Goal: Task Accomplishment & Management: Use online tool/utility

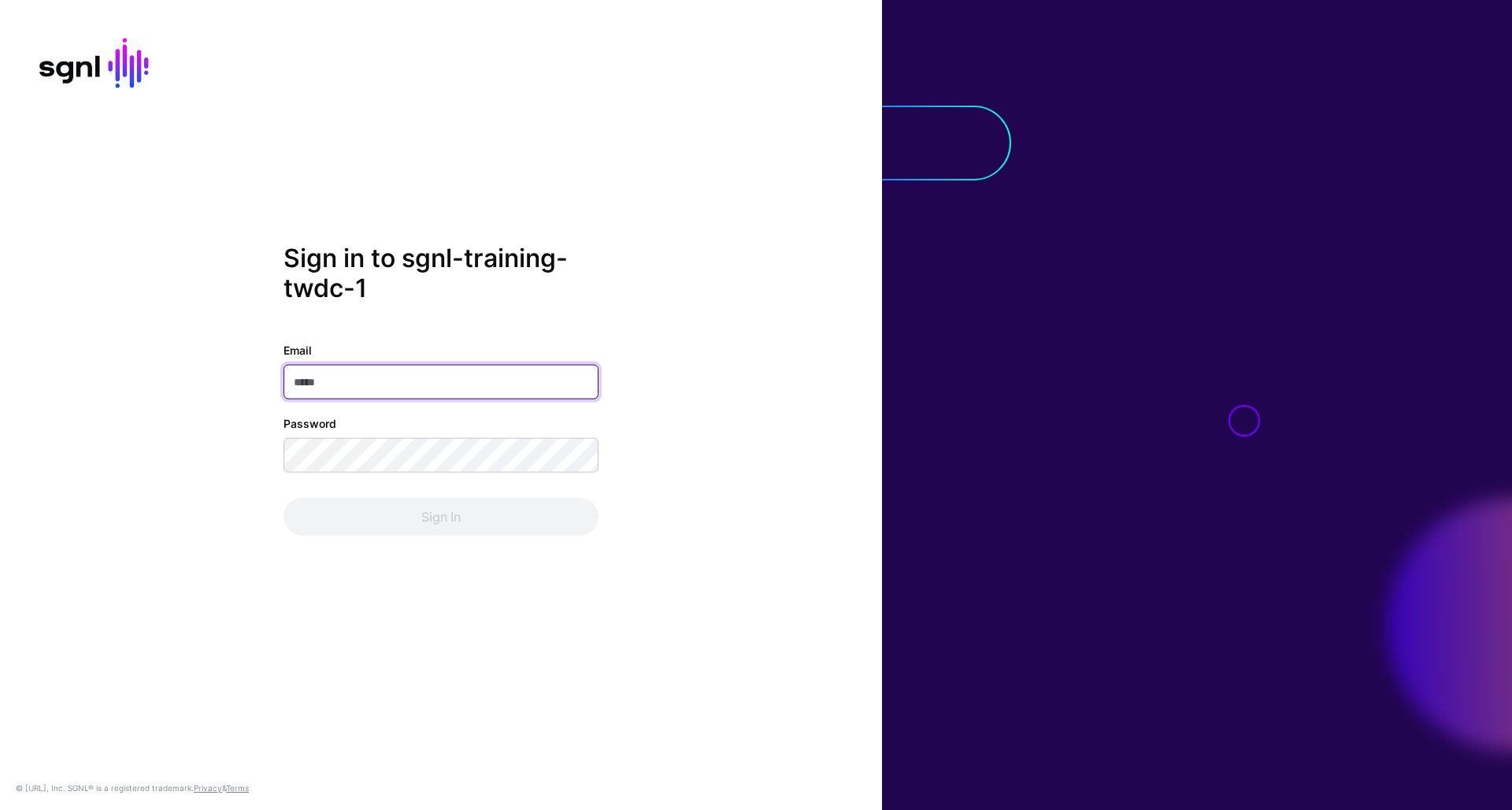
click at [355, 385] on input "Email" at bounding box center [441, 382] width 316 height 35
paste input "**********"
type input "**********"
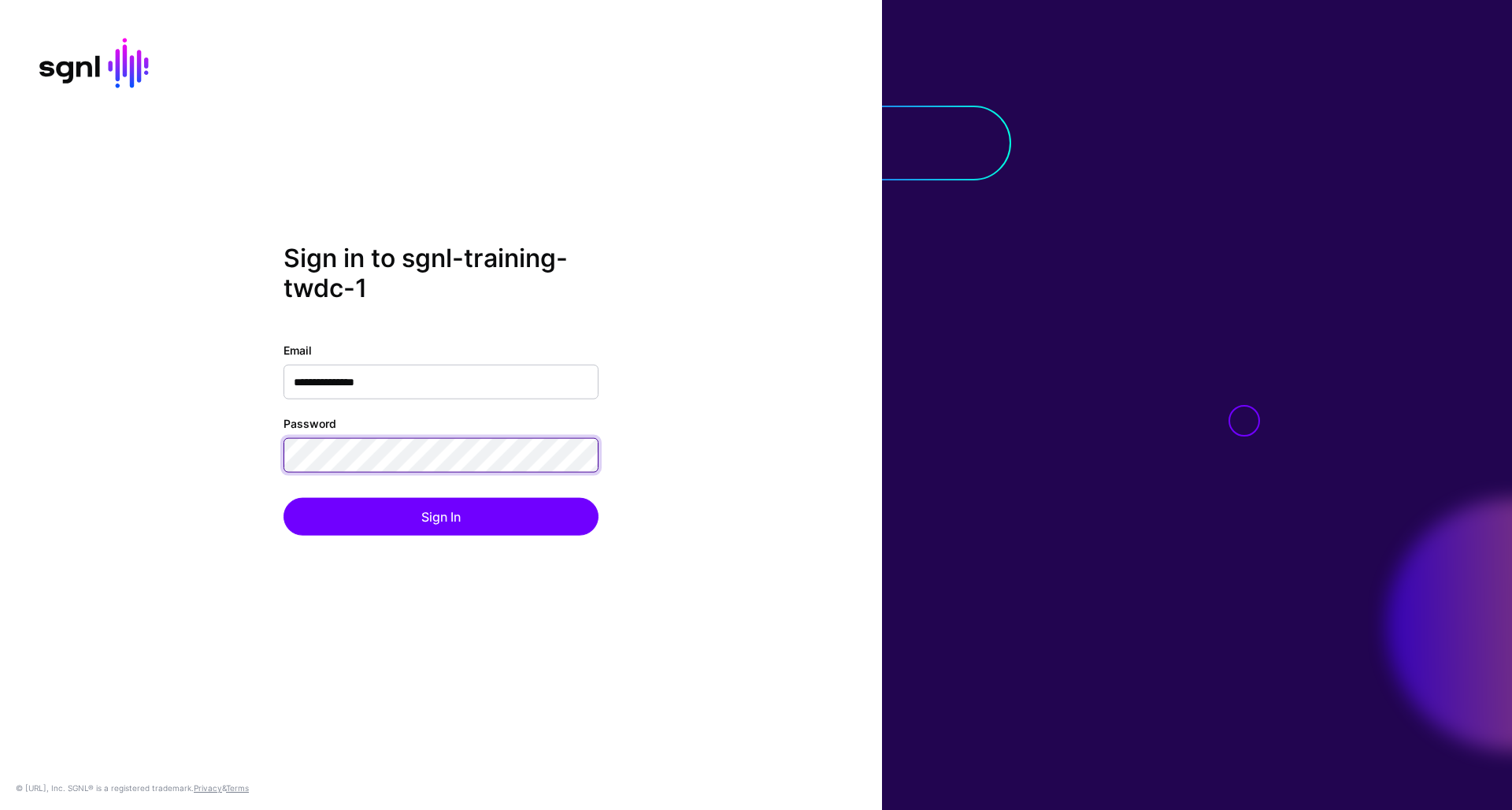
click at [441, 516] on button "Sign In" at bounding box center [441, 516] width 316 height 38
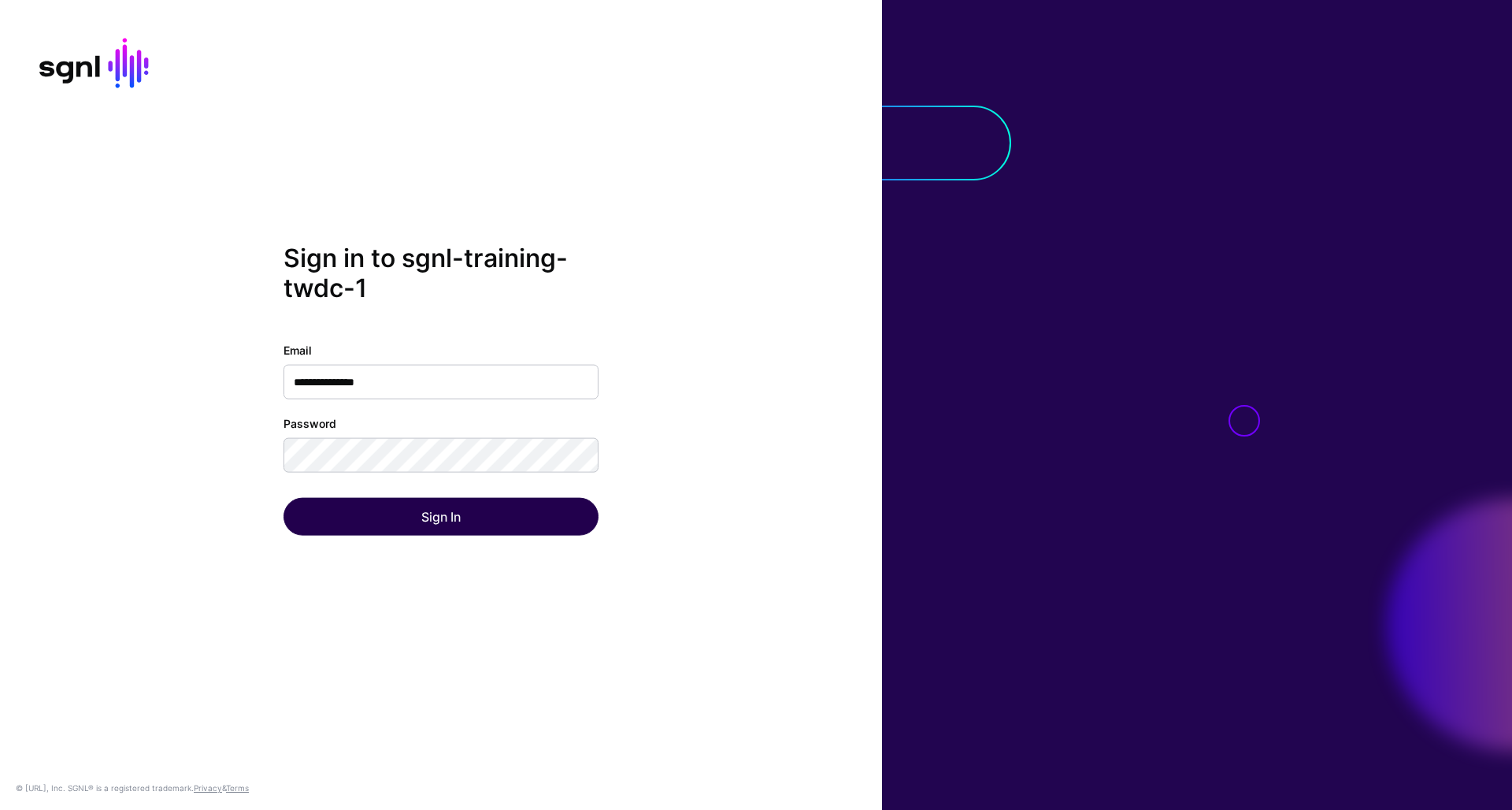
click at [399, 511] on button "Sign In" at bounding box center [441, 516] width 316 height 38
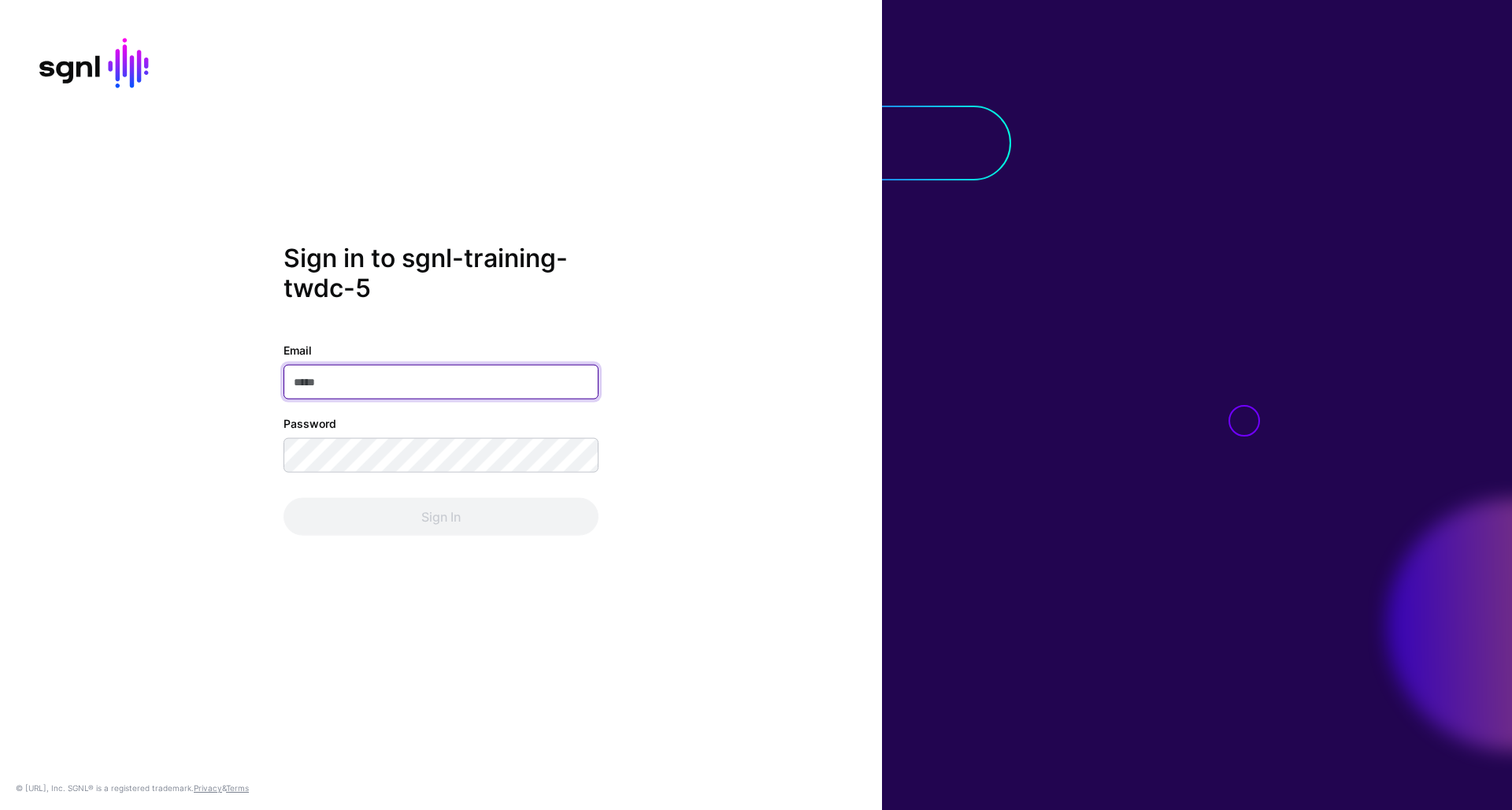
click at [400, 386] on input "Email" at bounding box center [441, 382] width 316 height 35
paste input "**********"
type input "**********"
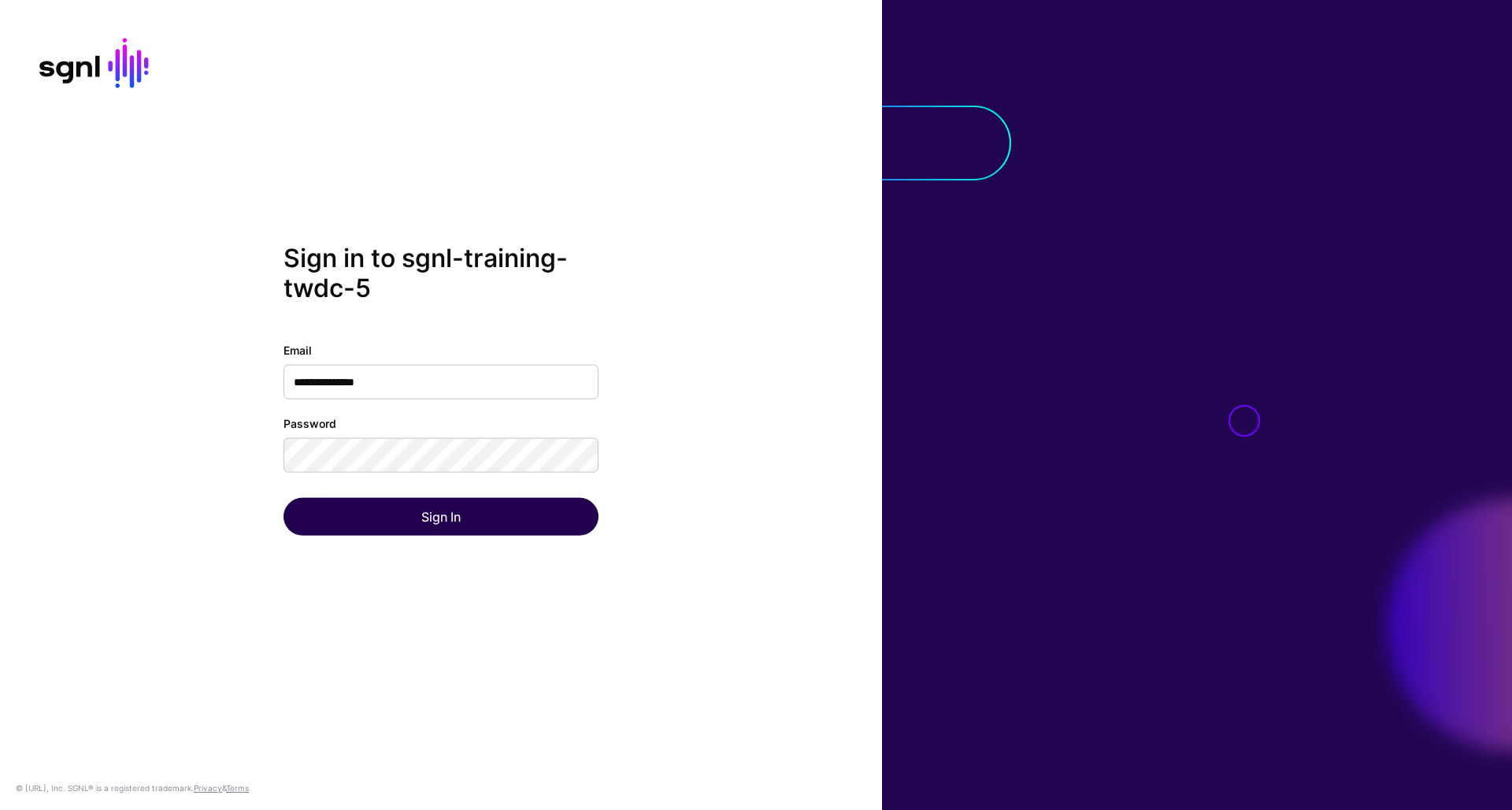
click at [374, 512] on button "Sign In" at bounding box center [441, 516] width 316 height 38
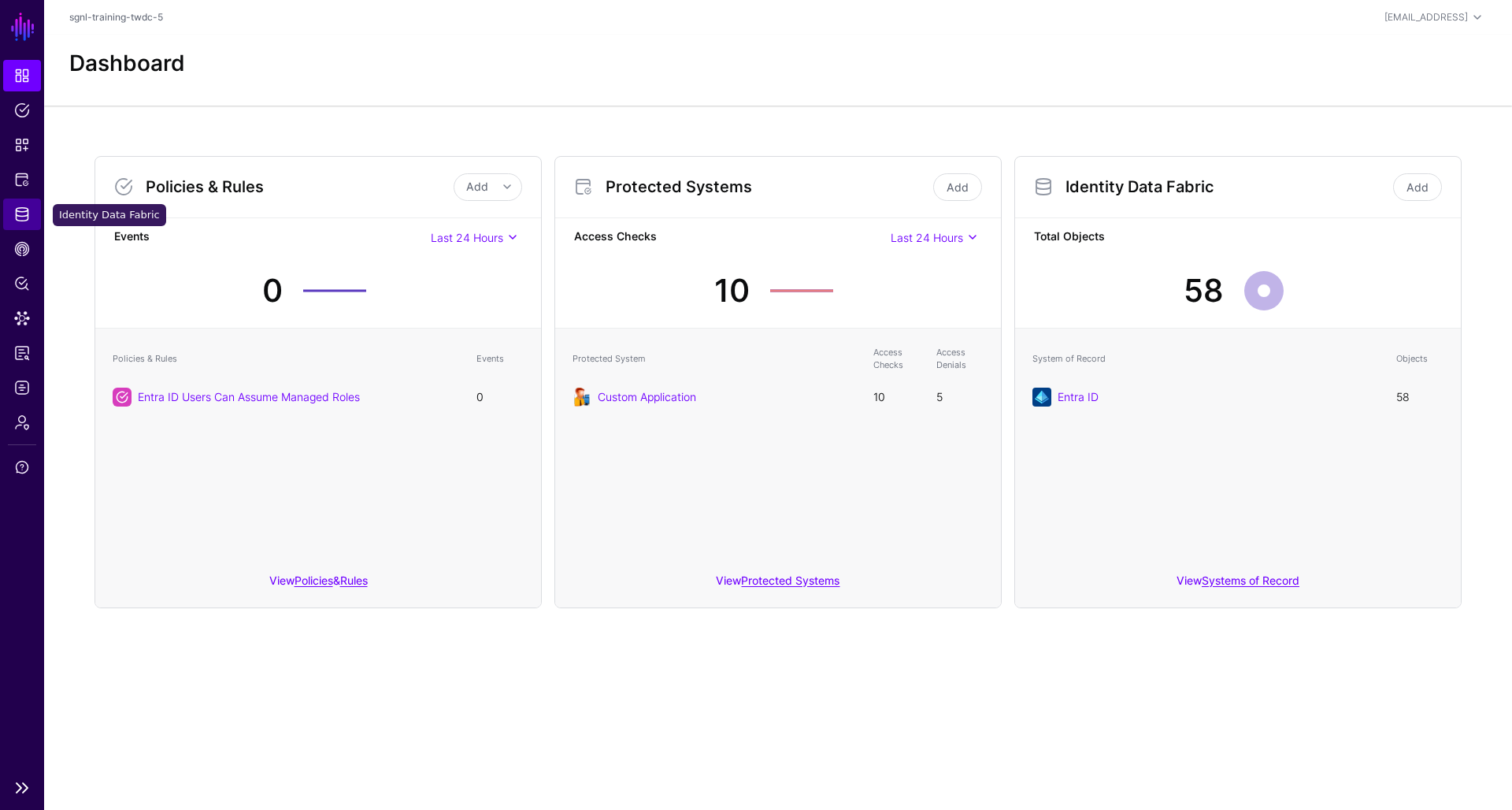
click at [21, 218] on span "Identity Data Fabric" at bounding box center [22, 214] width 16 height 16
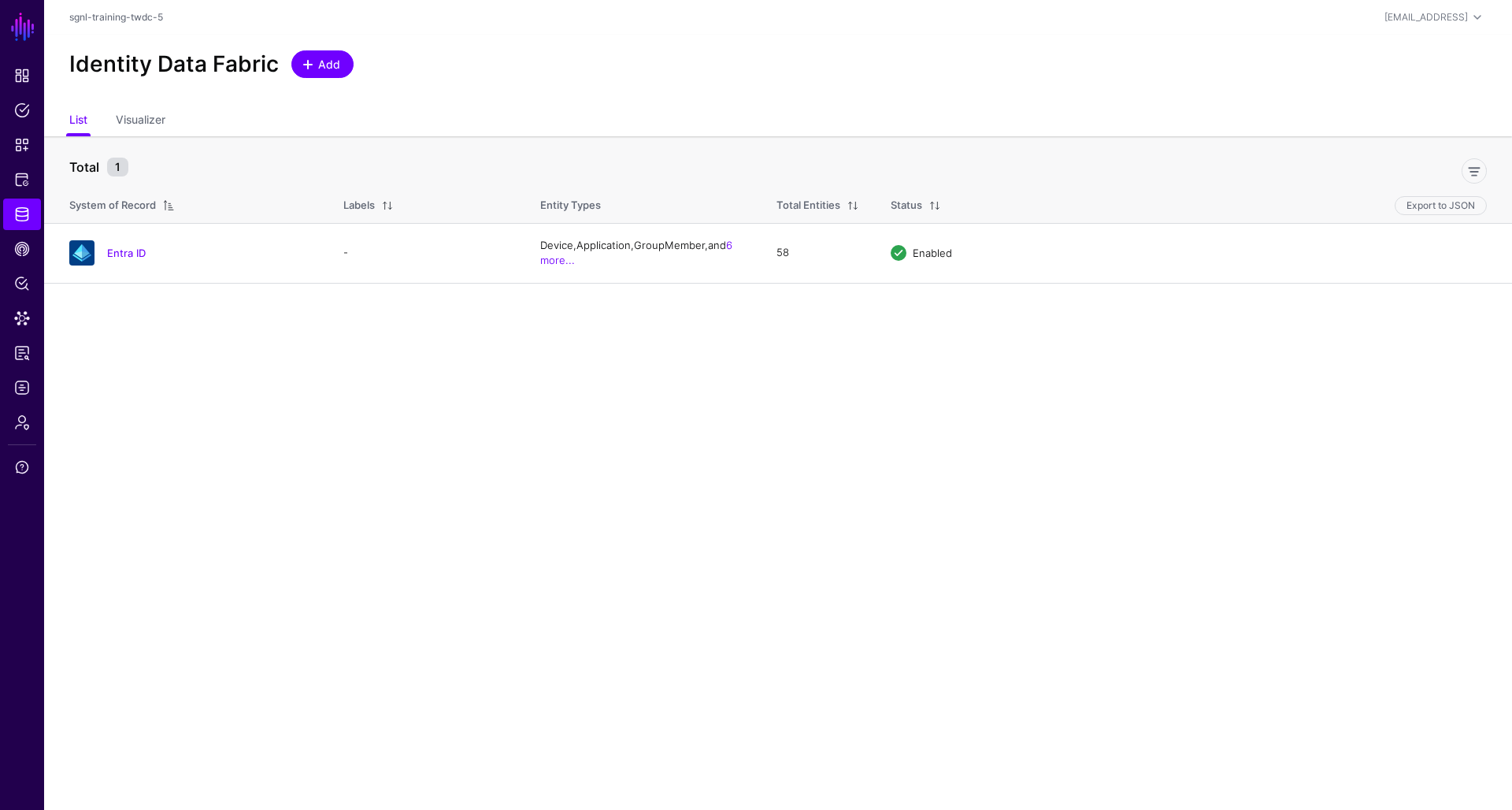
click at [310, 66] on span at bounding box center [307, 64] width 12 height 12
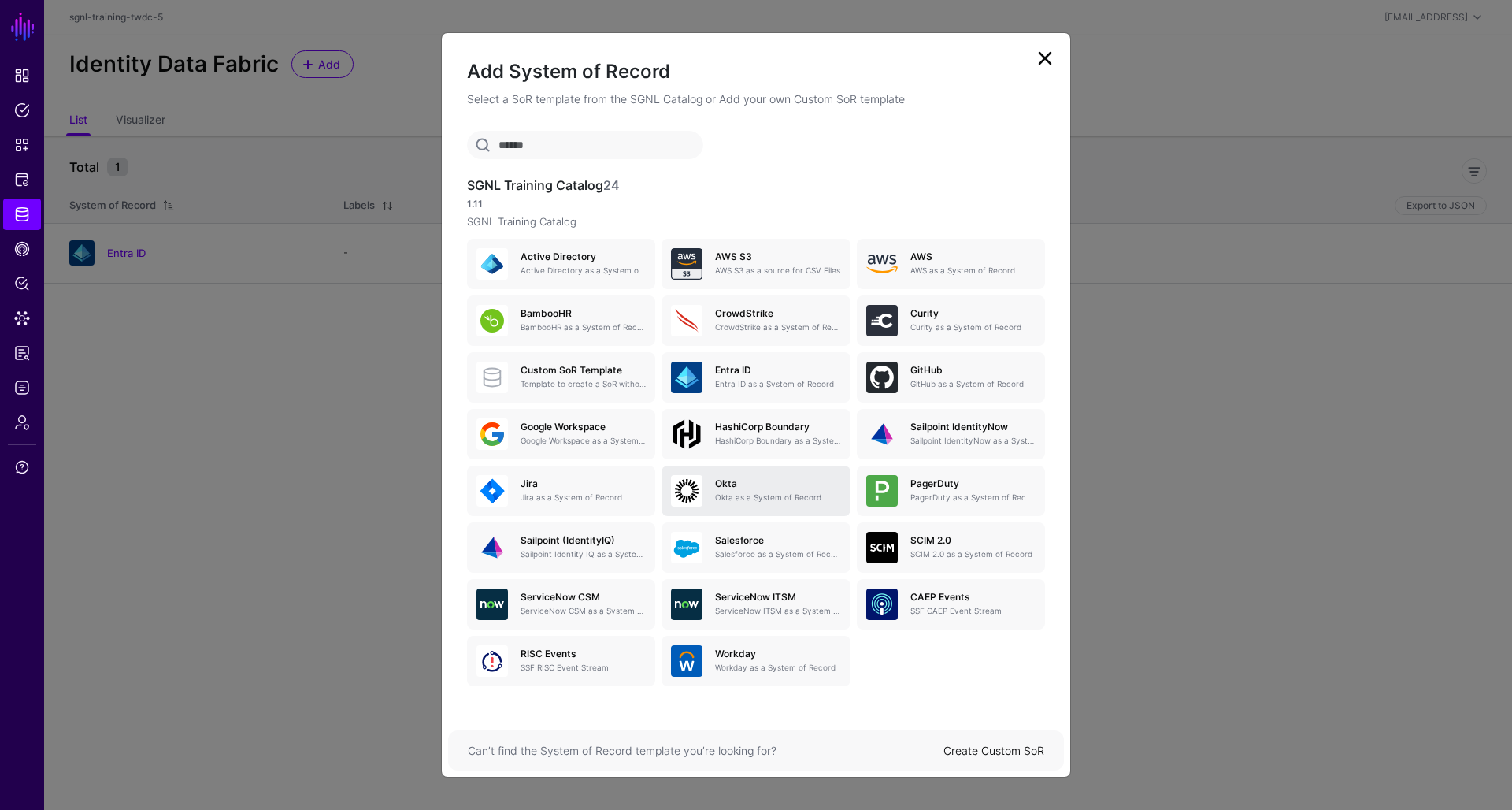
click at [727, 493] on p "Okta as a System of Record" at bounding box center [778, 497] width 125 height 12
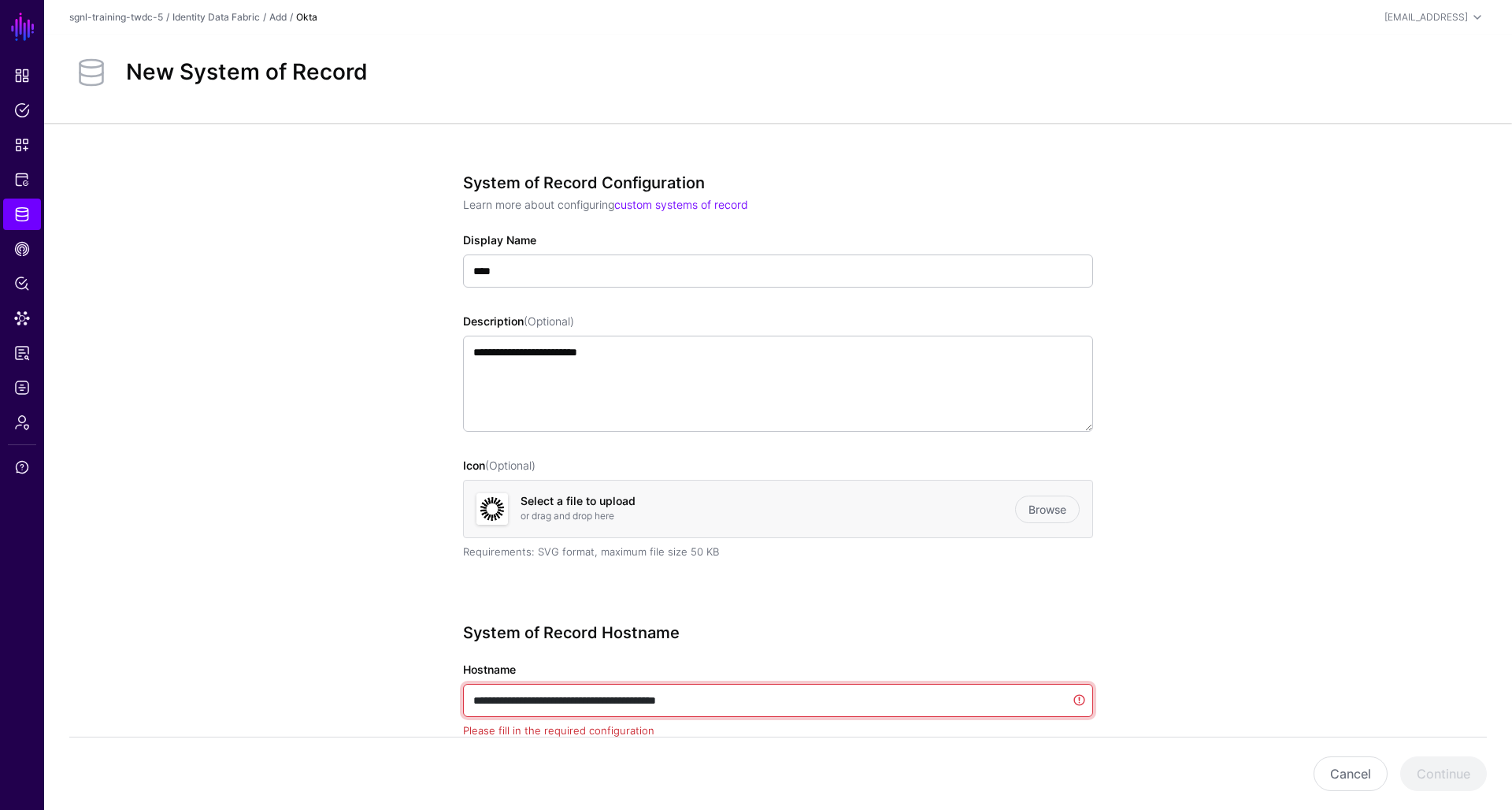
click at [541, 702] on input "**********" at bounding box center [778, 700] width 630 height 33
paste input "text"
type input "**********"
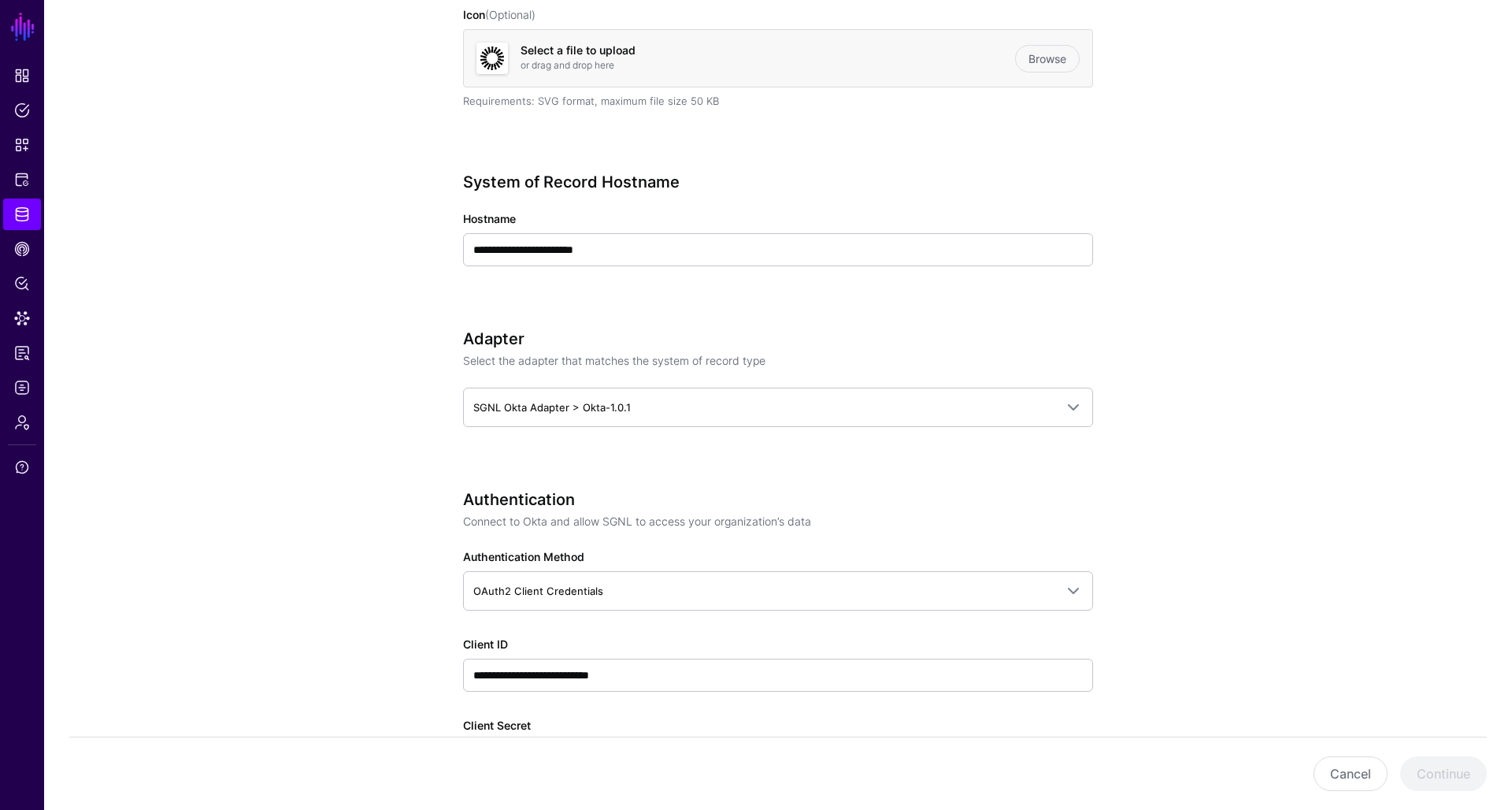
scroll to position [455, 0]
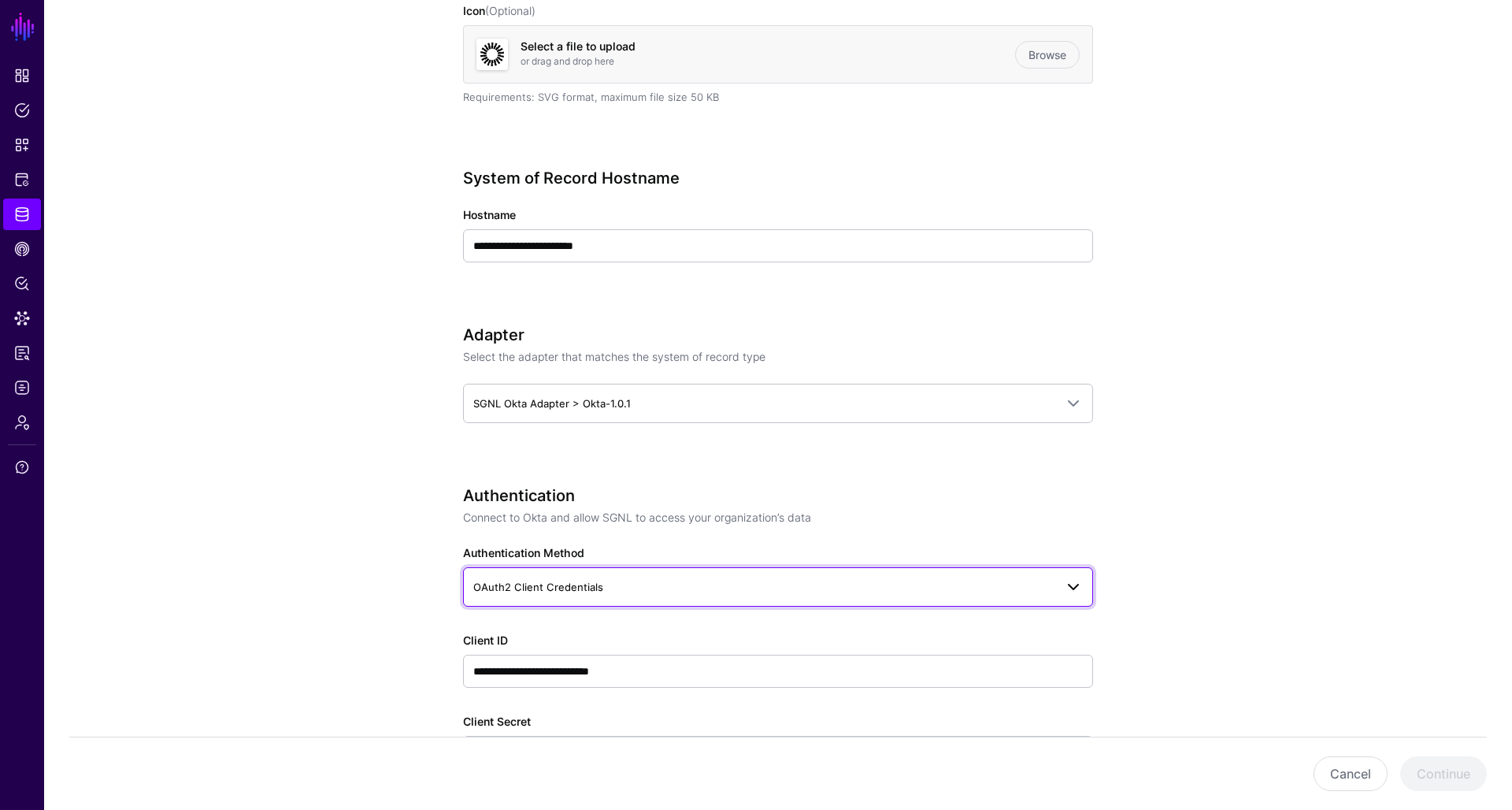
click at [671, 593] on span "OAuth2 Client Credentials" at bounding box center [764, 587] width 581 height 17
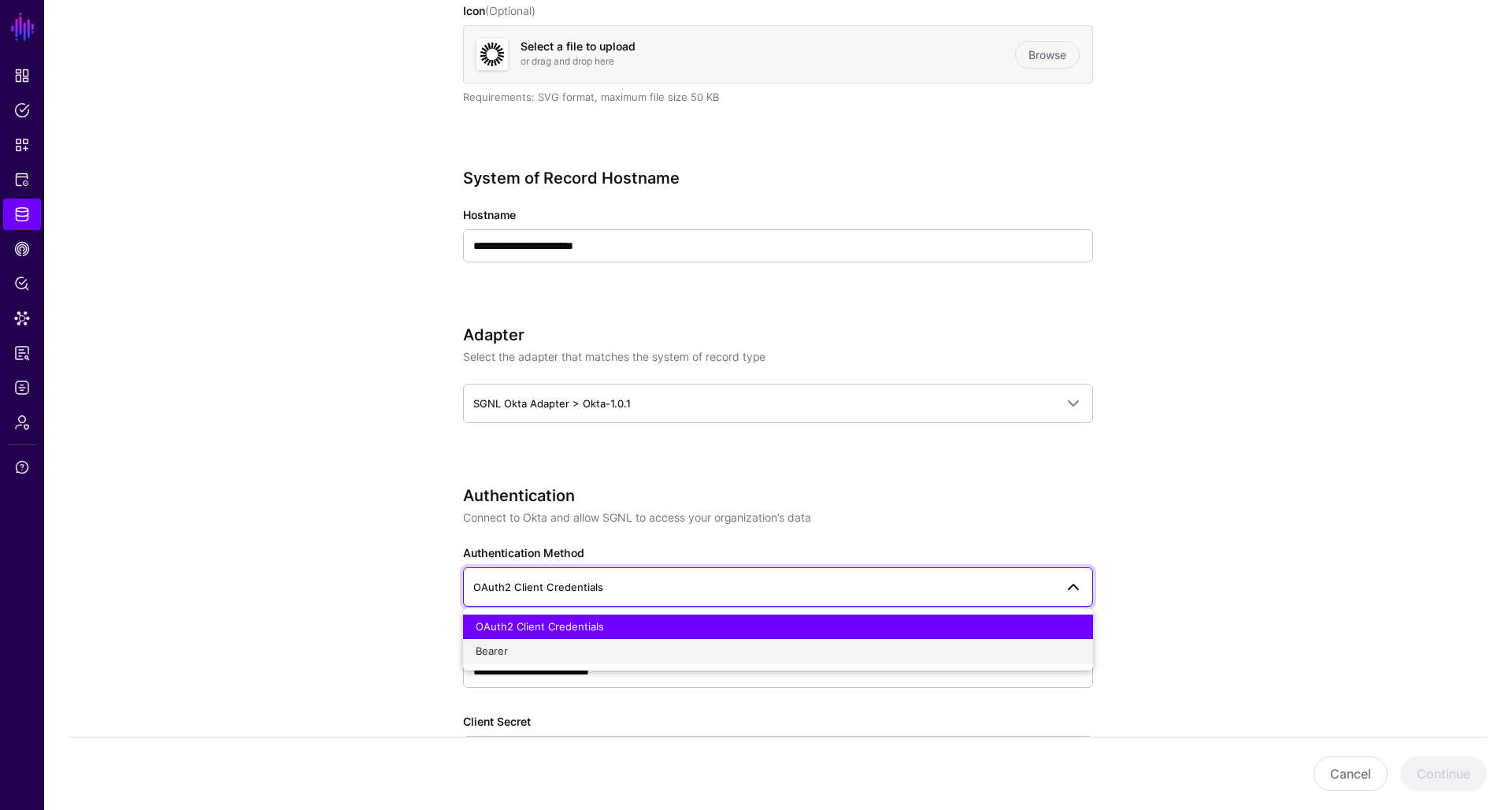
click at [642, 655] on div "Bearer" at bounding box center [779, 651] width 605 height 16
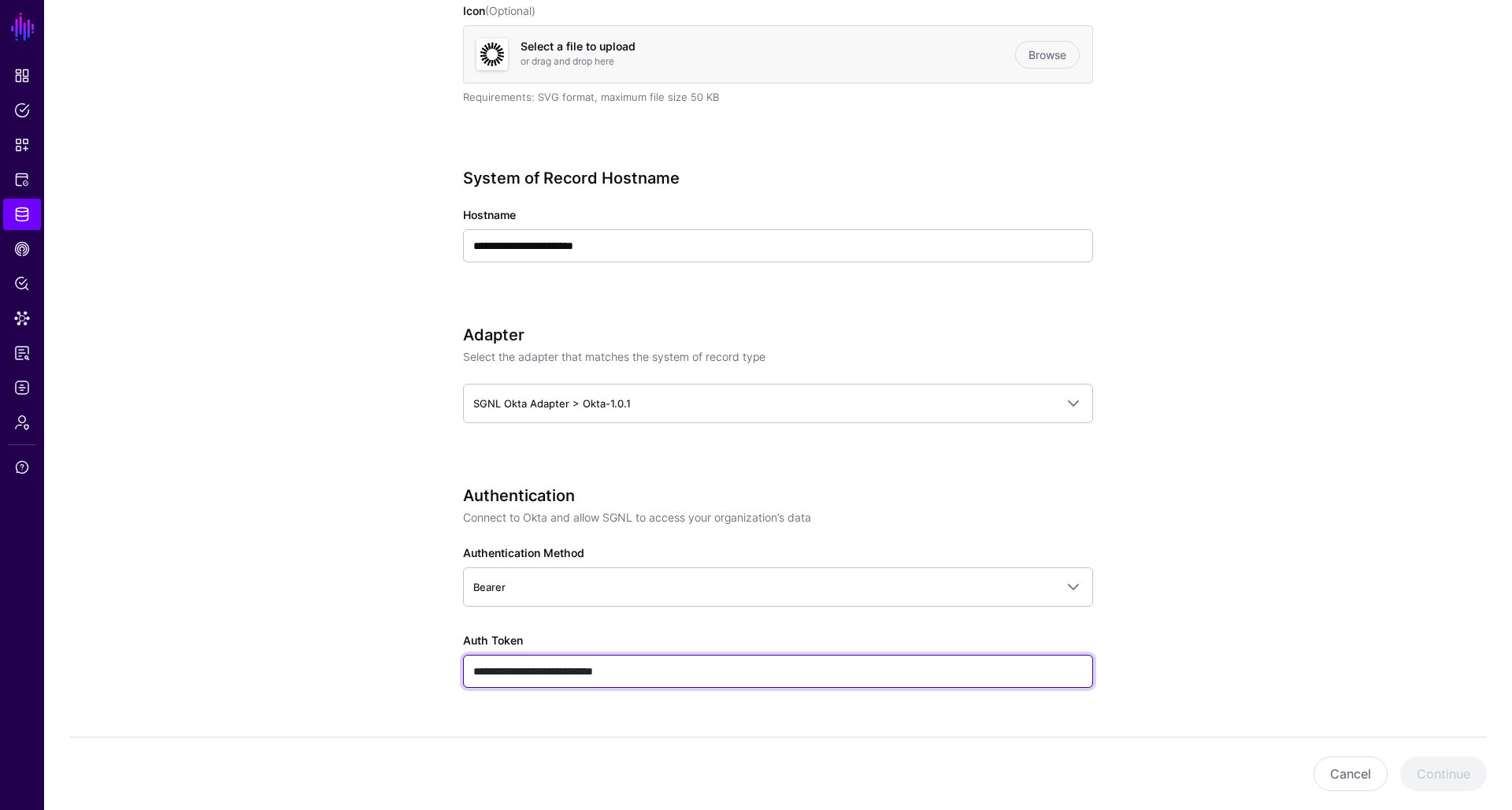
click at [549, 670] on input "**********" at bounding box center [778, 671] width 630 height 33
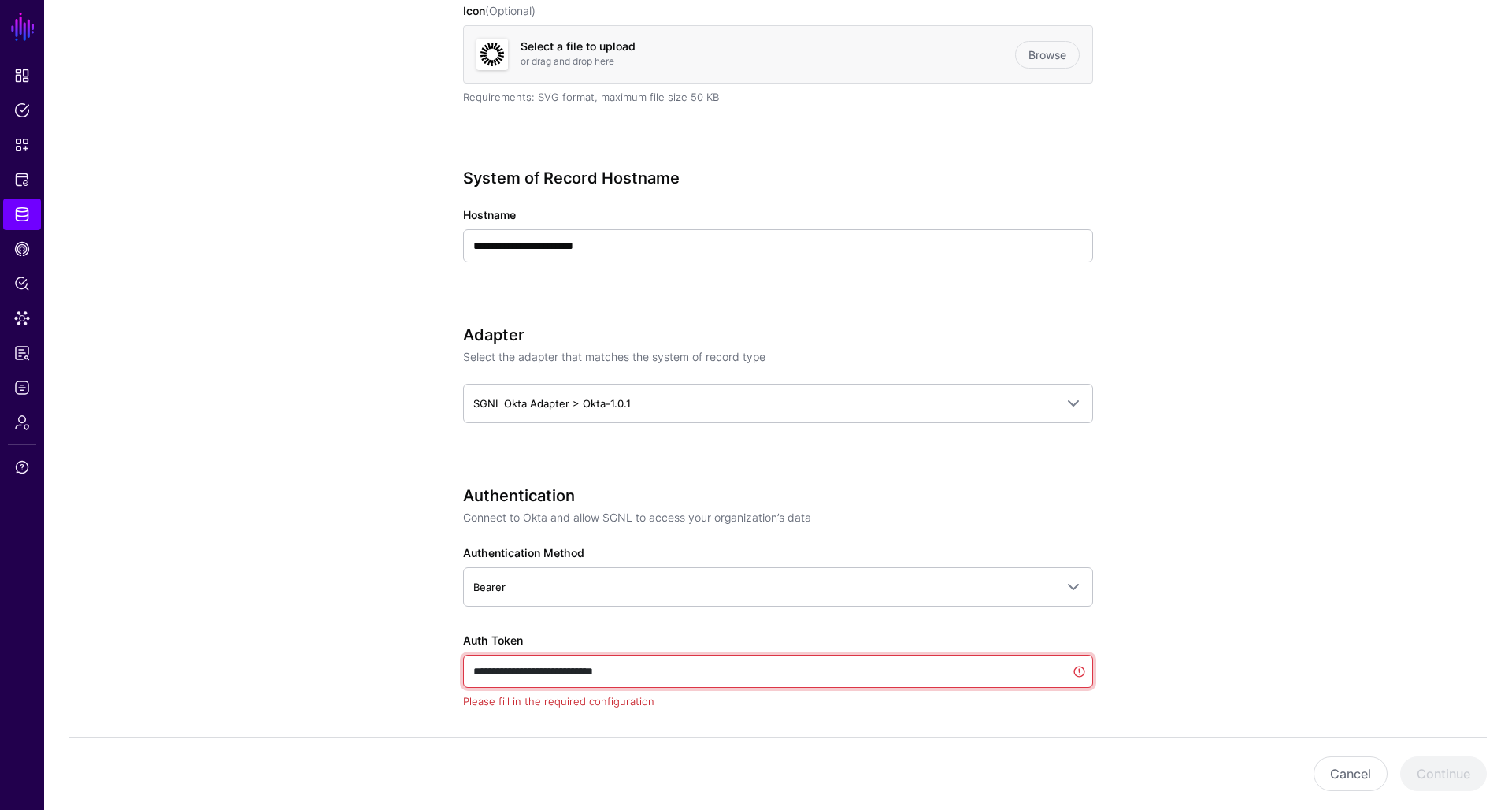
click at [549, 670] on input "**********" at bounding box center [778, 671] width 630 height 33
paste input "**********"
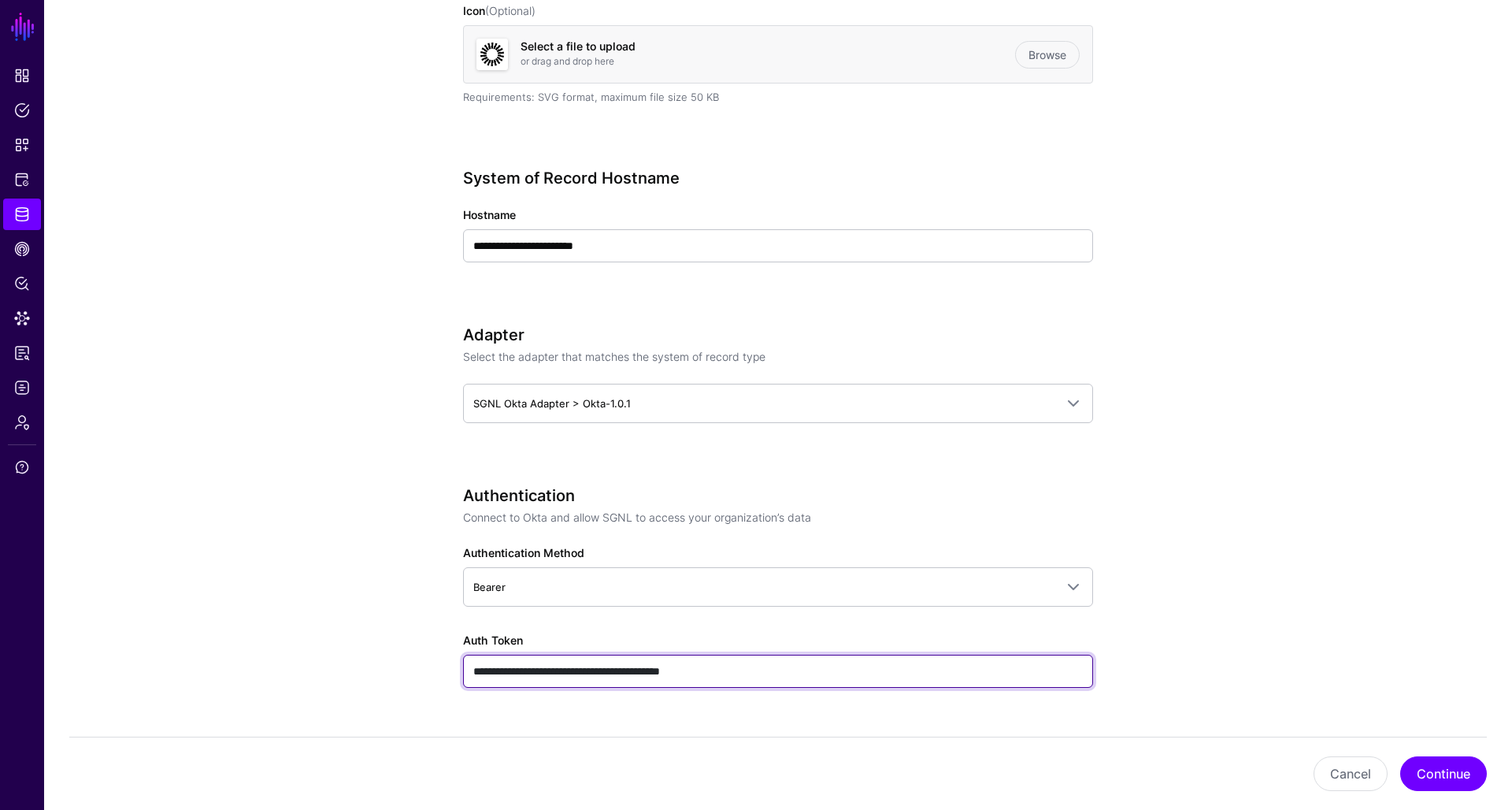
type input "**********"
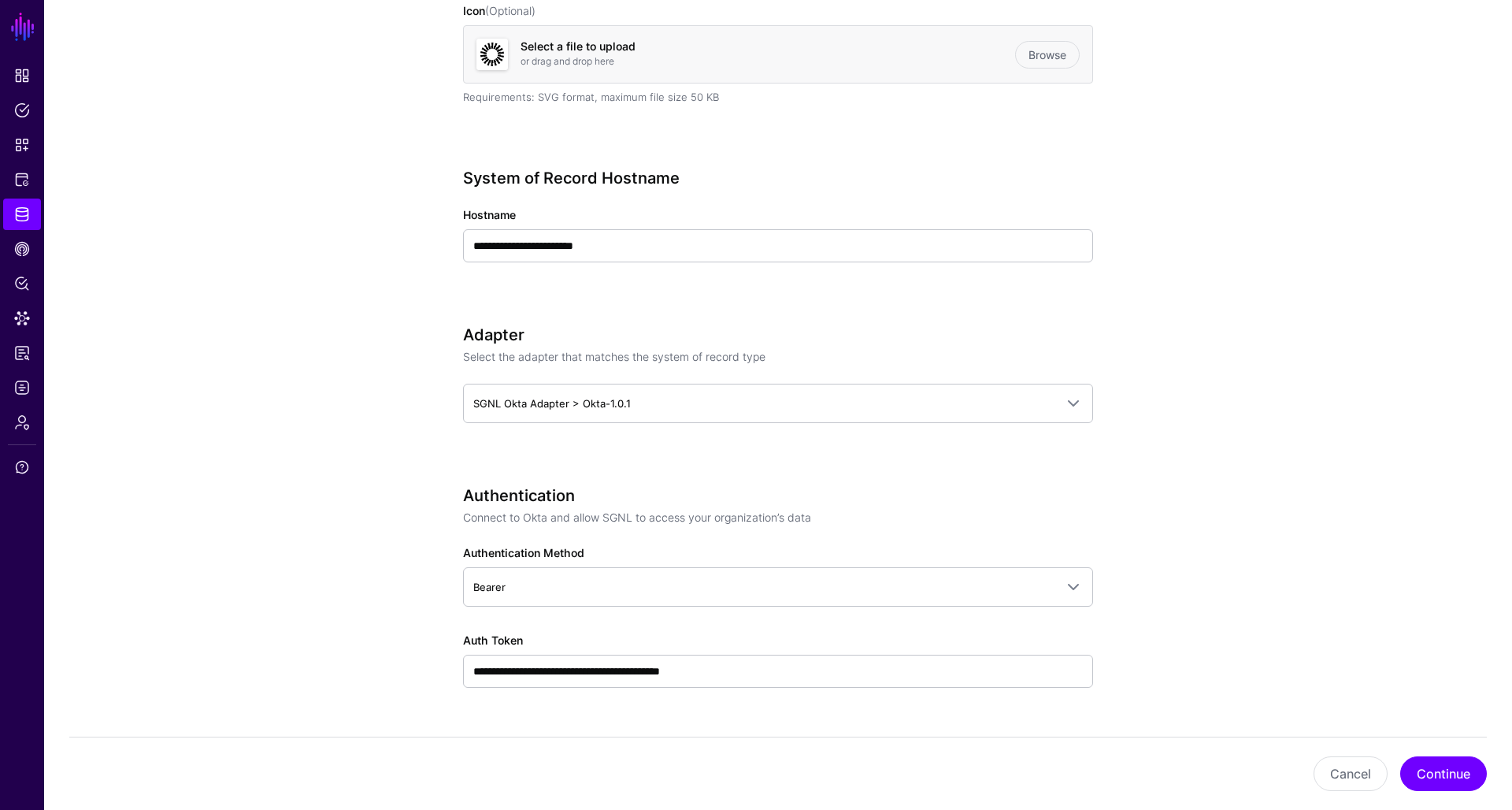
click at [419, 655] on div "**********" at bounding box center [779, 539] width 731 height 1743
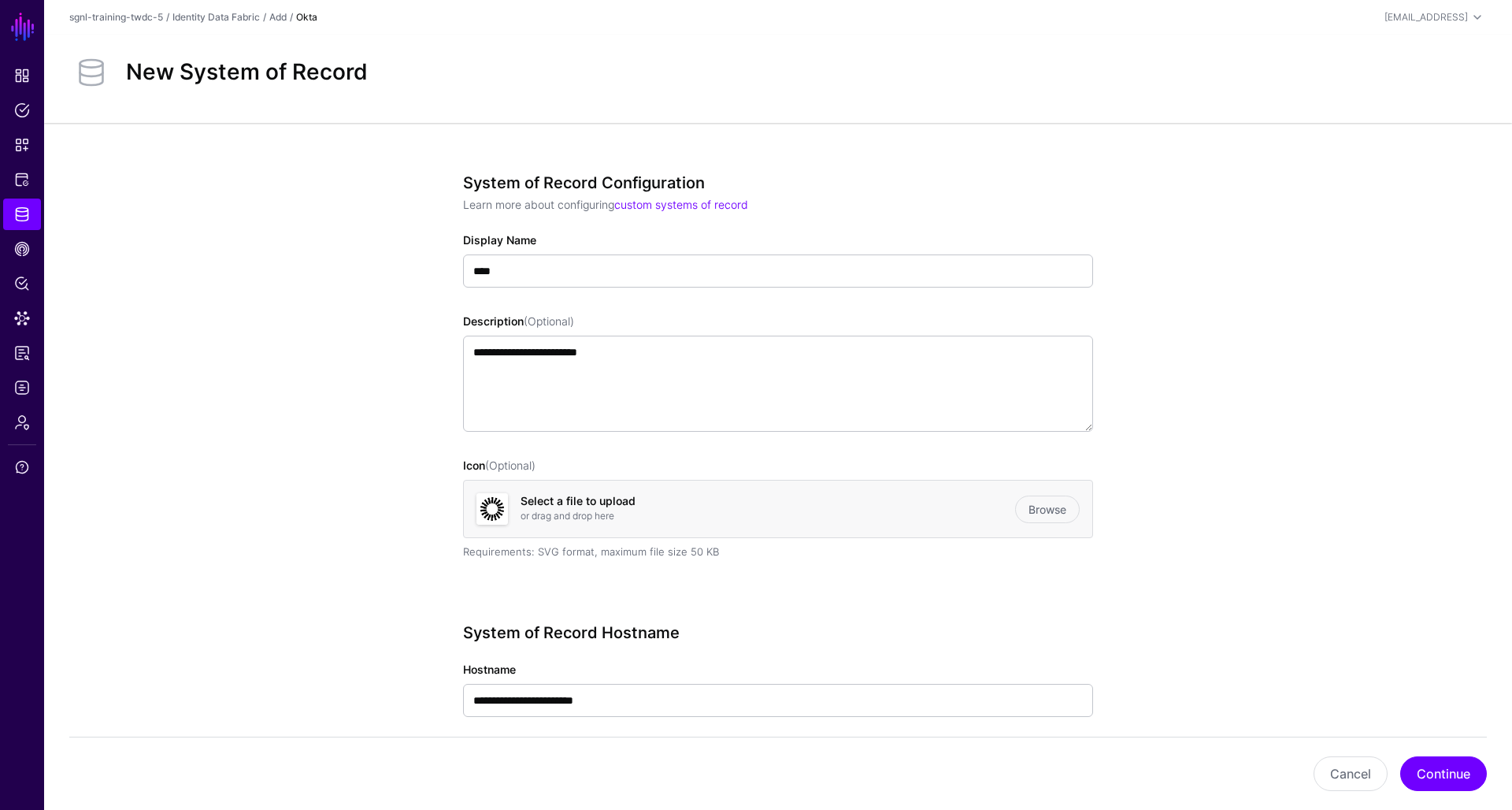
scroll to position [0, 0]
click at [1431, 775] on button "Continue" at bounding box center [1443, 773] width 86 height 35
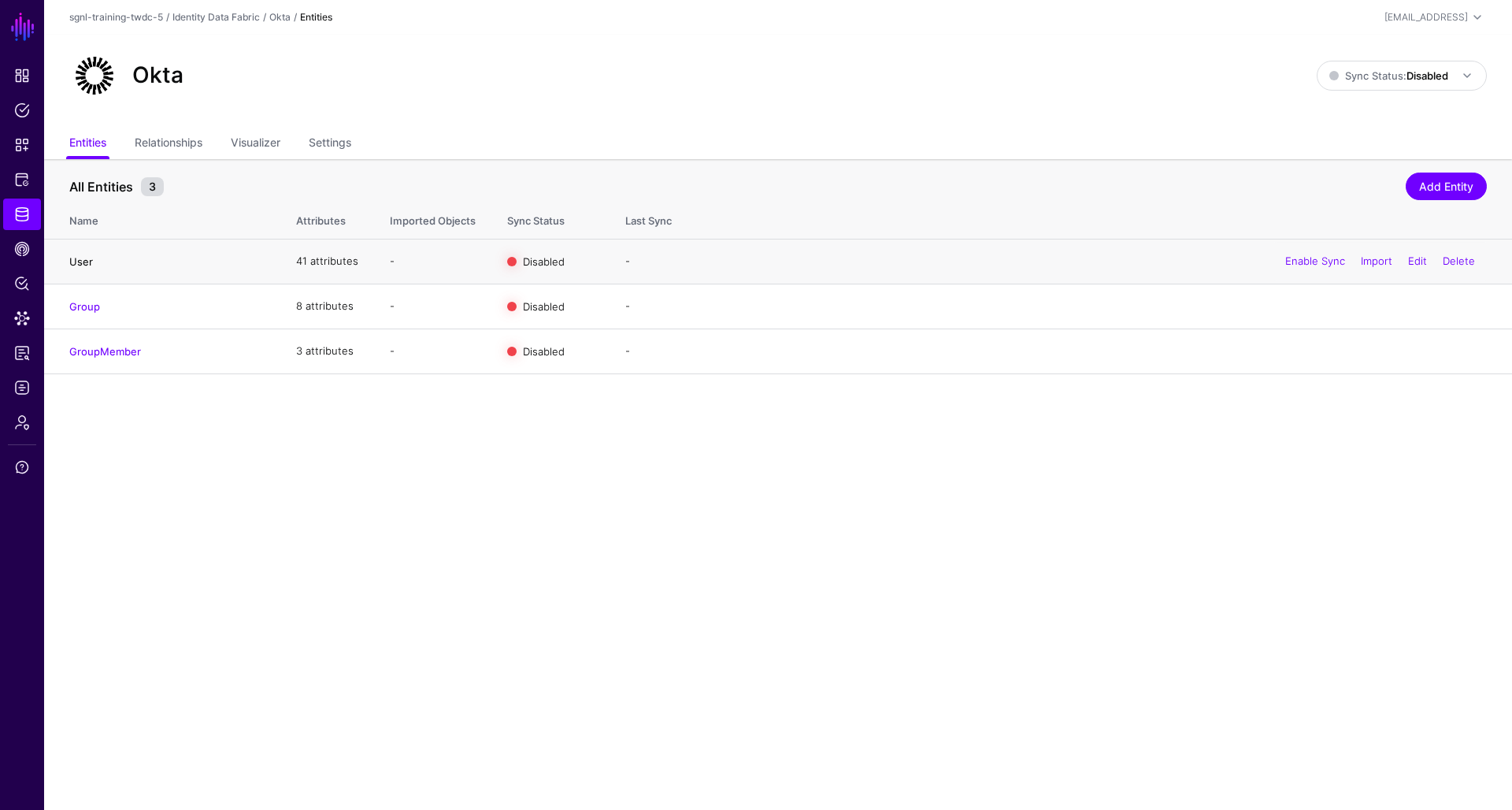
click at [83, 262] on link "User" at bounding box center [81, 261] width 23 height 12
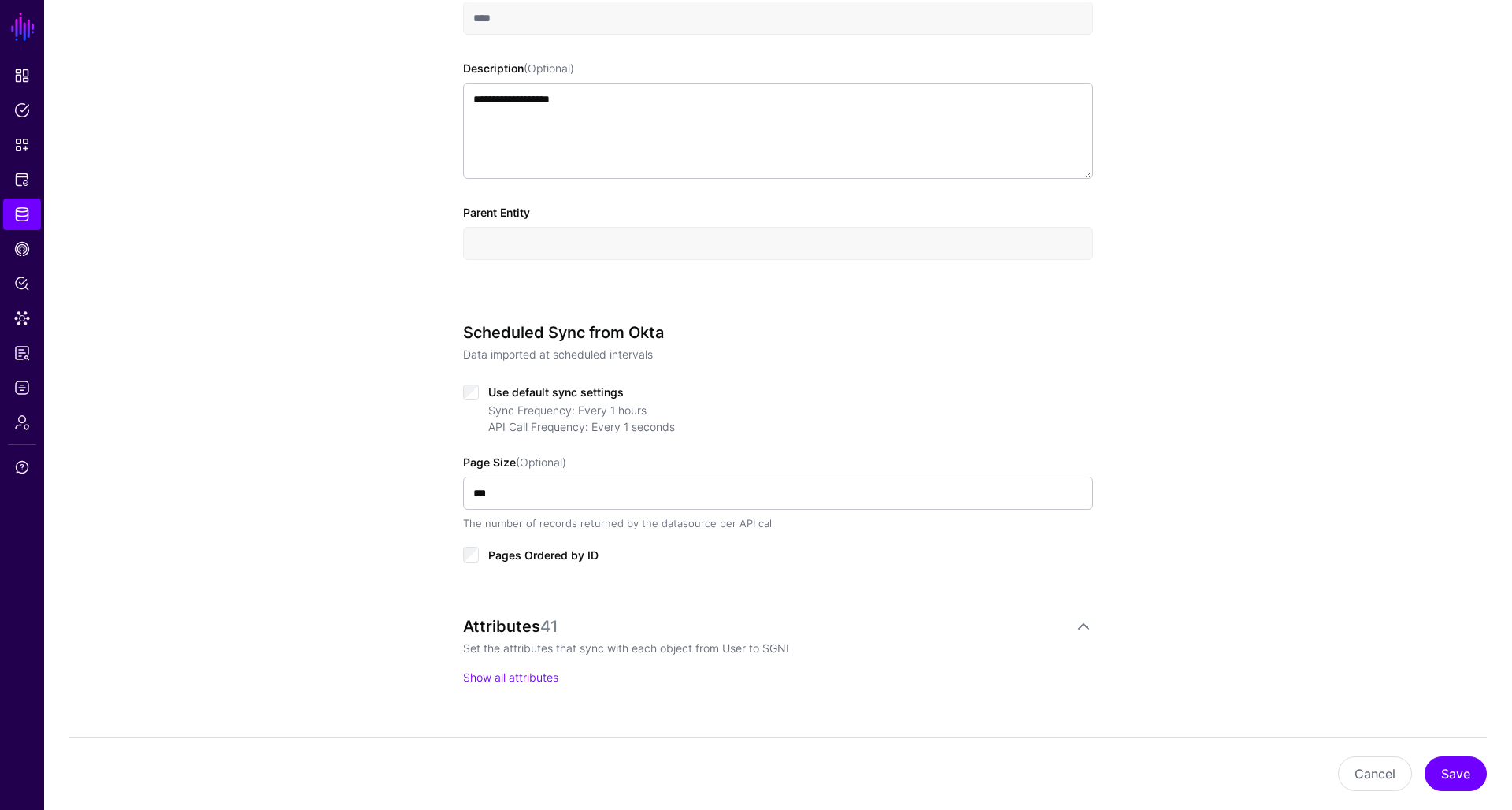
scroll to position [491, 0]
click at [555, 409] on div "Sync Frequency: Every 1 hours API Call Frequency: Every 1 seconds" at bounding box center [791, 414] width 605 height 33
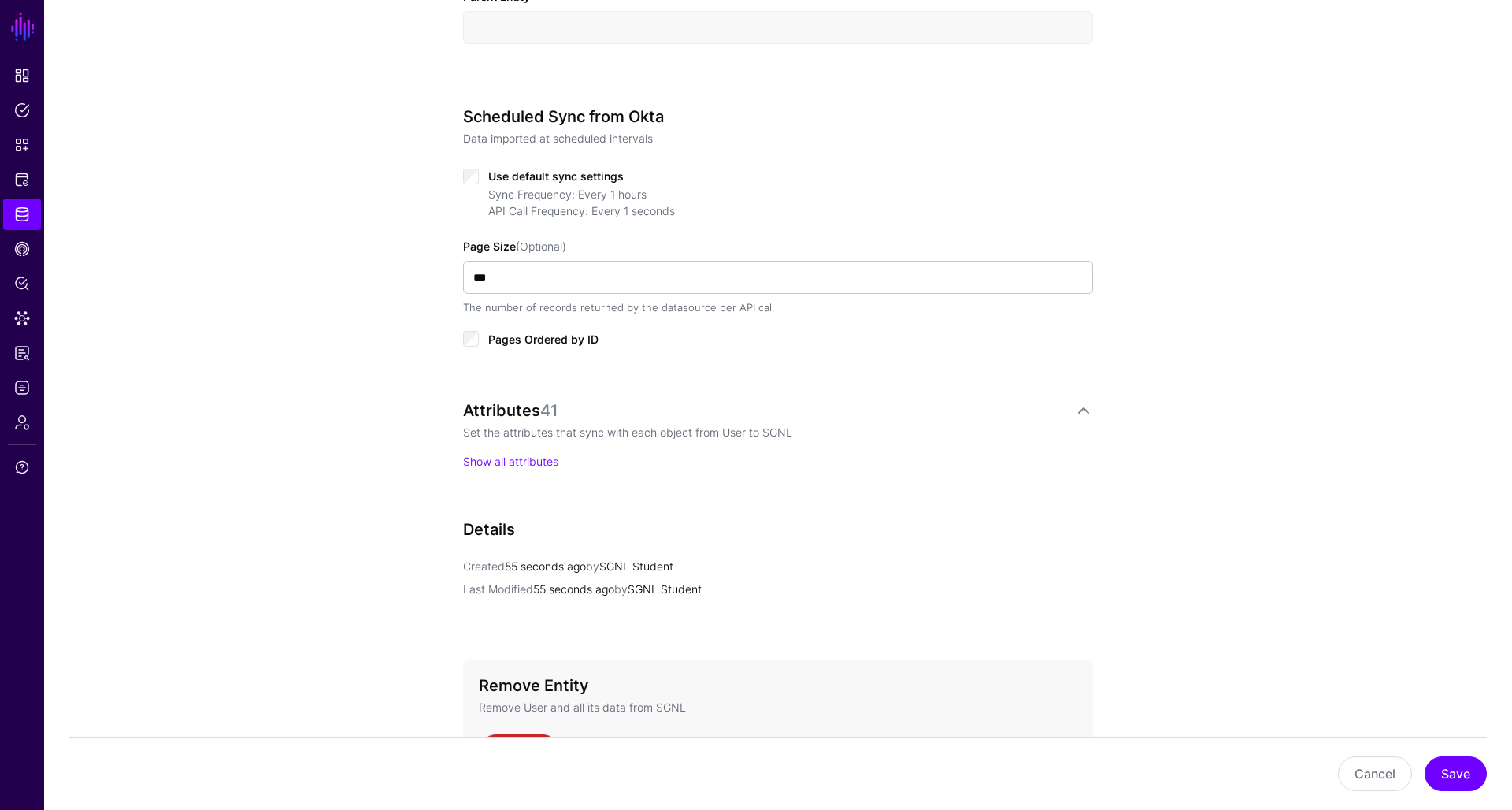
scroll to position [693, 0]
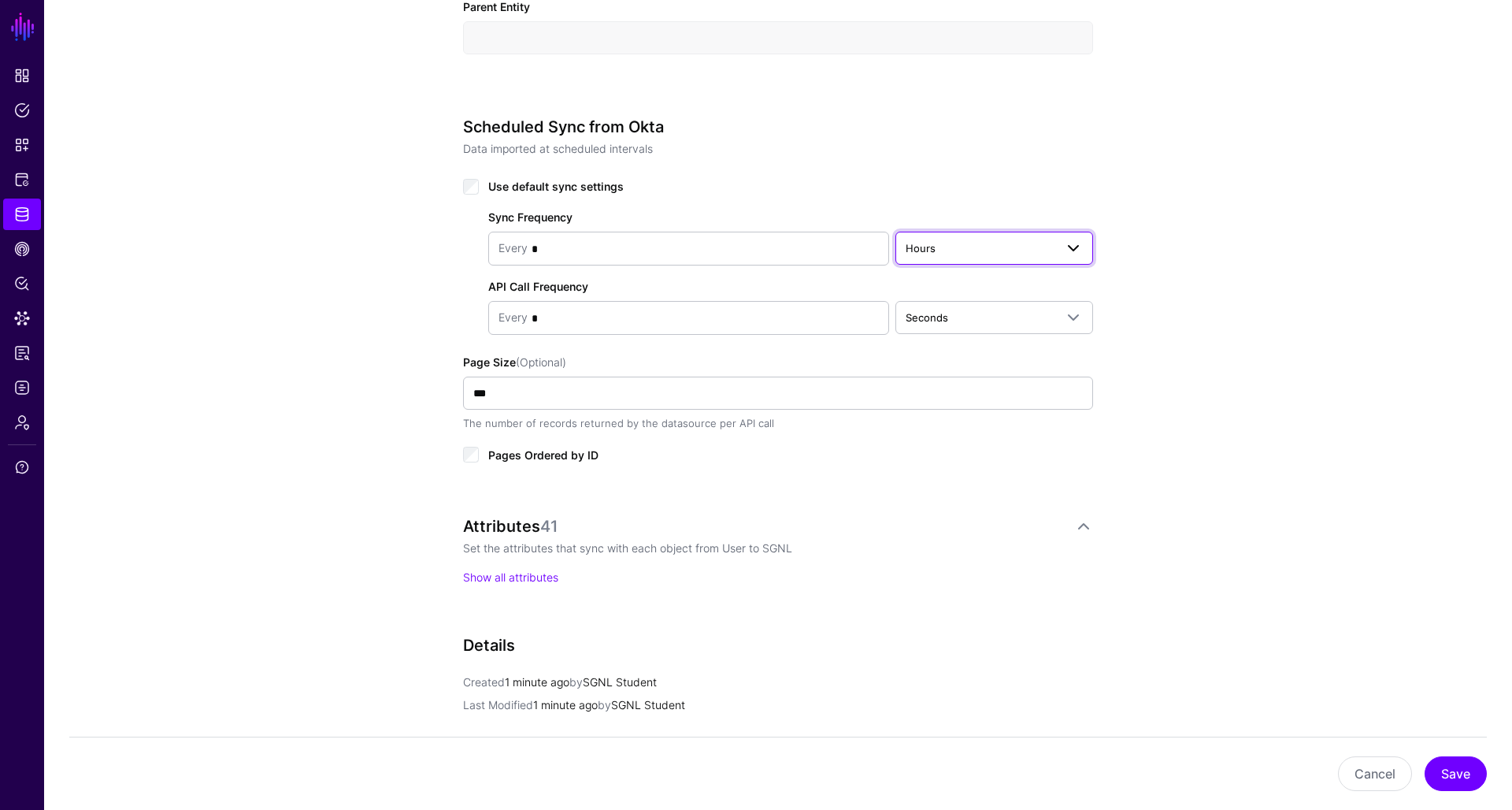
click at [957, 257] on span "Hours" at bounding box center [995, 248] width 177 height 19
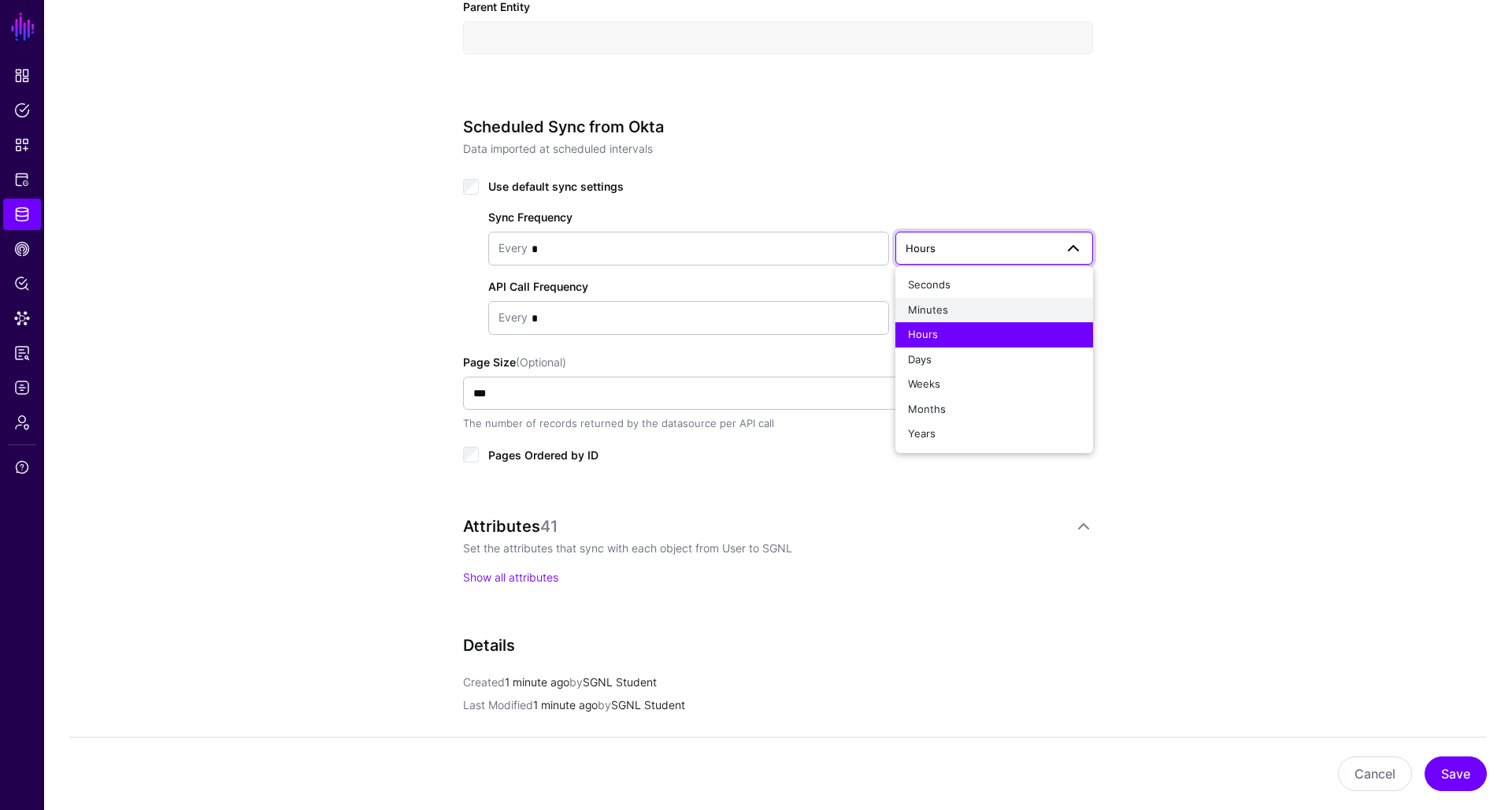
click at [949, 309] on div "Minutes" at bounding box center [995, 310] width 173 height 16
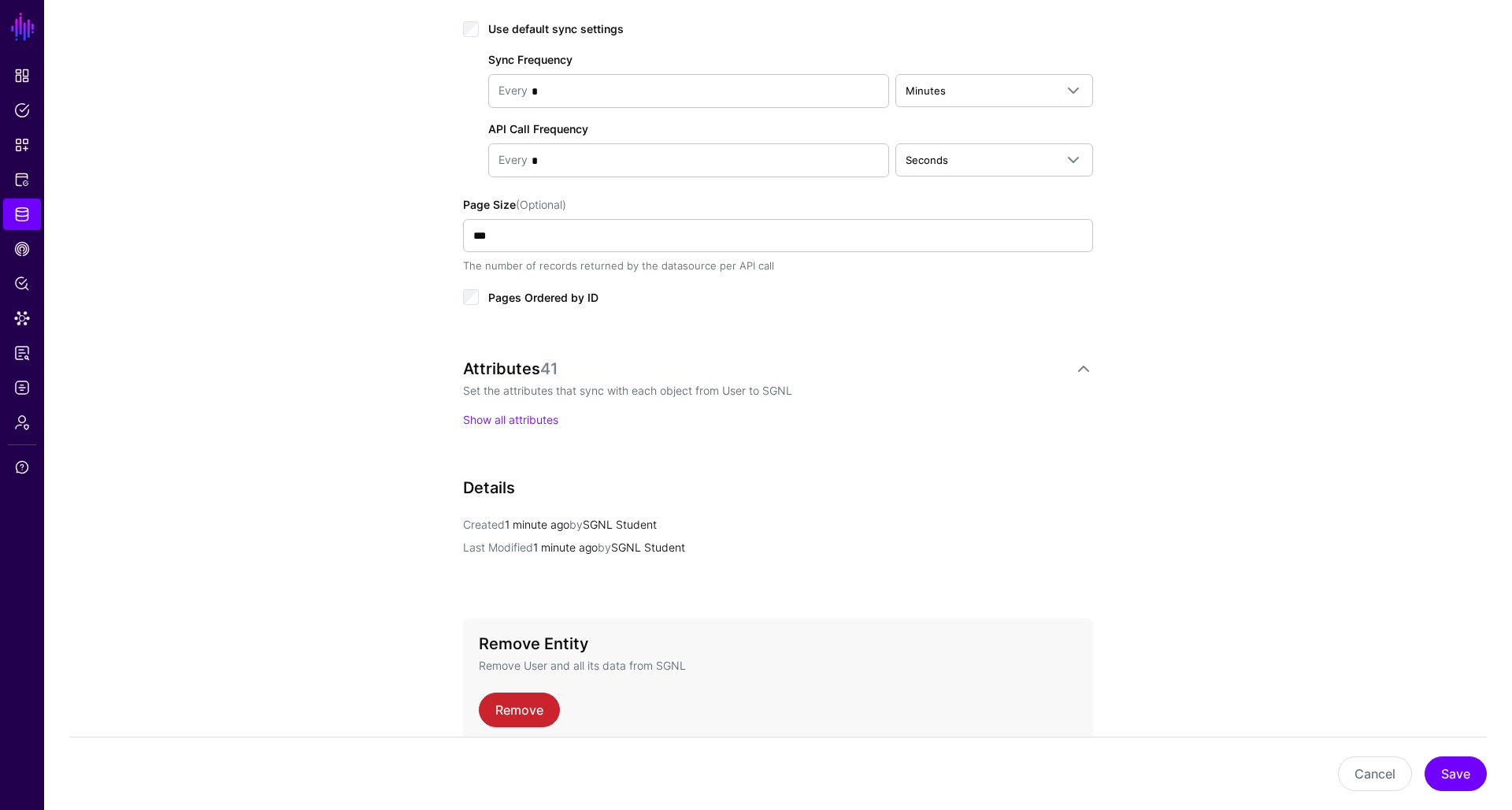
scroll to position [858, 0]
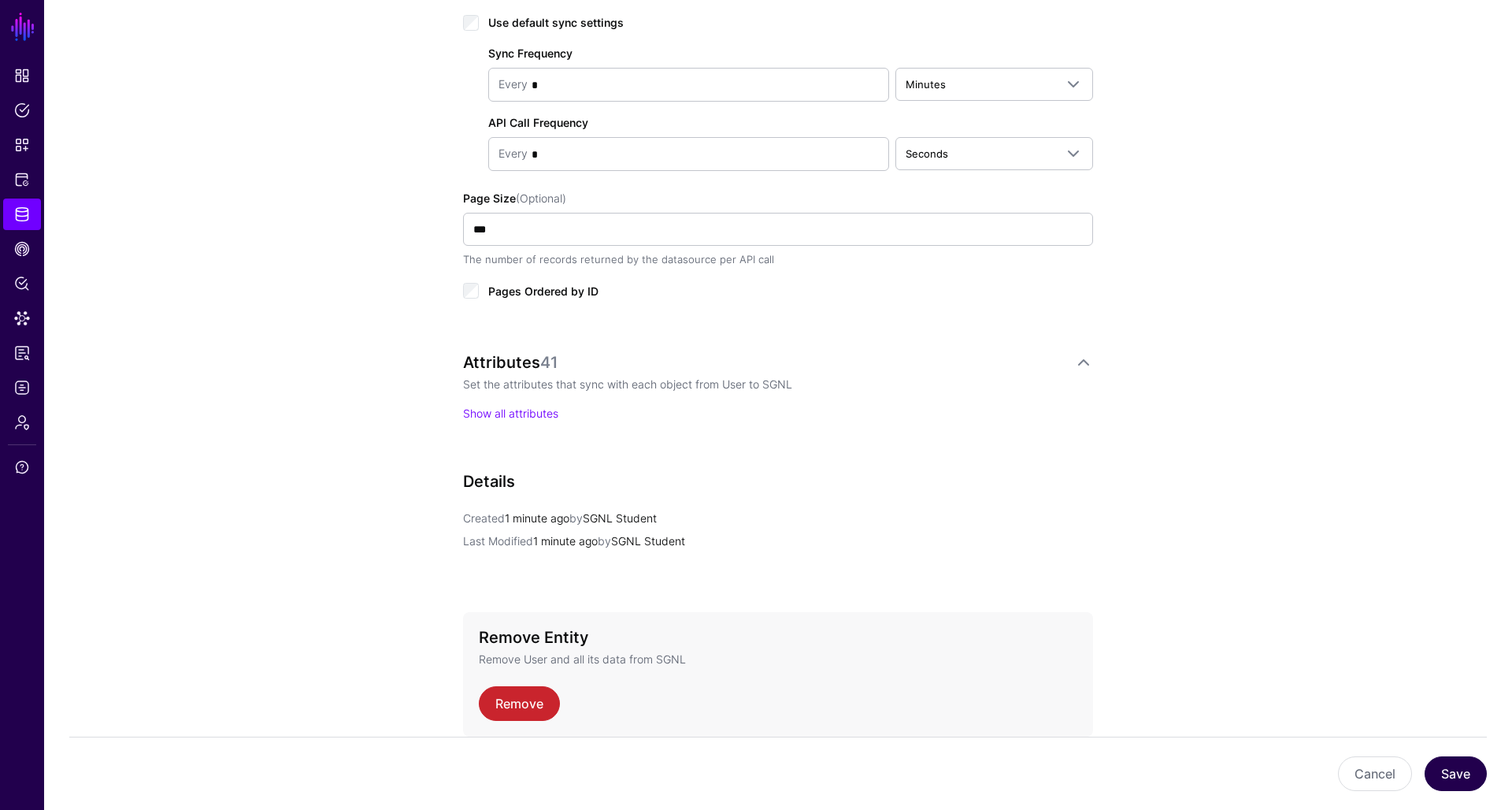
click at [1458, 770] on button "Save" at bounding box center [1456, 773] width 62 height 35
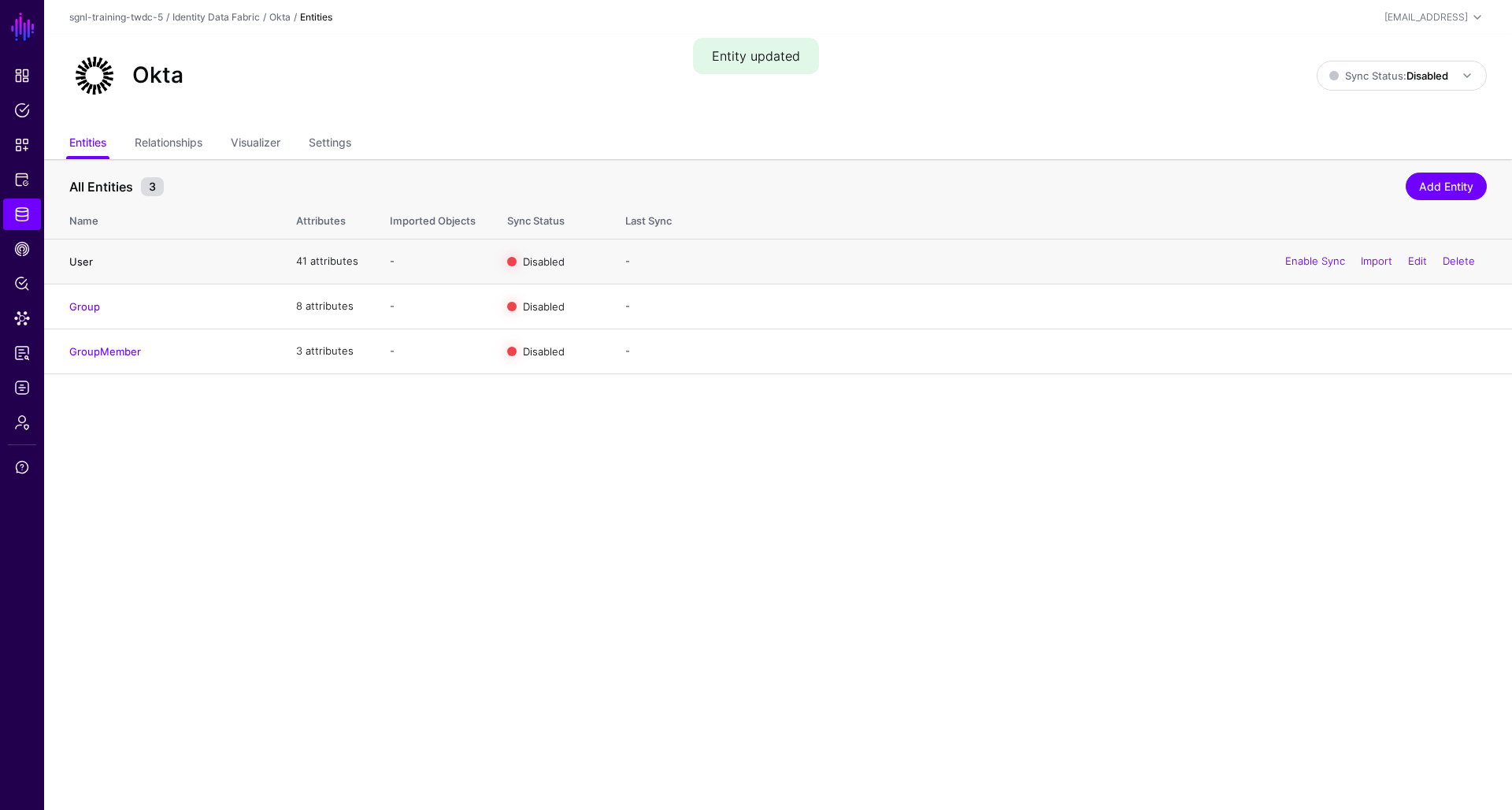
click at [81, 260] on link "User" at bounding box center [81, 261] width 23 height 12
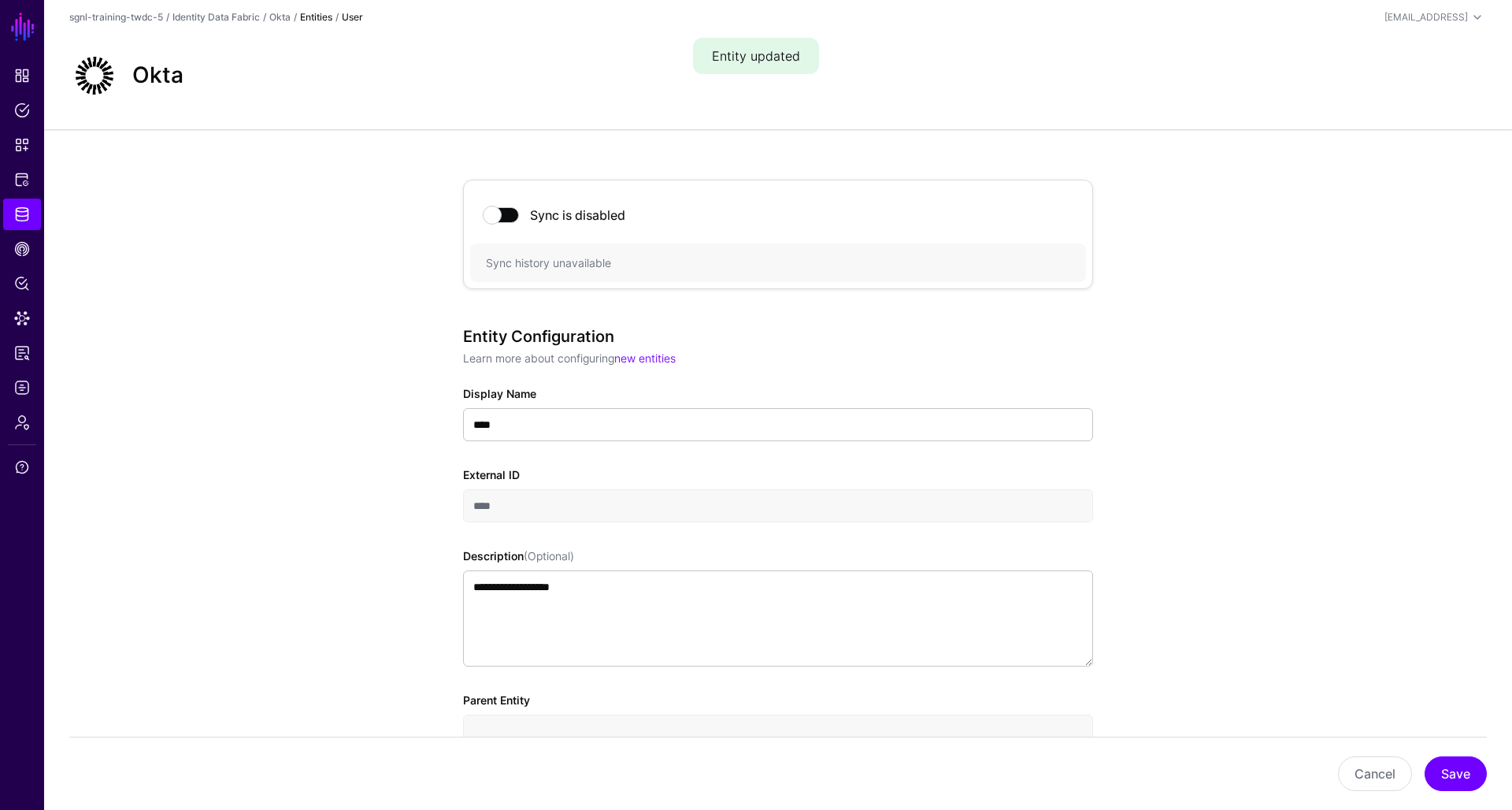
click at [500, 215] on span at bounding box center [501, 215] width 35 height 16
click at [1446, 770] on button "Save" at bounding box center [1456, 773] width 62 height 35
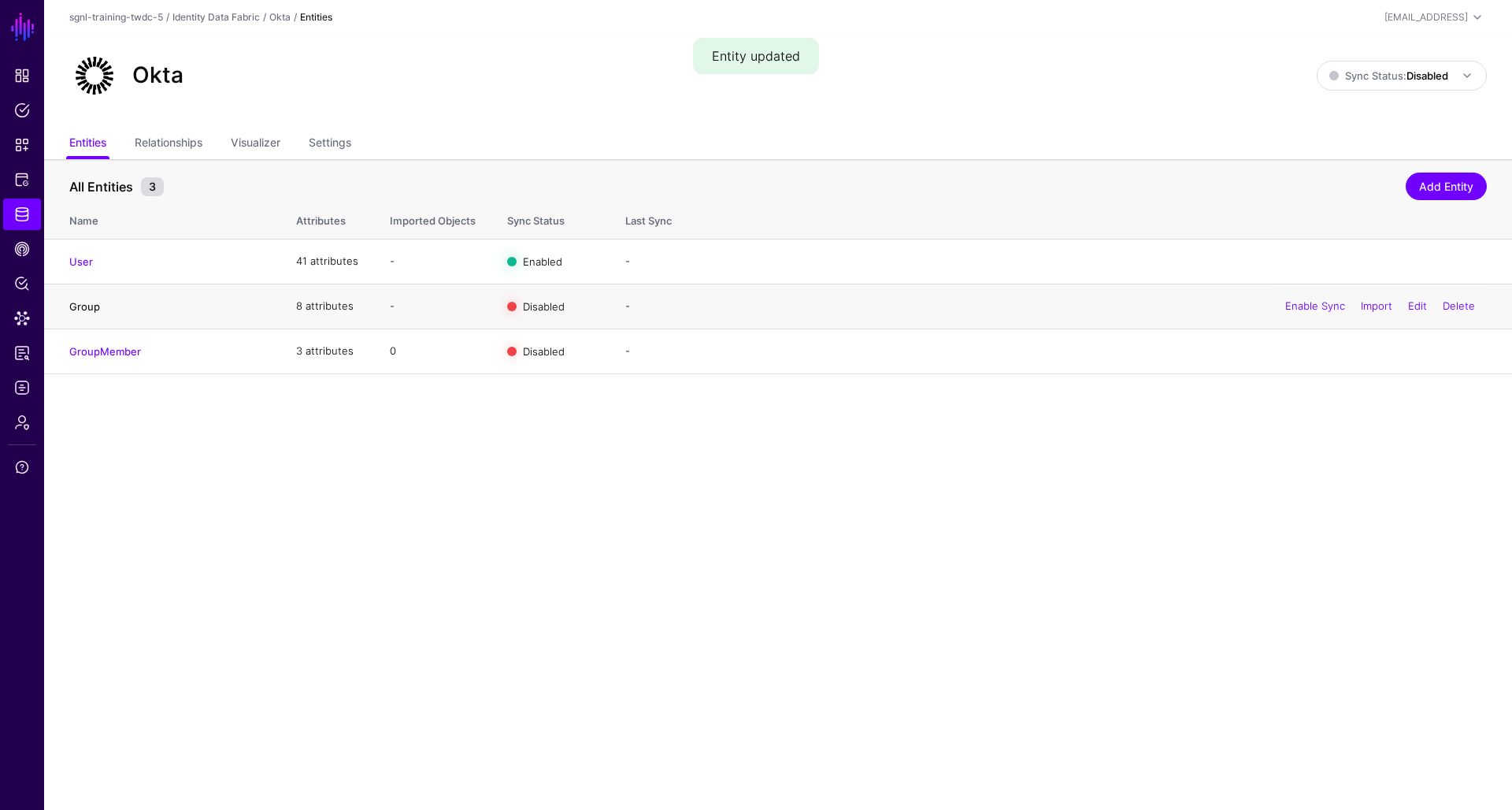
click at [75, 307] on link "Group" at bounding box center [85, 306] width 31 height 12
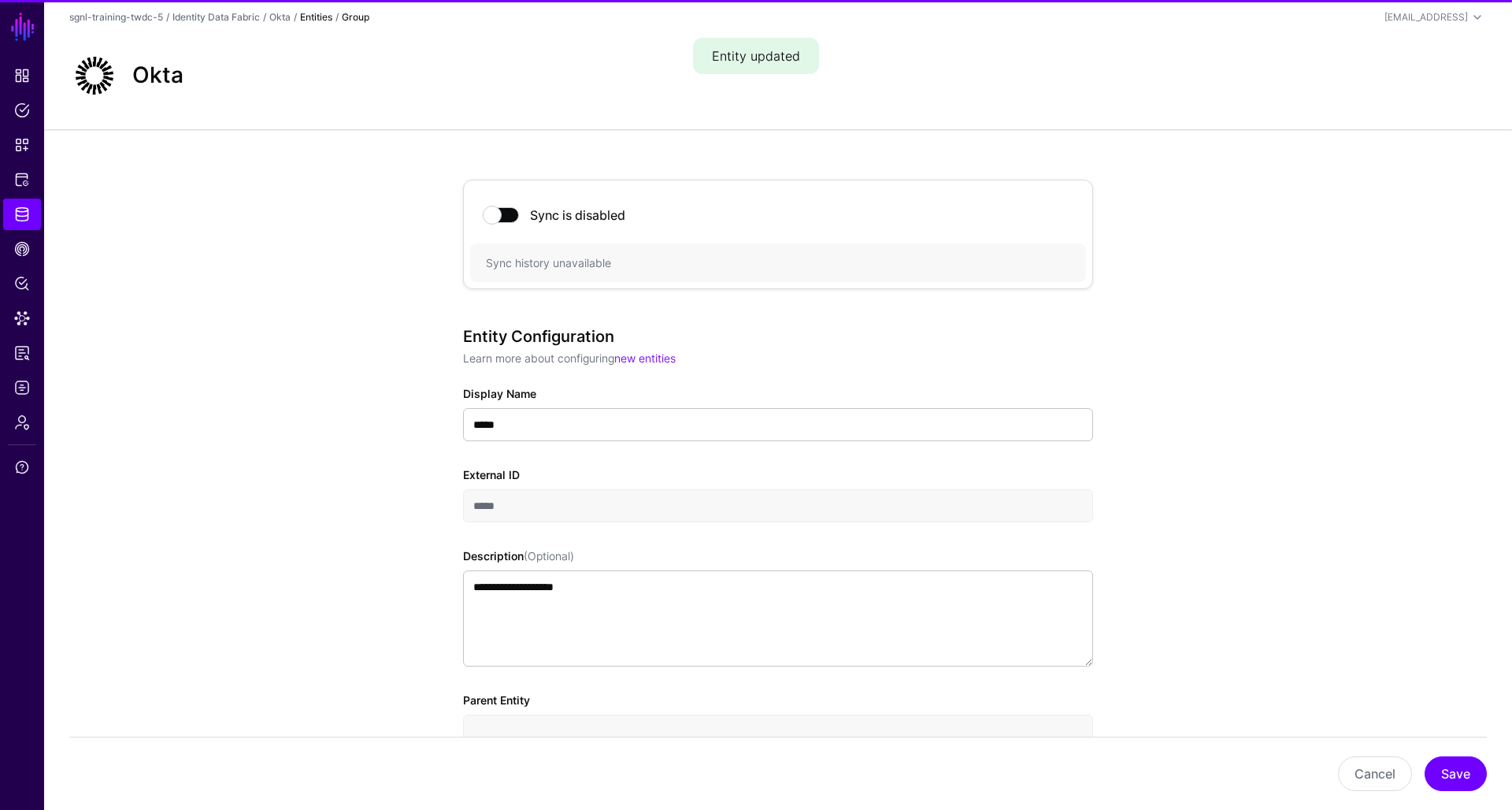
click at [505, 221] on span at bounding box center [501, 215] width 35 height 16
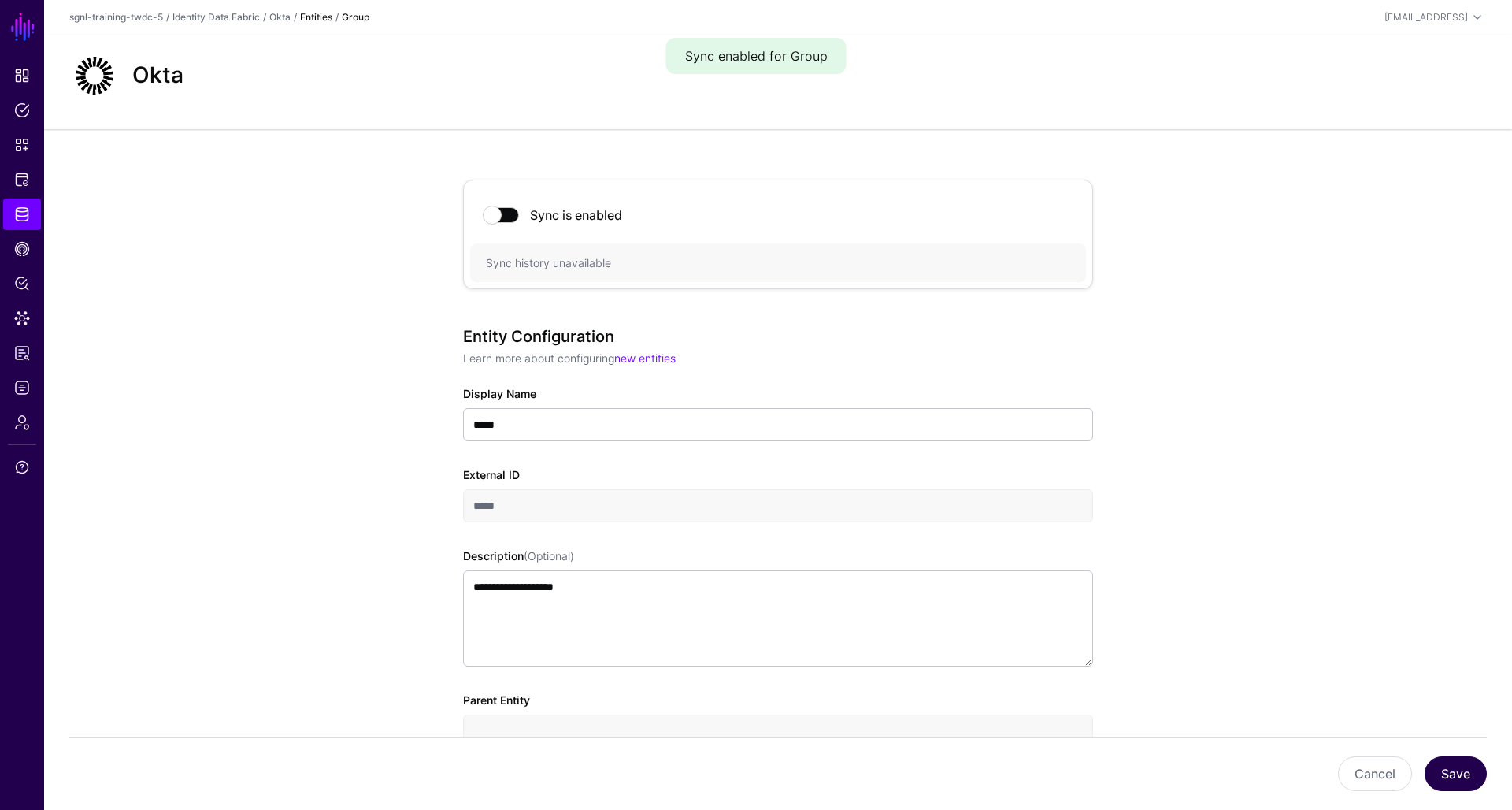
click at [1440, 768] on button "Save" at bounding box center [1456, 773] width 62 height 35
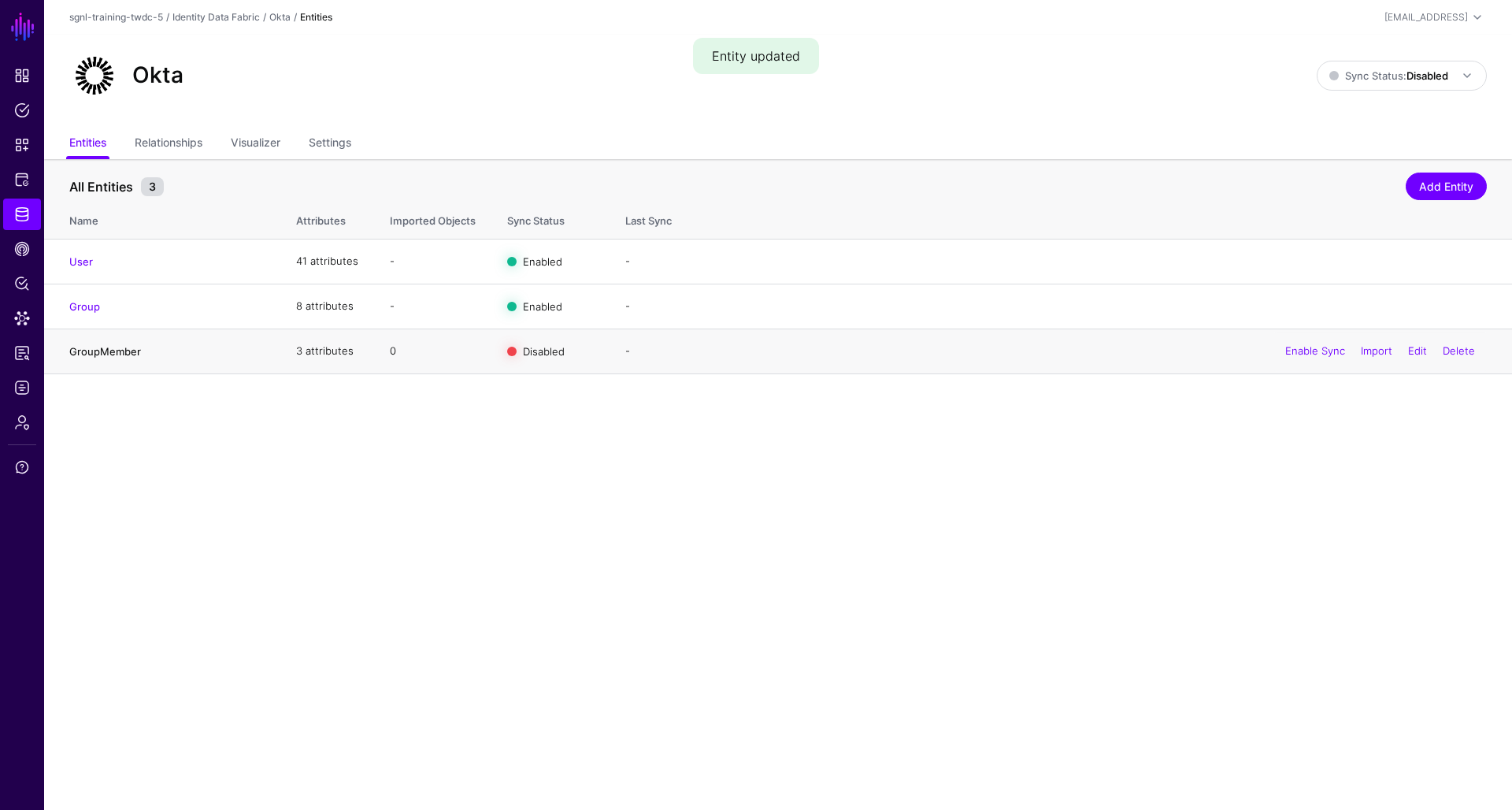
click at [100, 350] on link "GroupMember" at bounding box center [105, 350] width 71 height 12
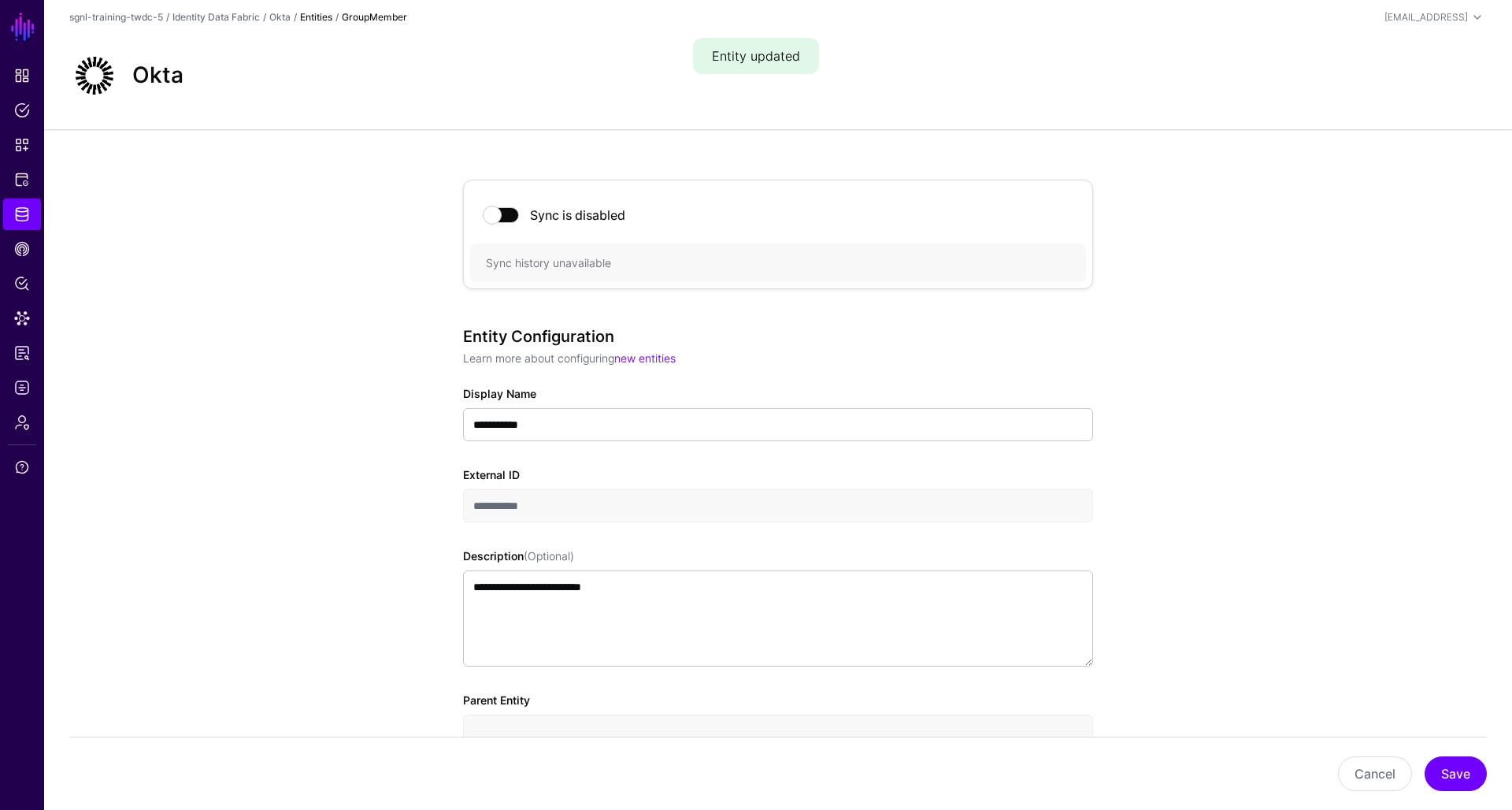
click at [506, 218] on span at bounding box center [501, 215] width 35 height 16
click at [1469, 781] on button "Save" at bounding box center [1456, 773] width 62 height 35
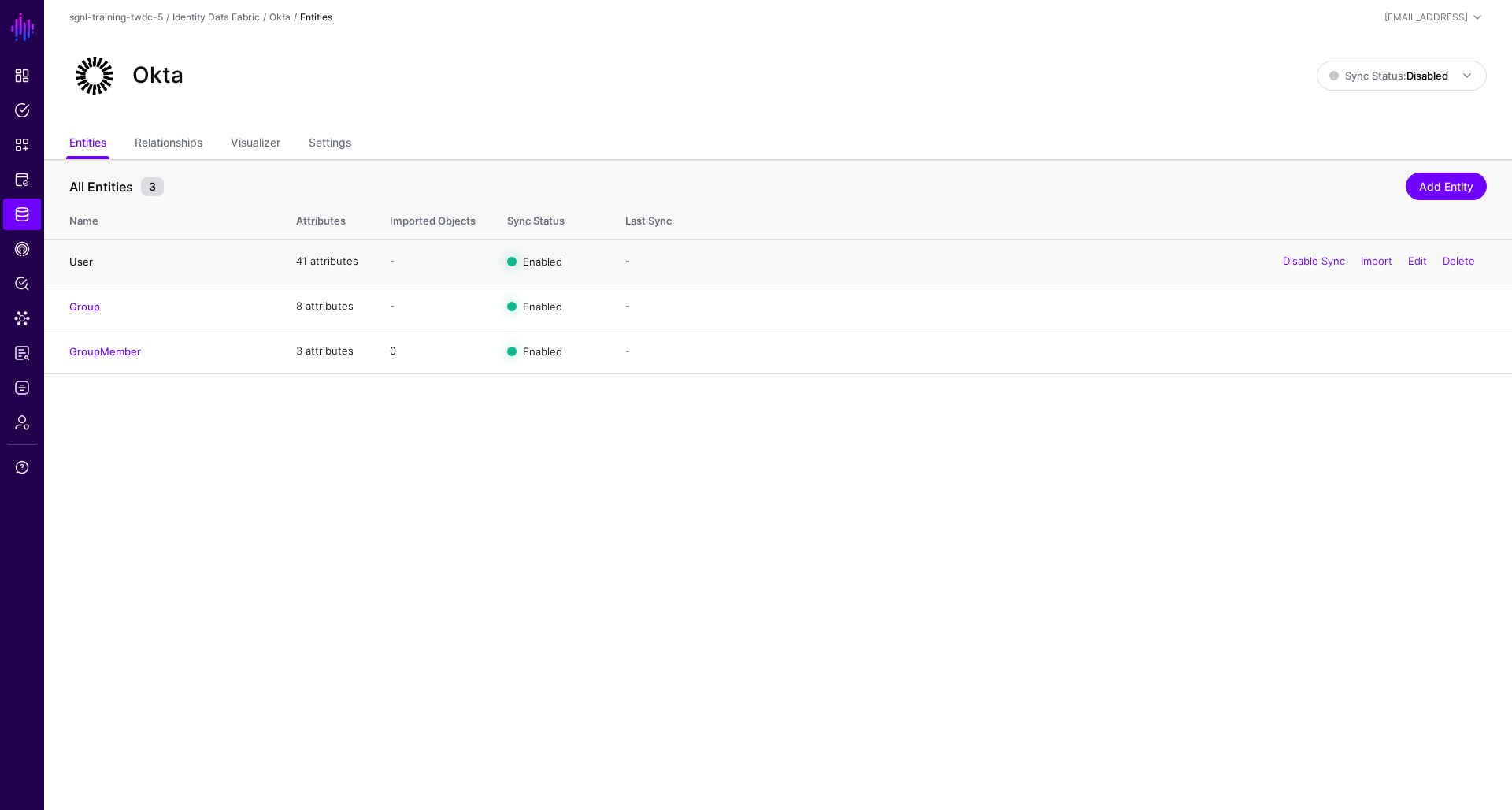
click at [73, 260] on link "User" at bounding box center [81, 261] width 23 height 12
click at [23, 394] on span "Logs" at bounding box center [22, 387] width 16 height 16
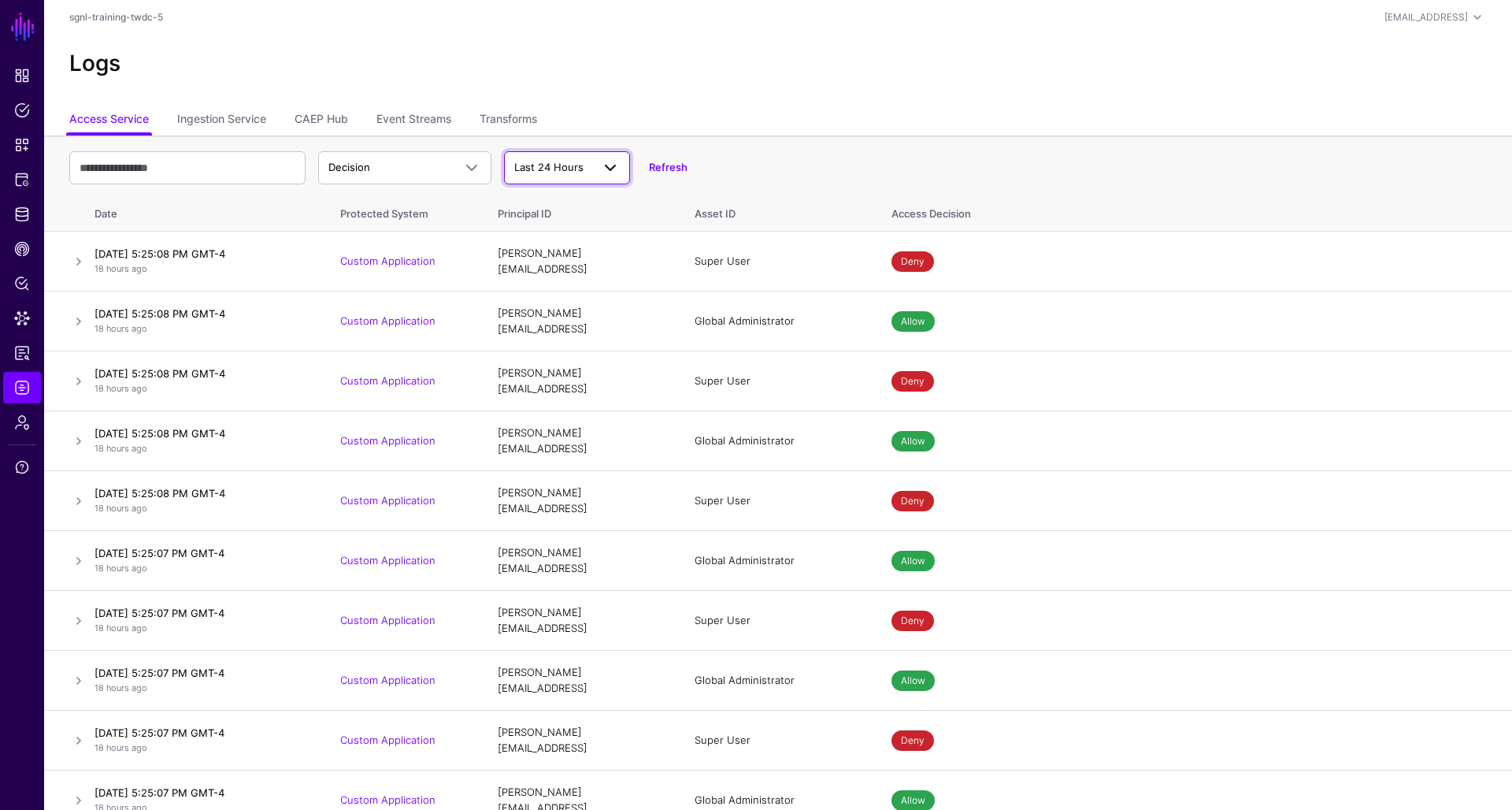
click at [564, 161] on span "Last 24 Hours" at bounding box center [549, 166] width 69 height 12
click at [578, 297] on span "Custom Range" at bounding box center [552, 303] width 71 height 12
select select "*"
select select "****"
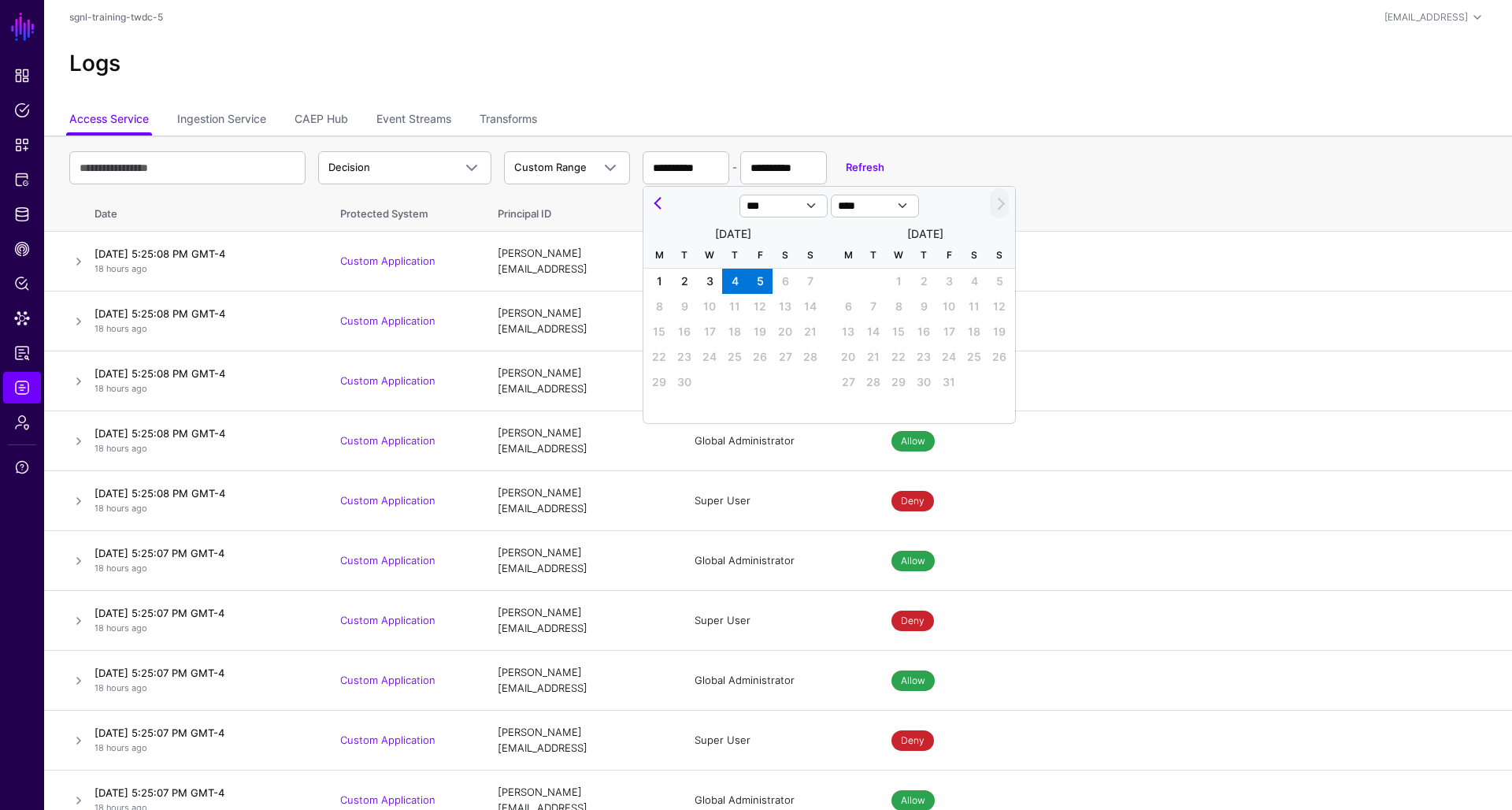
click at [738, 283] on span "4" at bounding box center [734, 281] width 25 height 25
click at [760, 282] on span "5" at bounding box center [760, 281] width 25 height 25
type input "**********"
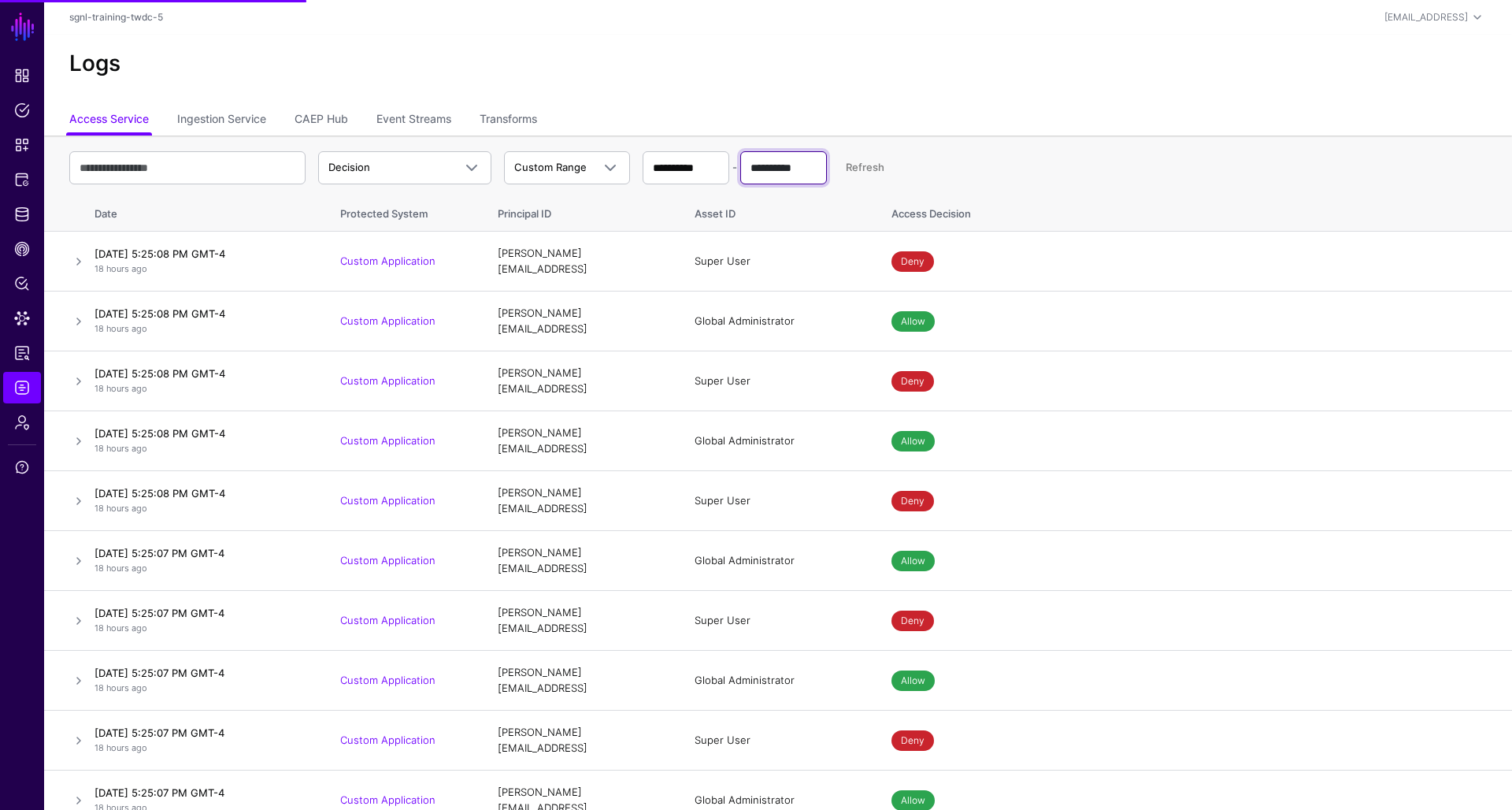
click at [780, 174] on input "**********" at bounding box center [783, 167] width 86 height 33
select select "*"
select select "****"
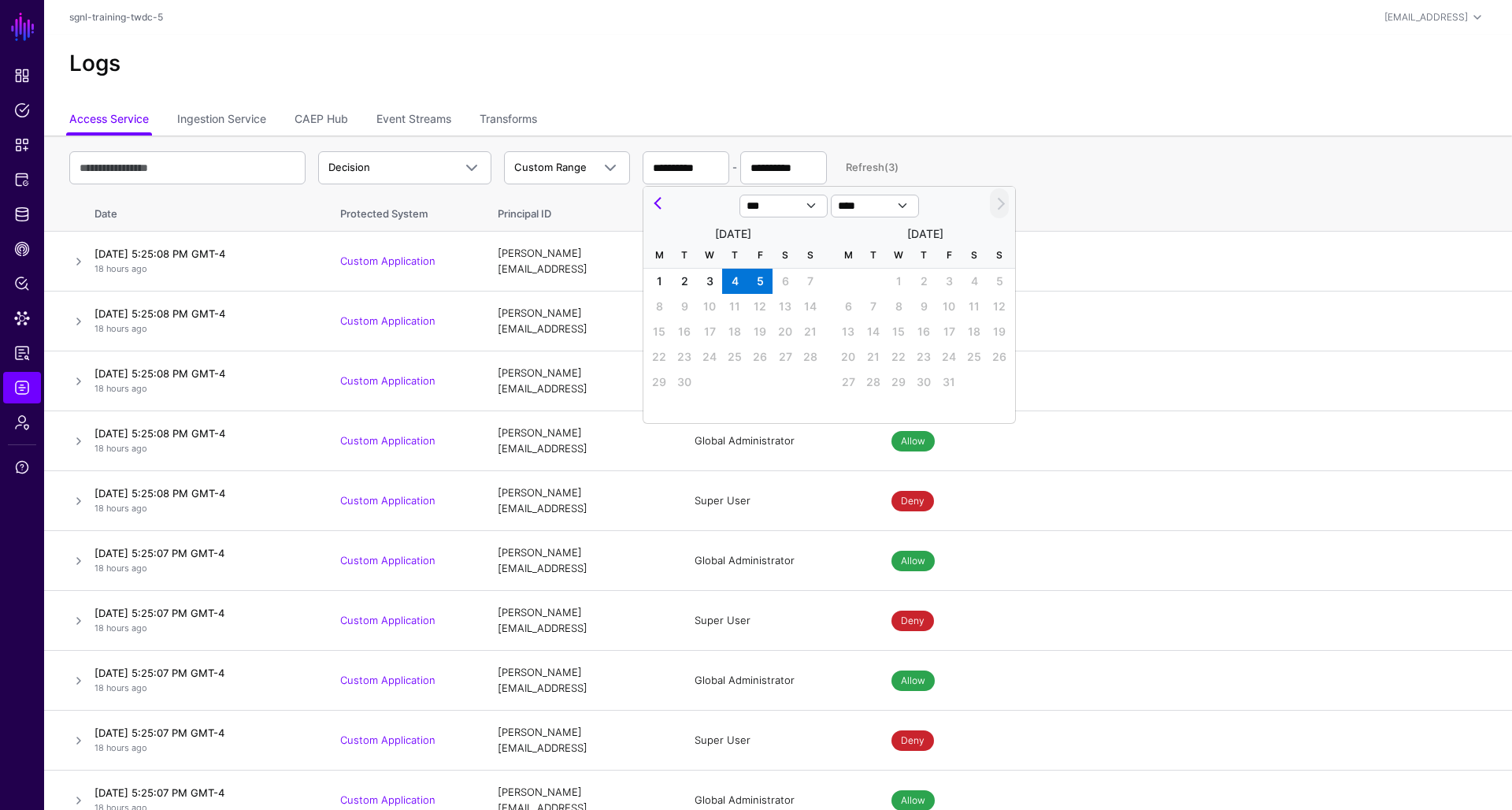
click at [861, 119] on ul "Access Service Ingestion Service CAEP Hub Event Streams Transforms" at bounding box center [779, 120] width 1418 height 30
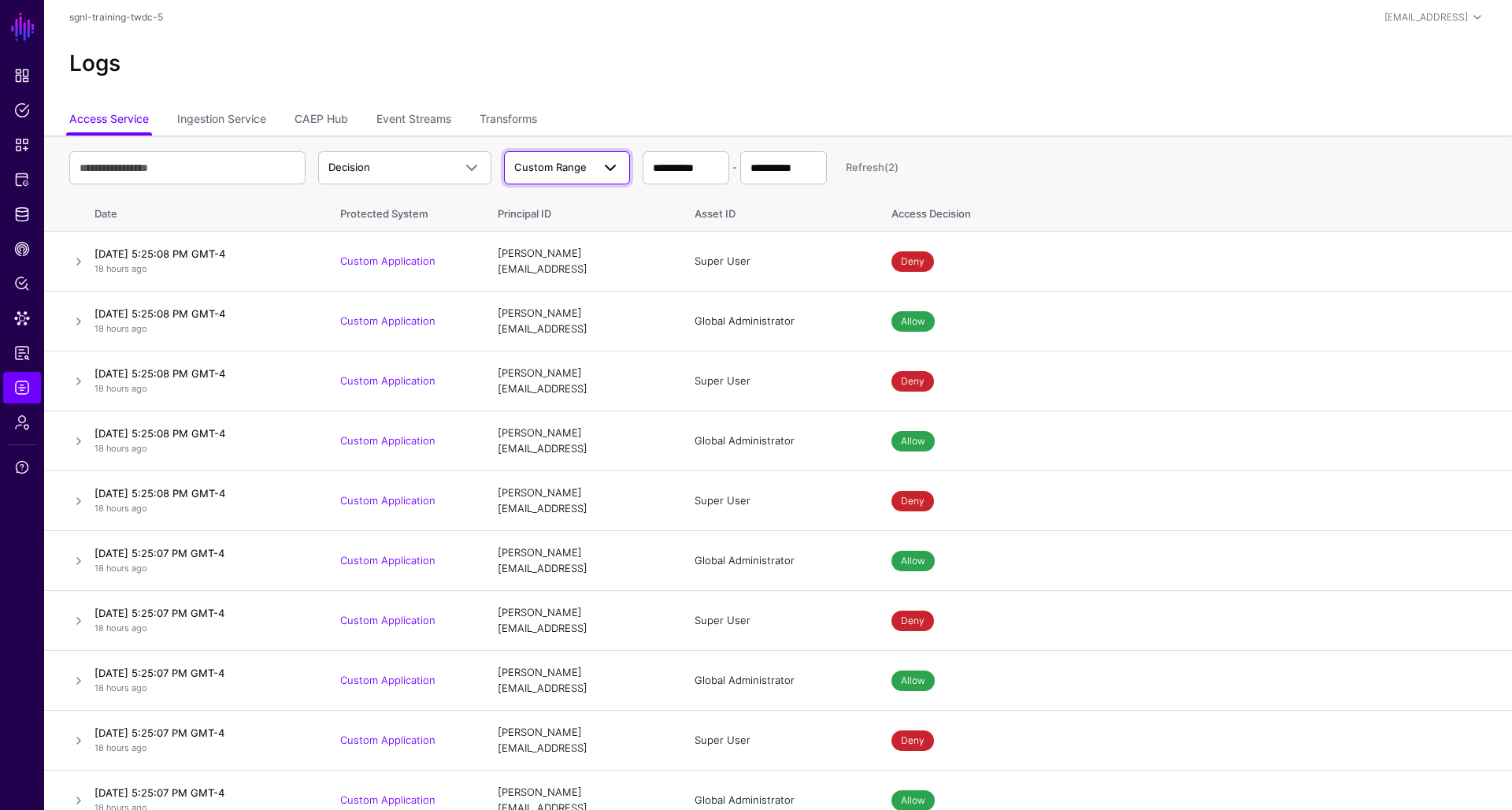
click at [594, 163] on span at bounding box center [606, 168] width 28 height 19
click at [572, 205] on span "Last 24 Hours" at bounding box center [551, 204] width 69 height 12
click at [19, 215] on span "Identity Data Fabric" at bounding box center [22, 214] width 16 height 16
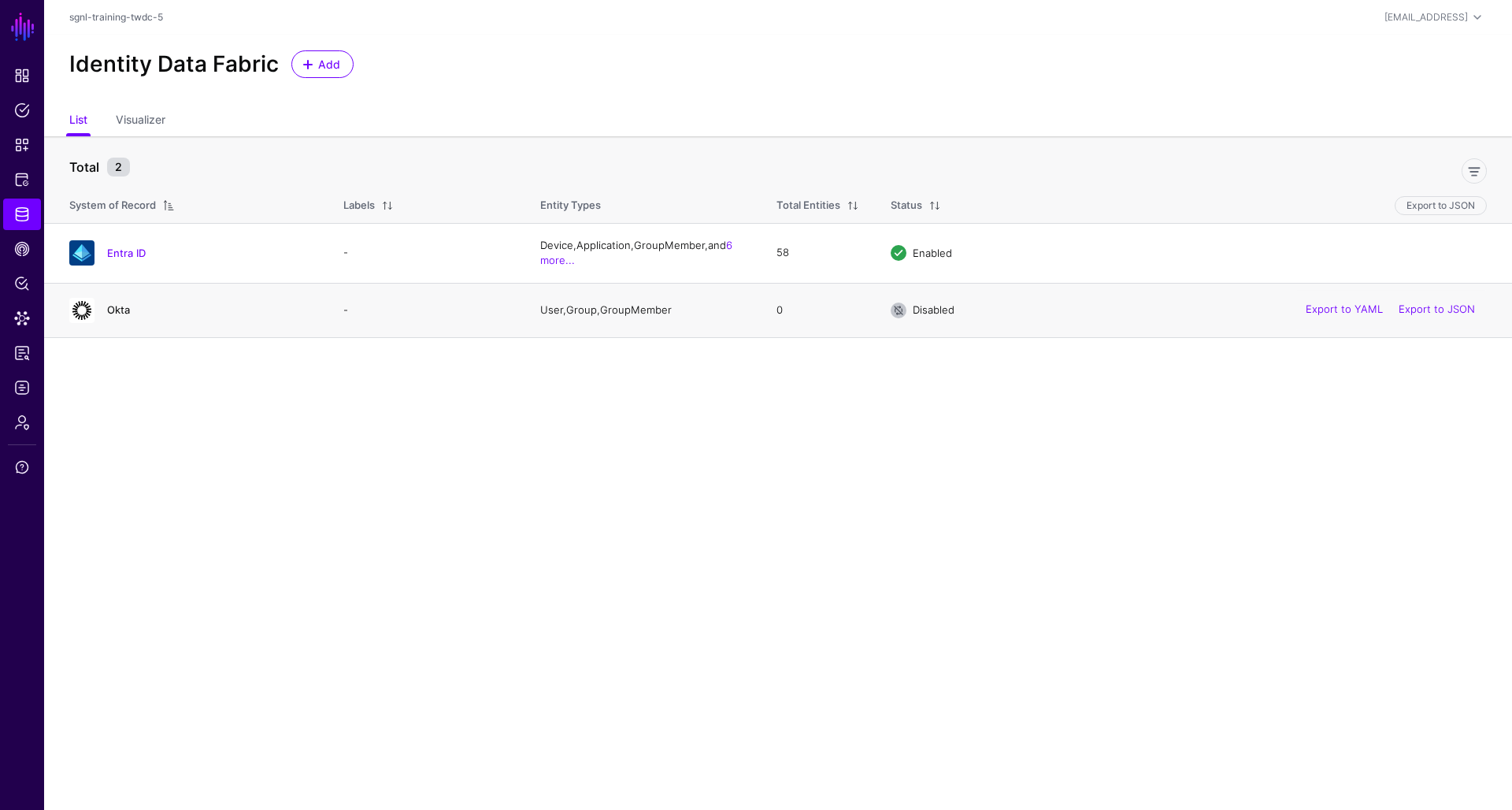
click at [118, 310] on link "Okta" at bounding box center [118, 309] width 23 height 12
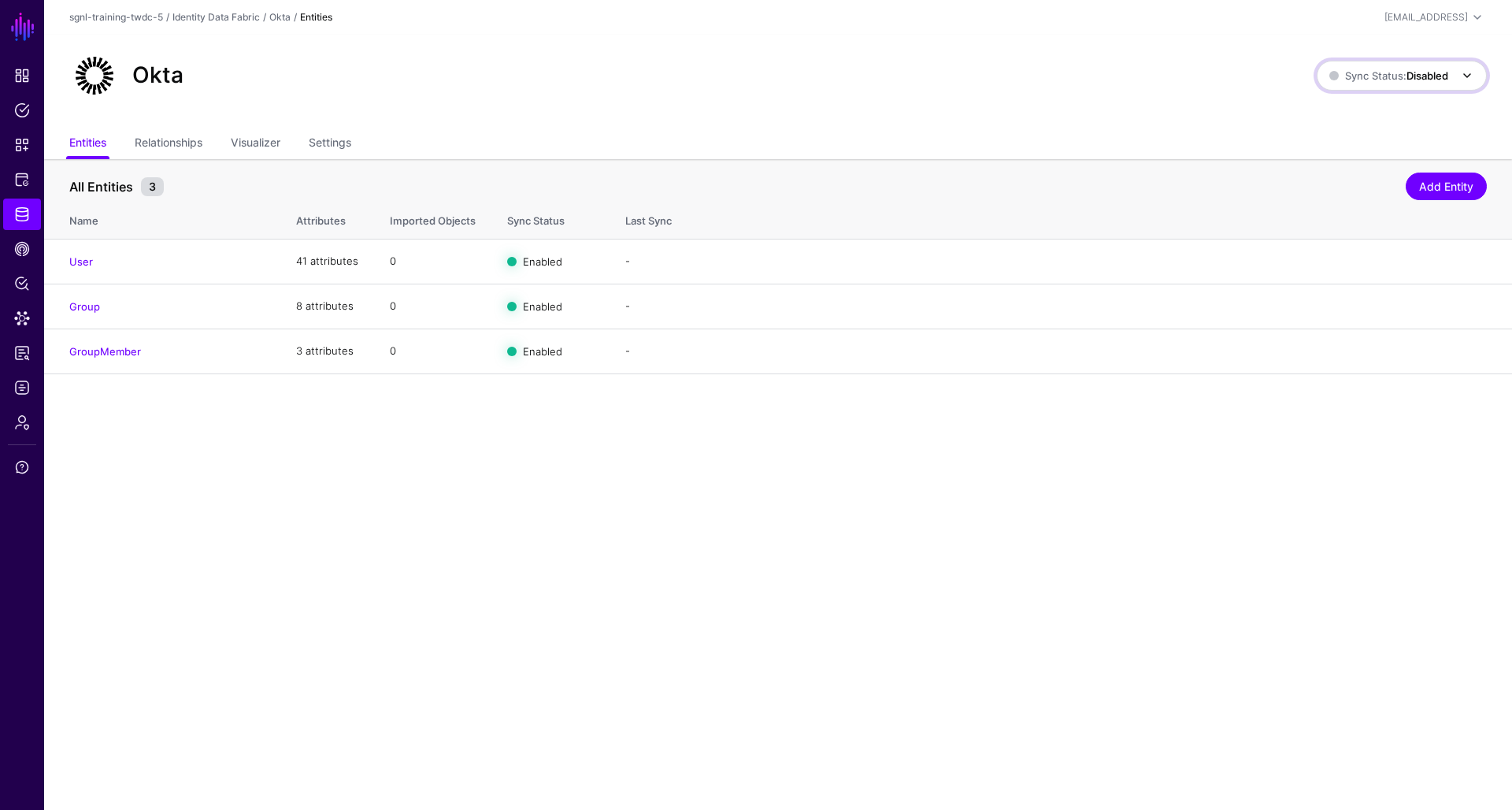
click at [1429, 80] on strong "Disabled" at bounding box center [1427, 75] width 41 height 12
click at [1411, 116] on span "Enabled Syncing active for all configured entities that are enabled" at bounding box center [1385, 129] width 178 height 52
click at [82, 259] on link "User" at bounding box center [81, 261] width 23 height 12
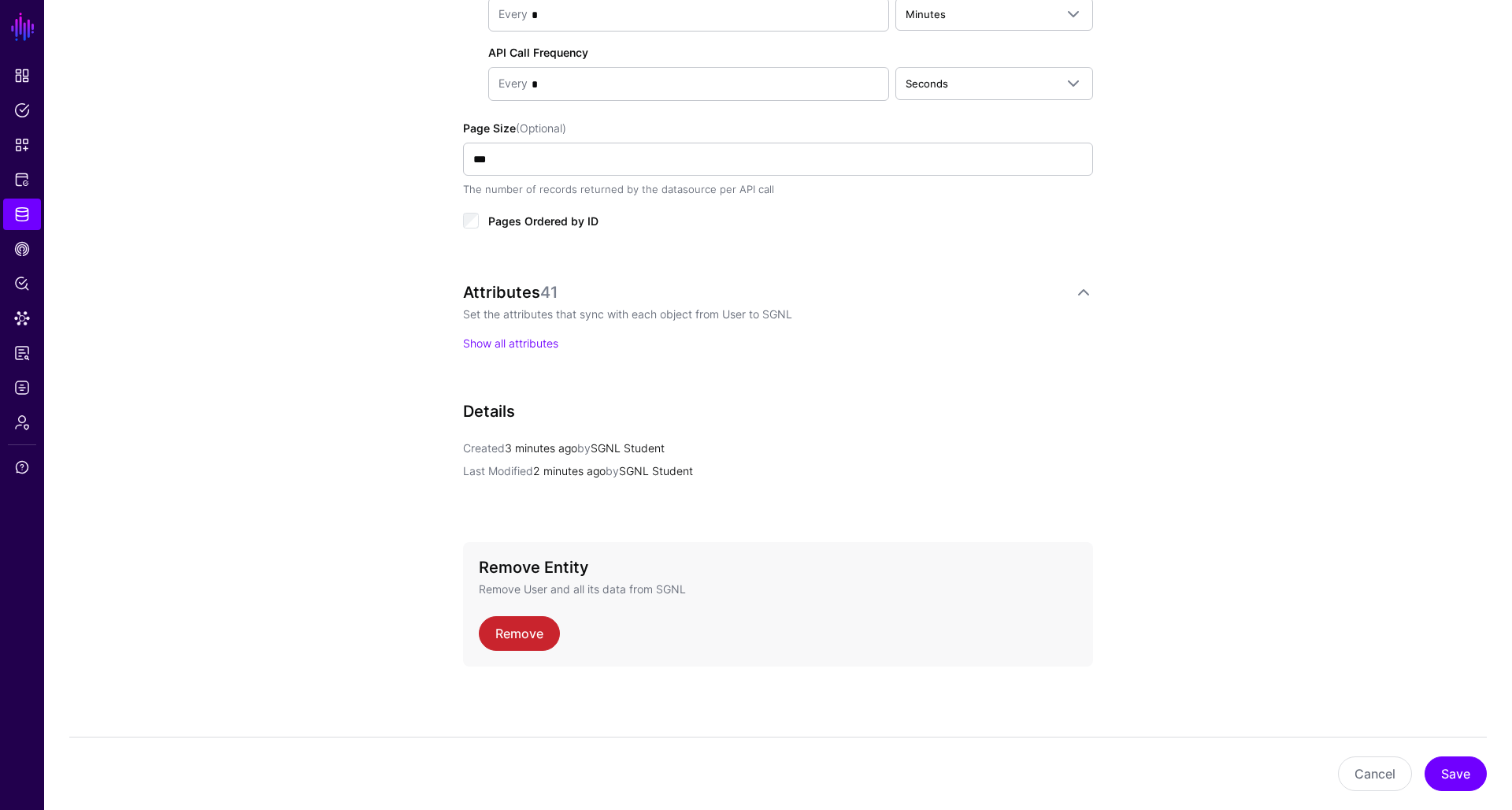
scroll to position [927, 0]
click at [1449, 783] on button "Save" at bounding box center [1456, 773] width 62 height 35
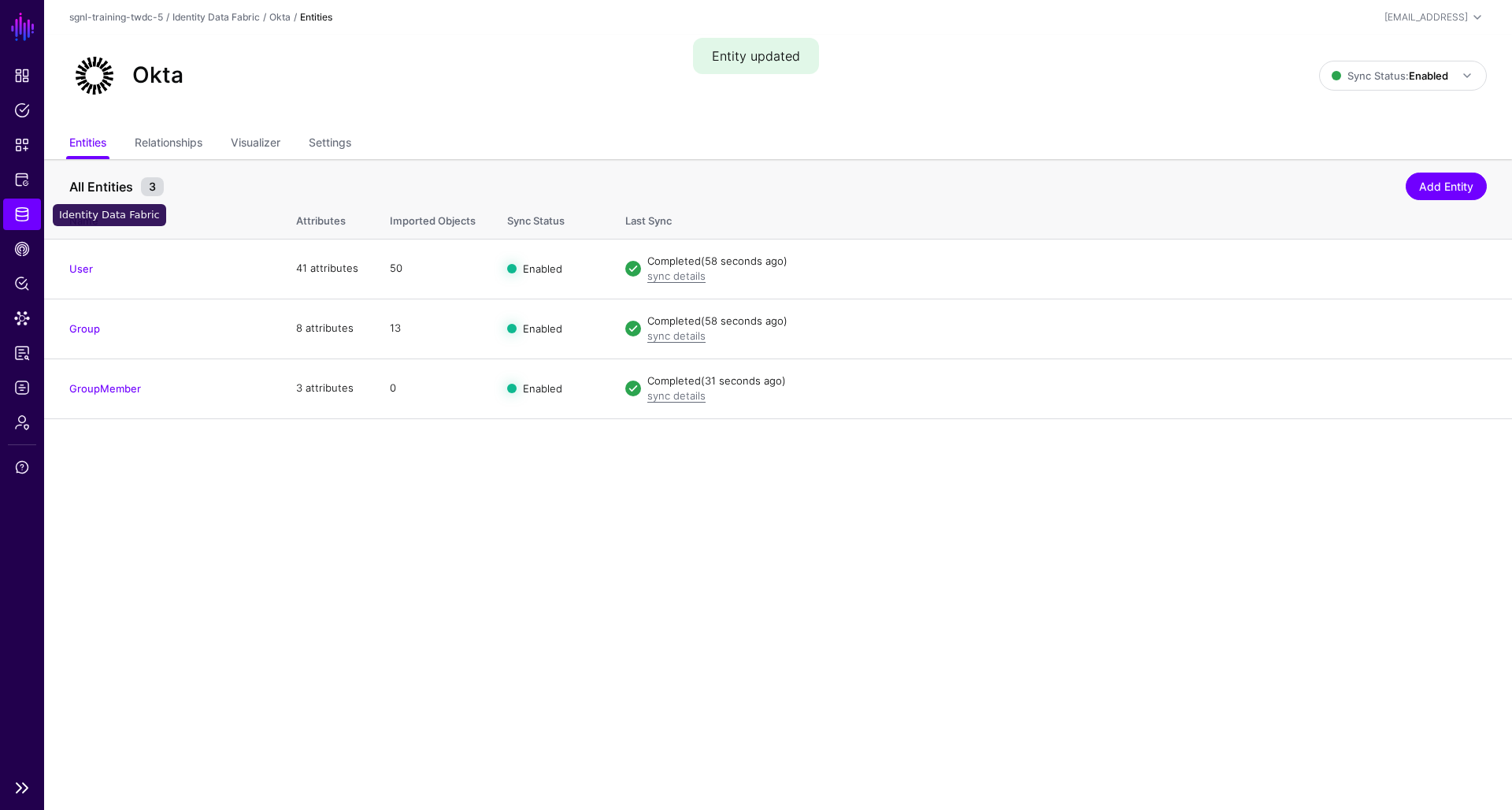
click at [11, 212] on link "Identity Data Fabric" at bounding box center [22, 214] width 38 height 32
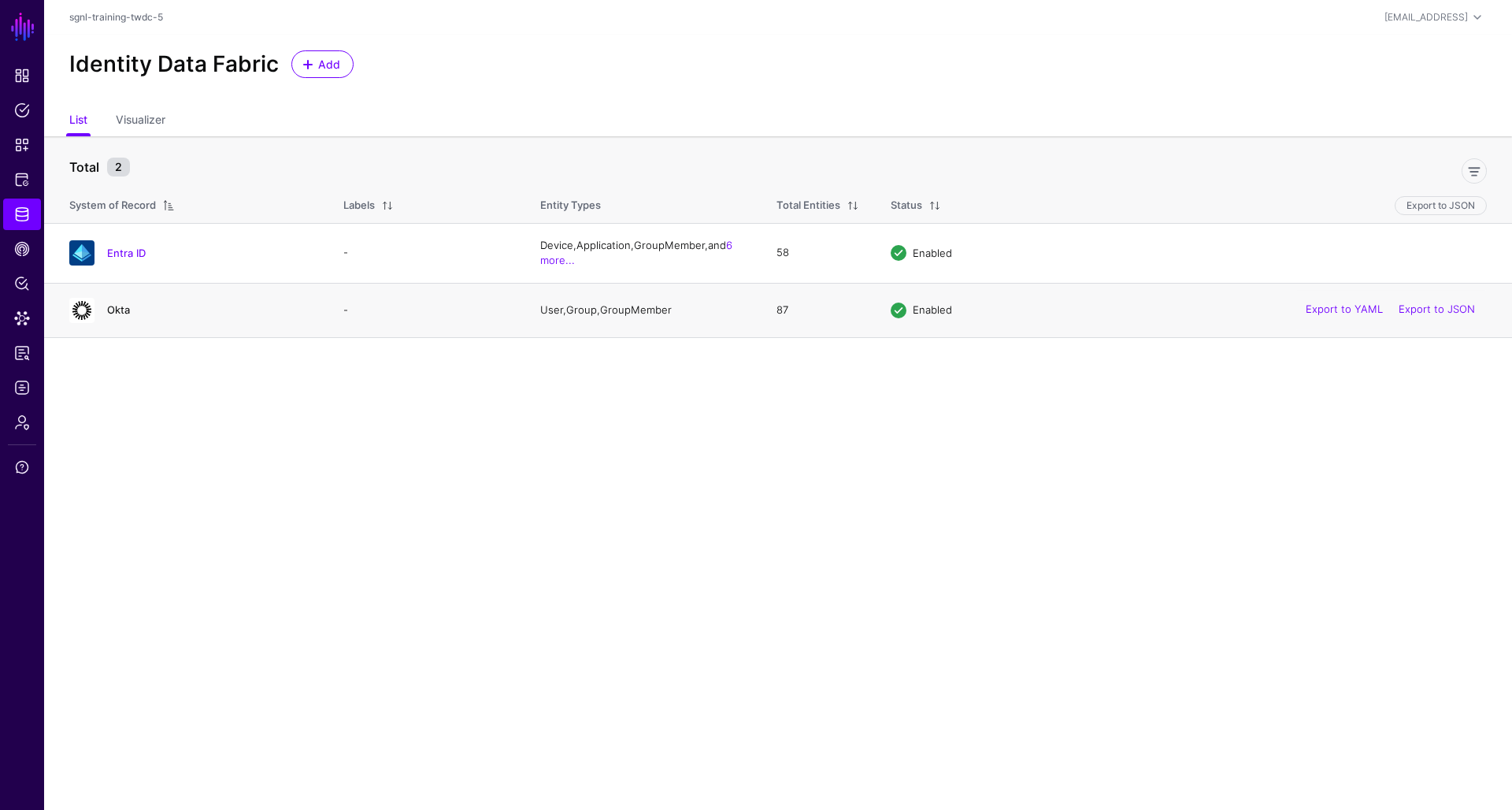
click at [122, 314] on link "Okta" at bounding box center [118, 309] width 23 height 12
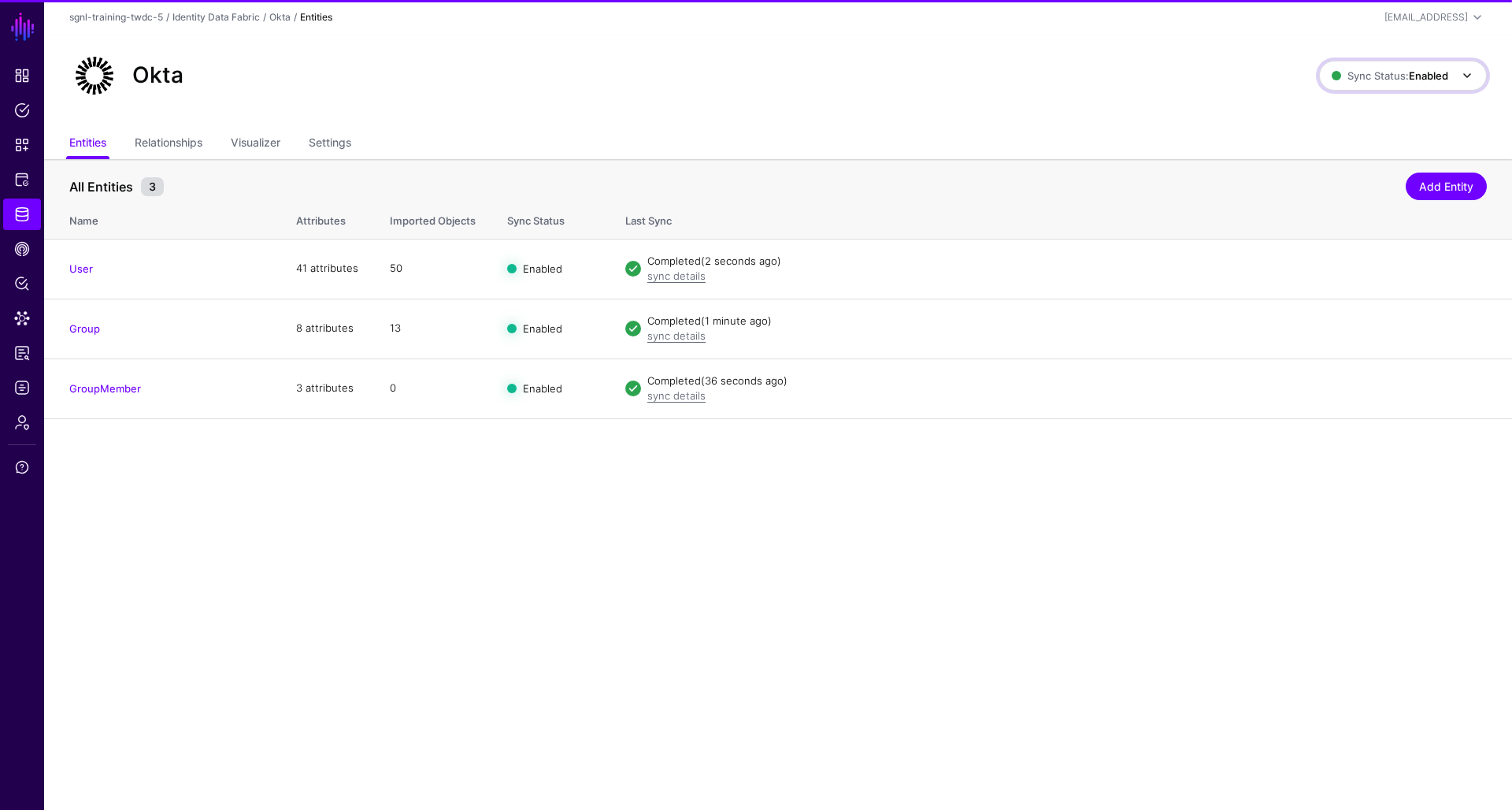
click at [1367, 80] on span "Sync Status: Enabled" at bounding box center [1390, 75] width 116 height 12
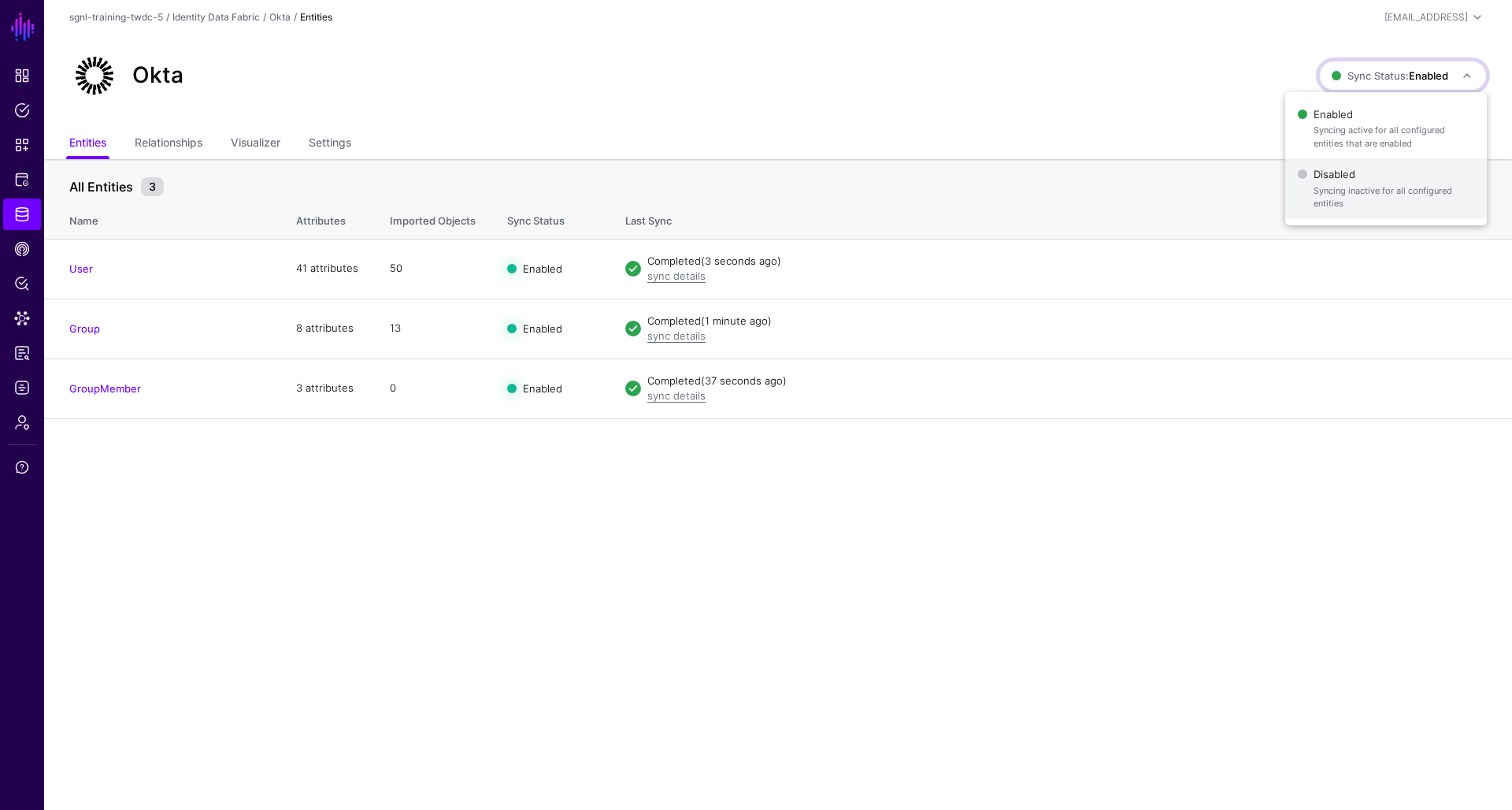
click at [1349, 191] on span "Syncing inactive for all configured entities" at bounding box center [1394, 197] width 161 height 26
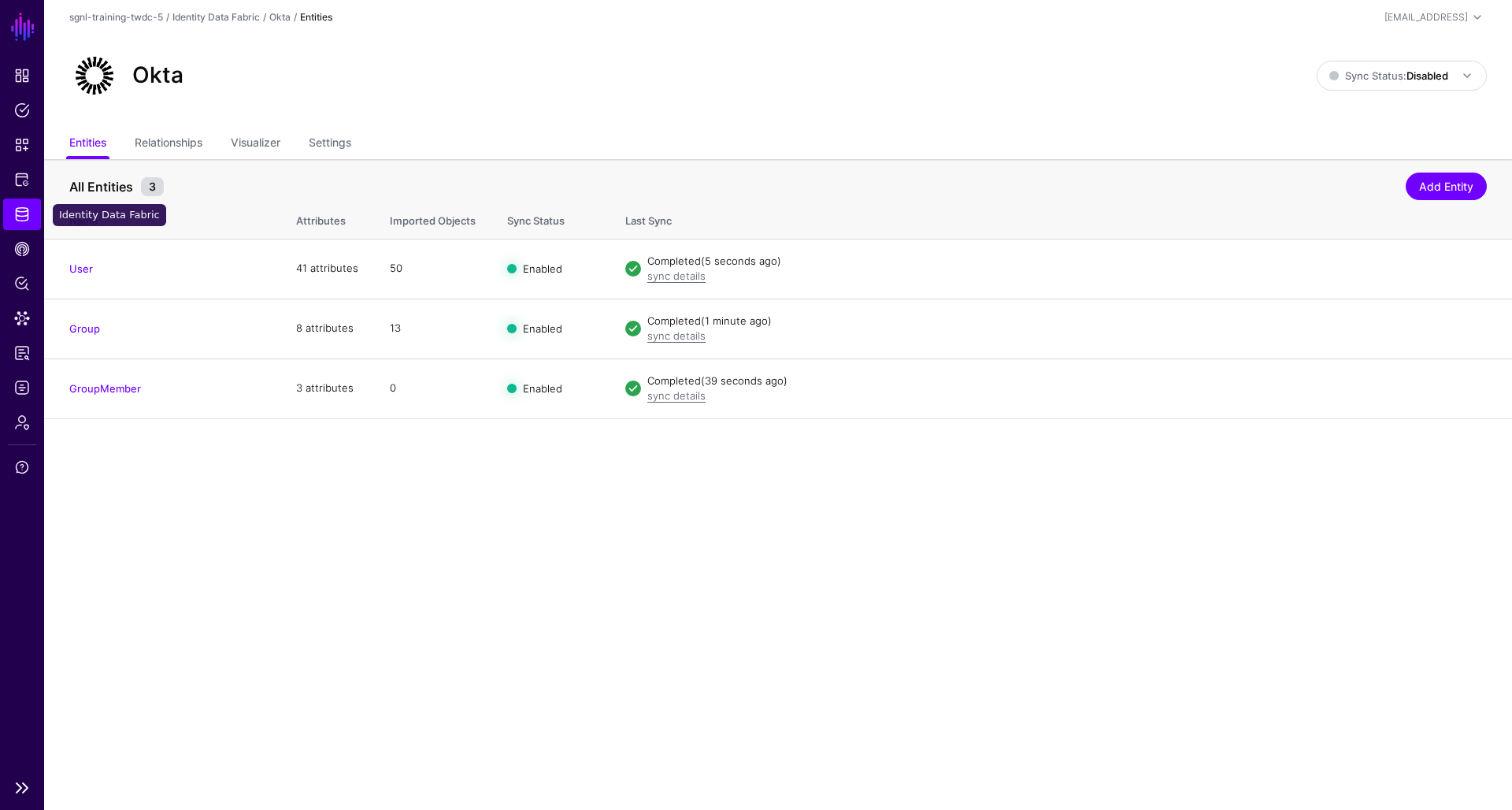
click at [8, 219] on link "Identity Data Fabric" at bounding box center [22, 214] width 38 height 32
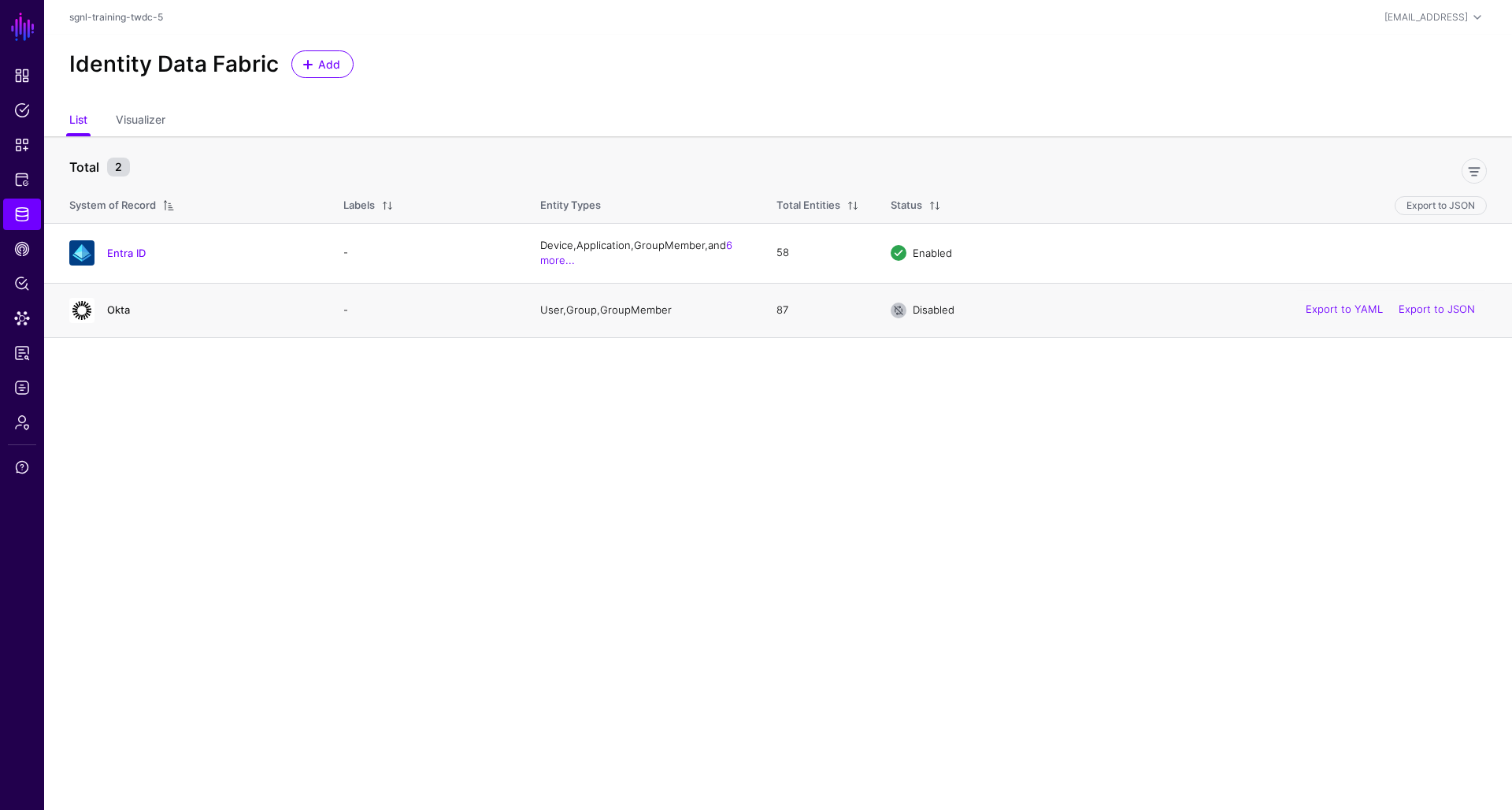
click at [107, 308] on link "Okta" at bounding box center [118, 309] width 23 height 12
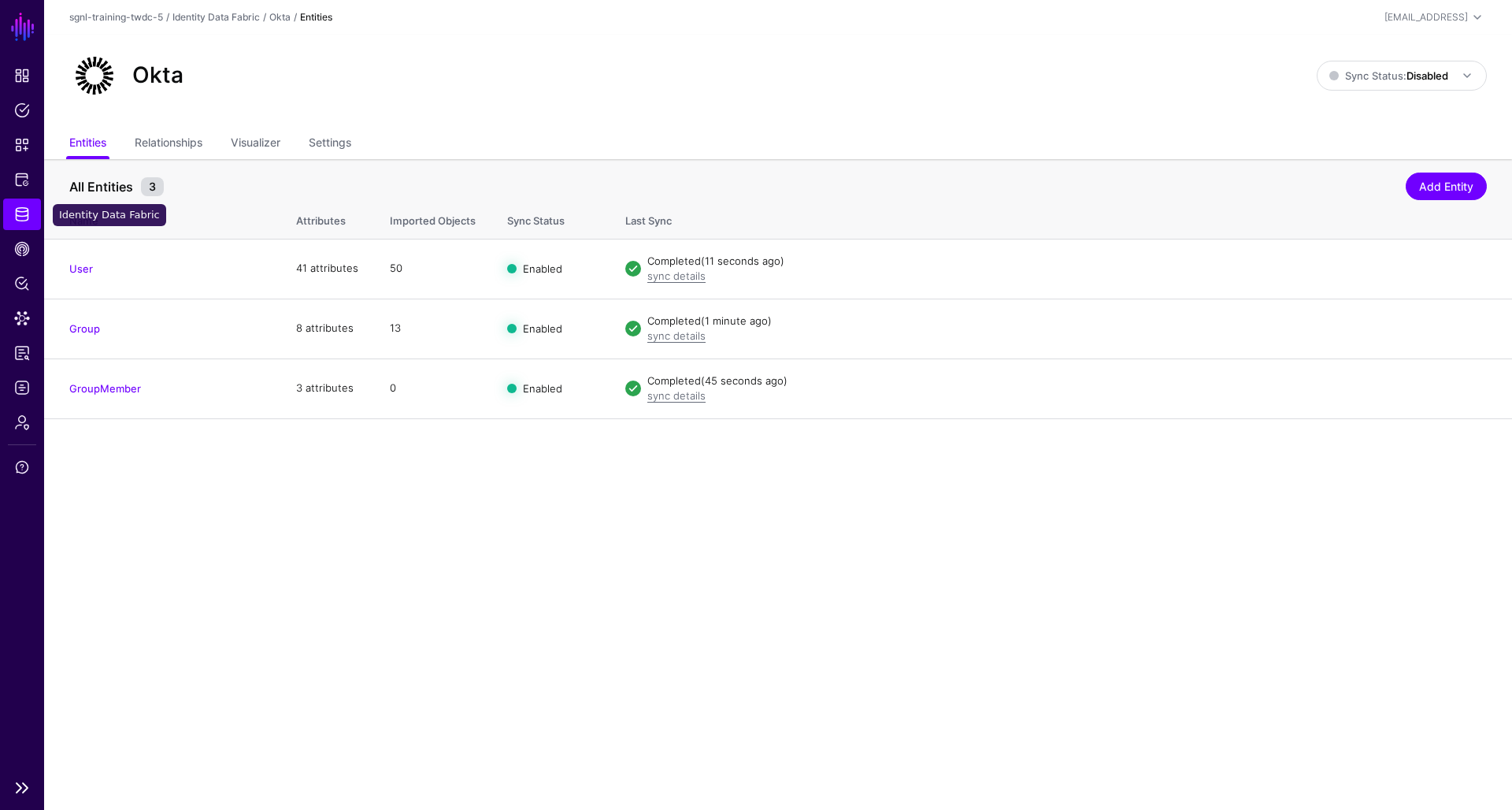
click at [20, 226] on link "Identity Data Fabric" at bounding box center [22, 214] width 38 height 32
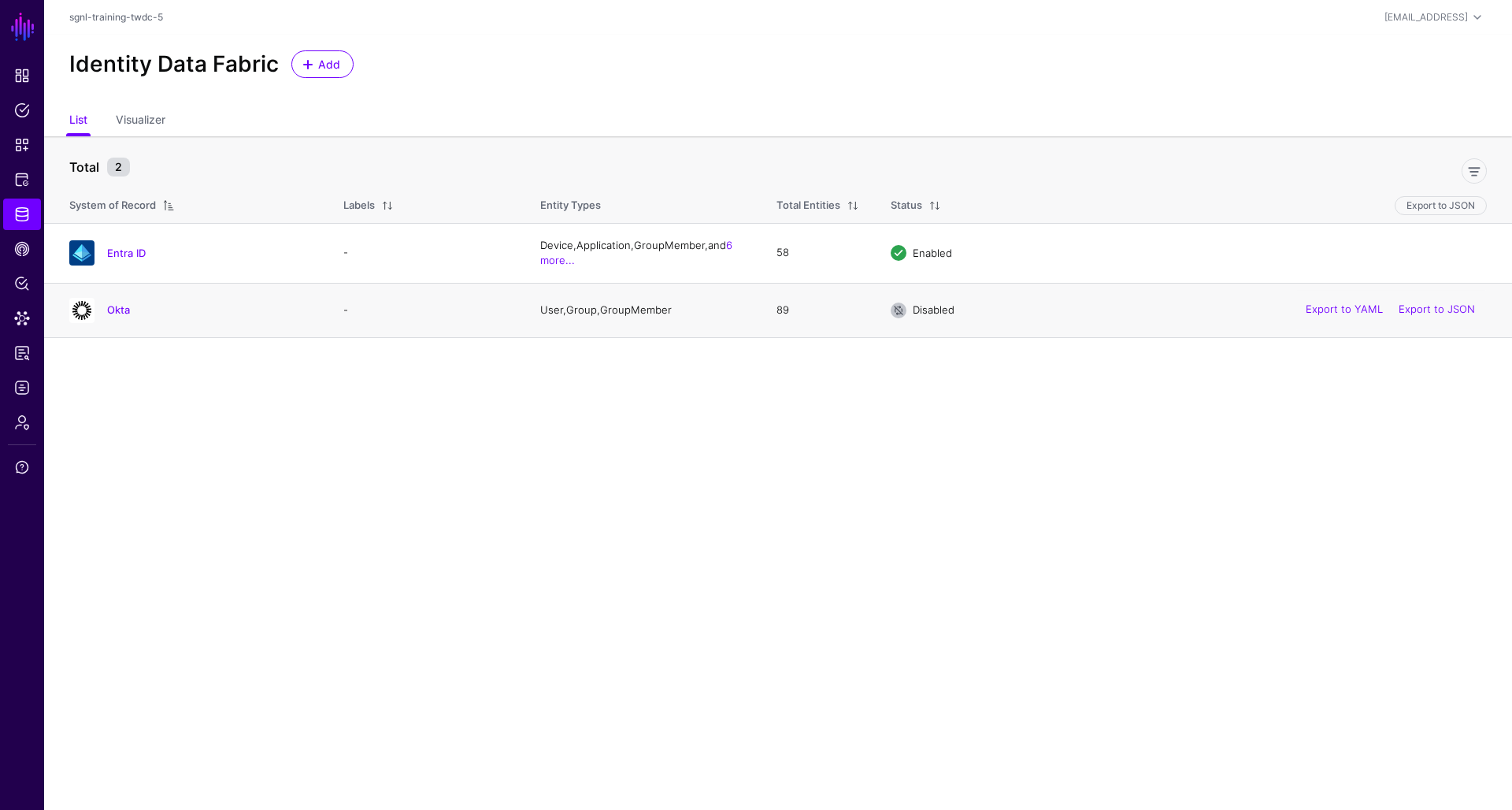
click at [906, 315] on span at bounding box center [899, 310] width 16 height 16
click at [113, 308] on link "Okta" at bounding box center [118, 309] width 23 height 12
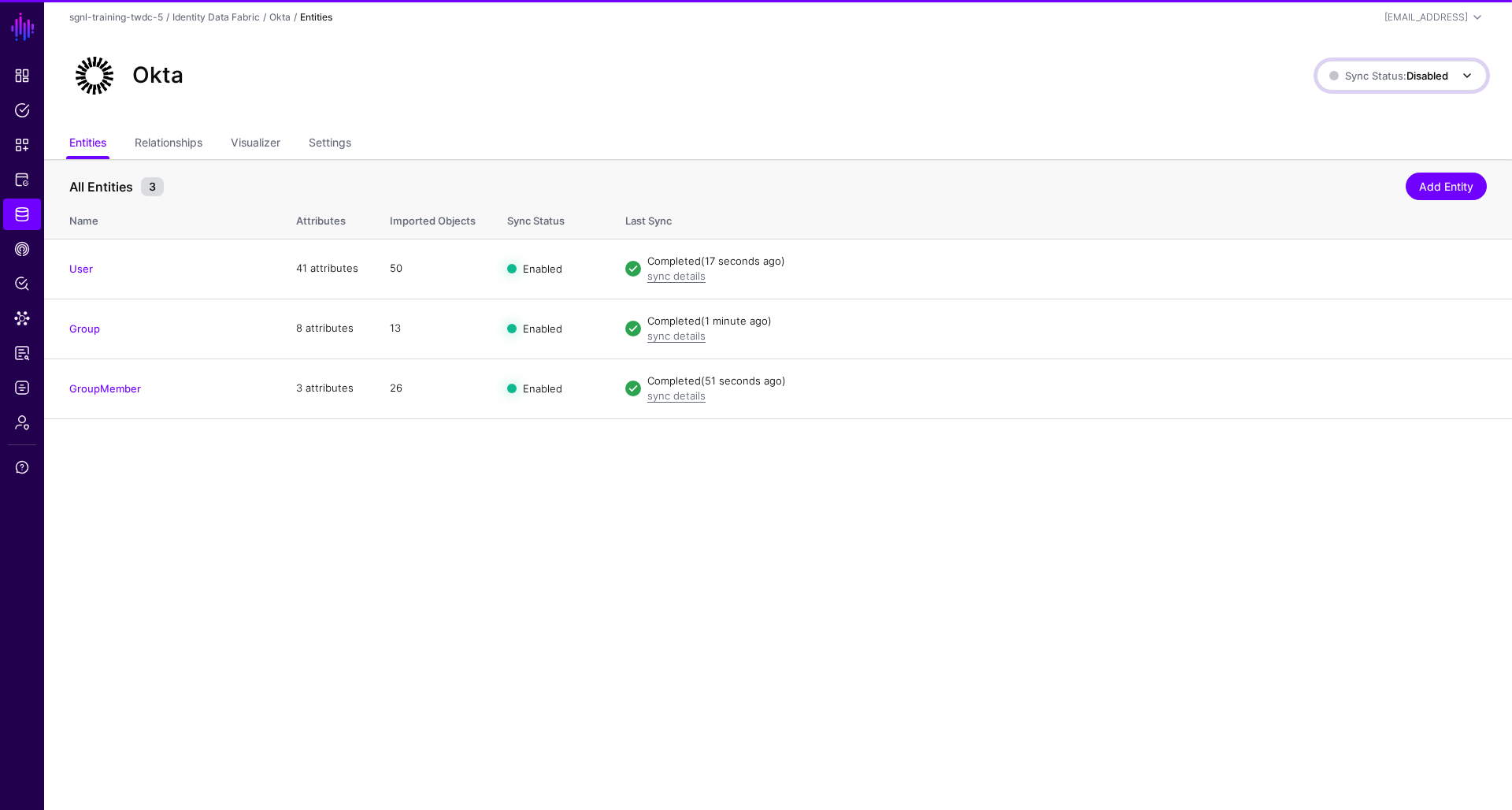
click at [1437, 70] on strong "Disabled" at bounding box center [1427, 75] width 41 height 12
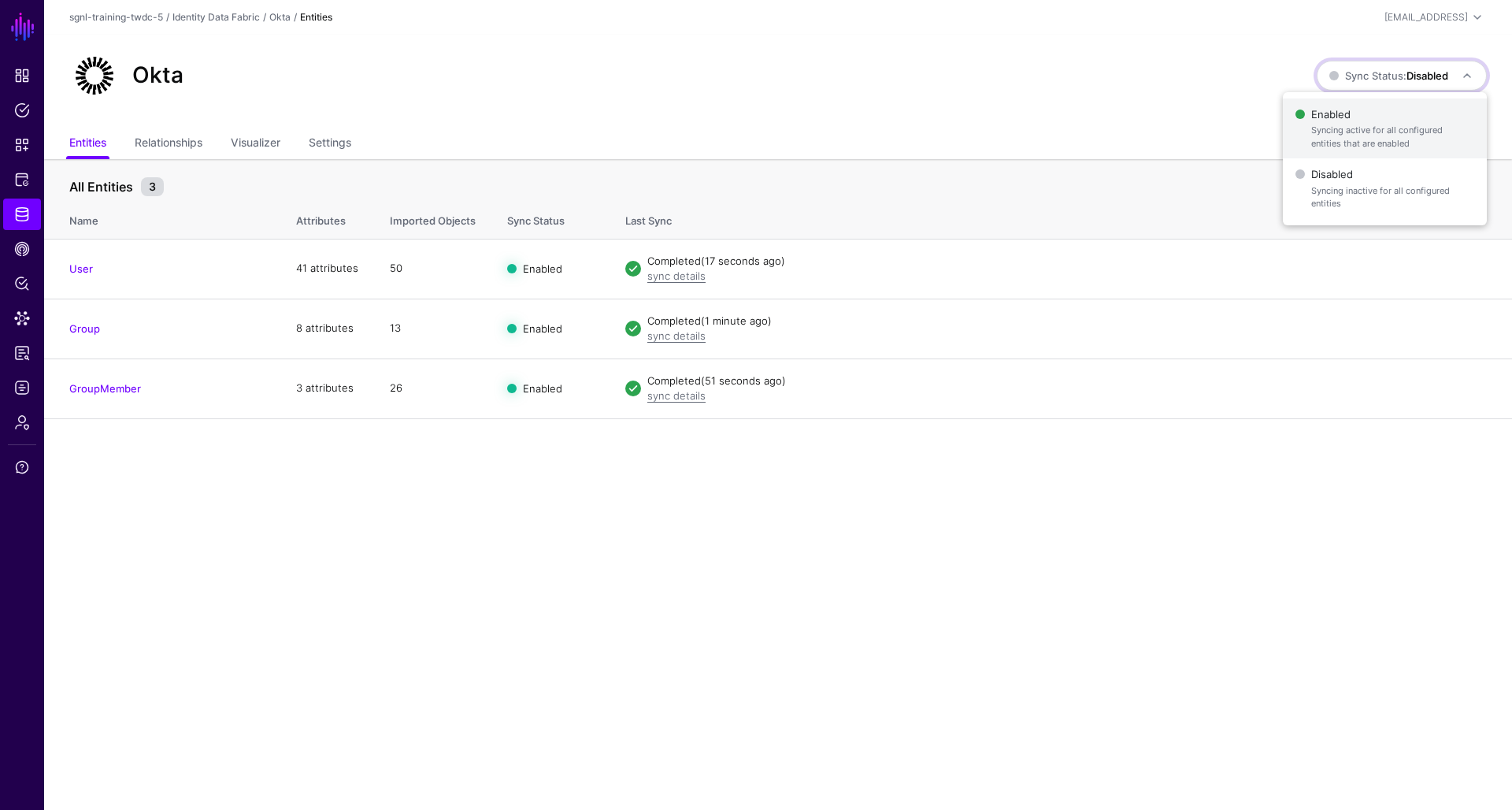
click at [1388, 116] on span "Enabled Syncing active for all configured entities that are enabled" at bounding box center [1385, 129] width 178 height 52
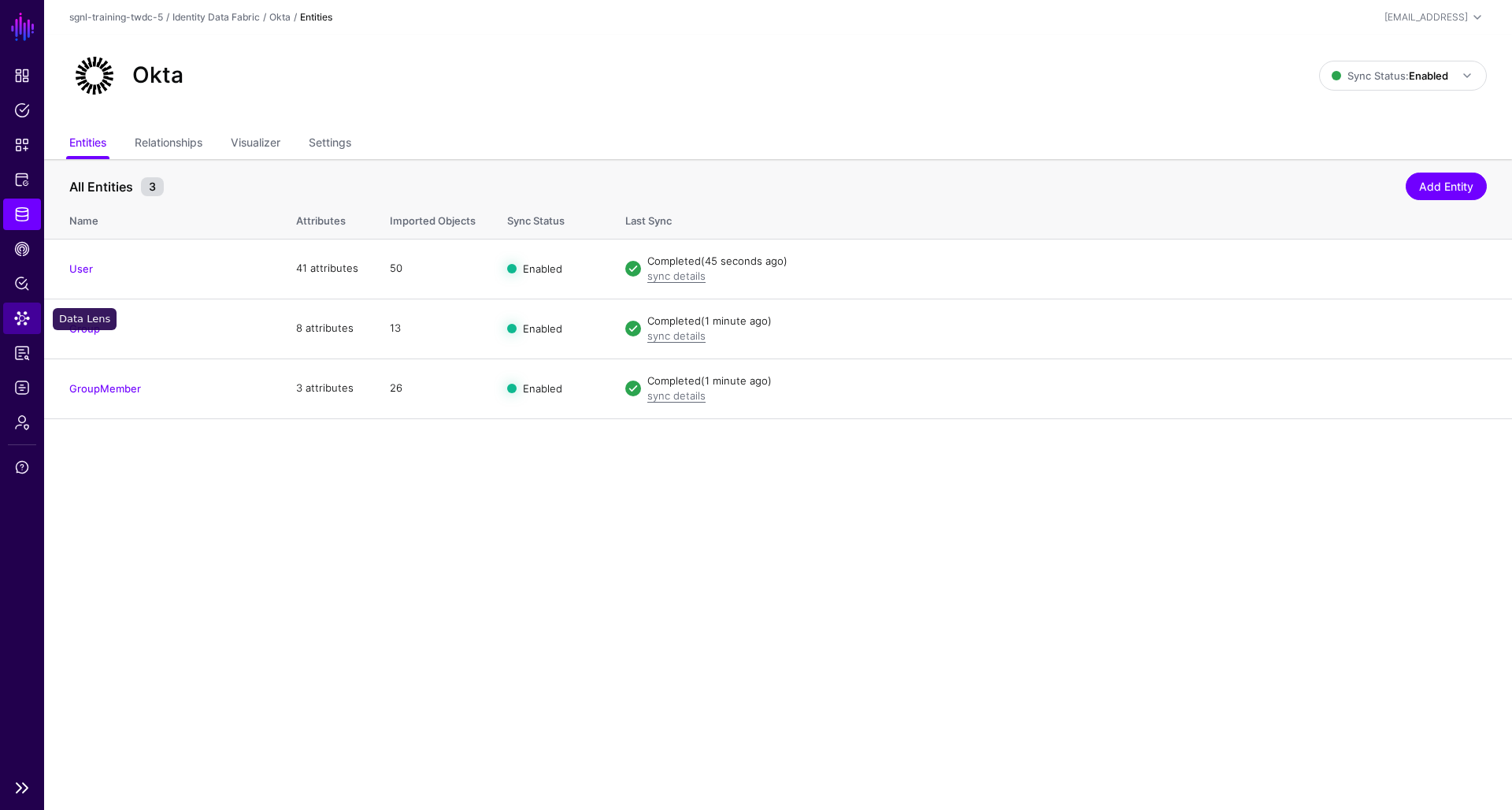
click at [20, 313] on span "Data Lens" at bounding box center [22, 318] width 16 height 16
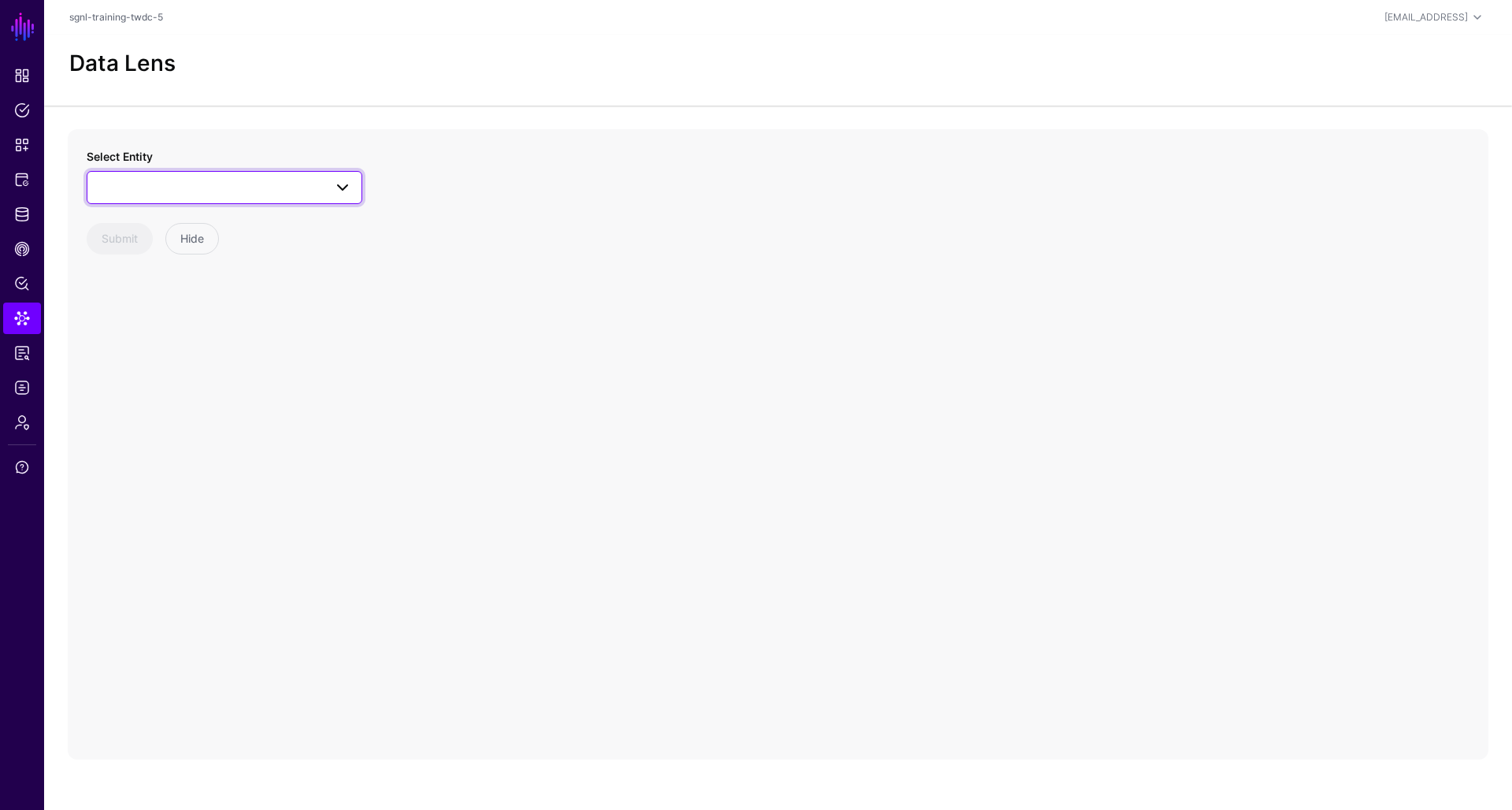
click at [233, 198] on link at bounding box center [224, 187] width 276 height 33
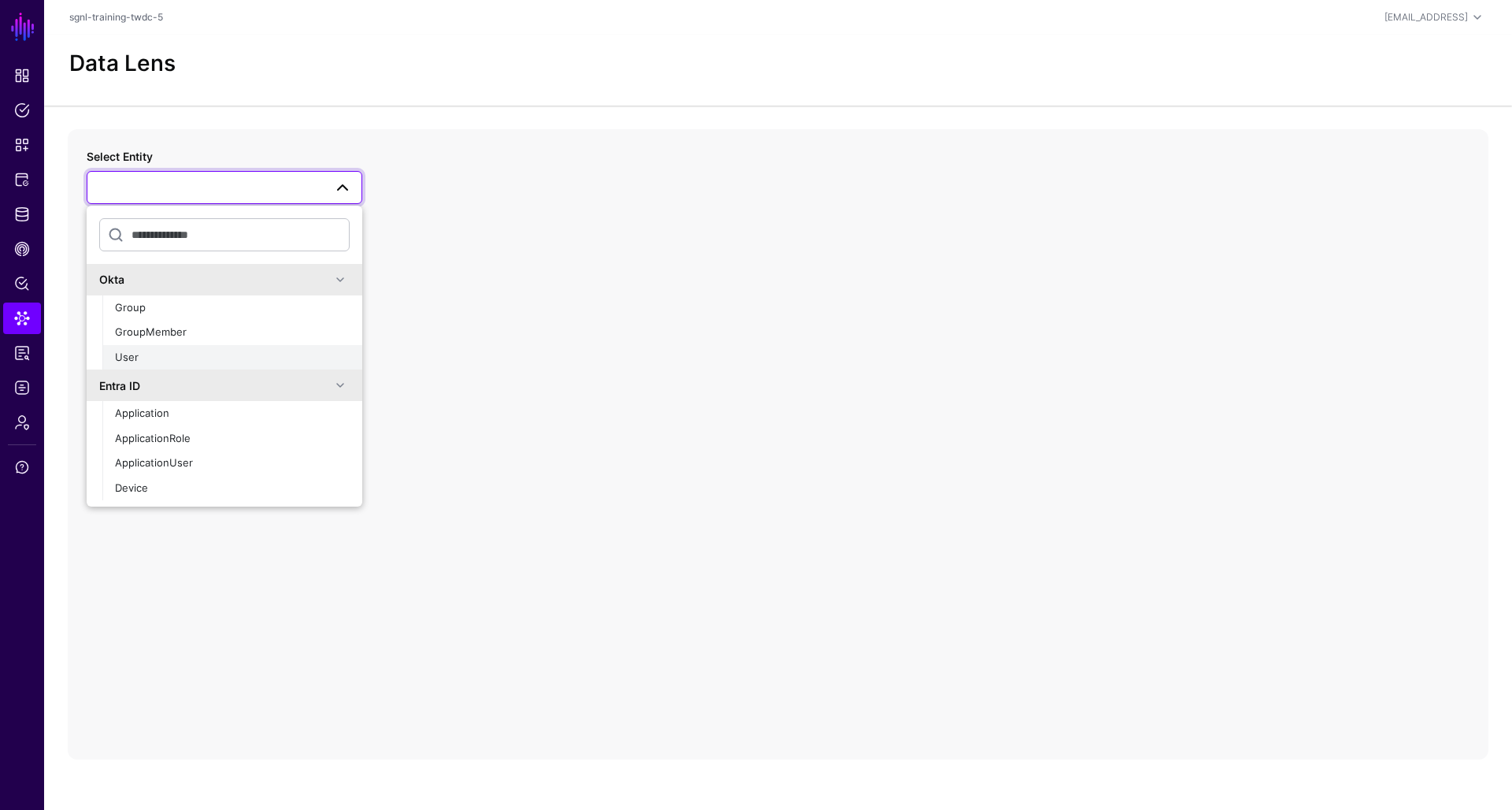
click at [166, 361] on div "User" at bounding box center [232, 357] width 235 height 16
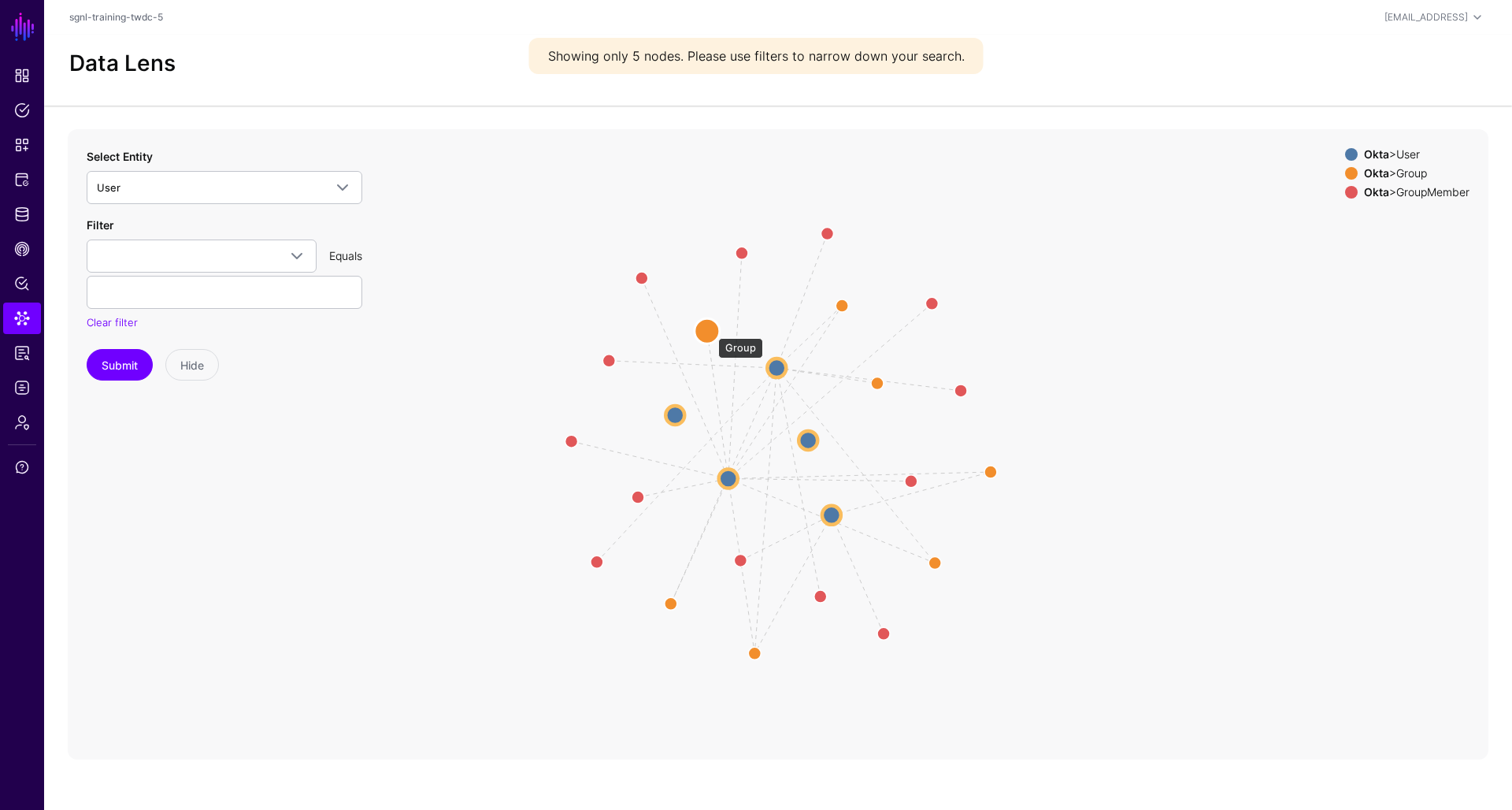
click at [710, 329] on circle at bounding box center [707, 331] width 25 height 25
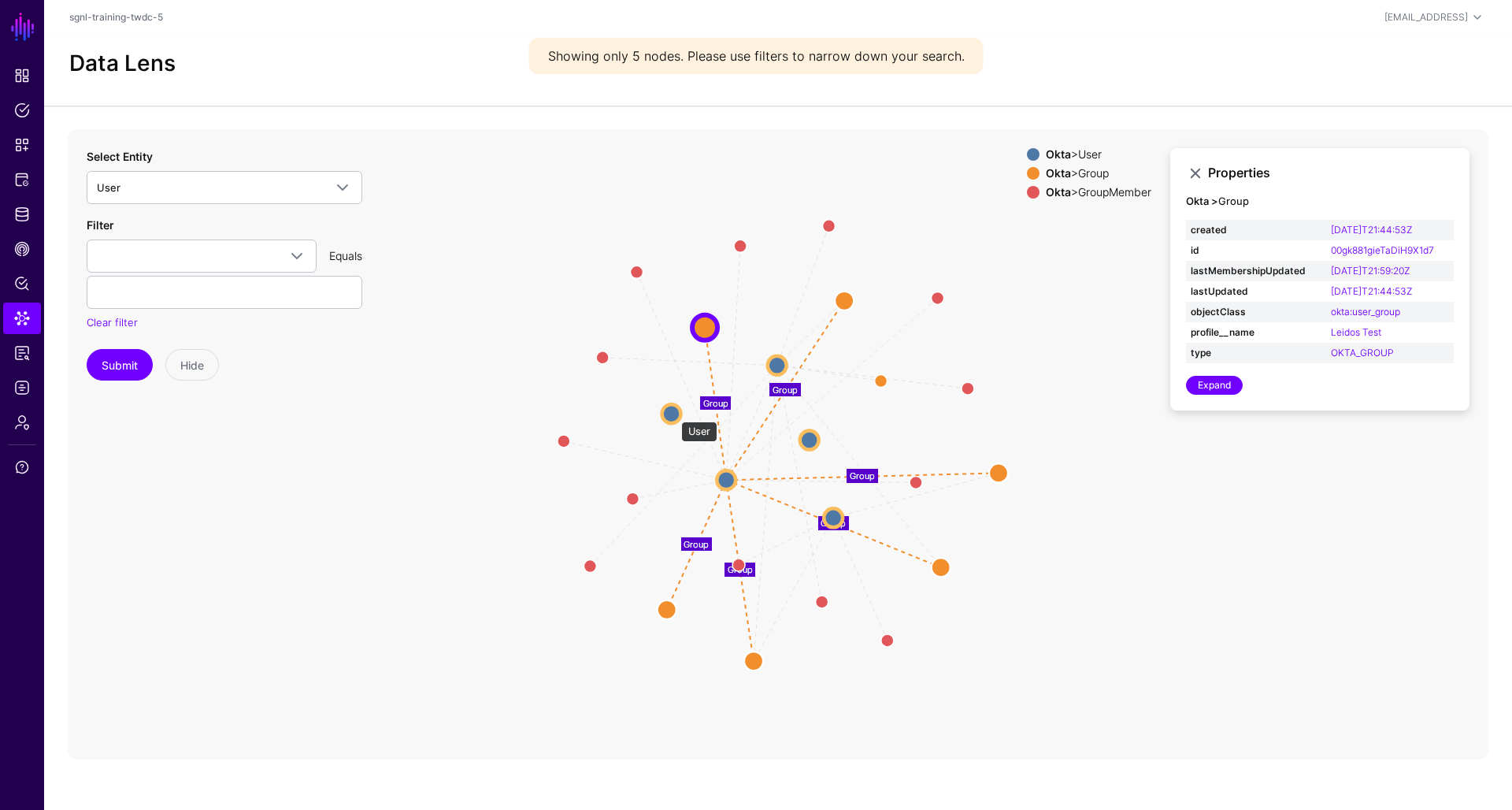
click at [674, 413] on circle at bounding box center [671, 413] width 19 height 19
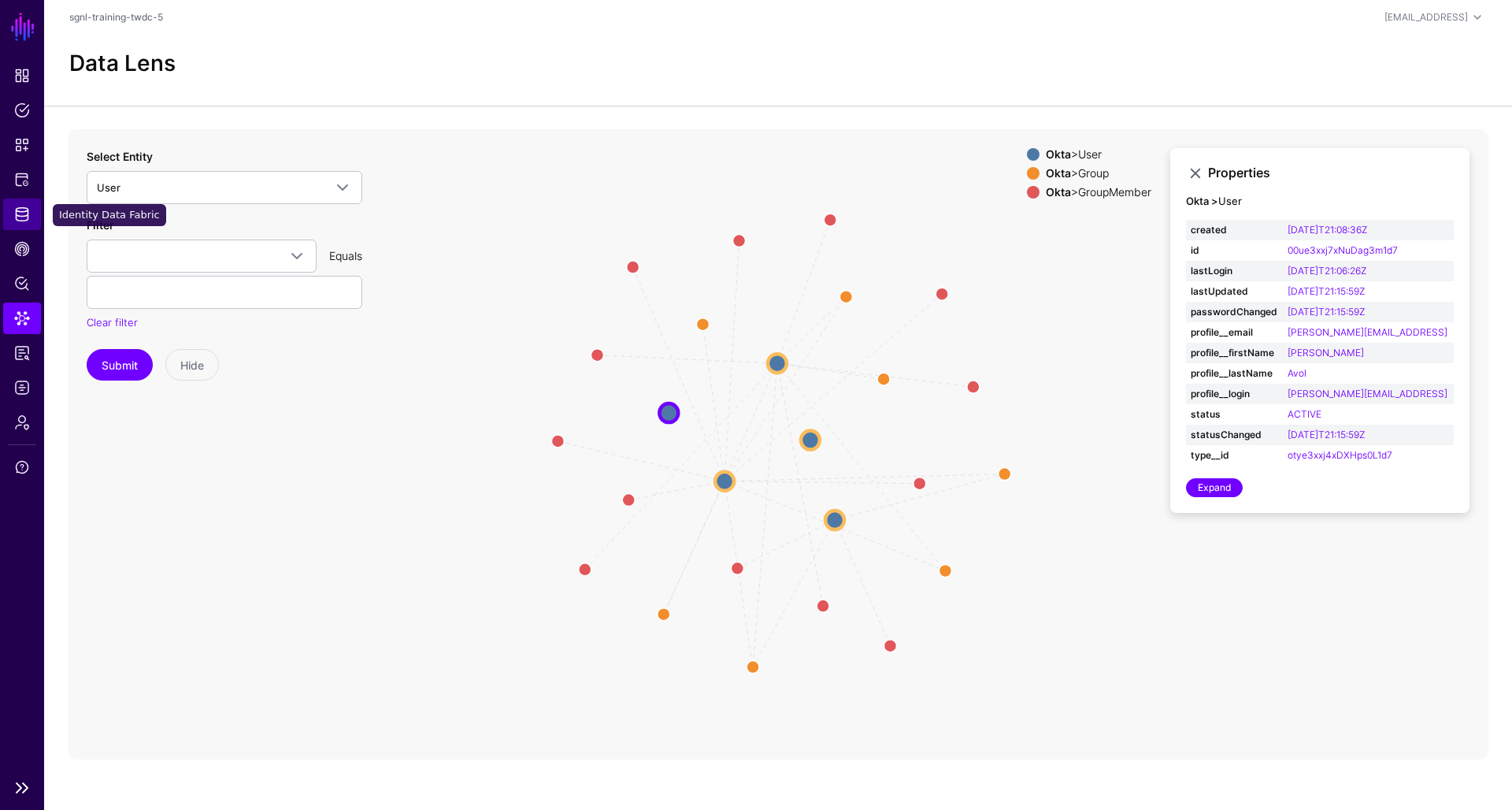
click at [25, 217] on span "Identity Data Fabric" at bounding box center [22, 214] width 16 height 16
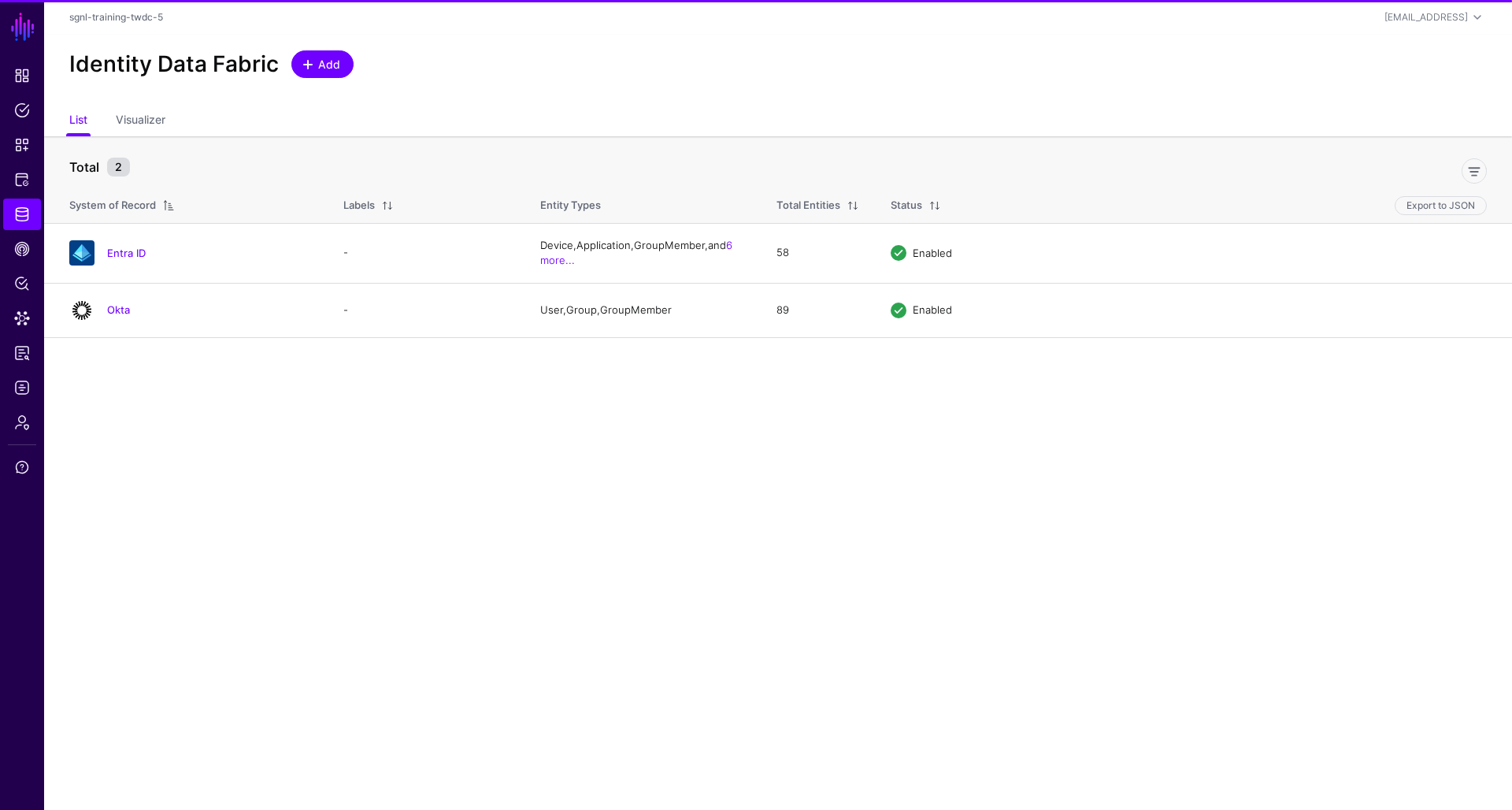
click at [334, 62] on span "Add" at bounding box center [330, 65] width 26 height 17
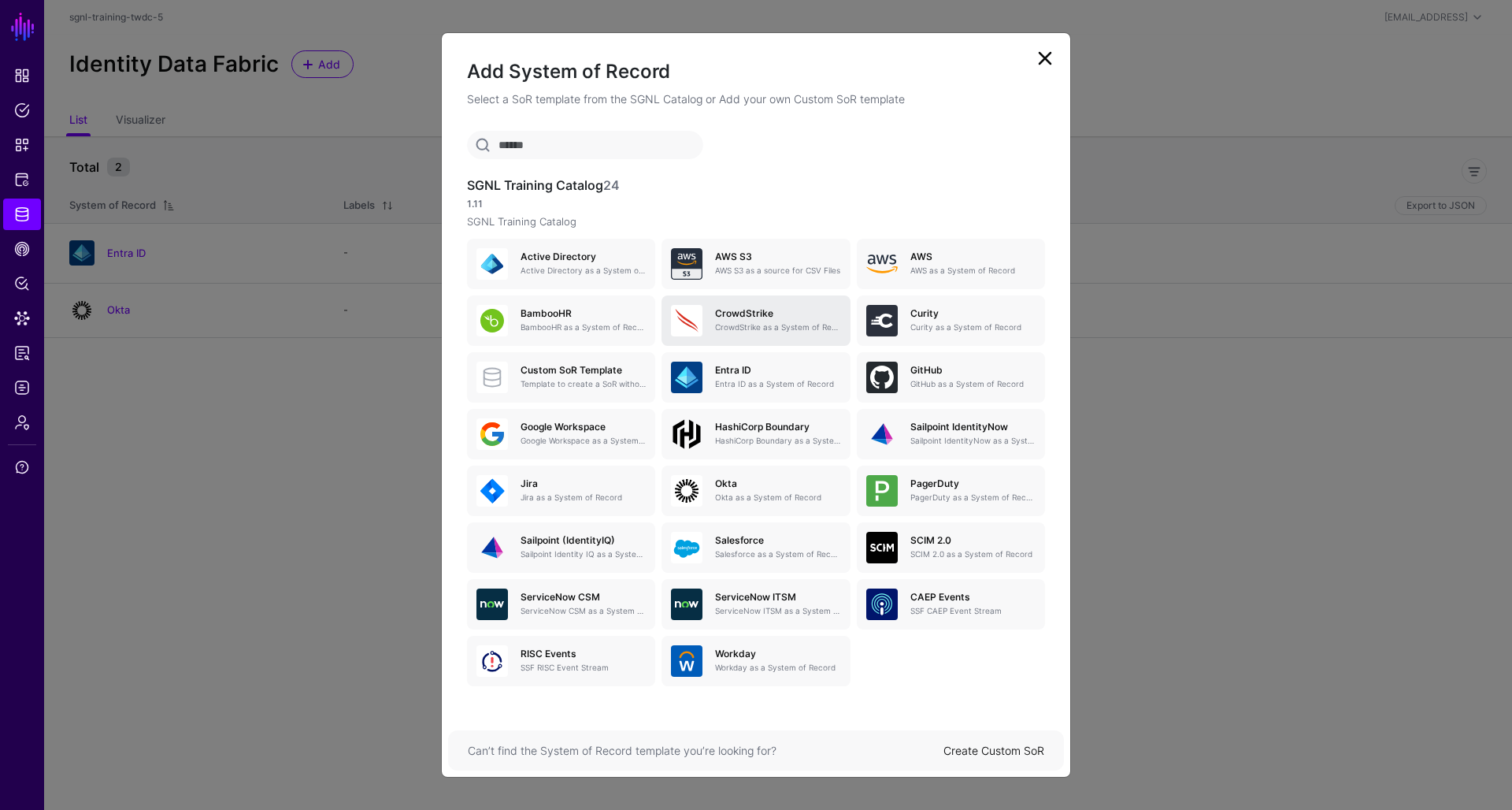
click at [808, 318] on h5 "CrowdStrike" at bounding box center [778, 314] width 125 height 11
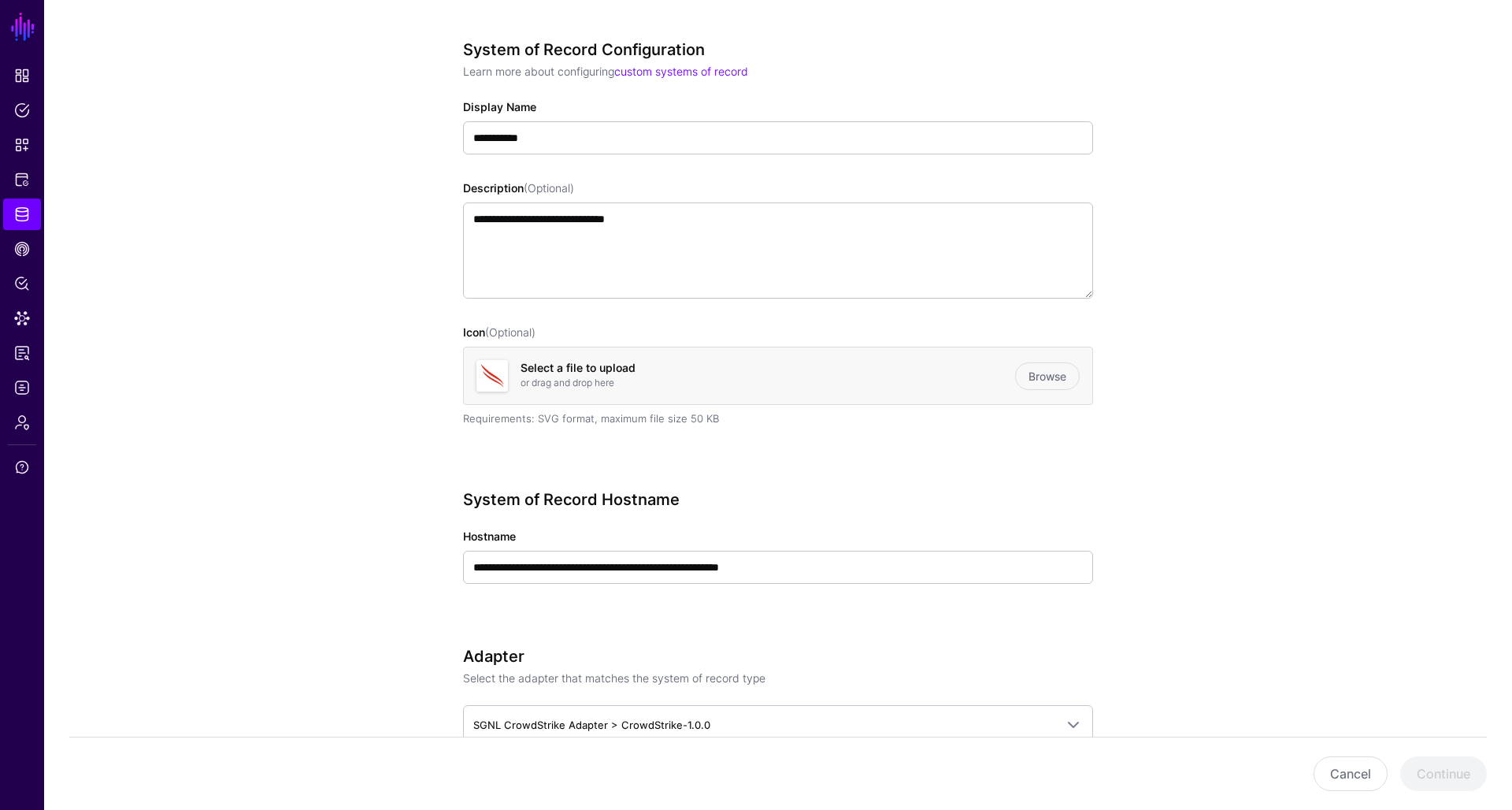
scroll to position [148, 0]
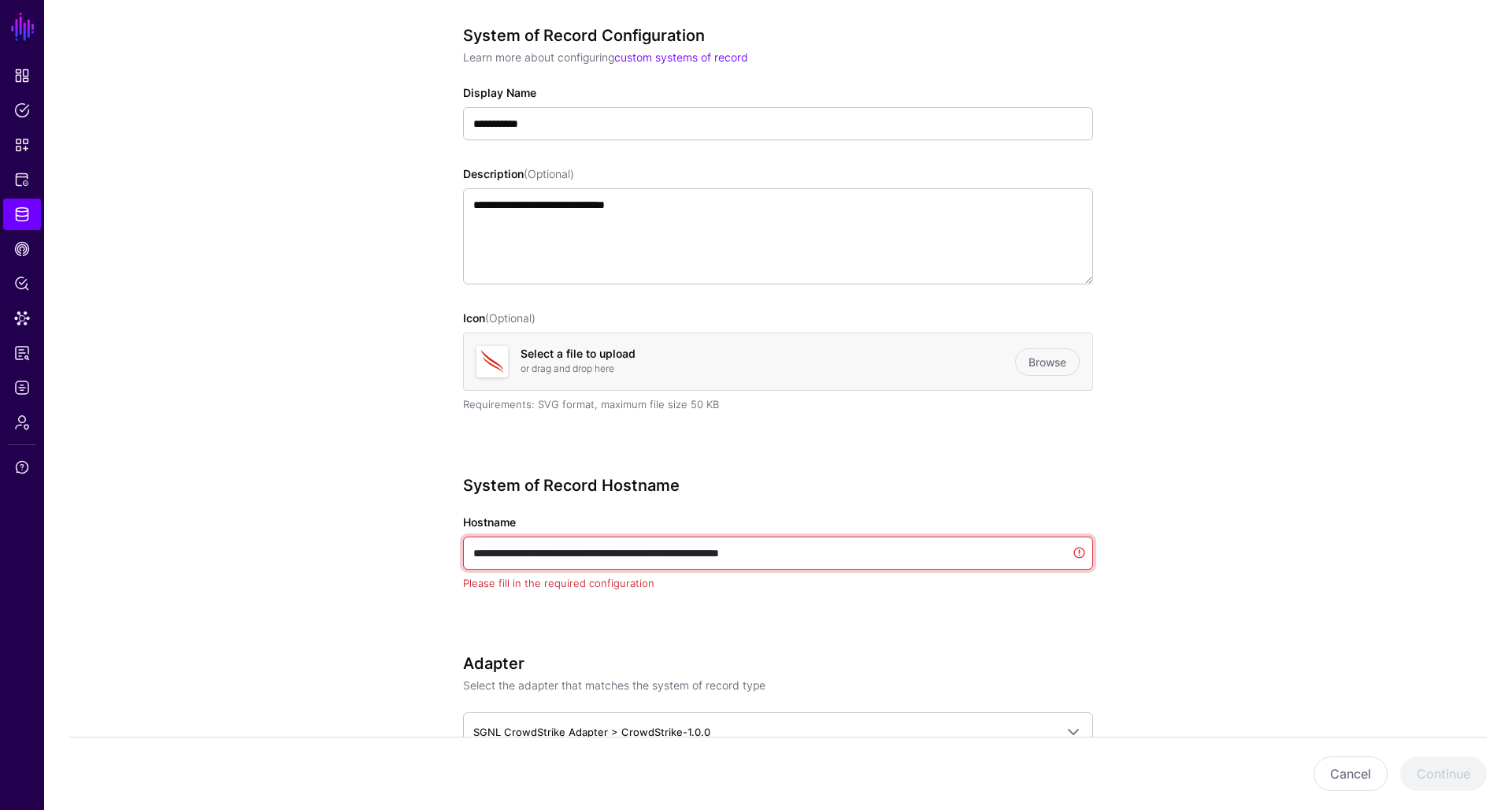
click at [521, 551] on input "**********" at bounding box center [778, 553] width 630 height 33
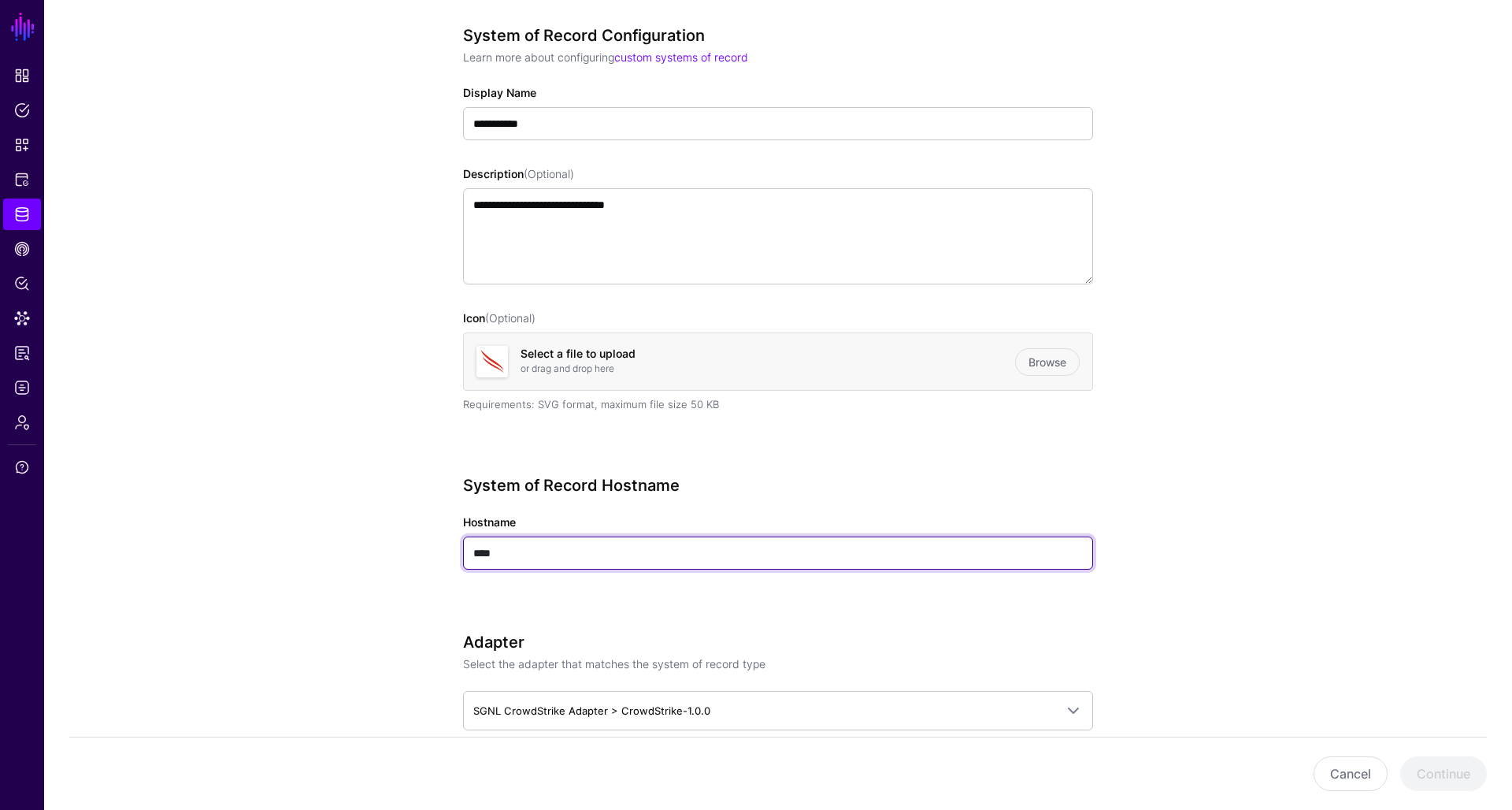
type input "****"
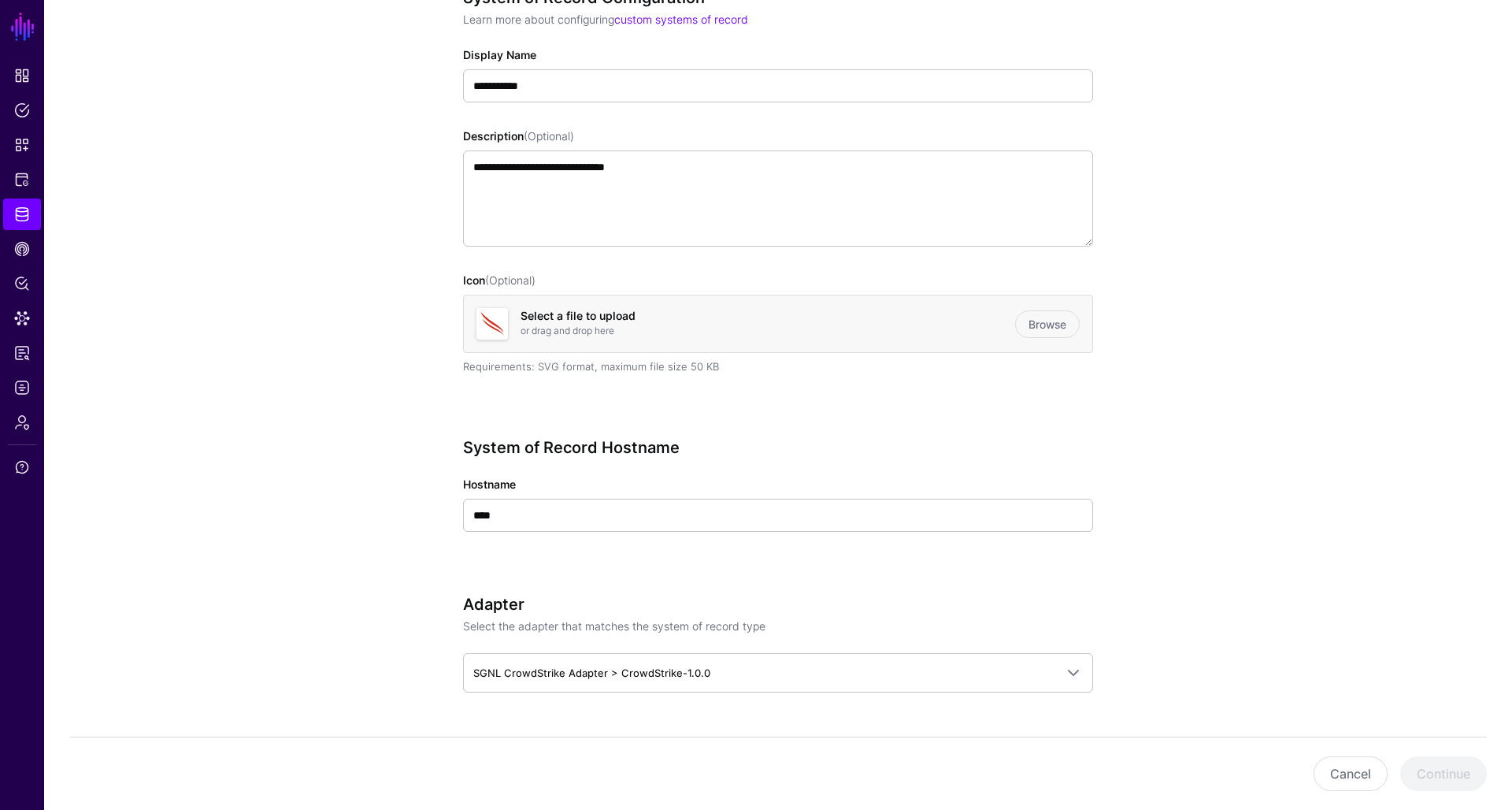
scroll to position [195, 0]
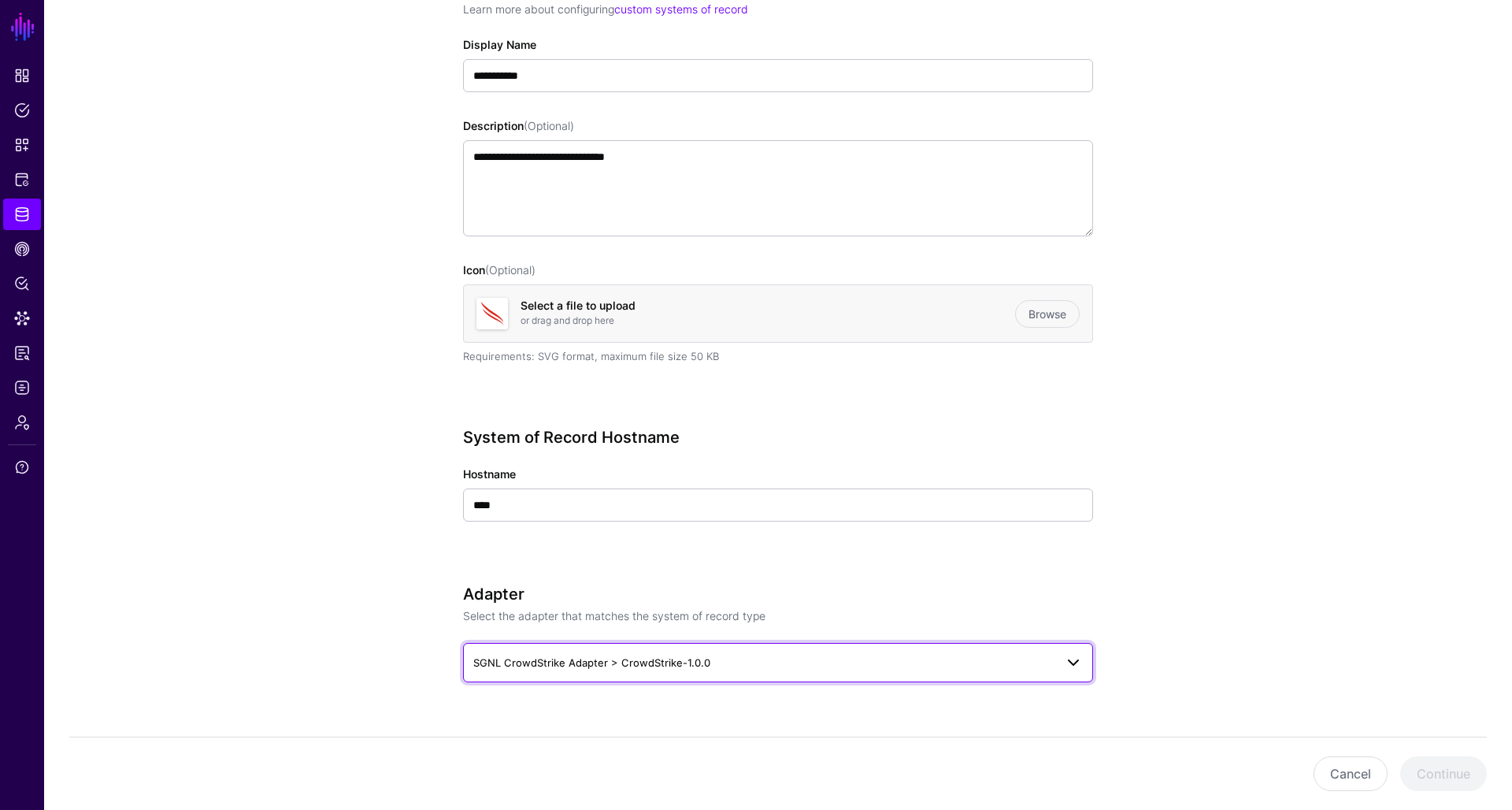
click at [674, 653] on span "SGNL CrowdStrike Adapter > CrowdStrike-1.0.0" at bounding box center [778, 662] width 609 height 19
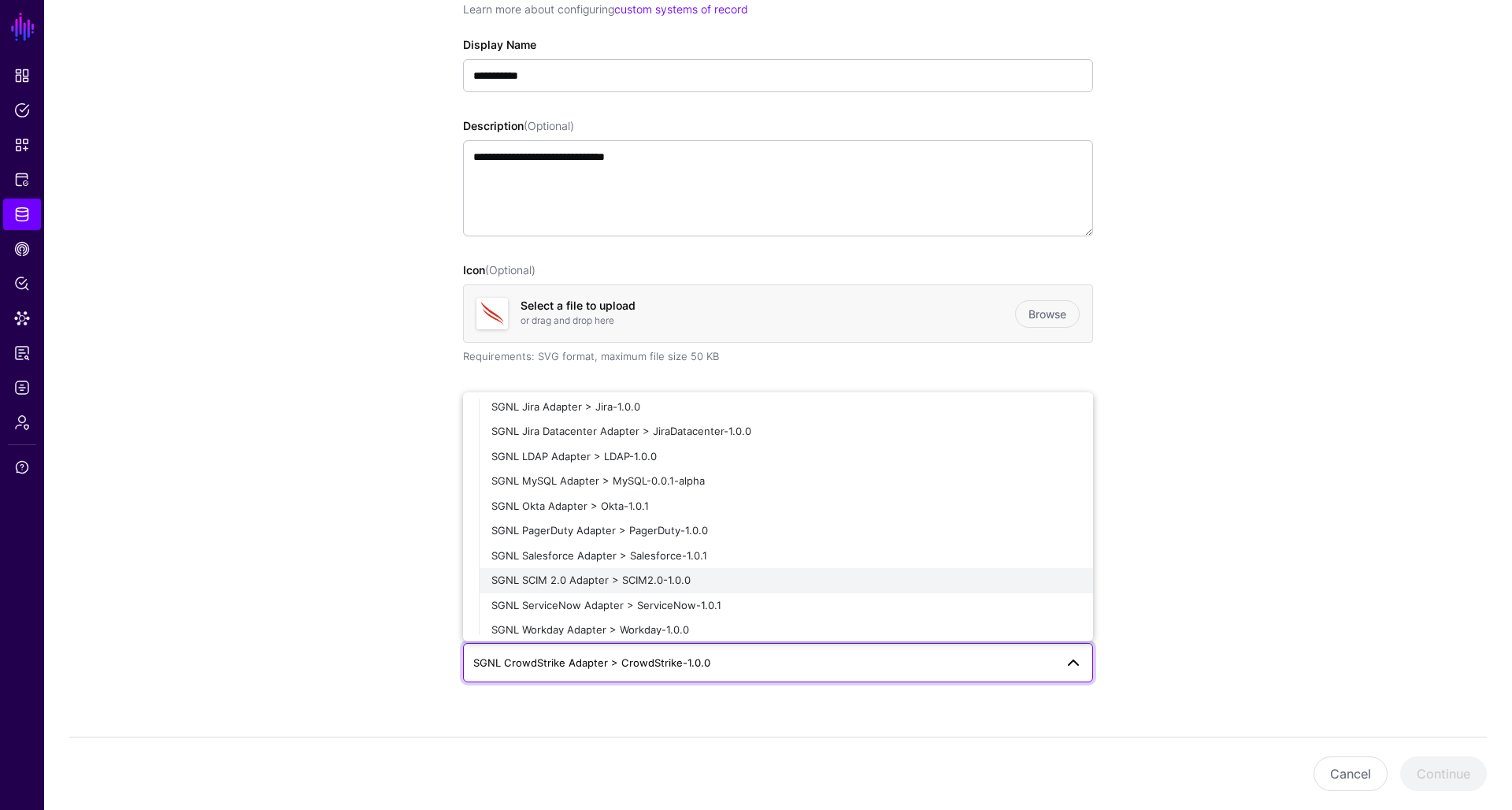
scroll to position [333, 0]
click at [597, 667] on span "SGNL CrowdStrike Adapter > CrowdStrike-1.0.0" at bounding box center [592, 662] width 237 height 12
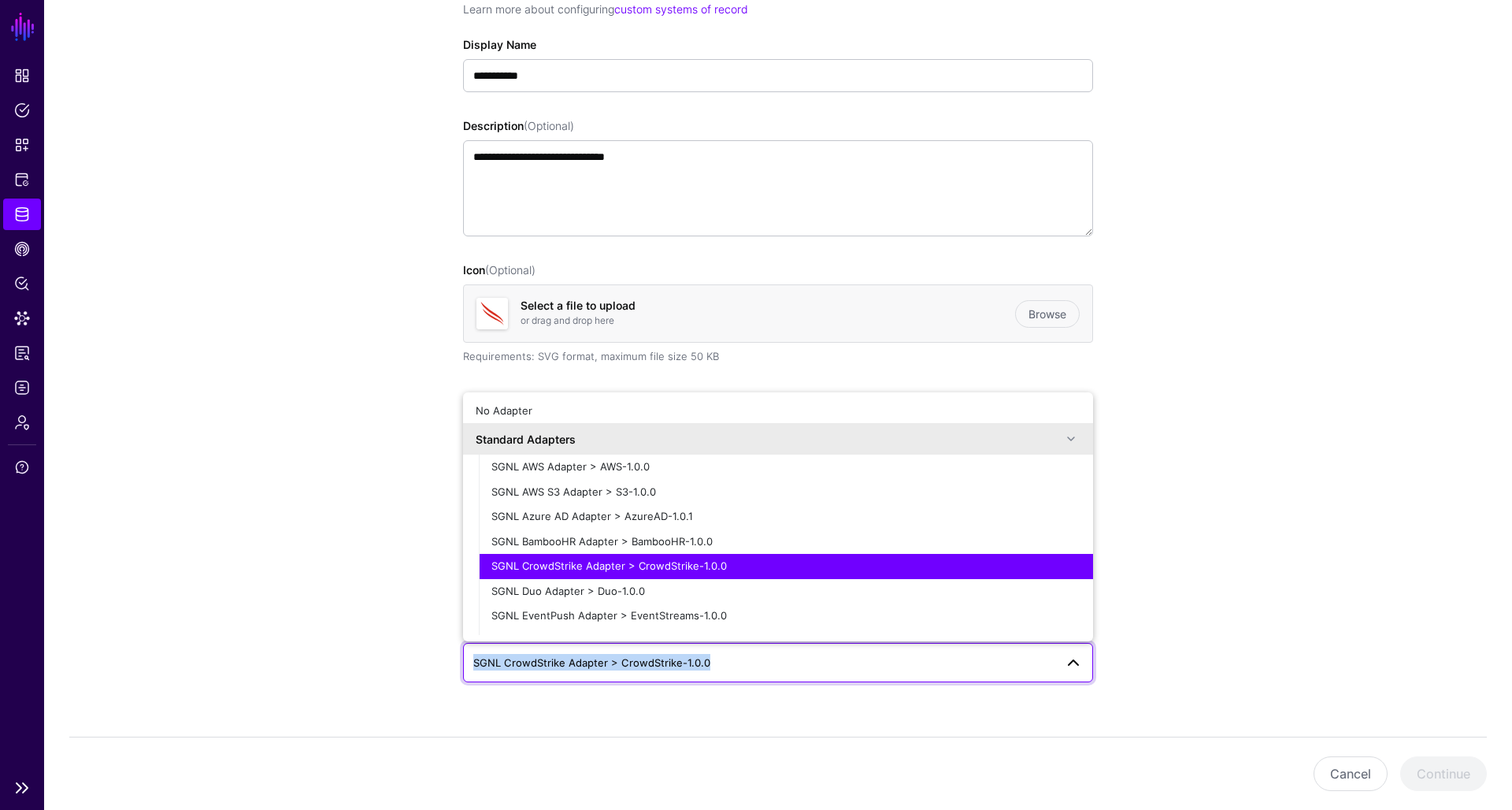
click at [597, 667] on span "SGNL CrowdStrike Adapter > CrowdStrike-1.0.0" at bounding box center [592, 662] width 237 height 12
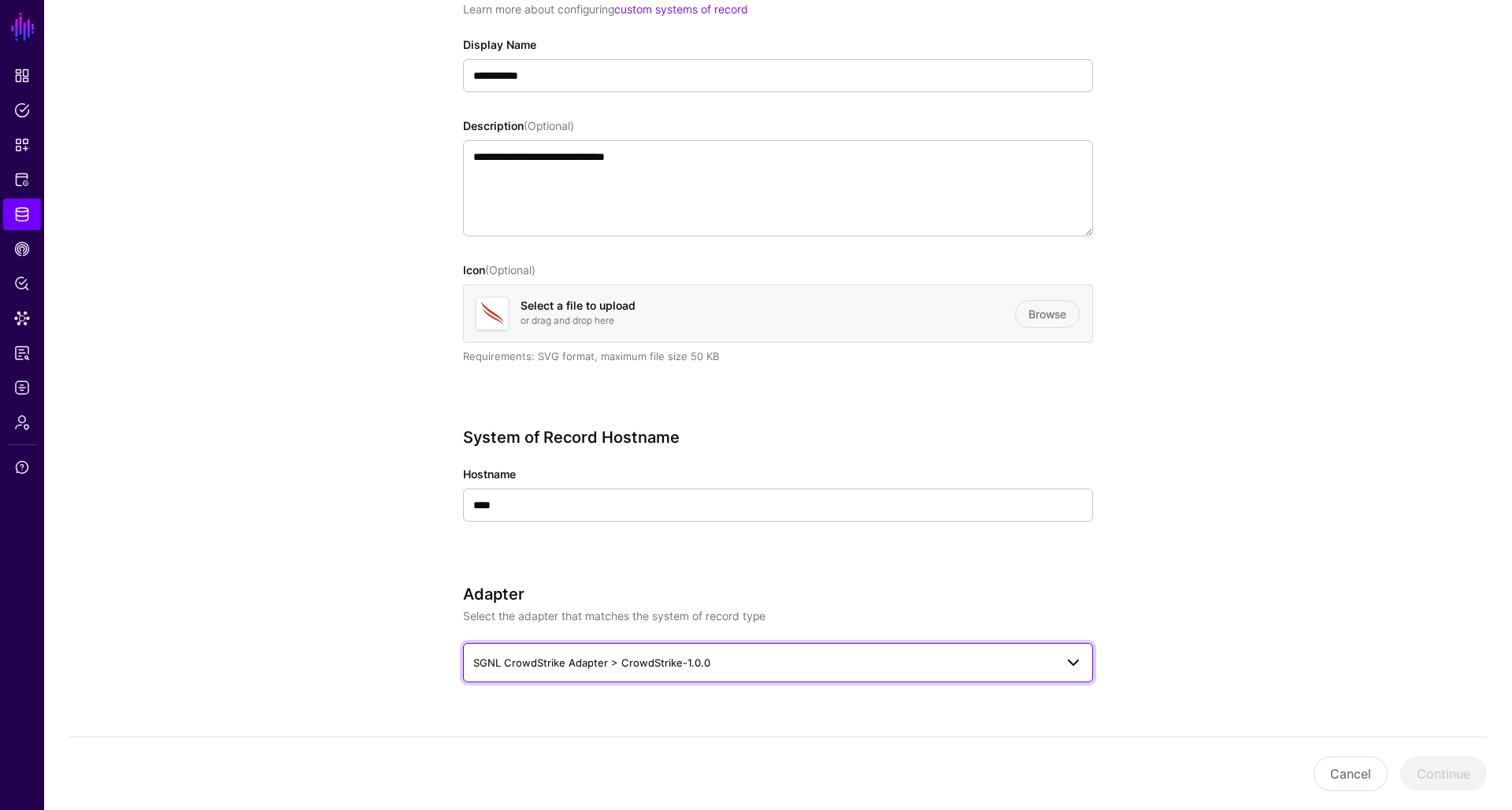
click at [615, 665] on span "SGNL CrowdStrike Adapter > CrowdStrike-1.0.0" at bounding box center [592, 662] width 237 height 12
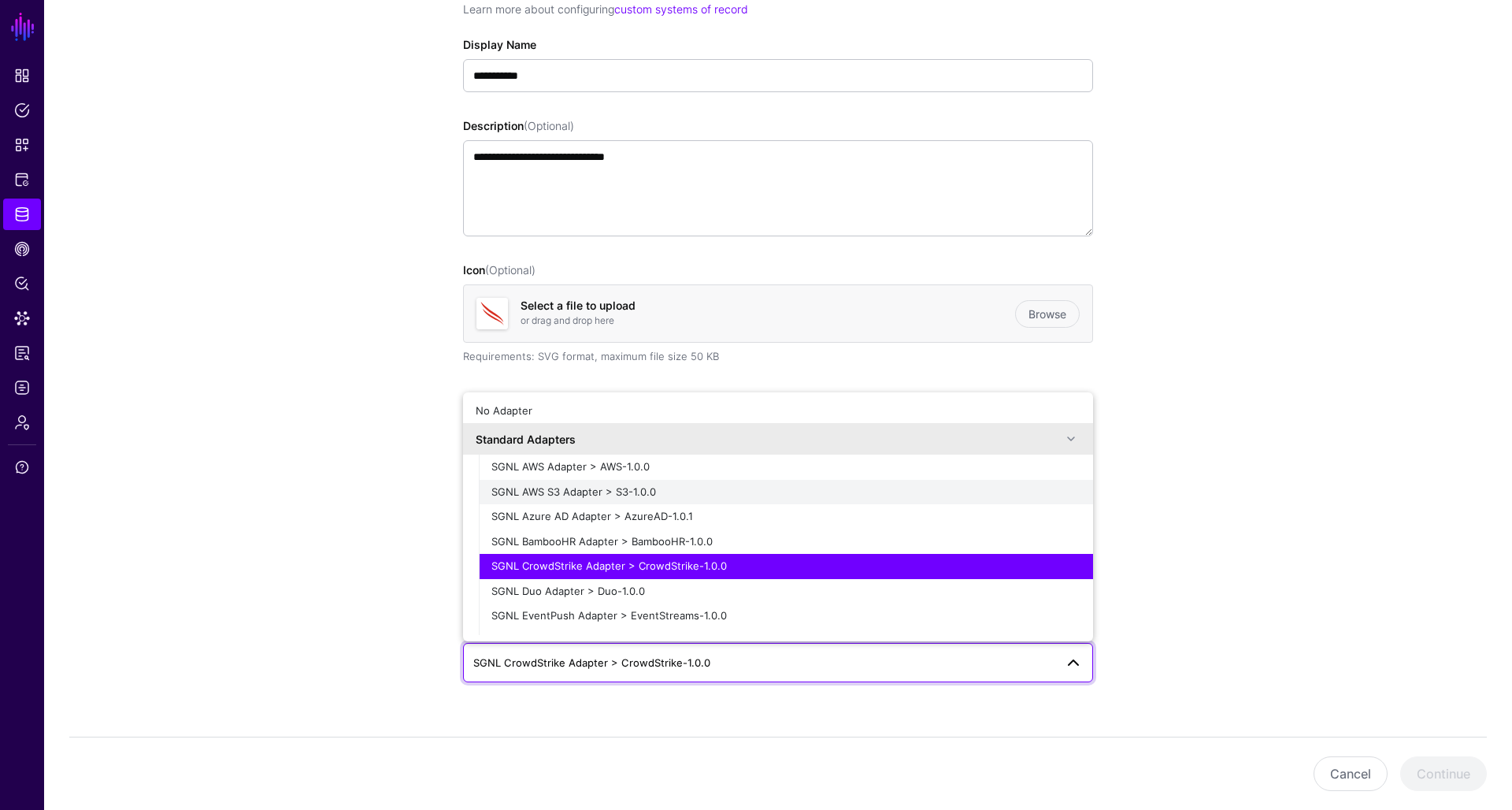
click at [676, 491] on div "SGNL AWS S3 Adapter > S3-1.0.0" at bounding box center [785, 492] width 589 height 16
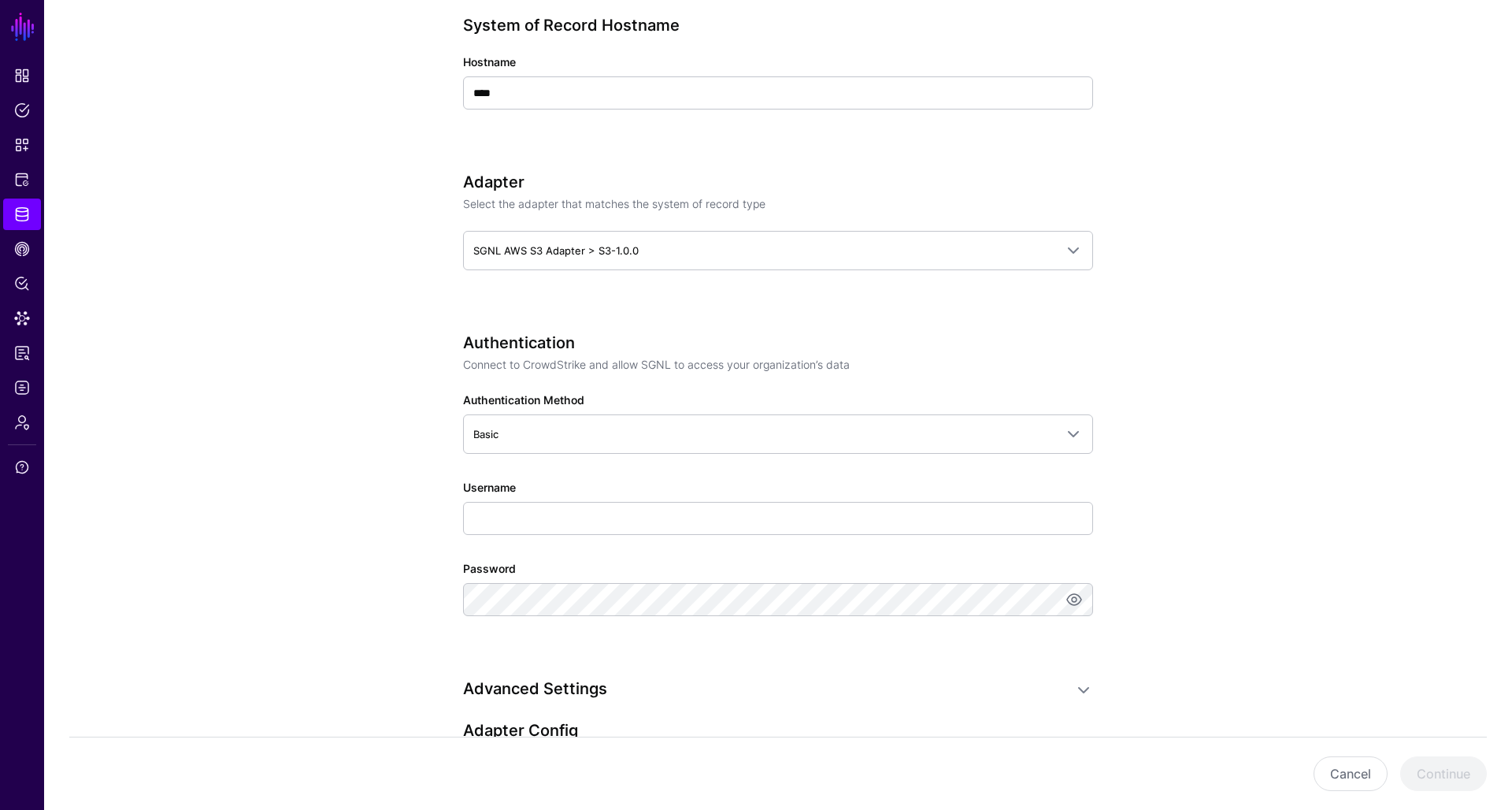
scroll to position [609, 0]
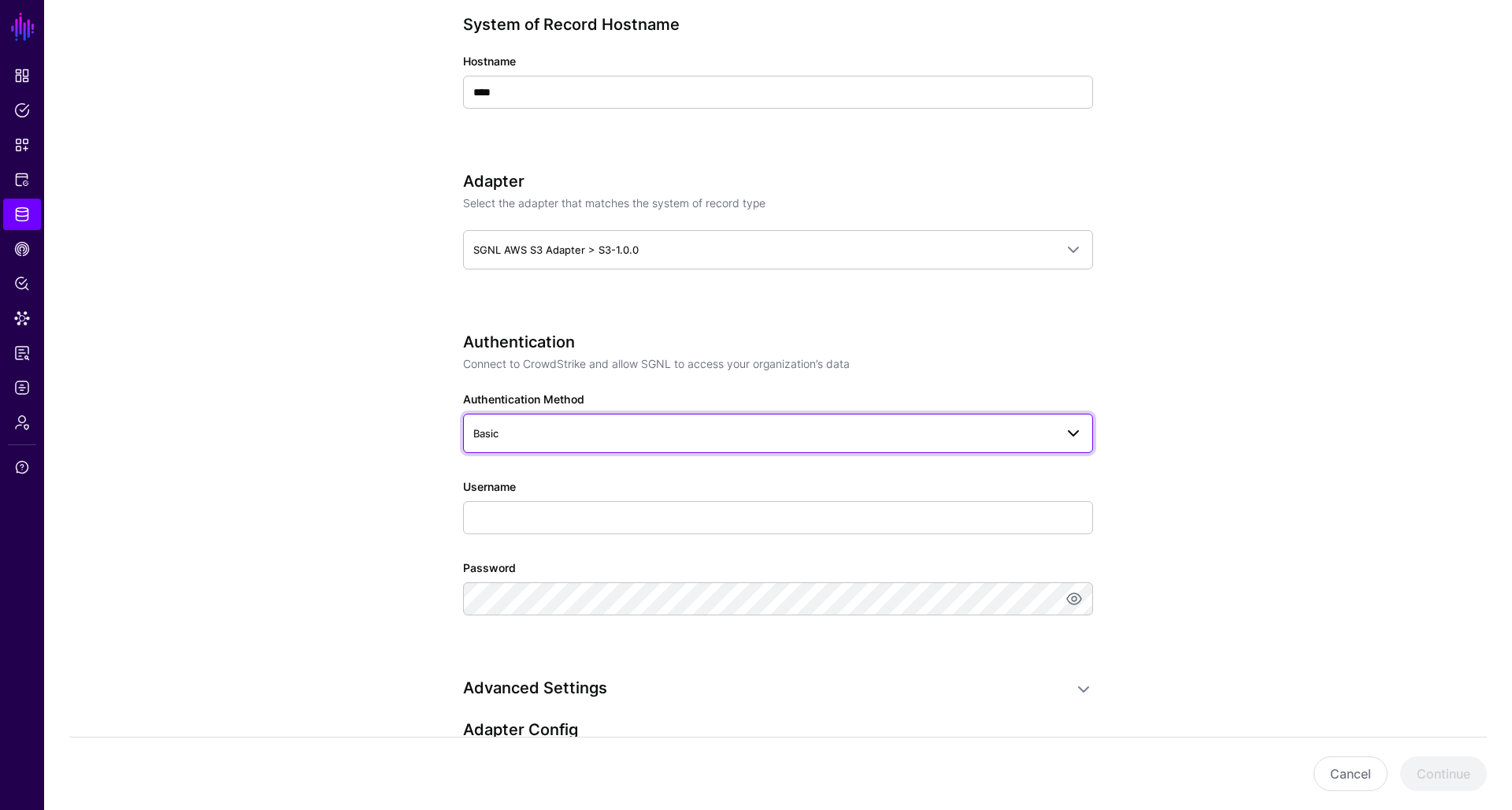
click at [552, 438] on span "Basic" at bounding box center [764, 433] width 581 height 17
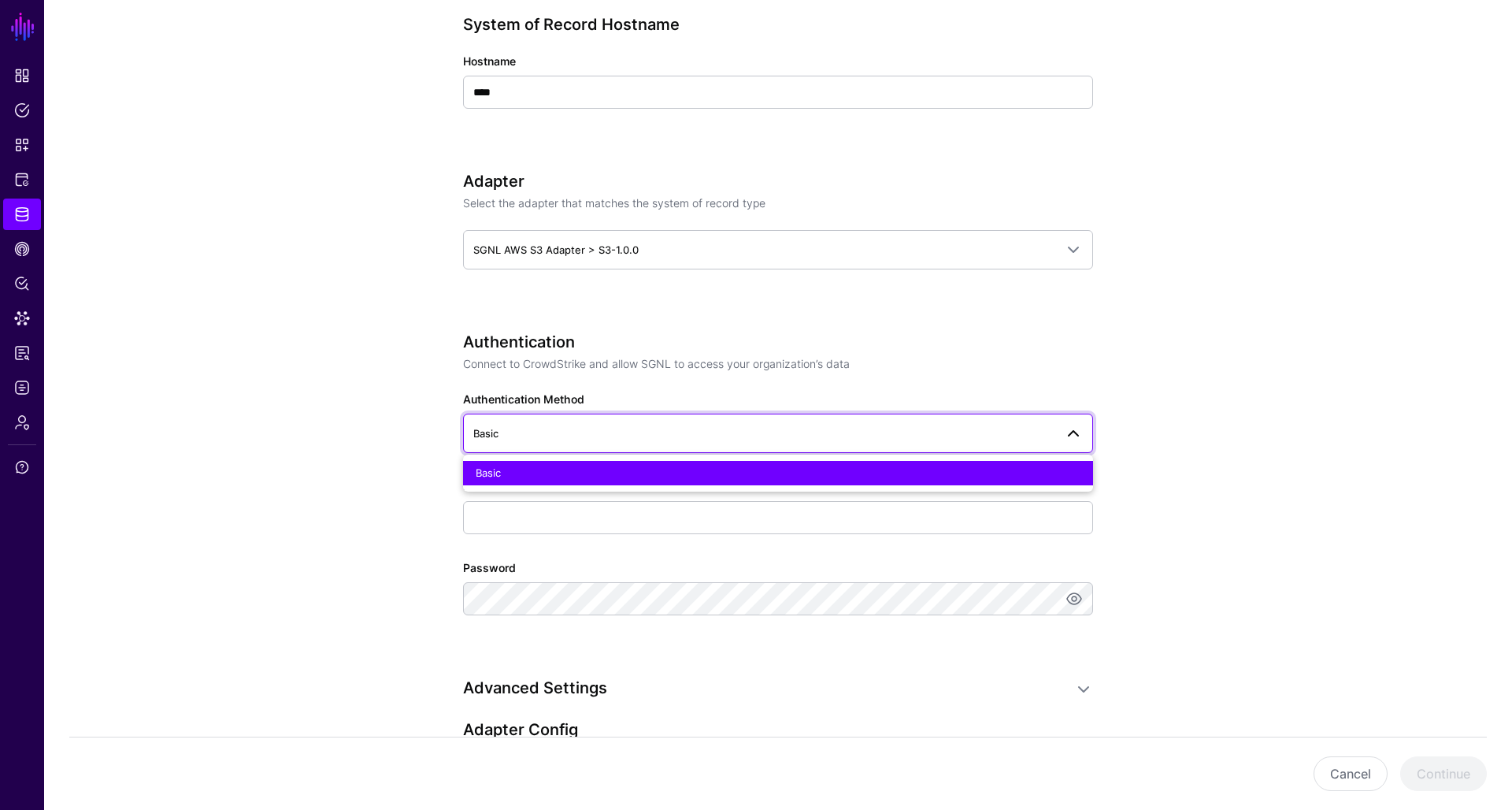
click at [552, 438] on span "Basic" at bounding box center [764, 433] width 581 height 17
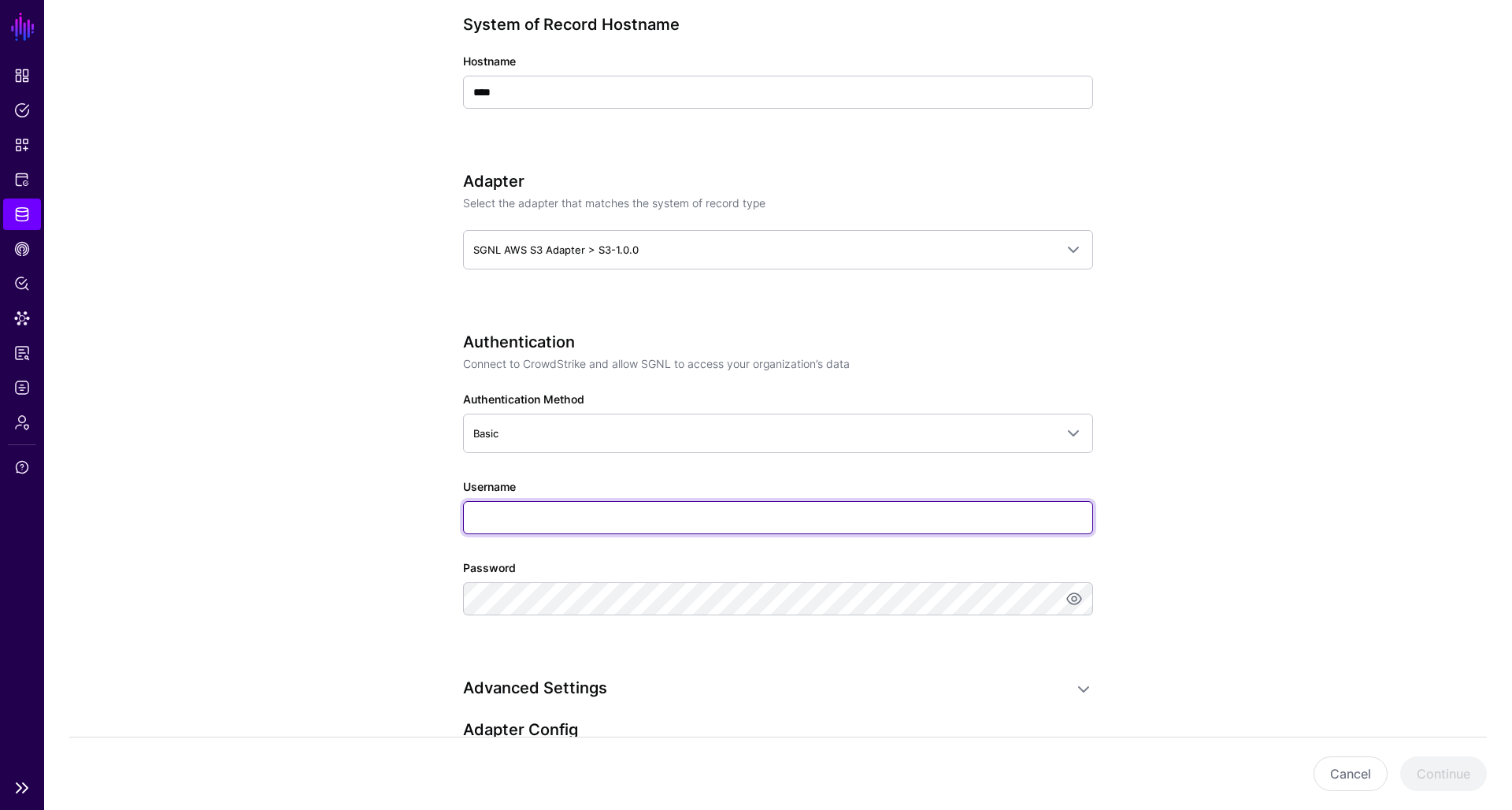
click at [540, 516] on input "Username" at bounding box center [778, 517] width 630 height 33
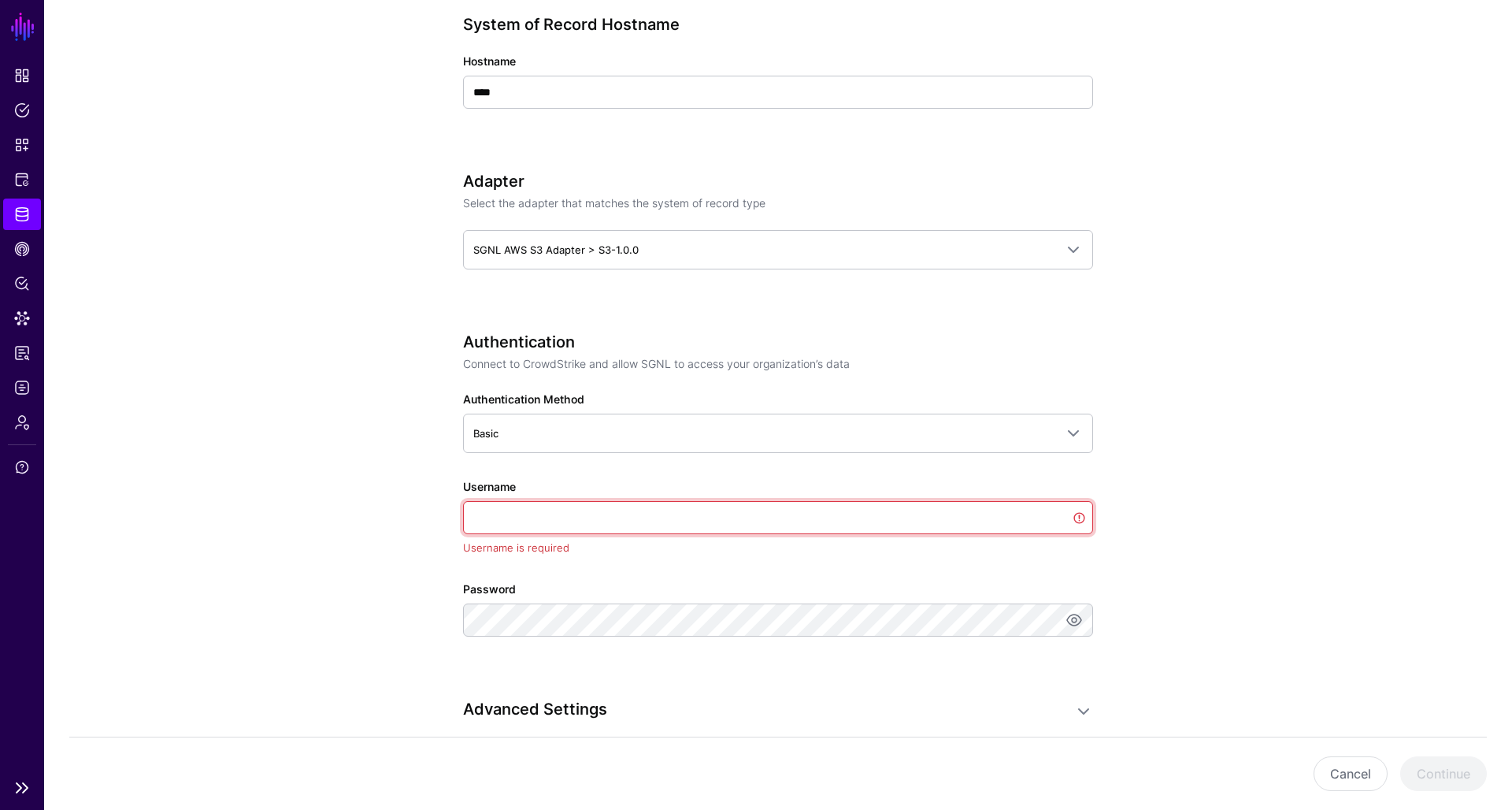
paste input "**********"
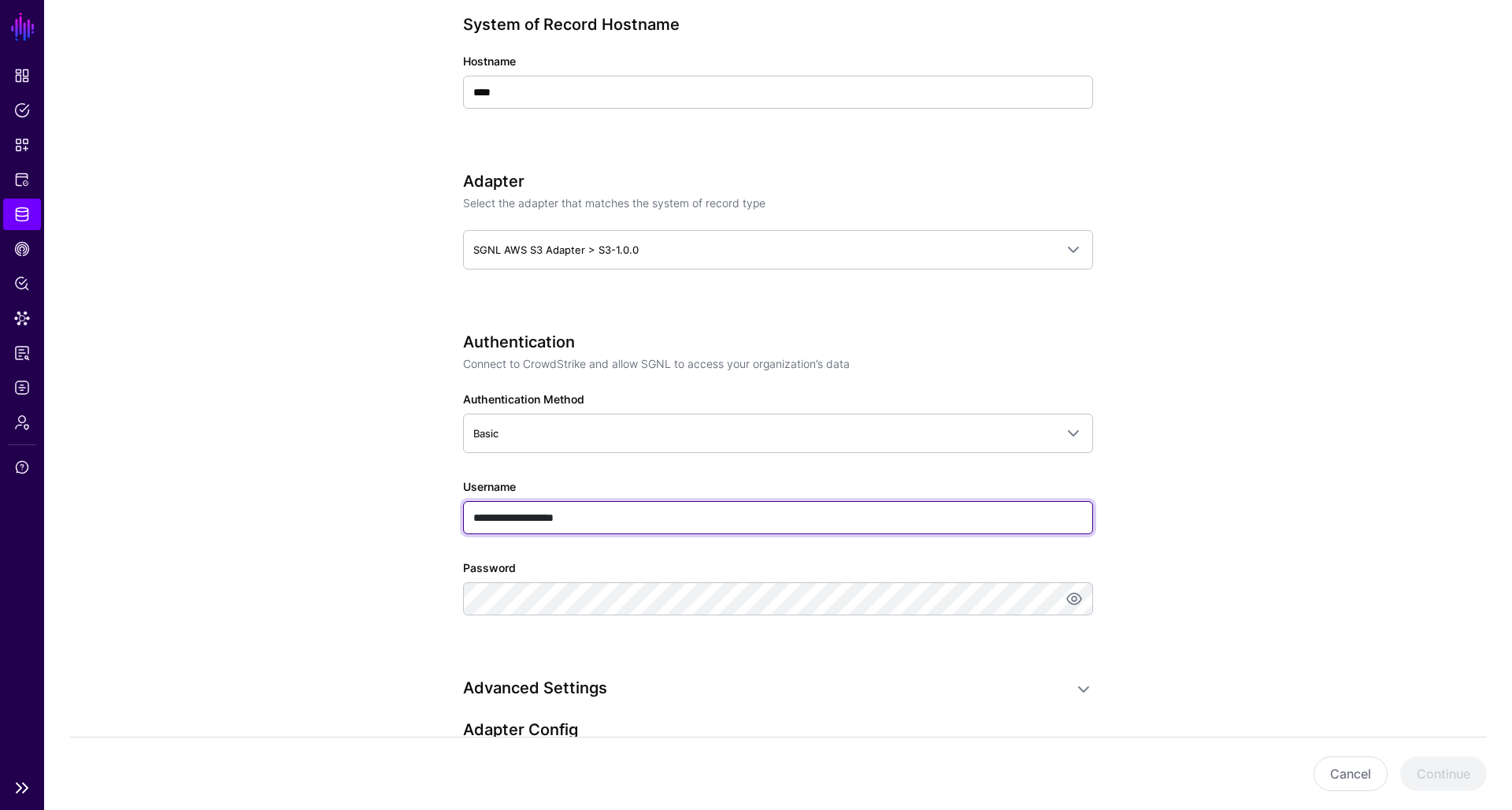
click at [594, 508] on input "**********" at bounding box center [778, 517] width 630 height 33
type input "**********"
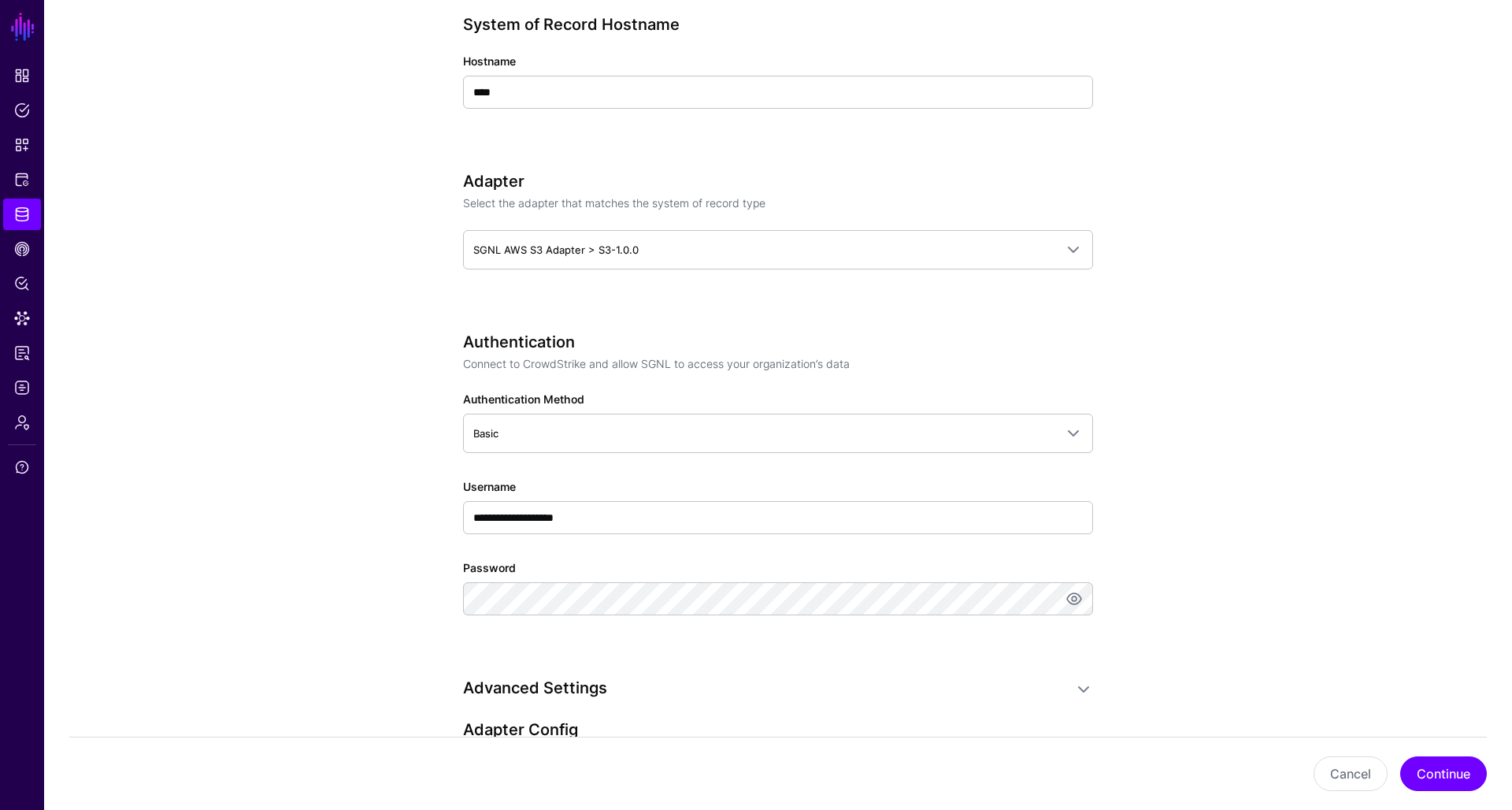
click at [391, 614] on app-datasources-details-form "**********" at bounding box center [778, 434] width 1468 height 1841
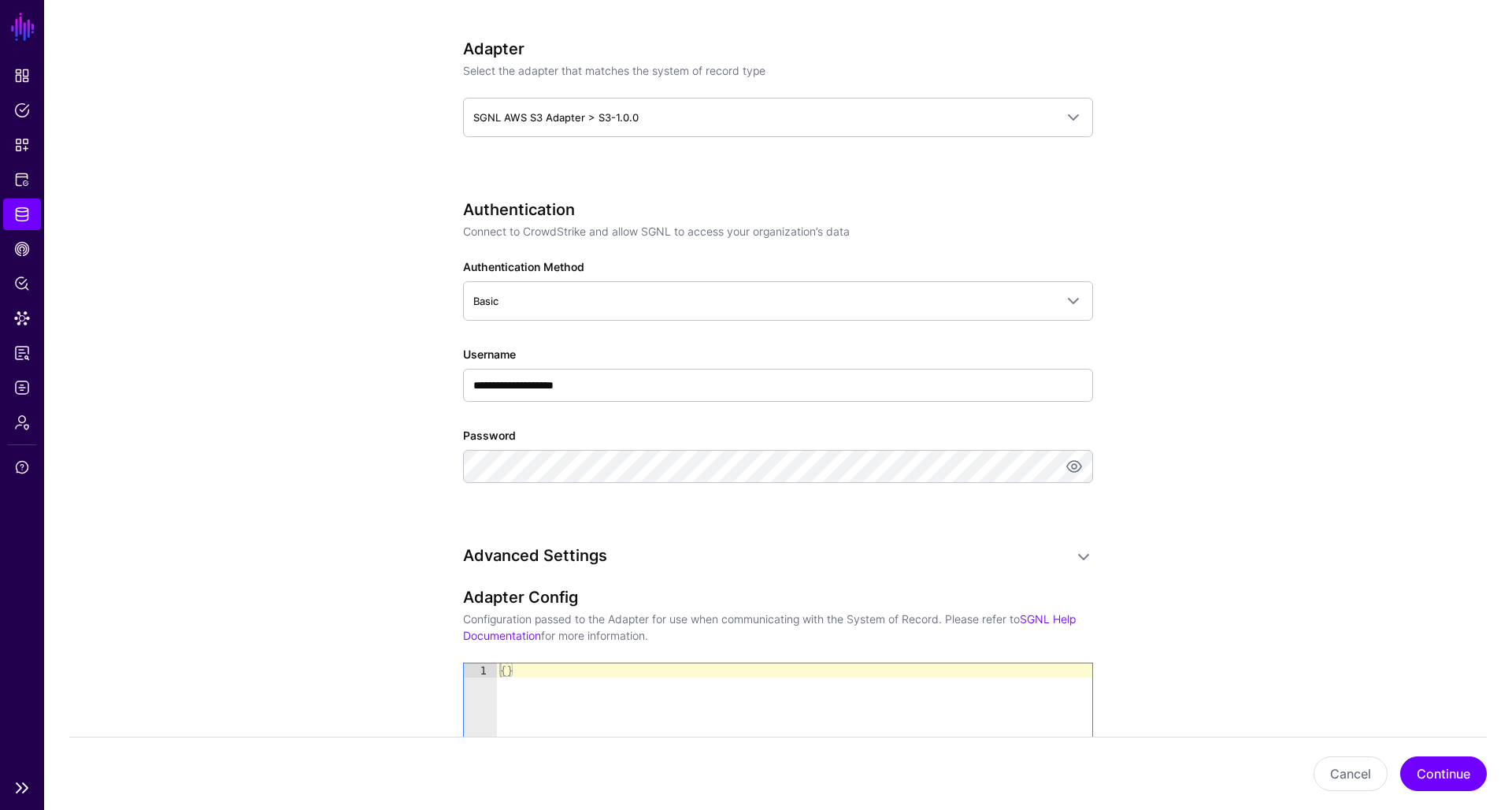
scroll to position [789, 0]
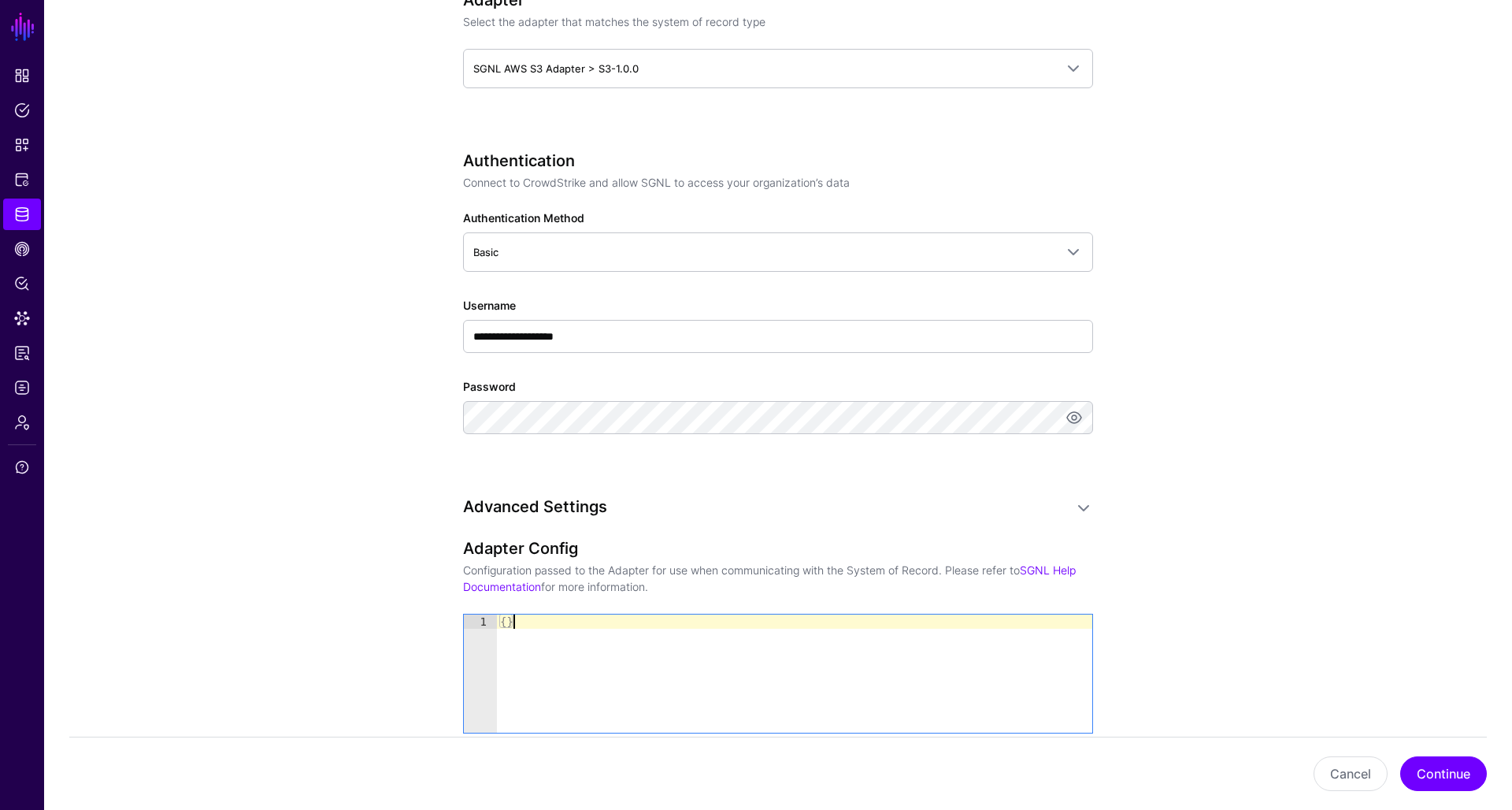
click at [554, 632] on div "{ }" at bounding box center [795, 688] width 595 height 147
type textarea "*"
paste textarea "*"
type textarea "*"
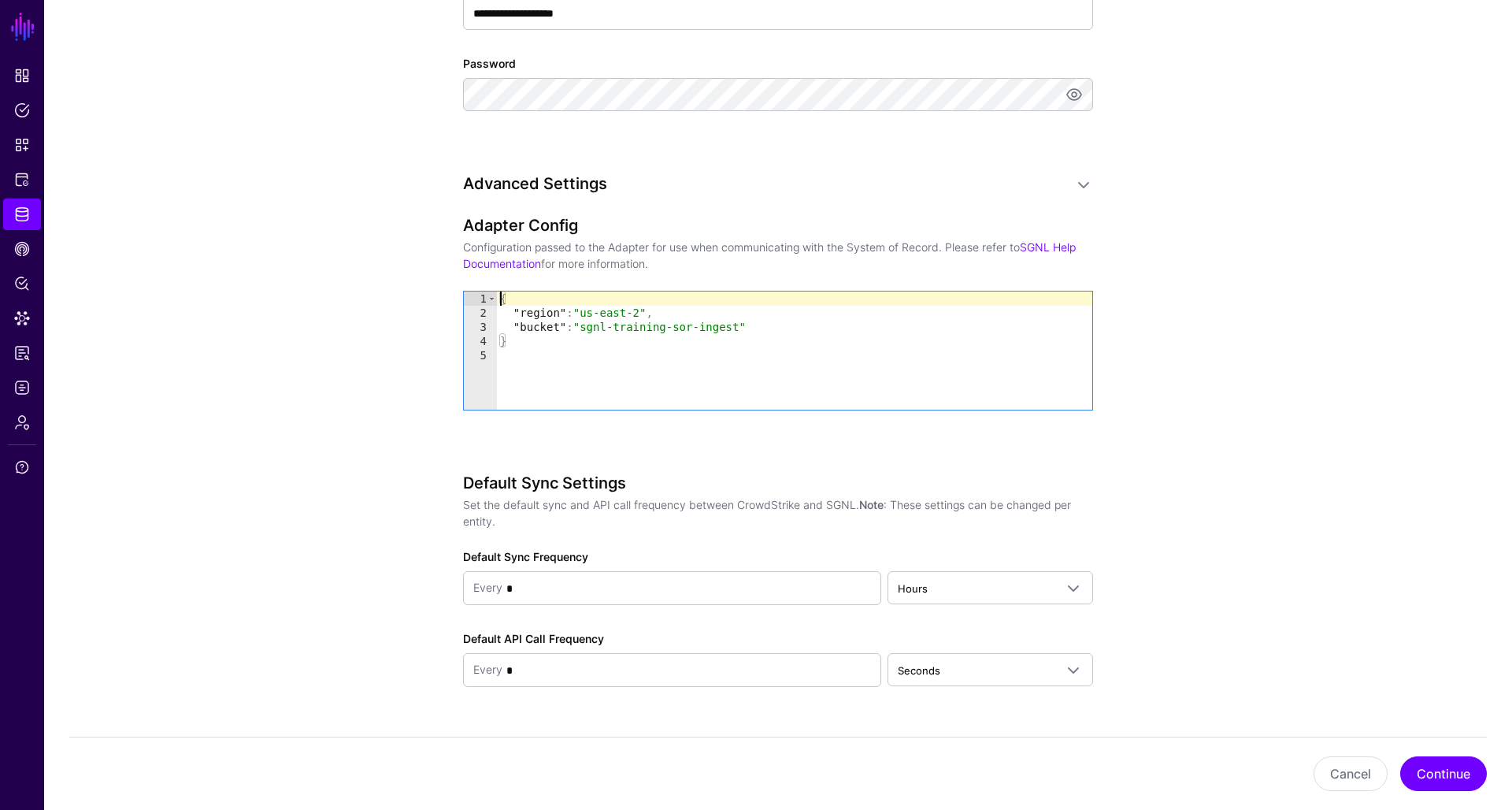
scroll to position [1114, 0]
click at [1431, 770] on button "Continue" at bounding box center [1443, 773] width 86 height 35
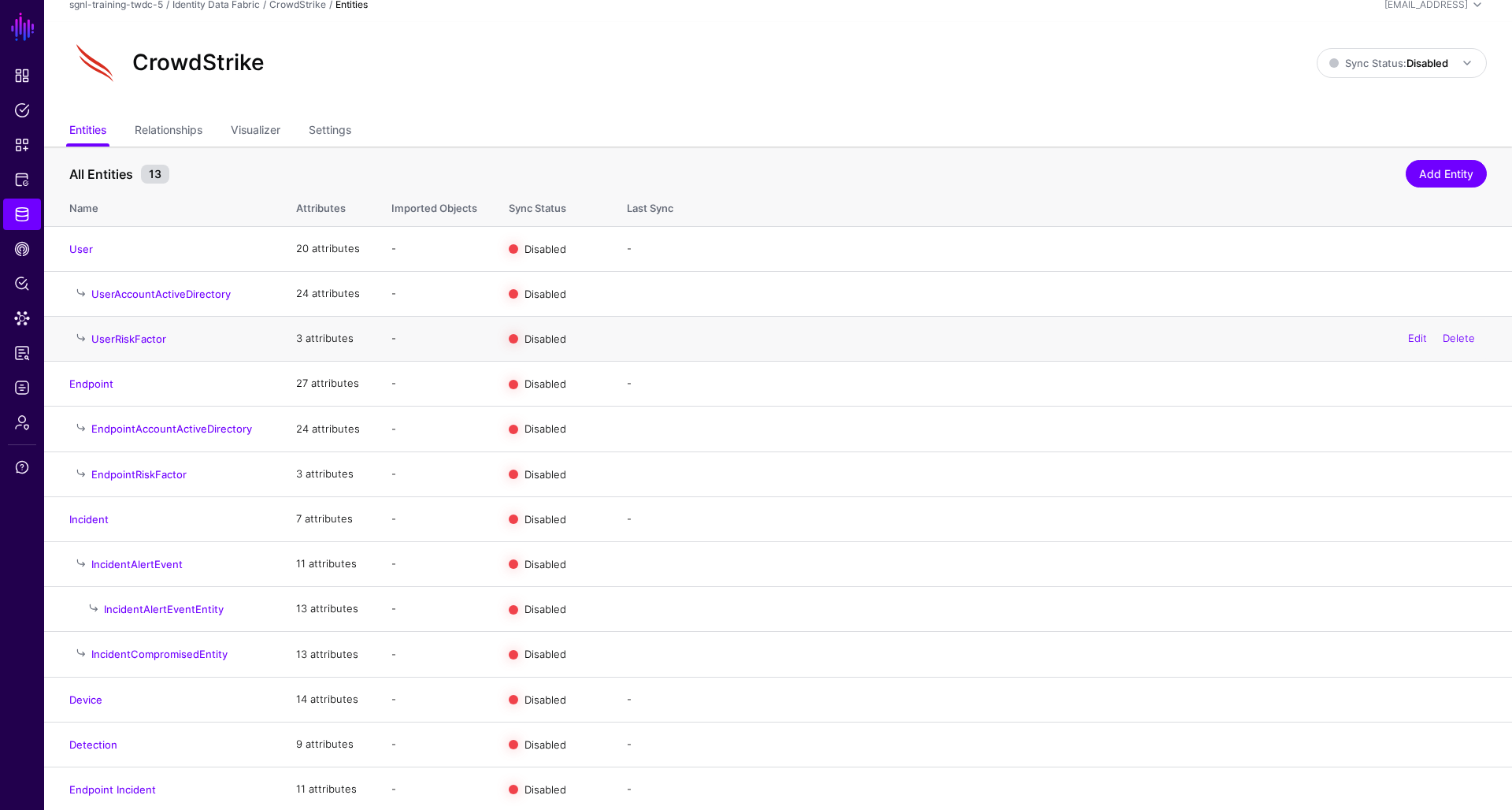
scroll to position [12, 0]
click at [31, 221] on link "Identity Data Fabric" at bounding box center [22, 214] width 38 height 32
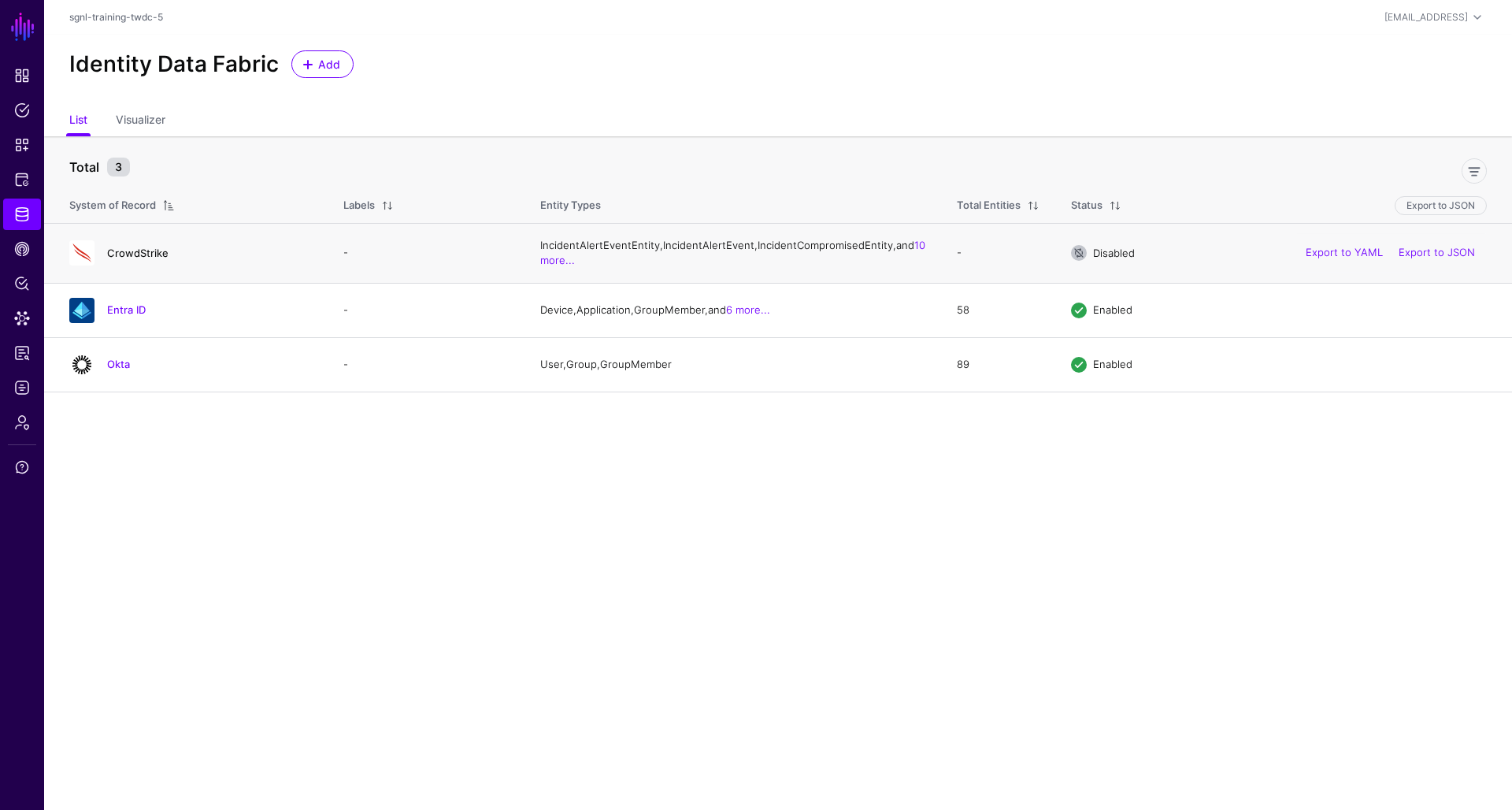
click at [139, 259] on link "CrowdStrike" at bounding box center [137, 253] width 61 height 12
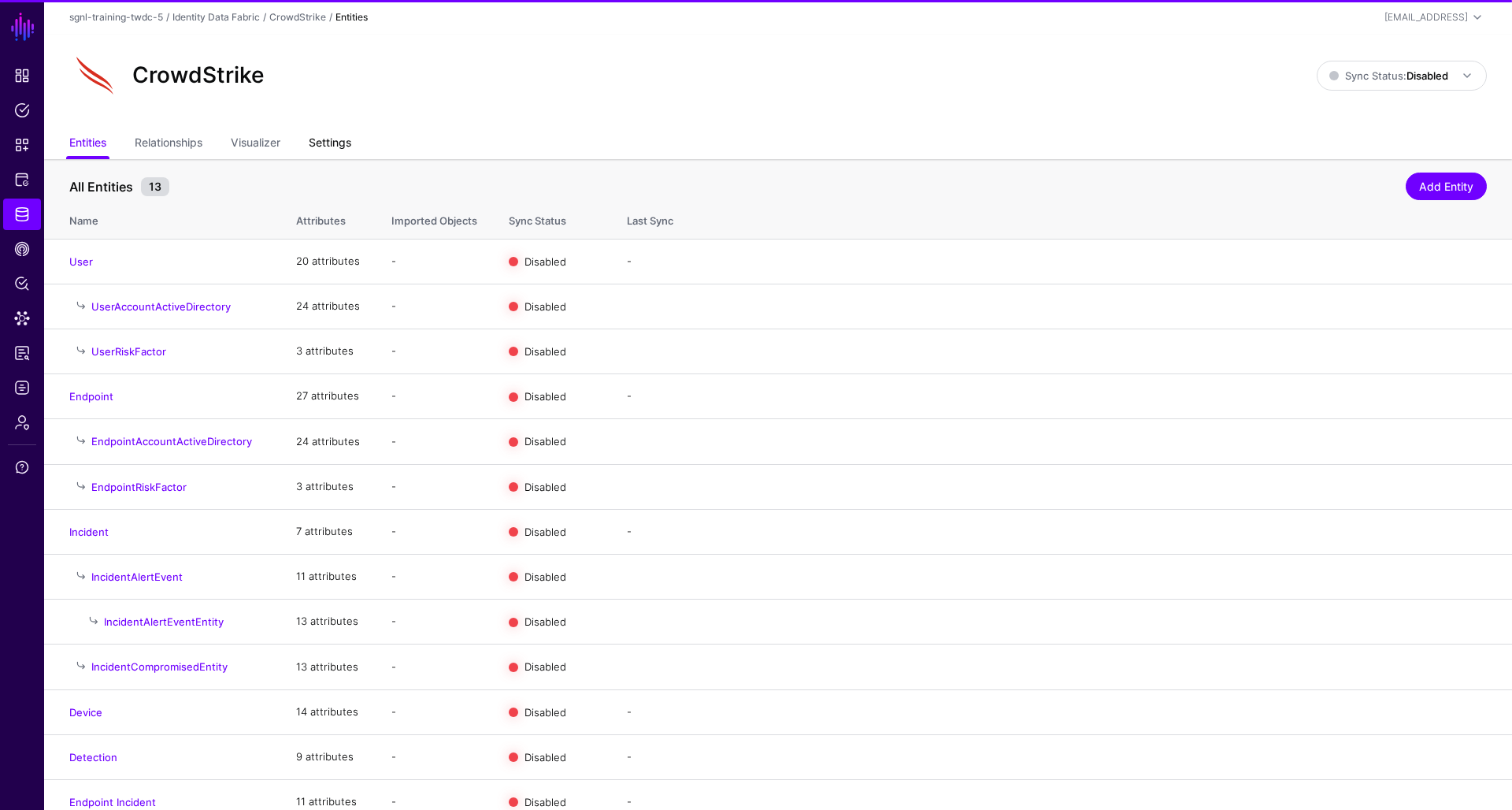
click at [317, 146] on link "Settings" at bounding box center [330, 145] width 42 height 30
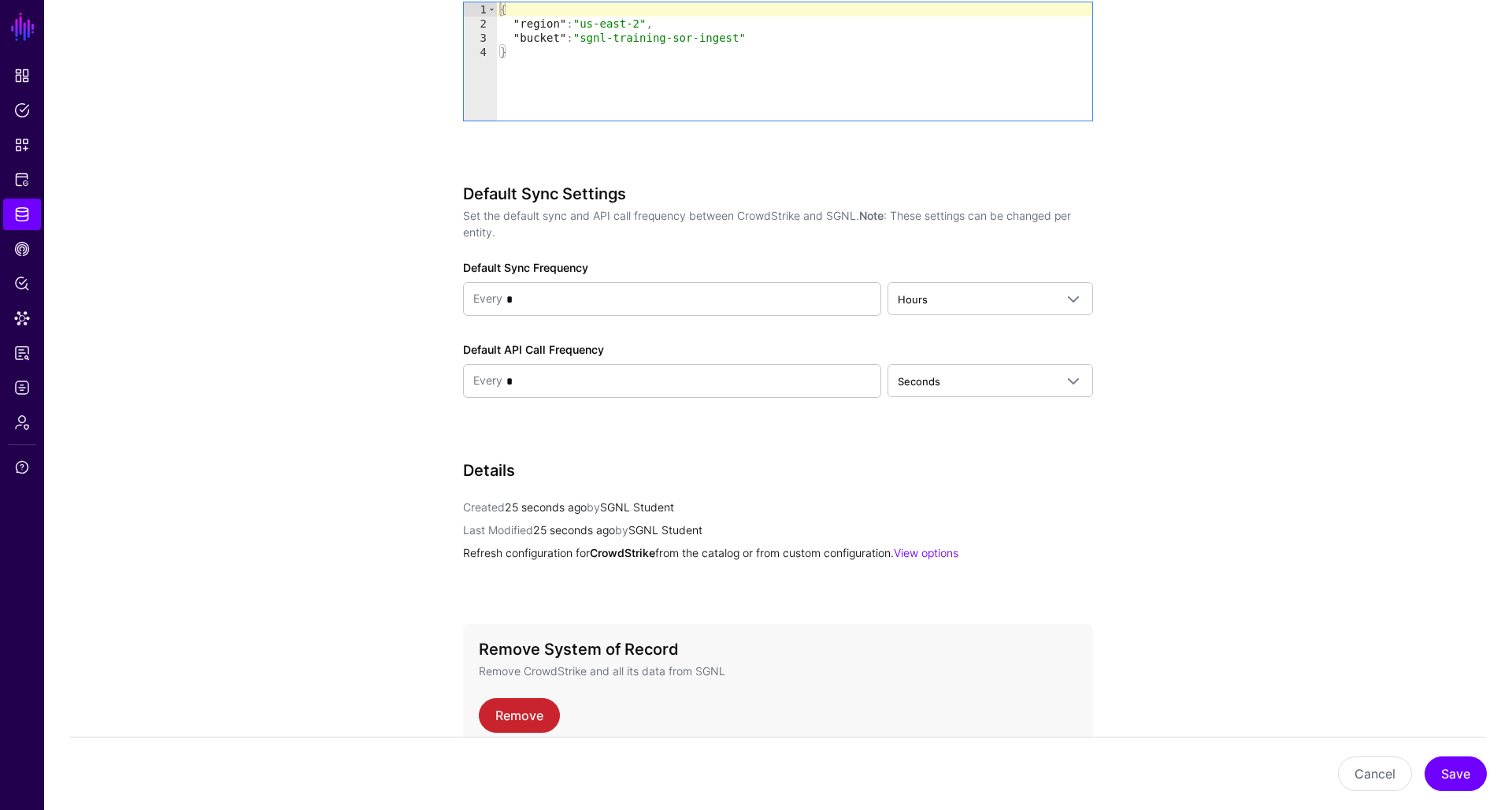
scroll to position [1410, 0]
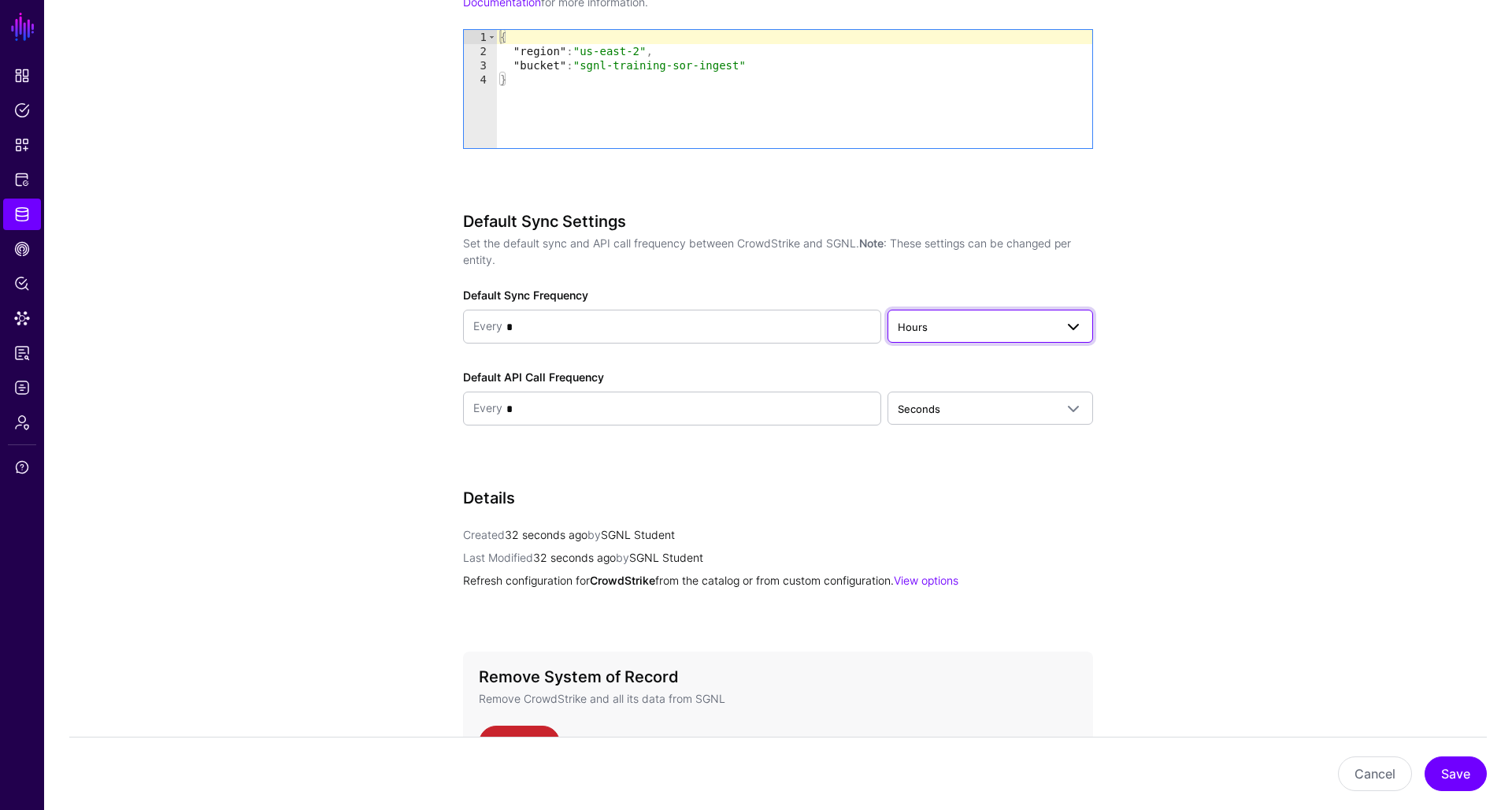
click at [945, 332] on span "Hours" at bounding box center [976, 327] width 157 height 17
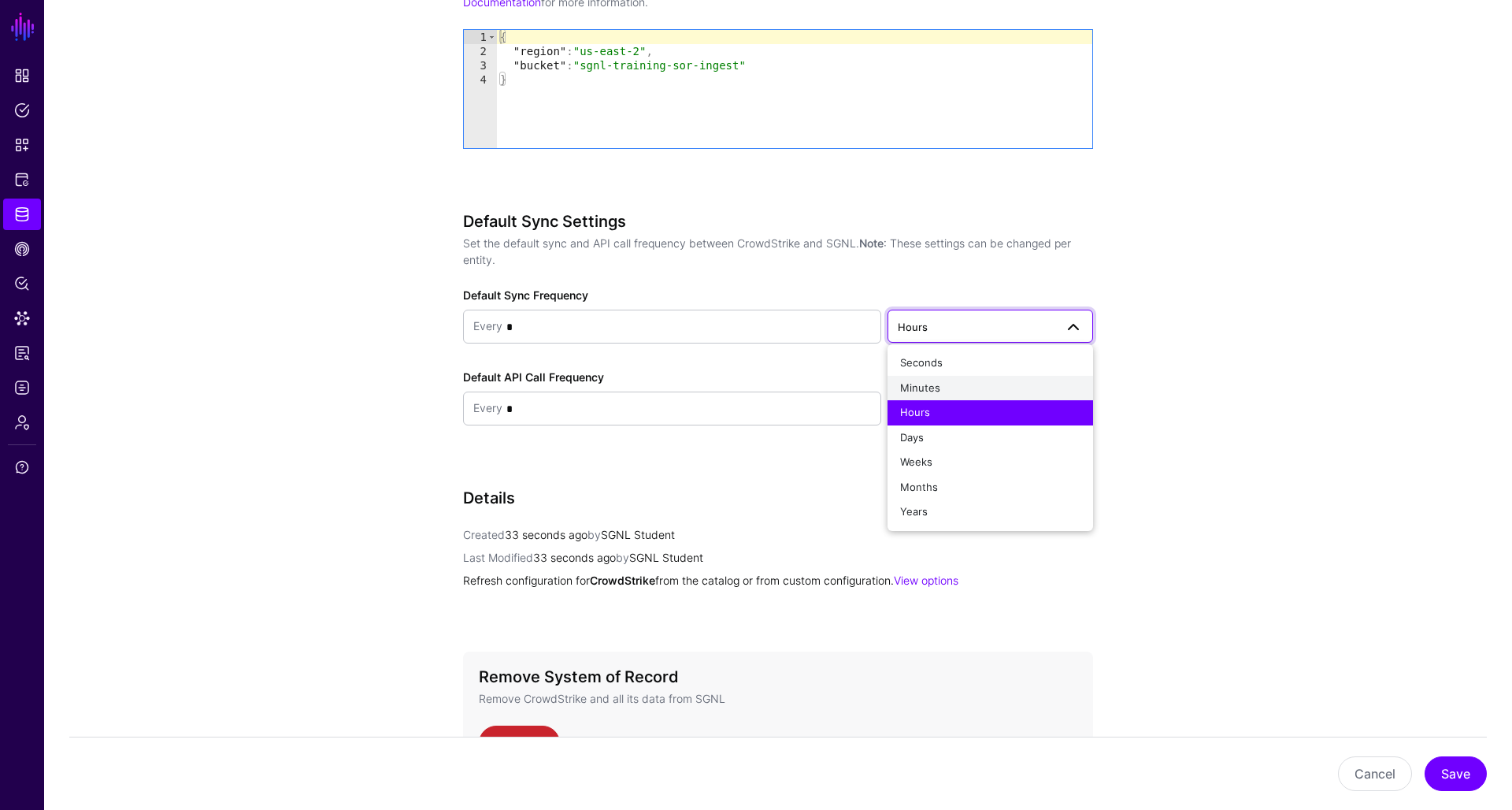
click at [937, 383] on span "Minutes" at bounding box center [920, 387] width 40 height 12
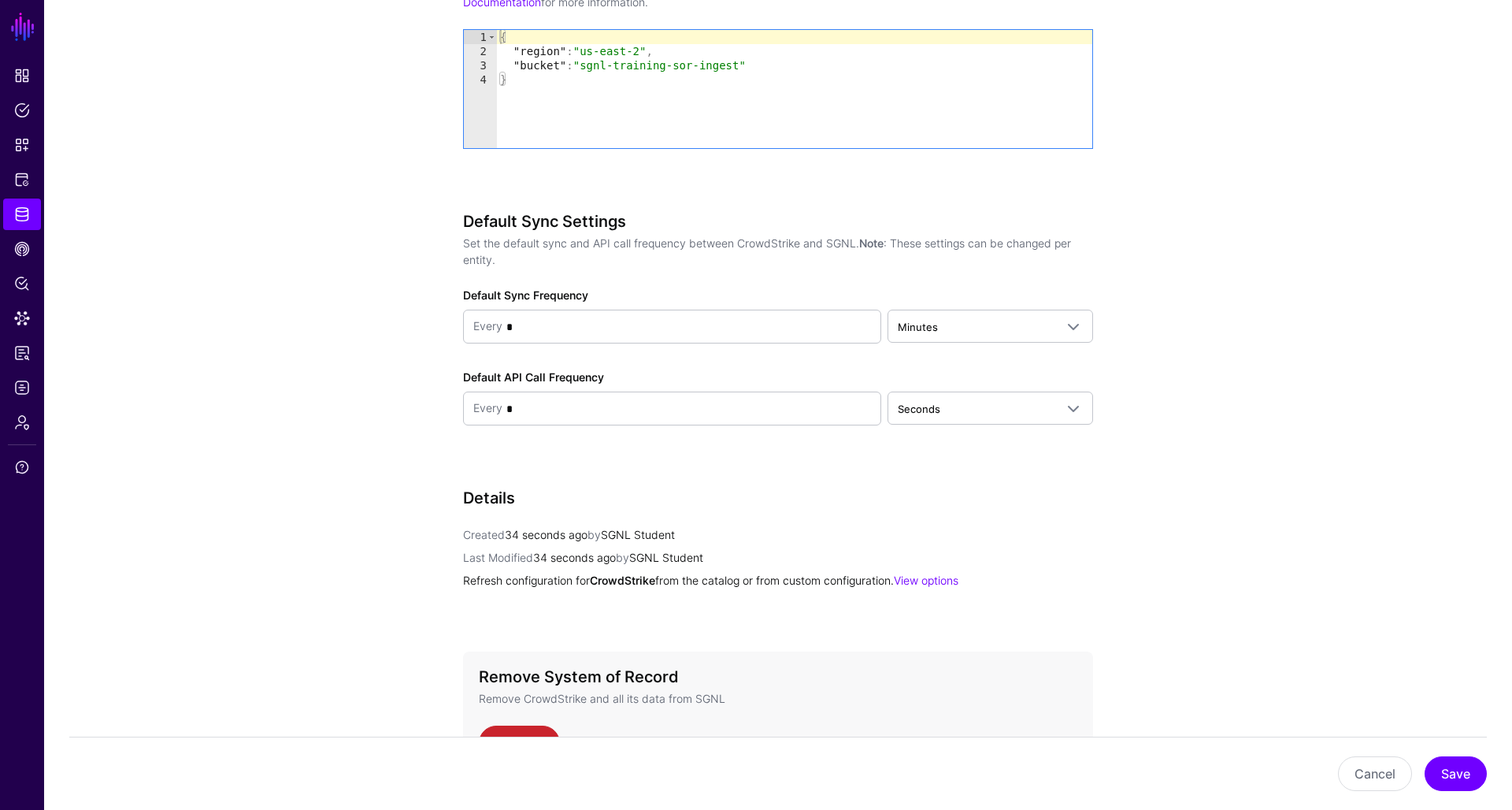
click at [1049, 530] on p "Created 34 seconds ago by SGNL Student" at bounding box center [778, 535] width 630 height 17
click at [1465, 769] on button "Save" at bounding box center [1456, 773] width 62 height 35
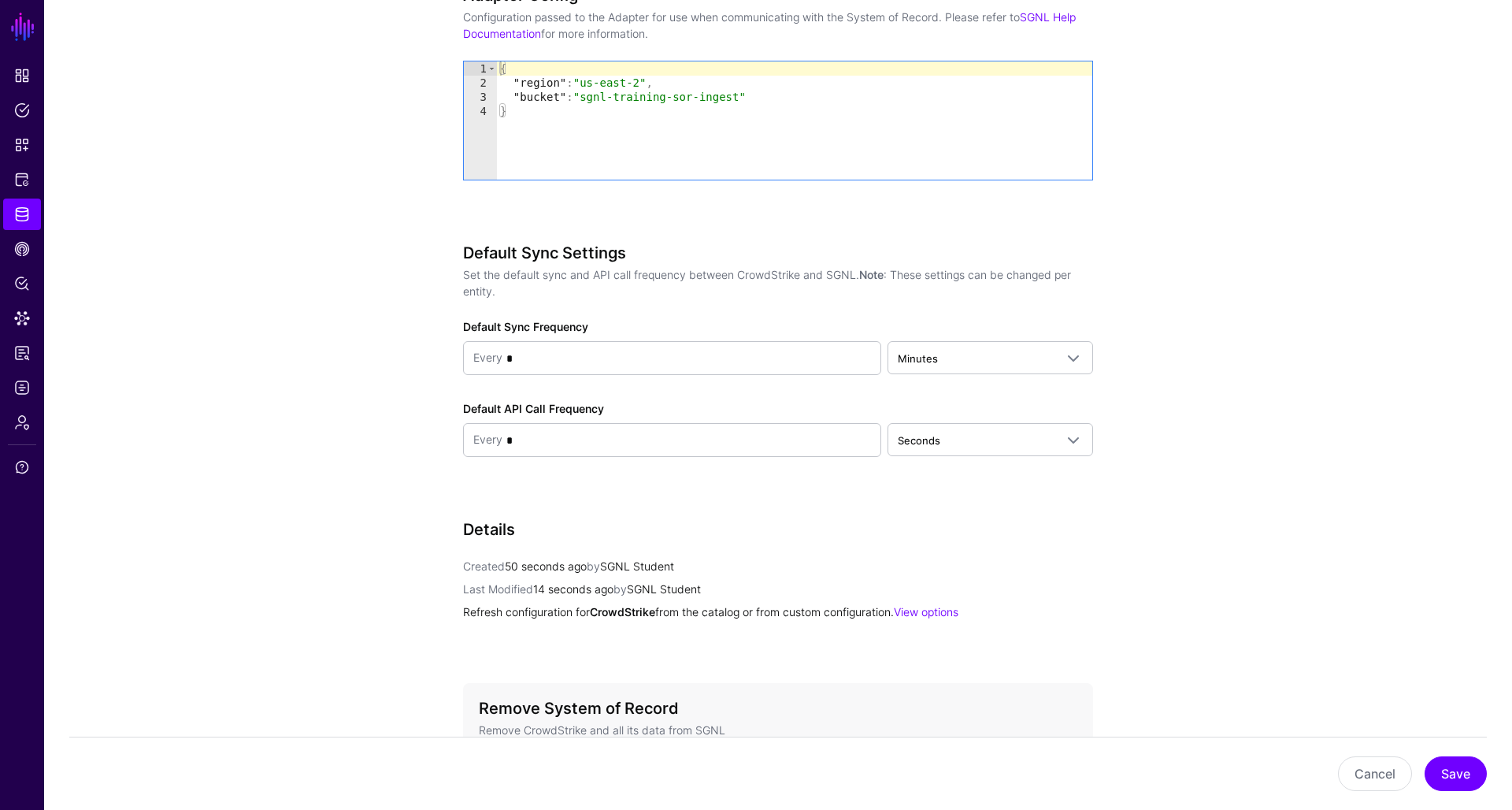
scroll to position [1435, 0]
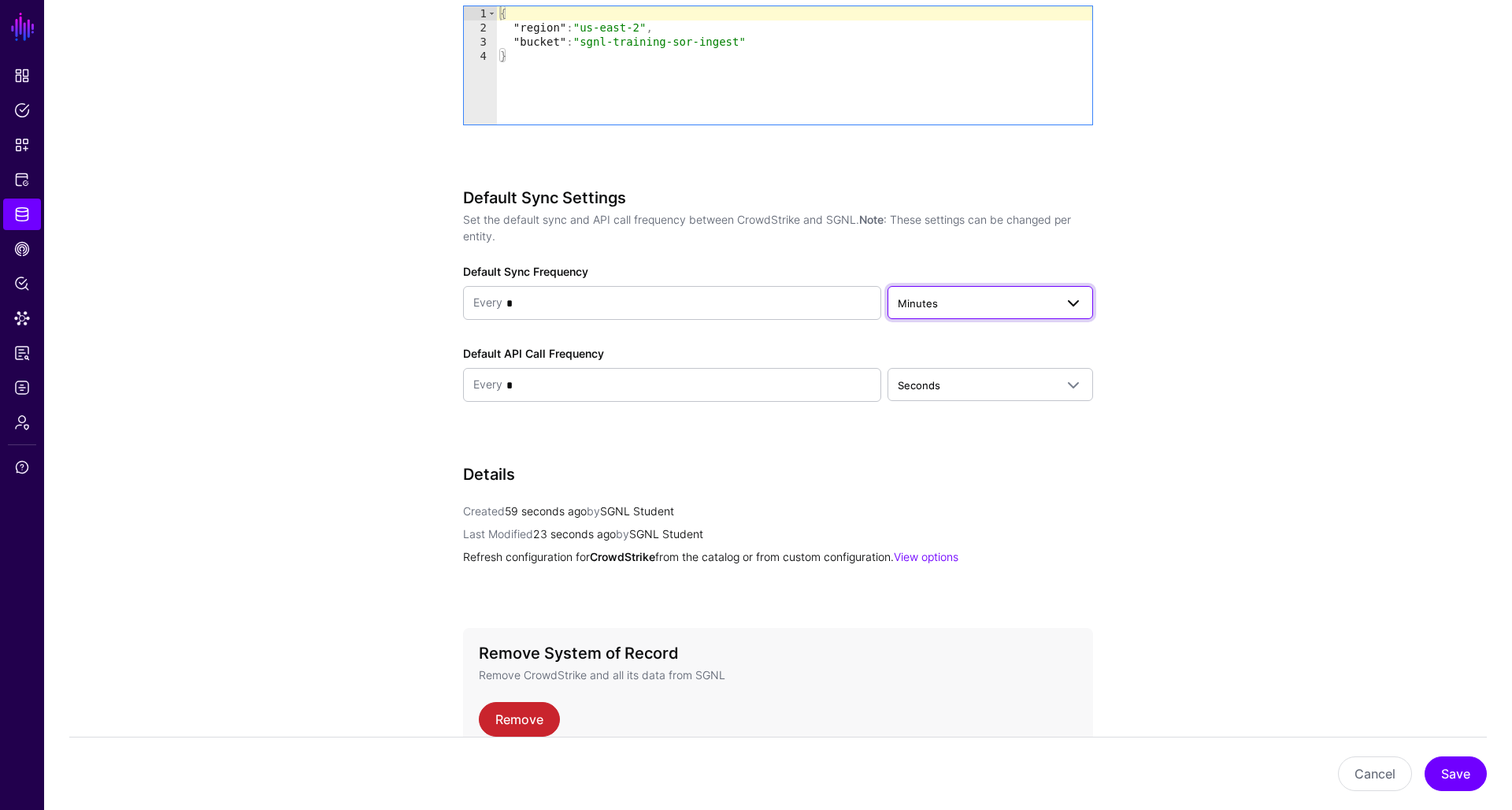
click at [951, 307] on span "Minutes" at bounding box center [976, 304] width 157 height 17
click at [948, 383] on div "Hours" at bounding box center [991, 389] width 180 height 16
click at [1459, 774] on button "Save" at bounding box center [1456, 773] width 62 height 35
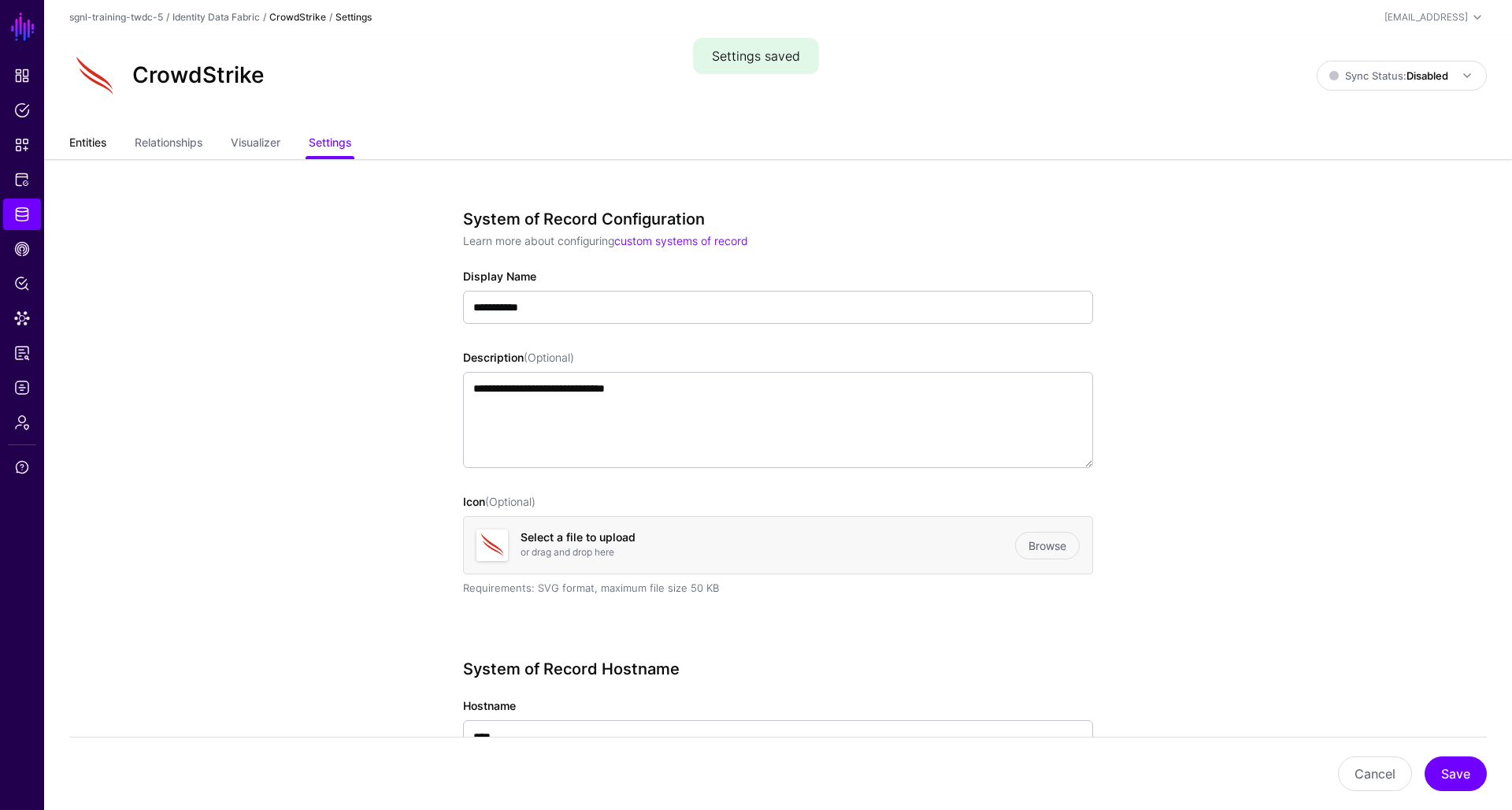
scroll to position [0, 0]
click at [92, 144] on link "Entities" at bounding box center [87, 145] width 37 height 30
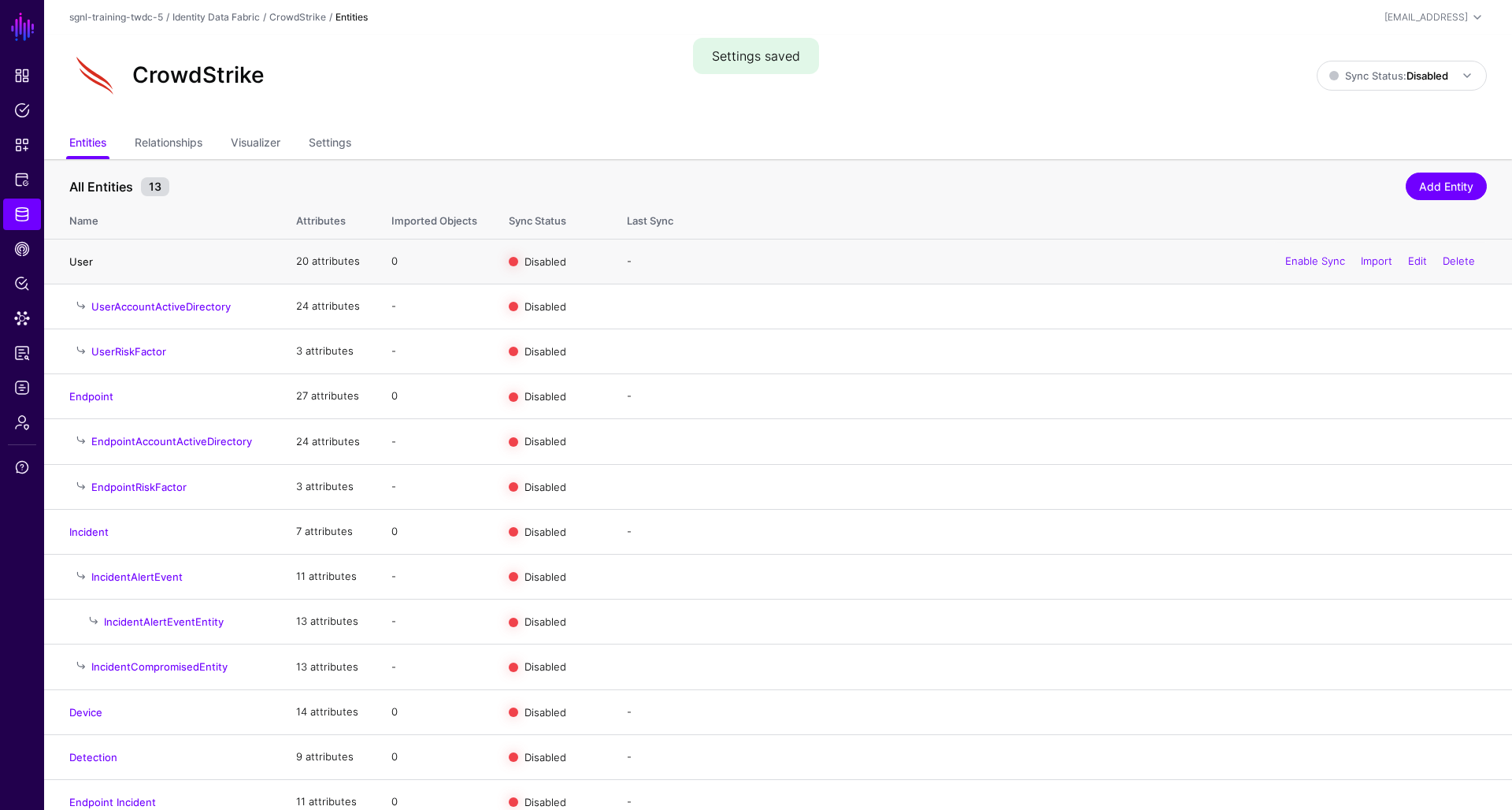
click at [81, 265] on link "User" at bounding box center [81, 261] width 23 height 12
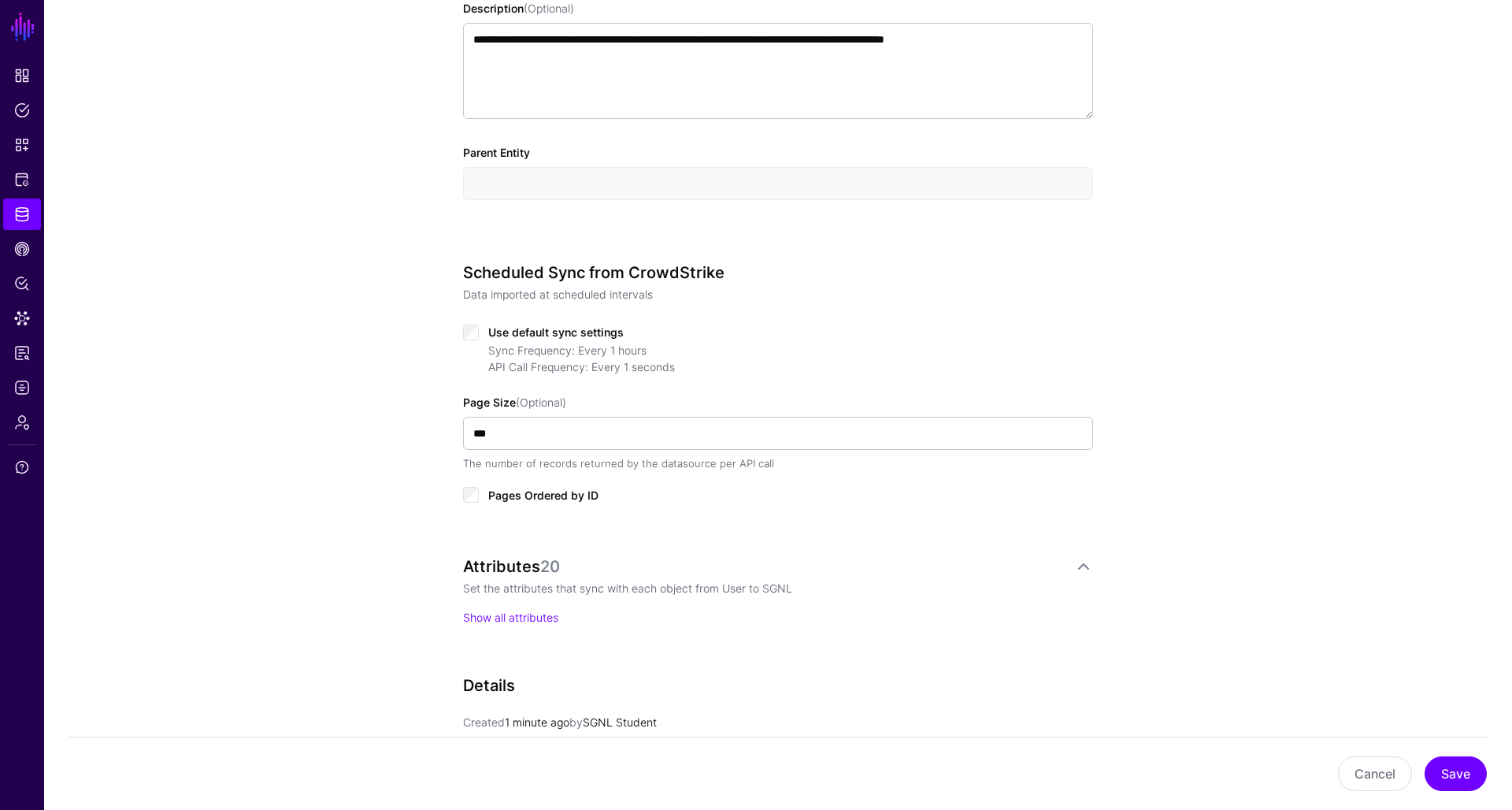
scroll to position [619, 0]
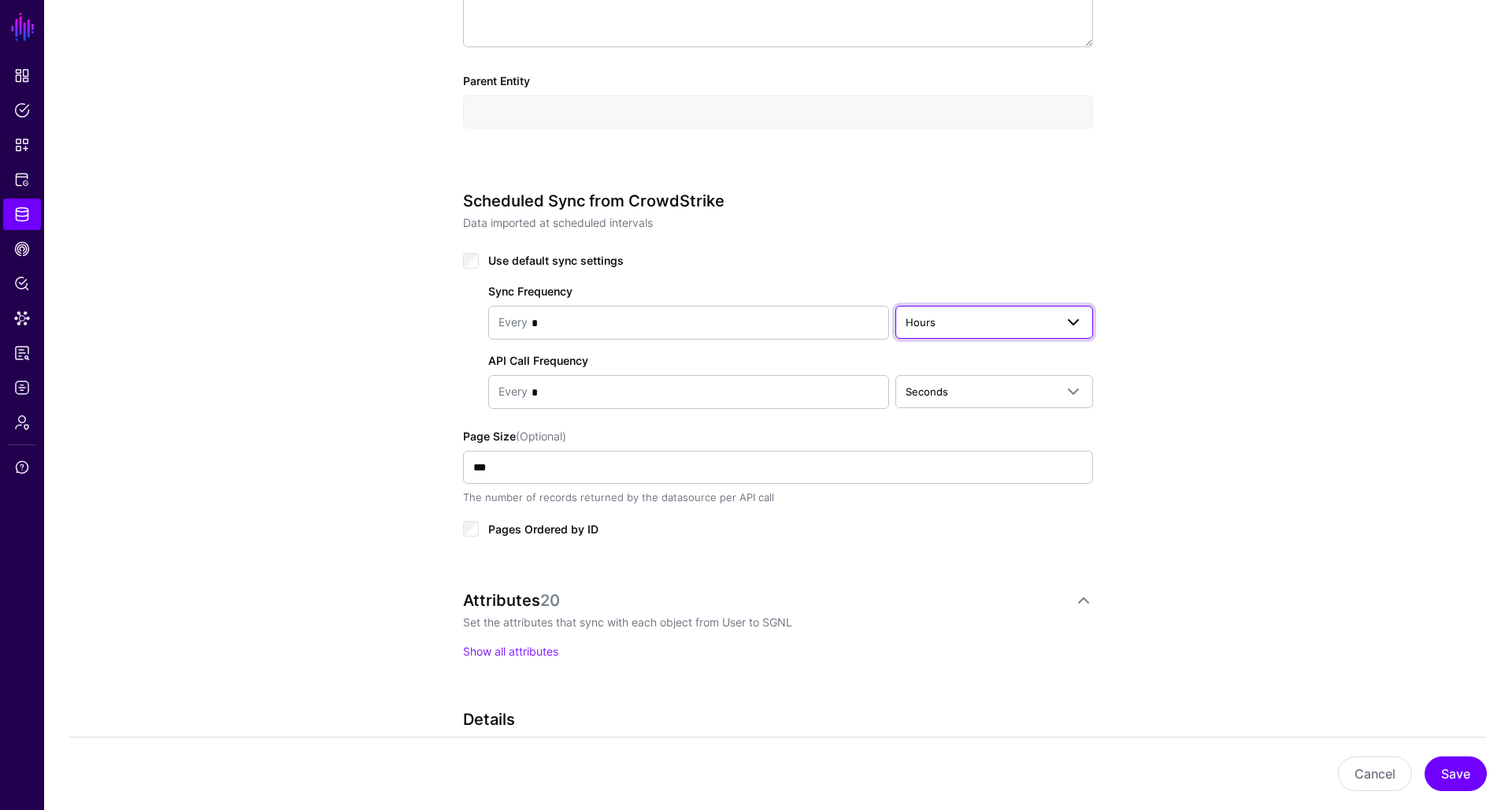
click at [964, 327] on span "Hours" at bounding box center [980, 322] width 149 height 17
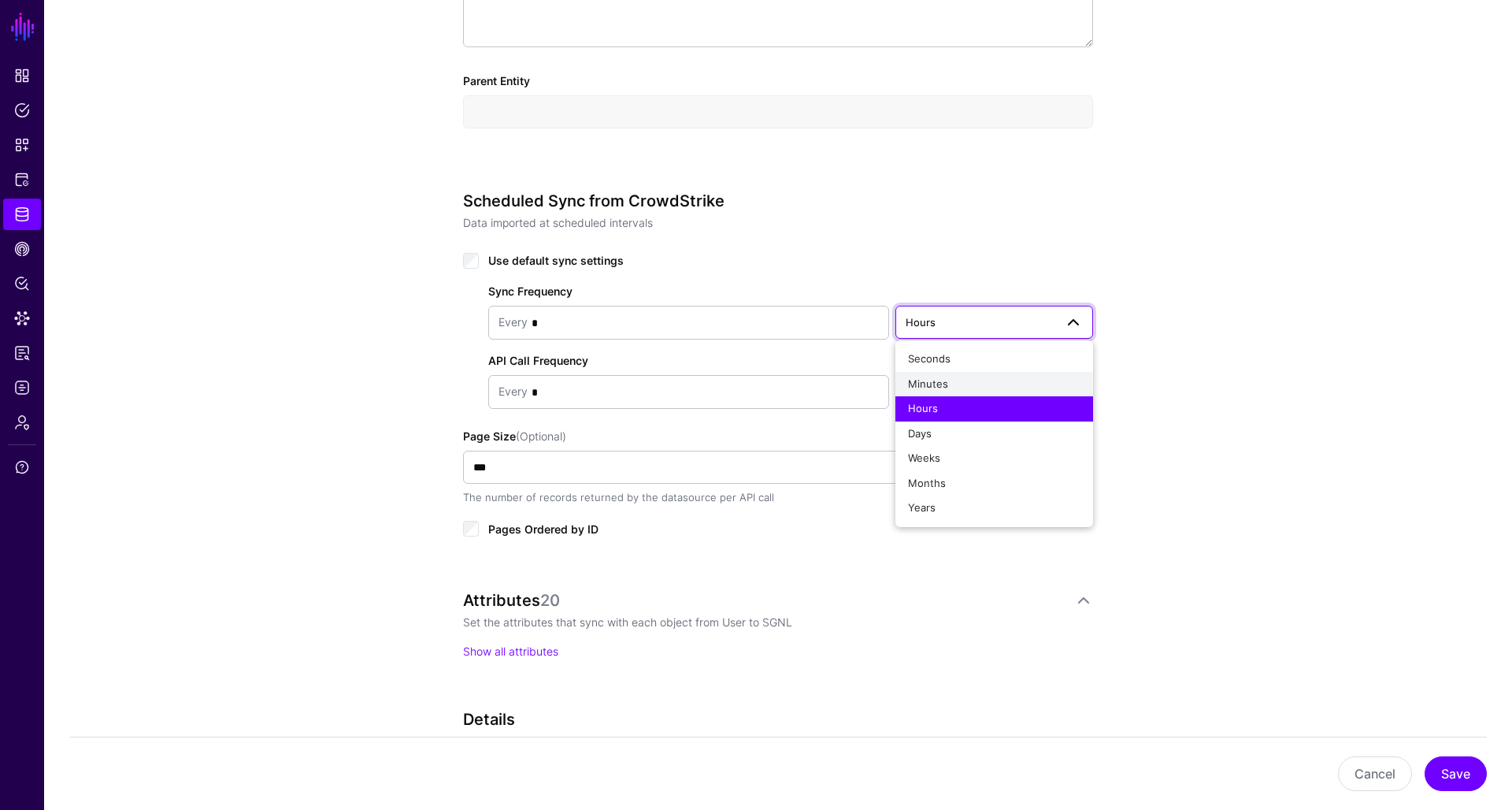
click at [964, 383] on div "Minutes" at bounding box center [995, 384] width 173 height 16
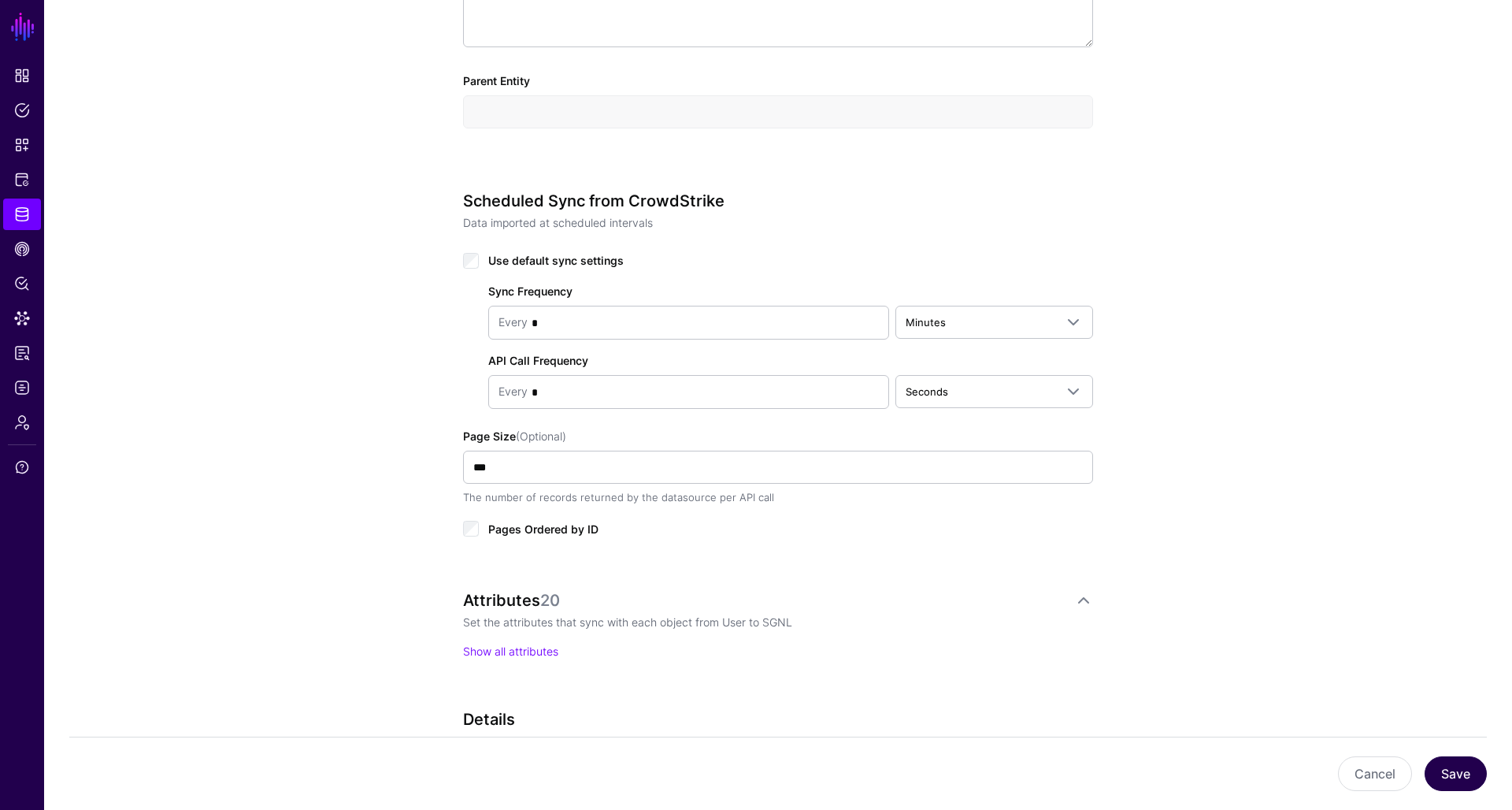
click at [1443, 766] on button "Save" at bounding box center [1456, 773] width 62 height 35
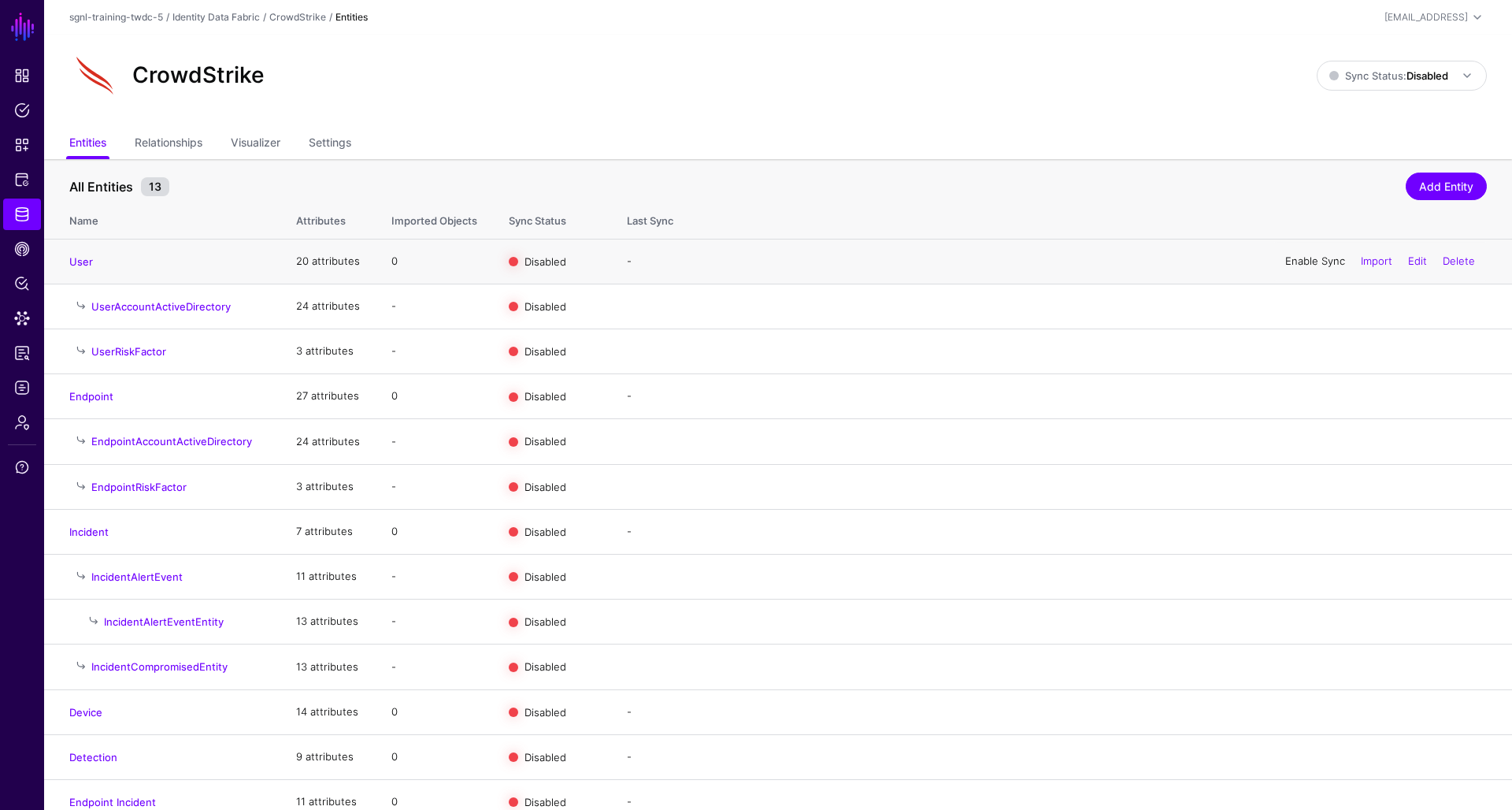
click at [1286, 261] on link "Enable Sync" at bounding box center [1316, 260] width 60 height 12
click at [1319, 398] on link "Enable Sync" at bounding box center [1316, 395] width 60 height 12
click at [1302, 533] on link "Enable Sync" at bounding box center [1316, 531] width 60 height 12
click at [1289, 708] on link "Enable Sync" at bounding box center [1316, 711] width 60 height 12
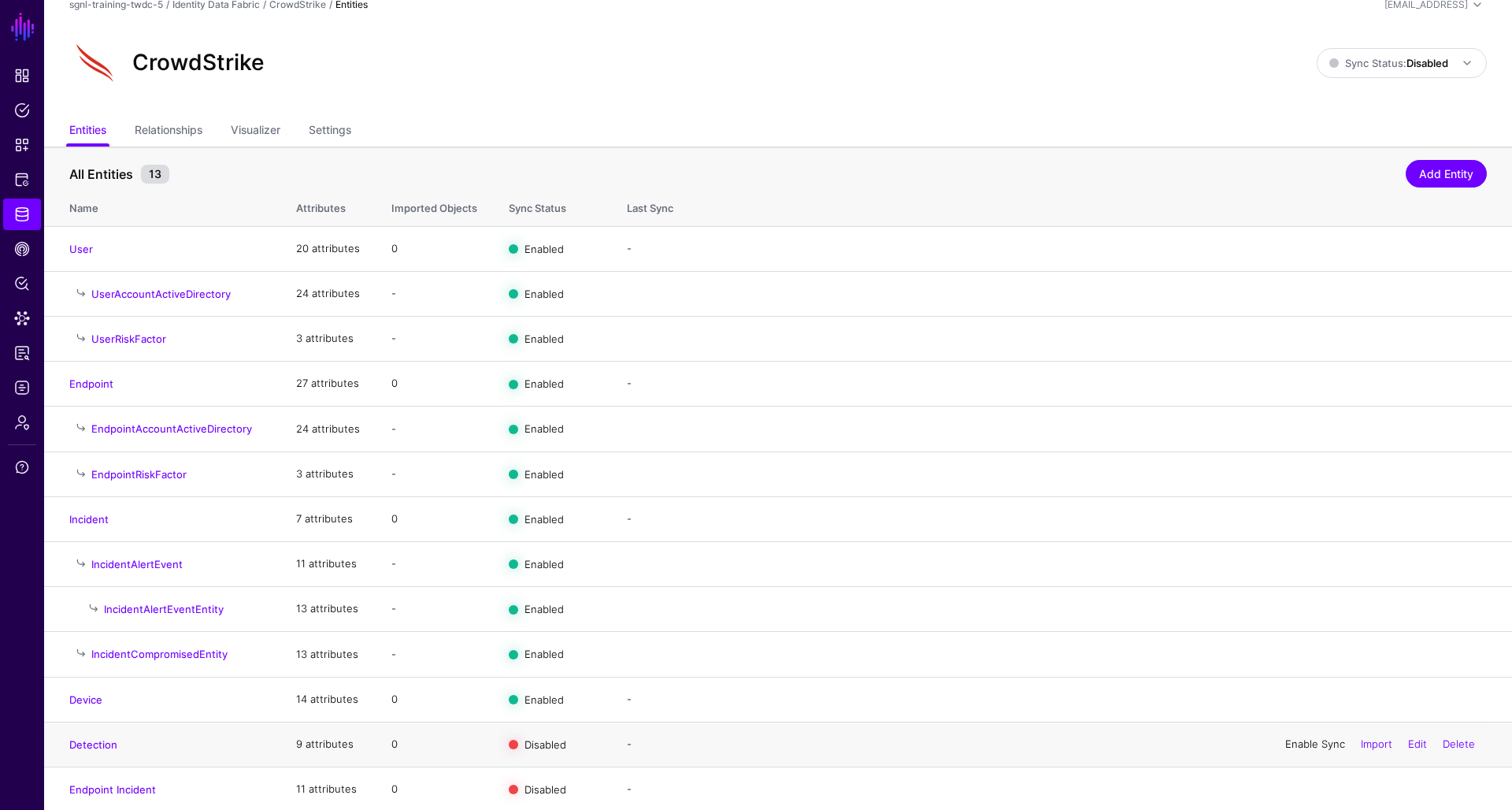
scroll to position [12, 0]
click at [1290, 746] on link "Enable Sync" at bounding box center [1316, 744] width 60 height 12
click at [1292, 786] on link "Enable Sync" at bounding box center [1316, 789] width 60 height 12
click at [1312, 384] on link "Disable Sync" at bounding box center [1314, 383] width 62 height 12
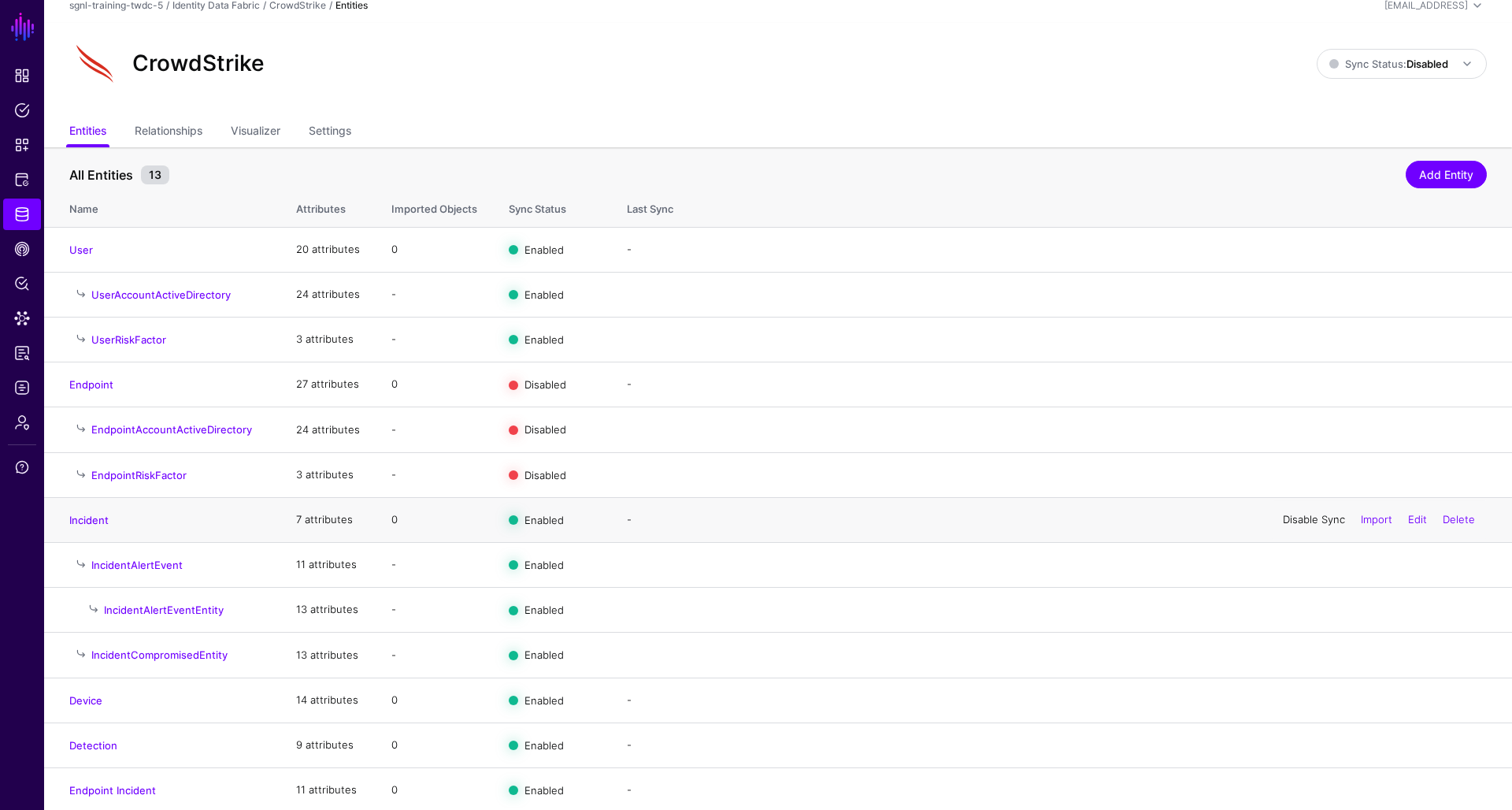
click at [1301, 521] on link "Disable Sync" at bounding box center [1314, 519] width 62 height 12
click at [1298, 697] on link "Disable Sync" at bounding box center [1314, 699] width 62 height 12
click at [1299, 739] on link "Disable Sync" at bounding box center [1314, 744] width 62 height 12
click at [1301, 790] on link "Disable Sync" at bounding box center [1314, 789] width 62 height 12
click at [1425, 67] on strong "Disabled" at bounding box center [1427, 63] width 41 height 12
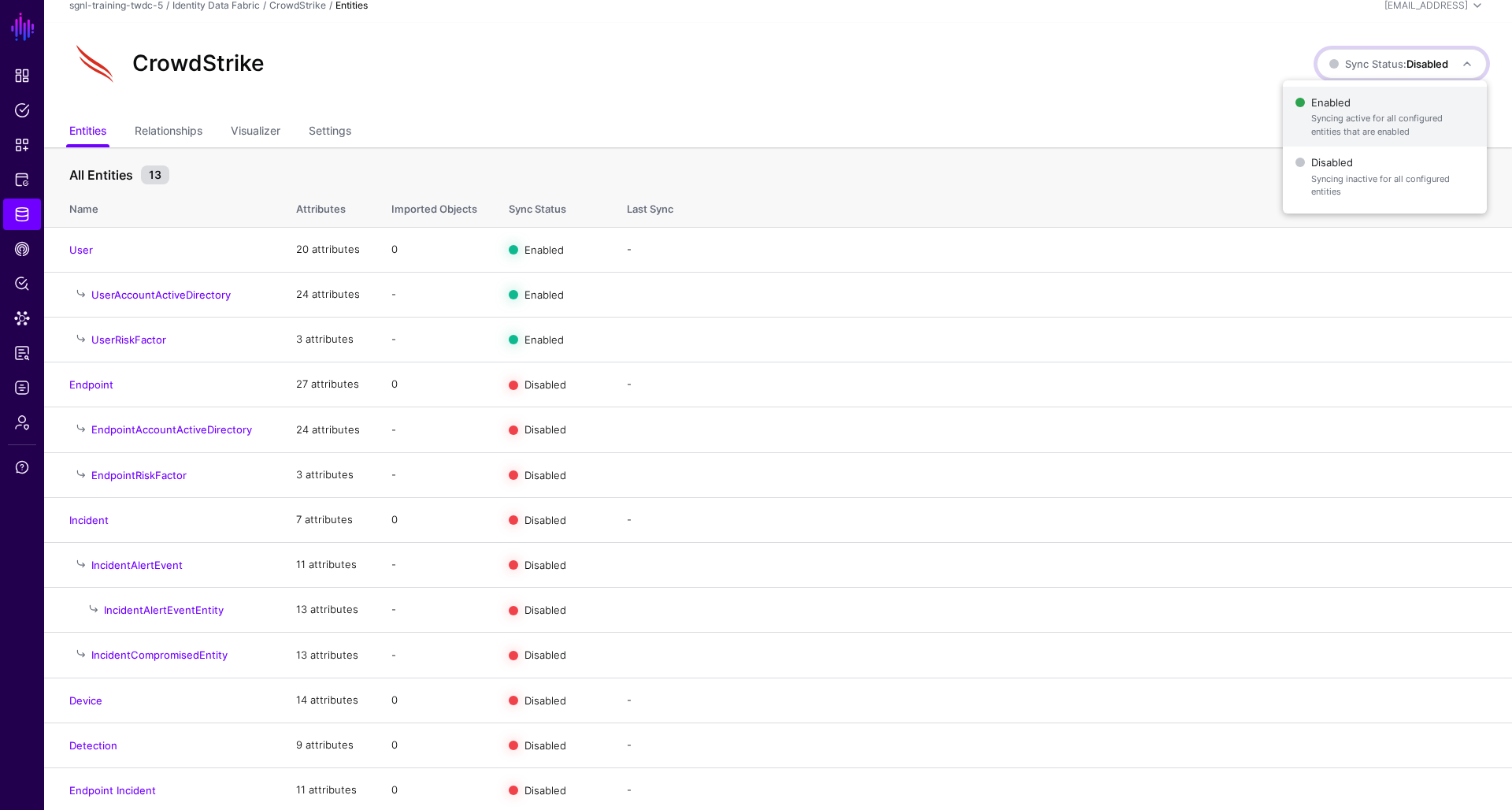
click at [1368, 111] on span "Enabled Syncing active for all configured entities that are enabled" at bounding box center [1385, 117] width 178 height 52
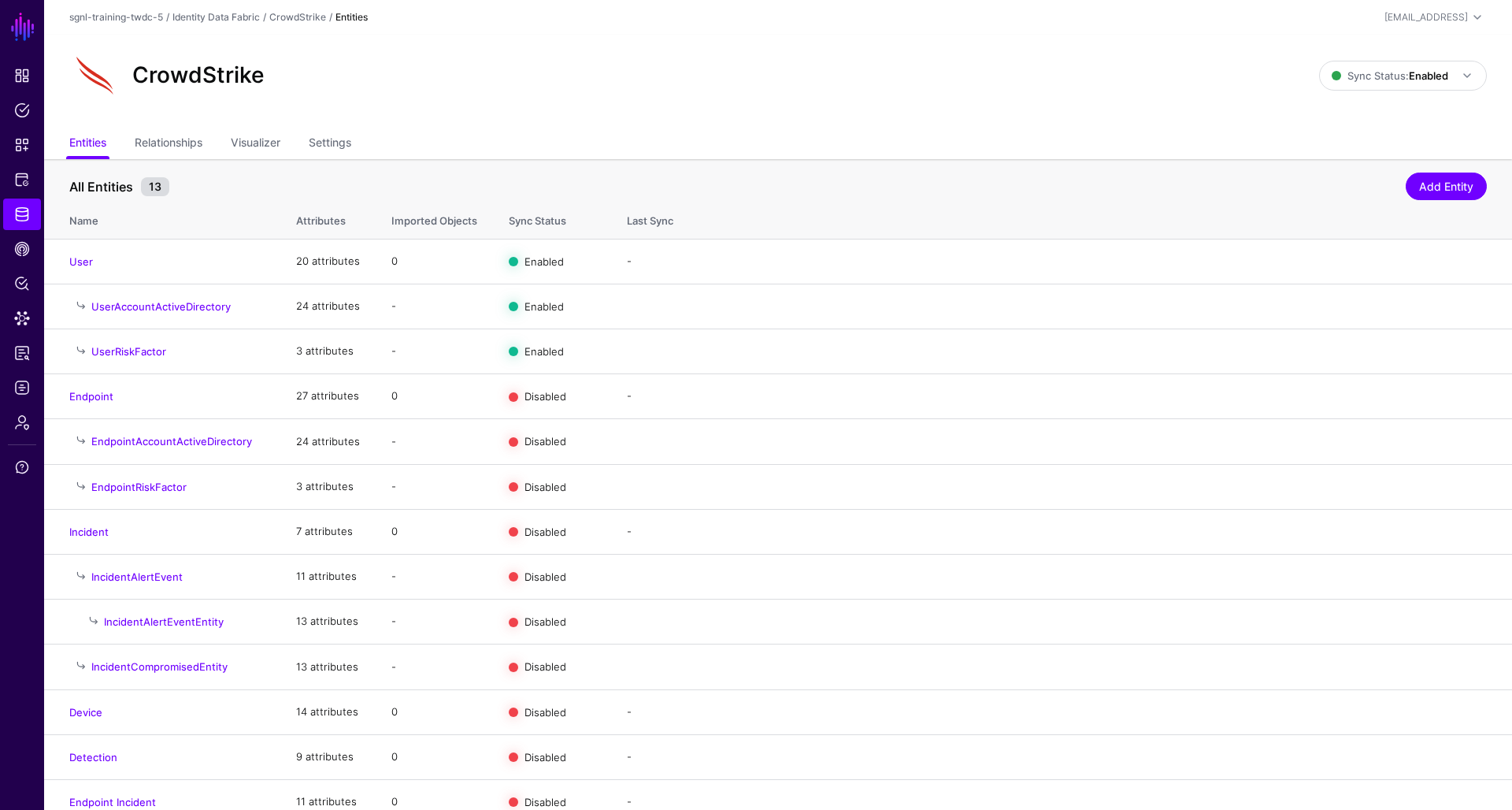
scroll to position [0, 0]
click at [20, 384] on span "Logs" at bounding box center [22, 387] width 16 height 16
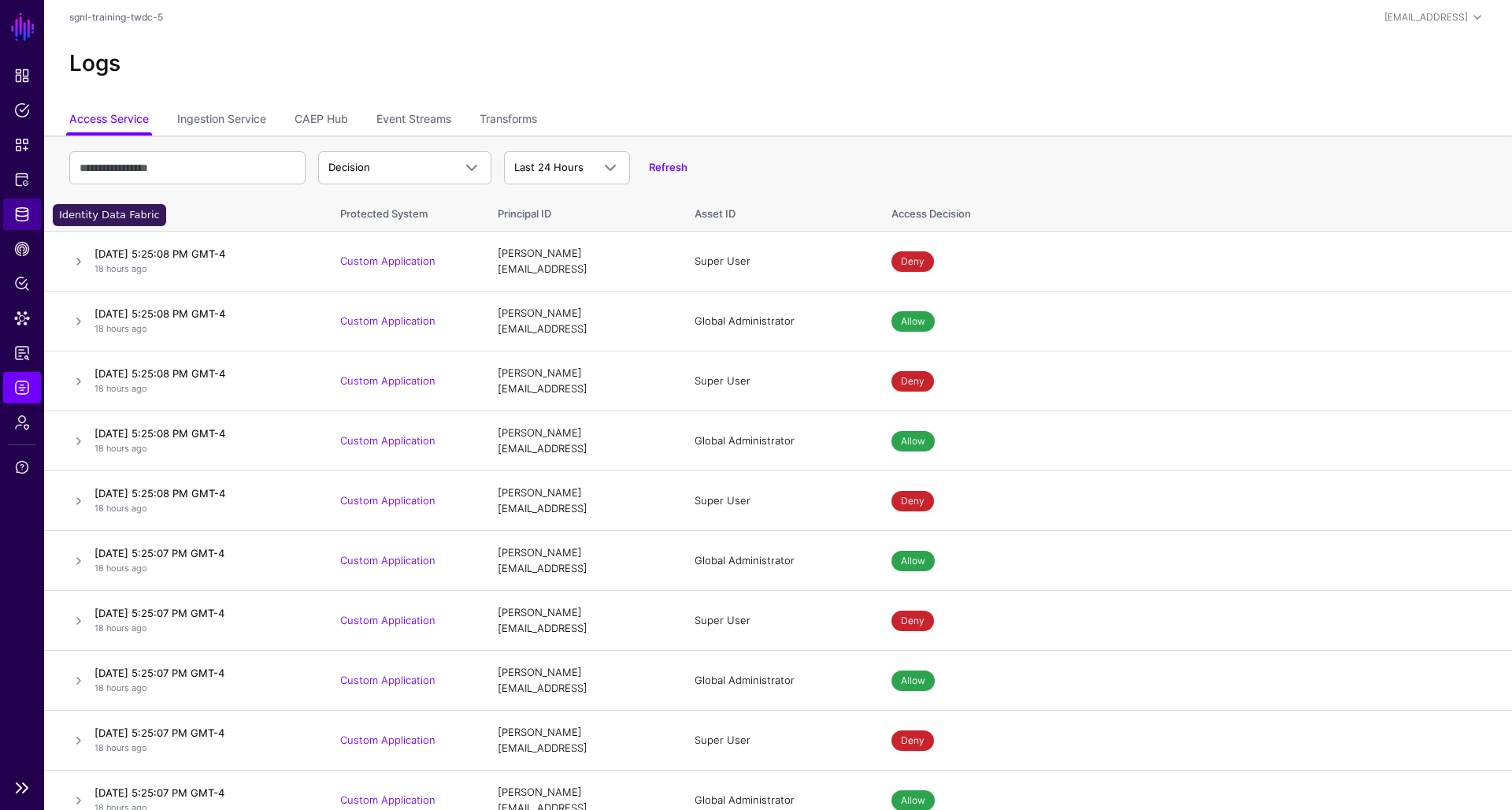
click at [22, 224] on link "Identity Data Fabric" at bounding box center [22, 214] width 38 height 32
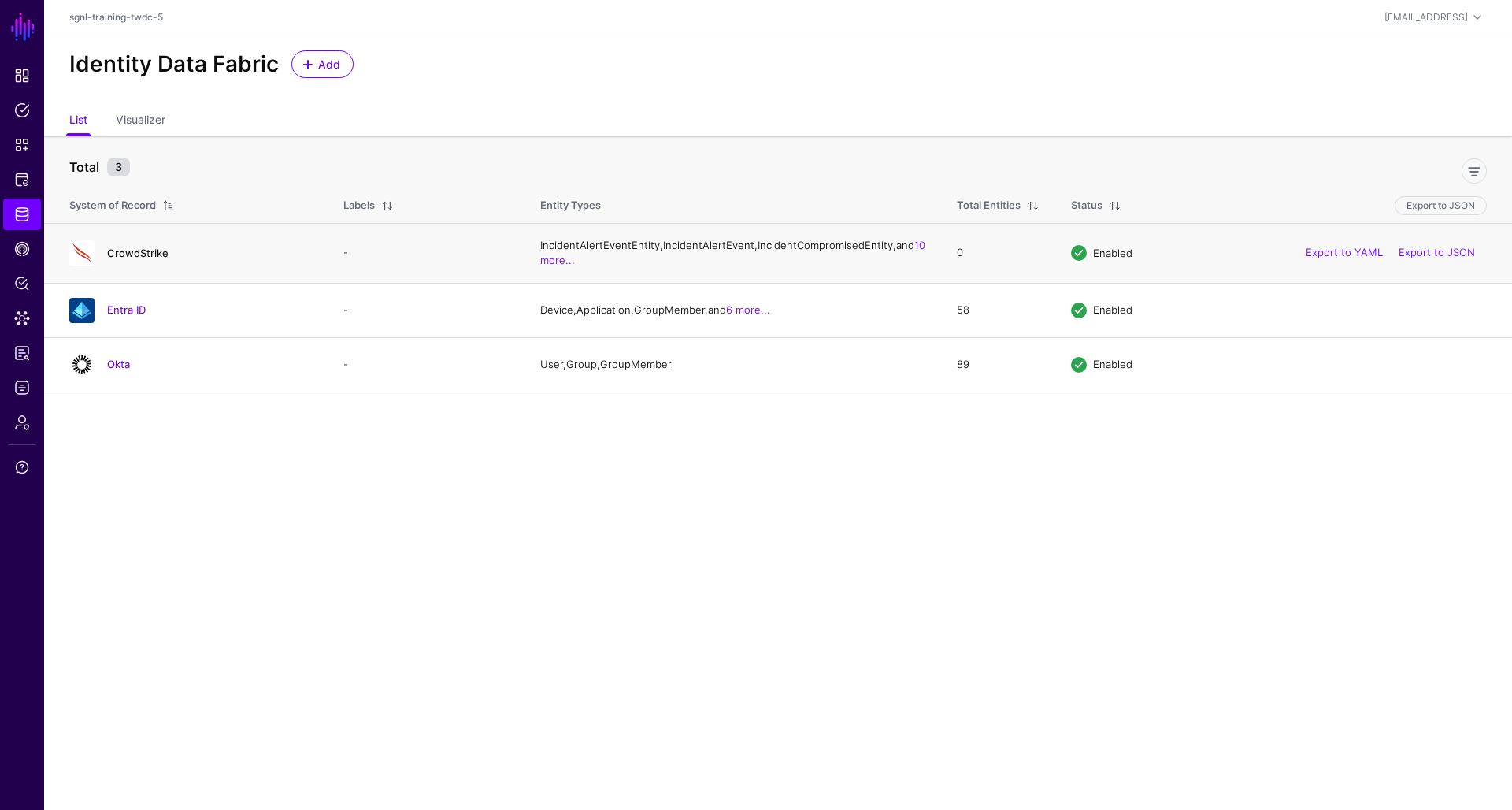
click at [126, 259] on link "CrowdStrike" at bounding box center [137, 253] width 61 height 12
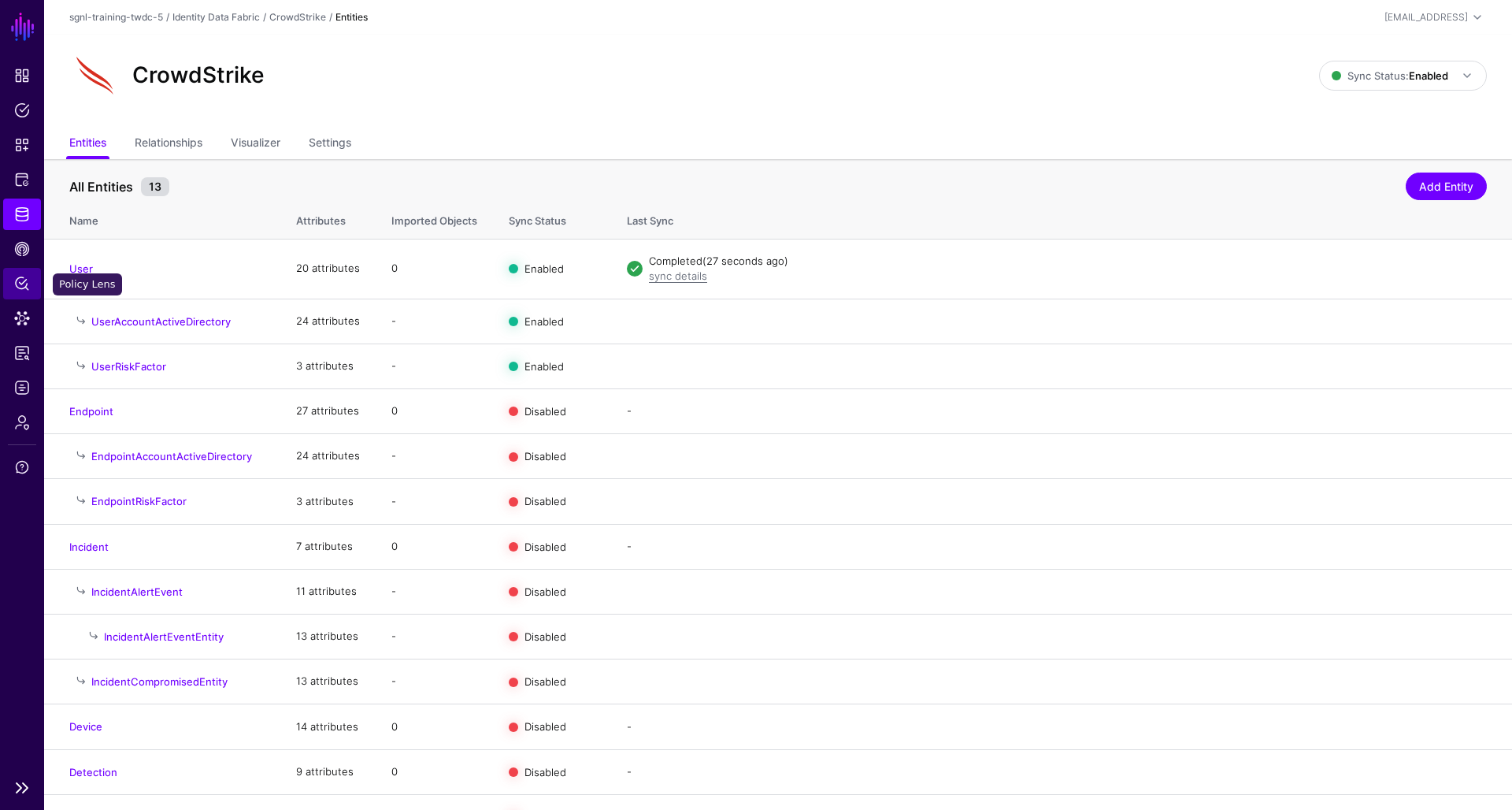
click at [20, 285] on span "Policy Lens" at bounding box center [22, 284] width 16 height 16
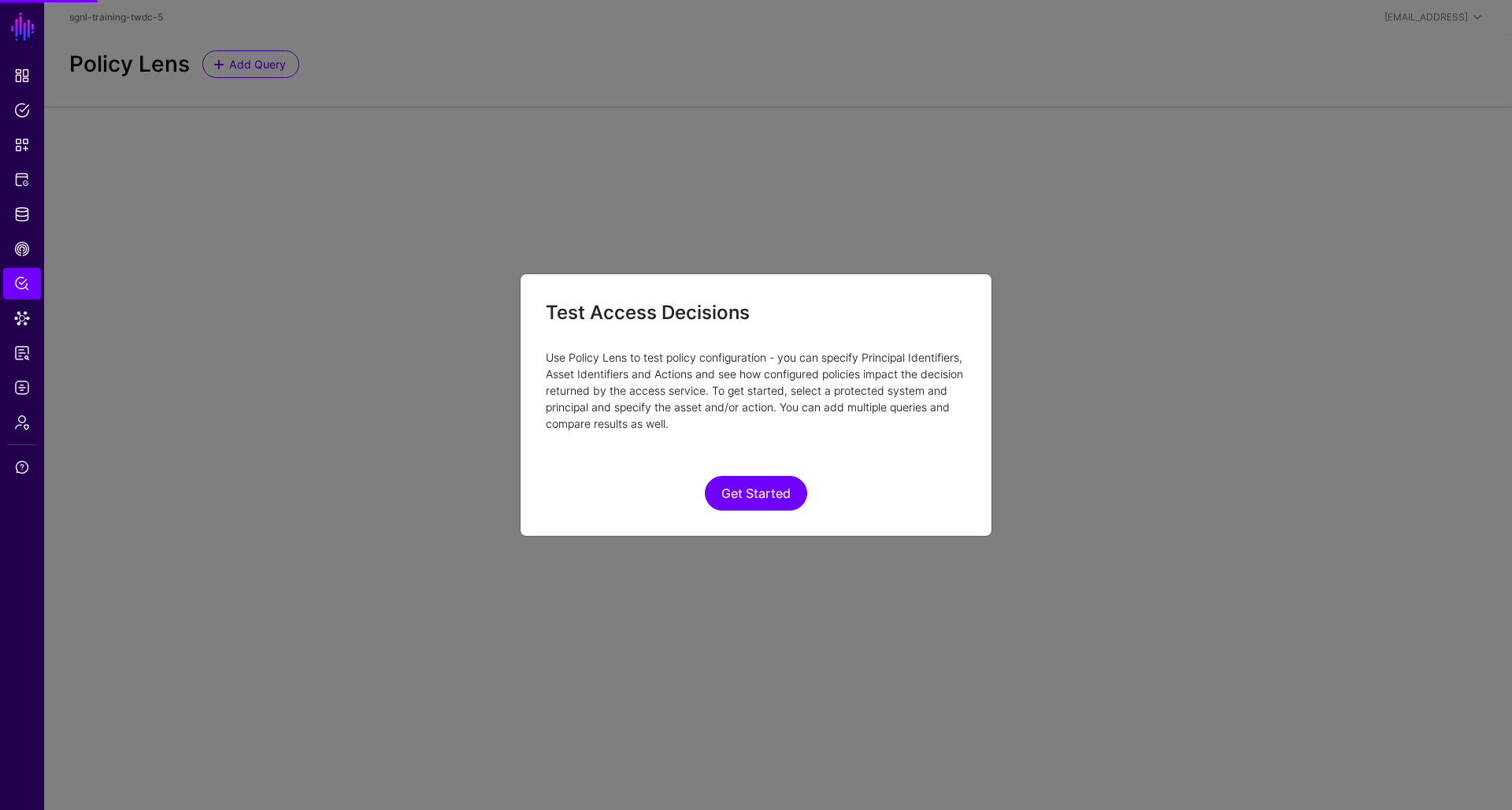
click at [22, 317] on ngb-modal-window "Test Access Decisions Use Policy Lens to test policy configuration - you can sp…" at bounding box center [756, 405] width 1512 height 810
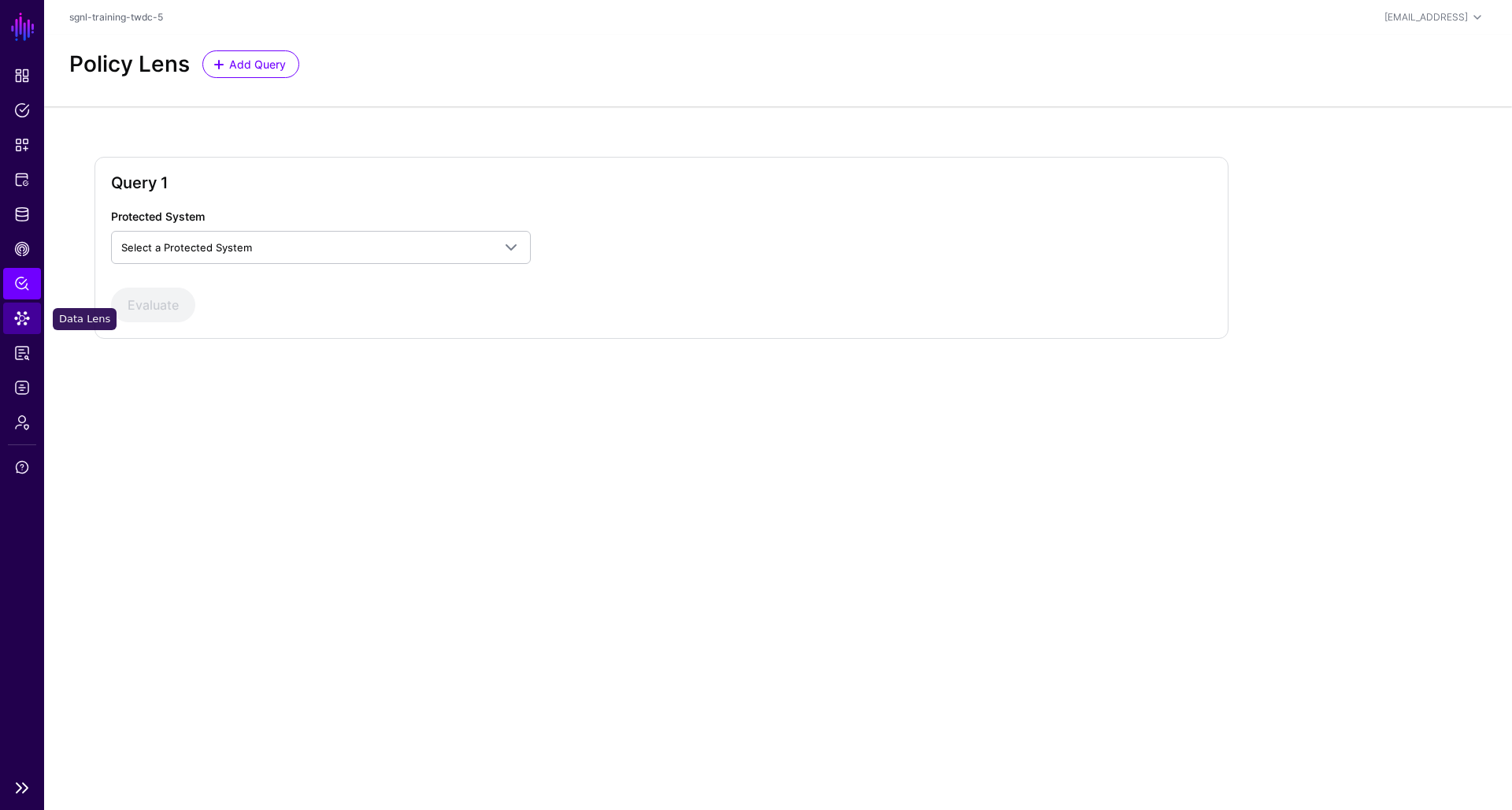
click at [27, 317] on span "Data Lens" at bounding box center [22, 318] width 16 height 16
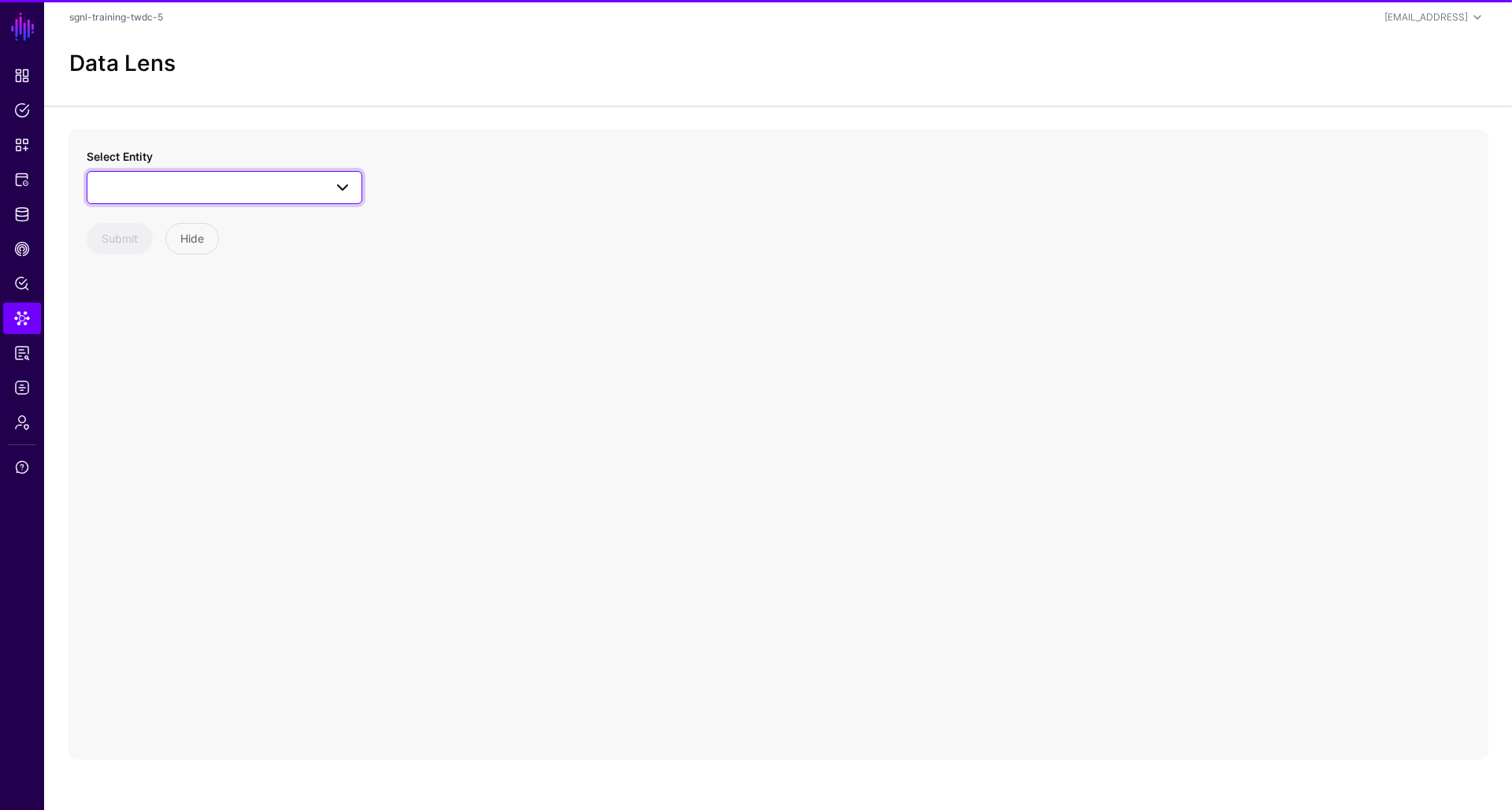
click at [132, 183] on span at bounding box center [224, 188] width 255 height 19
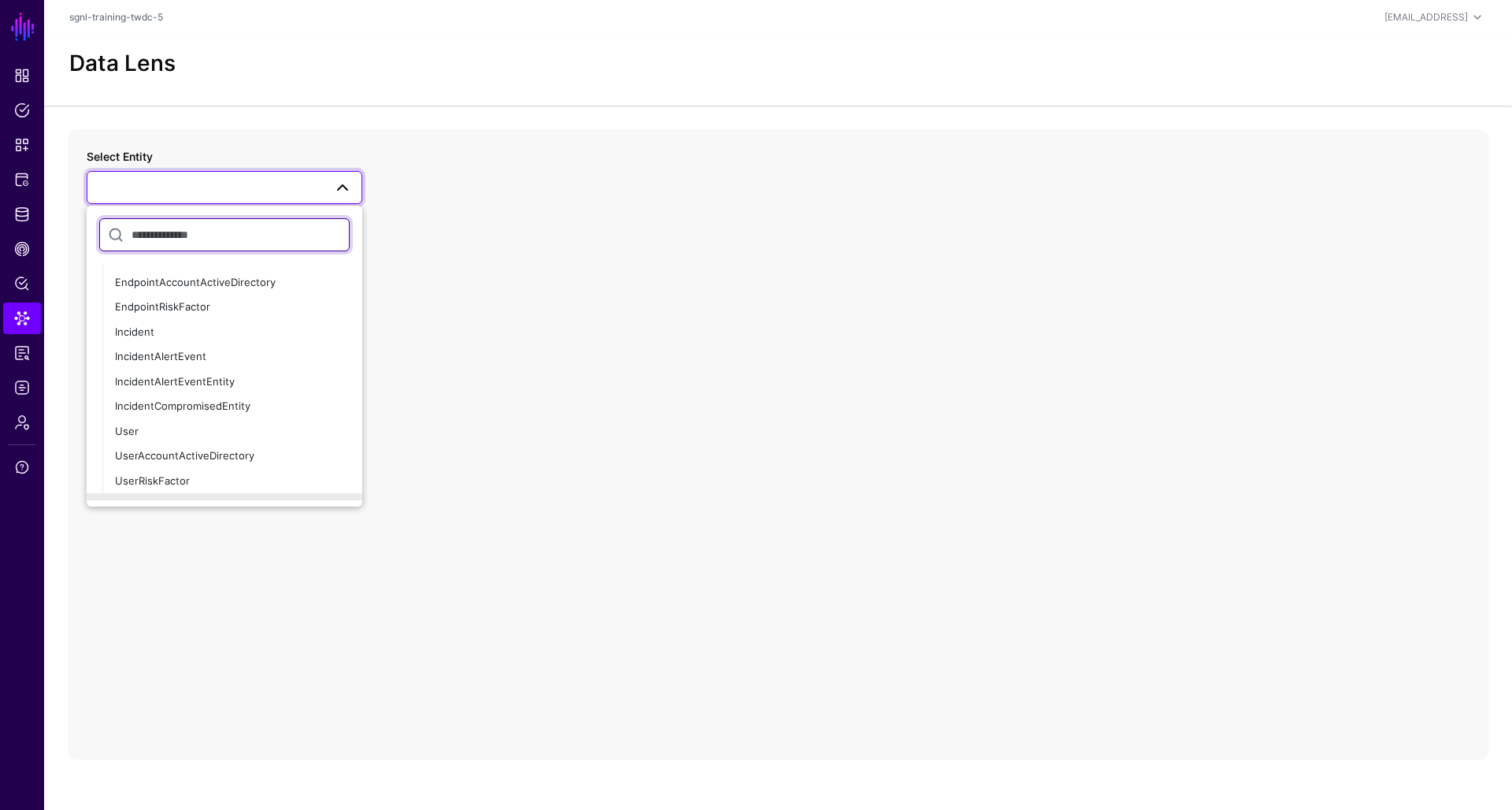
scroll to position [128, 0]
click at [134, 430] on div "User" at bounding box center [232, 428] width 235 height 16
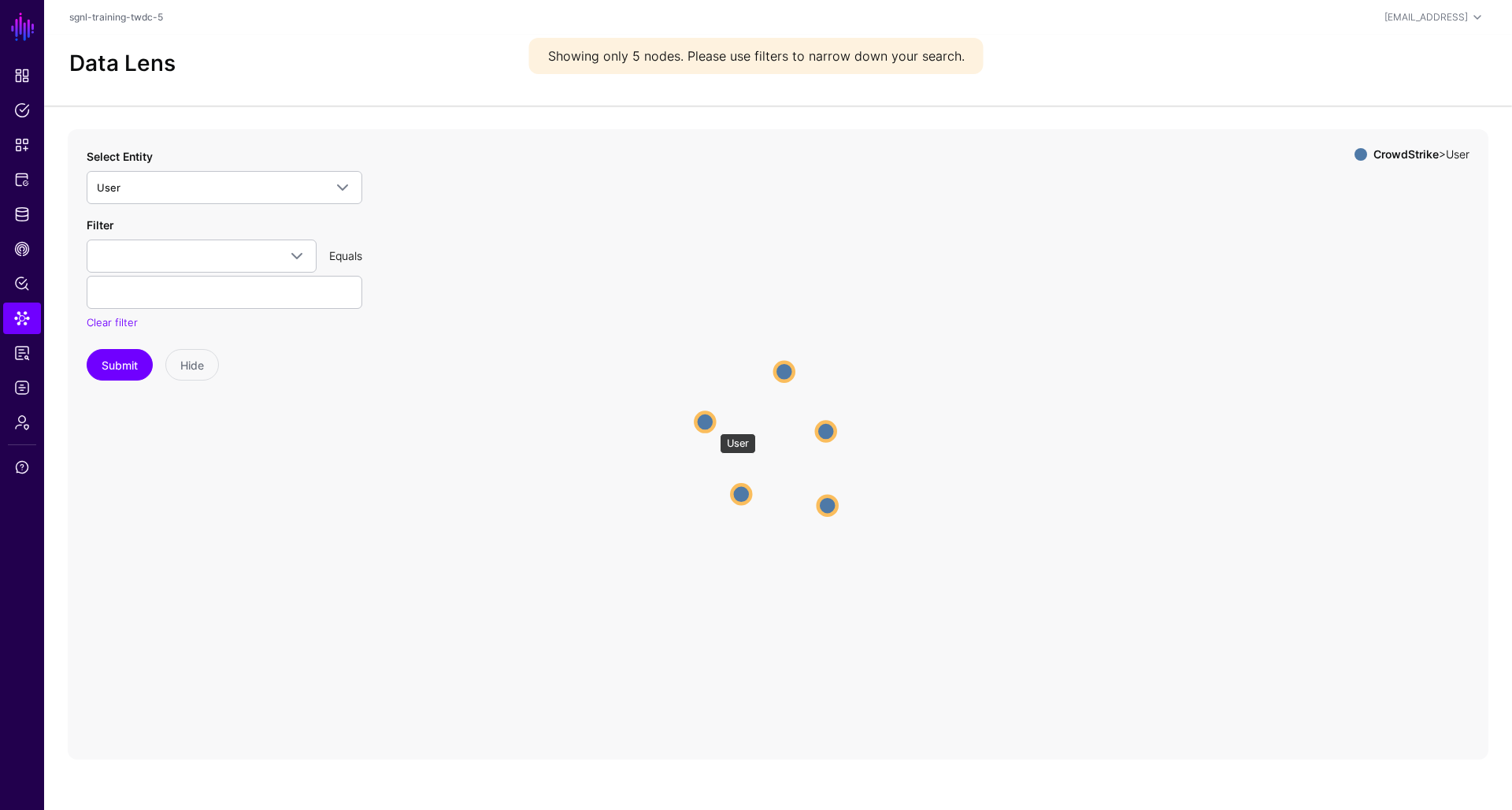
click at [712, 426] on circle at bounding box center [705, 422] width 19 height 19
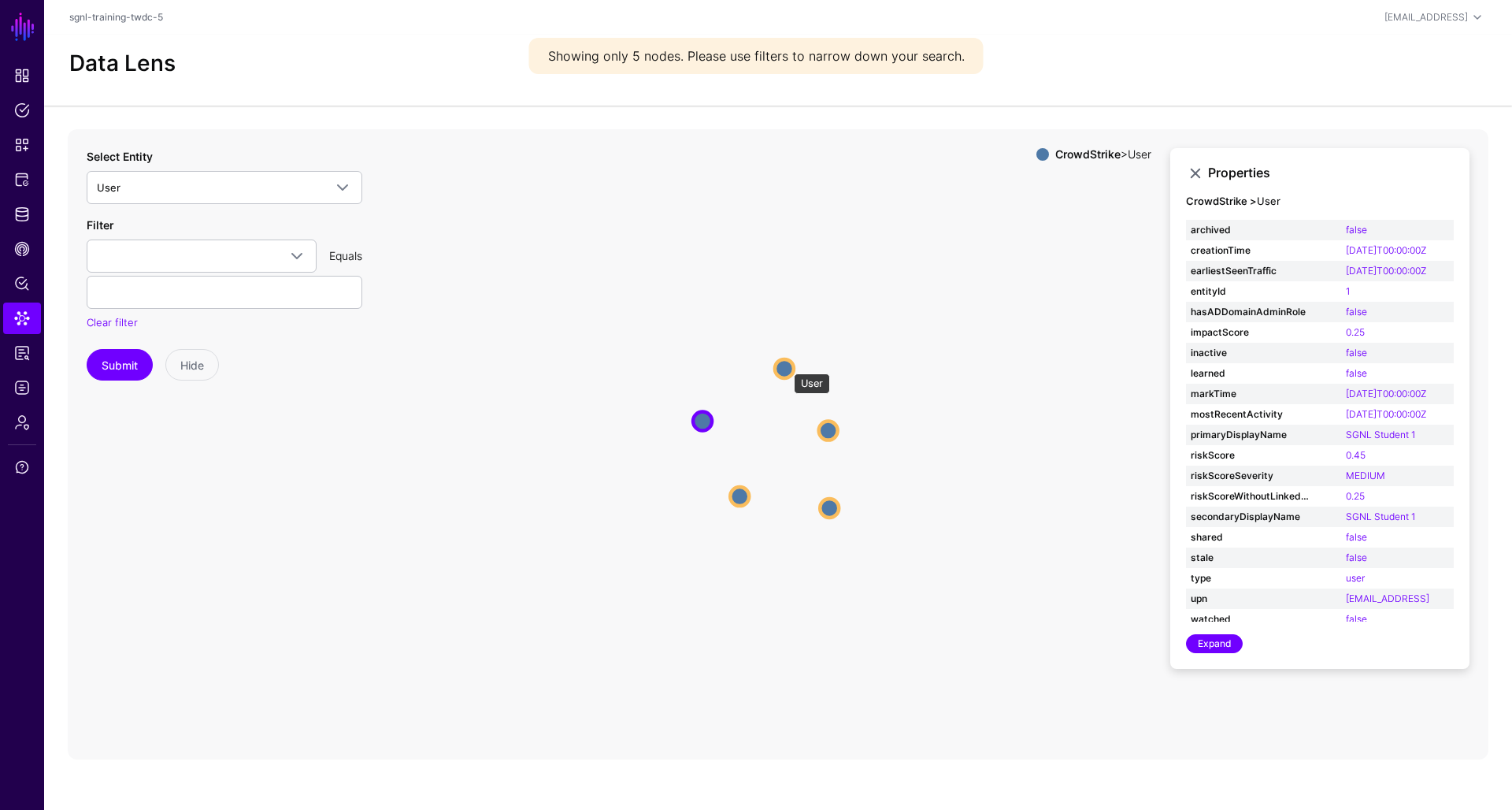
click at [786, 366] on circle at bounding box center [784, 368] width 19 height 19
click at [832, 438] on circle at bounding box center [829, 430] width 19 height 19
click at [833, 519] on circle at bounding box center [832, 510] width 19 height 19
click at [742, 496] on circle at bounding box center [737, 500] width 19 height 19
click at [274, 255] on span at bounding box center [201, 257] width 209 height 19
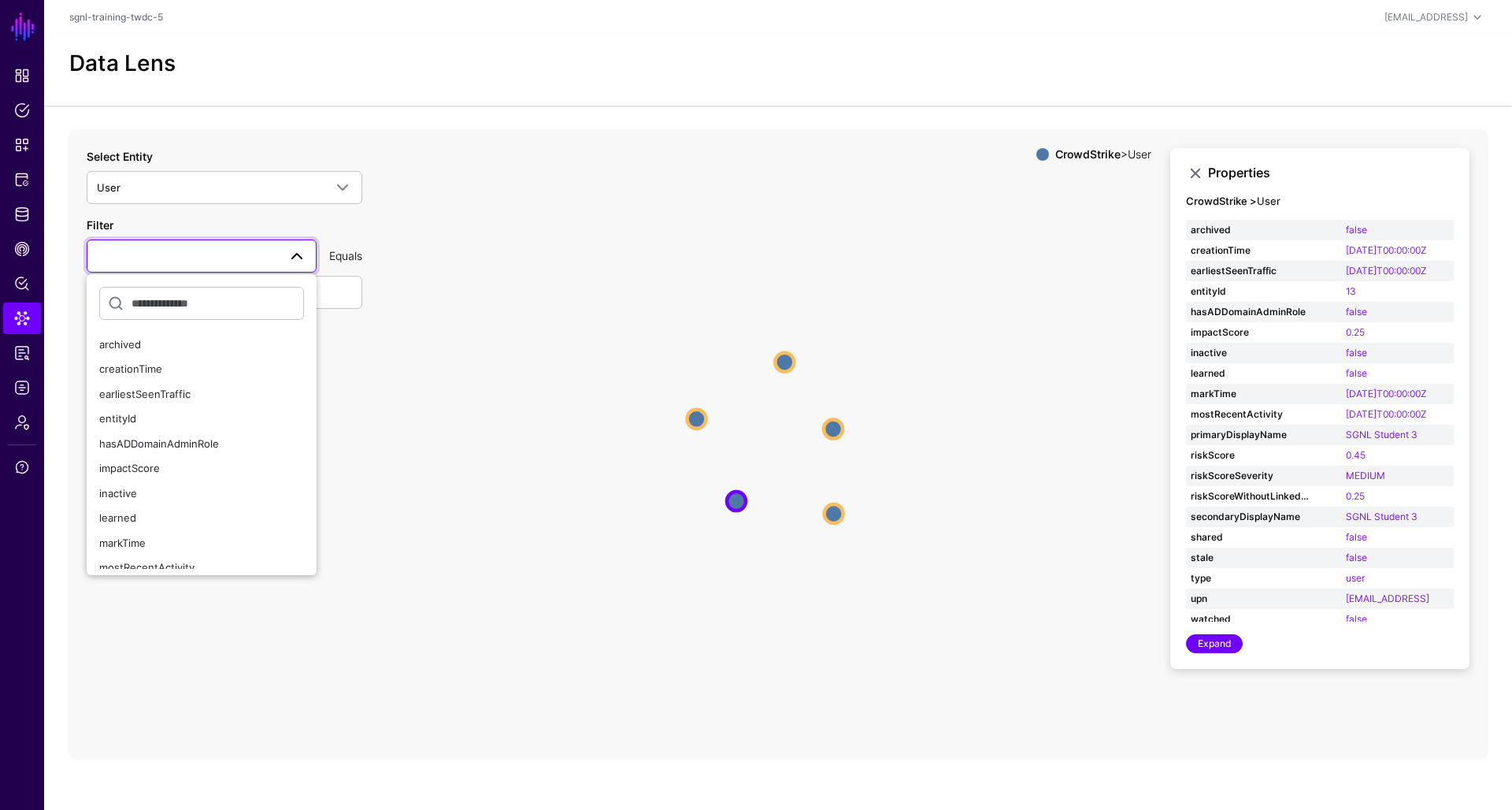
click at [296, 223] on div "Filter archived creationTime earliestSeenTraffic entityId hasADDomainAdminRole …" at bounding box center [224, 274] width 276 height 115
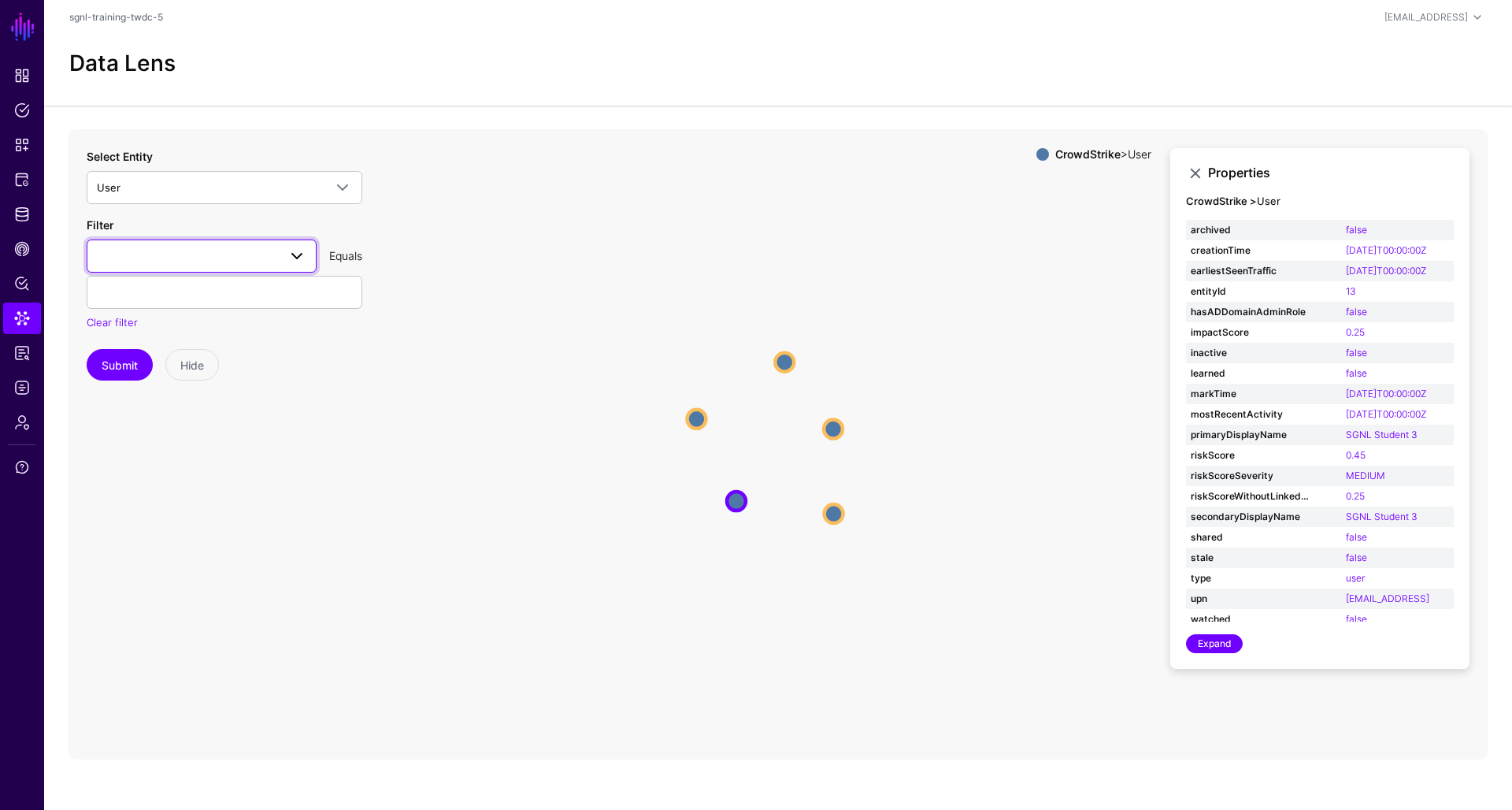
click at [239, 257] on span at bounding box center [201, 257] width 209 height 19
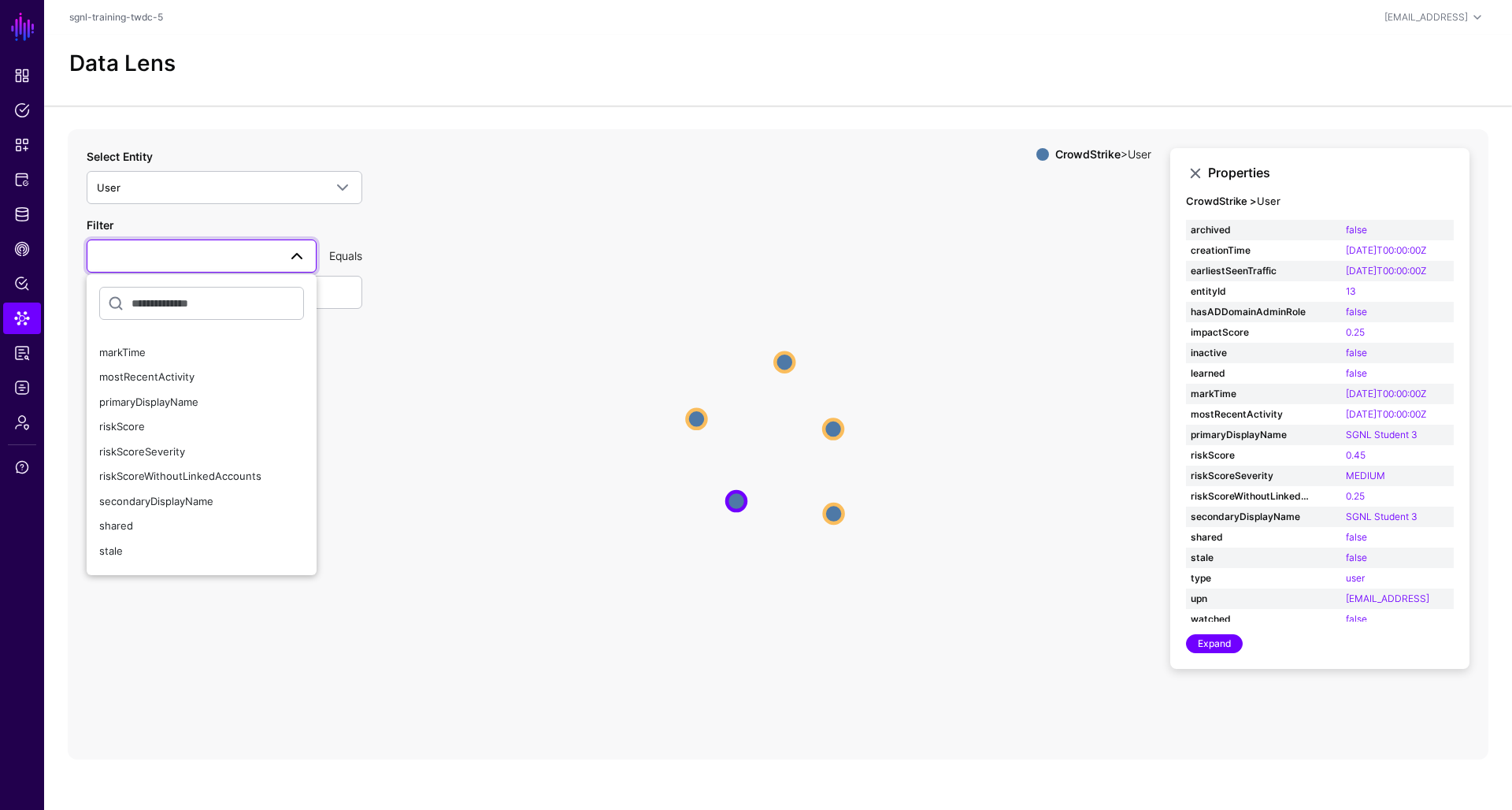
scroll to position [199, 0]
click at [407, 462] on icon "User User User User User User User User User User" at bounding box center [778, 444] width 1421 height 631
click at [423, 207] on icon "User User User User User User User User User User" at bounding box center [778, 444] width 1421 height 631
click at [791, 359] on circle at bounding box center [786, 363] width 19 height 19
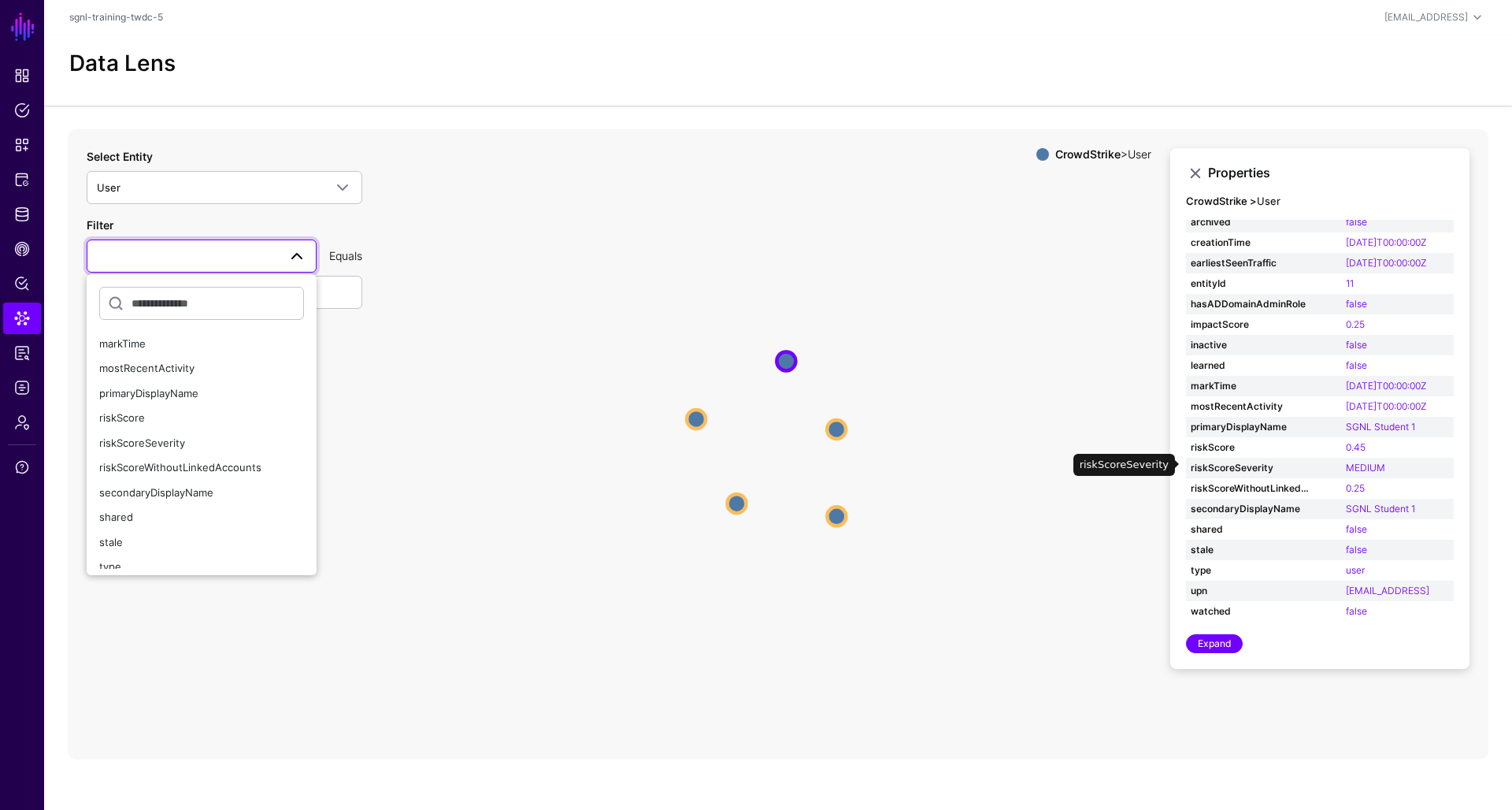
scroll to position [8, 0]
click at [282, 194] on span "User" at bounding box center [210, 187] width 227 height 17
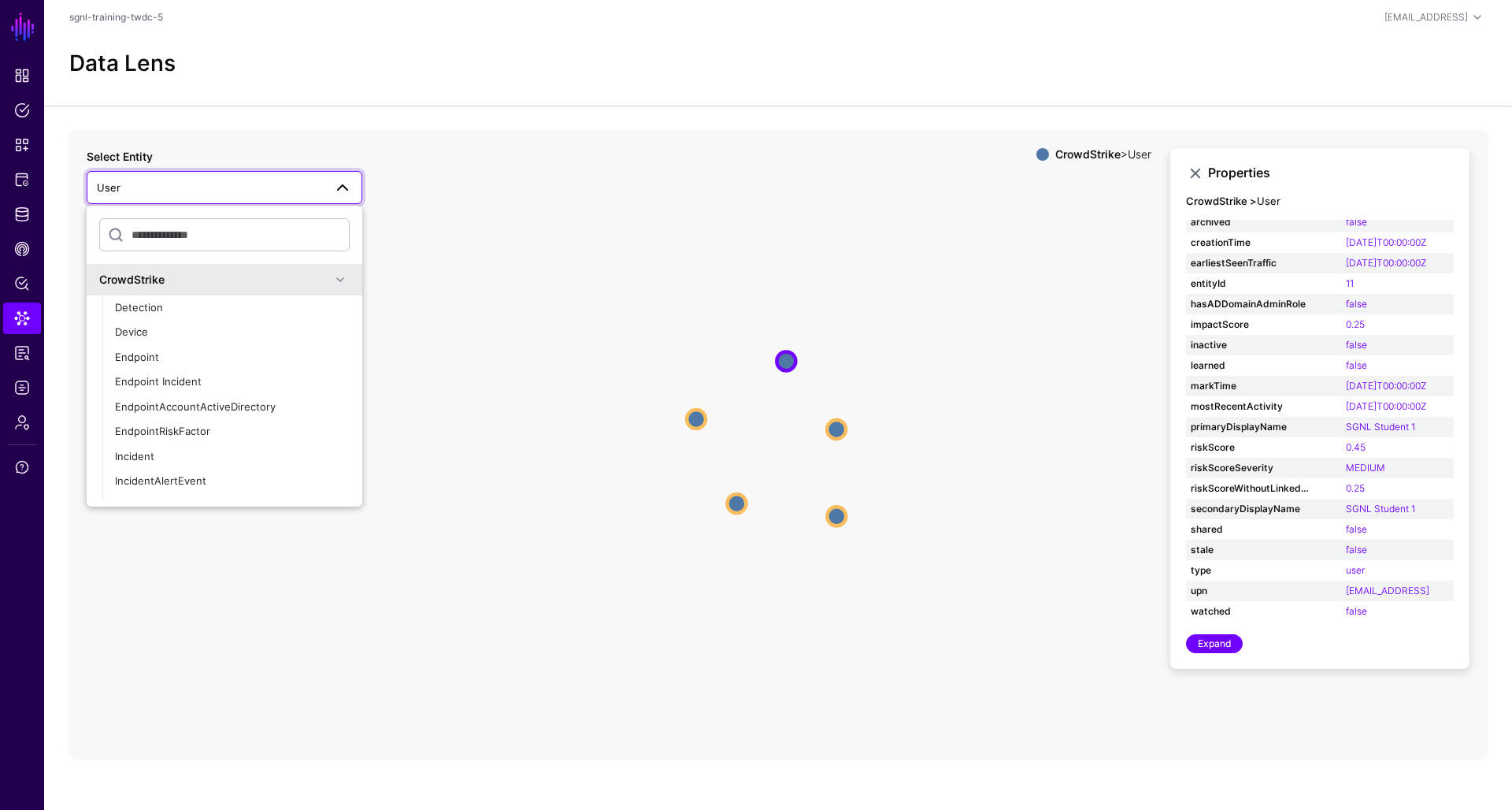
click at [447, 191] on icon "User User User User User User User User User User" at bounding box center [778, 444] width 1421 height 631
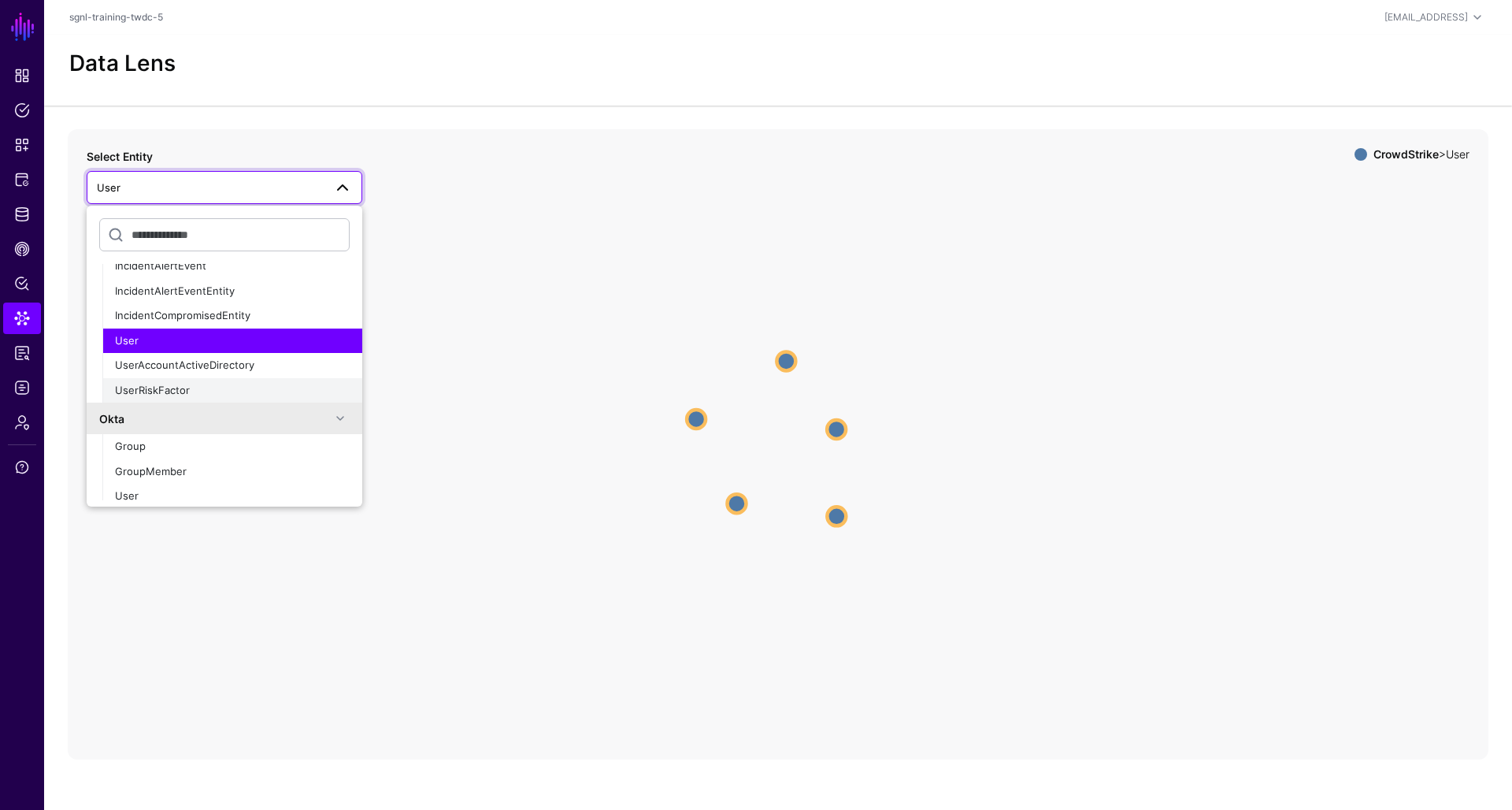
scroll to position [245, 0]
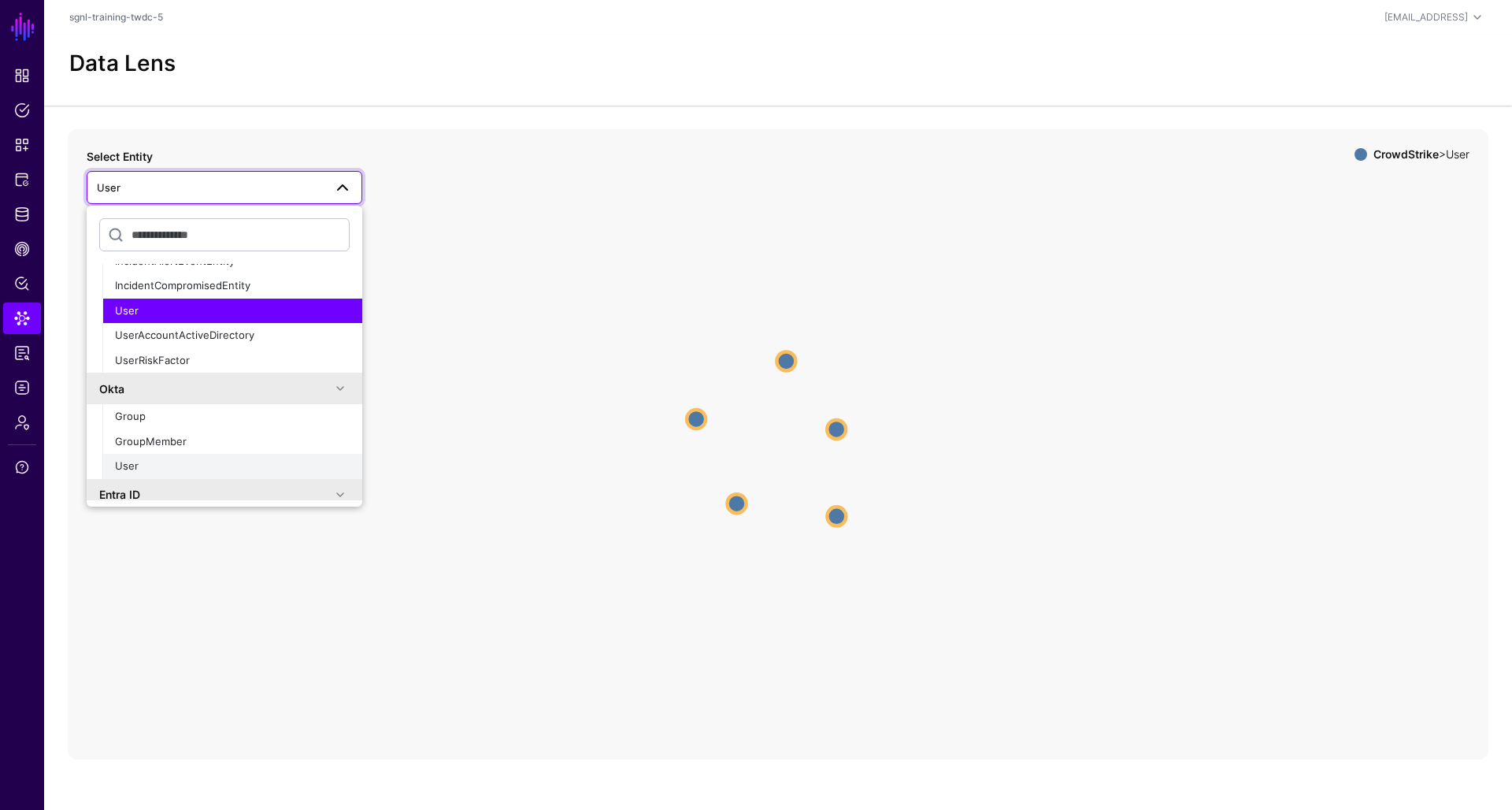
click at [196, 459] on div "User" at bounding box center [232, 466] width 235 height 16
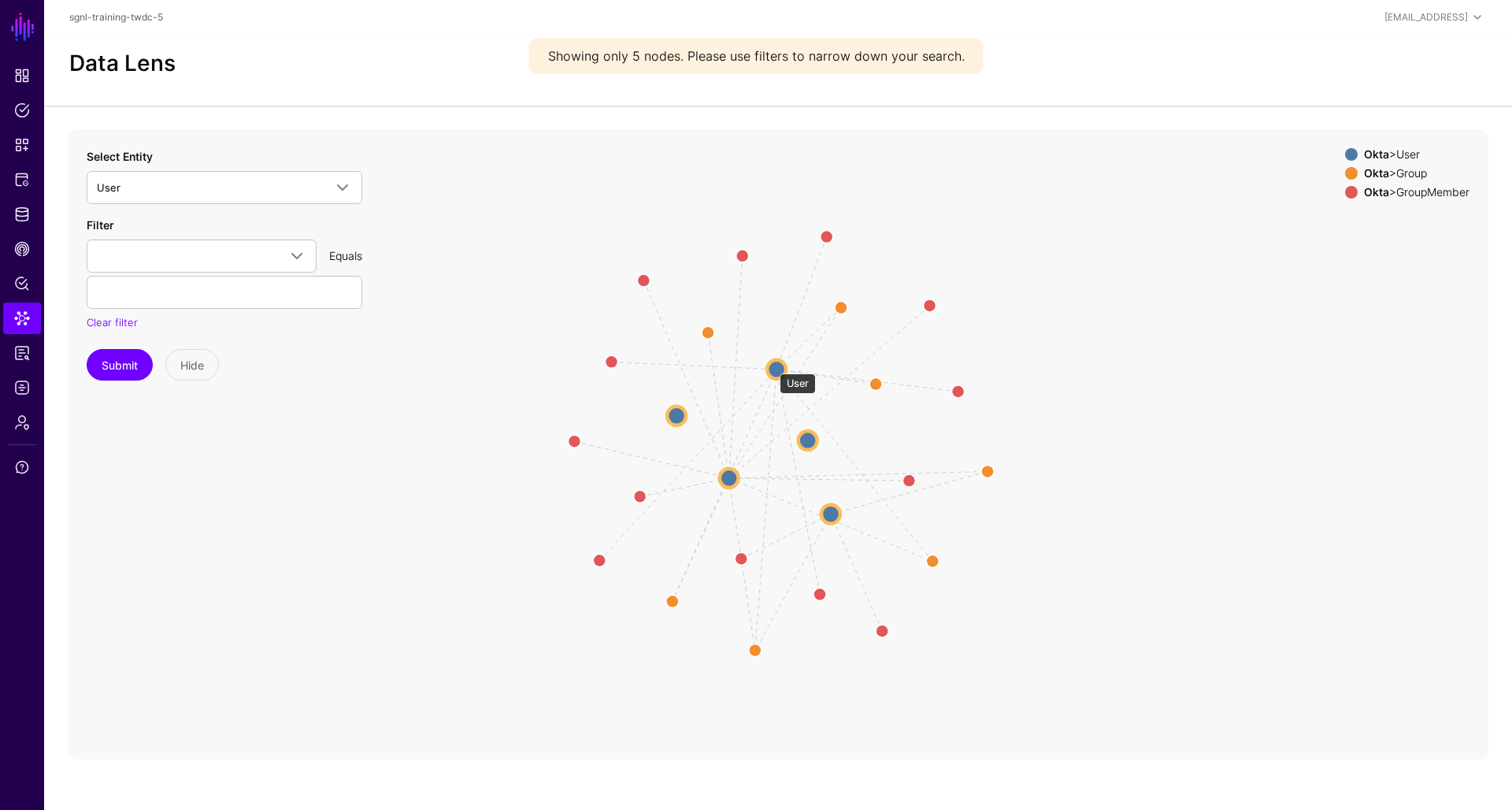
click at [772, 366] on circle at bounding box center [777, 368] width 19 height 19
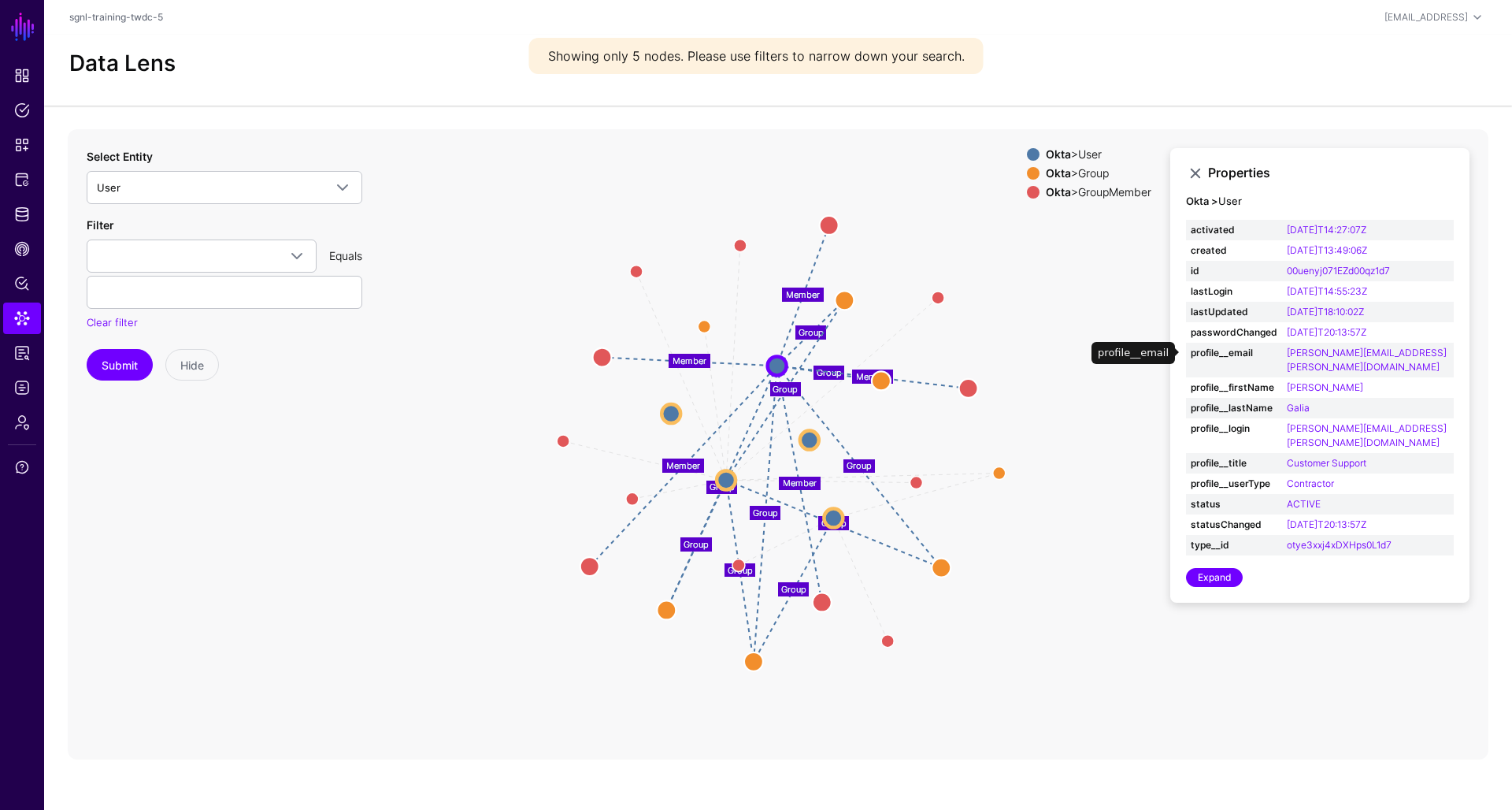
scroll to position [23, 0]
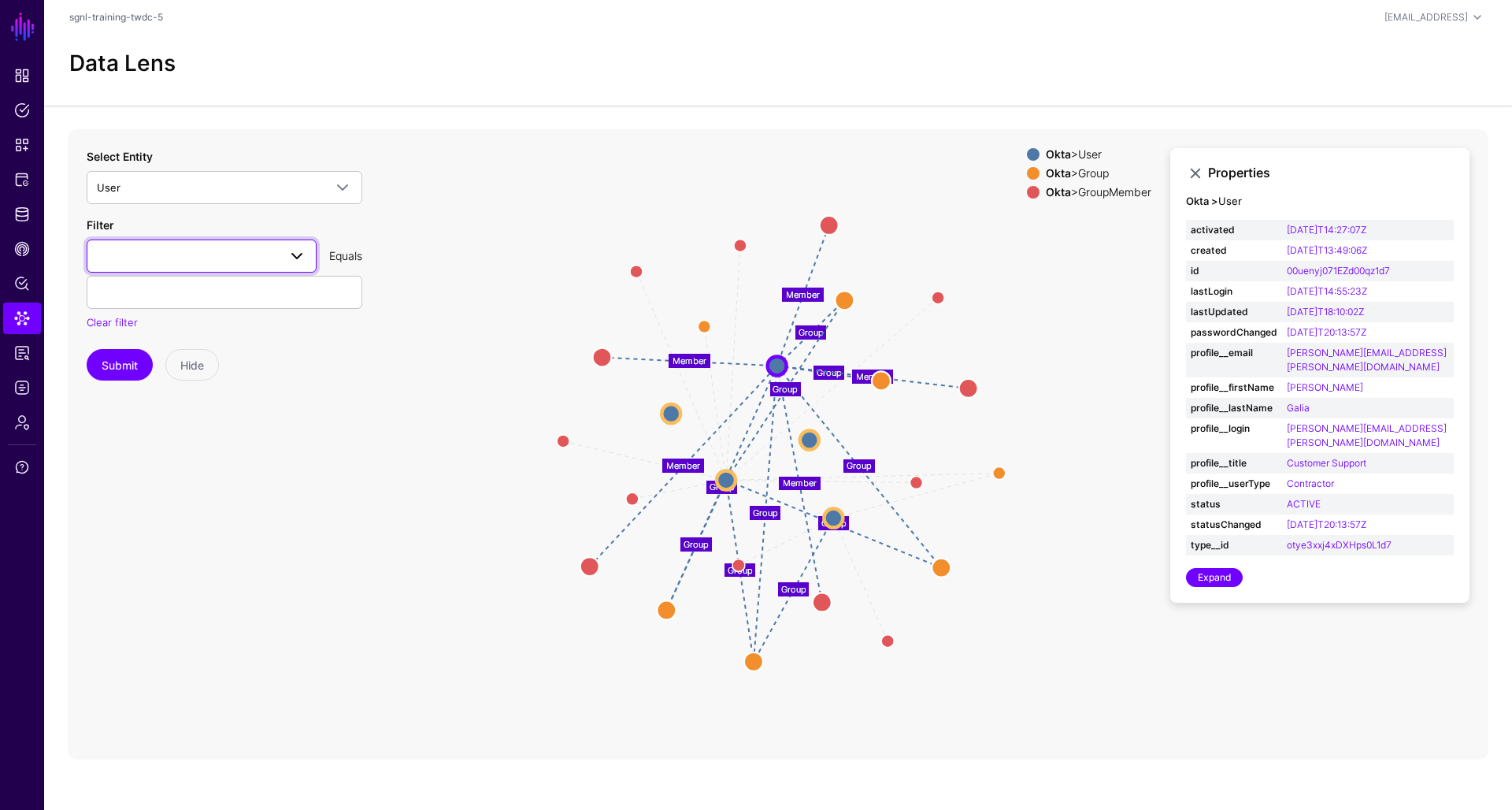
click at [288, 247] on span at bounding box center [297, 257] width 19 height 19
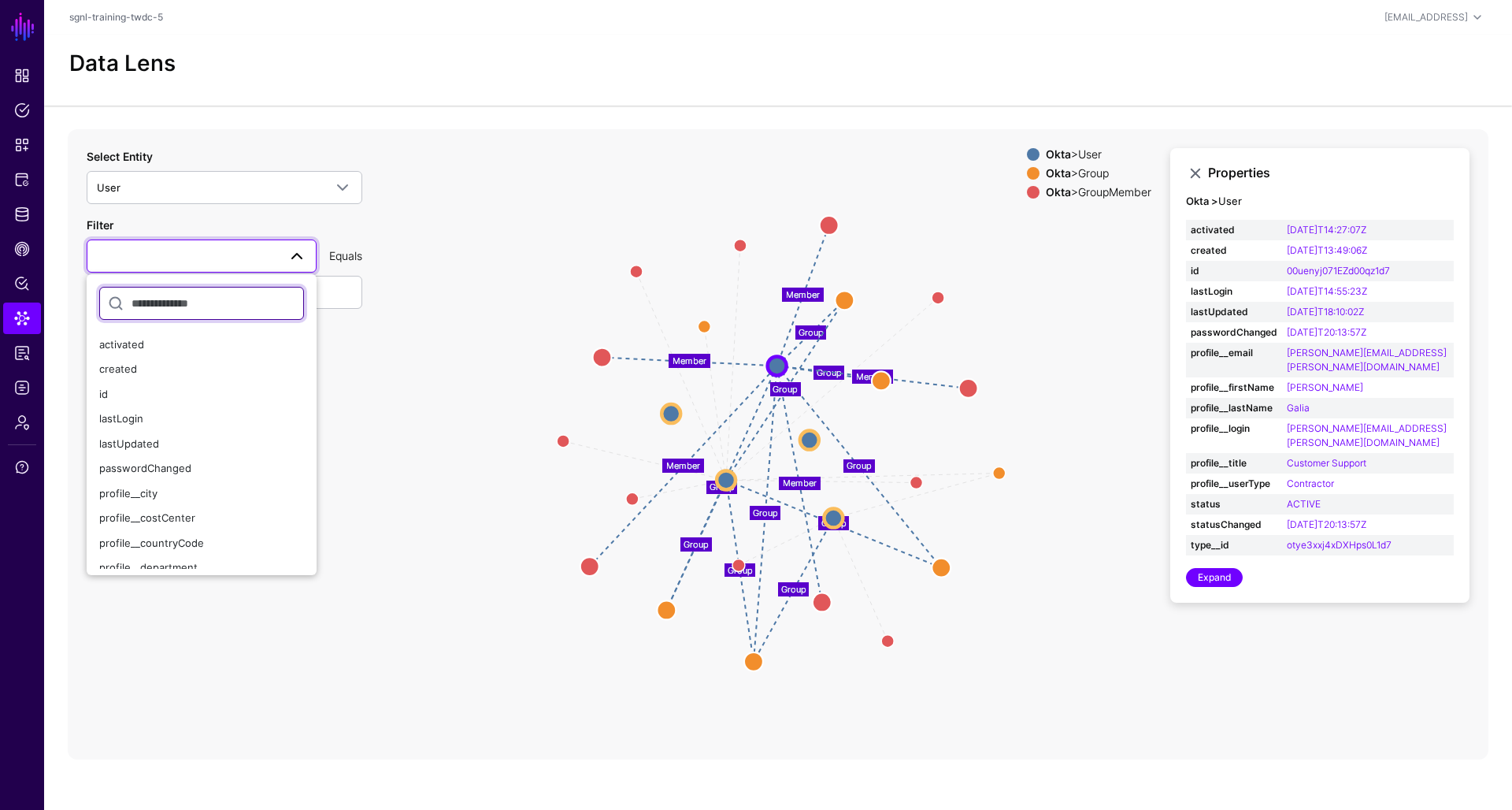
scroll to position [0, 0]
click at [388, 316] on icon "Group Member Member Group Group Member Member Member Member Member Member Group…" at bounding box center [778, 444] width 1421 height 631
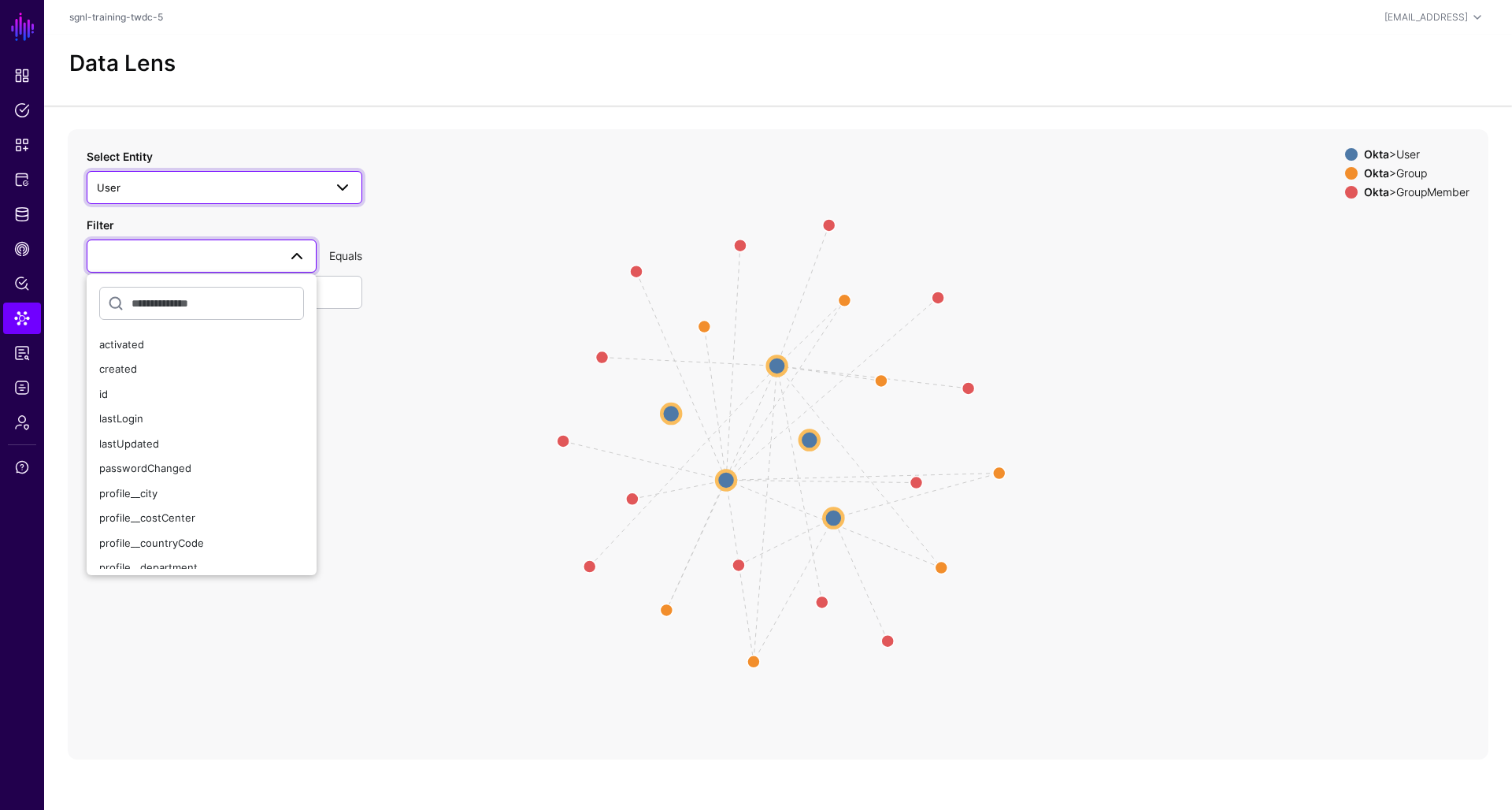
click at [339, 179] on span at bounding box center [343, 188] width 19 height 19
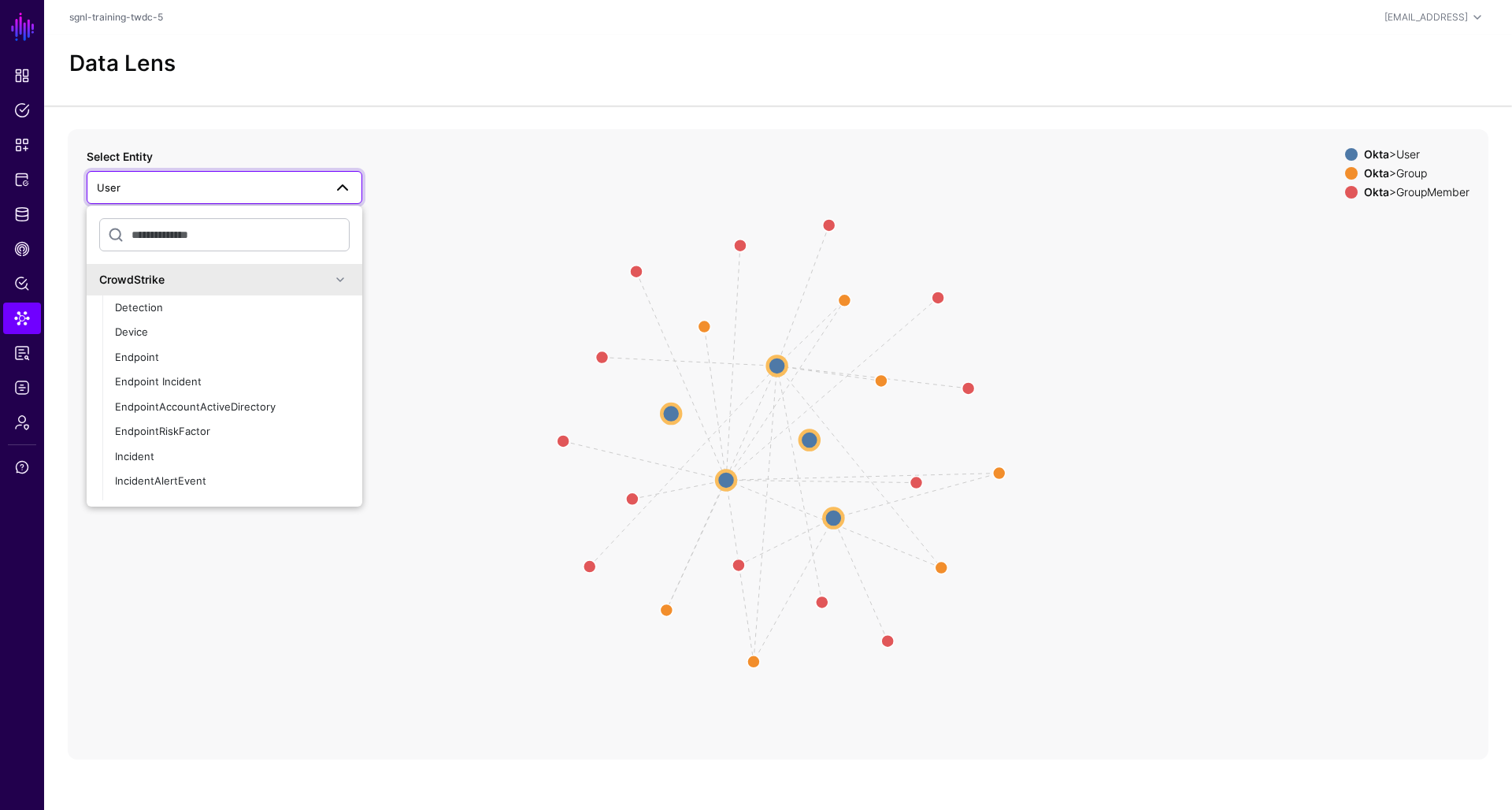
click at [466, 281] on icon "Group Member Member Group Group Member Member Member Member Member Member Group…" at bounding box center [778, 444] width 1421 height 631
click at [443, 286] on icon "Group Member Member Group Group Member Member Member Member Member Member Group…" at bounding box center [778, 444] width 1421 height 631
click at [307, 179] on span "User" at bounding box center [210, 187] width 227 height 17
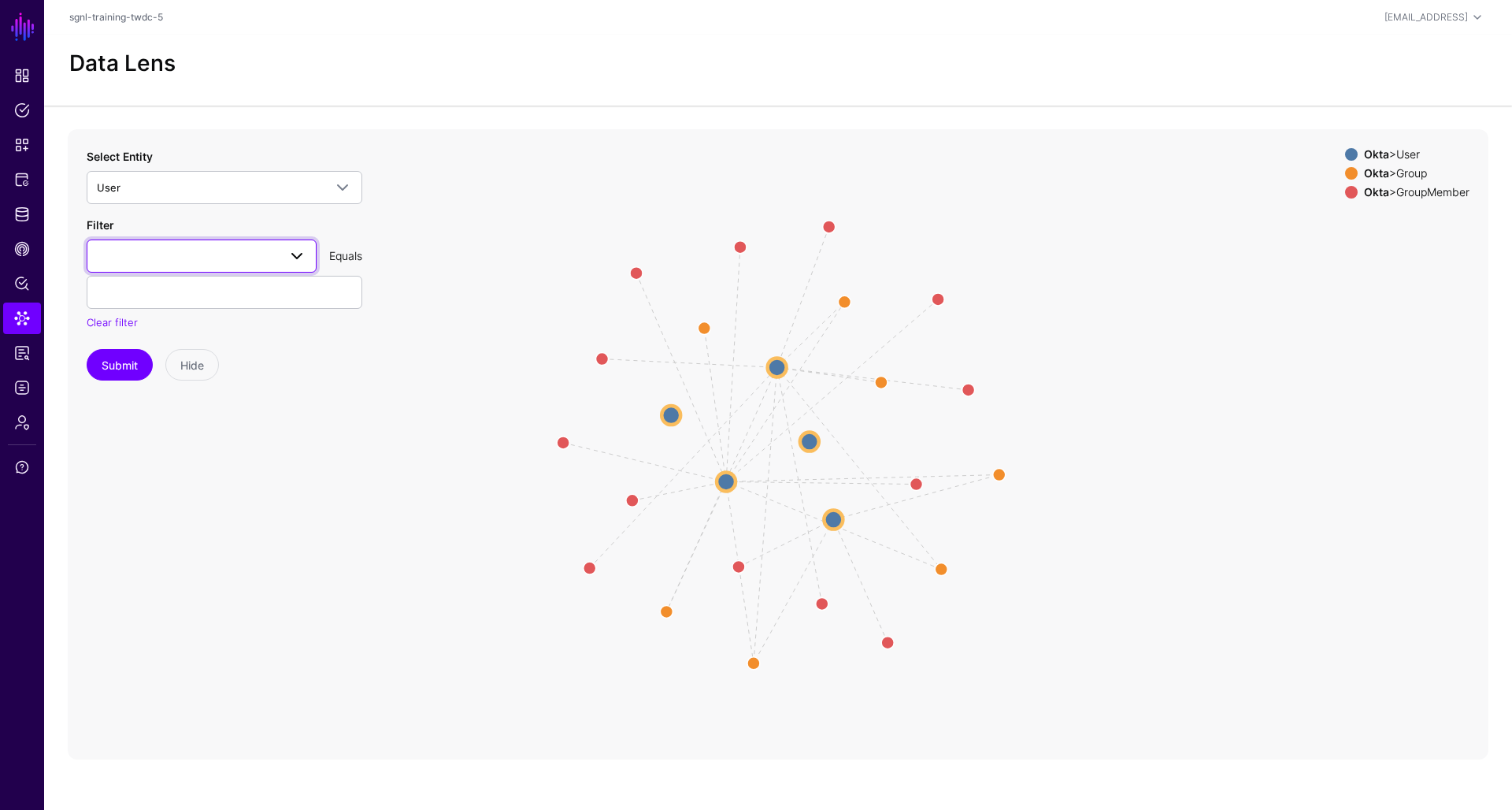
click at [279, 247] on span at bounding box center [292, 257] width 28 height 19
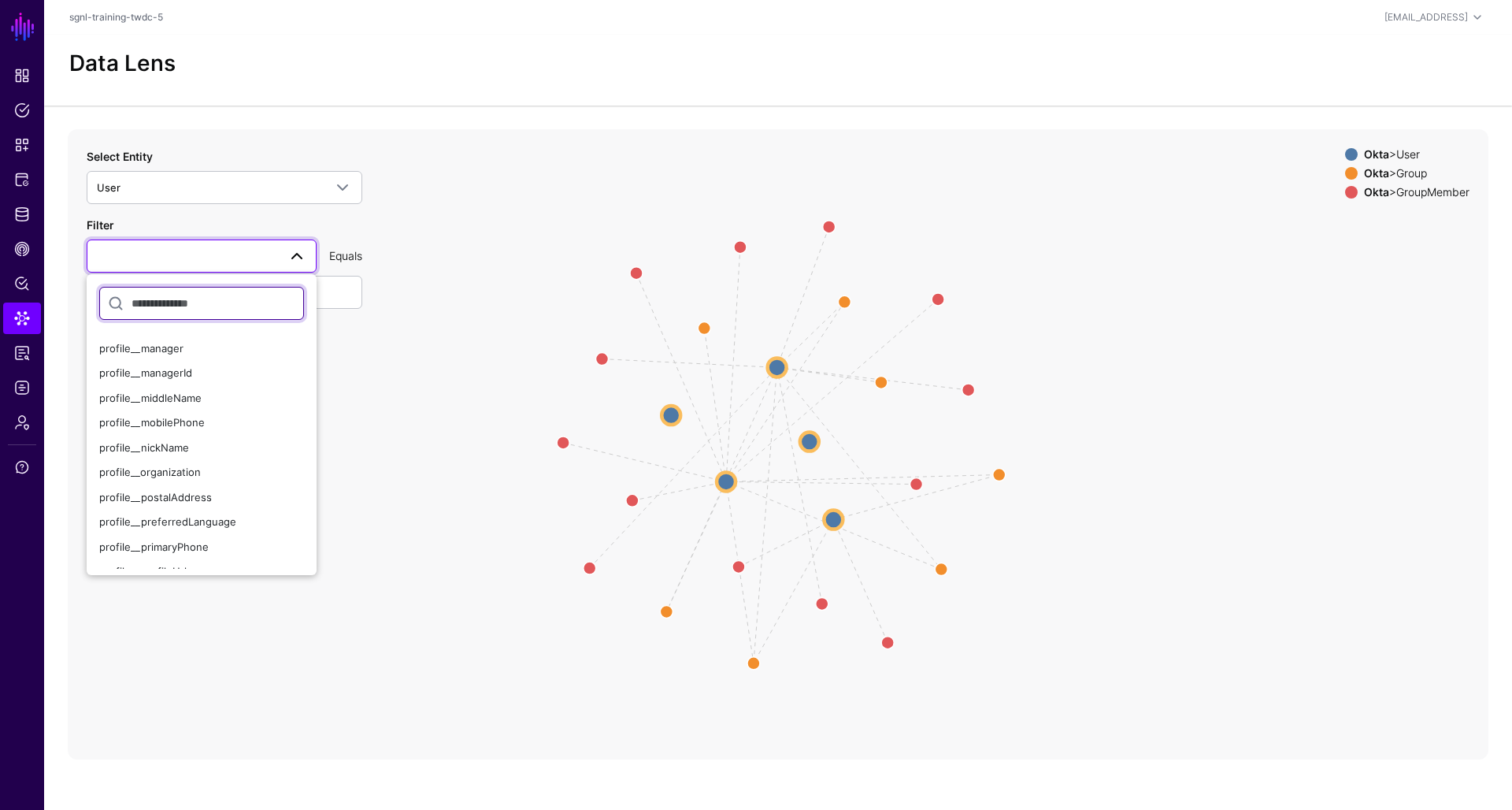
scroll to position [494, 0]
click at [366, 477] on icon "Group Member Member Group Group Member Member Member Member Member Member Group…" at bounding box center [778, 444] width 1421 height 631
click at [270, 247] on span at bounding box center [201, 257] width 209 height 19
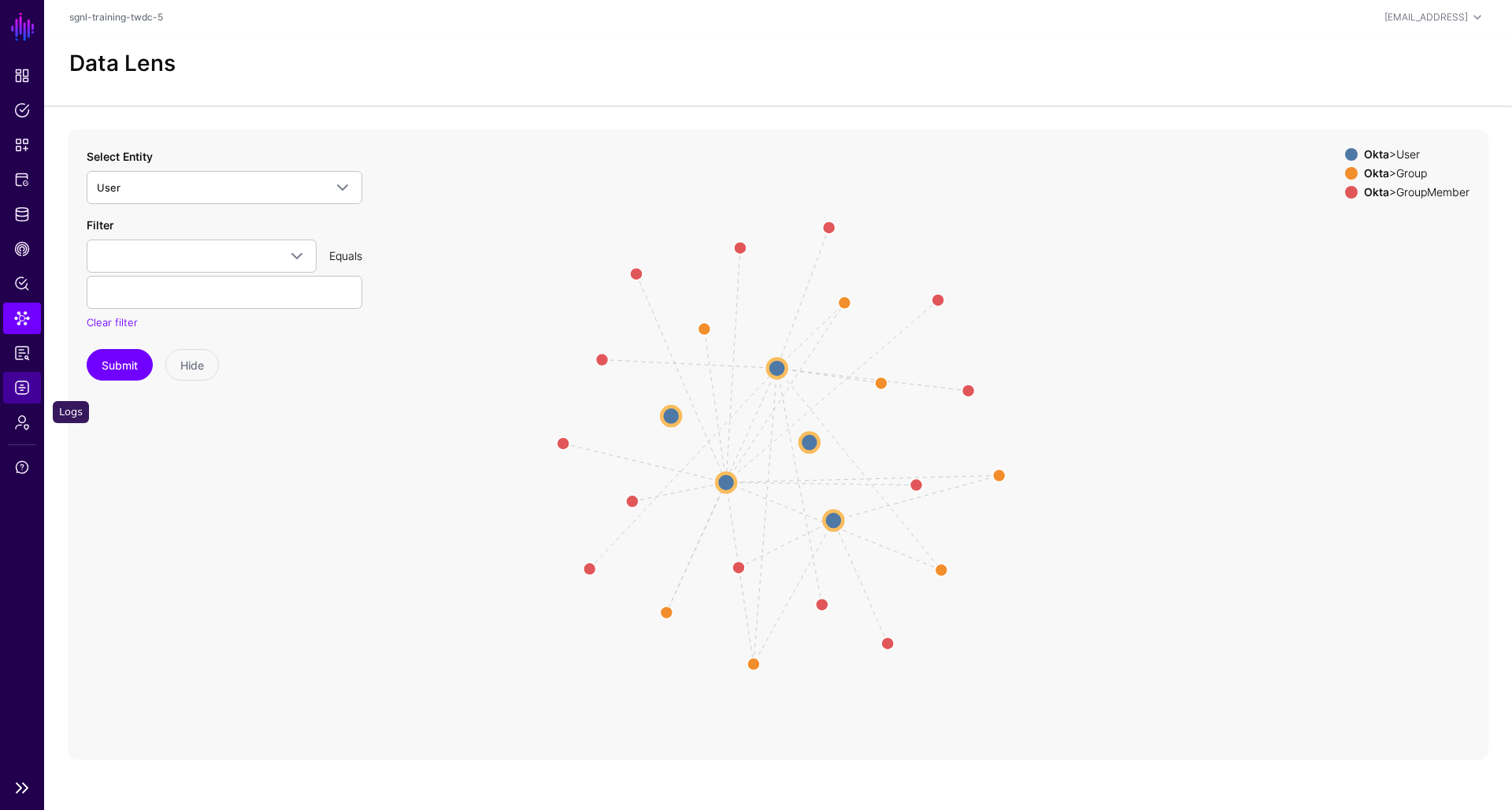
click at [23, 394] on span "Logs" at bounding box center [22, 387] width 16 height 16
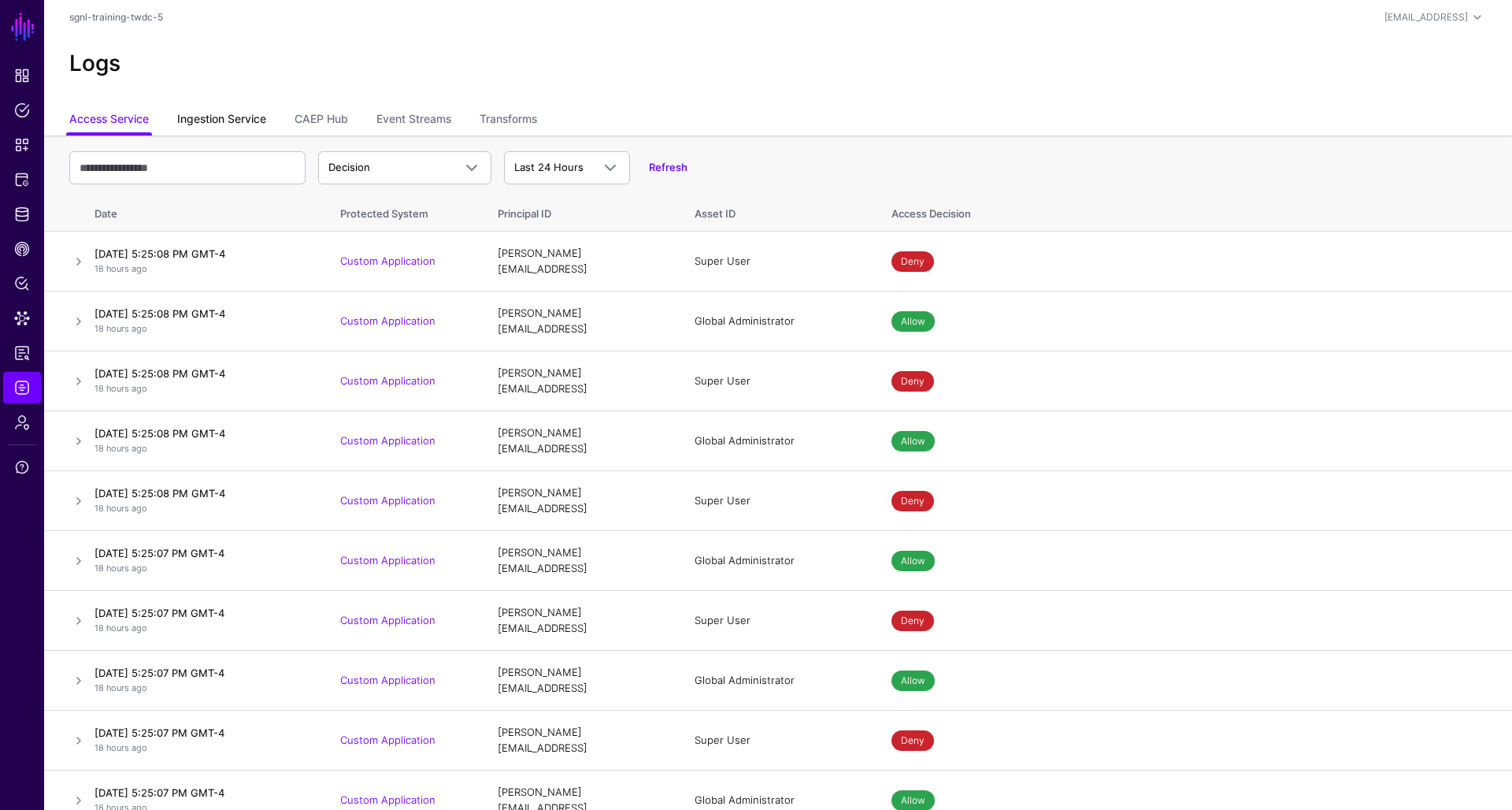
click at [239, 117] on link "Ingestion Service" at bounding box center [222, 120] width 89 height 30
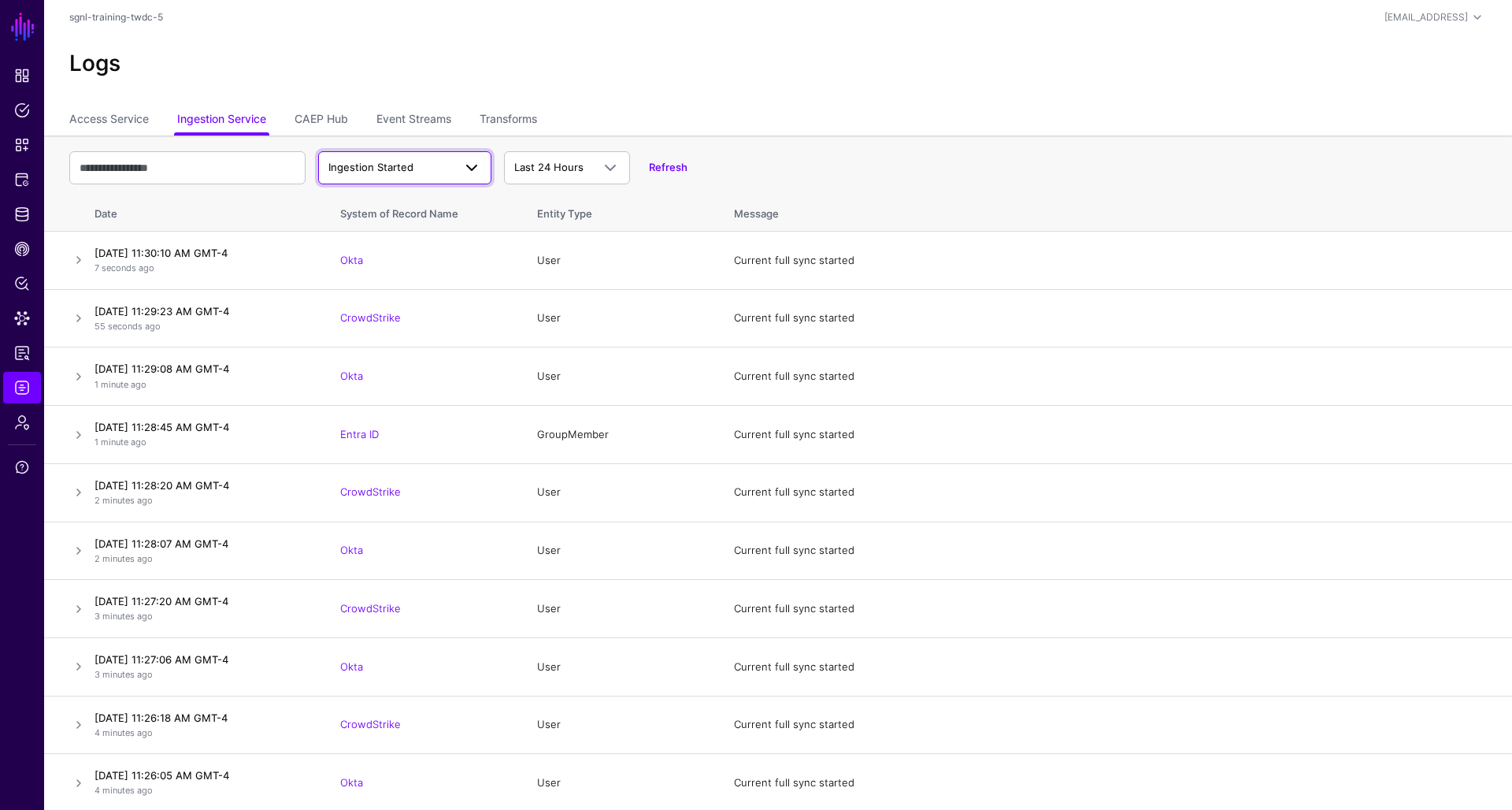
click at [364, 161] on span "Ingestion Started" at bounding box center [371, 166] width 85 height 12
click at [374, 223] on span "Ingestion Completed" at bounding box center [381, 228] width 102 height 12
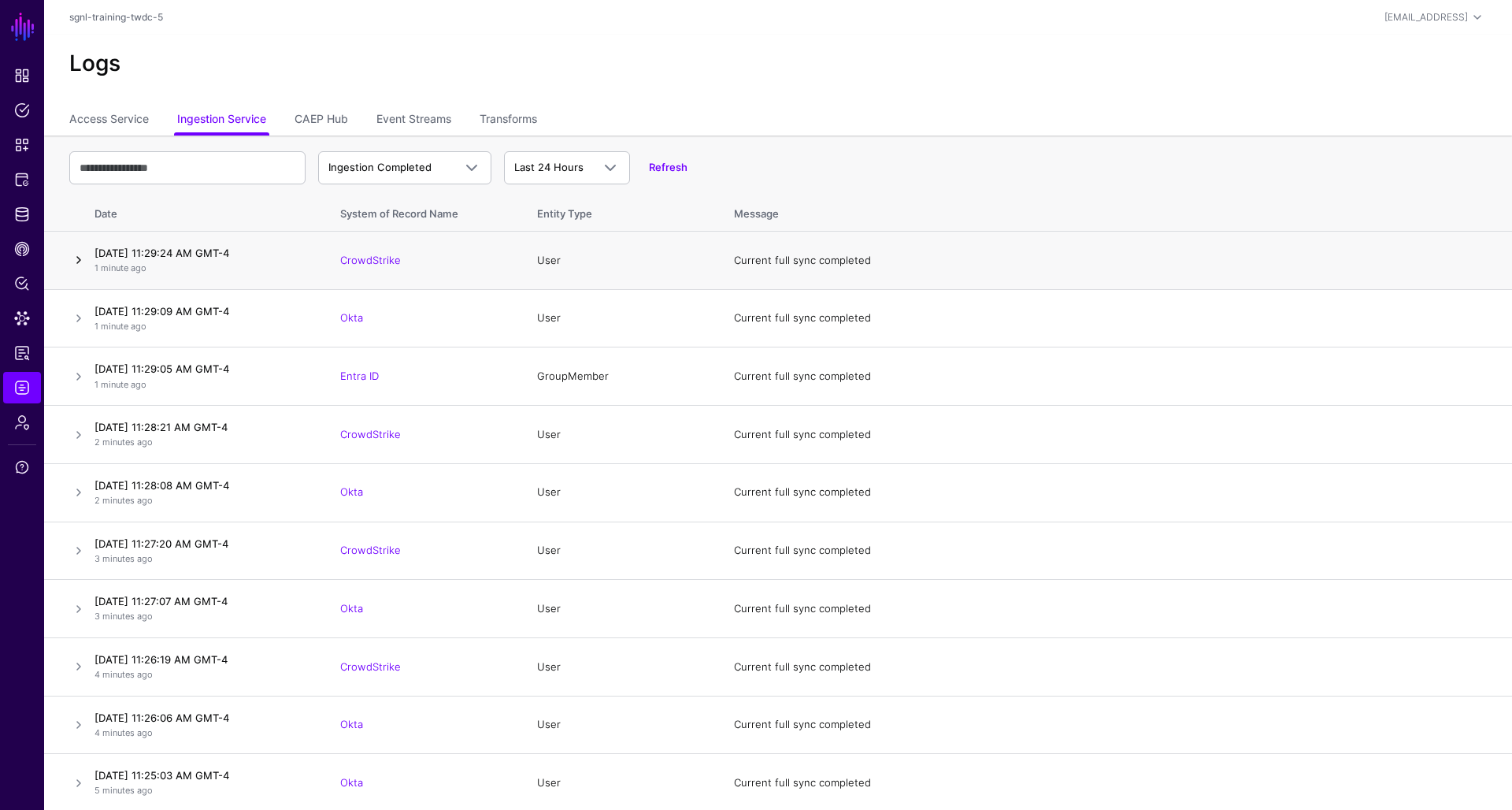
click at [70, 261] on link at bounding box center [79, 260] width 19 height 19
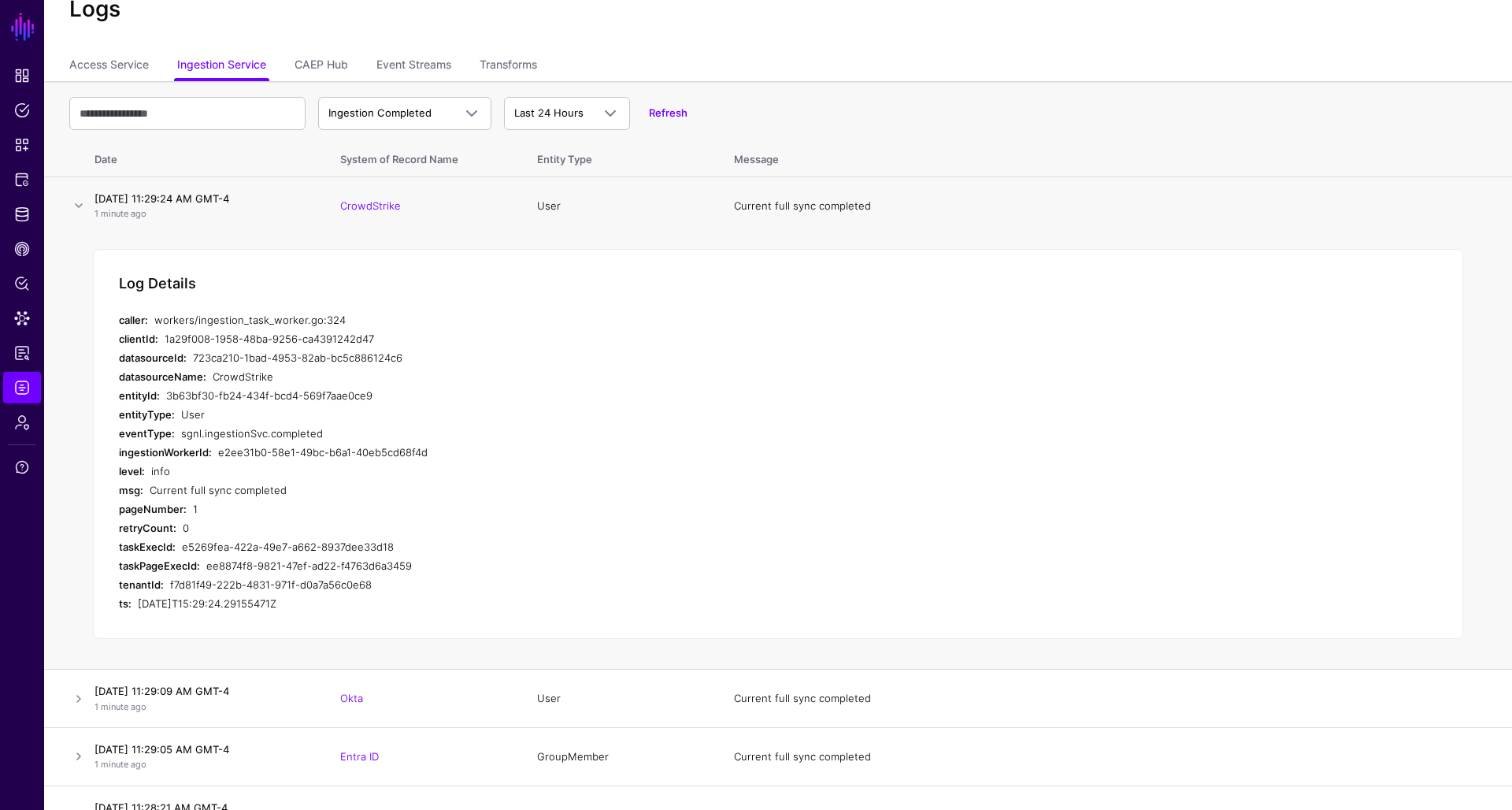
scroll to position [74, 0]
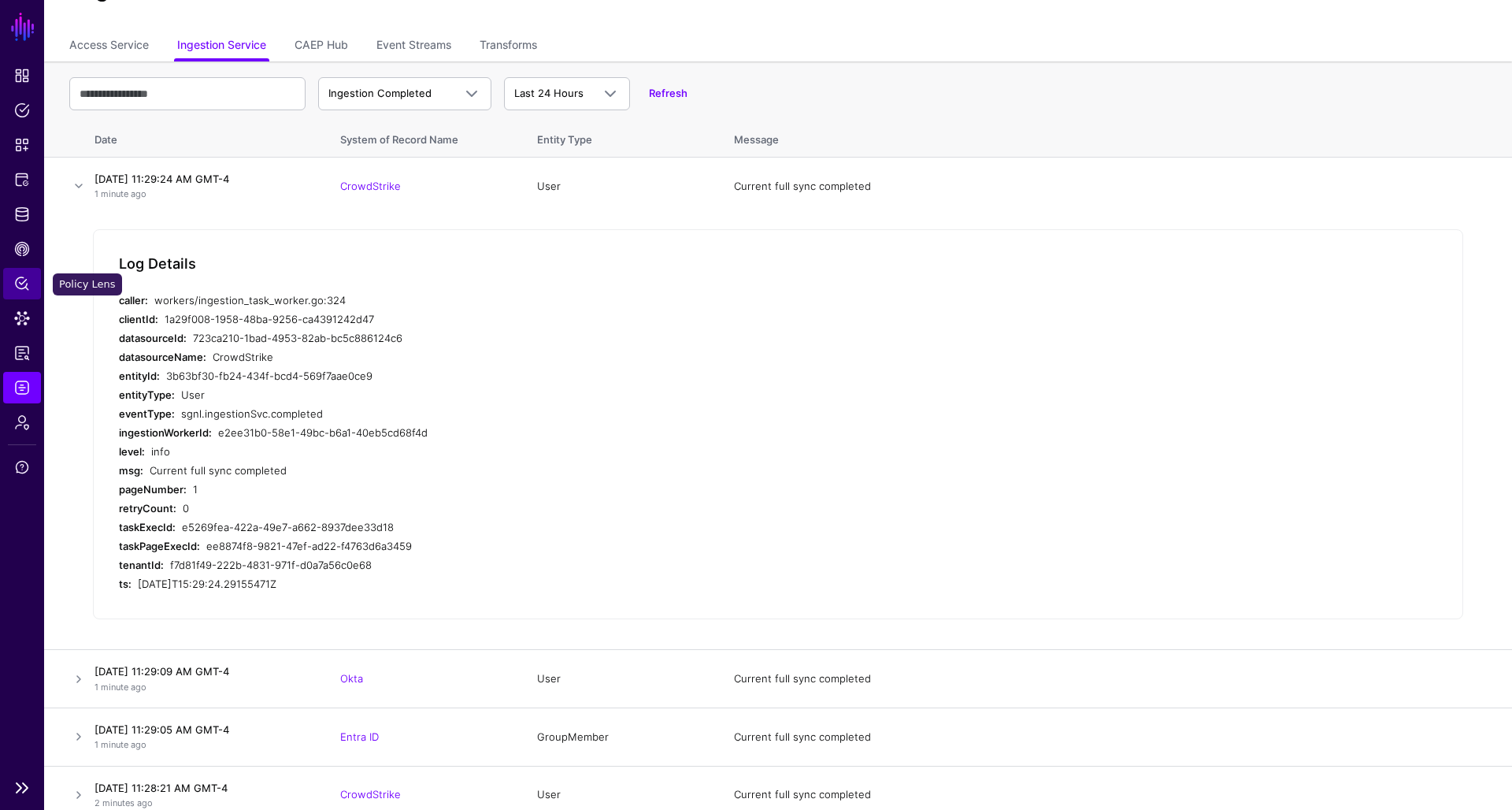
click at [20, 286] on span "Policy Lens" at bounding box center [22, 284] width 16 height 16
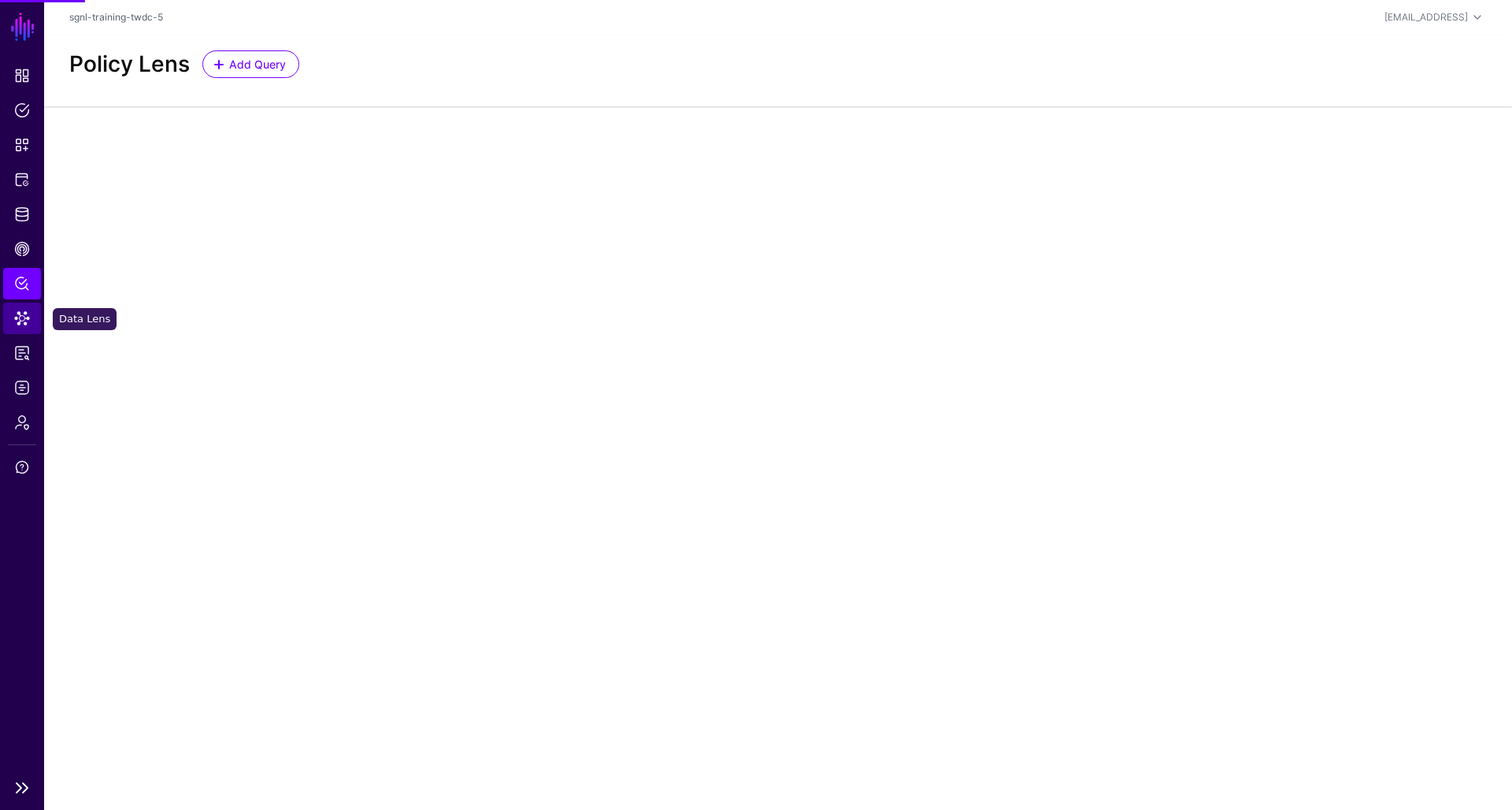
click at [22, 317] on span "Data Lens" at bounding box center [22, 318] width 16 height 16
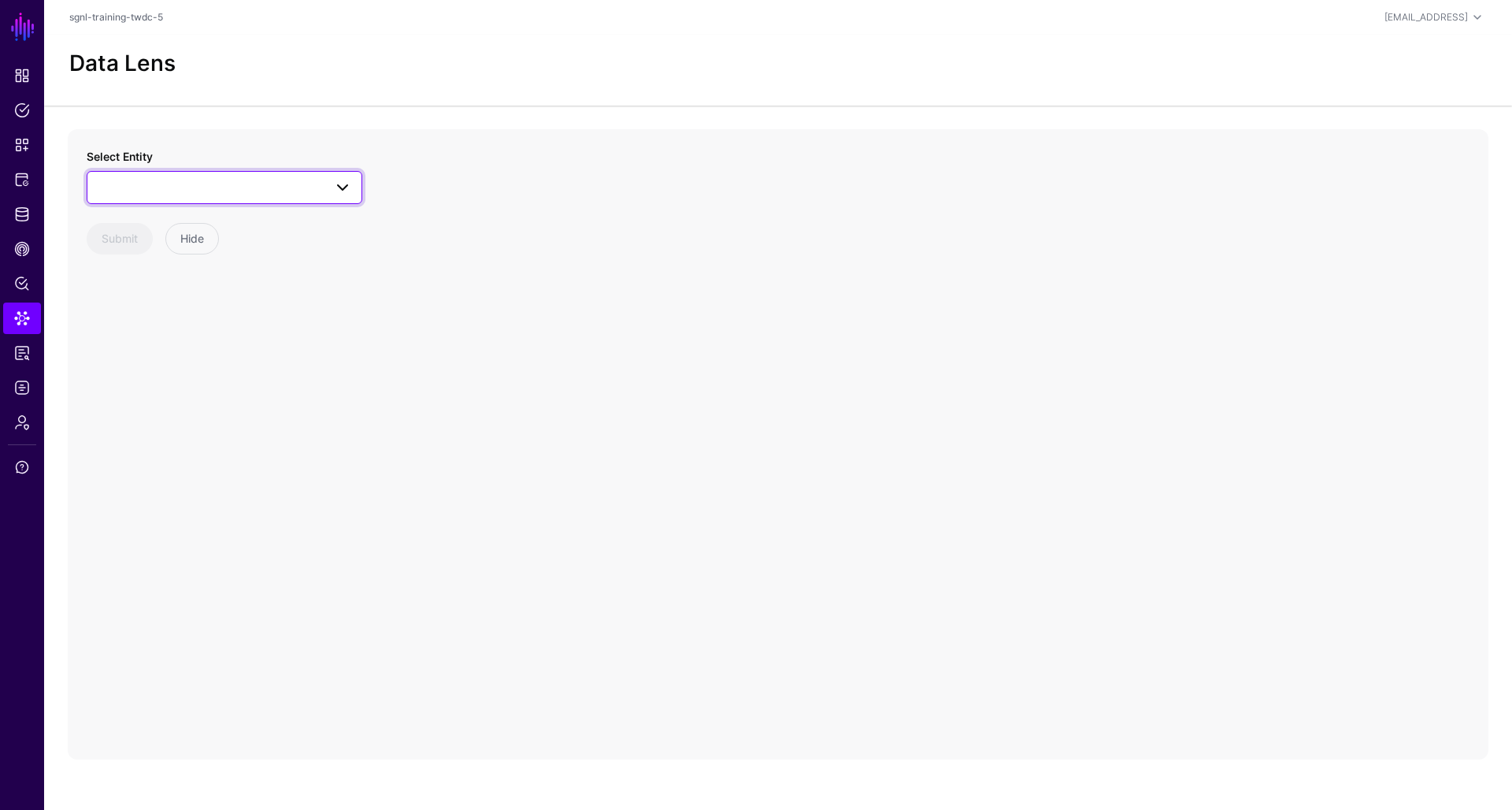
click at [153, 188] on span at bounding box center [224, 188] width 255 height 19
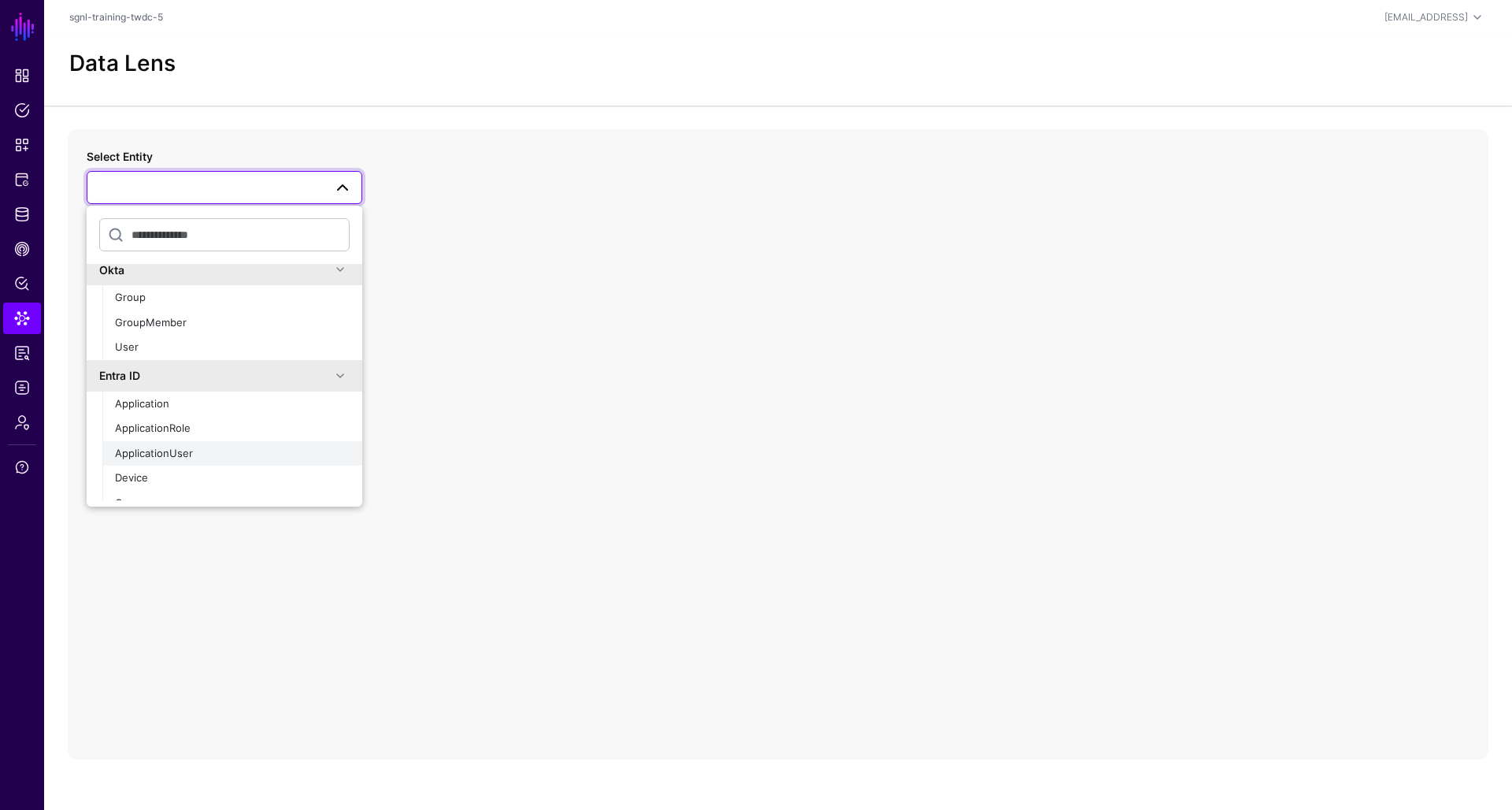
scroll to position [362, 0]
click at [154, 342] on div "User" at bounding box center [232, 350] width 235 height 16
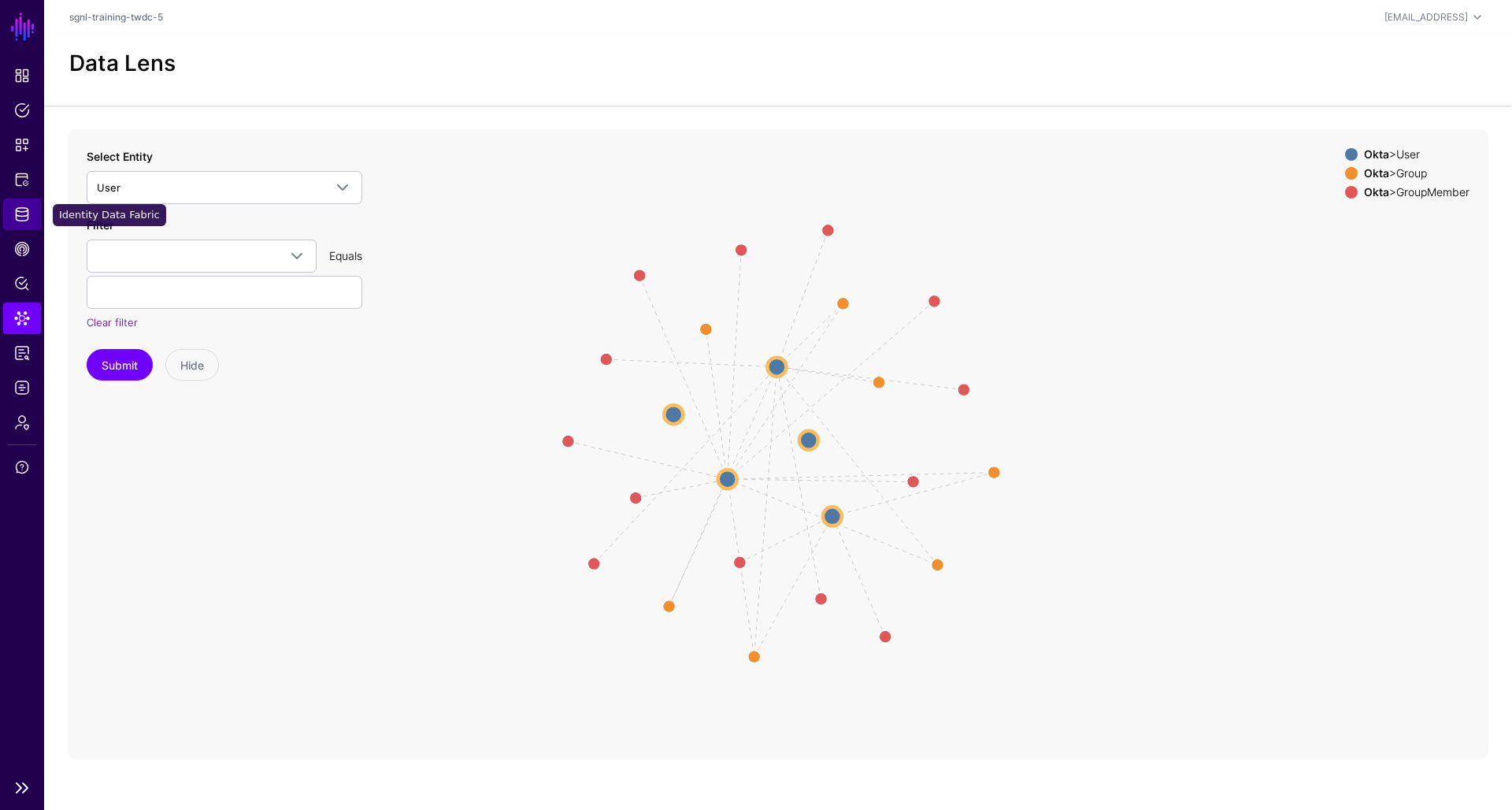
click at [22, 221] on span "Identity Data Fabric" at bounding box center [22, 214] width 16 height 16
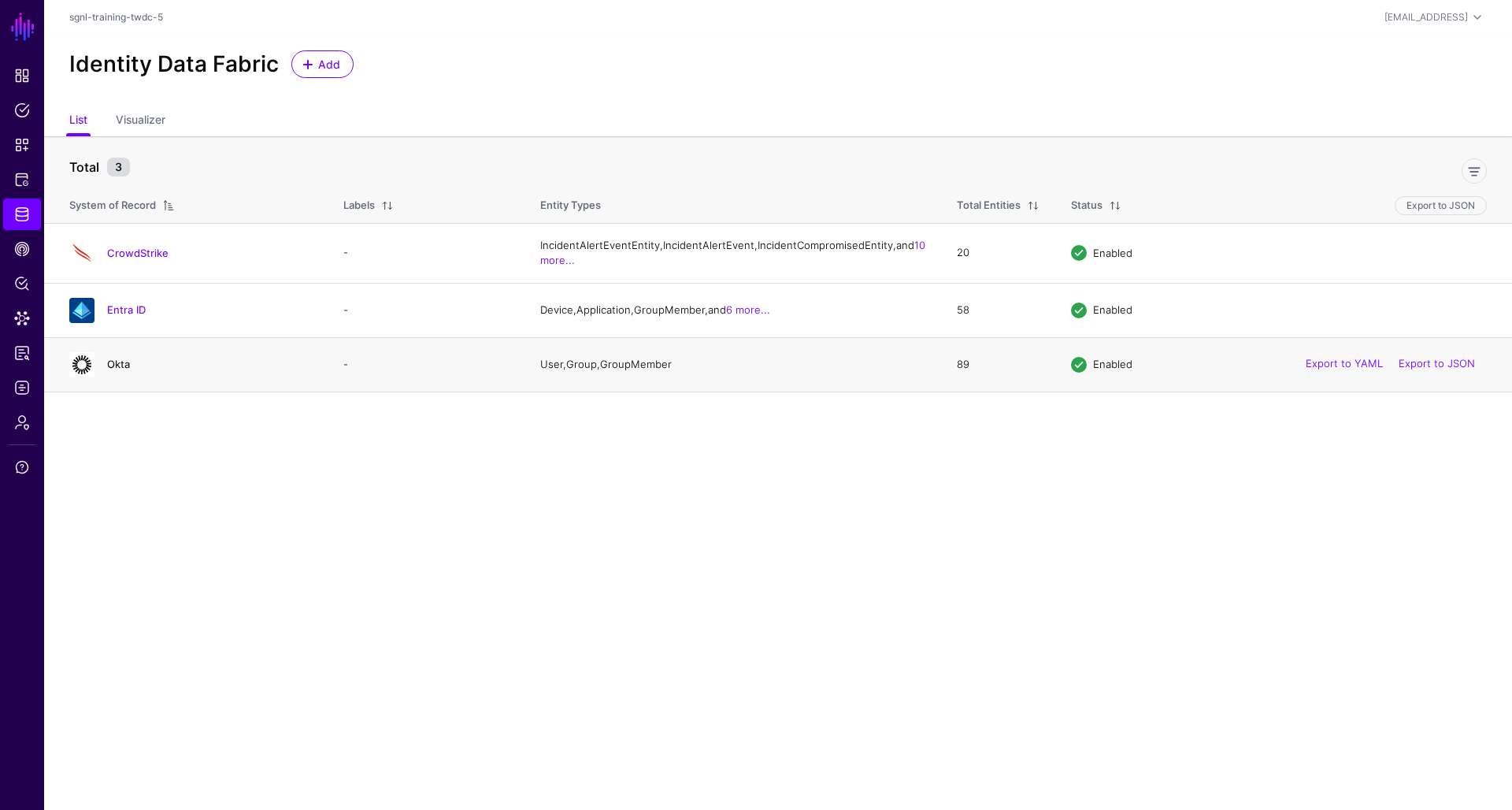
click at [115, 370] on link "Okta" at bounding box center [118, 364] width 23 height 12
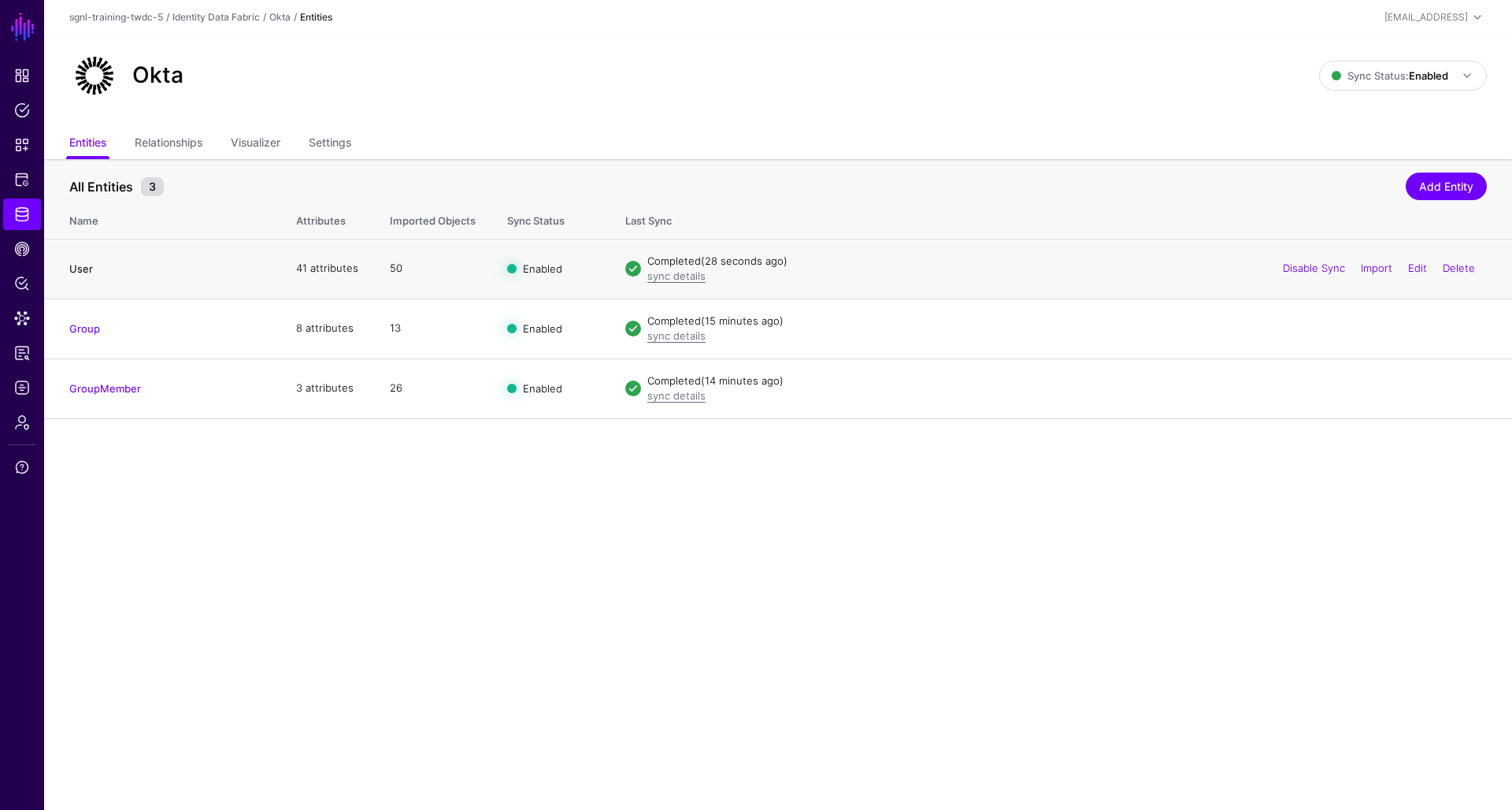
click at [73, 267] on link "User" at bounding box center [81, 268] width 23 height 12
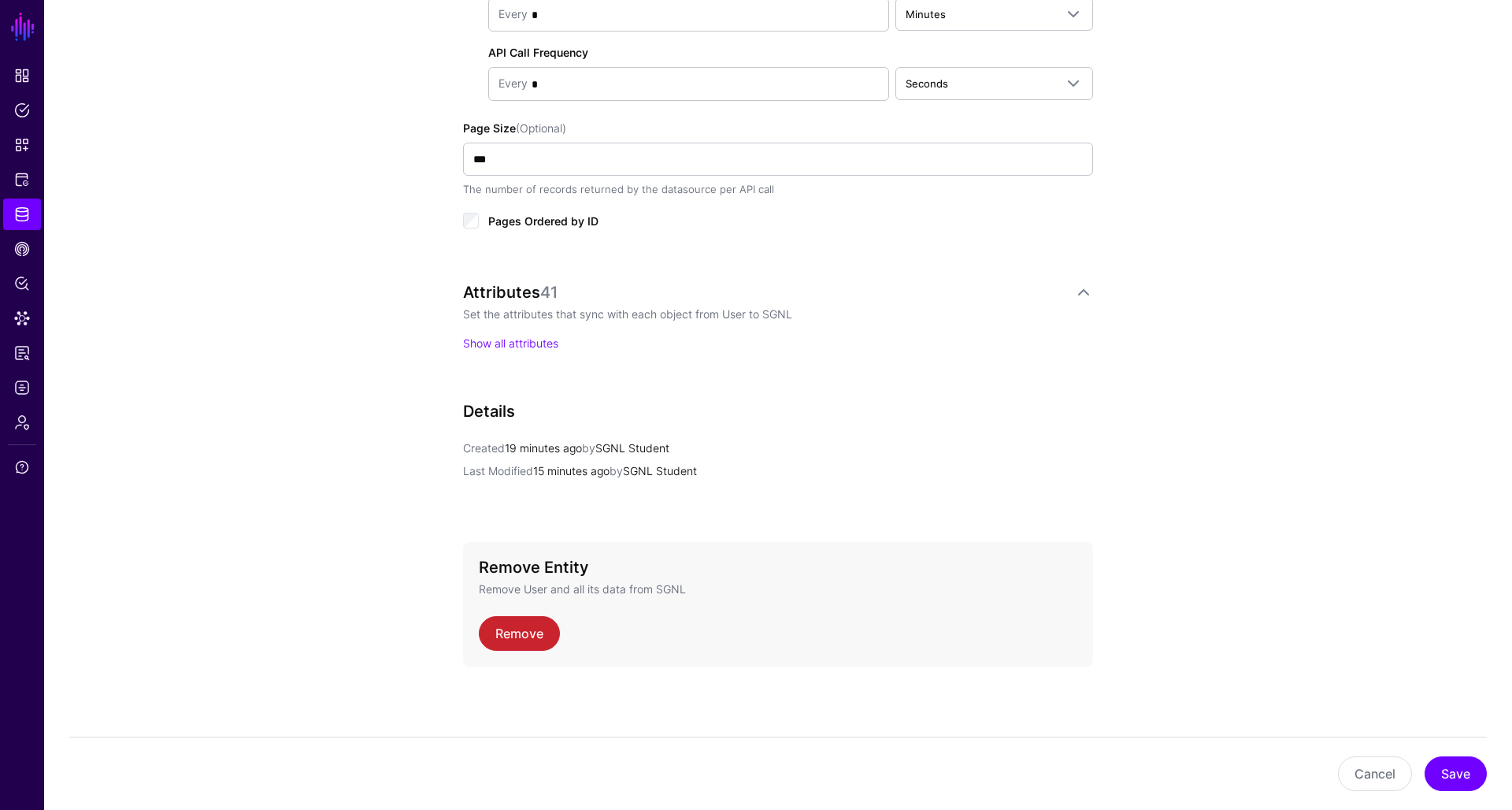
scroll to position [927, 0]
click at [1080, 291] on link at bounding box center [1084, 293] width 19 height 19
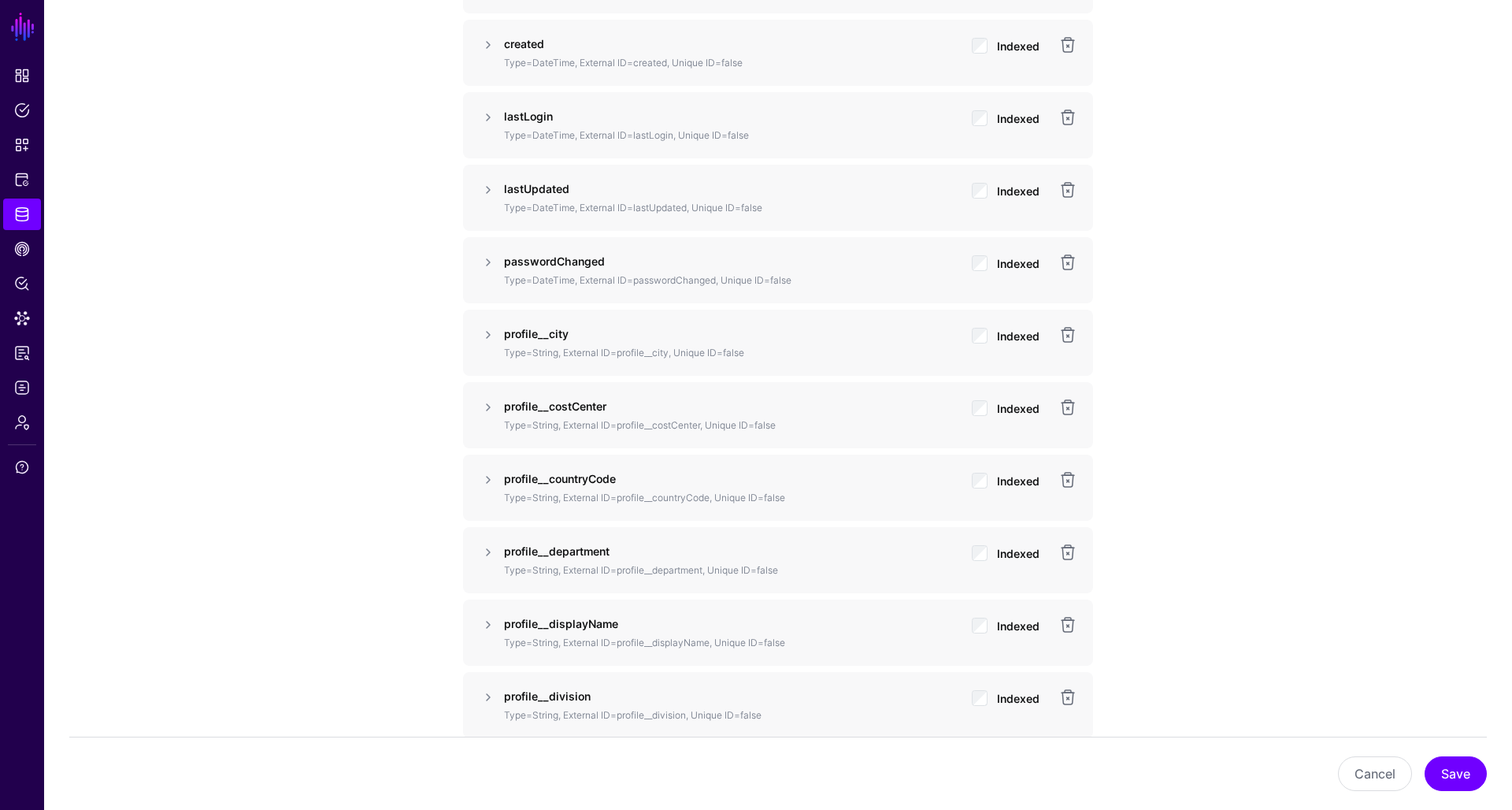
scroll to position [1614, 0]
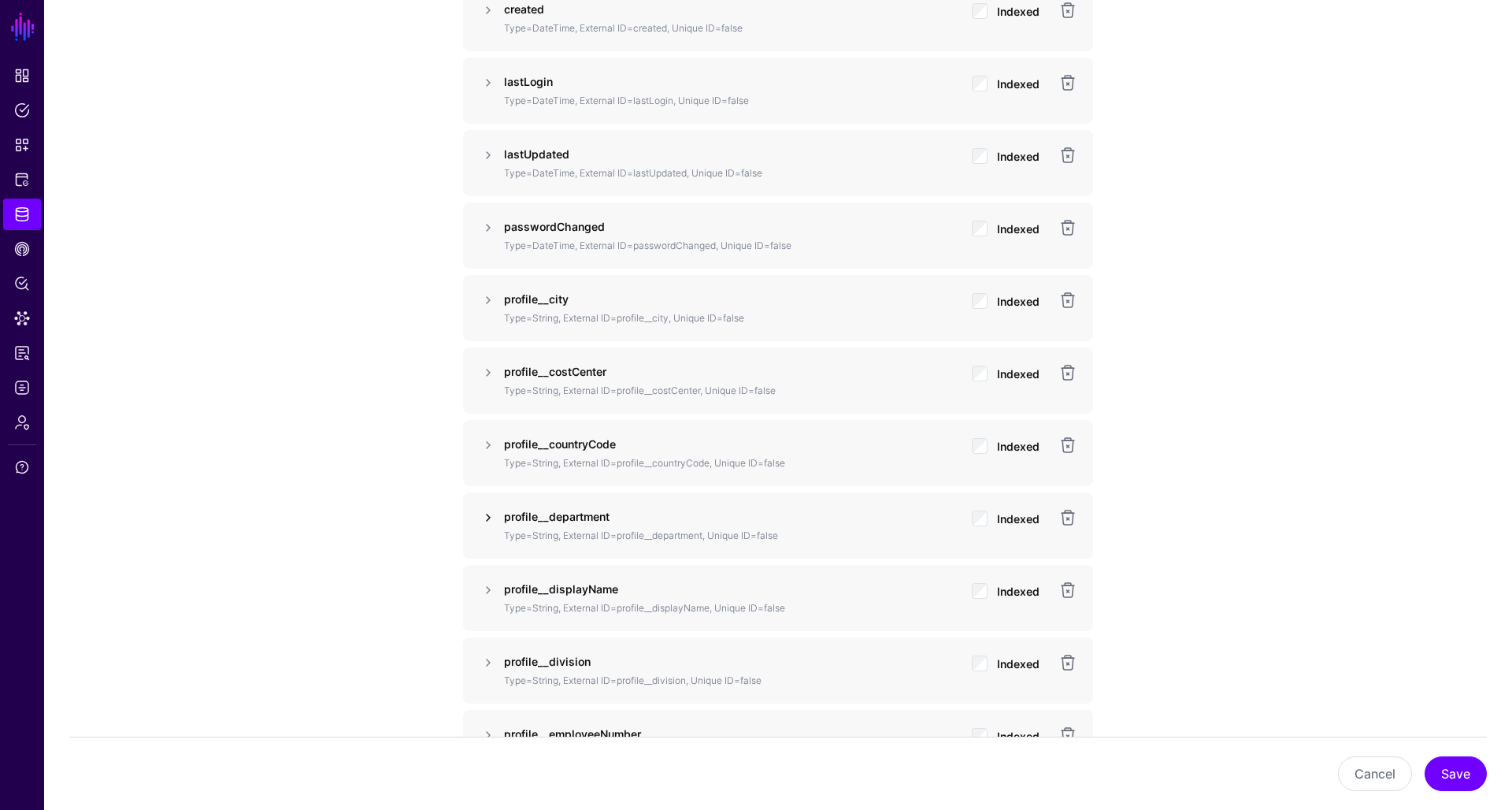
click at [491, 517] on link at bounding box center [488, 518] width 19 height 19
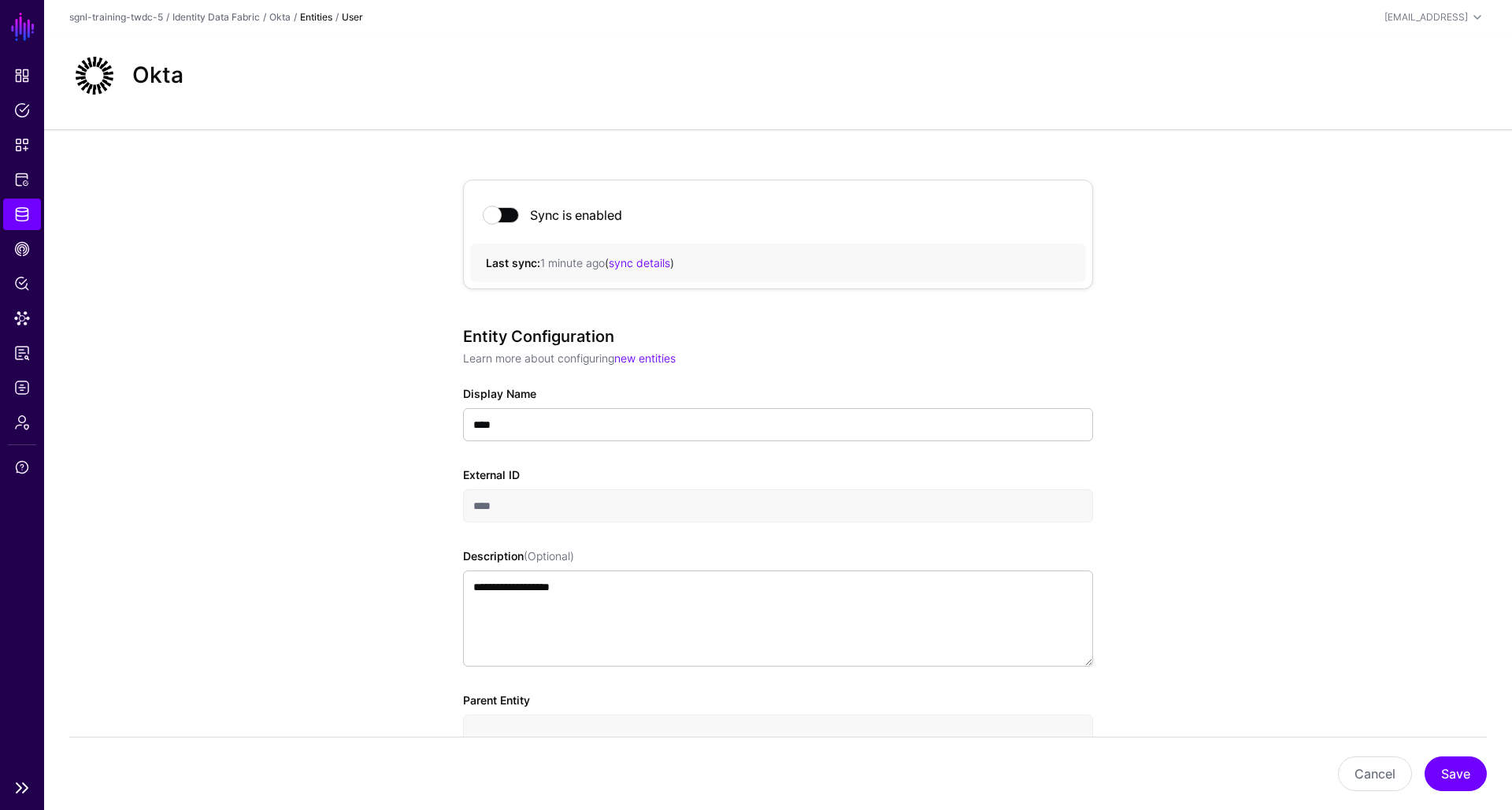
scroll to position [0, 0]
click at [13, 216] on link "Identity Data Fabric" at bounding box center [22, 214] width 38 height 32
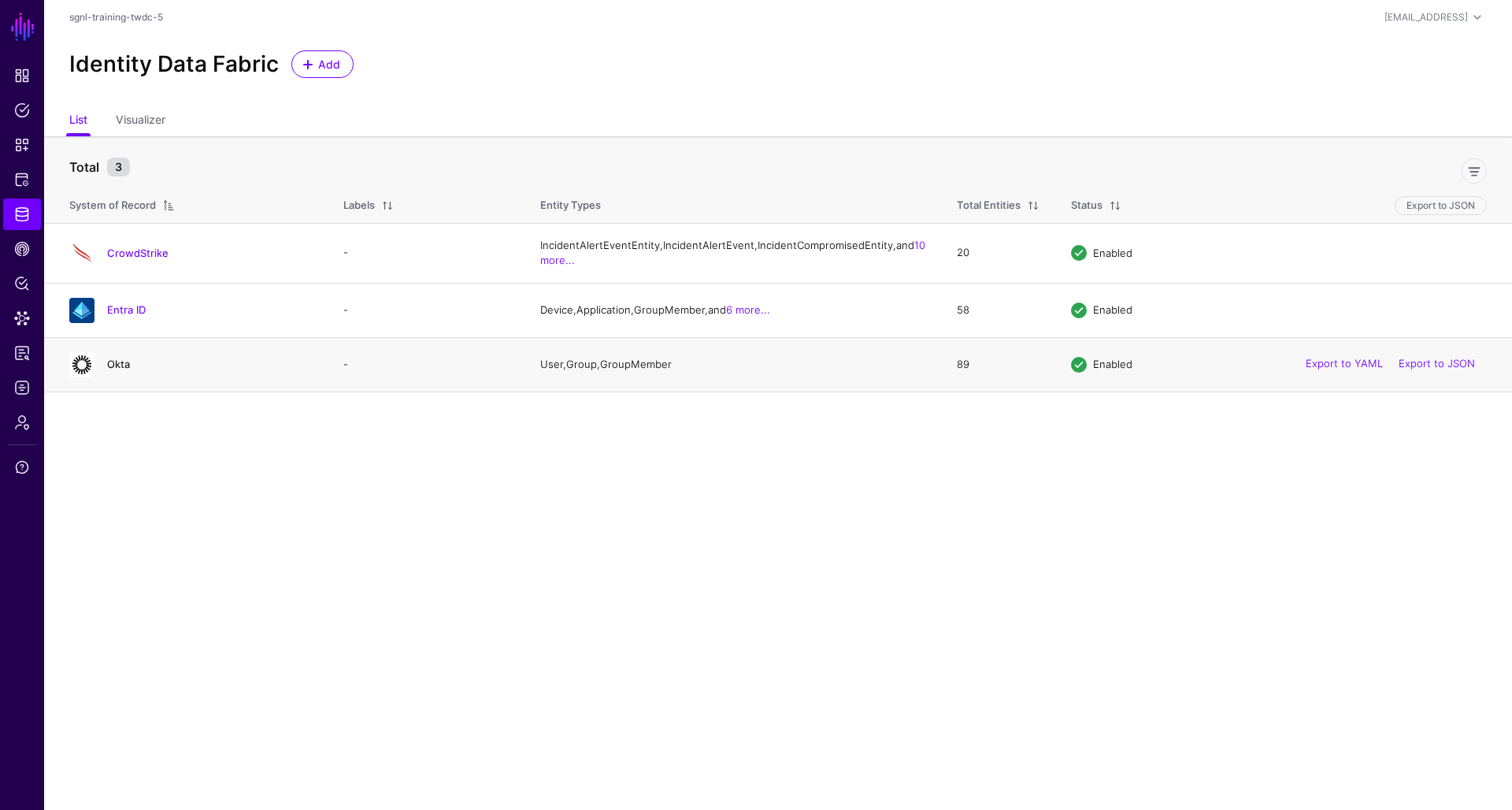
click at [111, 370] on link "Okta" at bounding box center [118, 364] width 23 height 12
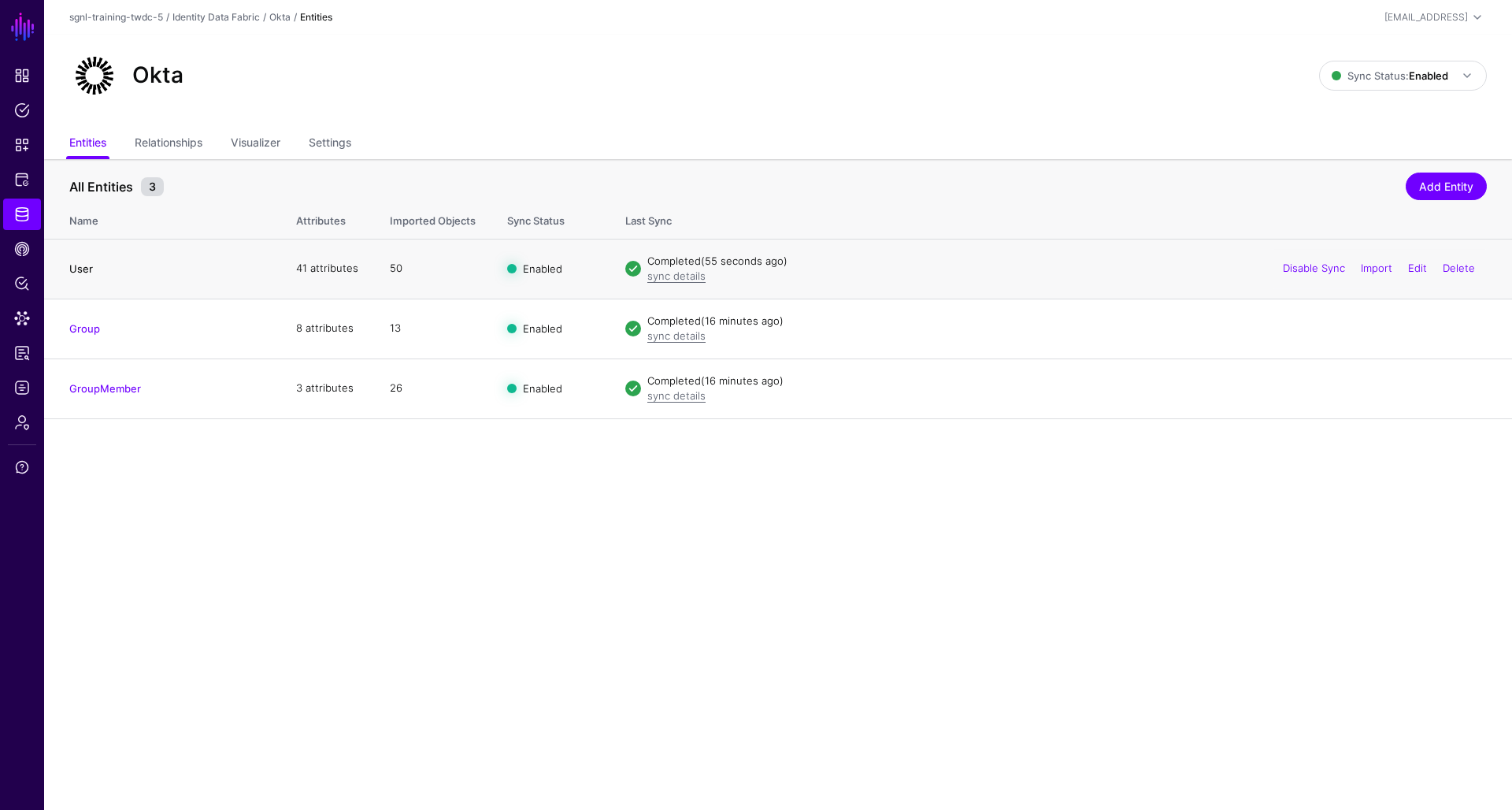
click at [85, 271] on link "User" at bounding box center [81, 268] width 23 height 12
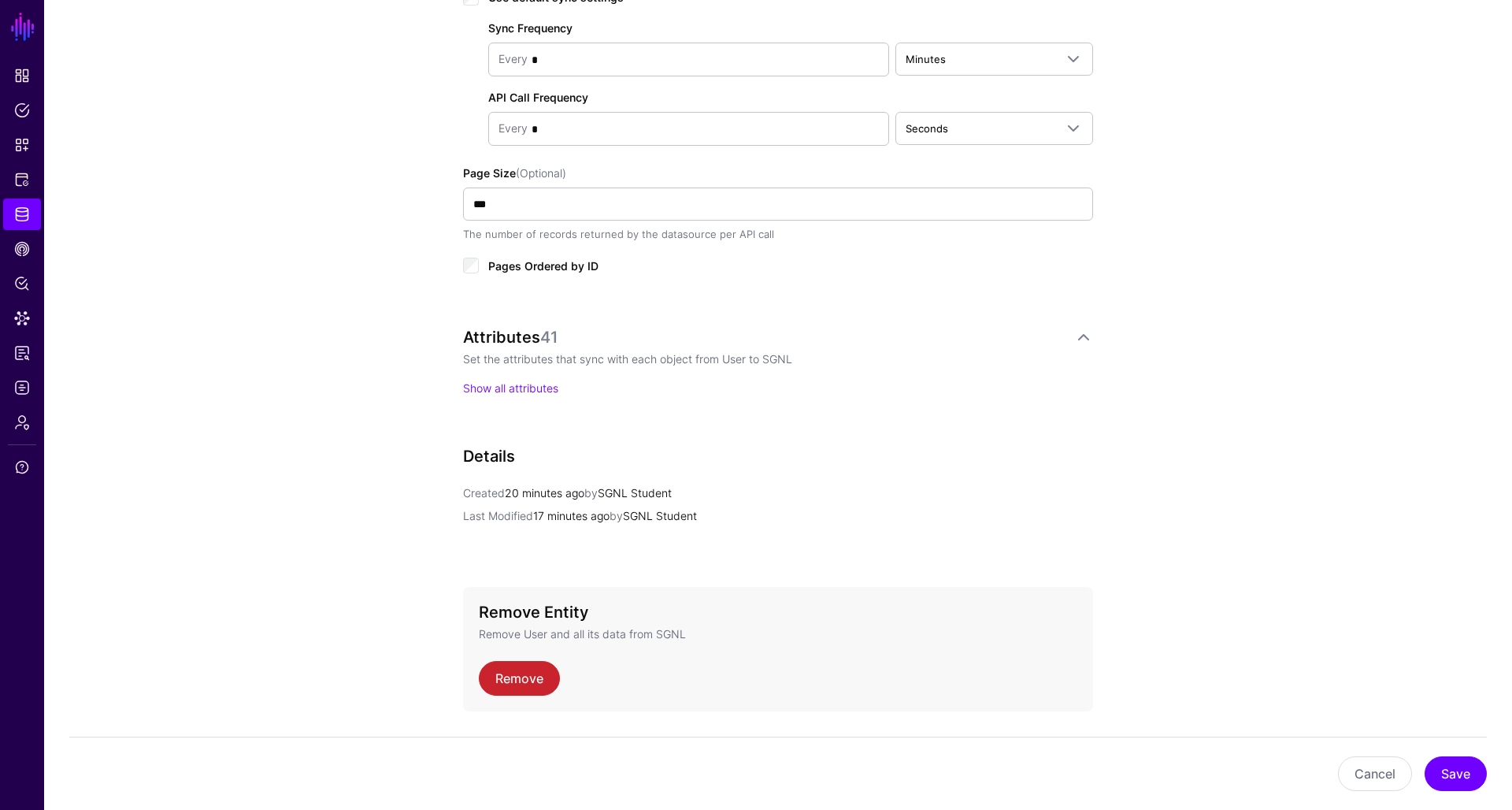
scroll to position [904, 0]
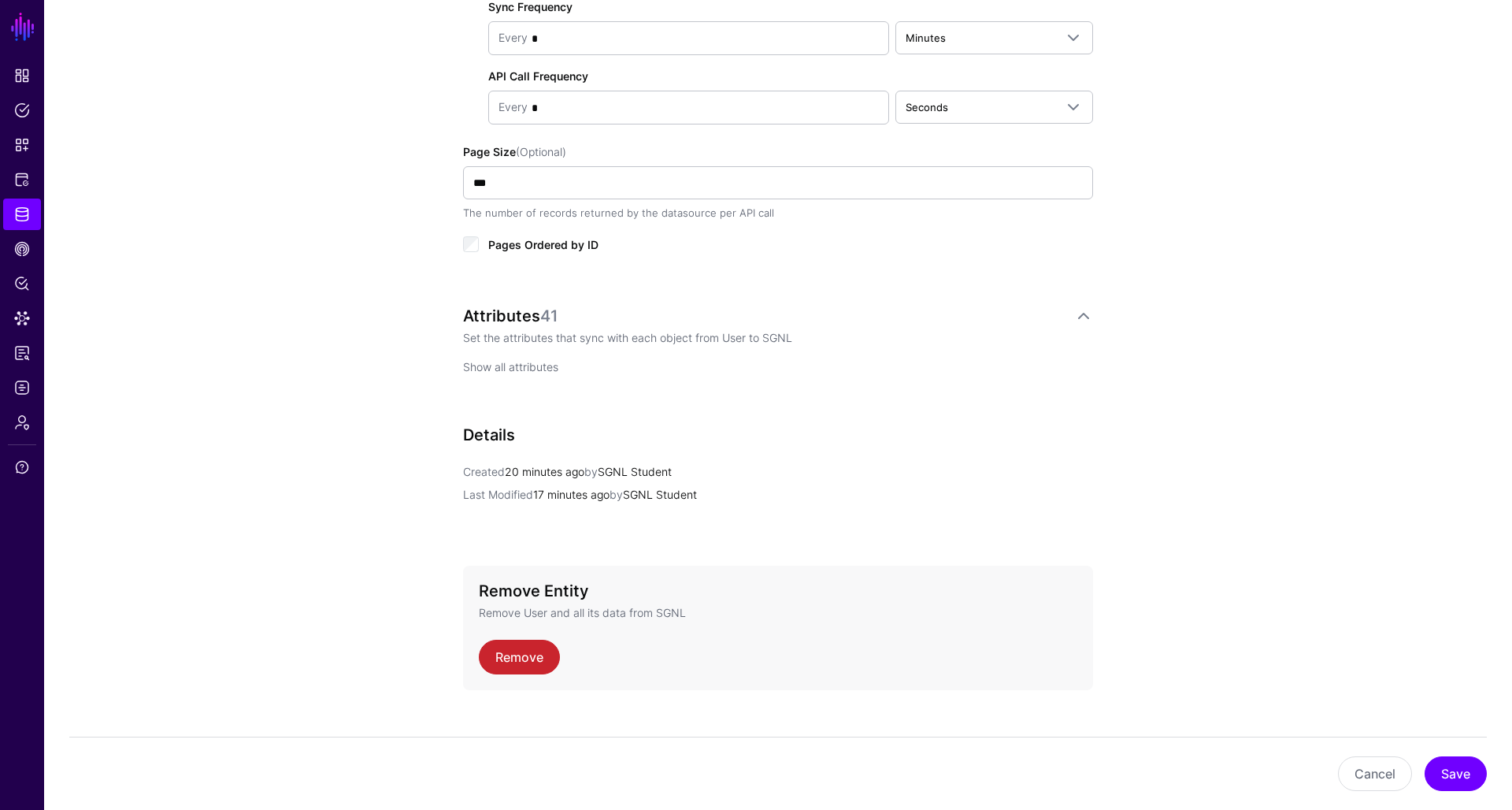
click at [543, 361] on link "Show all attributes" at bounding box center [510, 366] width 95 height 13
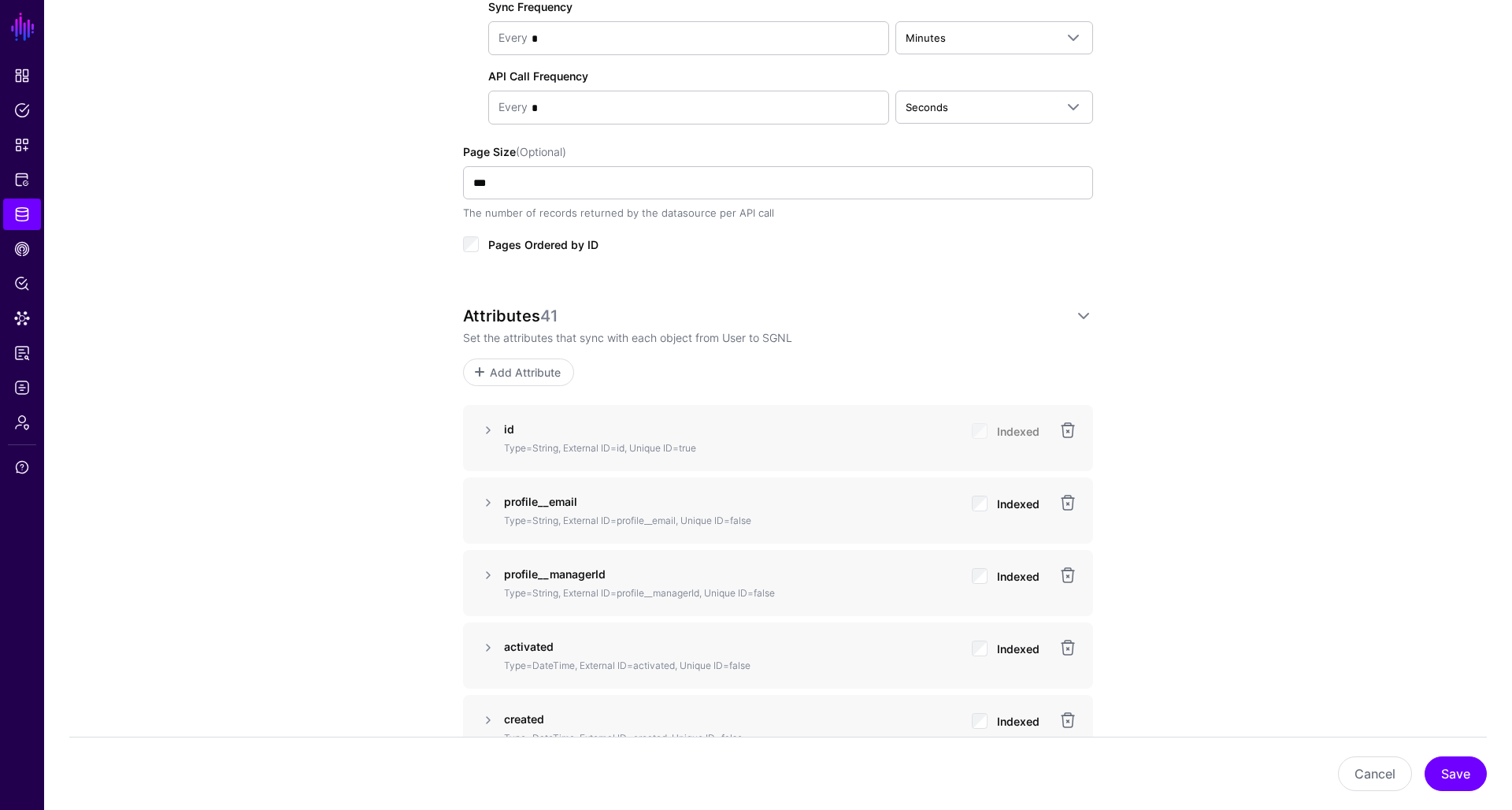
click at [495, 370] on span "Add Attribute" at bounding box center [526, 373] width 75 height 17
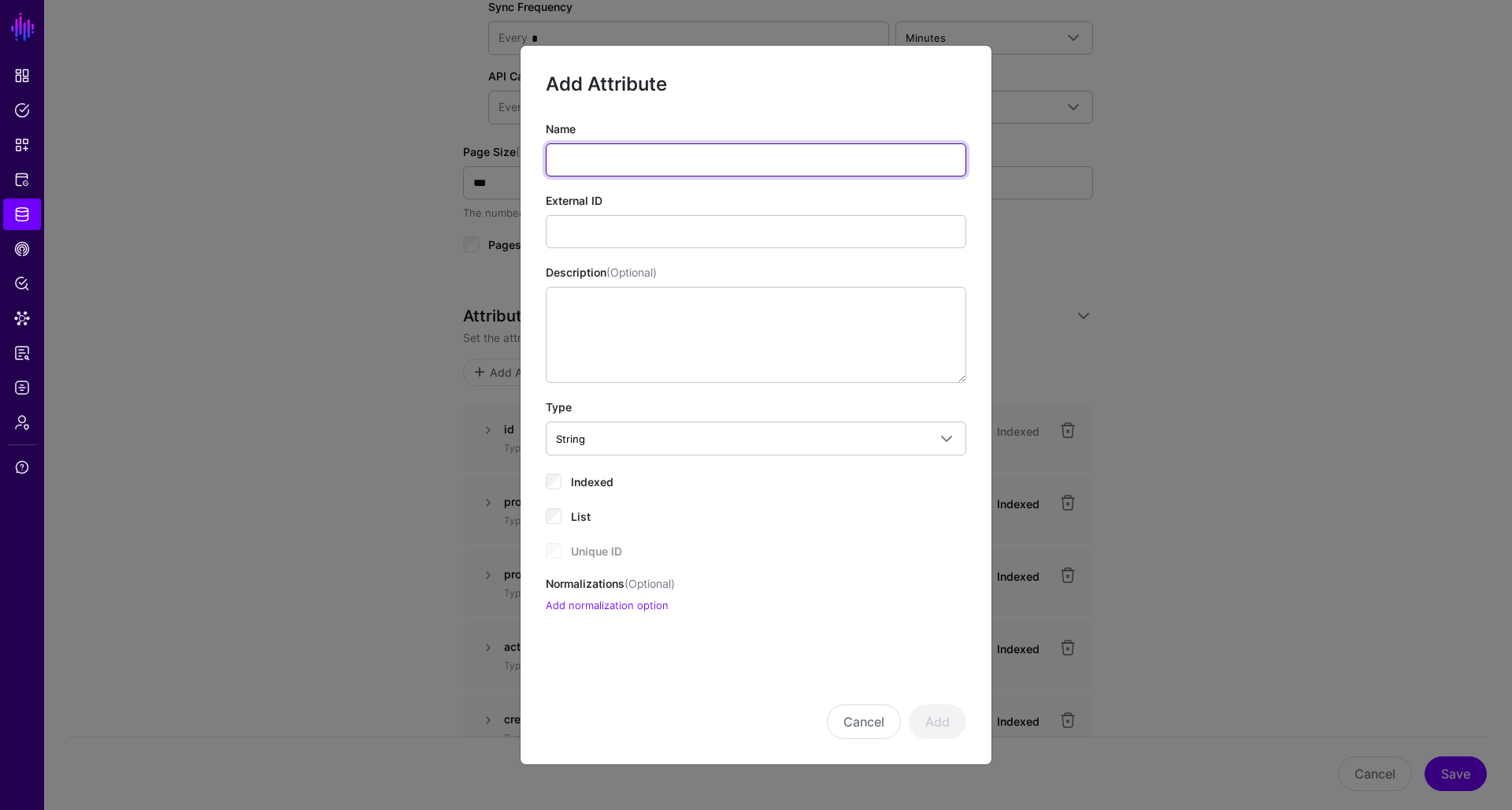
click at [604, 157] on input "Name" at bounding box center [756, 160] width 421 height 33
paste input "**********"
type input "**********"
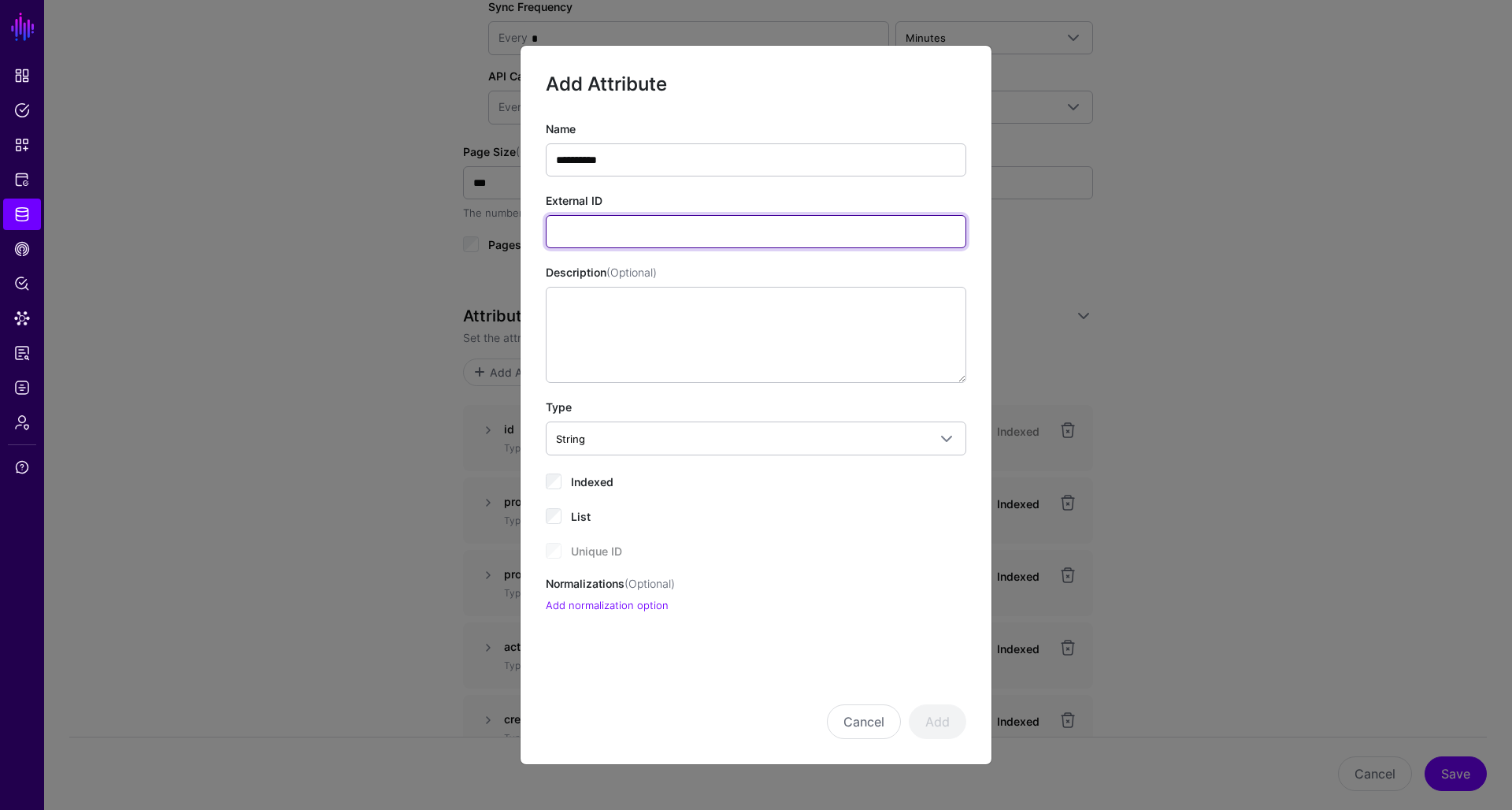
click at [627, 239] on input "External ID" at bounding box center [756, 231] width 421 height 33
paste input "**********"
type input "**********"
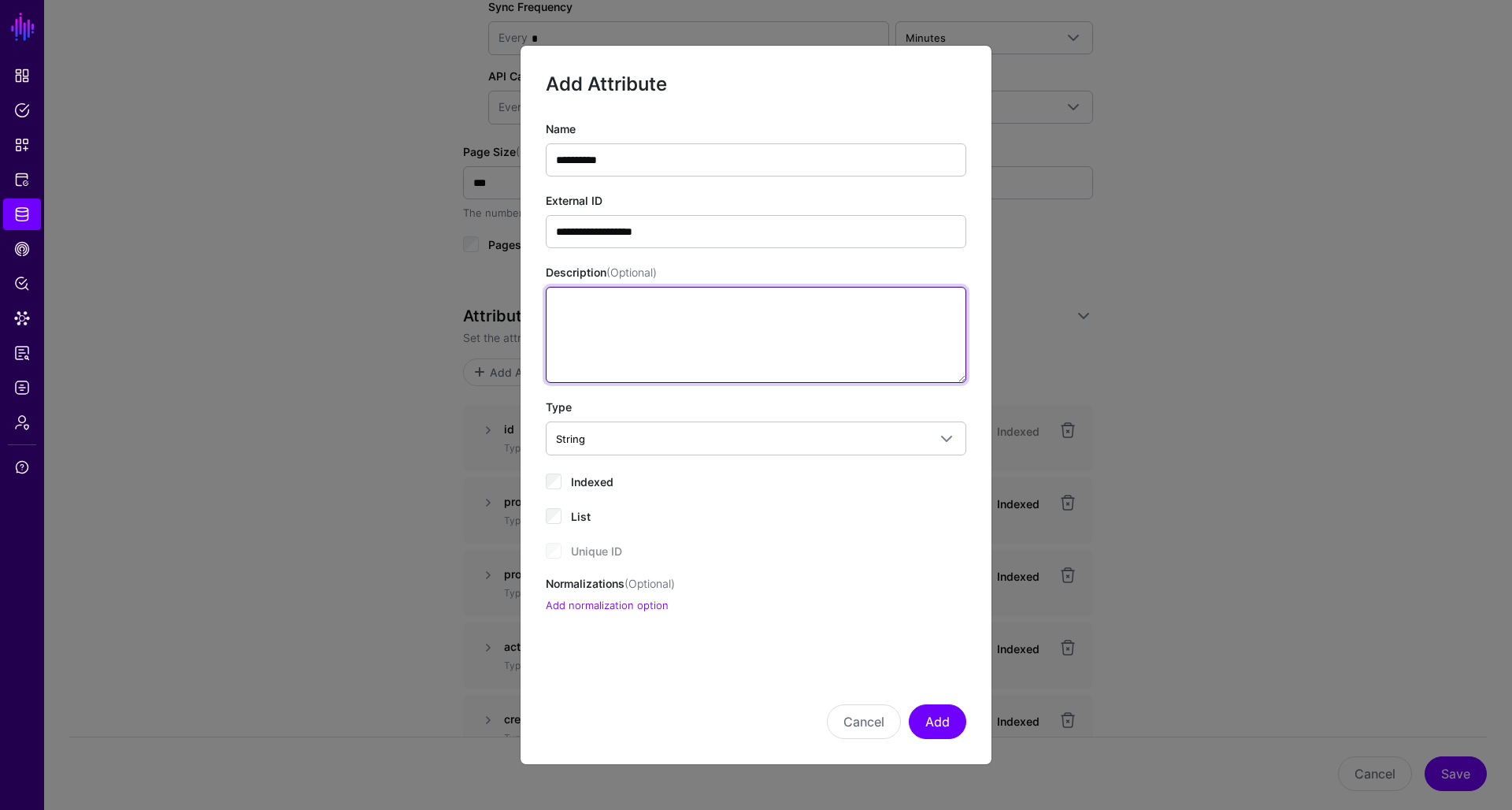
click at [657, 331] on textarea "Description (Optional)" at bounding box center [756, 335] width 421 height 96
paste textarea "**********"
type textarea "**********"
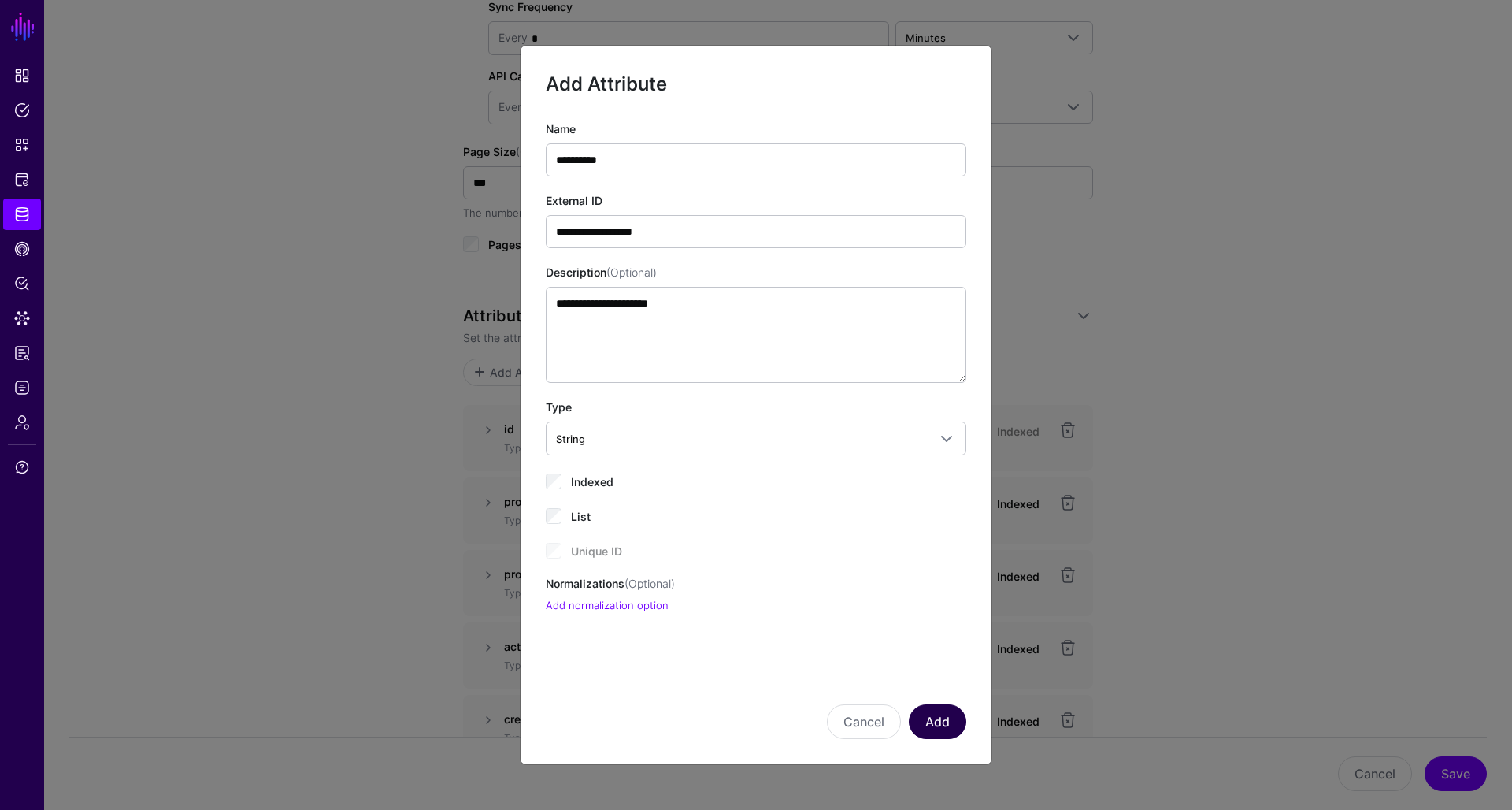
click at [932, 728] on button "Add" at bounding box center [937, 722] width 57 height 35
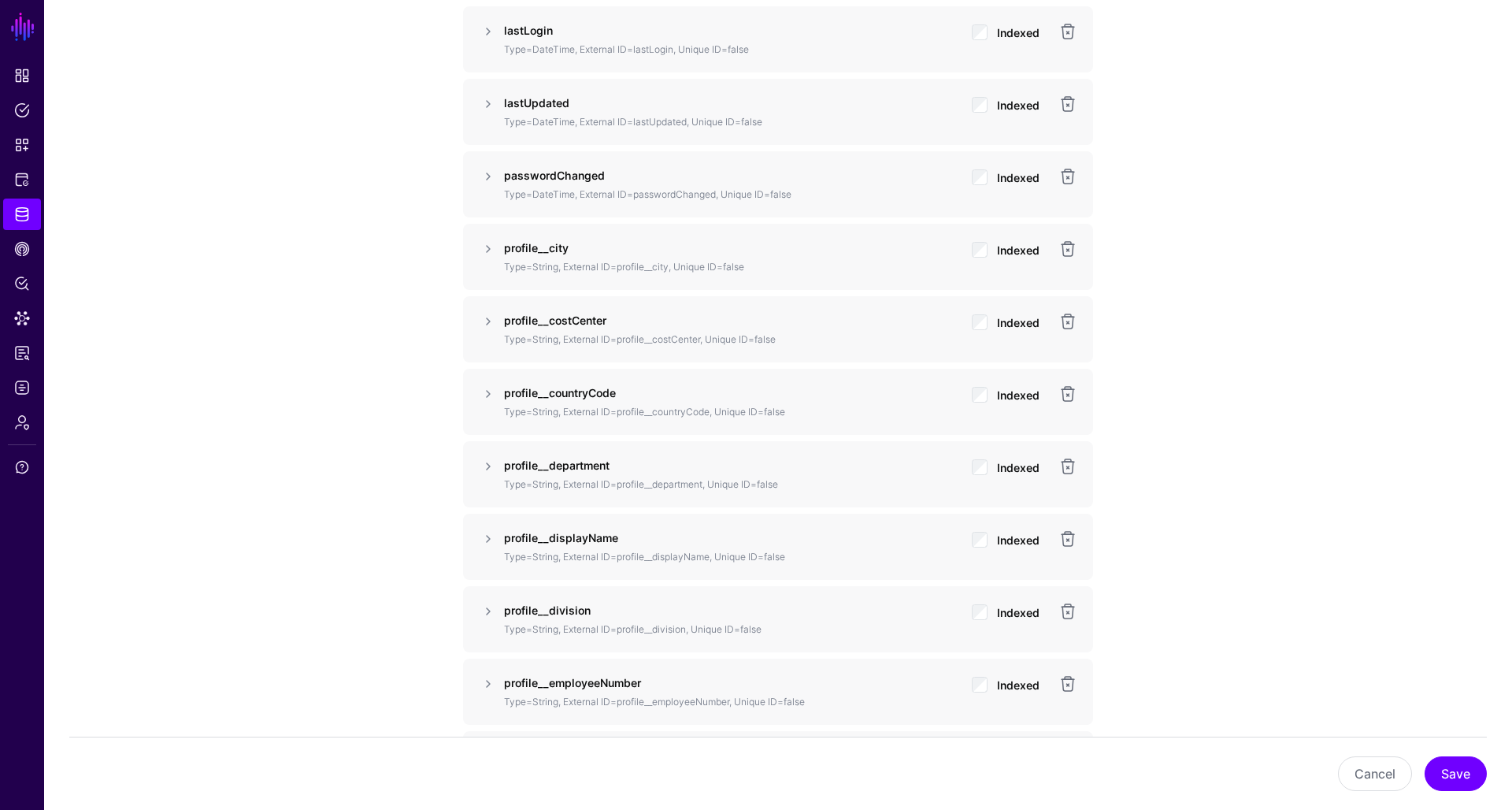
scroll to position [1763, 0]
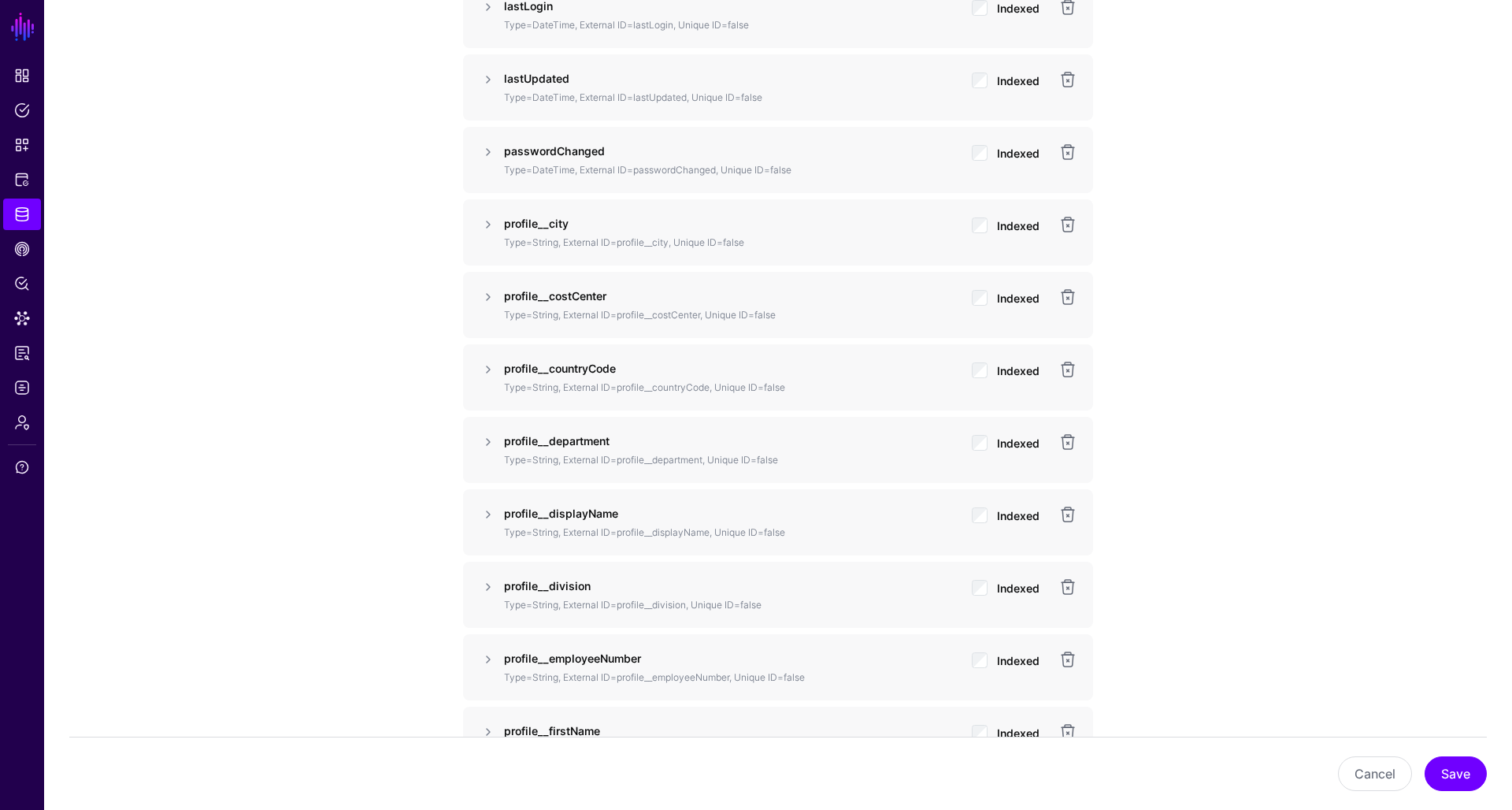
click at [433, 428] on div "**********" at bounding box center [779, 712] width 731 height 4692
click at [1463, 775] on button "Save" at bounding box center [1456, 773] width 62 height 35
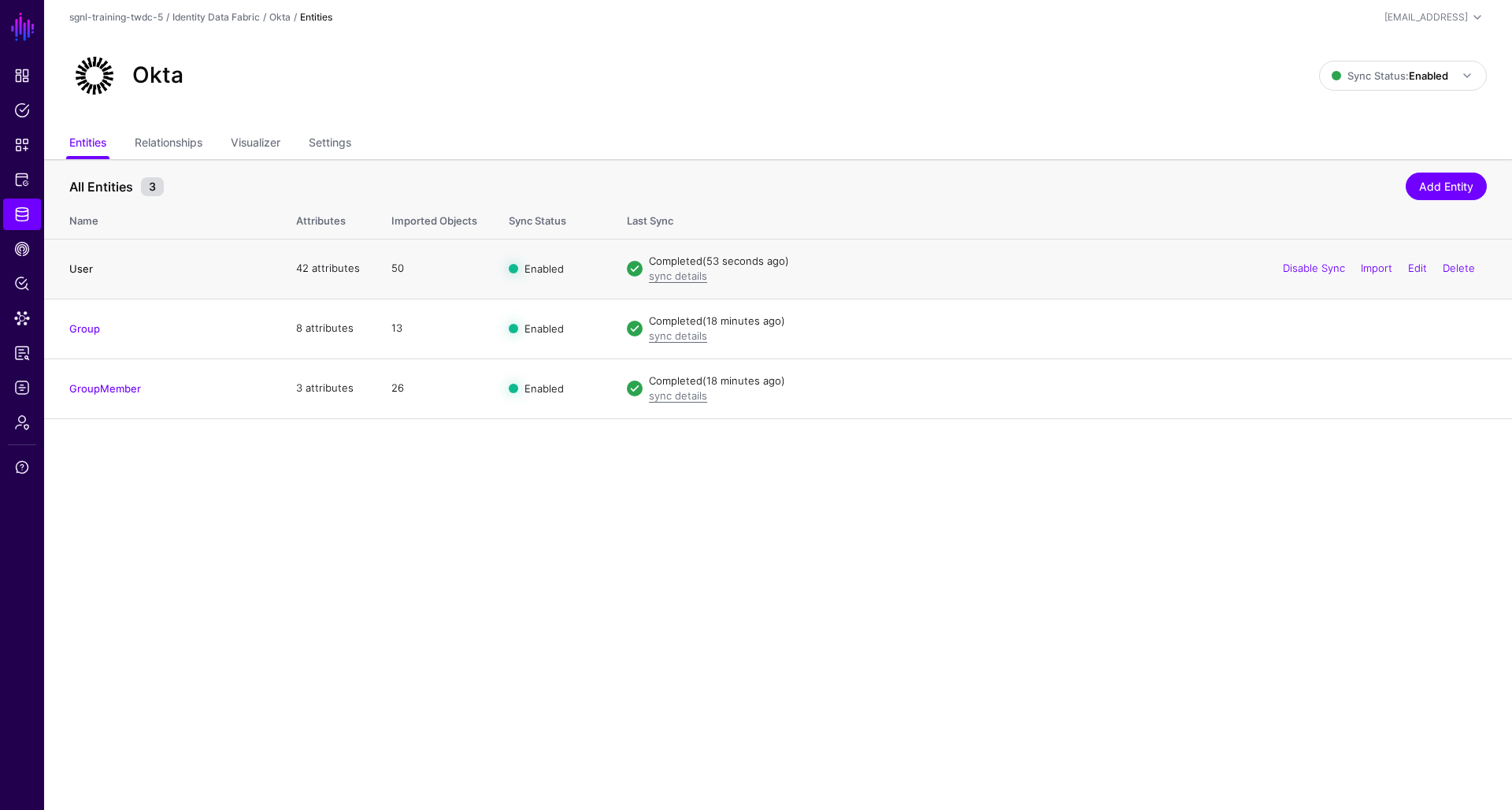
click at [85, 269] on link "User" at bounding box center [81, 268] width 23 height 12
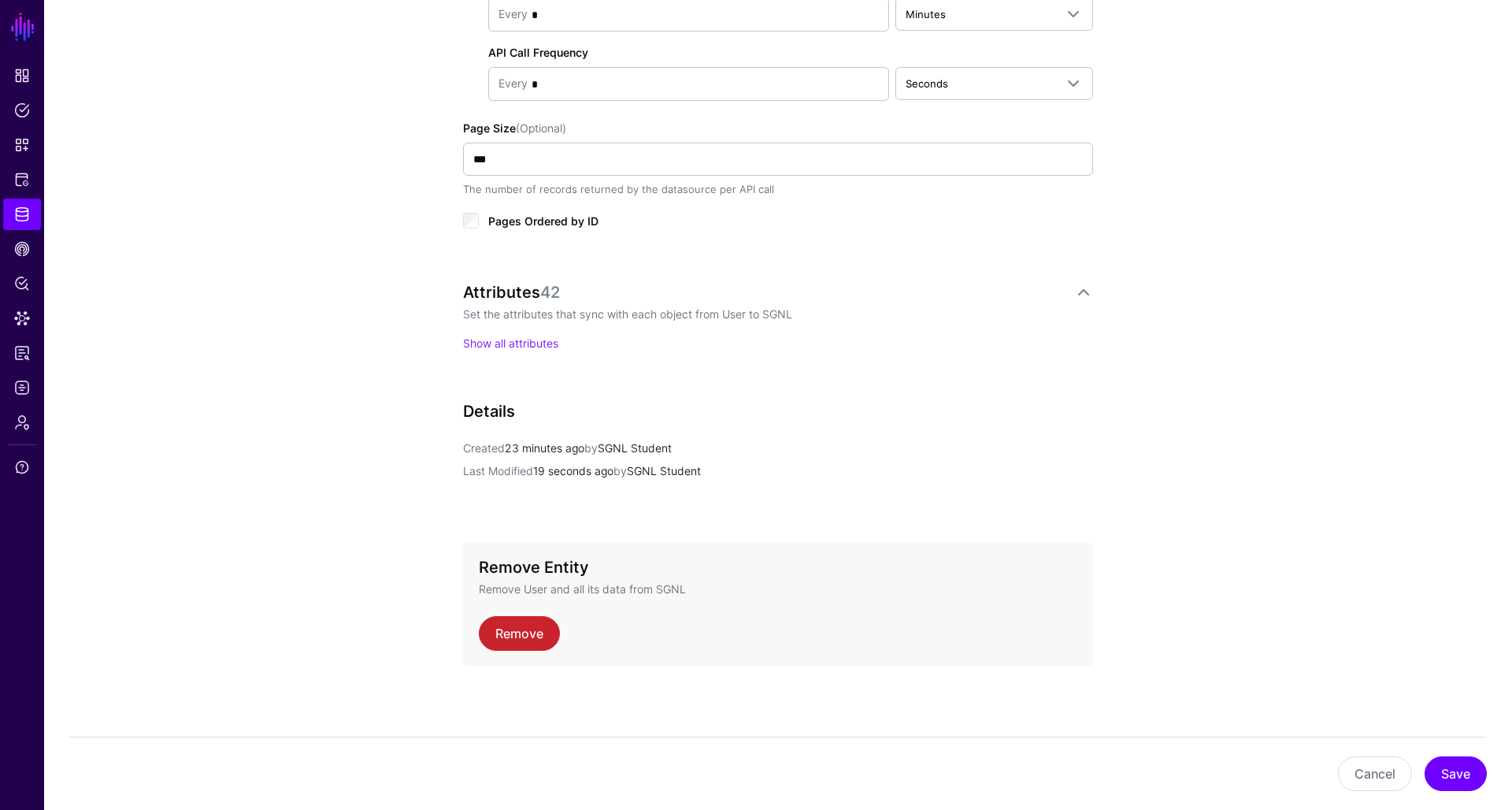
scroll to position [927, 0]
click at [1082, 292] on link at bounding box center [1084, 293] width 19 height 19
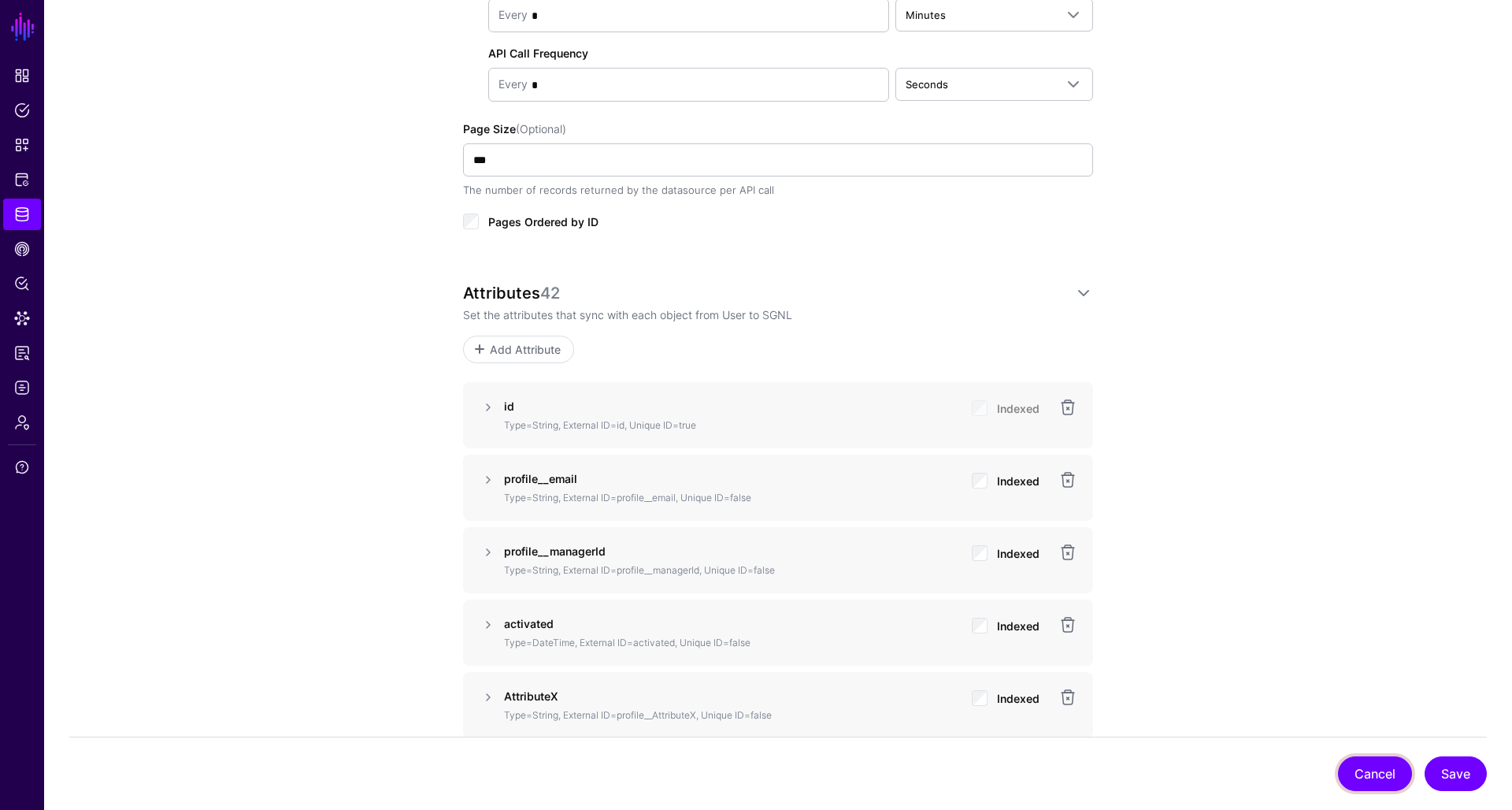
click at [1372, 772] on button "Cancel" at bounding box center [1375, 773] width 74 height 35
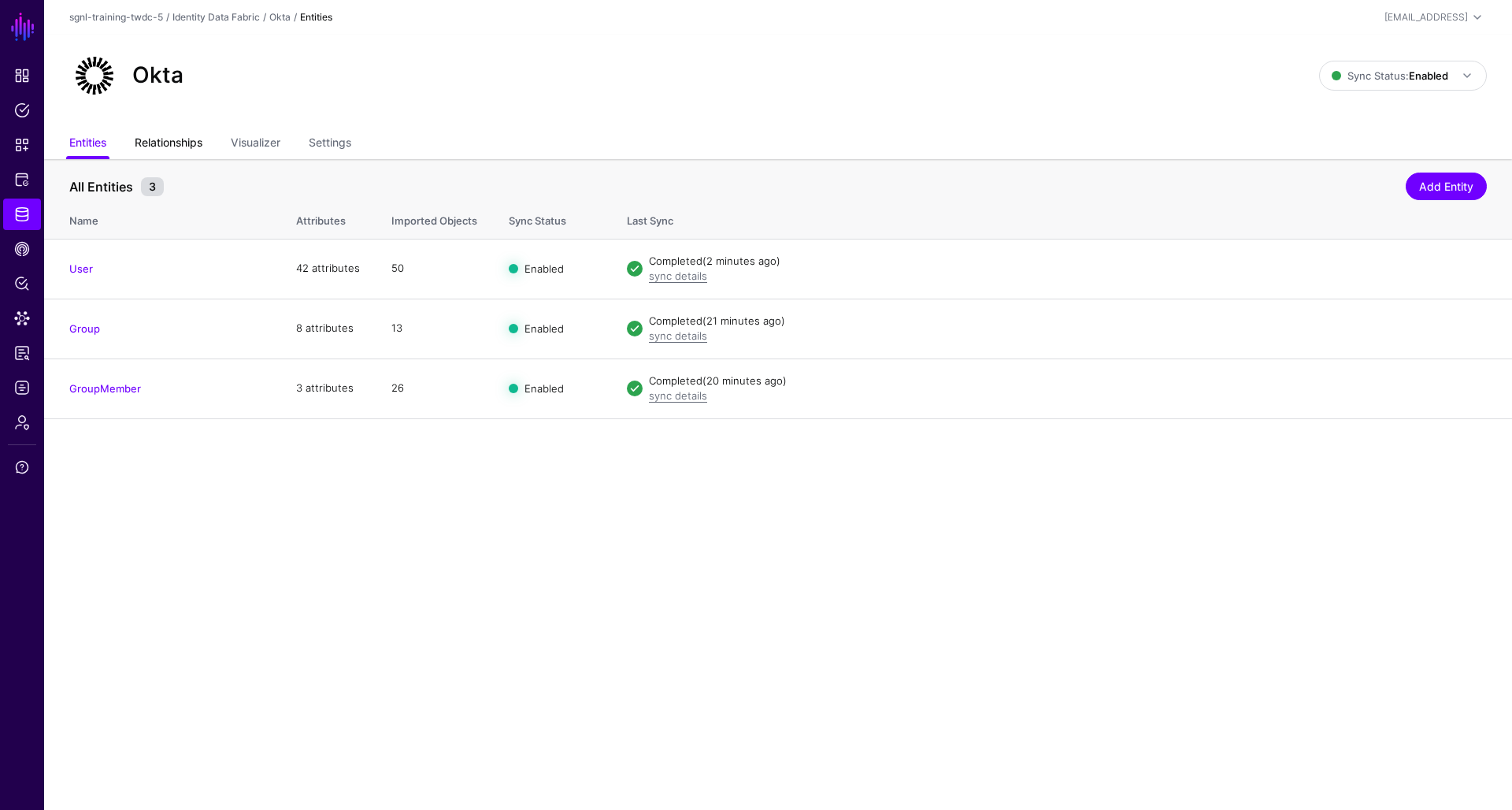
click at [178, 140] on link "Relationships" at bounding box center [168, 145] width 68 height 30
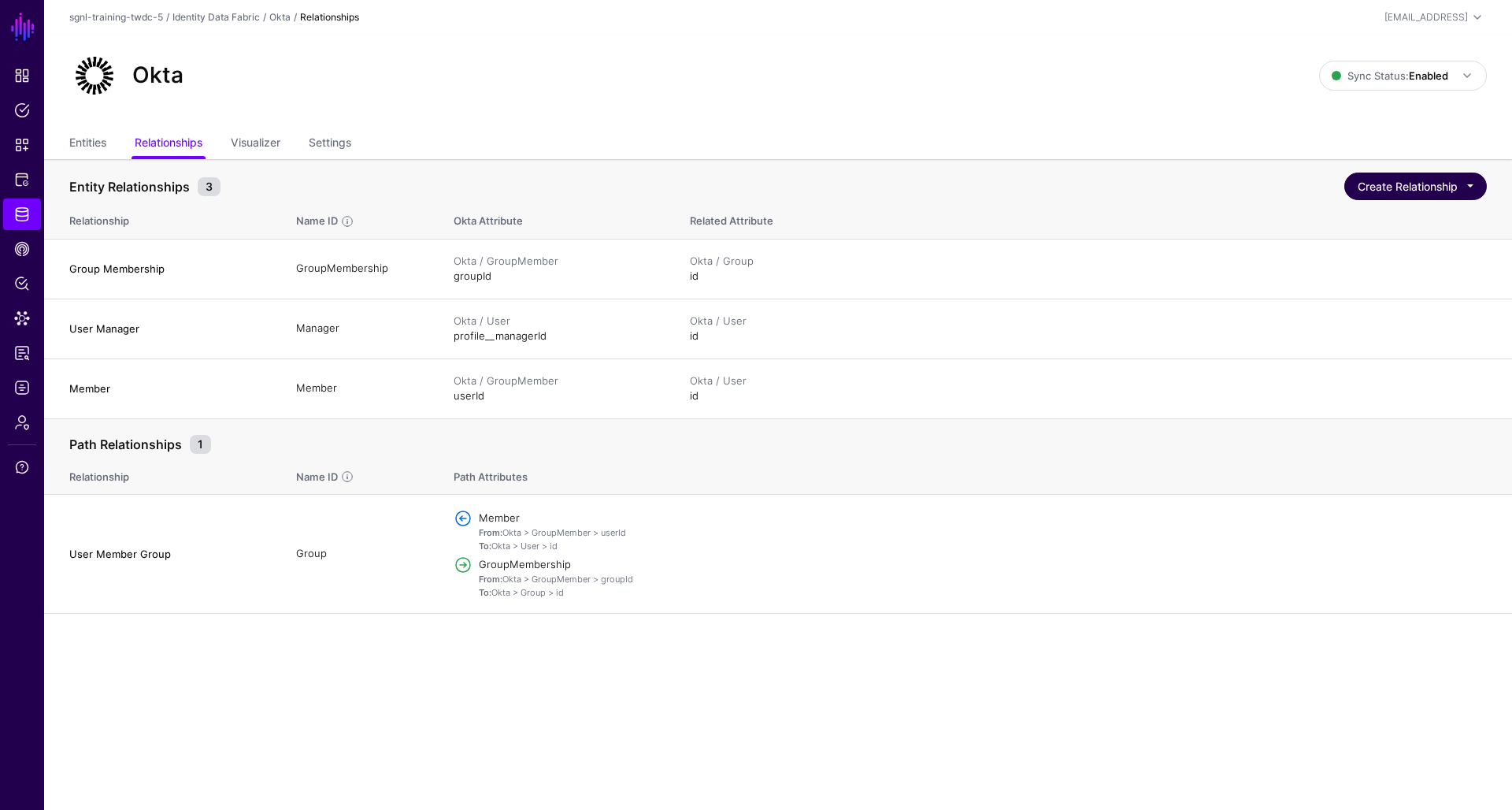
click at [1427, 182] on button "Create Relationship" at bounding box center [1416, 186] width 143 height 27
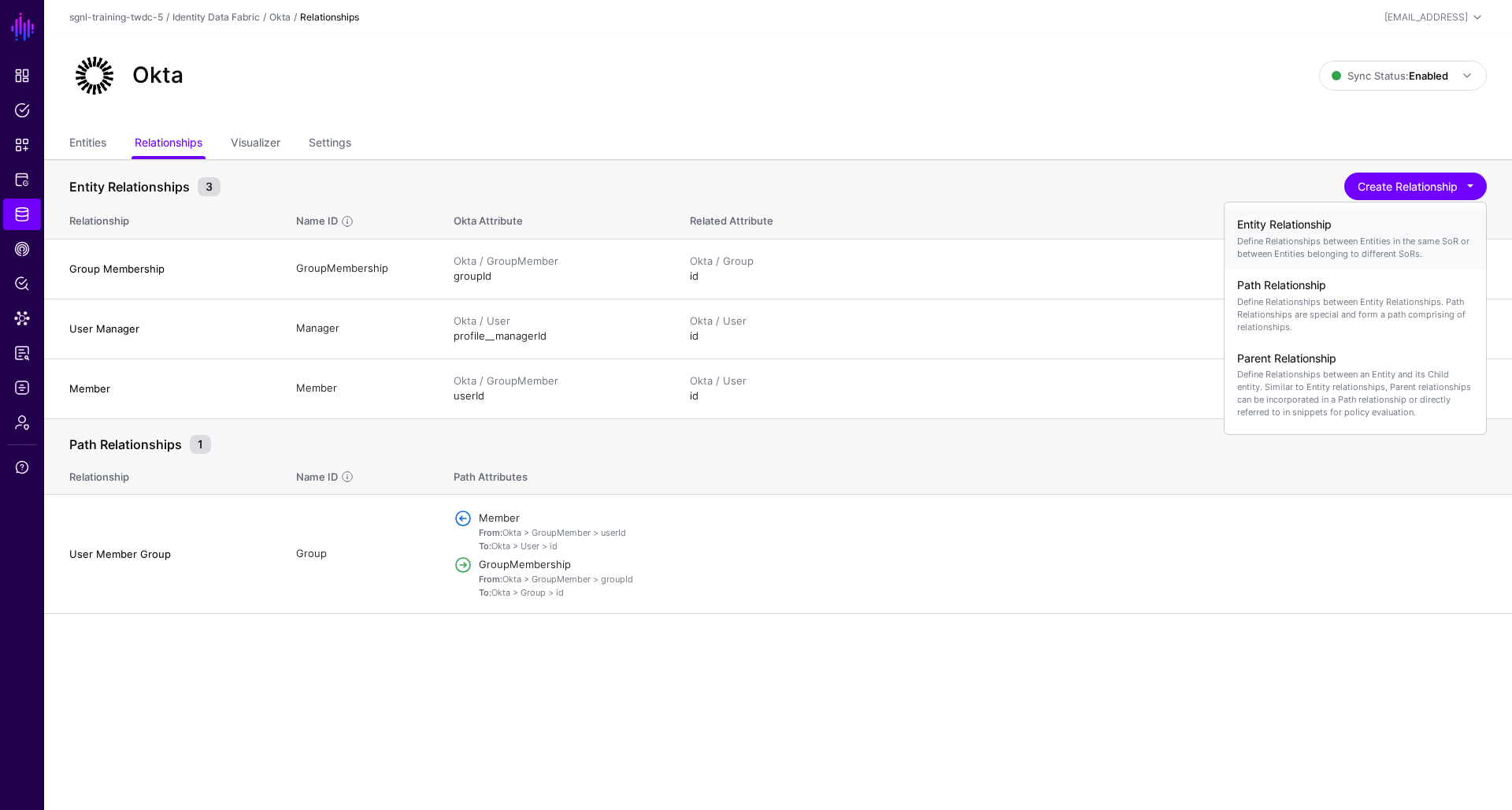
click at [1418, 240] on p "Define Relationships between Entities in the same SoR or between Entities belon…" at bounding box center [1356, 247] width 237 height 25
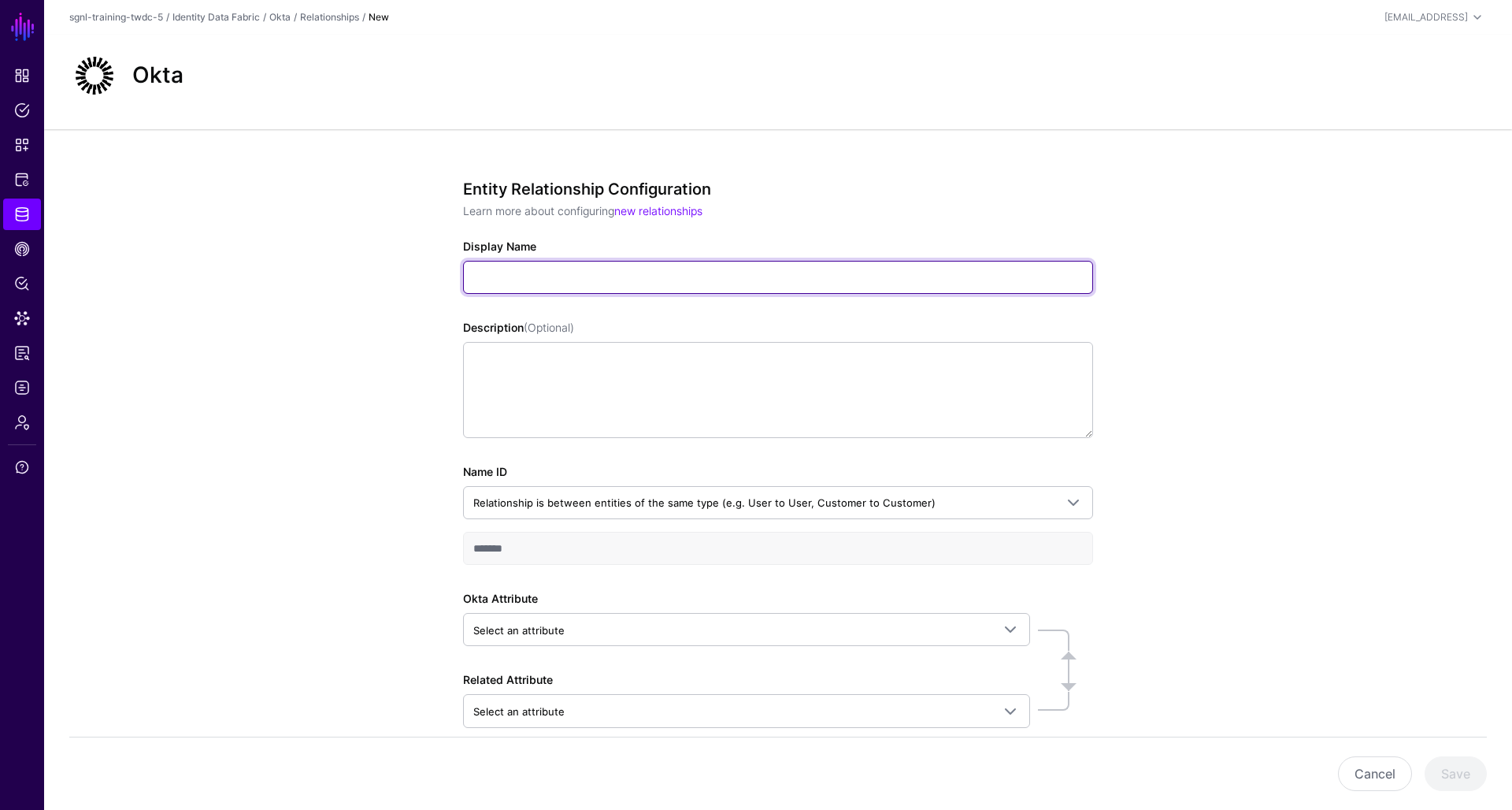
click at [835, 289] on input "Display Name" at bounding box center [778, 277] width 630 height 33
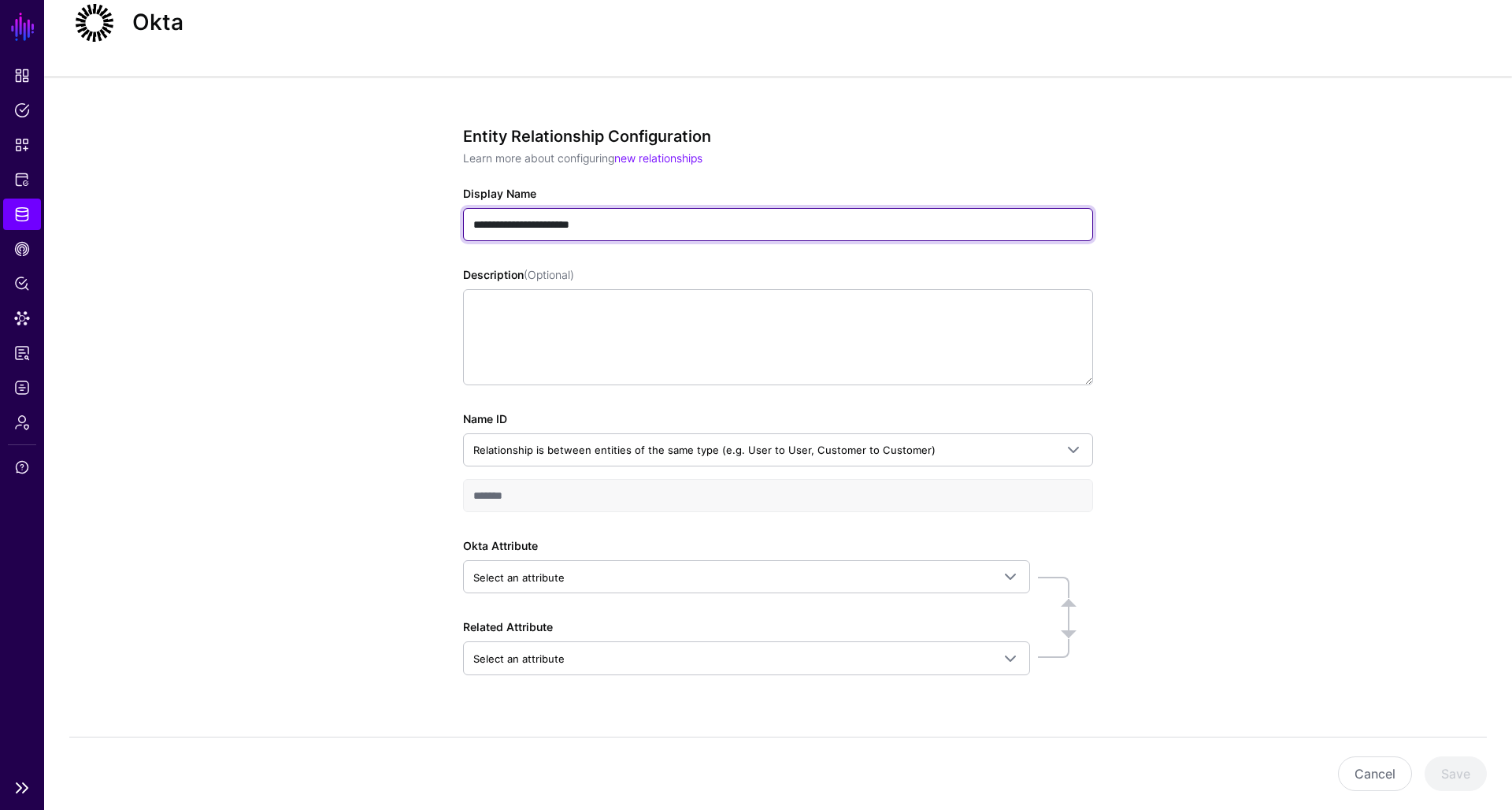
scroll to position [54, 0]
type input "**********"
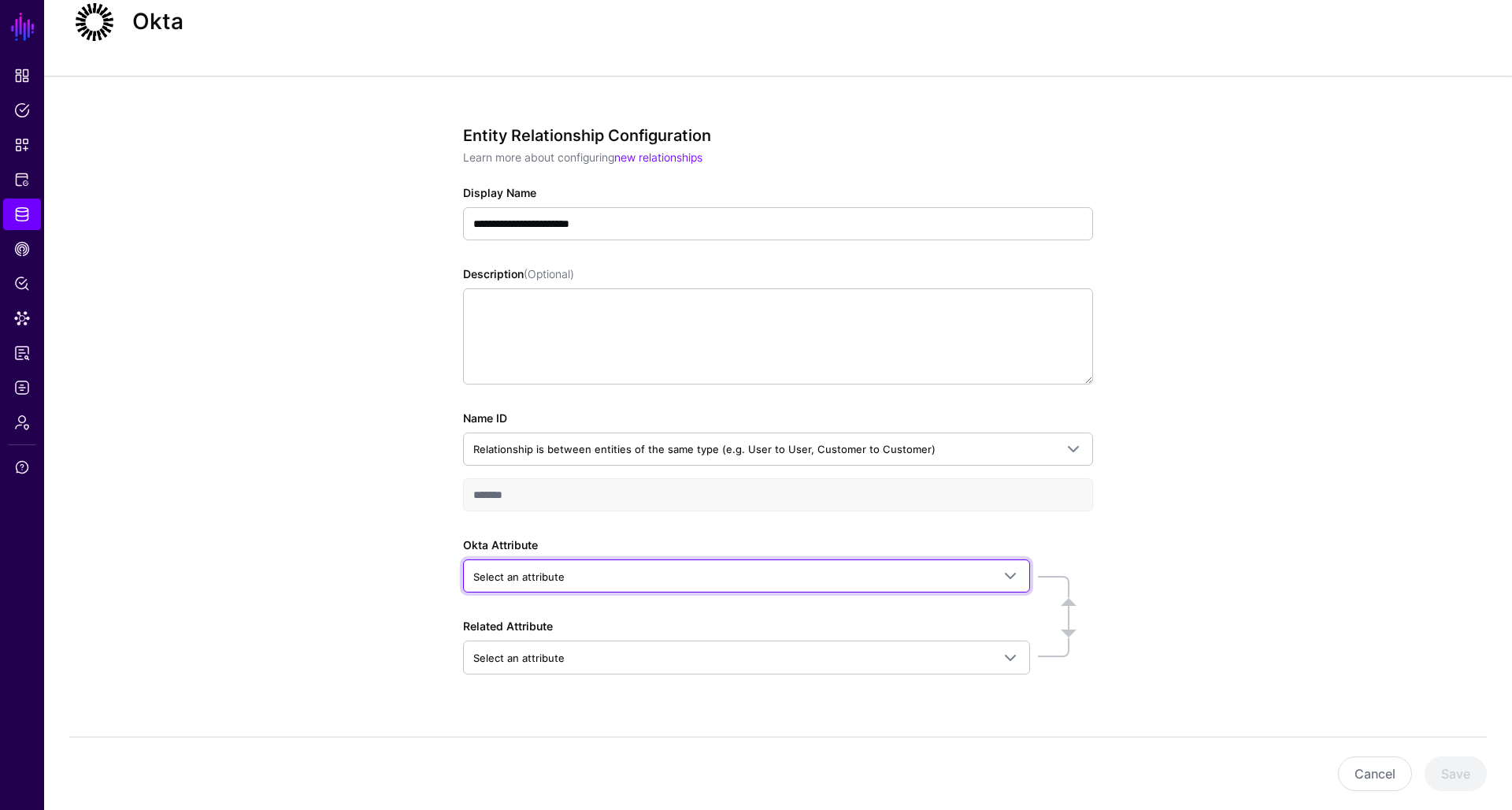
click at [574, 574] on span "Select an attribute" at bounding box center [733, 577] width 518 height 17
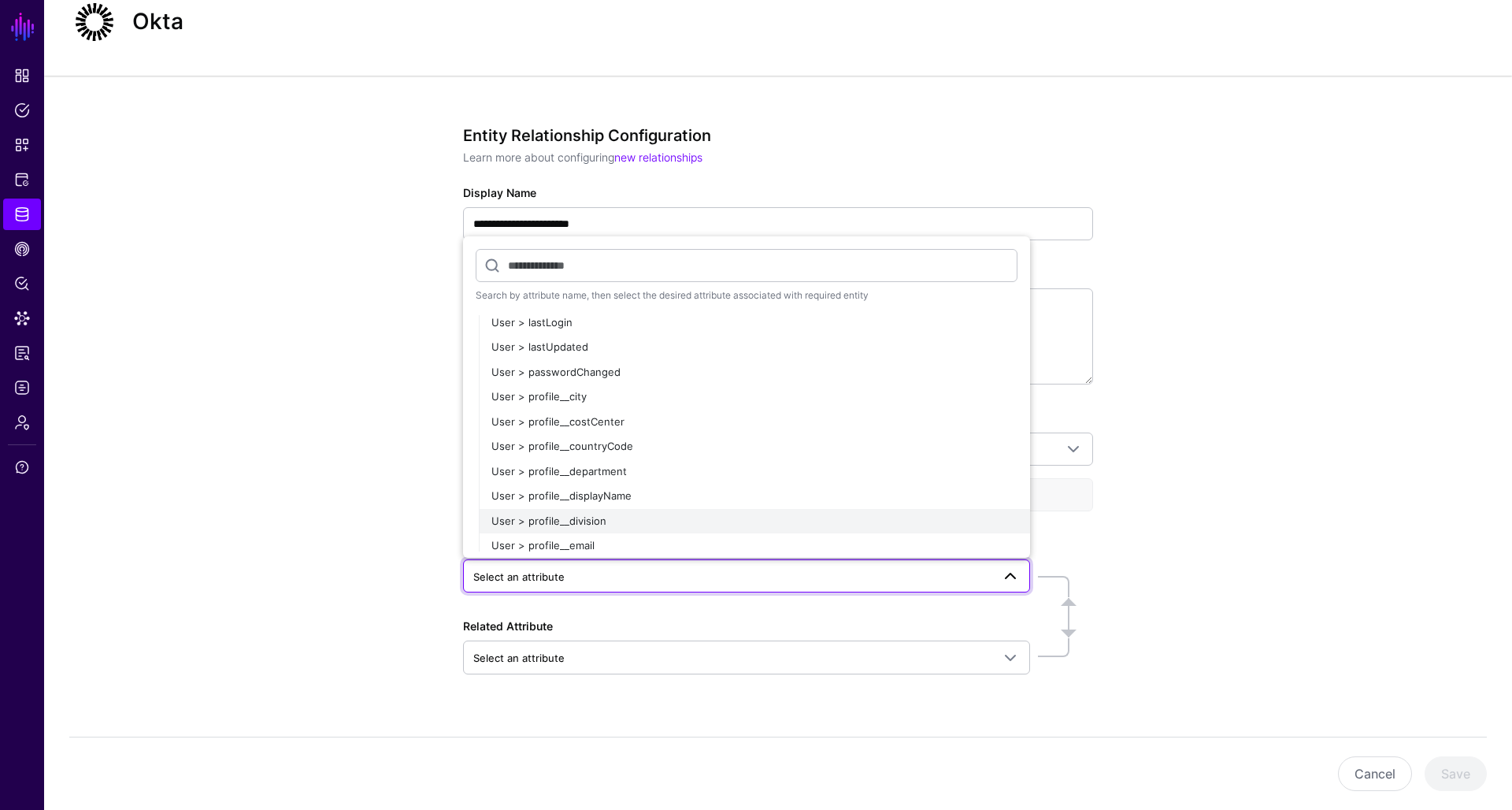
scroll to position [407, 0]
click at [589, 541] on span "User > profile__email" at bounding box center [543, 547] width 103 height 12
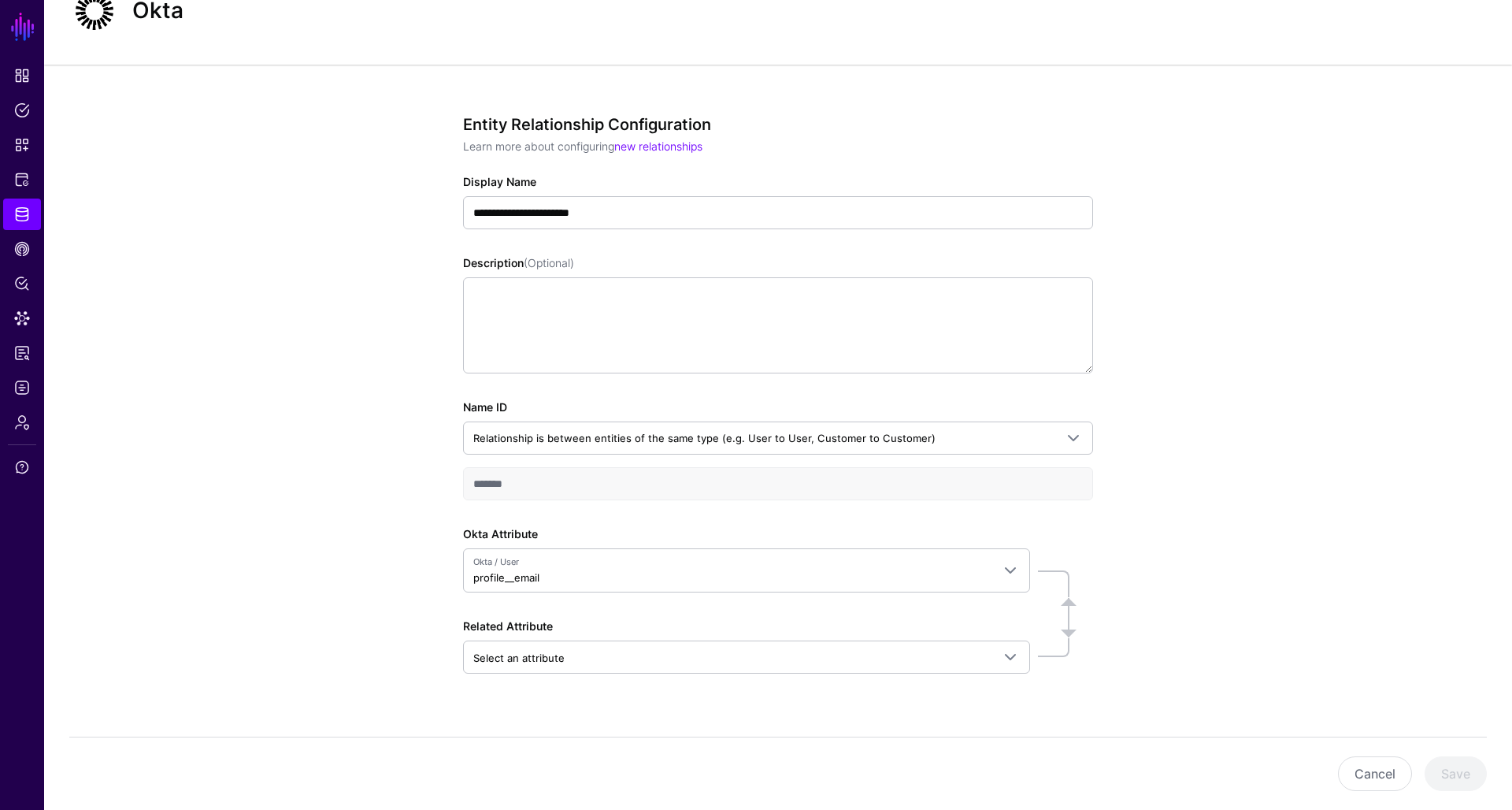
scroll to position [66, 0]
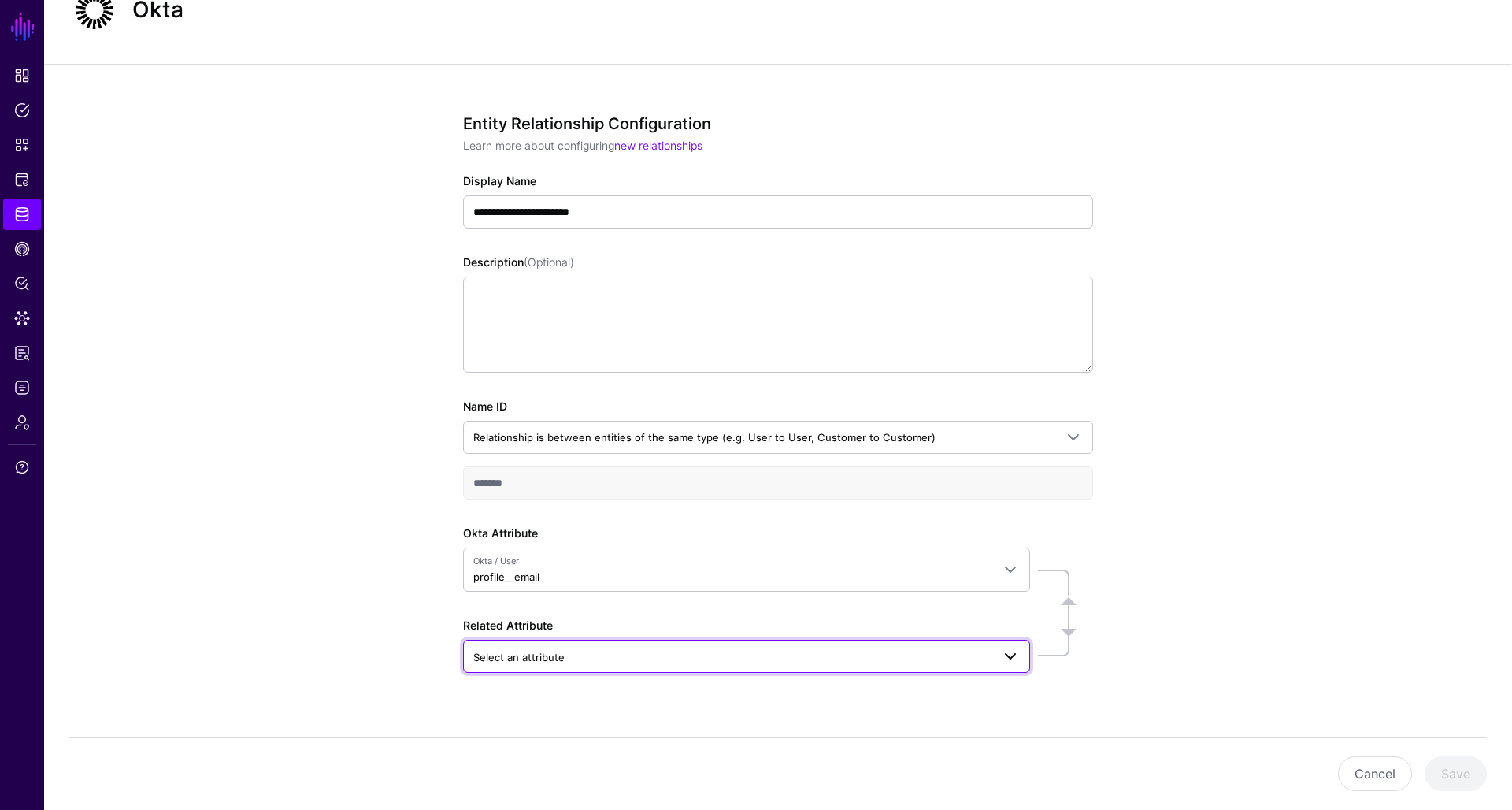
click at [583, 649] on span "Select an attribute" at bounding box center [733, 657] width 518 height 17
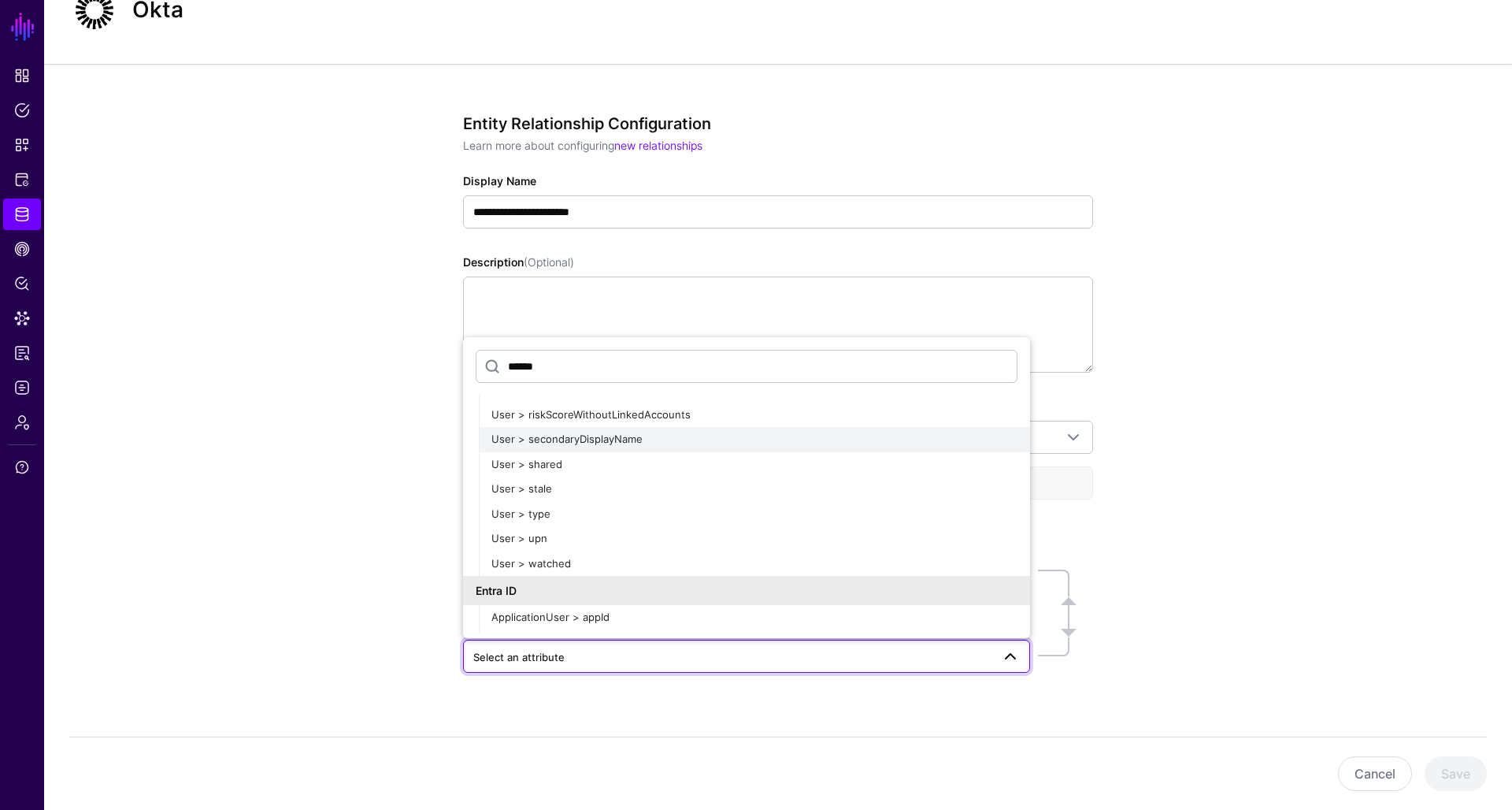
scroll to position [351, 0]
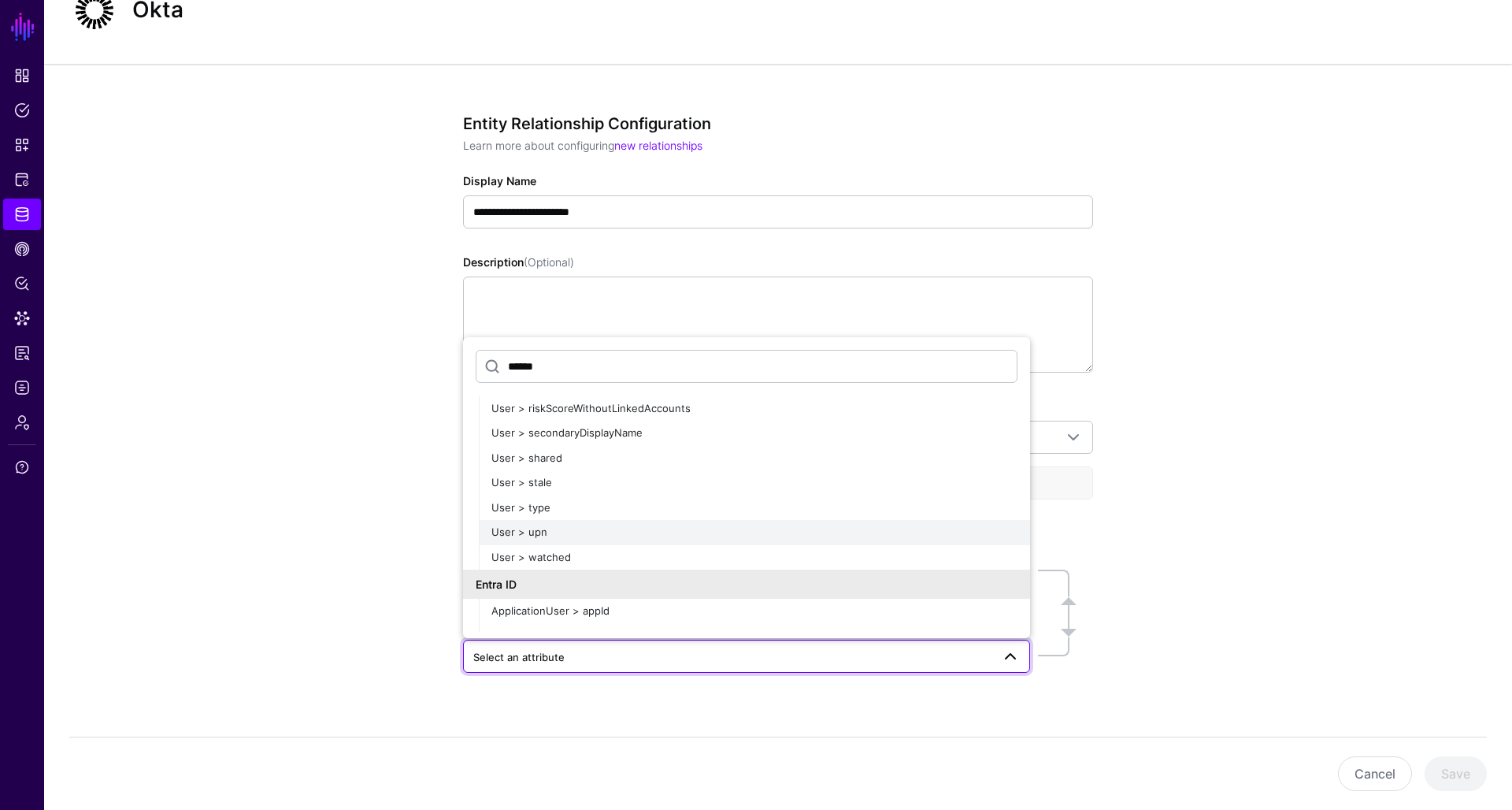
type input "******"
click at [568, 525] on div "User > upn" at bounding box center [754, 533] width 526 height 16
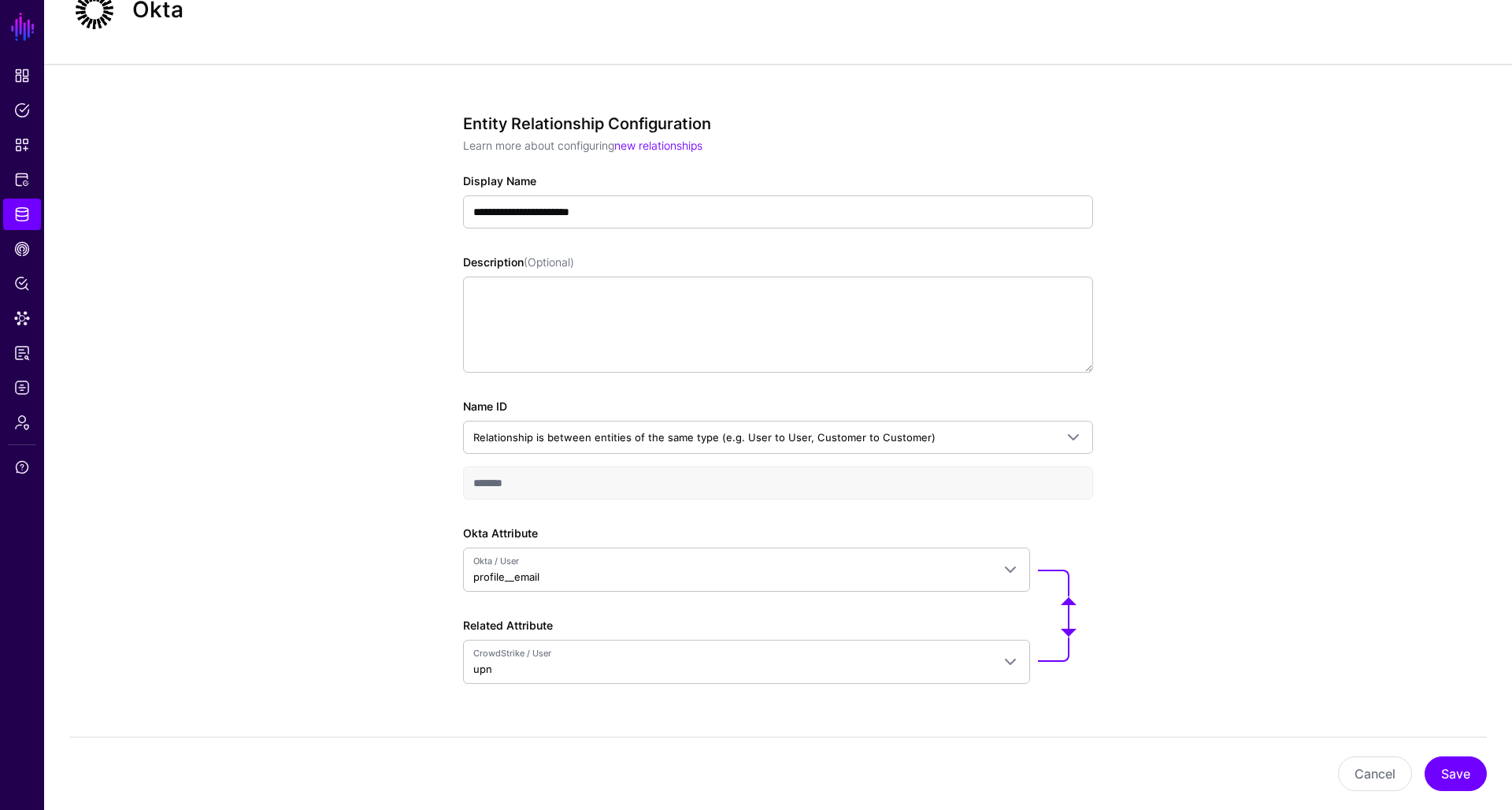
click at [385, 640] on div "**********" at bounding box center [778, 456] width 1468 height 785
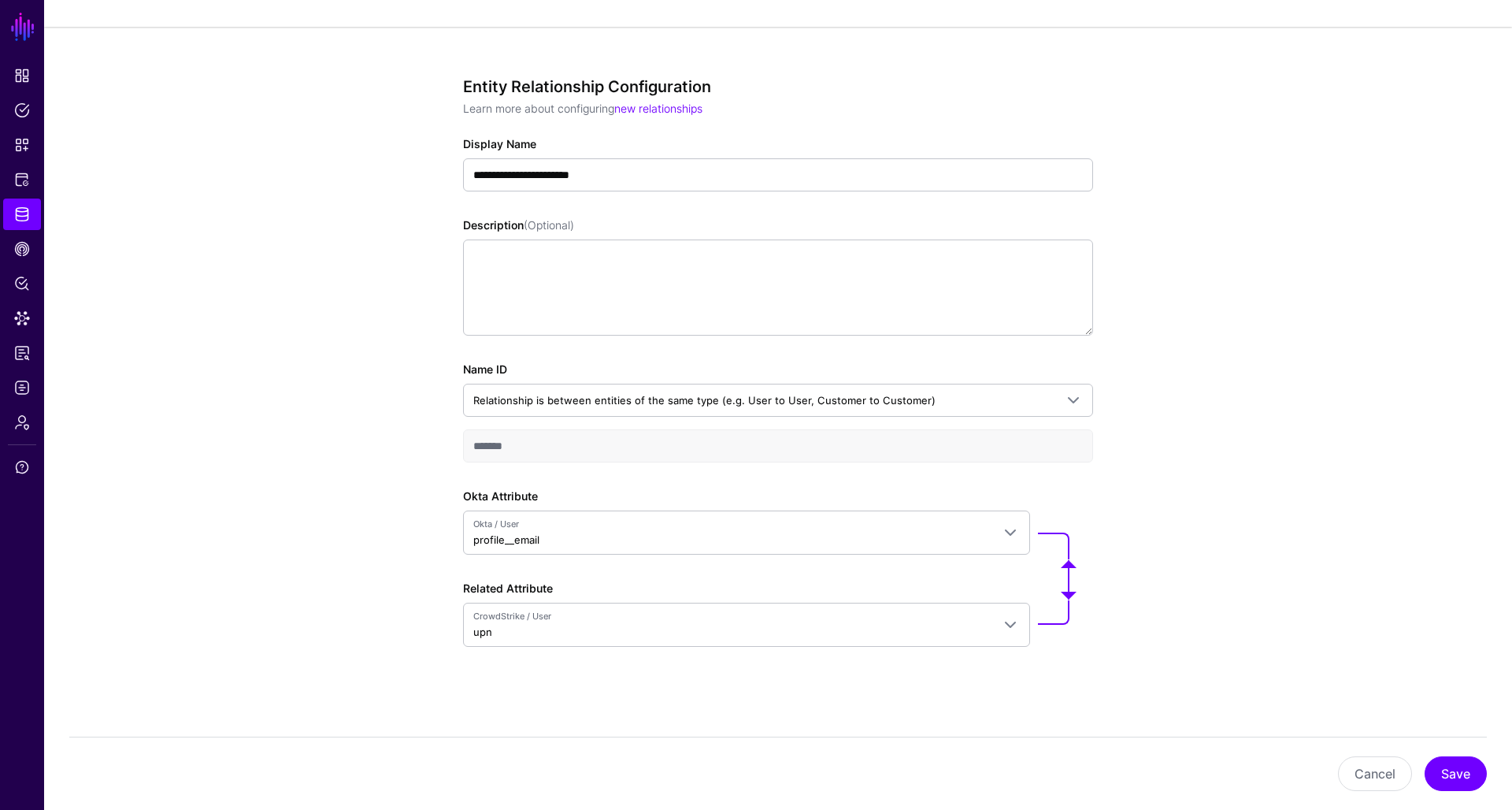
scroll to position [101, 0]
click at [1452, 771] on button "Save" at bounding box center [1456, 773] width 62 height 35
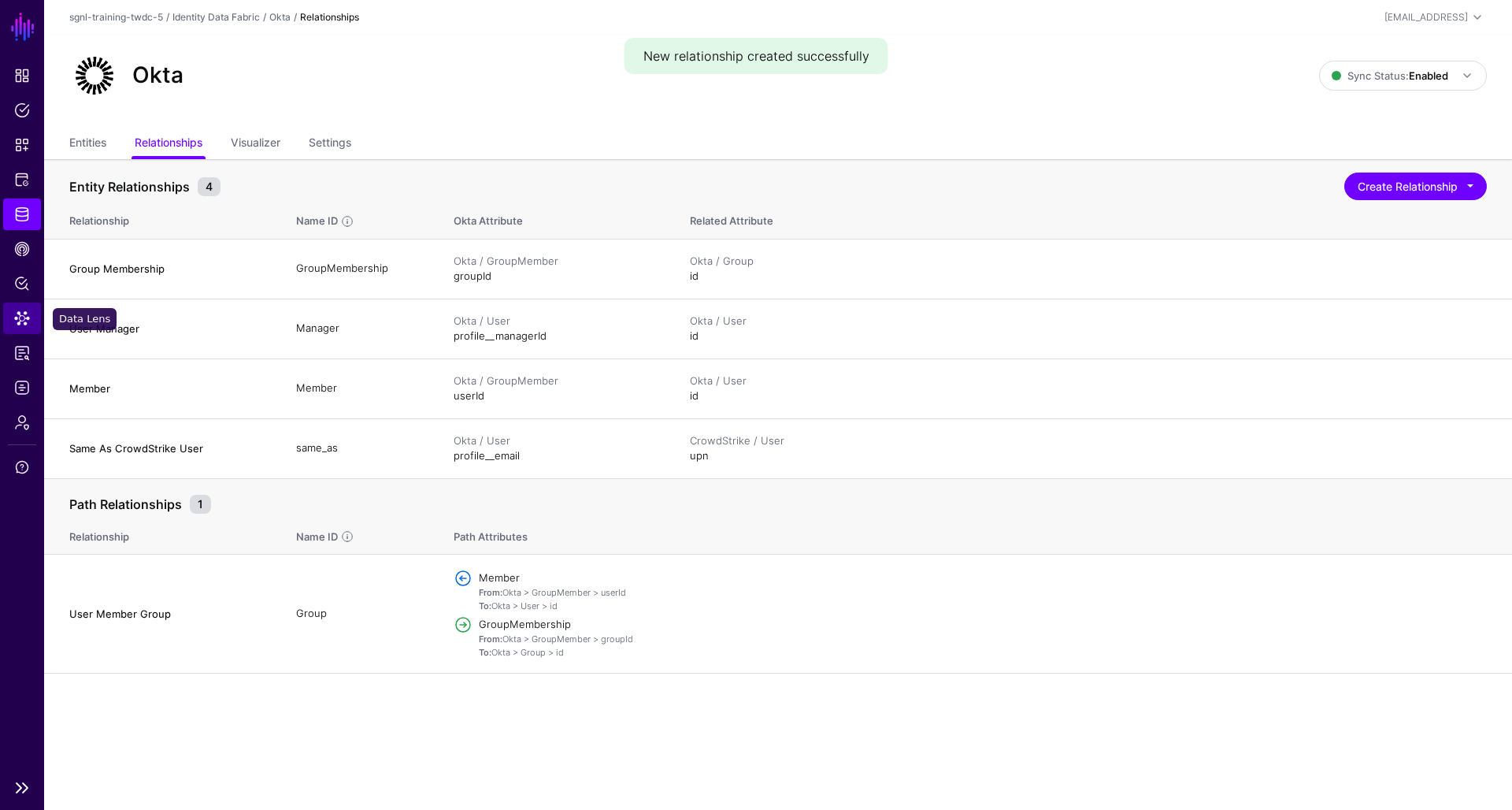
click at [21, 321] on span "Data Lens" at bounding box center [22, 318] width 16 height 16
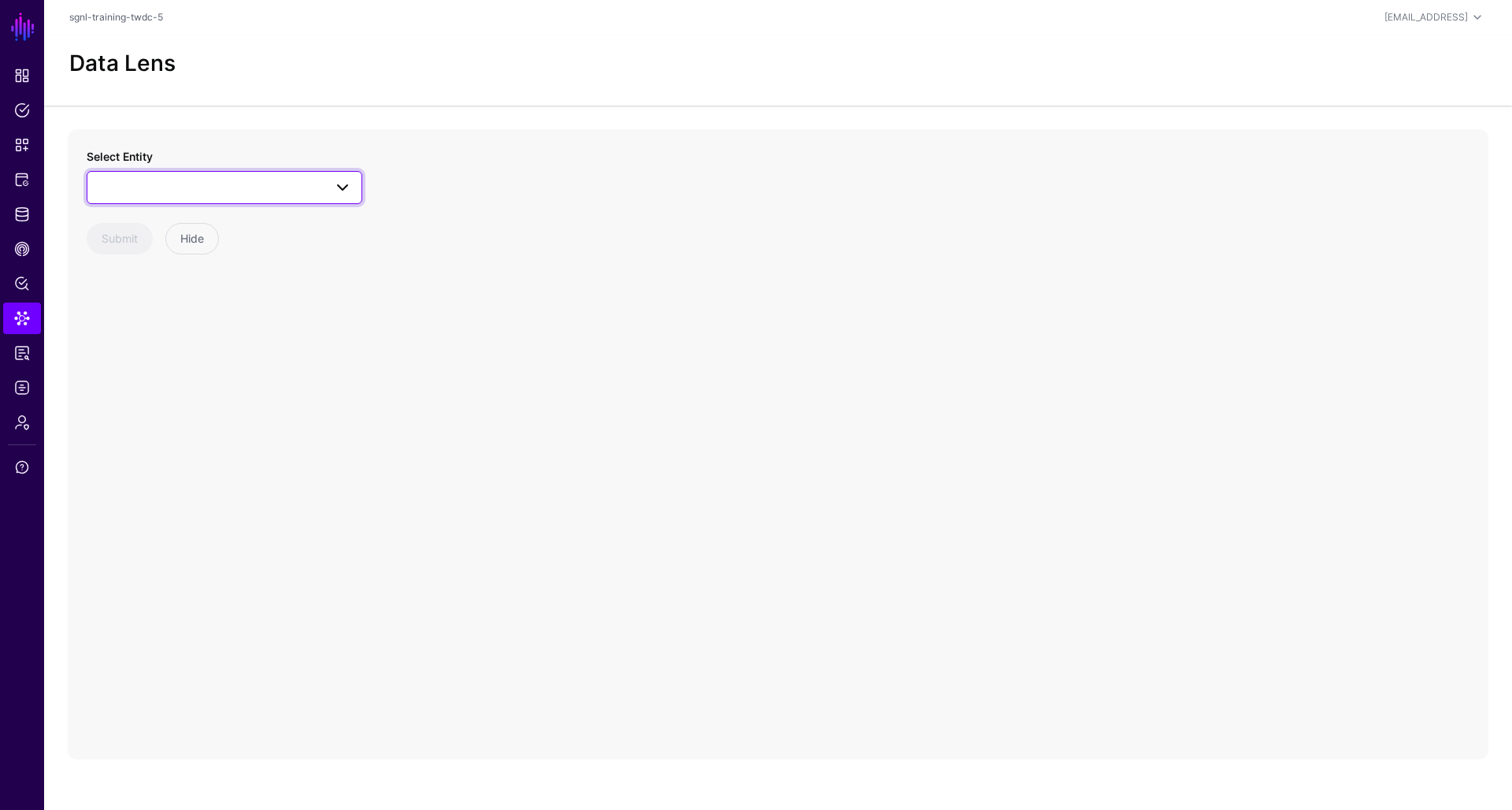
click at [256, 194] on span at bounding box center [224, 188] width 255 height 19
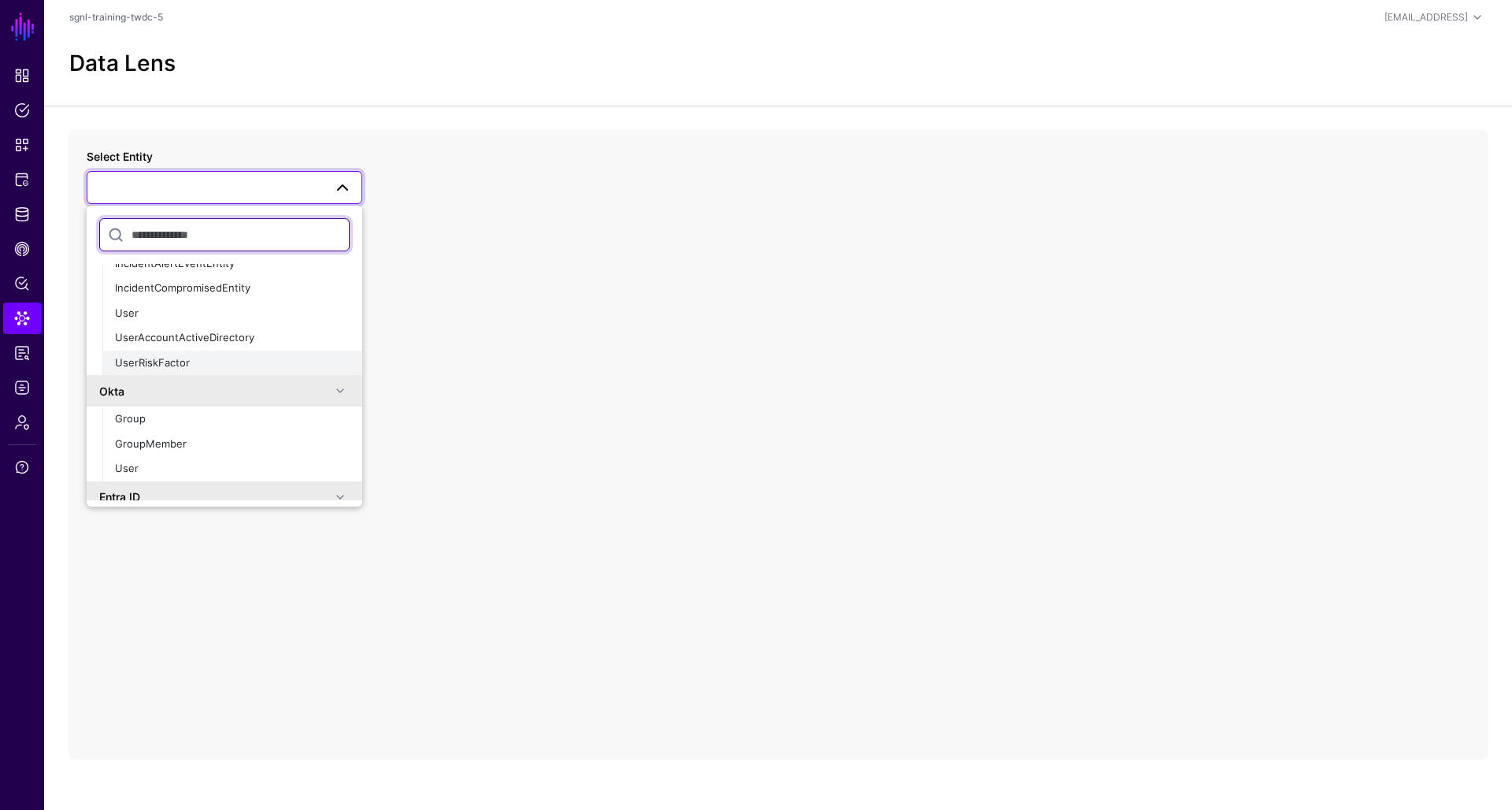
scroll to position [247, 0]
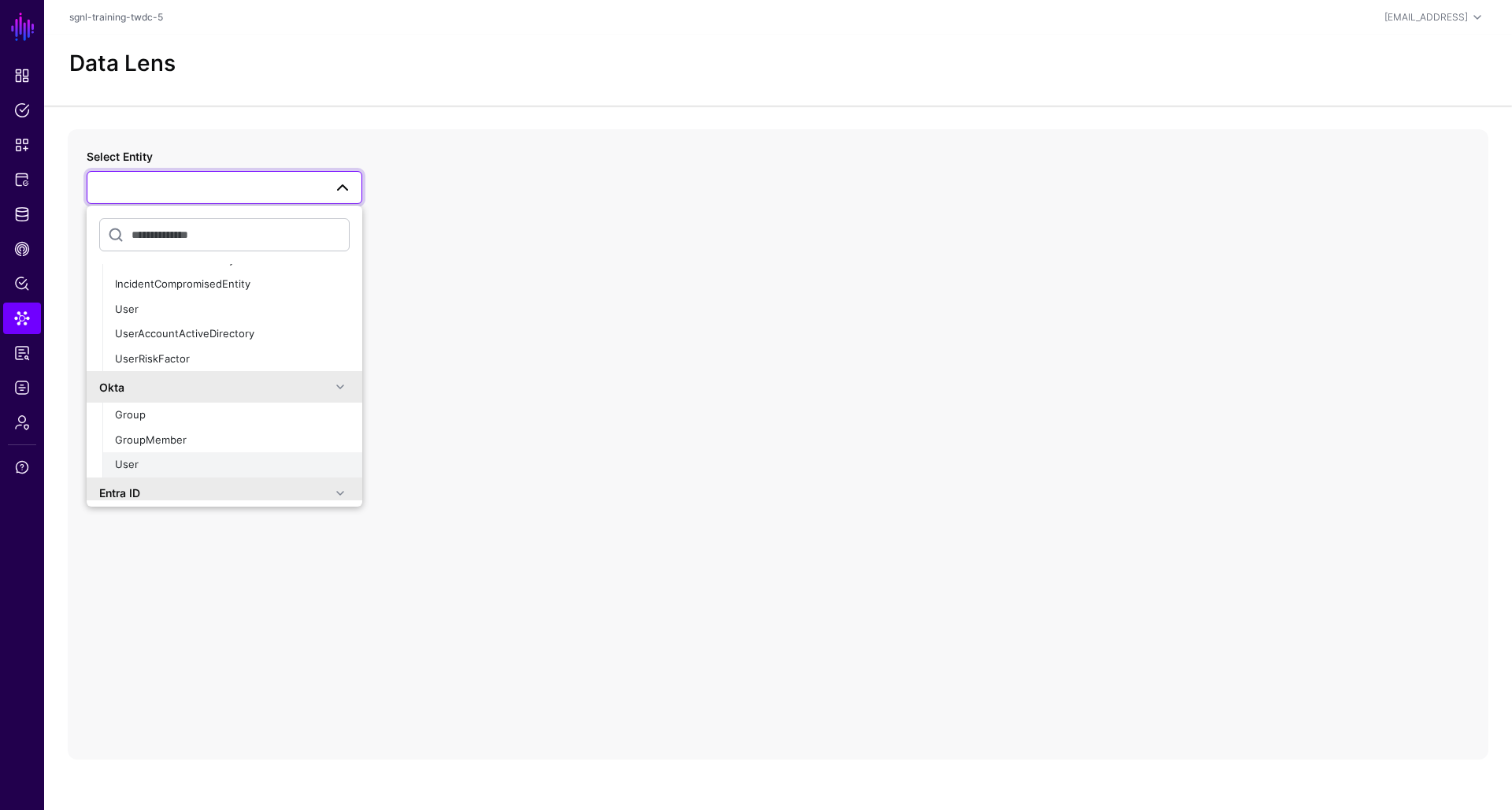
click at [206, 457] on div "User" at bounding box center [232, 464] width 235 height 16
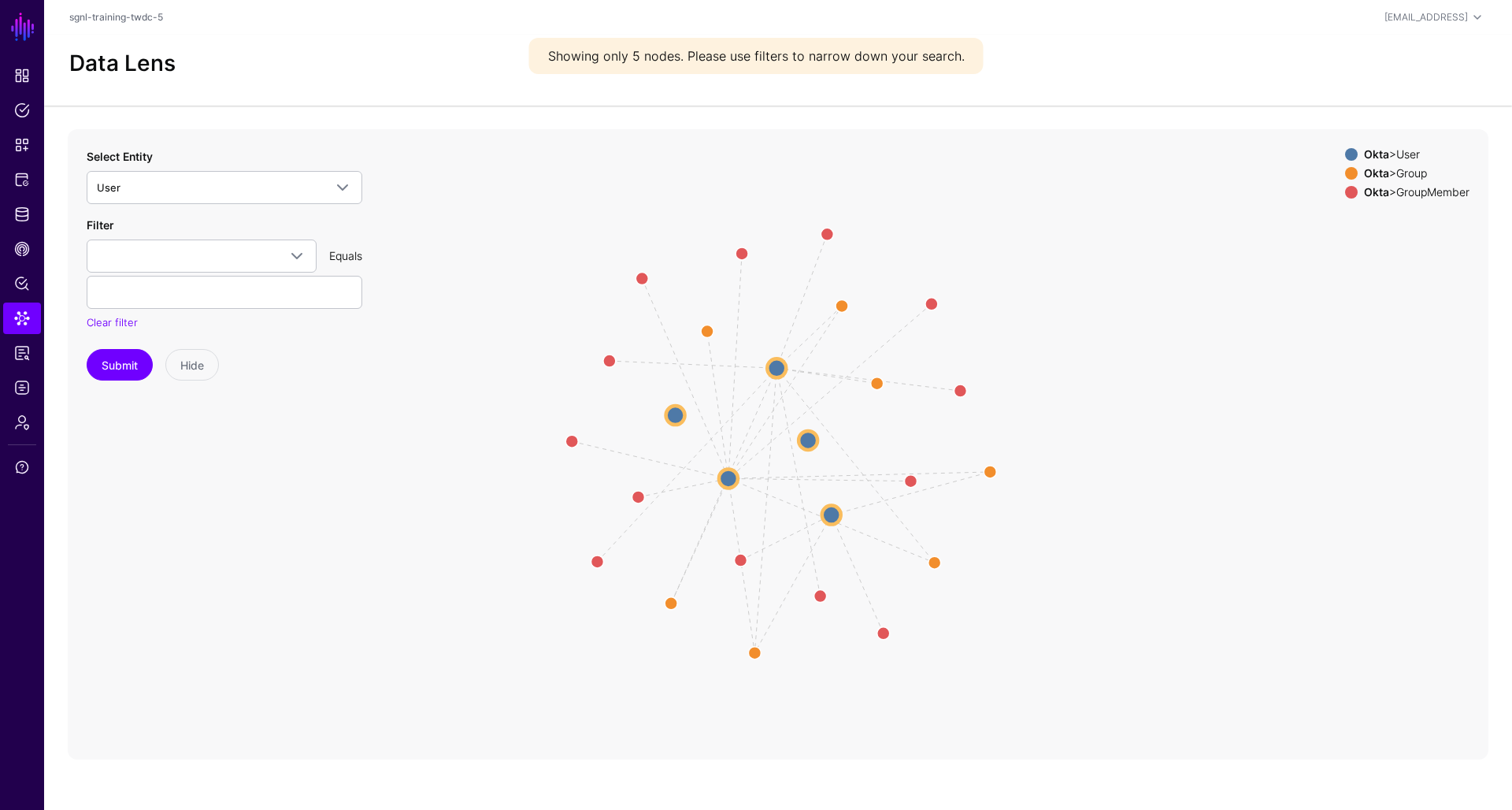
click at [710, 339] on icon "Member Member Member Member Member Member Group Group Group Group Group Group M…" at bounding box center [778, 444] width 1421 height 631
click at [707, 335] on circle at bounding box center [706, 330] width 25 height 25
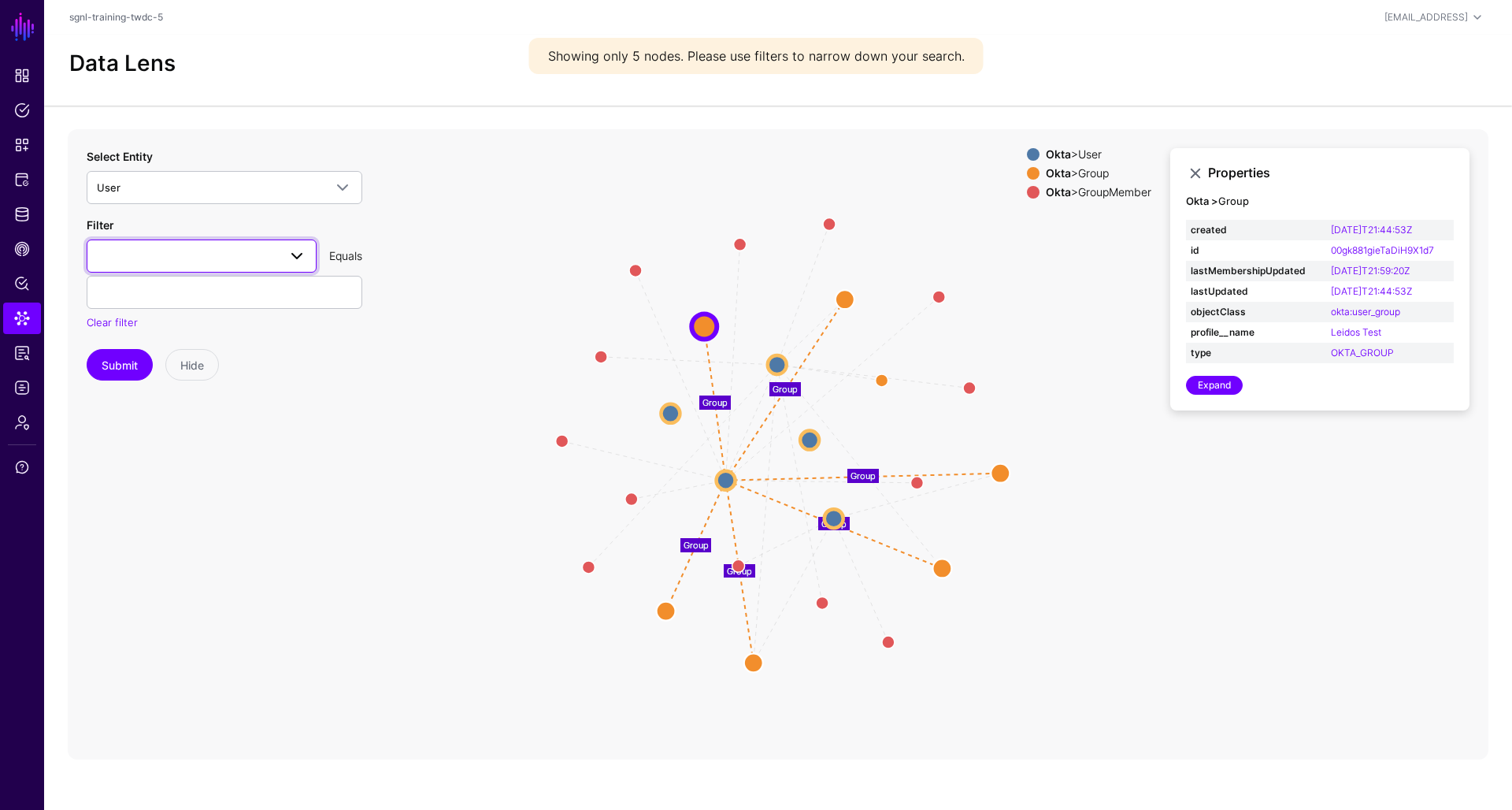
click at [245, 260] on span at bounding box center [201, 257] width 209 height 19
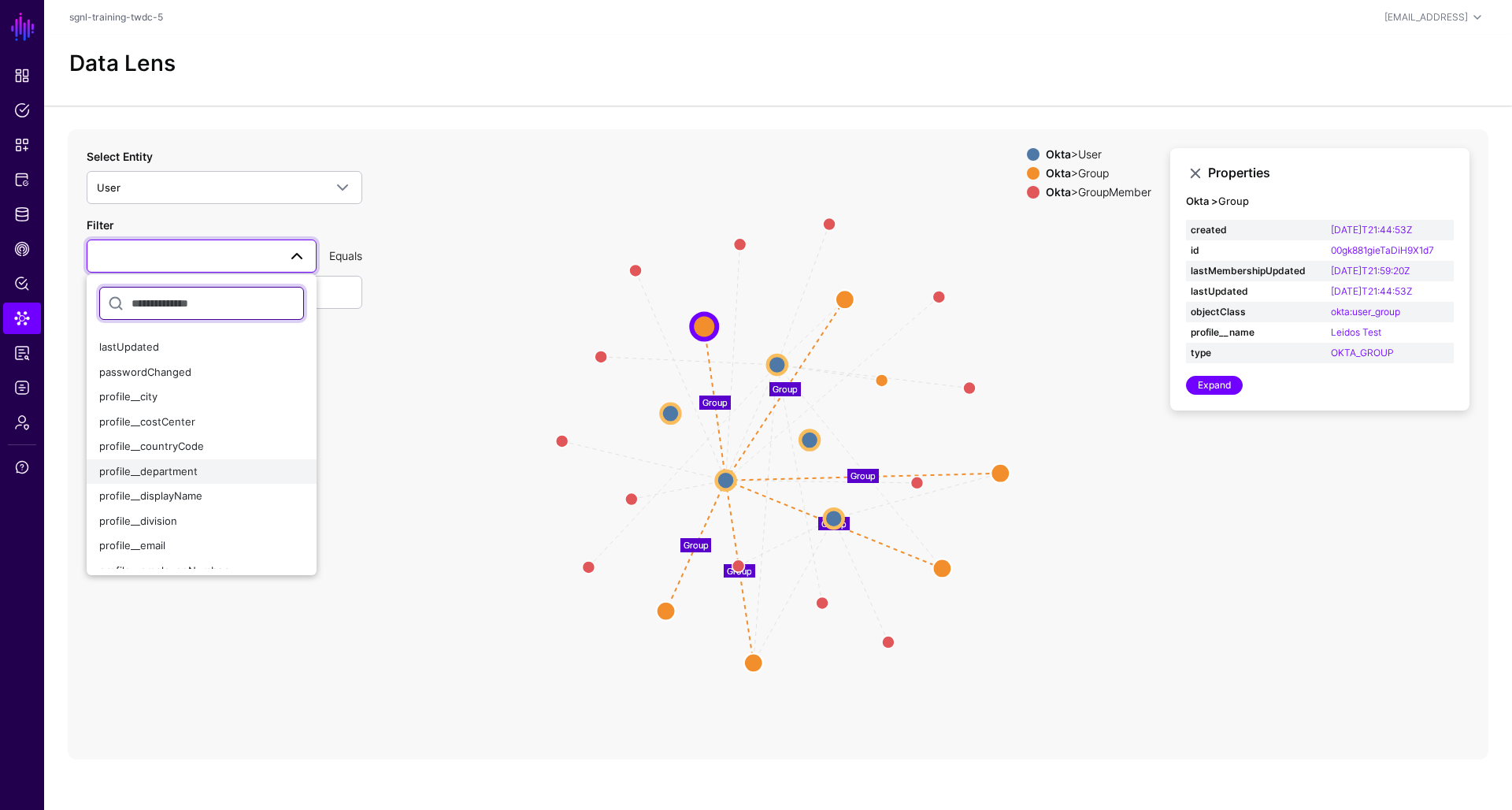
scroll to position [125, 0]
click at [210, 530] on button "profile__email" at bounding box center [201, 542] width 230 height 25
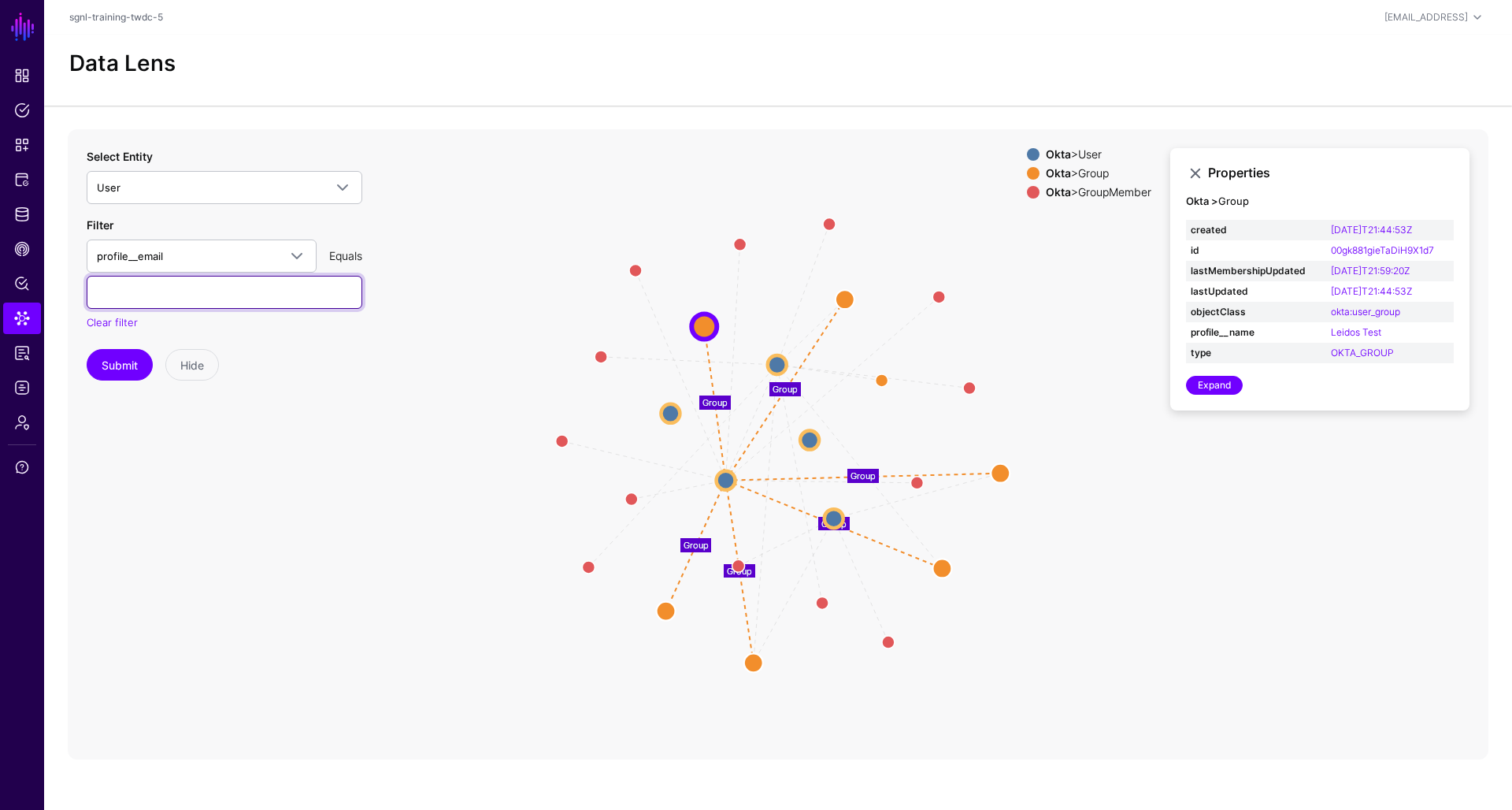
click at [283, 286] on input "text" at bounding box center [224, 292] width 276 height 33
paste input "**********"
click at [136, 364] on button "Submit" at bounding box center [119, 366] width 66 height 32
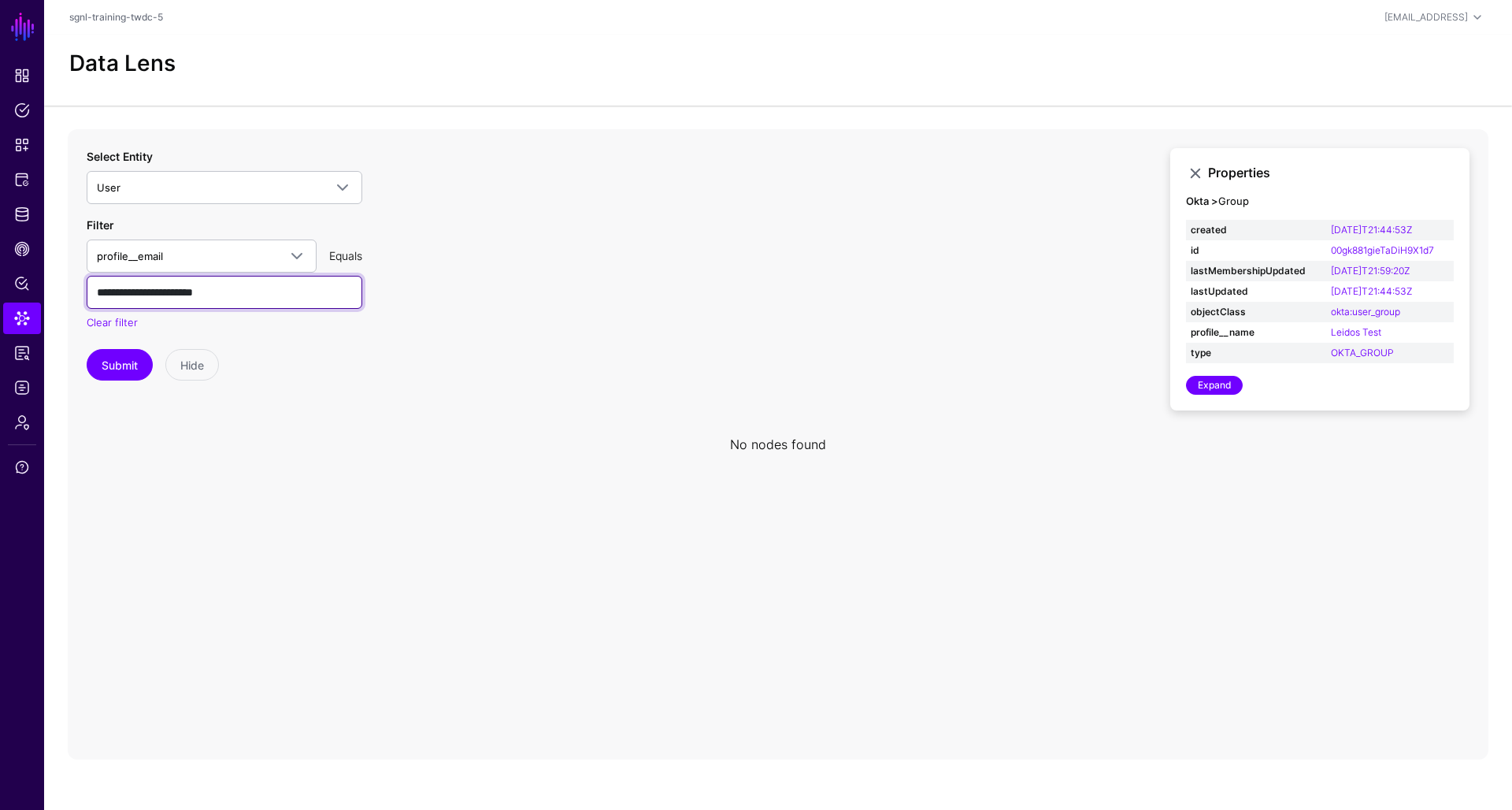
click at [256, 298] on input "**********" at bounding box center [224, 292] width 276 height 33
type input "**********"
click at [134, 361] on button "Submit" at bounding box center [119, 366] width 66 height 32
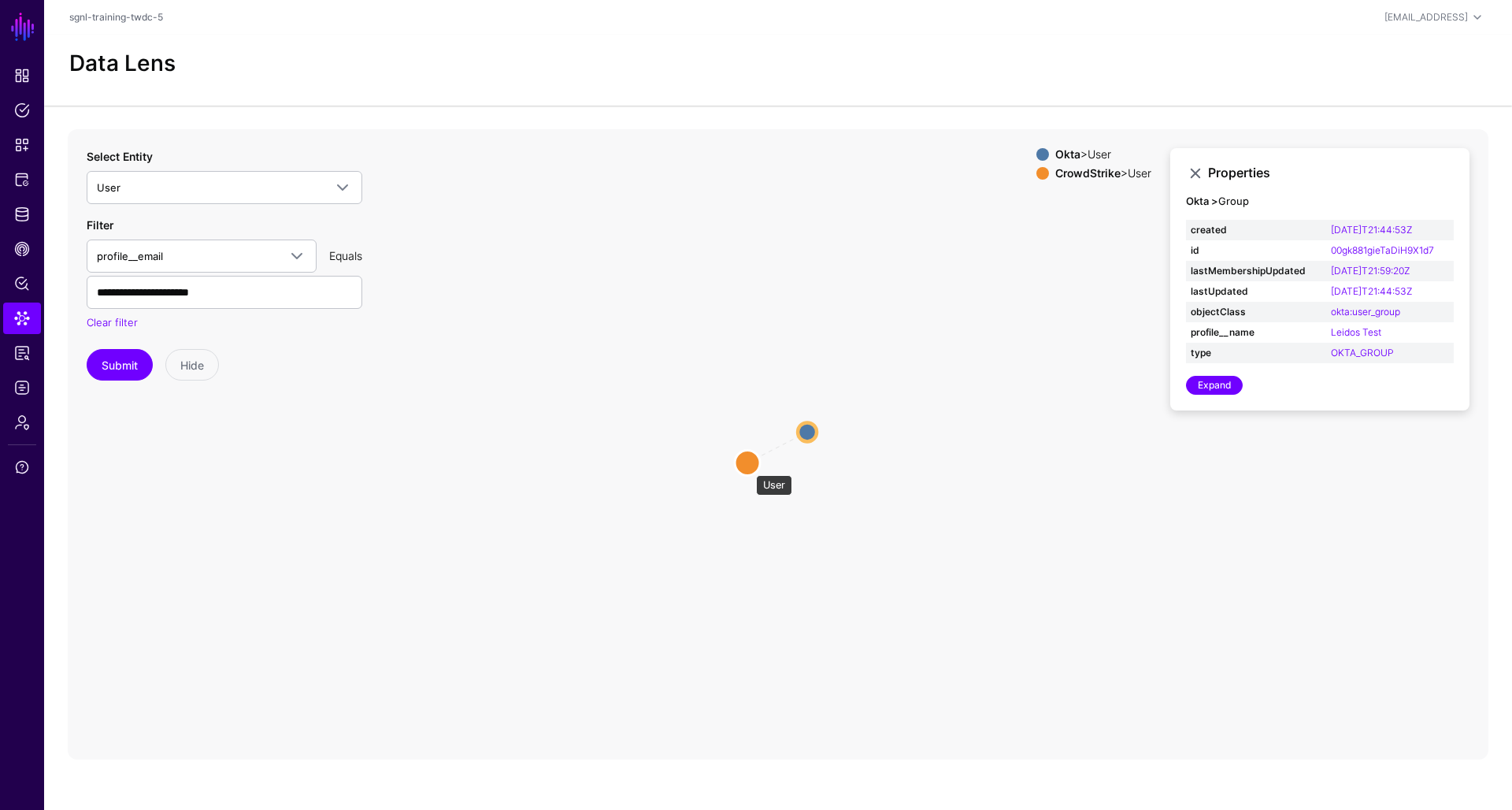
click at [748, 467] on circle at bounding box center [748, 462] width 25 height 25
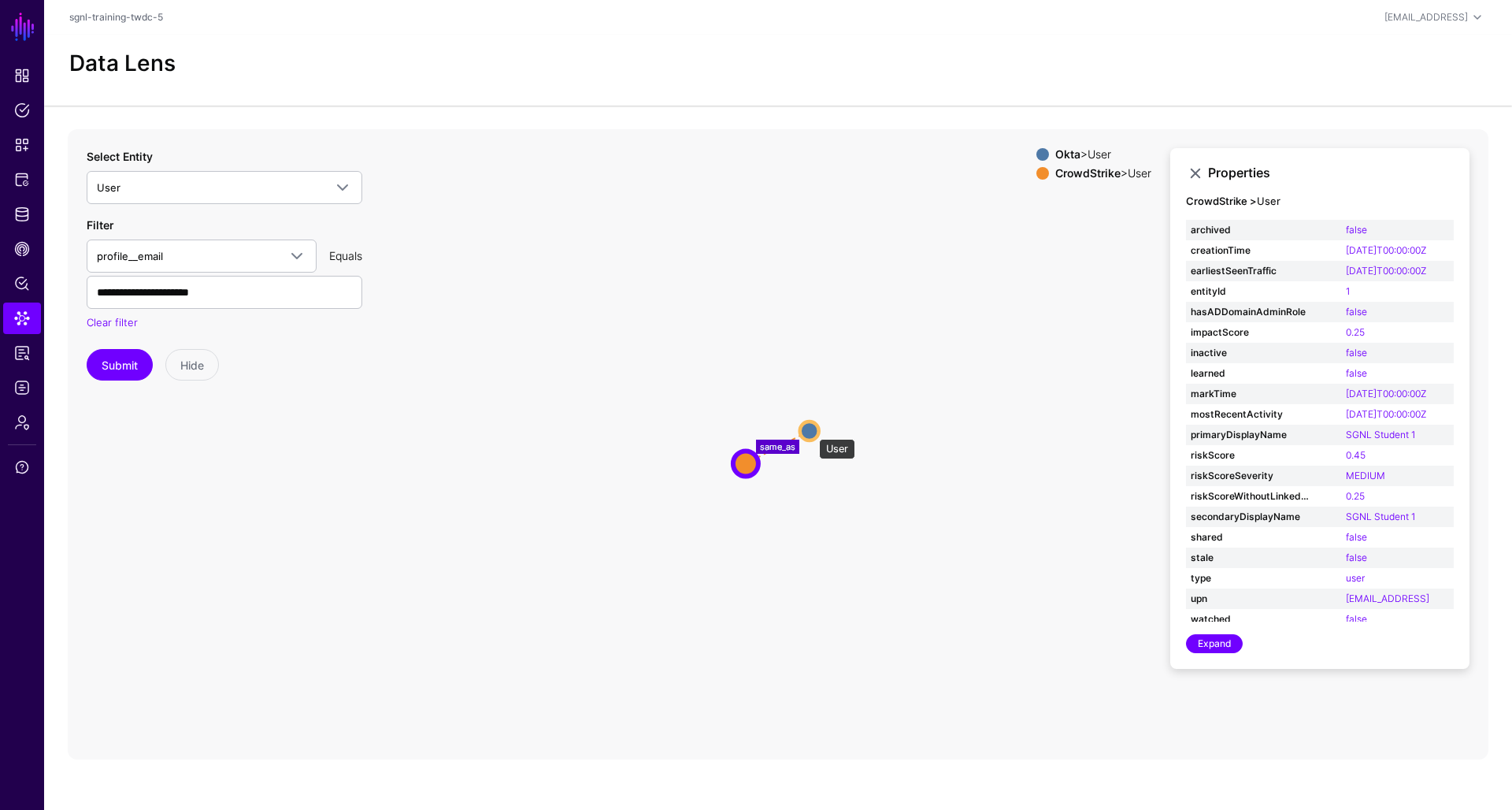
click at [811, 431] on circle at bounding box center [810, 431] width 19 height 19
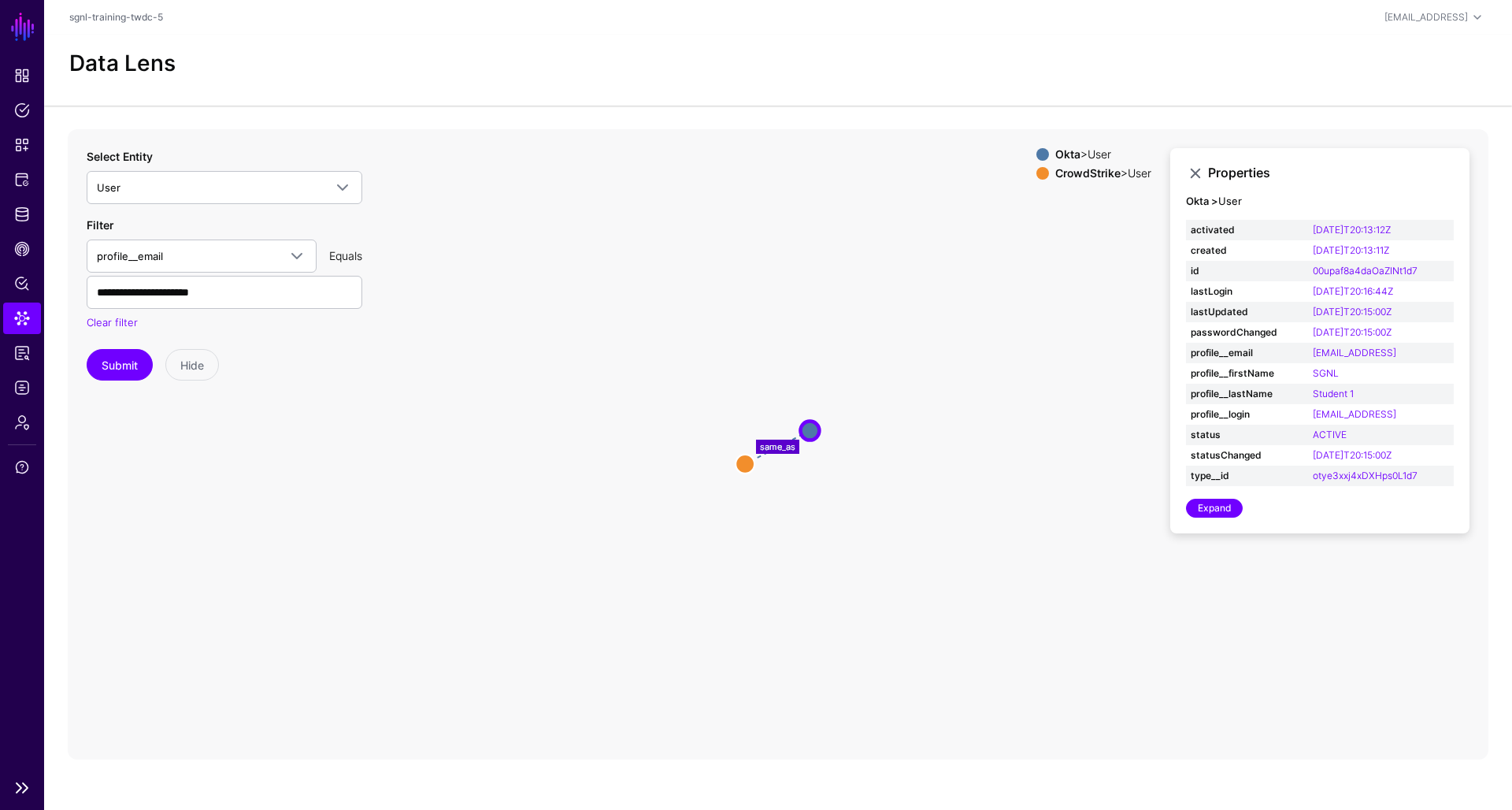
click at [746, 465] on circle at bounding box center [745, 463] width 19 height 19
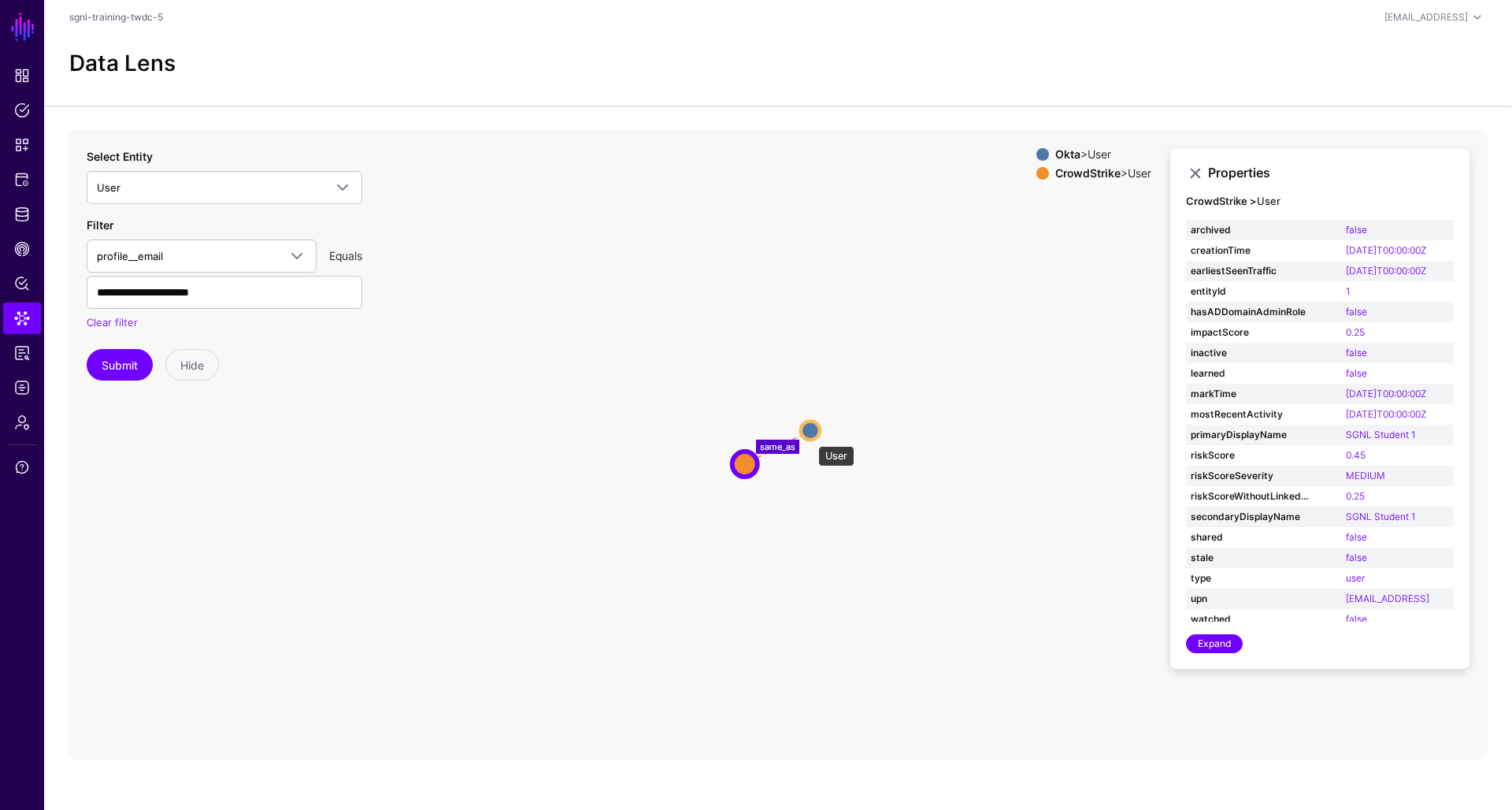
click at [813, 435] on circle at bounding box center [810, 430] width 19 height 19
click at [812, 426] on circle at bounding box center [812, 430] width 19 height 19
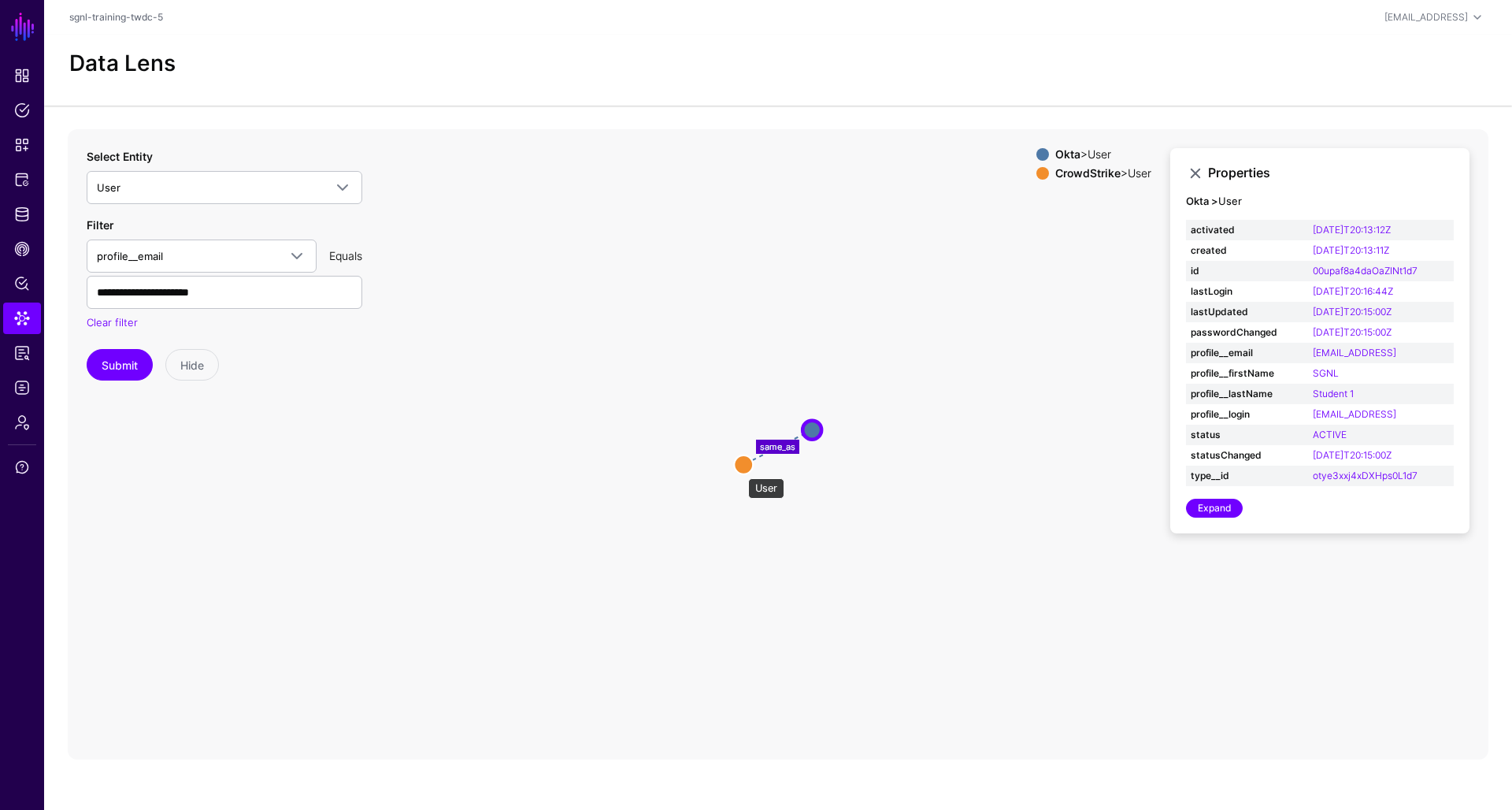
click at [740, 471] on circle at bounding box center [744, 464] width 19 height 19
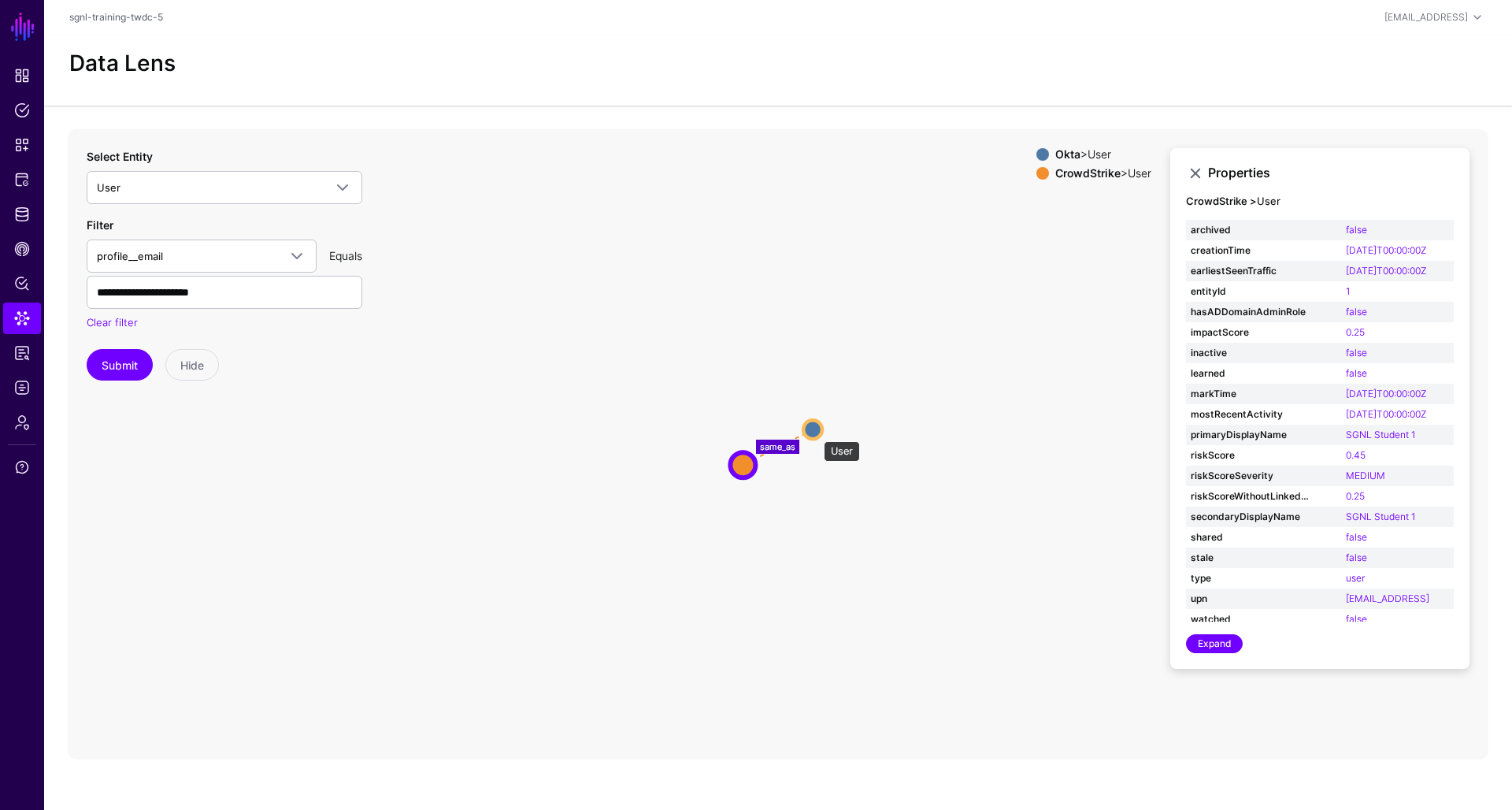
click at [816, 431] on circle at bounding box center [813, 429] width 19 height 19
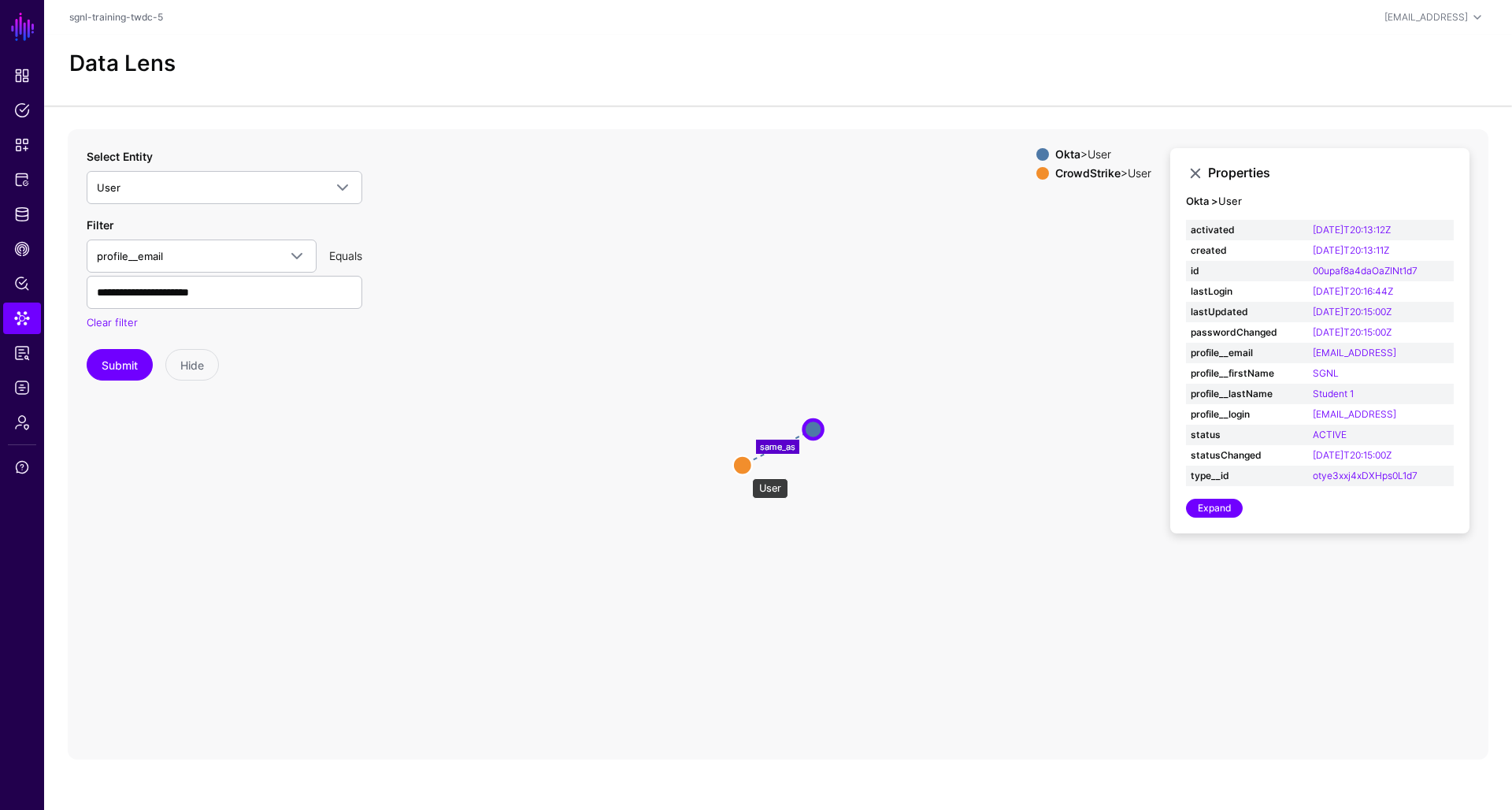
click at [745, 467] on circle at bounding box center [743, 465] width 19 height 19
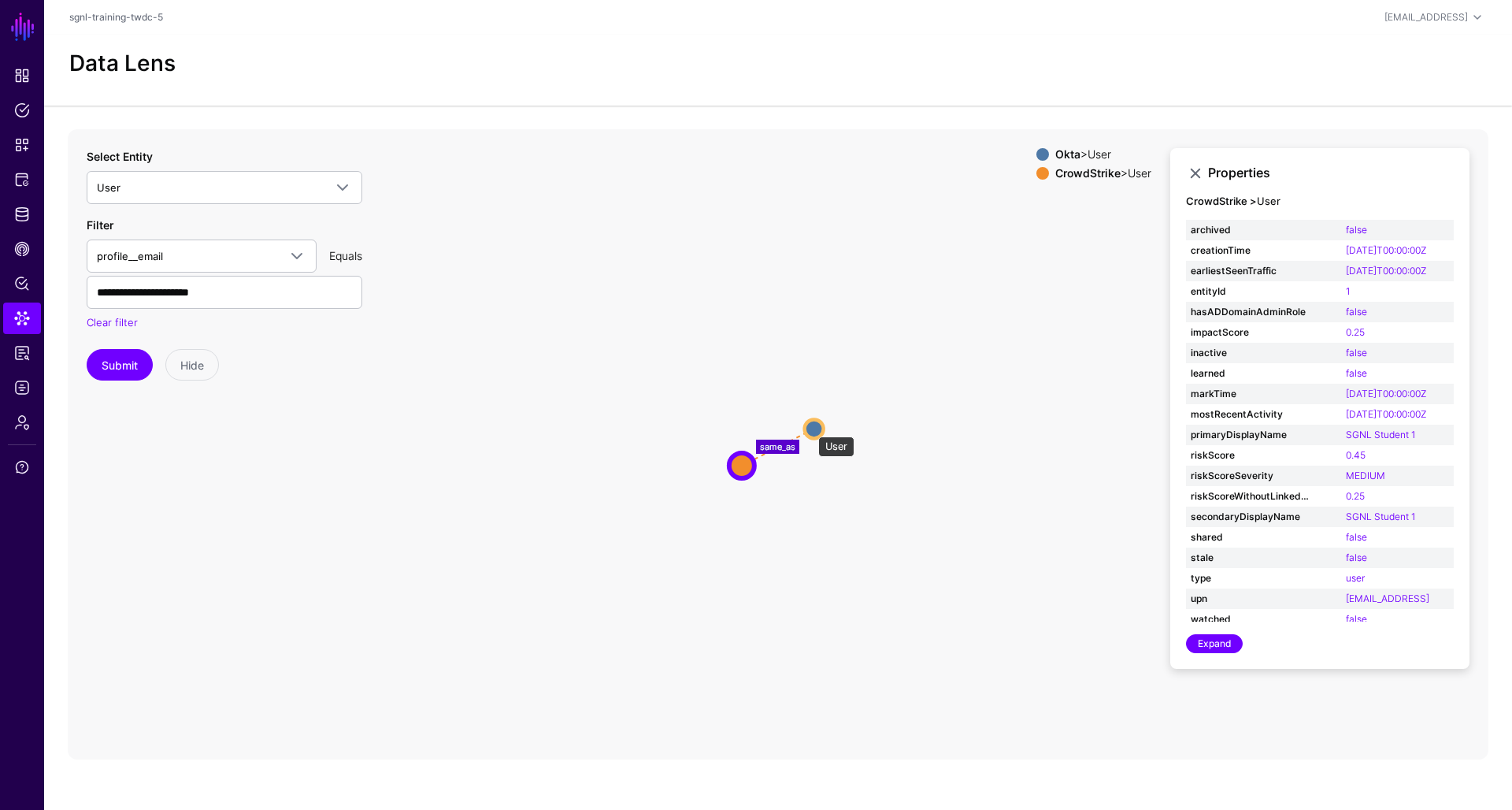
click at [810, 428] on circle at bounding box center [814, 428] width 19 height 19
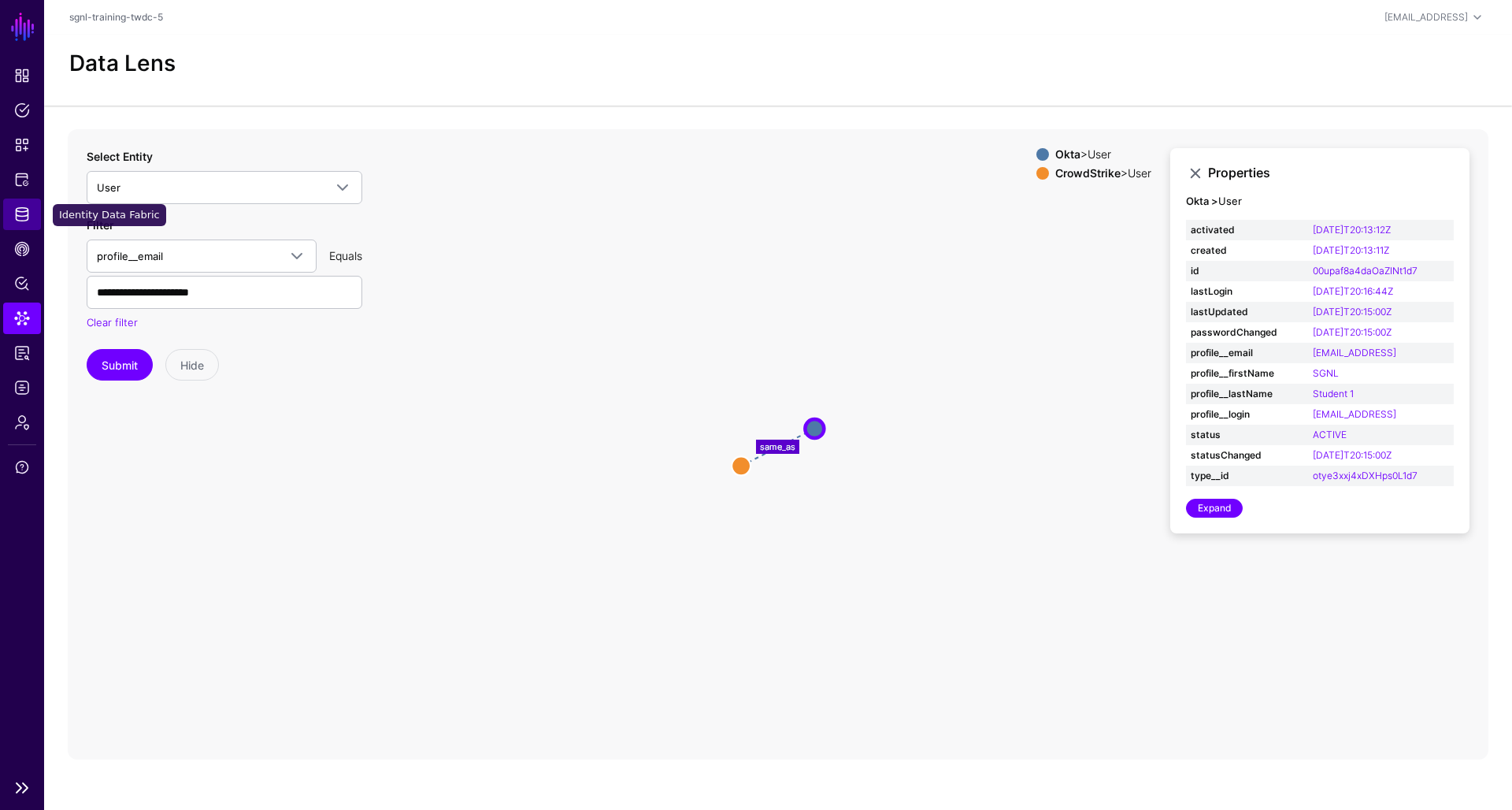
click at [22, 216] on span "Identity Data Fabric" at bounding box center [22, 214] width 16 height 16
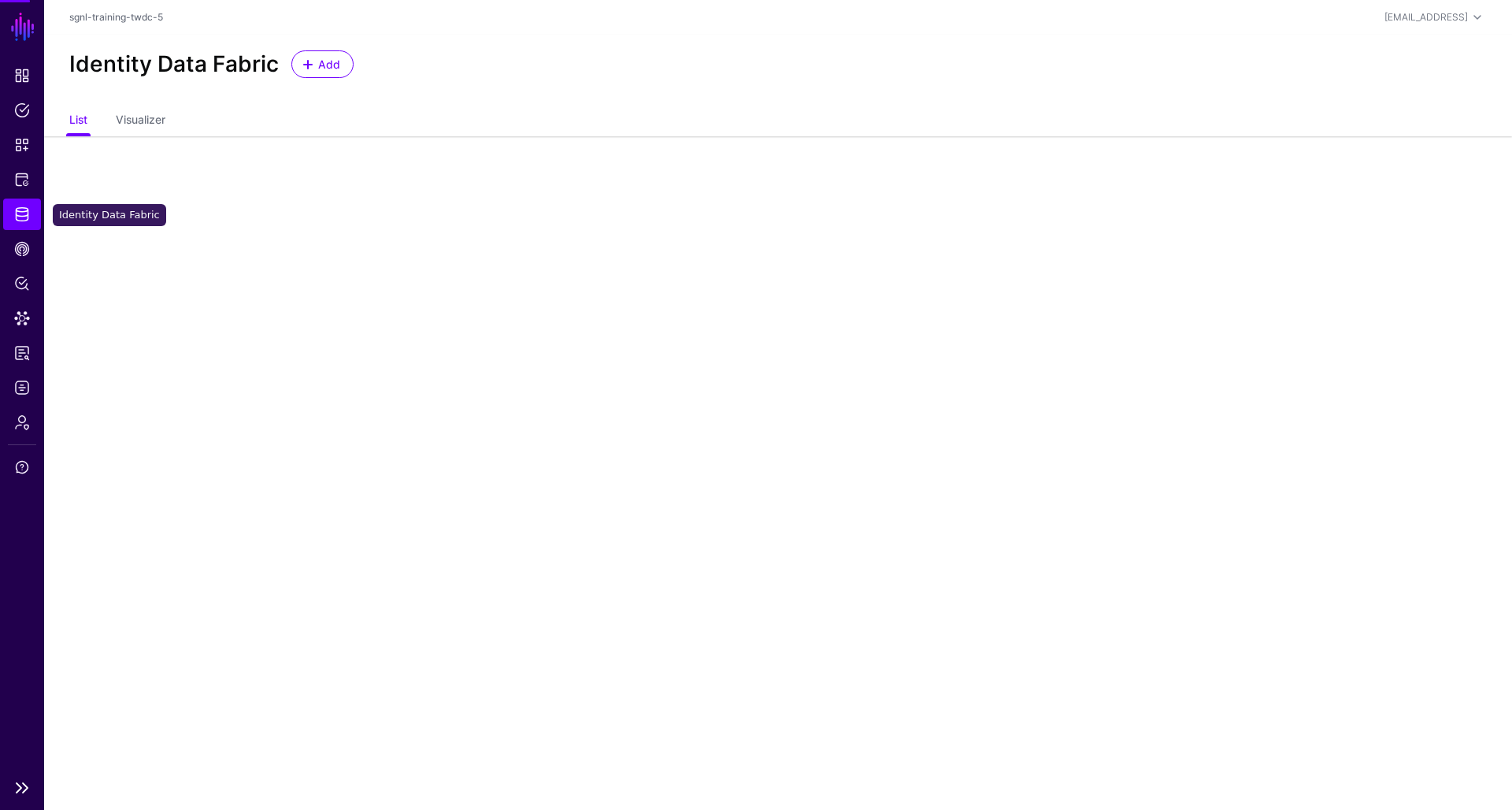
click at [22, 216] on span "Identity Data Fabric" at bounding box center [22, 214] width 16 height 16
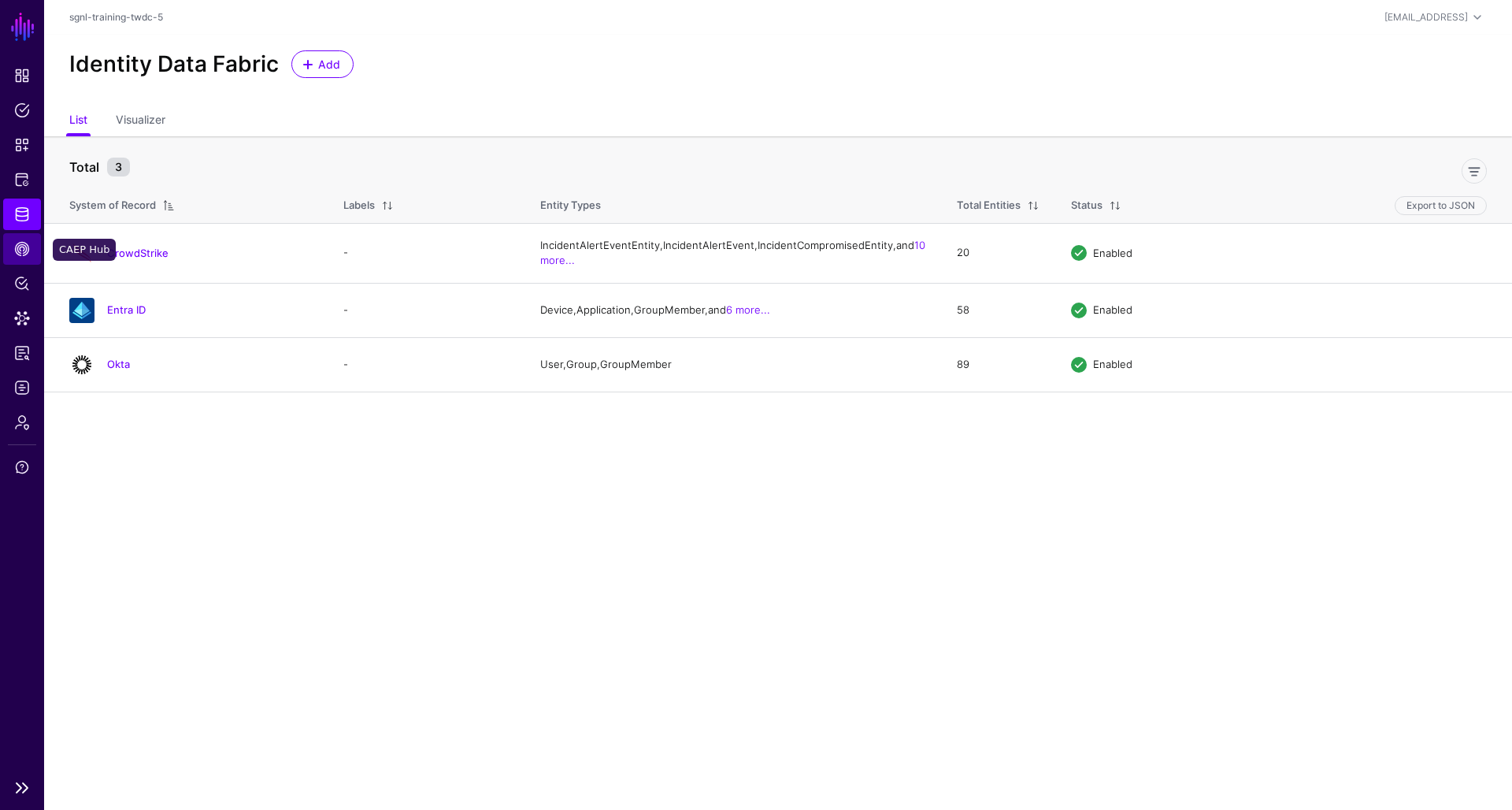
click at [27, 249] on span "CAEP Hub" at bounding box center [22, 249] width 16 height 16
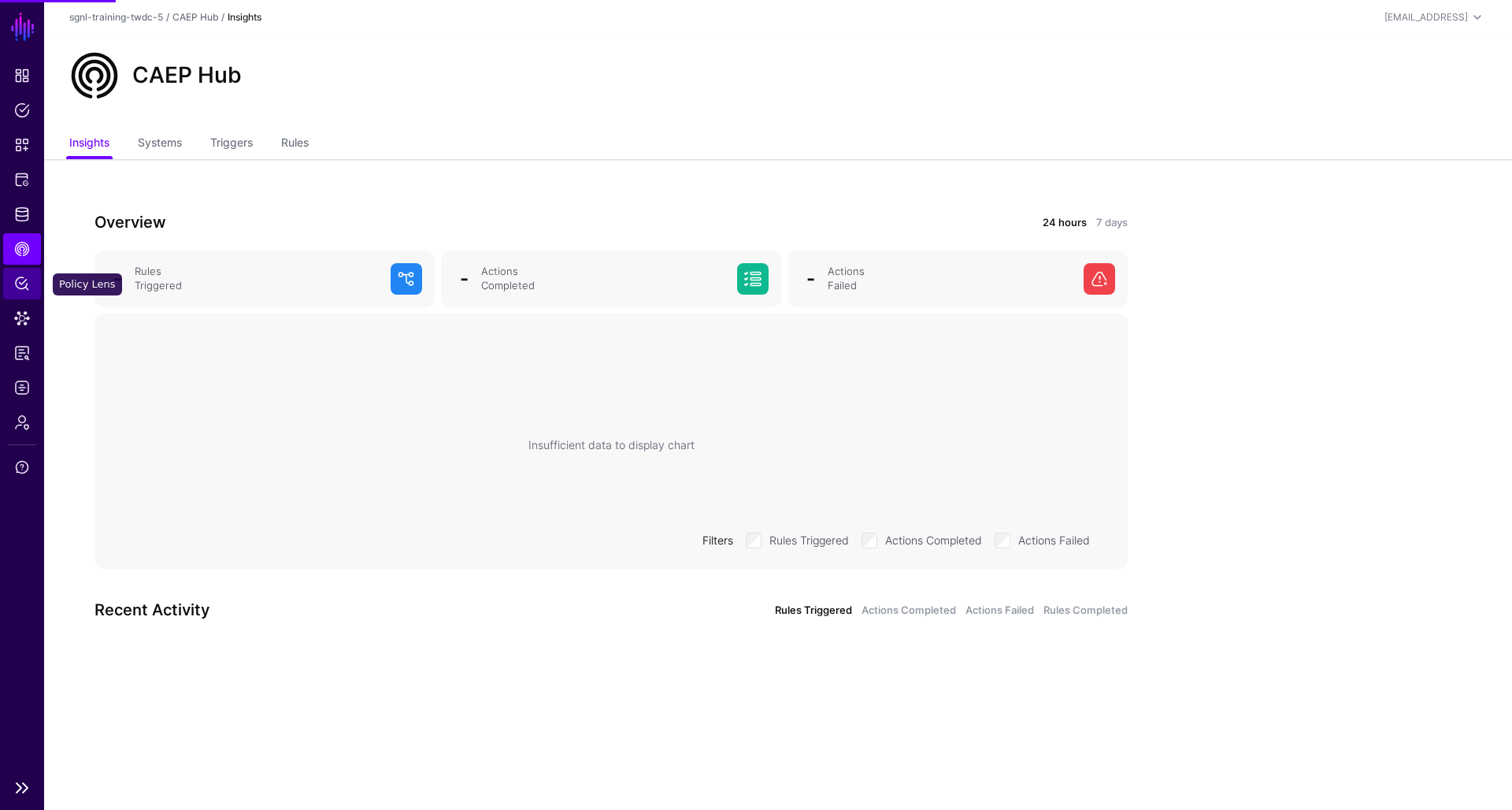
click at [26, 296] on link "Policy Lens" at bounding box center [22, 284] width 38 height 32
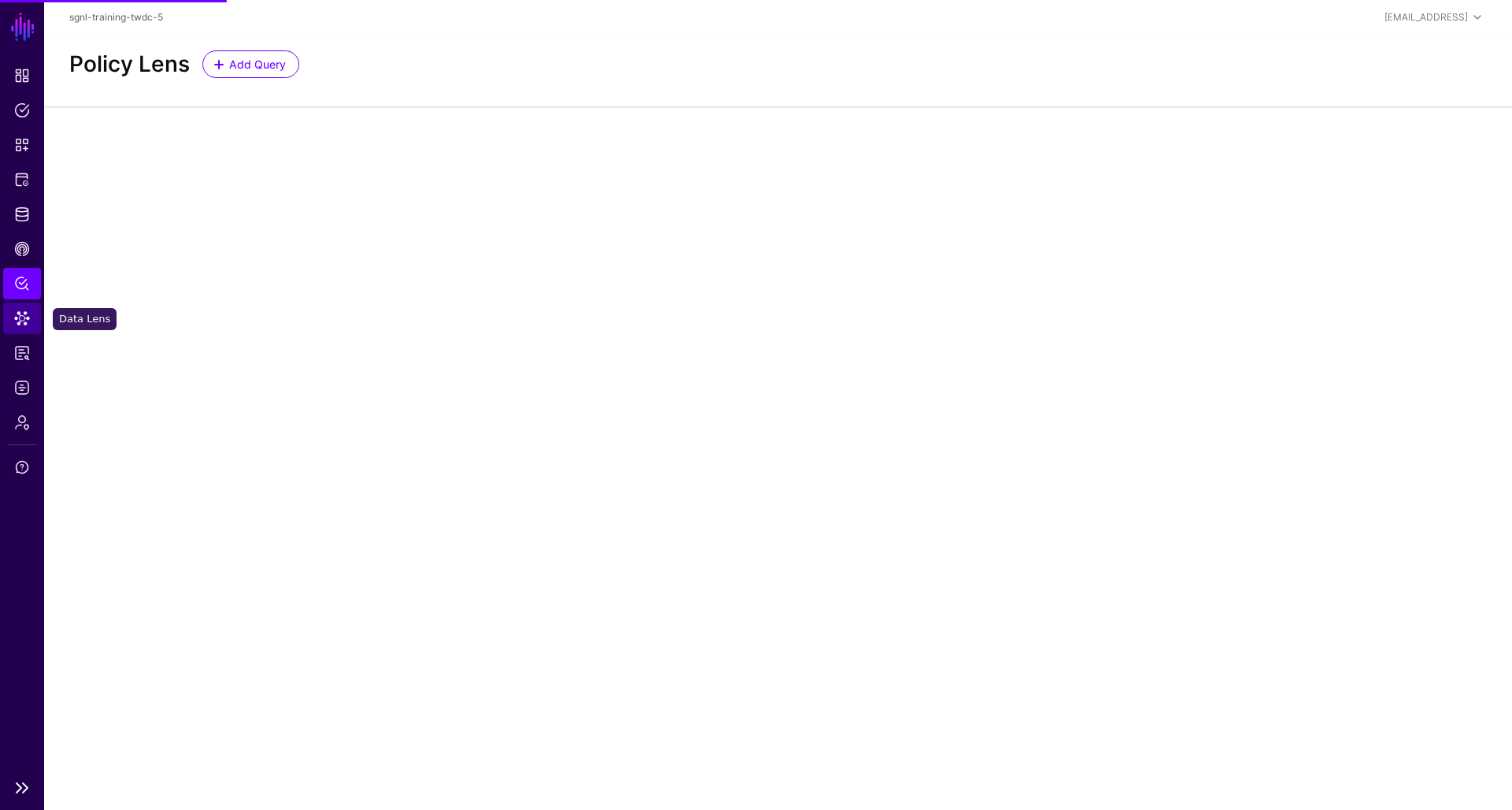
click at [23, 331] on link "Data Lens" at bounding box center [22, 319] width 38 height 32
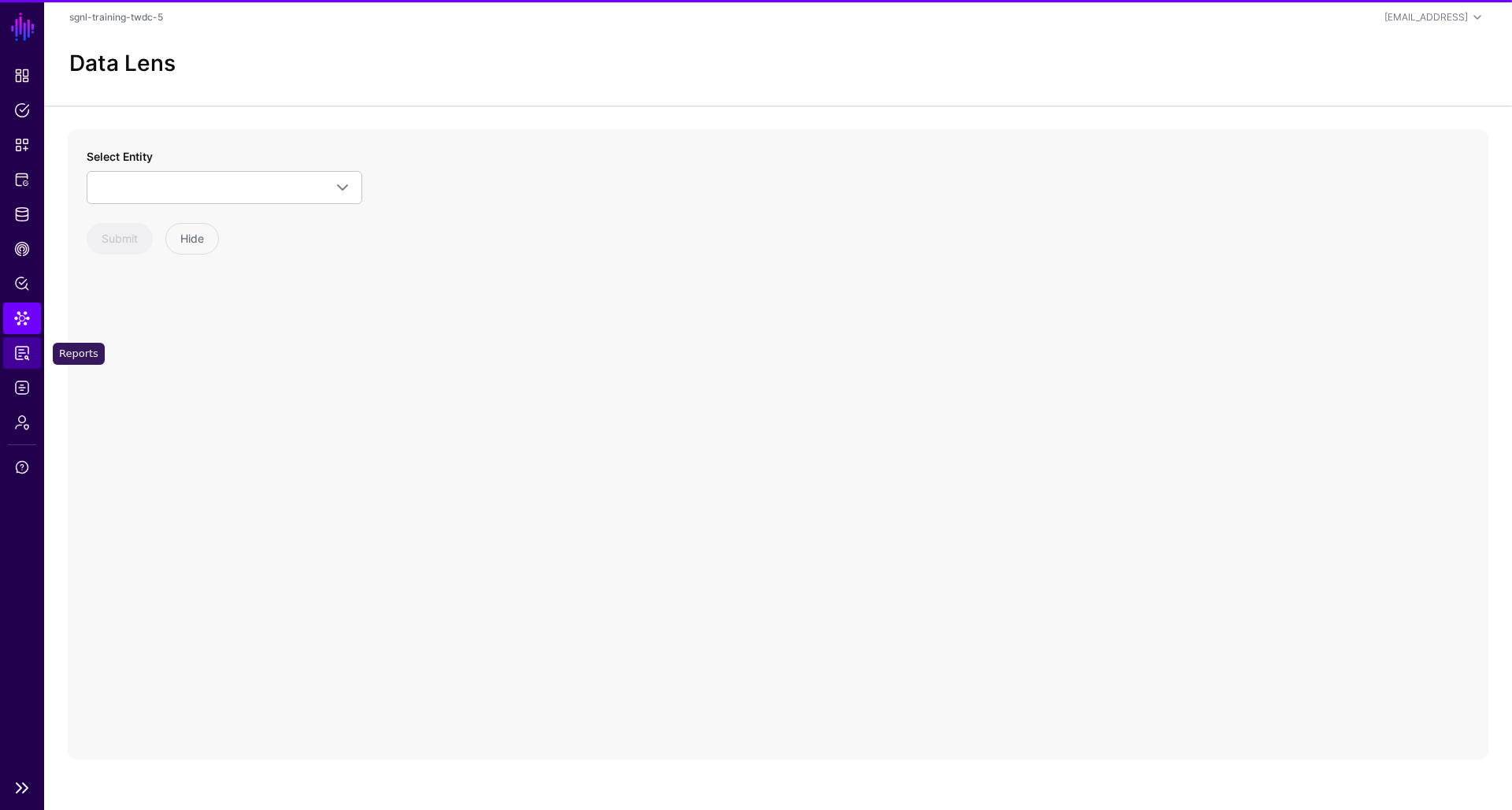
click at [23, 360] on span "Reports" at bounding box center [22, 352] width 16 height 16
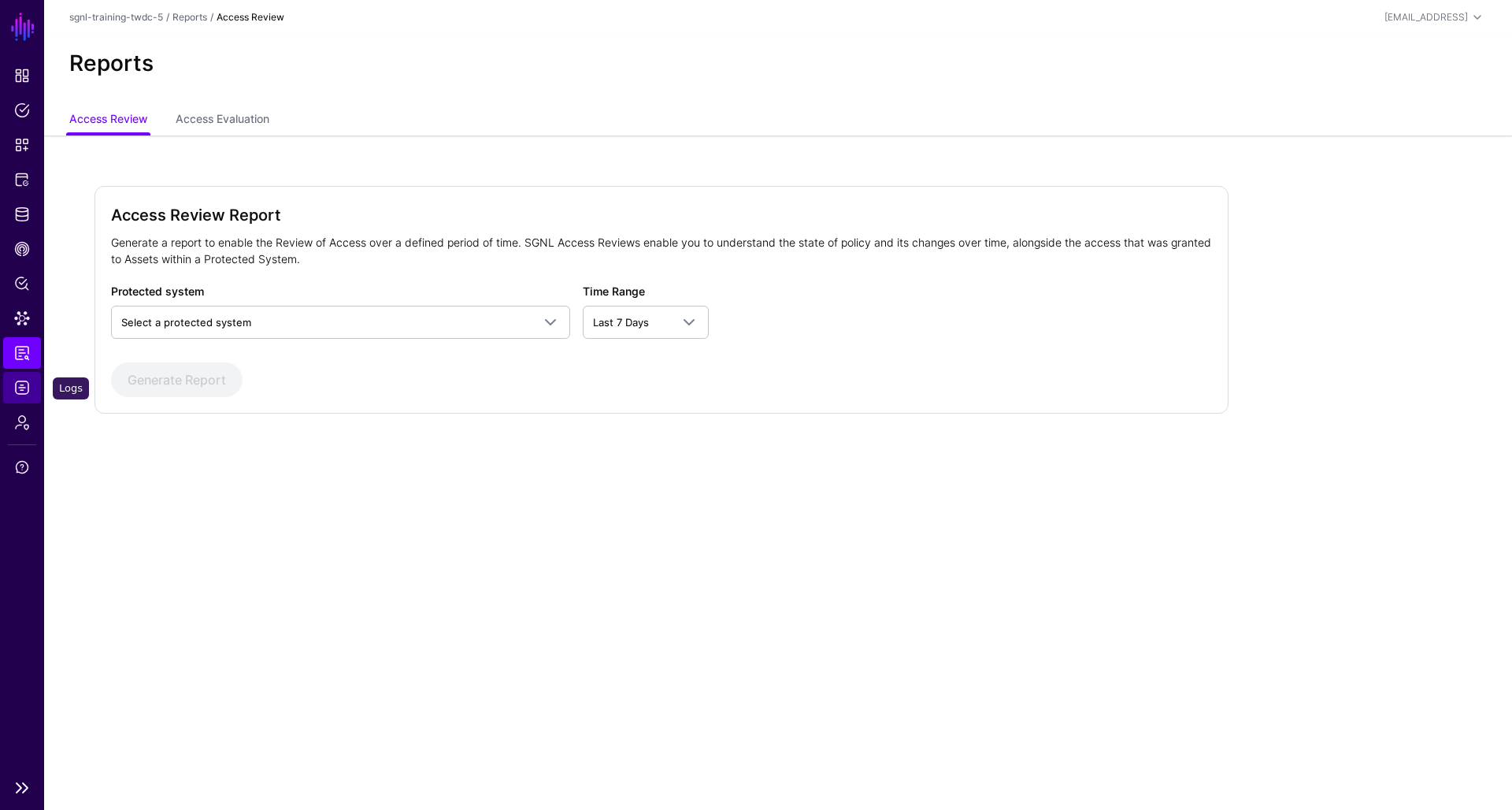
click at [22, 391] on span "Logs" at bounding box center [22, 387] width 16 height 16
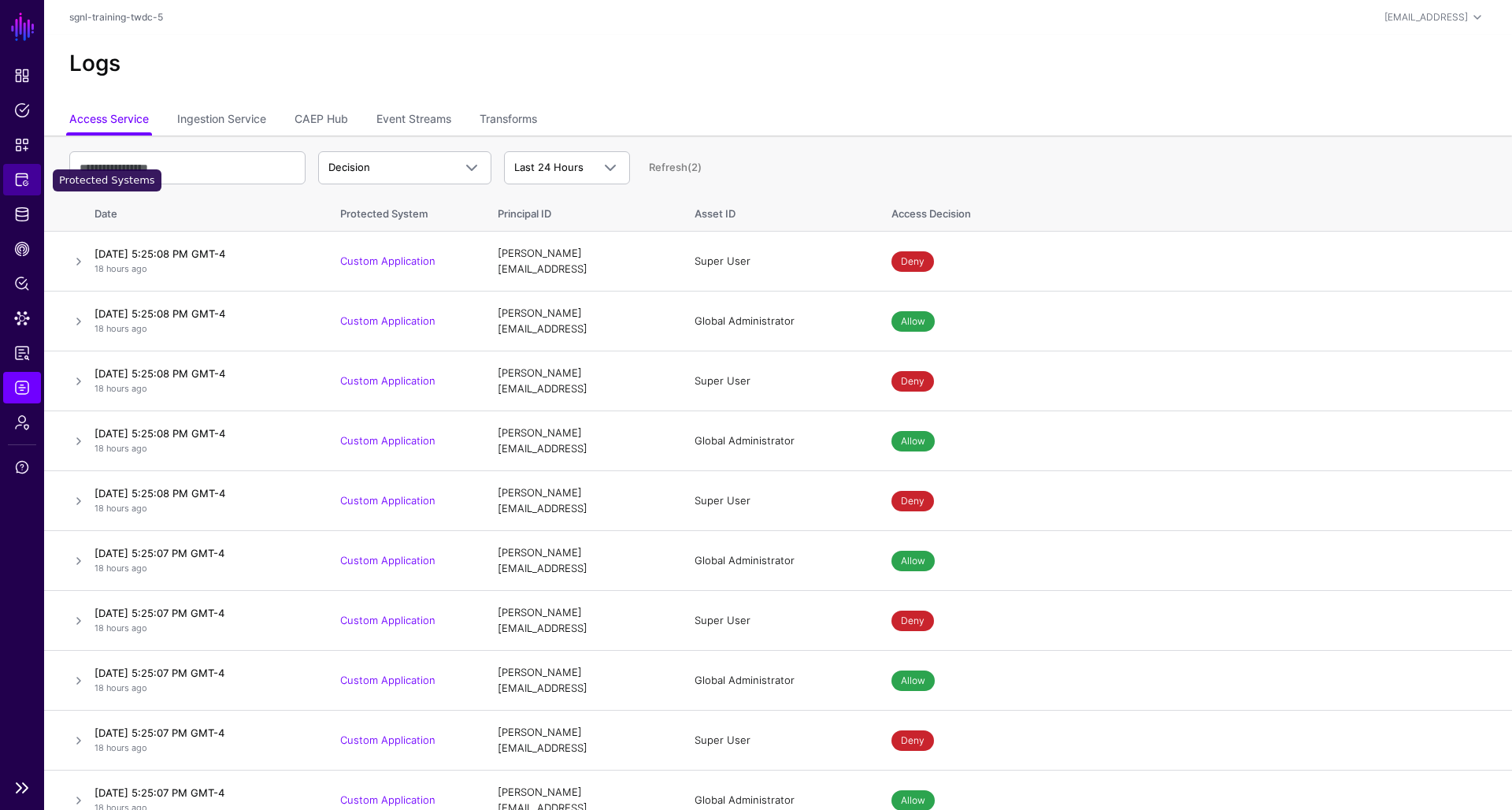
click at [17, 176] on span "Protected Systems" at bounding box center [22, 179] width 16 height 16
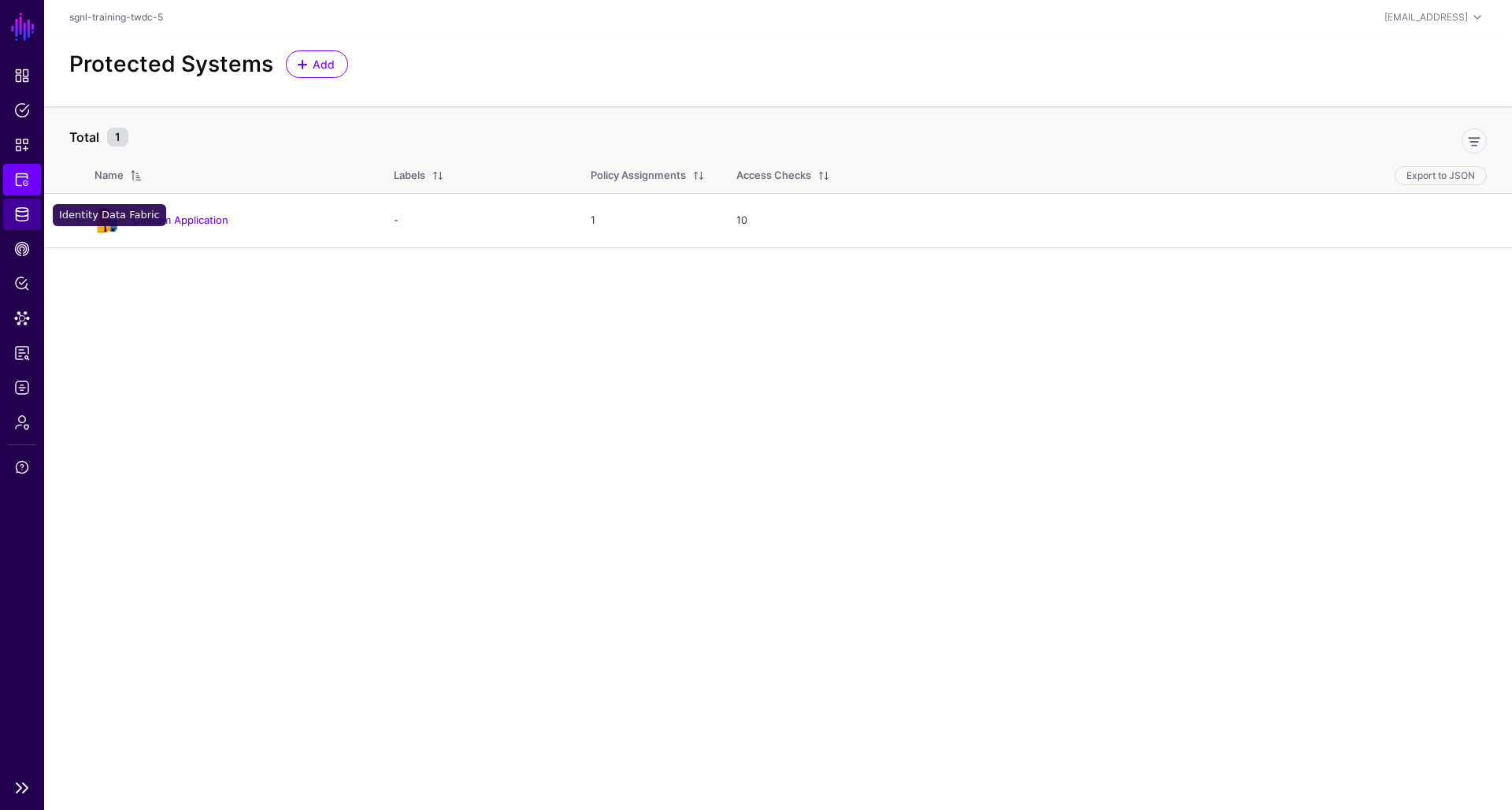
click at [27, 213] on span "Identity Data Fabric" at bounding box center [22, 214] width 16 height 16
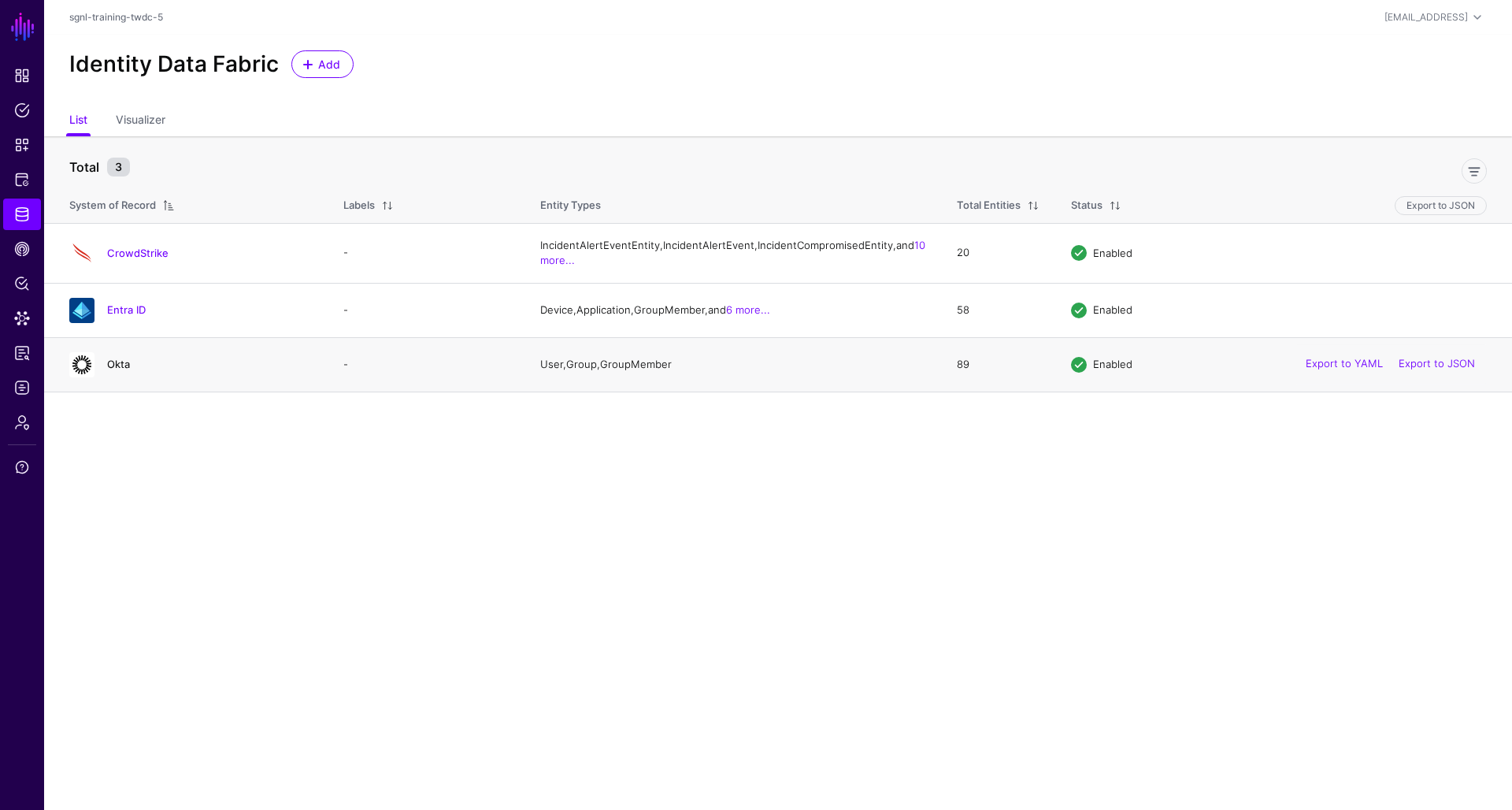
click at [121, 370] on link "Okta" at bounding box center [118, 364] width 23 height 12
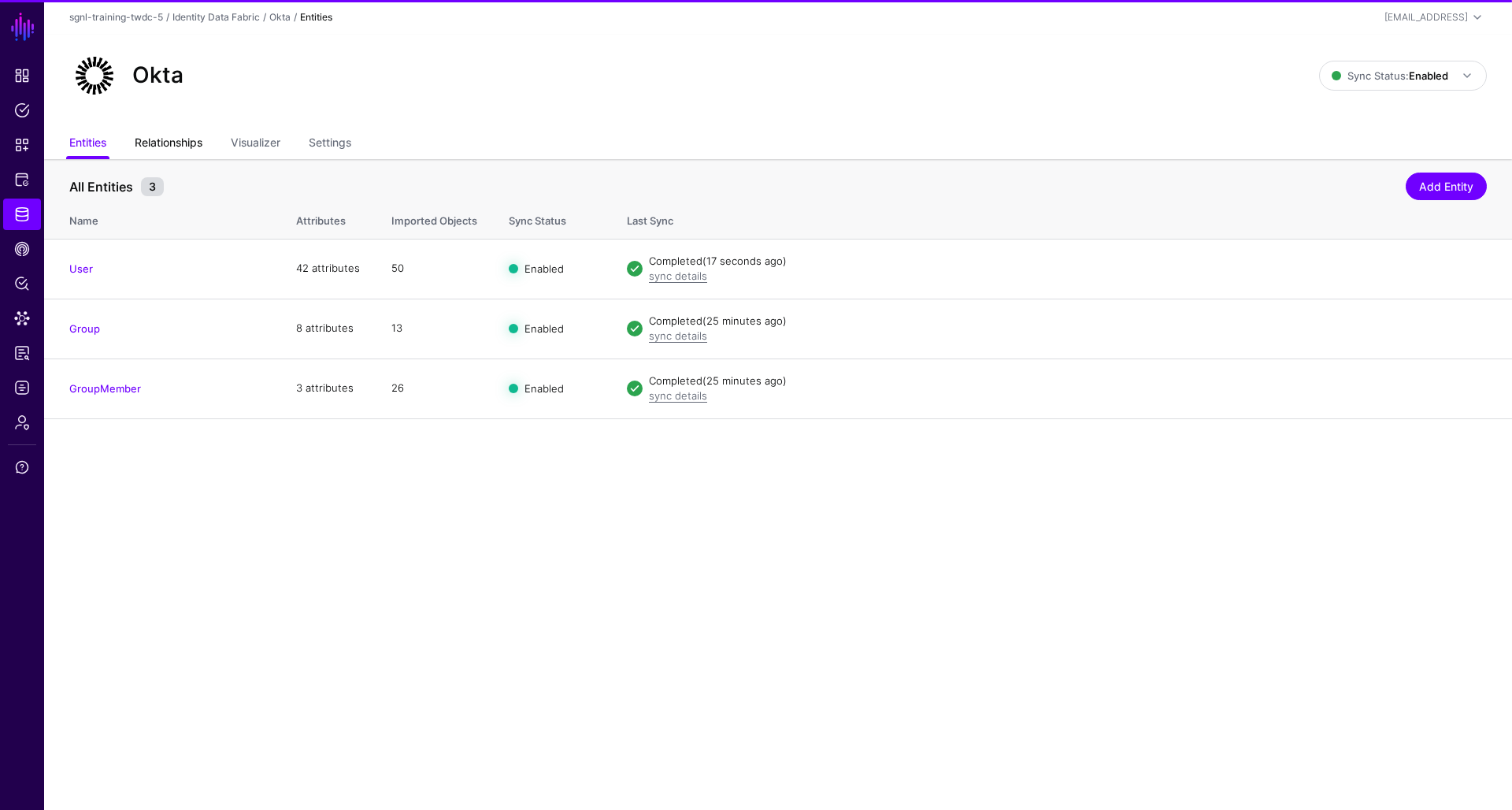
click at [175, 144] on link "Relationships" at bounding box center [168, 145] width 68 height 30
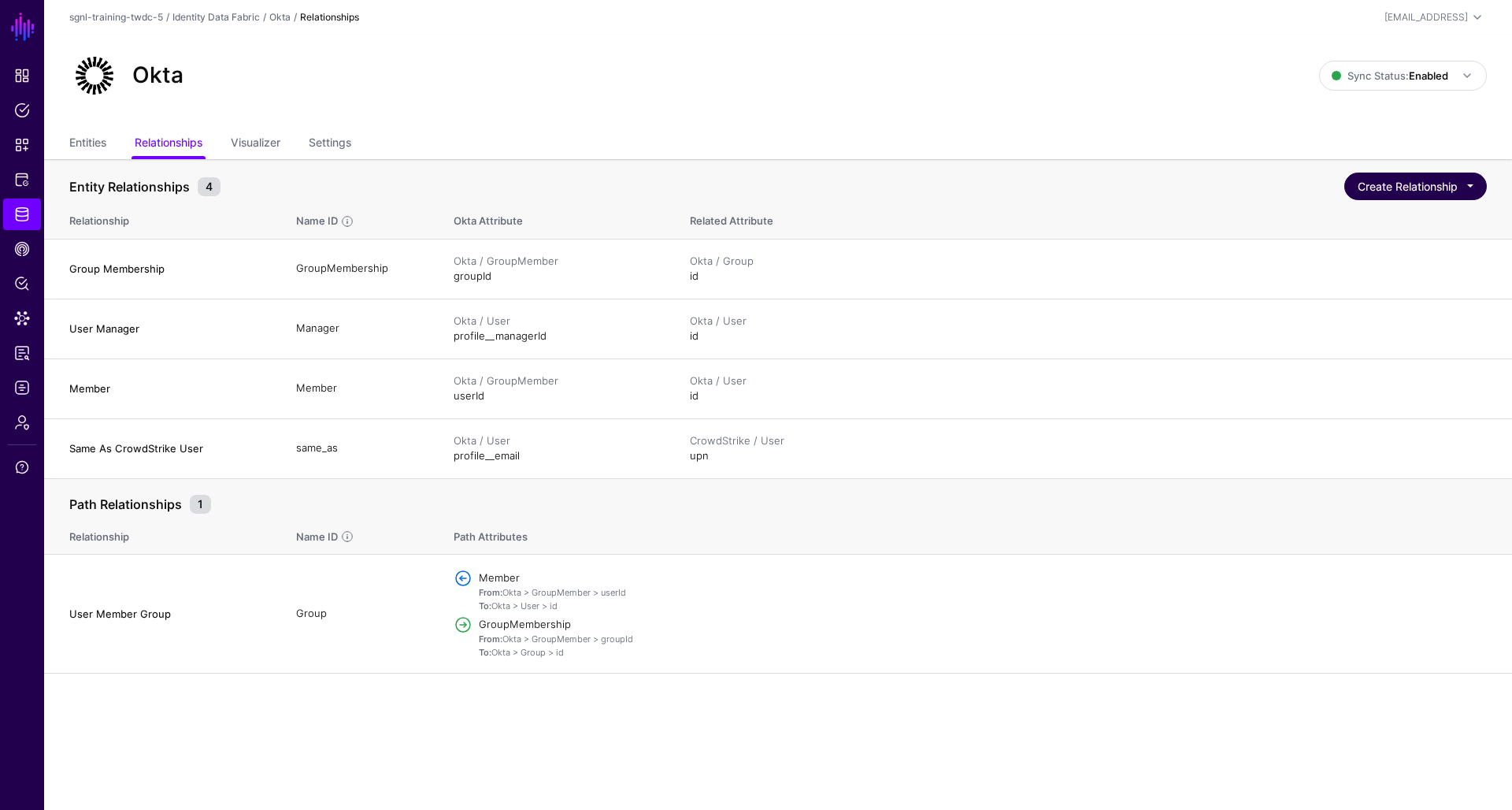
click at [1365, 183] on button "Create Relationship" at bounding box center [1416, 186] width 143 height 27
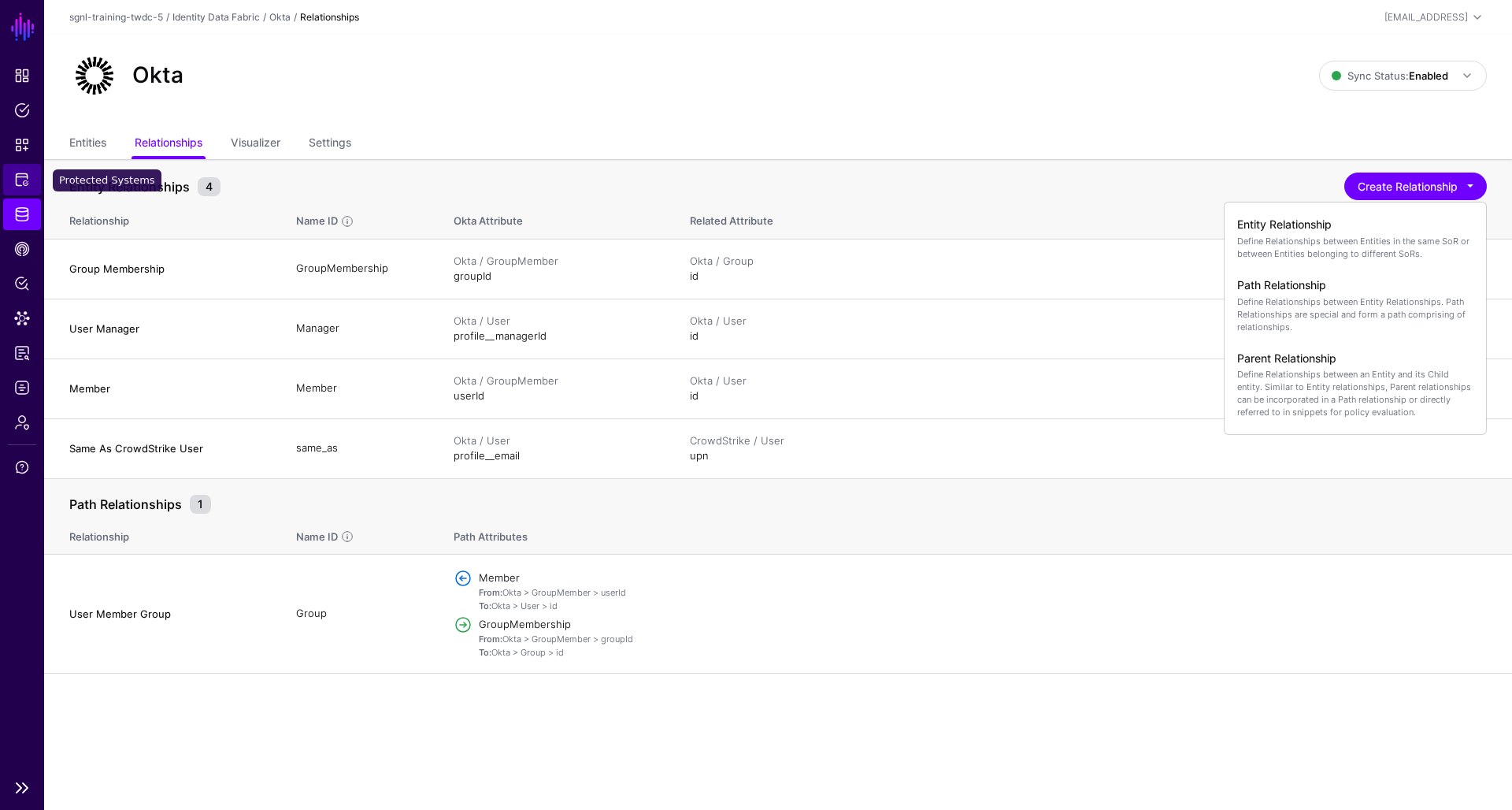
click at [23, 180] on span "Protected Systems" at bounding box center [22, 179] width 16 height 16
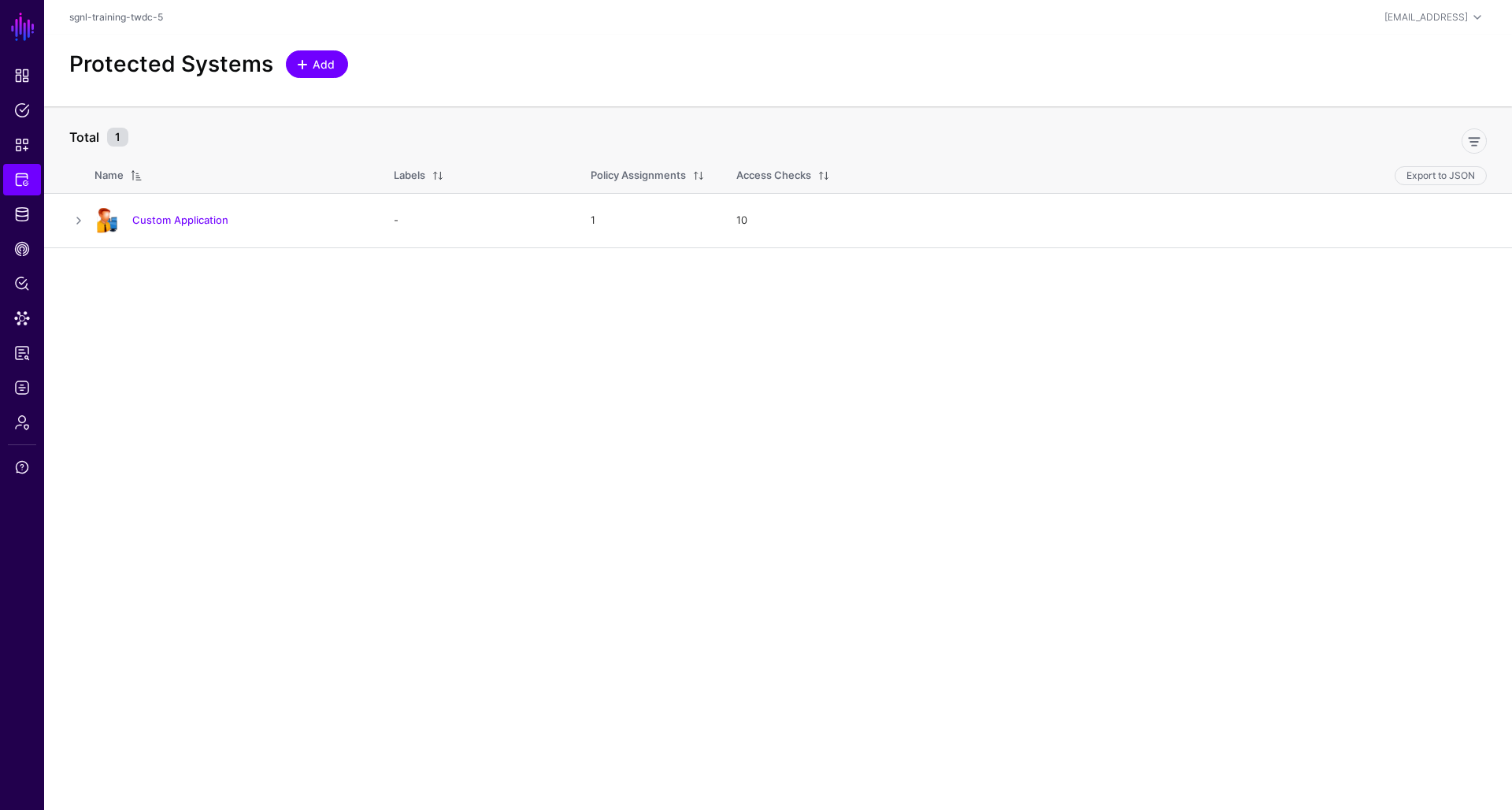
click at [320, 64] on span "Add" at bounding box center [324, 65] width 26 height 17
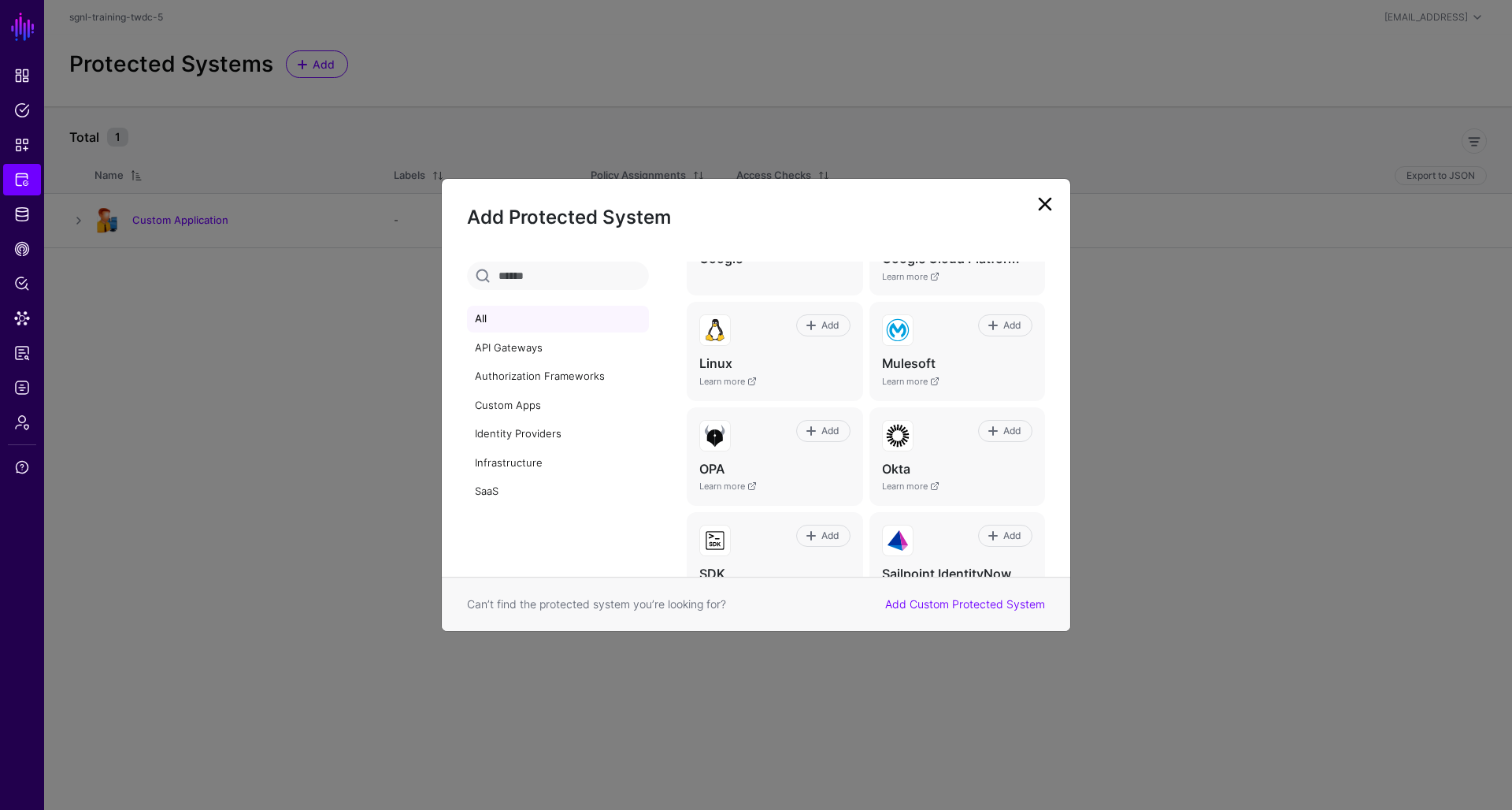
scroll to position [660, 0]
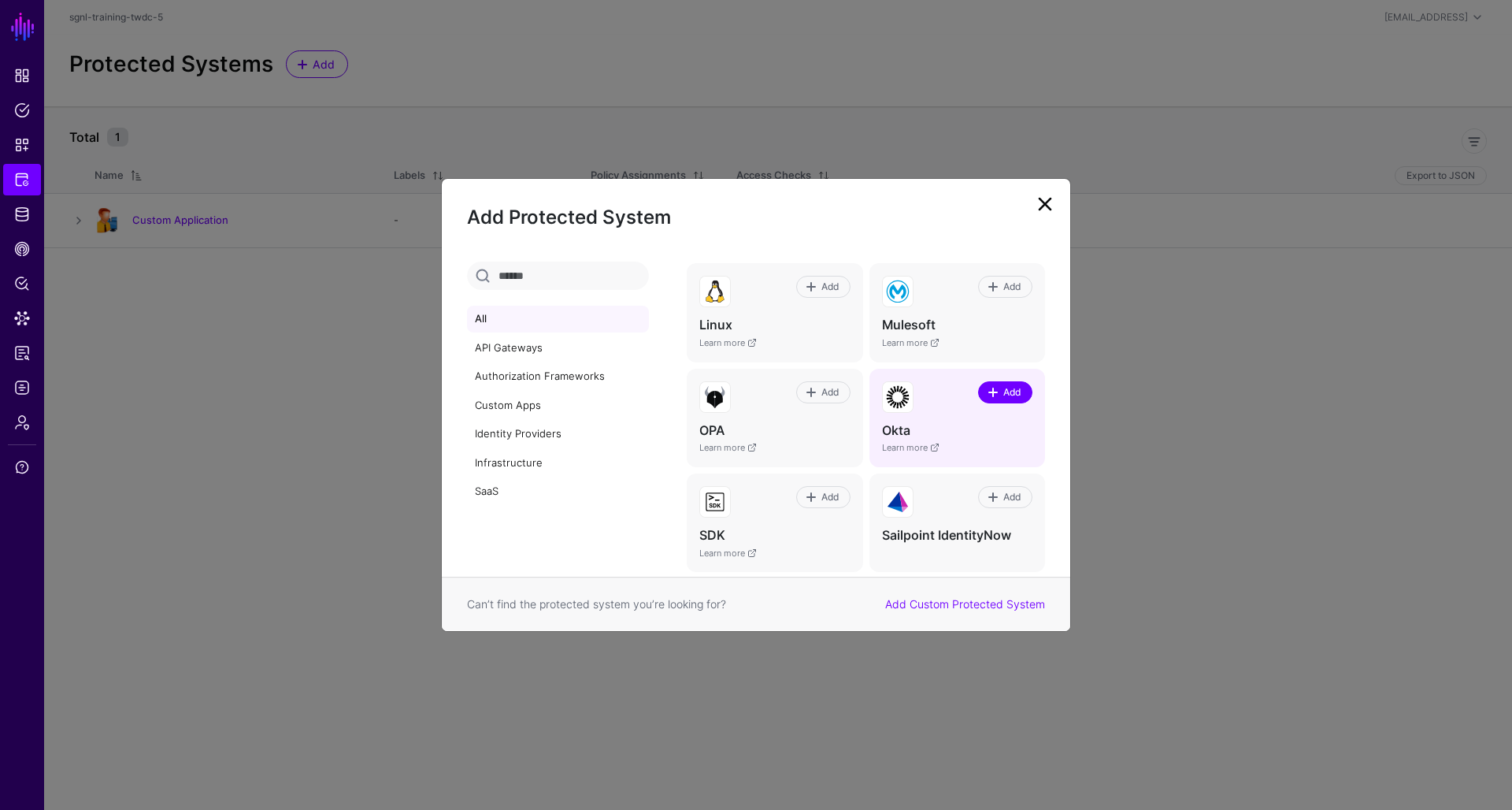
click at [1019, 385] on span "Add" at bounding box center [1011, 392] width 22 height 14
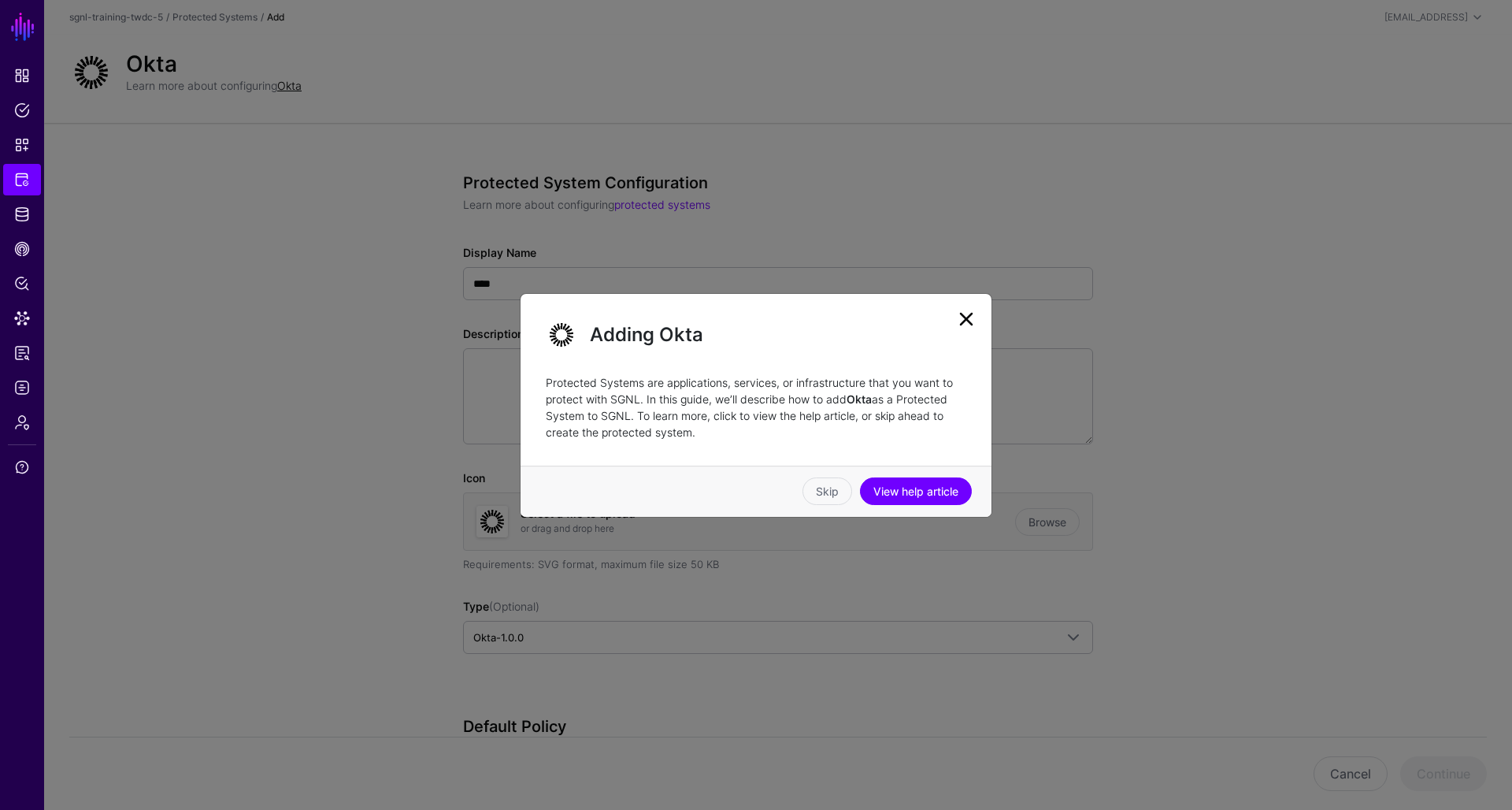
click at [971, 324] on link at bounding box center [966, 319] width 25 height 25
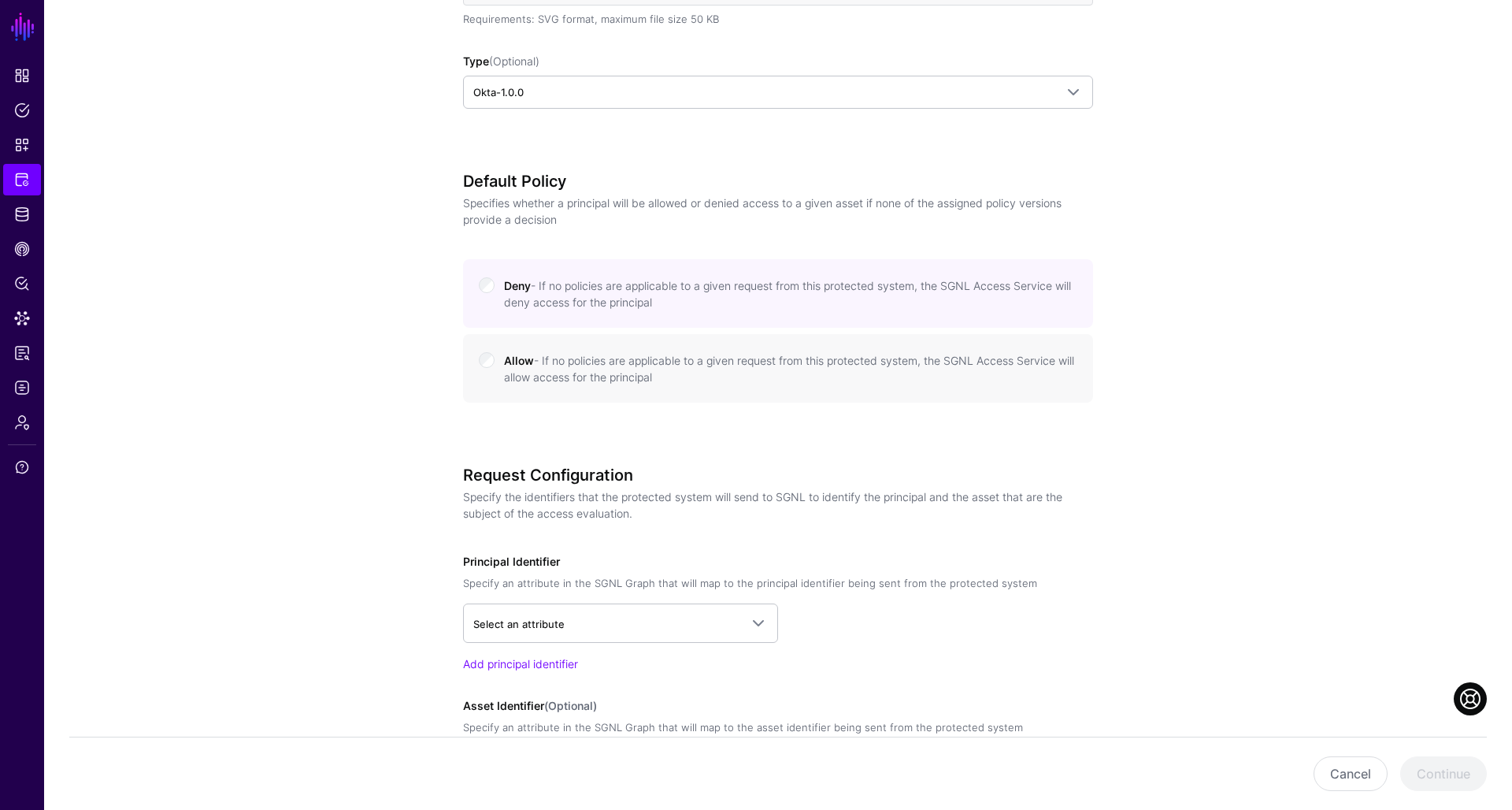
scroll to position [637, 0]
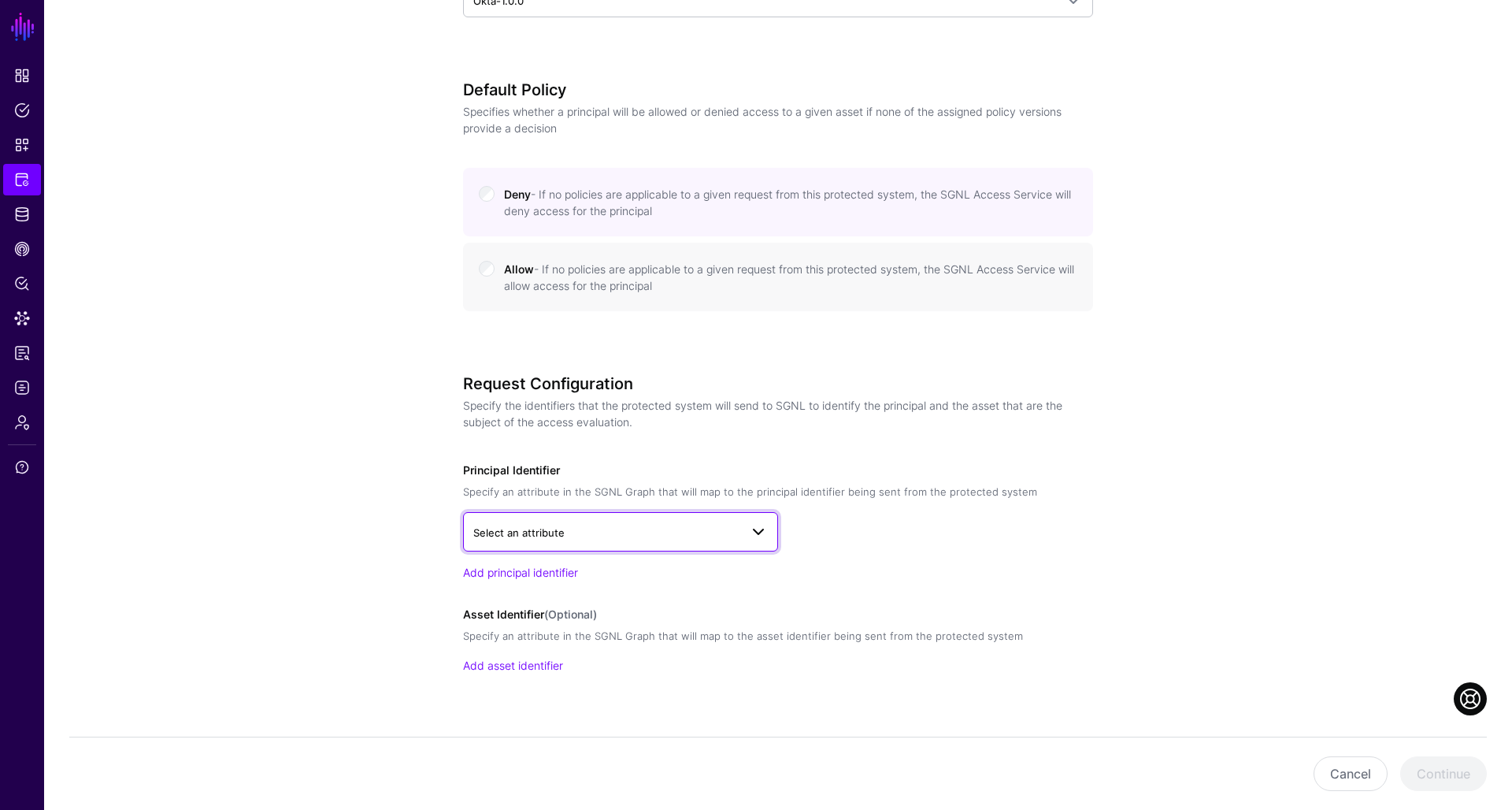
click at [540, 527] on span "Select an attribute" at bounding box center [518, 532] width 91 height 12
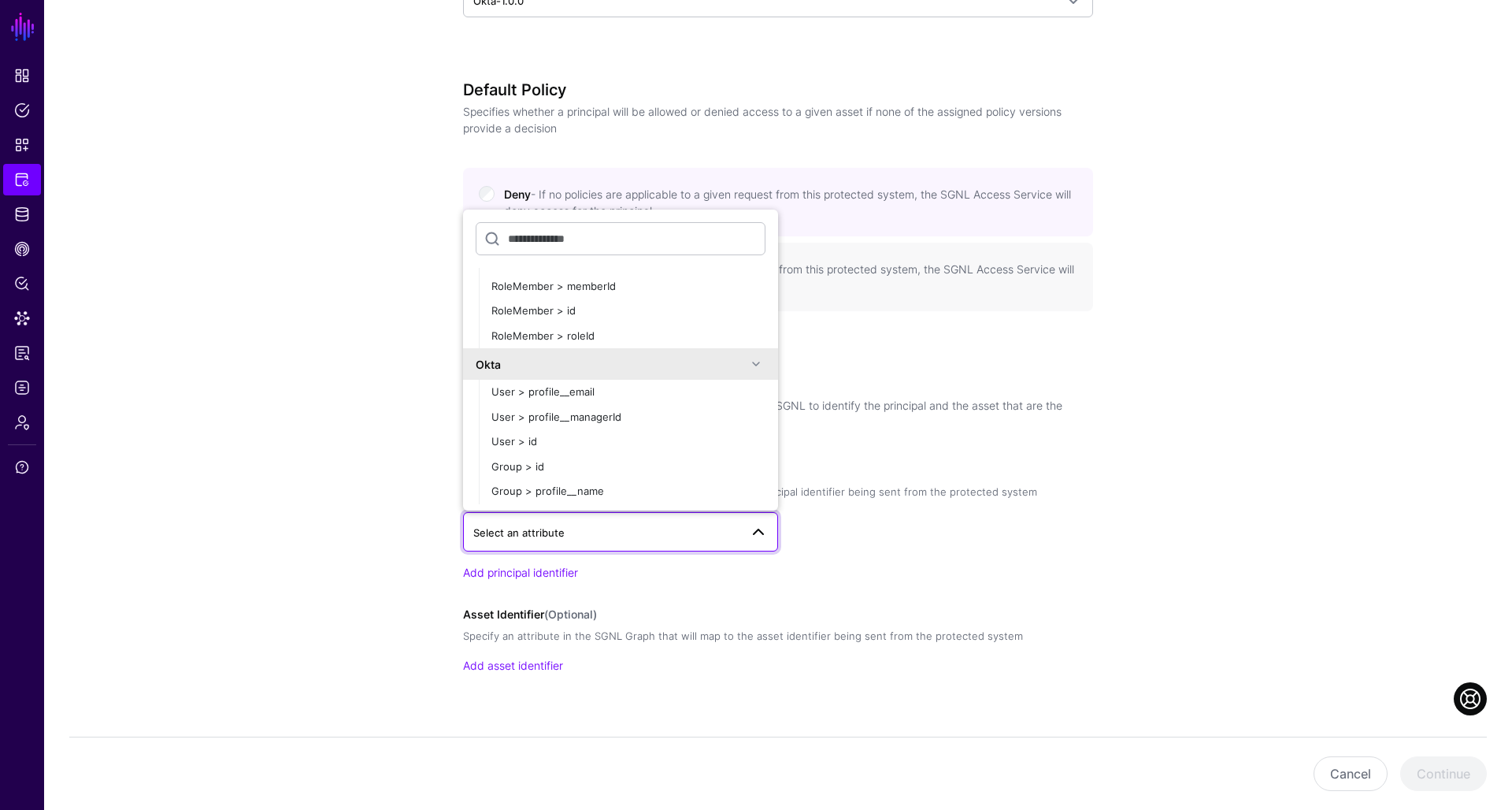
scroll to position [1058, 0]
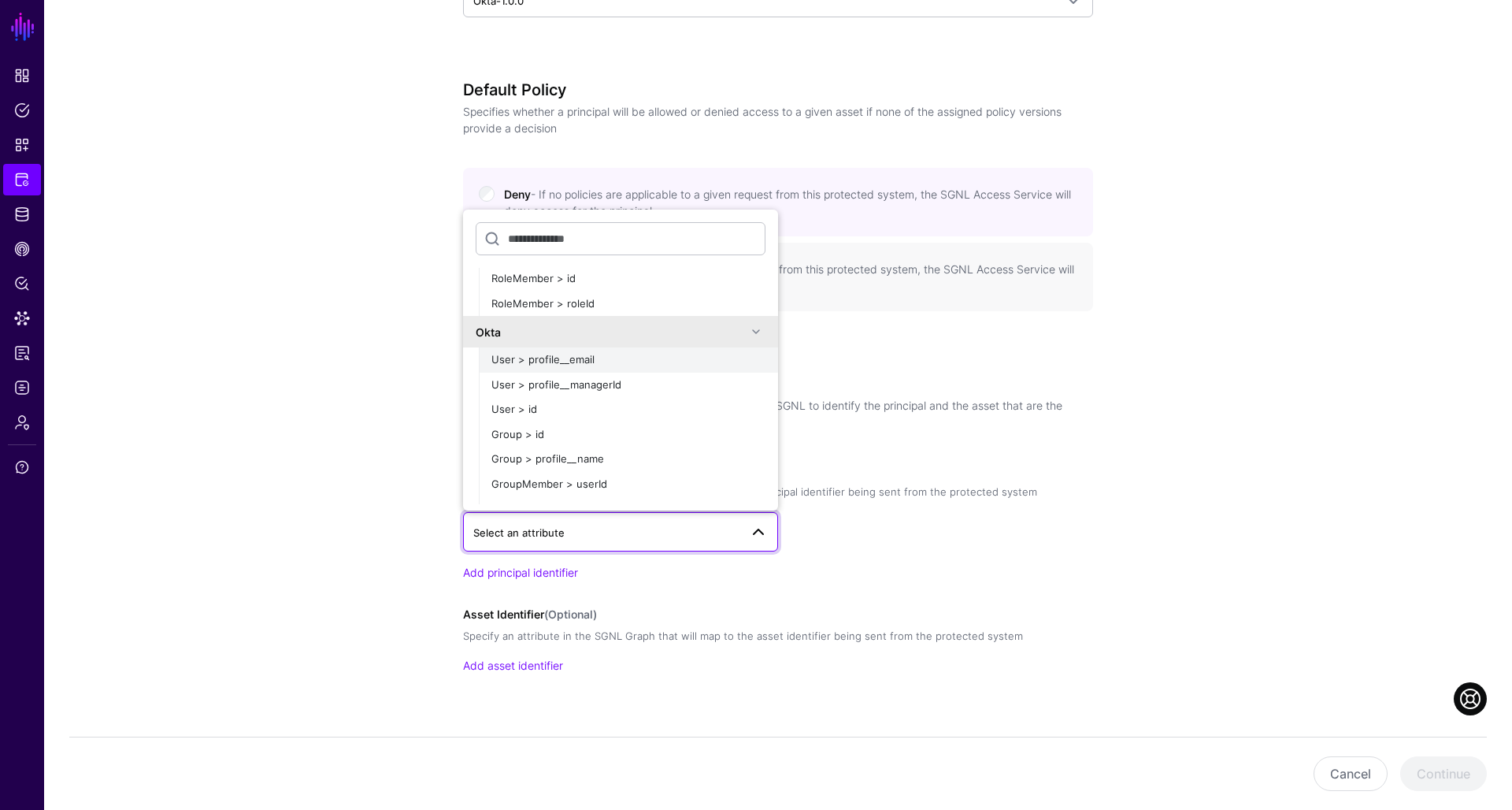
click at [579, 353] on span "User > profile__email" at bounding box center [543, 359] width 103 height 12
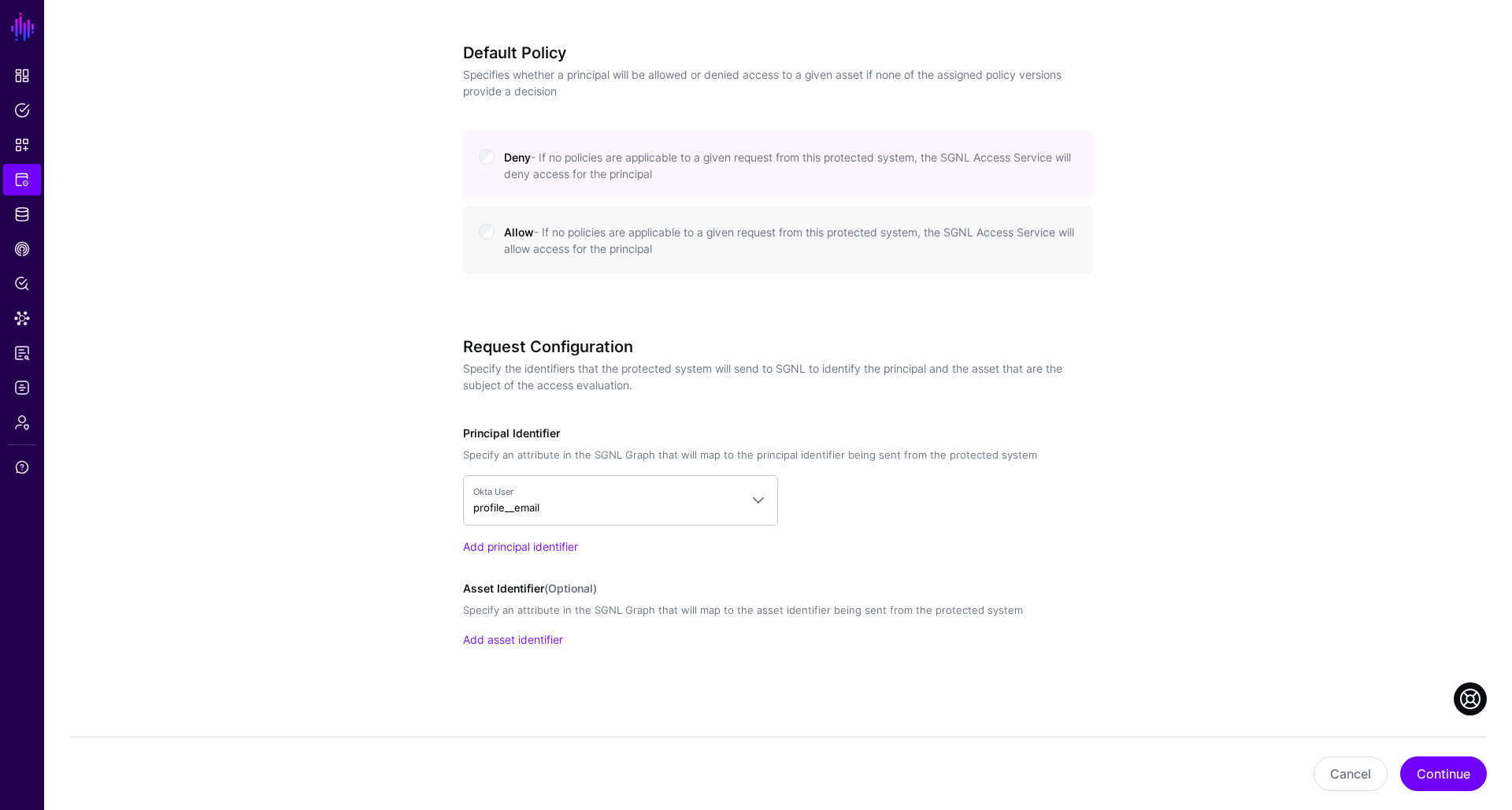
scroll to position [673, 0]
click at [1428, 776] on button "Continue" at bounding box center [1443, 773] width 86 height 35
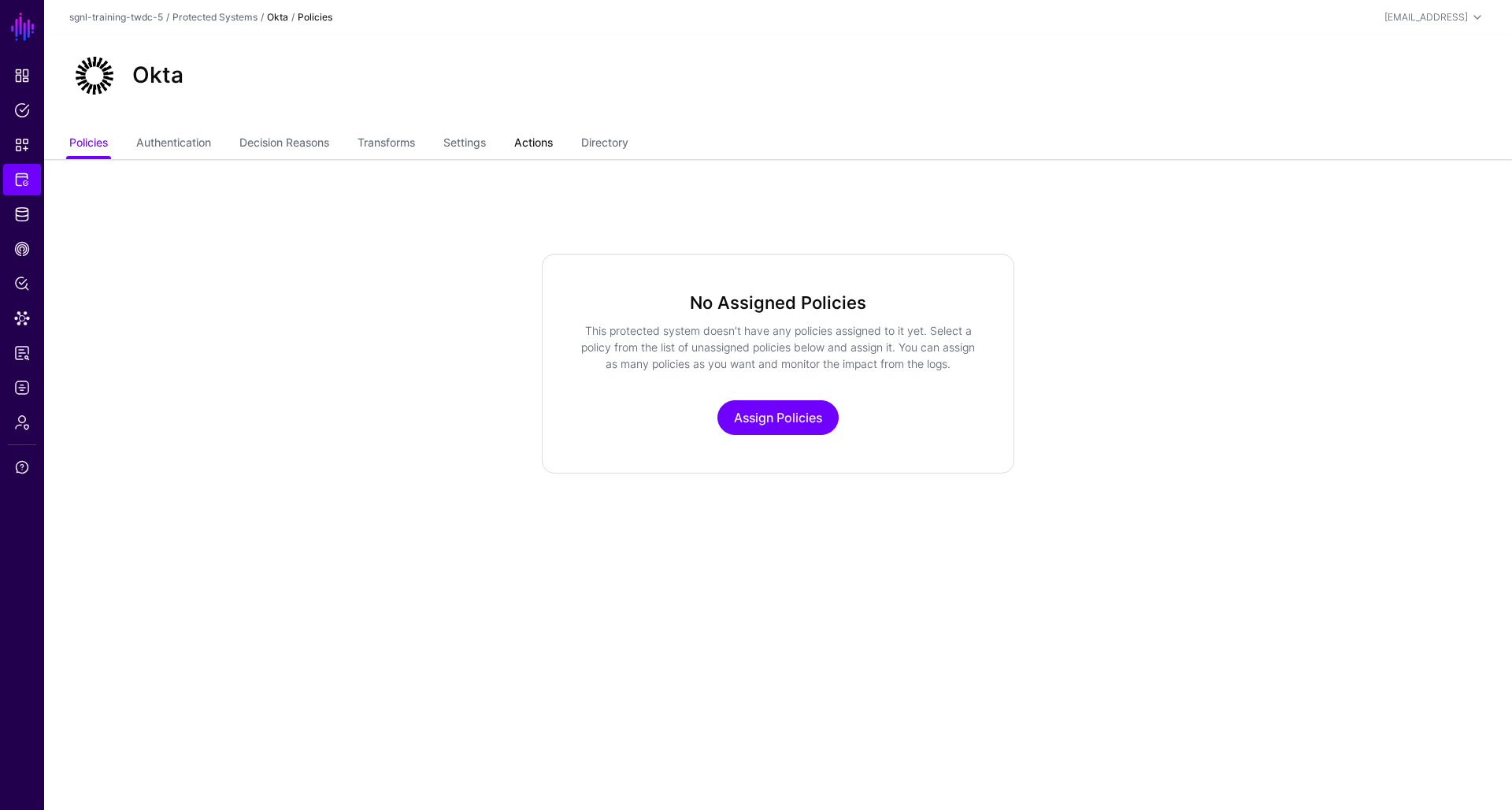
click at [534, 147] on link "Actions" at bounding box center [533, 145] width 39 height 30
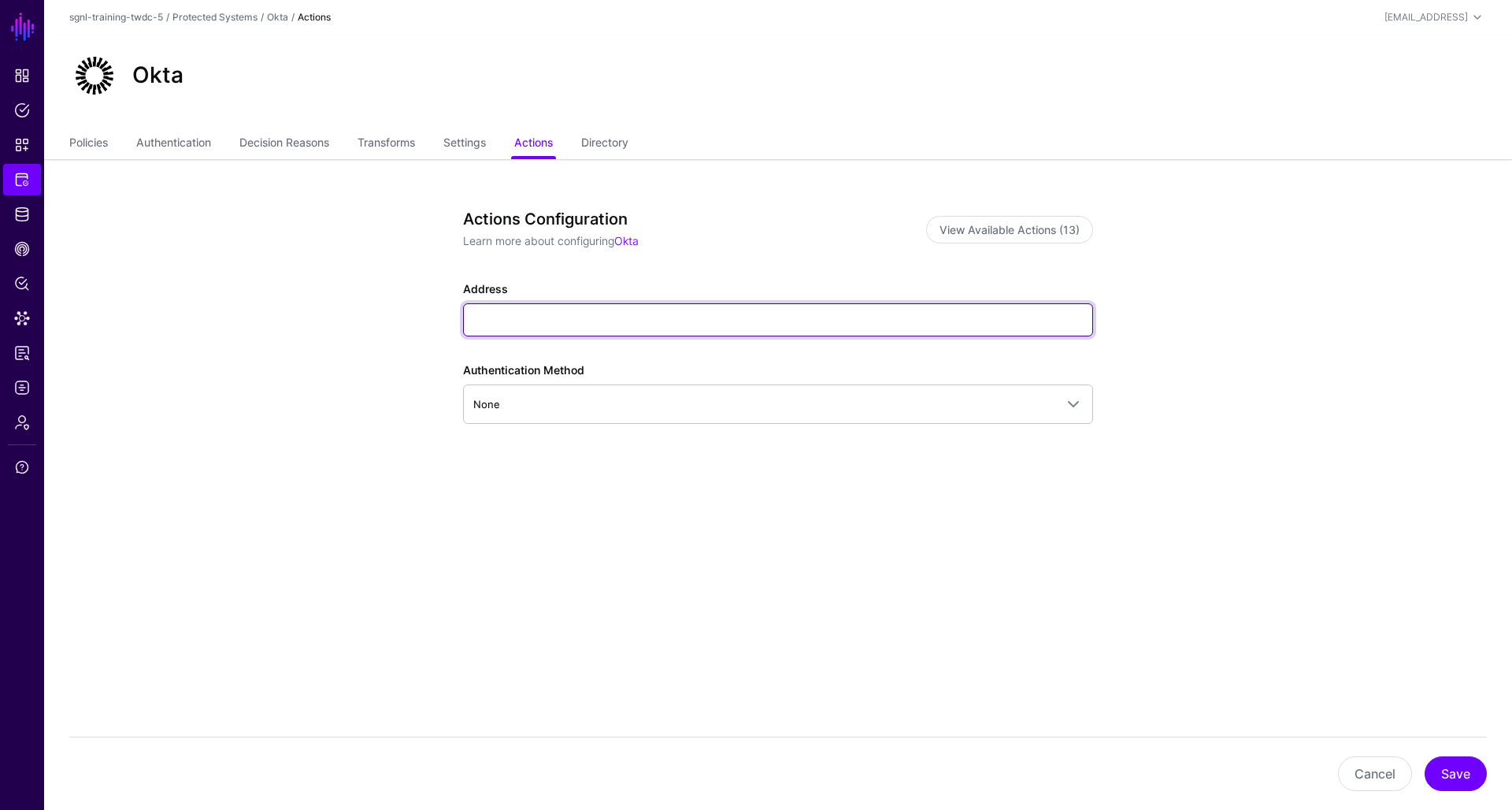
click at [546, 331] on input "Address" at bounding box center [778, 319] width 630 height 33
paste input "**********"
type input "**********"
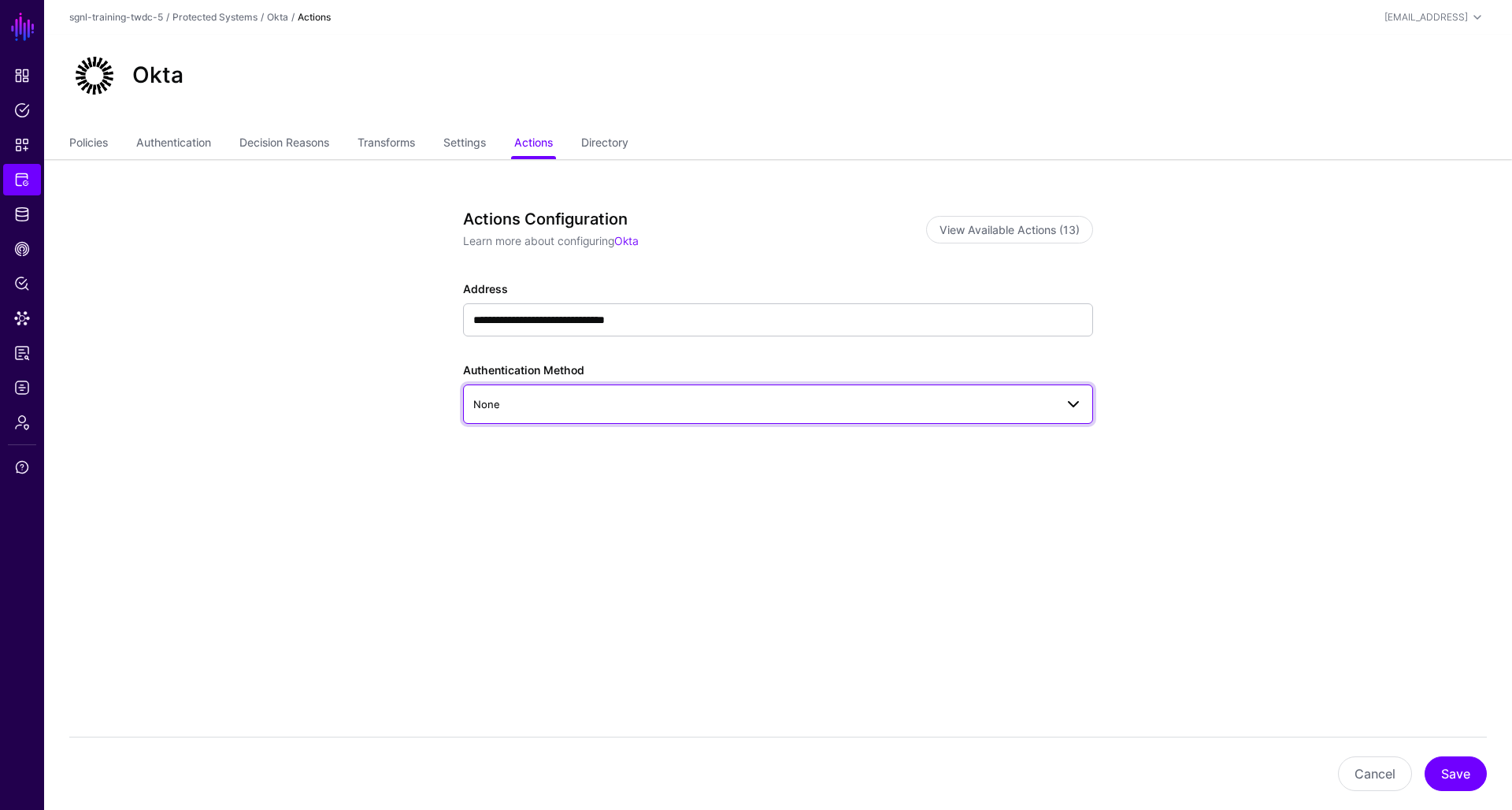
click at [562, 398] on span "None" at bounding box center [764, 404] width 581 height 17
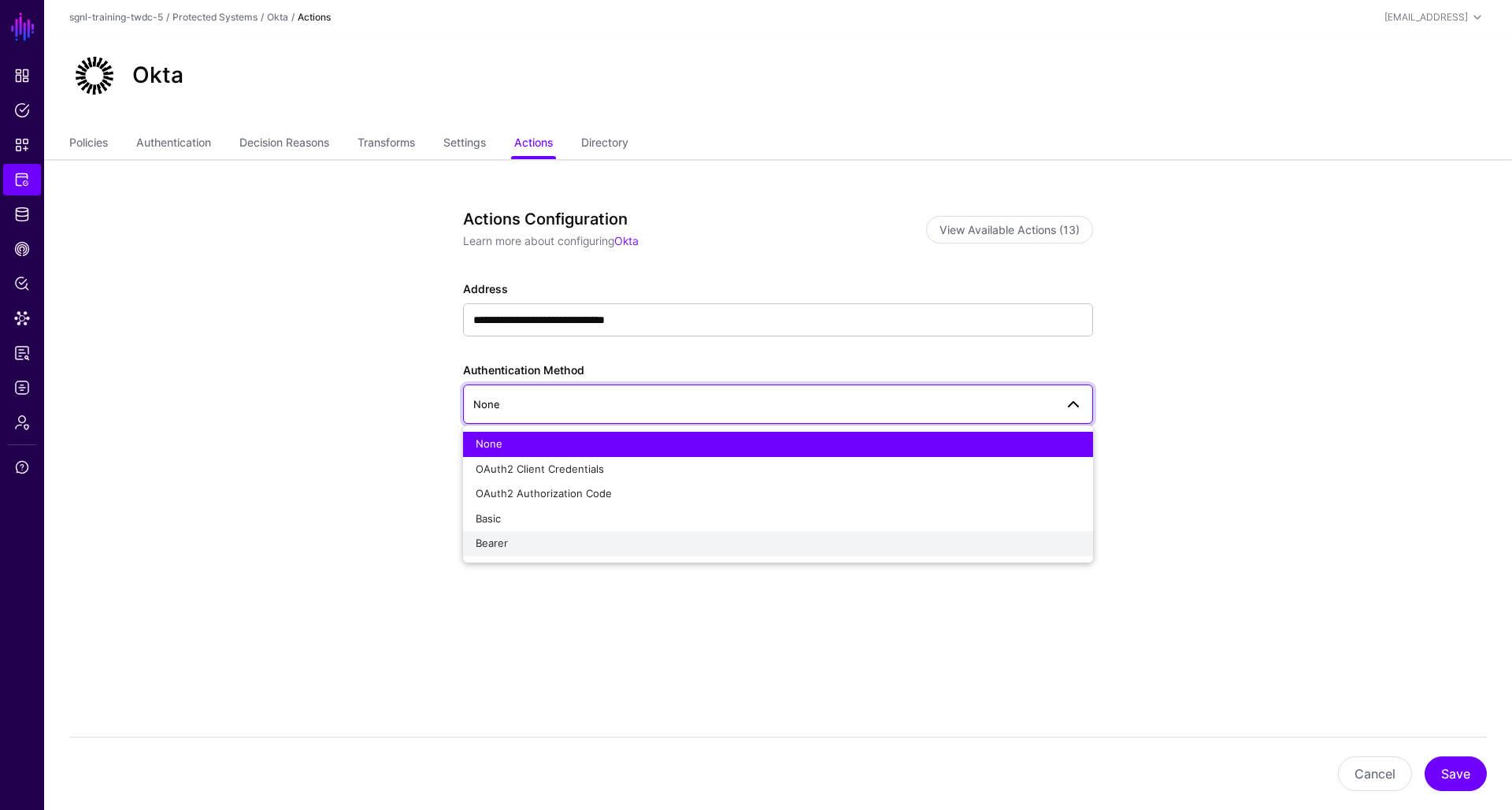
click at [550, 537] on div "Bearer" at bounding box center [779, 543] width 605 height 16
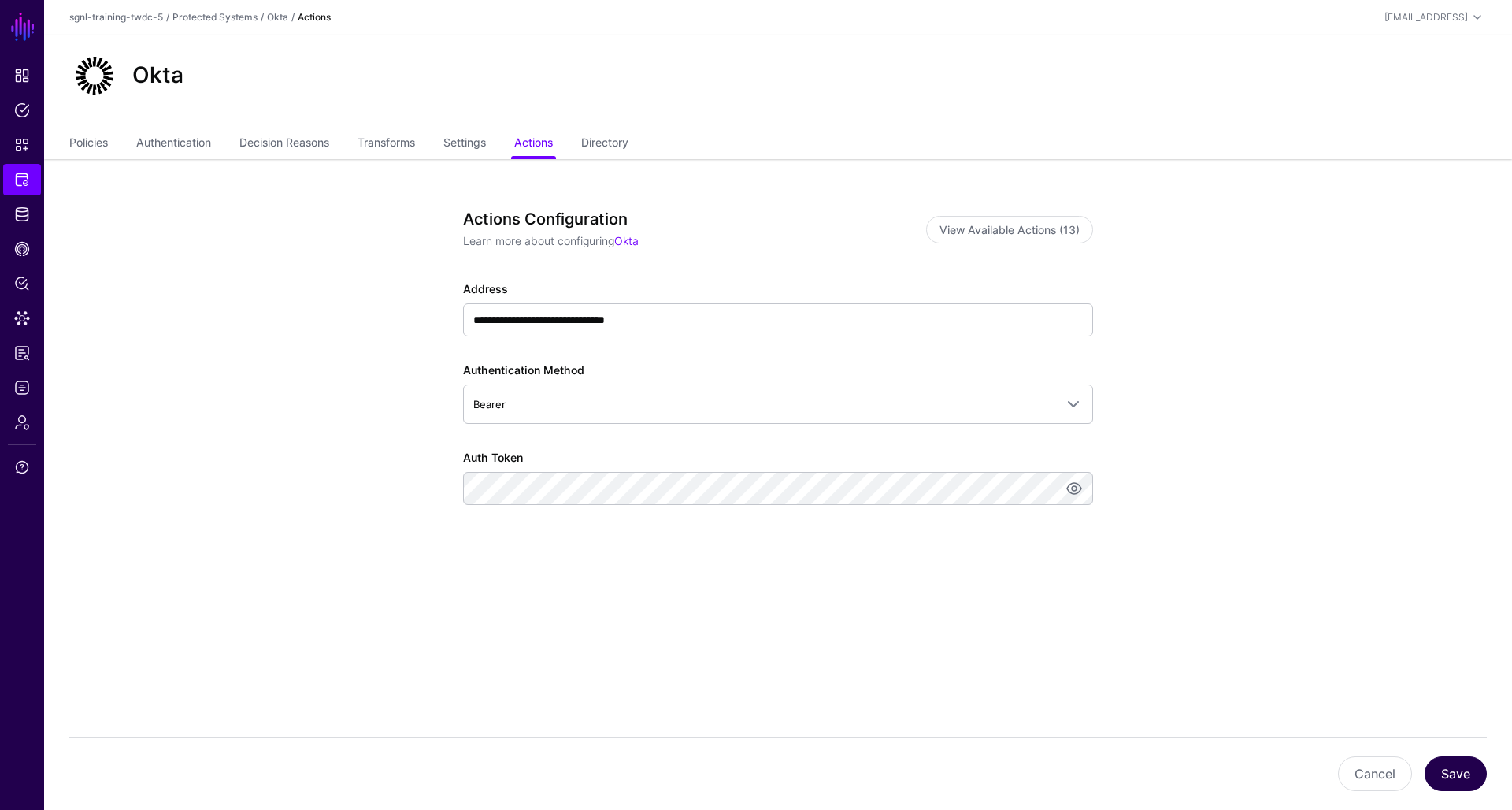
click at [1475, 771] on button "Save" at bounding box center [1456, 773] width 62 height 35
click at [1456, 771] on button "Save" at bounding box center [1456, 773] width 62 height 35
click at [18, 181] on span "Protected Systems" at bounding box center [22, 179] width 16 height 16
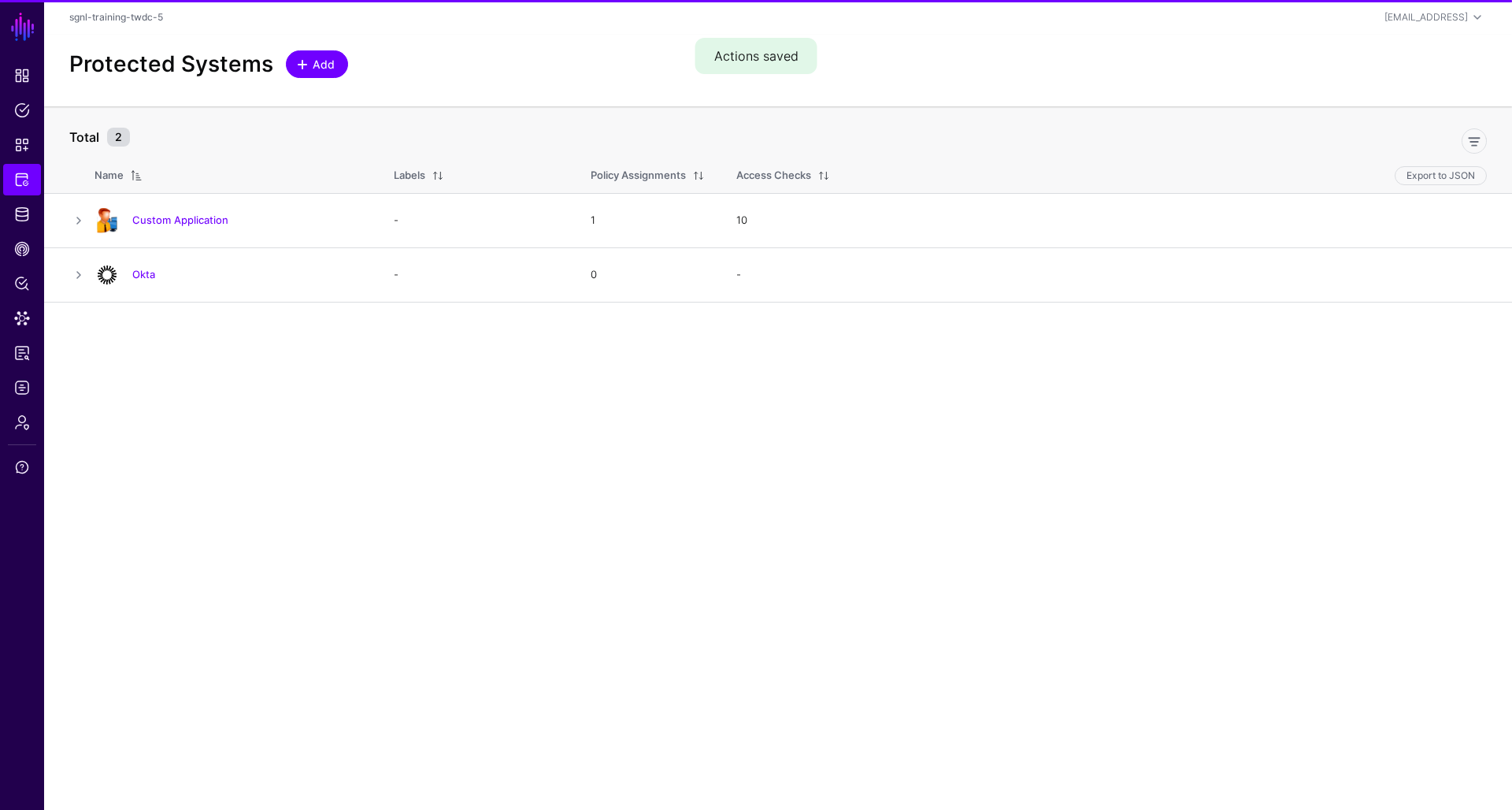
click at [302, 68] on span at bounding box center [301, 64] width 12 height 12
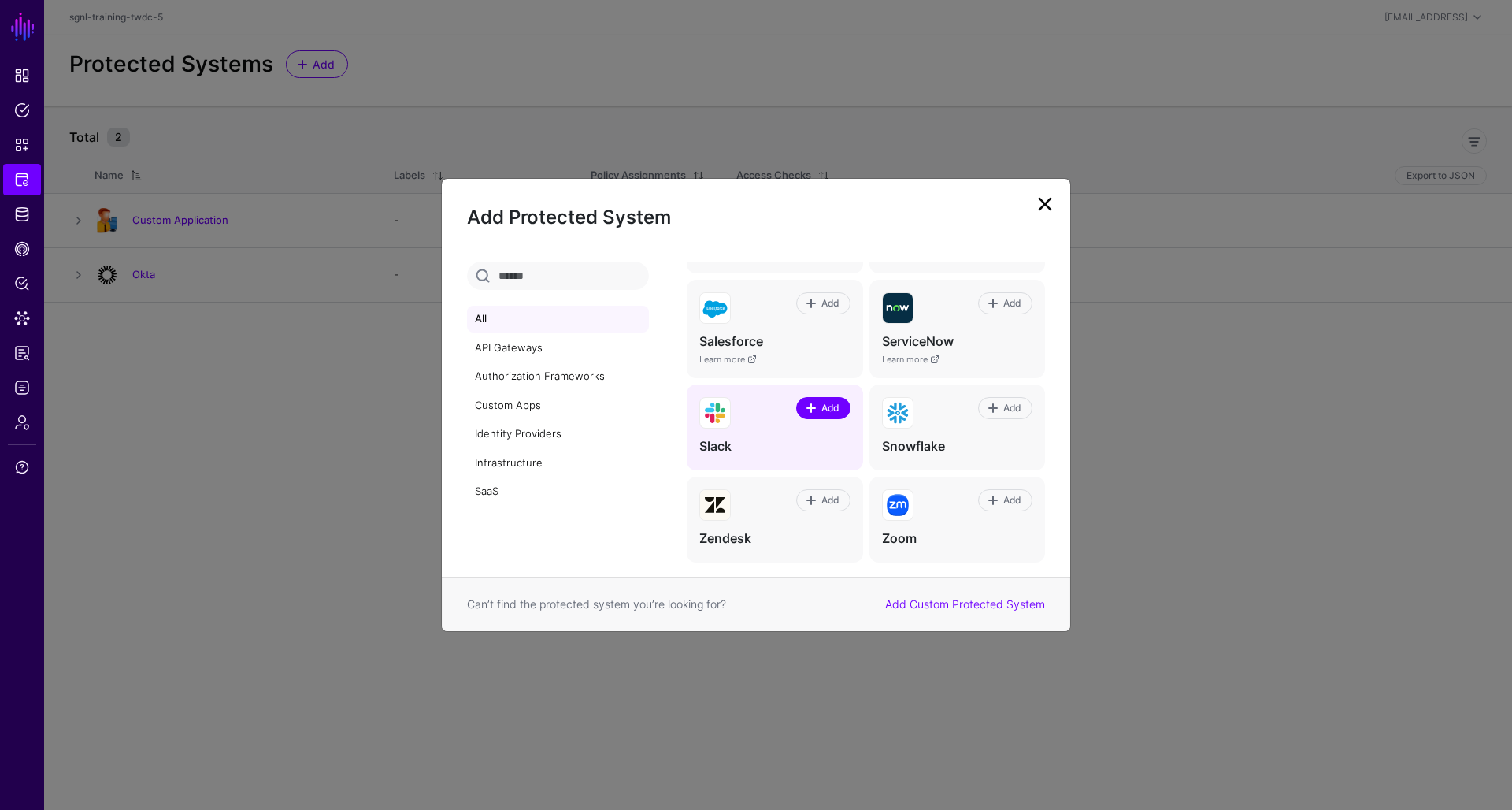
scroll to position [958, 0]
click at [819, 402] on span "Add" at bounding box center [829, 409] width 22 height 14
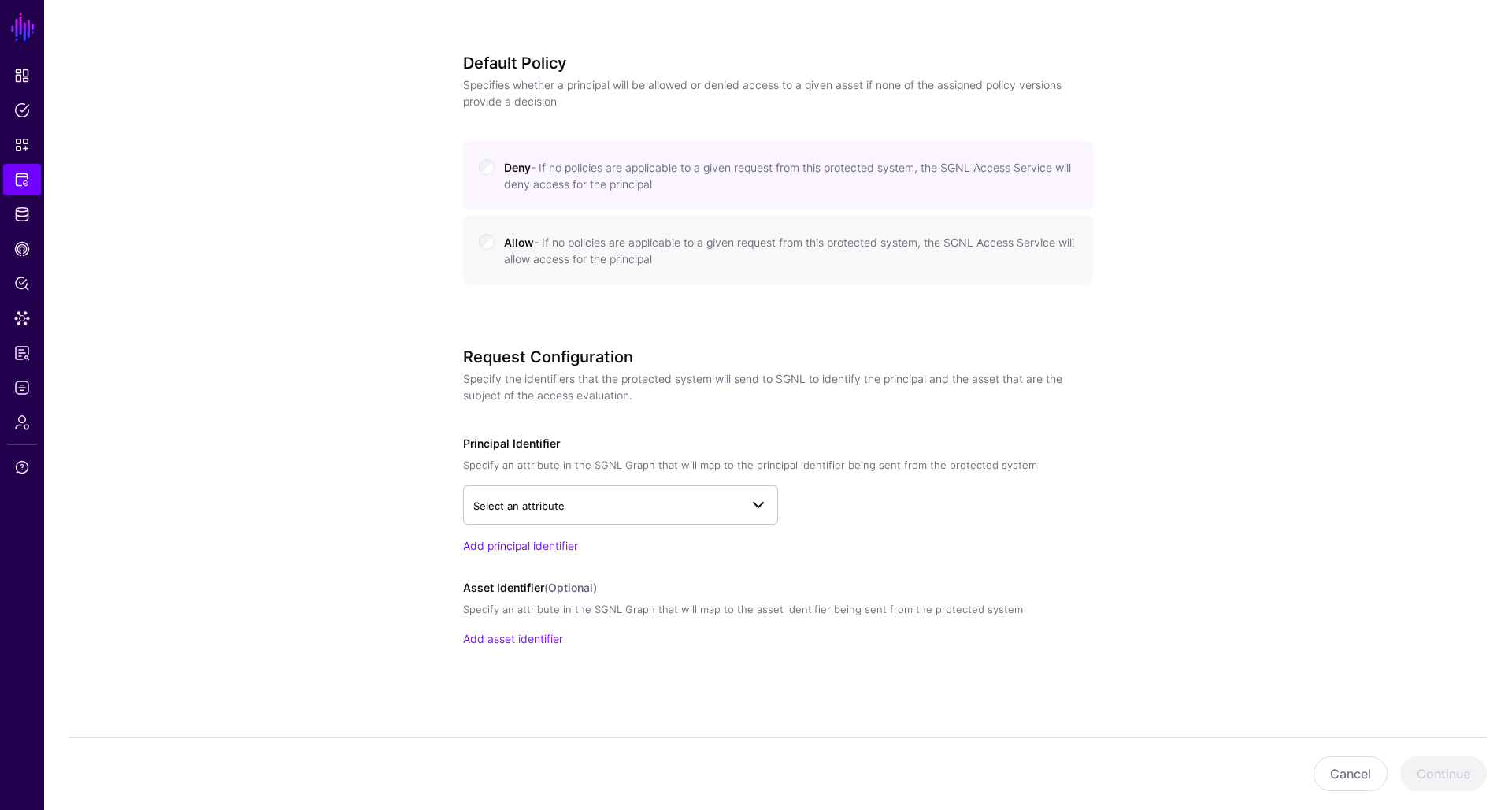
scroll to position [662, 0]
click at [520, 501] on span "Select an attribute" at bounding box center [518, 506] width 91 height 12
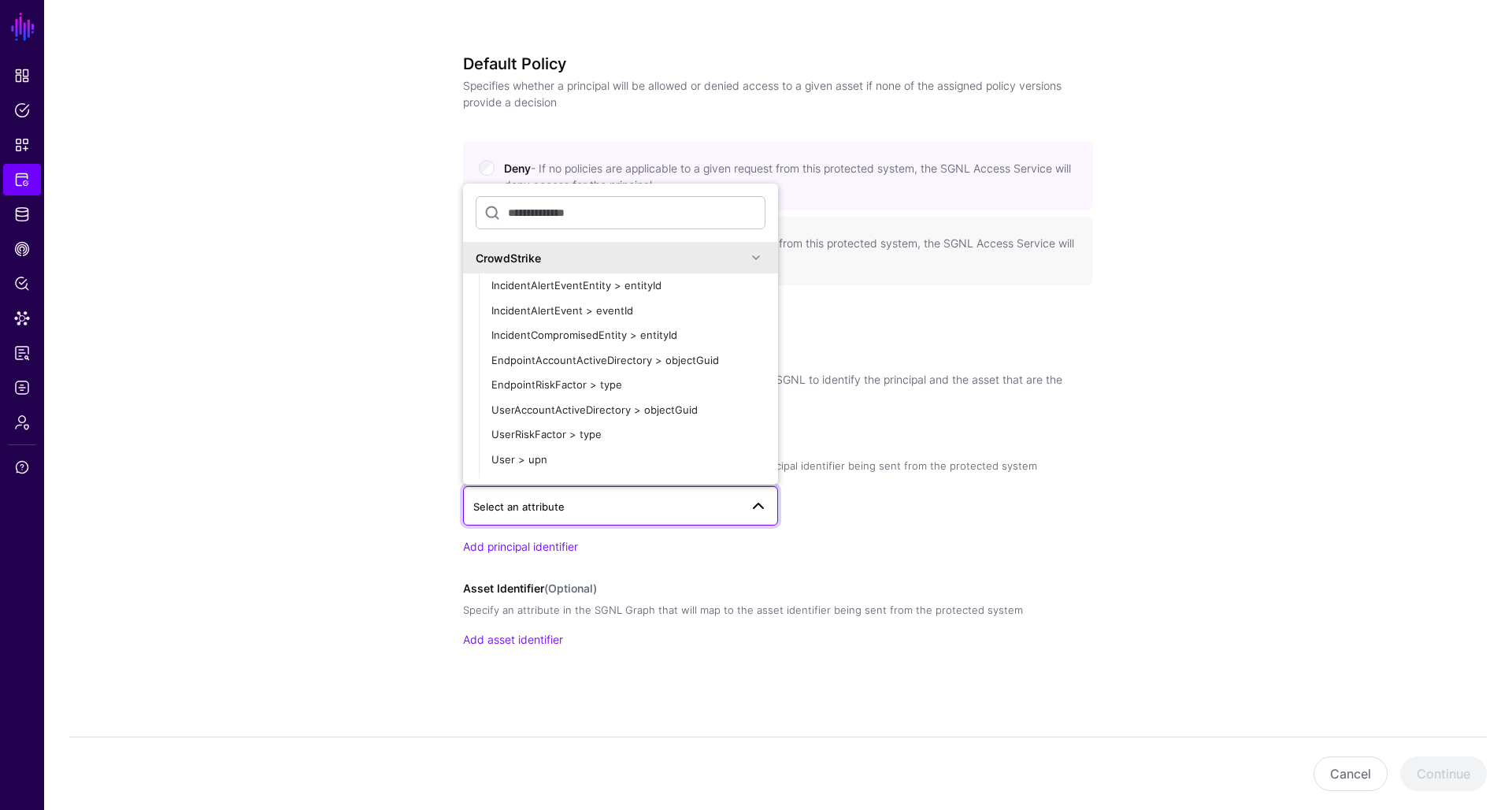
click at [520, 501] on span "Select an attribute" at bounding box center [518, 506] width 91 height 12
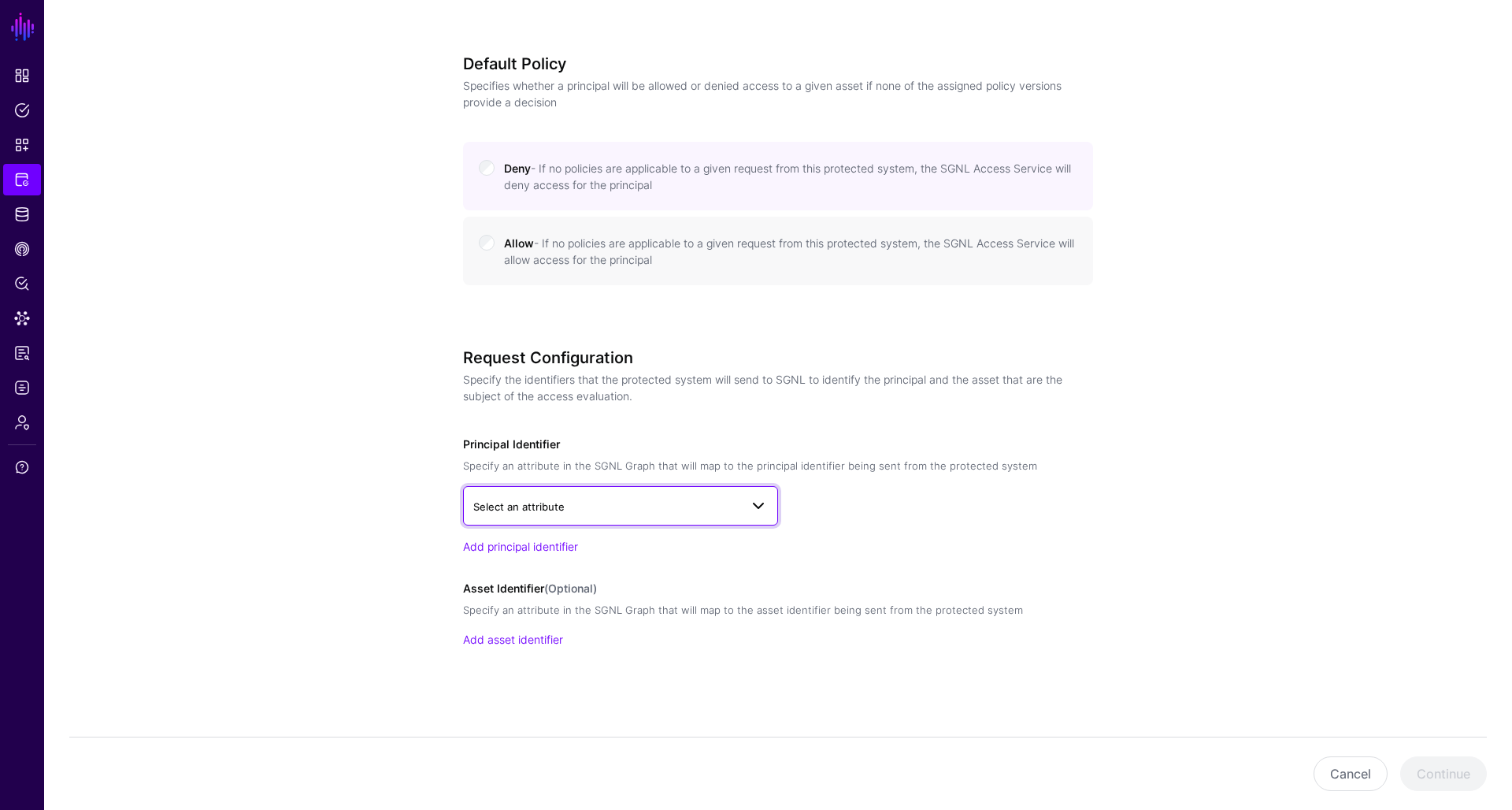
click at [556, 506] on span "Select an attribute" at bounding box center [518, 506] width 91 height 12
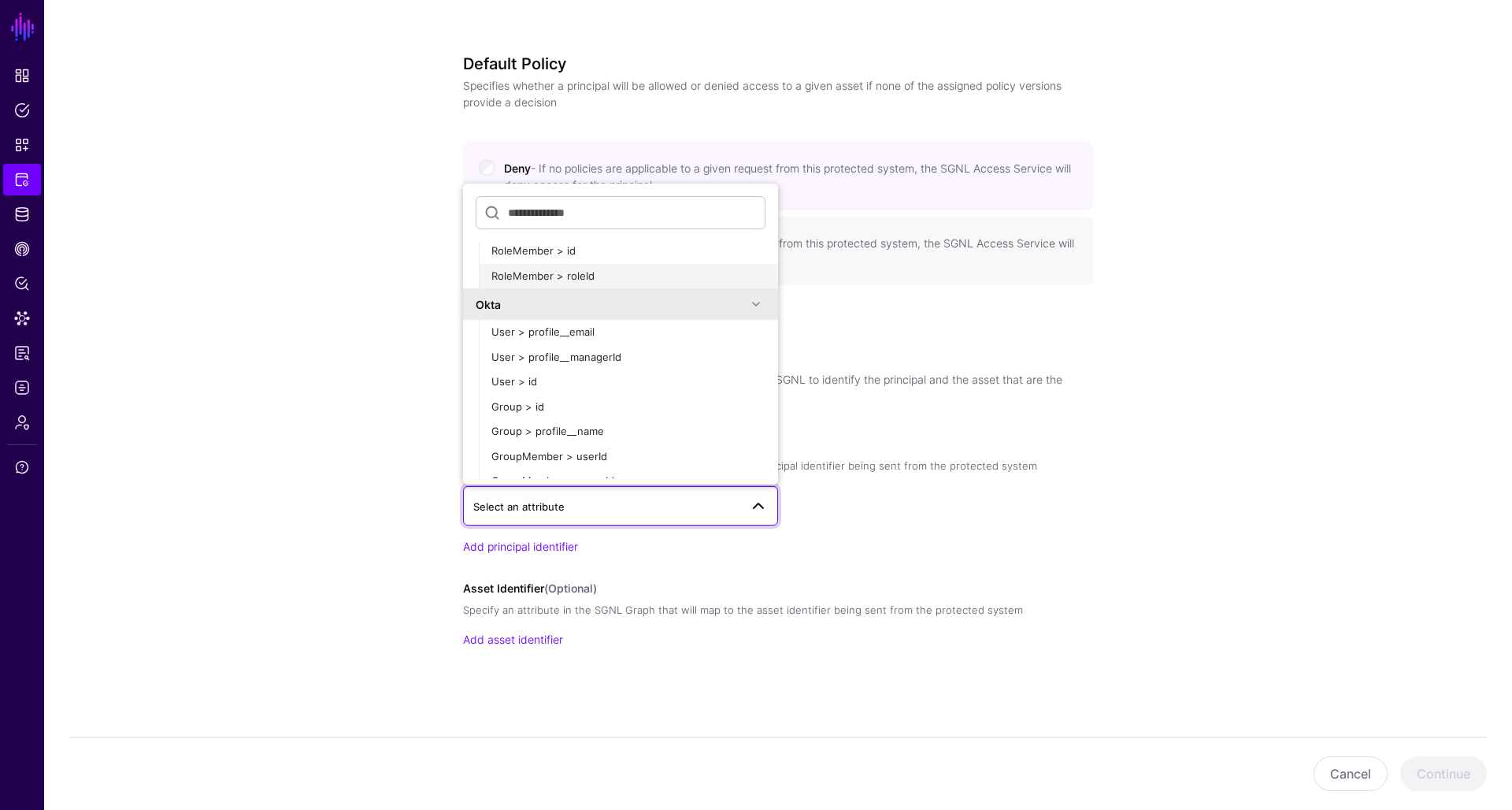
scroll to position [1060, 0]
click at [589, 325] on span "User > profile__email" at bounding box center [543, 331] width 103 height 12
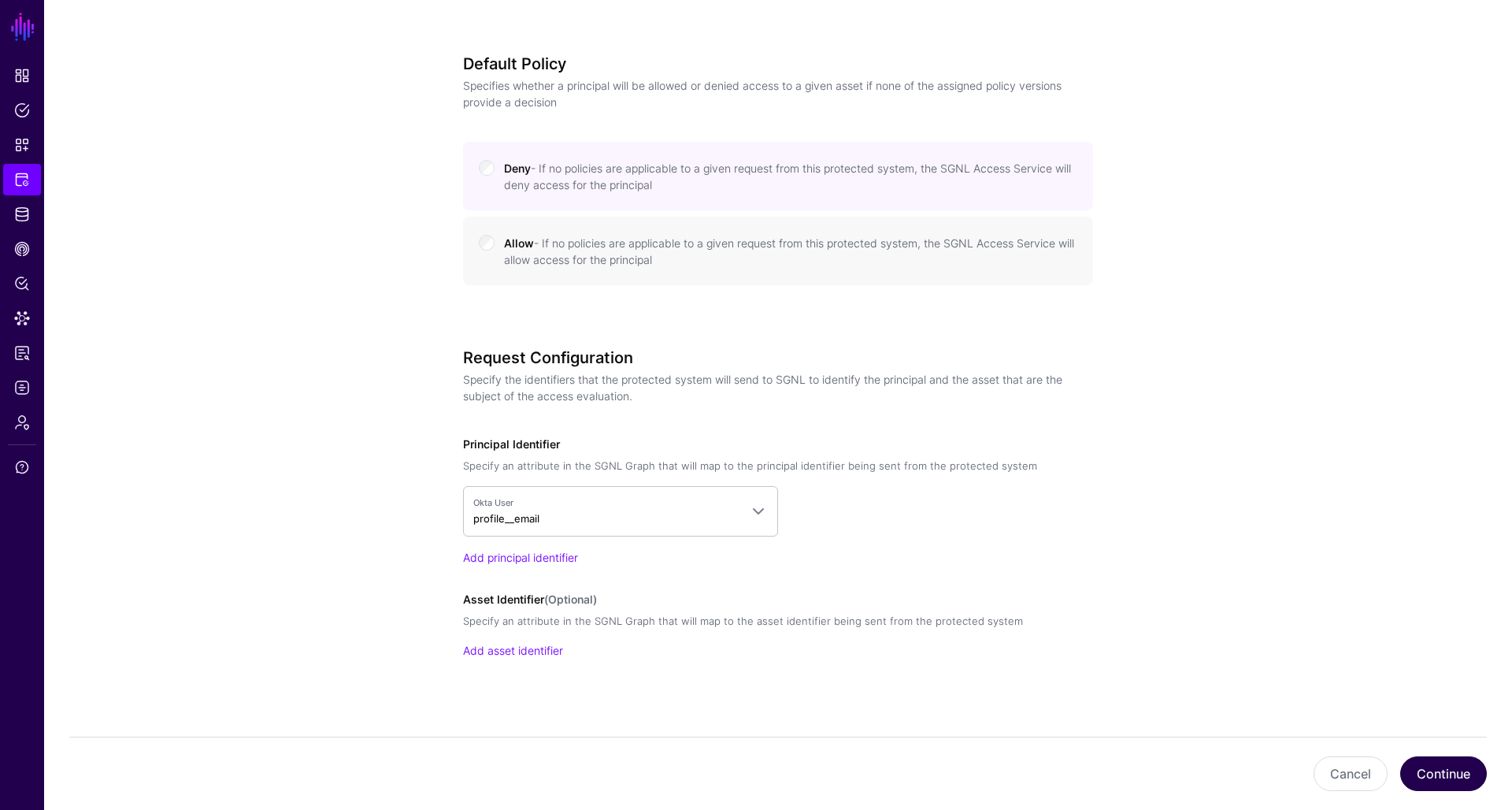
click at [1421, 767] on button "Continue" at bounding box center [1443, 773] width 86 height 35
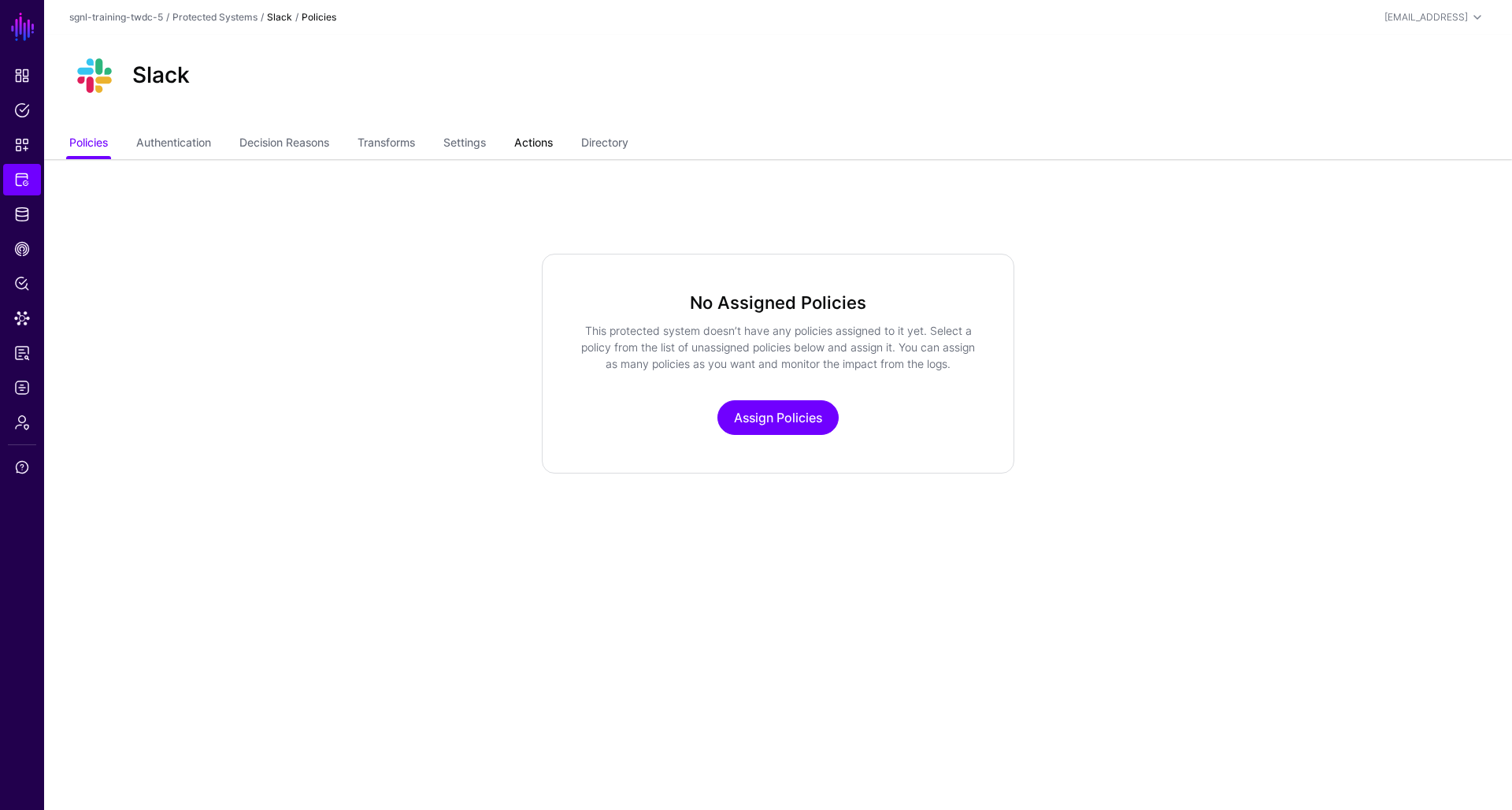
click at [535, 141] on link "Actions" at bounding box center [533, 145] width 39 height 30
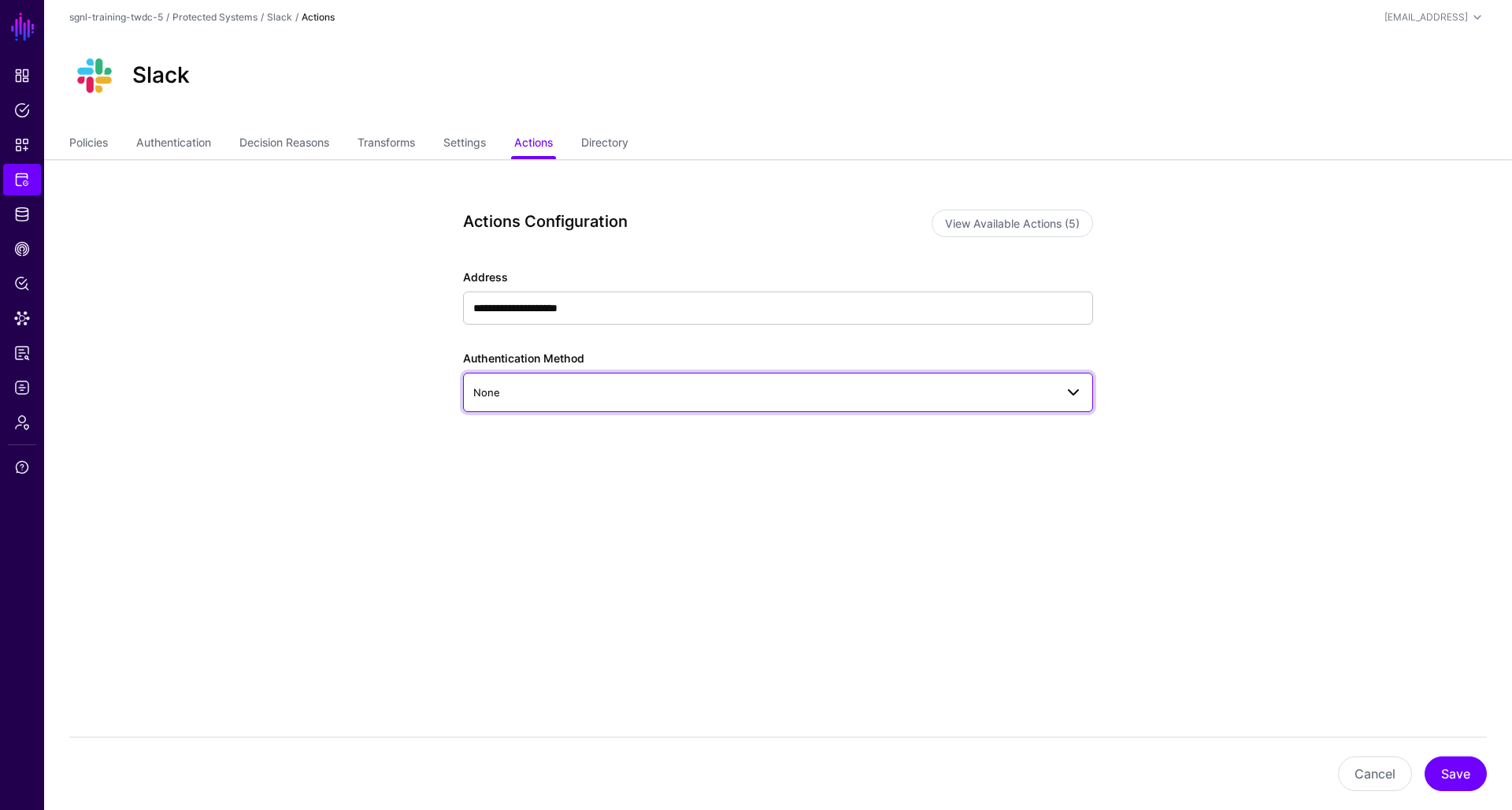
click at [561, 390] on span "None" at bounding box center [764, 392] width 581 height 17
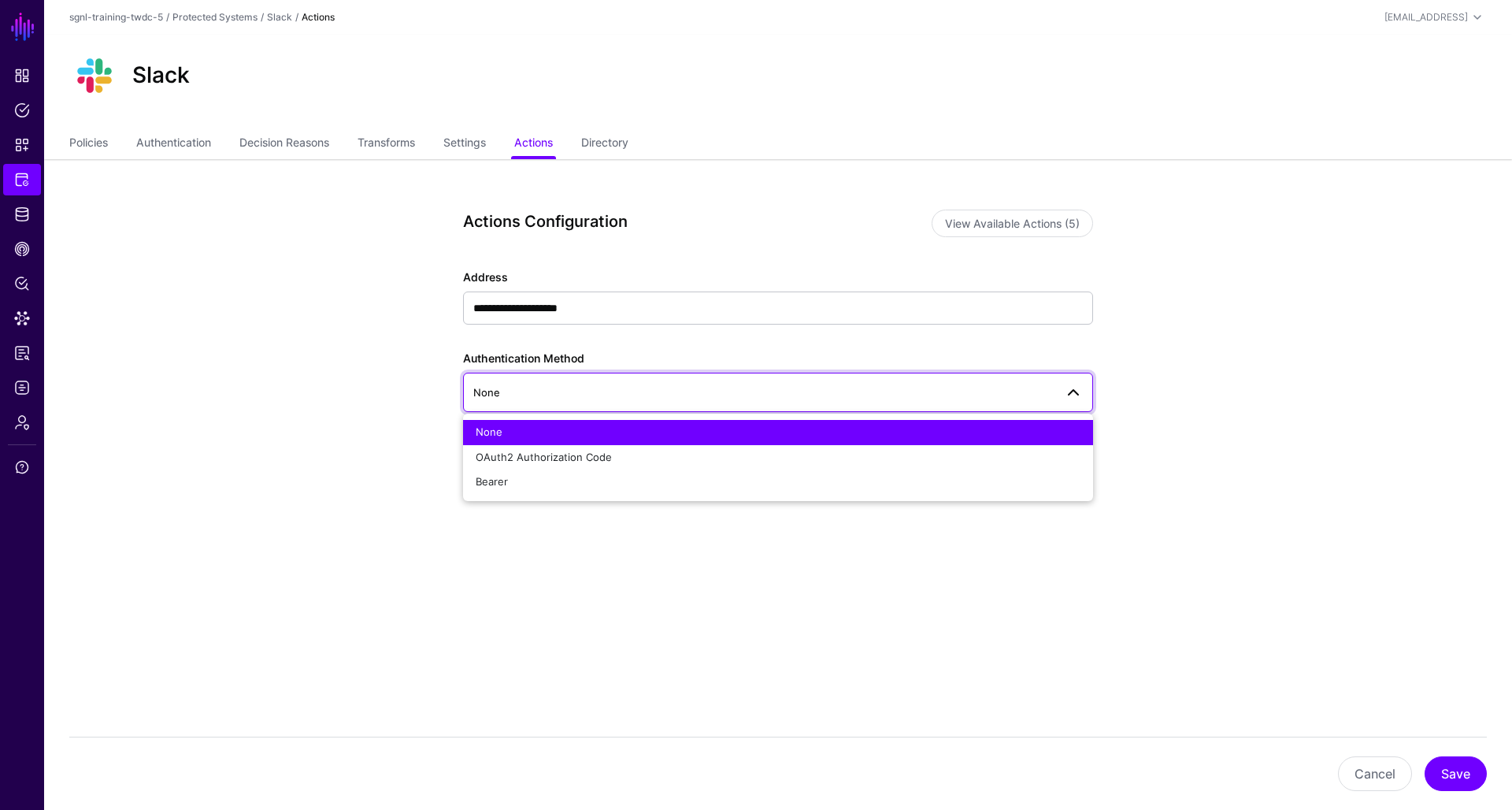
click at [561, 390] on span "None" at bounding box center [764, 392] width 581 height 17
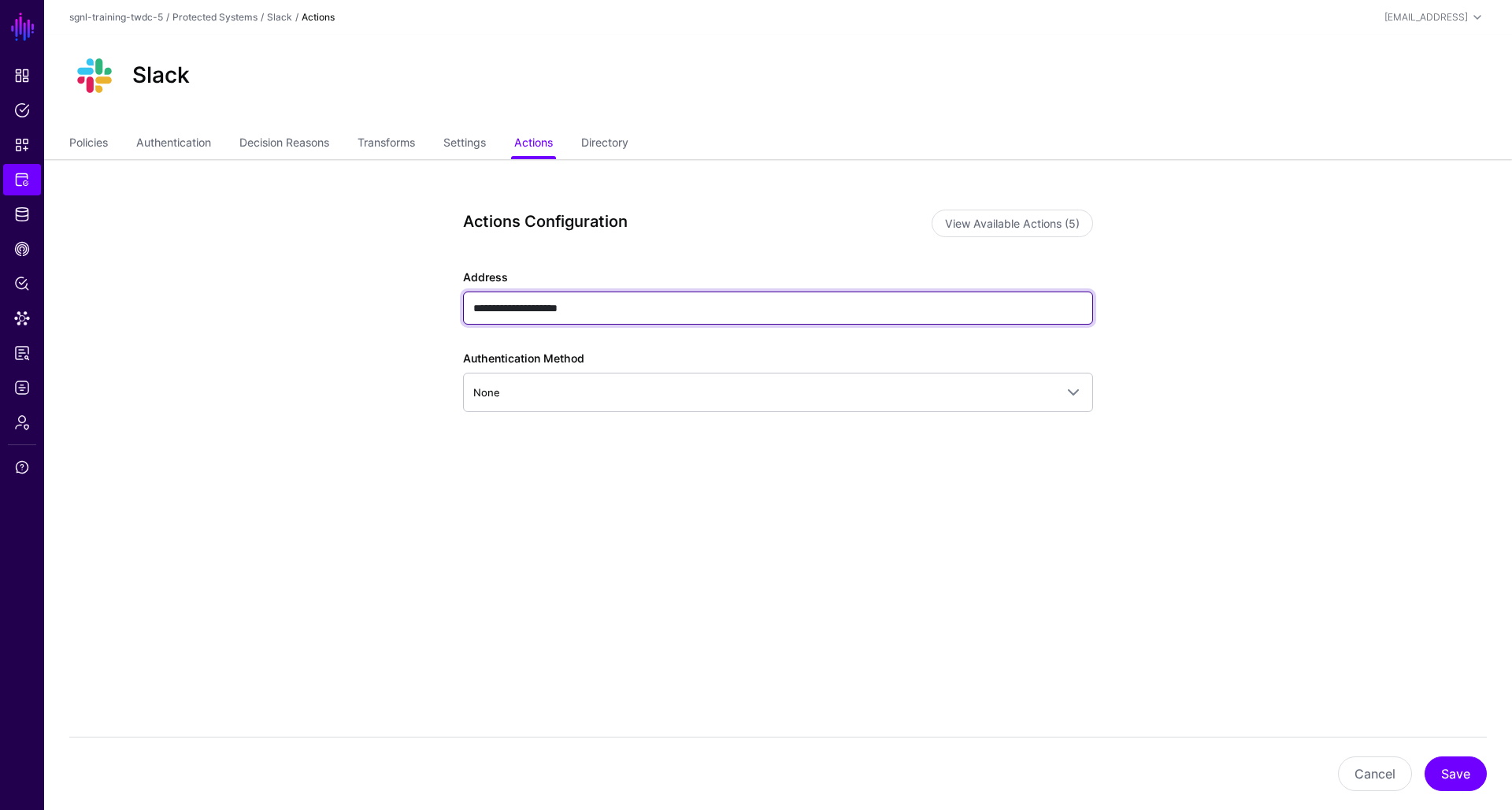
click at [597, 306] on input "**********" at bounding box center [778, 307] width 630 height 33
paste input "**********"
type input "**********"
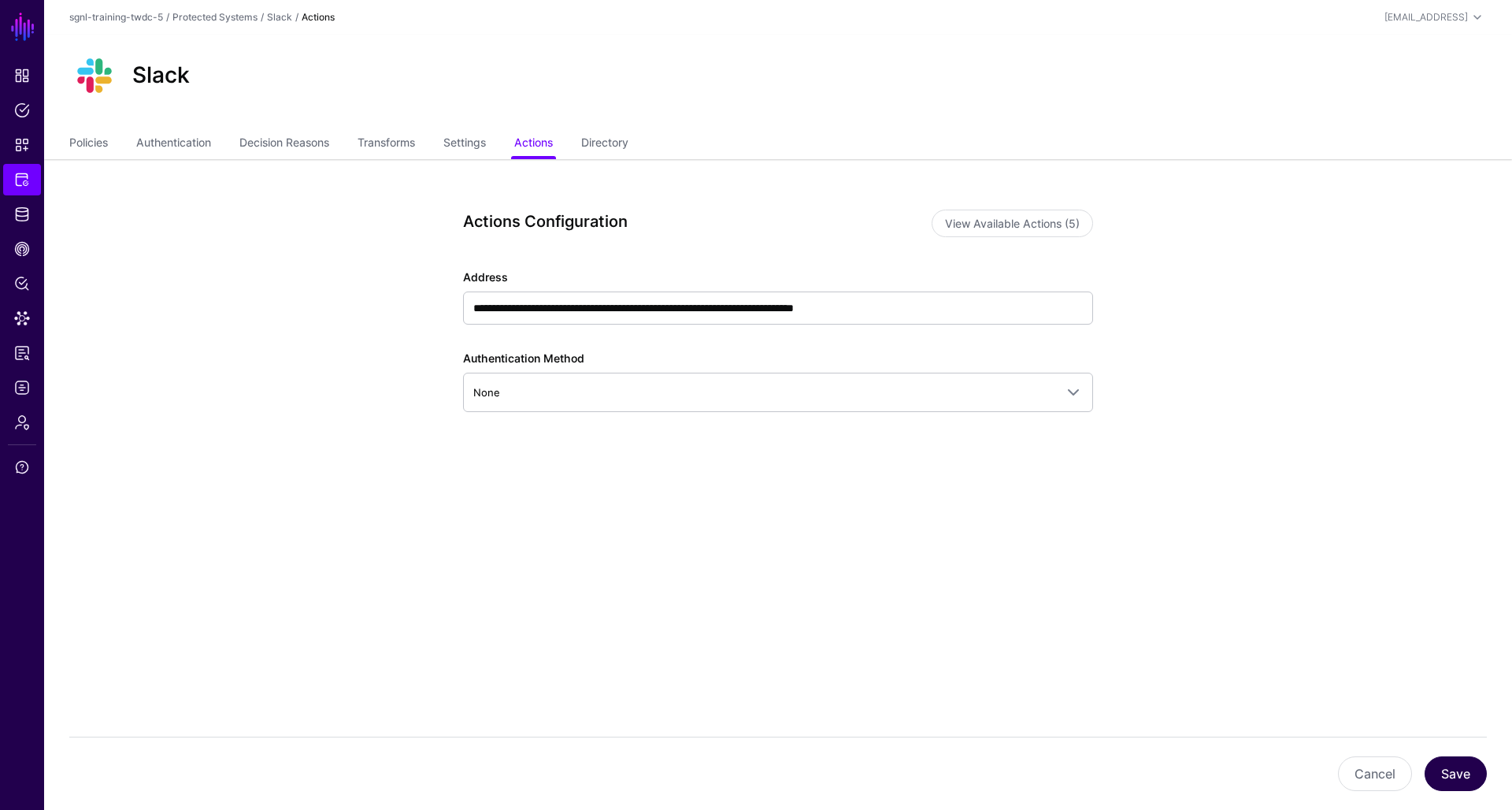
click at [1454, 771] on button "Save" at bounding box center [1456, 773] width 62 height 35
click at [15, 182] on span "Protected Systems" at bounding box center [22, 179] width 16 height 16
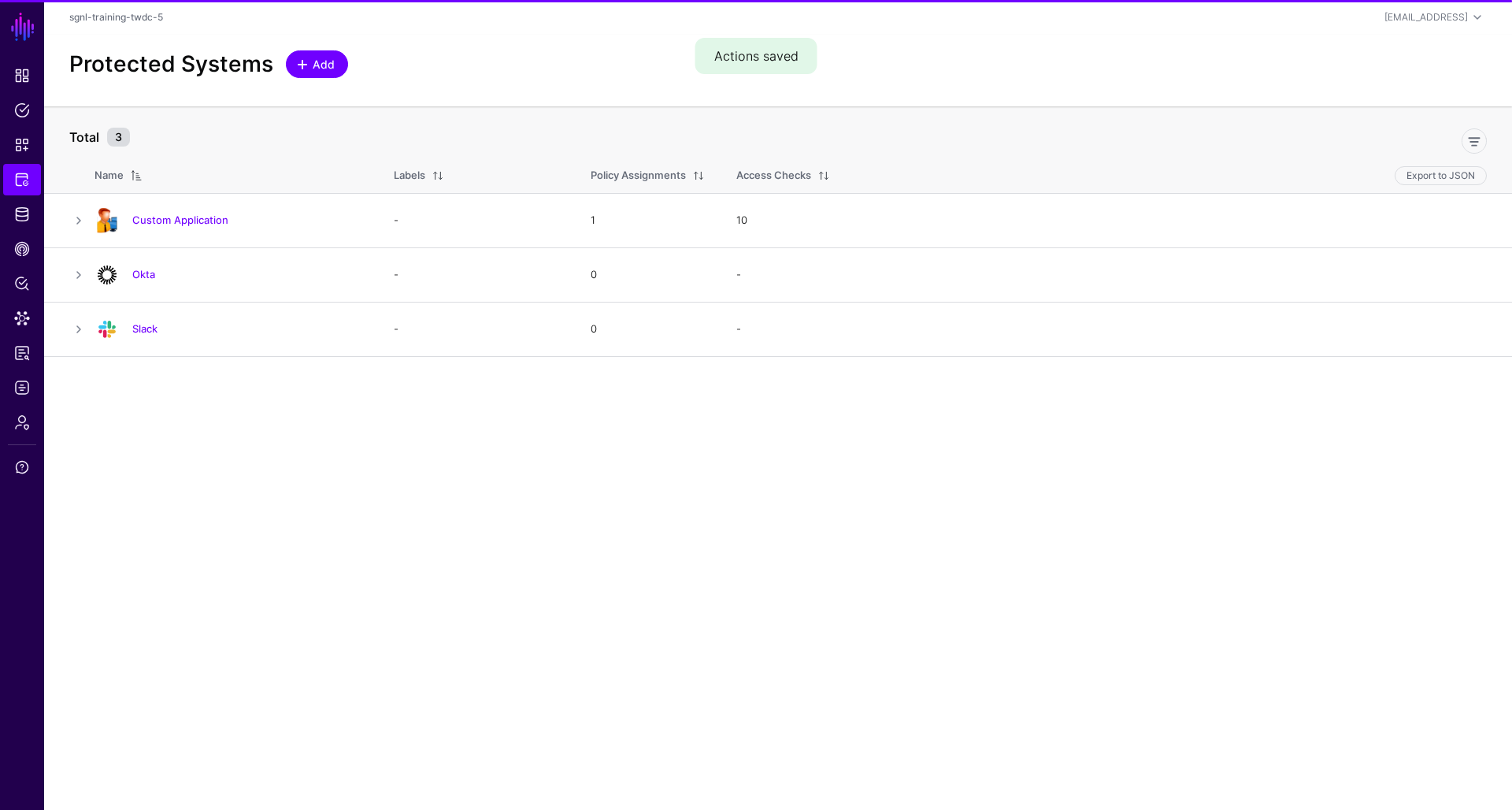
click at [291, 66] on link "Add" at bounding box center [316, 64] width 62 height 27
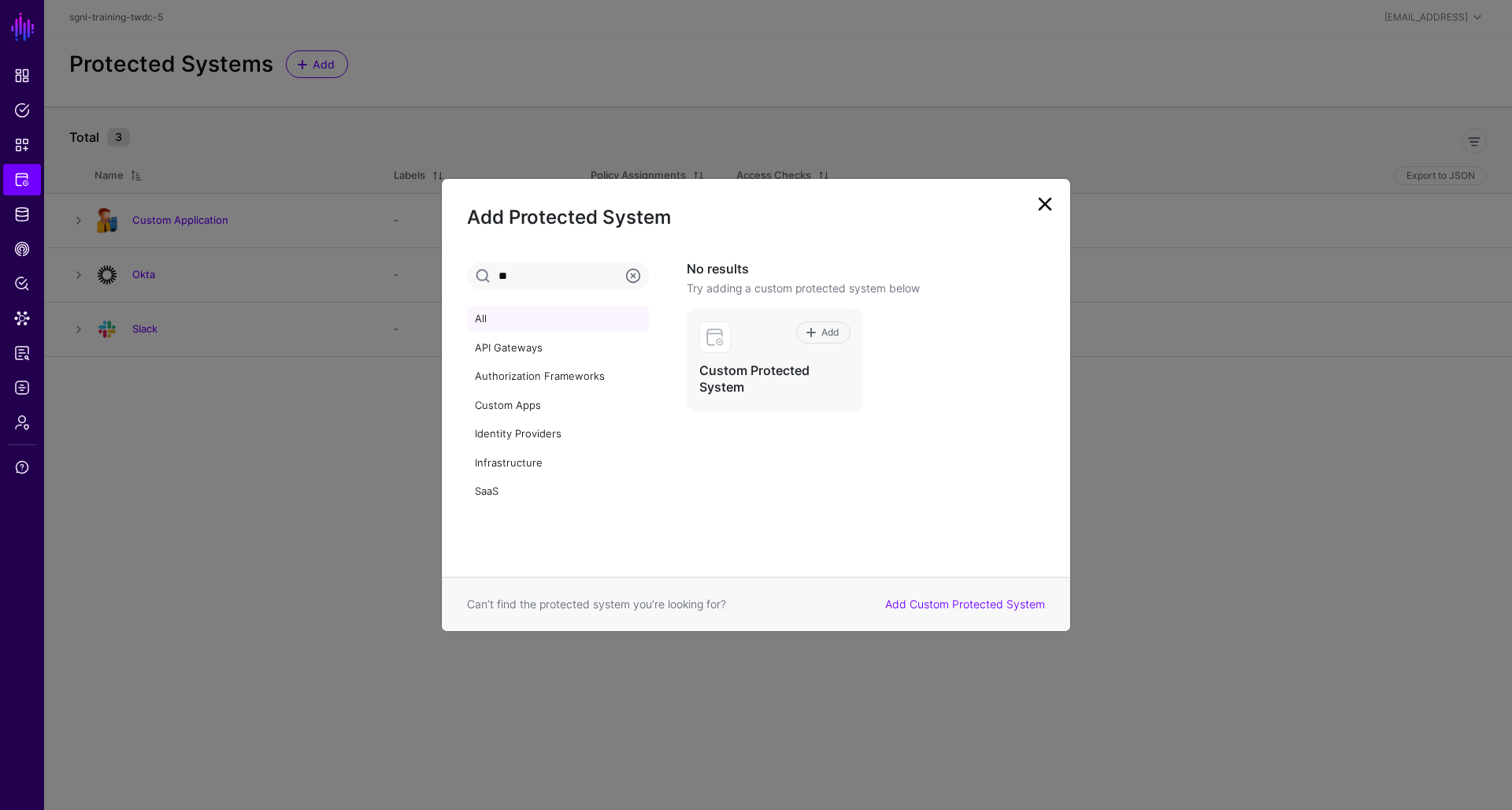
type input "*"
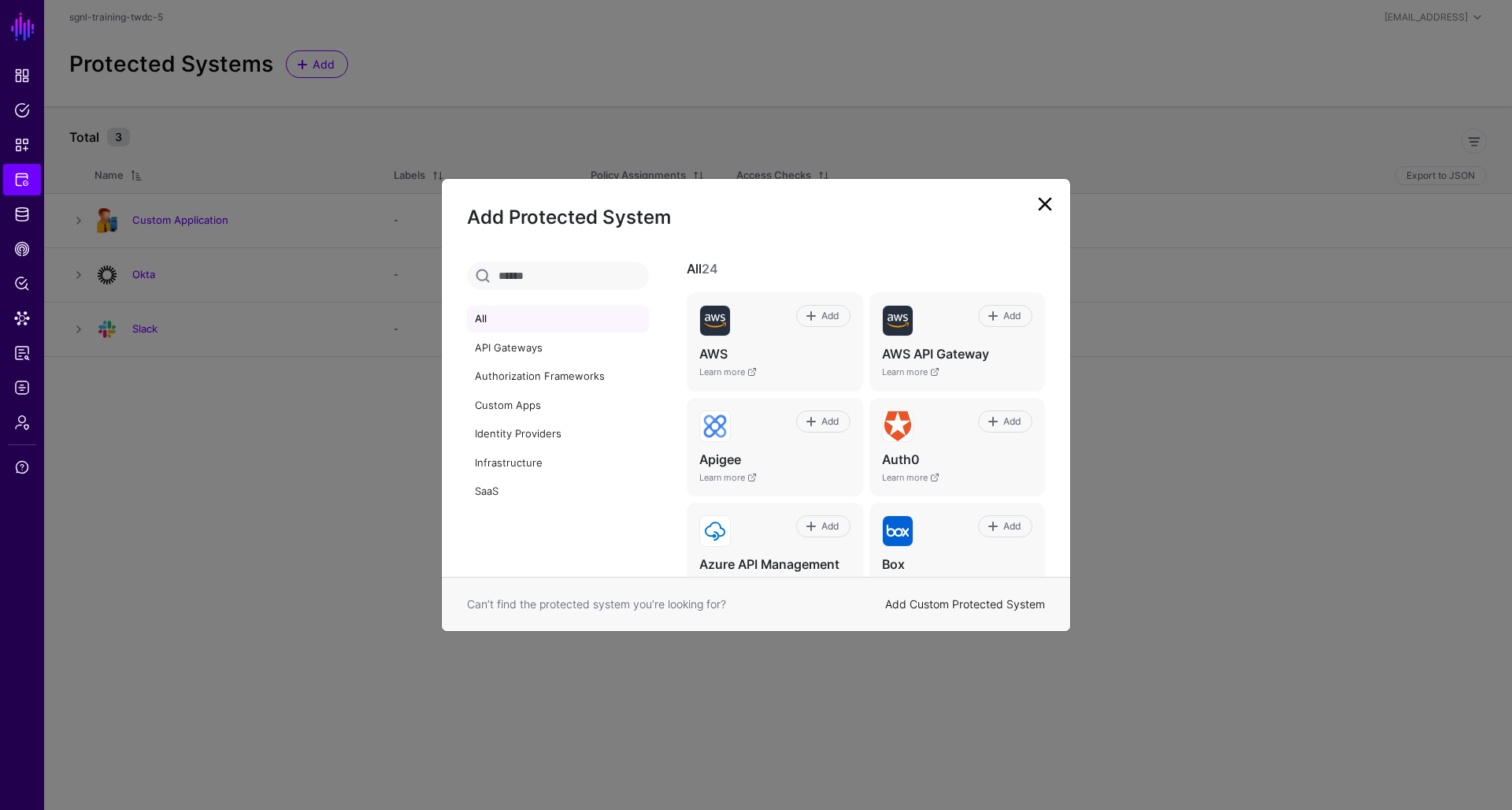
click at [945, 605] on link "Add Custom Protected System" at bounding box center [965, 604] width 160 height 13
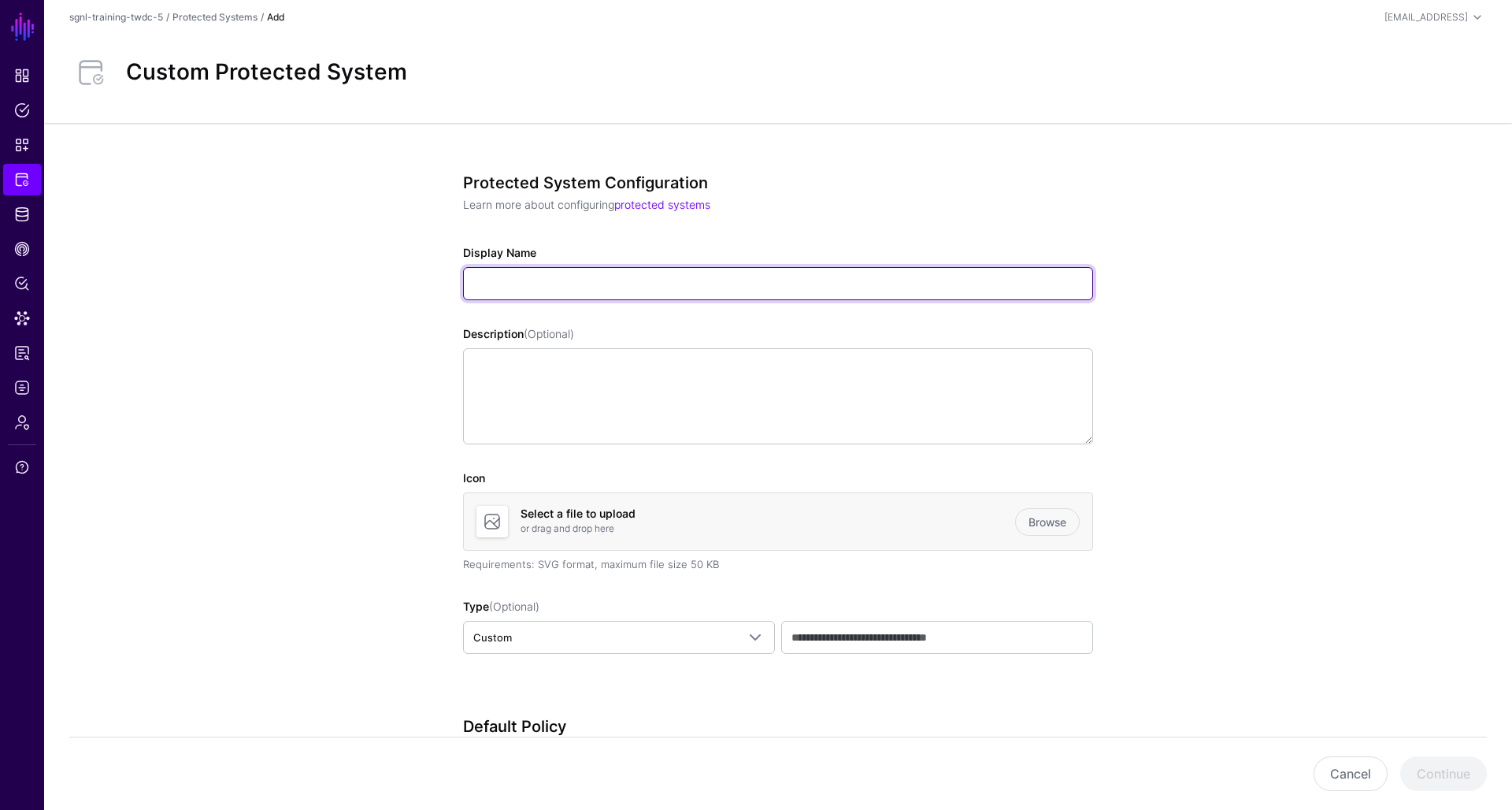
click at [597, 281] on input "Display Name" at bounding box center [778, 283] width 630 height 33
type input "**********"
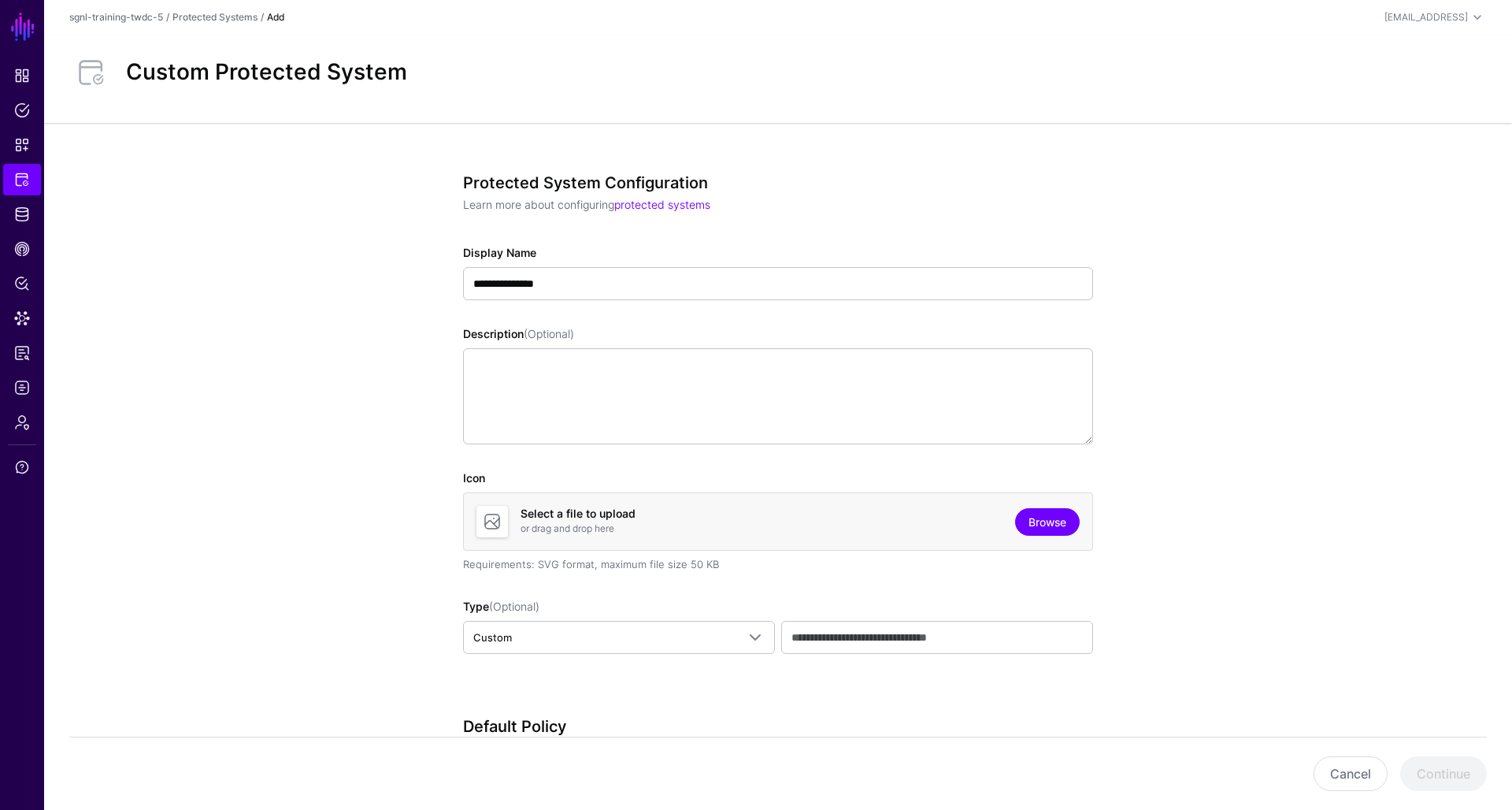
click at [1059, 529] on link "Browse" at bounding box center [1047, 522] width 65 height 27
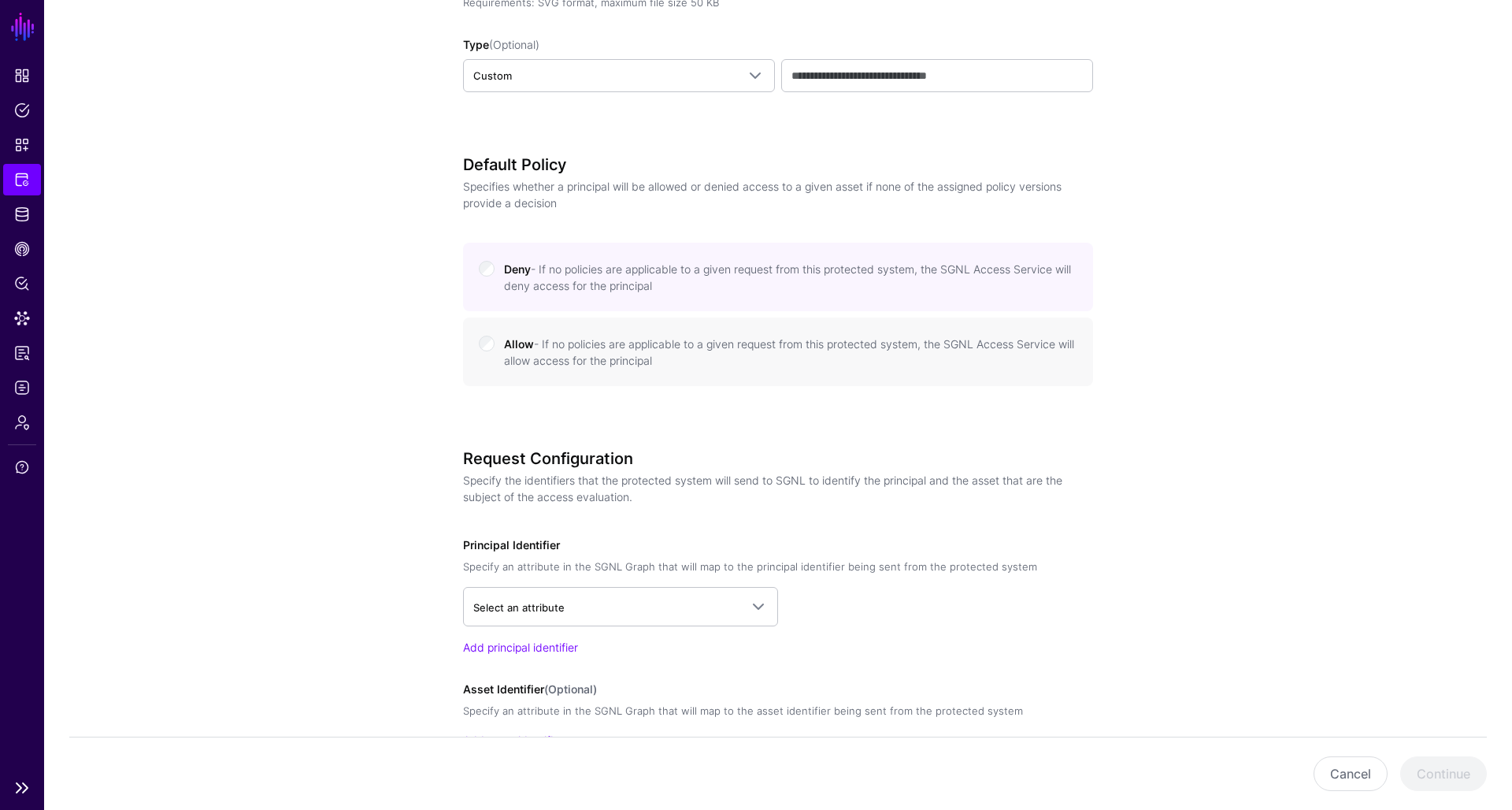
scroll to position [573, 0]
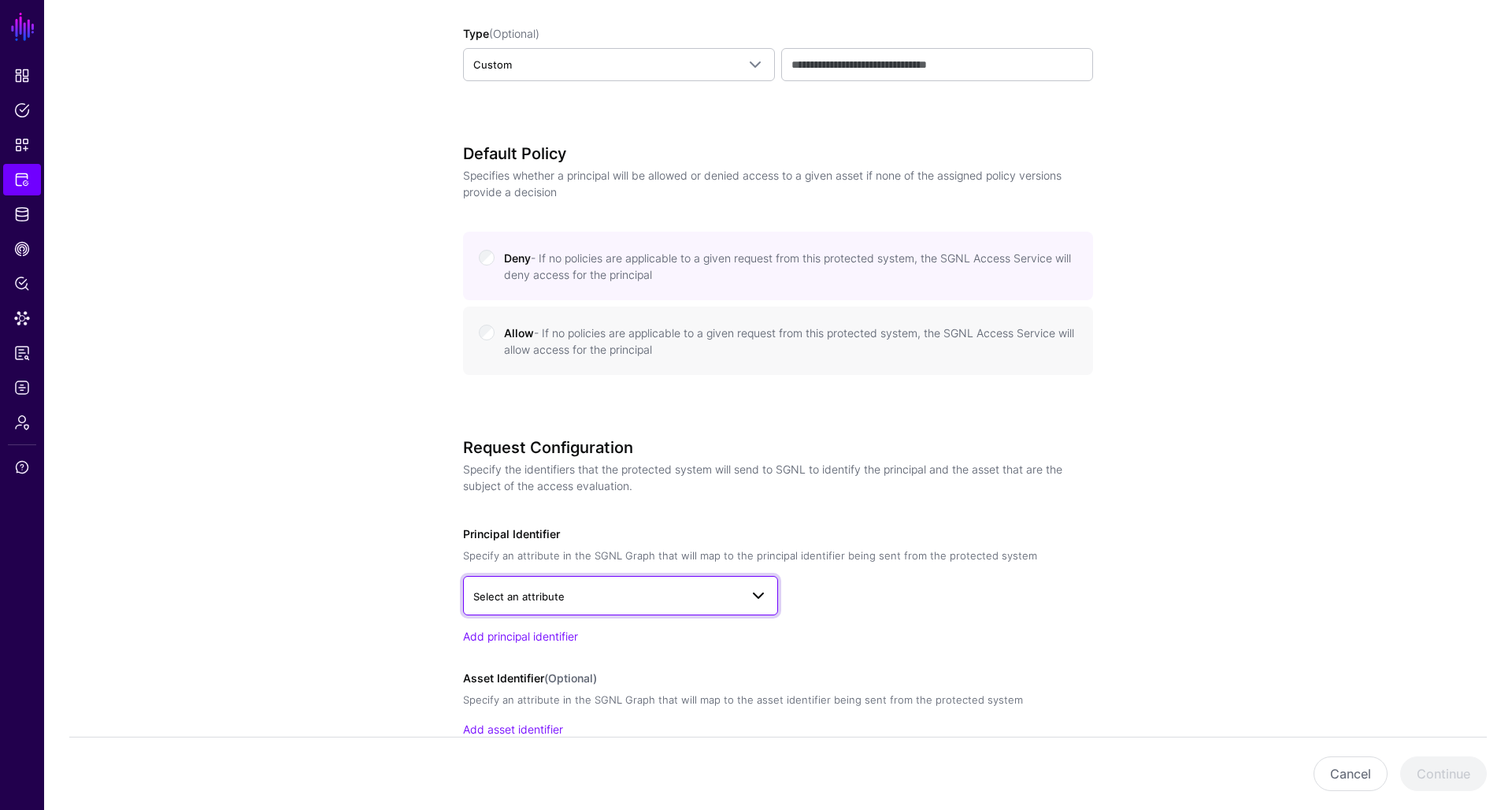
click at [564, 588] on span "Select an attribute" at bounding box center [607, 597] width 267 height 17
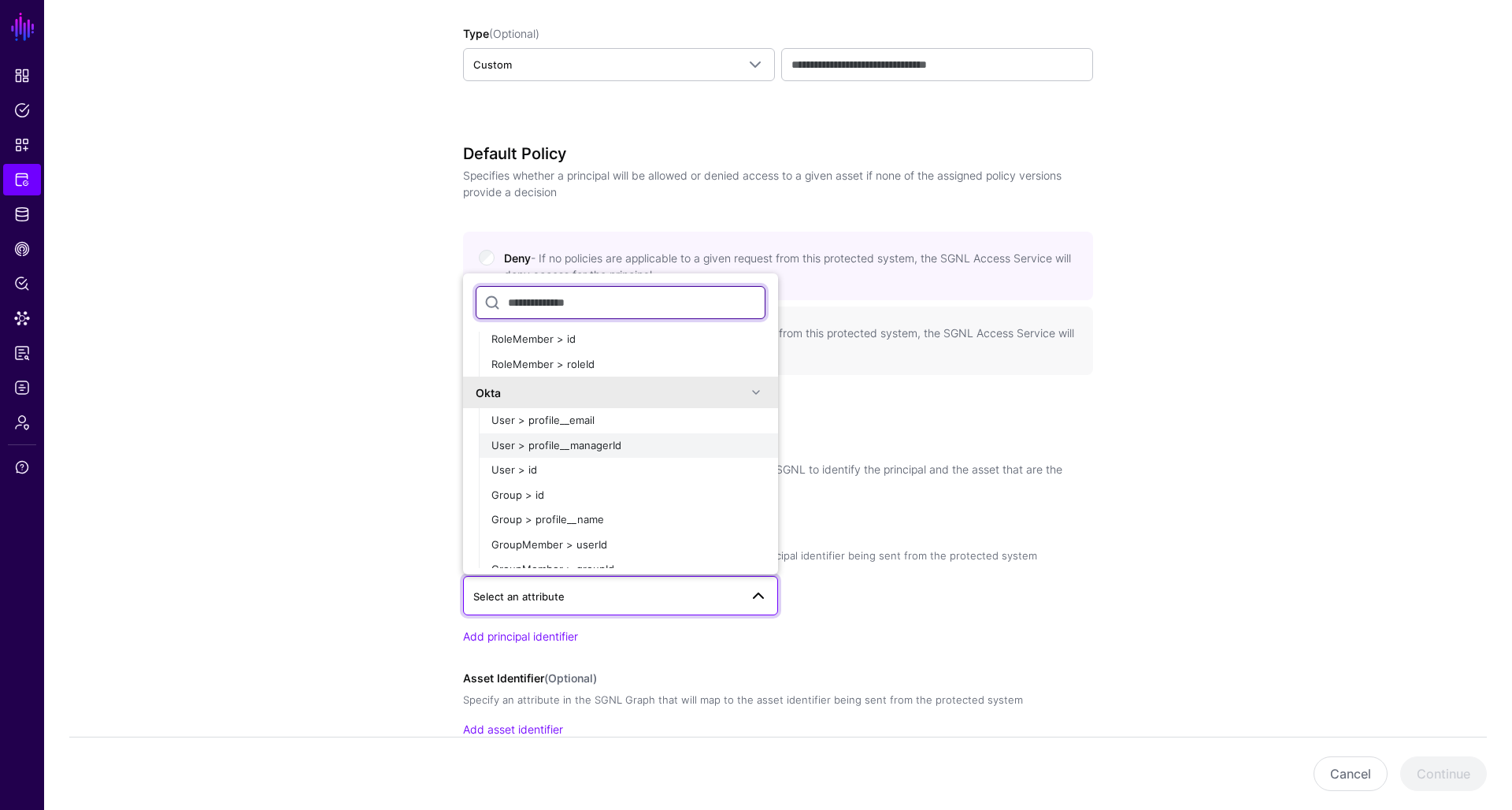
scroll to position [1062, 0]
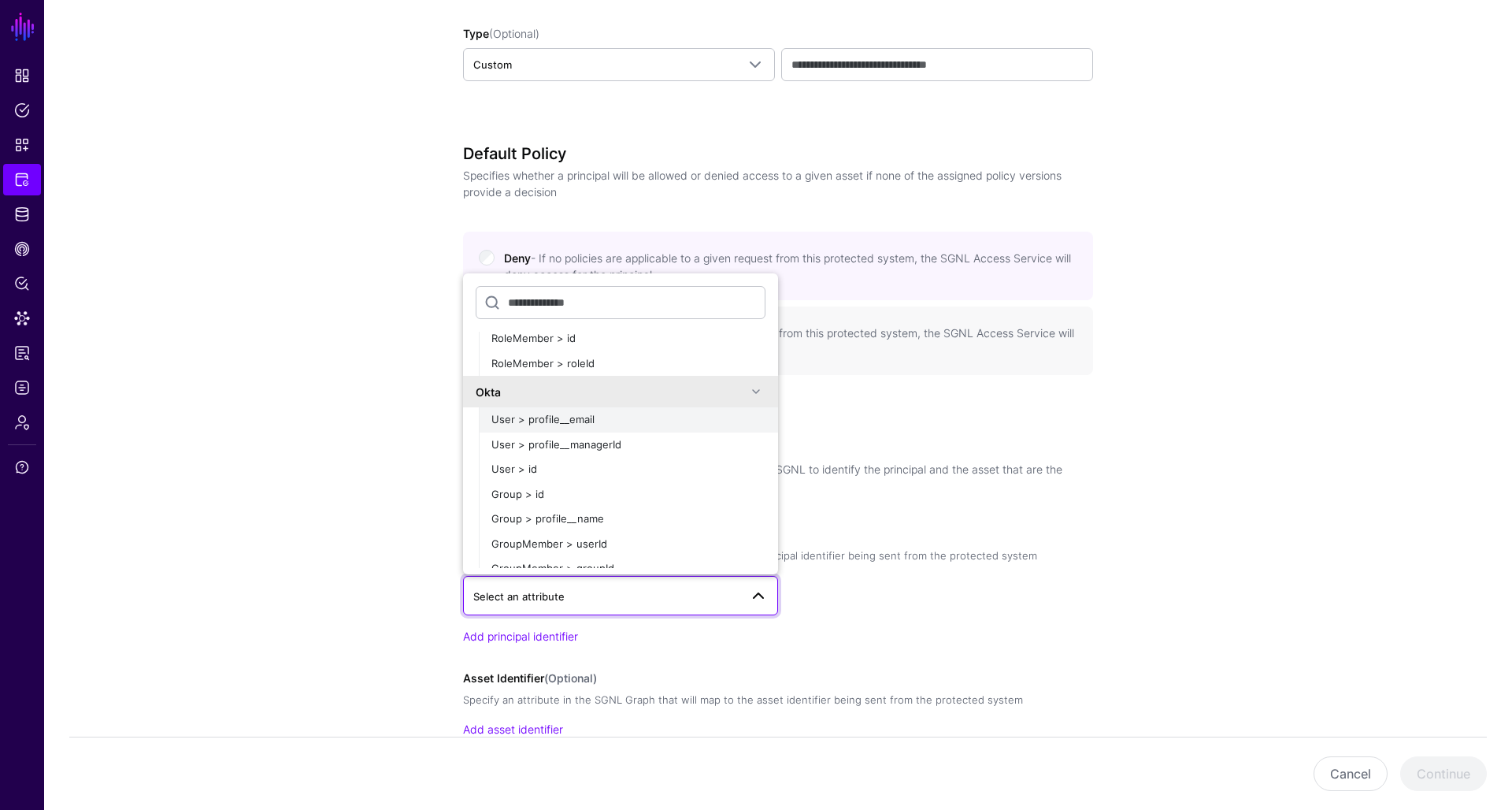
click at [561, 413] on span "User > profile__email" at bounding box center [543, 419] width 103 height 12
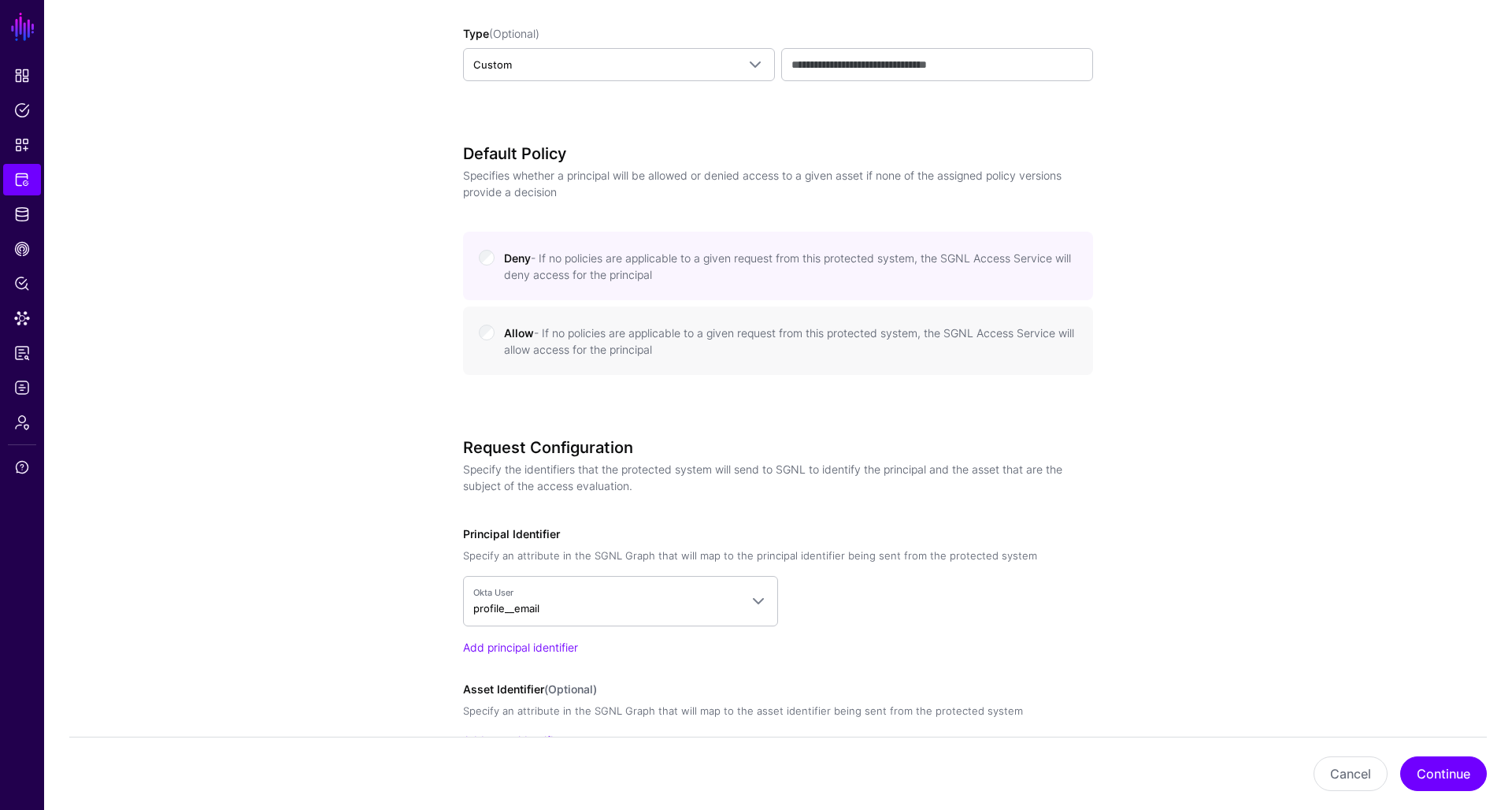
scroll to position [575, 0]
click at [1460, 779] on button "Continue" at bounding box center [1443, 773] width 86 height 35
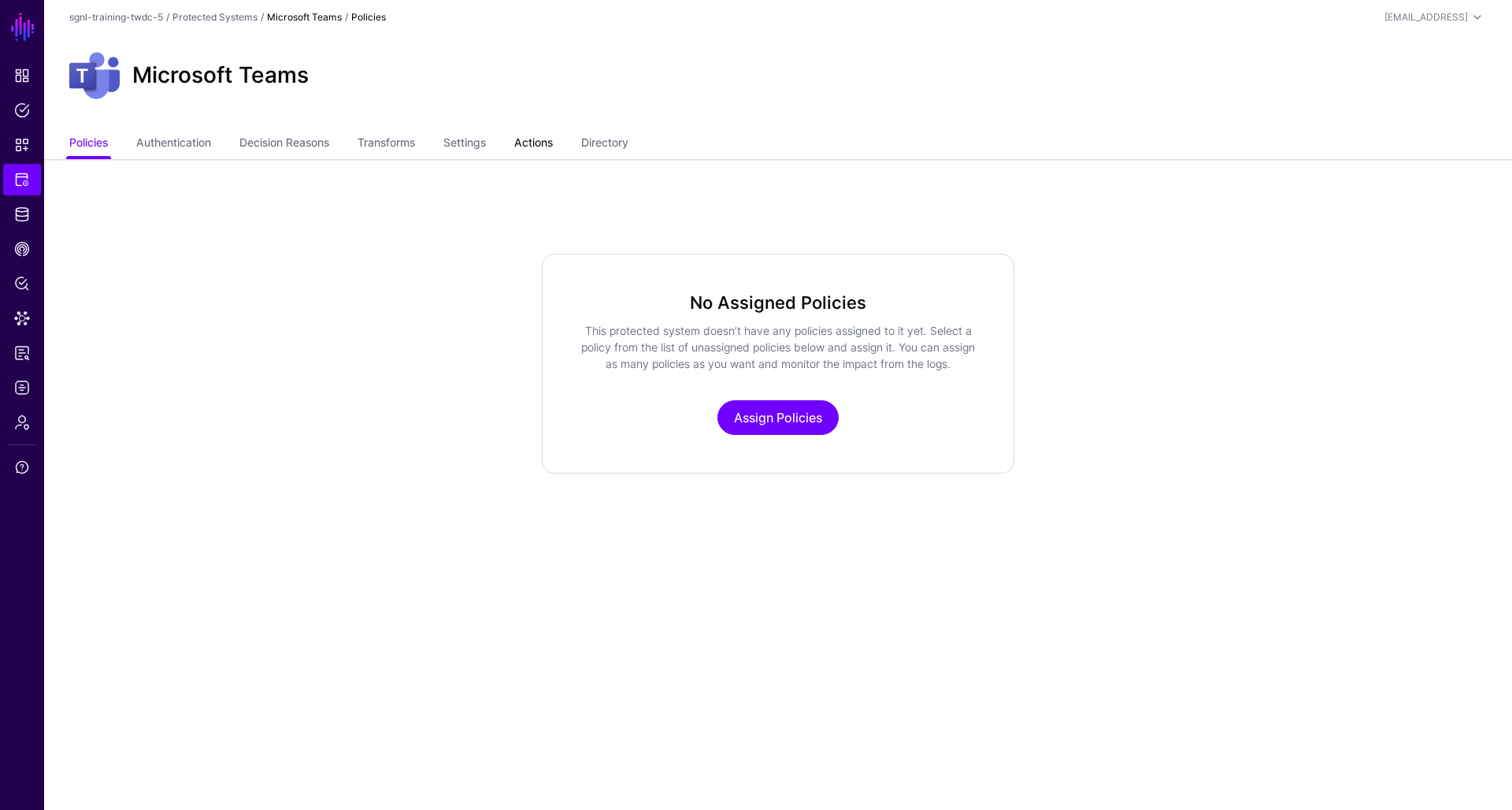
click at [540, 141] on link "Actions" at bounding box center [533, 145] width 39 height 30
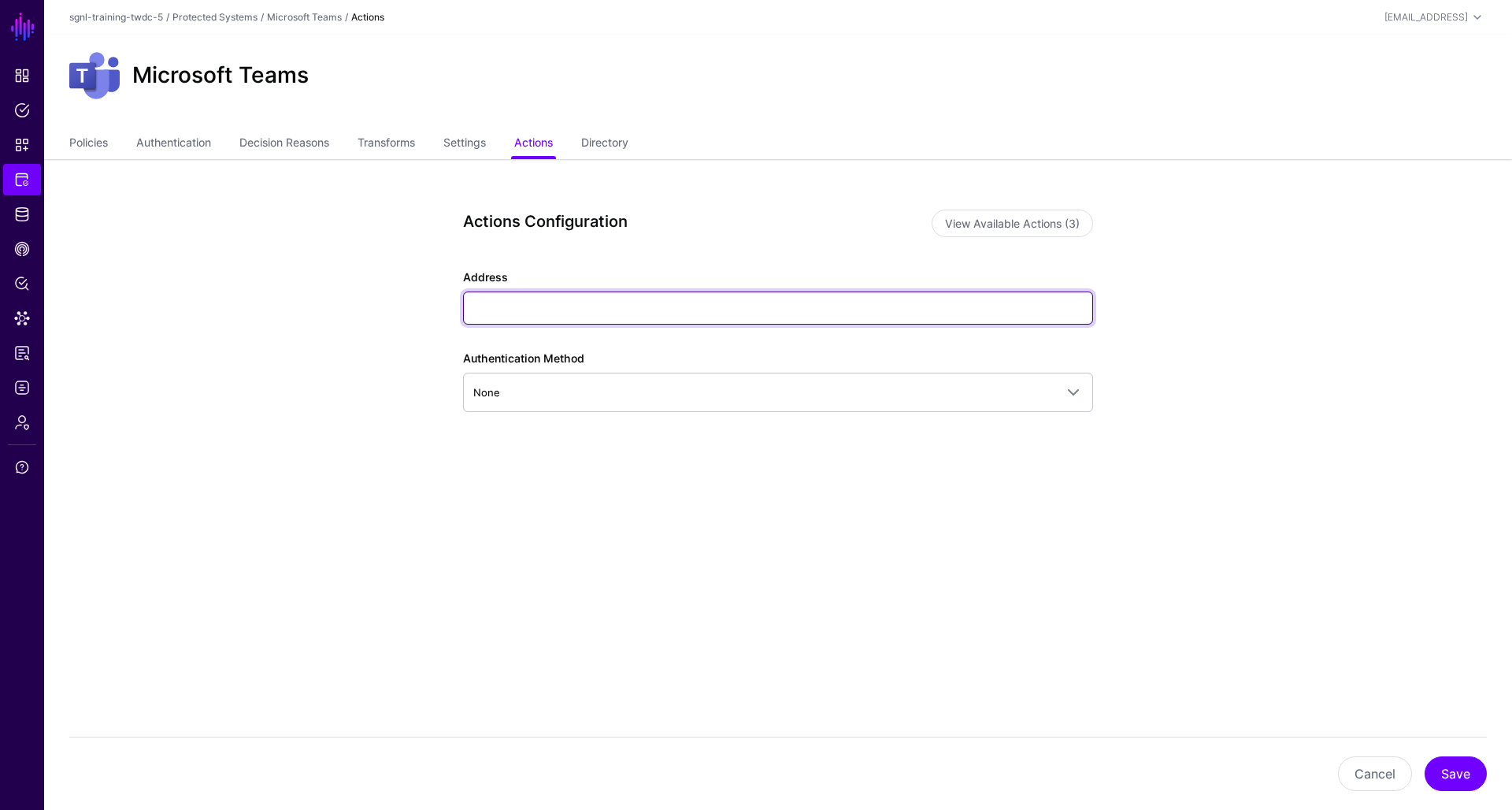
click at [580, 313] on input "Address" at bounding box center [778, 307] width 630 height 33
paste input "**********"
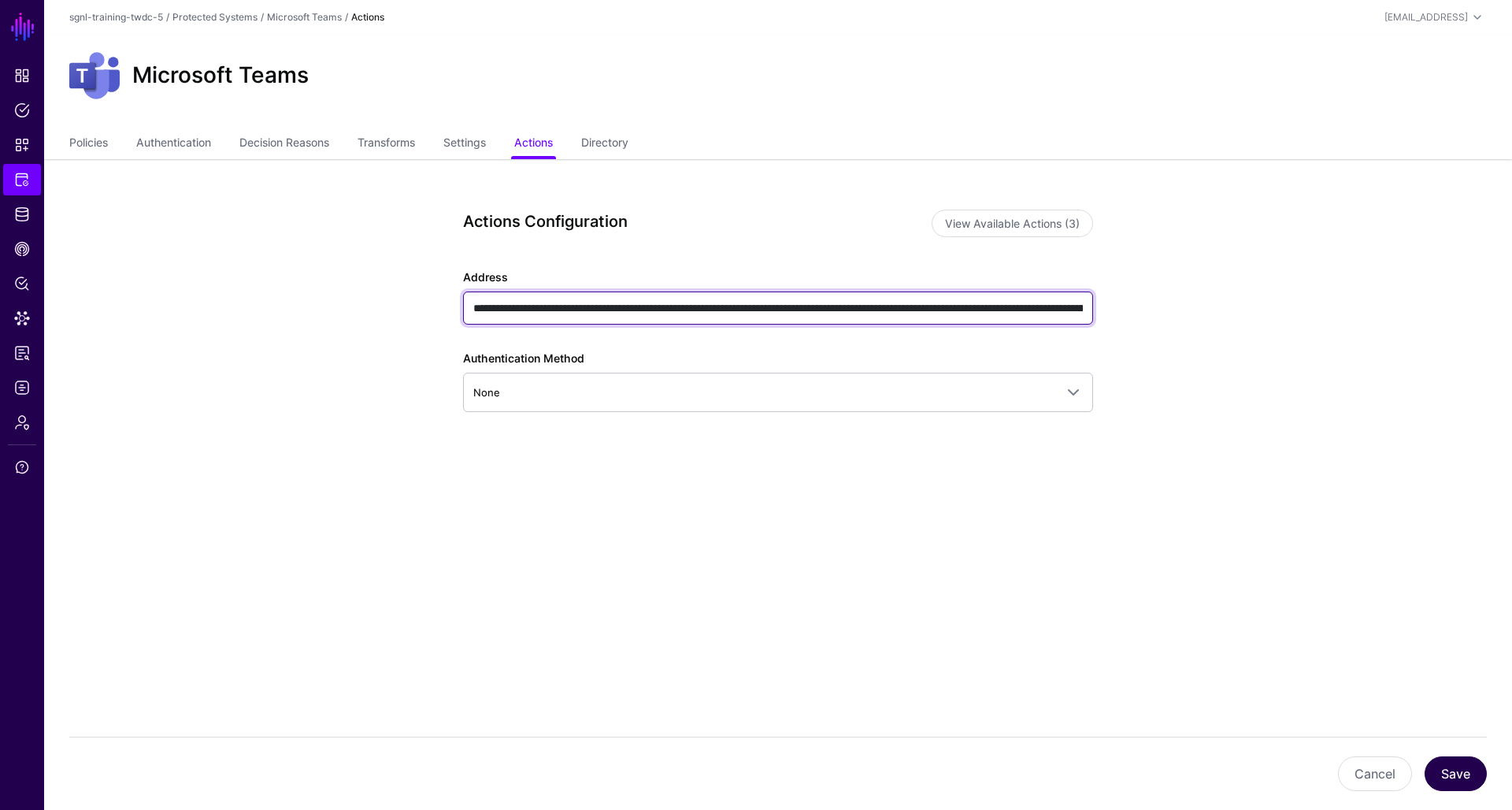
type input "**********"
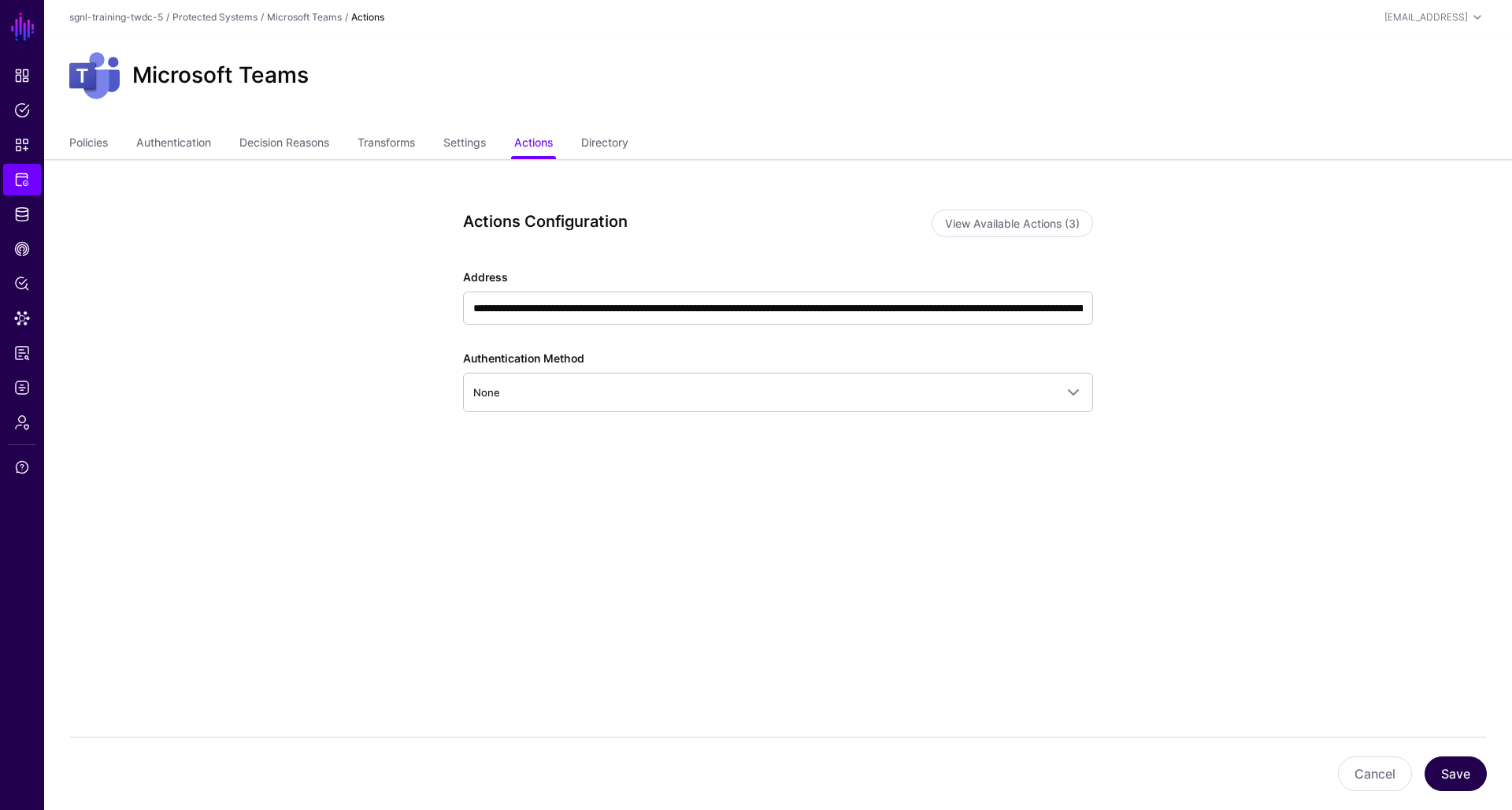
click at [1452, 770] on button "Save" at bounding box center [1456, 773] width 62 height 35
click at [25, 250] on span "CAEP Hub" at bounding box center [22, 249] width 16 height 16
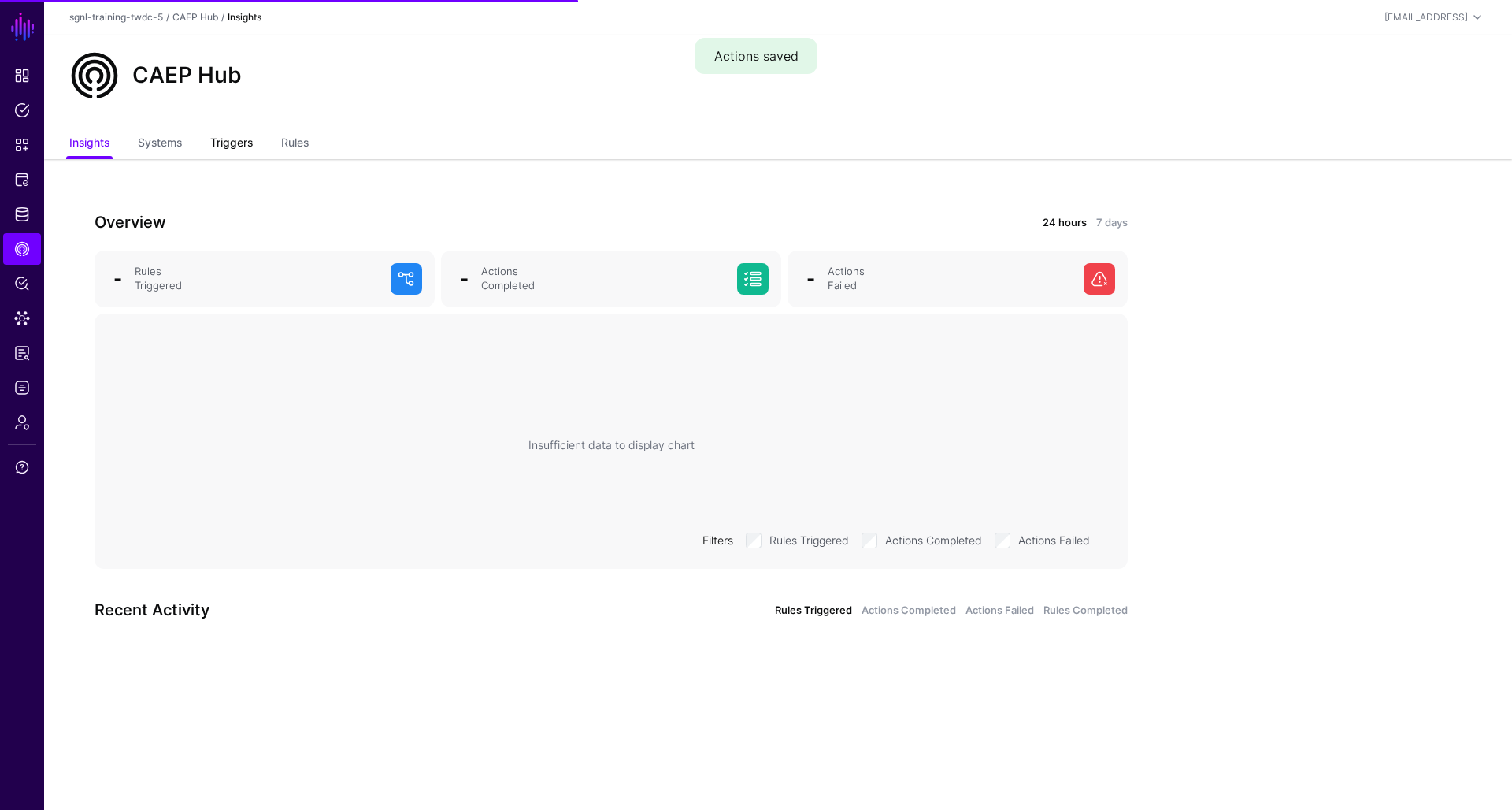
click at [235, 148] on link "Triggers" at bounding box center [231, 145] width 42 height 30
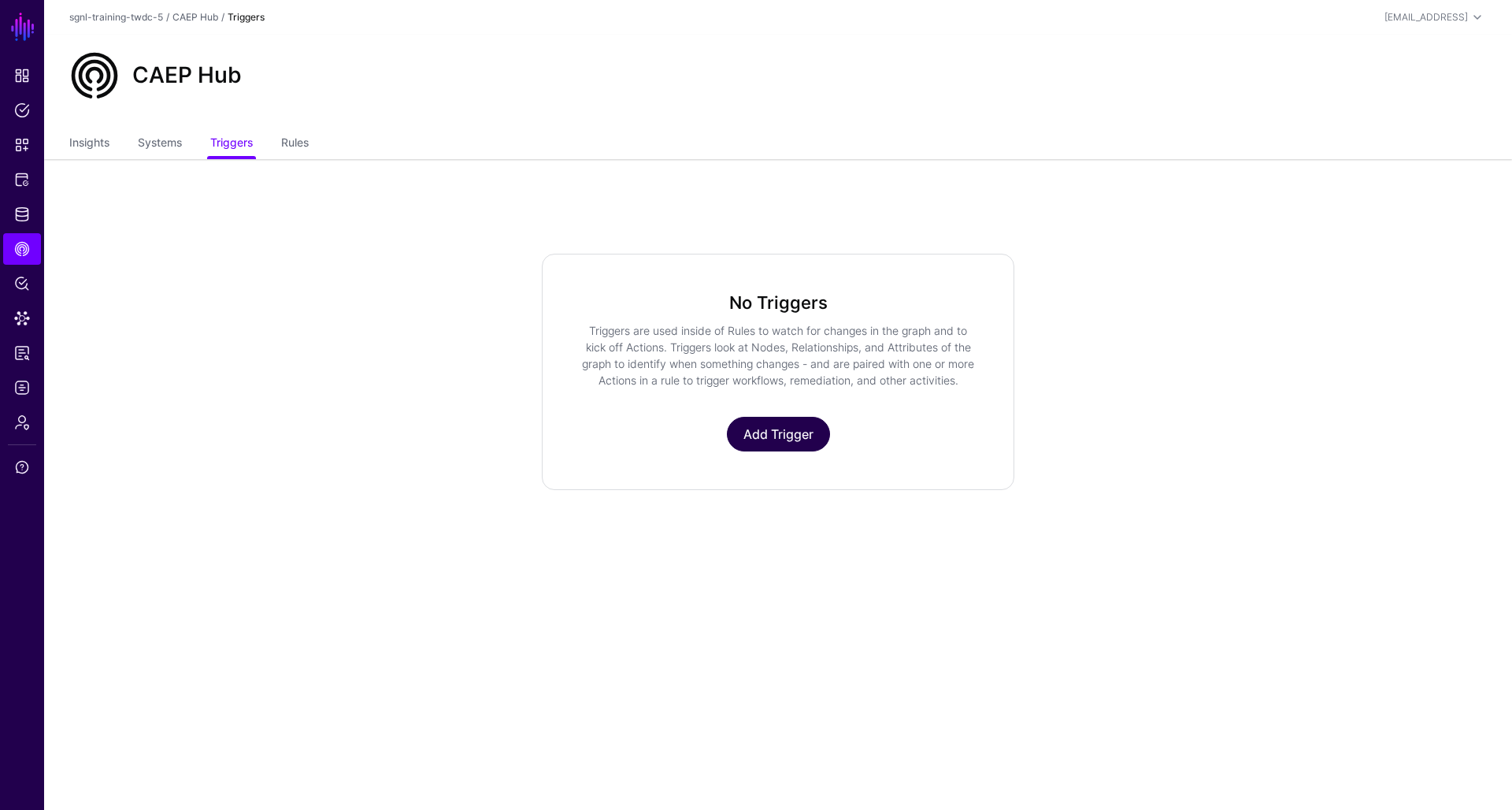
click at [795, 435] on link "Add Trigger" at bounding box center [779, 434] width 103 height 35
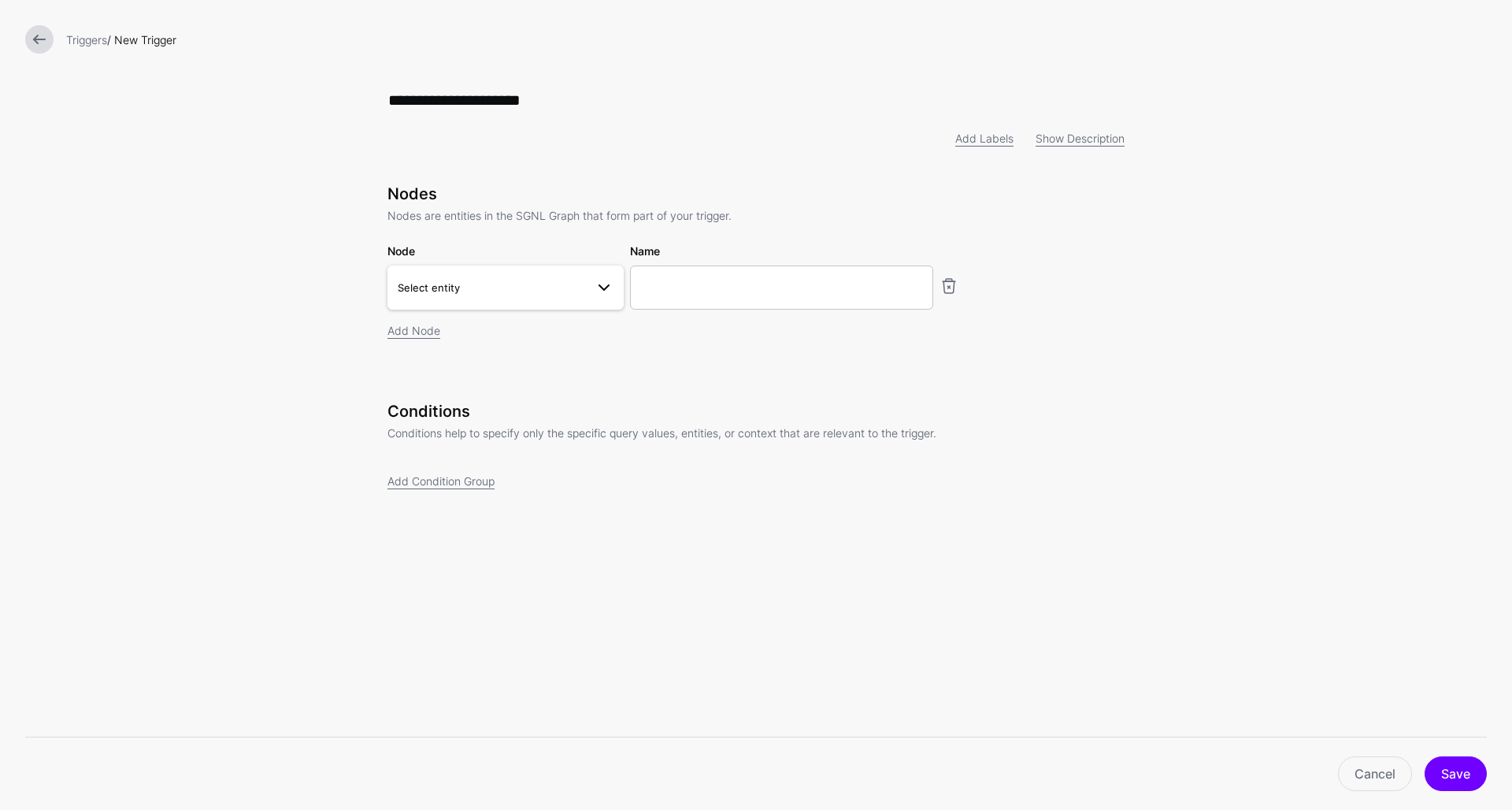
type input "**********"
click at [520, 295] on span "Select entity" at bounding box center [492, 288] width 188 height 17
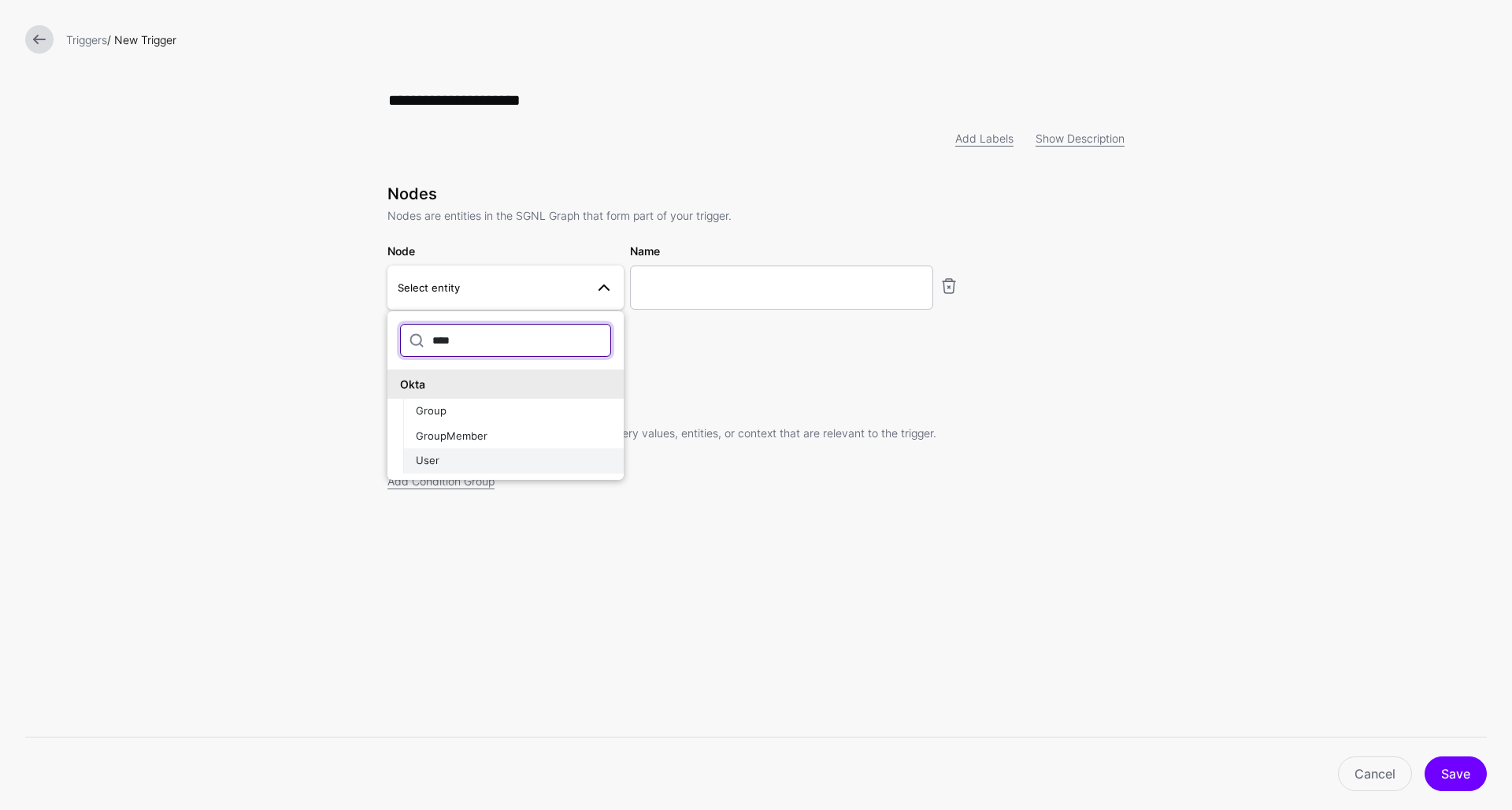
type input "****"
click at [462, 466] on div "User" at bounding box center [514, 460] width 195 height 16
type input "********"
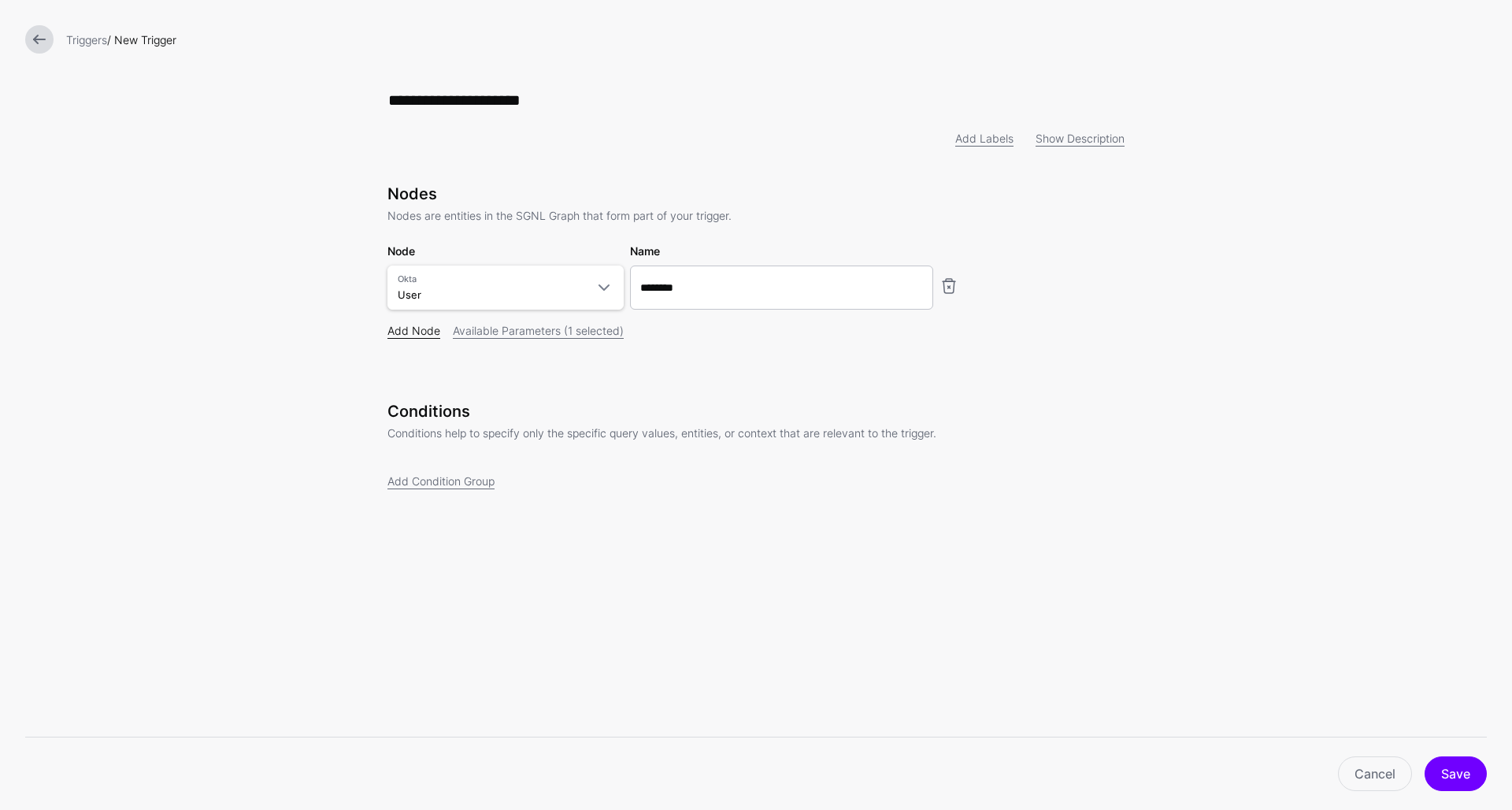
click at [413, 335] on link "Add Node" at bounding box center [414, 331] width 53 height 13
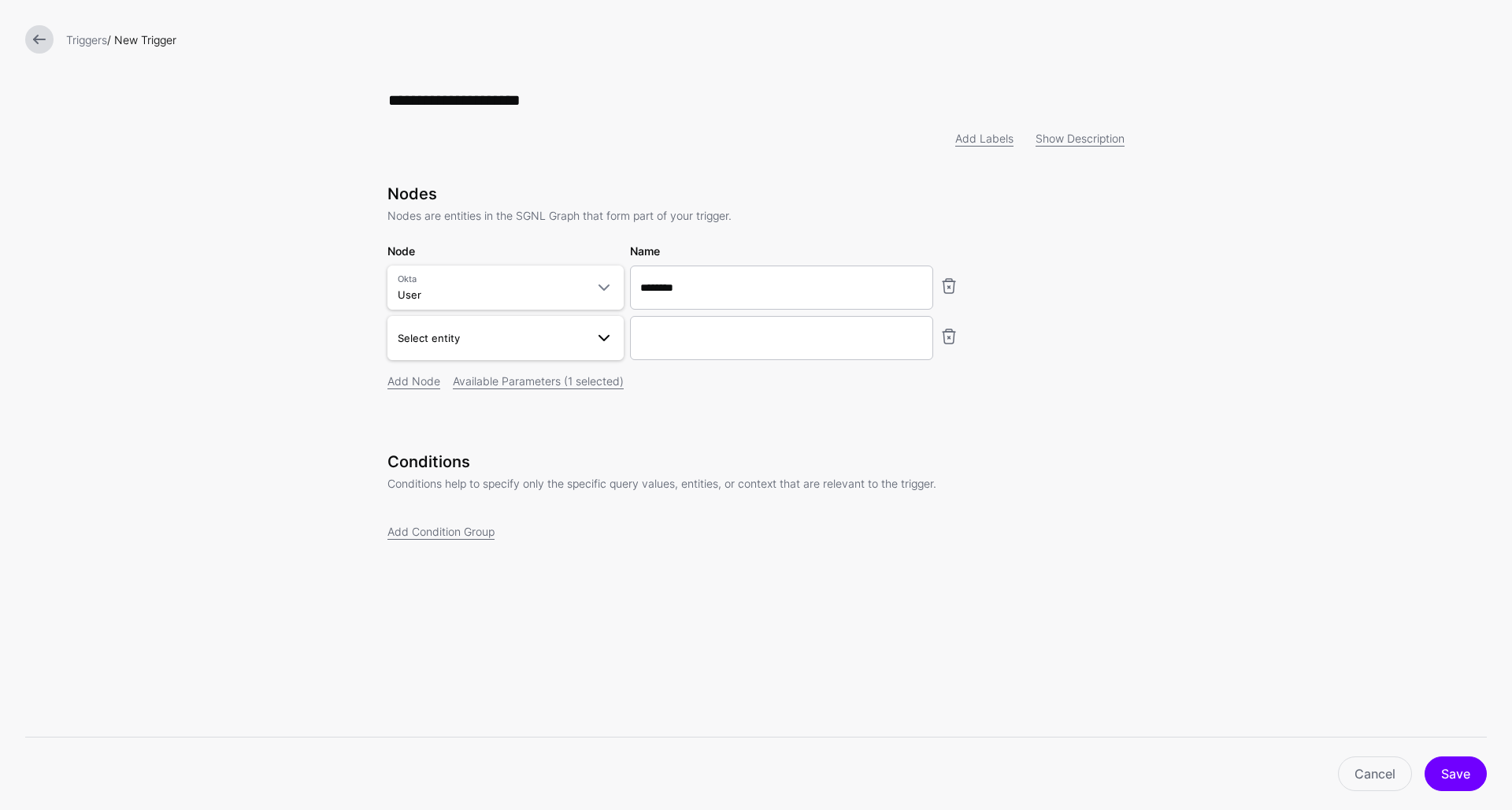
click at [438, 345] on span "Select entity" at bounding box center [429, 337] width 62 height 12
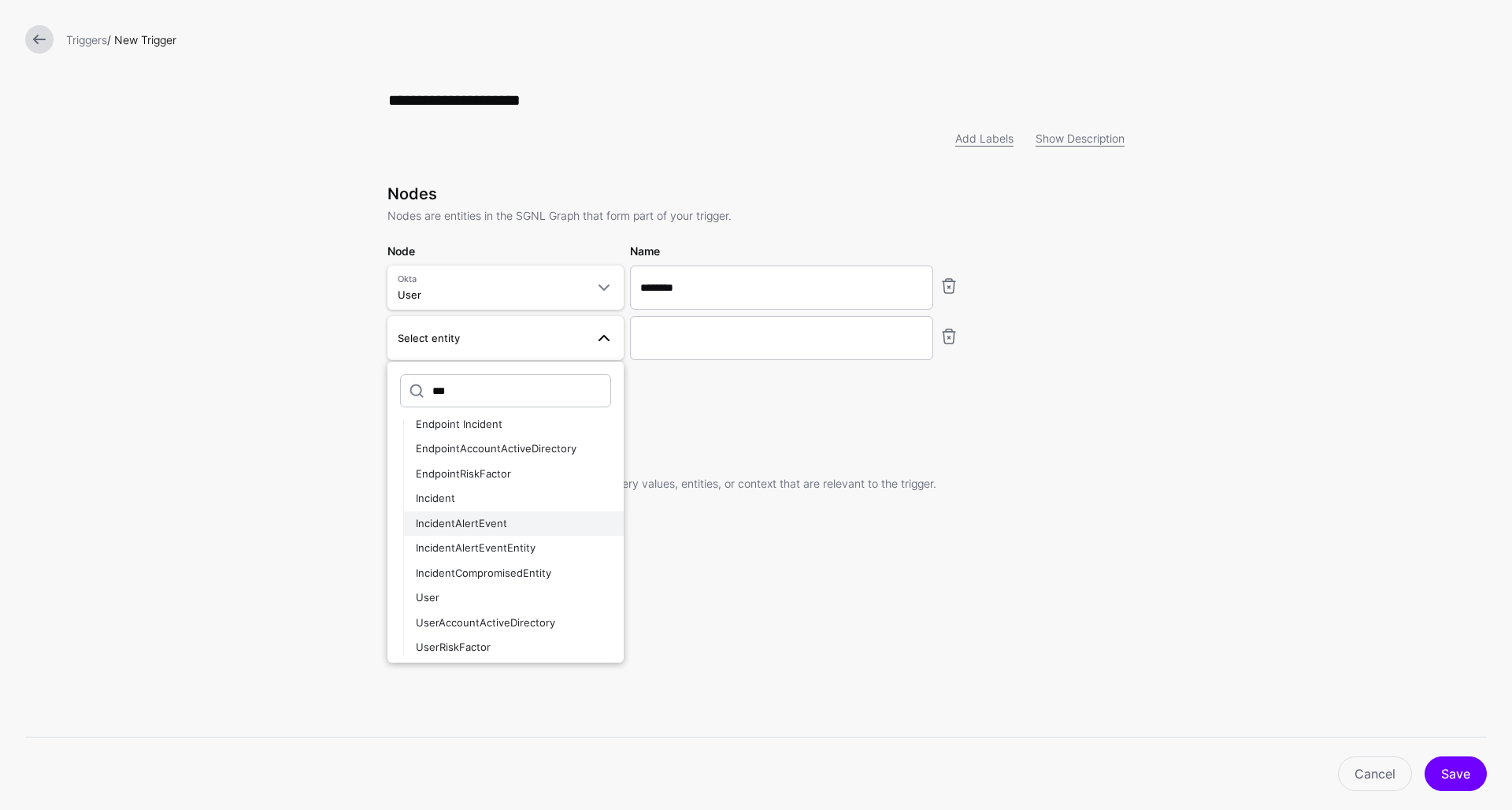
scroll to position [110, 0]
type input "***"
click at [460, 594] on div "User" at bounding box center [514, 600] width 195 height 16
type input "**********"
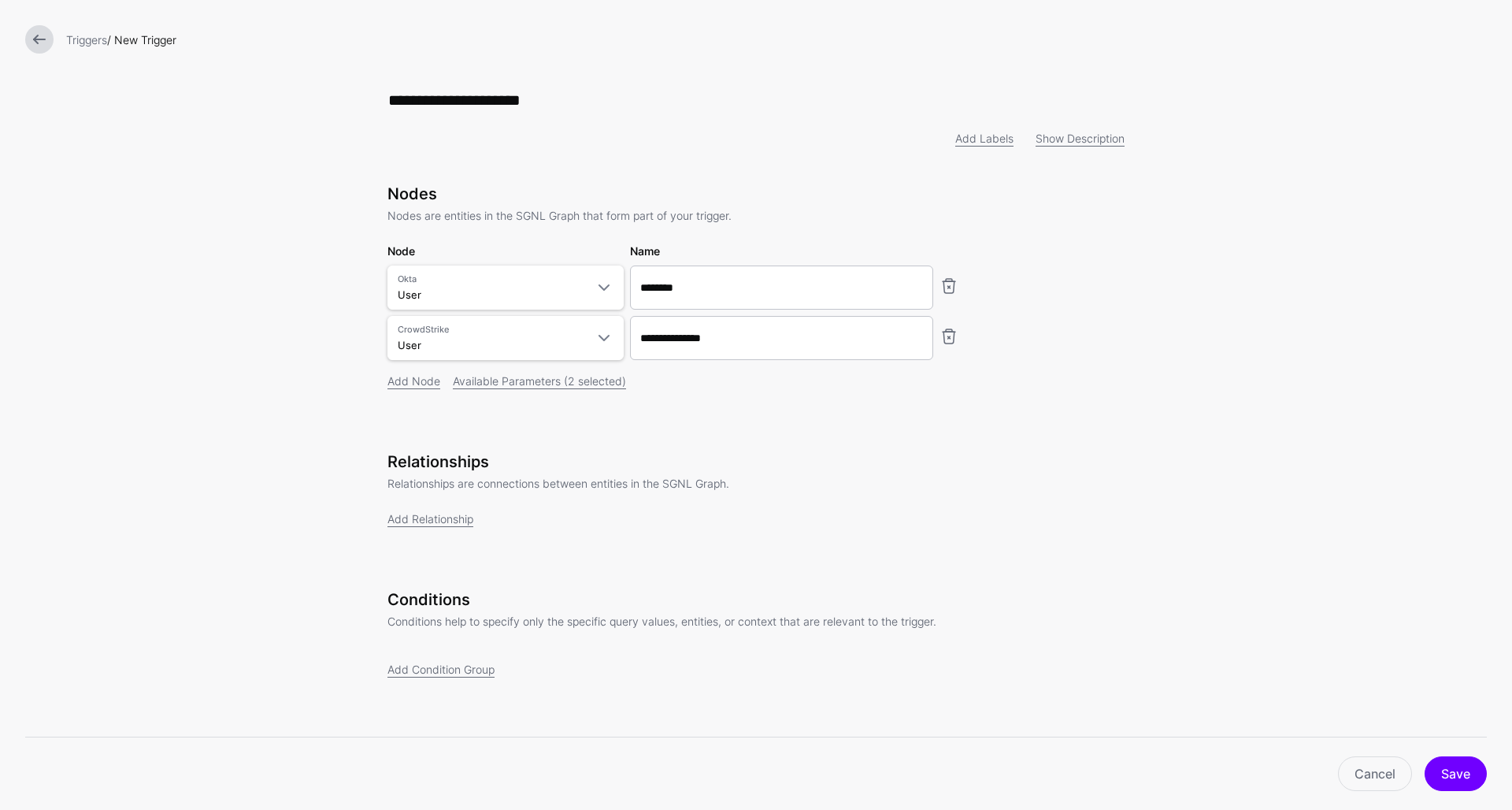
click at [440, 521] on link "Add Relationship" at bounding box center [430, 519] width 85 height 13
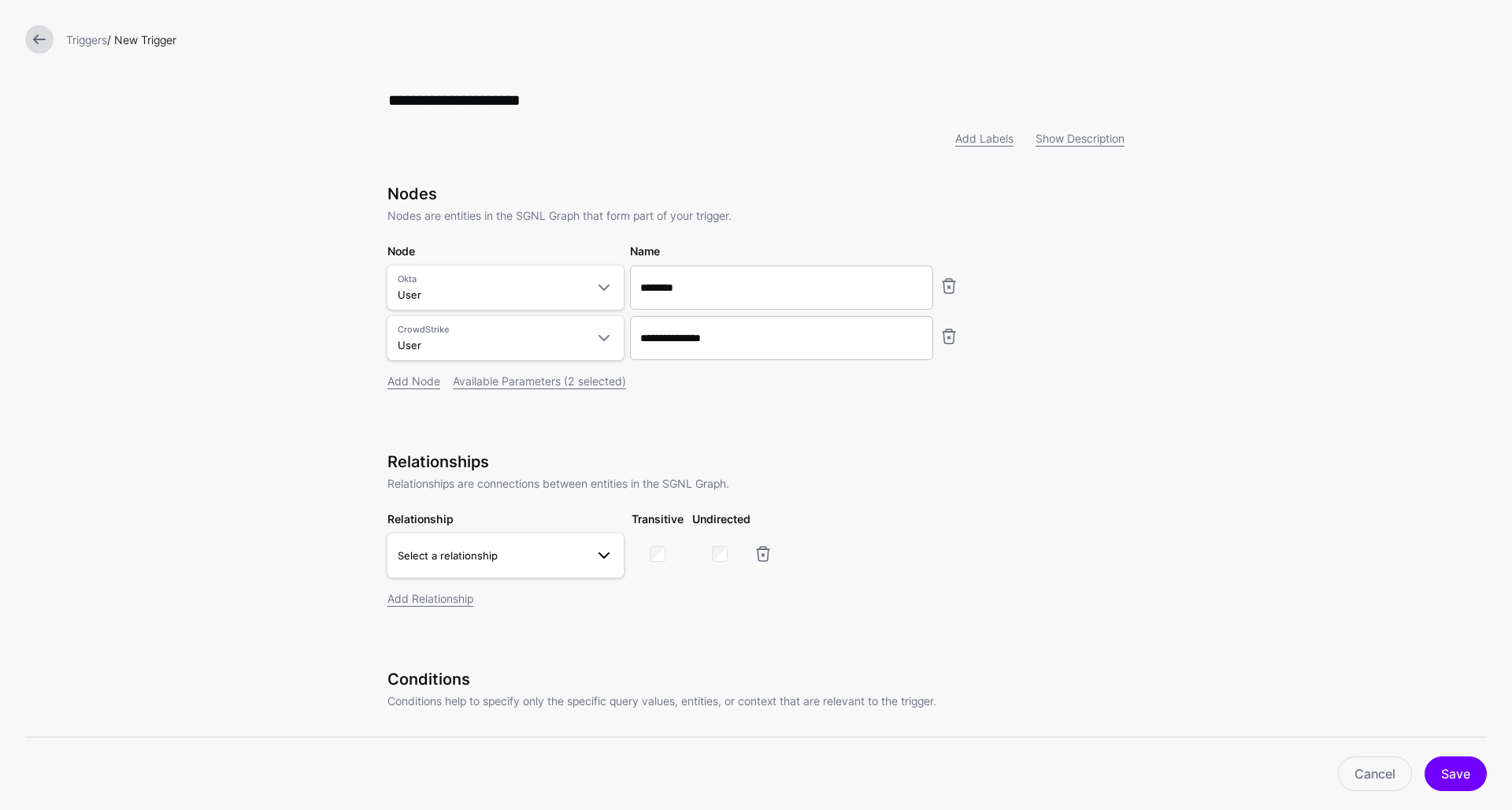
click at [522, 562] on span "Select a relationship" at bounding box center [492, 555] width 188 height 17
click at [519, 672] on span "User.profile__email - User.upn" at bounding box center [505, 670] width 211 height 13
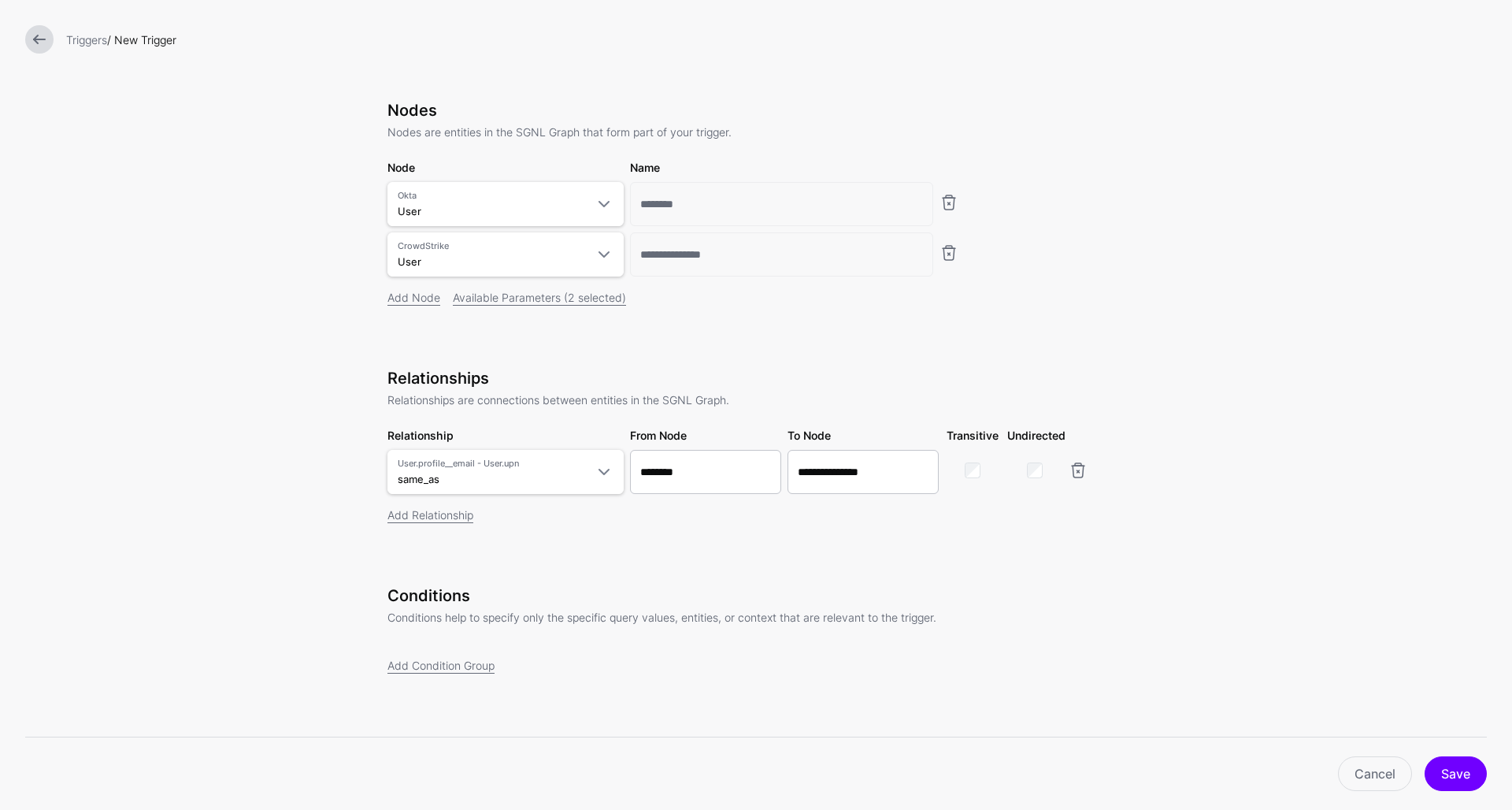
scroll to position [86, 0]
click at [473, 667] on link "Add Condition Group" at bounding box center [441, 665] width 107 height 13
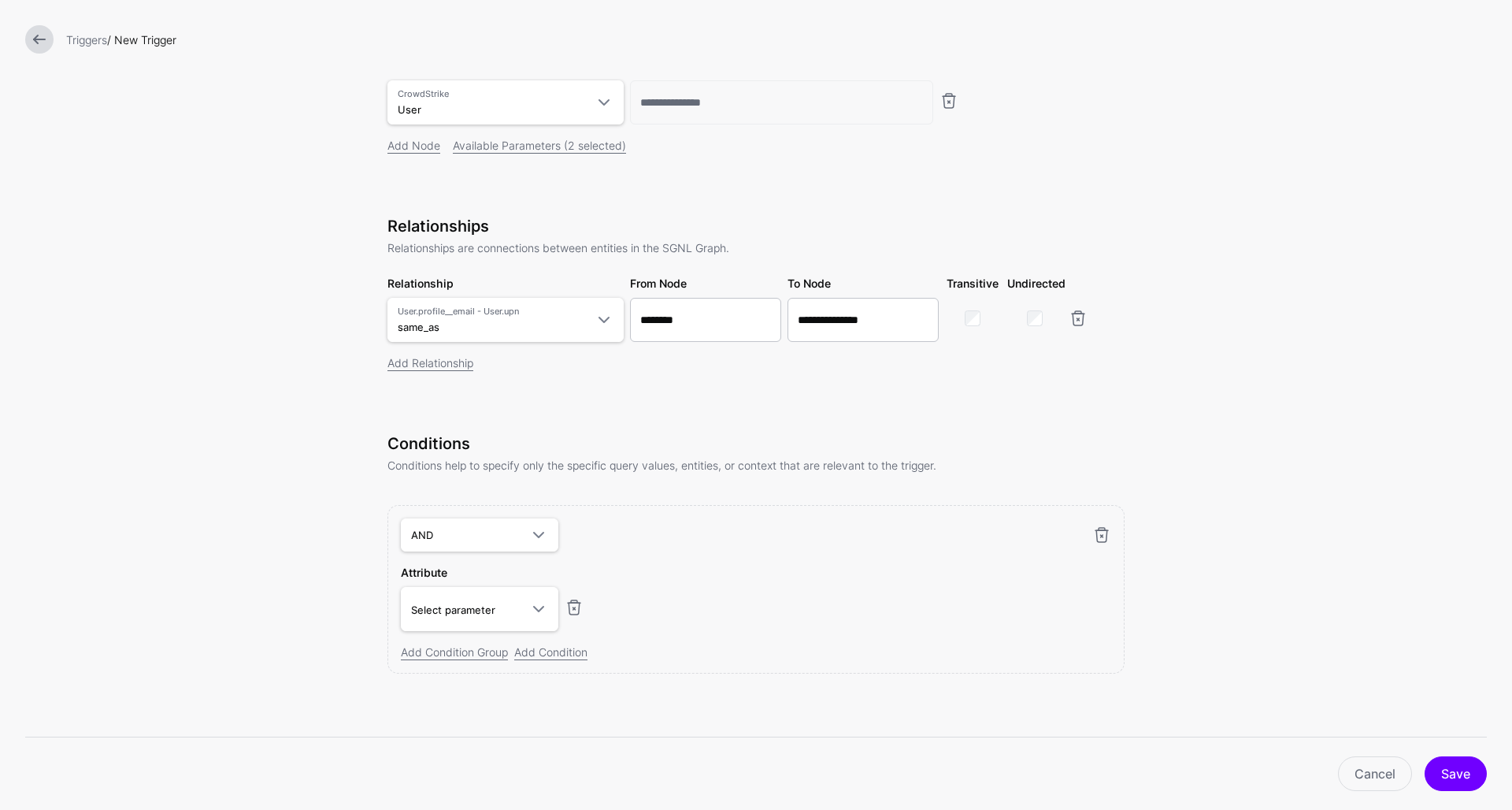
scroll to position [0, 0]
drag, startPoint x: 465, startPoint y: 507, endPoint x: 448, endPoint y: 651, distance: 145.0
click at [448, 651] on link "Add Condition Group" at bounding box center [455, 652] width 107 height 13
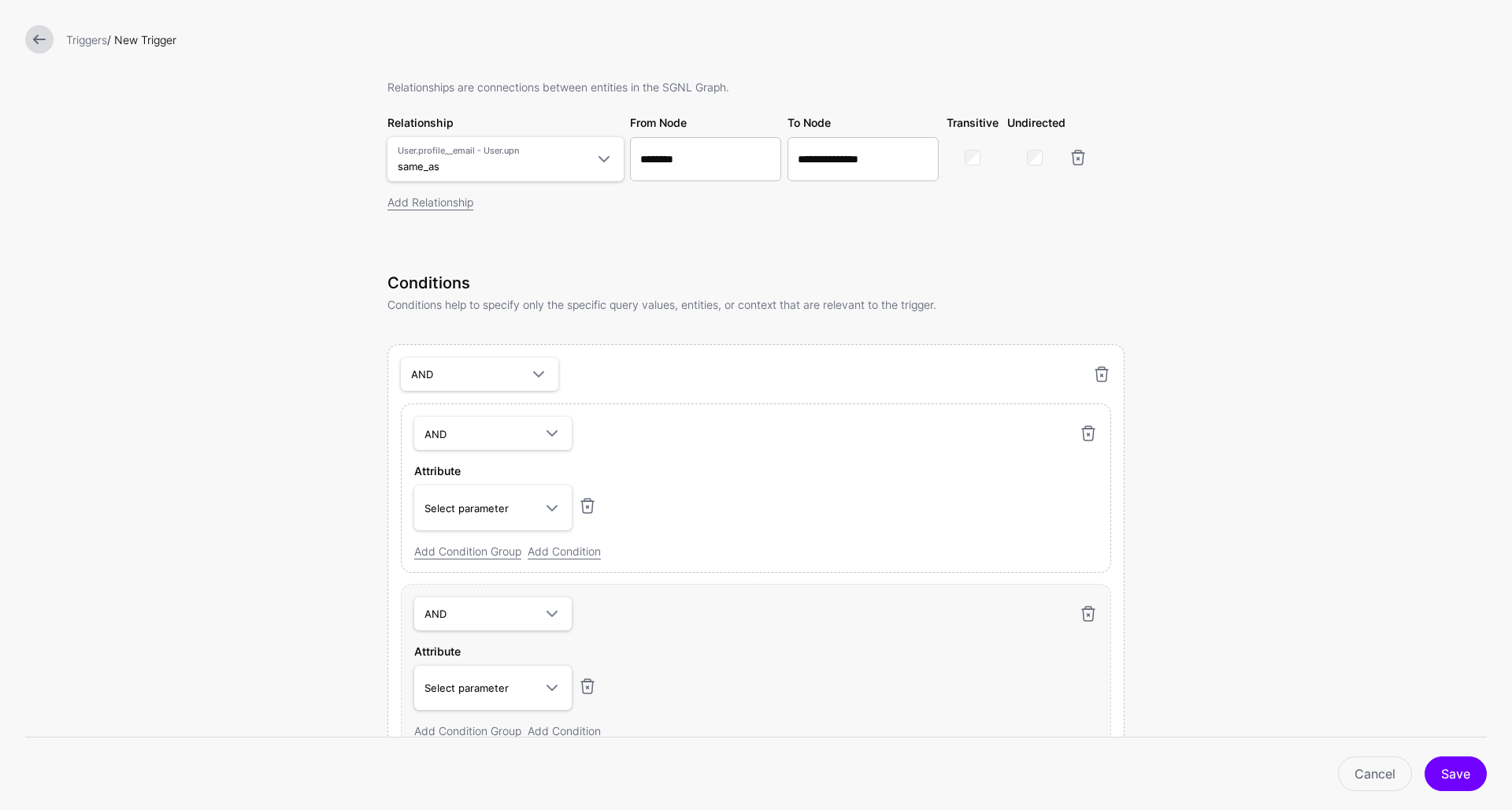
scroll to position [397, 0]
click at [484, 445] on link "AND" at bounding box center [493, 432] width 158 height 33
click at [484, 440] on span "AND" at bounding box center [479, 433] width 109 height 17
click at [493, 345] on div "Conditions Conditions help to specify only the specific query values, entities,…" at bounding box center [756, 533] width 737 height 522
click at [491, 374] on span "AND" at bounding box center [466, 373] width 109 height 17
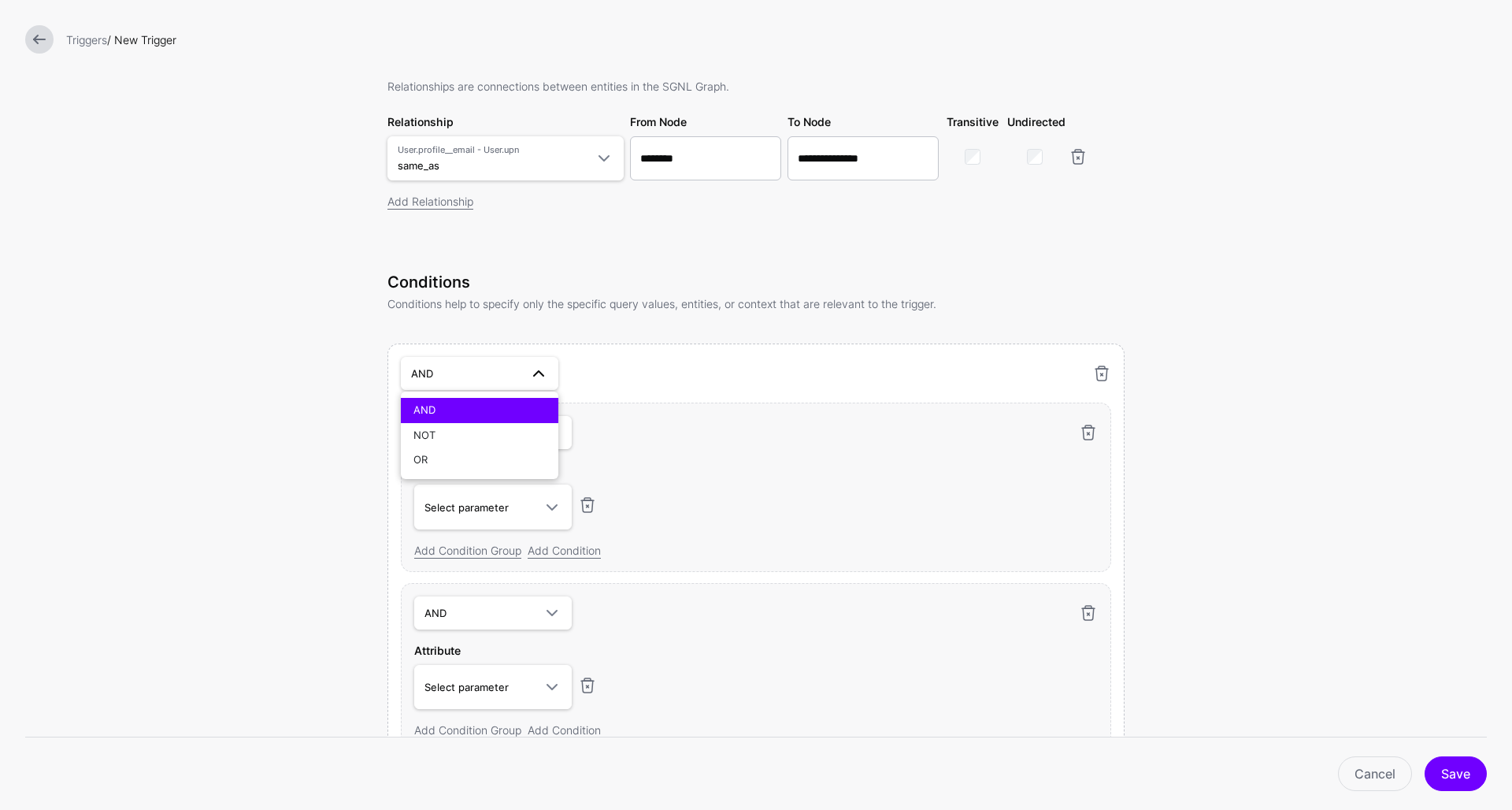
click at [491, 374] on span "AND" at bounding box center [466, 373] width 109 height 17
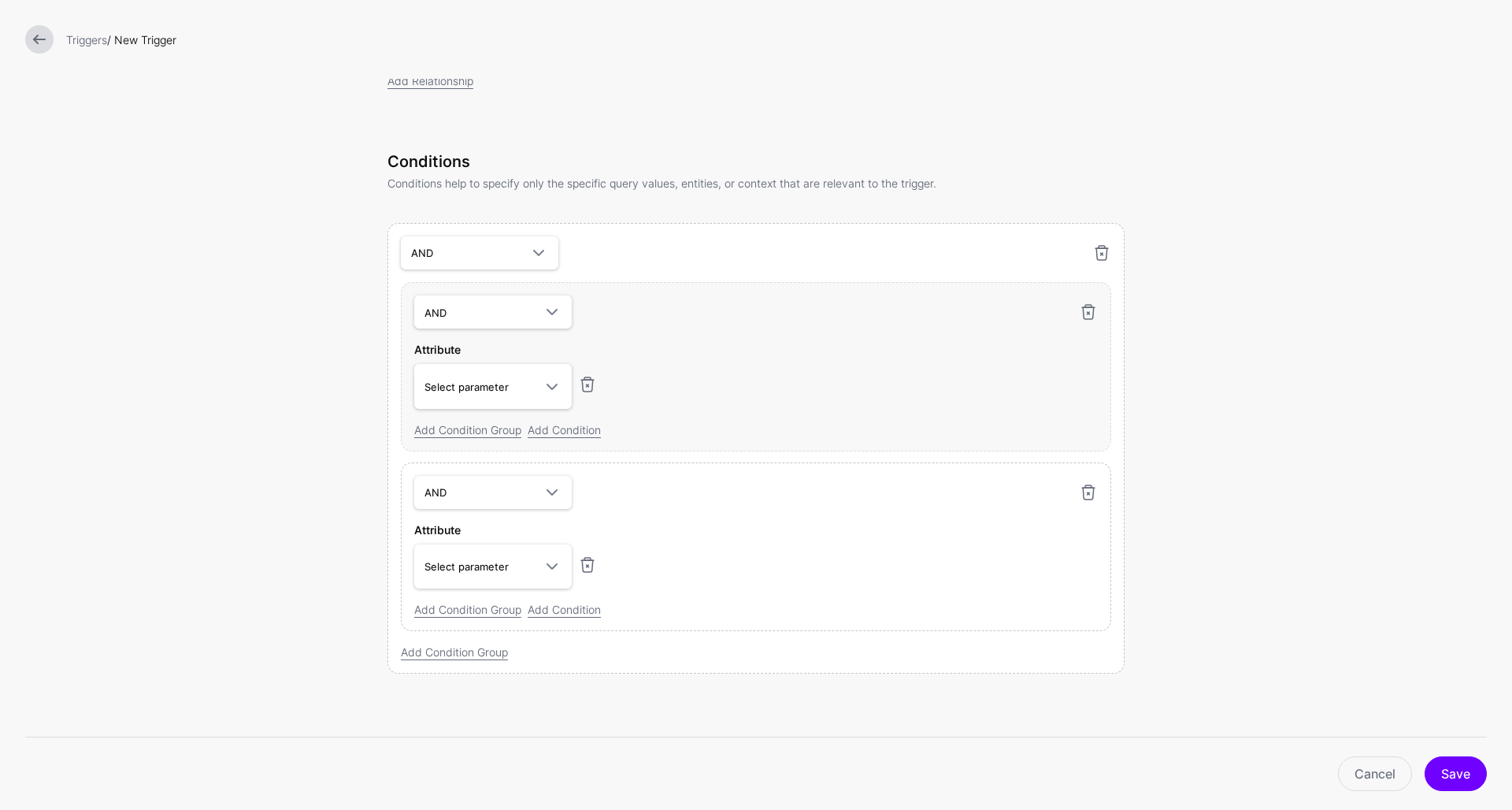
scroll to position [520, 0]
click at [1093, 491] on link at bounding box center [1088, 492] width 19 height 19
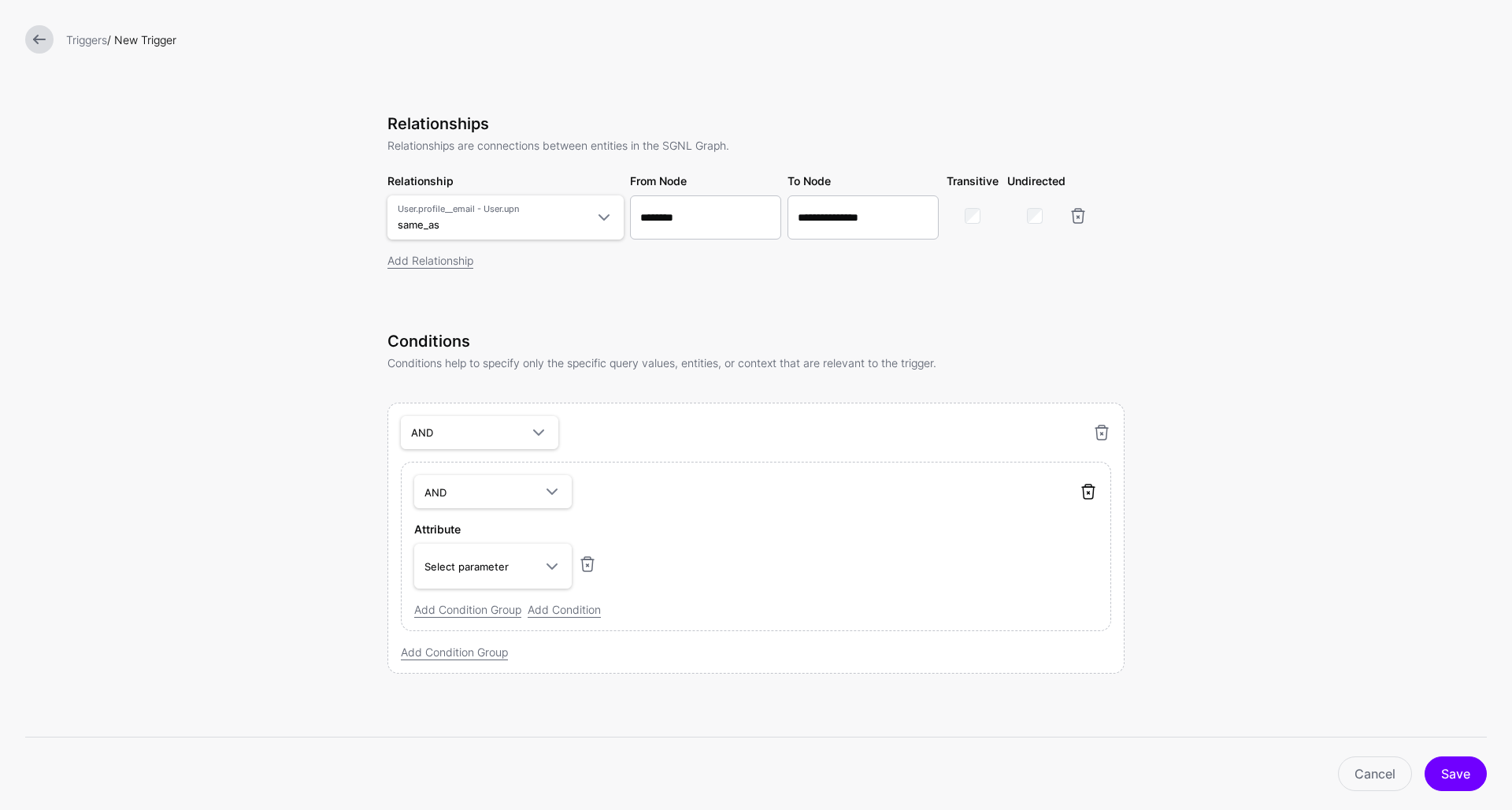
click at [1084, 489] on link at bounding box center [1088, 491] width 19 height 19
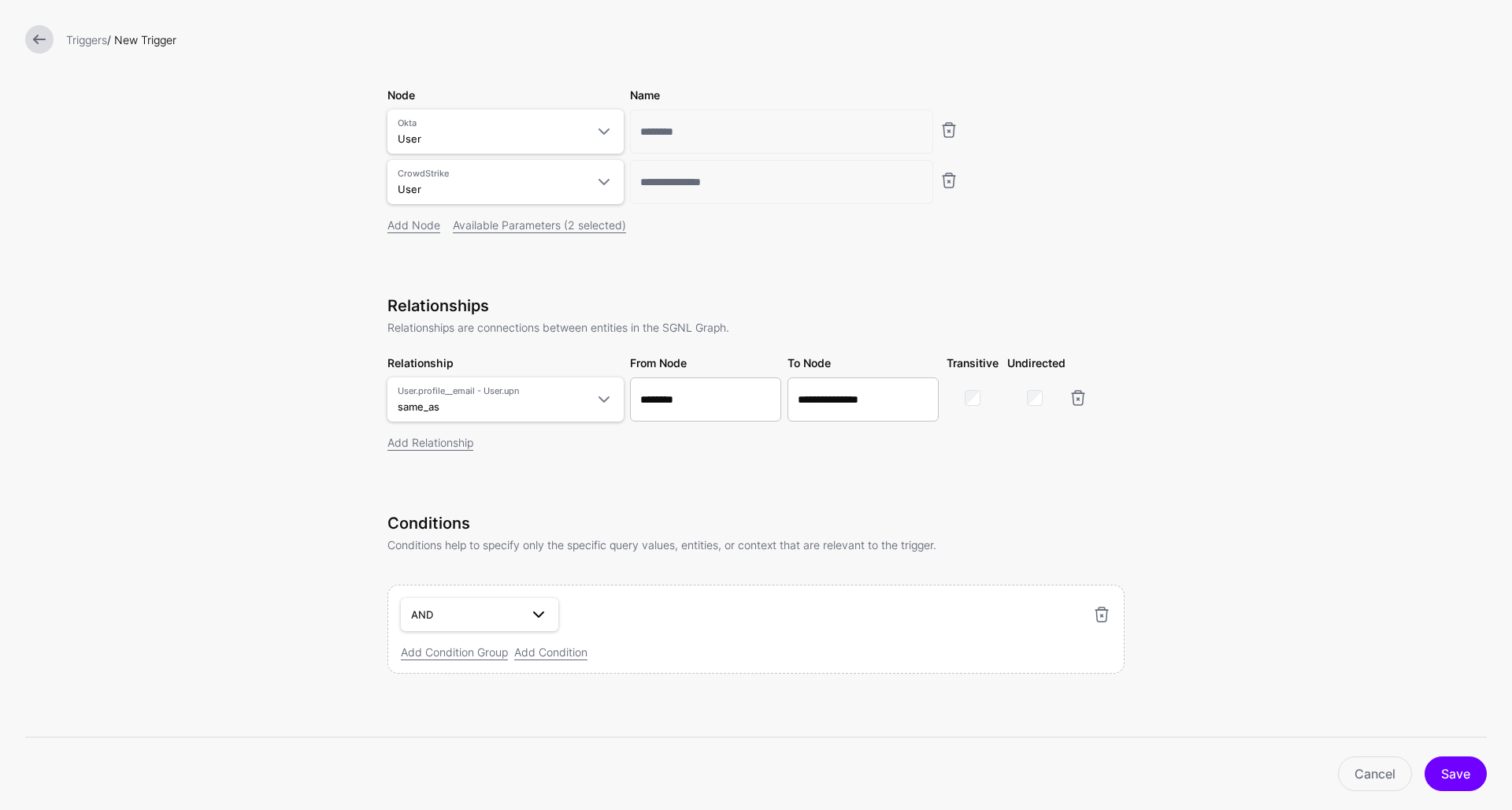
click at [462, 614] on span "AND" at bounding box center [466, 615] width 109 height 17
click at [447, 645] on div "AND" at bounding box center [479, 651] width 132 height 16
click at [437, 658] on link "Add Condition Group" at bounding box center [455, 652] width 107 height 13
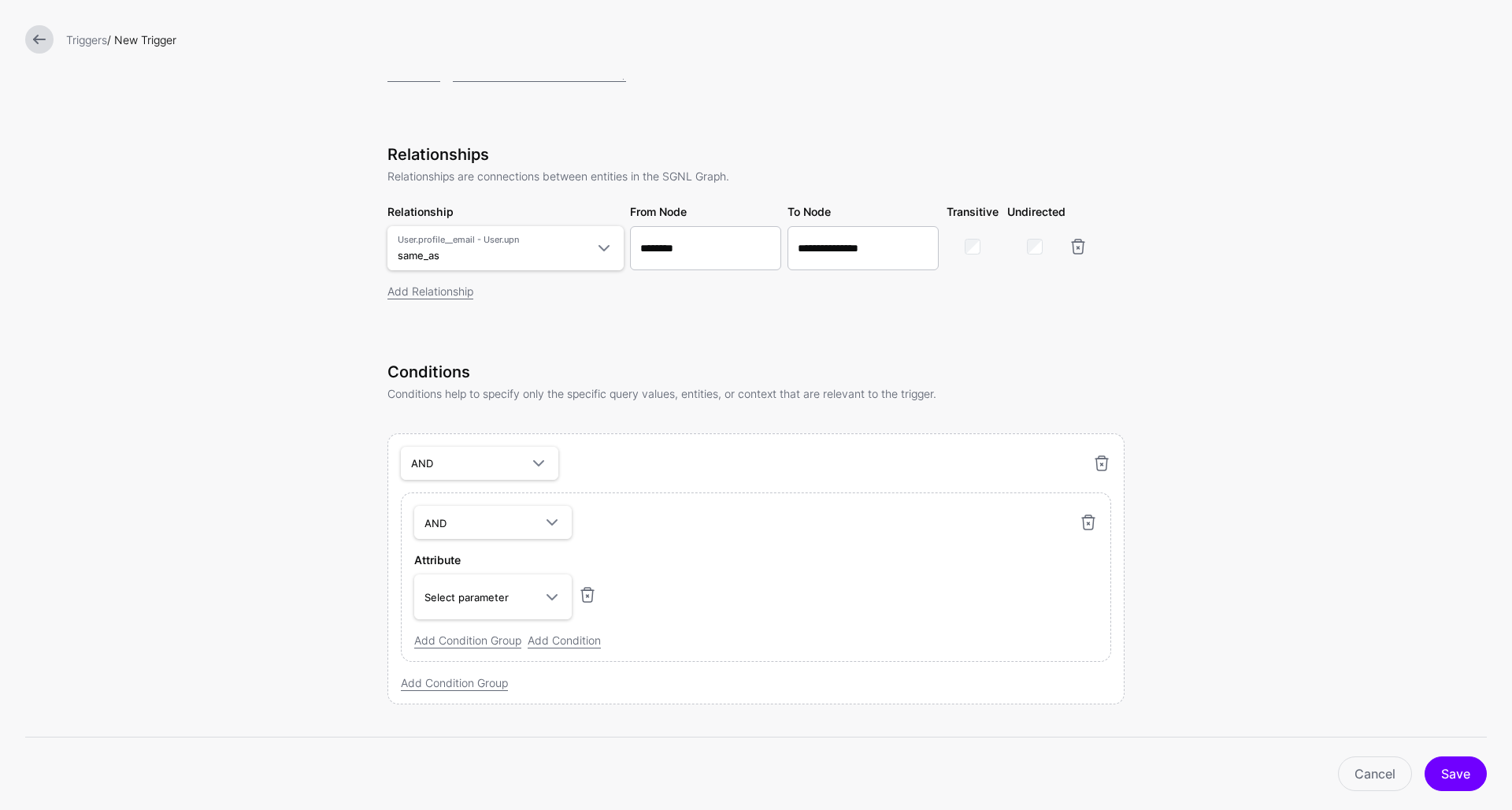
scroll to position [313, 0]
click at [480, 600] on span "Select parameter" at bounding box center [479, 592] width 109 height 17
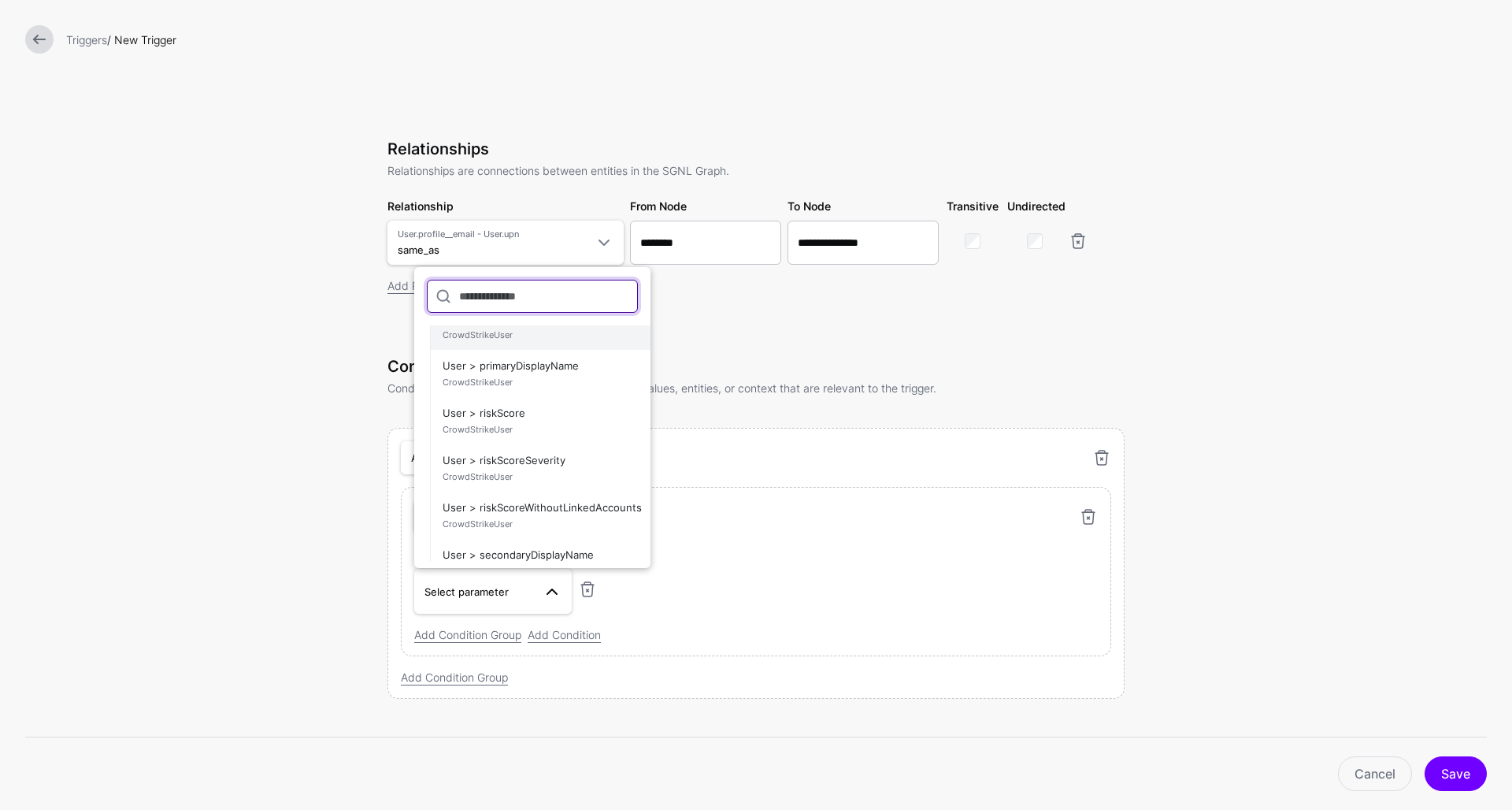
scroll to position [540, 0]
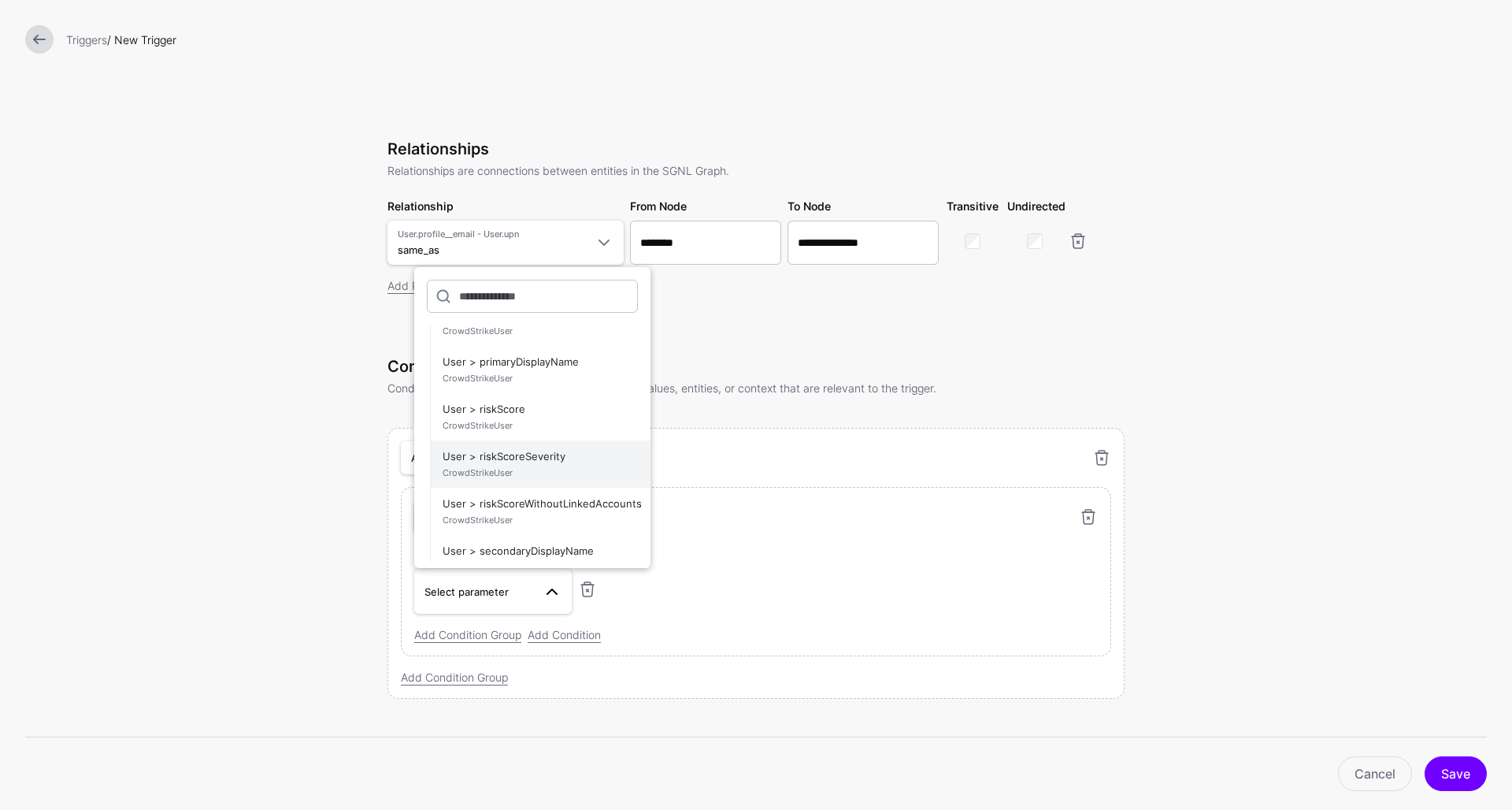
click at [544, 453] on span "User > riskScoreSeverity CrowdStrikeUser" at bounding box center [540, 464] width 195 height 38
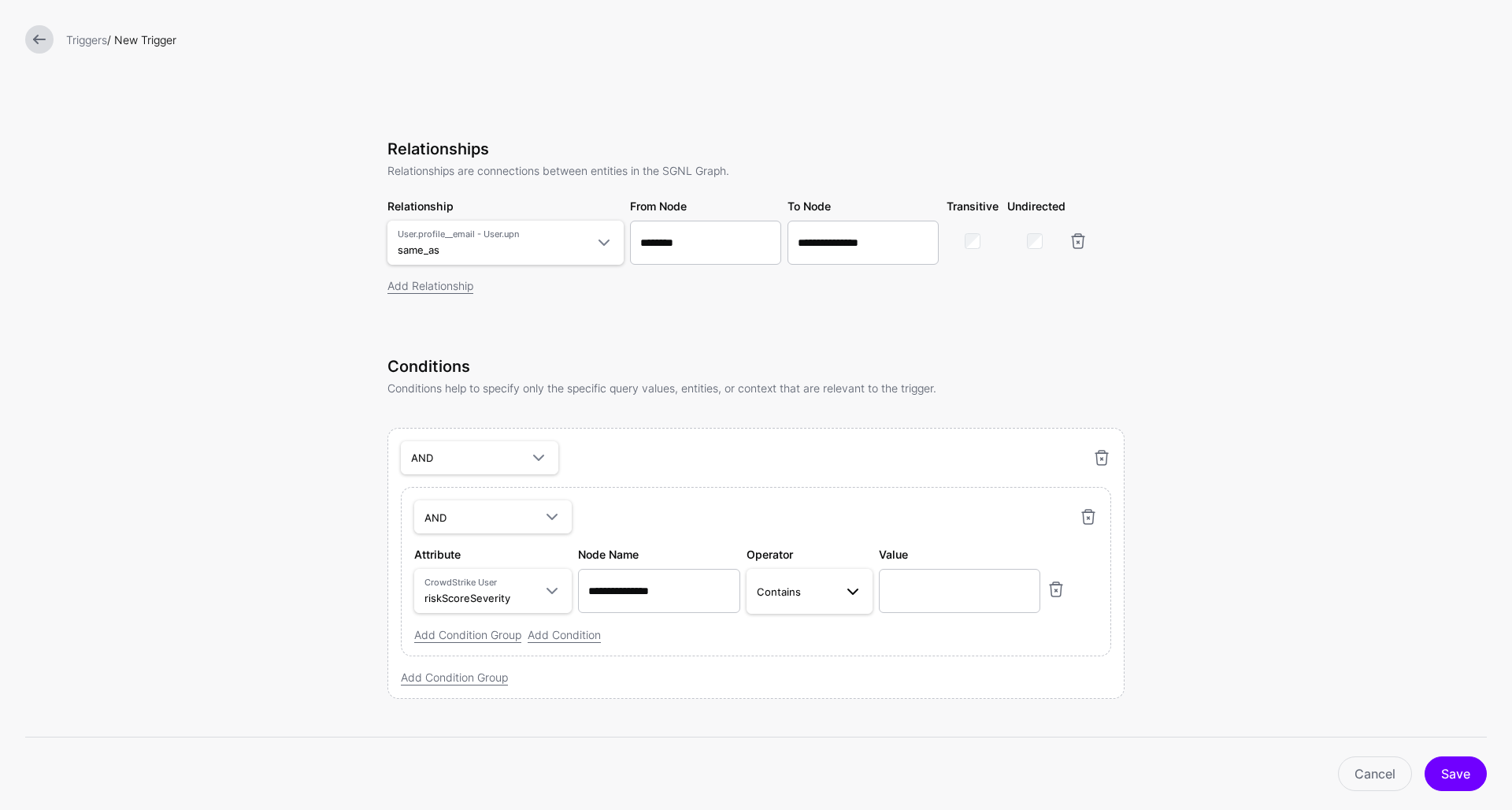
click at [799, 600] on span "Contains" at bounding box center [810, 591] width 105 height 19
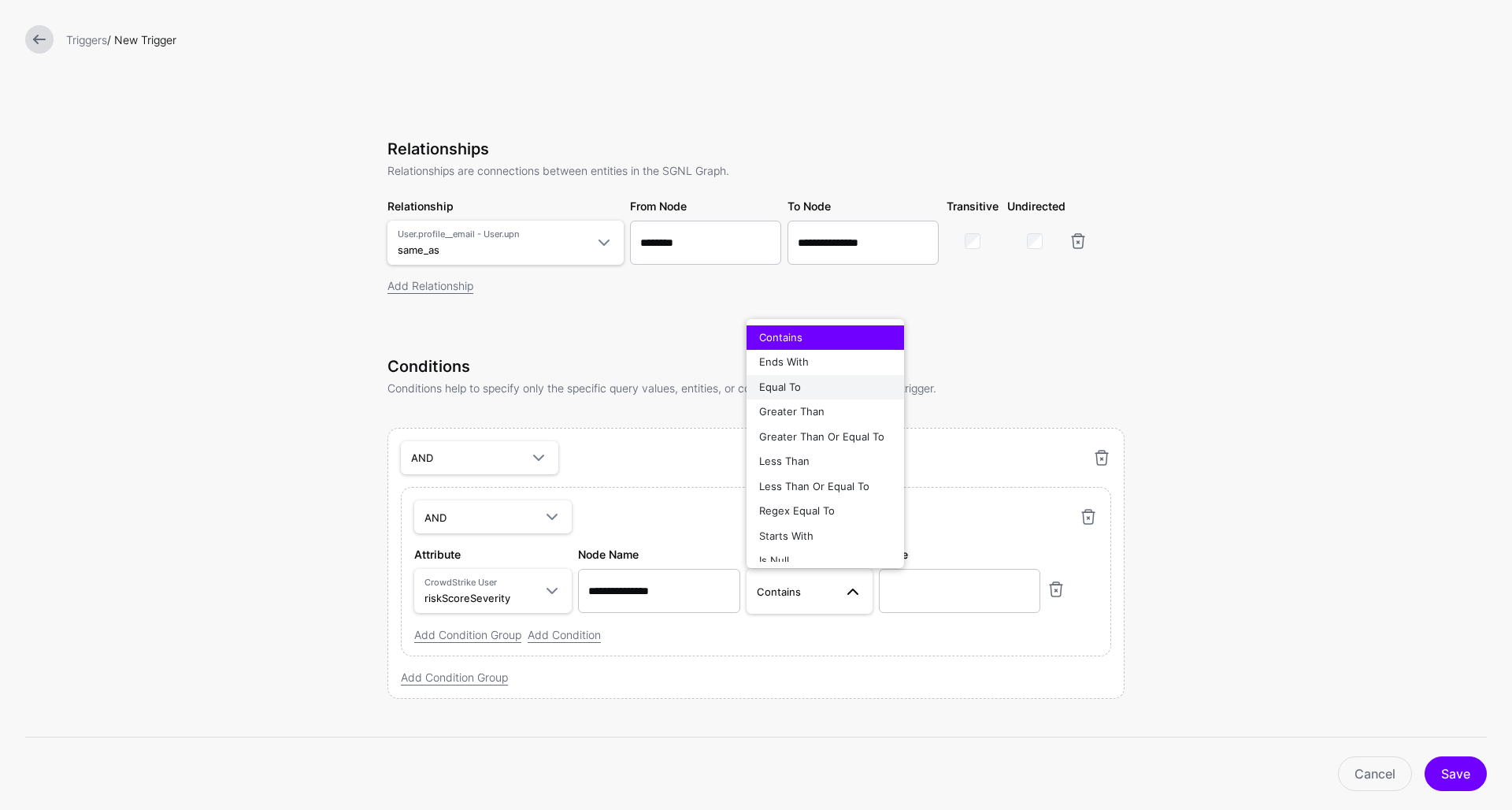
click at [809, 378] on button "Equal To" at bounding box center [825, 387] width 158 height 25
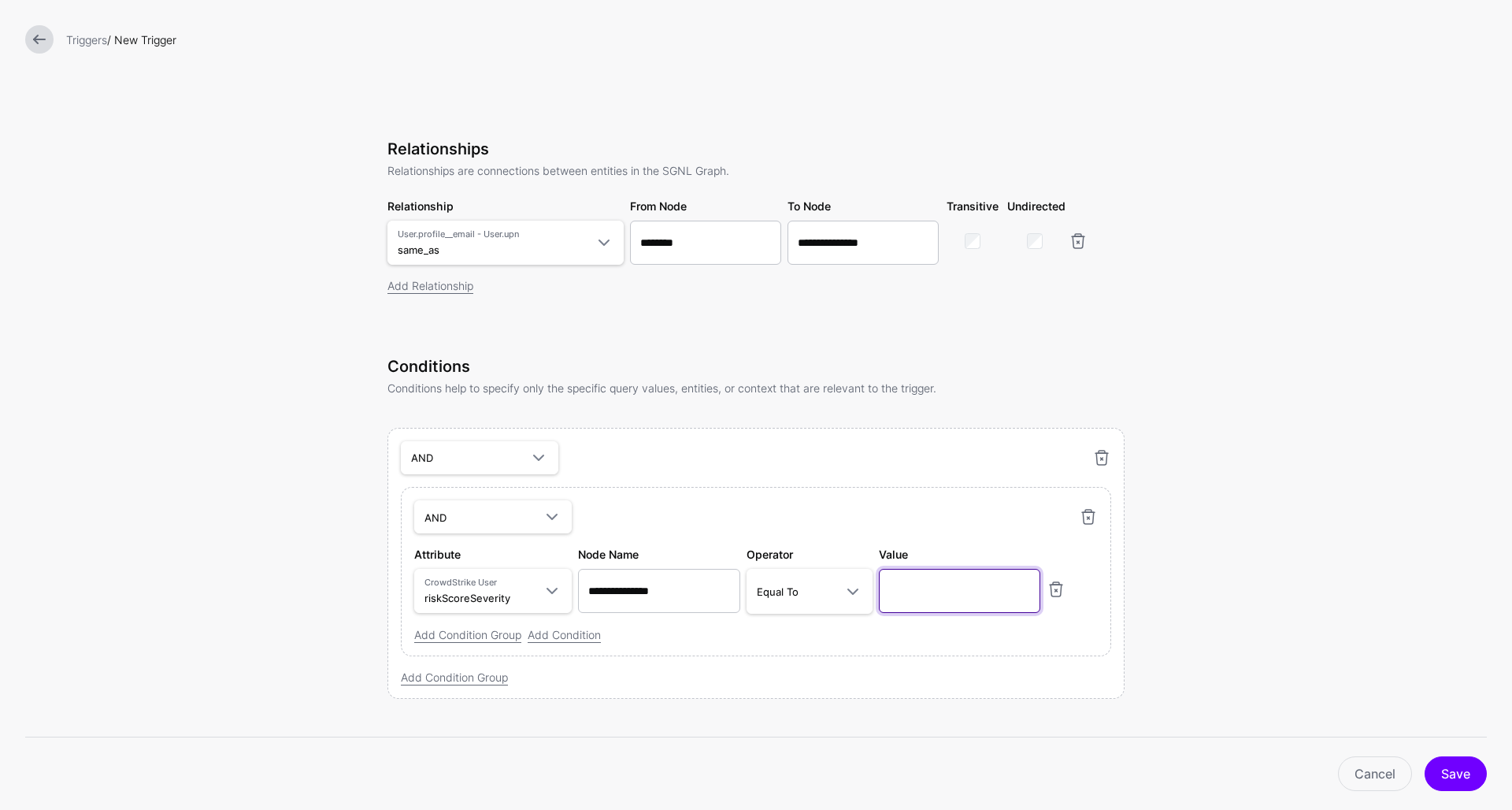
click at [909, 589] on input "text" at bounding box center [960, 591] width 162 height 44
type input "****"
click at [774, 652] on div "AND AND NOT OR Attribute CrowdStrike User riskScoreSeverity Query Parameters Cu…" at bounding box center [756, 570] width 711 height 168
click at [438, 643] on div "Add Condition Group Add Condition" at bounding box center [756, 635] width 684 height 17
click at [454, 635] on link "Add Condition Group" at bounding box center [468, 635] width 107 height 13
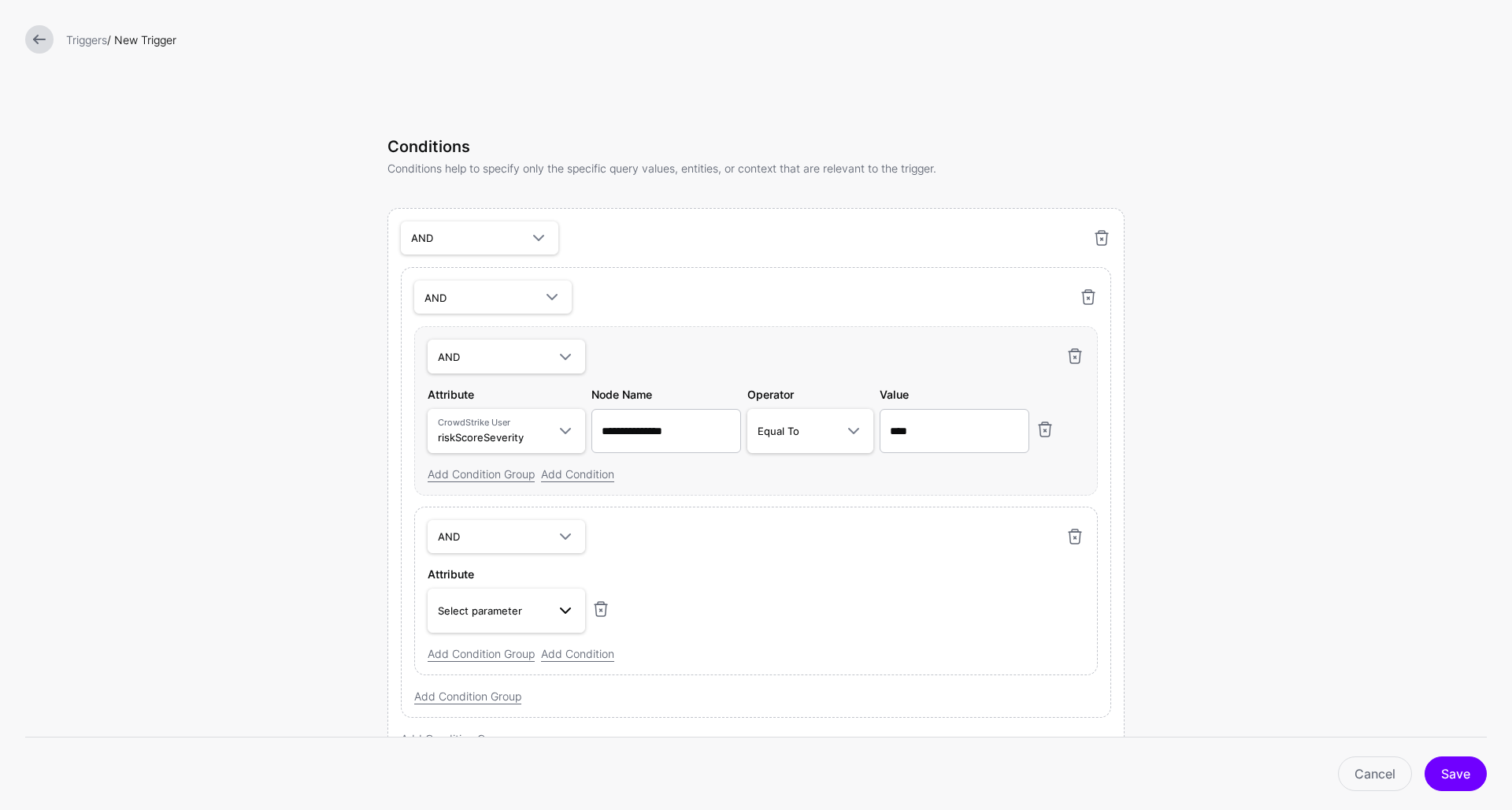
scroll to position [539, 0]
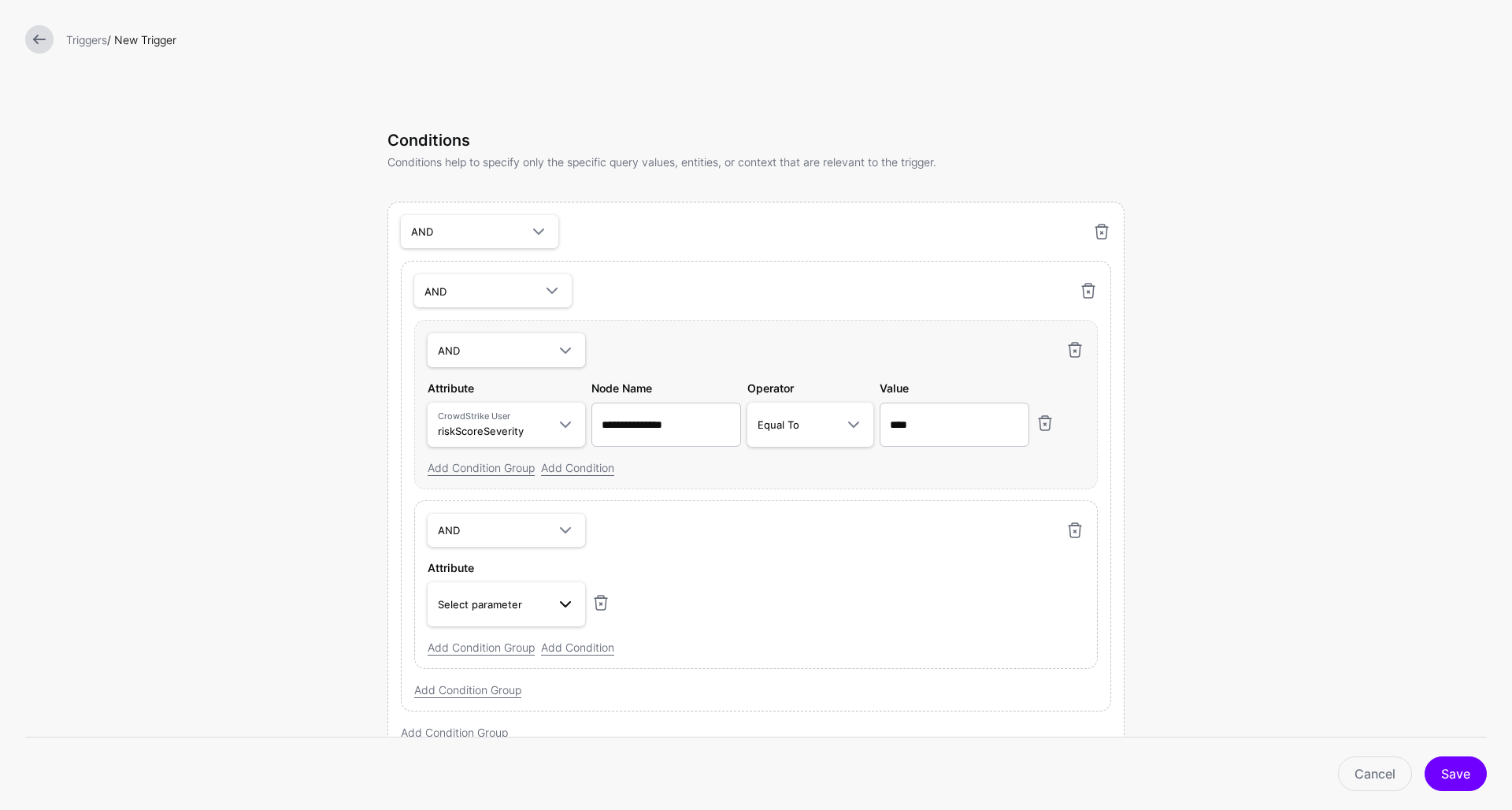
click at [492, 606] on span "Select parameter" at bounding box center [480, 604] width 85 height 12
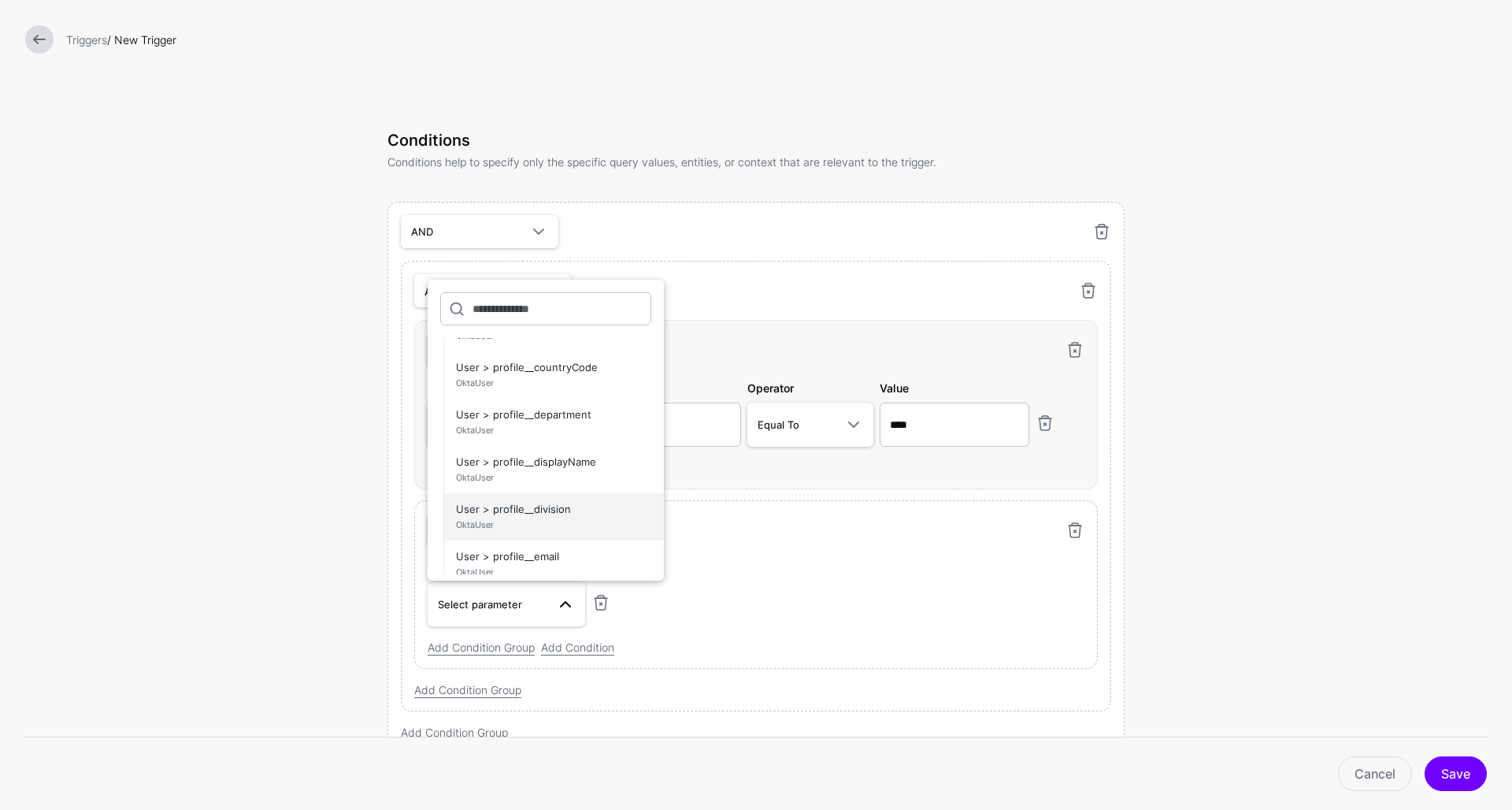
scroll to position [1494, 0]
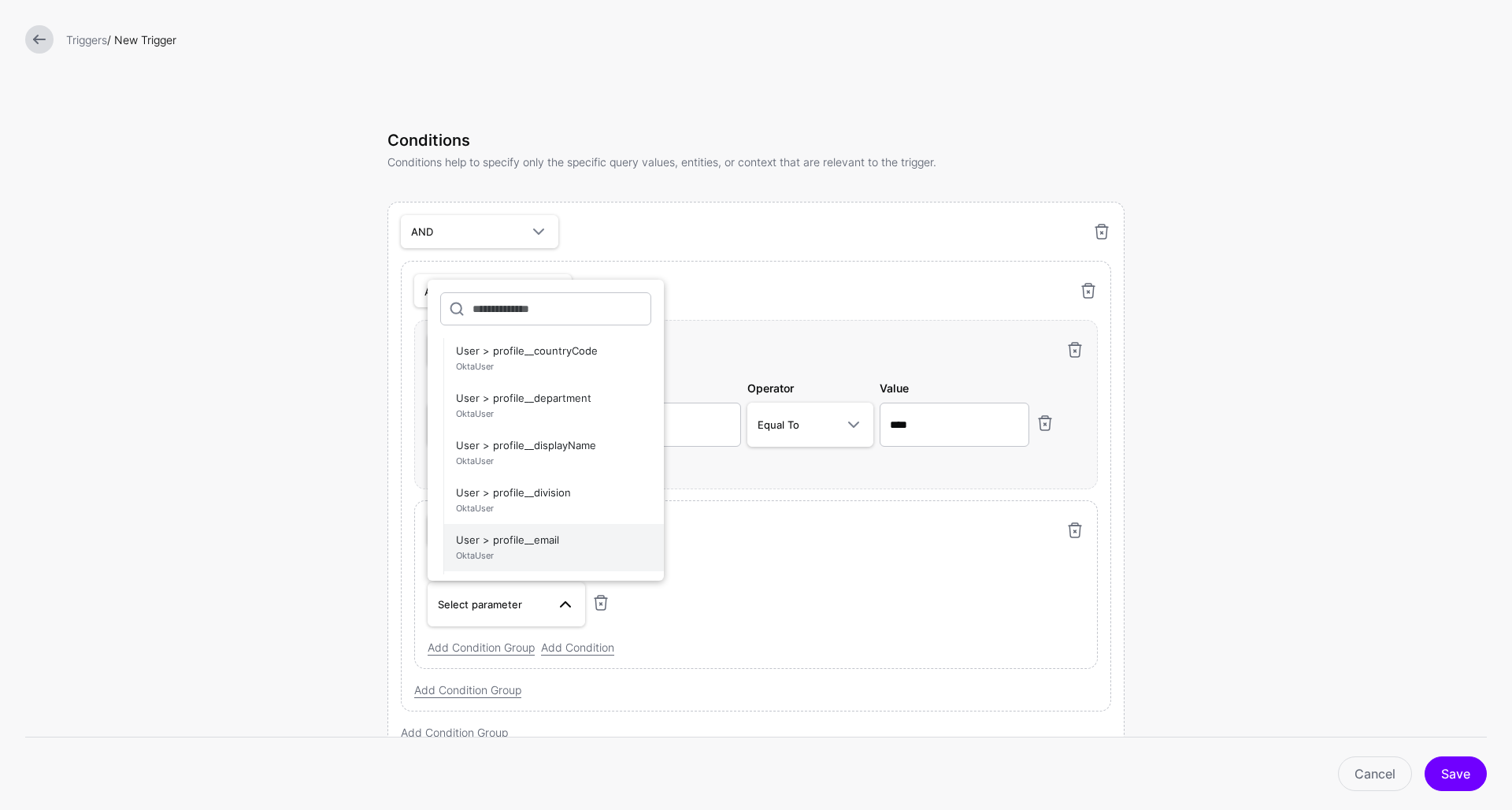
click at [546, 550] on span "OktaUser" at bounding box center [554, 556] width 195 height 13
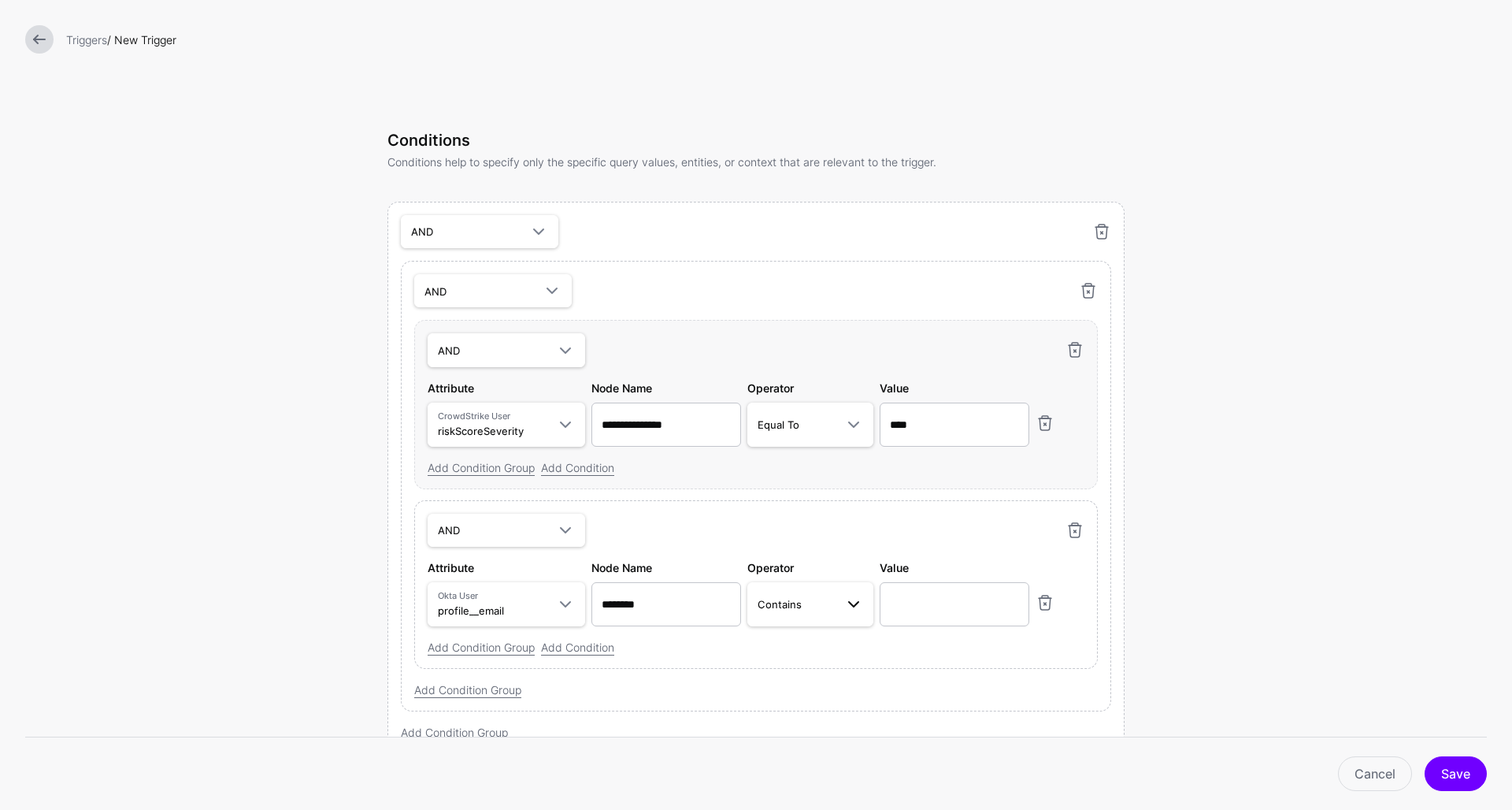
click at [814, 619] on link "Contains" at bounding box center [810, 604] width 126 height 44
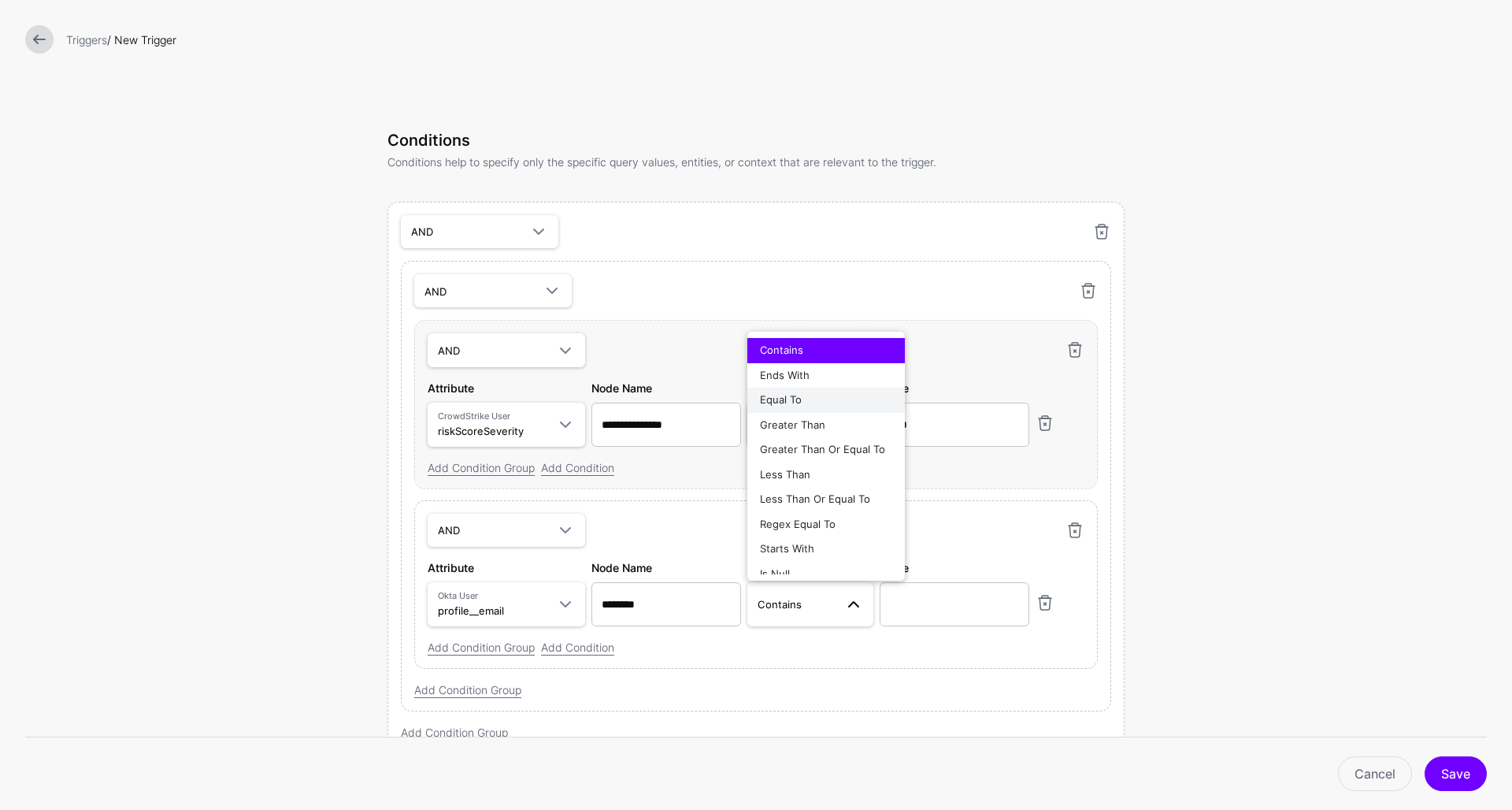
click at [827, 402] on div "Equal To" at bounding box center [825, 400] width 132 height 16
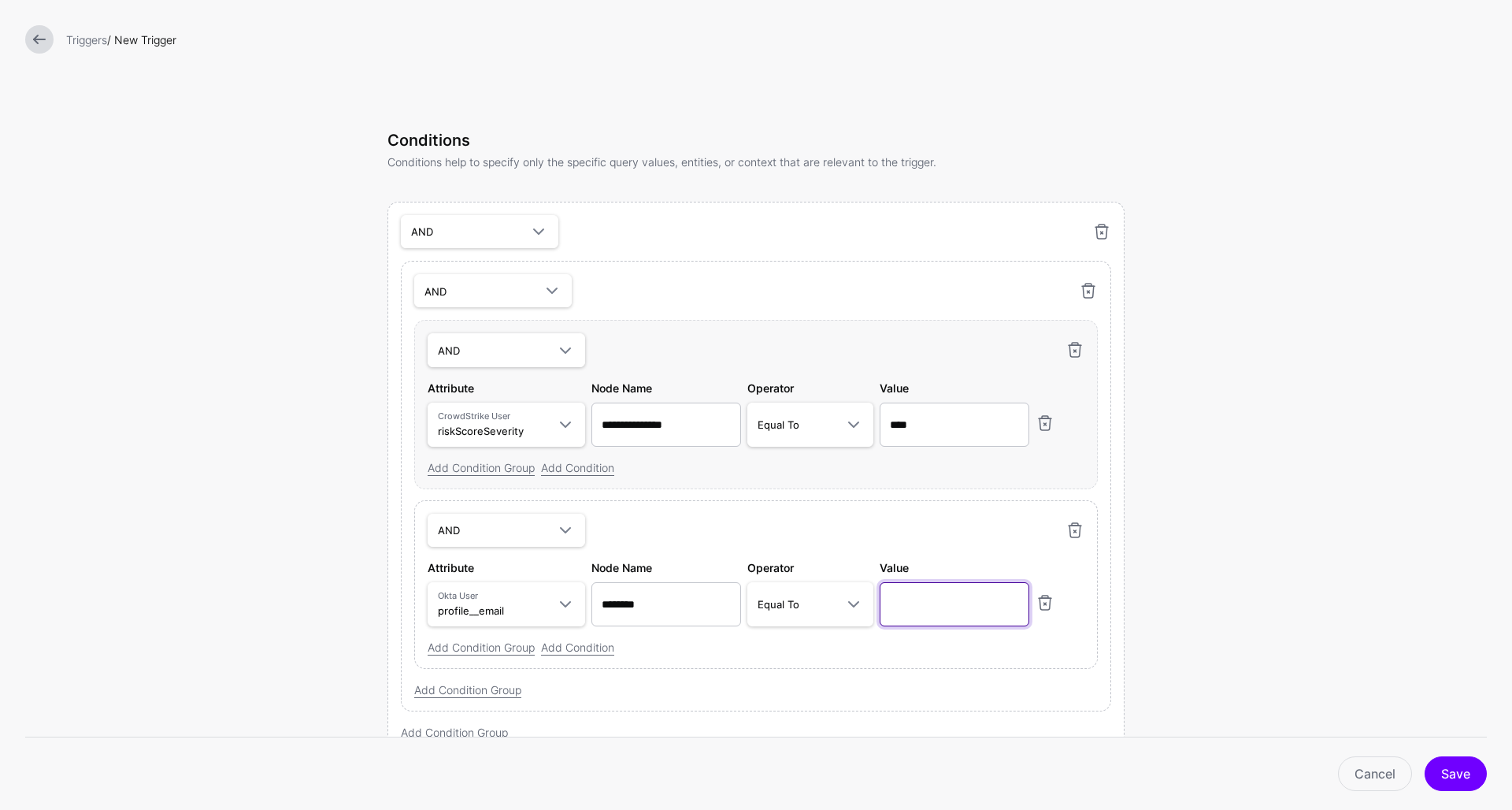
click at [933, 616] on input "text" at bounding box center [954, 604] width 149 height 44
paste input "**********"
type input "**********"
click at [1454, 775] on button "Save" at bounding box center [1456, 773] width 62 height 35
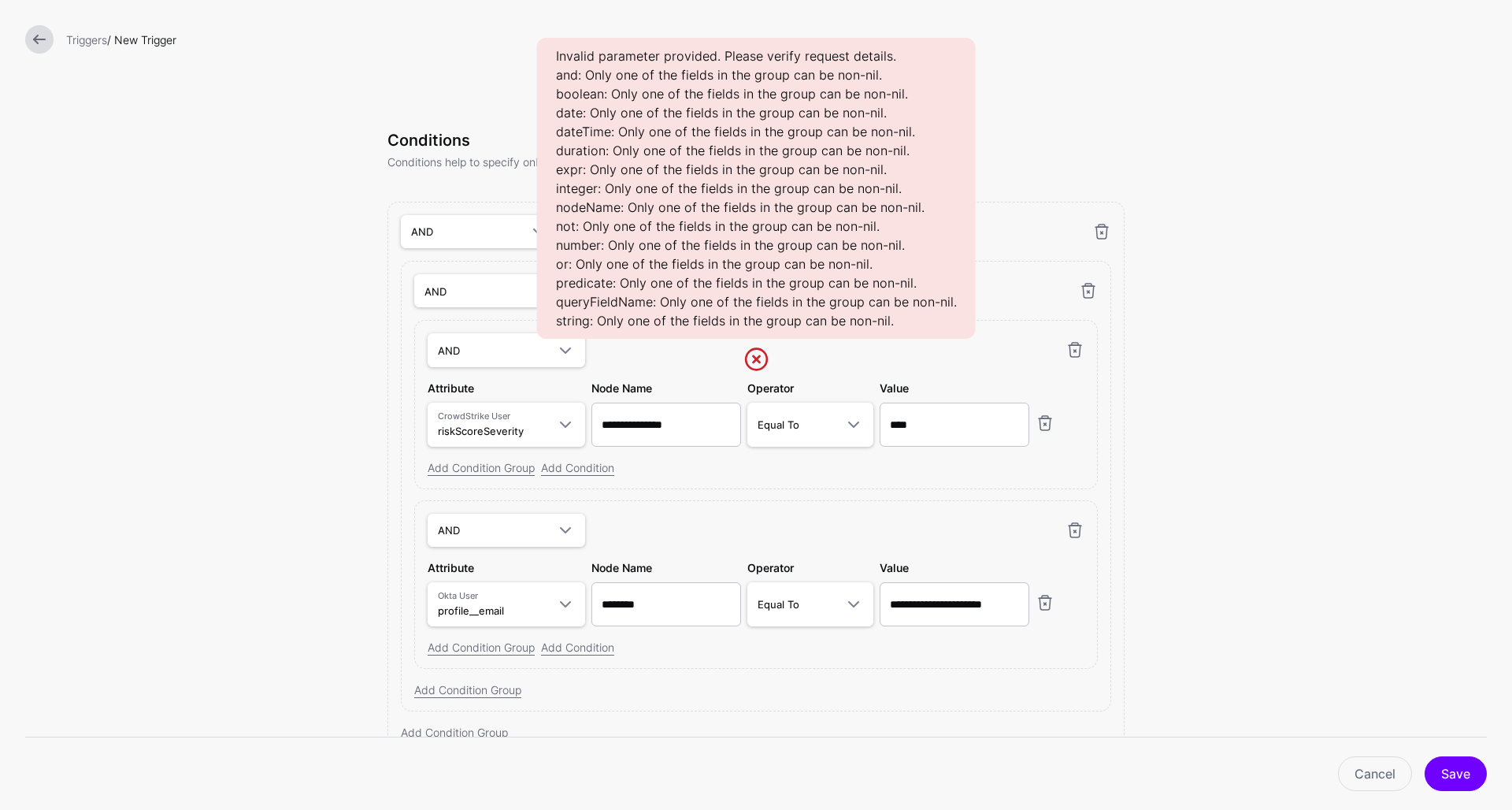
scroll to position [0, 0]
click at [756, 360] on link at bounding box center [756, 359] width 25 height 25
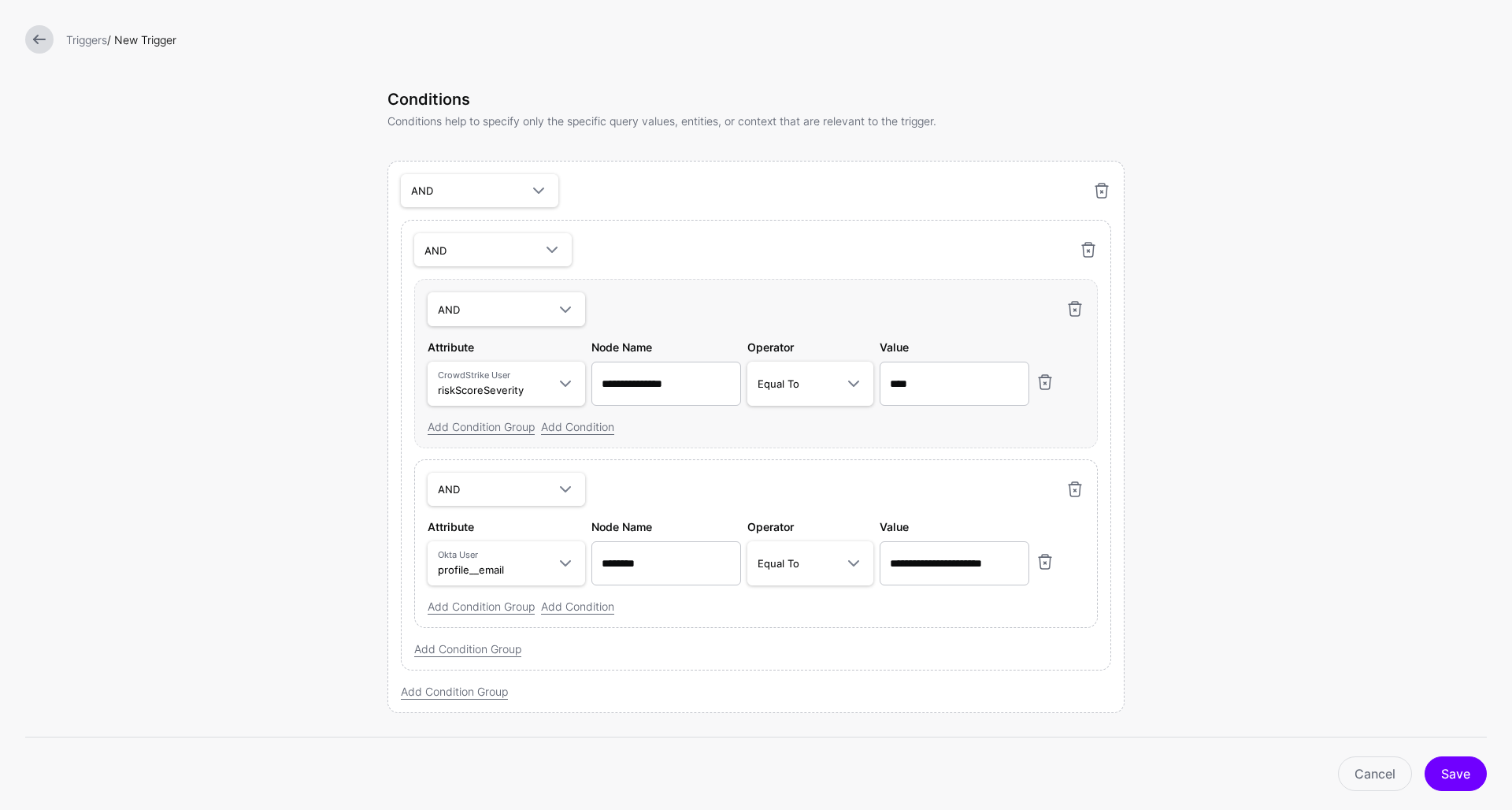
scroll to position [579, 0]
click at [1088, 253] on link at bounding box center [1088, 252] width 19 height 19
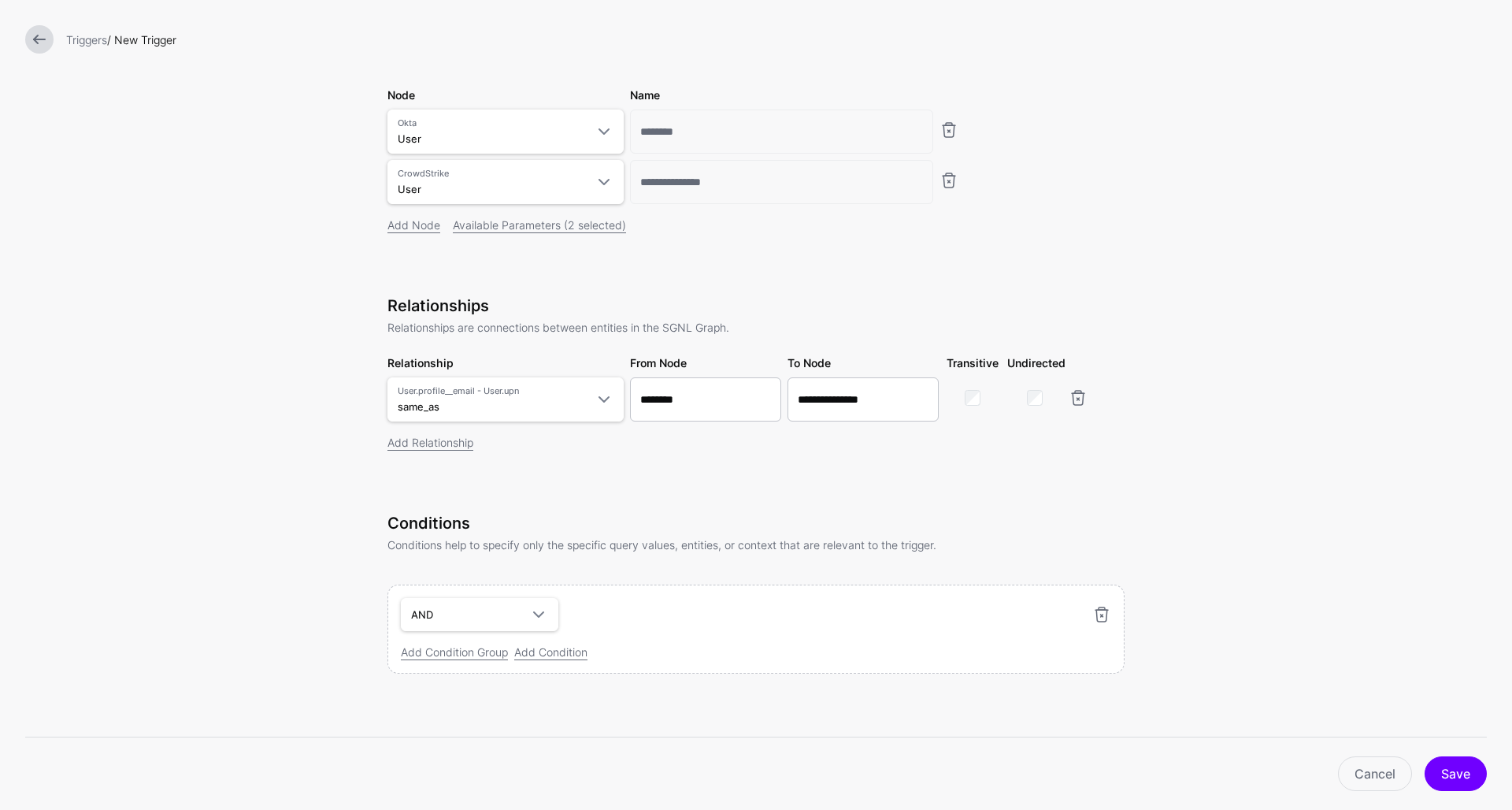
scroll to position [158, 0]
click at [544, 653] on link "Add Condition" at bounding box center [551, 652] width 73 height 13
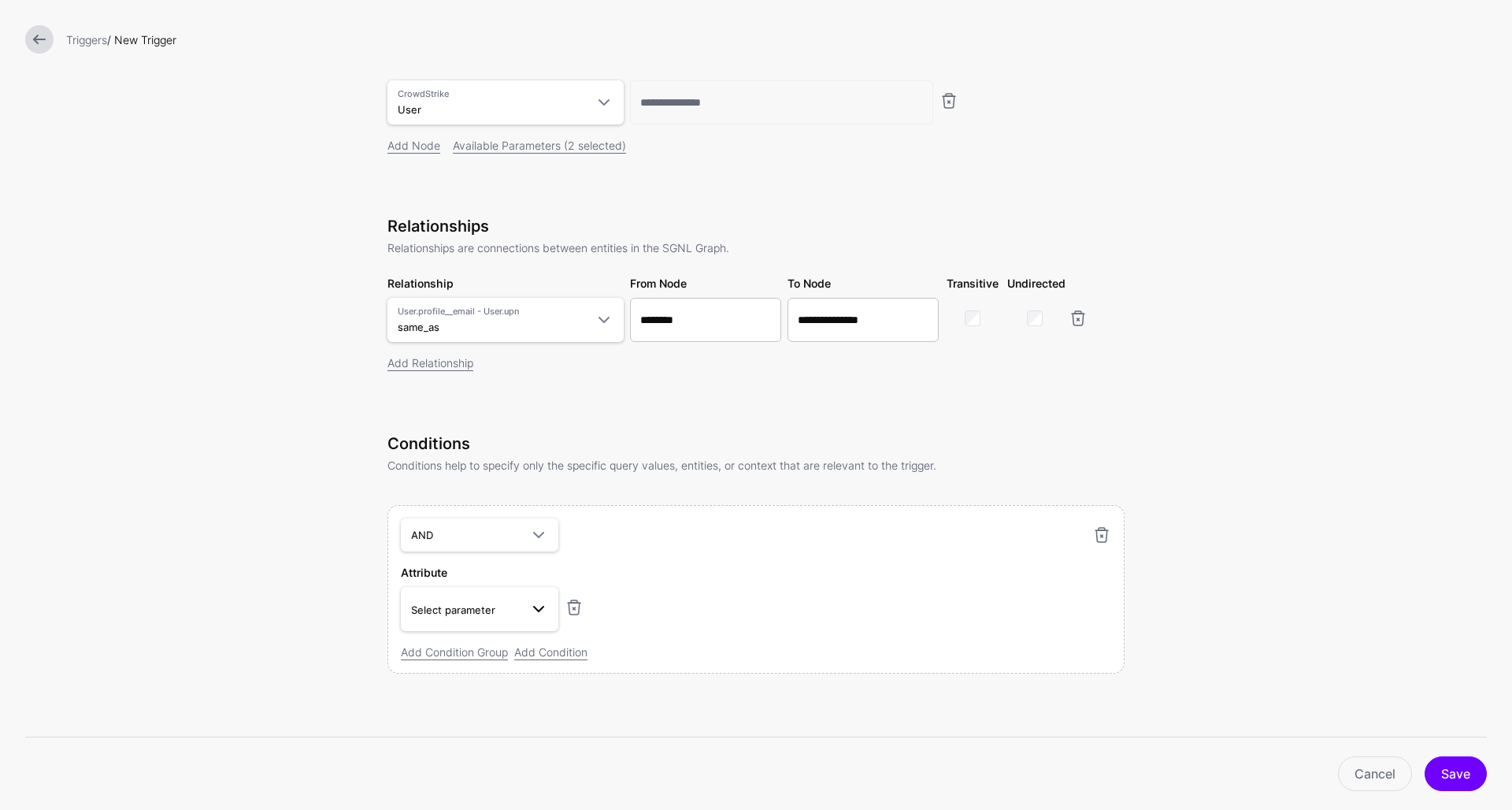
scroll to position [237, 0]
click at [520, 609] on span at bounding box center [534, 609] width 28 height 19
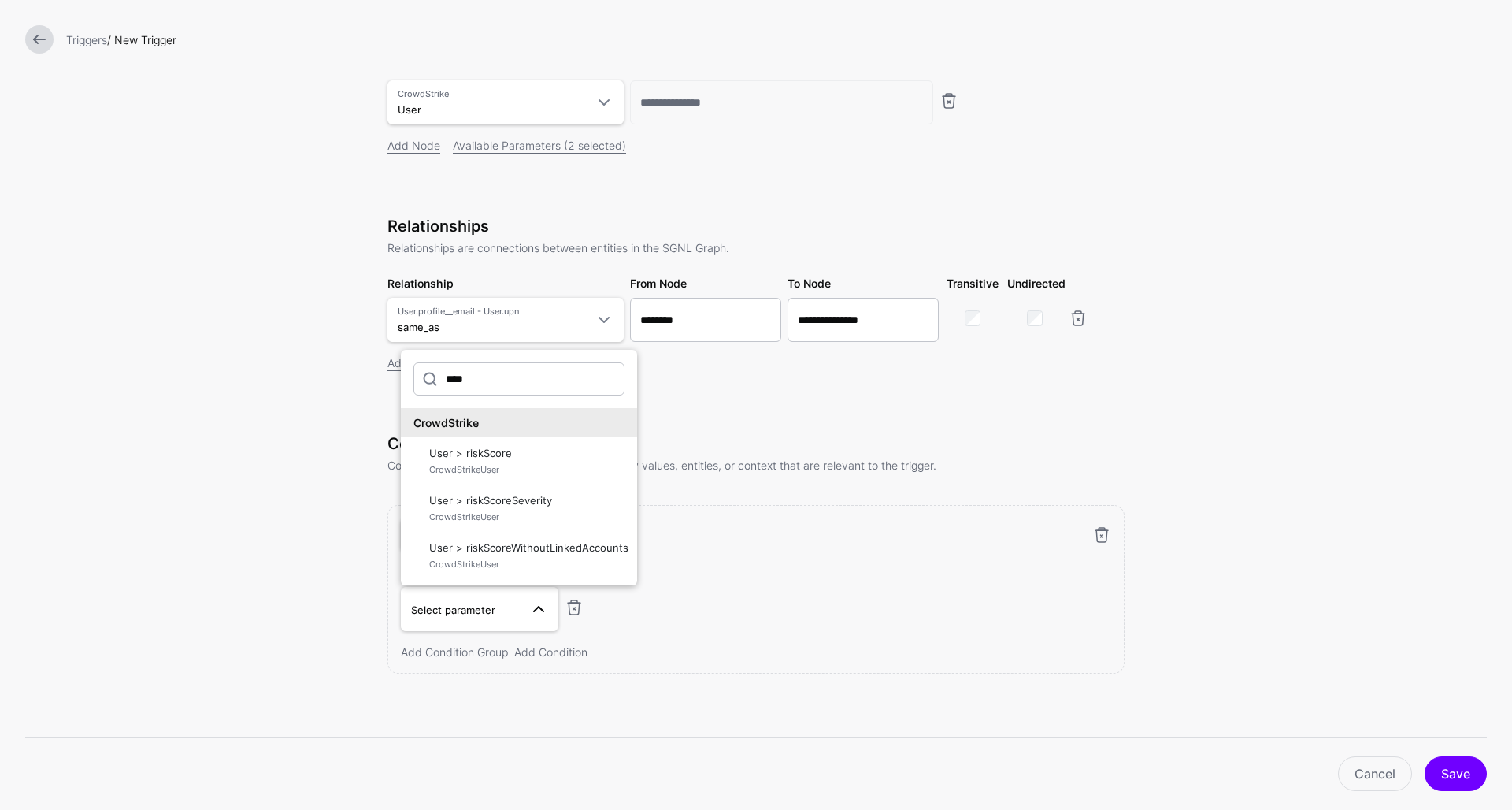
scroll to position [0, 0]
type input "****"
click at [532, 502] on span "User > riskScoreSeverity CrowdStrikeUser" at bounding box center [527, 508] width 195 height 38
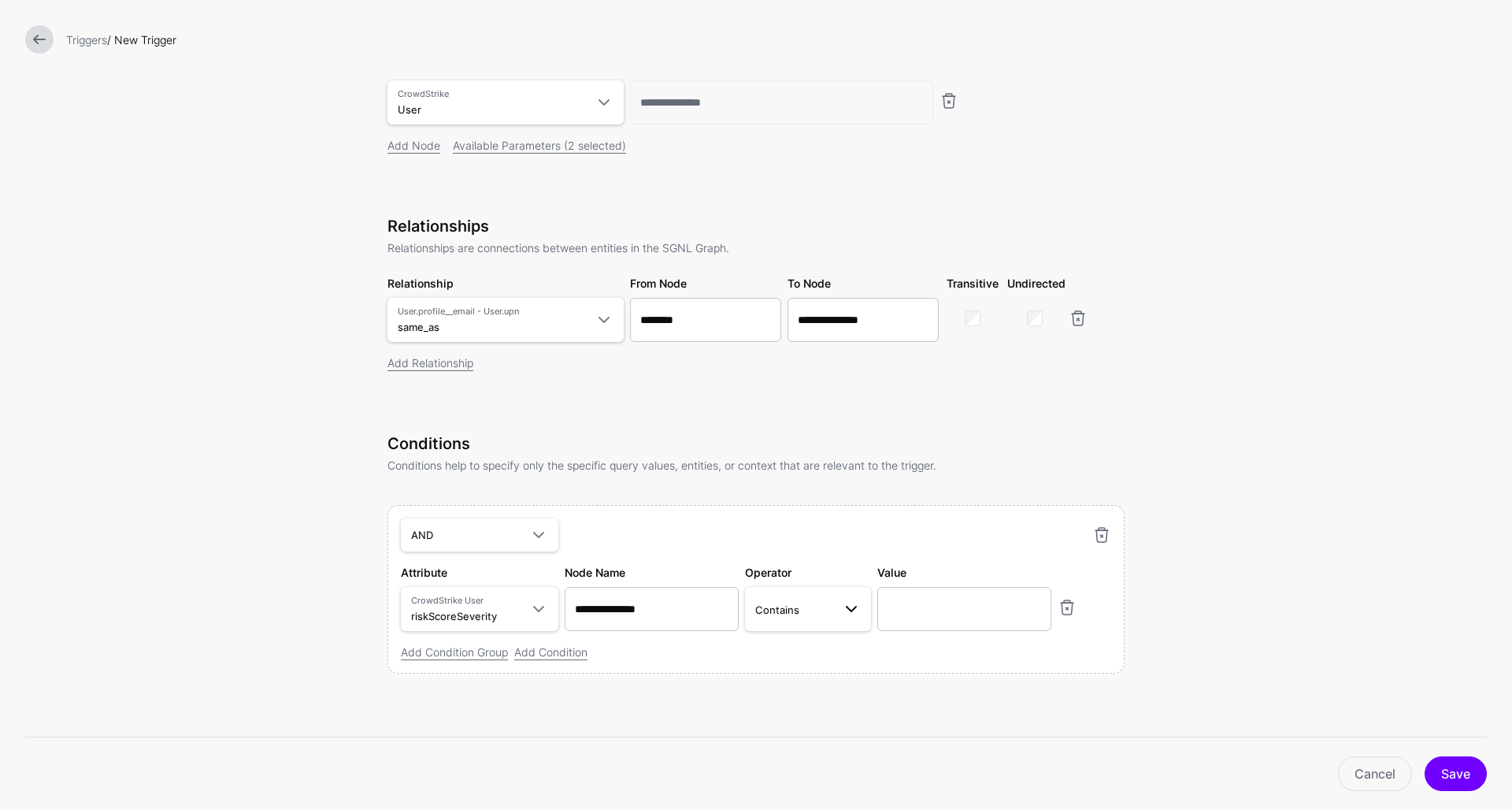
click at [860, 609] on span at bounding box center [852, 609] width 19 height 19
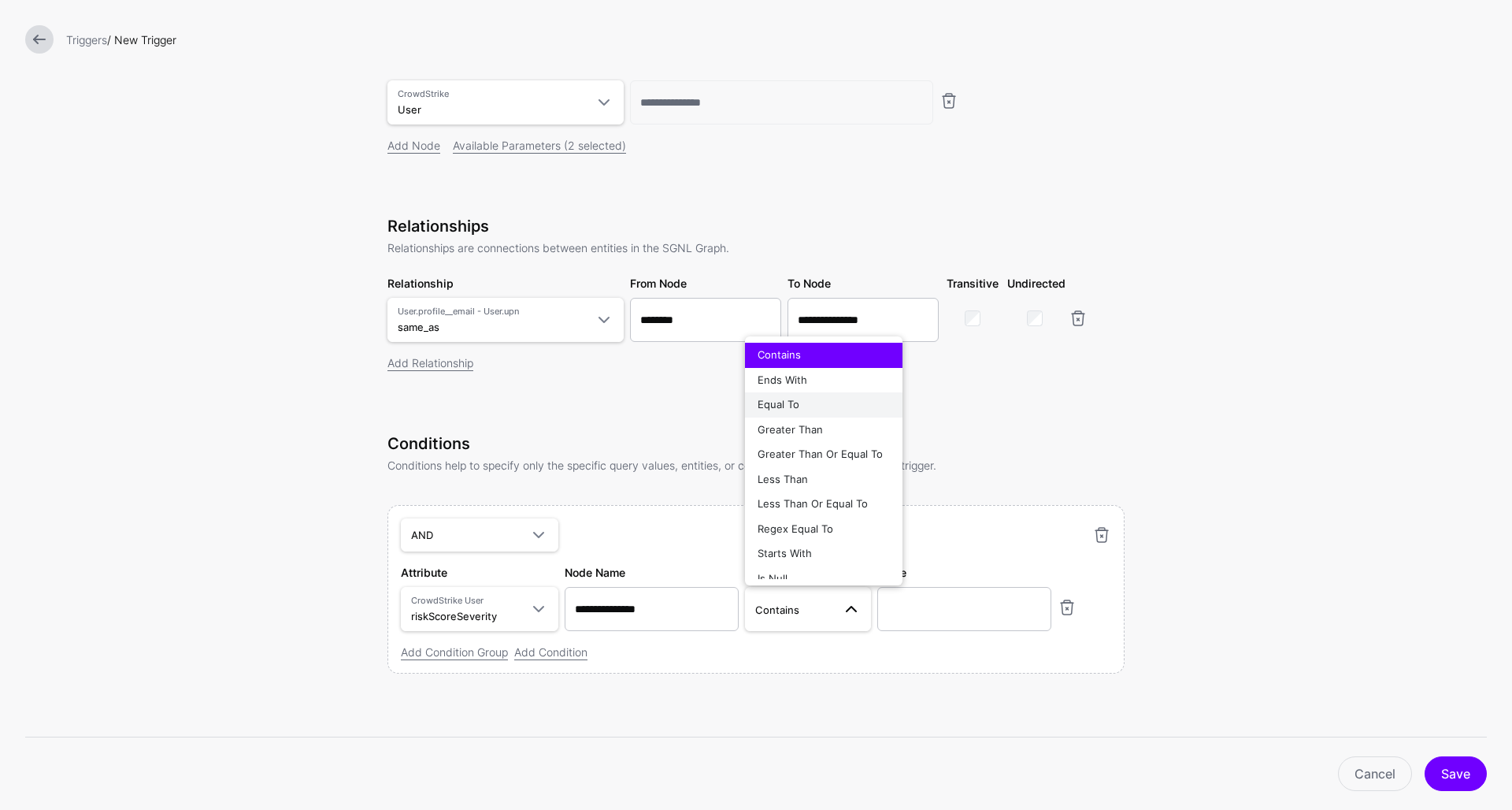
click at [820, 410] on div "Equal To" at bounding box center [824, 405] width 132 height 16
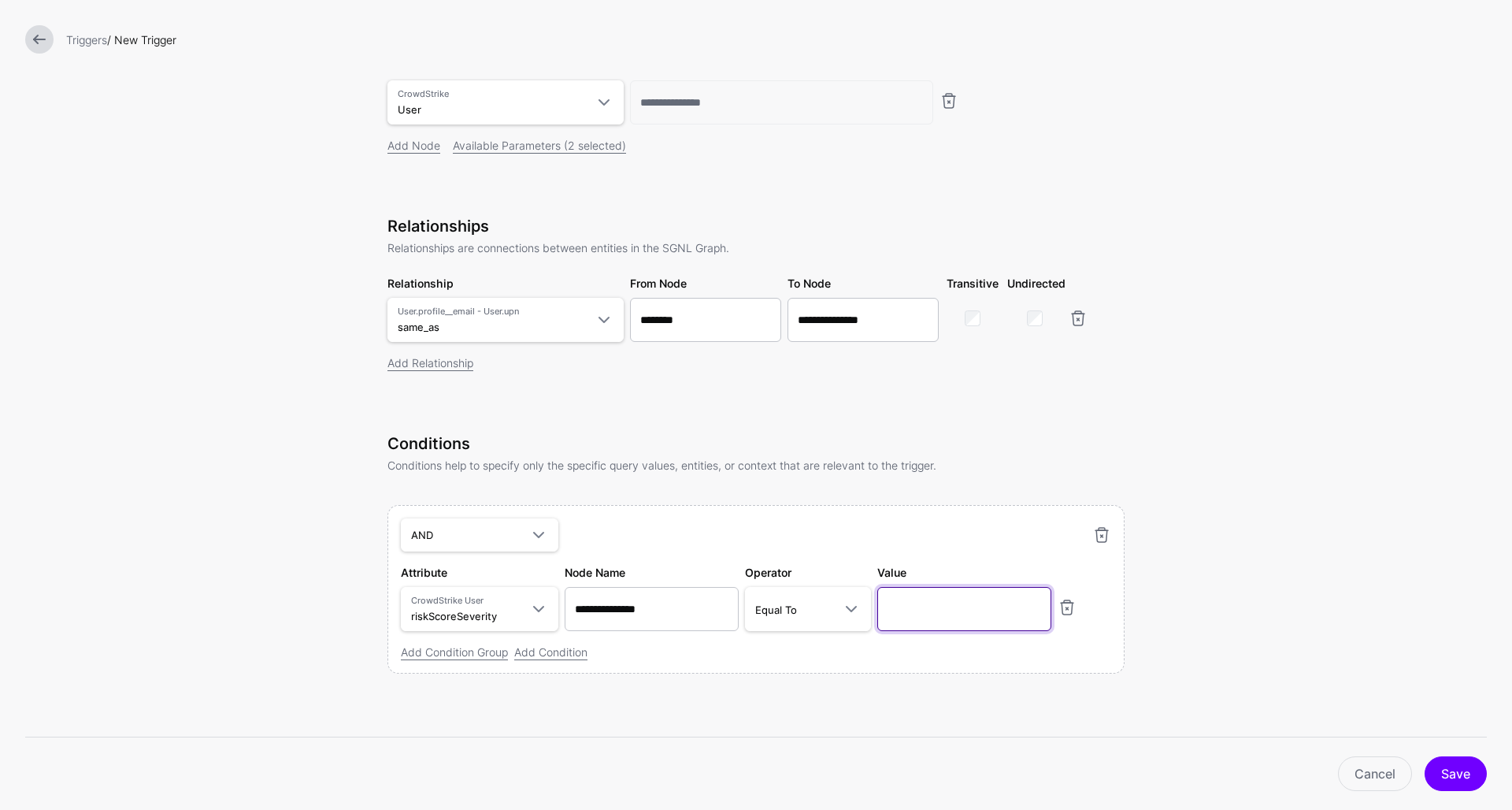
click at [918, 600] on input "text" at bounding box center [964, 609] width 174 height 44
type input "****"
click at [560, 656] on link "Add Condition" at bounding box center [551, 652] width 73 height 13
click at [498, 653] on span "Select parameter" at bounding box center [466, 659] width 109 height 17
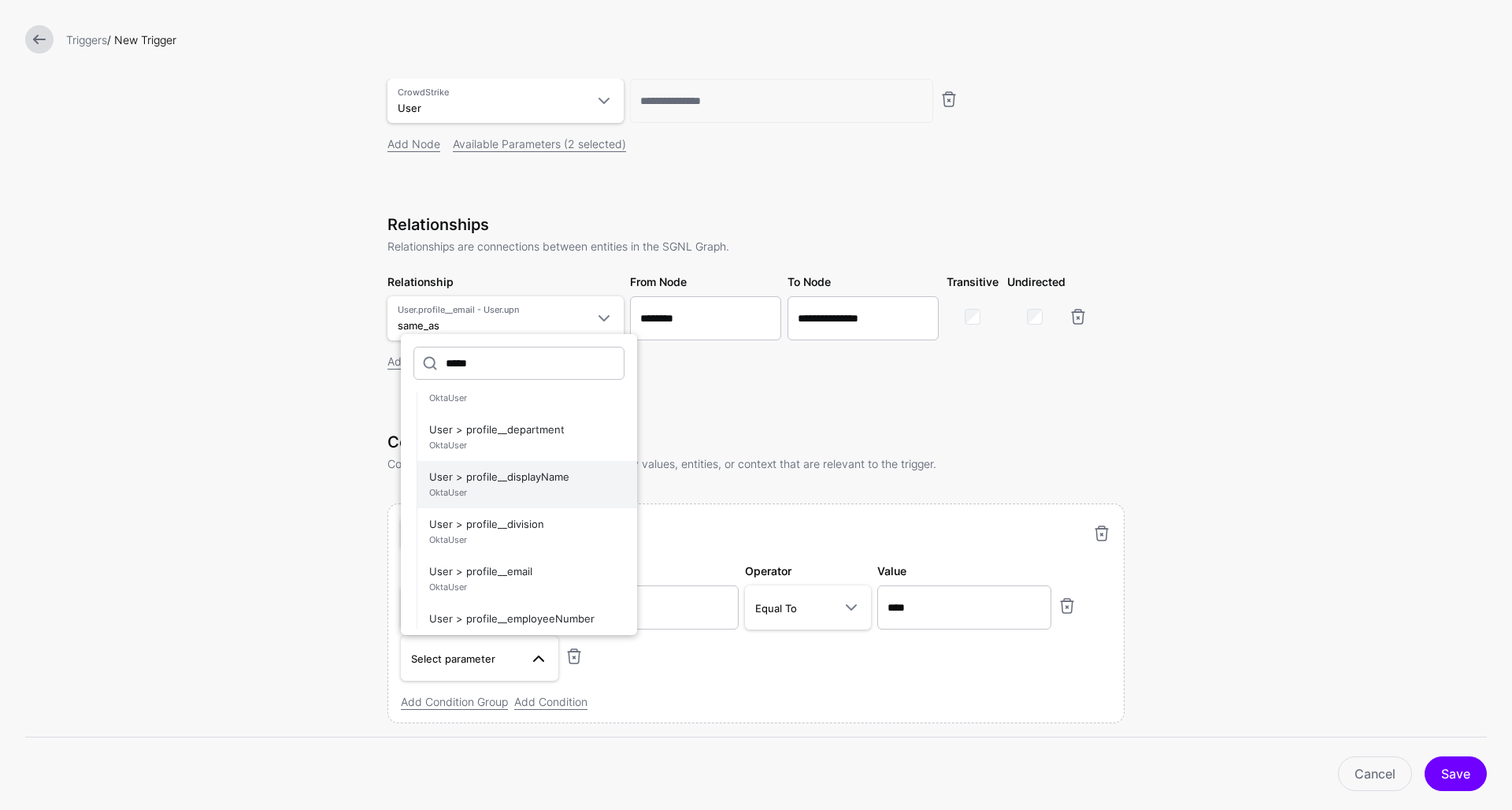
scroll to position [159, 0]
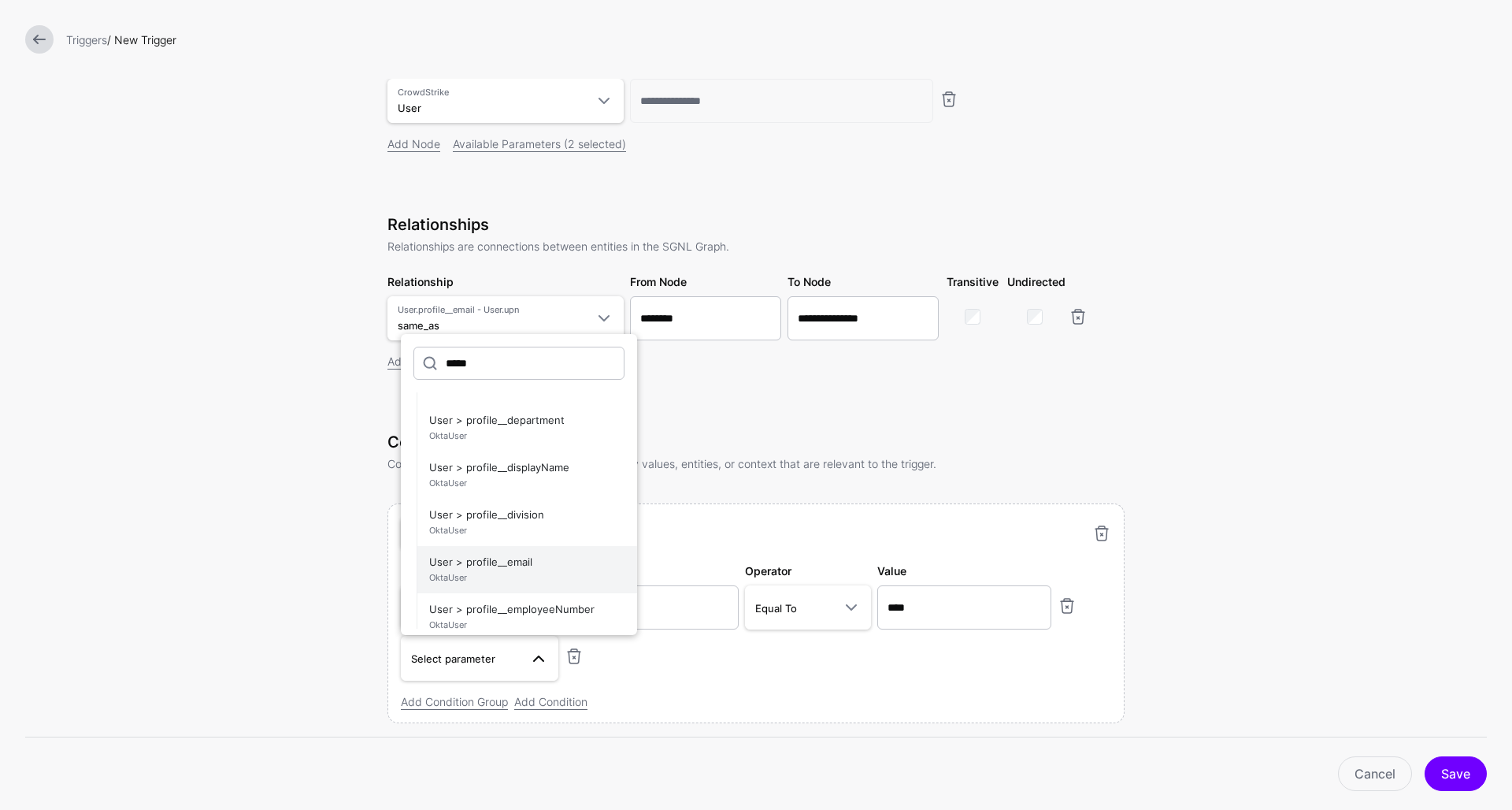
type input "*****"
click at [553, 554] on span "User > profile__email OktaUser" at bounding box center [527, 569] width 195 height 38
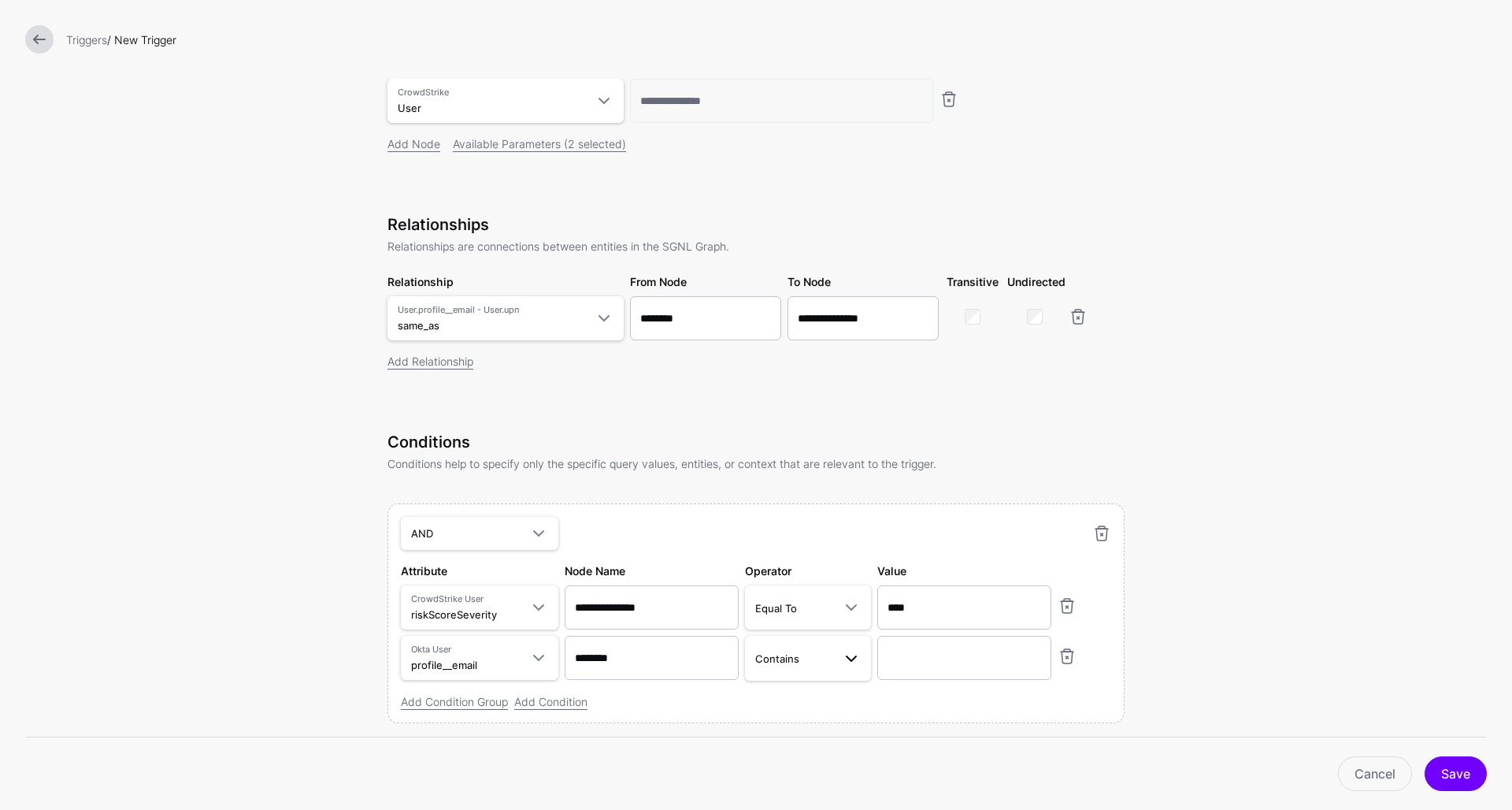
click at [809, 662] on span "Contains" at bounding box center [794, 659] width 77 height 17
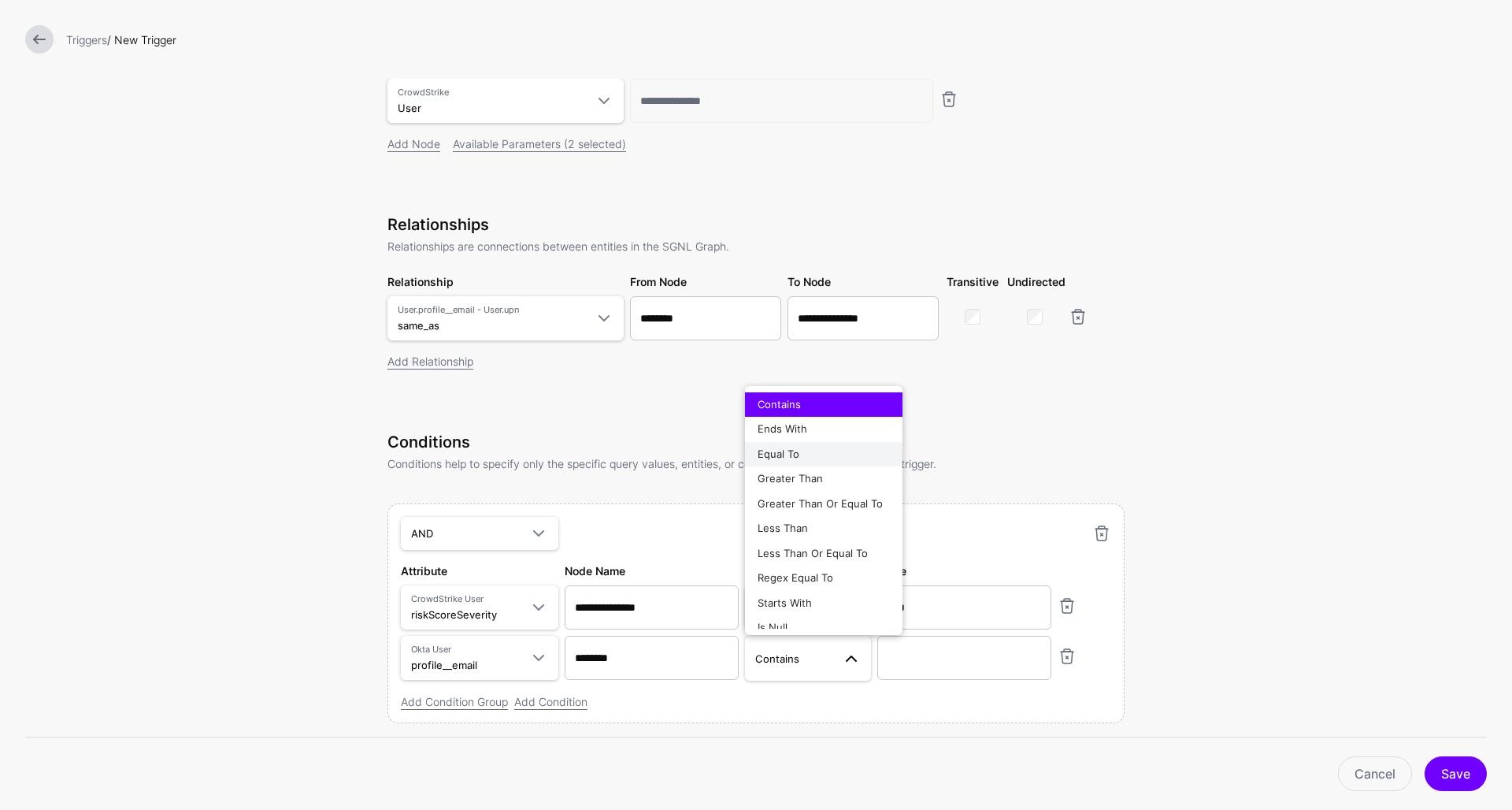
click at [809, 452] on div "Equal To" at bounding box center [824, 455] width 132 height 16
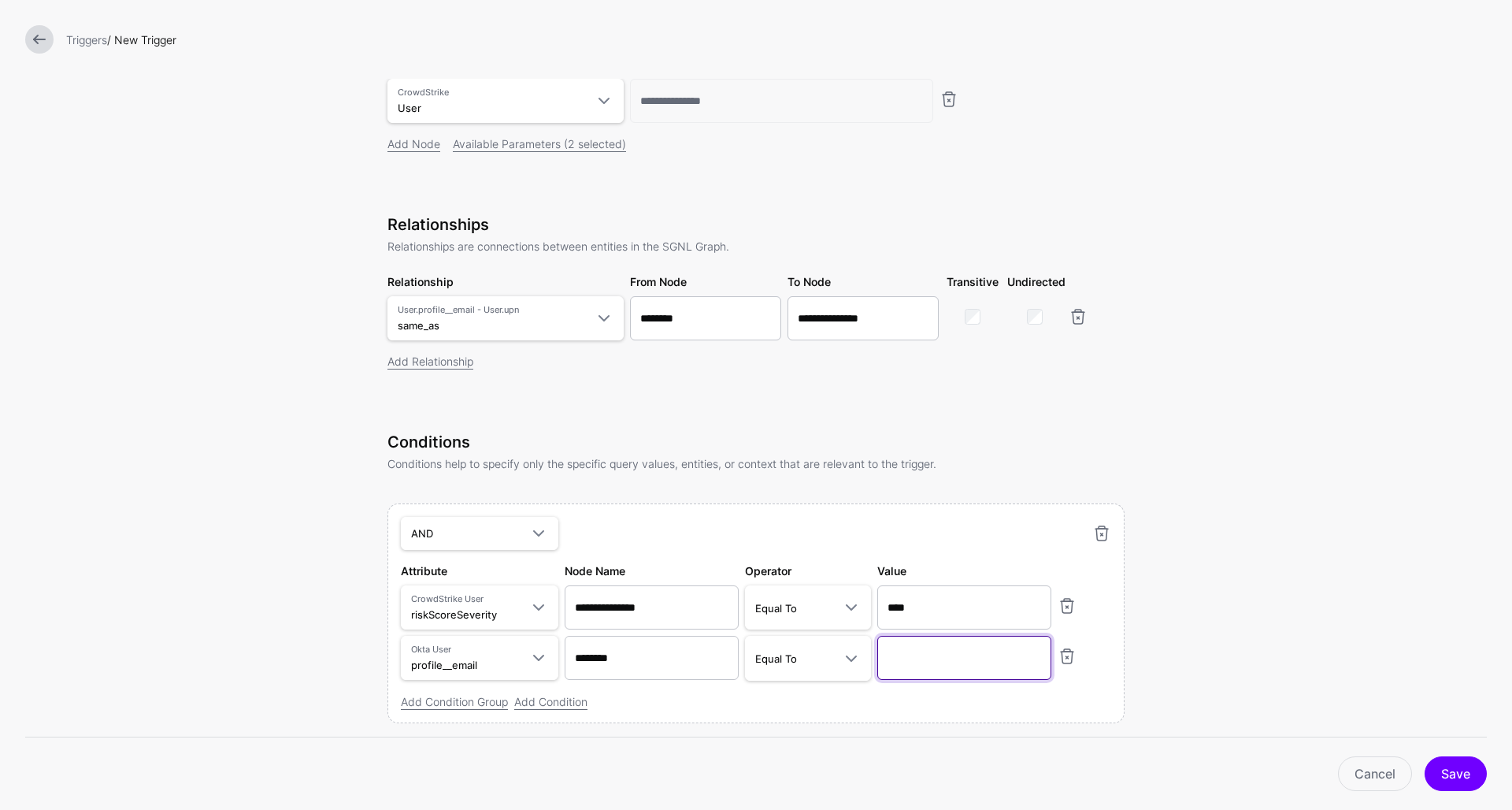
click at [902, 663] on input "text" at bounding box center [964, 658] width 174 height 44
paste input "**********"
type input "**********"
click at [833, 707] on div "Add Condition Group Add Condition" at bounding box center [756, 702] width 711 height 17
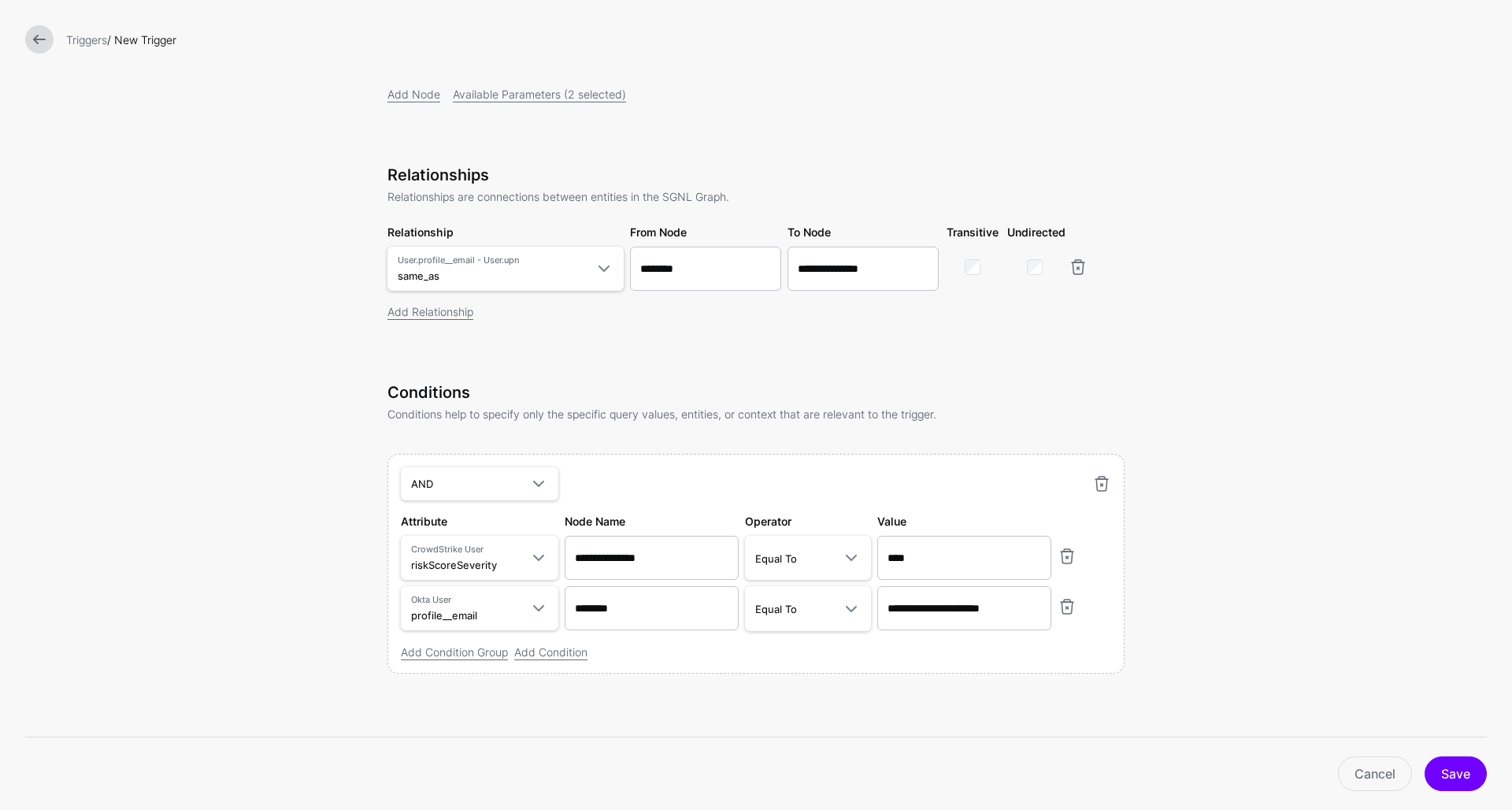
scroll to position [288, 0]
click at [1471, 768] on button "Save" at bounding box center [1456, 773] width 62 height 35
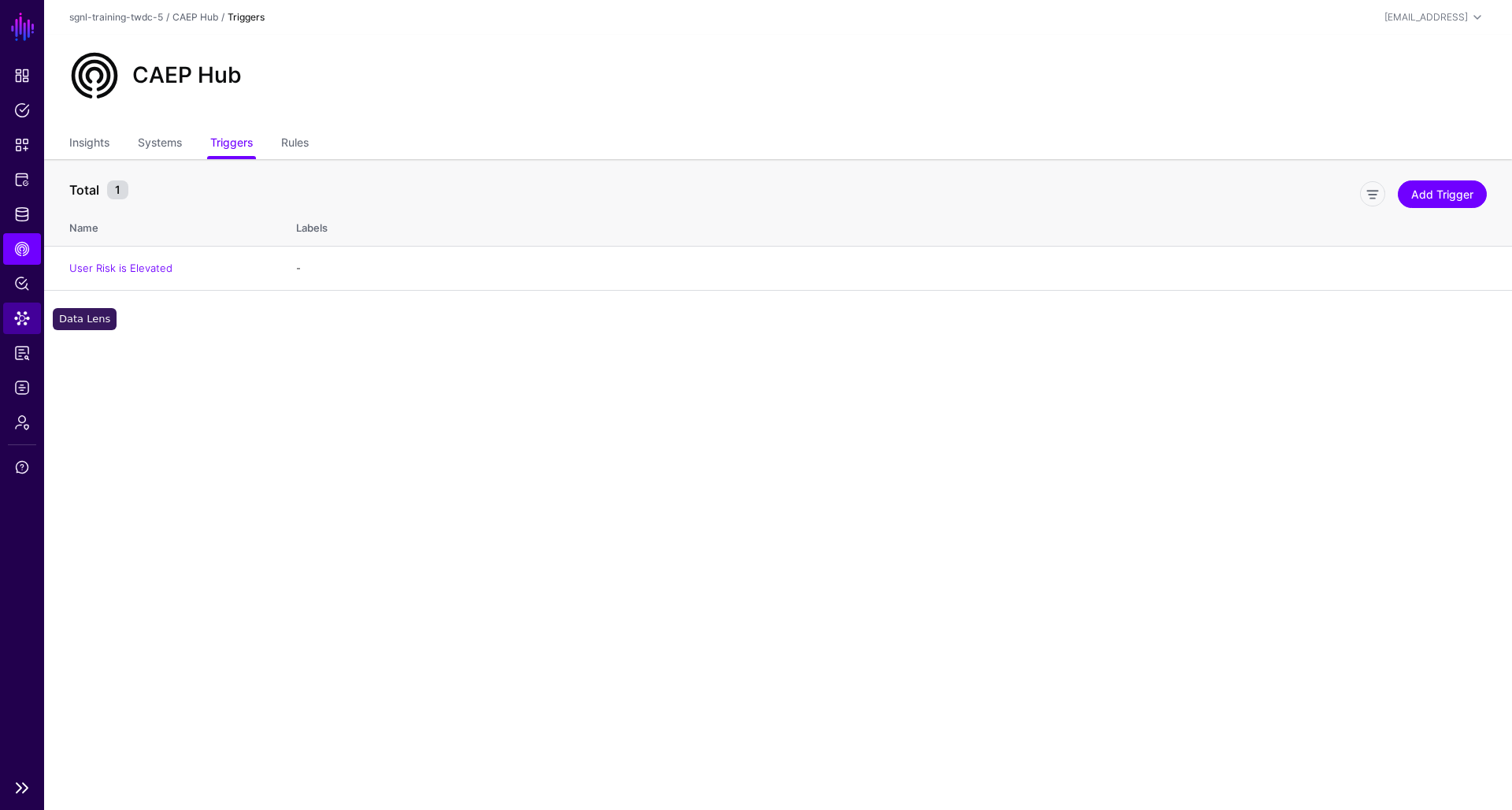
click at [22, 319] on span "Data Lens" at bounding box center [22, 318] width 16 height 16
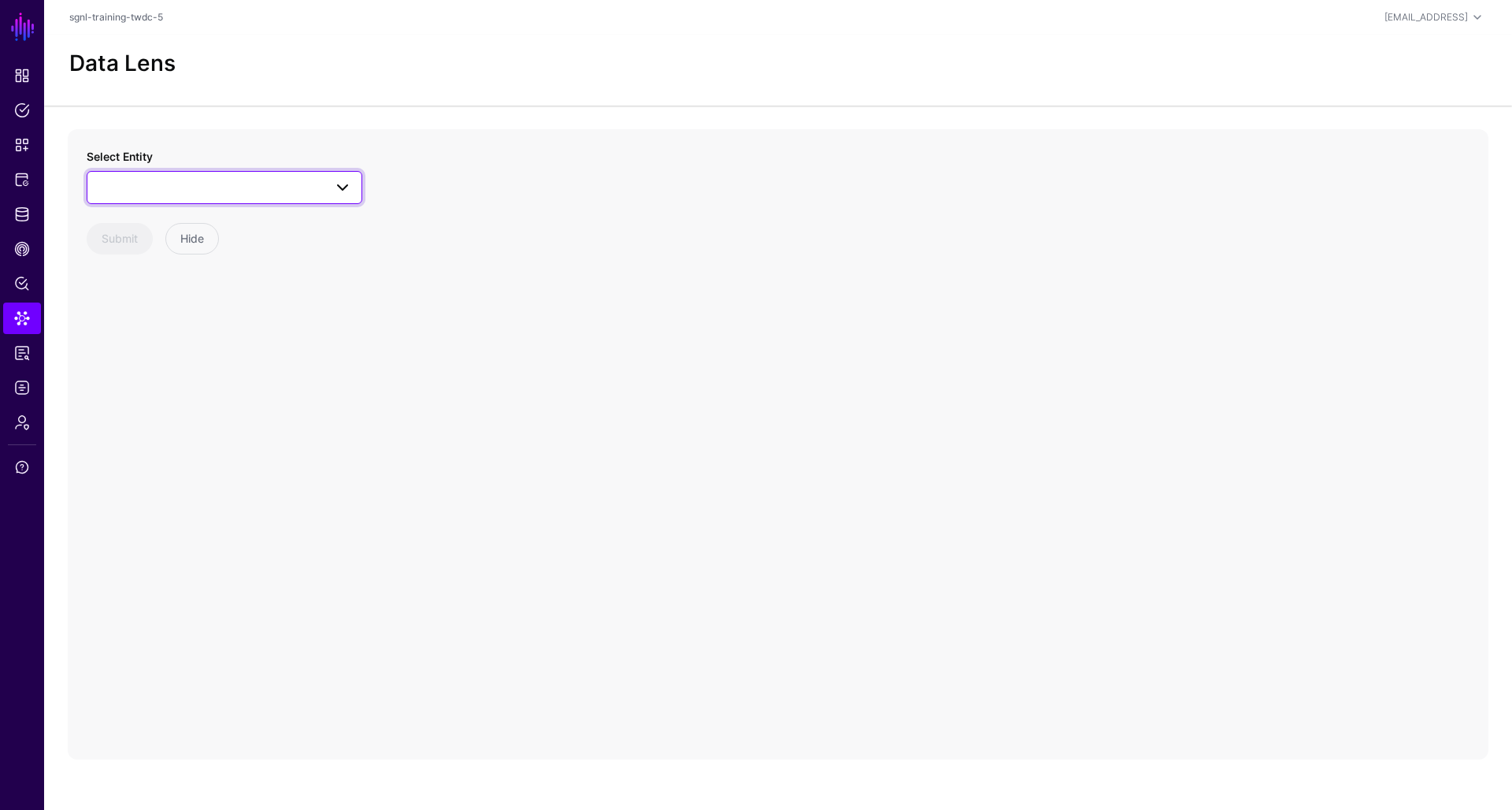
click at [256, 197] on link at bounding box center [224, 187] width 276 height 33
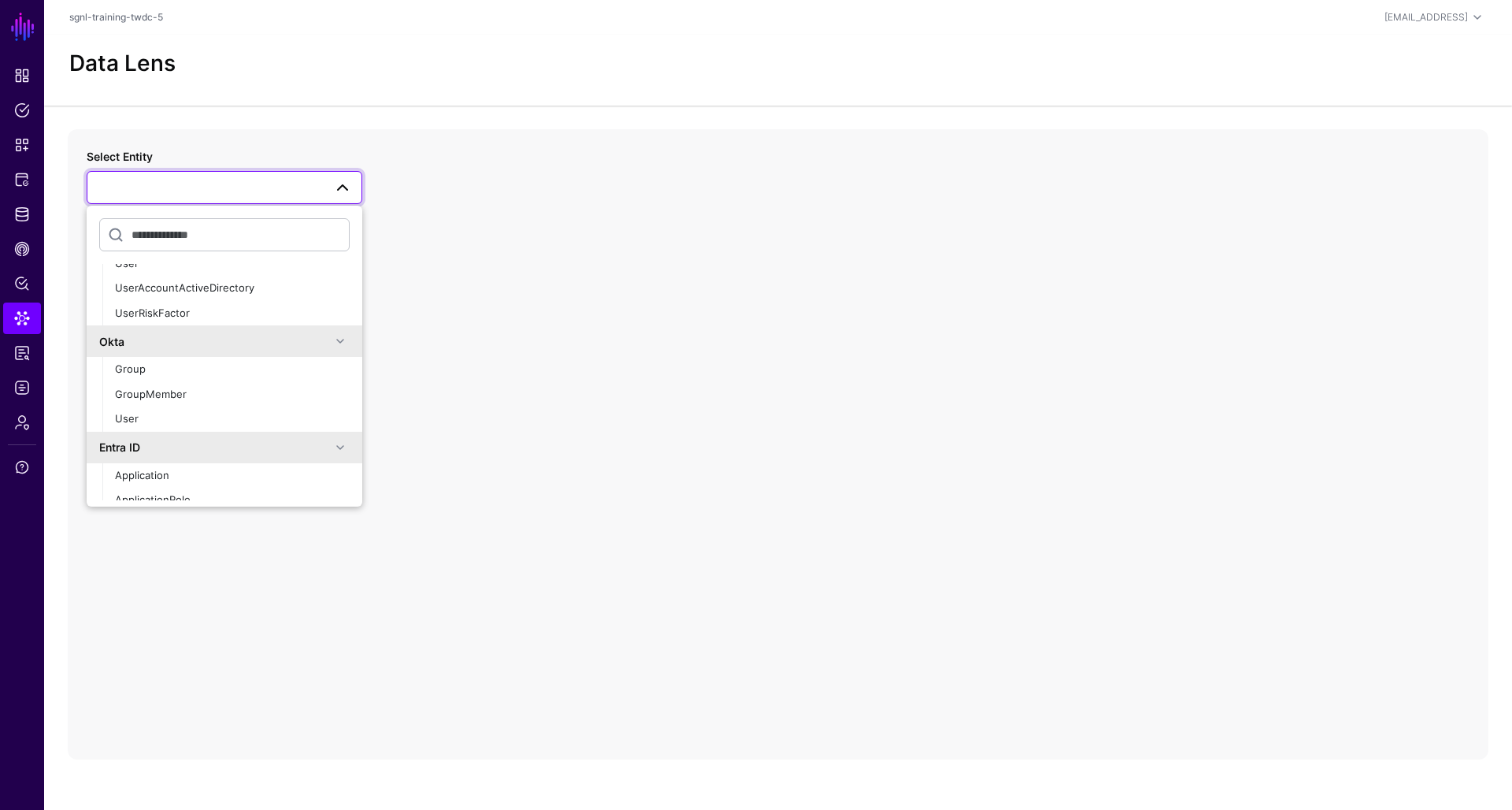
scroll to position [282, 0]
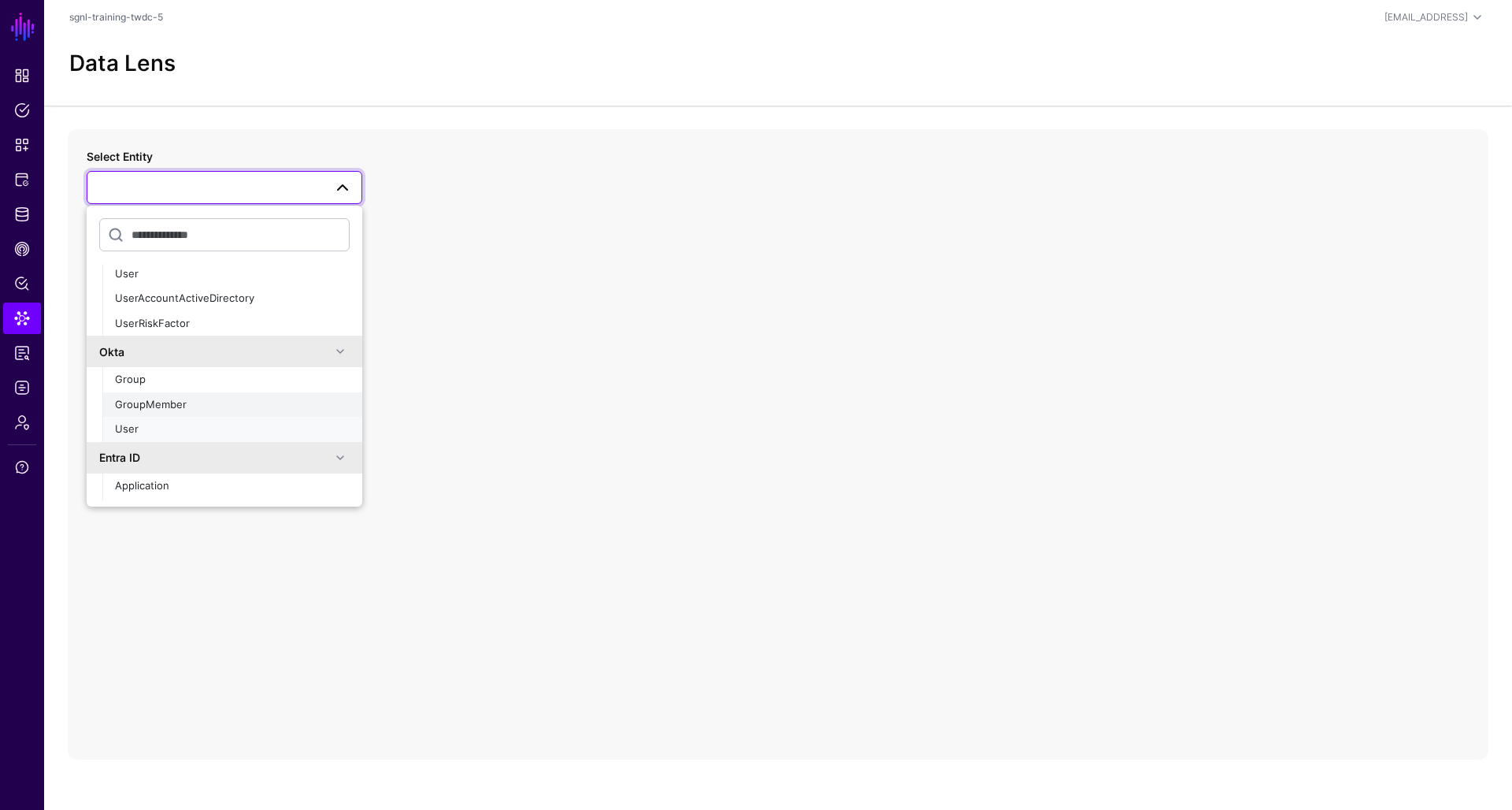
click at [133, 425] on span "User" at bounding box center [126, 428] width 23 height 12
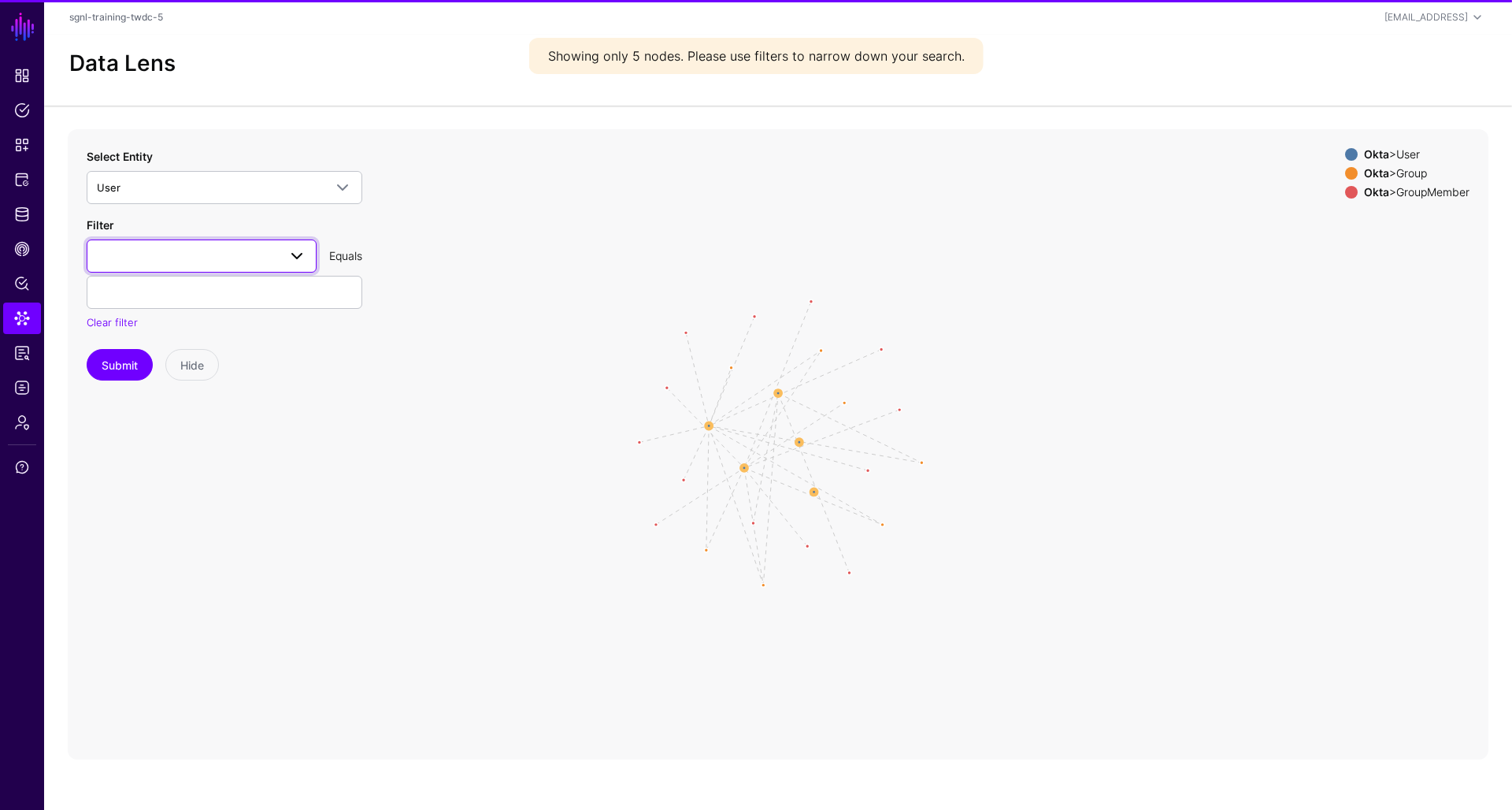
click at [227, 247] on span at bounding box center [201, 257] width 209 height 19
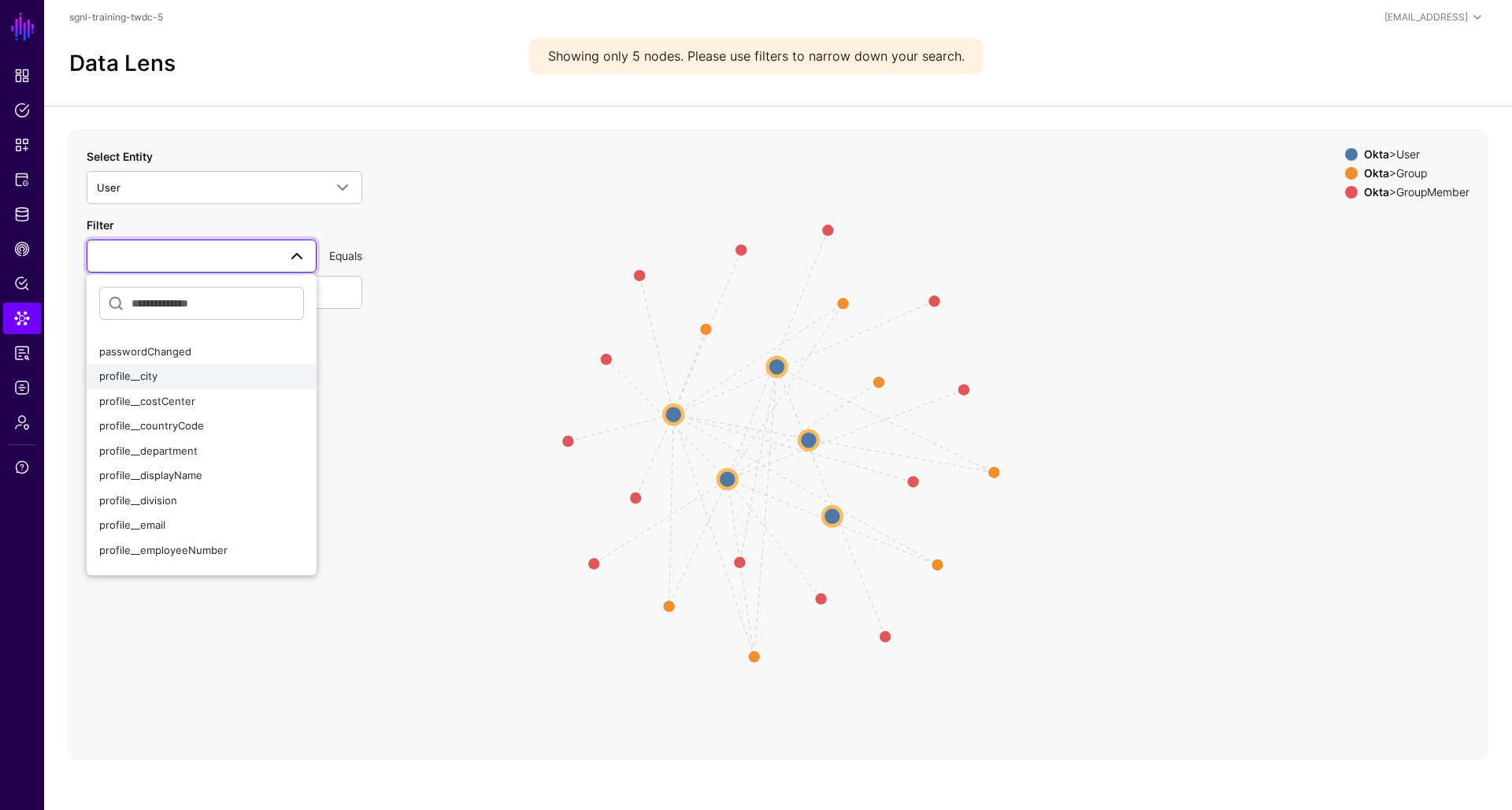
scroll to position [150, 0]
click at [180, 509] on div "profile__email" at bounding box center [202, 517] width 205 height 16
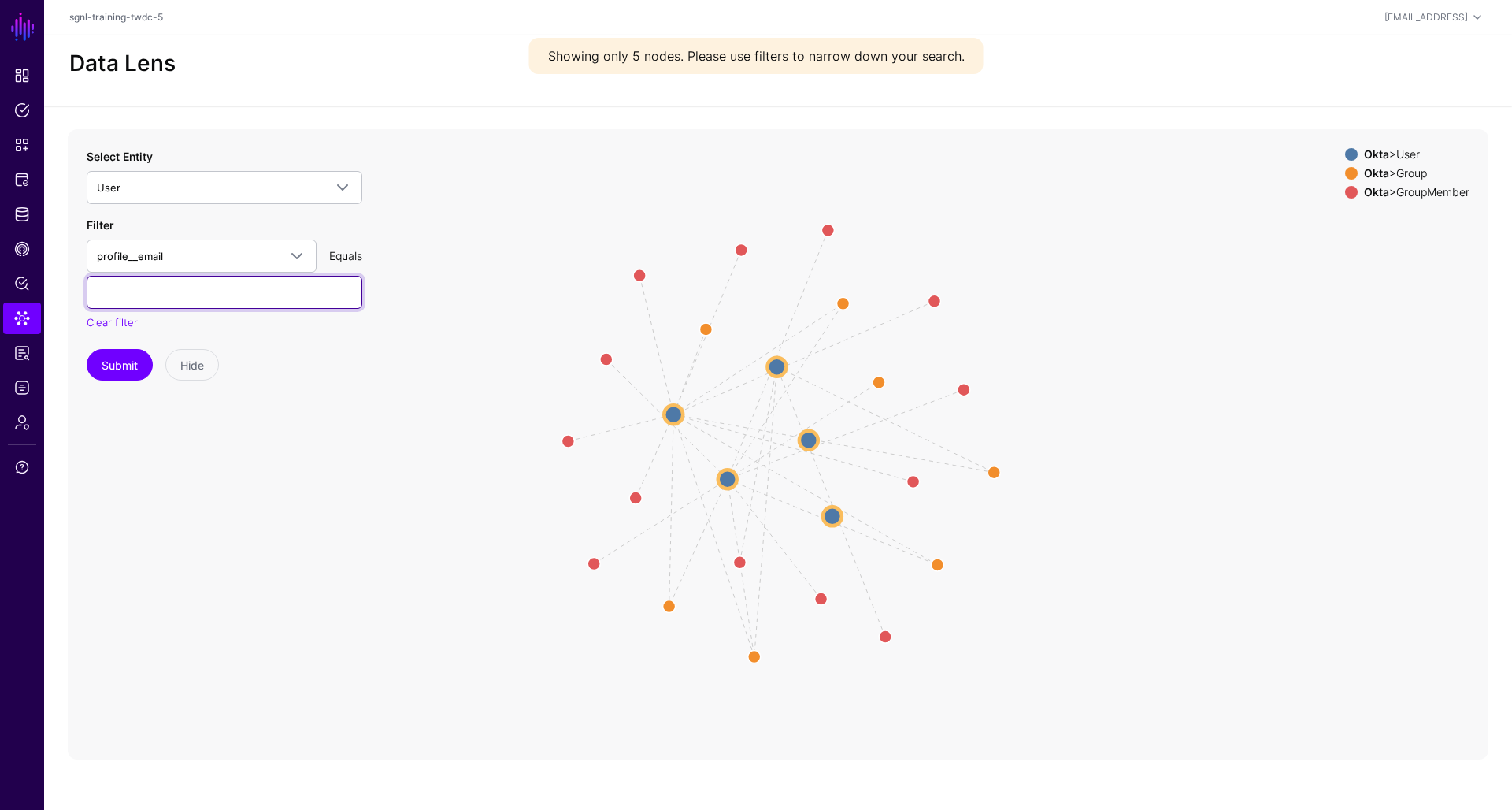
click at [224, 290] on input "text" at bounding box center [224, 292] width 276 height 33
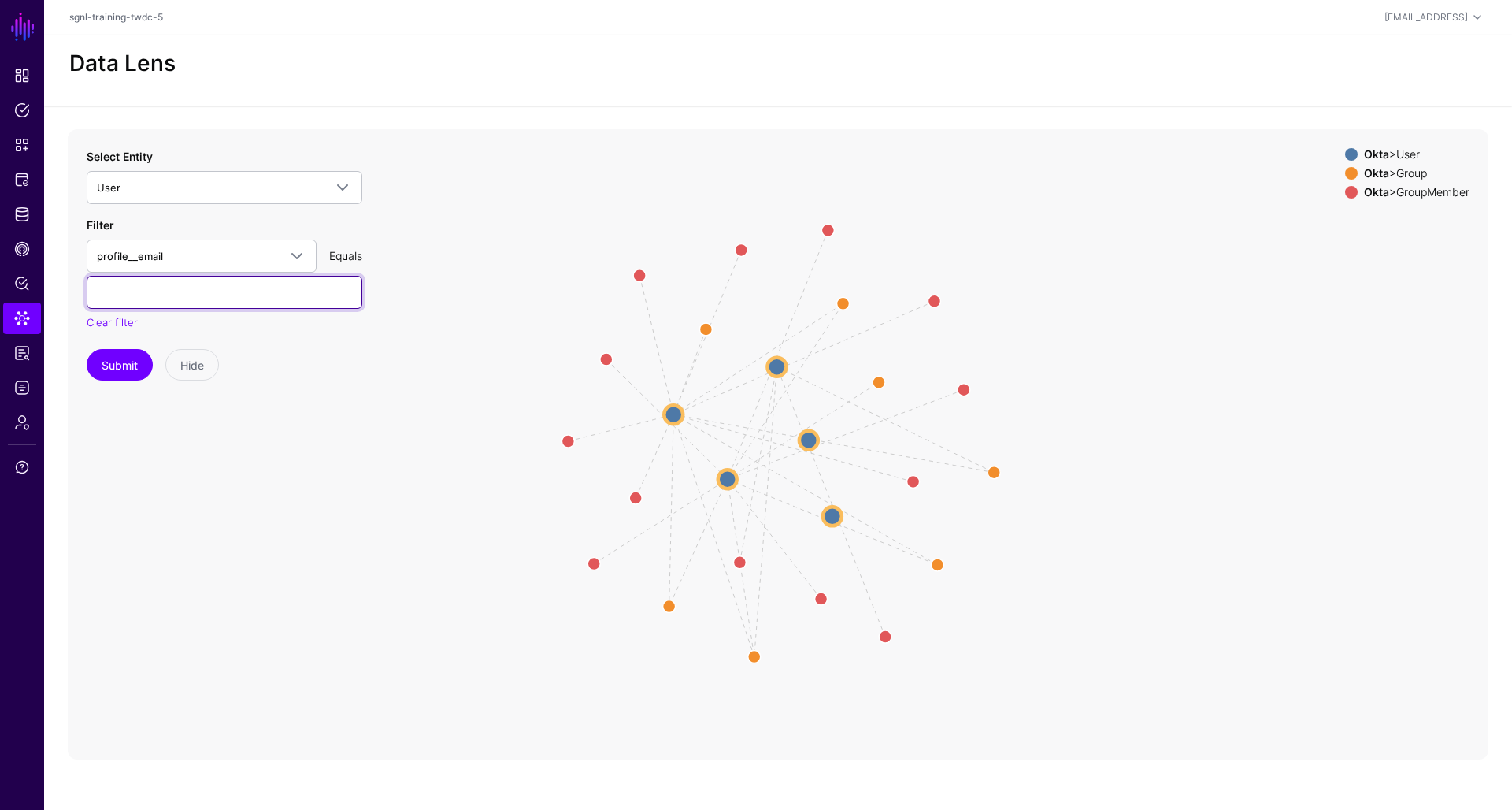
paste input "**********"
type input "**********"
click at [135, 358] on button "Submit" at bounding box center [119, 366] width 66 height 32
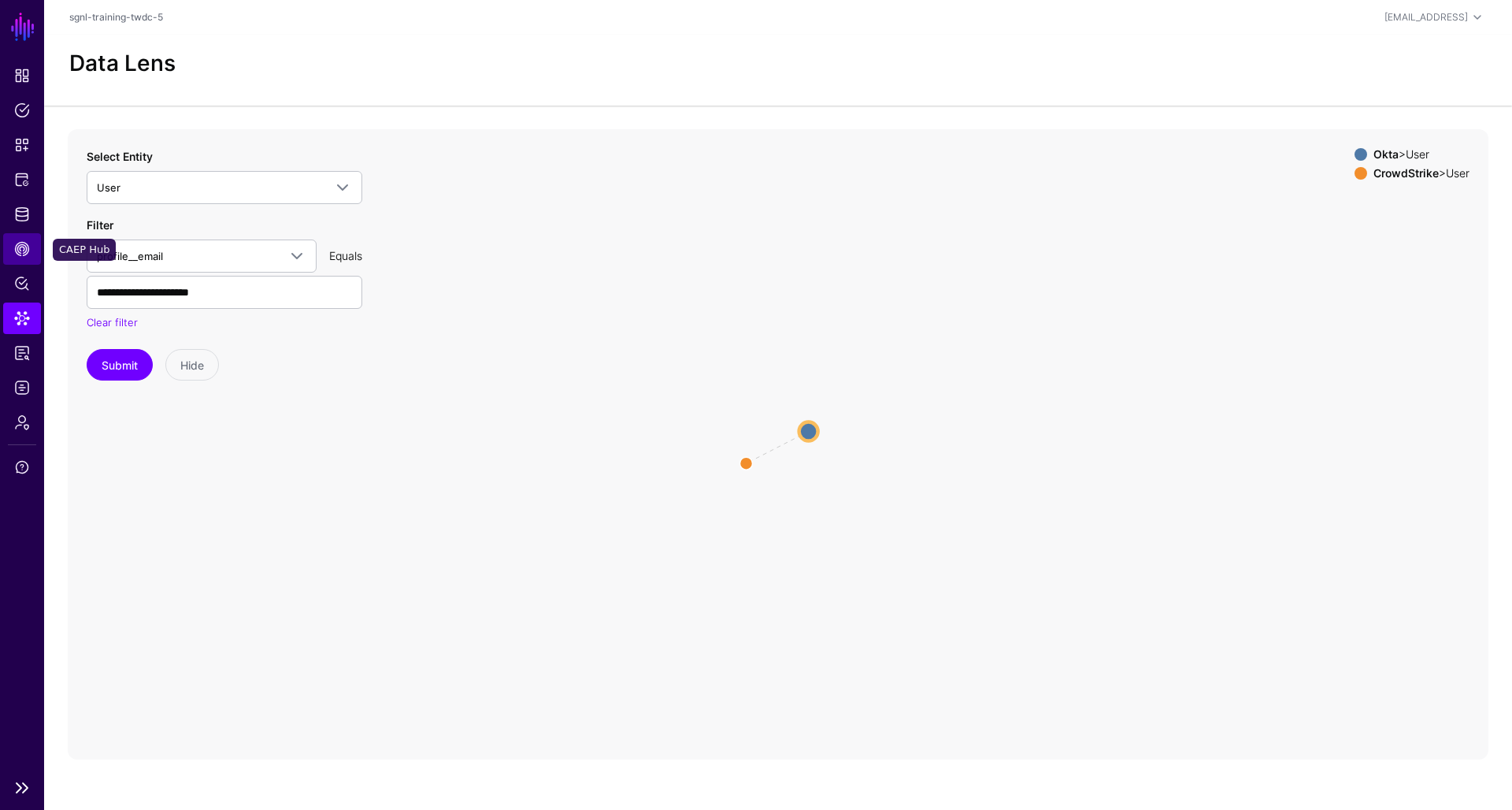
click at [22, 251] on span "CAEP Hub" at bounding box center [22, 249] width 16 height 16
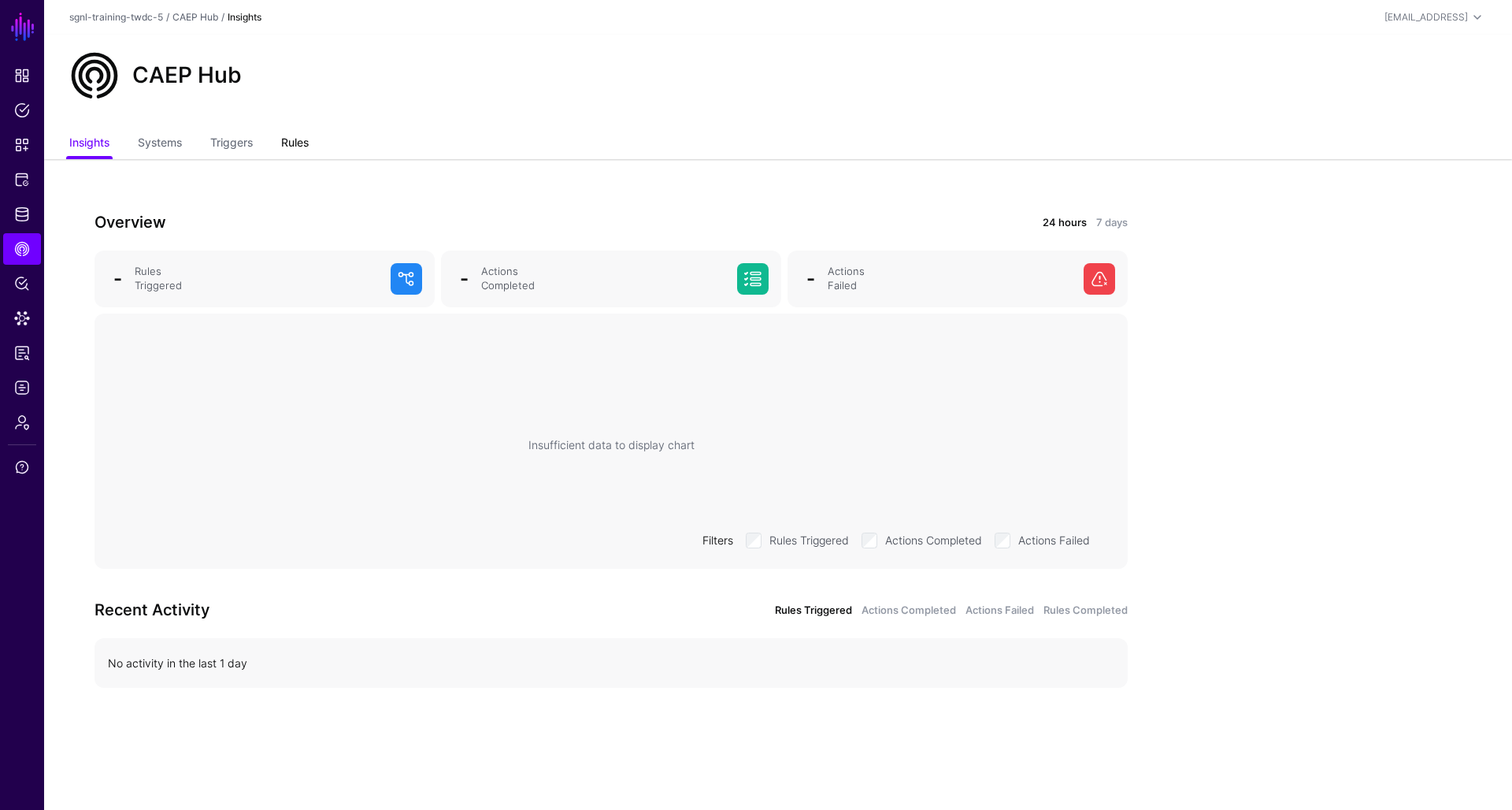
click at [299, 150] on link "Rules" at bounding box center [294, 145] width 27 height 30
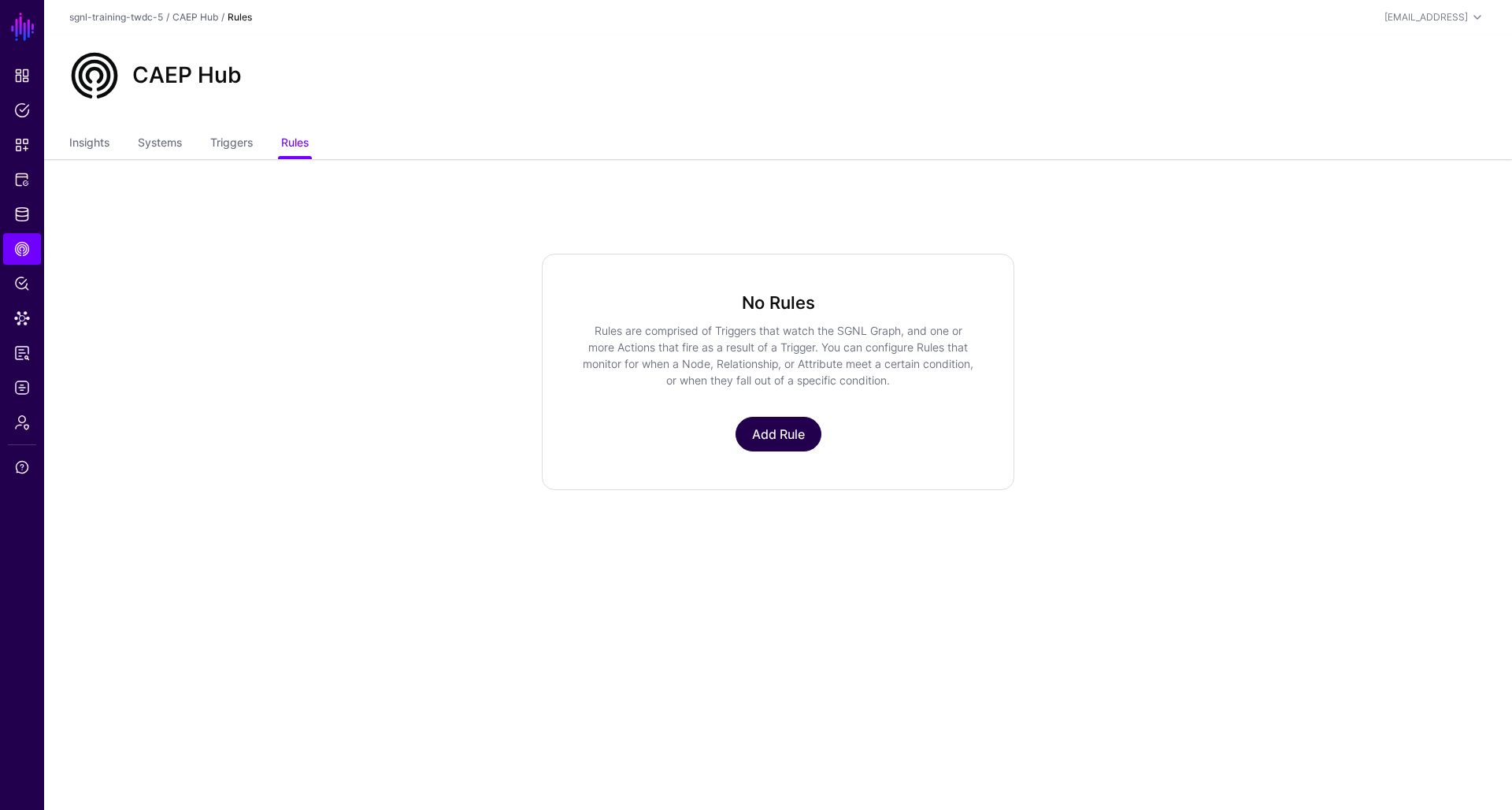
click at [786, 431] on link "Add Rule" at bounding box center [778, 434] width 85 height 35
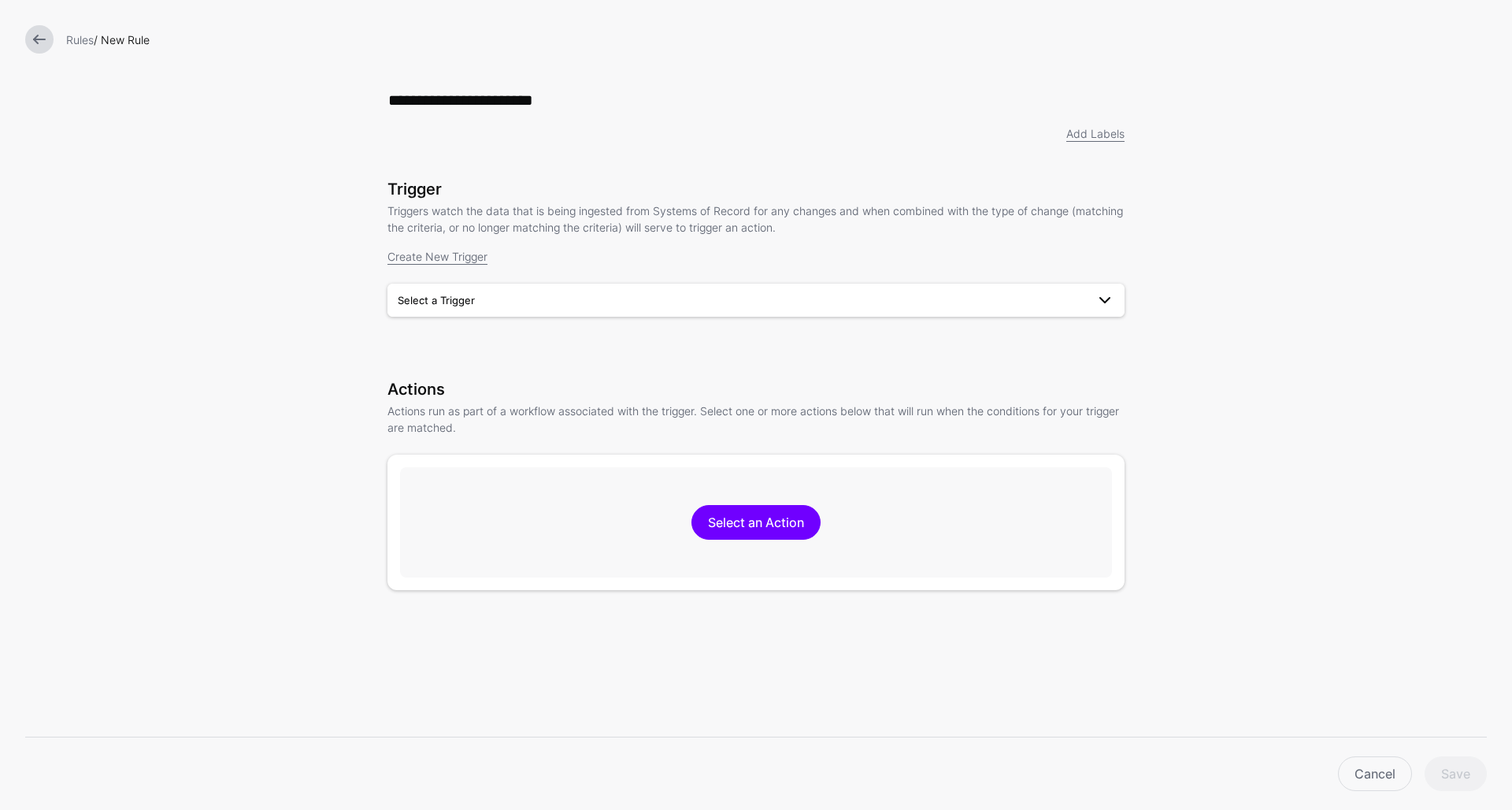
type input "**********"
click at [515, 312] on link "Select a Trigger" at bounding box center [756, 300] width 737 height 33
click at [506, 336] on div "User Risk is Elevated" at bounding box center [756, 337] width 712 height 16
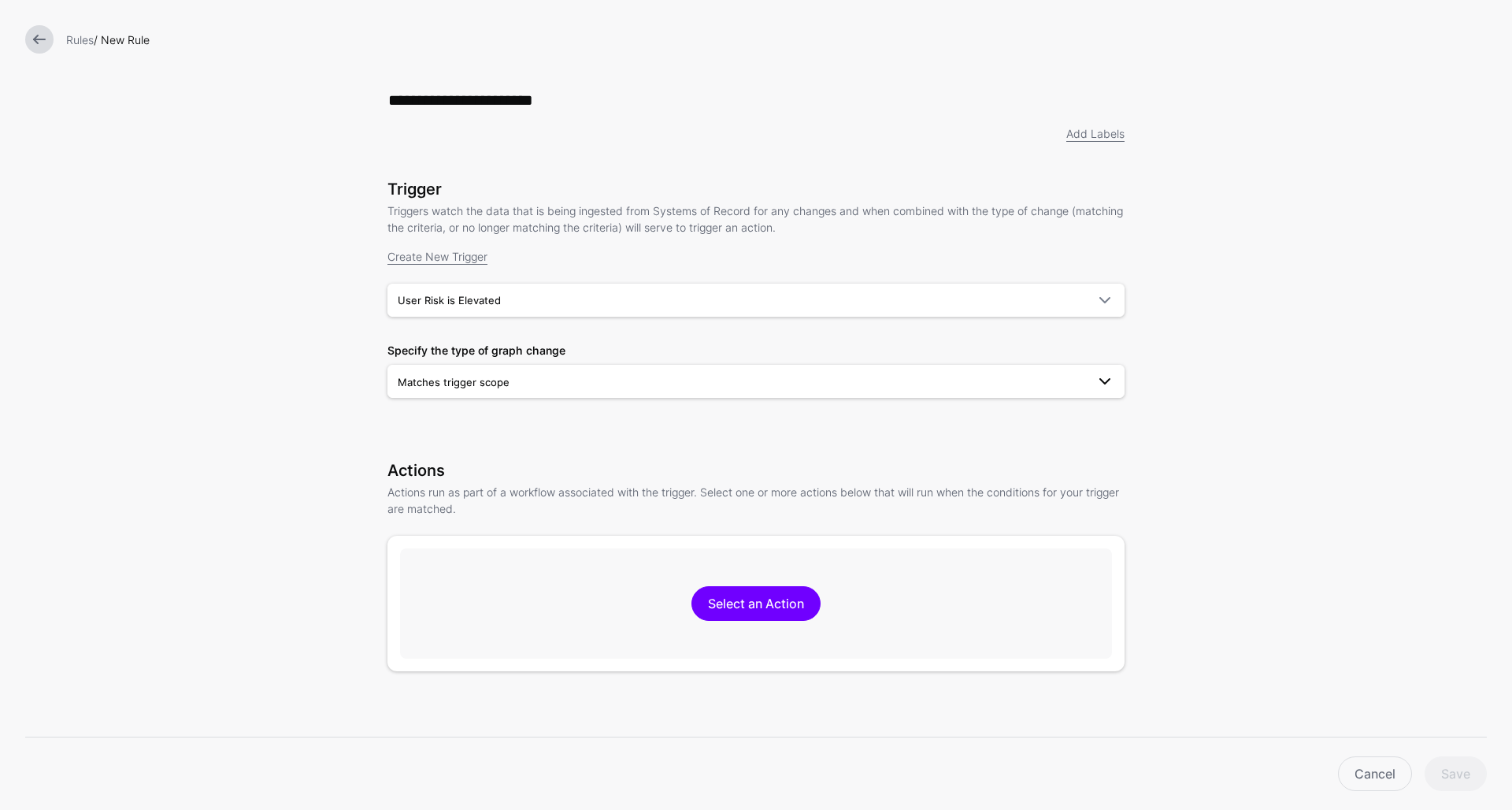
click at [411, 383] on span "Matches trigger scope" at bounding box center [454, 382] width 112 height 12
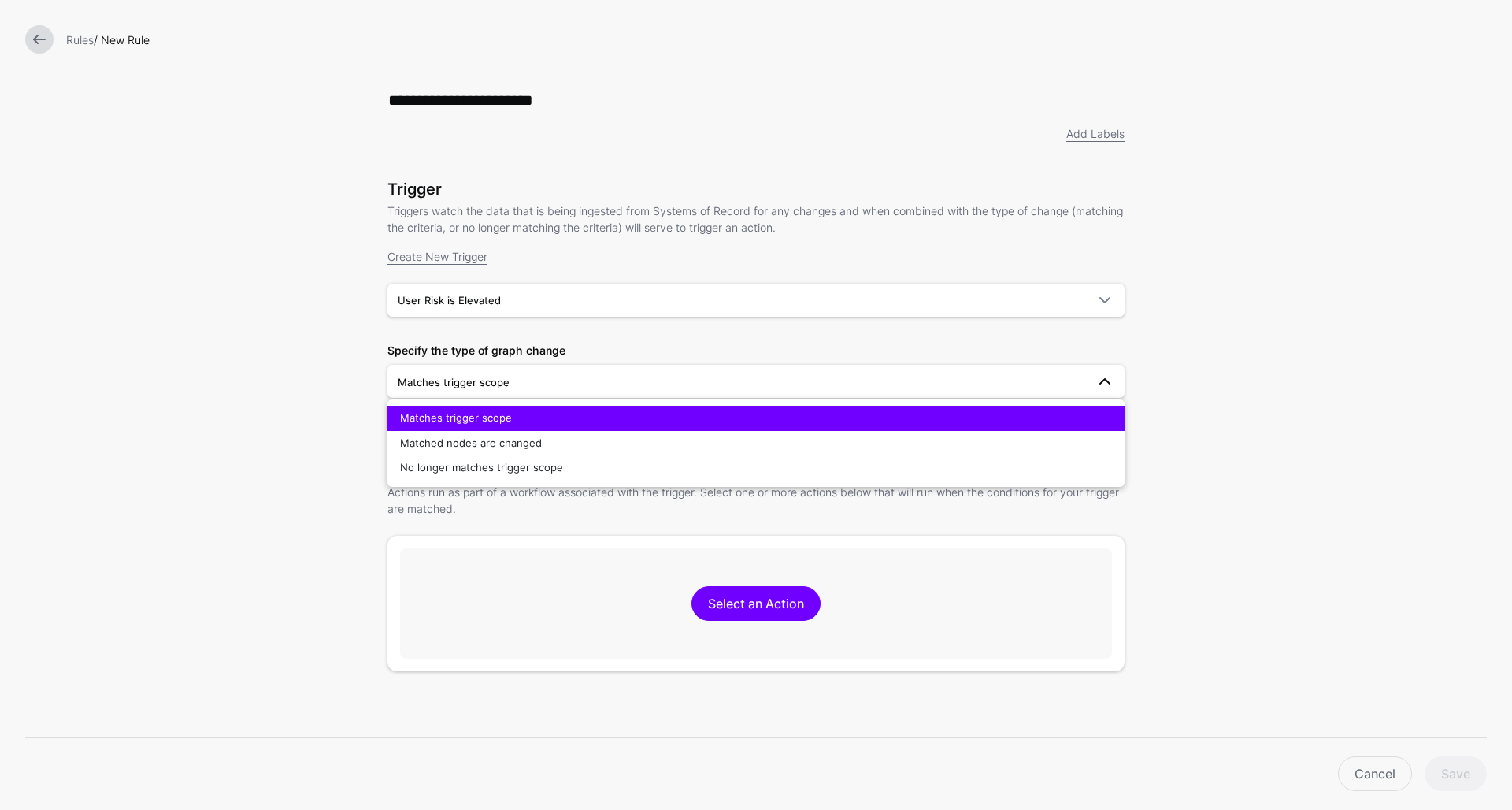
click at [414, 429] on button "Matches trigger scope" at bounding box center [756, 418] width 737 height 25
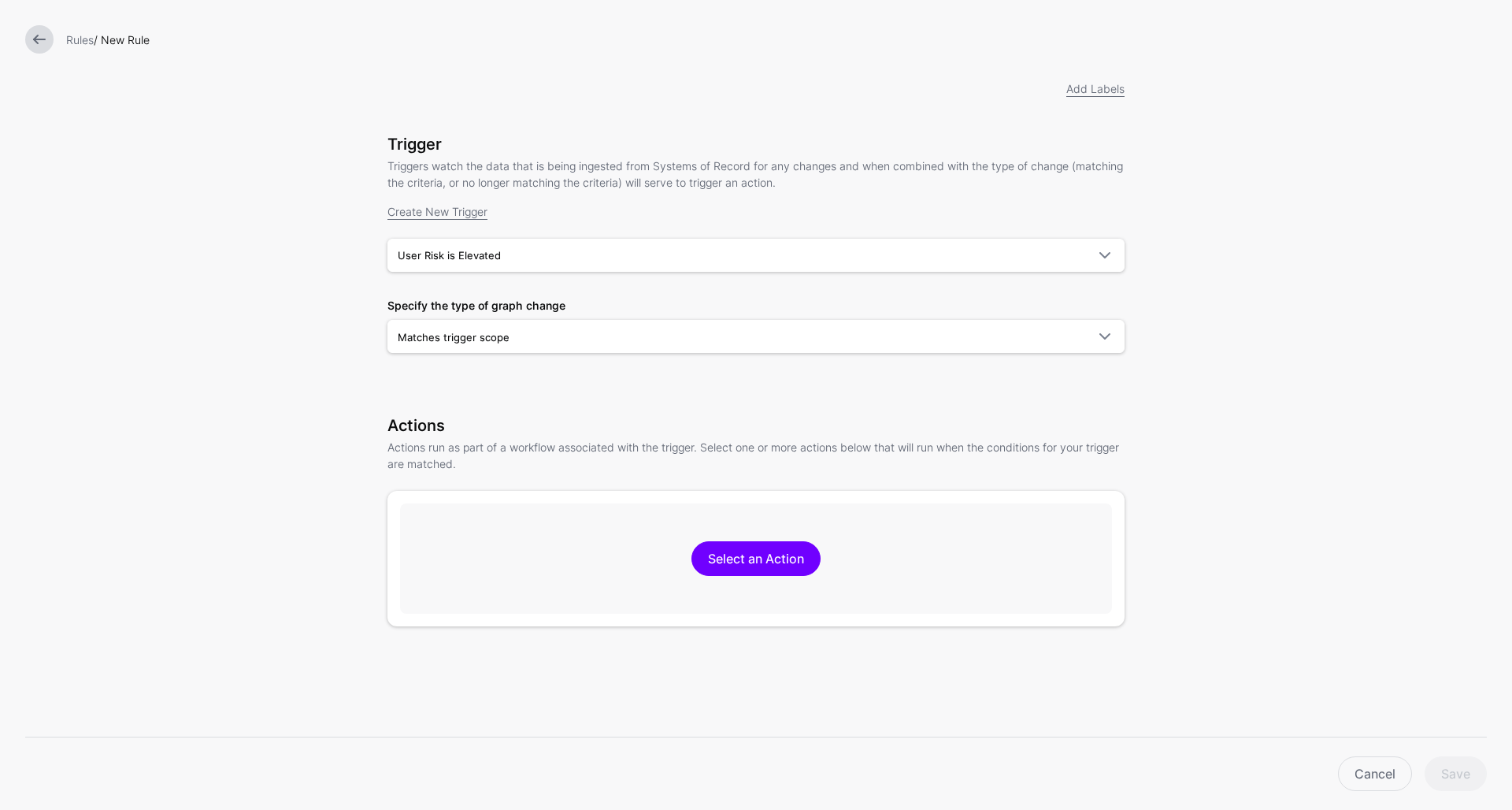
scroll to position [46, 0]
click at [533, 350] on link "Matches trigger scope" at bounding box center [756, 335] width 737 height 33
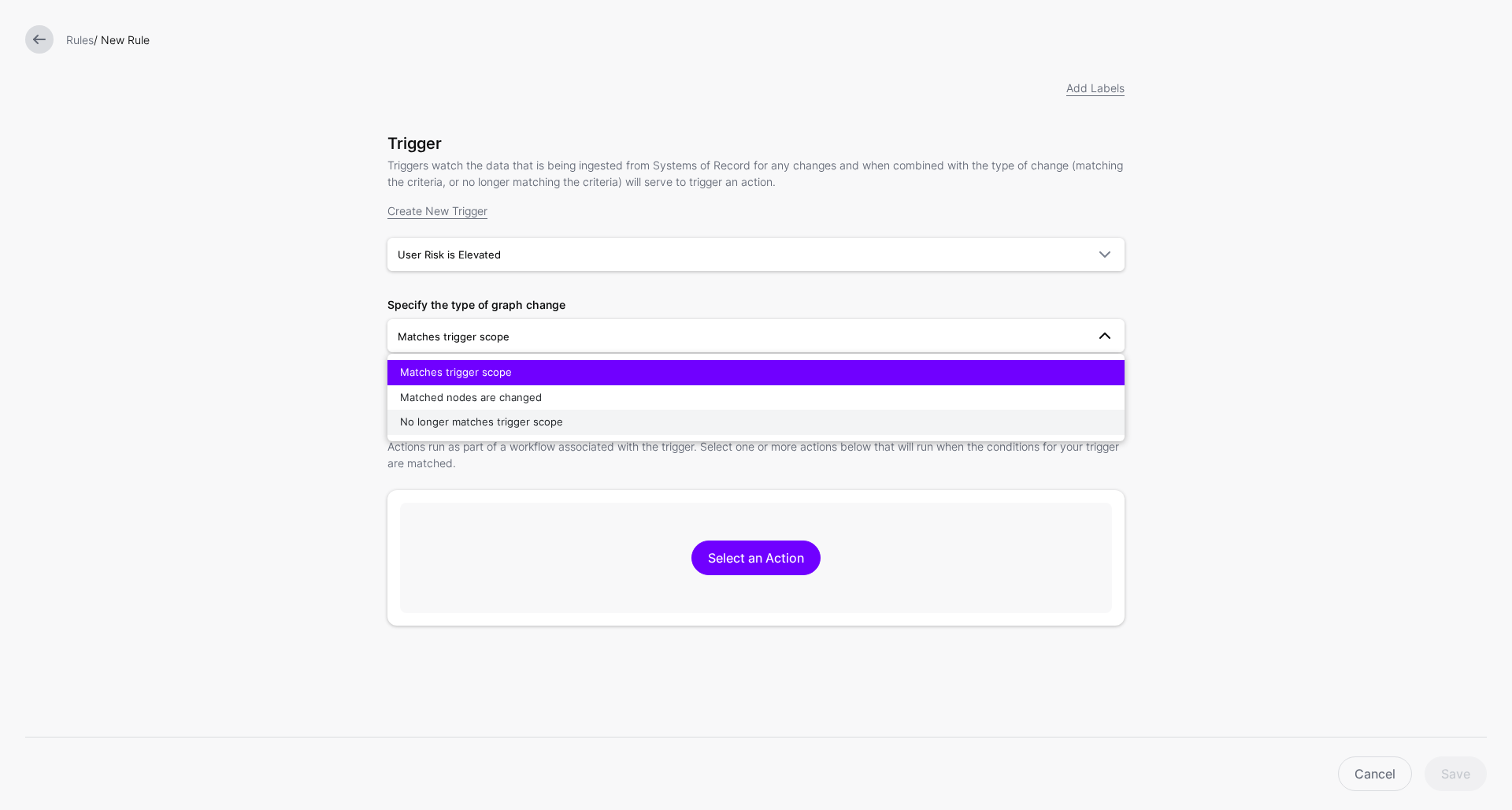
scroll to position [66, 0]
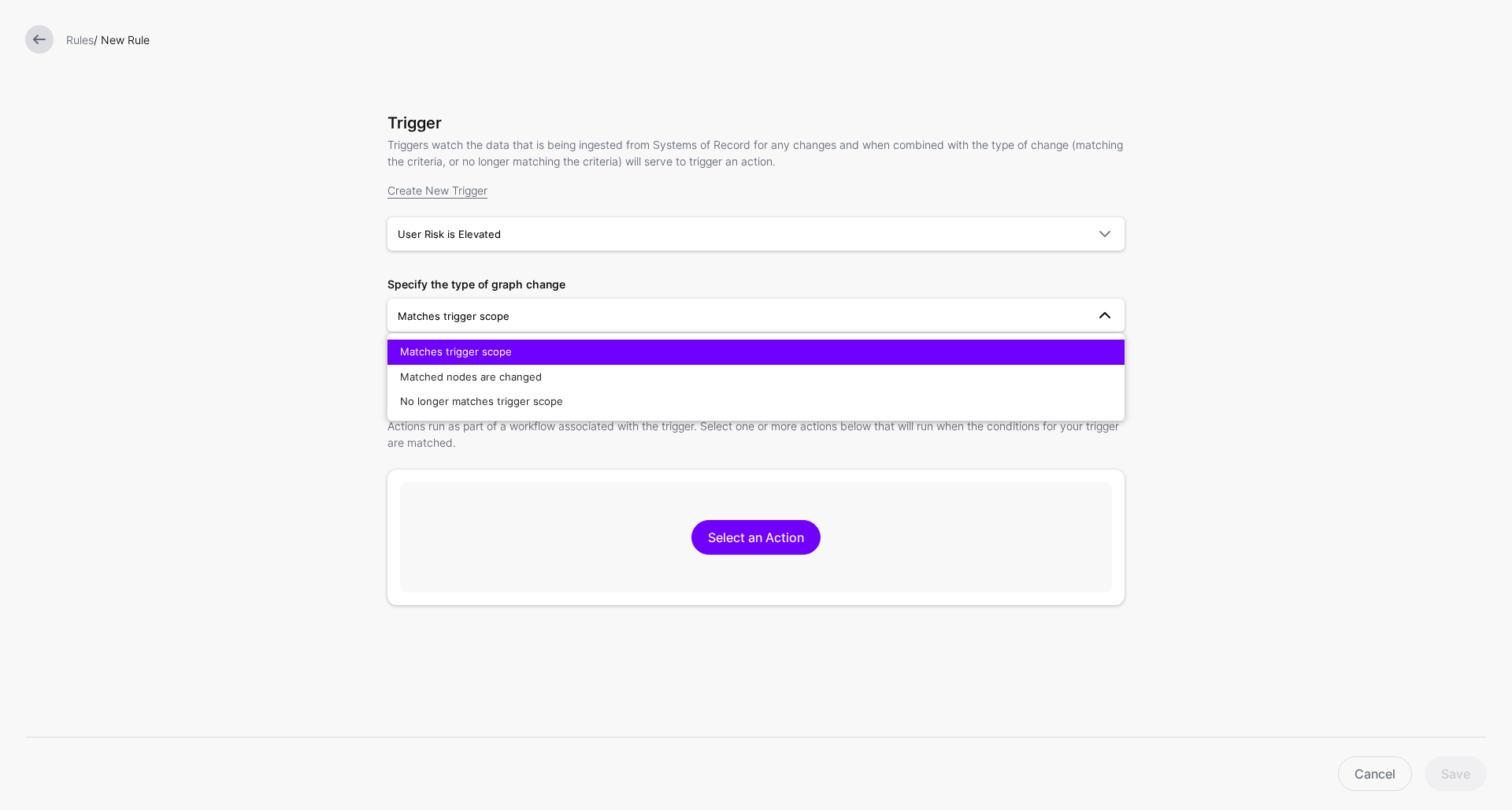
click at [501, 351] on span "Matches trigger scope" at bounding box center [455, 350] width 112 height 12
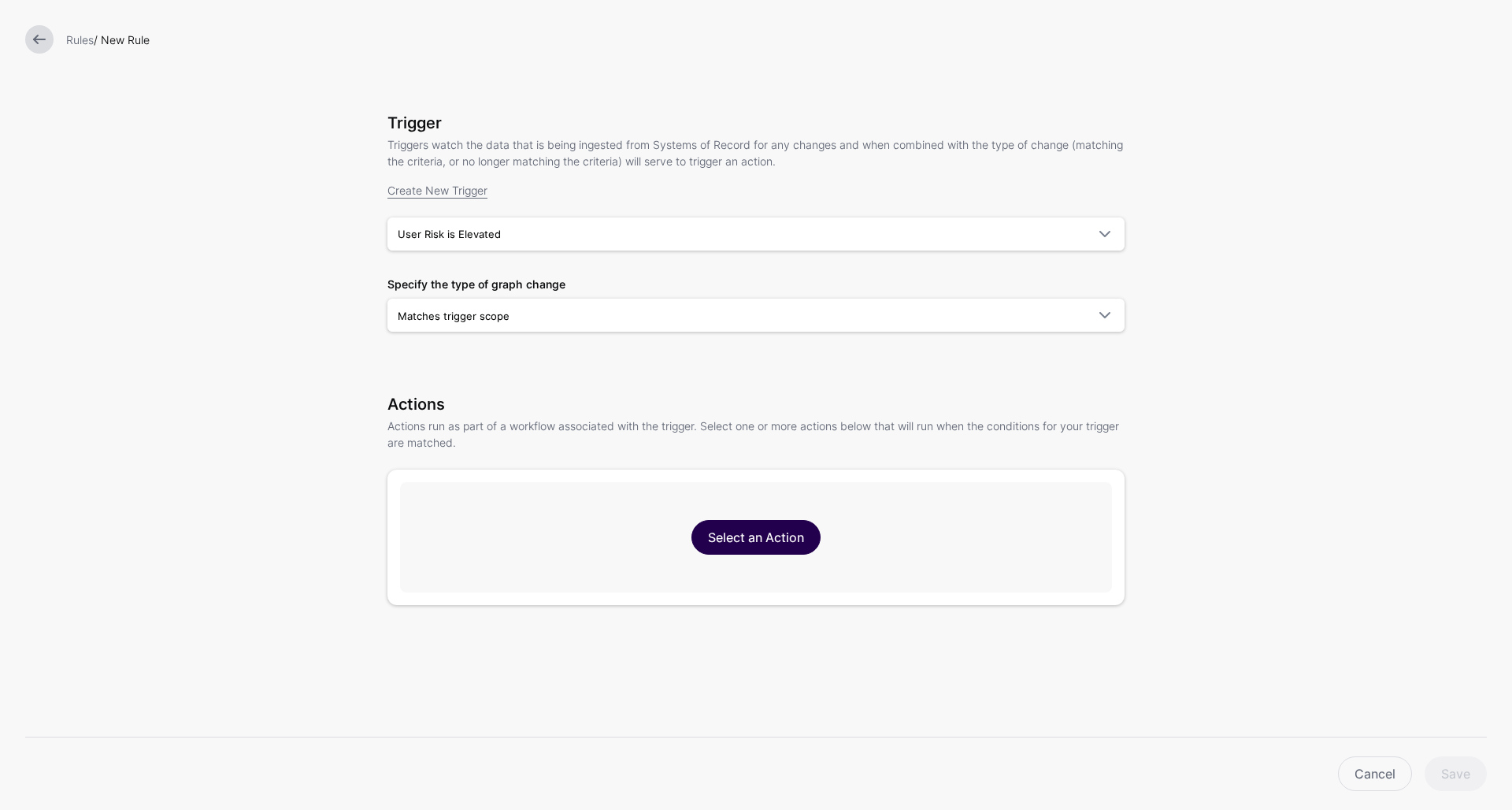
click at [734, 545] on link "Select an Action" at bounding box center [756, 537] width 130 height 35
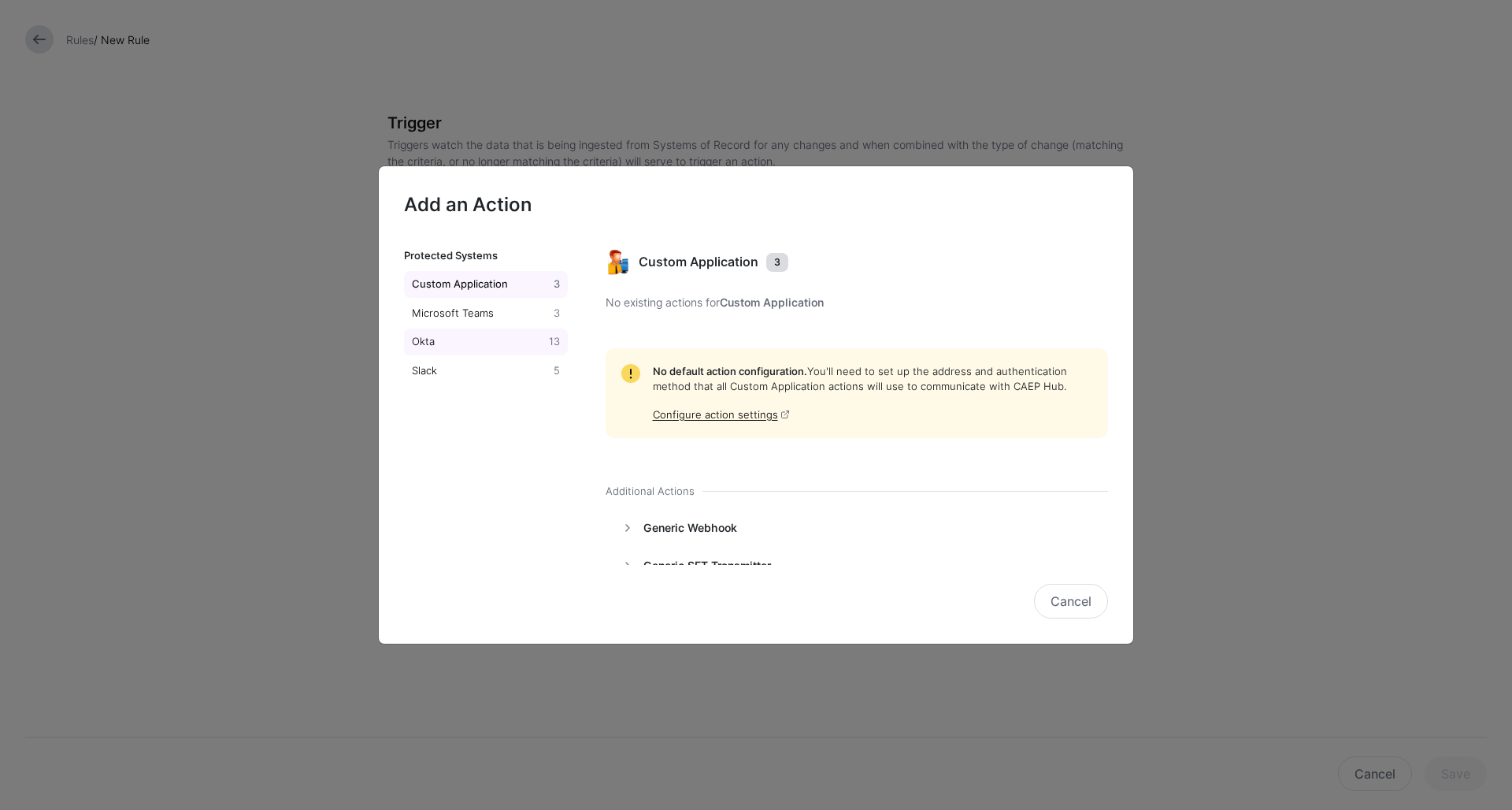
click at [518, 343] on div "Okta" at bounding box center [477, 342] width 137 height 16
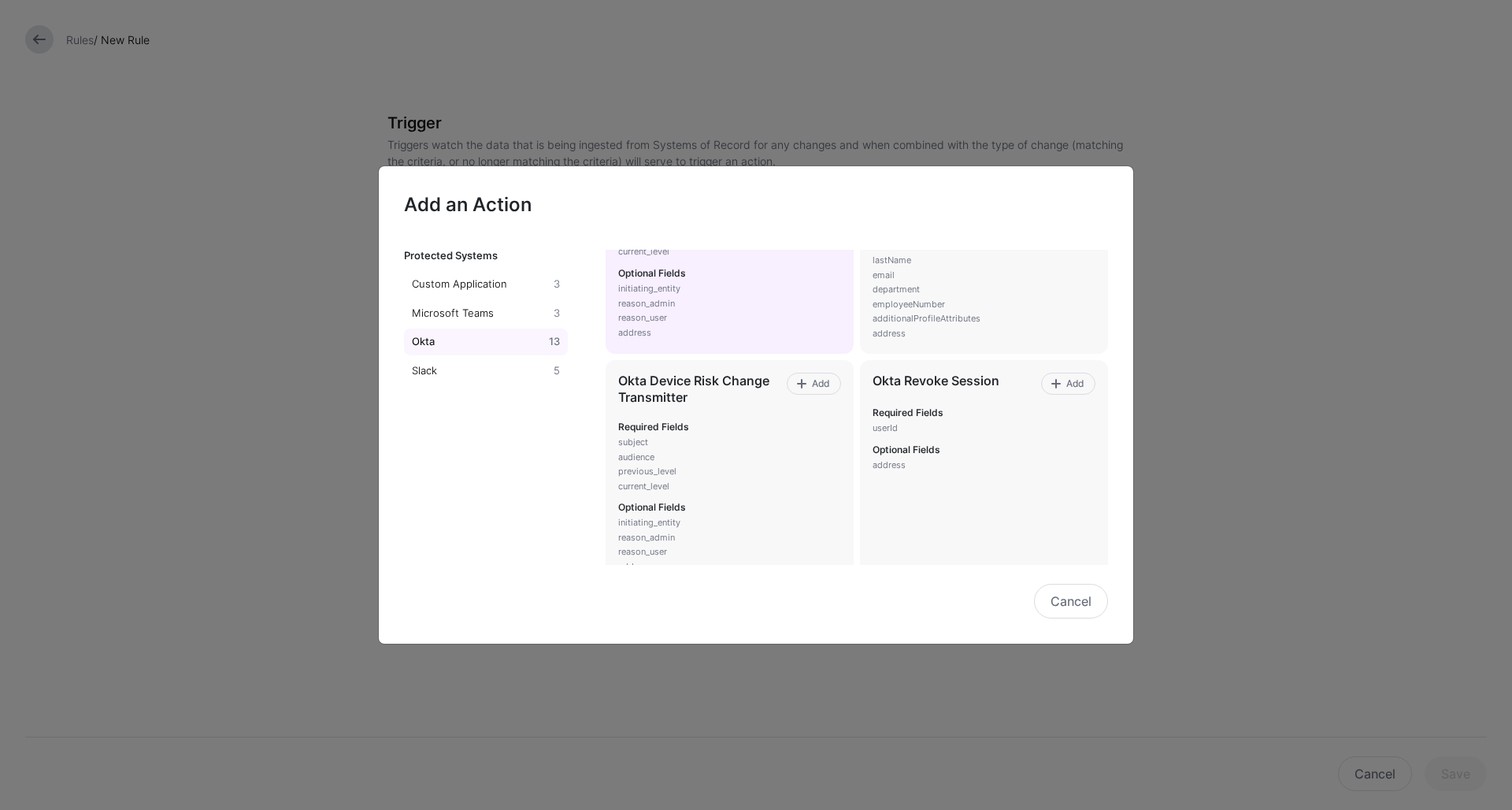
scroll to position [165, 0]
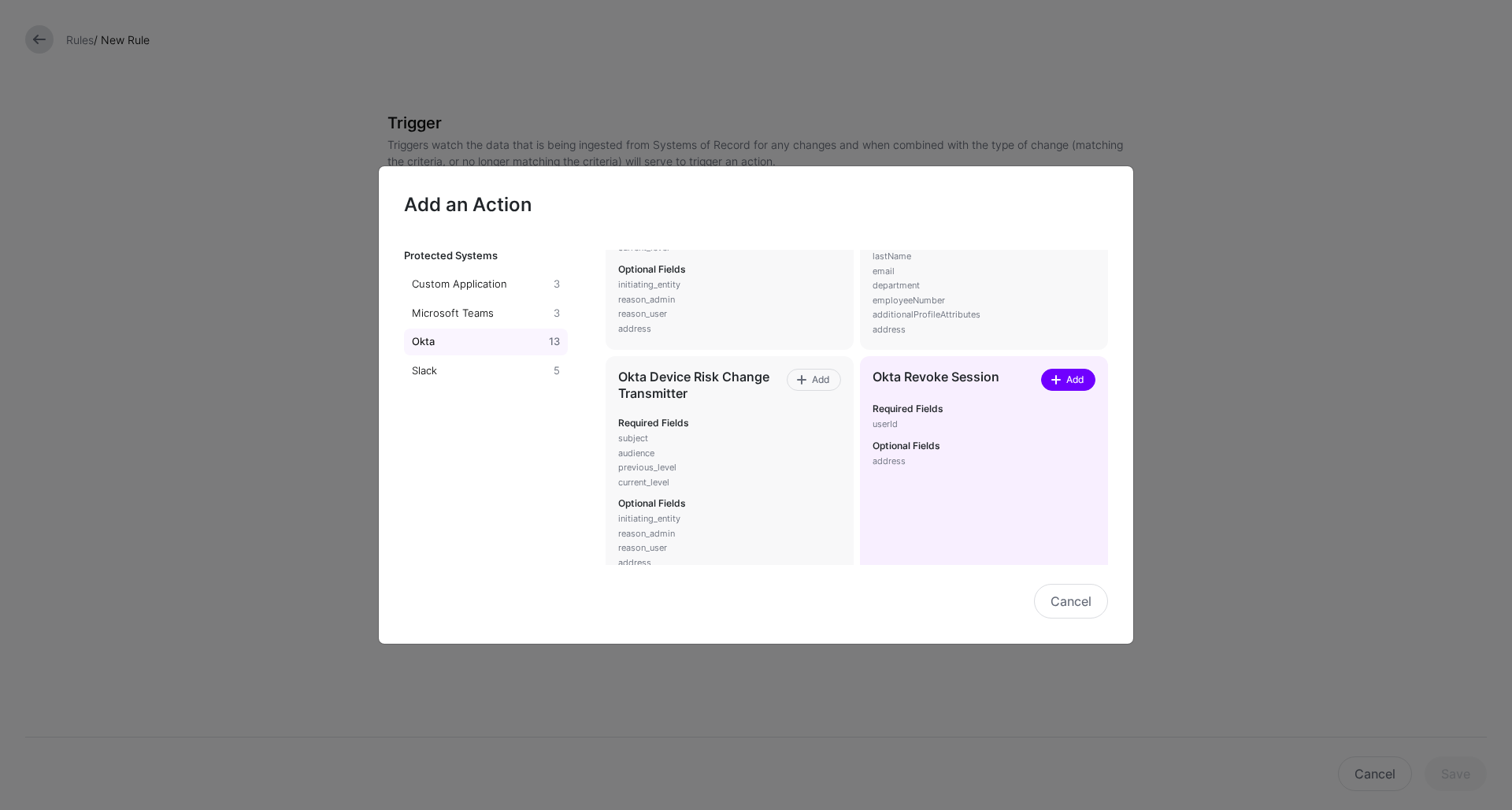
click at [1081, 378] on span "Add" at bounding box center [1075, 380] width 22 height 14
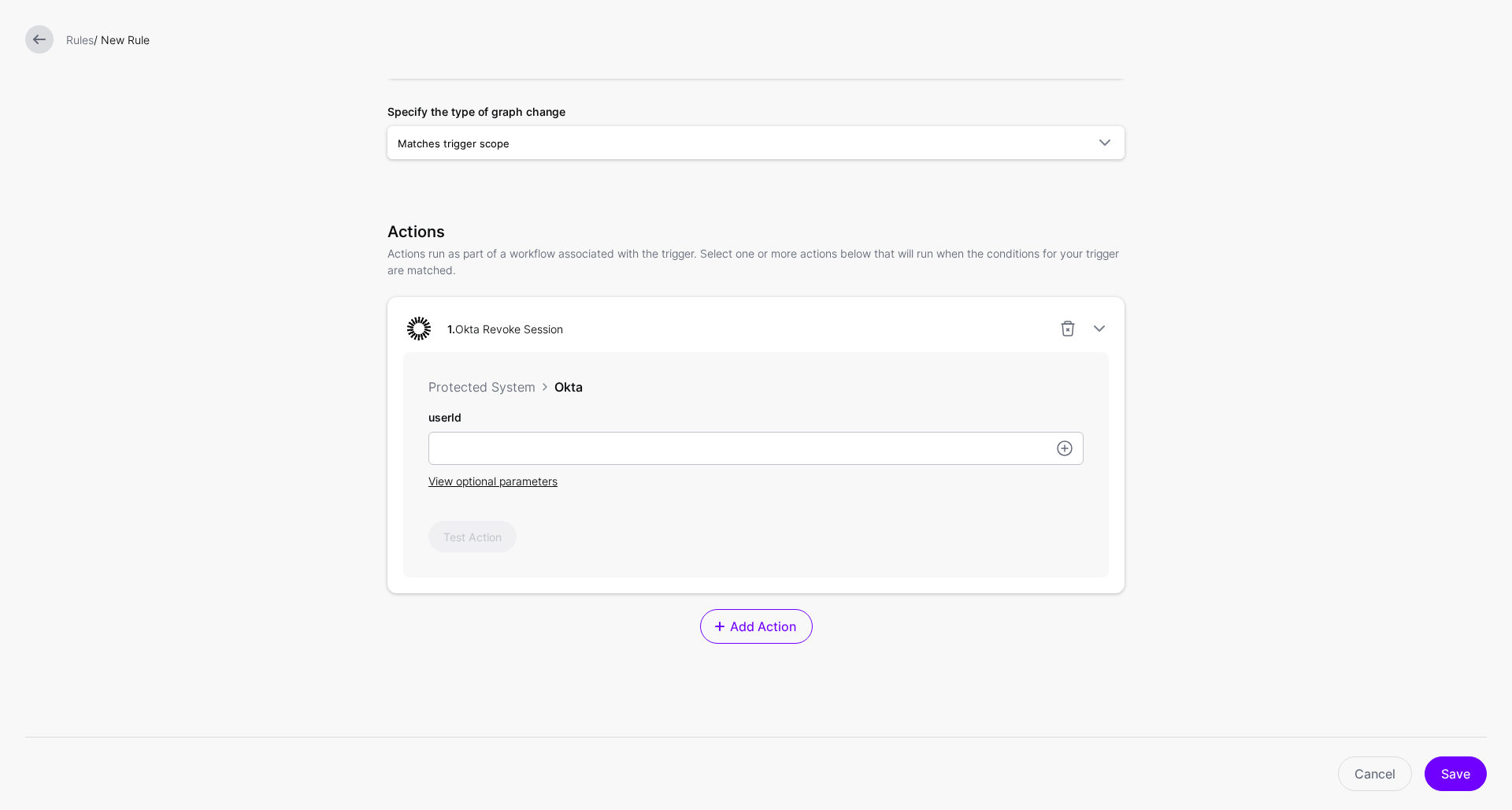
scroll to position [247, 0]
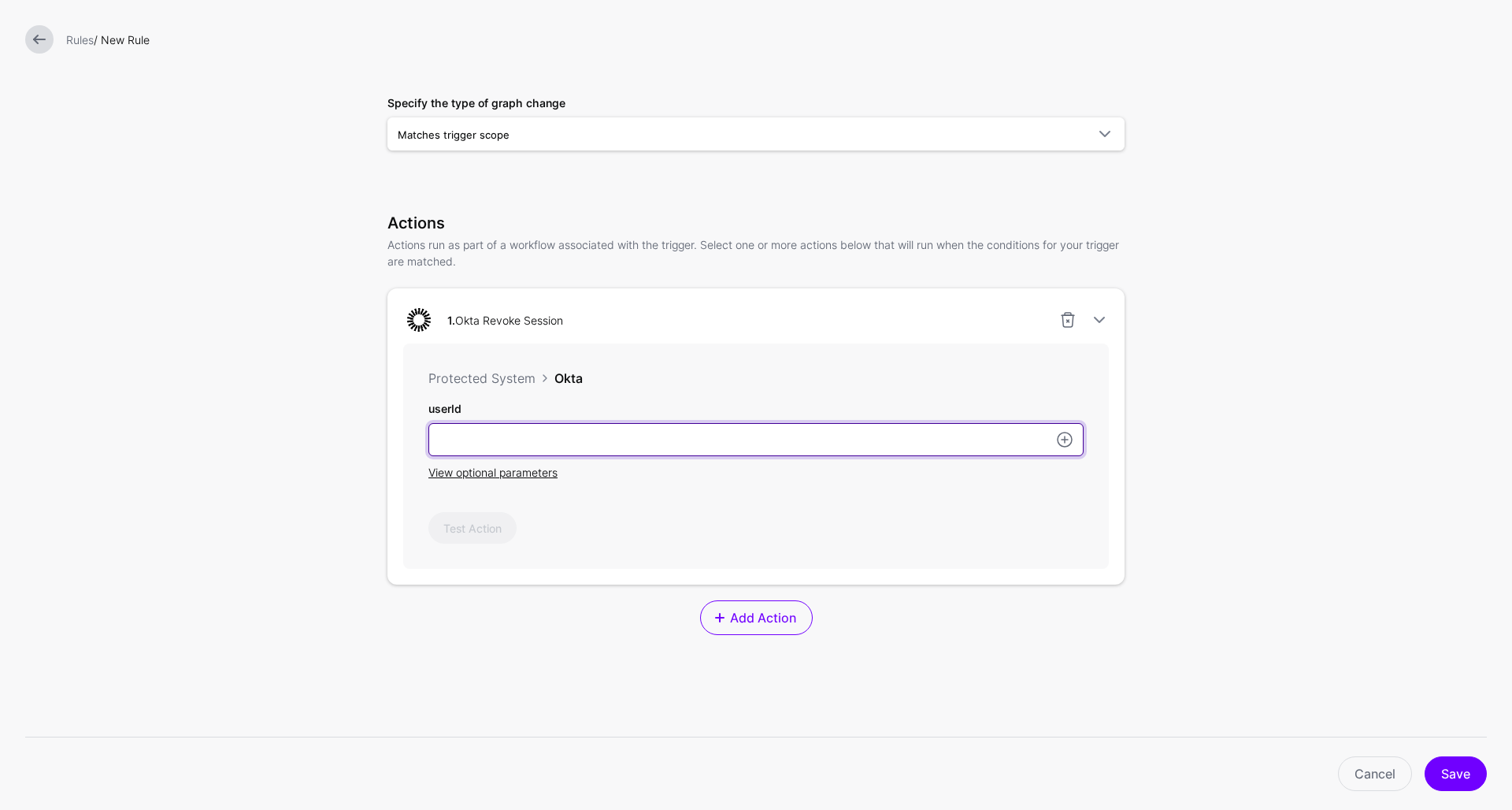
click at [729, 443] on input "userId" at bounding box center [756, 439] width 656 height 33
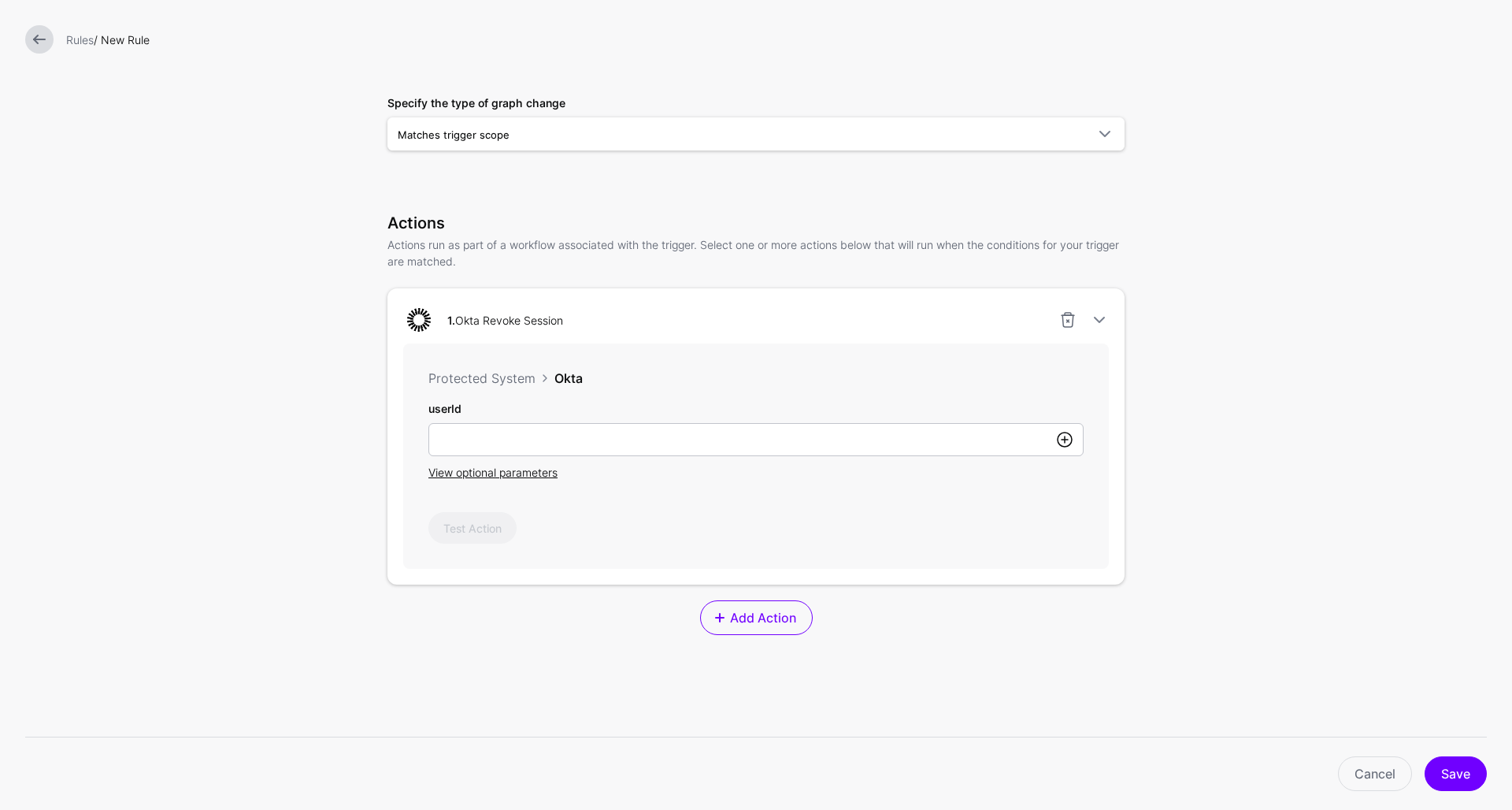
click at [1063, 441] on link at bounding box center [1065, 440] width 19 height 19
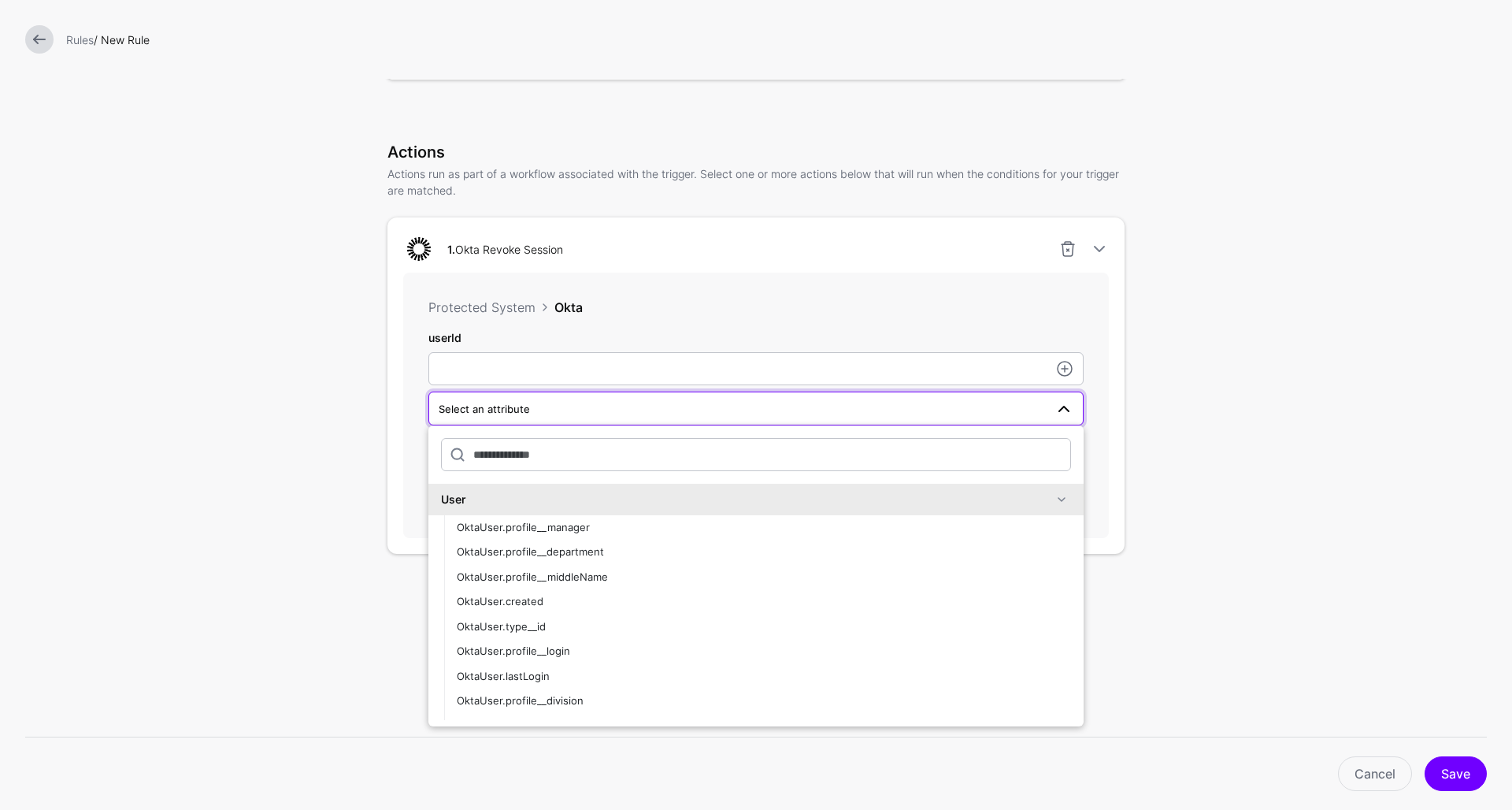
scroll to position [320, 0]
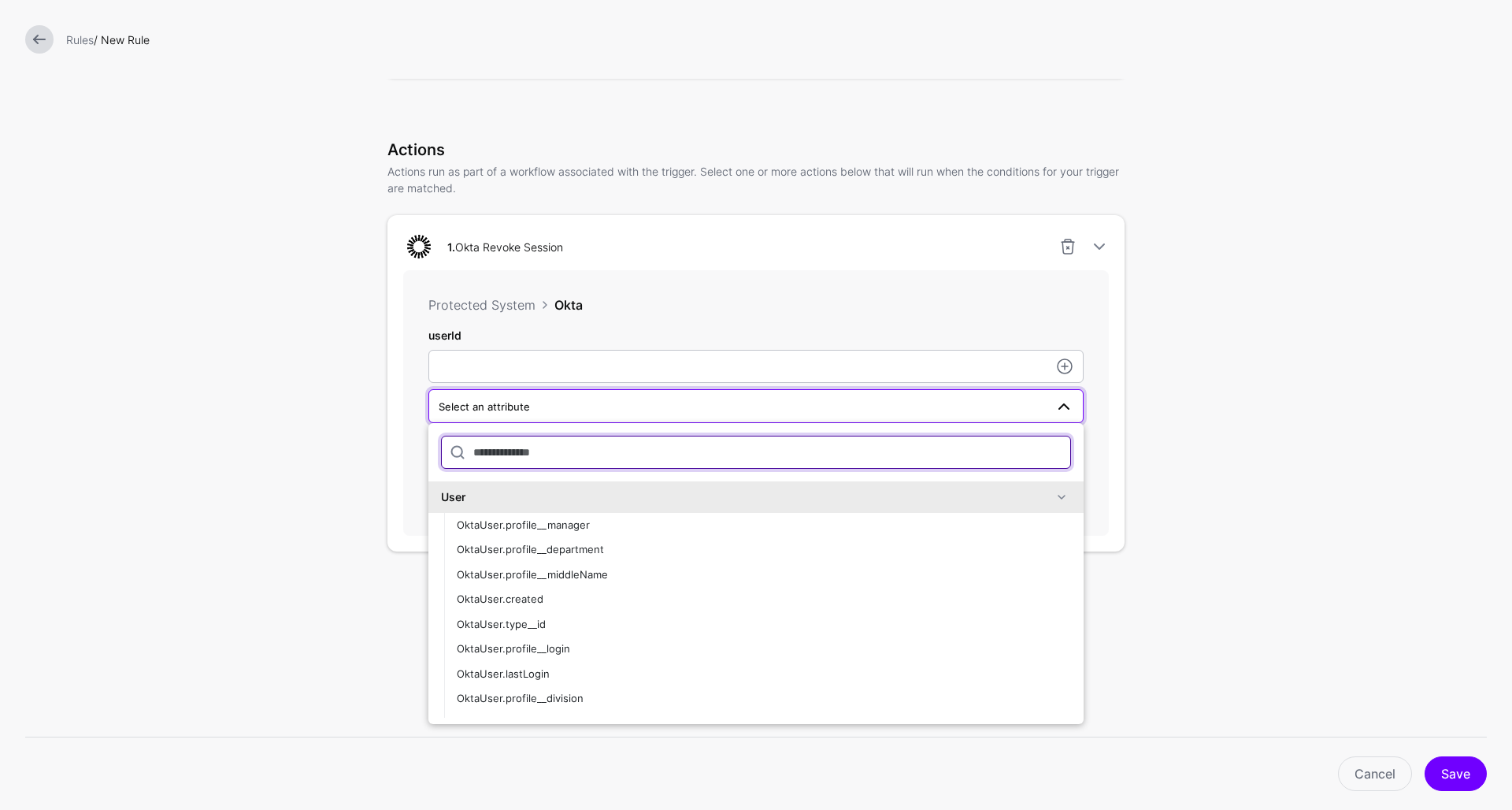
click at [495, 458] on input "text" at bounding box center [756, 452] width 630 height 33
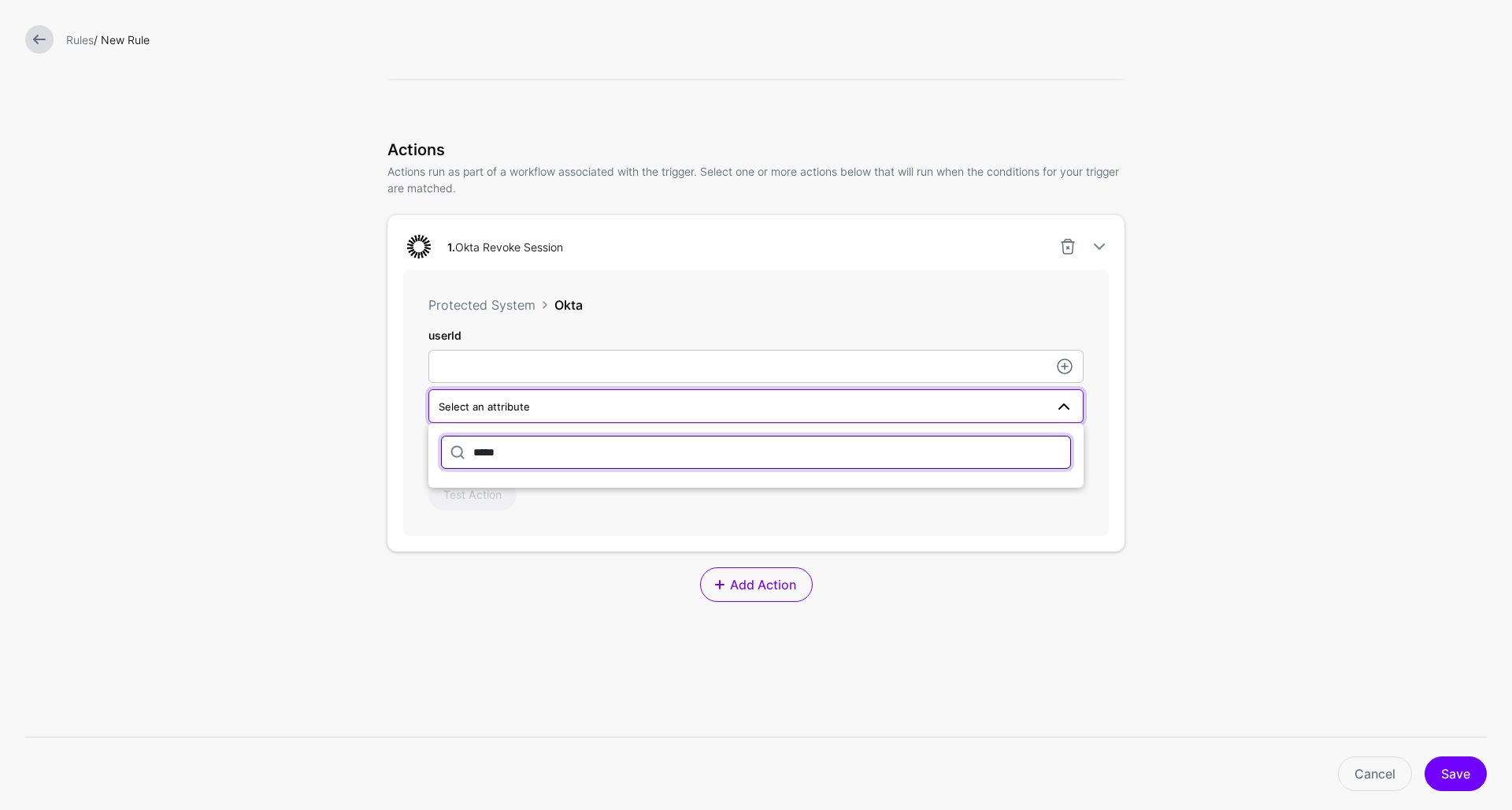
type input "****"
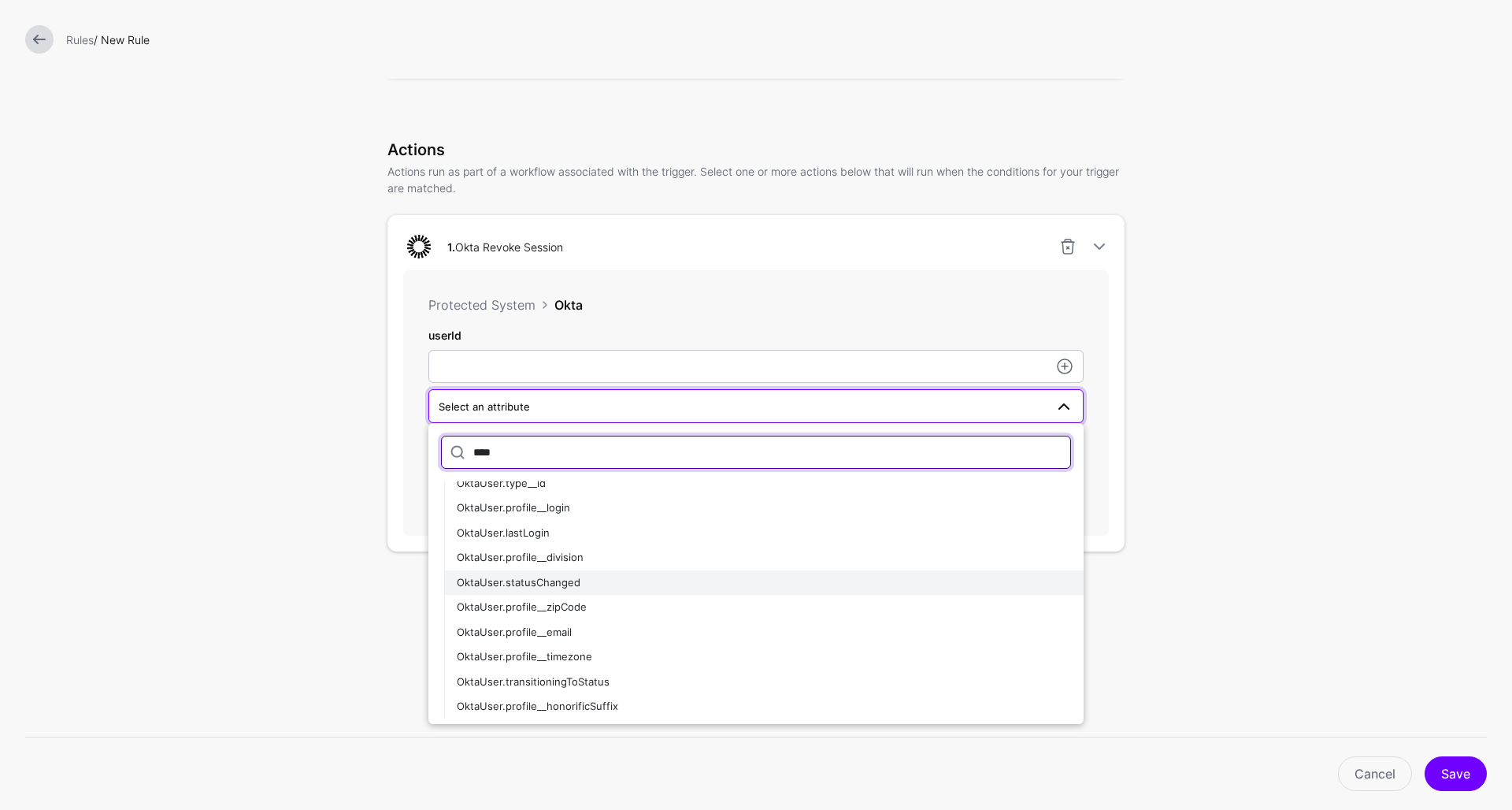
scroll to position [144, 0]
type input "*****"
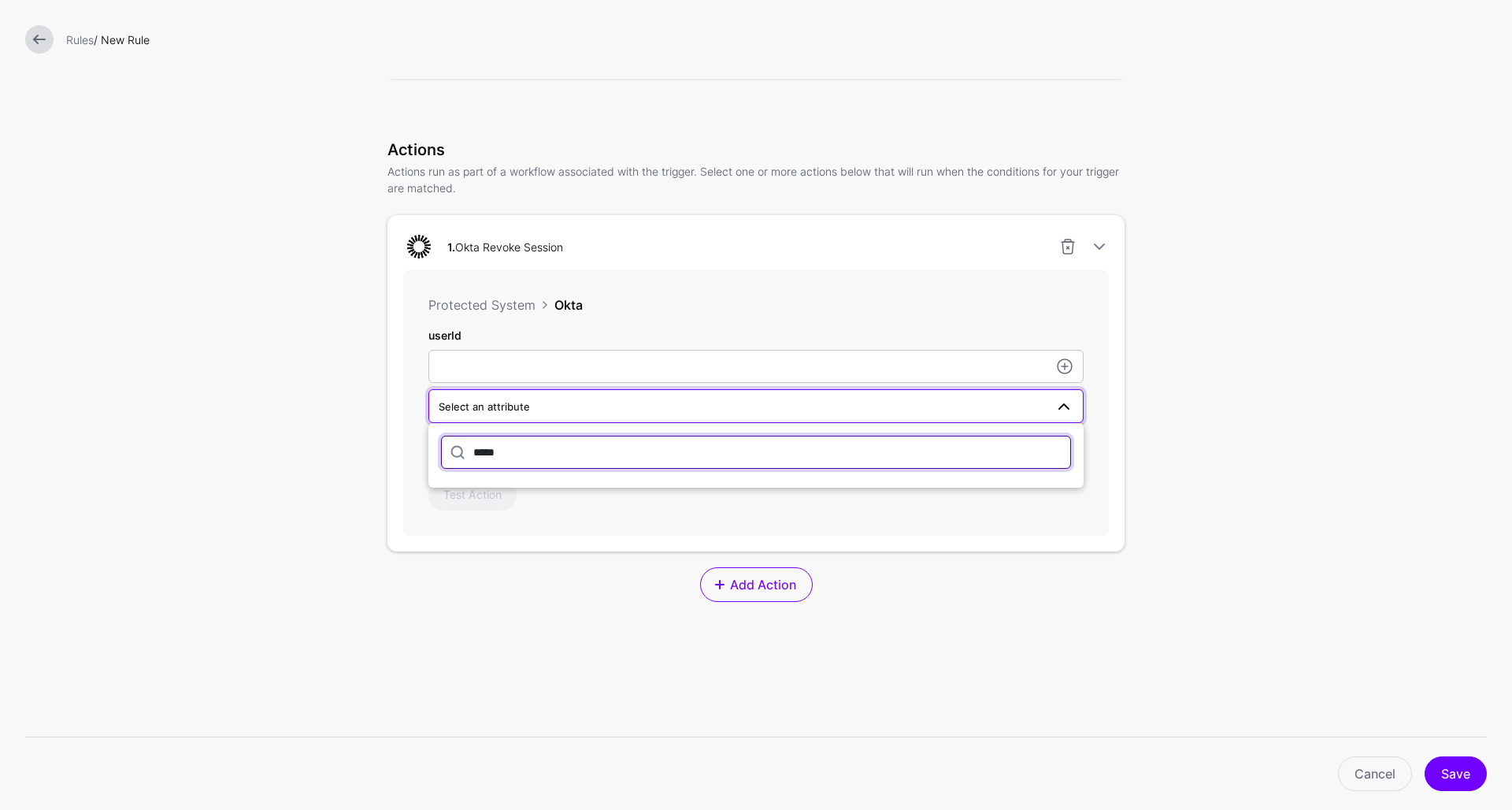
scroll to position [0, 0]
type input "*******"
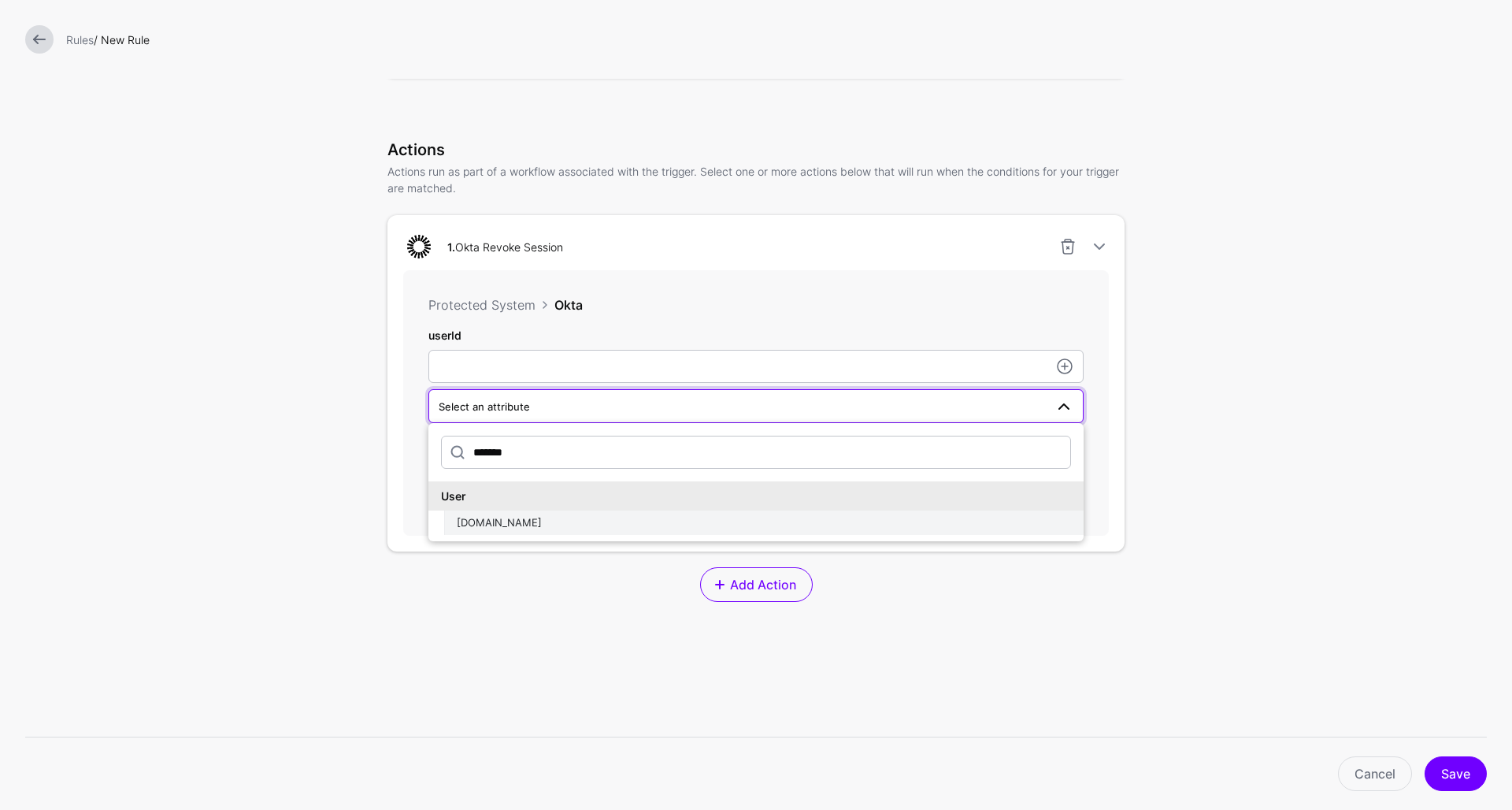
click at [530, 525] on div "[DOMAIN_NAME]" at bounding box center [764, 523] width 614 height 16
type input "**********"
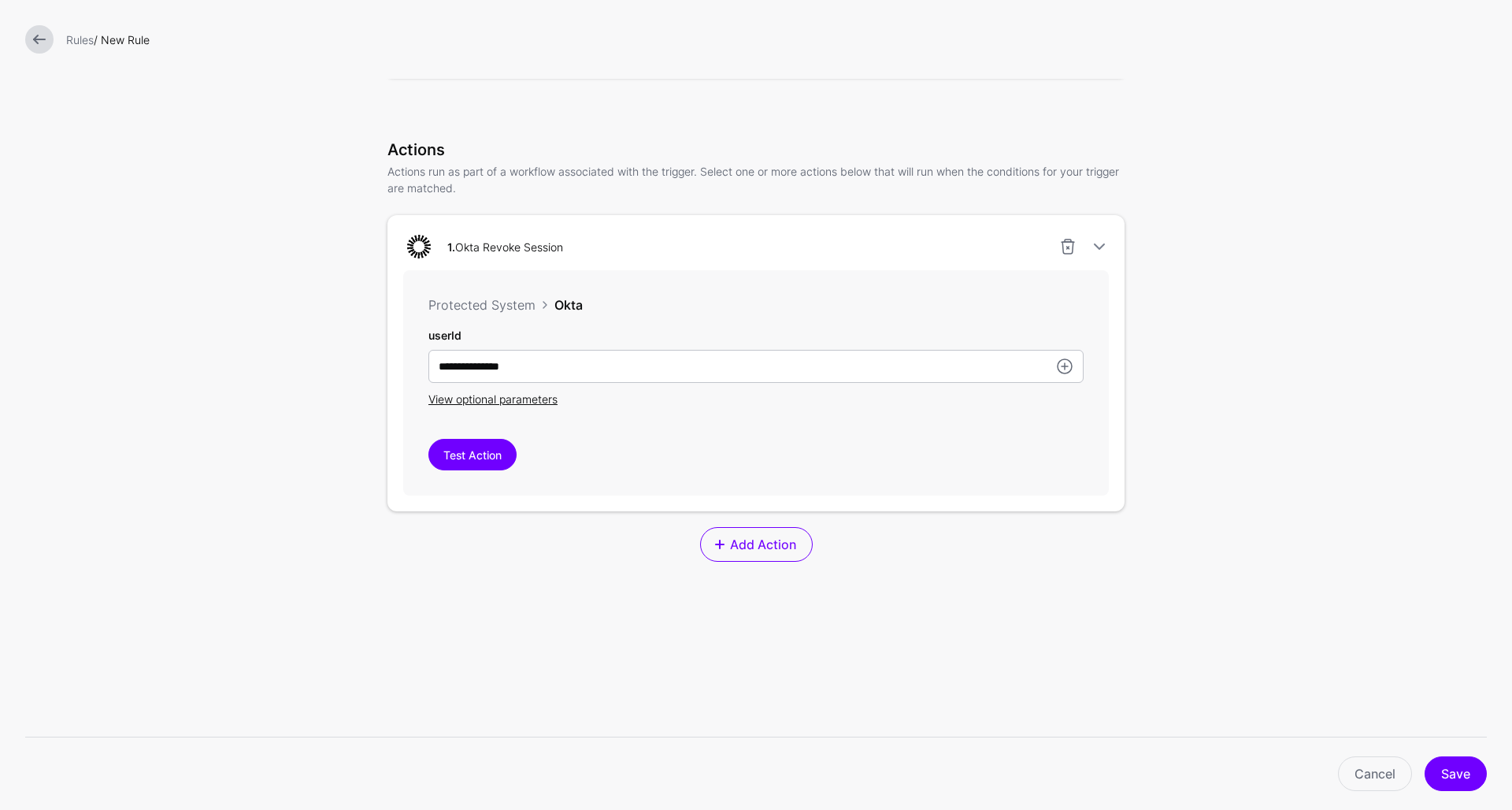
click at [748, 549] on span "Add Action" at bounding box center [763, 545] width 70 height 19
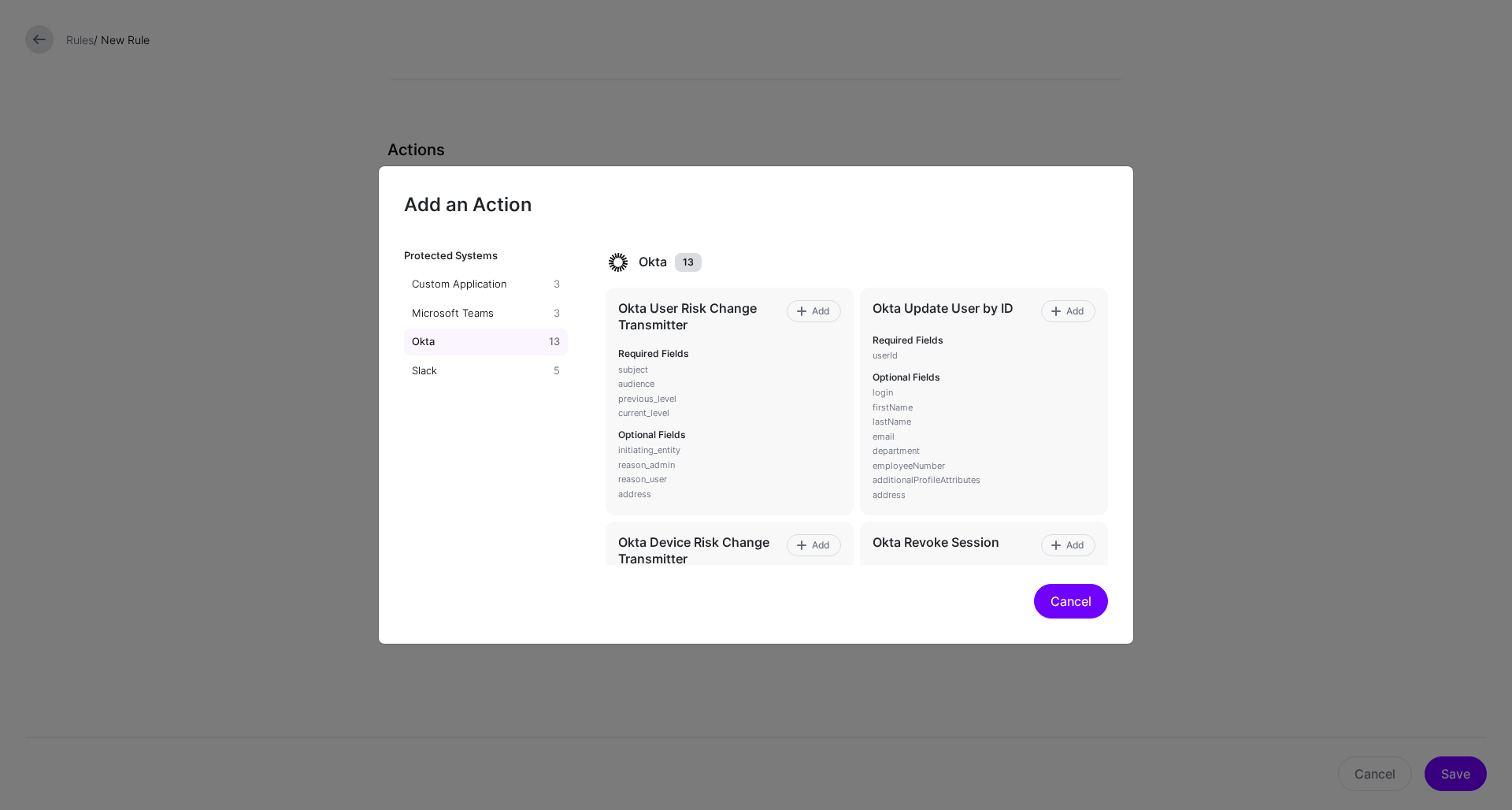
click at [1072, 609] on button "Cancel" at bounding box center [1071, 601] width 74 height 35
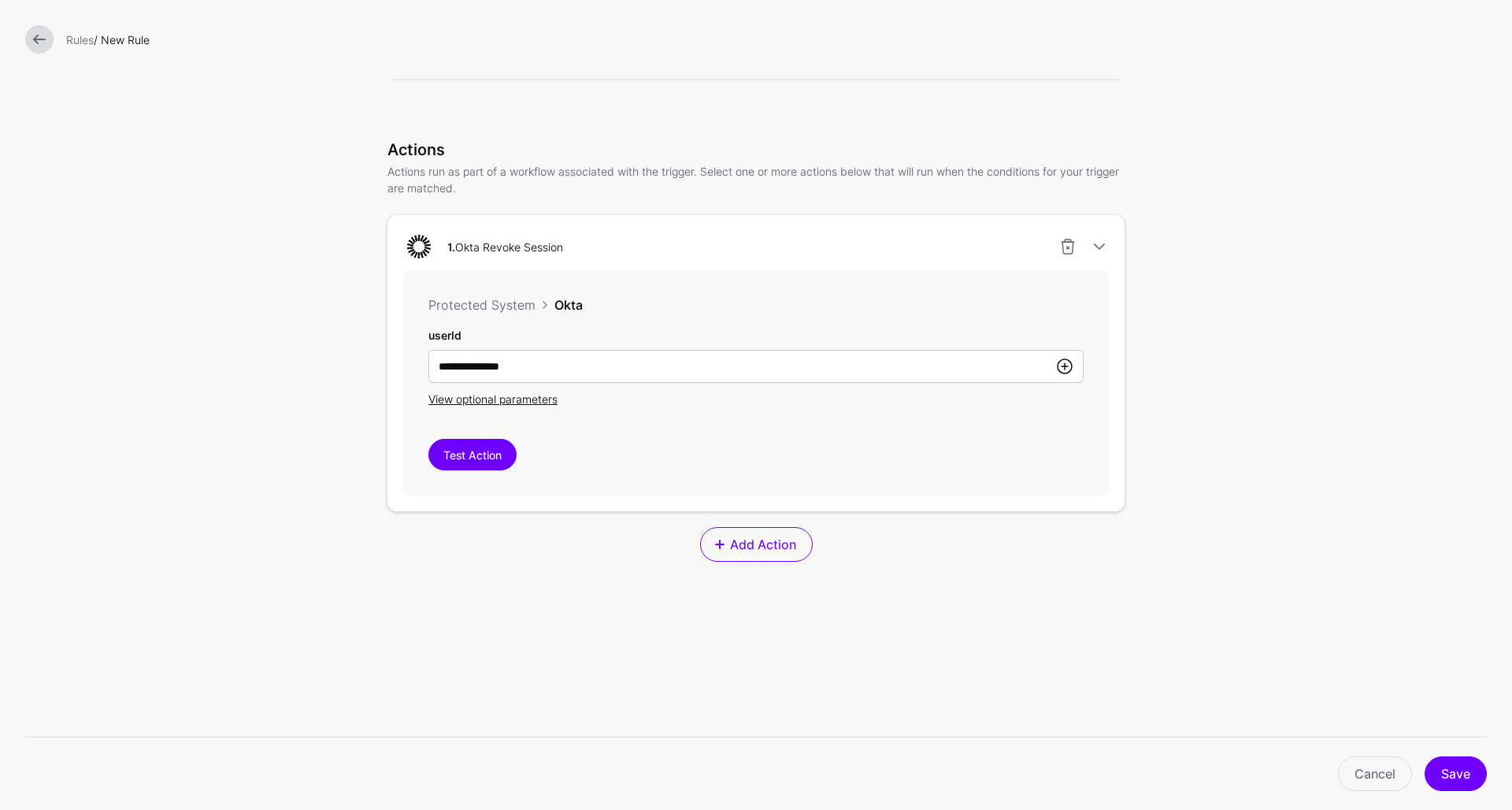
click at [1068, 370] on link at bounding box center [1065, 366] width 19 height 19
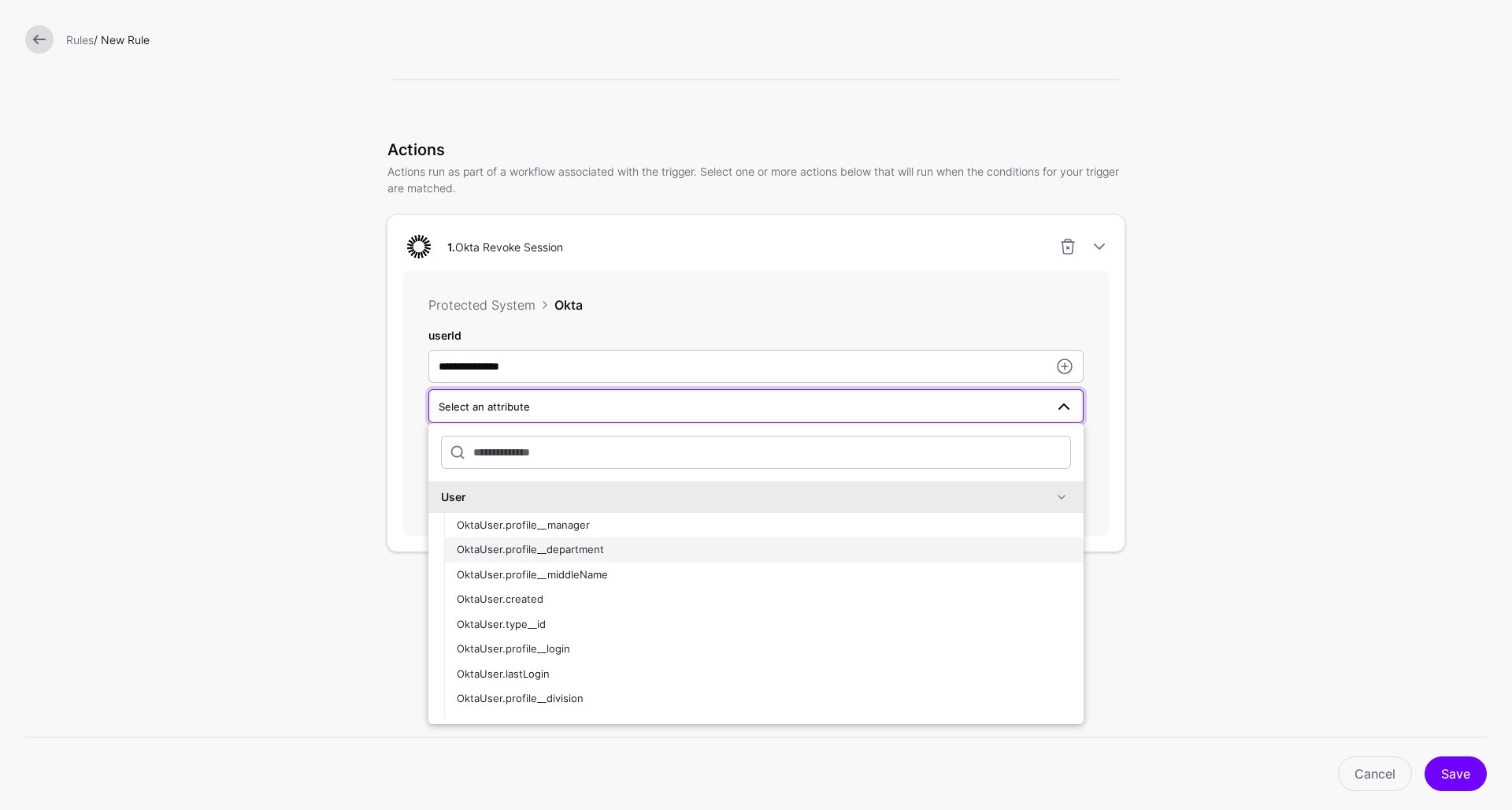
scroll to position [21, 0]
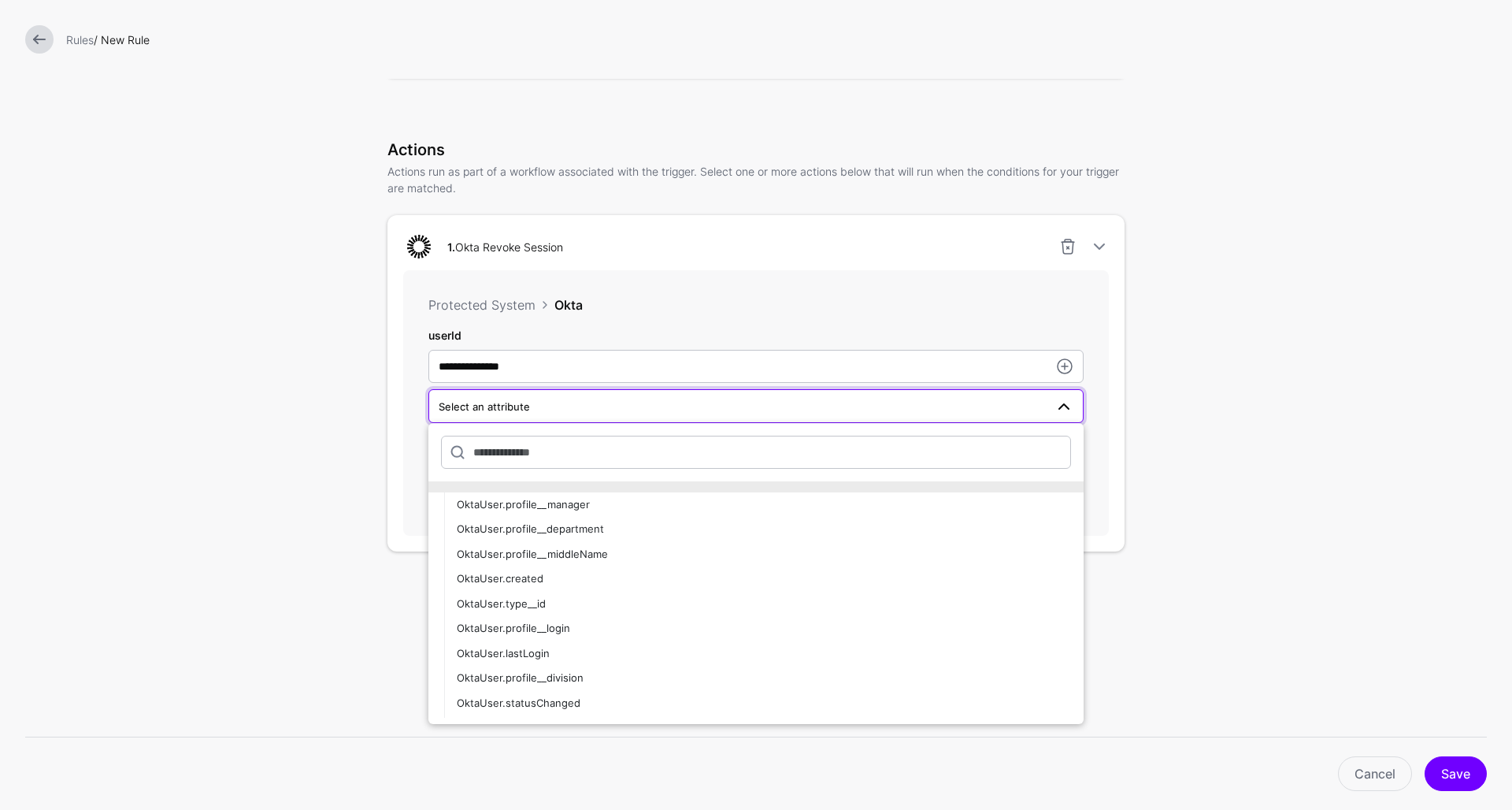
click at [331, 476] on form "**********" at bounding box center [756, 314] width 1512 height 1270
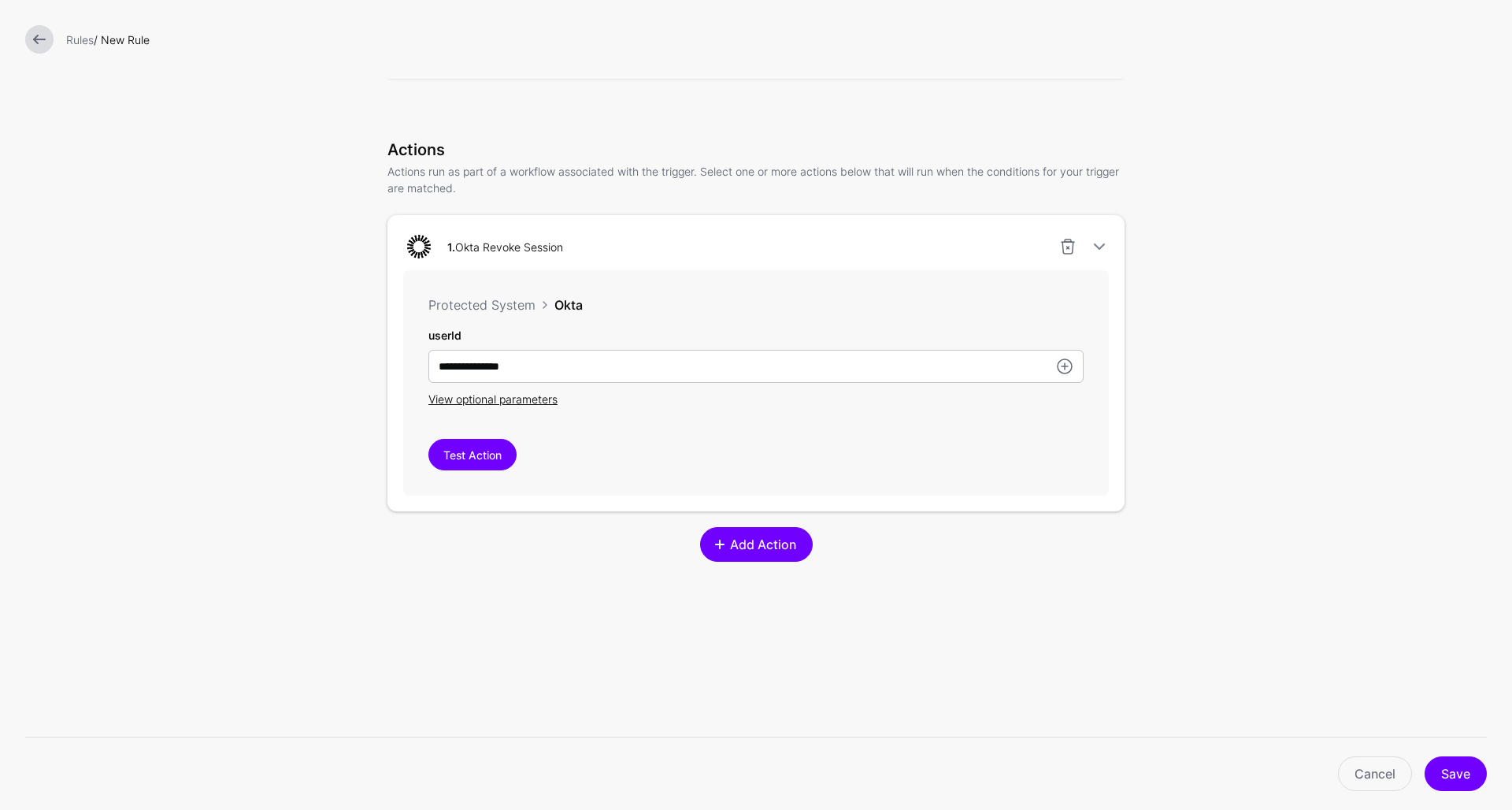
click at [779, 544] on span "Add Action" at bounding box center [763, 545] width 70 height 19
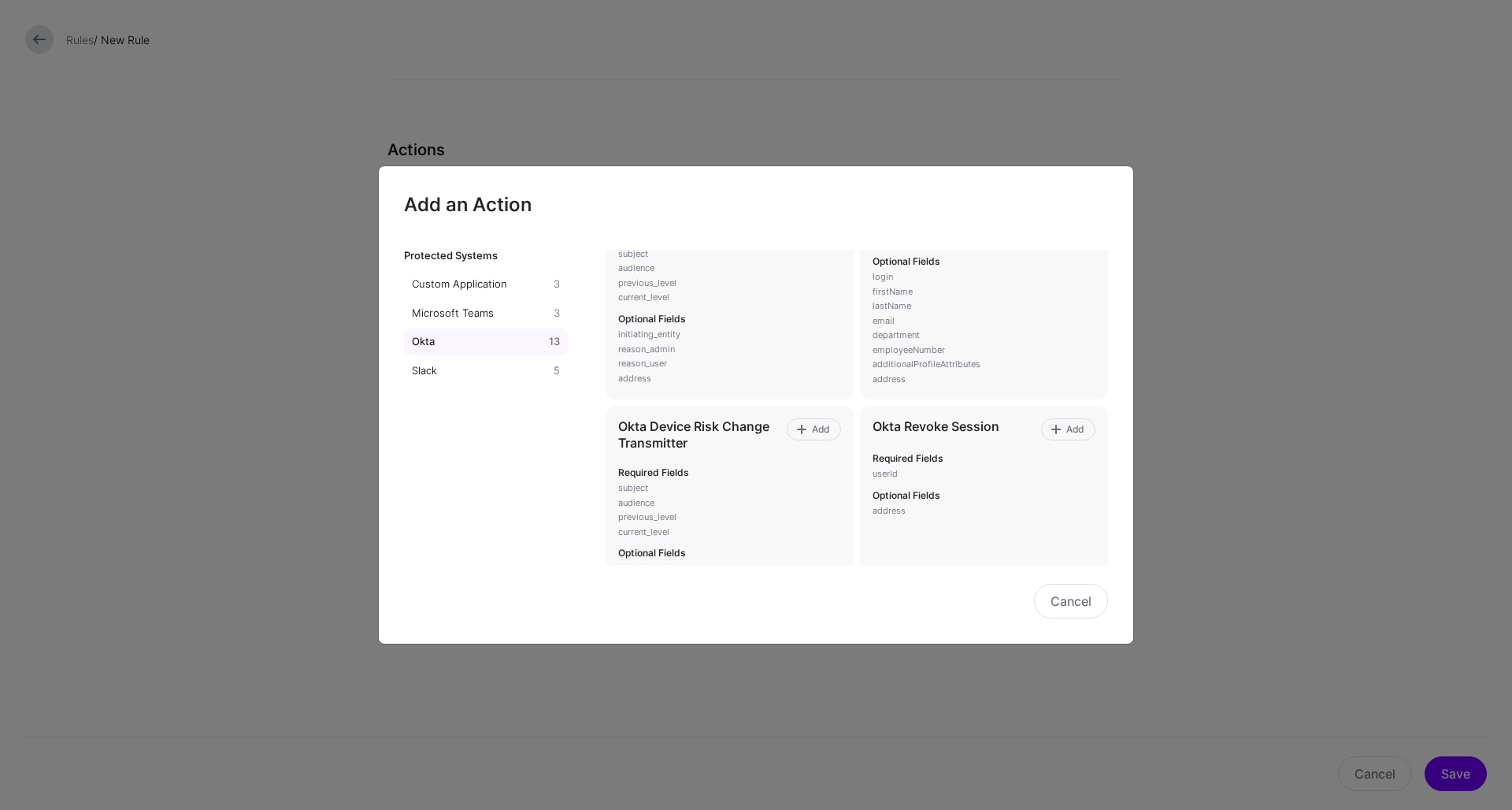
scroll to position [119, 0]
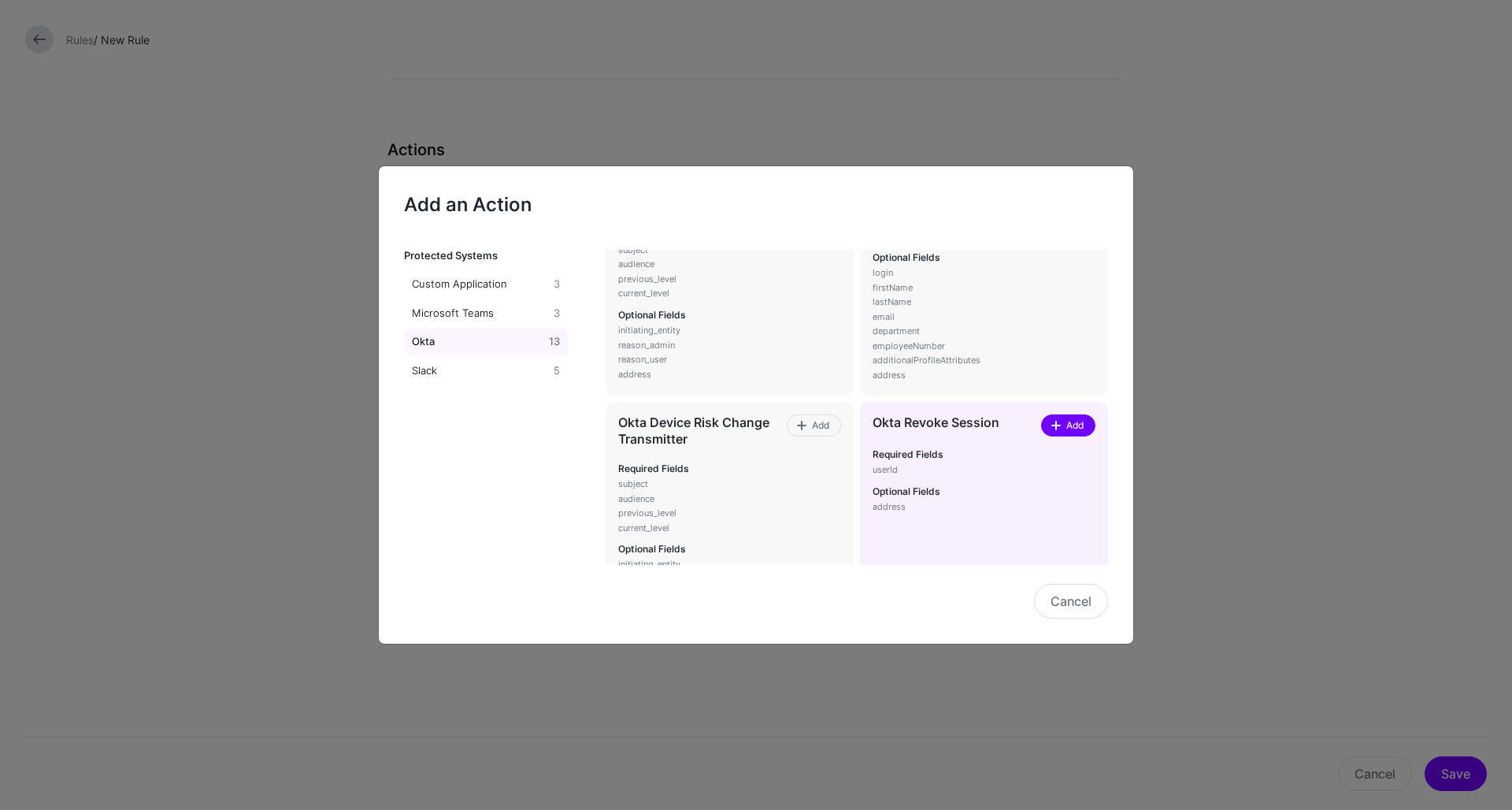
click at [1079, 424] on span "Add" at bounding box center [1075, 425] width 22 height 14
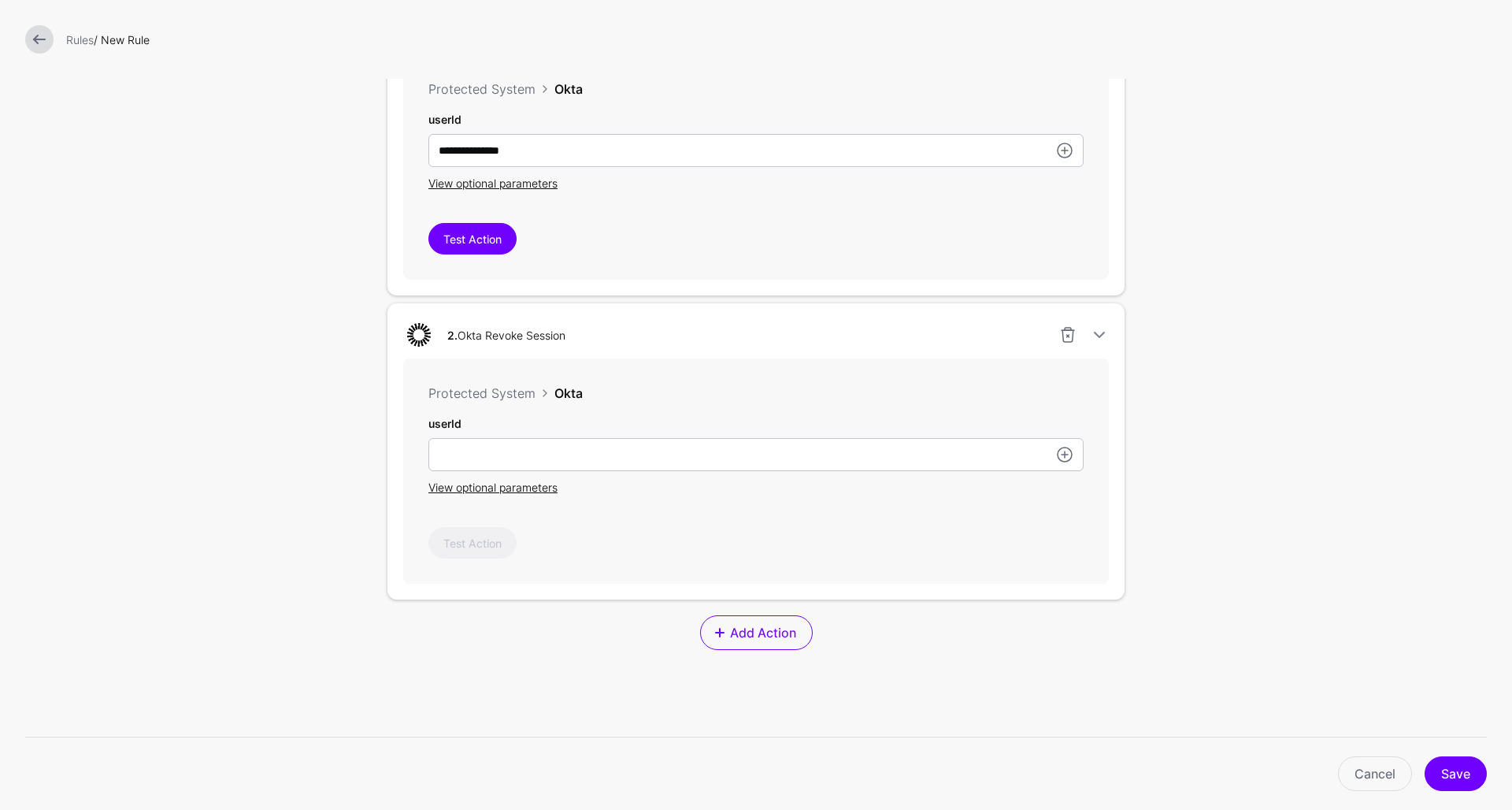
scroll to position [536, 0]
drag, startPoint x: 589, startPoint y: 534, endPoint x: 1068, endPoint y: 334, distance: 519.1
click at [1068, 334] on link at bounding box center [1068, 336] width 19 height 19
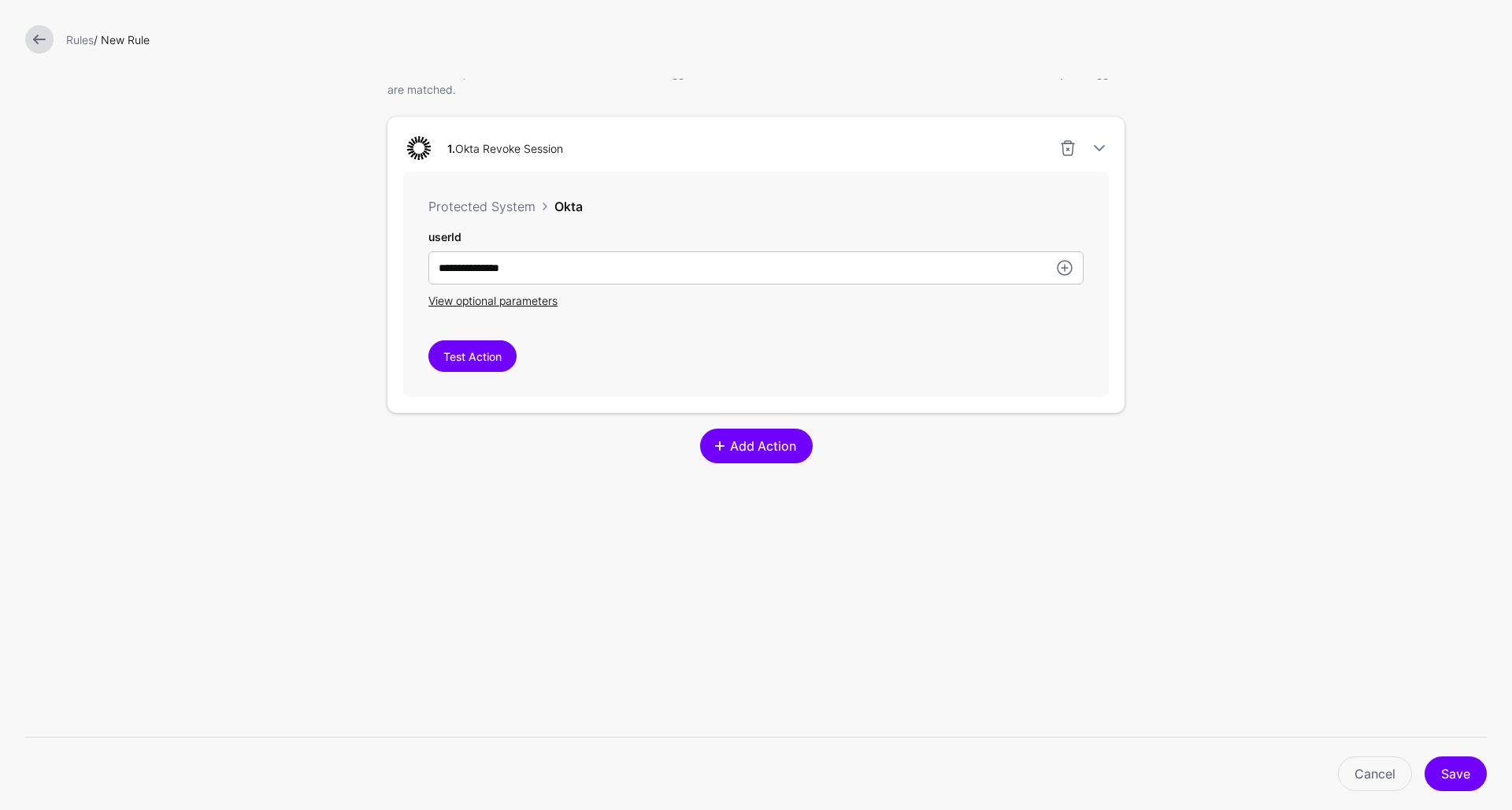
click at [736, 448] on span "Add Action" at bounding box center [763, 446] width 70 height 19
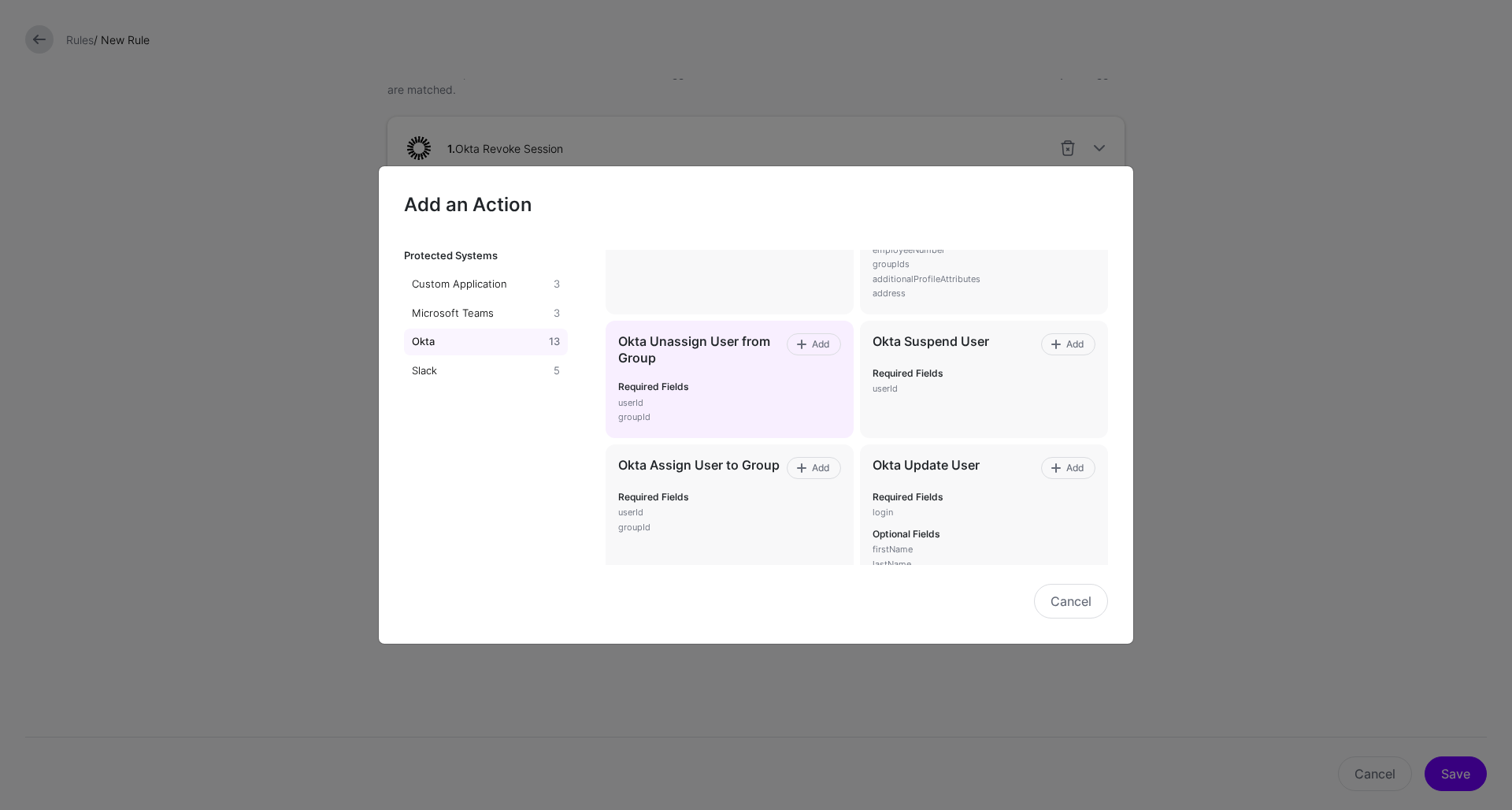
scroll to position [675, 0]
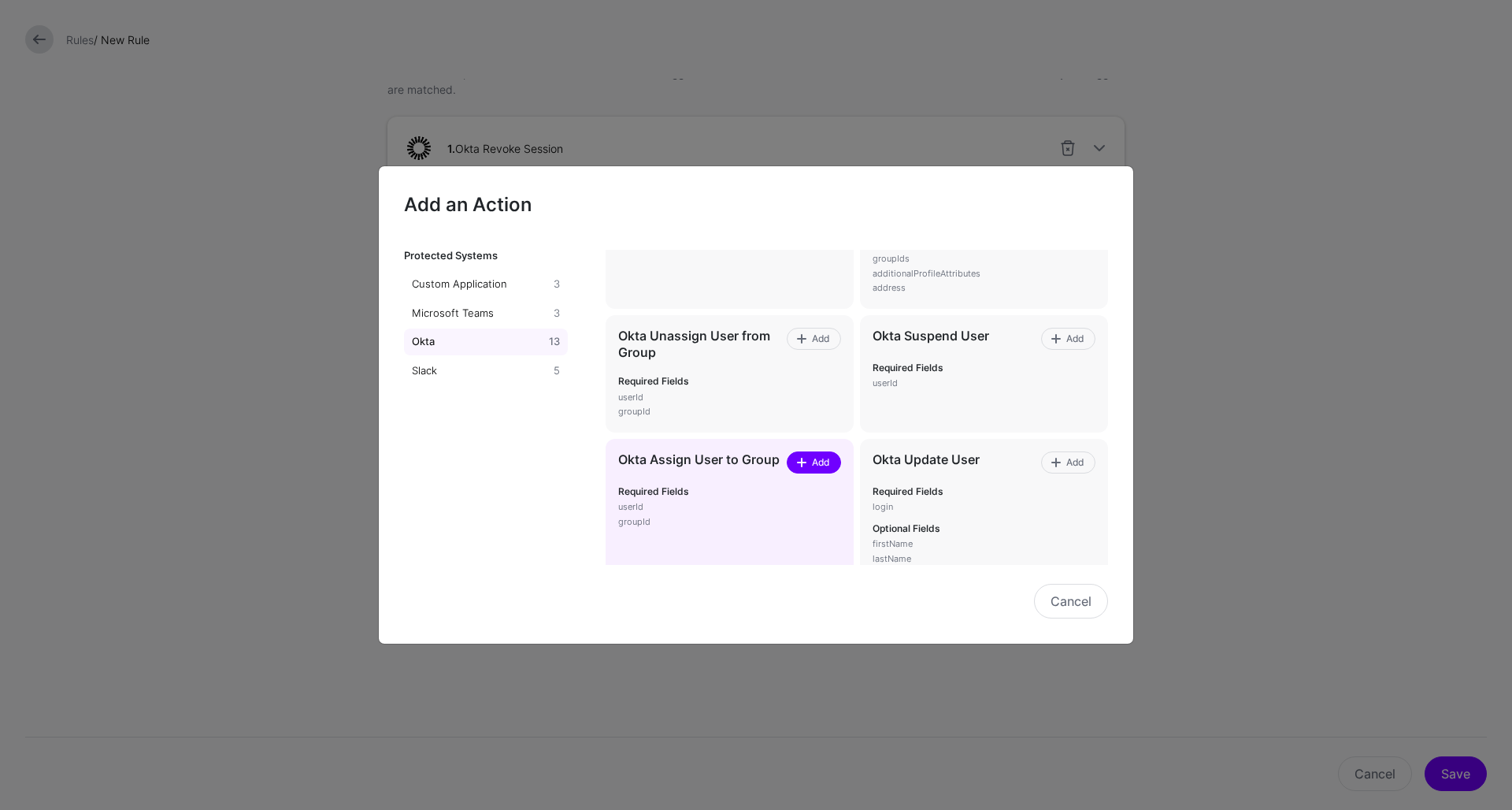
click at [816, 456] on span "Add" at bounding box center [820, 462] width 22 height 14
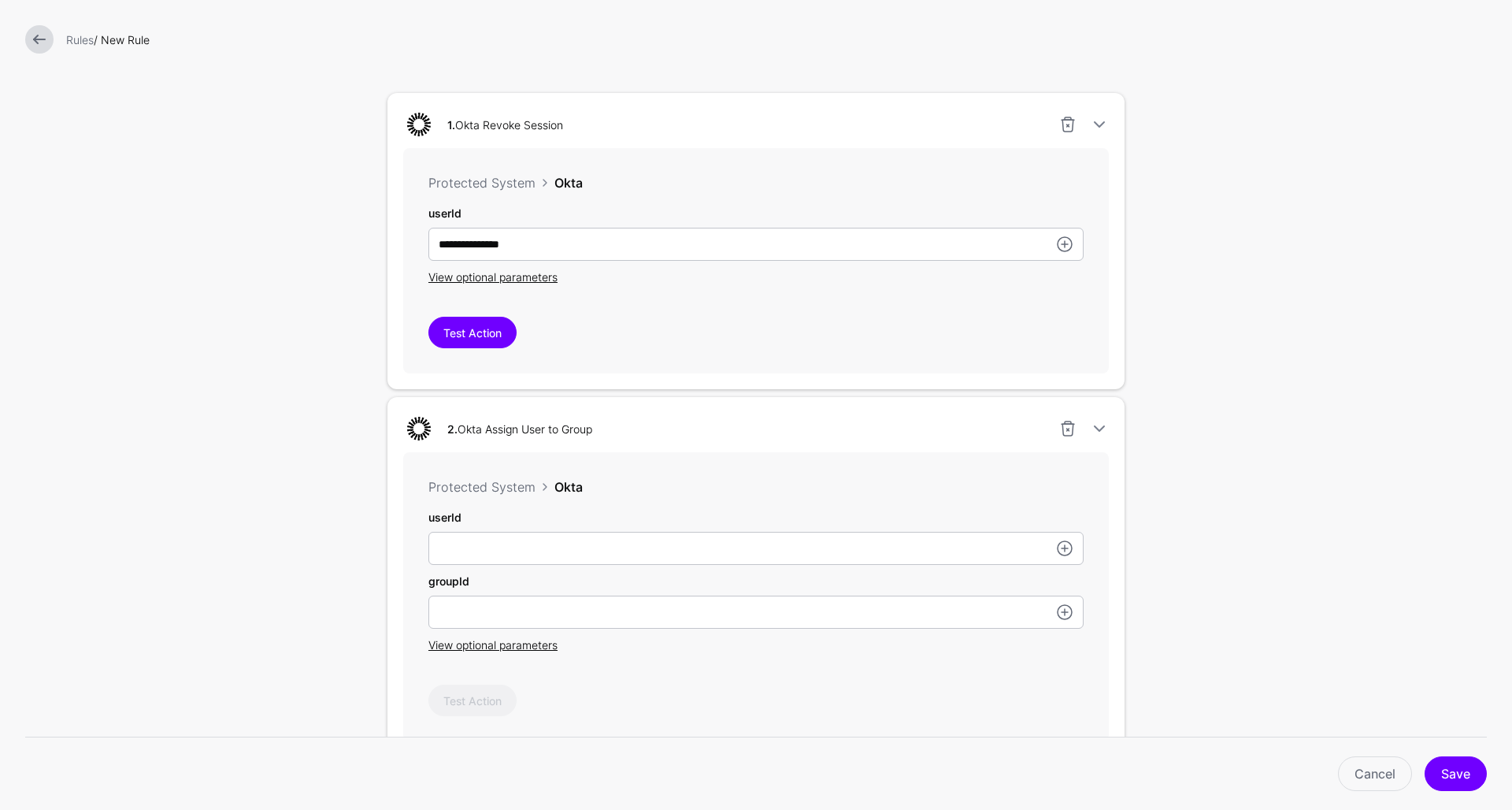
scroll to position [452, 0]
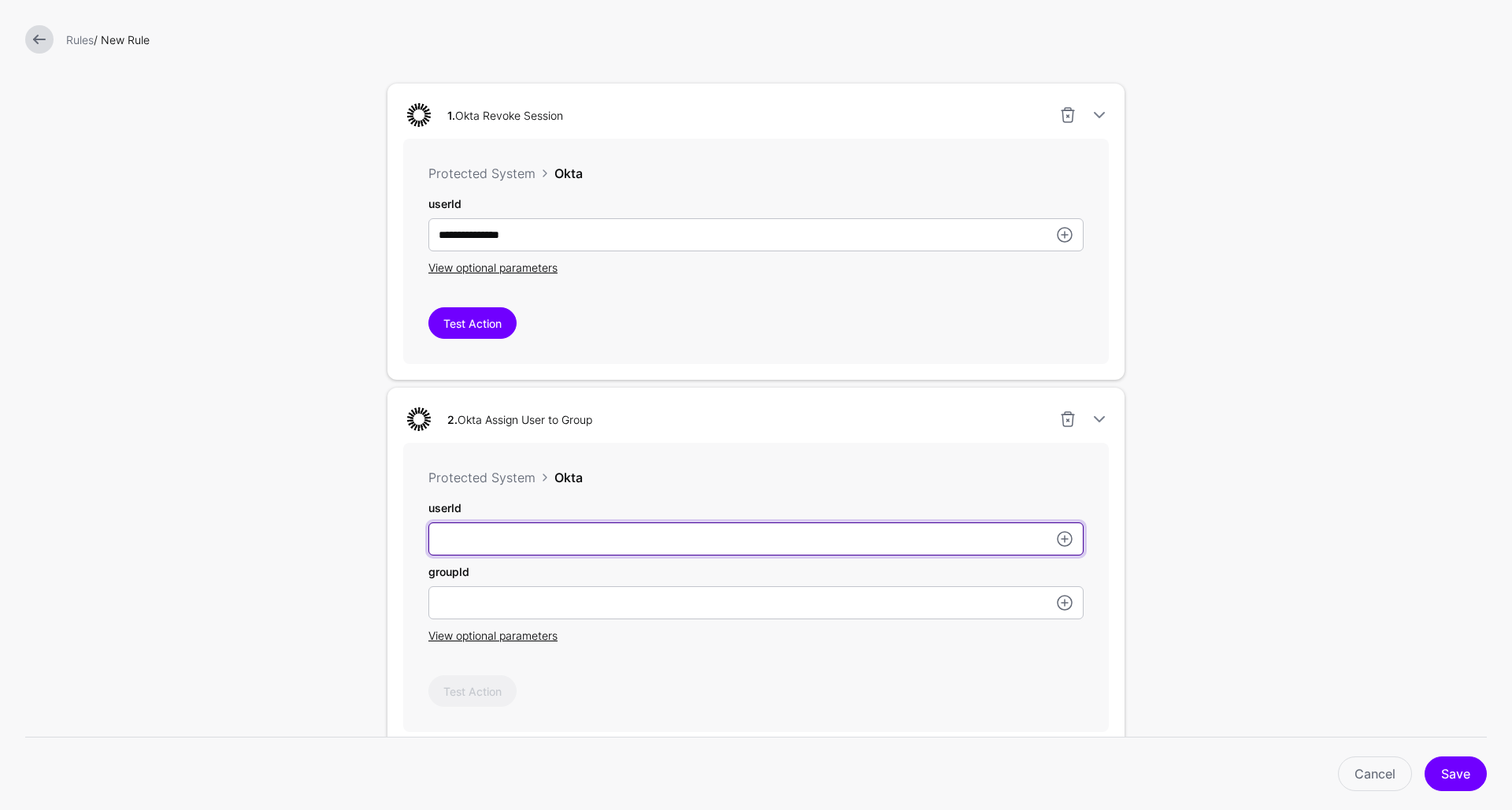
click at [647, 545] on input "userId" at bounding box center [756, 538] width 656 height 33
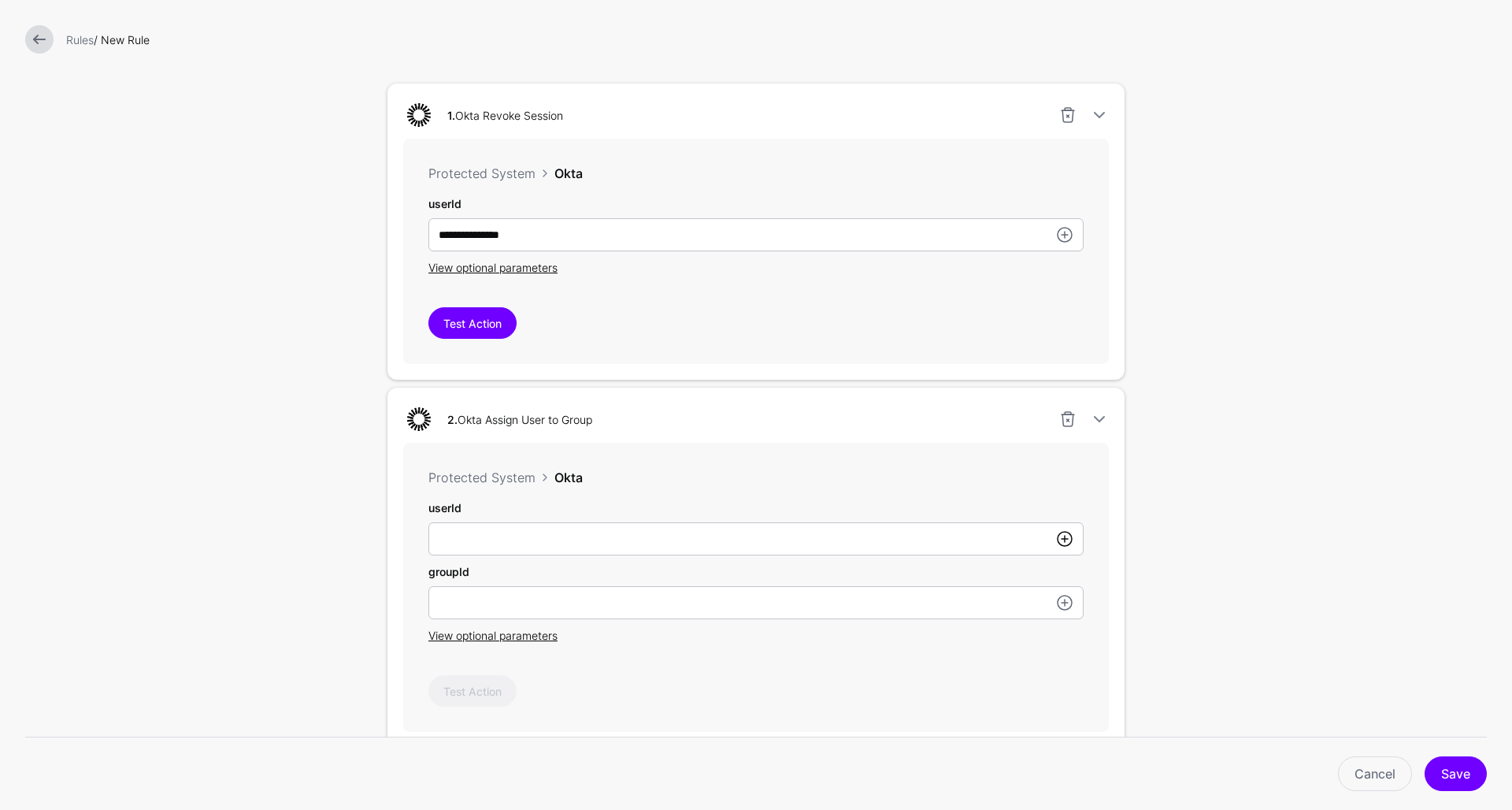
click at [1057, 540] on link at bounding box center [1065, 539] width 19 height 19
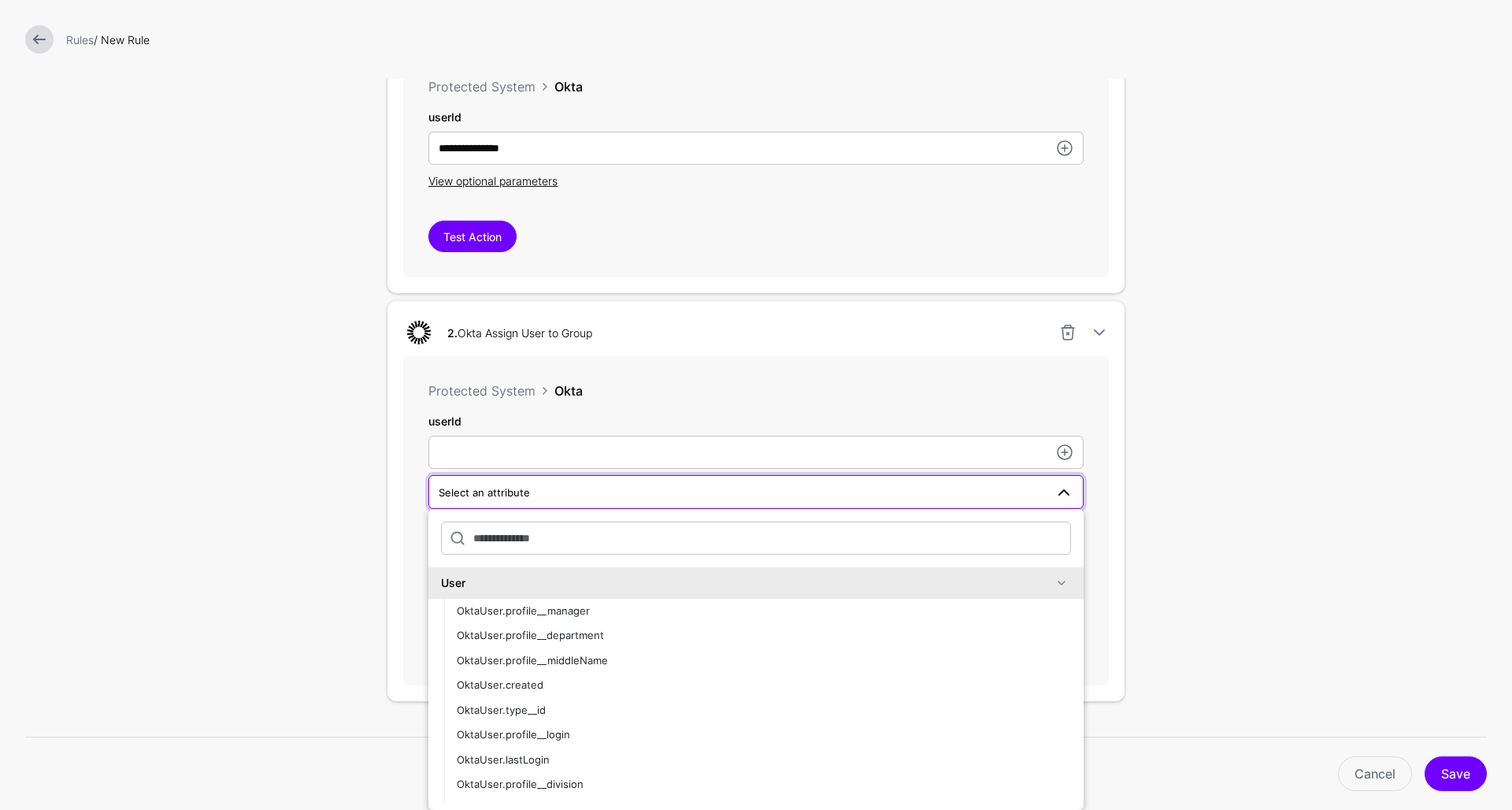
scroll to position [556, 0]
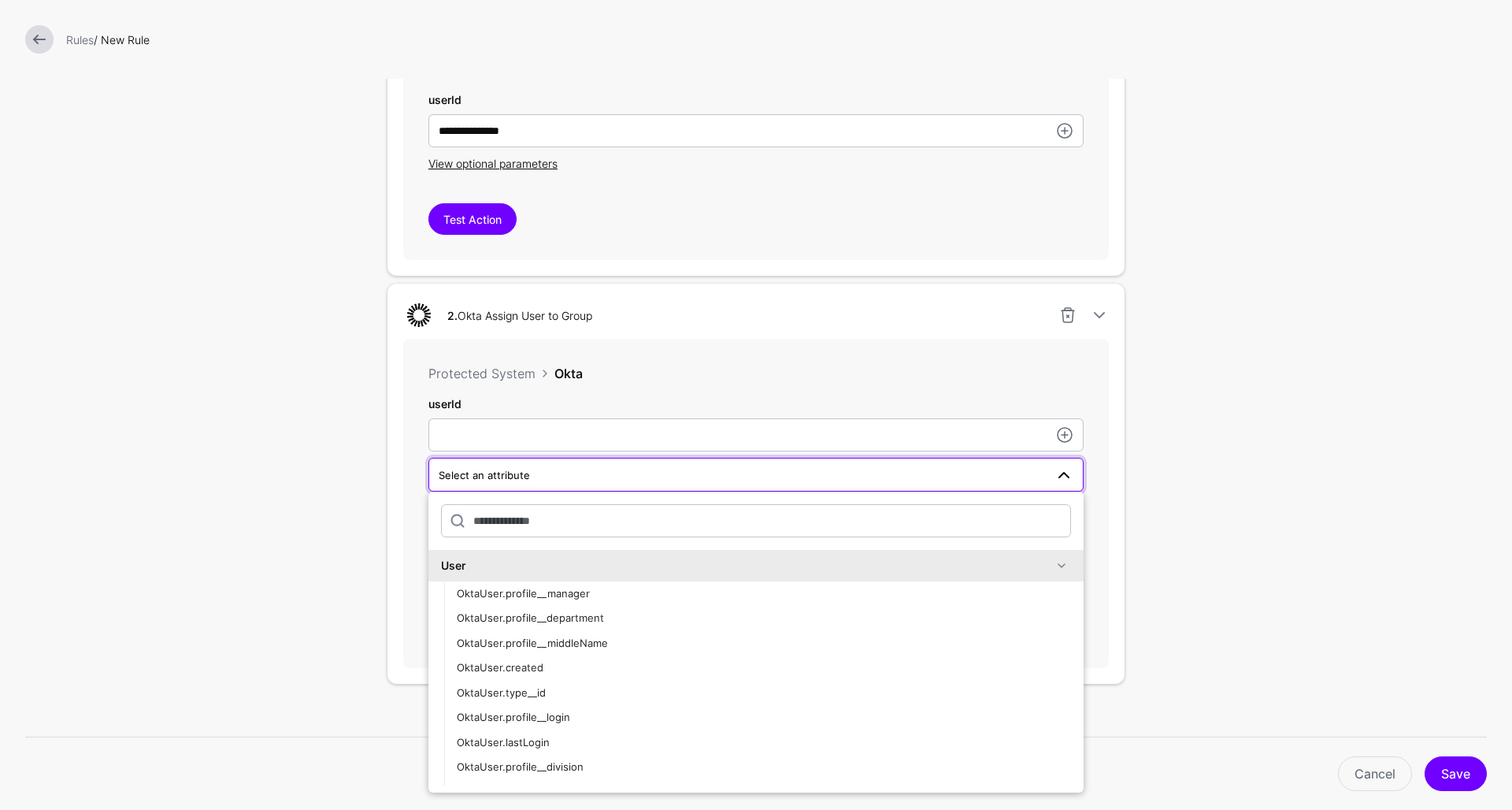
click at [422, 481] on div "Protected System Okta userId Select an attribute User OktaUser.profile__manager…" at bounding box center [756, 504] width 706 height 329
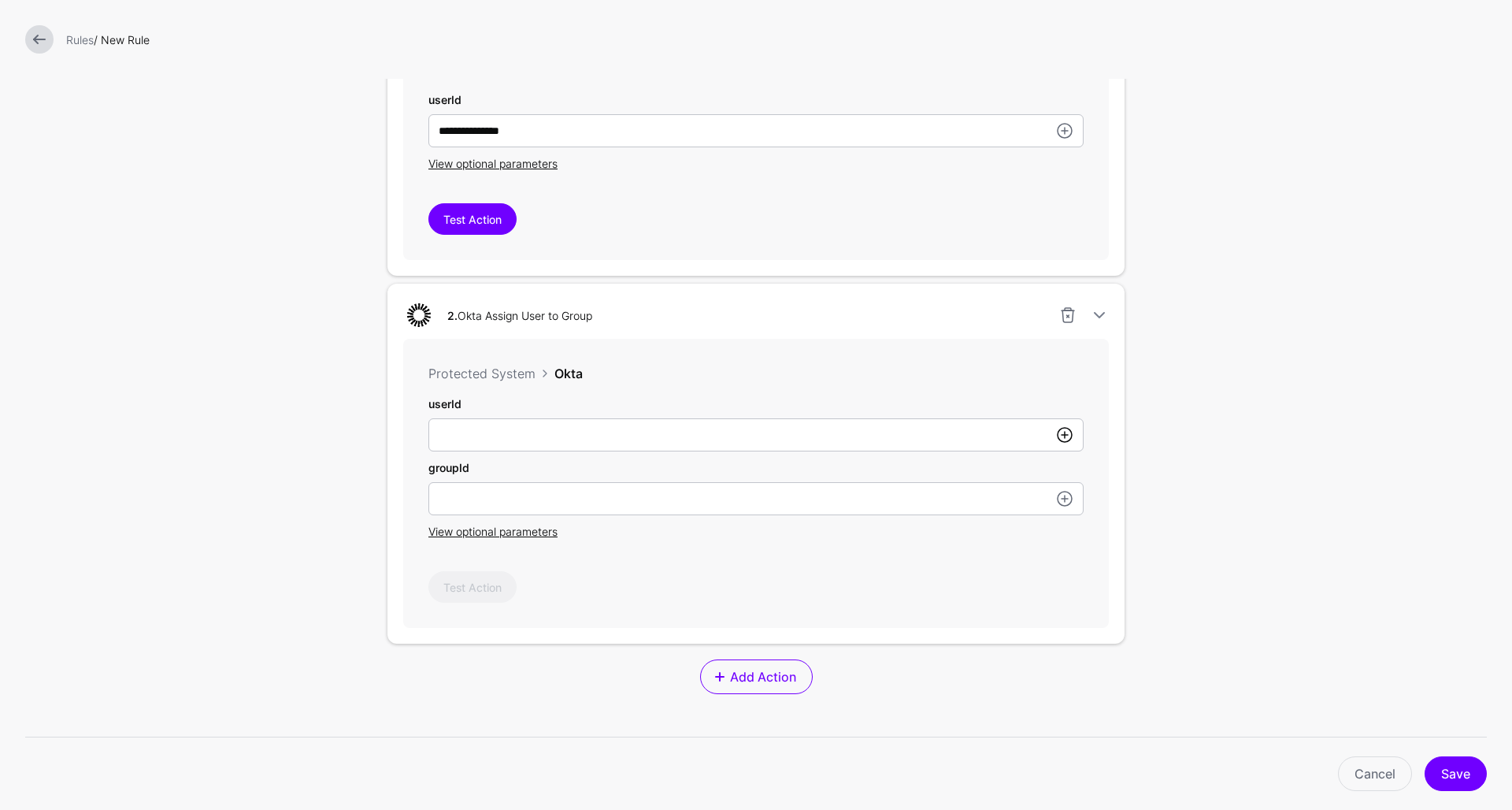
click at [1064, 444] on link at bounding box center [1065, 435] width 19 height 19
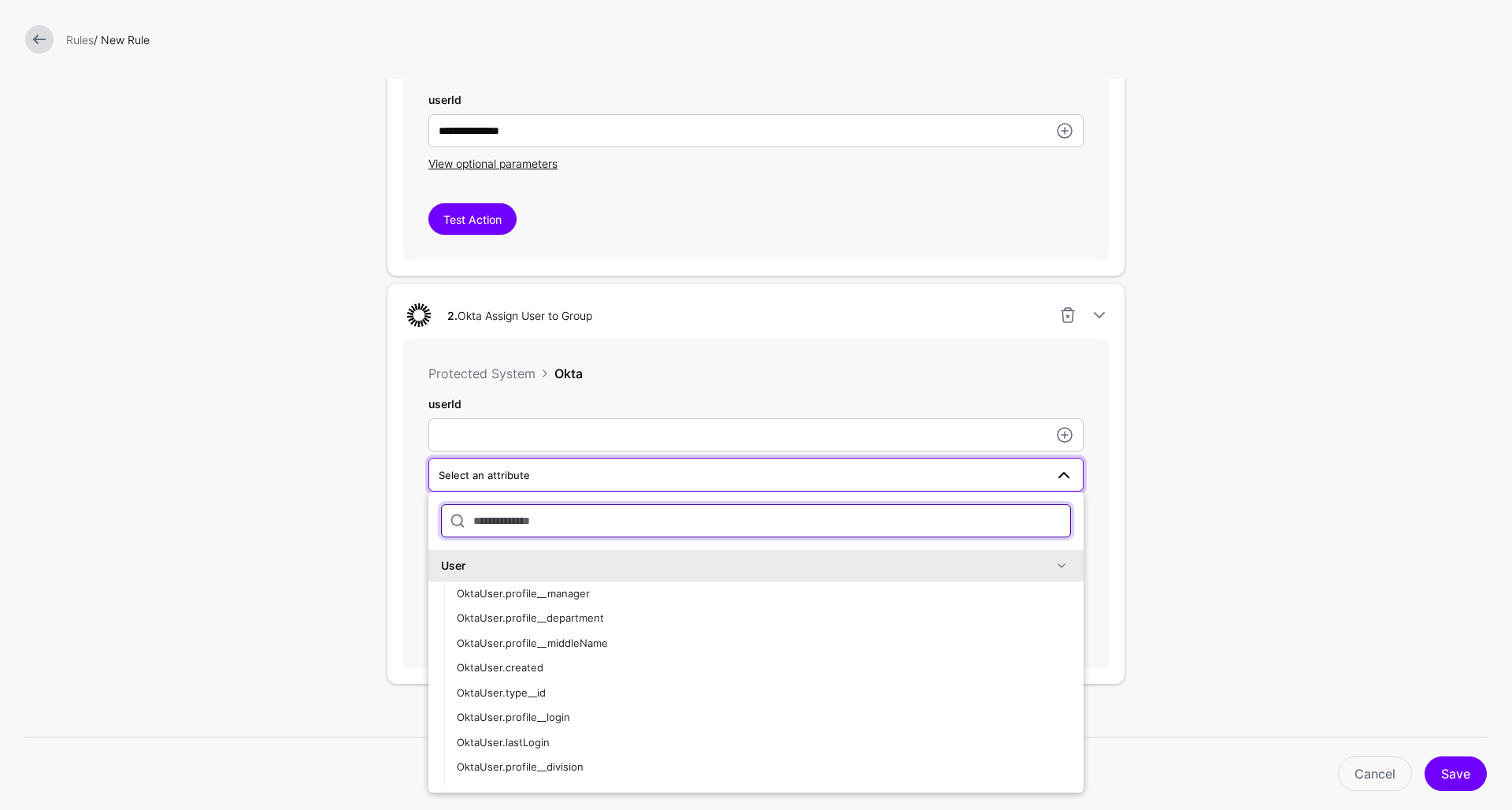
click at [760, 527] on input "text" at bounding box center [756, 521] width 630 height 33
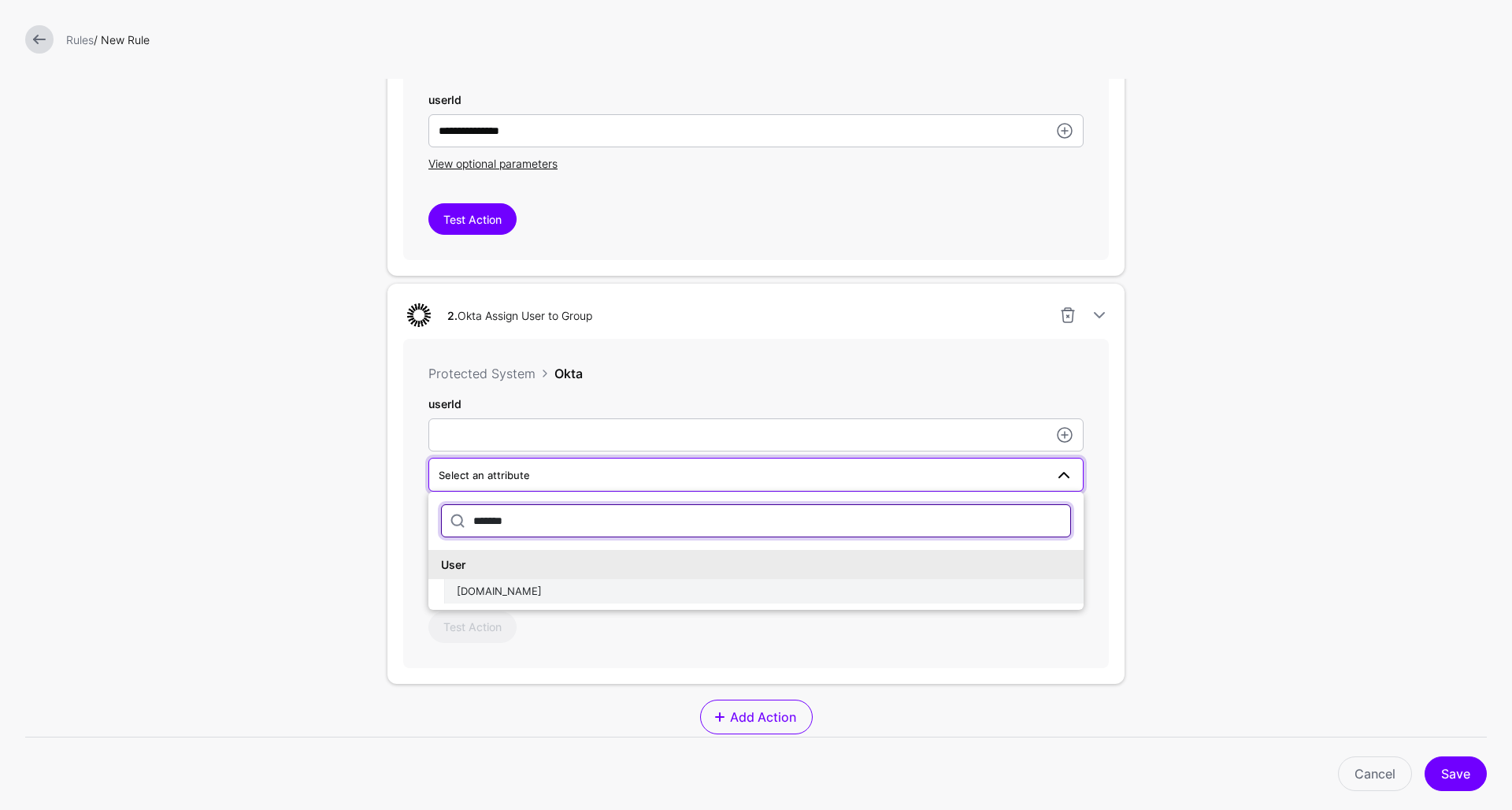
type input "*******"
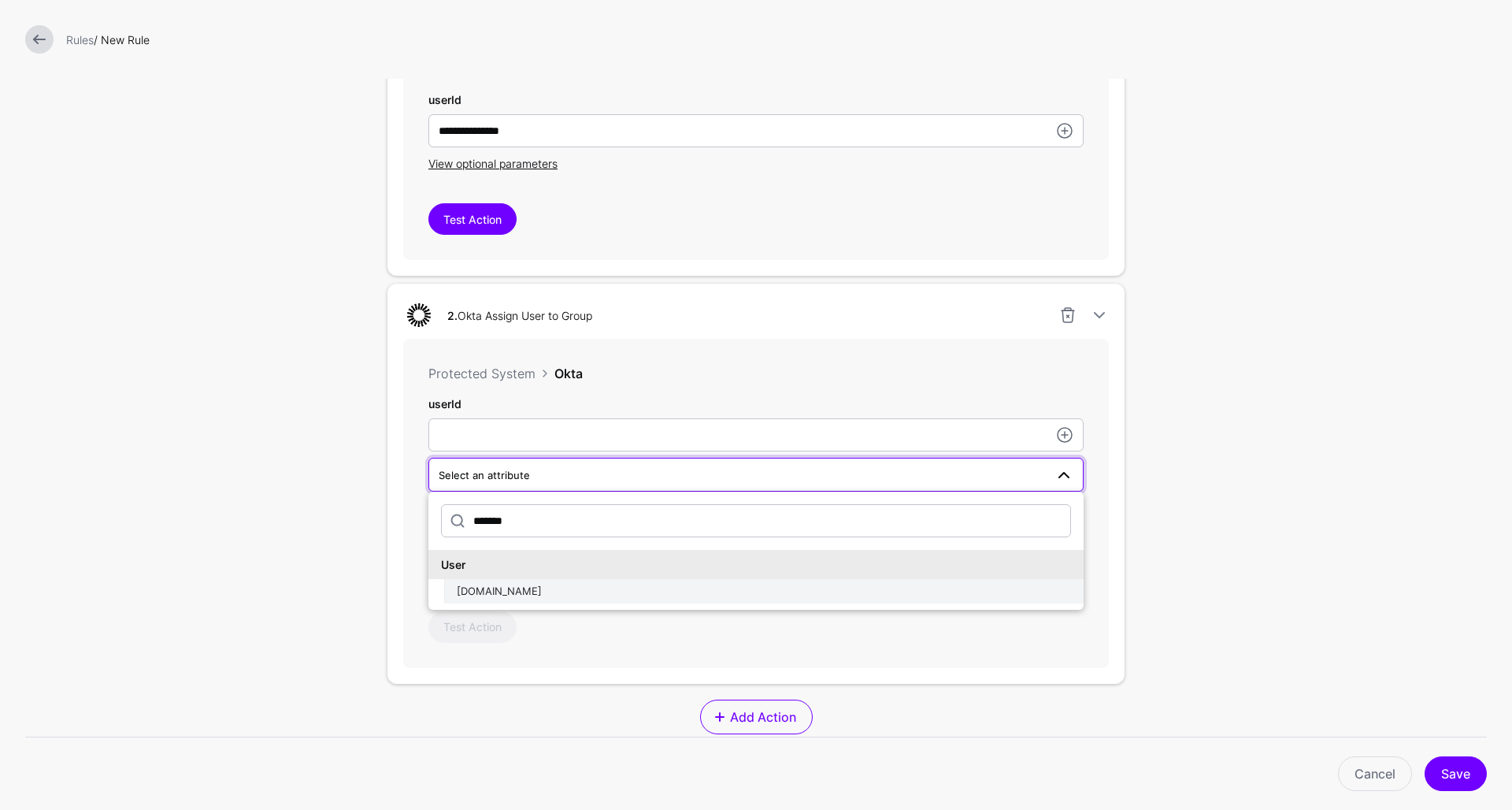
click at [529, 601] on button "[DOMAIN_NAME]" at bounding box center [764, 592] width 640 height 25
type input "**********"
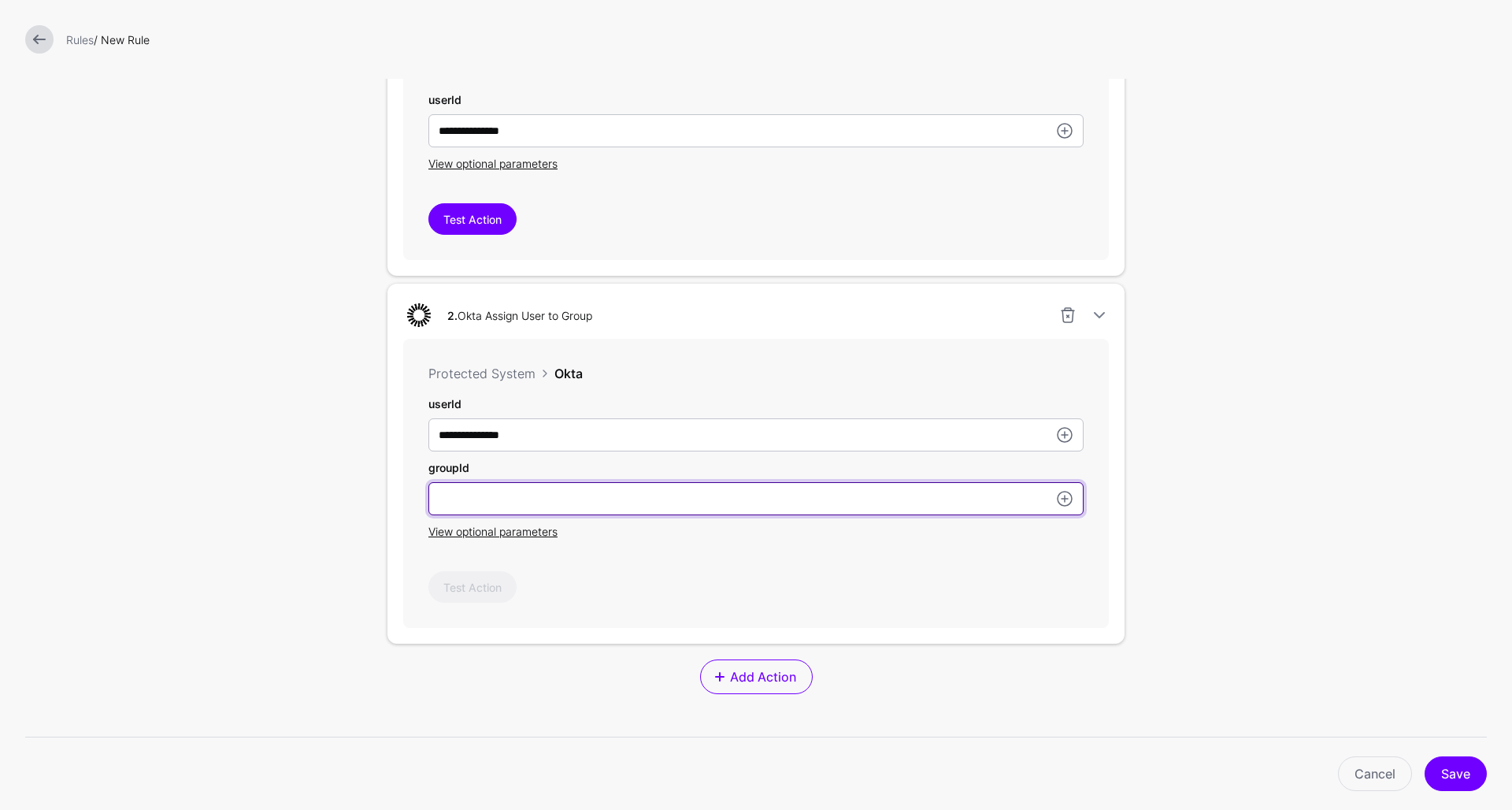
click at [470, 506] on input "userId" at bounding box center [756, 498] width 656 height 33
paste input "**********"
type input "**********"
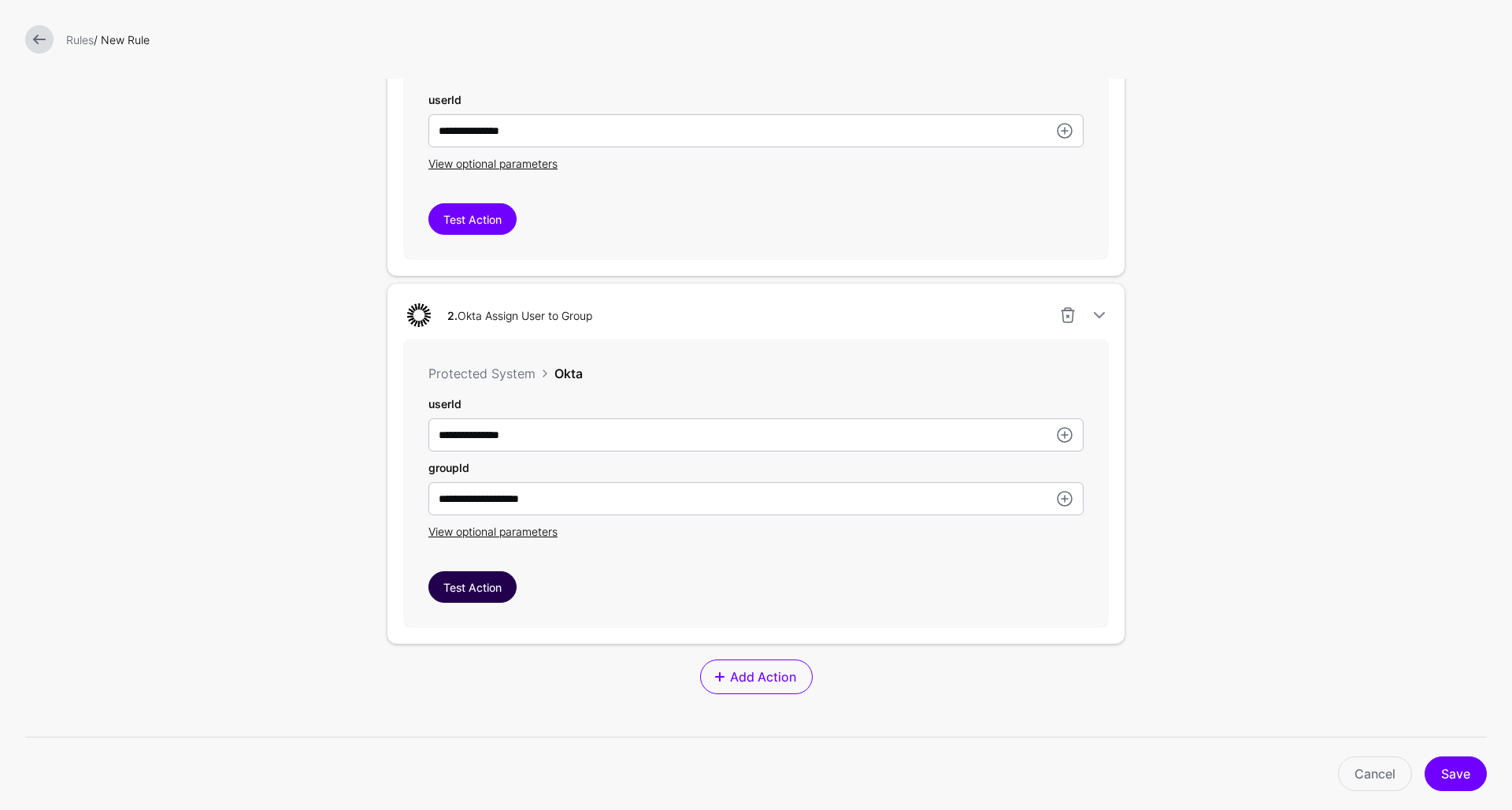
click at [471, 588] on button "Test Action" at bounding box center [472, 587] width 88 height 32
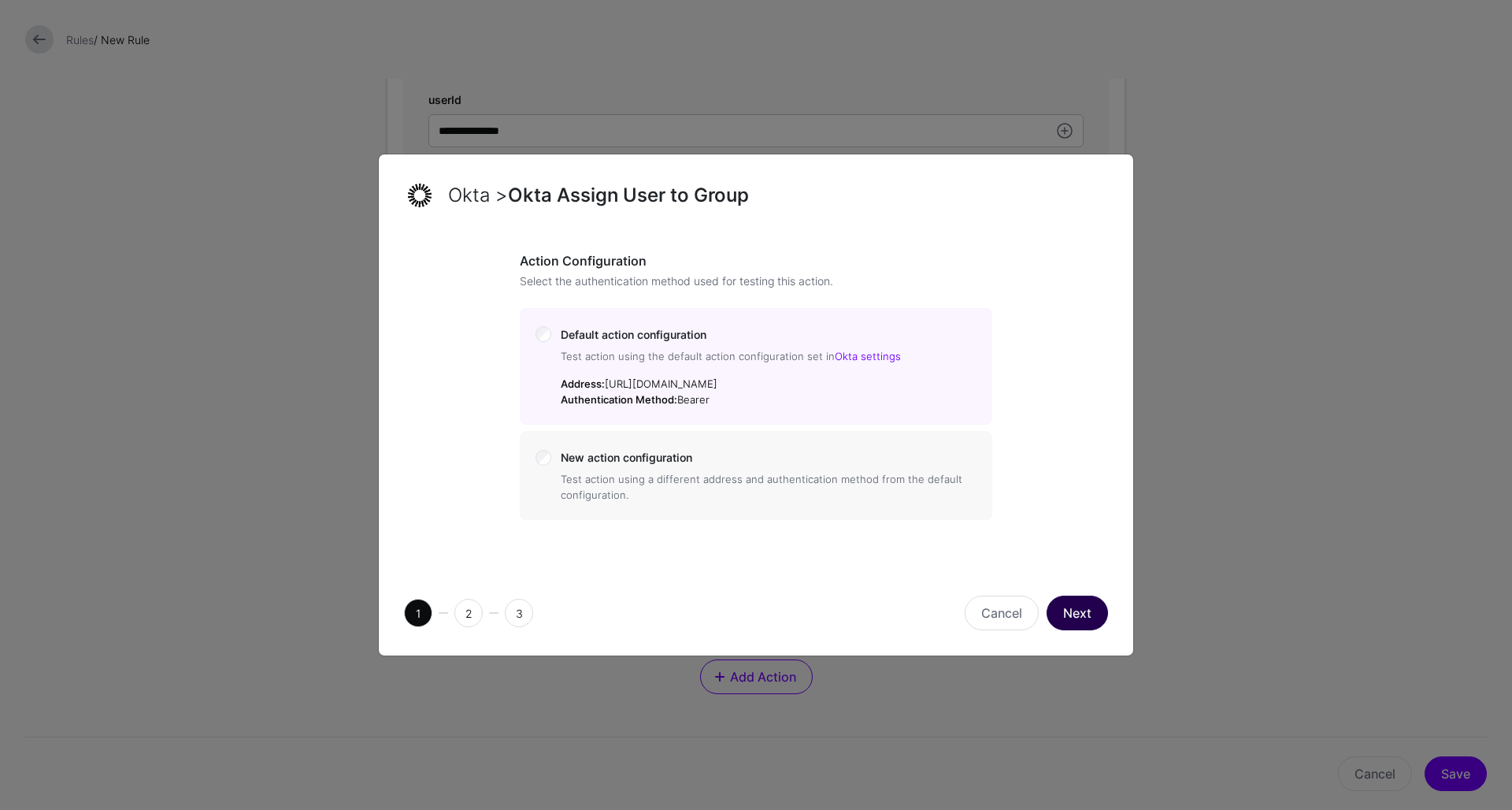
click at [1074, 614] on button "Next" at bounding box center [1077, 613] width 61 height 35
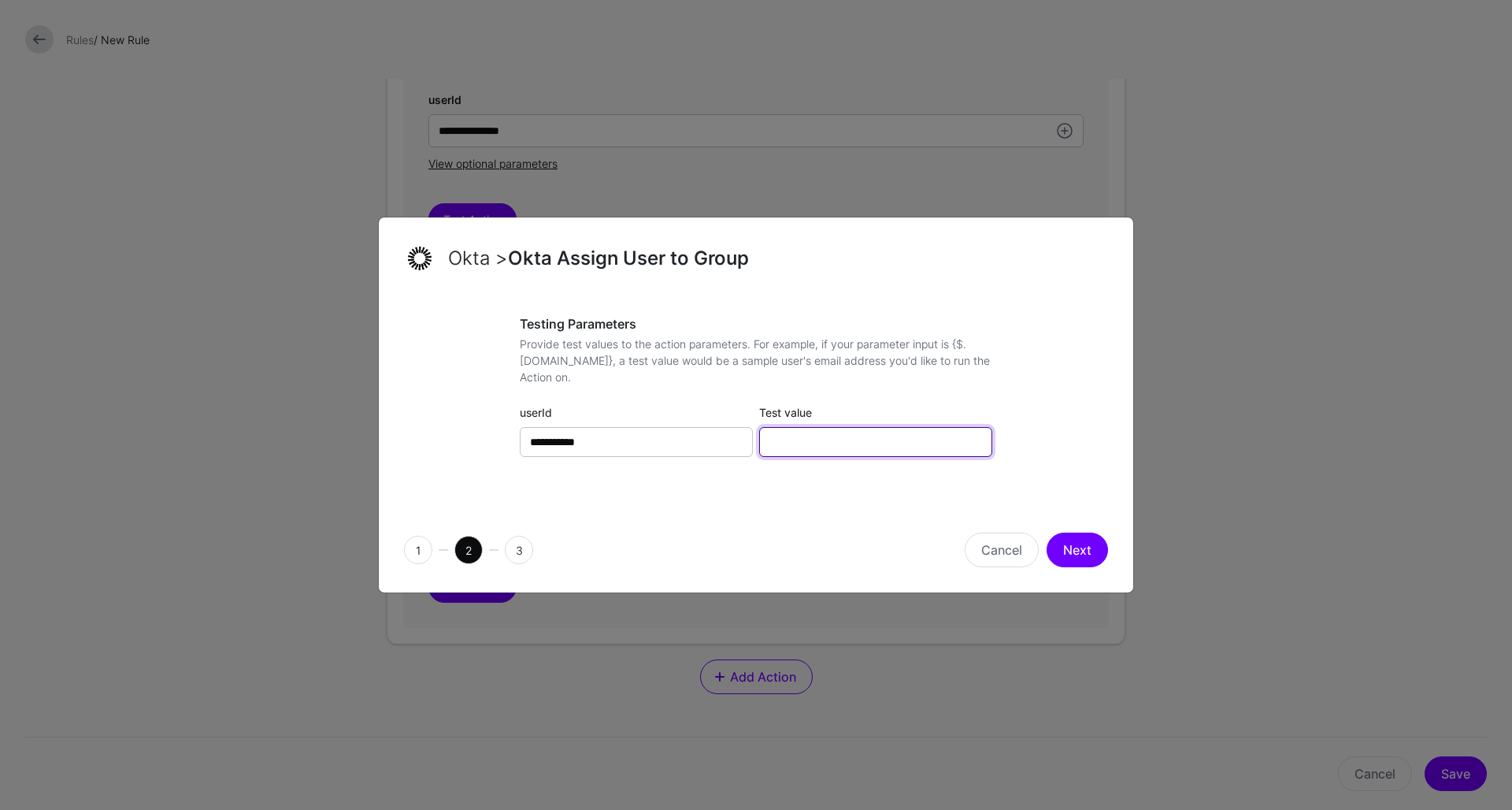
click at [891, 433] on input "Test value" at bounding box center [876, 443] width 233 height 30
paste input "**********"
type input "**********"
click at [1067, 553] on button "Next" at bounding box center [1077, 550] width 61 height 35
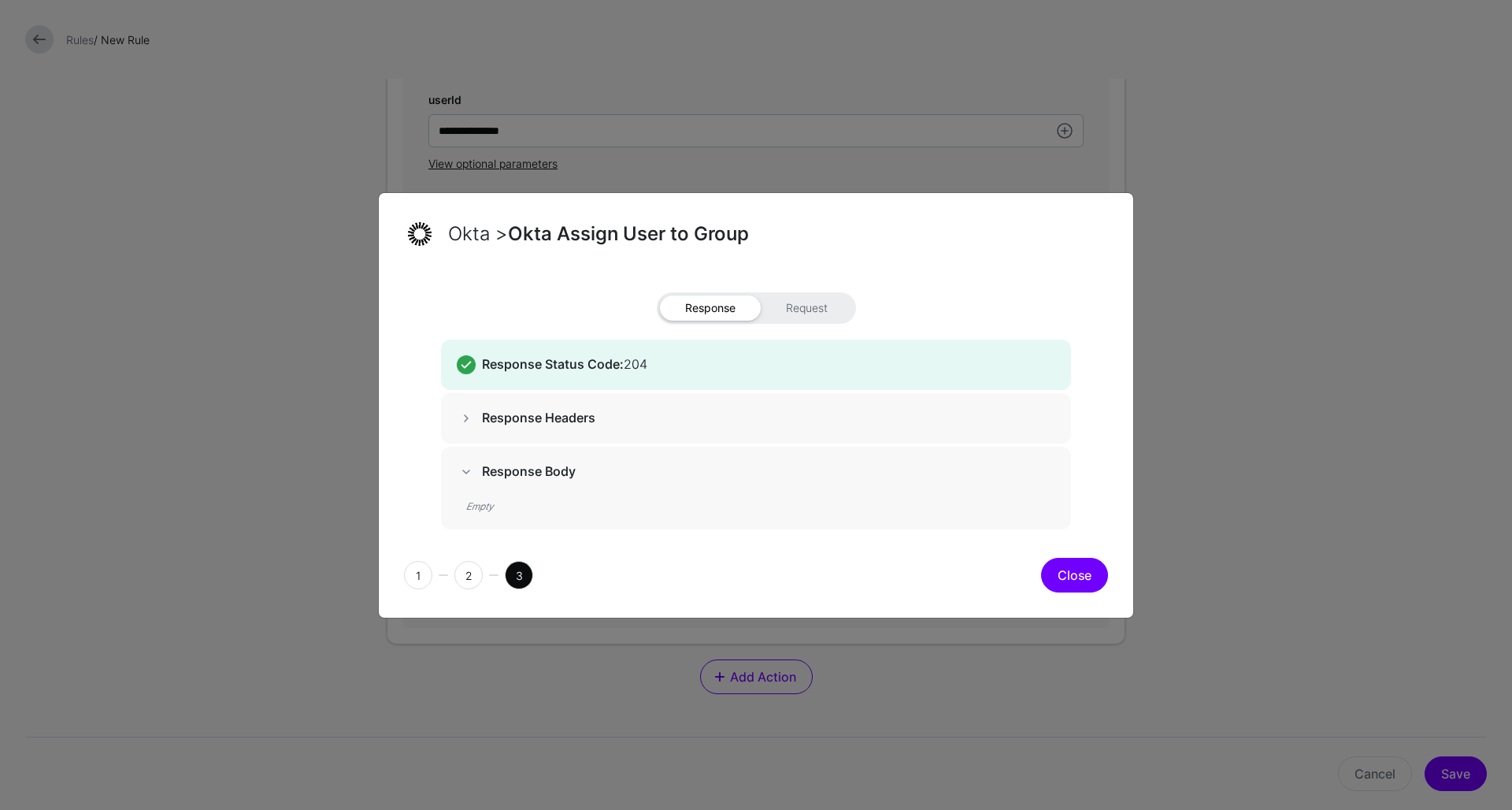
click at [1069, 570] on button "Close" at bounding box center [1074, 575] width 67 height 35
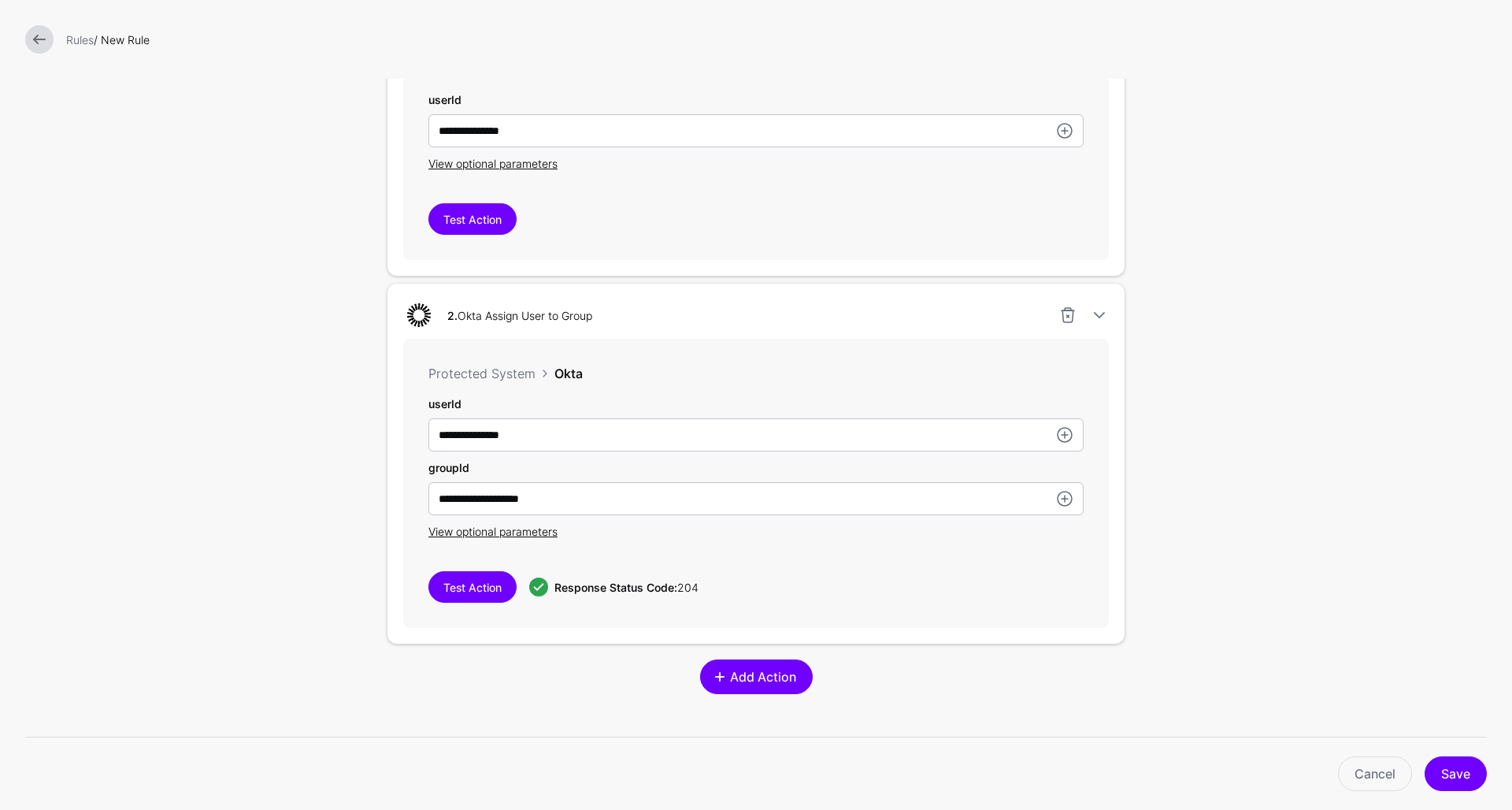
click at [764, 678] on span "Add Action" at bounding box center [763, 677] width 70 height 19
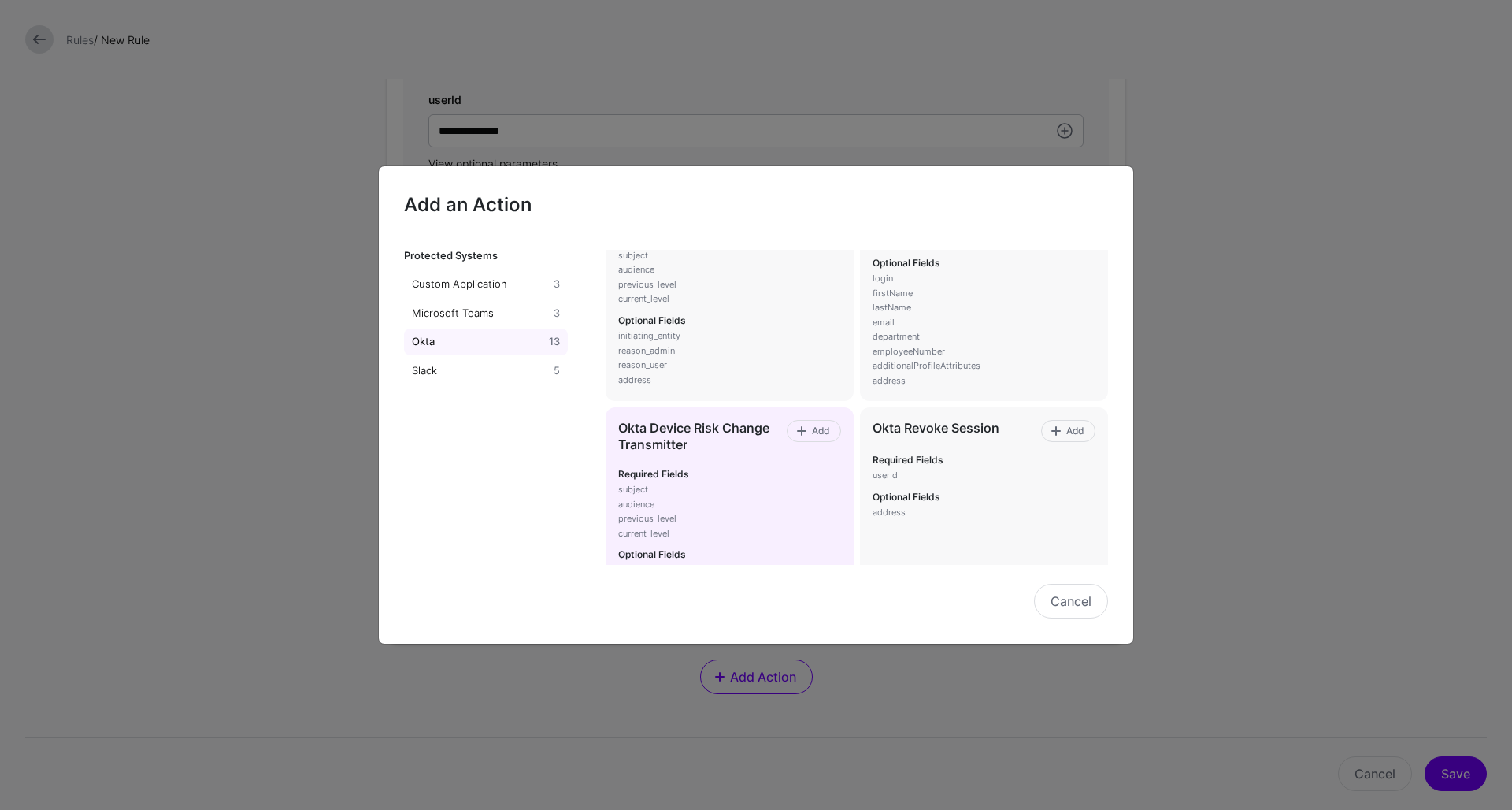
scroll to position [120, 0]
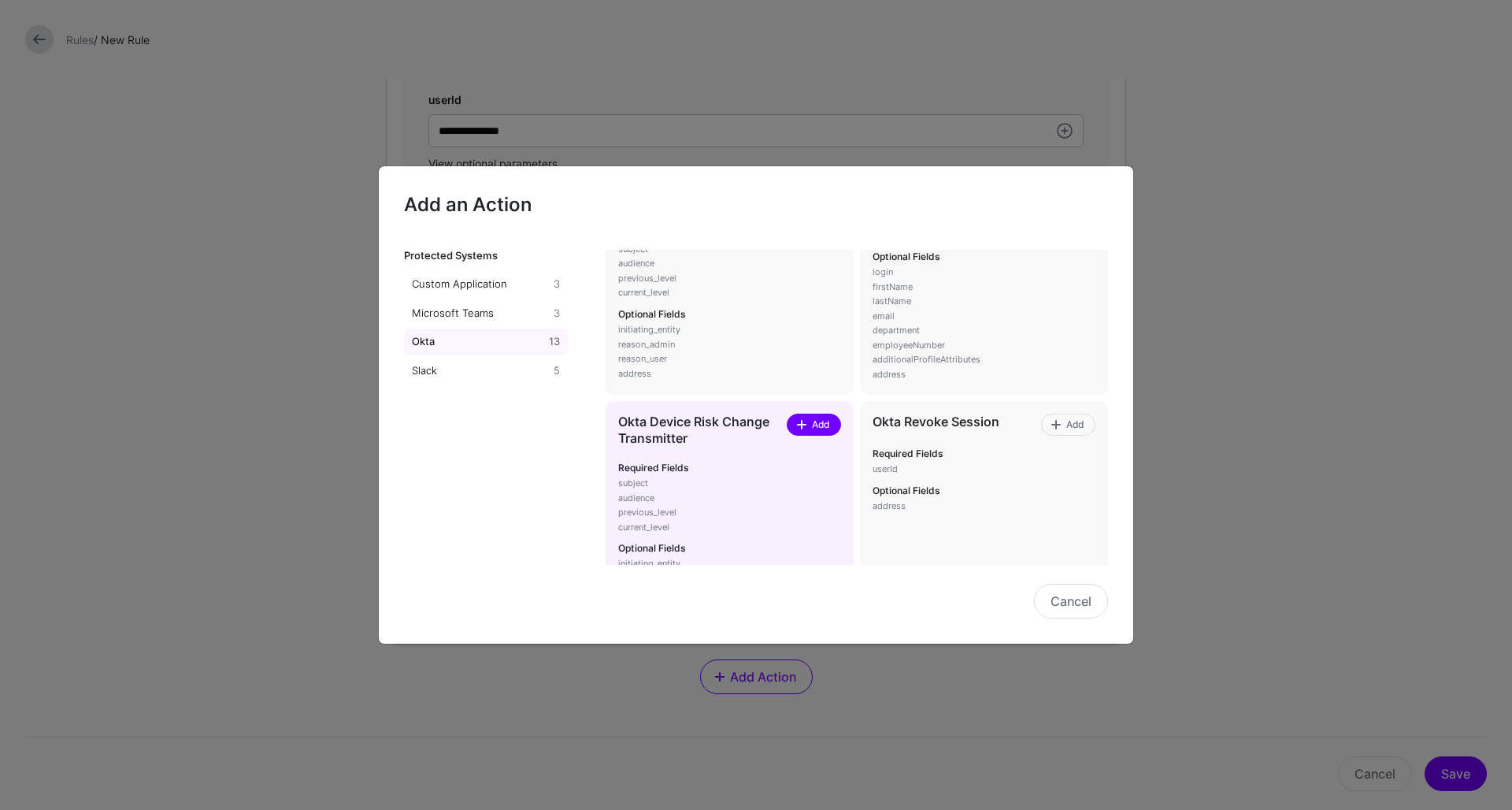
click at [818, 425] on span "Add" at bounding box center [820, 425] width 22 height 14
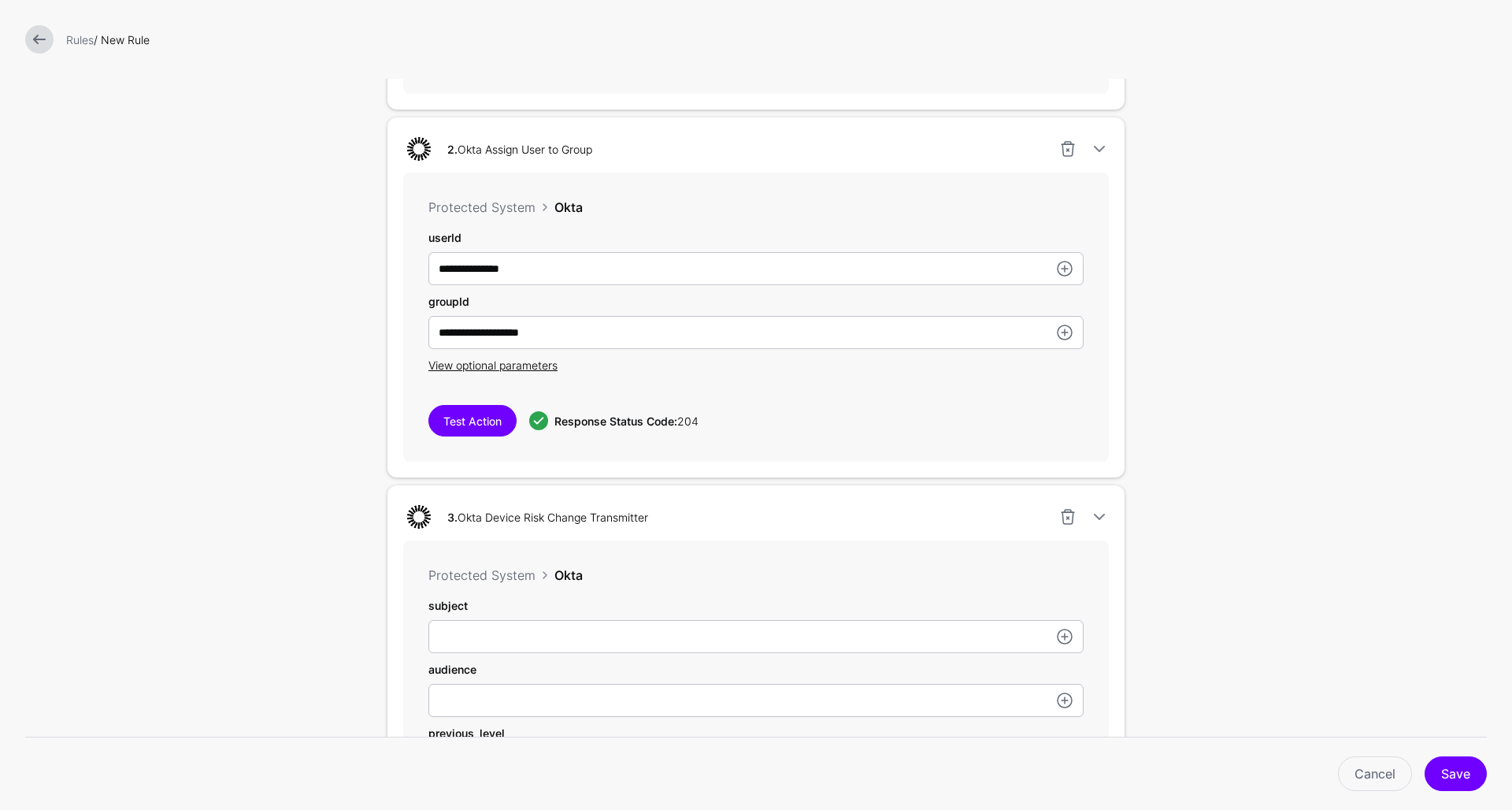
scroll to position [724, 0]
click at [1070, 521] on link at bounding box center [1068, 516] width 19 height 19
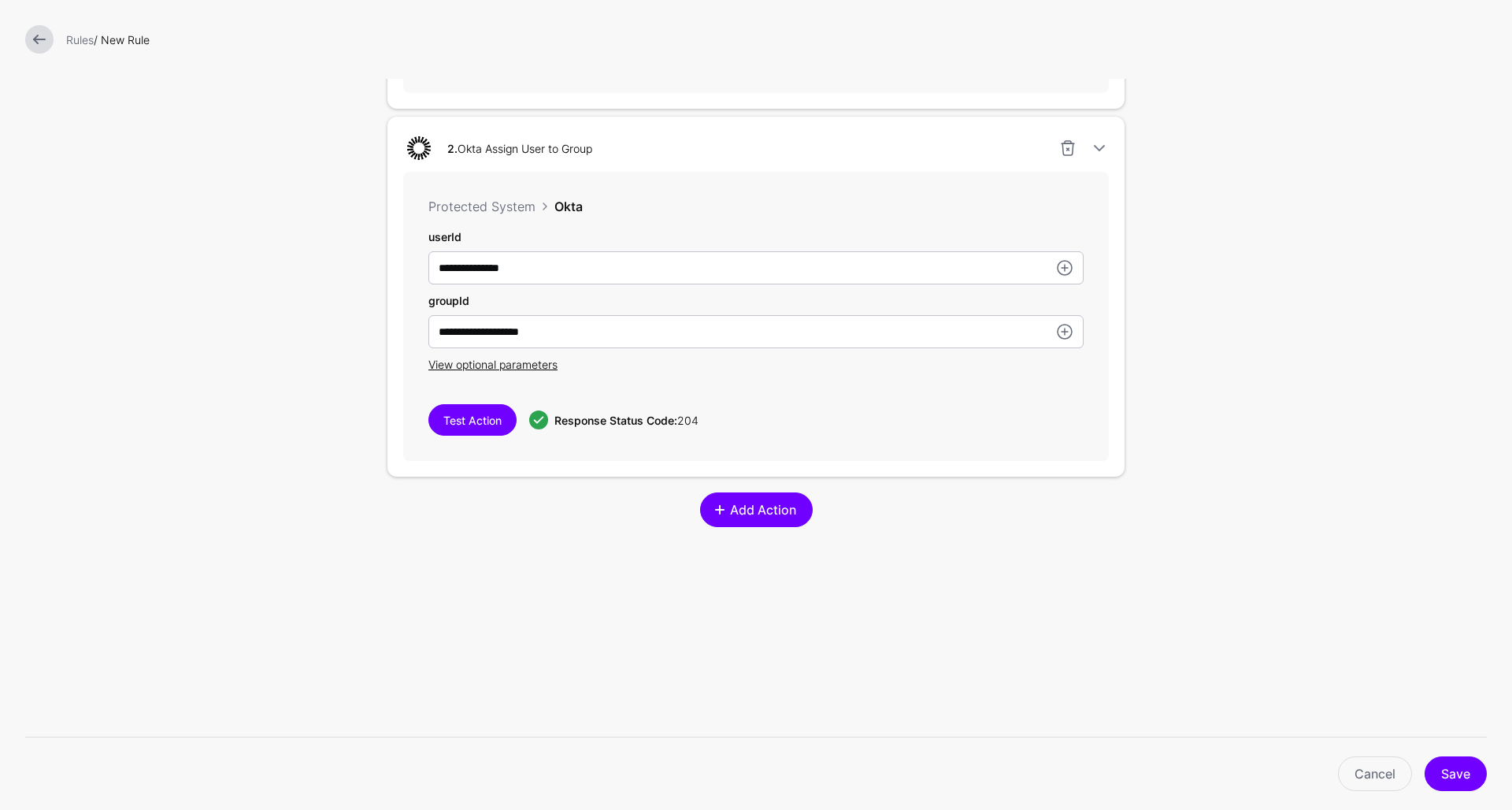
click at [749, 520] on span "Add Action" at bounding box center [763, 510] width 70 height 19
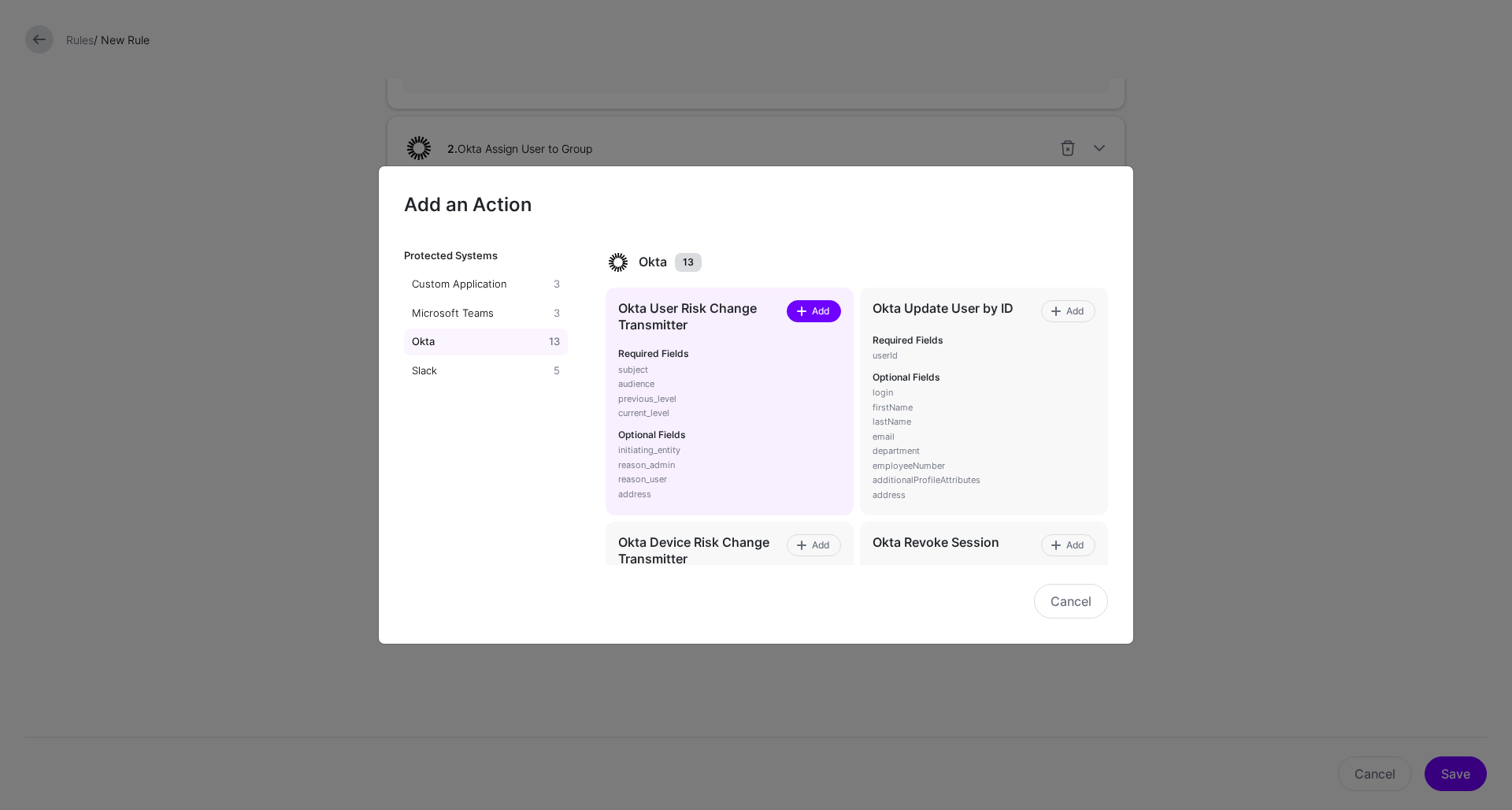
click at [823, 314] on span "Add" at bounding box center [820, 311] width 22 height 14
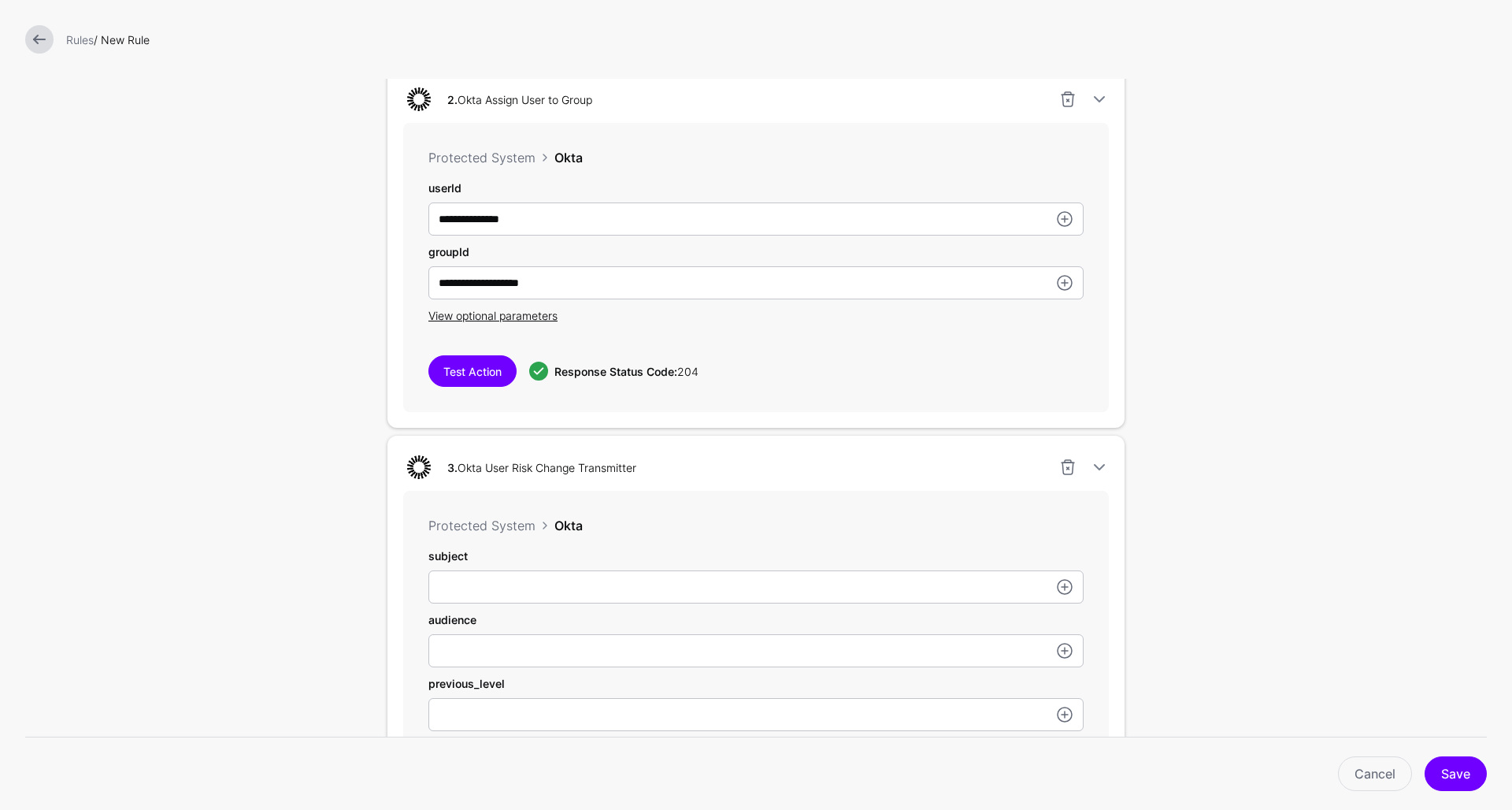
scroll to position [775, 0]
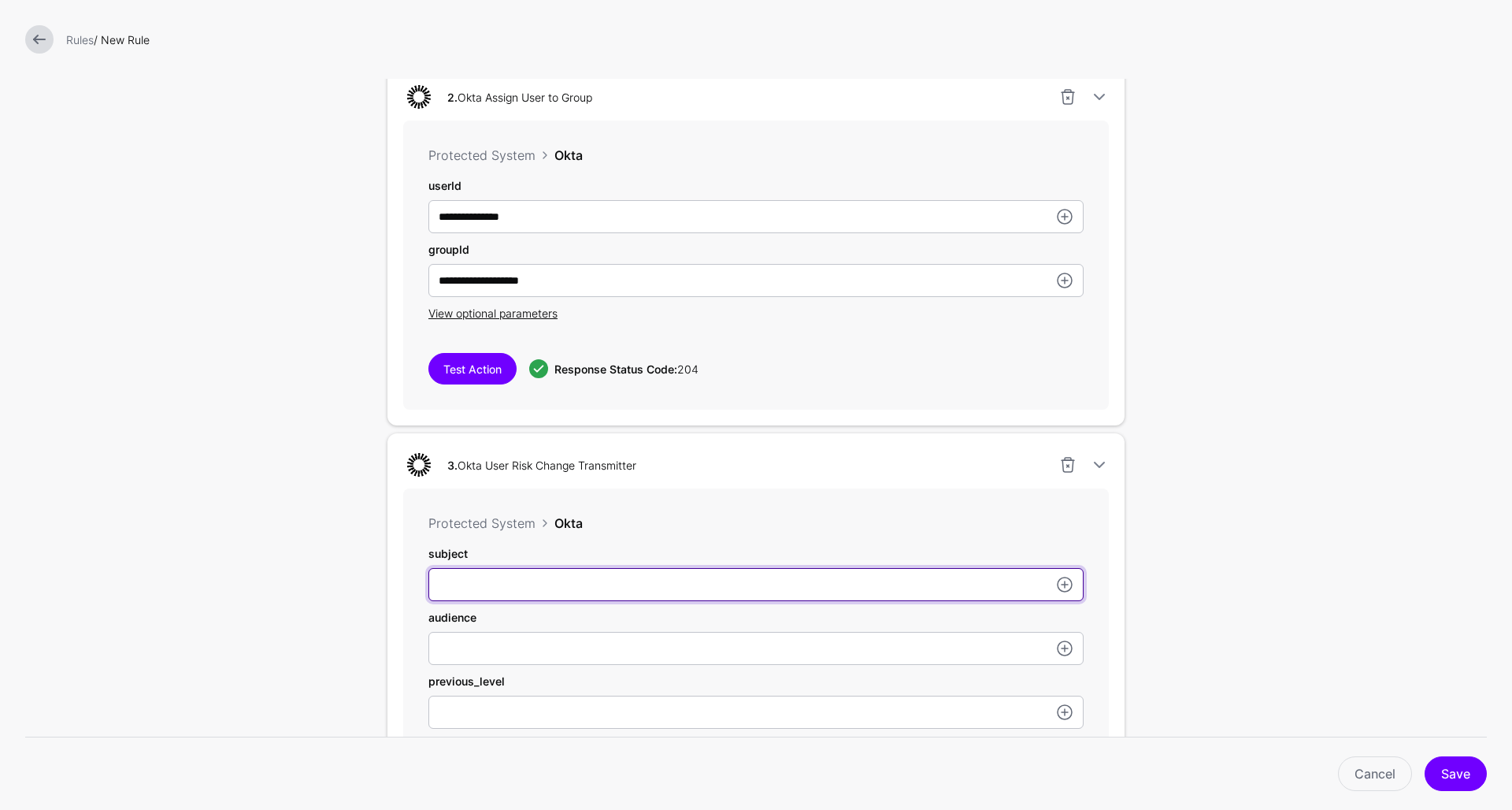
click at [508, 589] on input "userId" at bounding box center [756, 584] width 656 height 33
paste input "**********"
type input "**********"
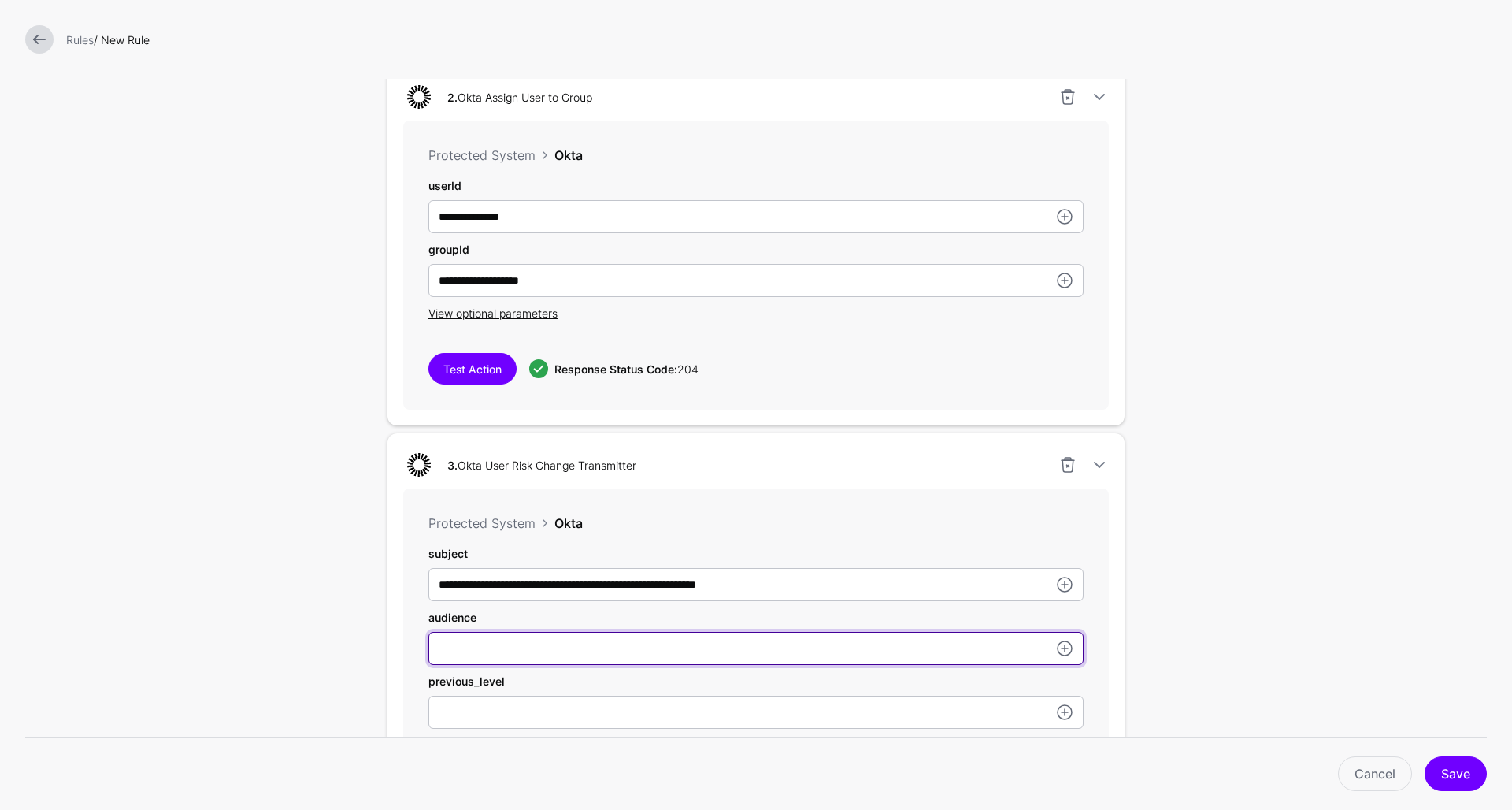
click at [500, 646] on input "userId" at bounding box center [756, 648] width 656 height 33
paste input "**********"
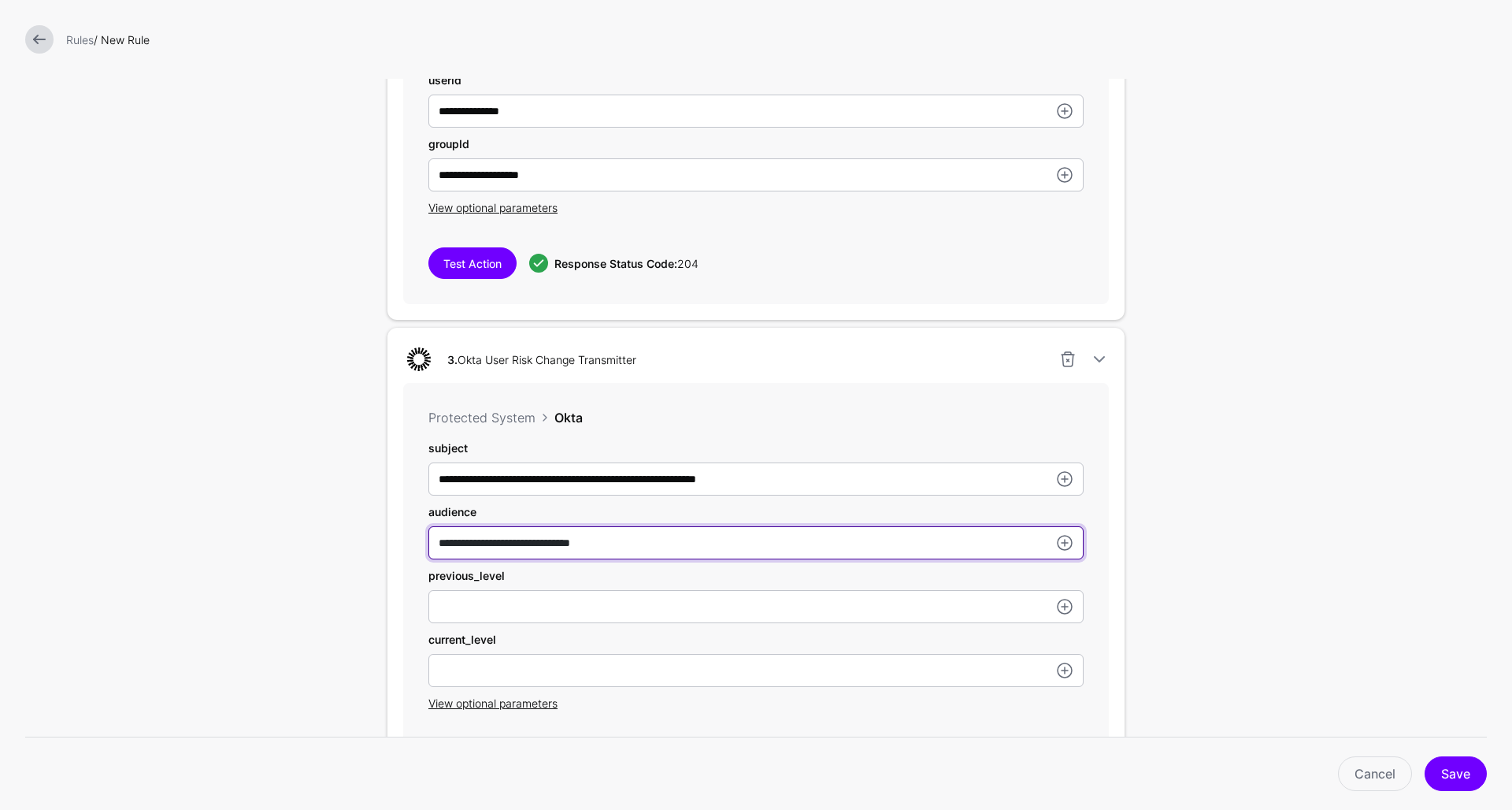
scroll to position [887, 0]
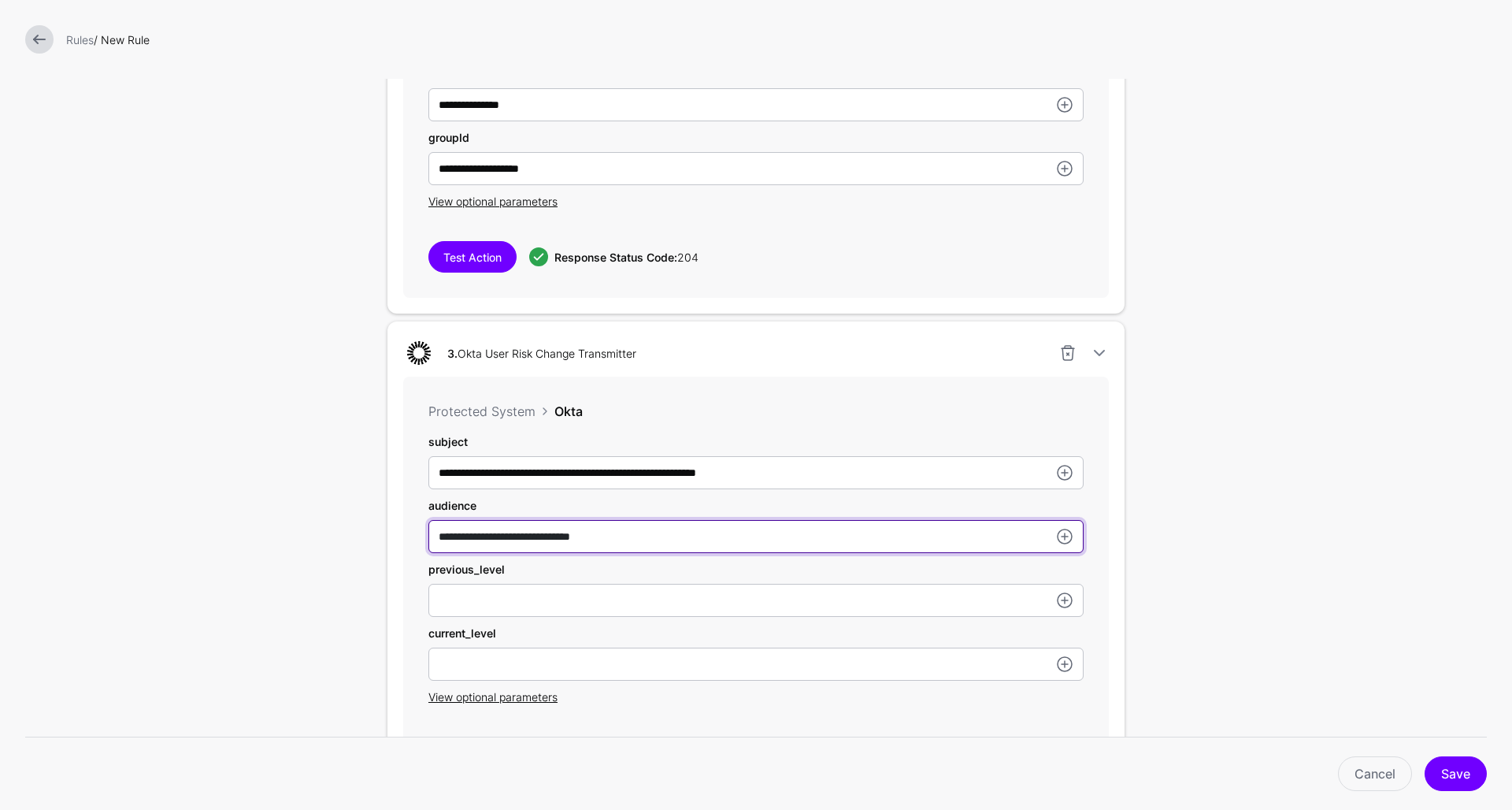
type input "**********"
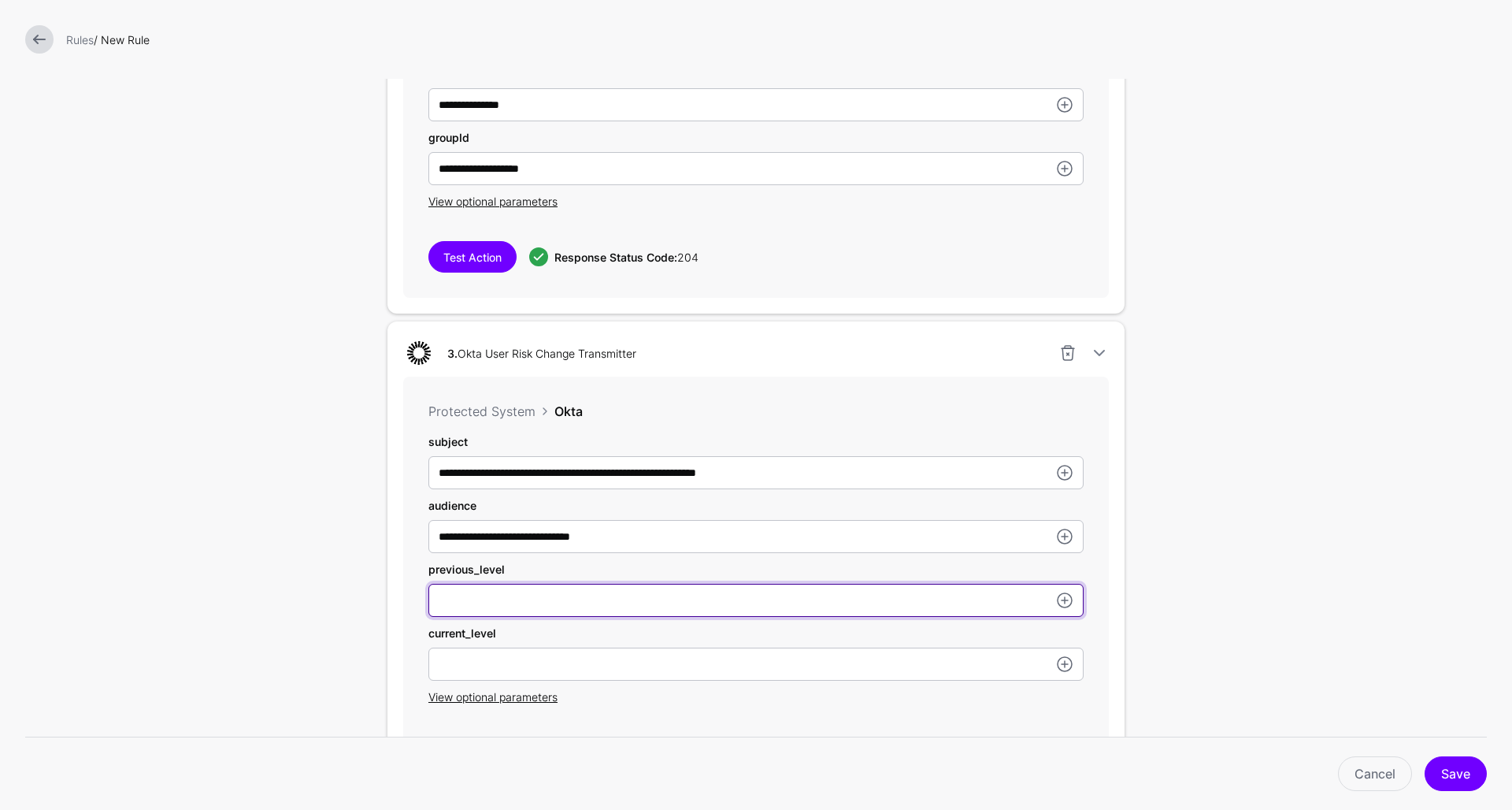
click at [479, 602] on input "userId" at bounding box center [756, 600] width 656 height 33
type input "***"
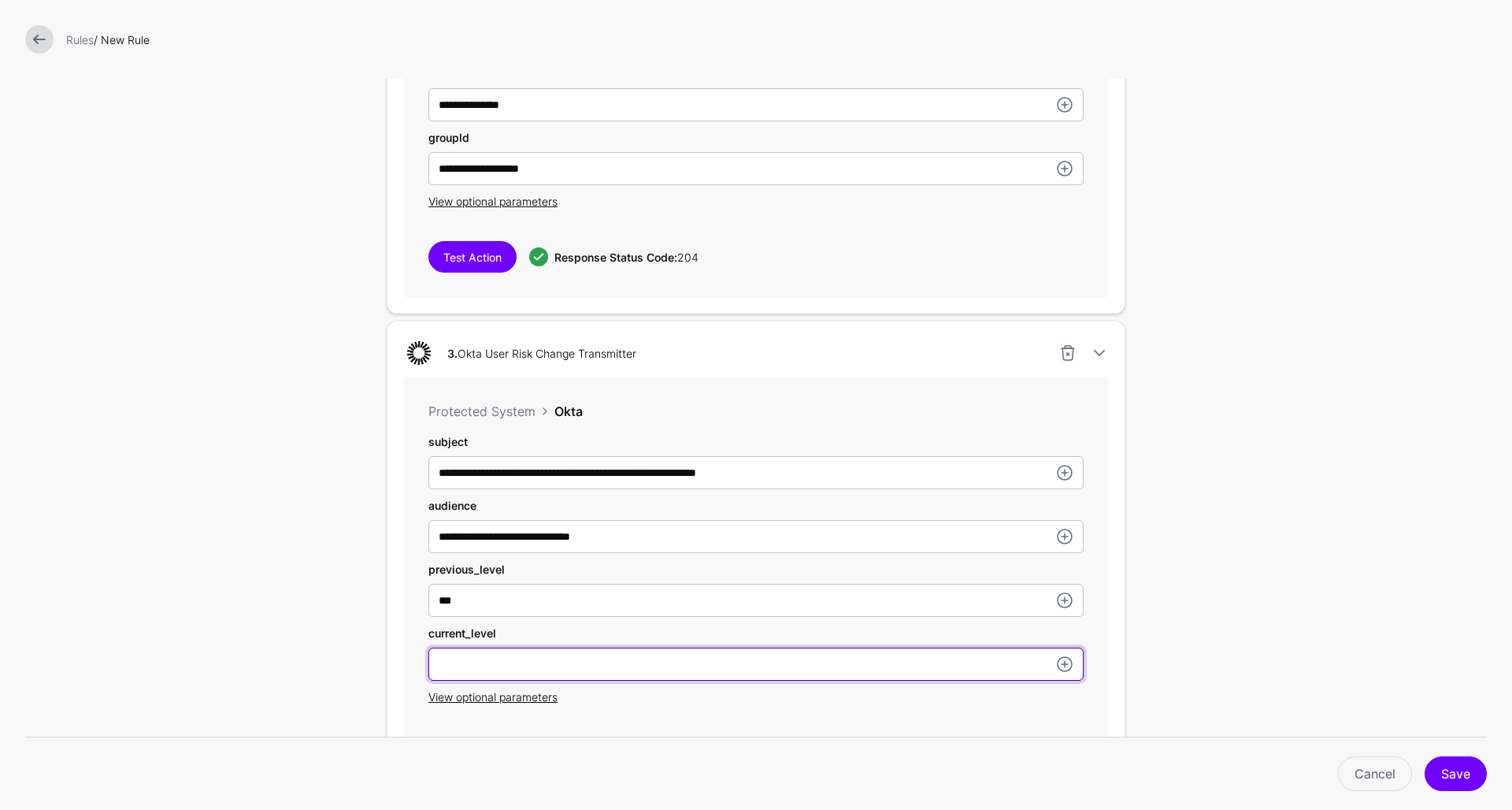
click at [484, 671] on input "userId" at bounding box center [756, 663] width 656 height 33
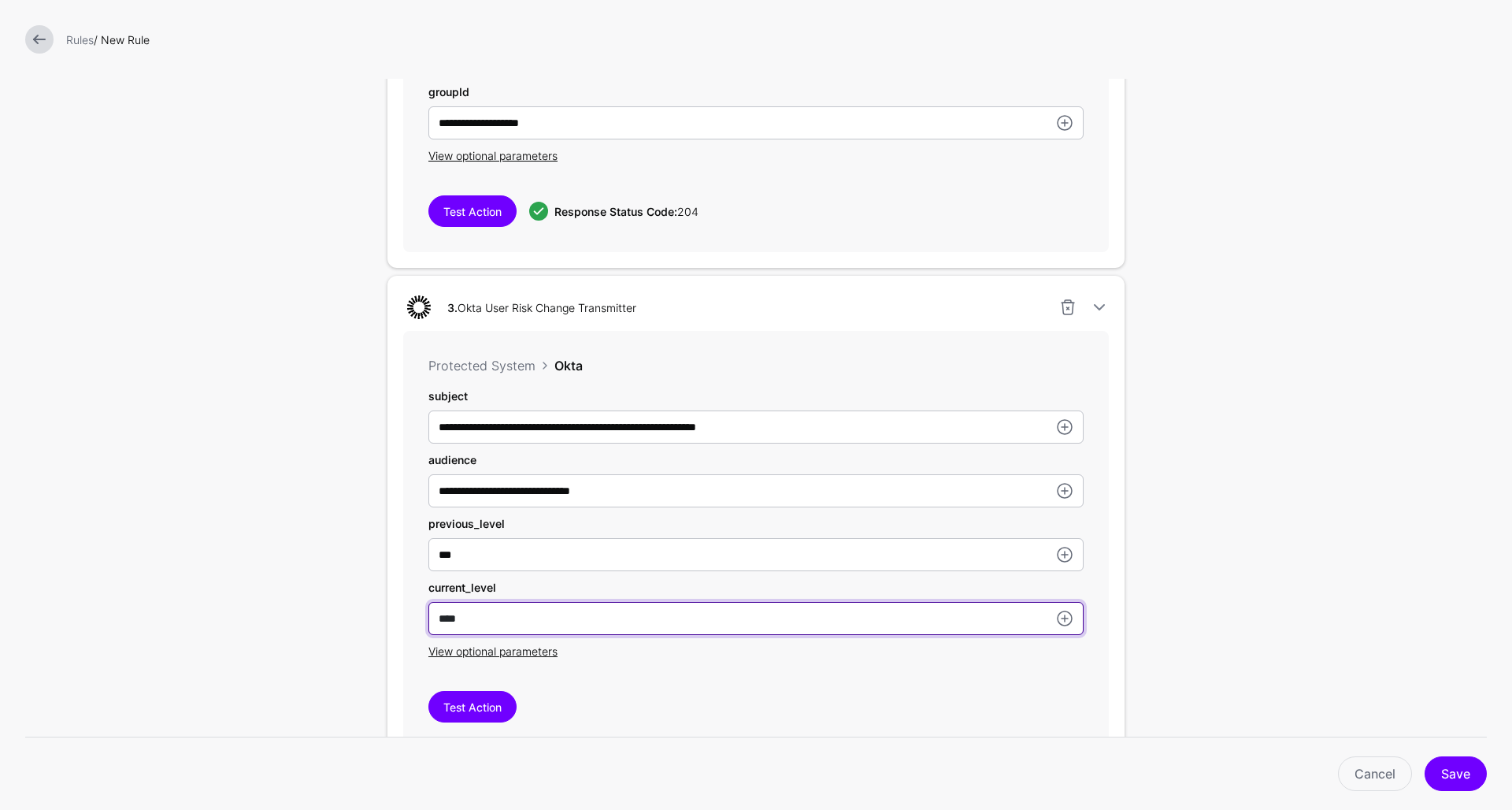
scroll to position [952, 0]
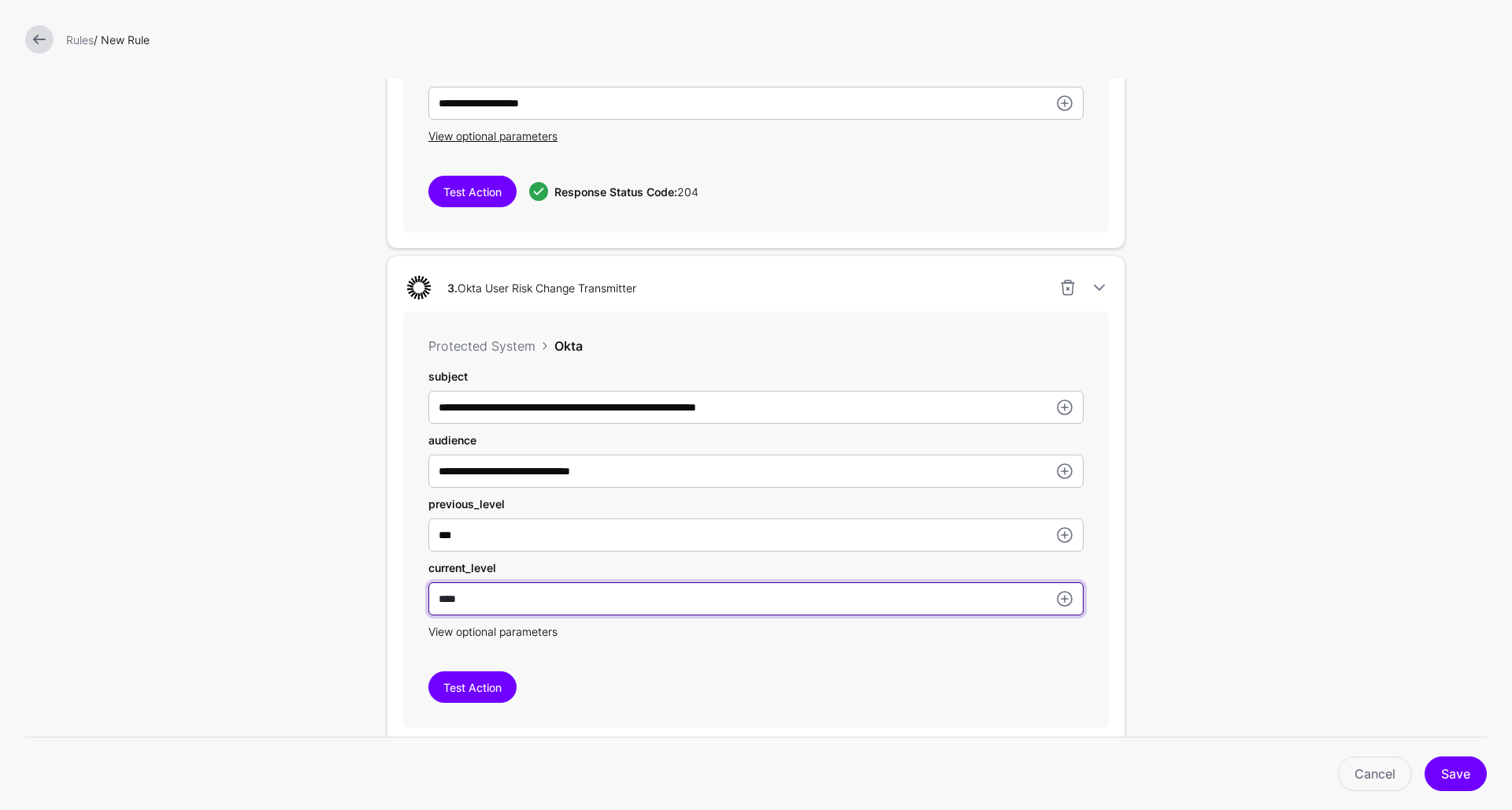
type input "****"
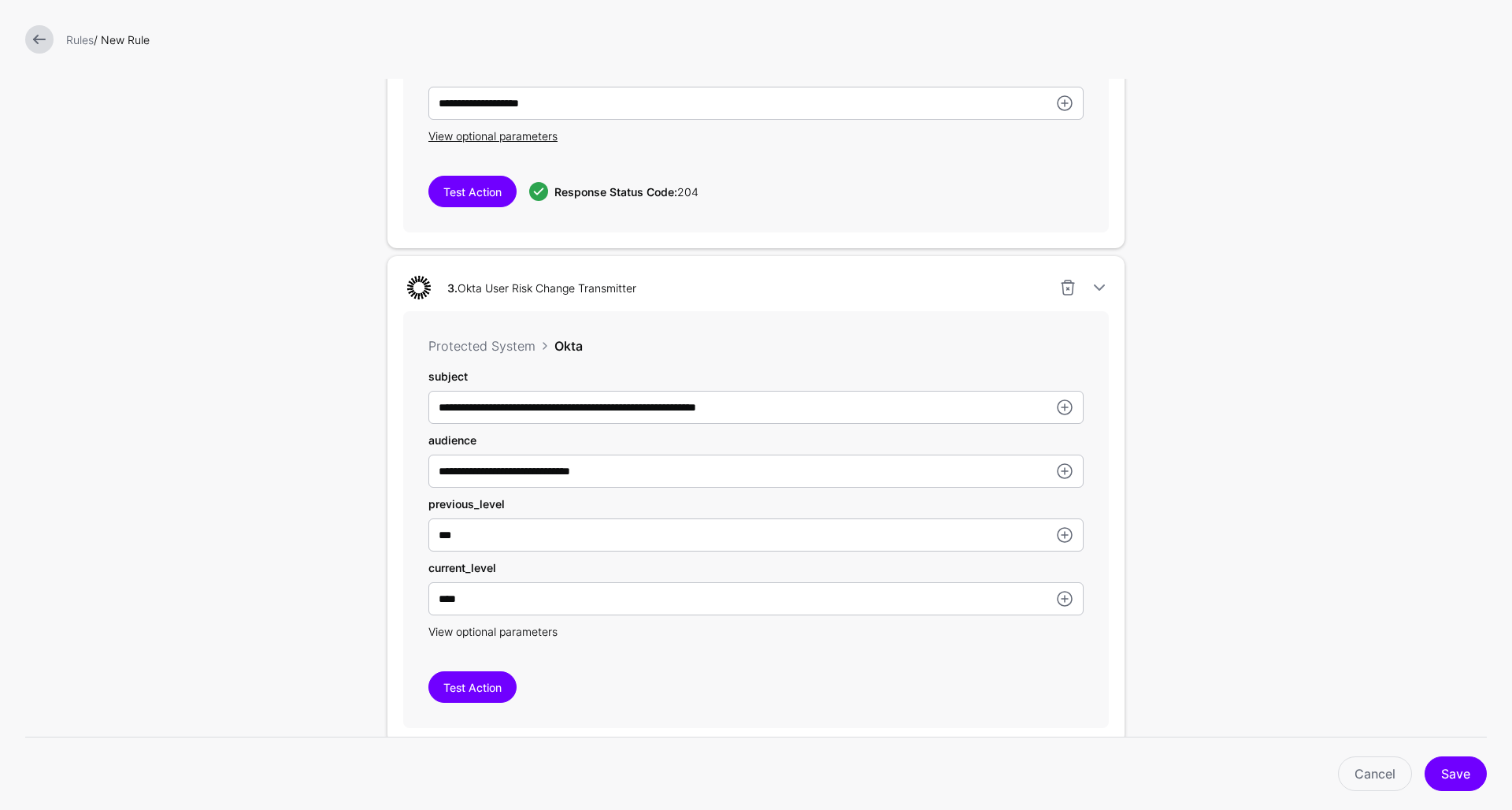
click at [494, 633] on span "View optional parameters" at bounding box center [493, 631] width 130 height 13
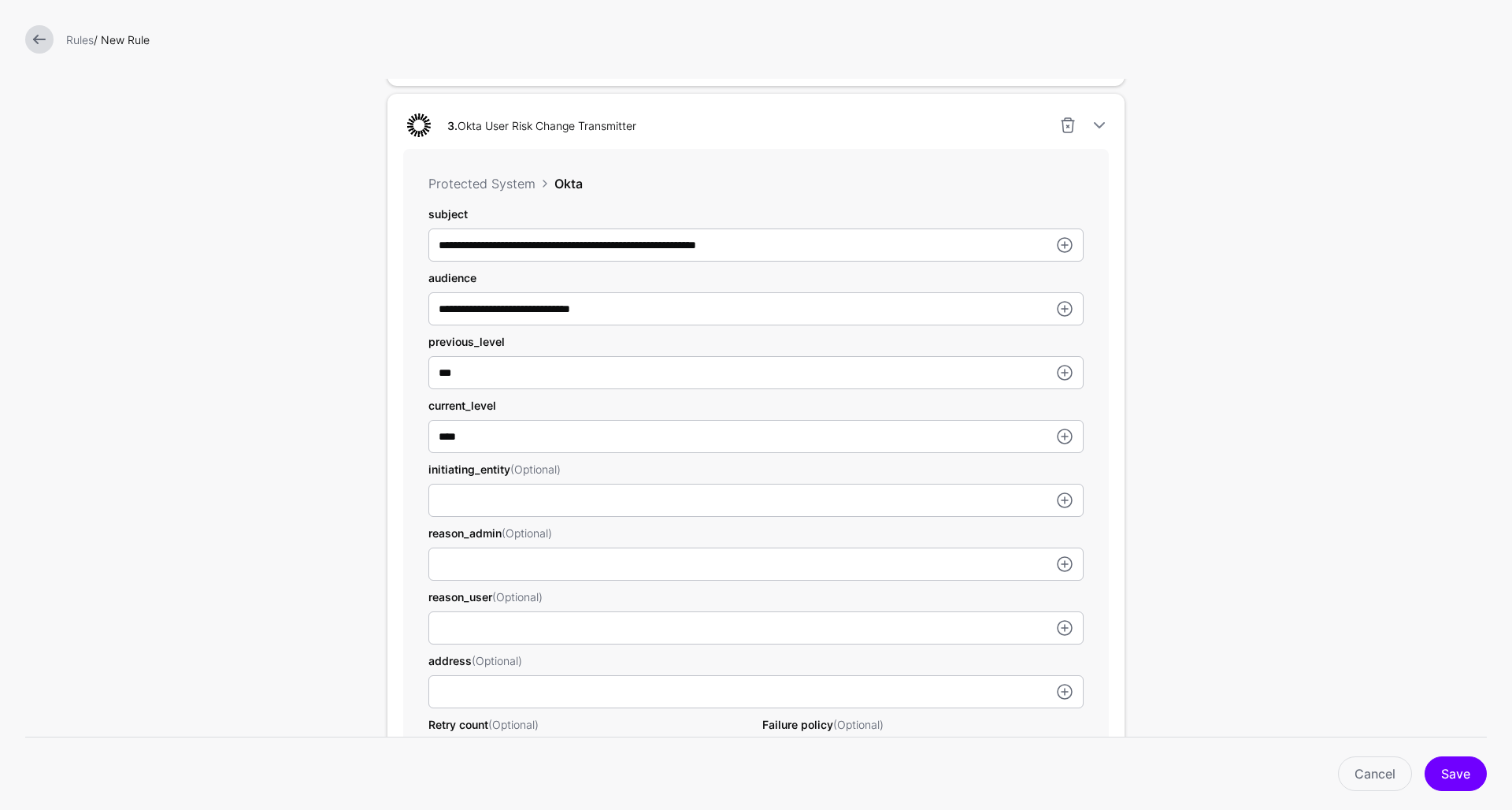
scroll to position [1116, 0]
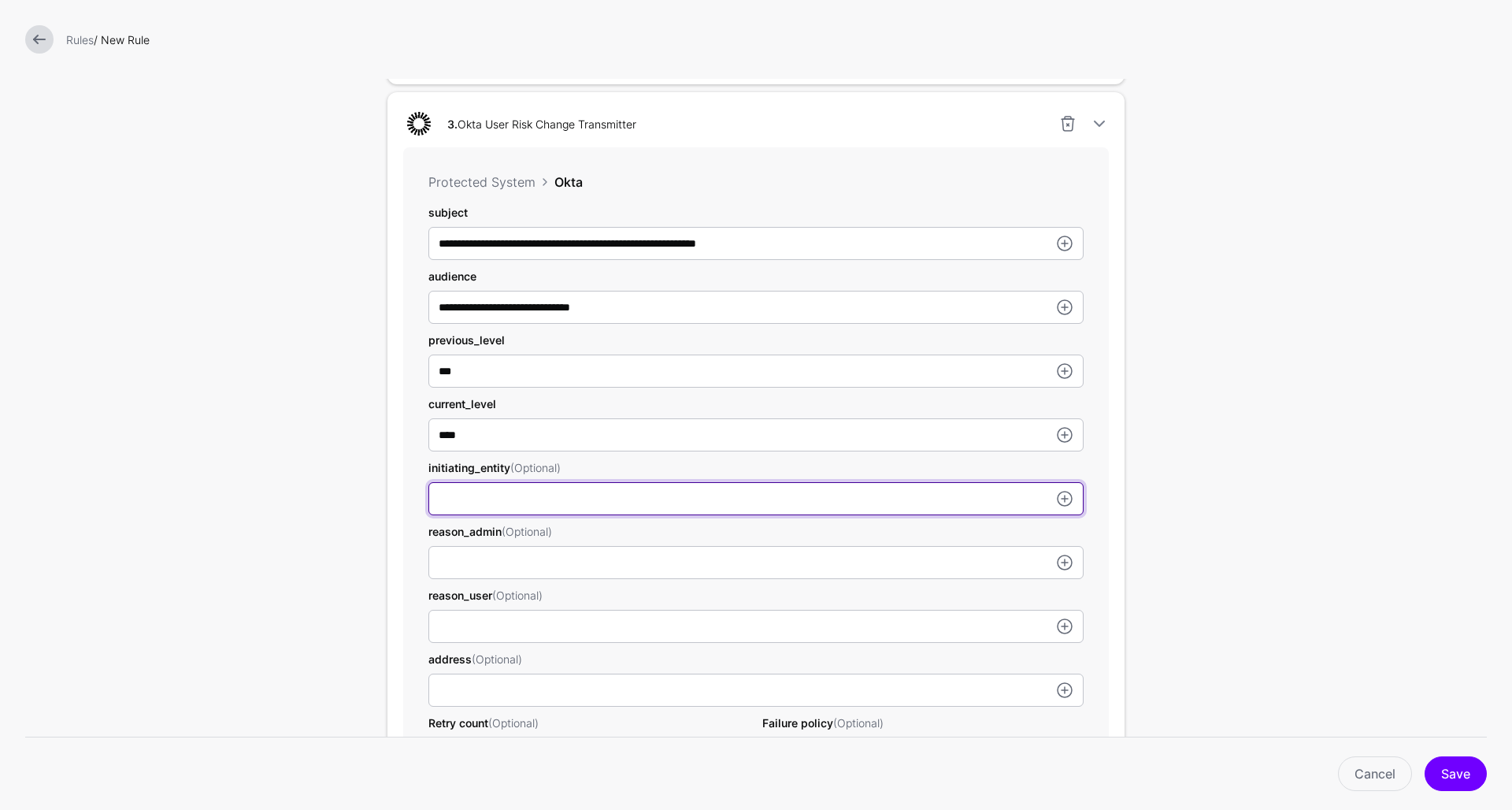
click at [535, 492] on input "userId" at bounding box center [756, 498] width 656 height 33
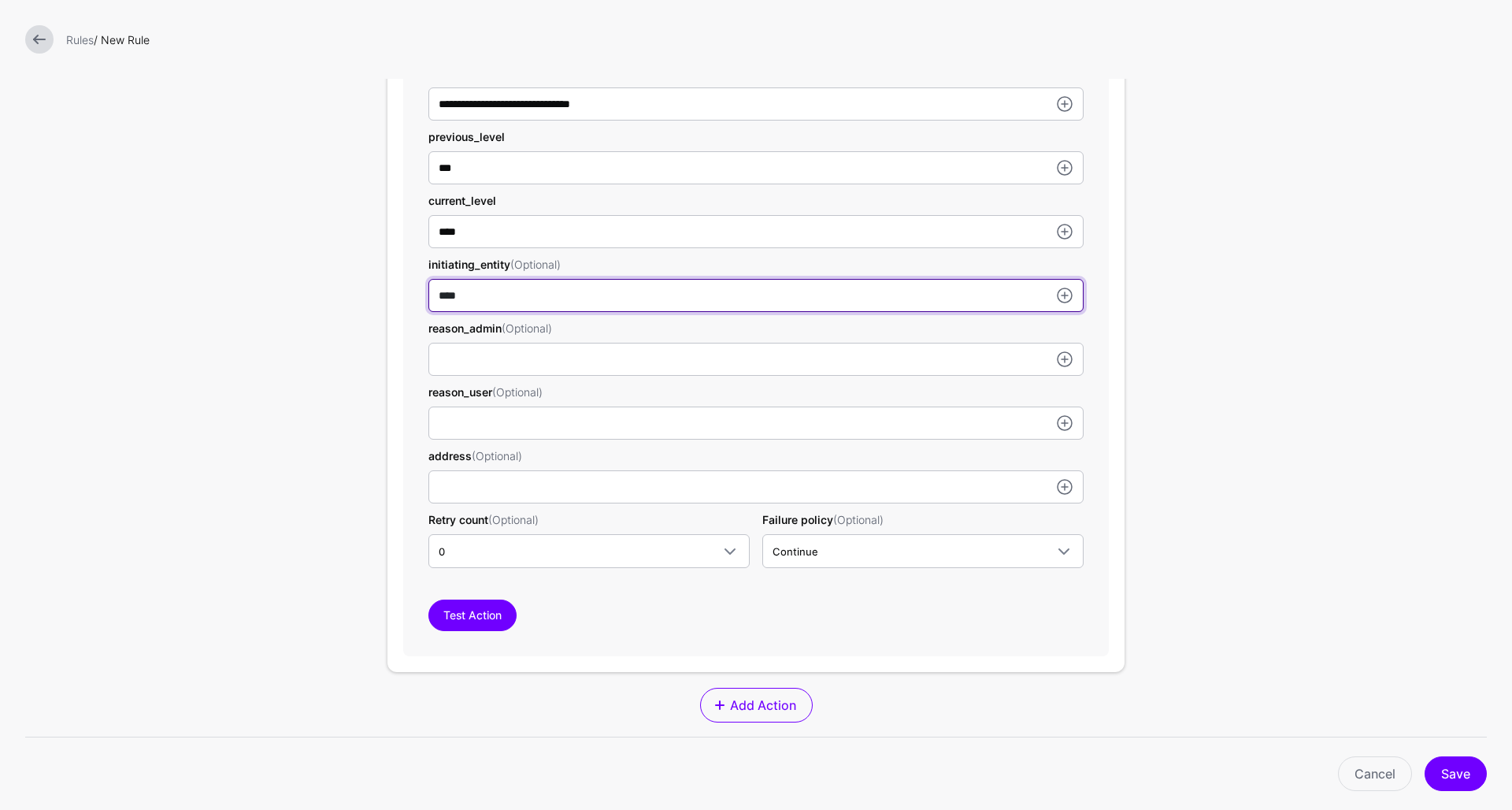
scroll to position [1320, 0]
type input "****"
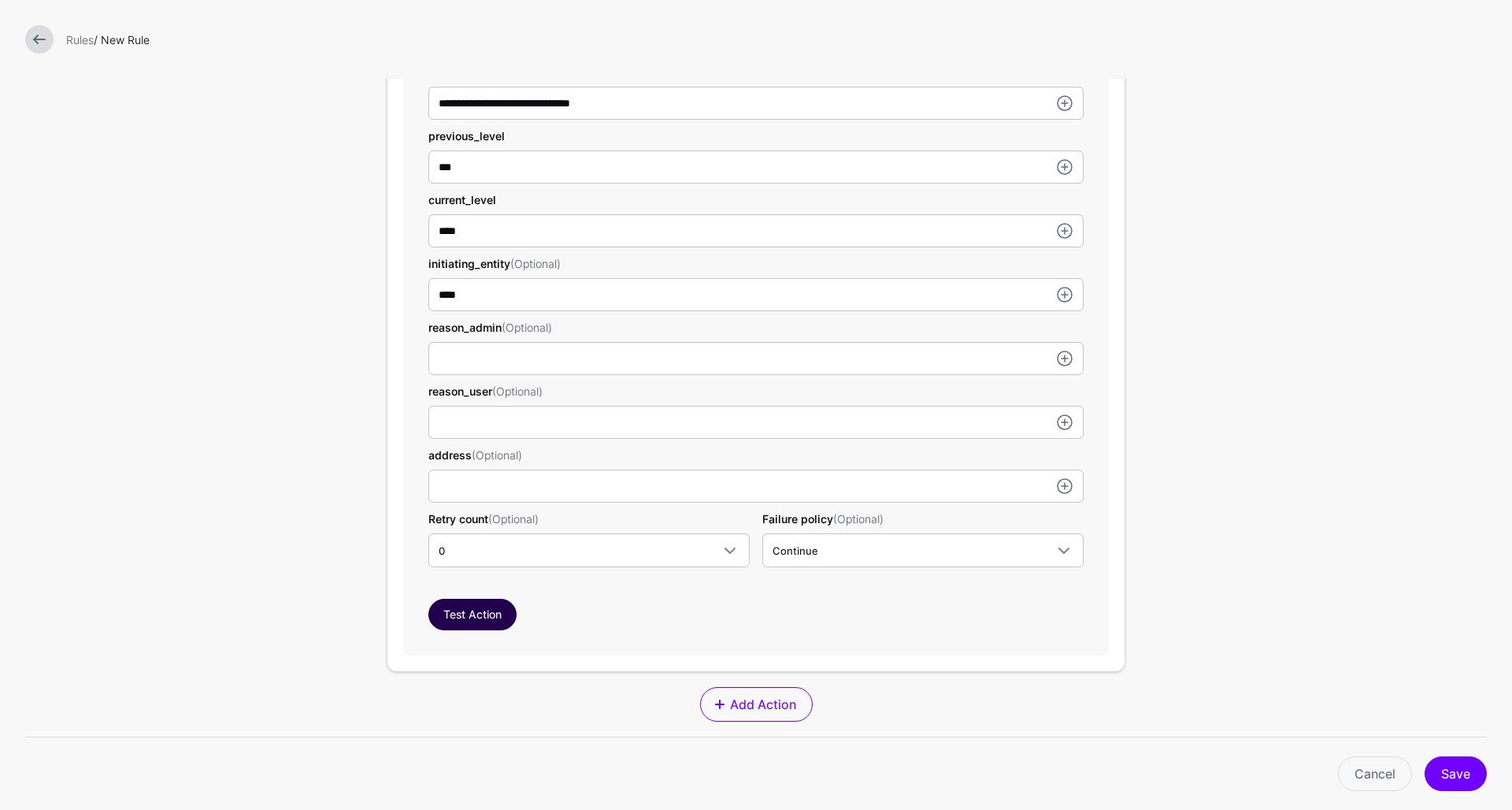
click at [472, 620] on button "Test Action" at bounding box center [472, 615] width 88 height 32
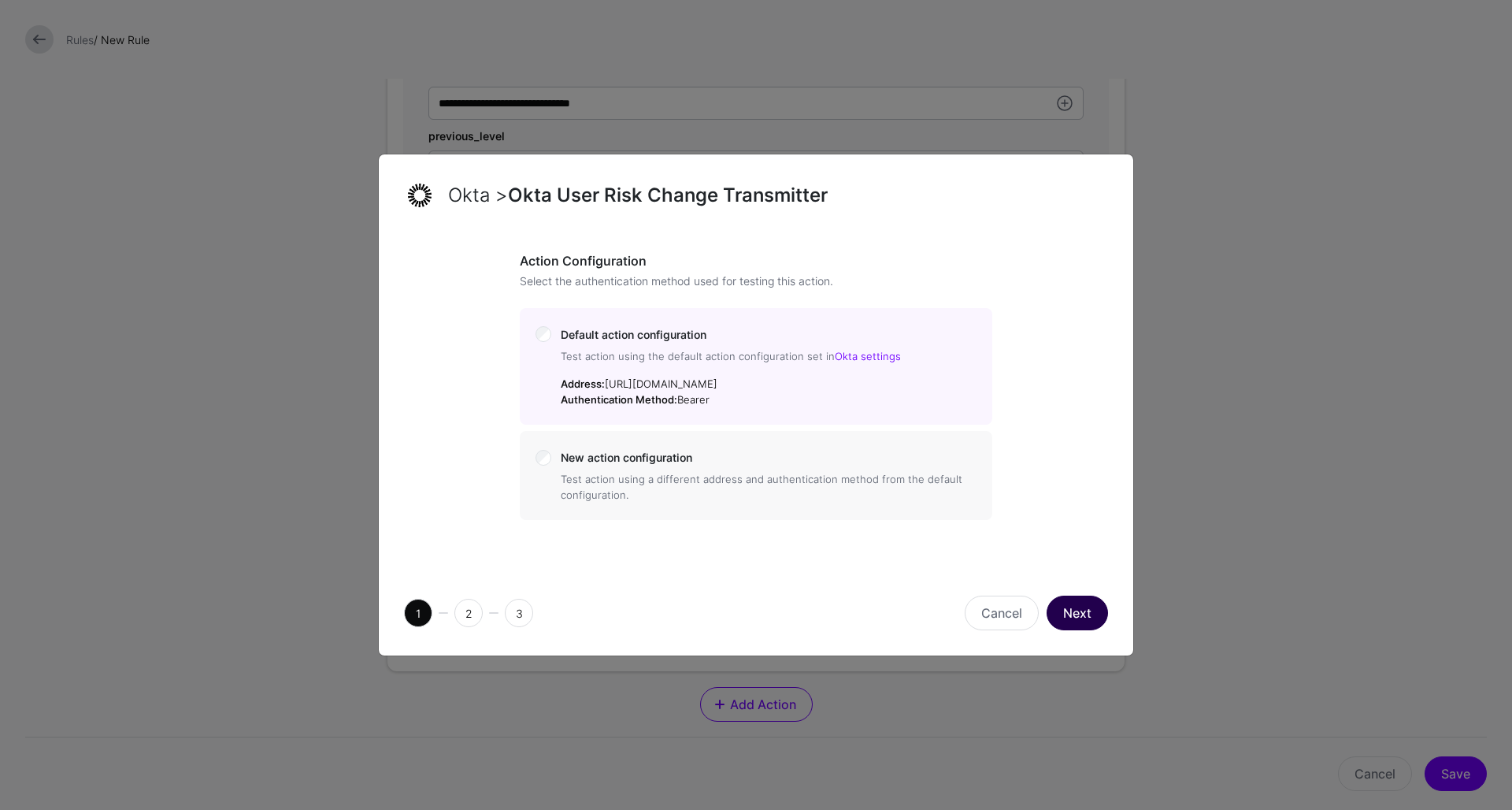
click at [1072, 618] on button "Next" at bounding box center [1077, 613] width 61 height 35
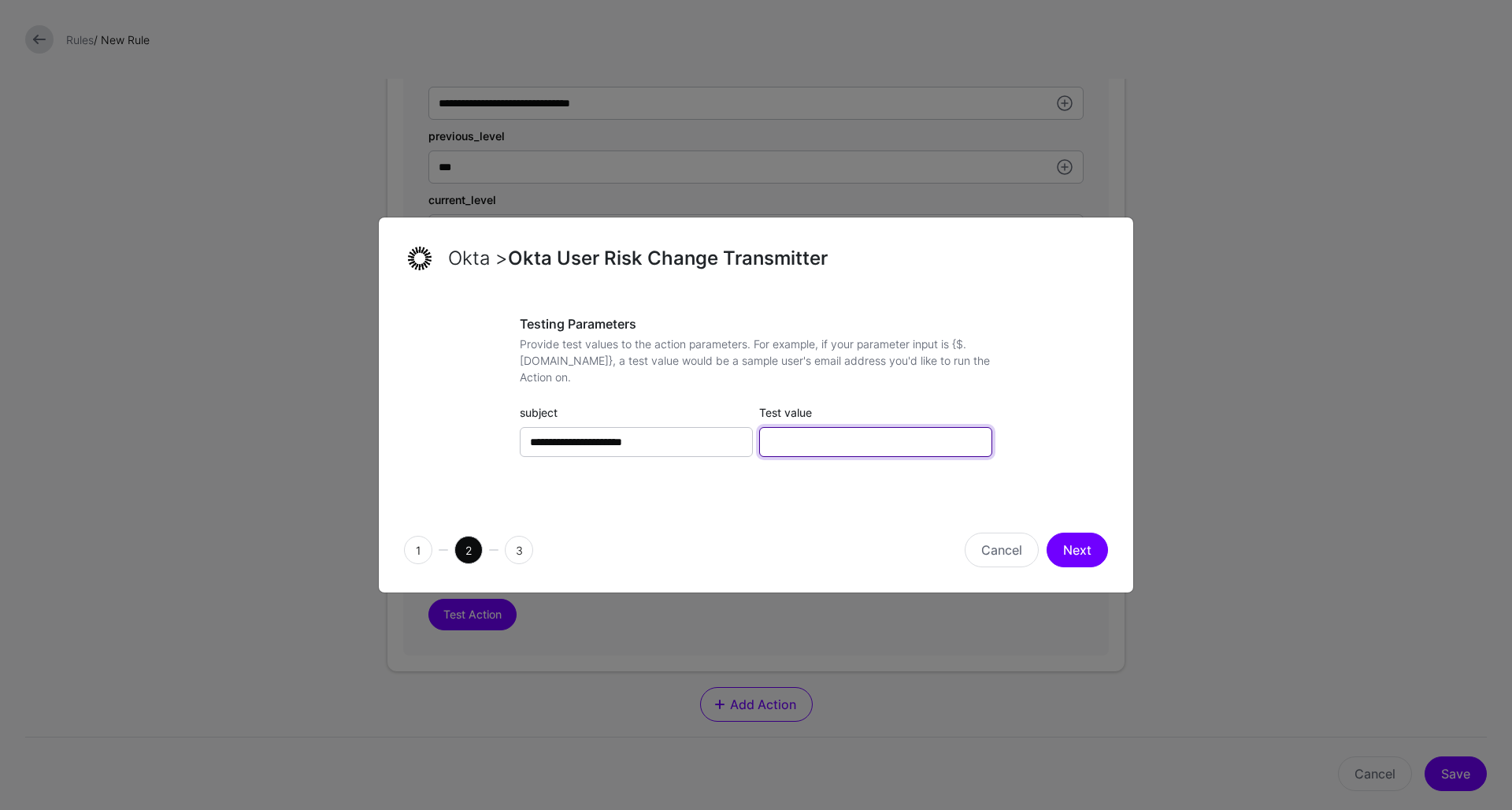
click at [920, 447] on input "Test value" at bounding box center [876, 443] width 233 height 30
paste input "**********"
type input "**********"
click at [1072, 551] on button "Next" at bounding box center [1077, 550] width 61 height 35
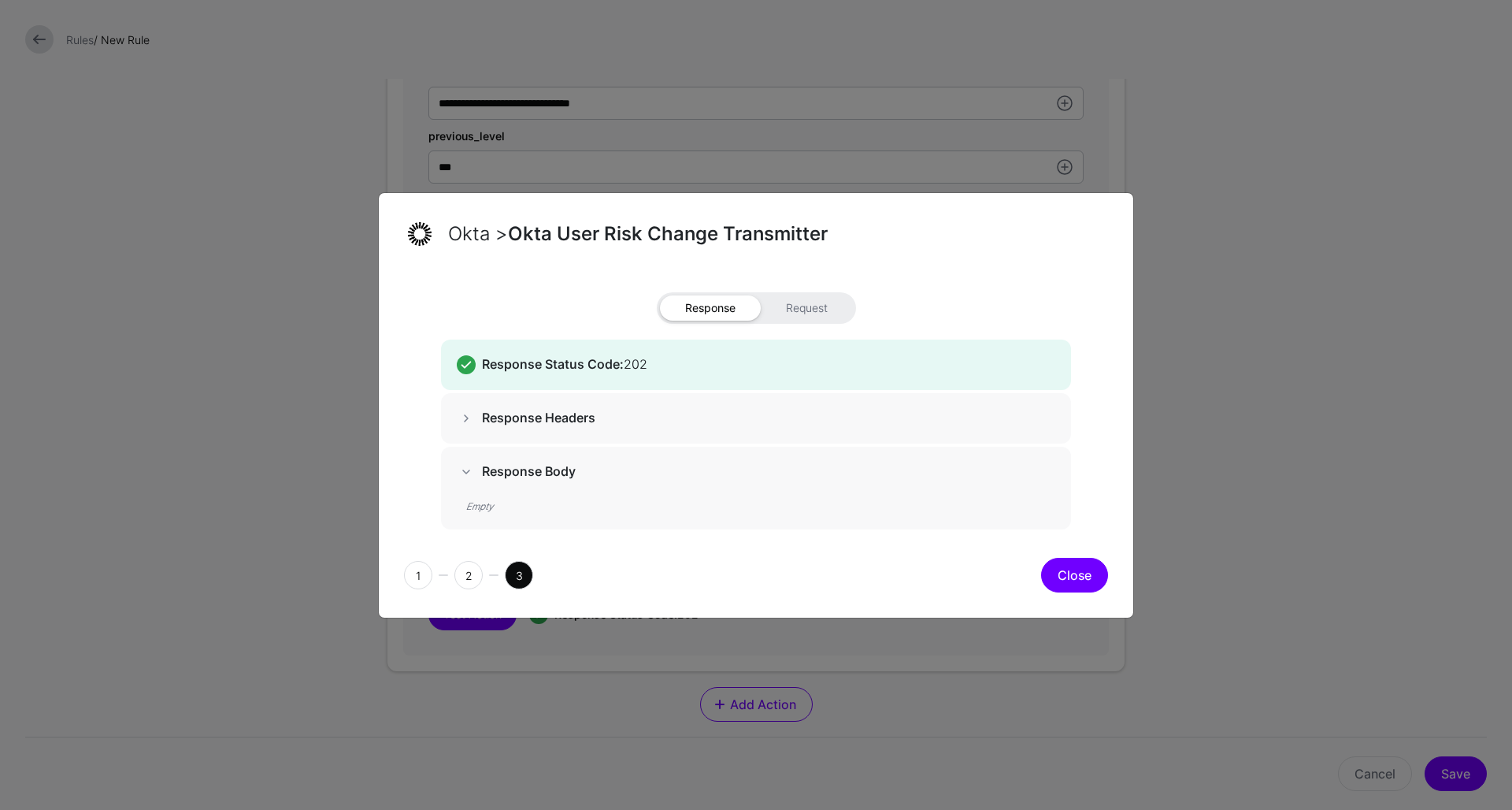
click at [1071, 568] on button "Close" at bounding box center [1074, 575] width 67 height 35
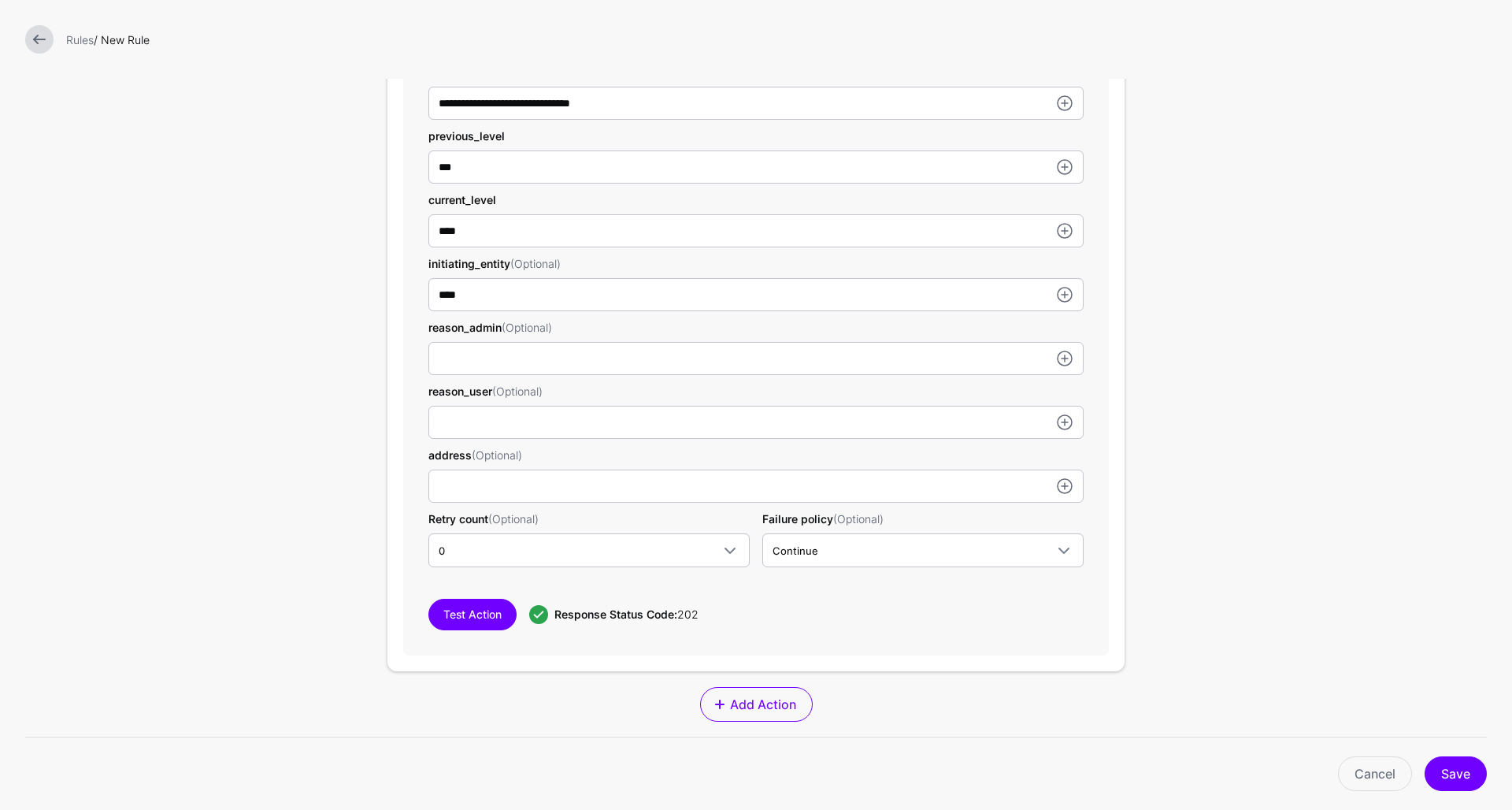
scroll to position [1381, 0]
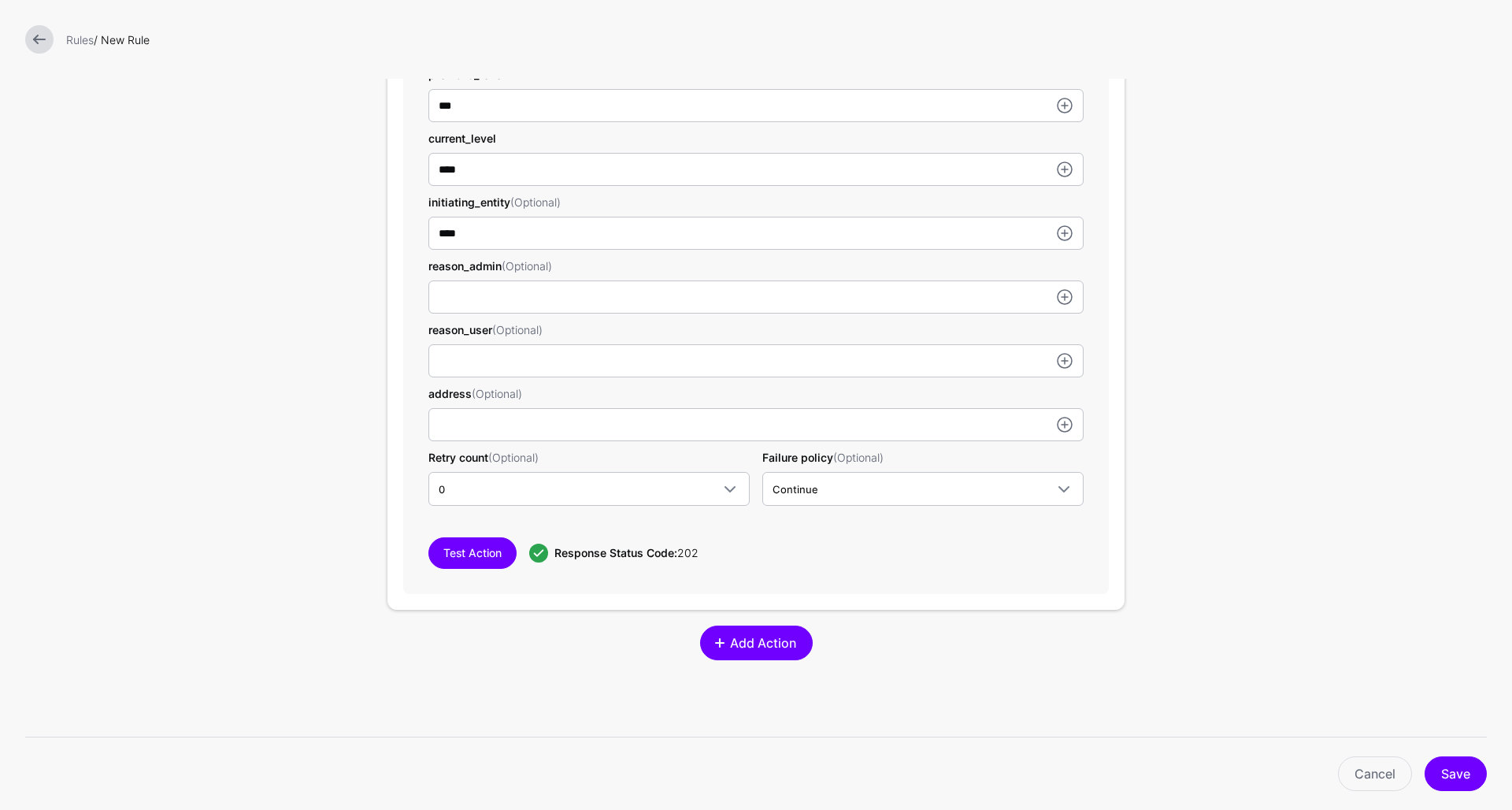
click at [779, 647] on span "Add Action" at bounding box center [763, 643] width 70 height 19
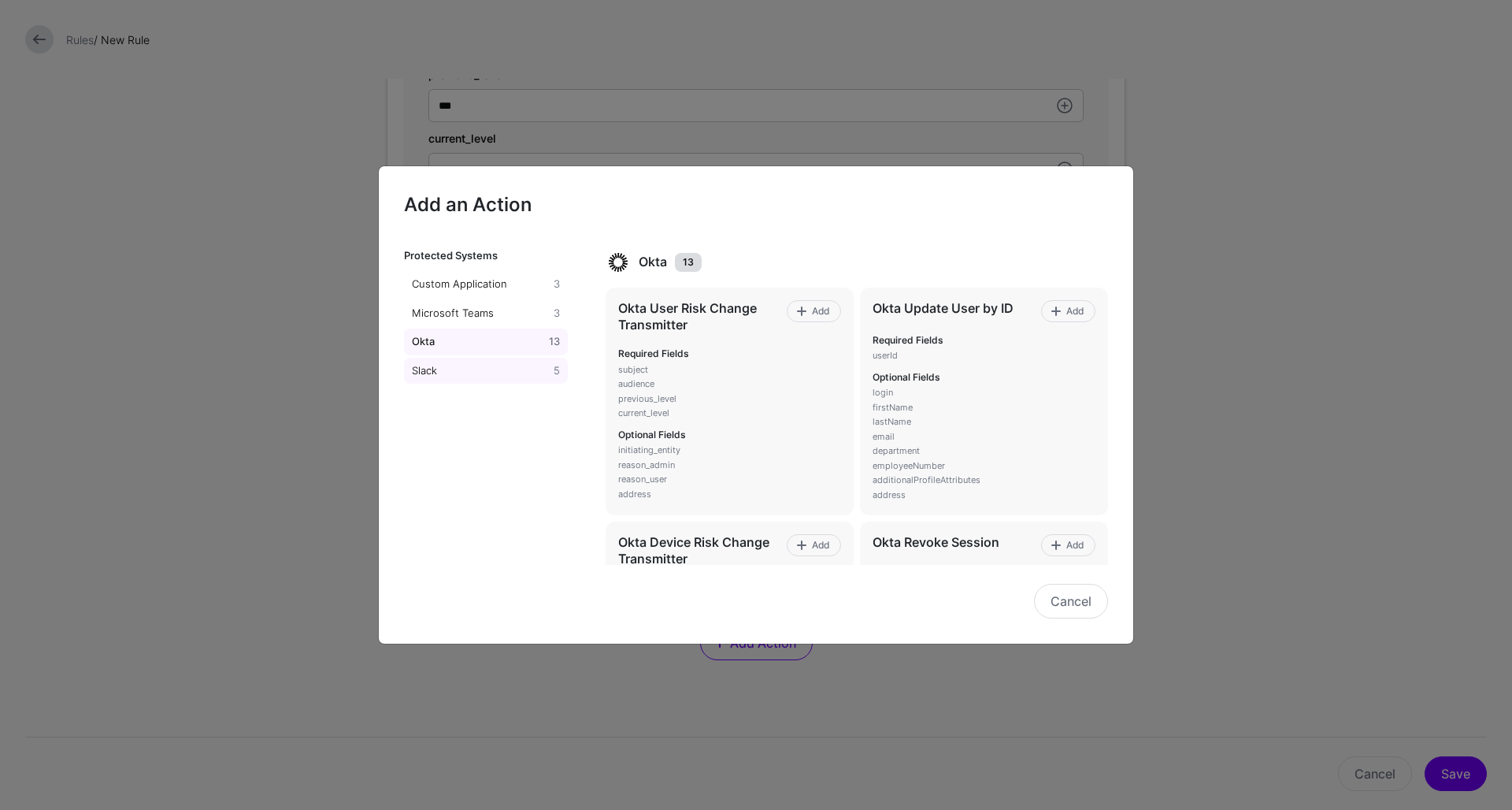
click at [491, 369] on div "Slack" at bounding box center [479, 371] width 142 height 16
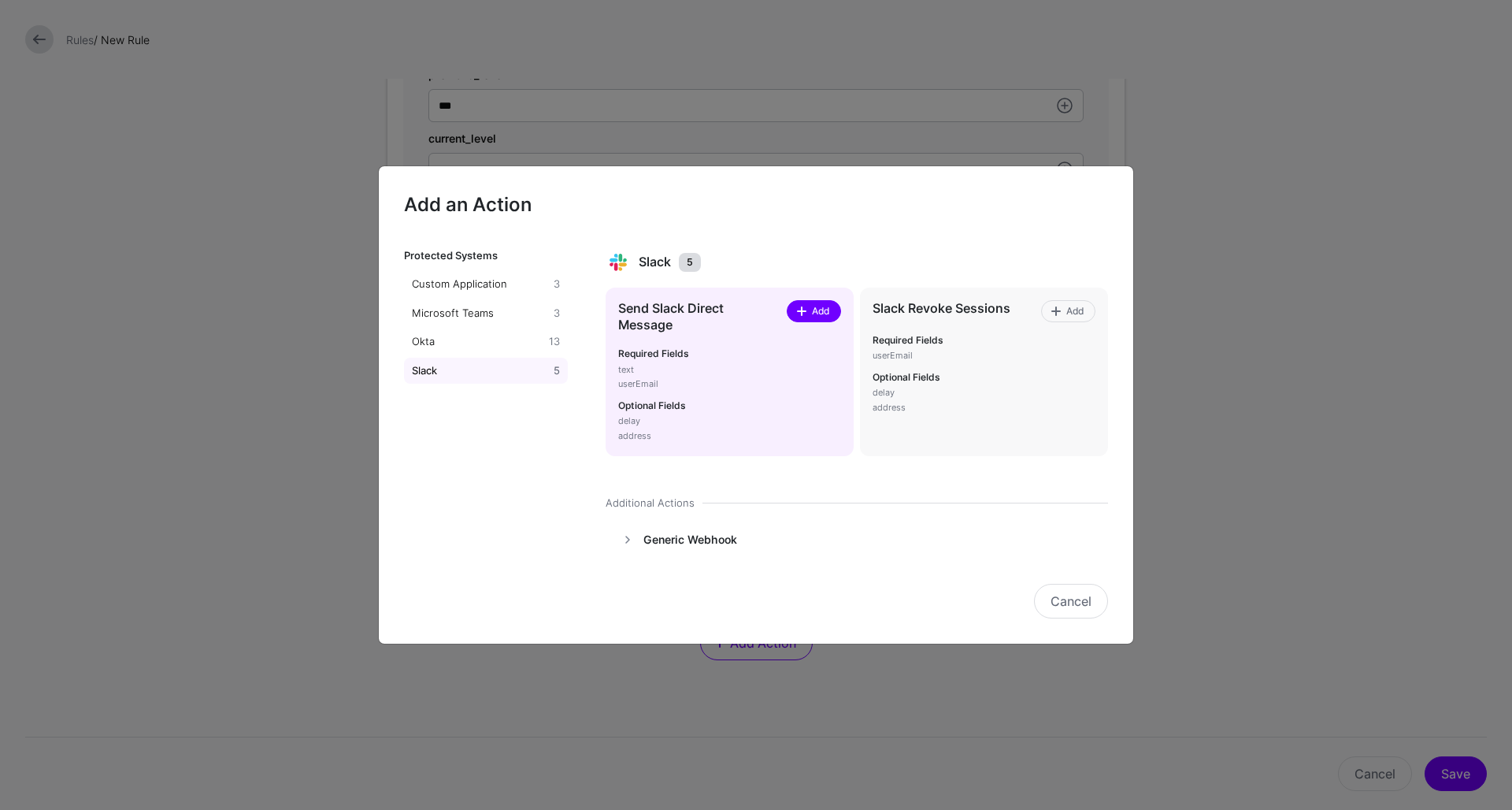
click at [823, 311] on span "Add" at bounding box center [820, 311] width 22 height 14
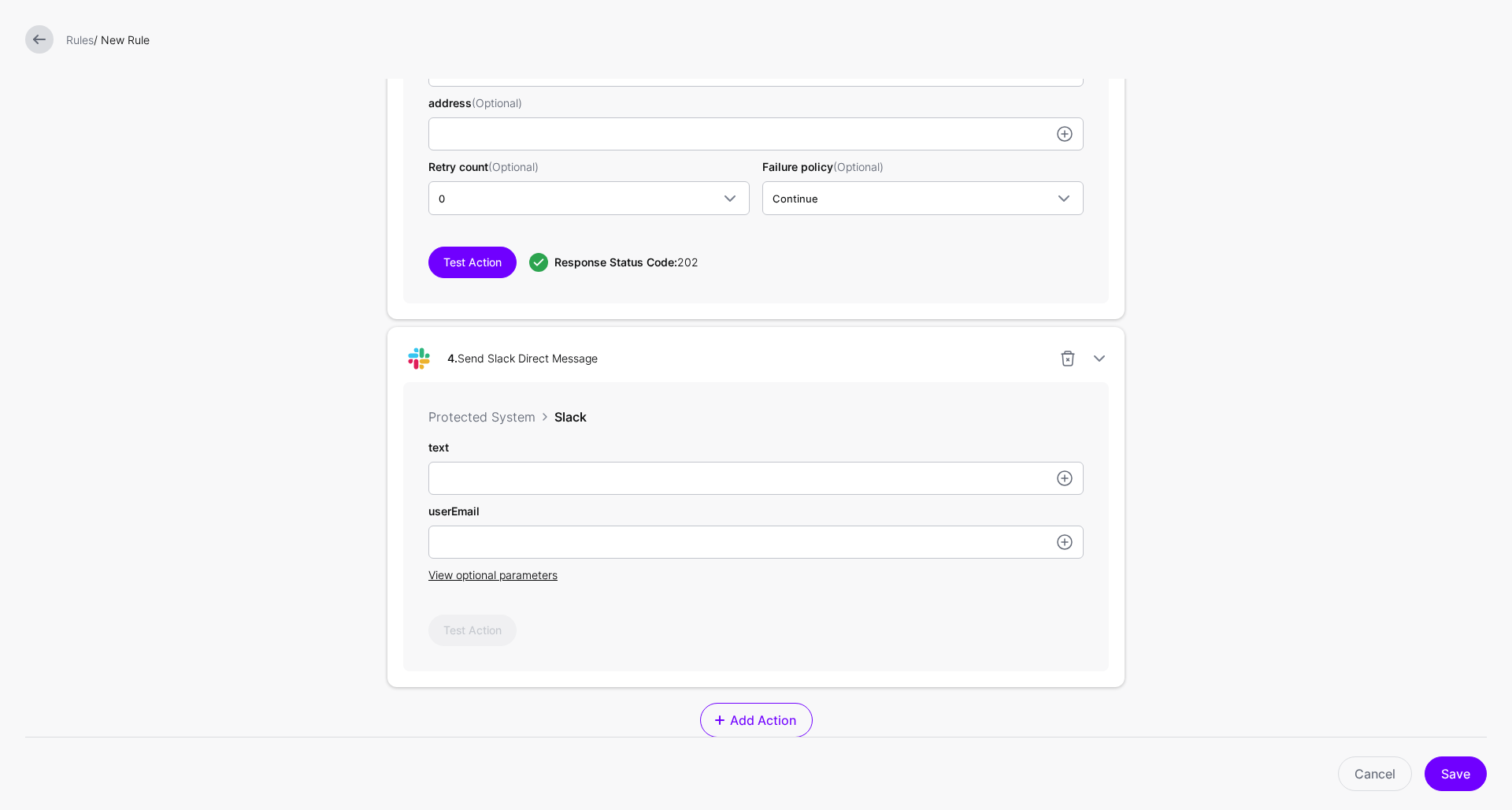
scroll to position [1722, 0]
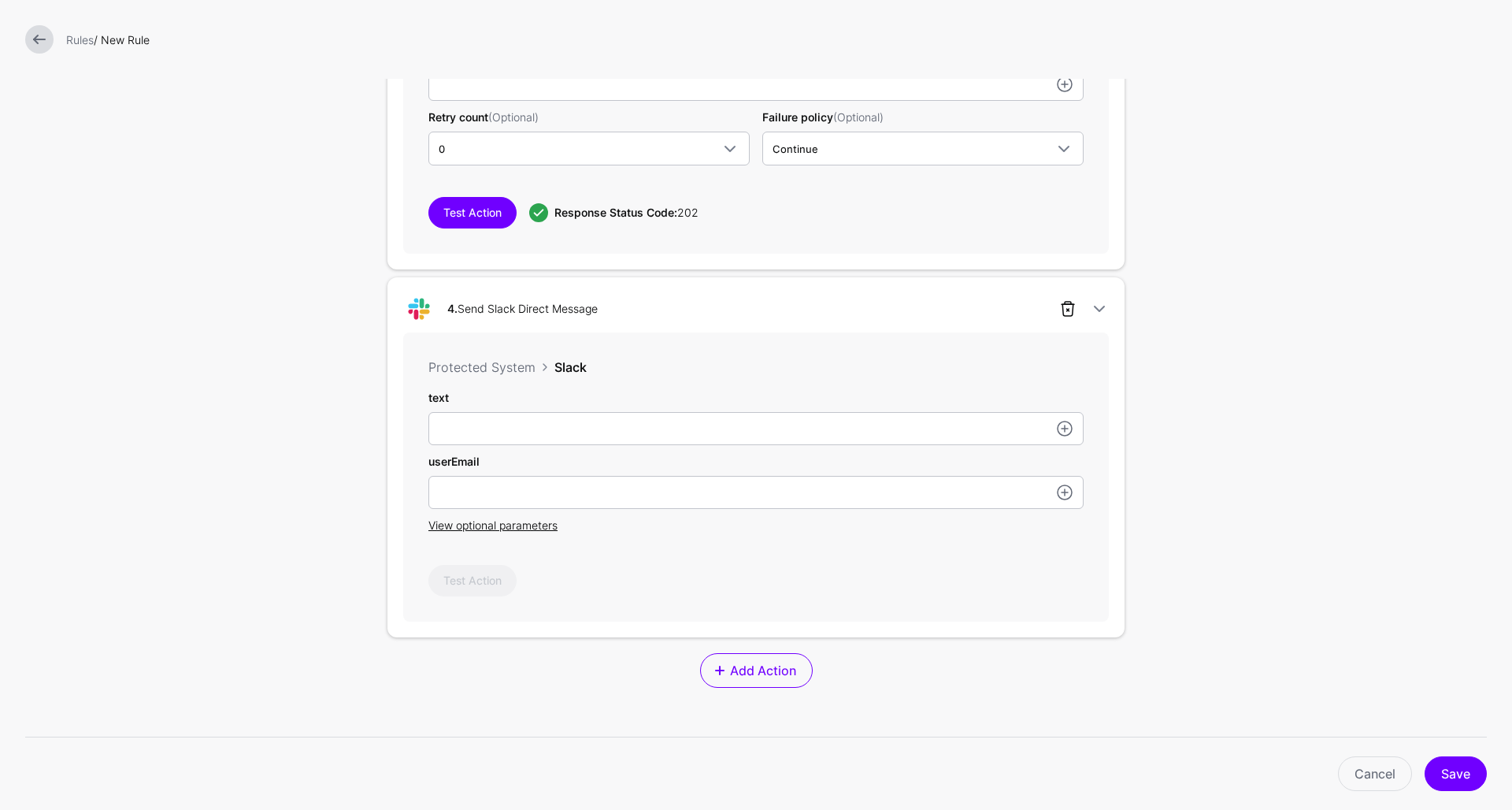
click at [1072, 313] on link at bounding box center [1068, 309] width 19 height 19
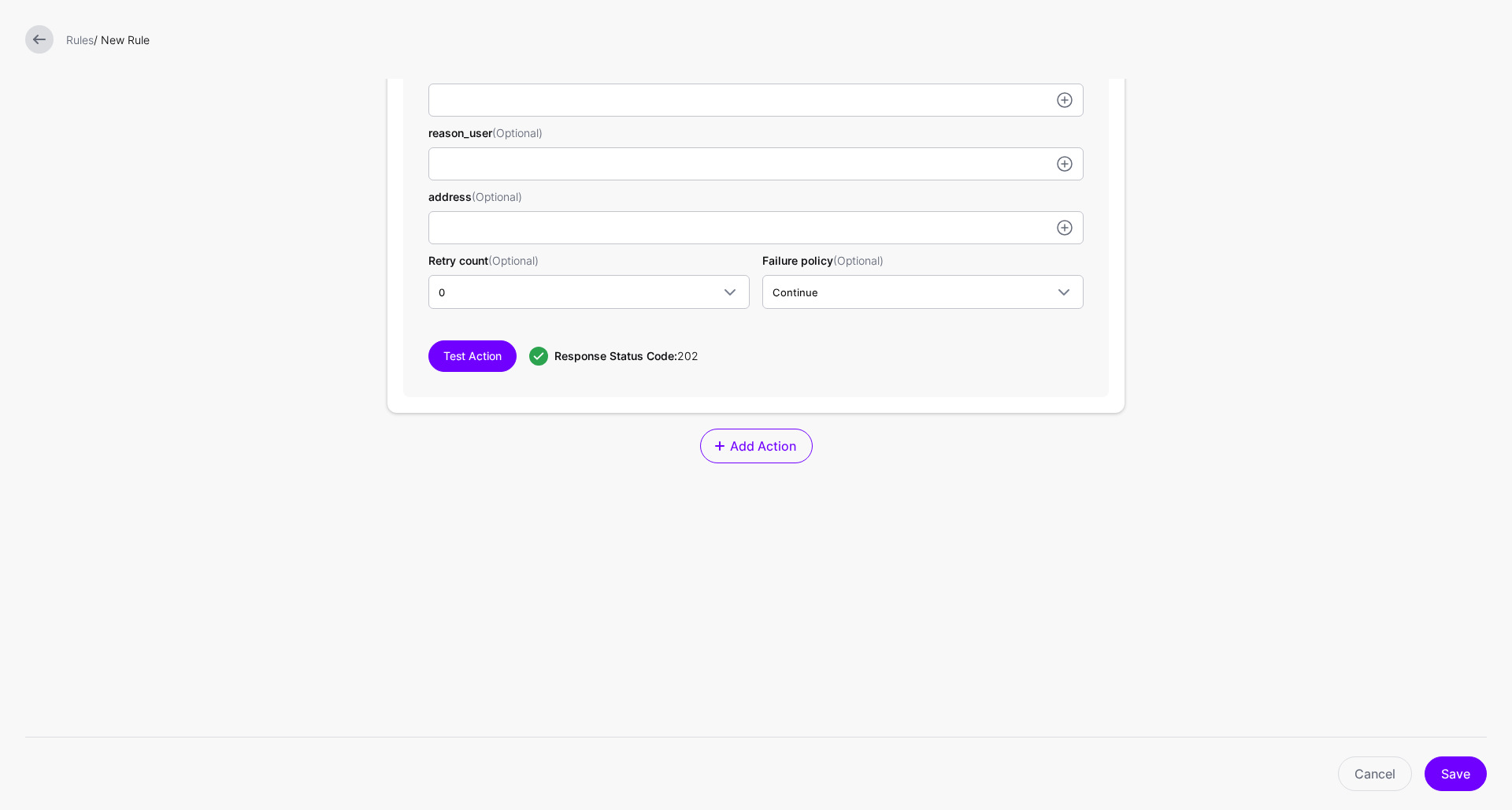
scroll to position [1581, 0]
click at [738, 452] on span "Add Action" at bounding box center [763, 446] width 70 height 19
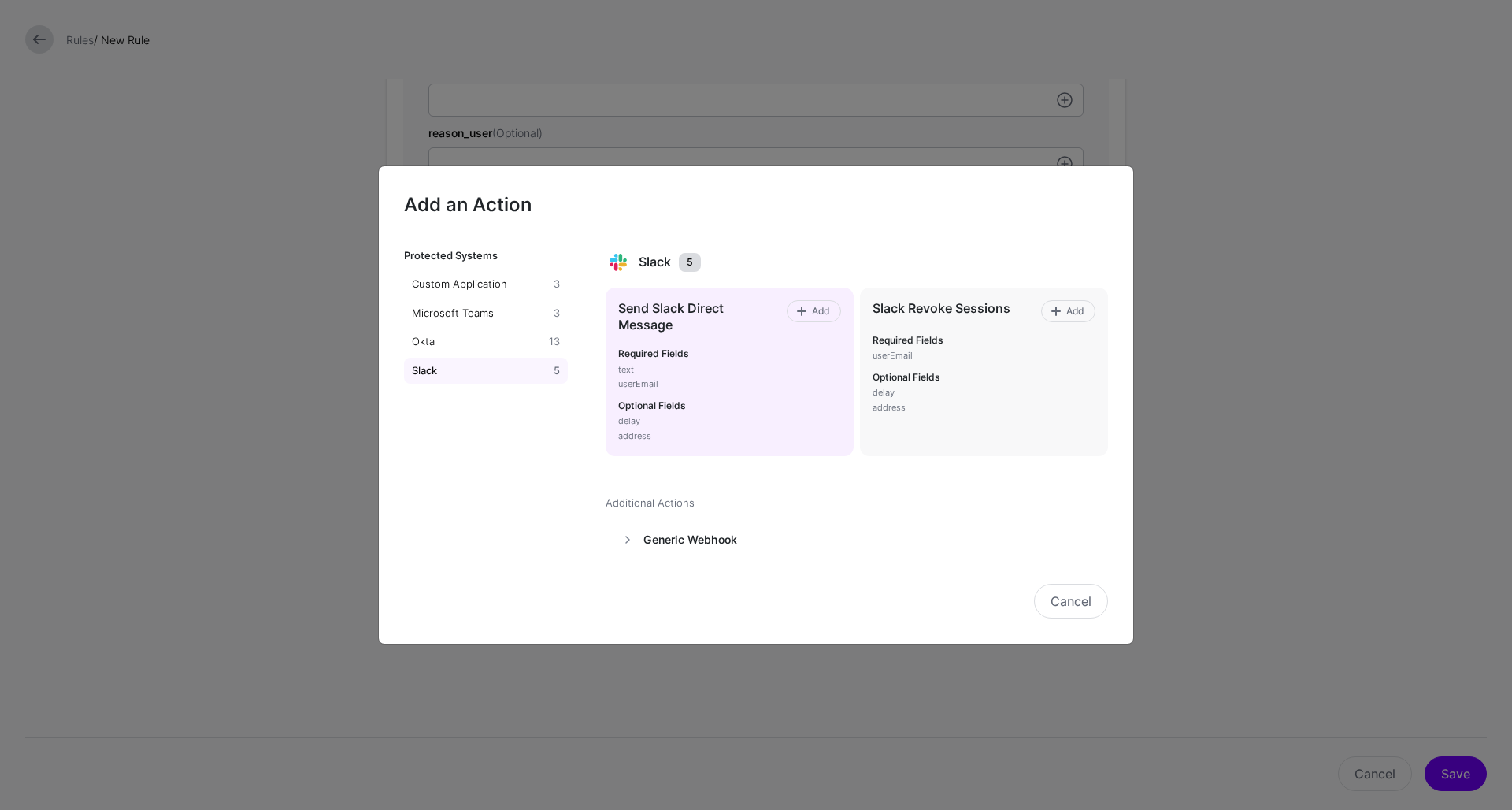
scroll to position [11, 0]
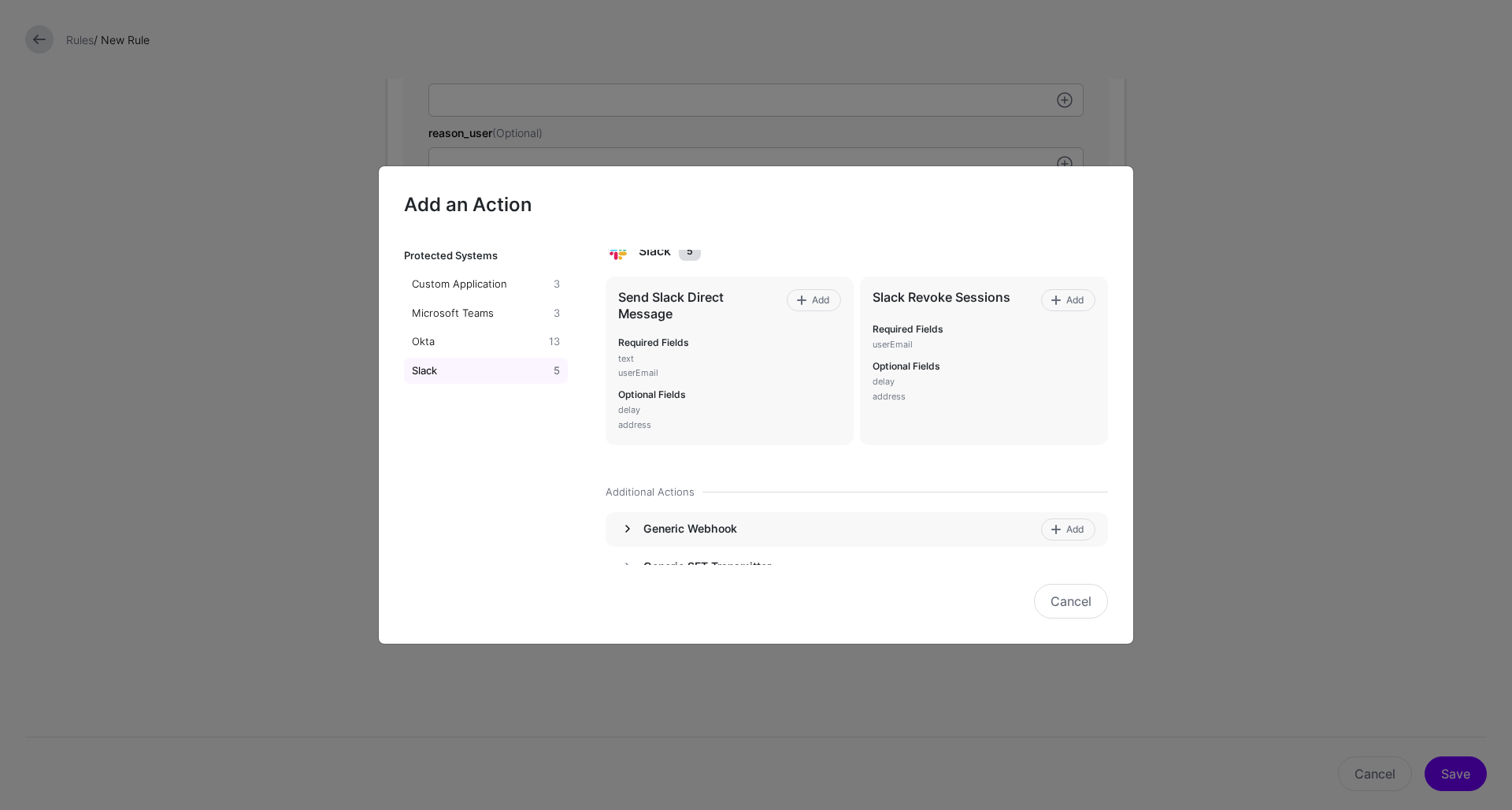
click at [631, 524] on link at bounding box center [627, 529] width 19 height 19
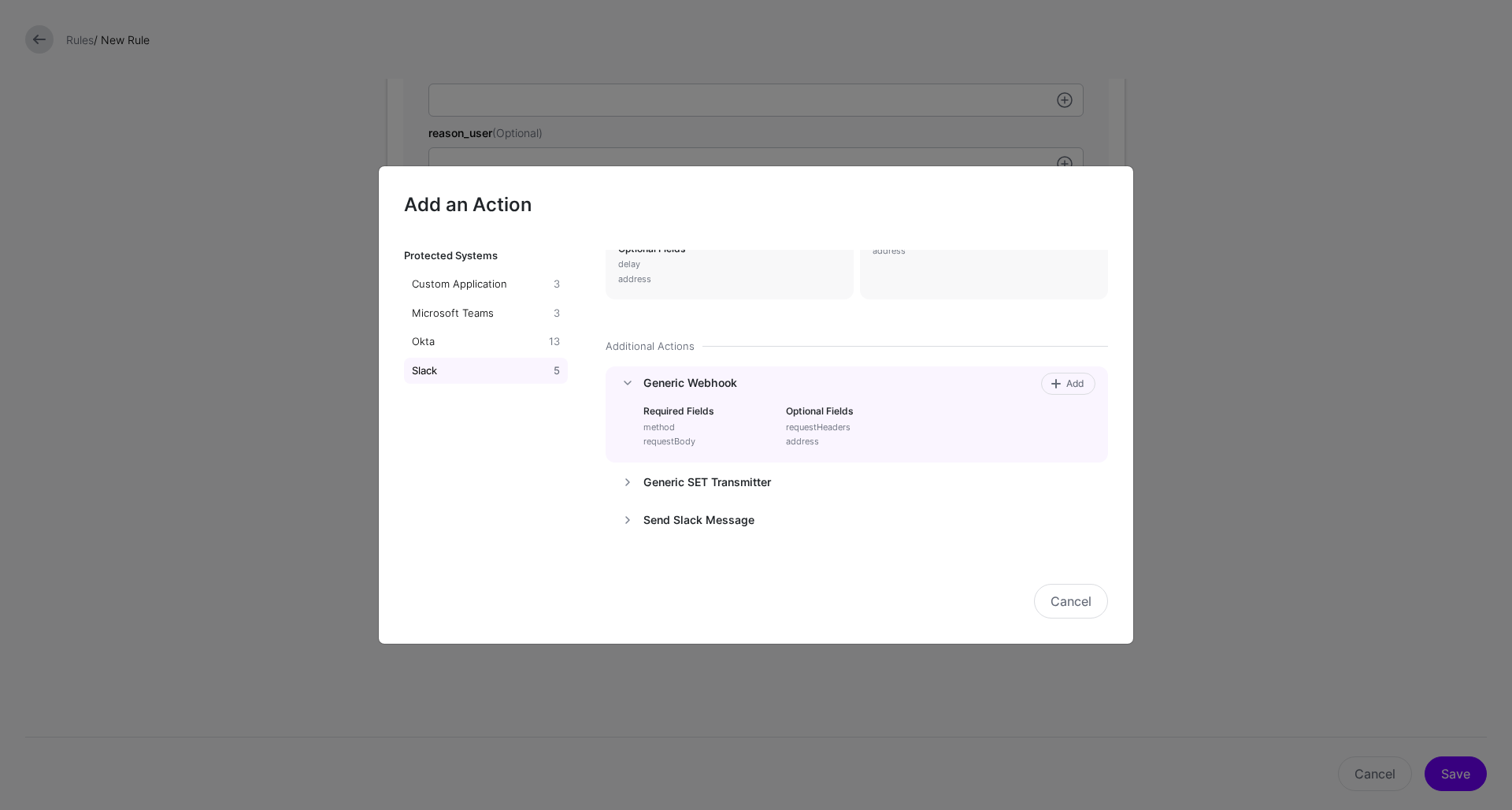
scroll to position [154, 0]
drag, startPoint x: 726, startPoint y: 499, endPoint x: 995, endPoint y: 409, distance: 283.7
click at [995, 409] on div "Required Fields method requestBody Optional Fields requestHeaders address" at bounding box center [840, 428] width 430 height 62
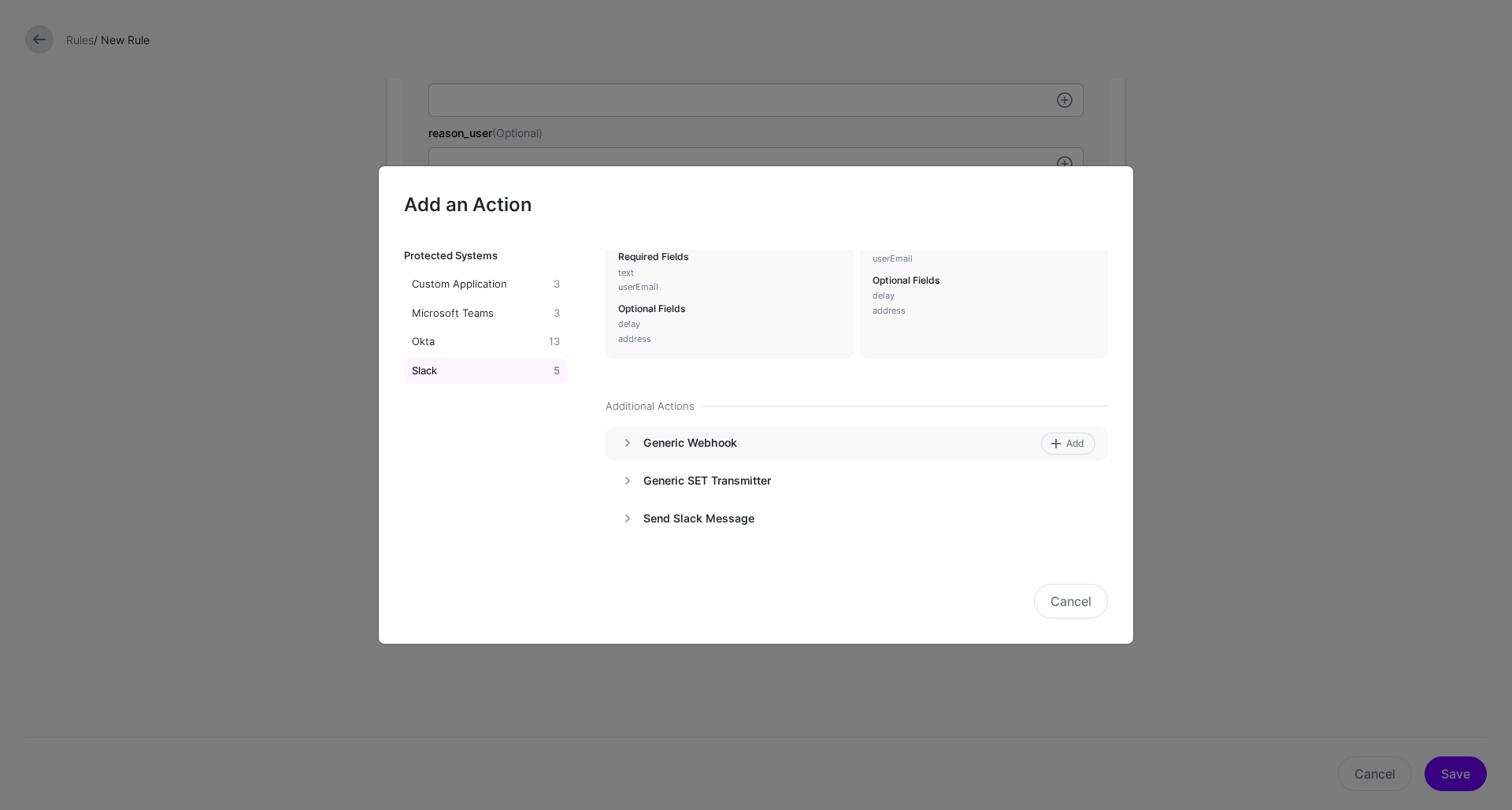
scroll to position [94, 0]
click at [939, 443] on h4 "Generic Webhook" at bounding box center [840, 445] width 393 height 14
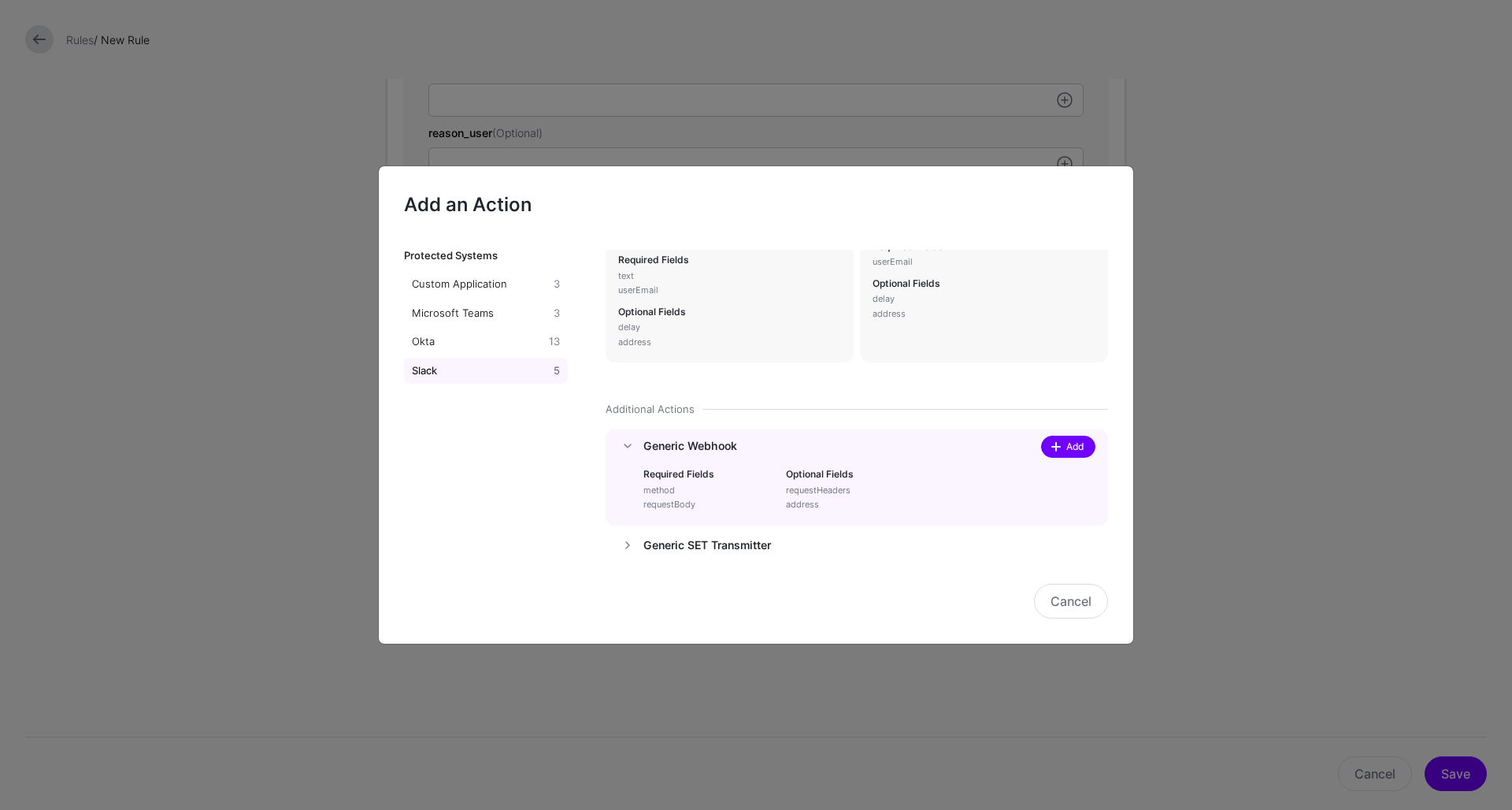
click at [1060, 447] on span at bounding box center [1056, 446] width 12 height 12
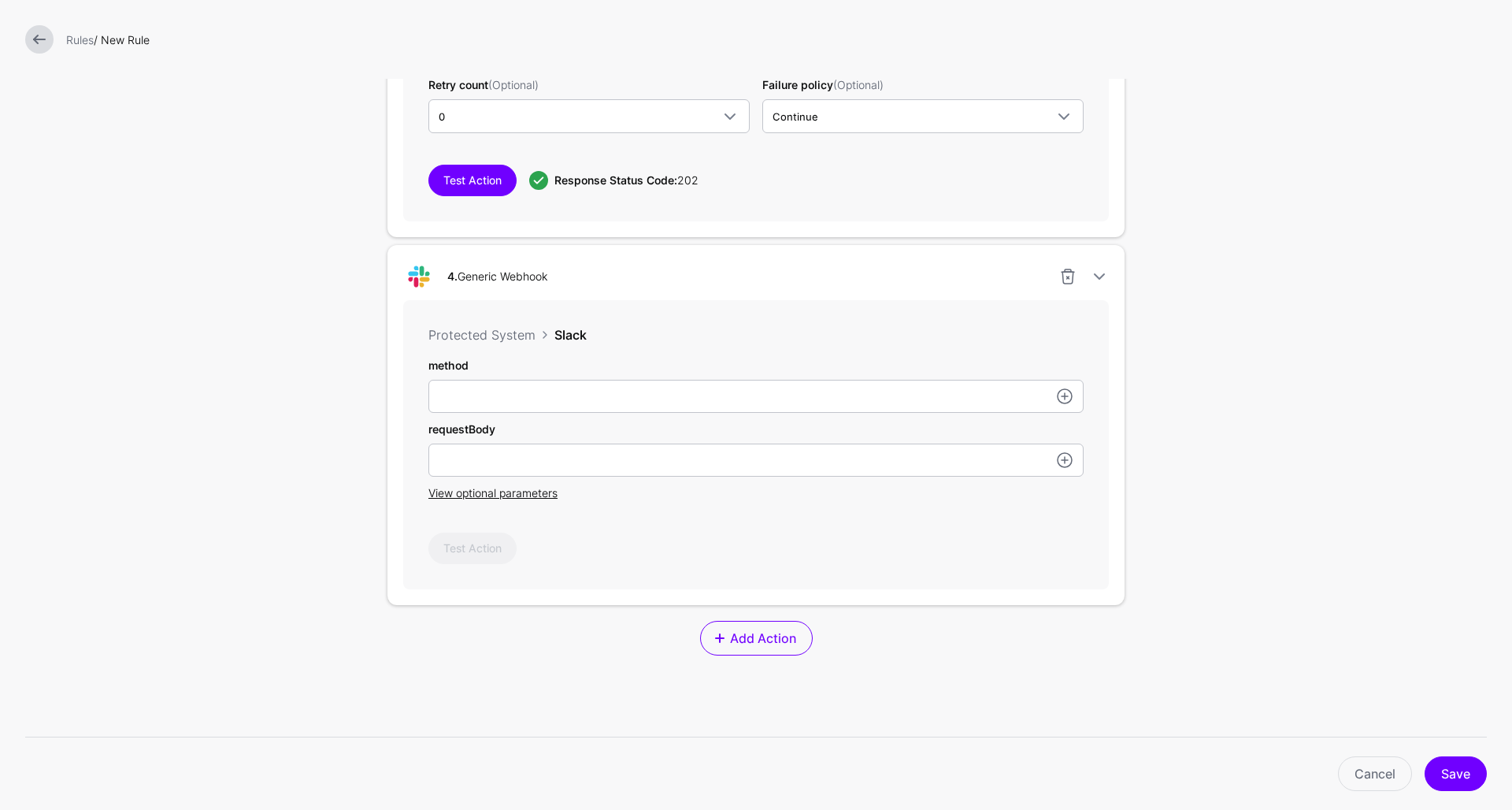
scroll to position [1756, 0]
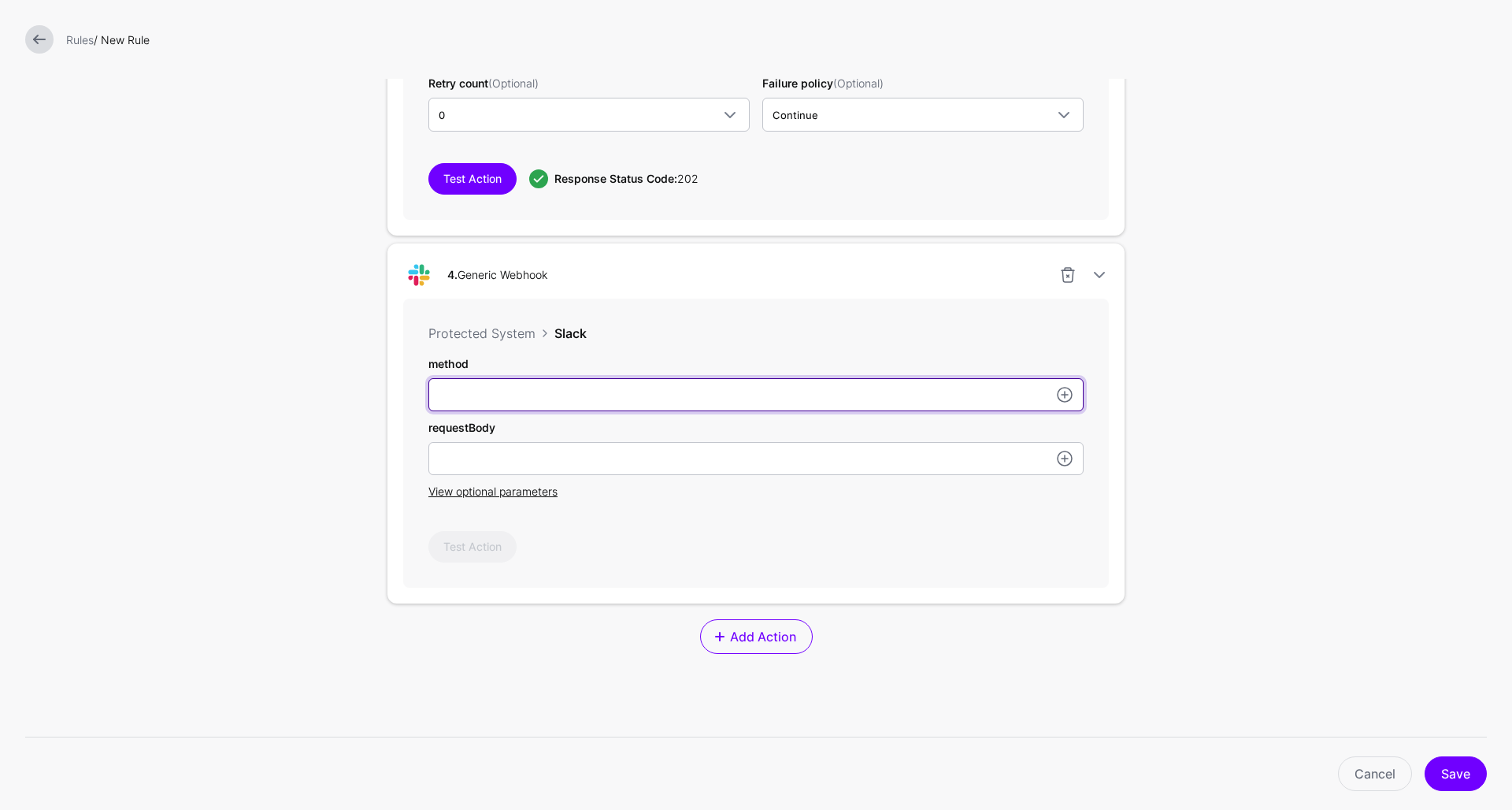
click at [476, 391] on input "userId" at bounding box center [756, 395] width 656 height 33
type input "****"
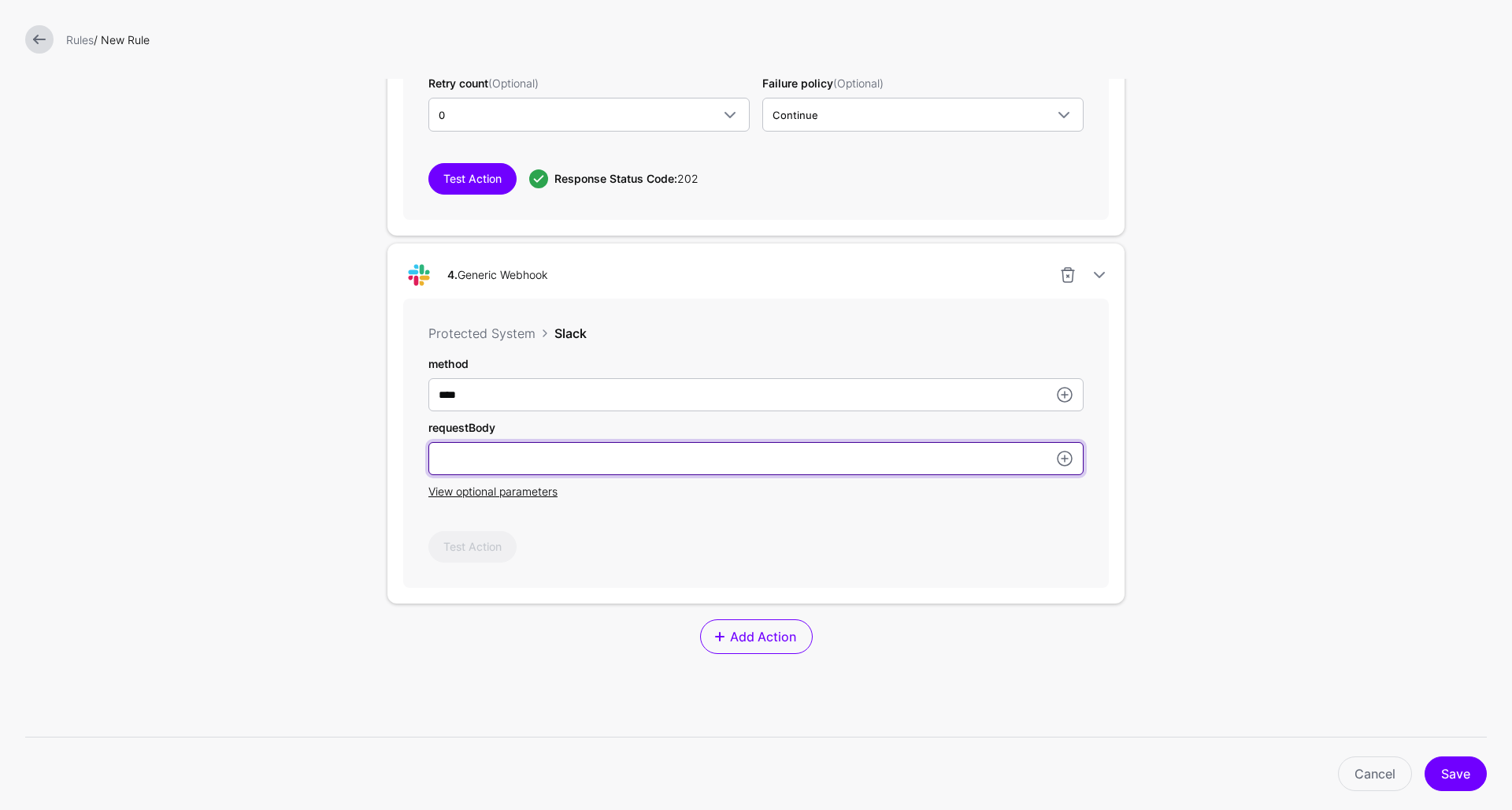
click at [471, 459] on input "userId" at bounding box center [756, 459] width 656 height 33
paste input "**********"
type input "**********"
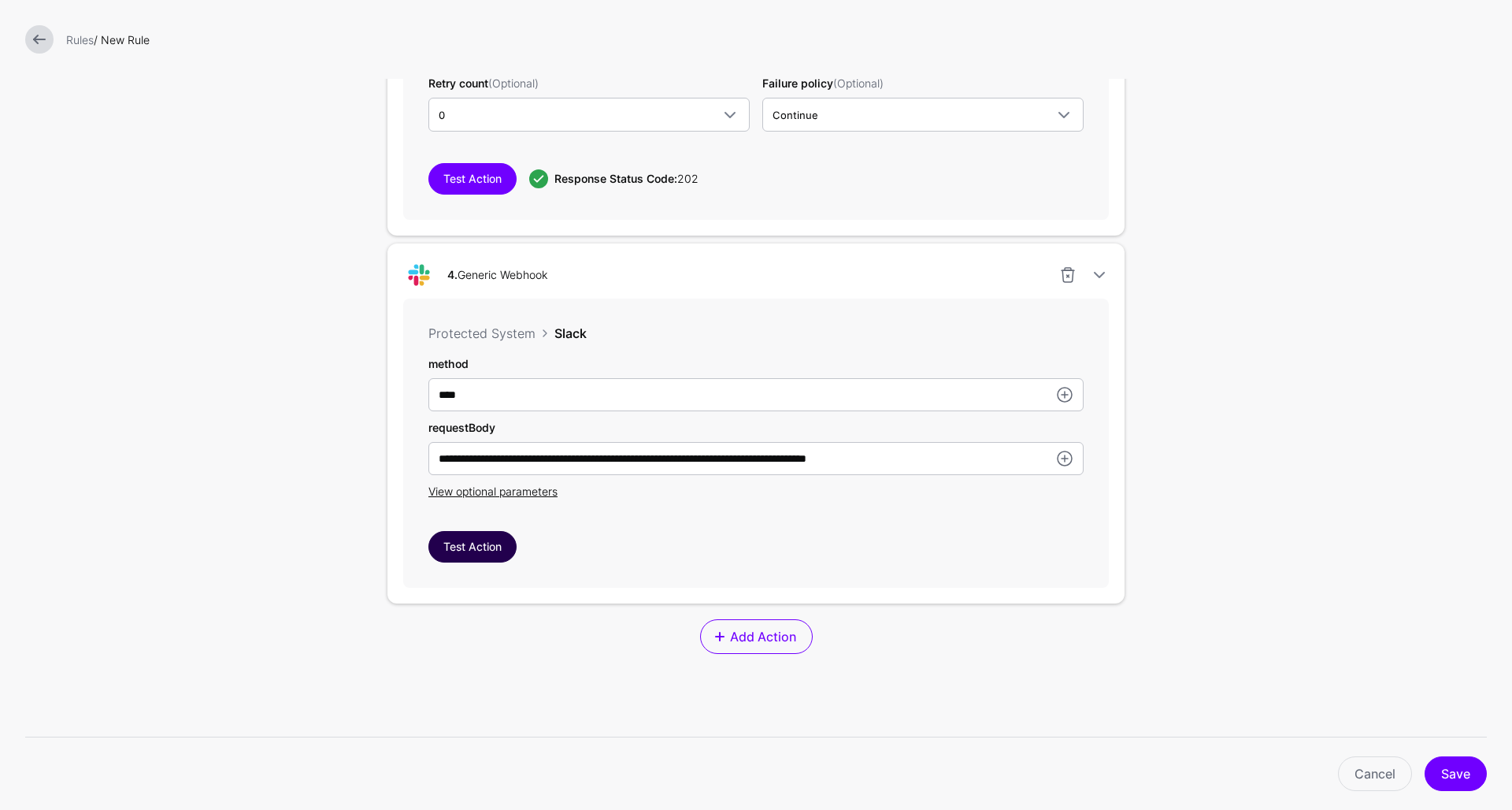
click at [467, 548] on button "Test Action" at bounding box center [472, 547] width 88 height 32
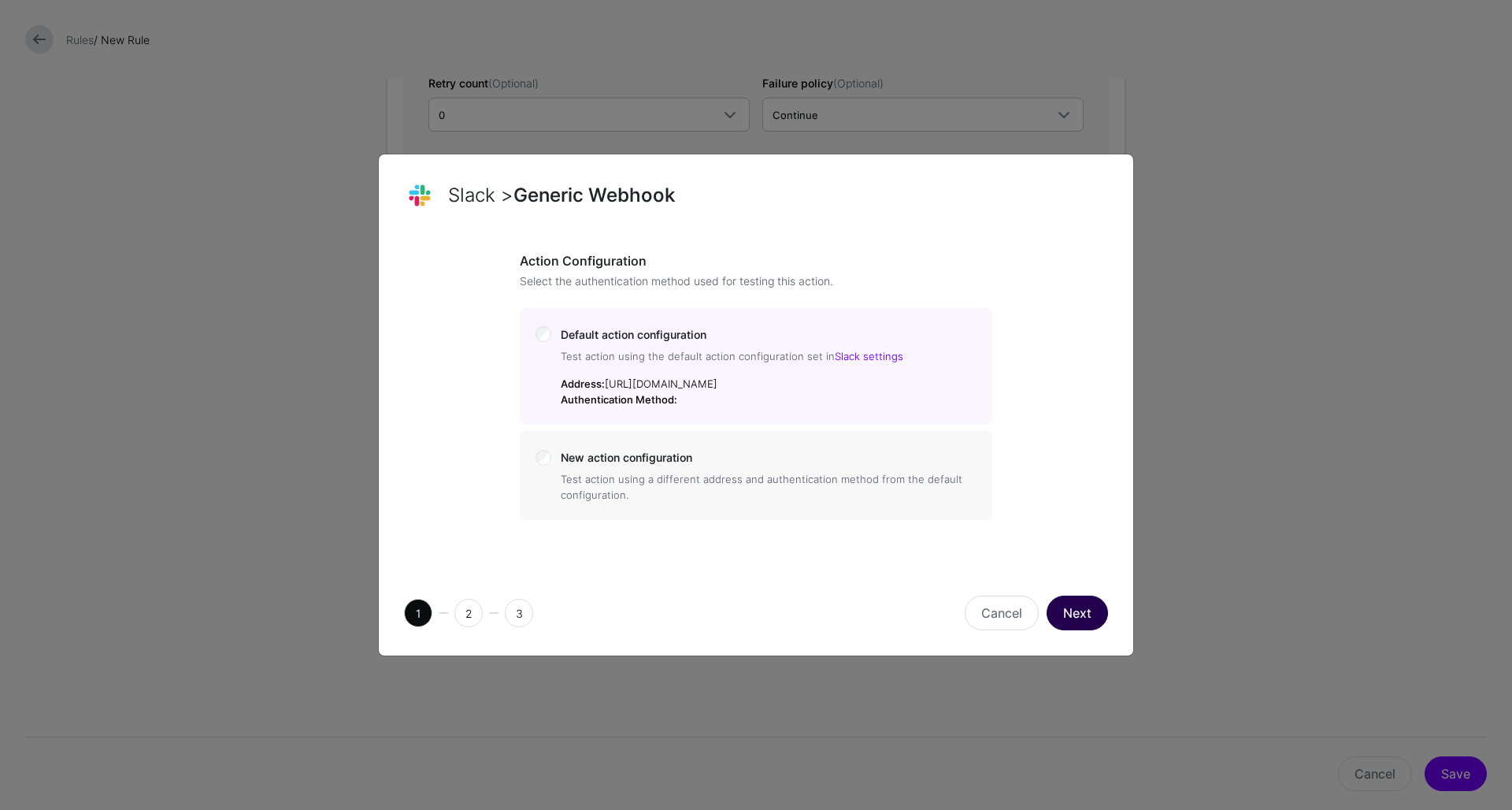
click at [1085, 625] on button "Next" at bounding box center [1077, 613] width 61 height 35
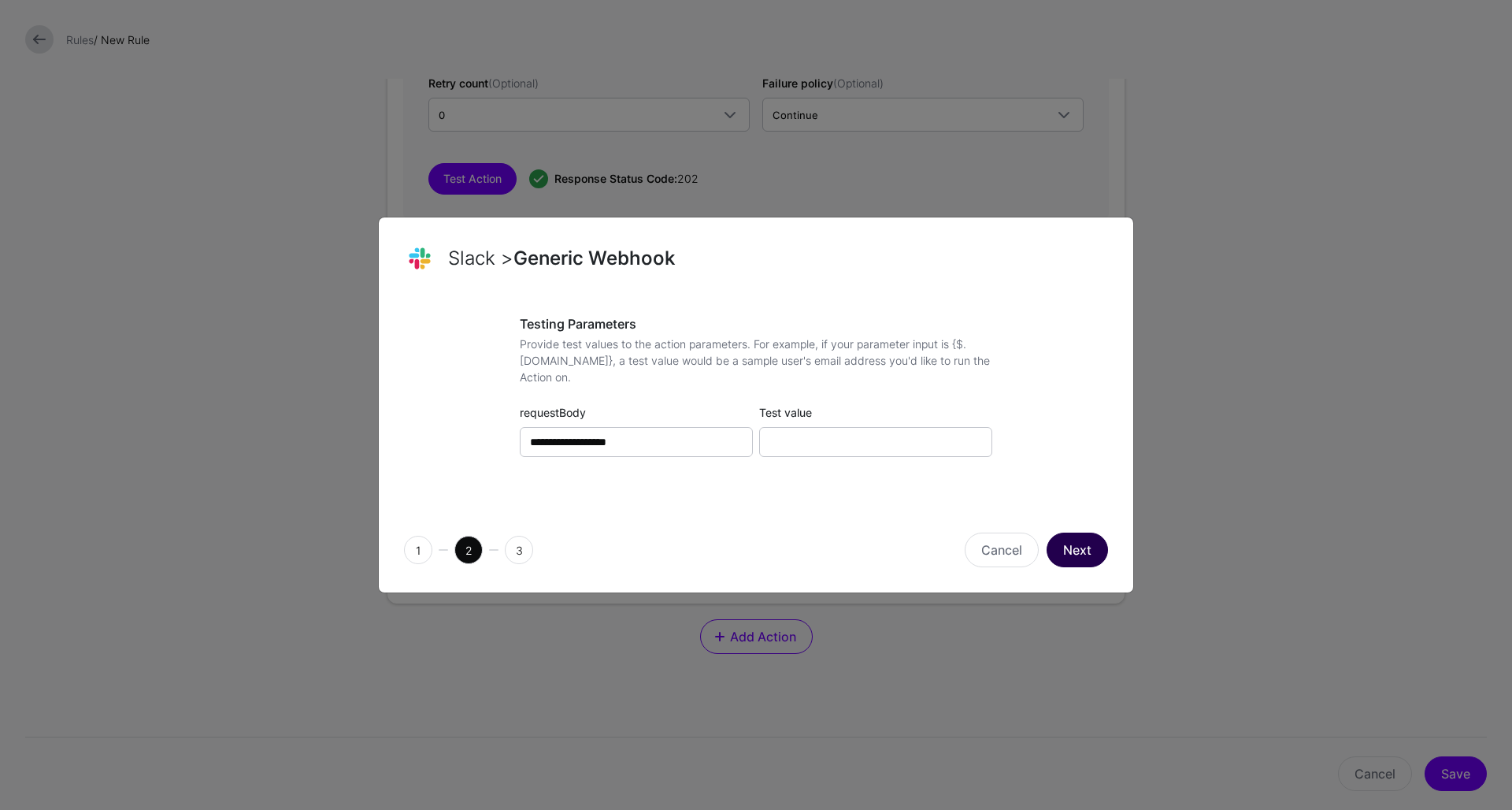
click at [1077, 548] on button "Next" at bounding box center [1077, 550] width 61 height 35
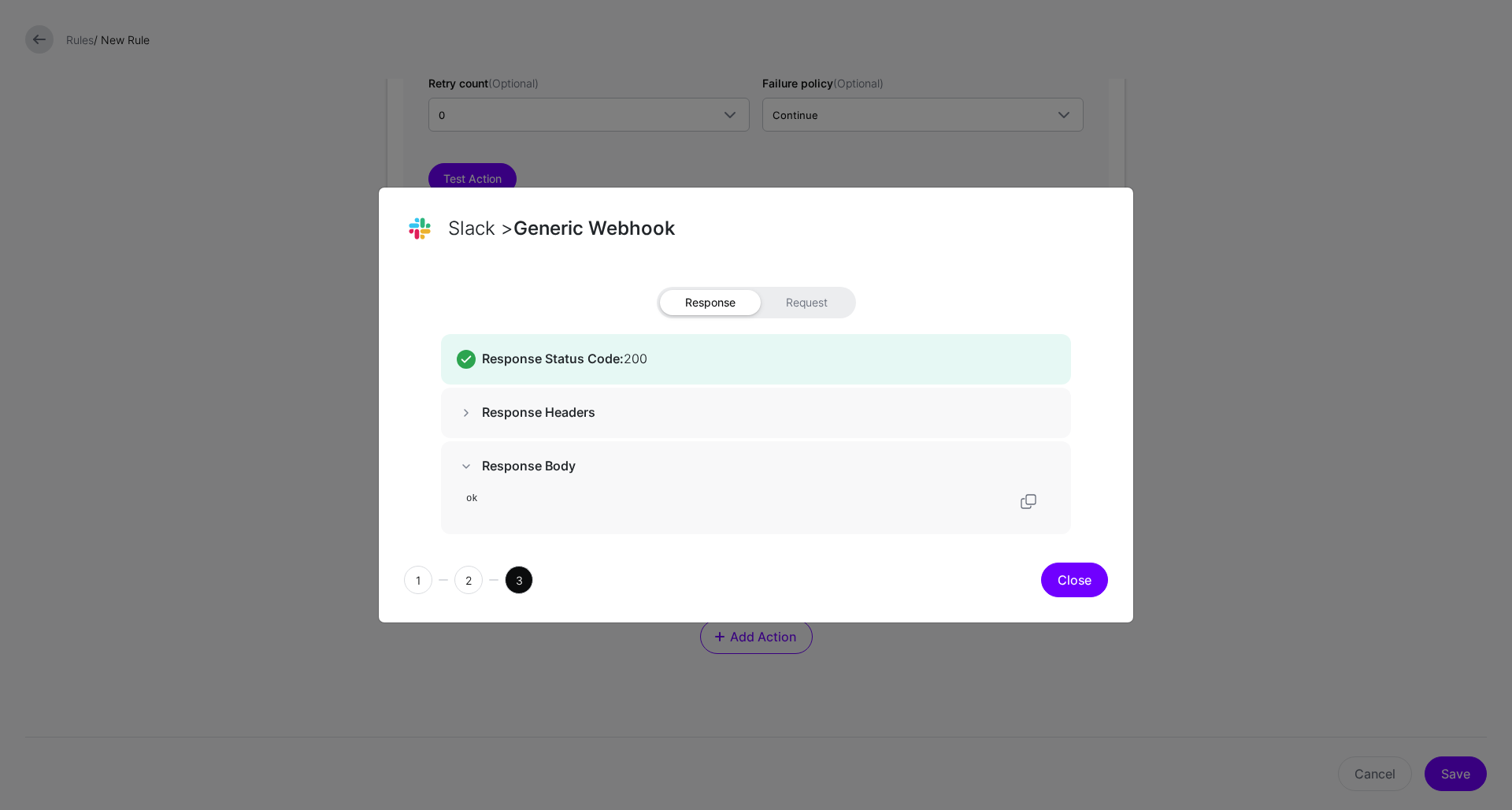
click at [1076, 577] on button "Close" at bounding box center [1074, 580] width 67 height 35
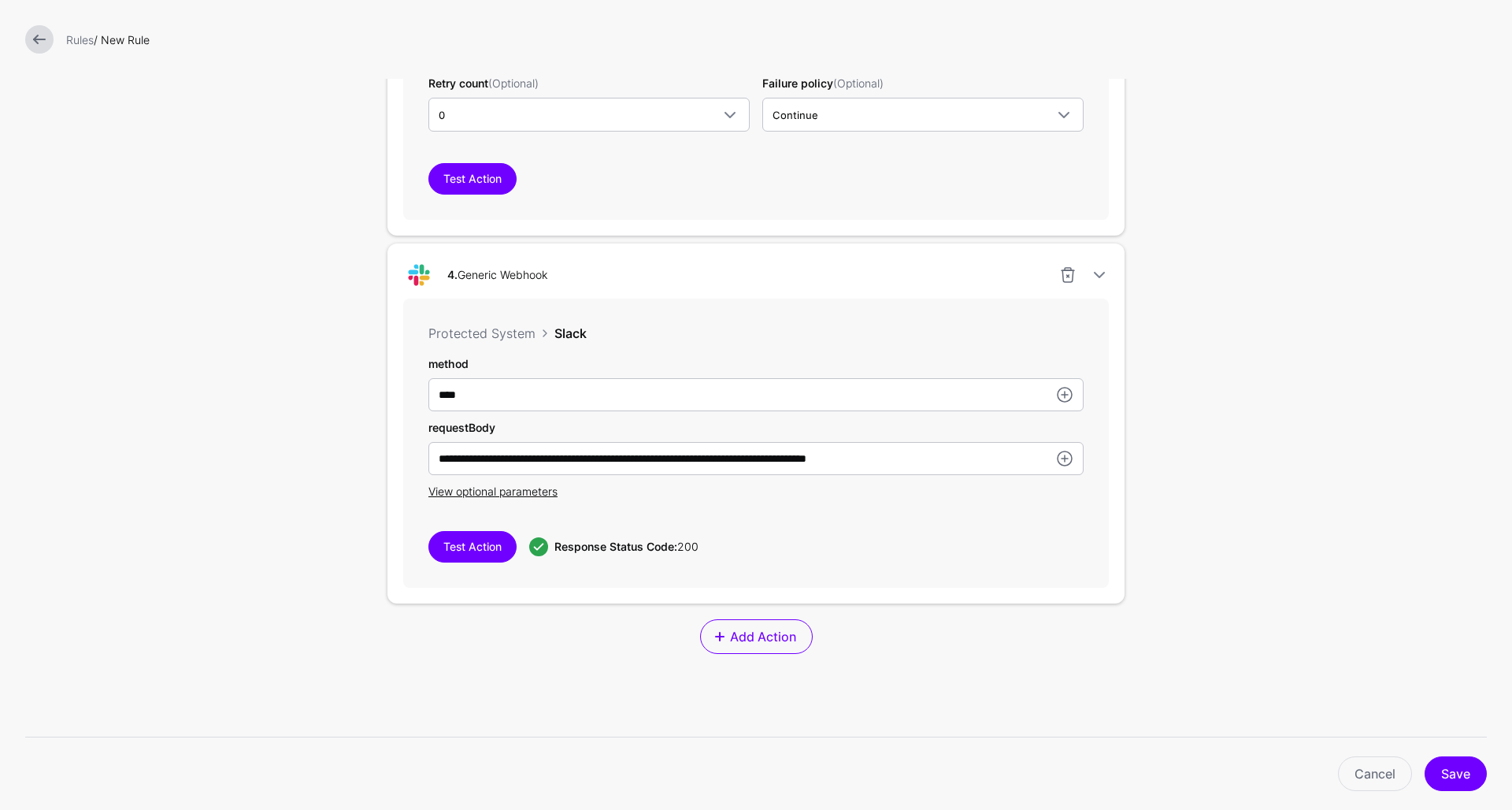
scroll to position [1793, 0]
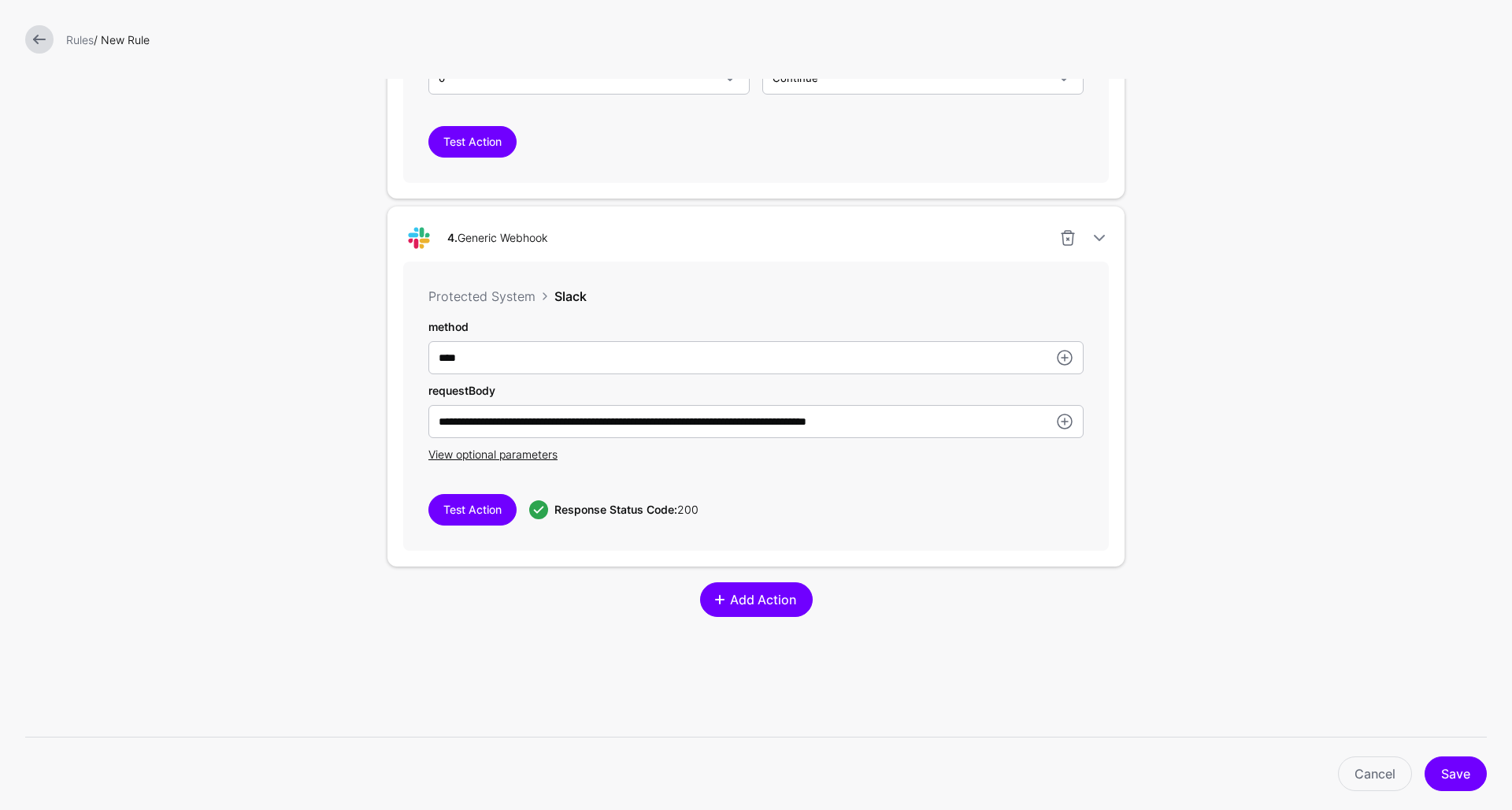
click at [740, 608] on span "Add Action" at bounding box center [763, 600] width 70 height 19
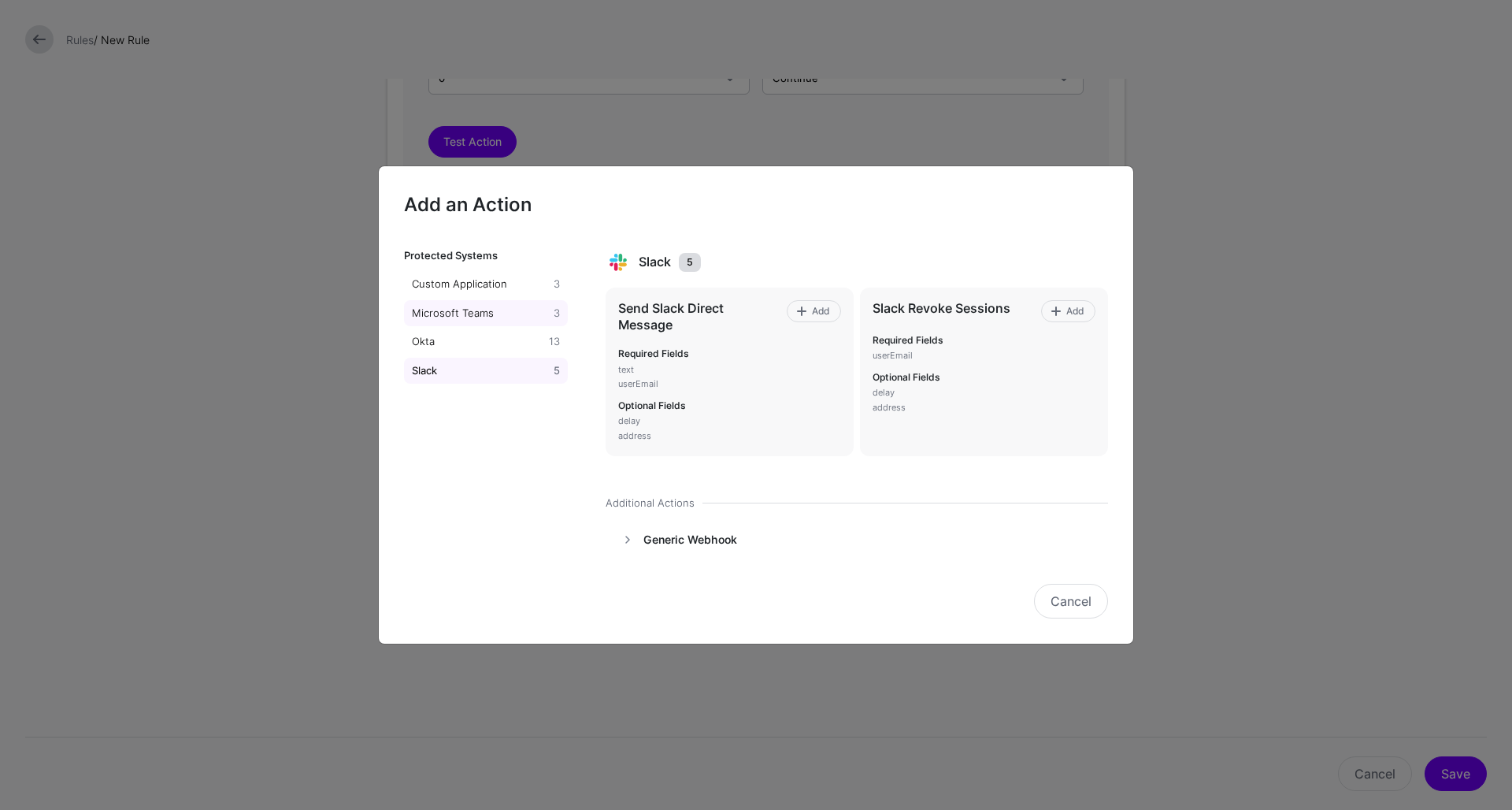
click at [495, 319] on div "Microsoft Teams" at bounding box center [479, 313] width 142 height 16
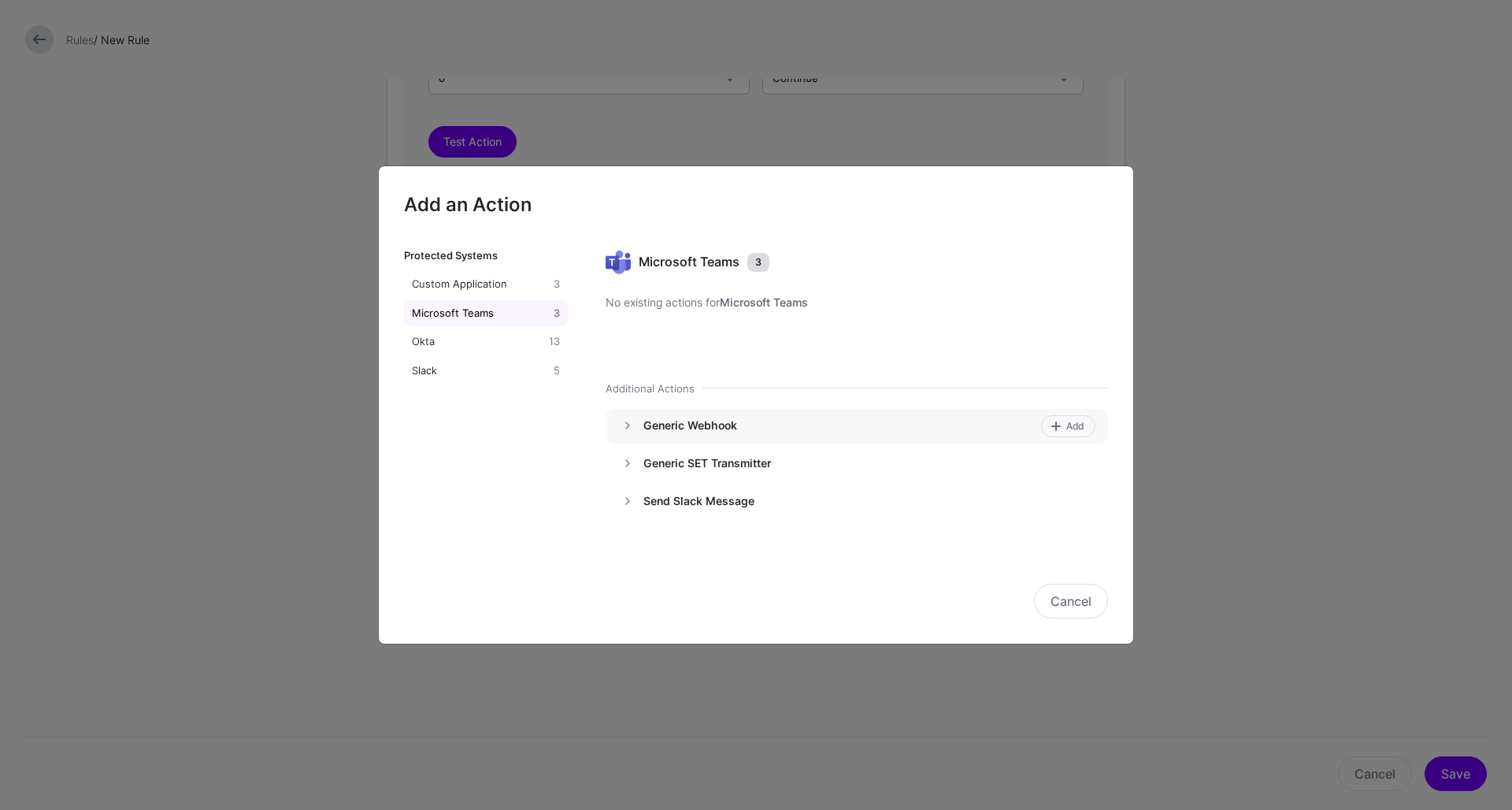
click at [659, 428] on h4 "Generic Webhook" at bounding box center [840, 425] width 393 height 14
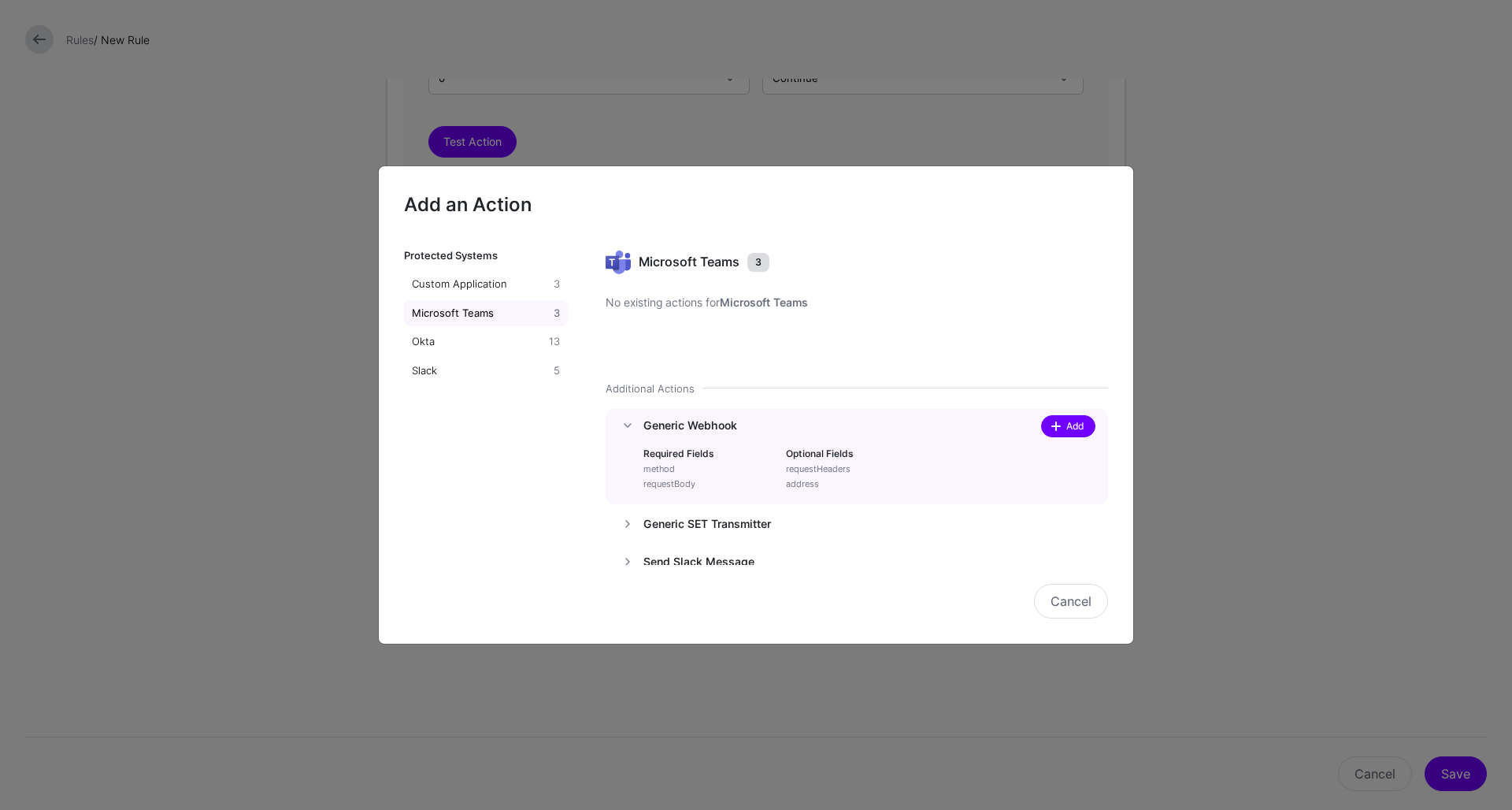
click at [1077, 428] on span "Add" at bounding box center [1075, 426] width 22 height 14
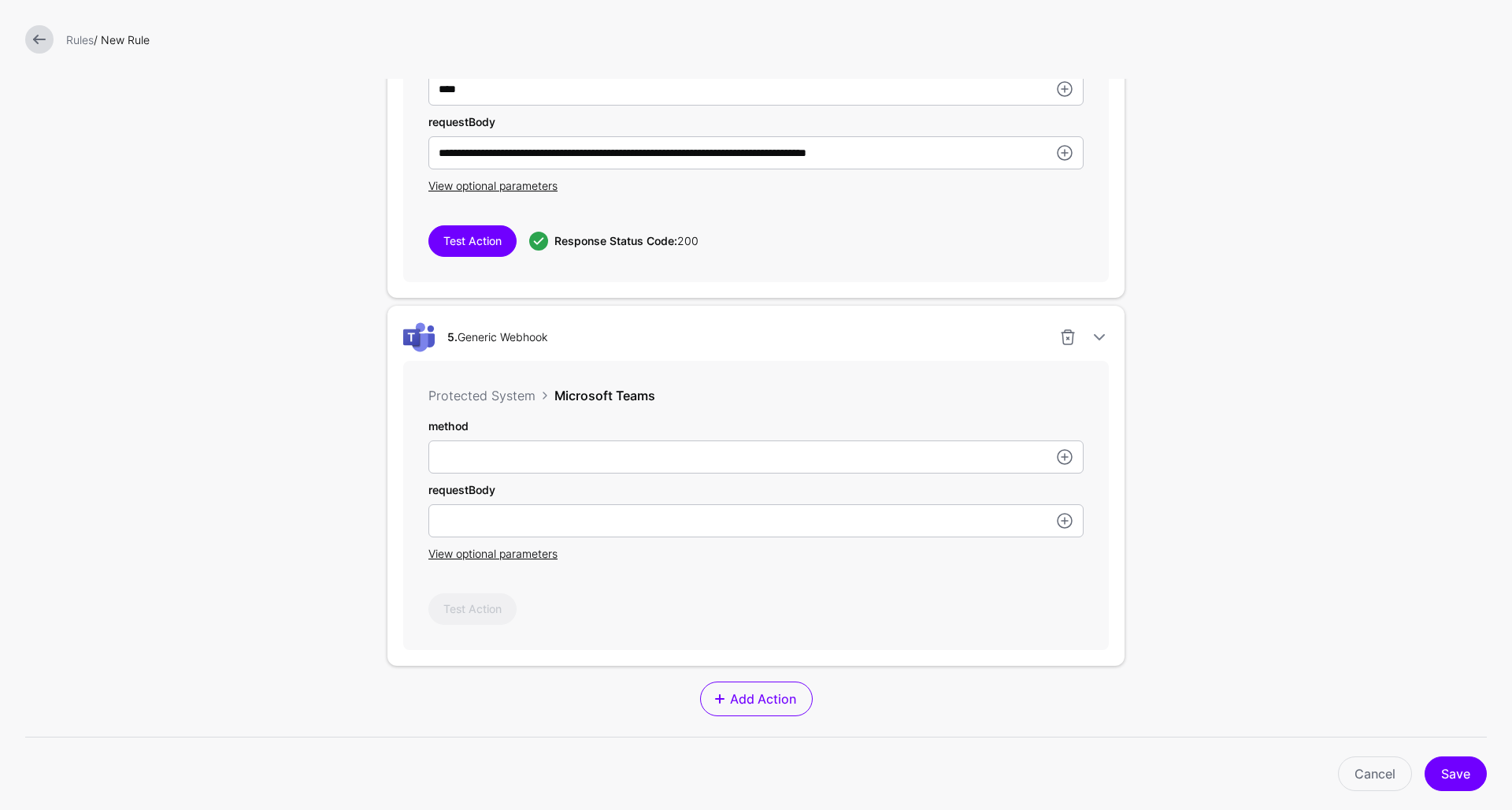
scroll to position [2061, 0]
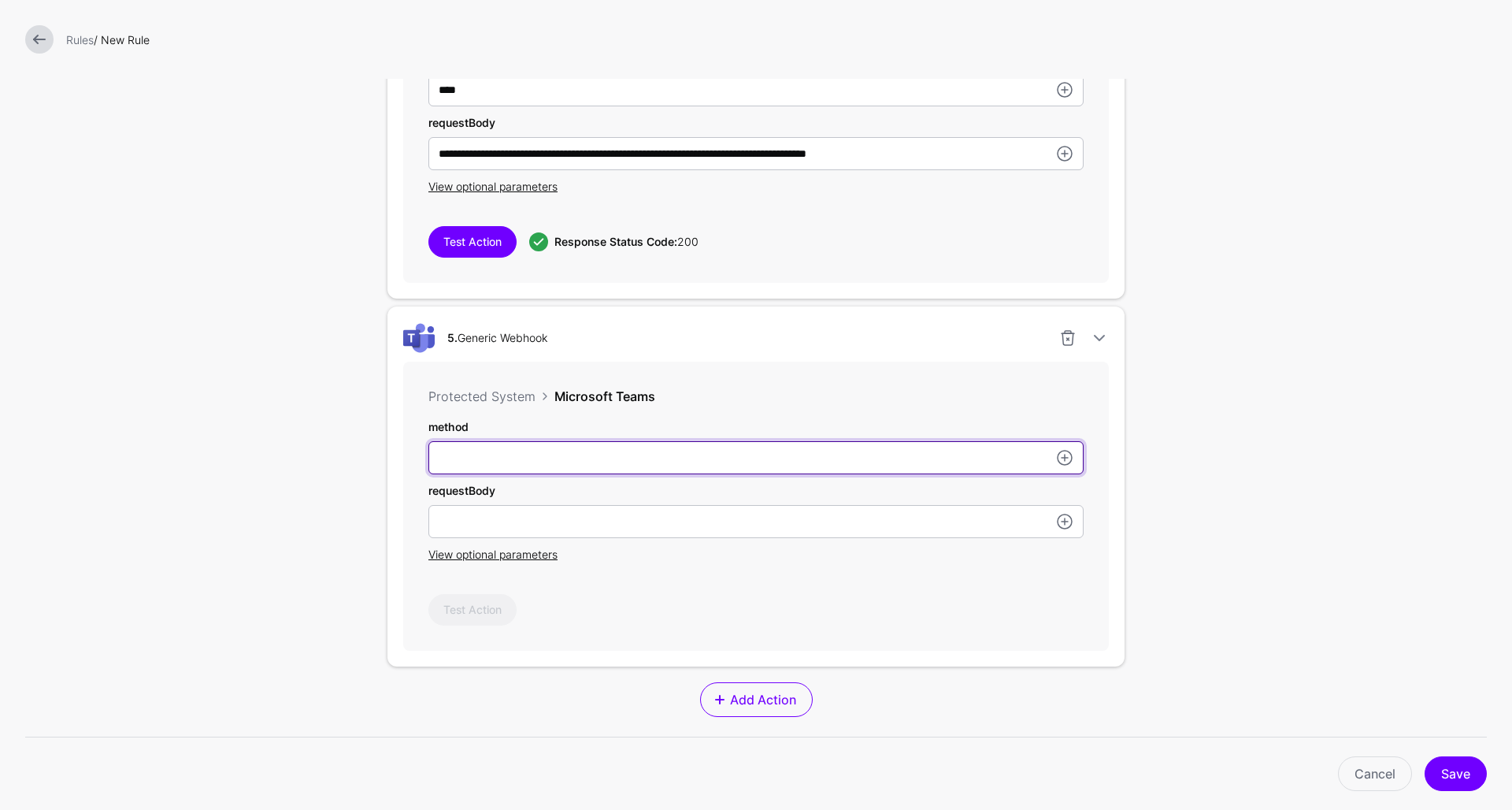
click at [562, 463] on input "userId" at bounding box center [756, 458] width 656 height 33
type input "****"
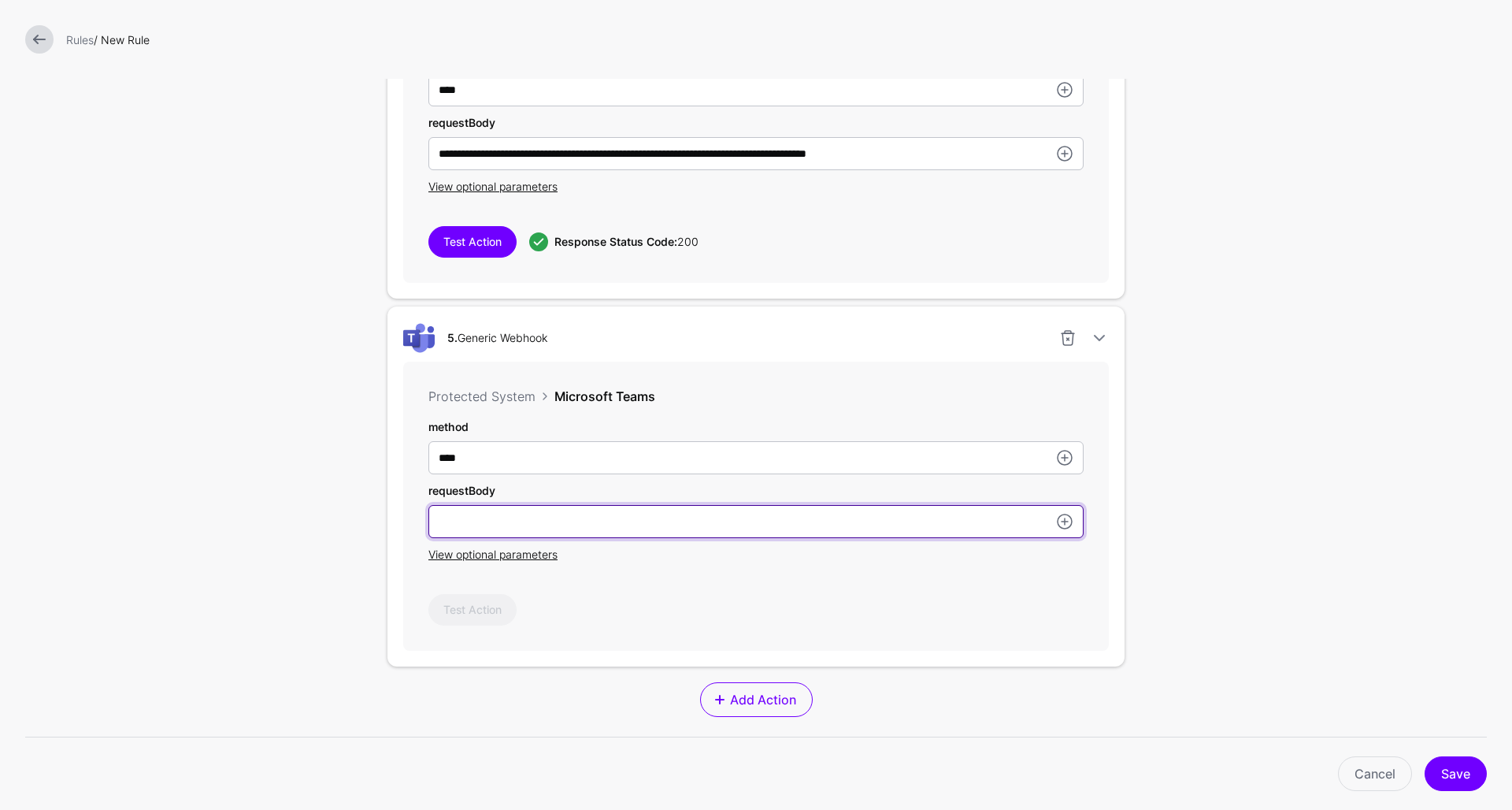
click at [525, 519] on input "userId" at bounding box center [756, 522] width 656 height 33
paste input "**********"
type input "**********"
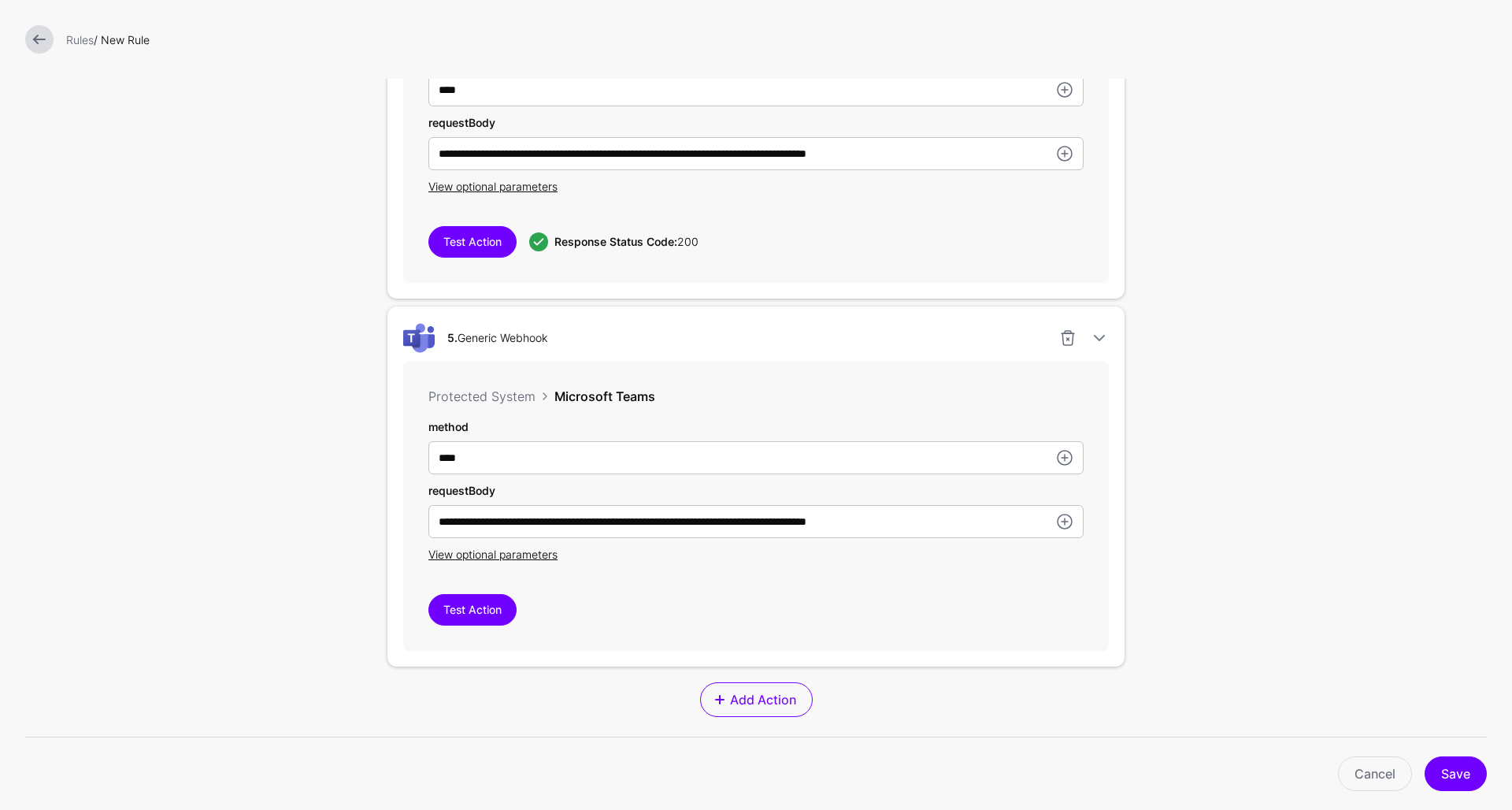
click at [470, 624] on button "Test Action" at bounding box center [472, 610] width 88 height 32
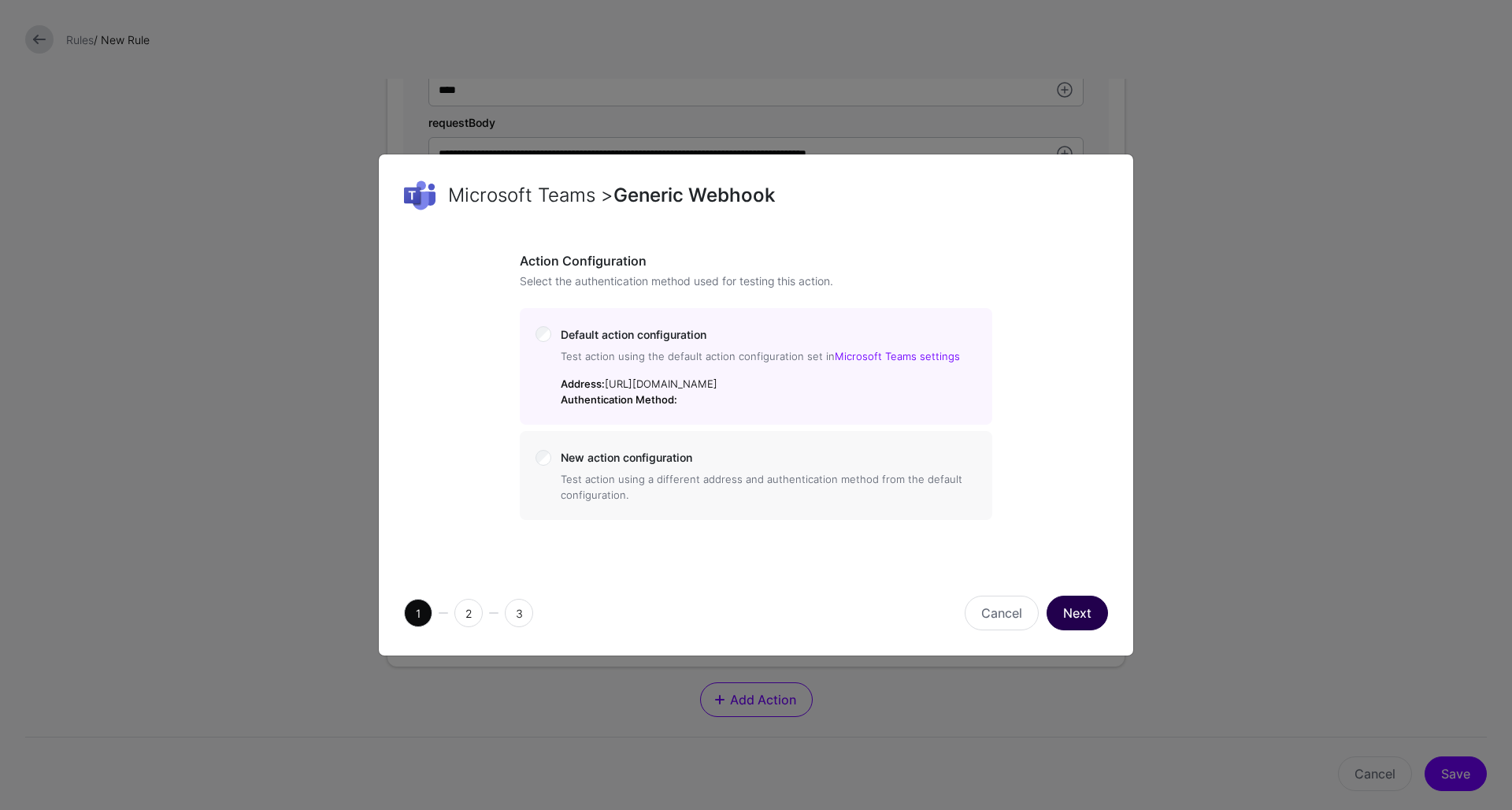
click at [1087, 631] on button "Next" at bounding box center [1077, 613] width 61 height 35
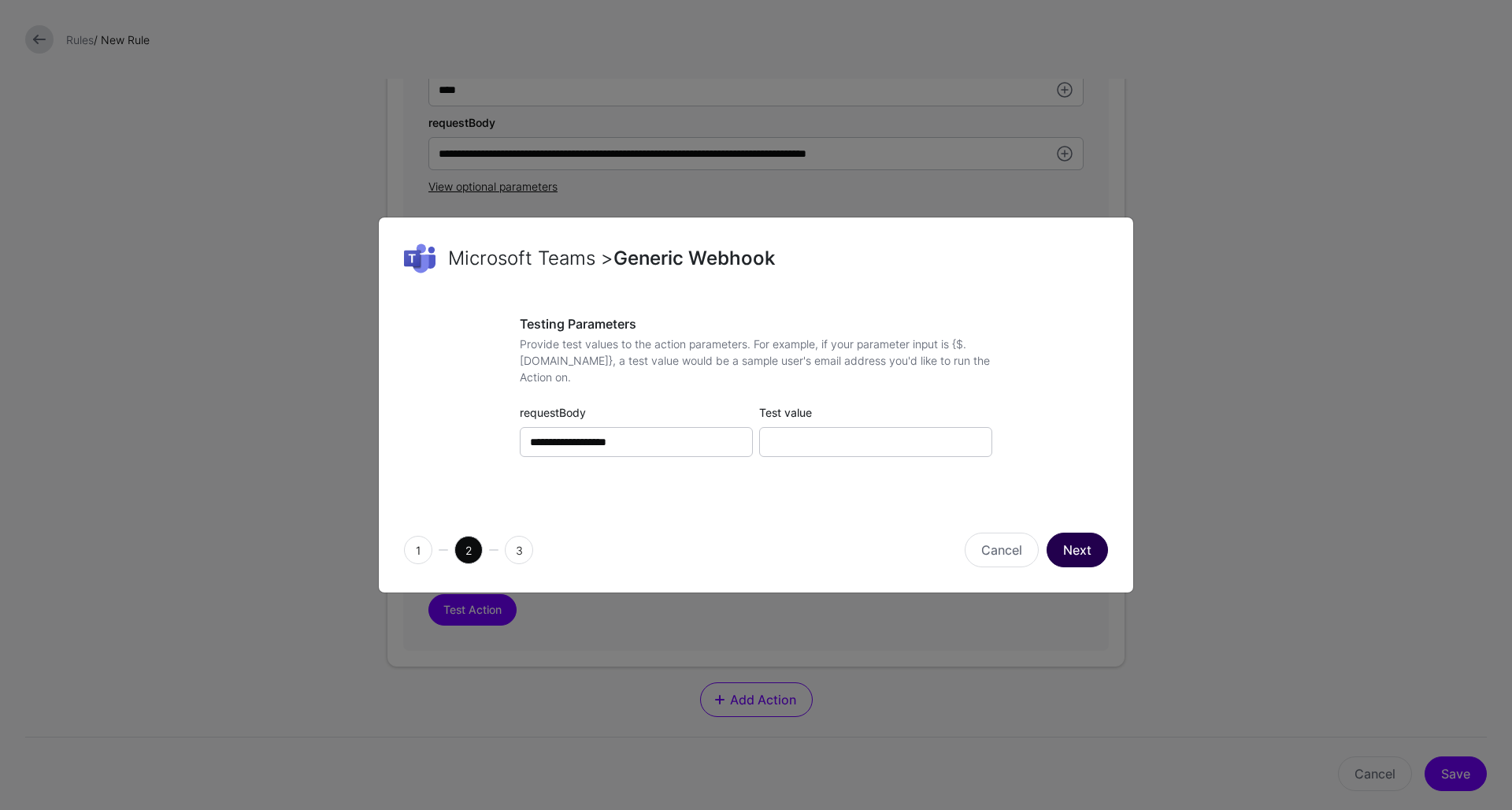
click at [1080, 545] on button "Next" at bounding box center [1077, 550] width 61 height 35
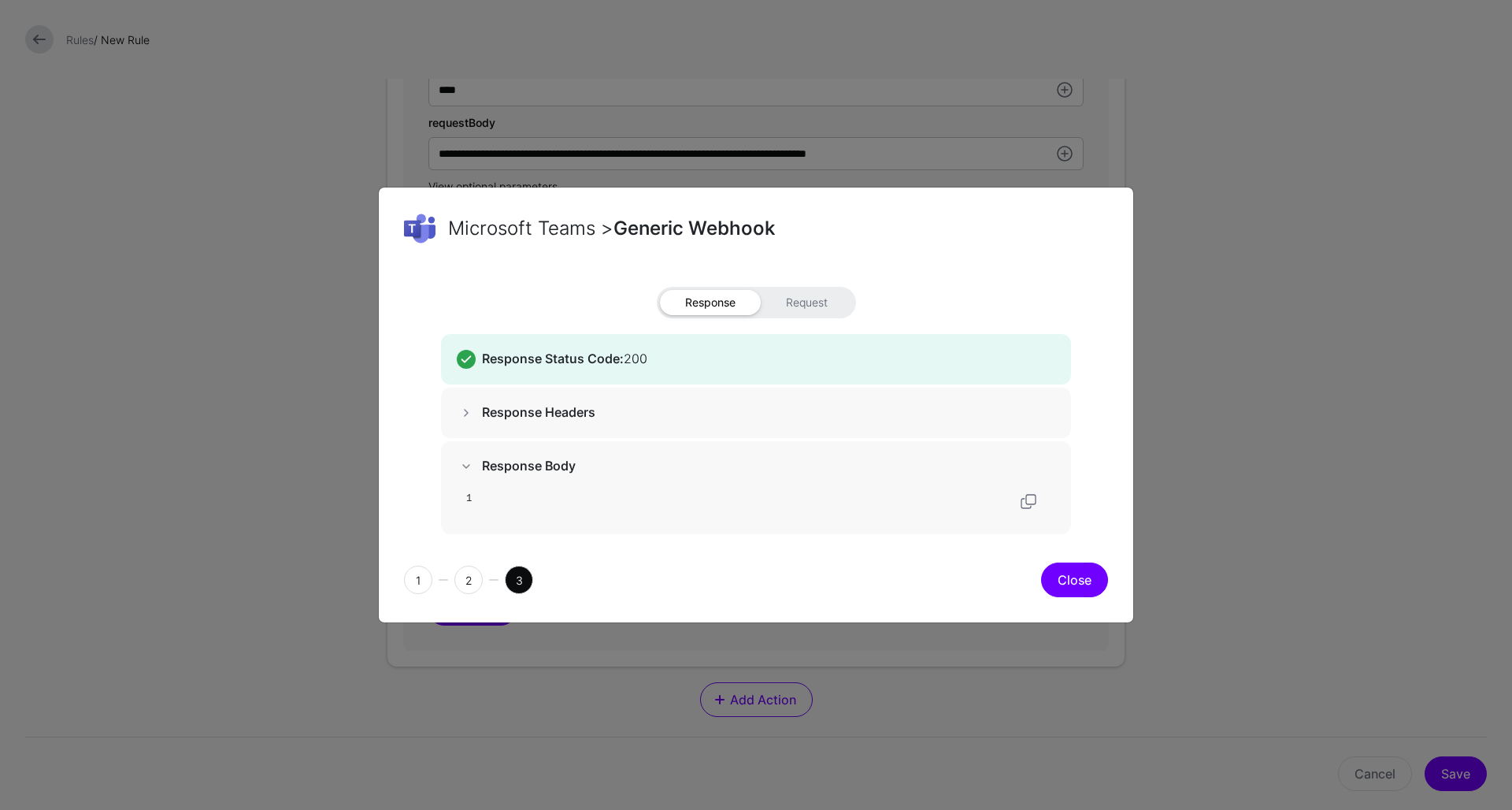
click at [1079, 578] on button "Close" at bounding box center [1074, 580] width 67 height 35
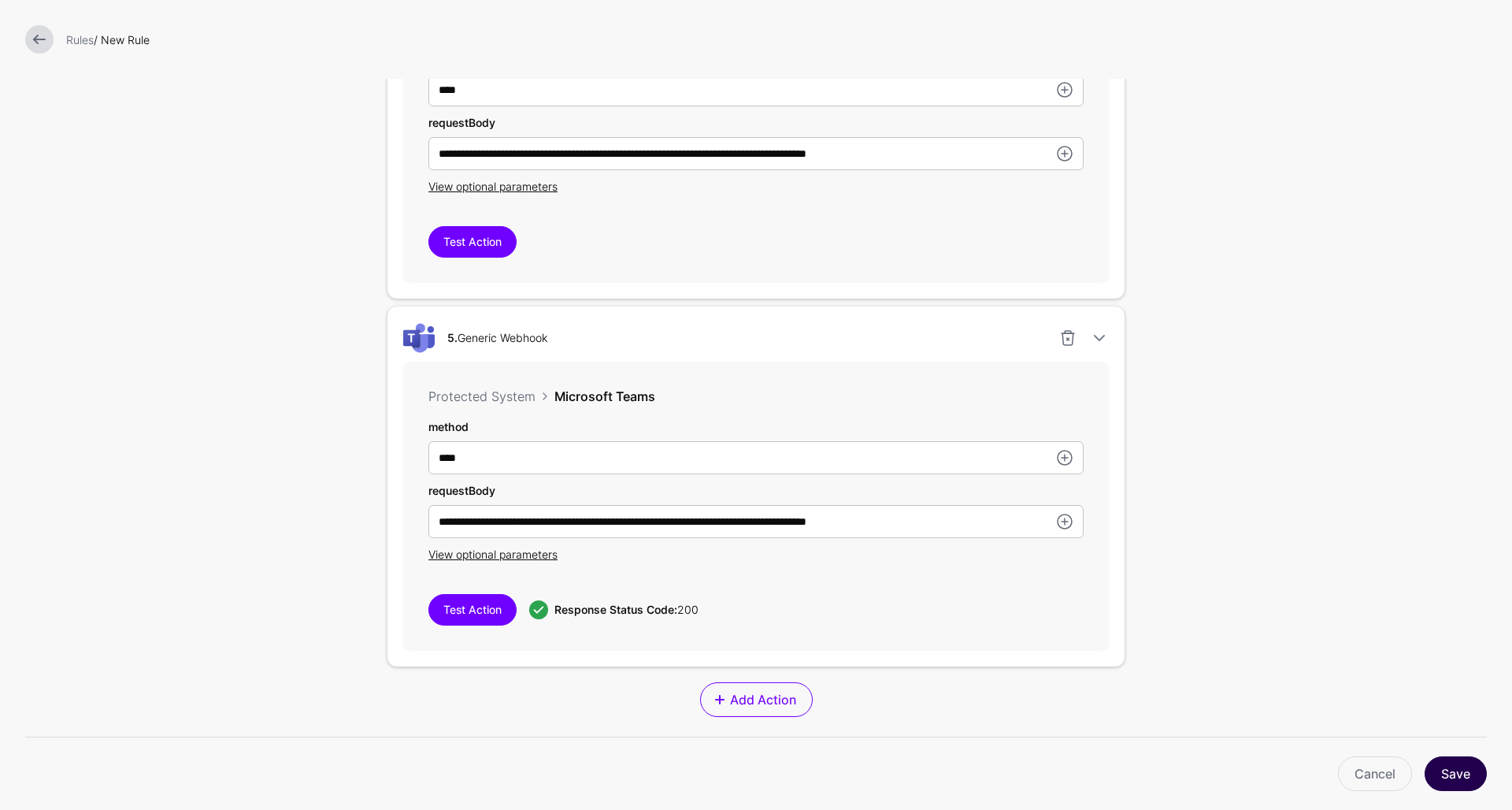
click at [1458, 770] on button "Save" at bounding box center [1456, 773] width 62 height 35
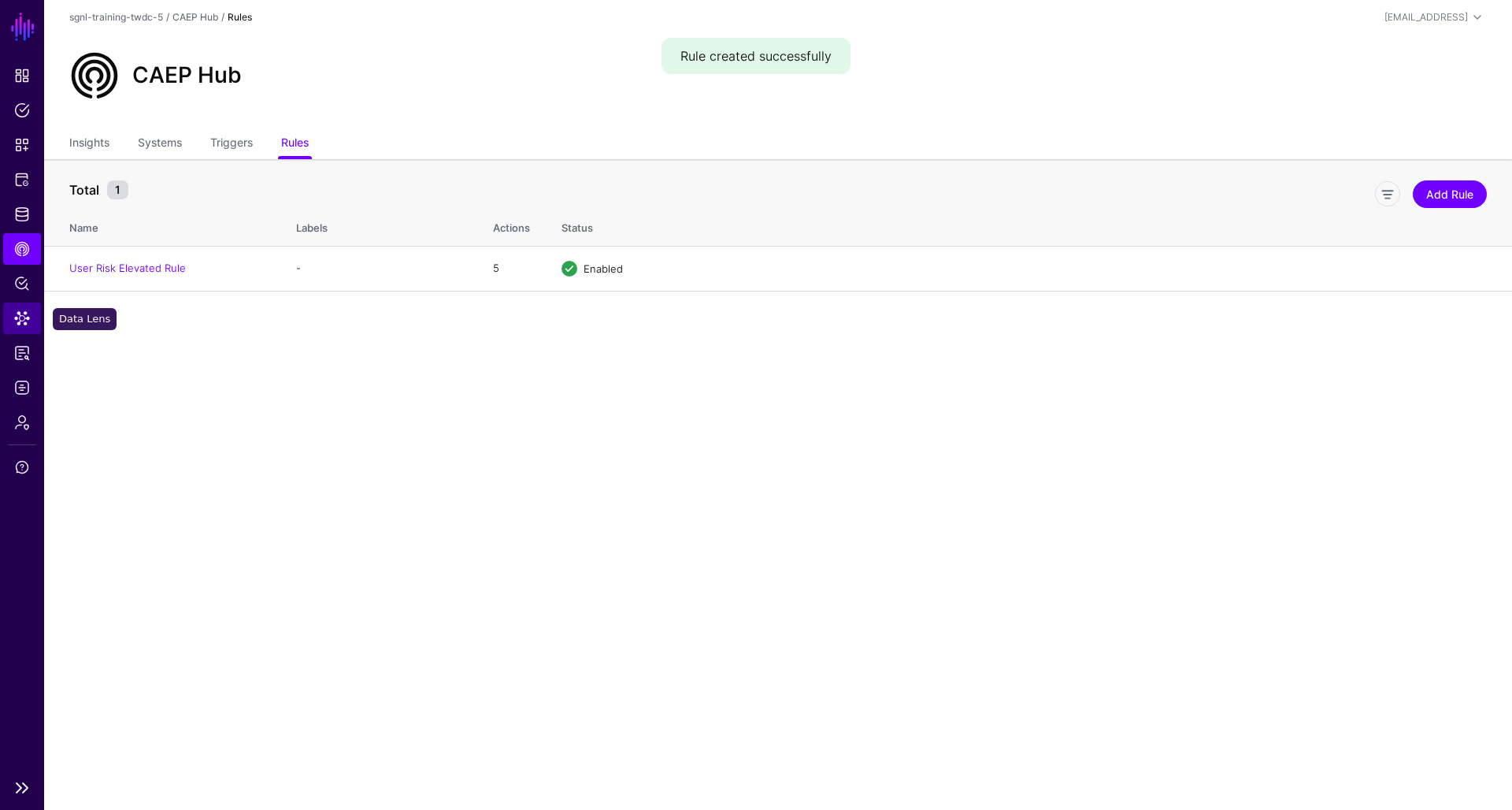
click at [19, 320] on span "Data Lens" at bounding box center [22, 318] width 16 height 16
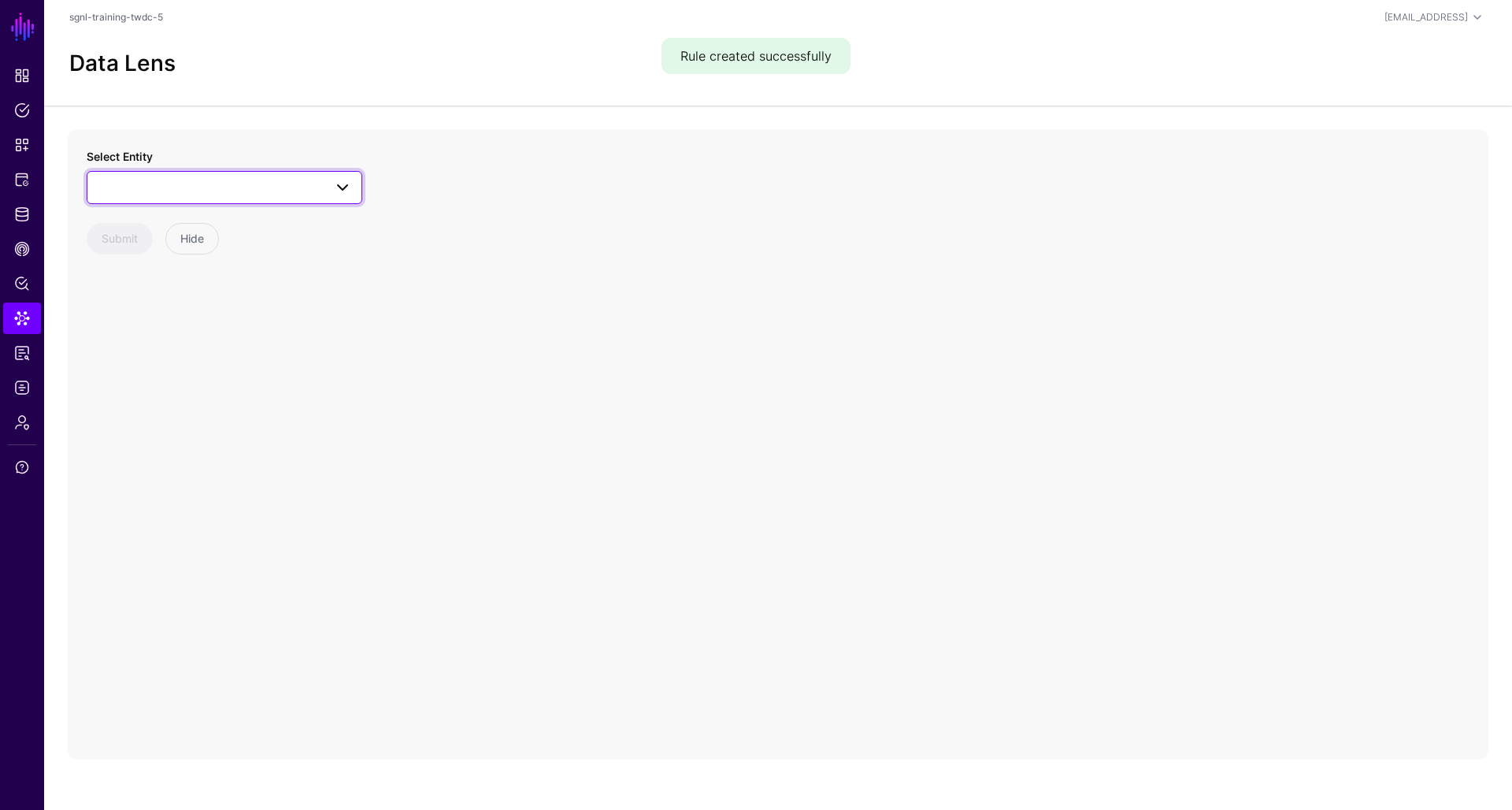
click at [179, 188] on span at bounding box center [224, 188] width 255 height 19
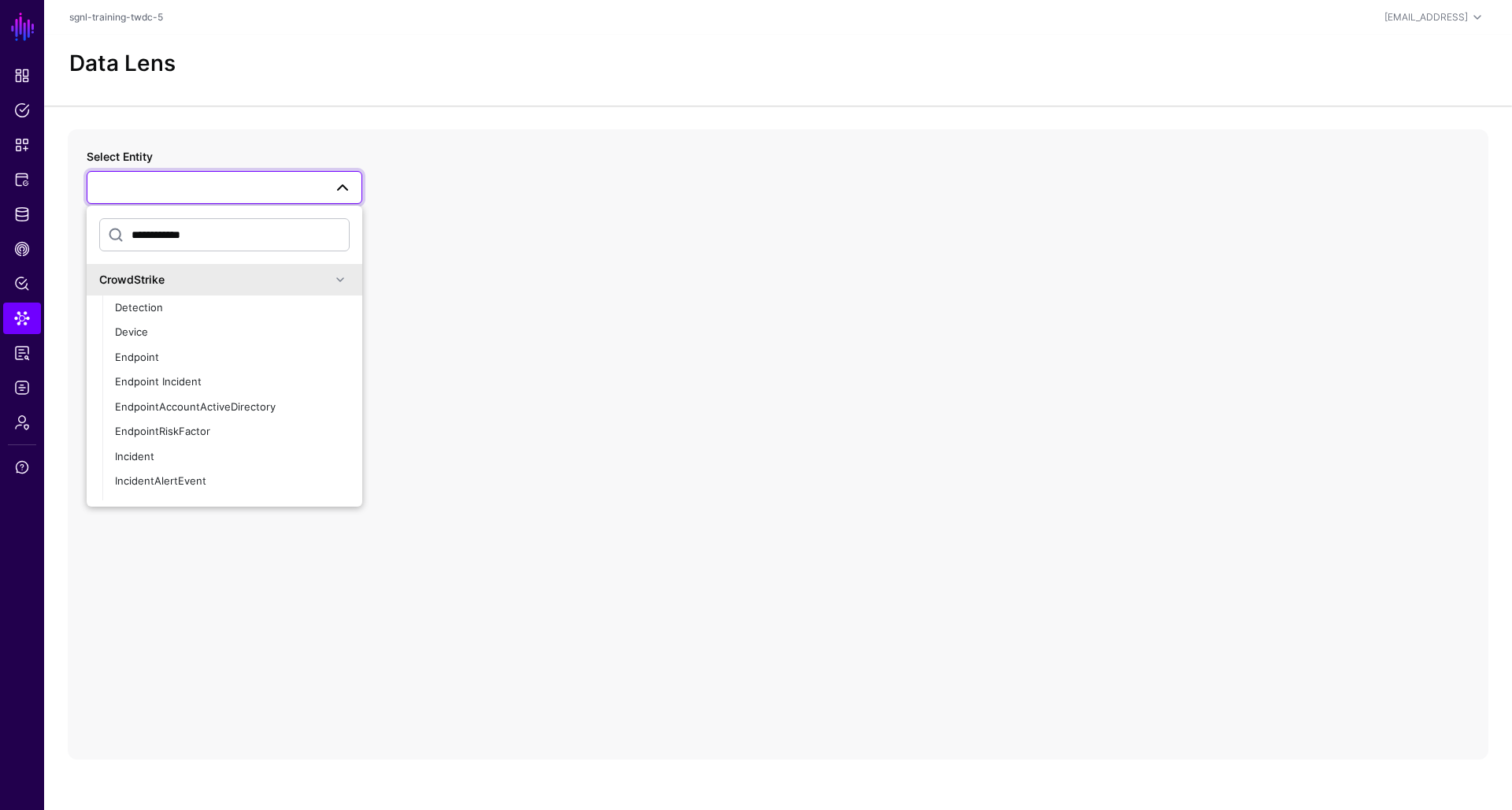
type input "**********"
click at [281, 177] on link at bounding box center [224, 187] width 276 height 33
click at [281, 178] on link at bounding box center [224, 187] width 276 height 33
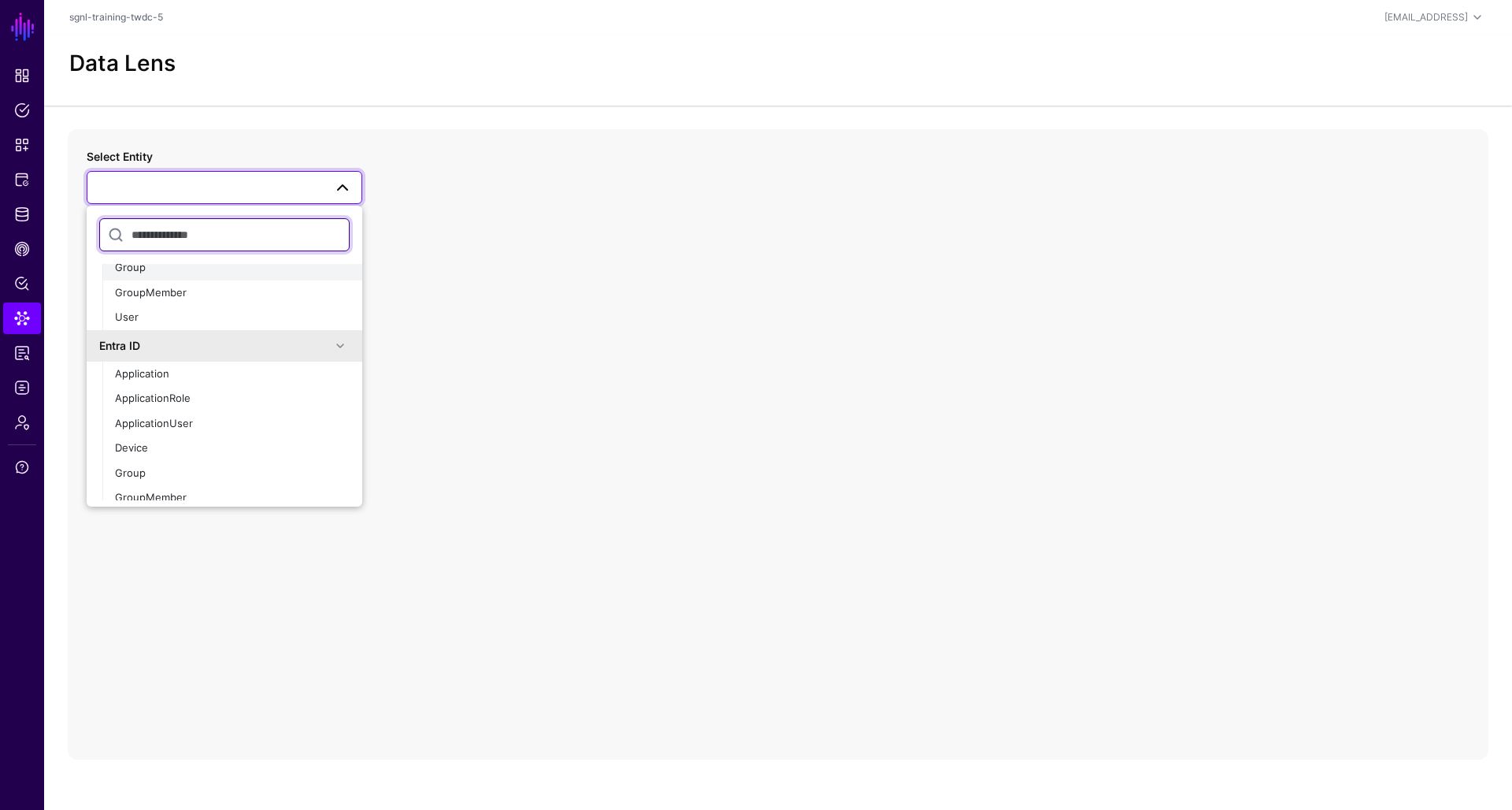
scroll to position [392, 0]
click at [188, 319] on div "User" at bounding box center [232, 319] width 235 height 16
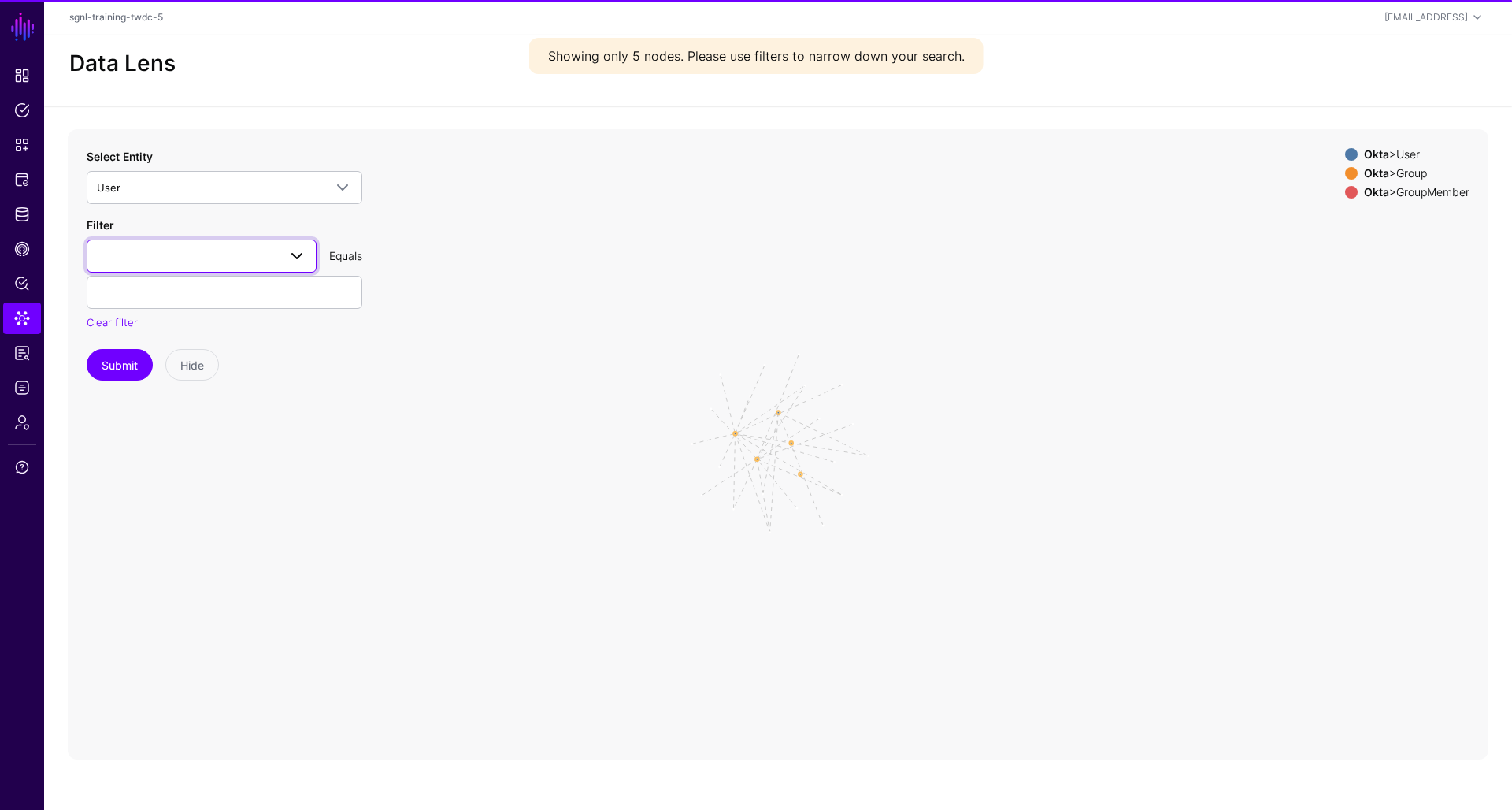
click at [140, 252] on span at bounding box center [201, 257] width 209 height 19
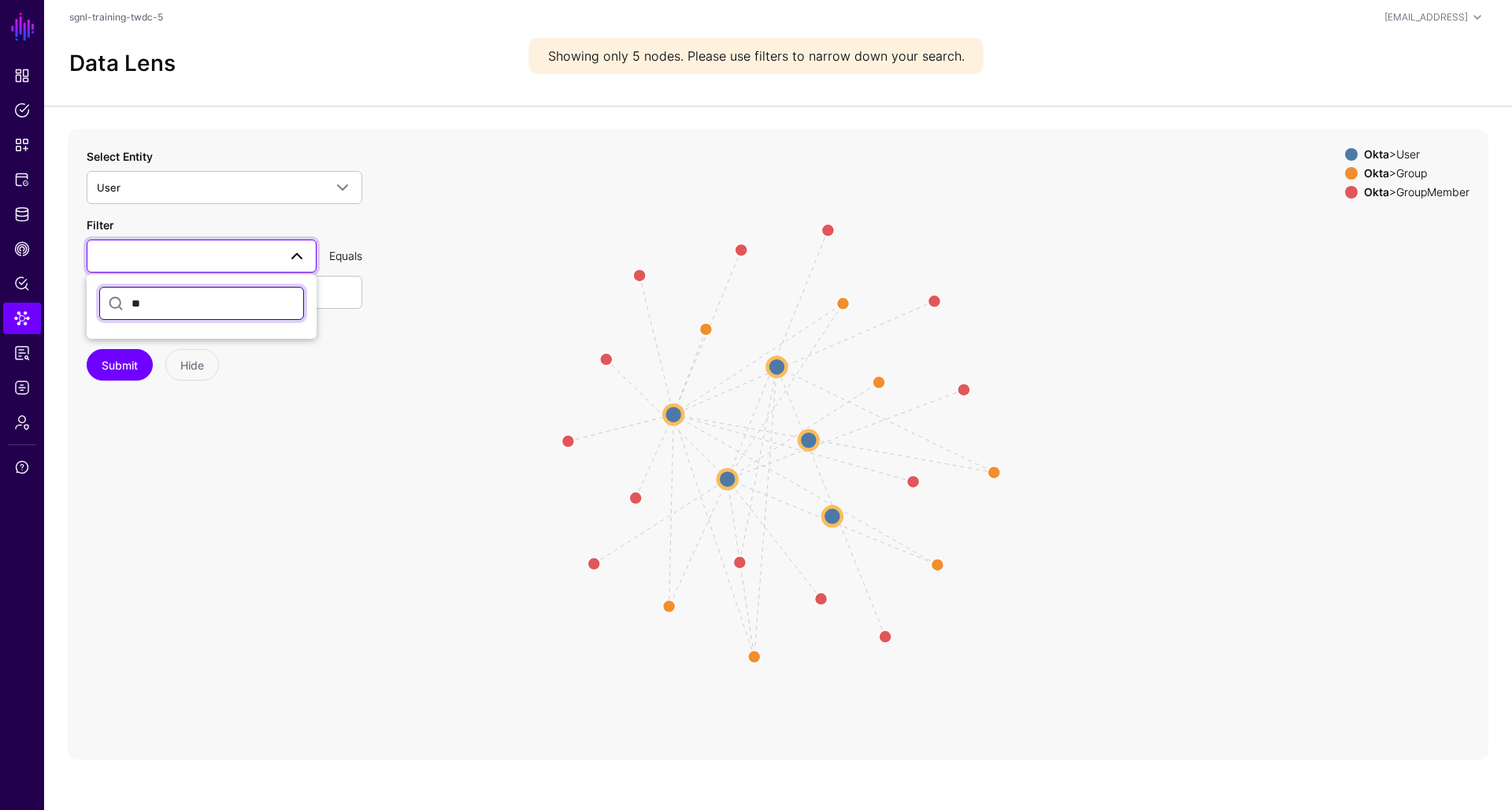
type input "*"
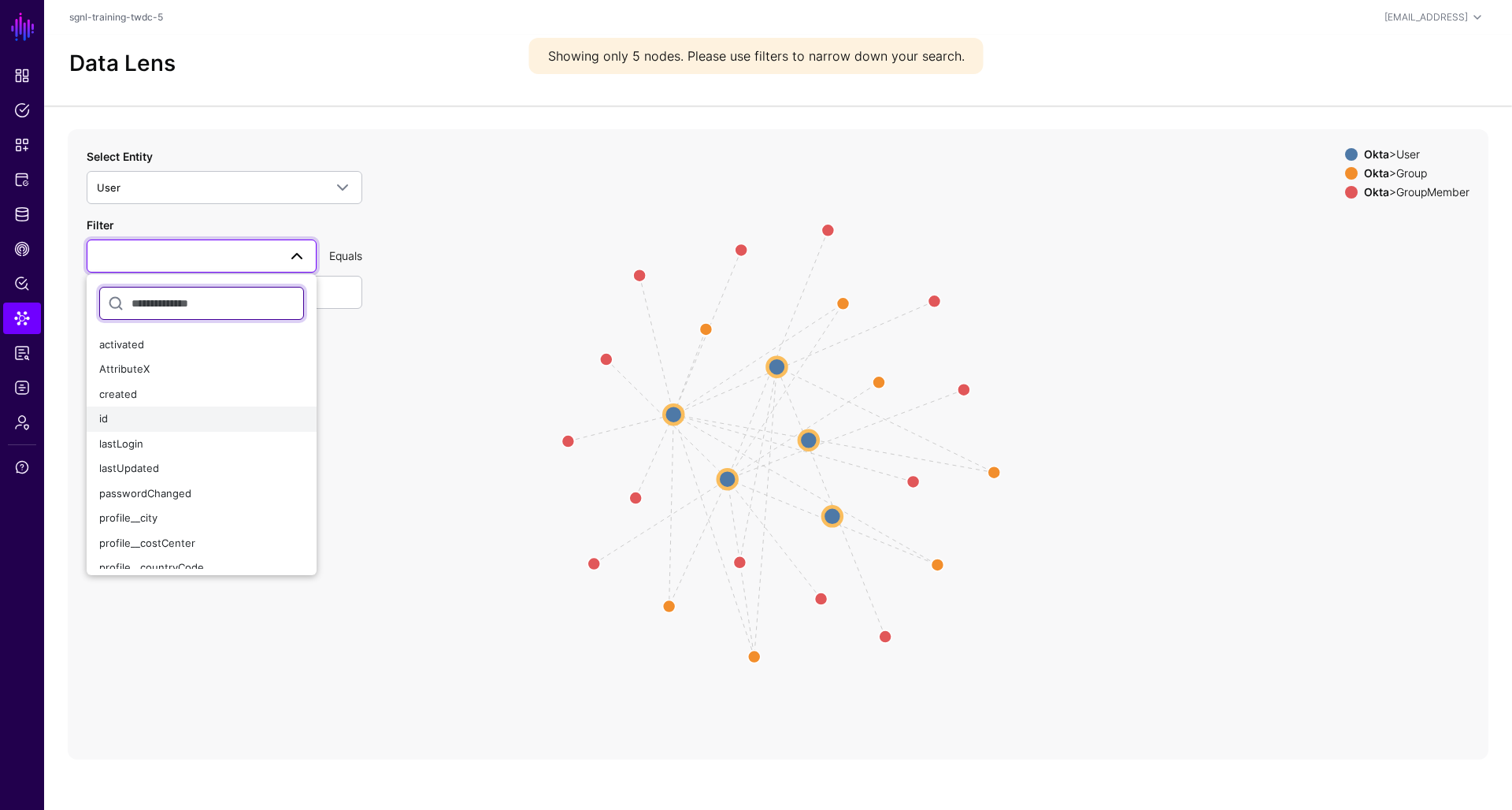
scroll to position [106, 0]
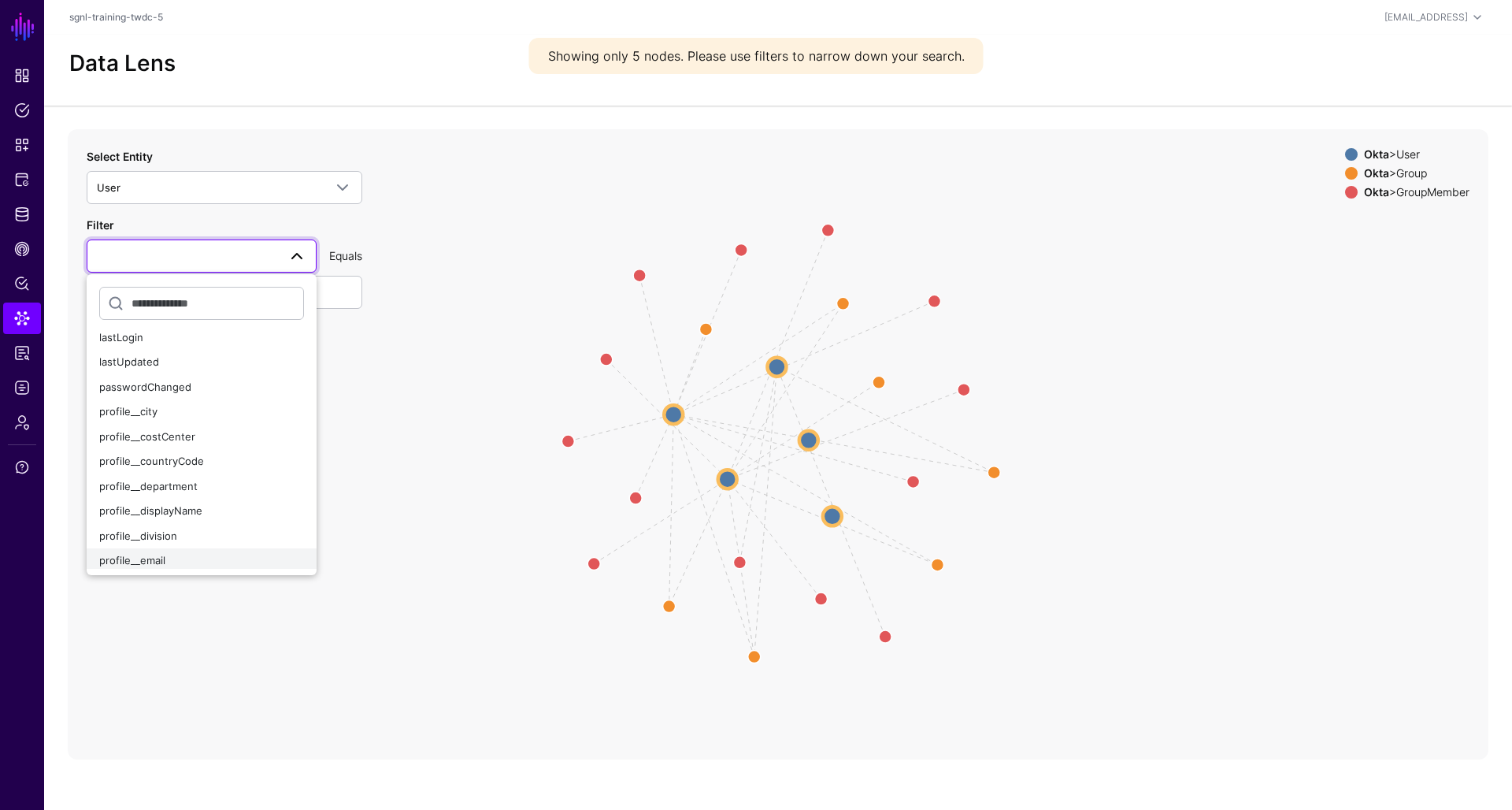
click at [194, 556] on div "profile__email" at bounding box center [202, 561] width 205 height 16
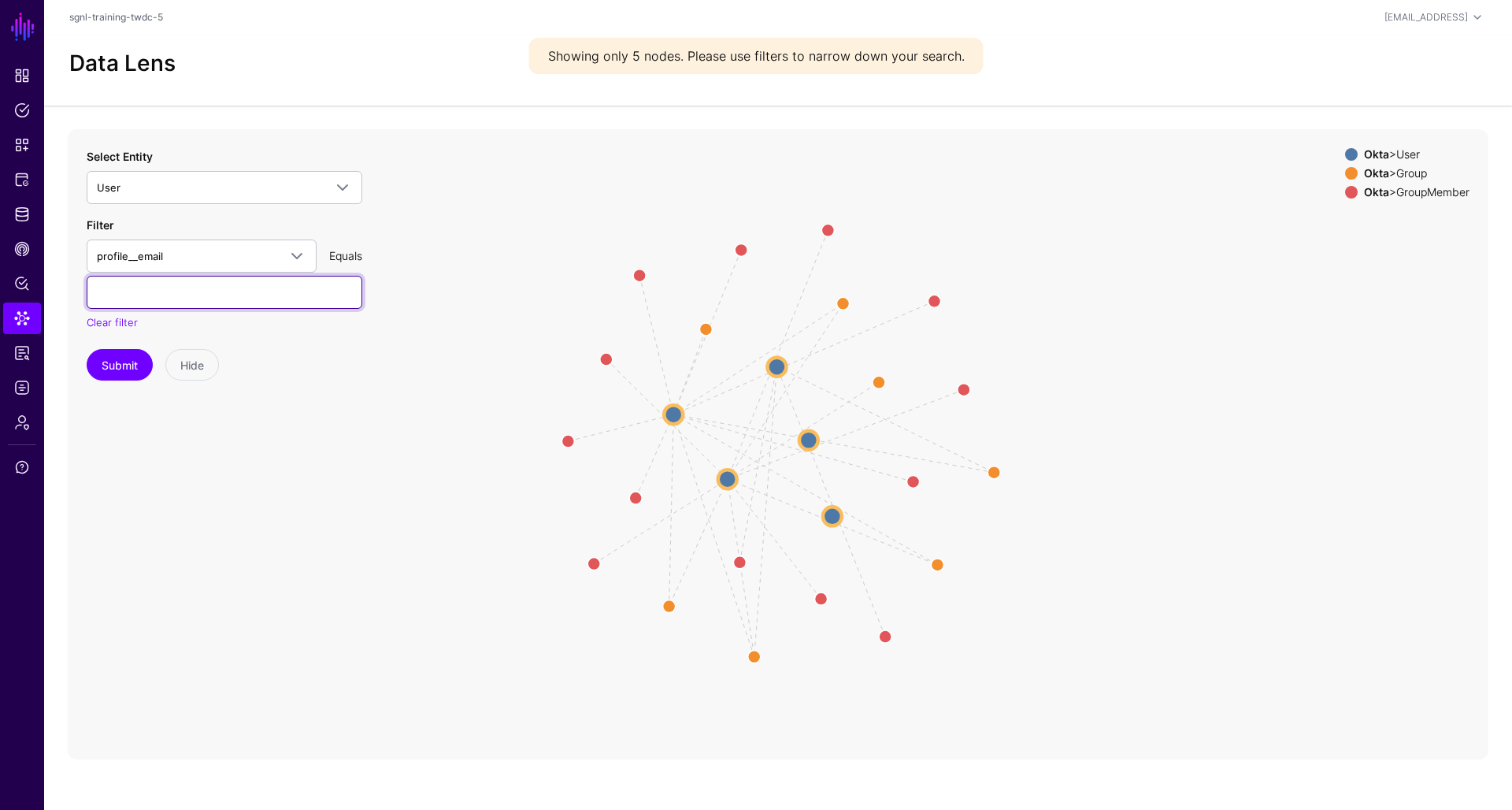
click at [232, 296] on input "text" at bounding box center [224, 292] width 276 height 33
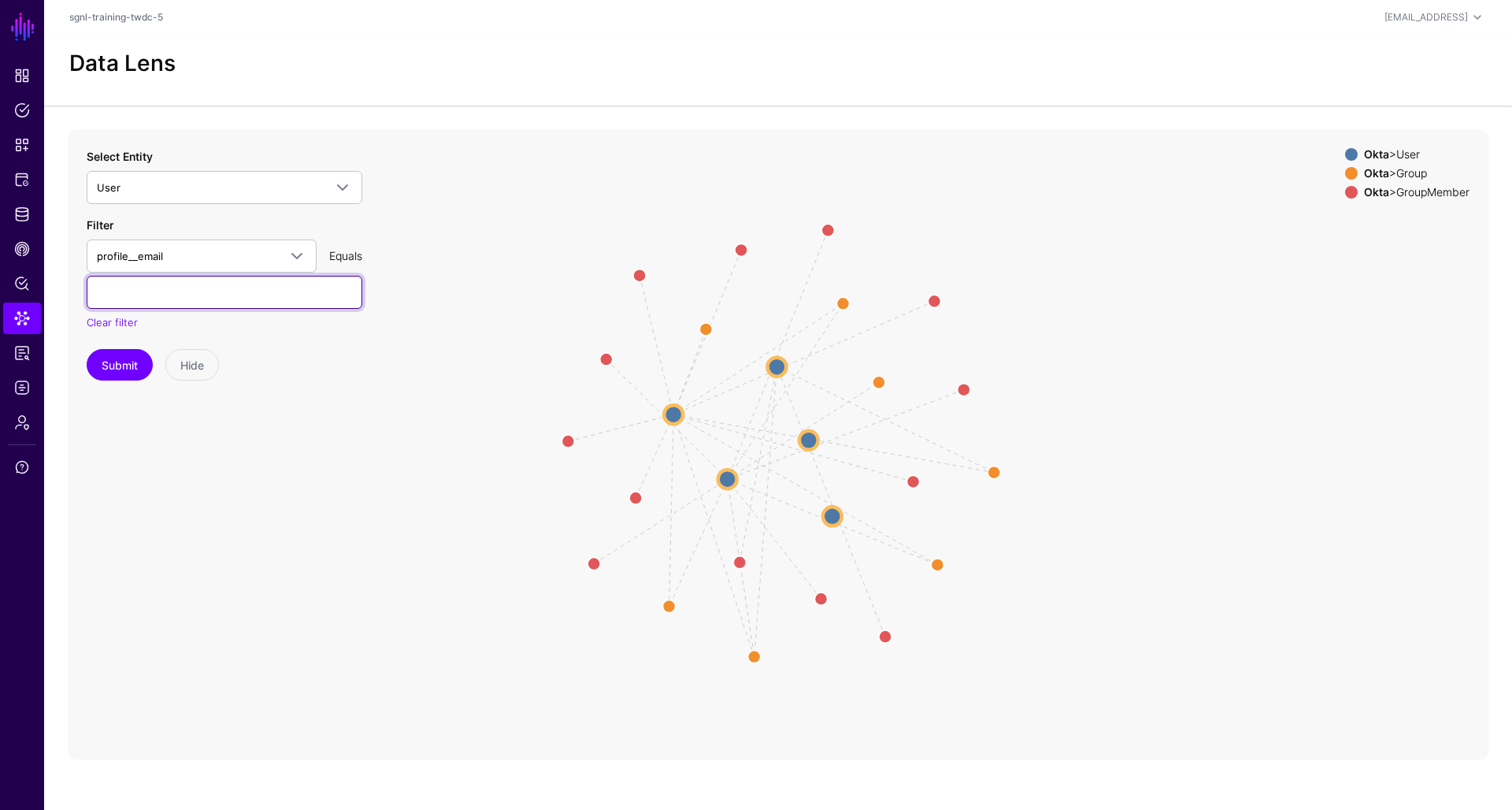
paste input "**********"
type input "**********"
paste input "**********"
type input "**********"
click at [125, 365] on button "Submit" at bounding box center [119, 366] width 66 height 32
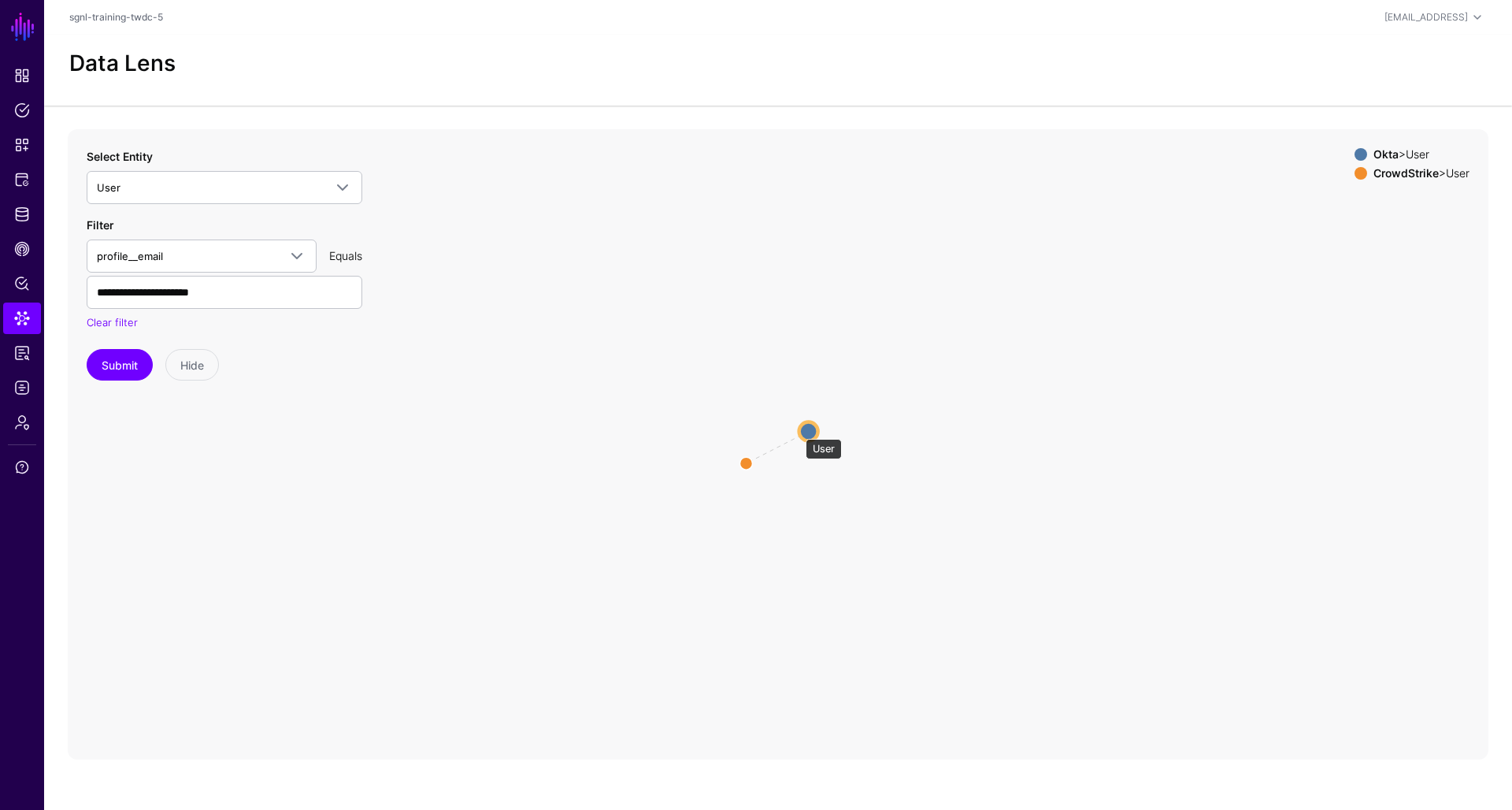
click at [799, 431] on circle at bounding box center [809, 431] width 19 height 19
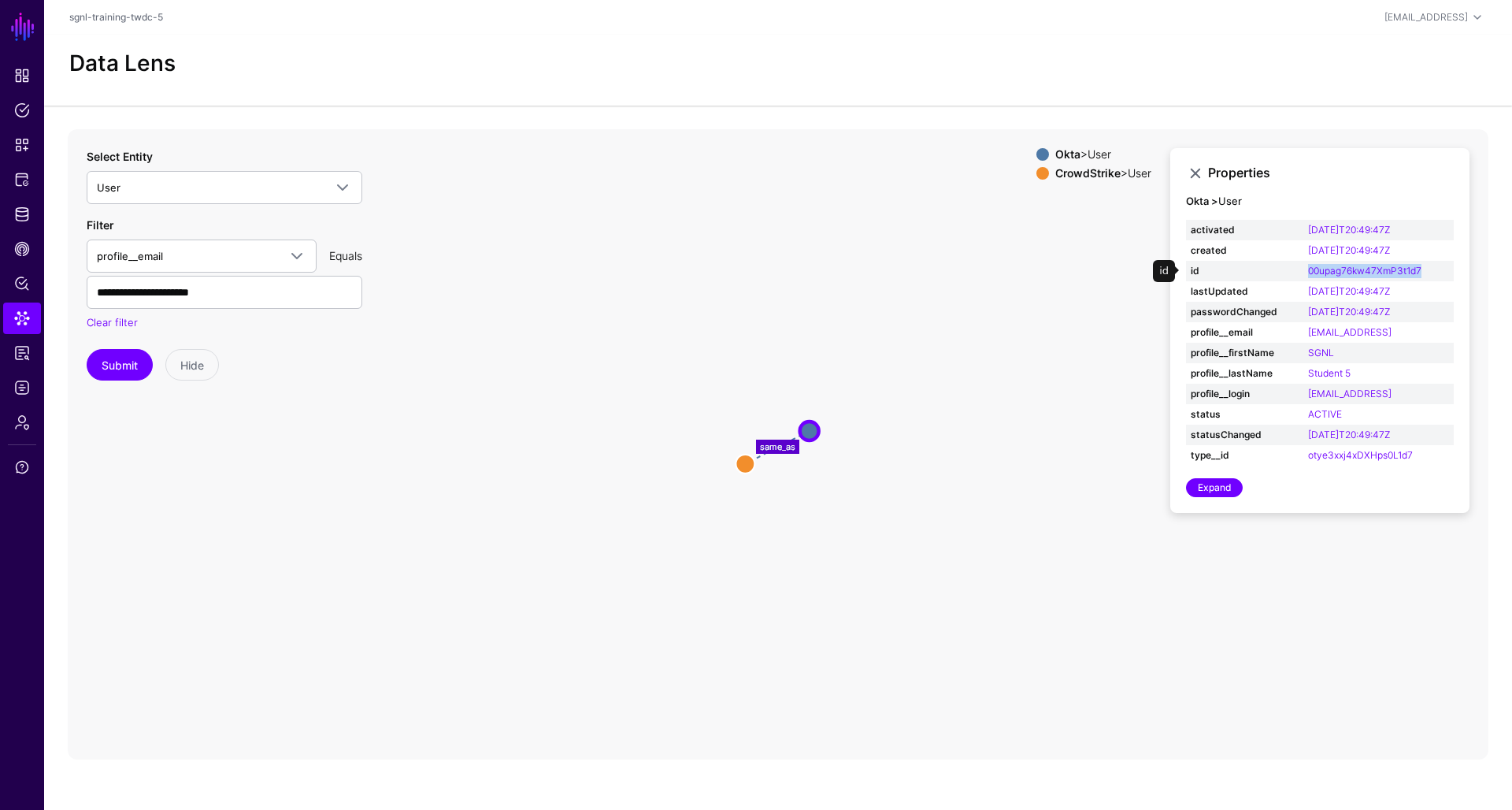
drag, startPoint x: 1304, startPoint y: 268, endPoint x: 1429, endPoint y: 268, distance: 125.0
click at [1429, 268] on td "00upag76kw47XmP3t1d7" at bounding box center [1379, 272] width 150 height 21
copy link "00upag76kw47XmP3t1d7"
click at [21, 251] on span "CAEP Hub" at bounding box center [22, 249] width 16 height 16
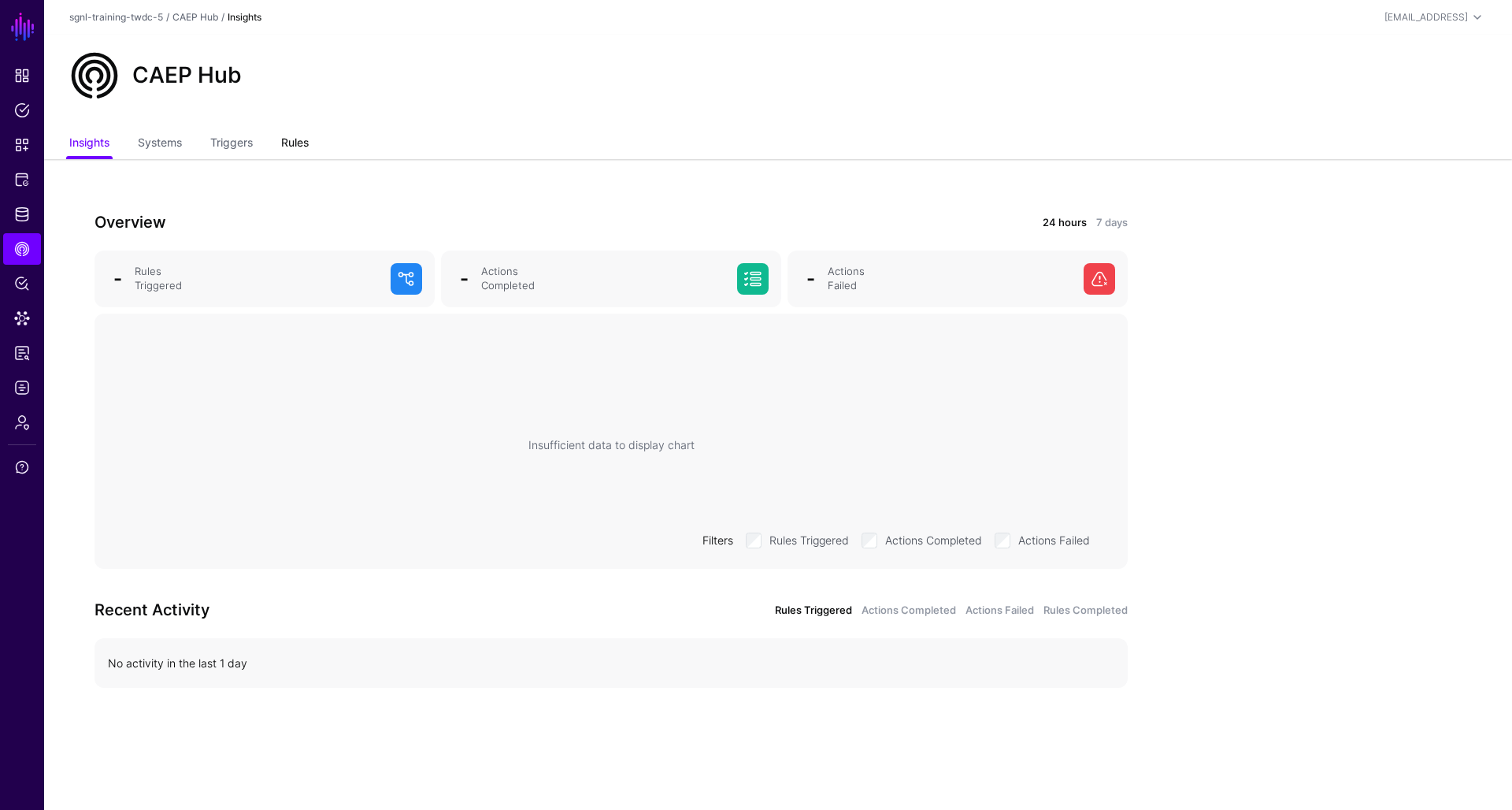
click at [309, 147] on link "Rules" at bounding box center [294, 145] width 27 height 30
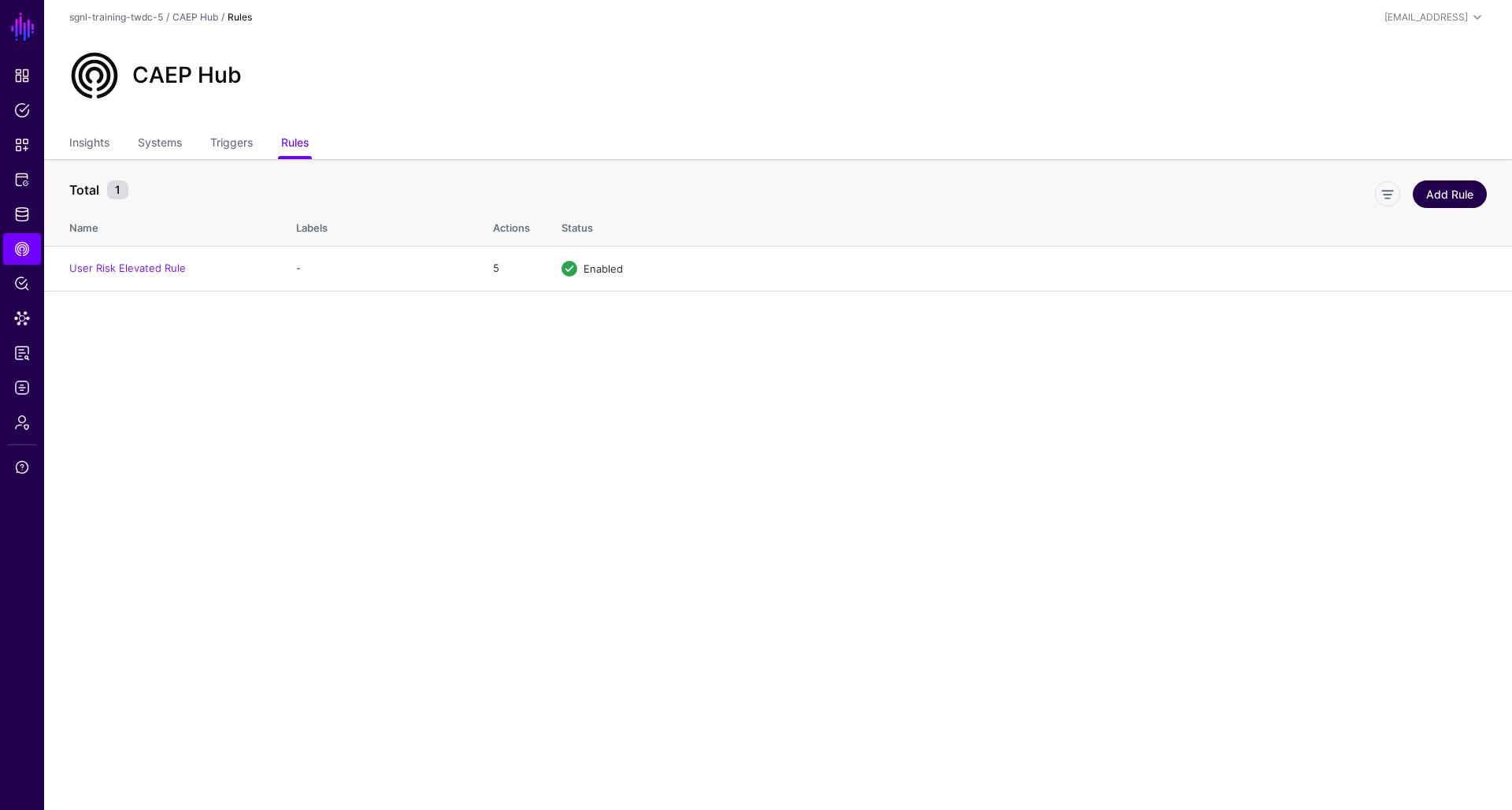
click at [1455, 186] on link "Add Rule" at bounding box center [1450, 194] width 74 height 27
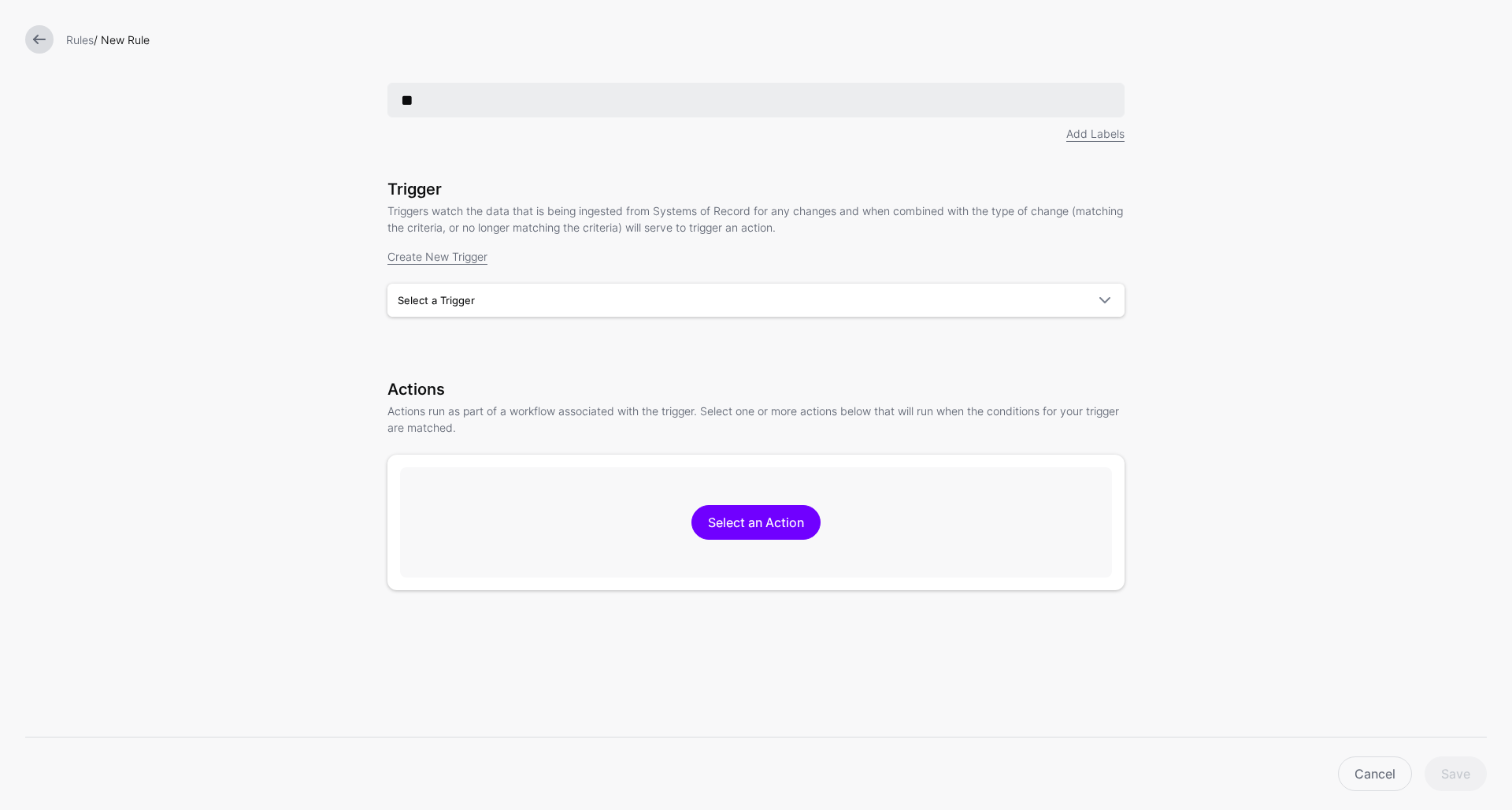
type input "*"
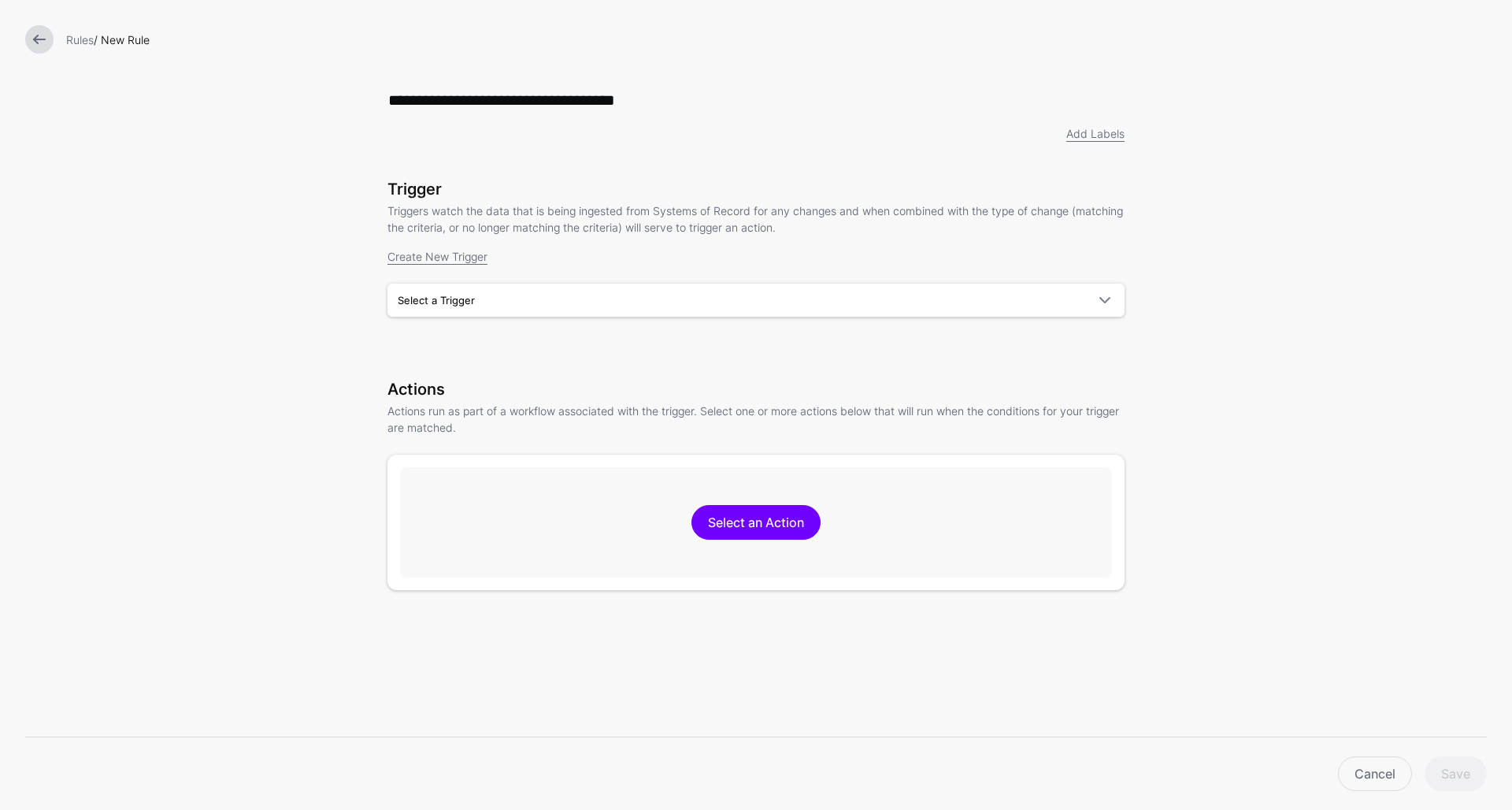
type input "**********"
click at [294, 426] on form "**********" at bounding box center [756, 456] width 1512 height 911
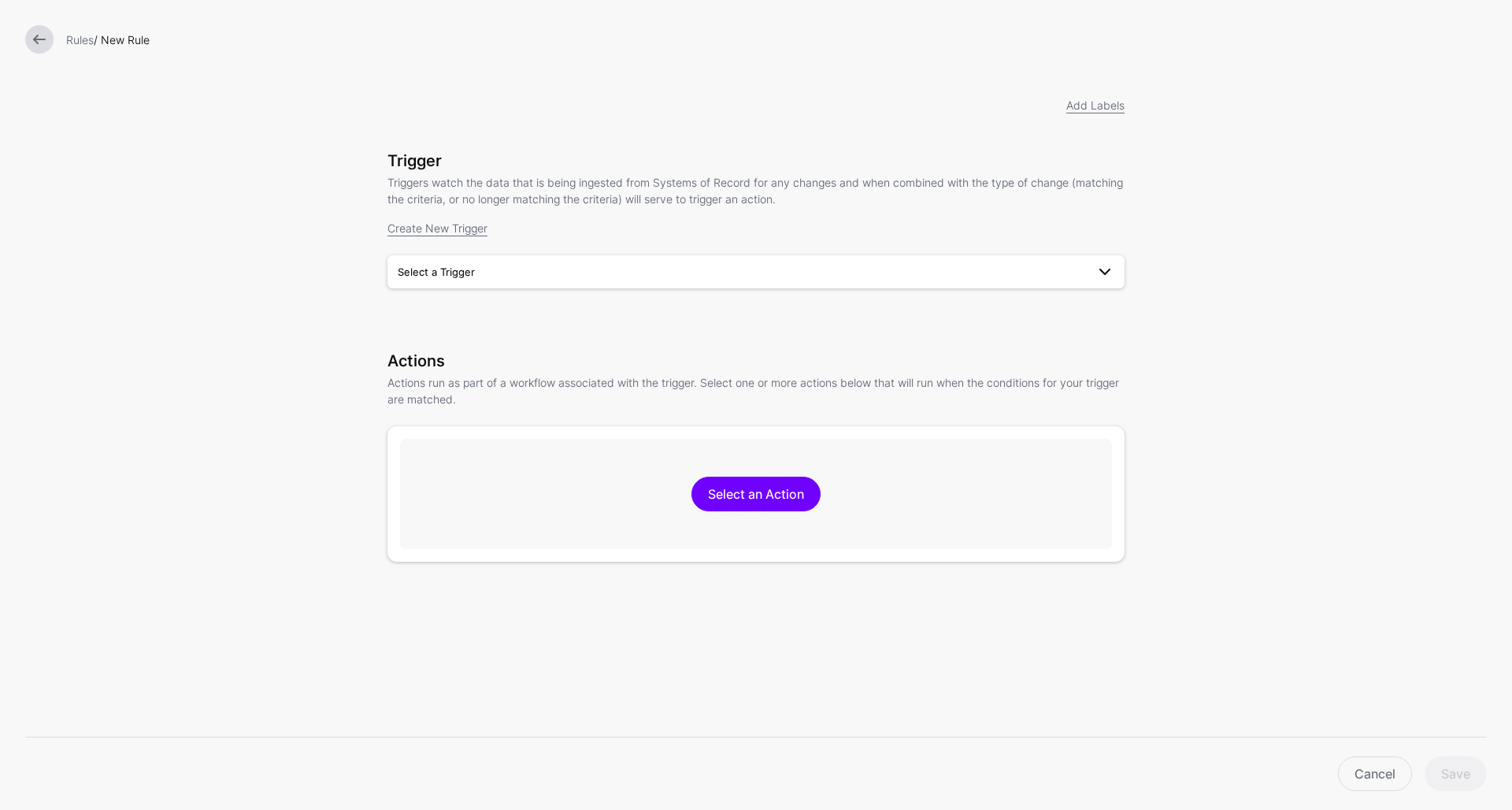
scroll to position [40, 0]
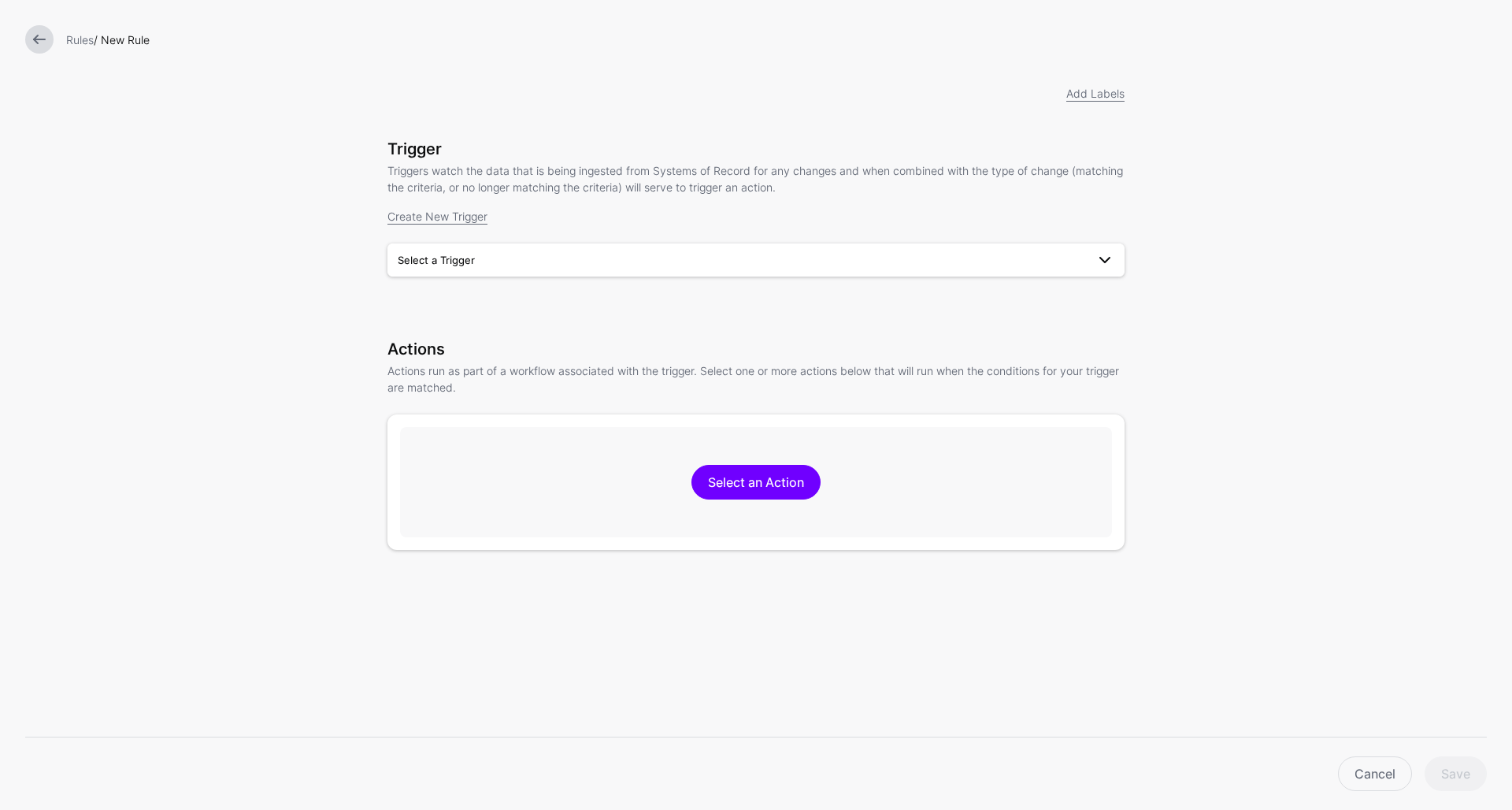
click at [850, 257] on span "Select a Trigger" at bounding box center [742, 260] width 688 height 17
click at [810, 293] on div "User Risk is Elevated" at bounding box center [756, 297] width 712 height 16
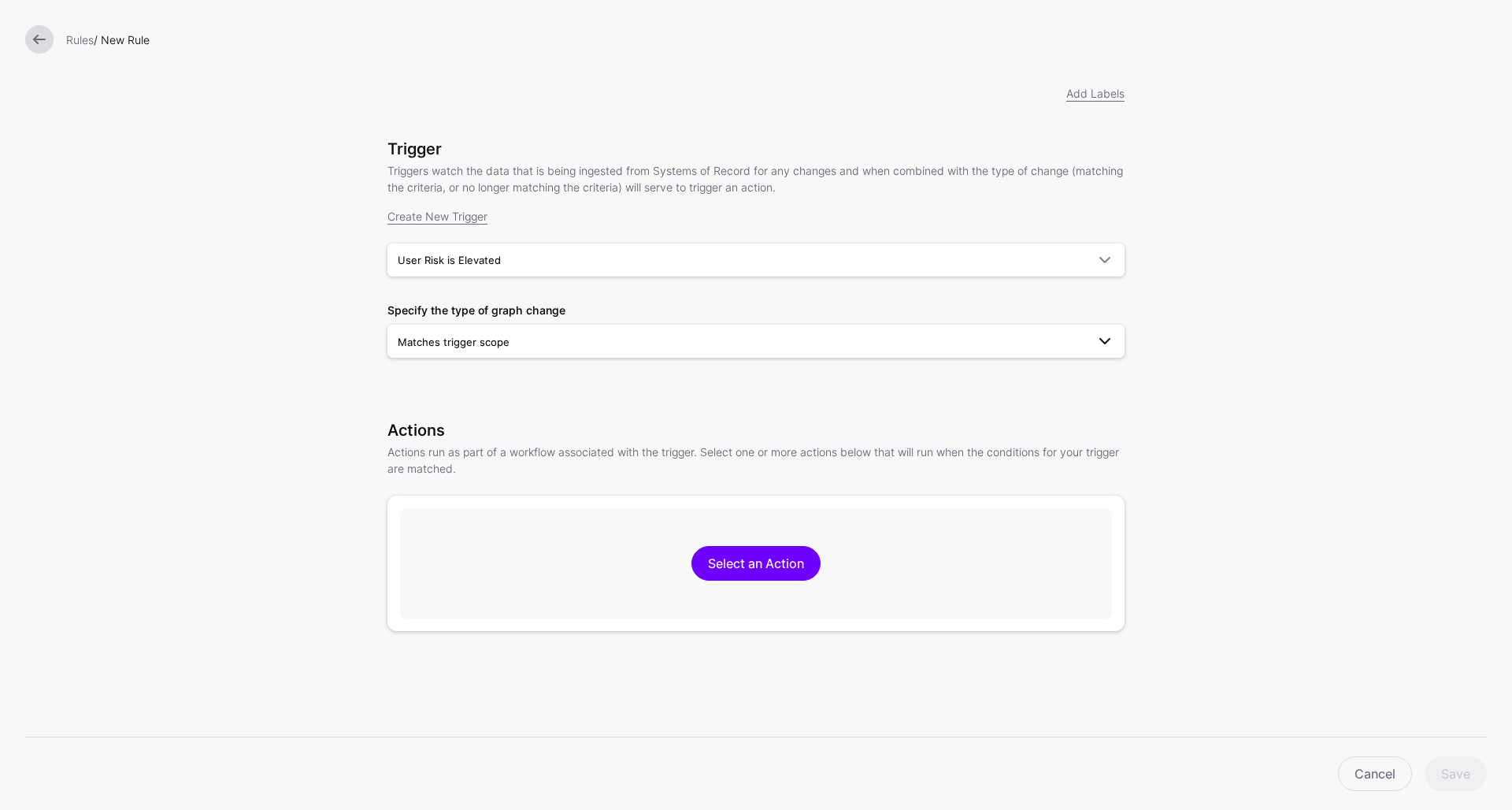
click at [588, 344] on span "Matches trigger scope" at bounding box center [742, 342] width 688 height 17
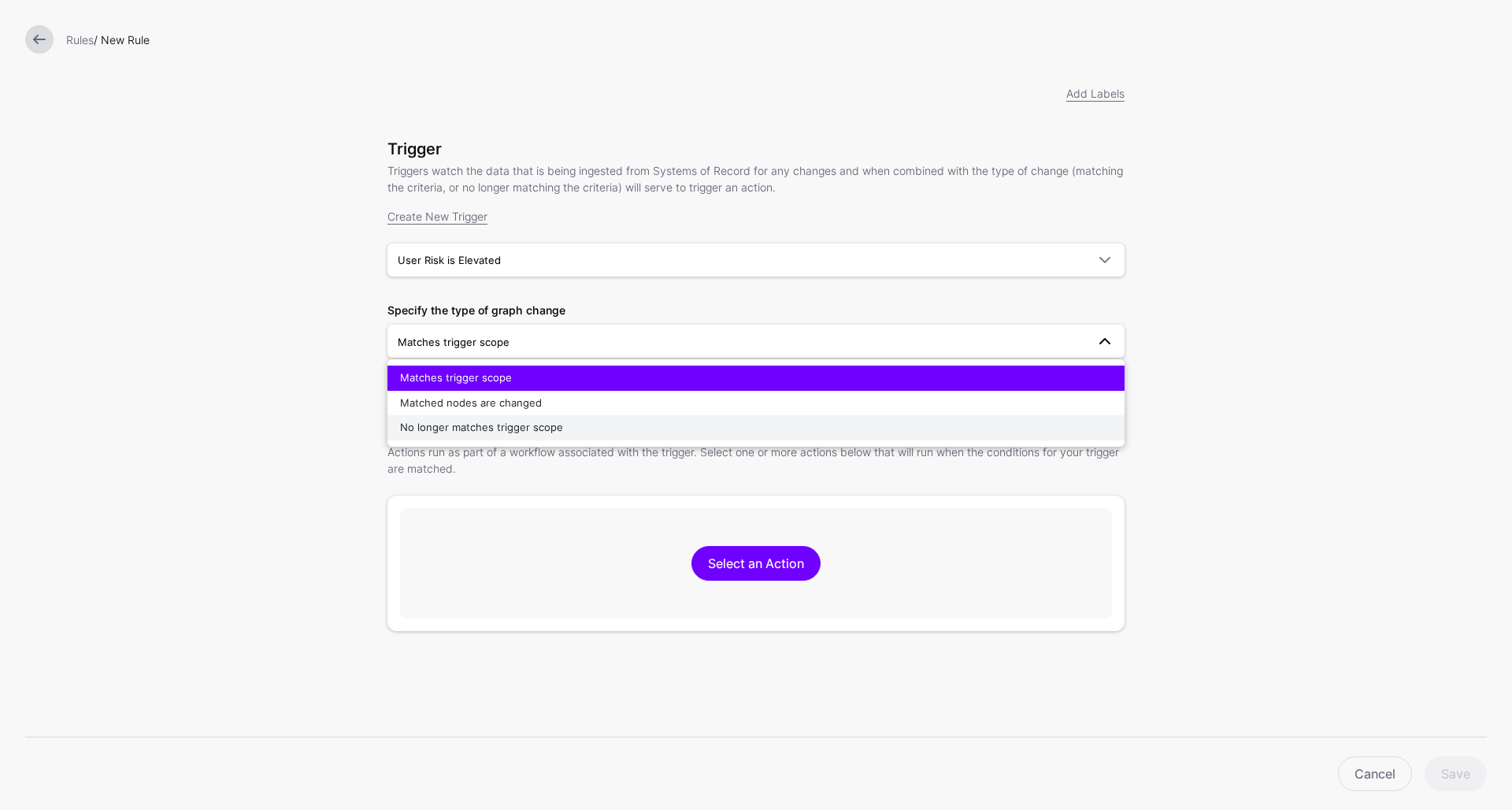
click at [543, 418] on button "No longer matches trigger scope" at bounding box center [756, 428] width 737 height 25
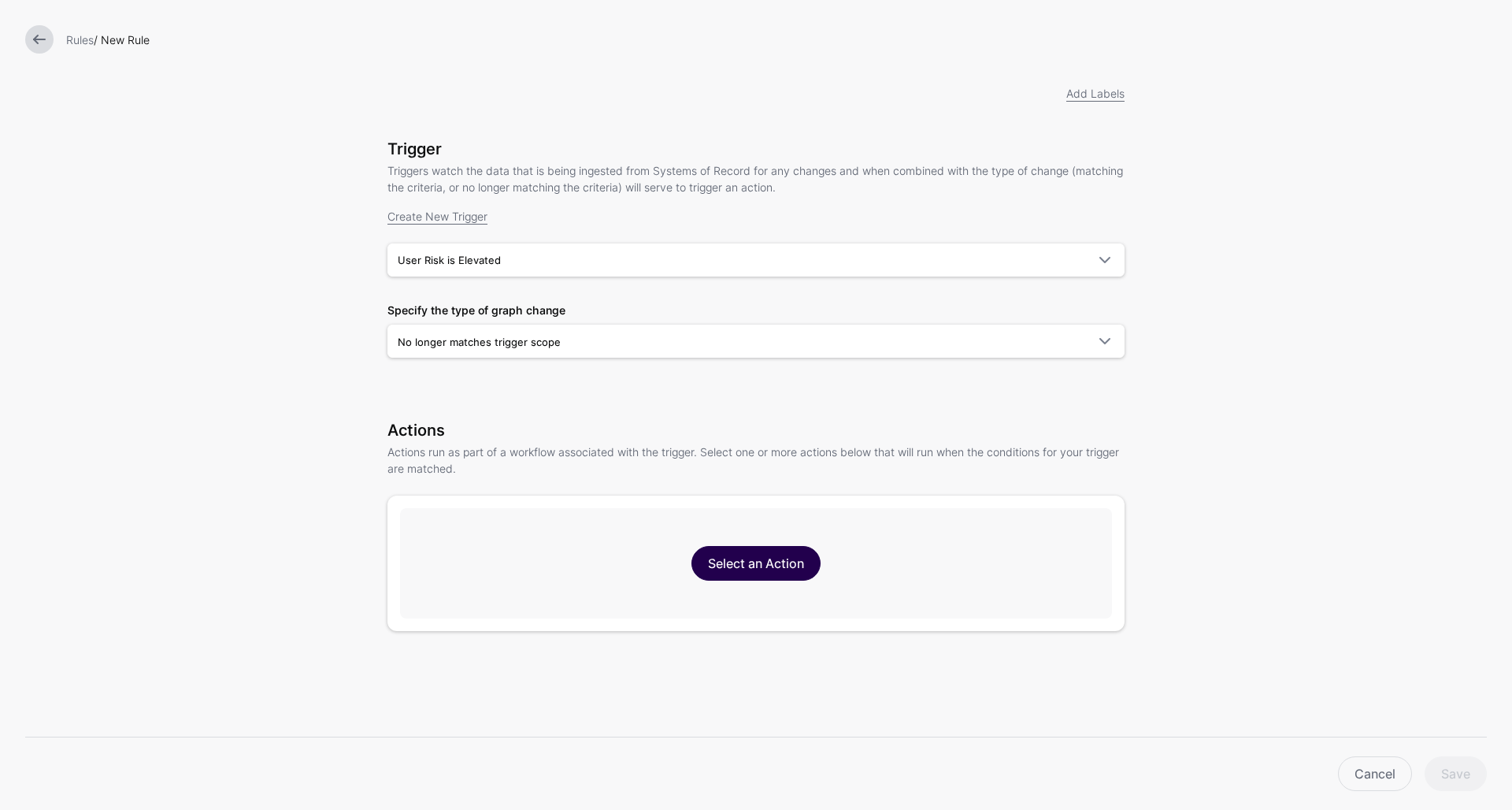
click at [736, 569] on link "Select an Action" at bounding box center [756, 563] width 130 height 35
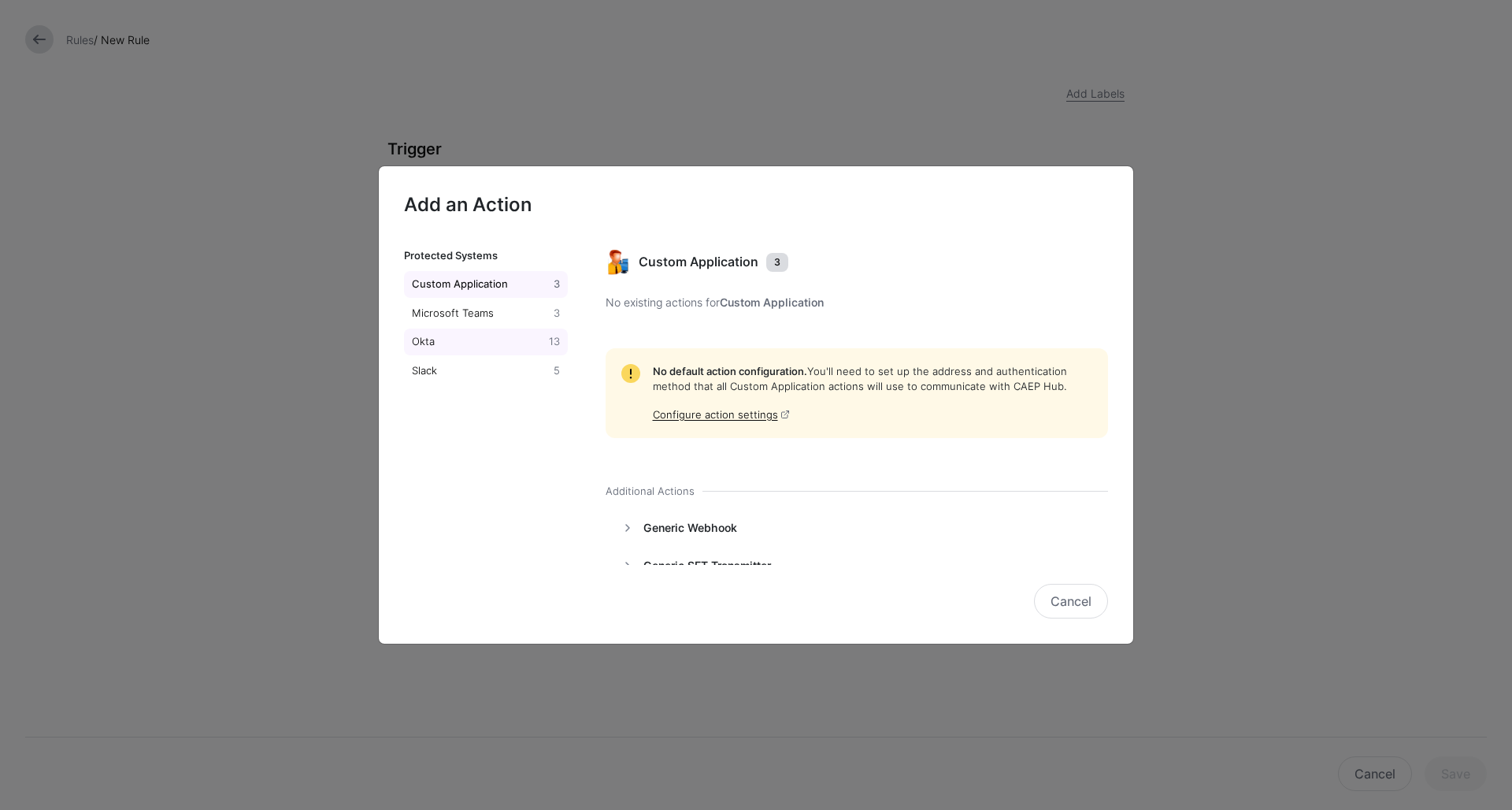
click at [475, 345] on div "Okta" at bounding box center [477, 342] width 137 height 16
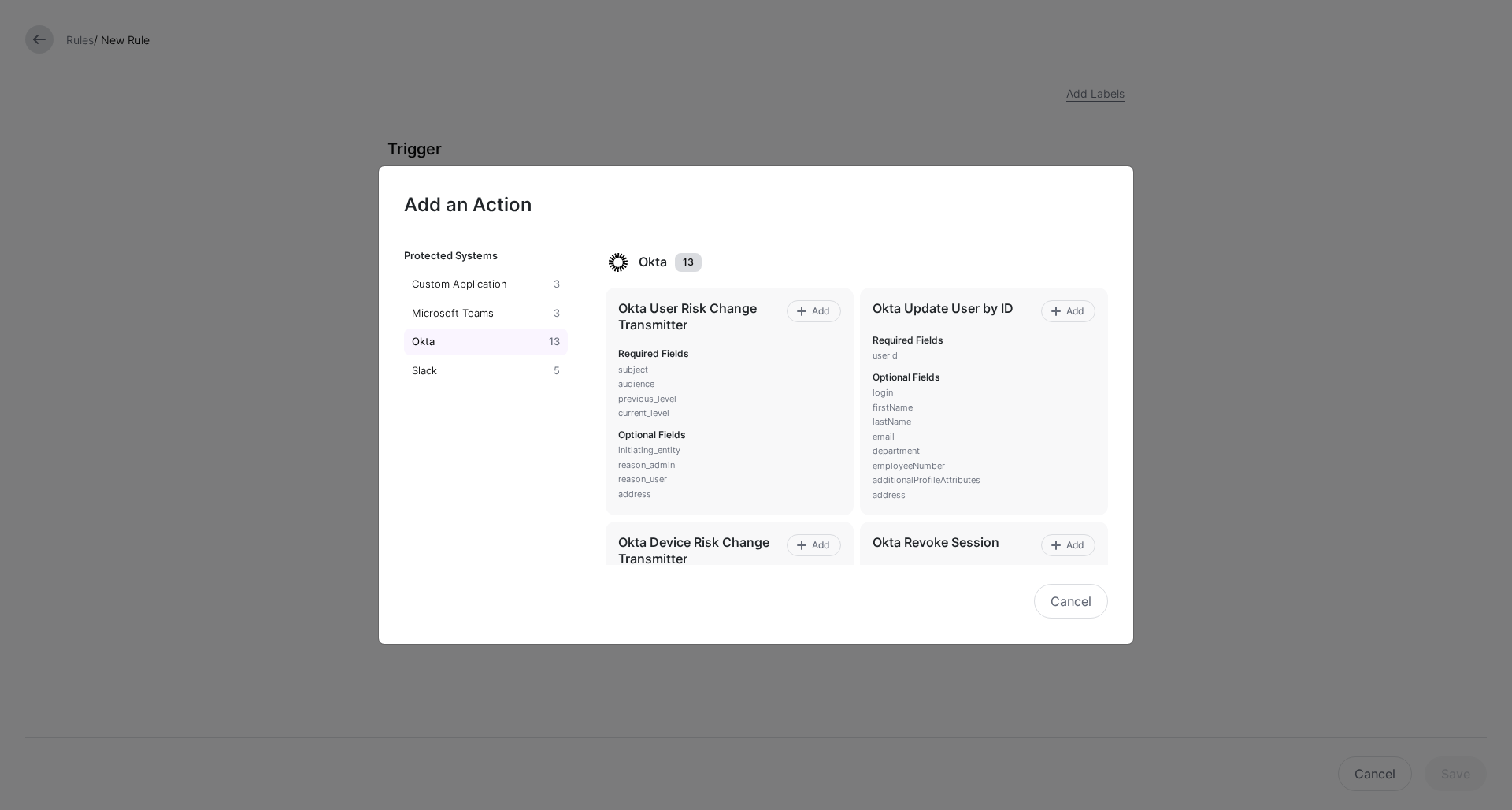
scroll to position [0, 0]
click at [818, 309] on span "Add" at bounding box center [820, 311] width 22 height 14
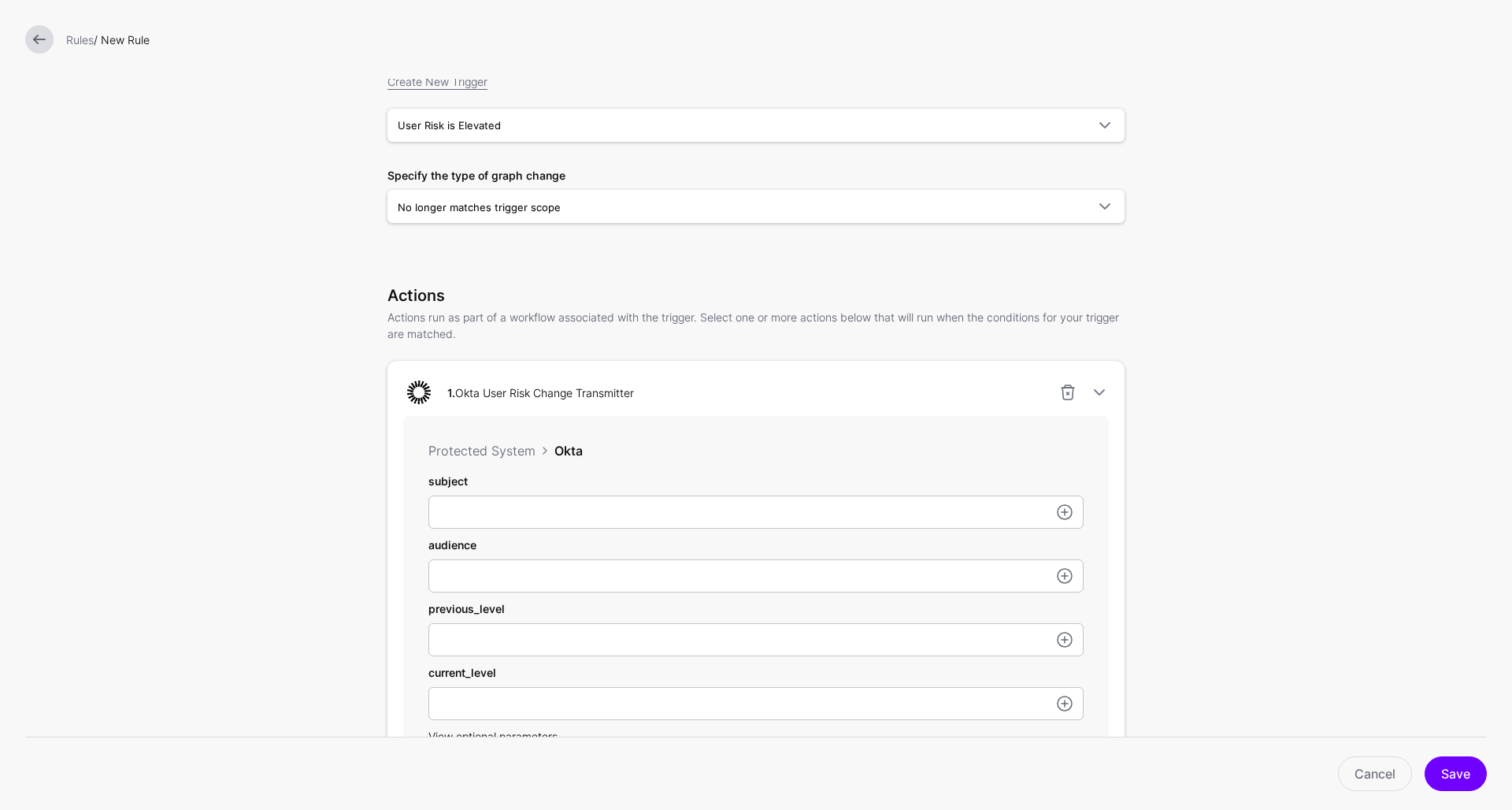
scroll to position [178, 0]
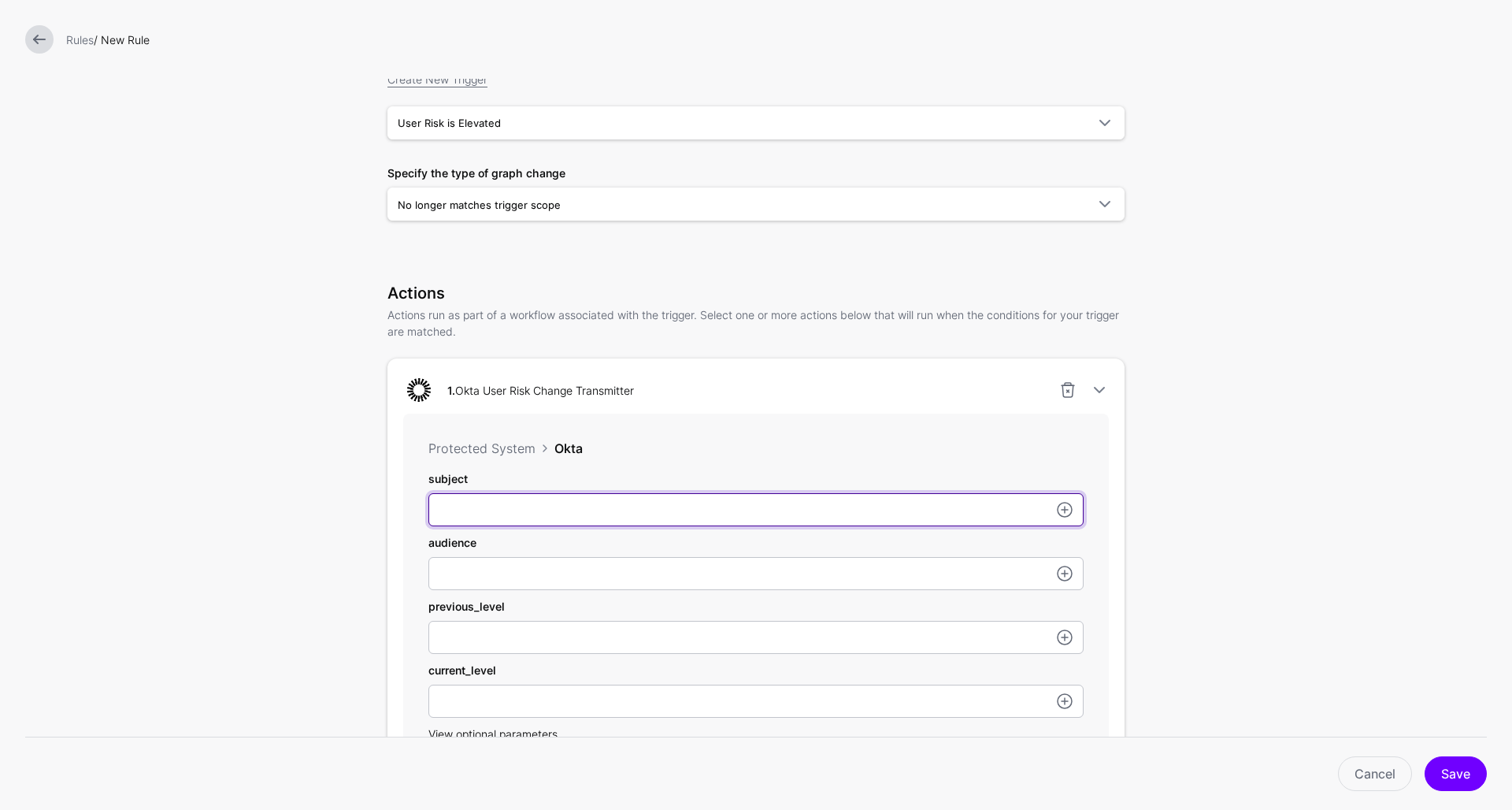
click at [490, 509] on input "subject" at bounding box center [756, 509] width 656 height 33
paste input "**********"
click at [452, 513] on input "**********" at bounding box center [756, 509] width 656 height 33
type input "**********"
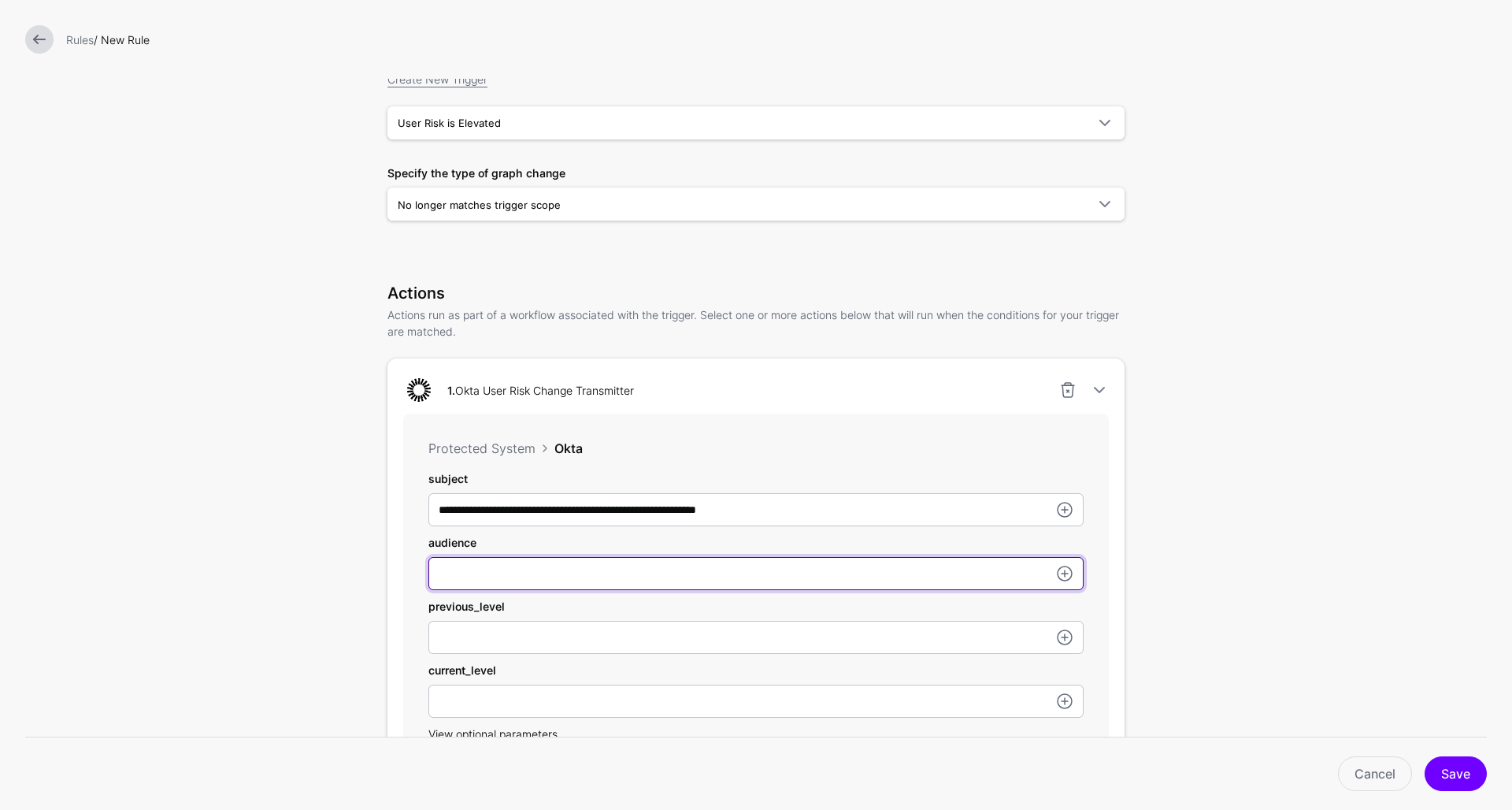
click at [456, 576] on input "subject" at bounding box center [756, 573] width 656 height 33
paste input "**********"
type input "**********"
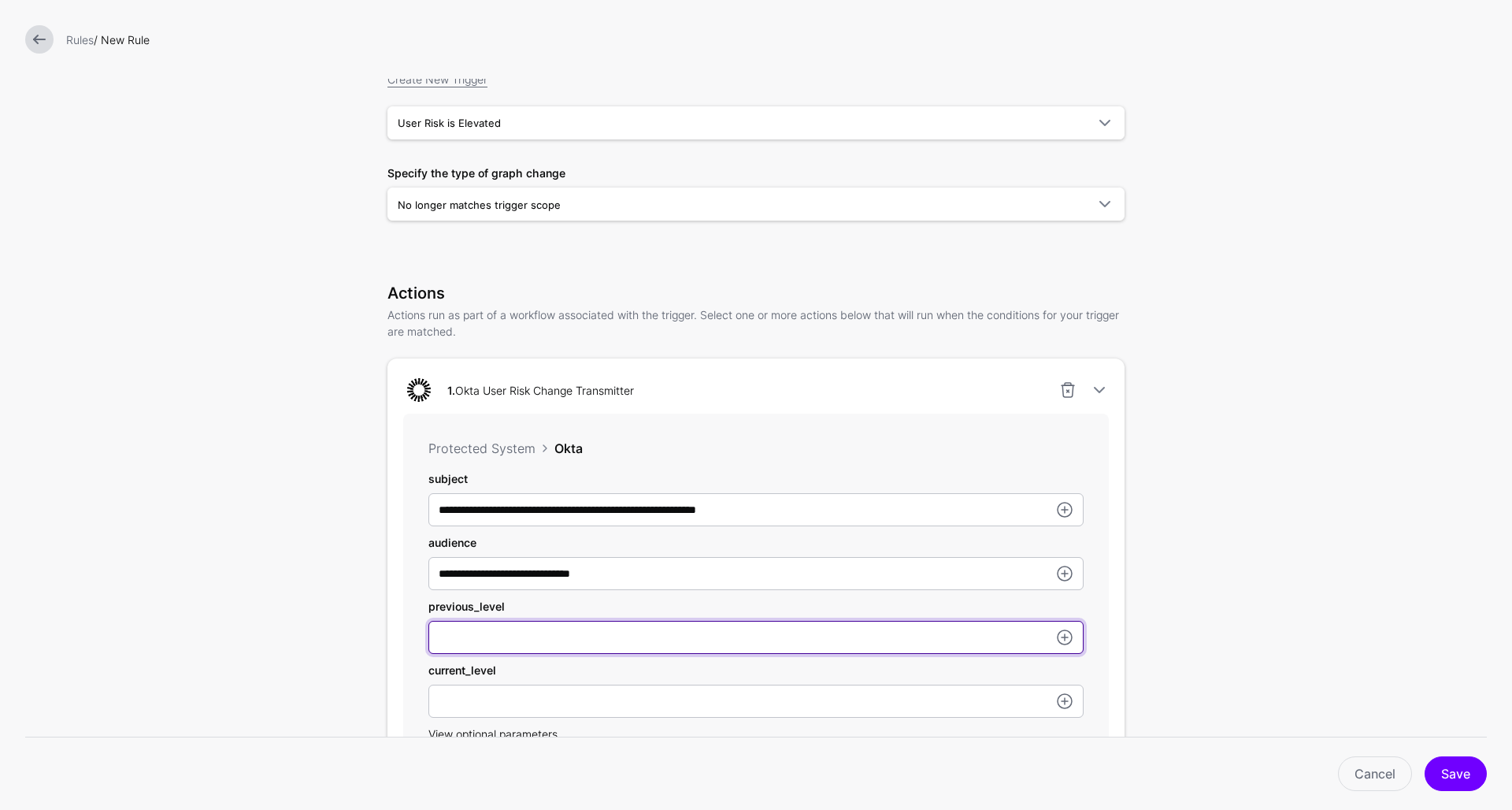
click at [485, 648] on input "subject" at bounding box center [756, 637] width 656 height 33
type input "****"
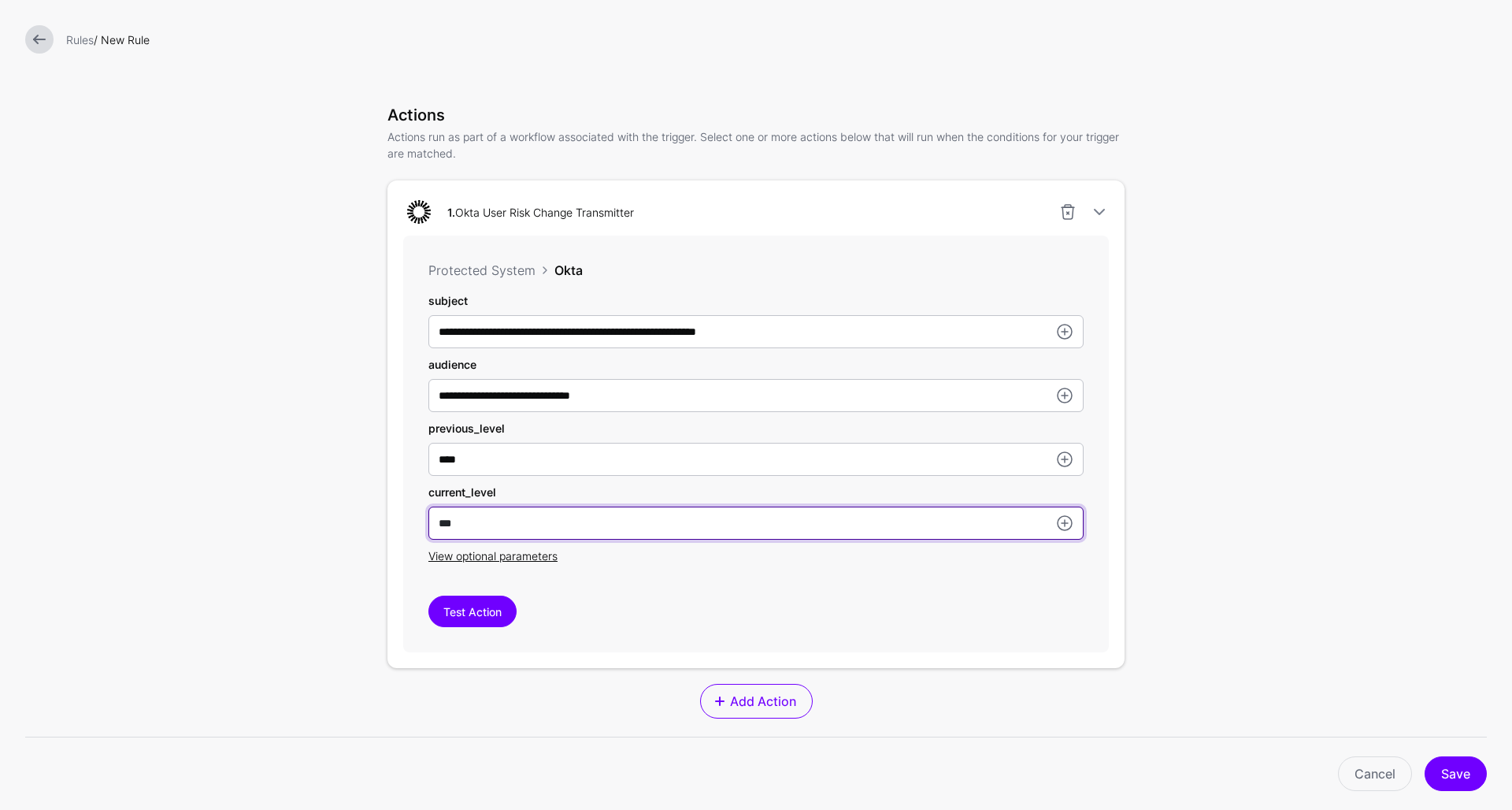
scroll to position [381, 0]
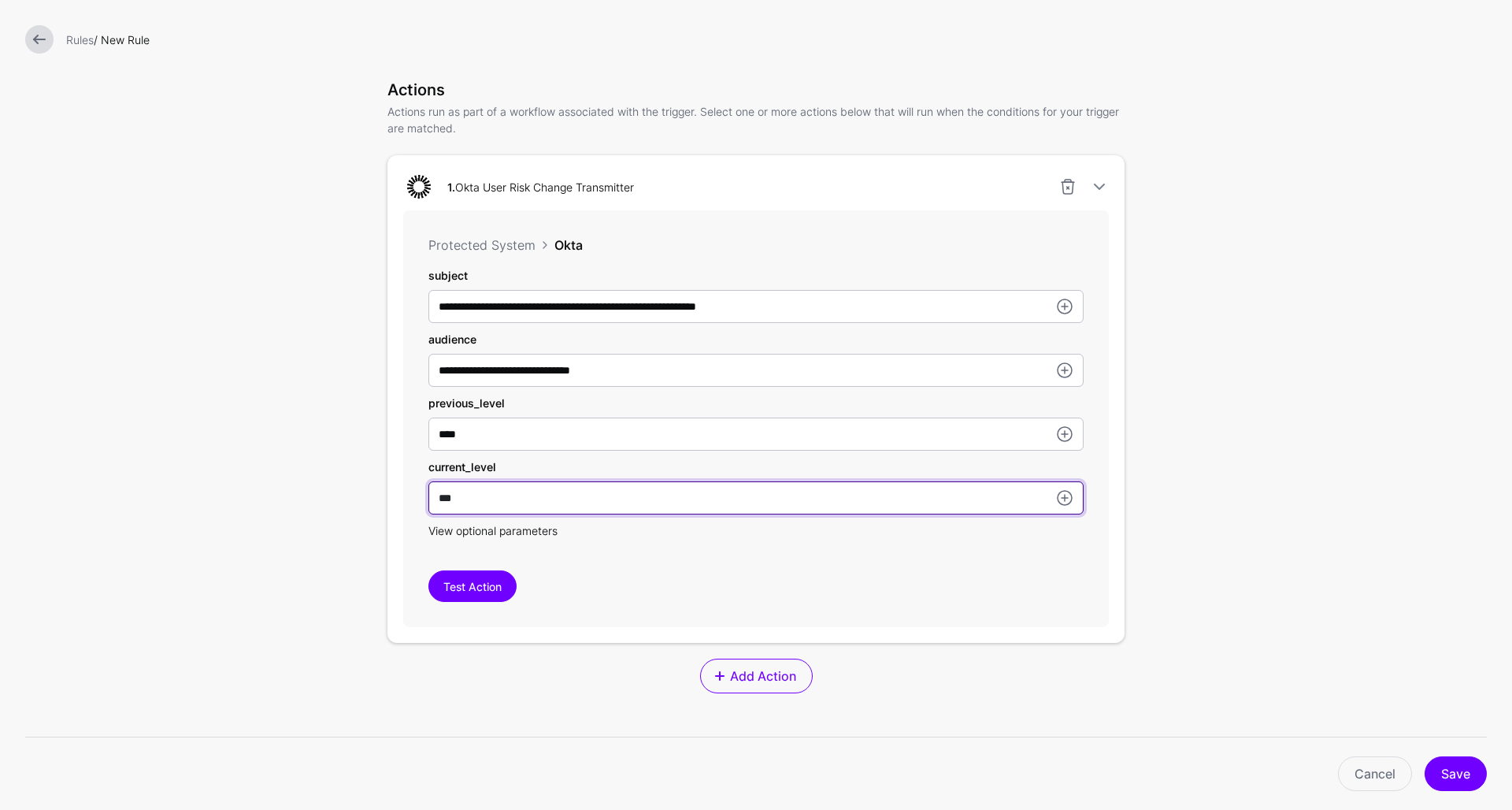
type input "***"
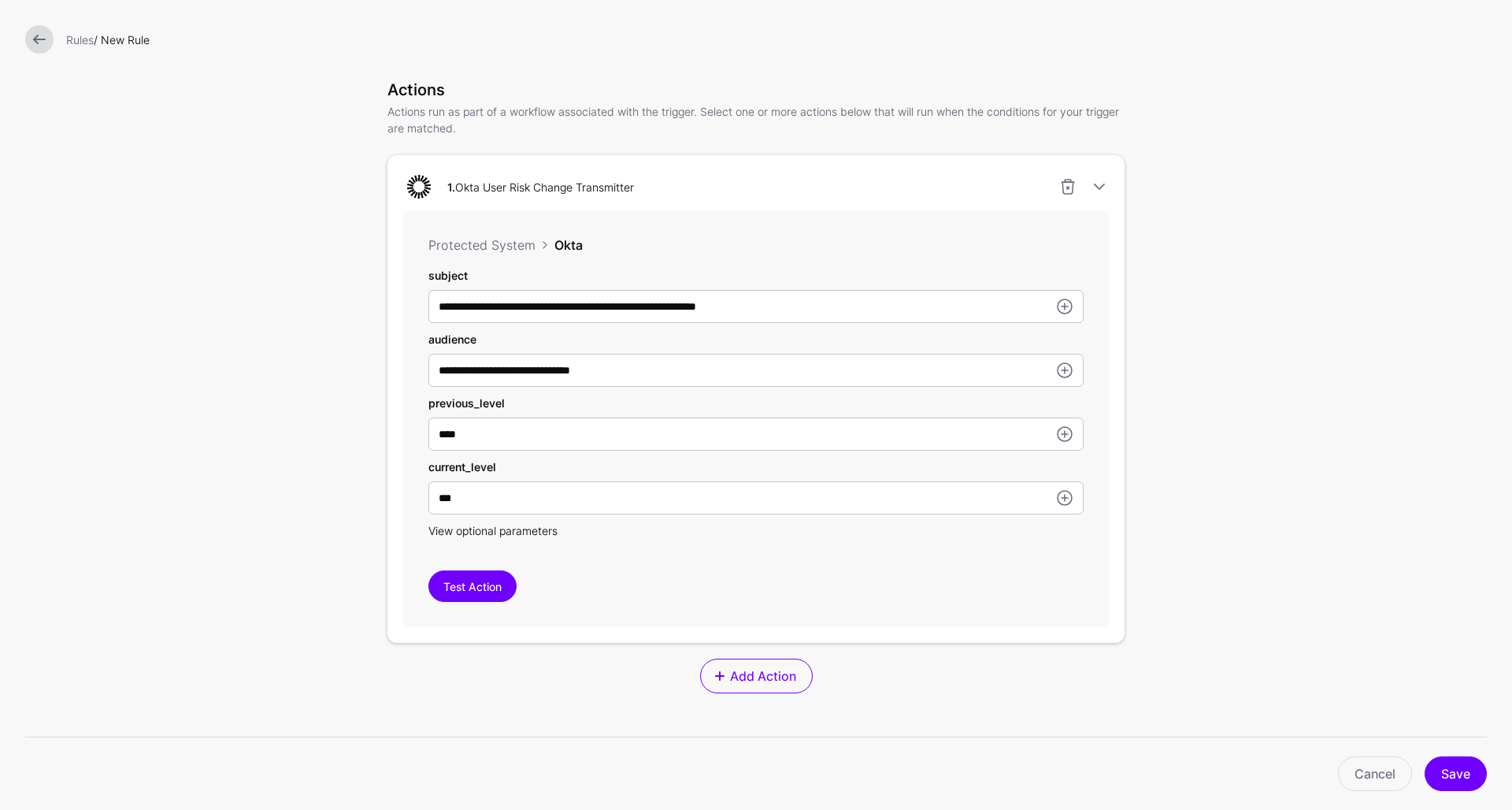
click at [463, 531] on span "View optional parameters" at bounding box center [493, 531] width 130 height 13
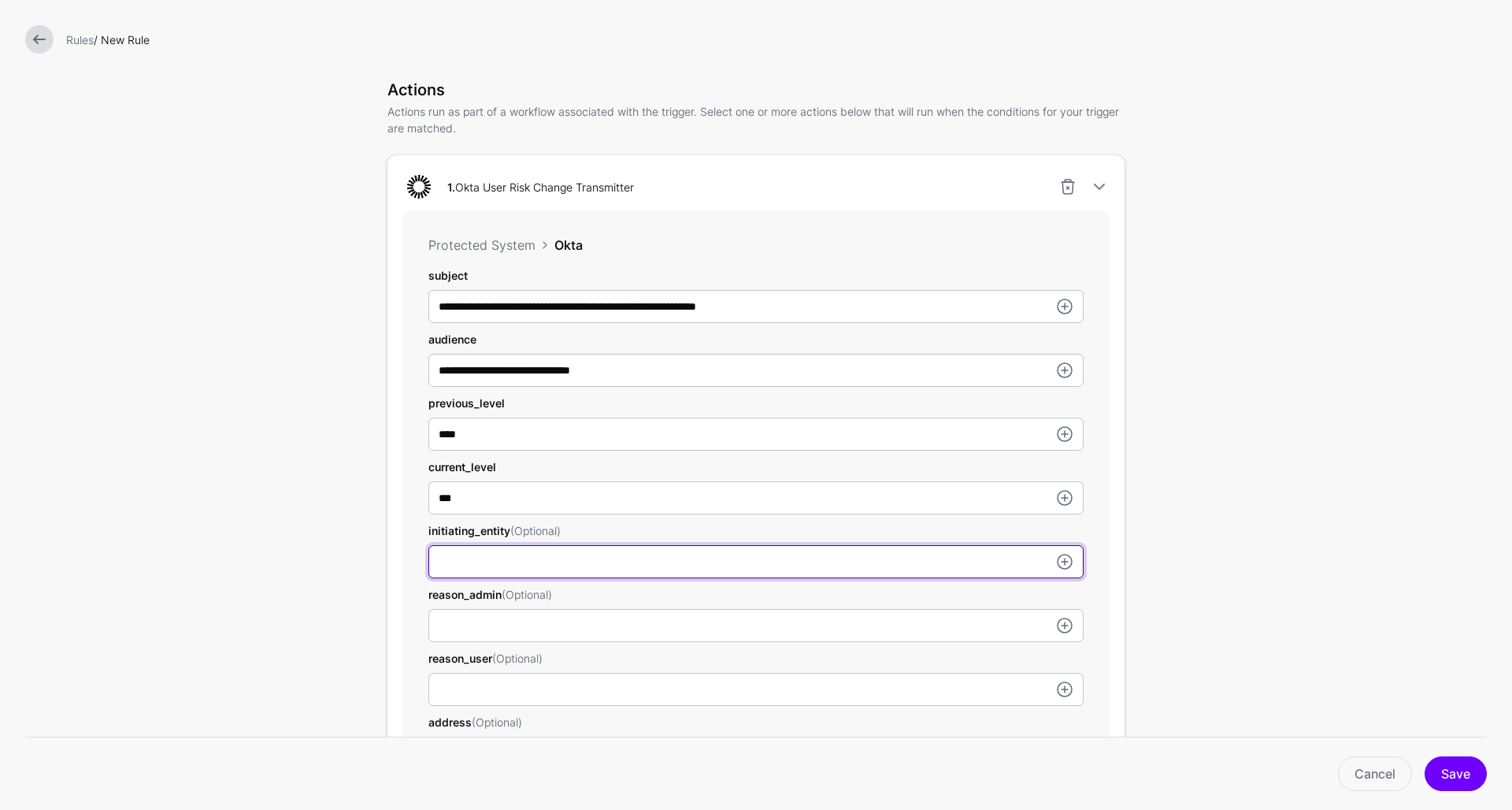
click at [501, 565] on input "subject" at bounding box center [756, 561] width 656 height 33
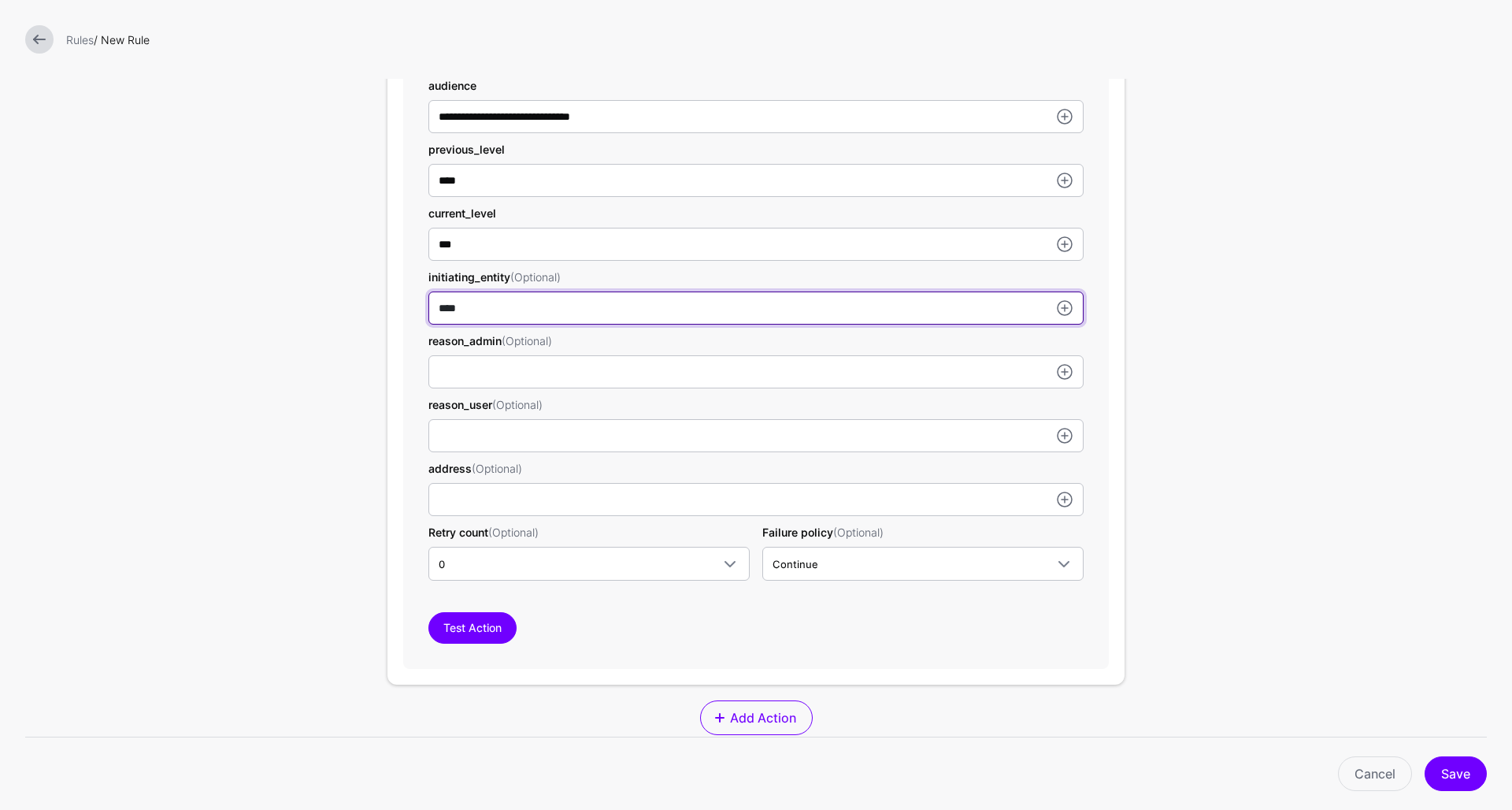
scroll to position [633, 0]
type input "****"
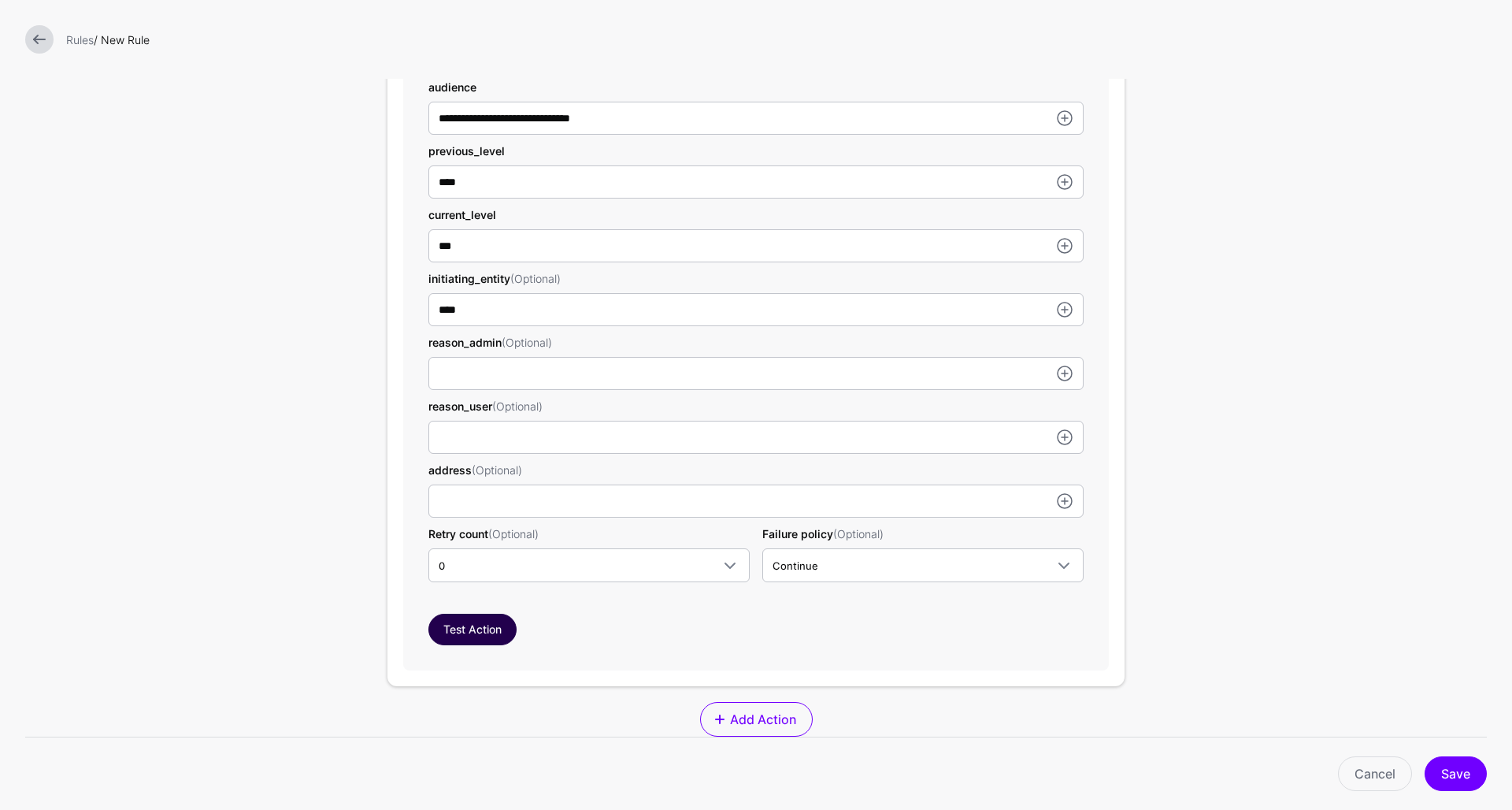
click at [476, 627] on button "Test Action" at bounding box center [472, 630] width 88 height 32
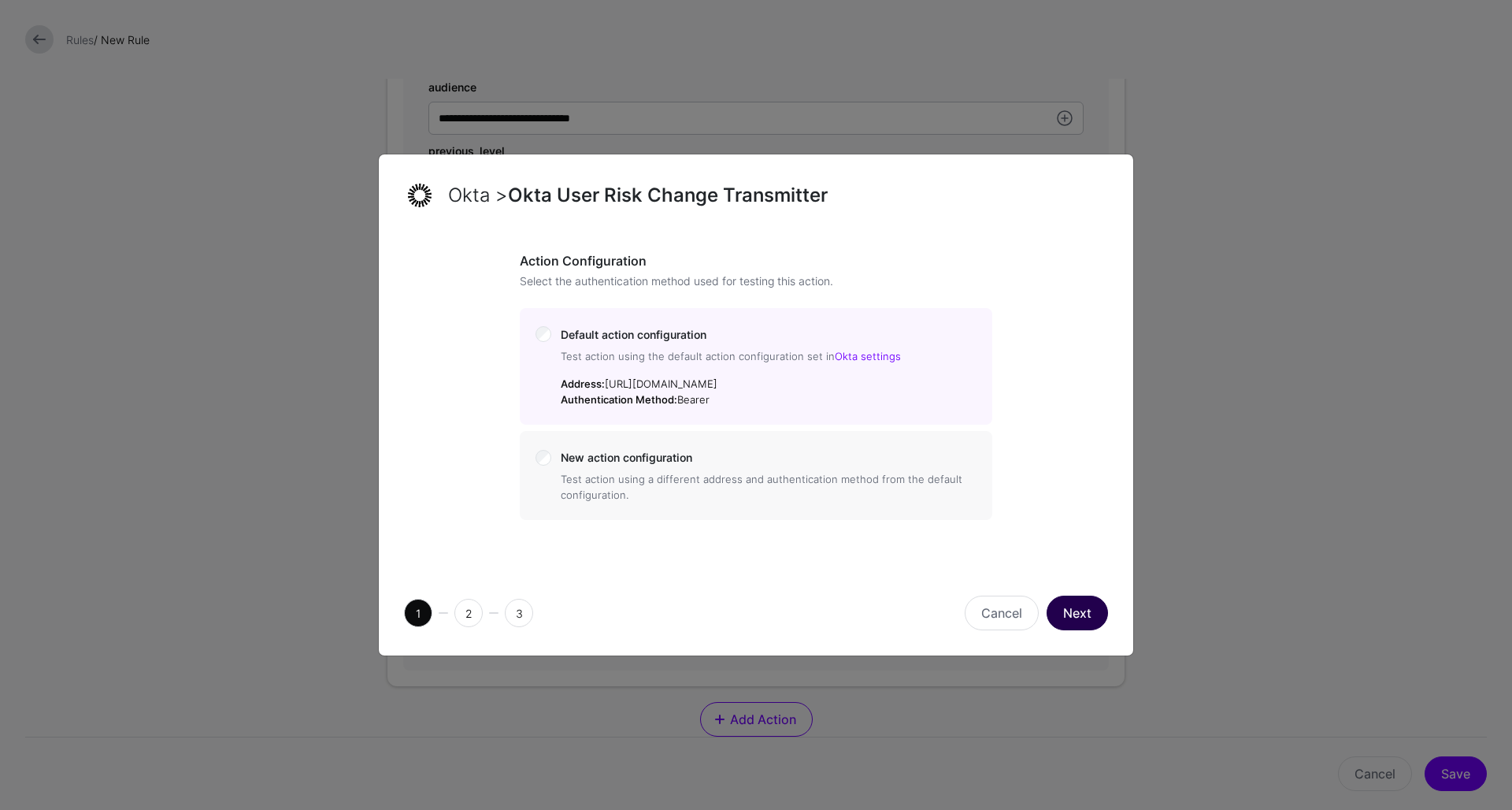
click at [1088, 614] on button "Next" at bounding box center [1077, 613] width 61 height 35
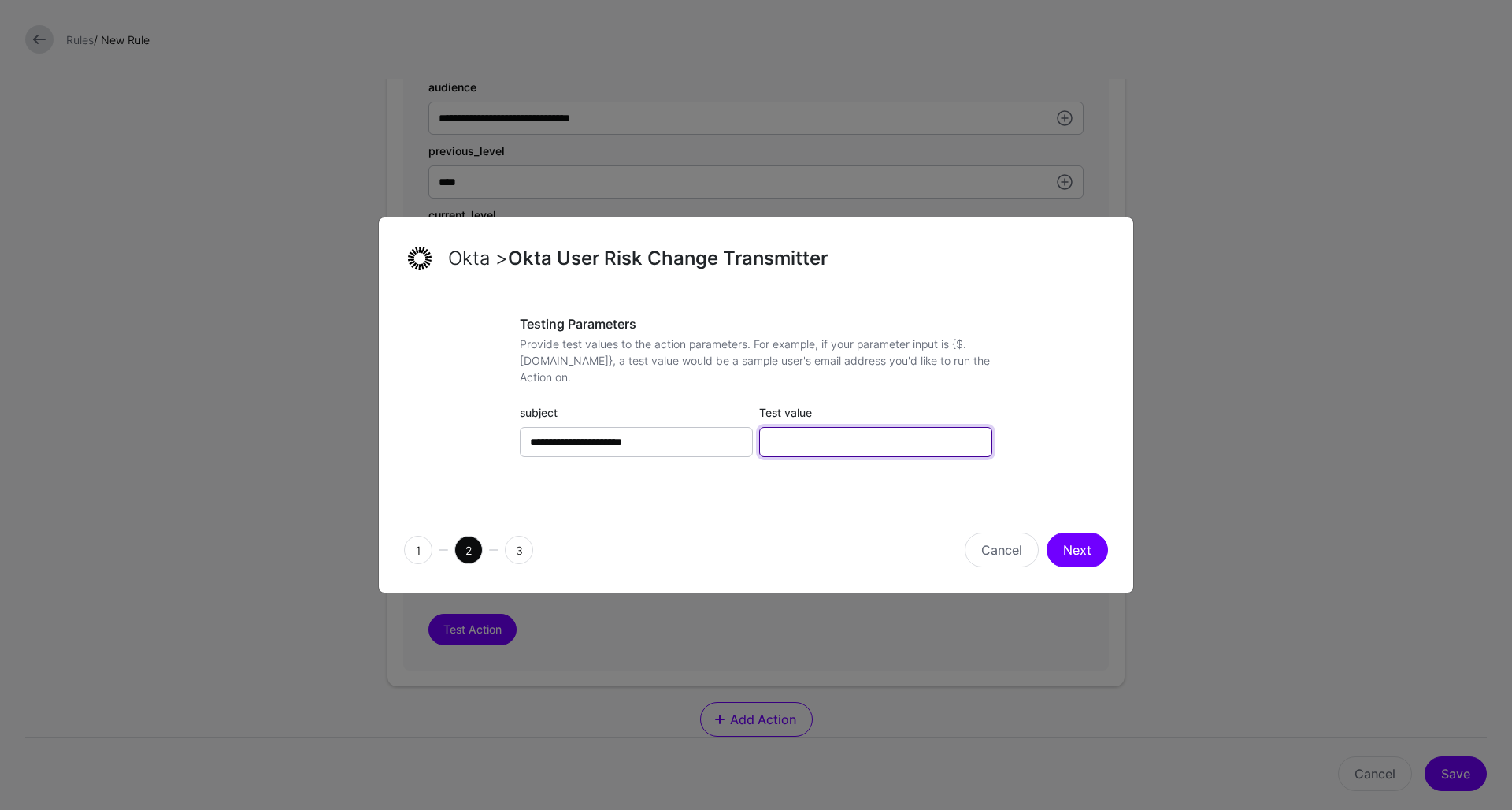
click at [825, 444] on input "Test value" at bounding box center [876, 443] width 233 height 30
paste input "**********"
type input "**********"
click at [1072, 552] on button "Next" at bounding box center [1077, 550] width 61 height 35
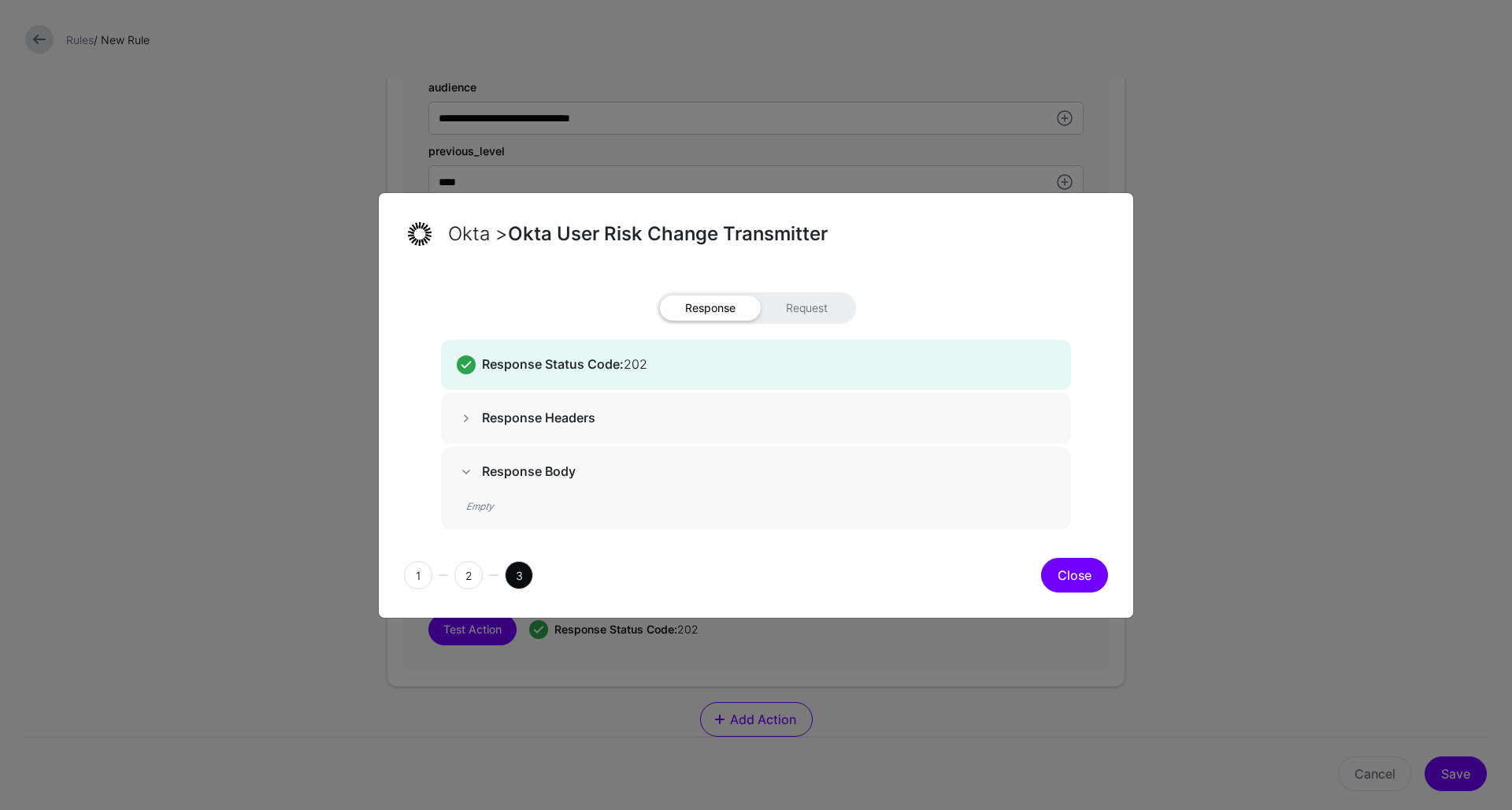
click at [1055, 569] on button "Close" at bounding box center [1074, 575] width 67 height 35
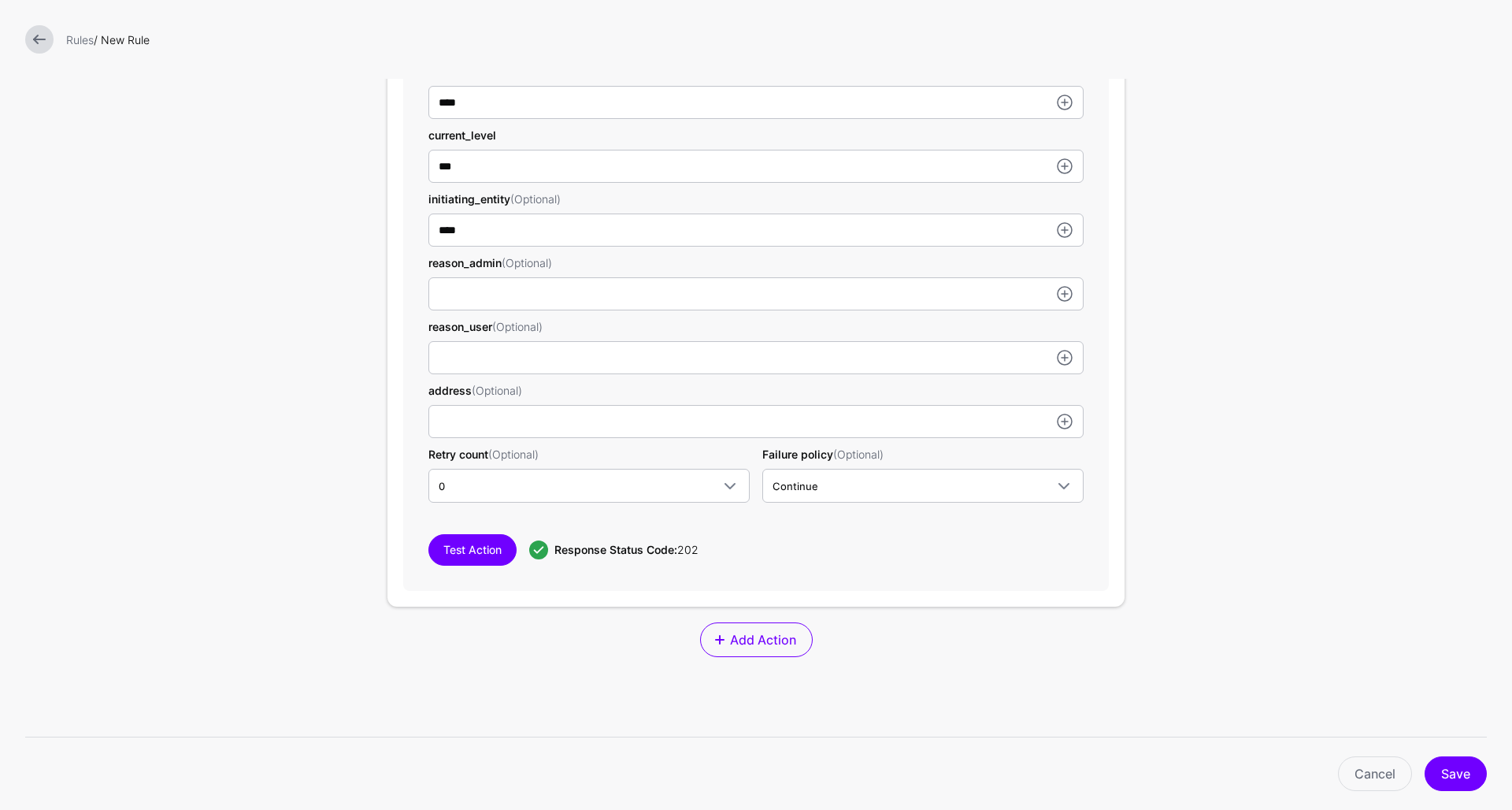
scroll to position [763, 0]
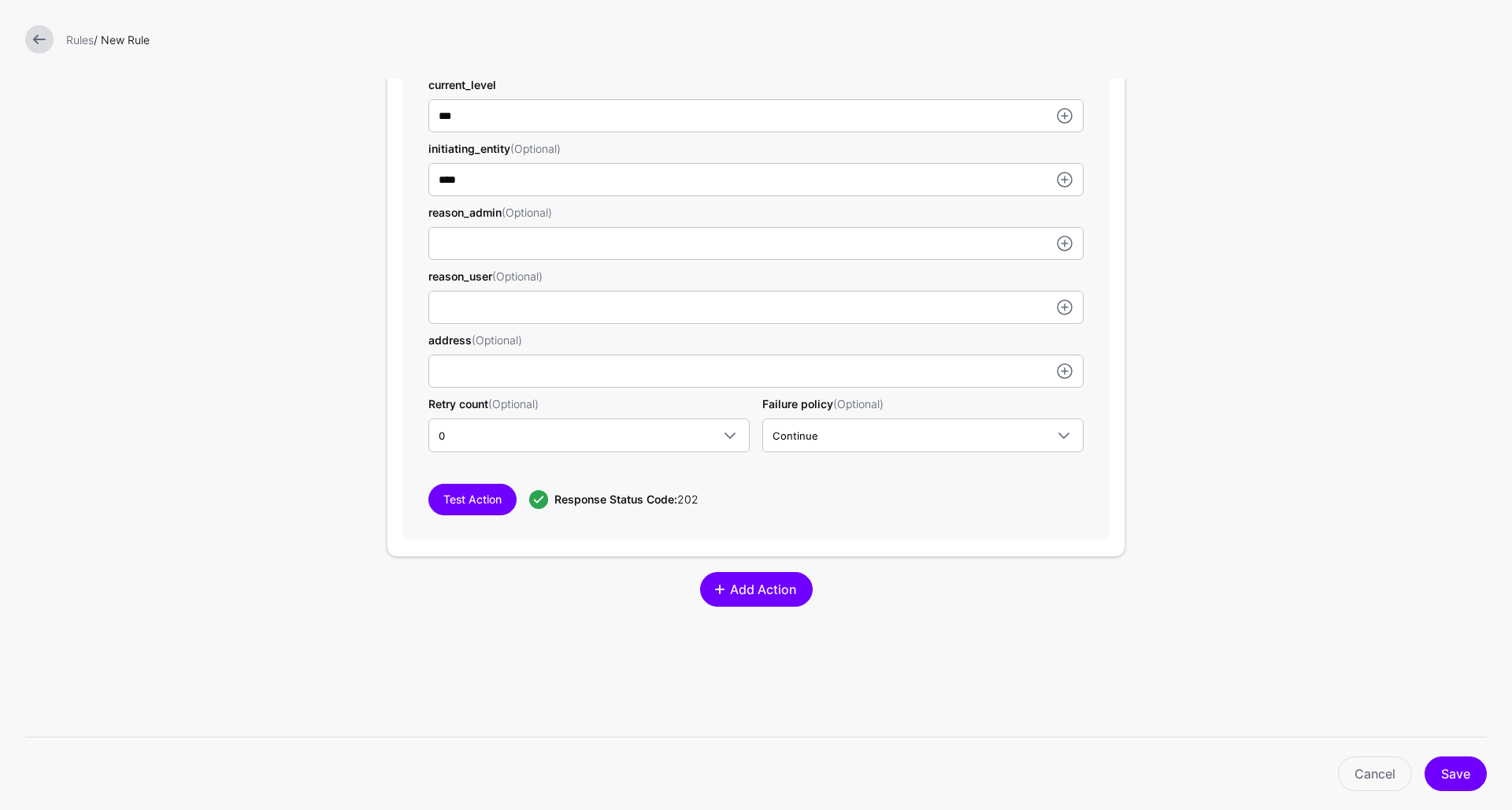
click at [743, 588] on span "Add Action" at bounding box center [763, 589] width 70 height 19
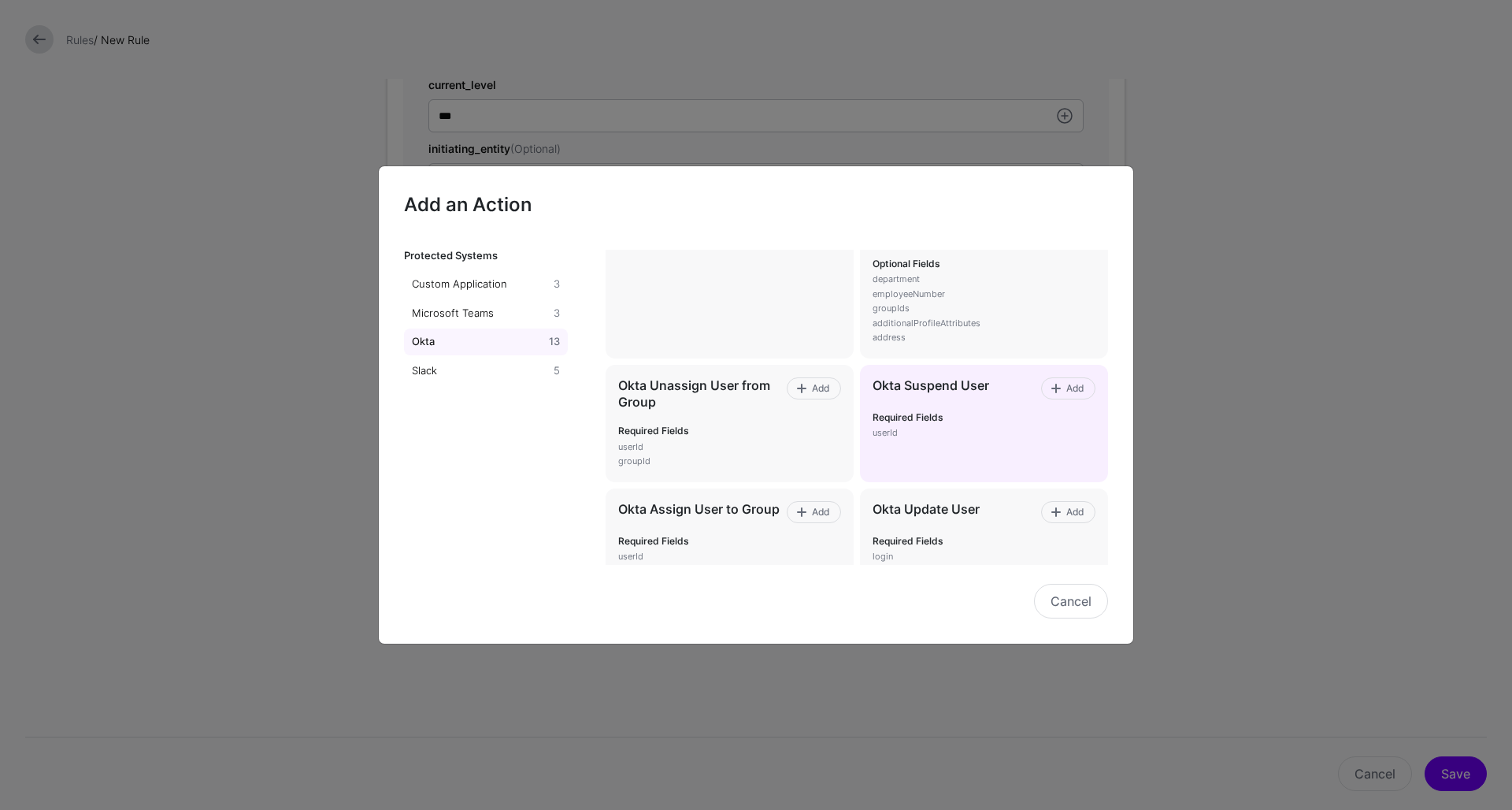
scroll to position [638, 0]
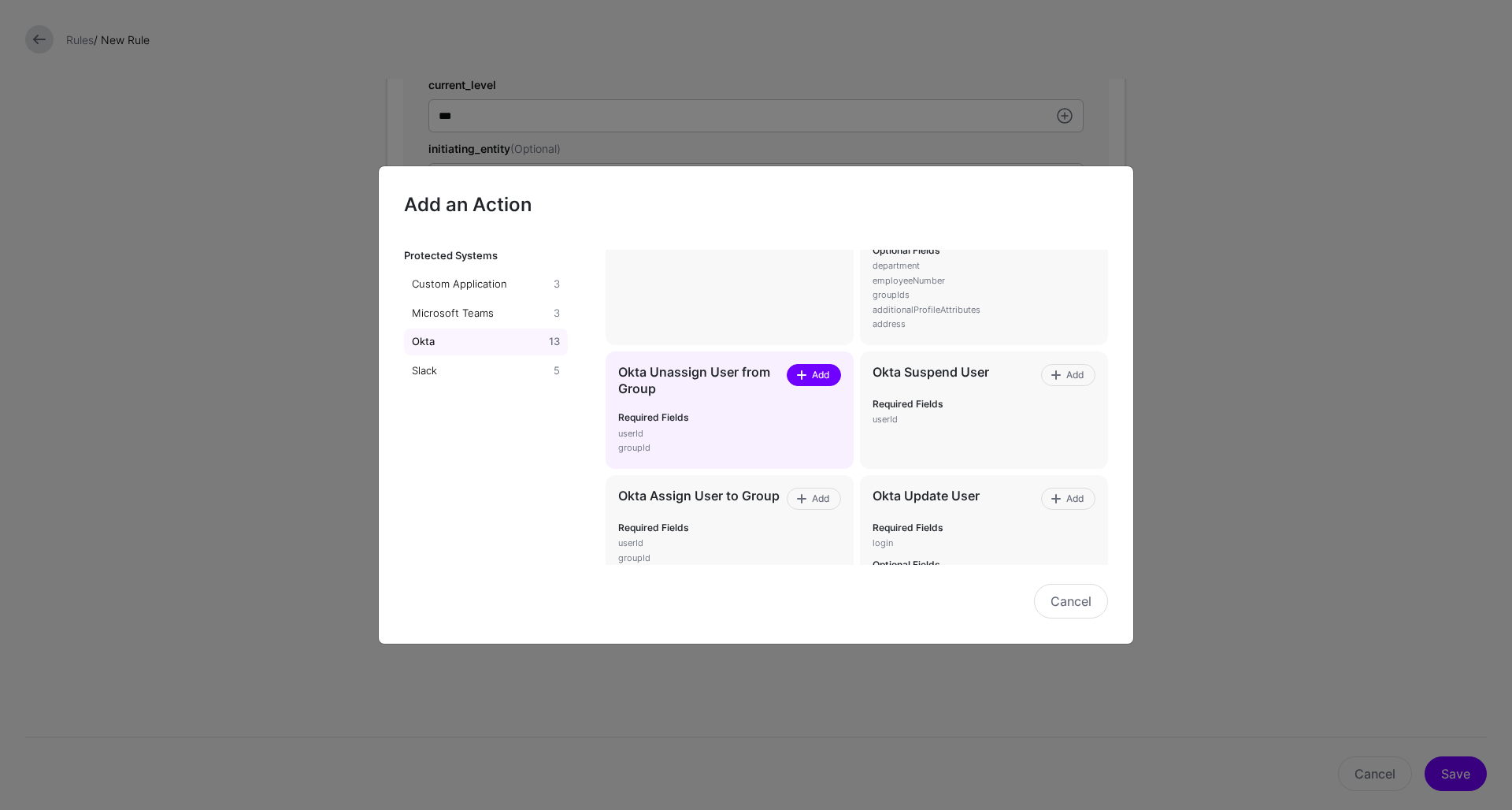
click at [818, 368] on span "Add" at bounding box center [820, 375] width 22 height 14
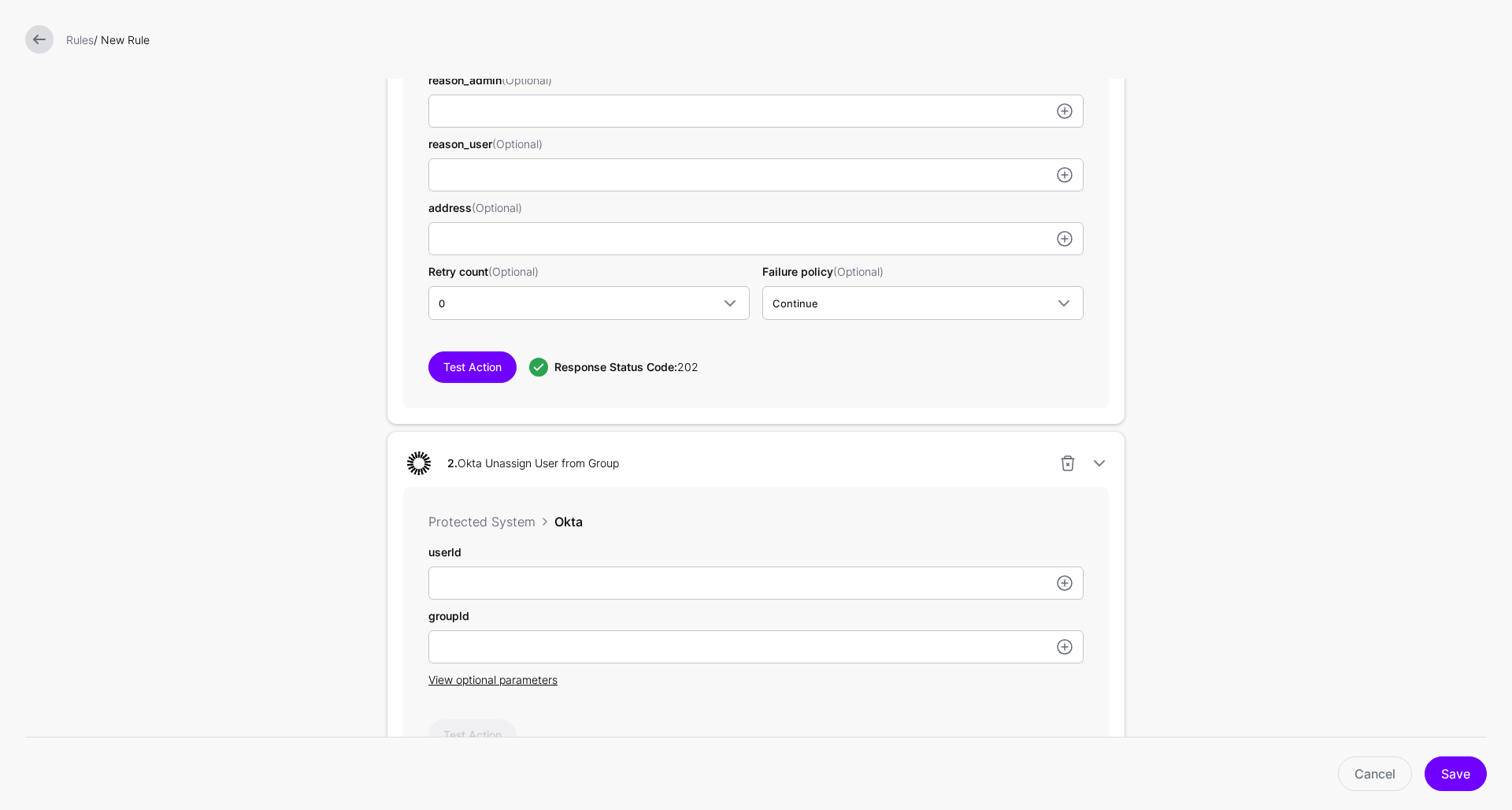
scroll to position [991, 0]
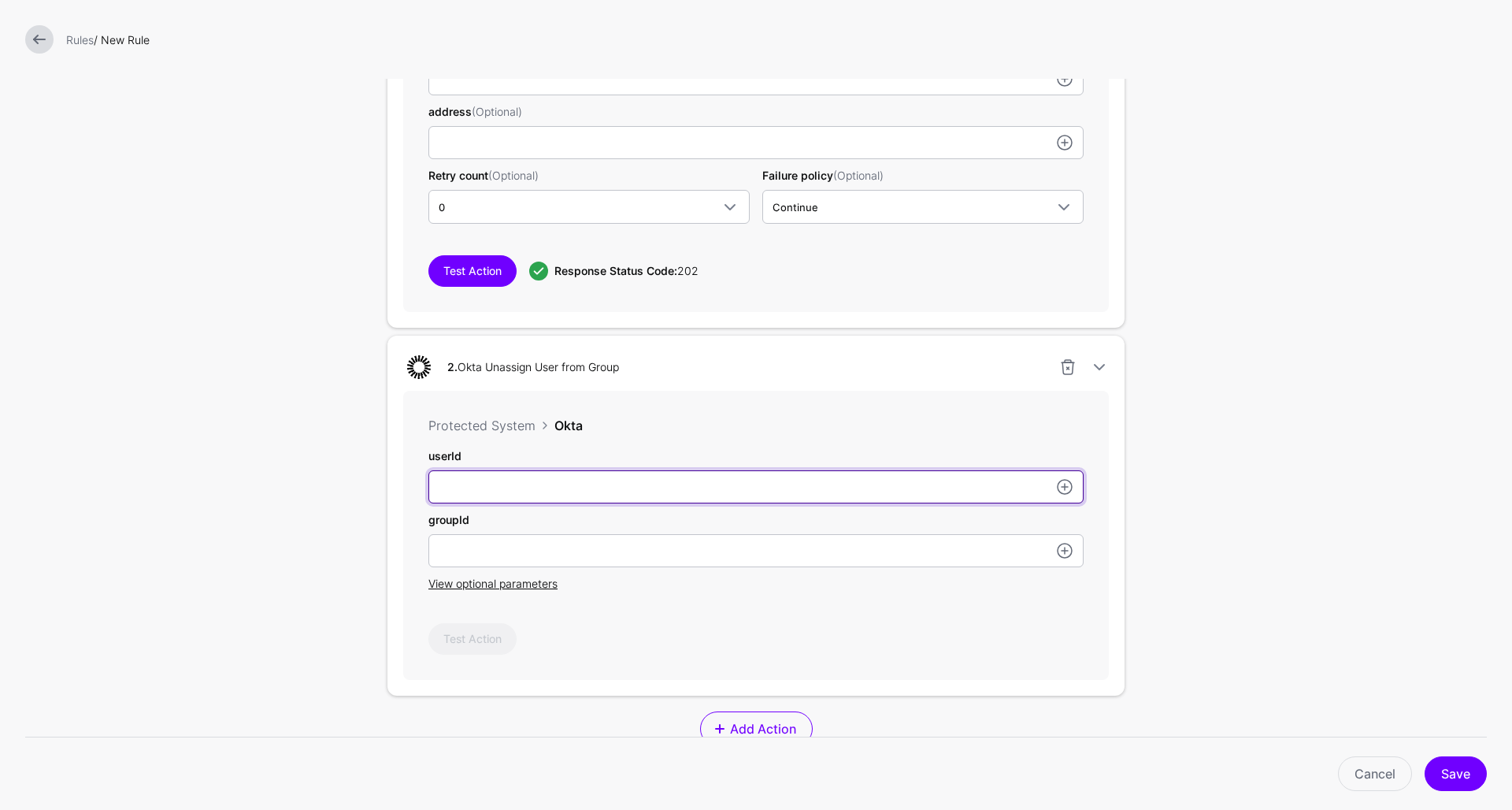
click at [619, 496] on input "subject" at bounding box center [756, 487] width 656 height 33
paste input "**********"
type input "**********"
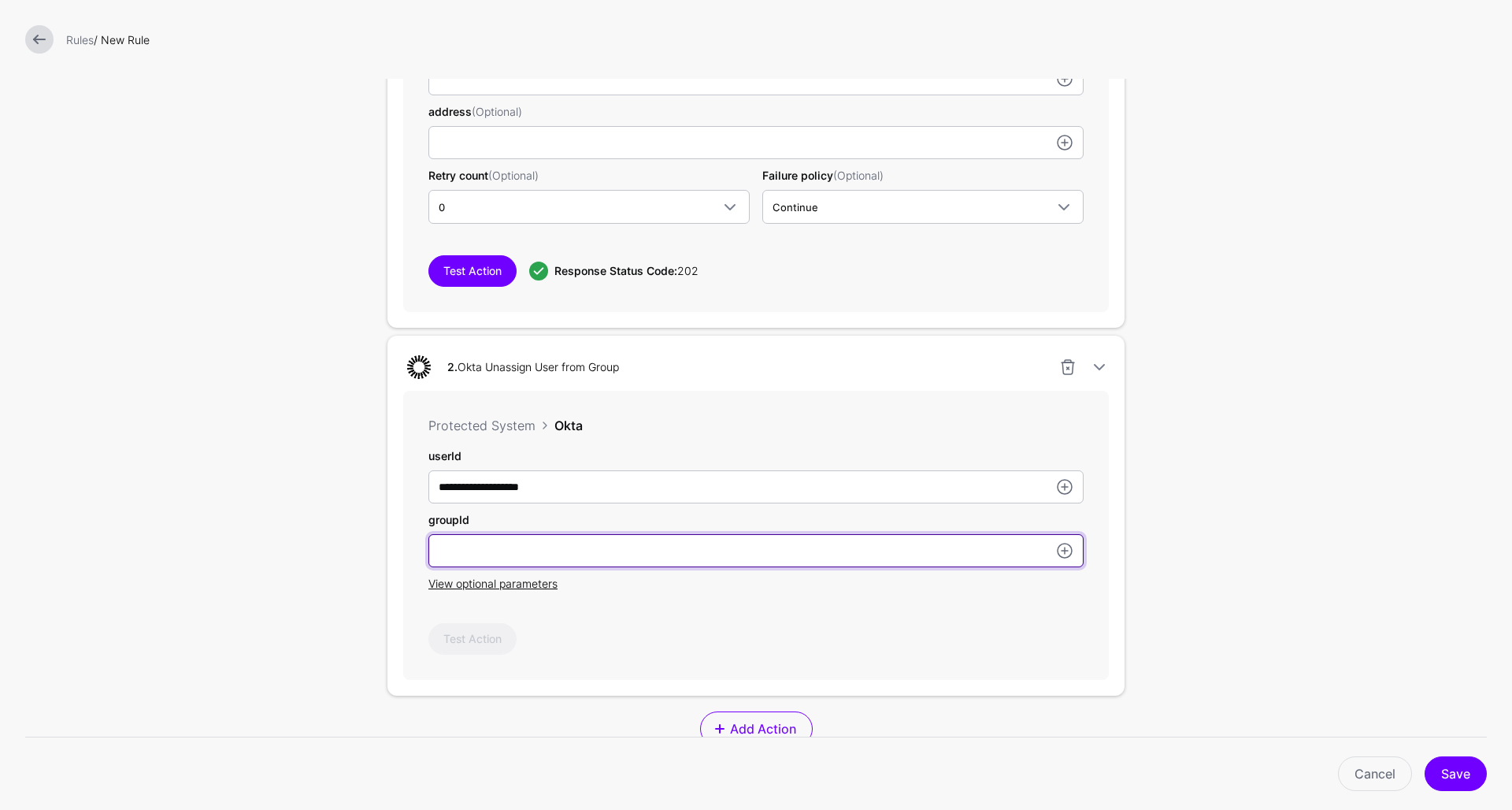
click at [529, 553] on input "subject" at bounding box center [756, 551] width 656 height 33
paste input "**********"
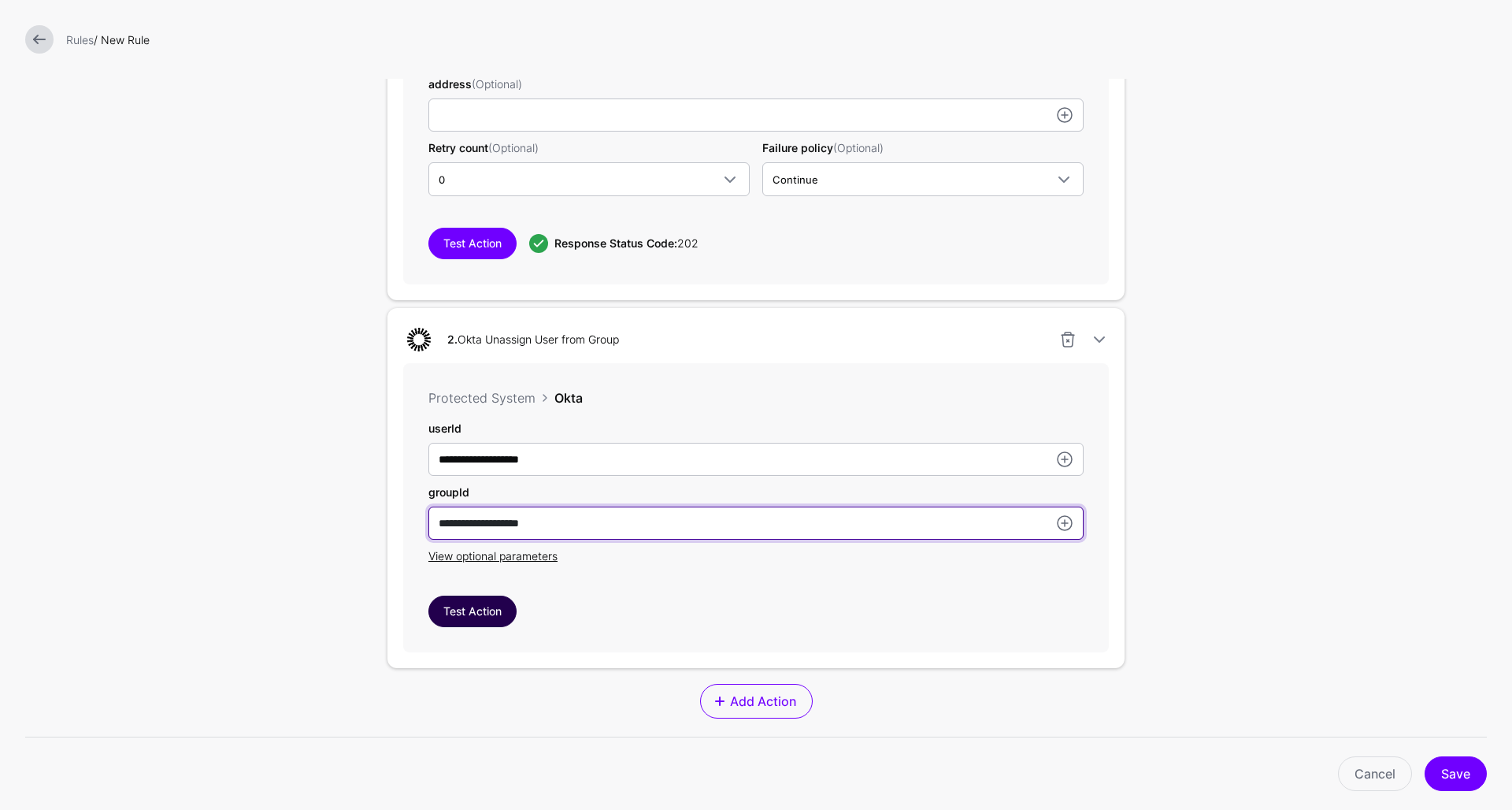
type input "**********"
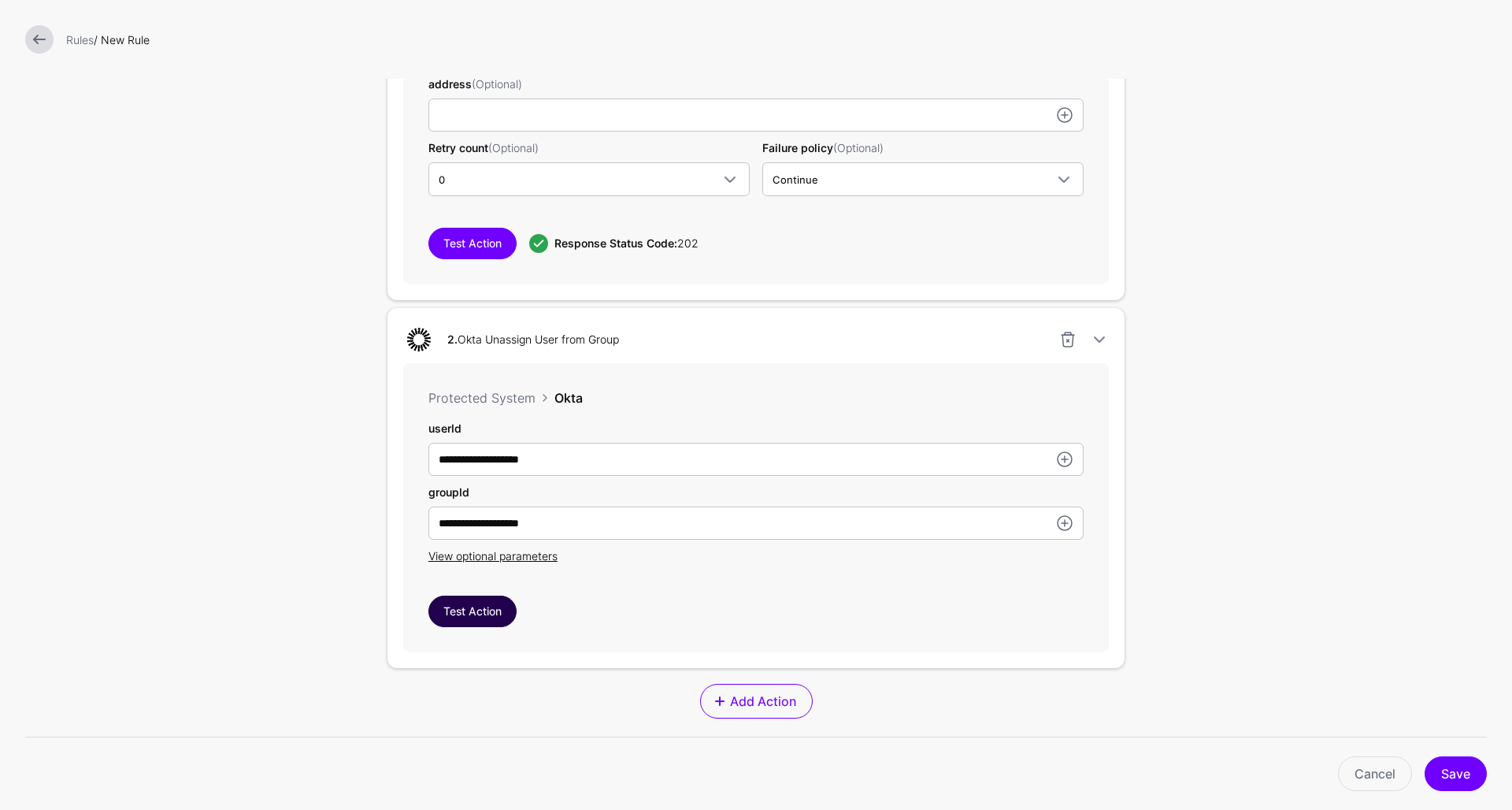
click at [471, 609] on button "Test Action" at bounding box center [472, 612] width 88 height 32
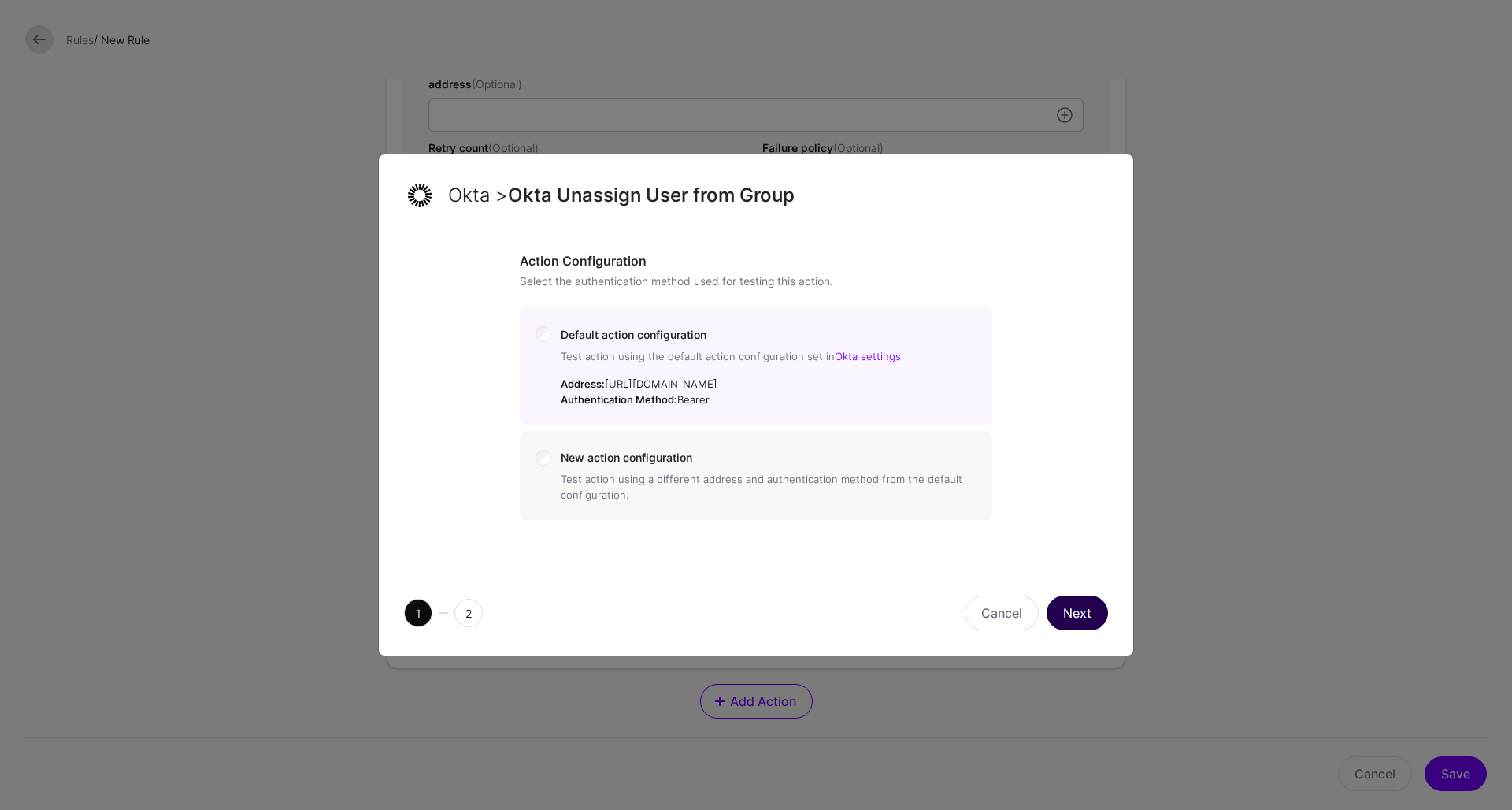
click at [1097, 615] on button "Next" at bounding box center [1077, 613] width 61 height 35
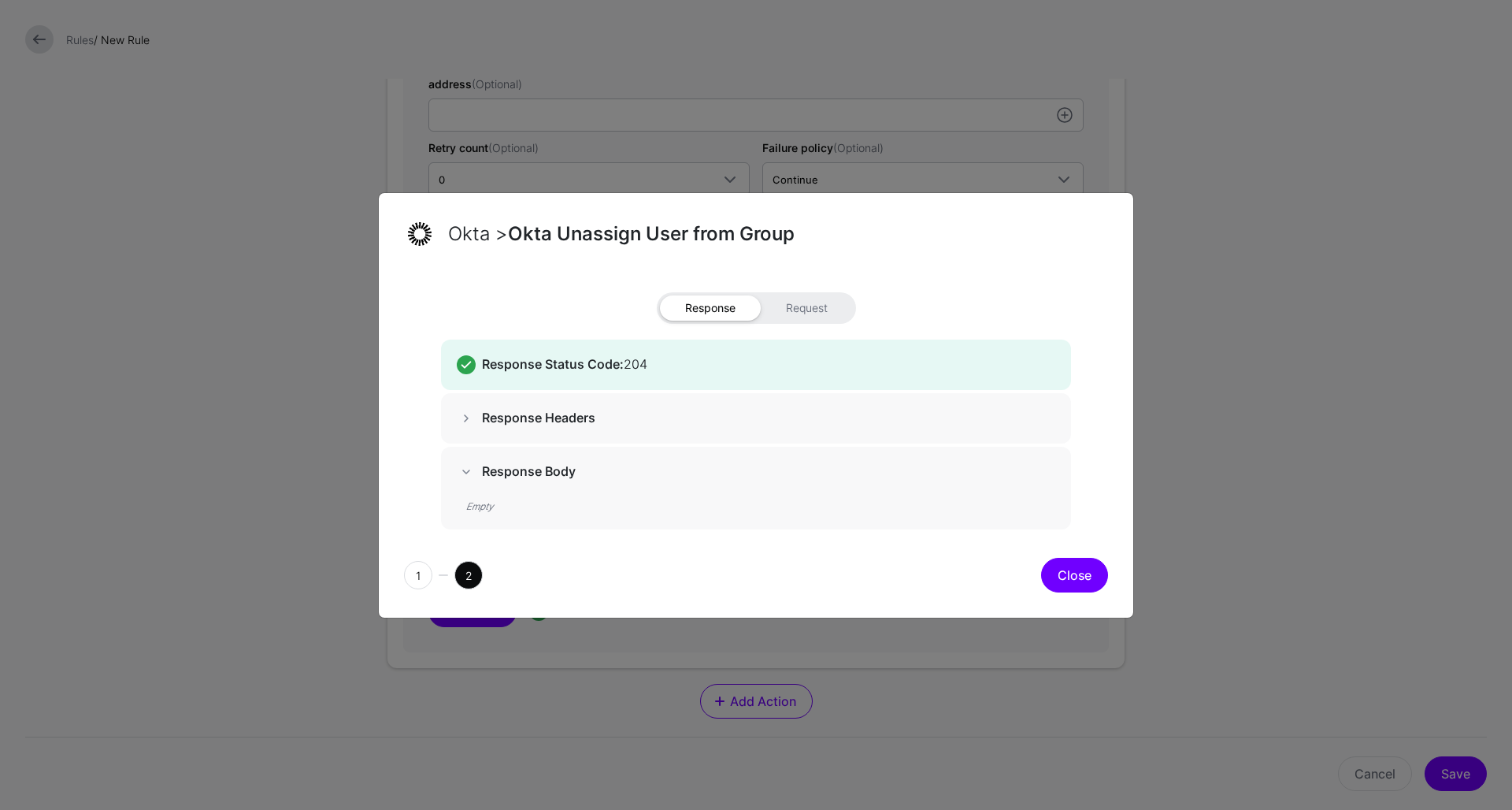
click at [1067, 569] on button "Close" at bounding box center [1074, 575] width 67 height 35
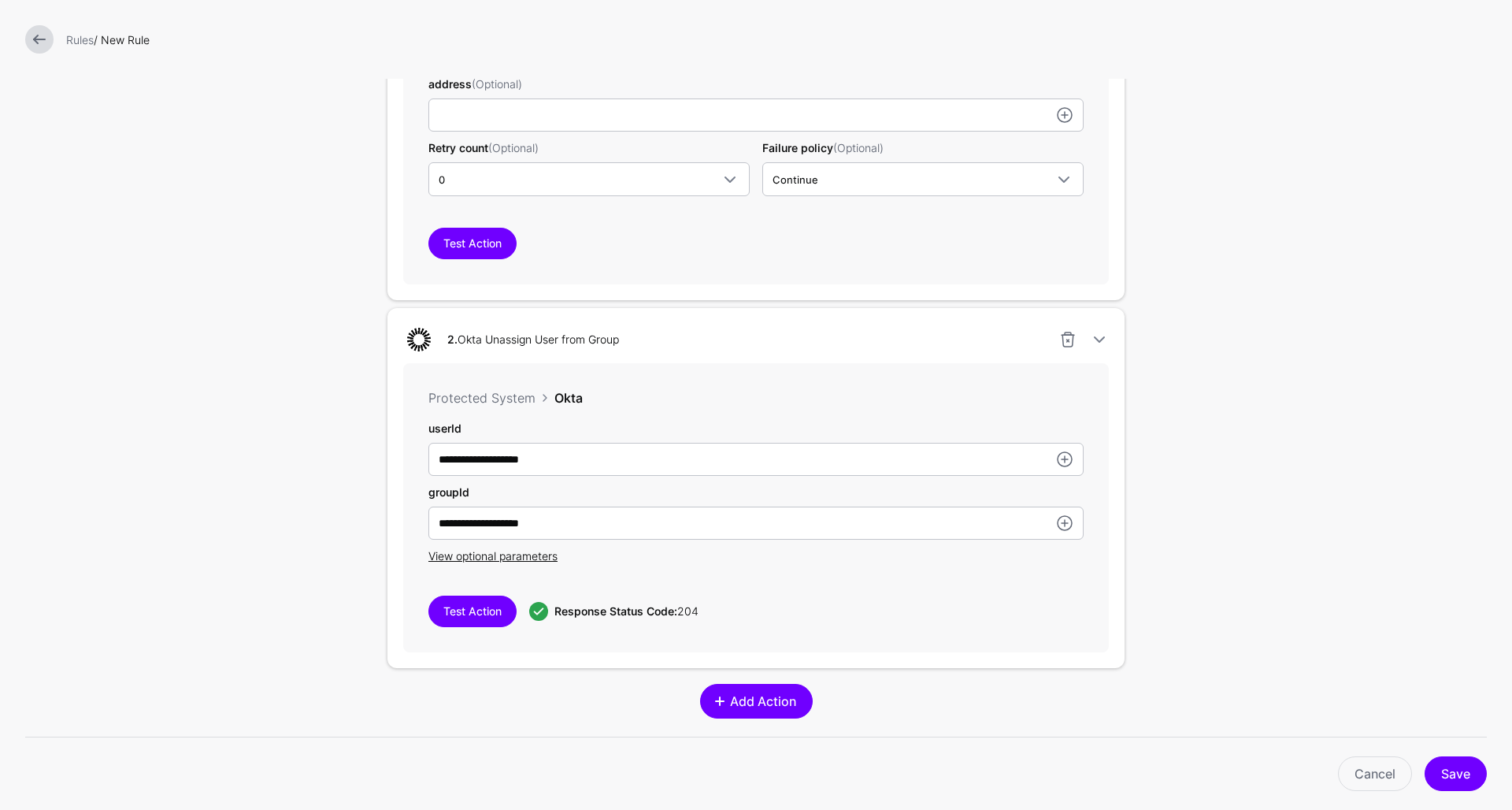
click at [718, 699] on span at bounding box center [719, 701] width 12 height 12
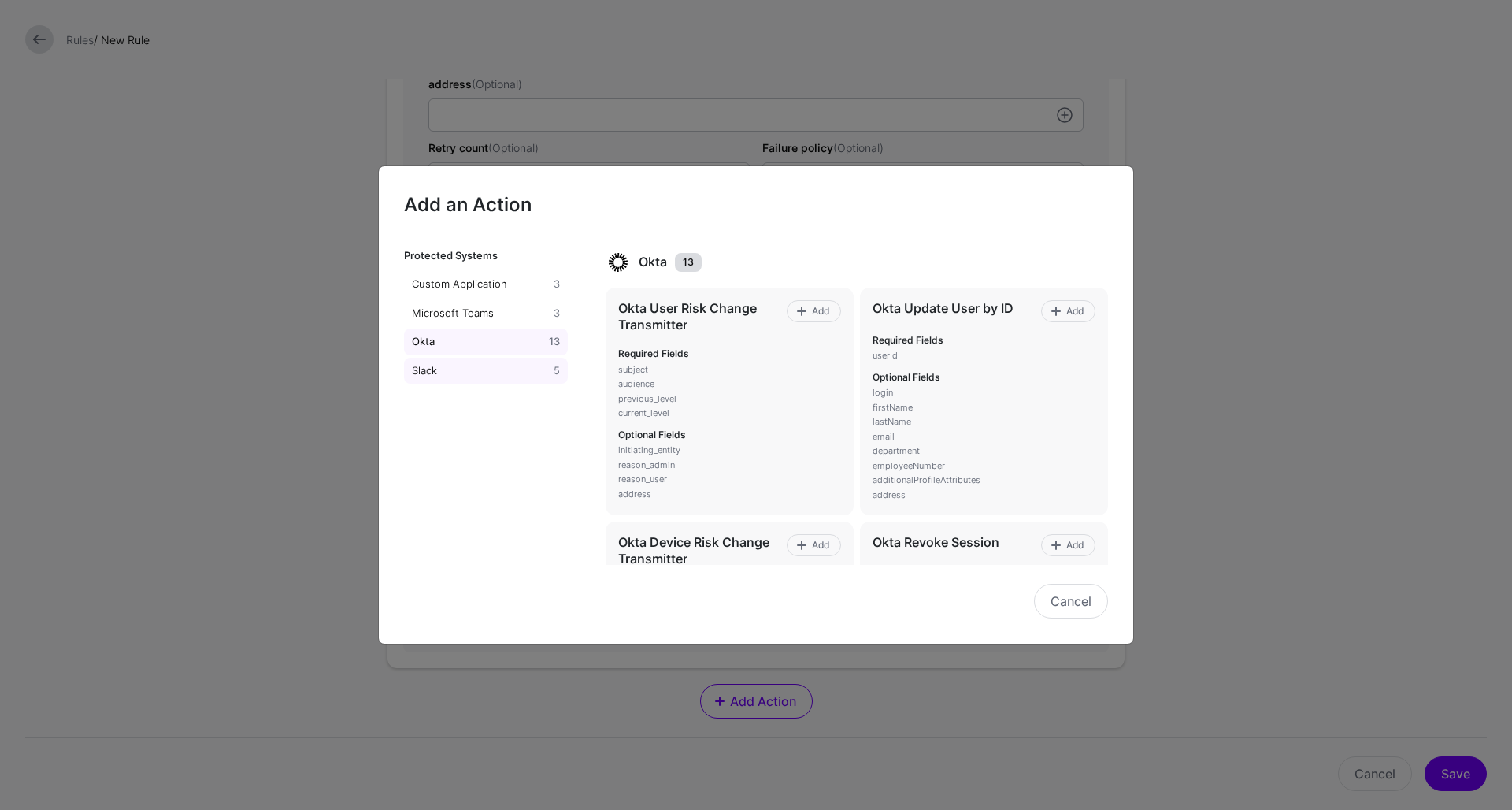
click at [438, 370] on div "Slack" at bounding box center [479, 371] width 142 height 16
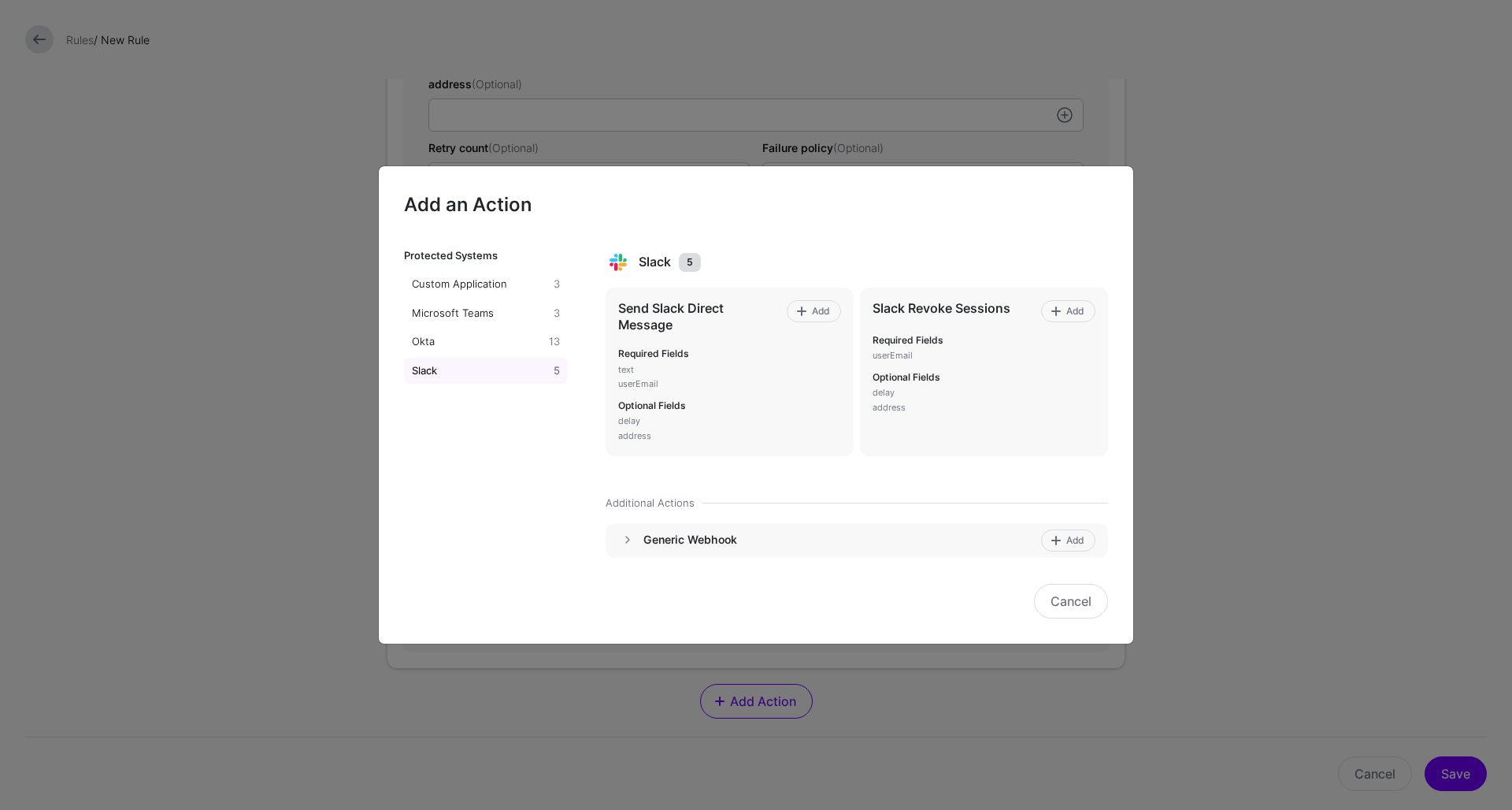
click at [708, 540] on h4 "Generic Webhook" at bounding box center [840, 539] width 393 height 14
click at [1068, 538] on span "Add" at bounding box center [1075, 540] width 22 height 14
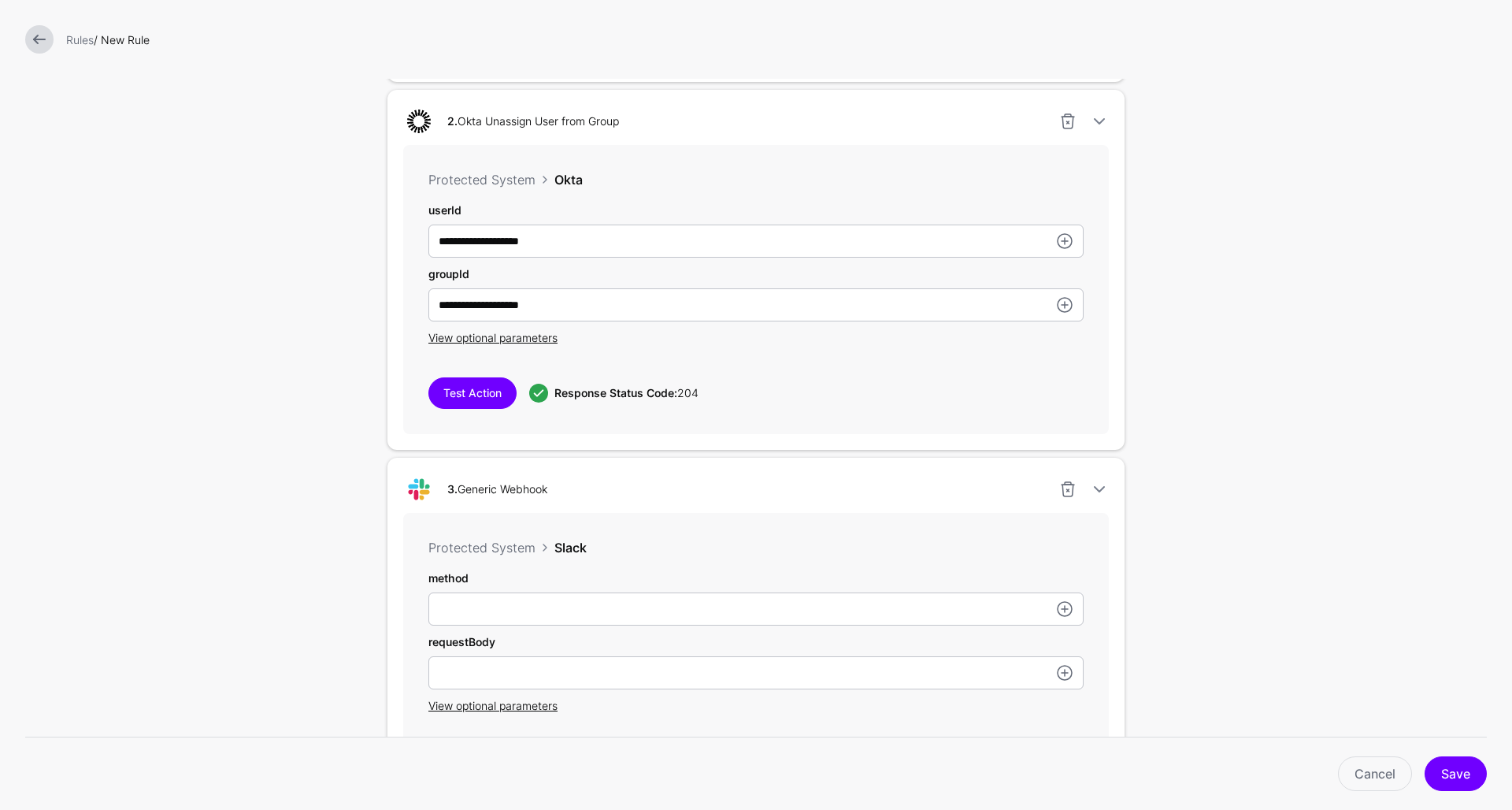
scroll to position [1238, 0]
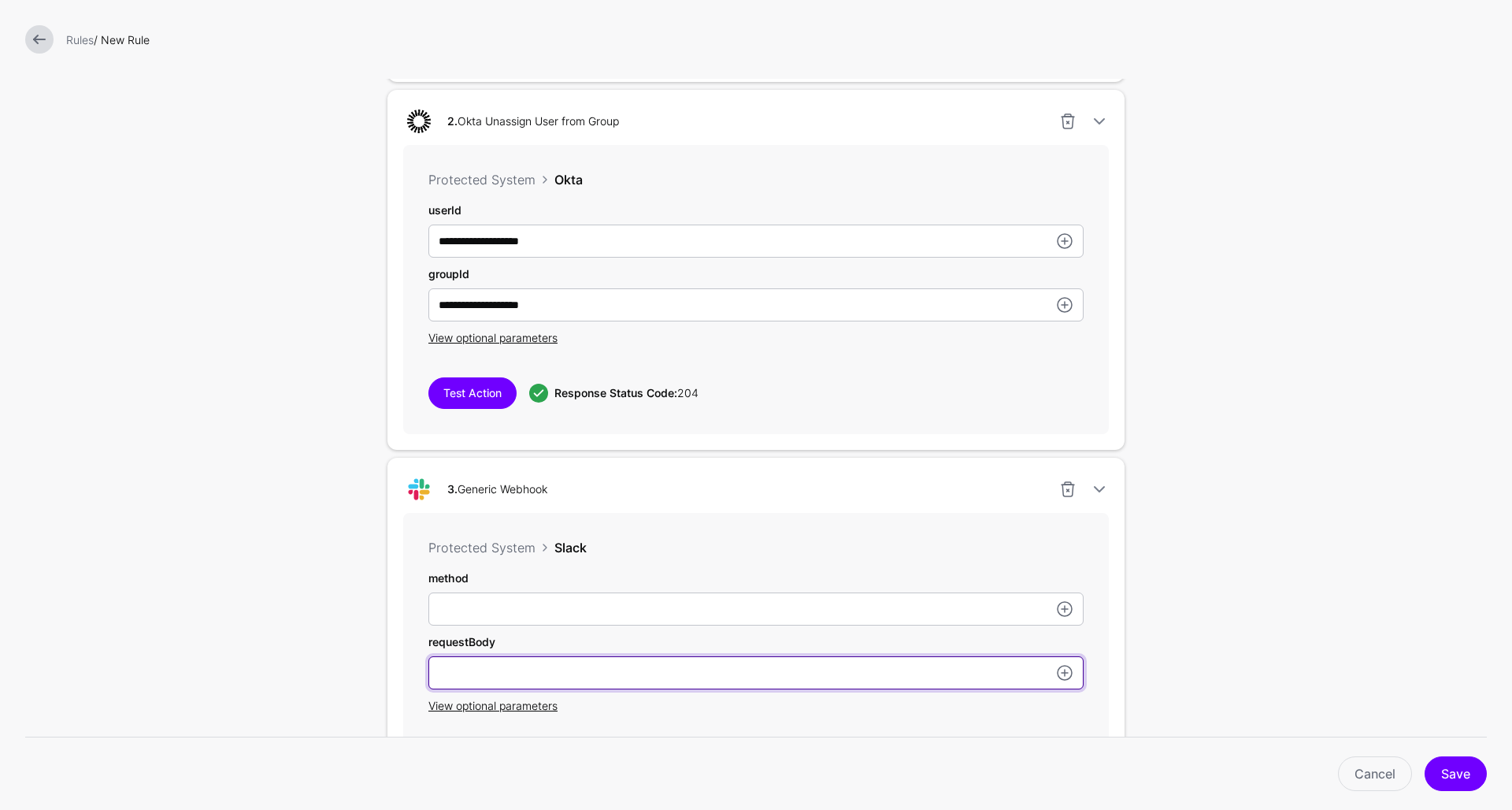
click at [501, 677] on input "subject" at bounding box center [756, 673] width 656 height 33
paste input "**********"
type input "**********"
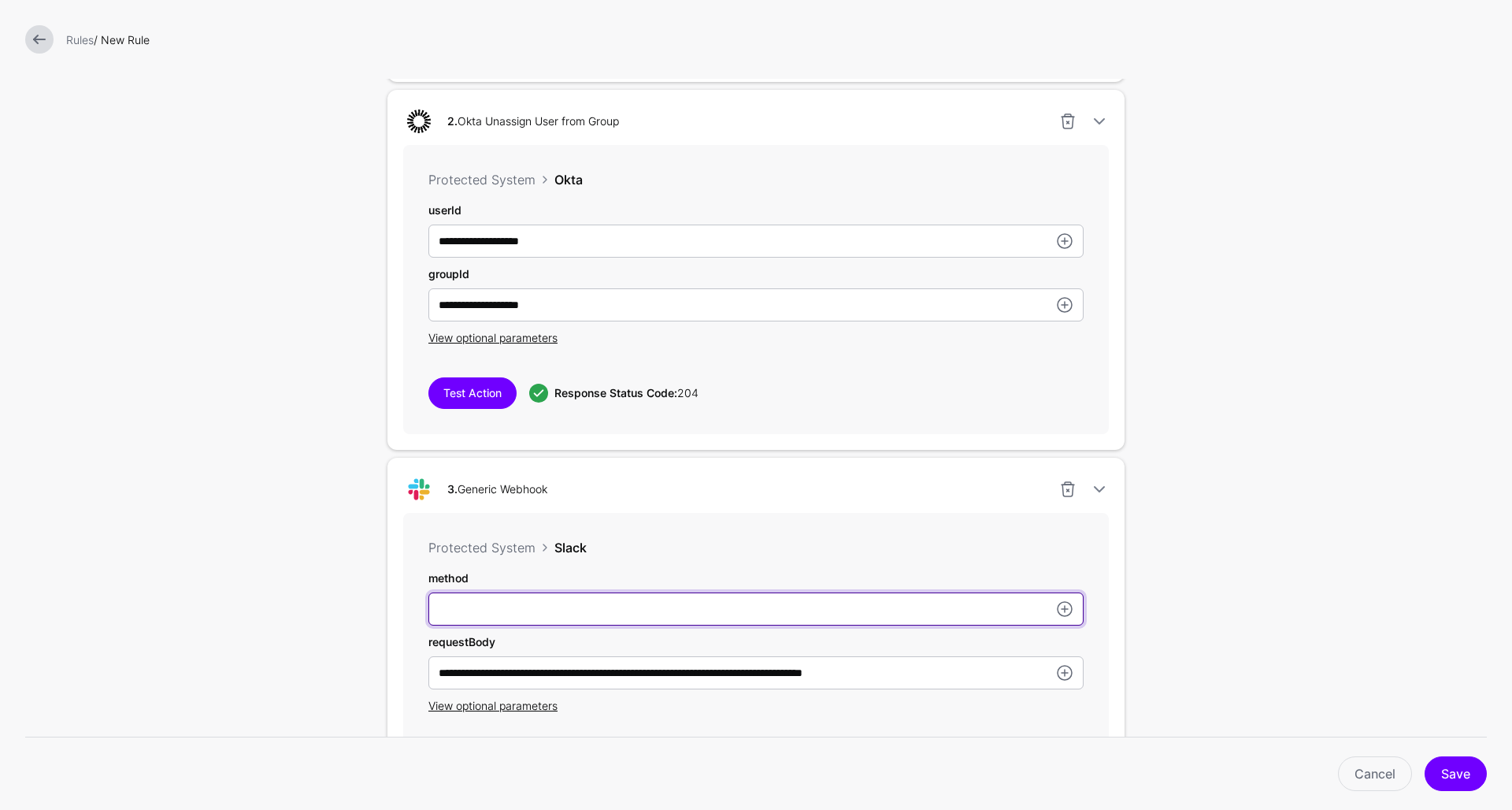
click at [486, 621] on input "subject" at bounding box center [756, 609] width 656 height 33
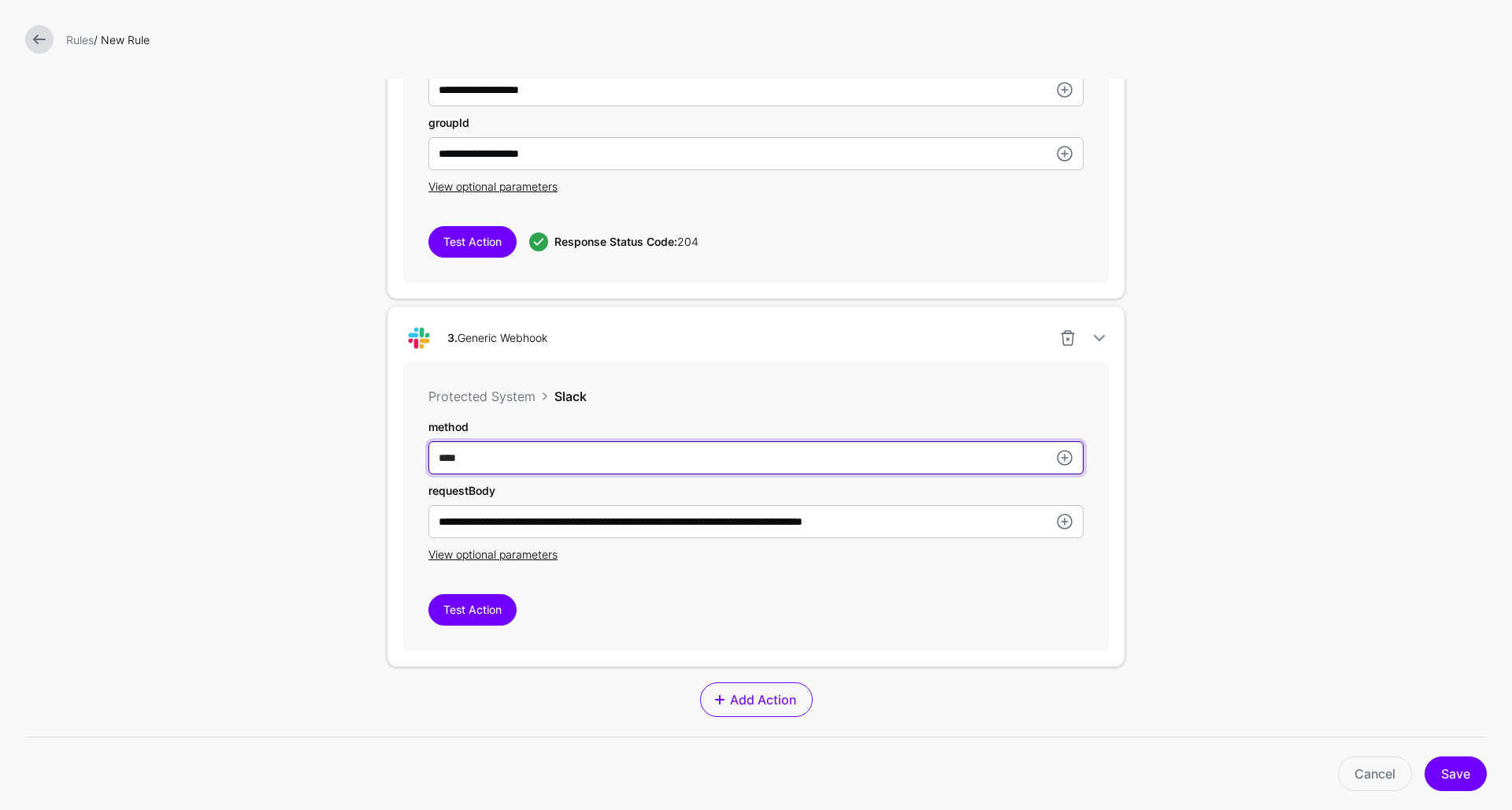
scroll to position [1393, 0]
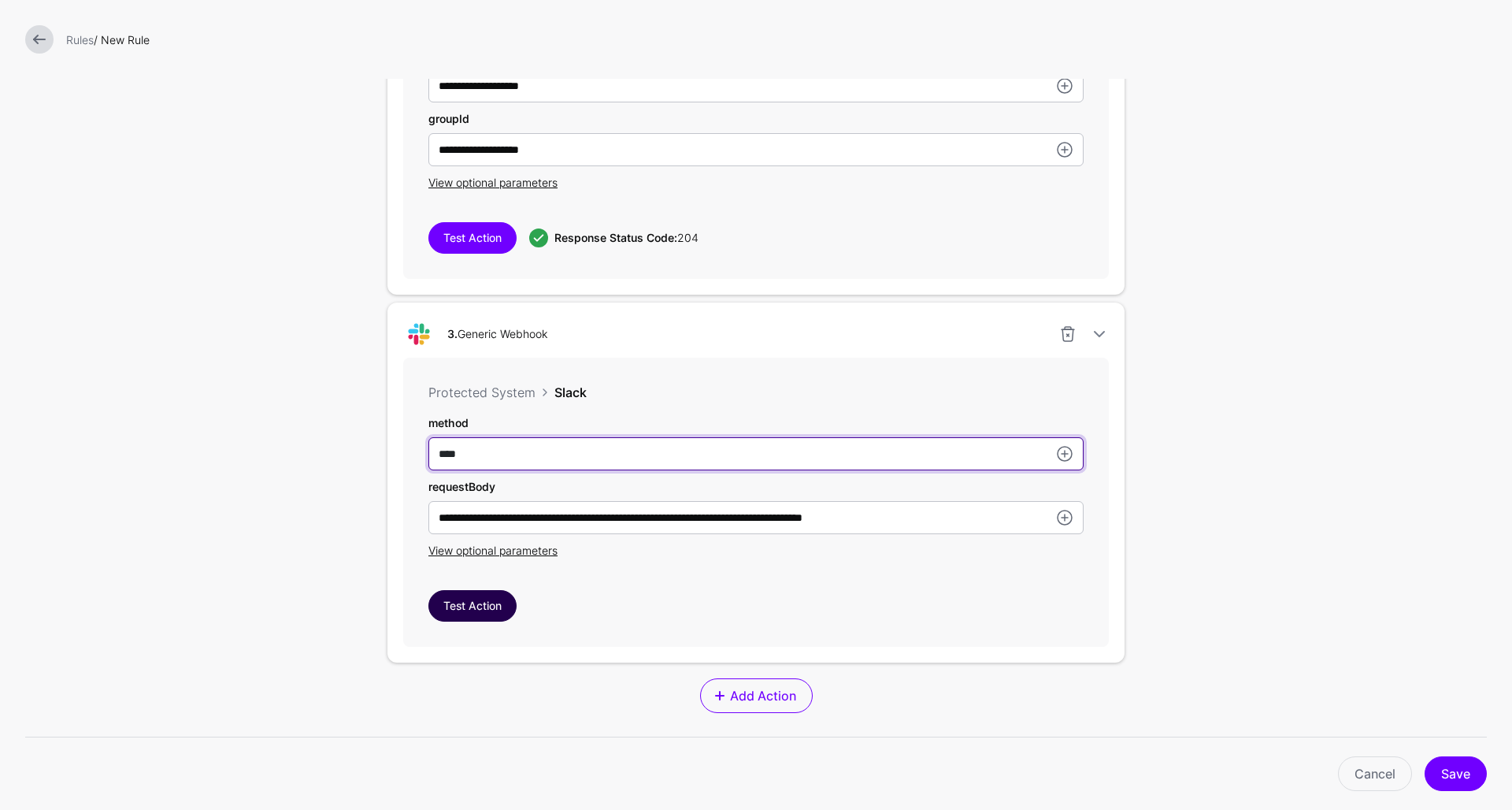
type input "****"
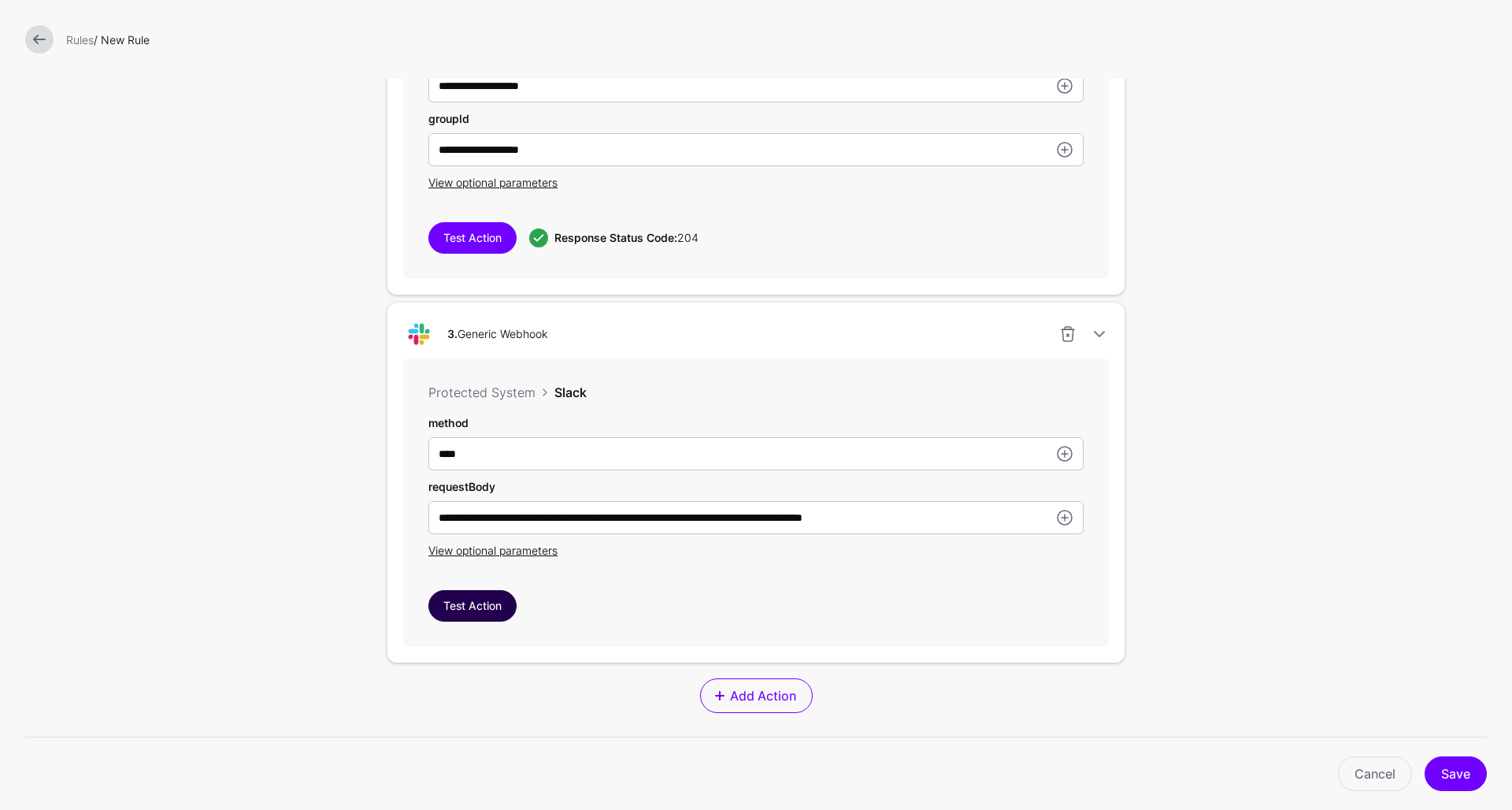
click at [456, 608] on button "Test Action" at bounding box center [472, 606] width 88 height 32
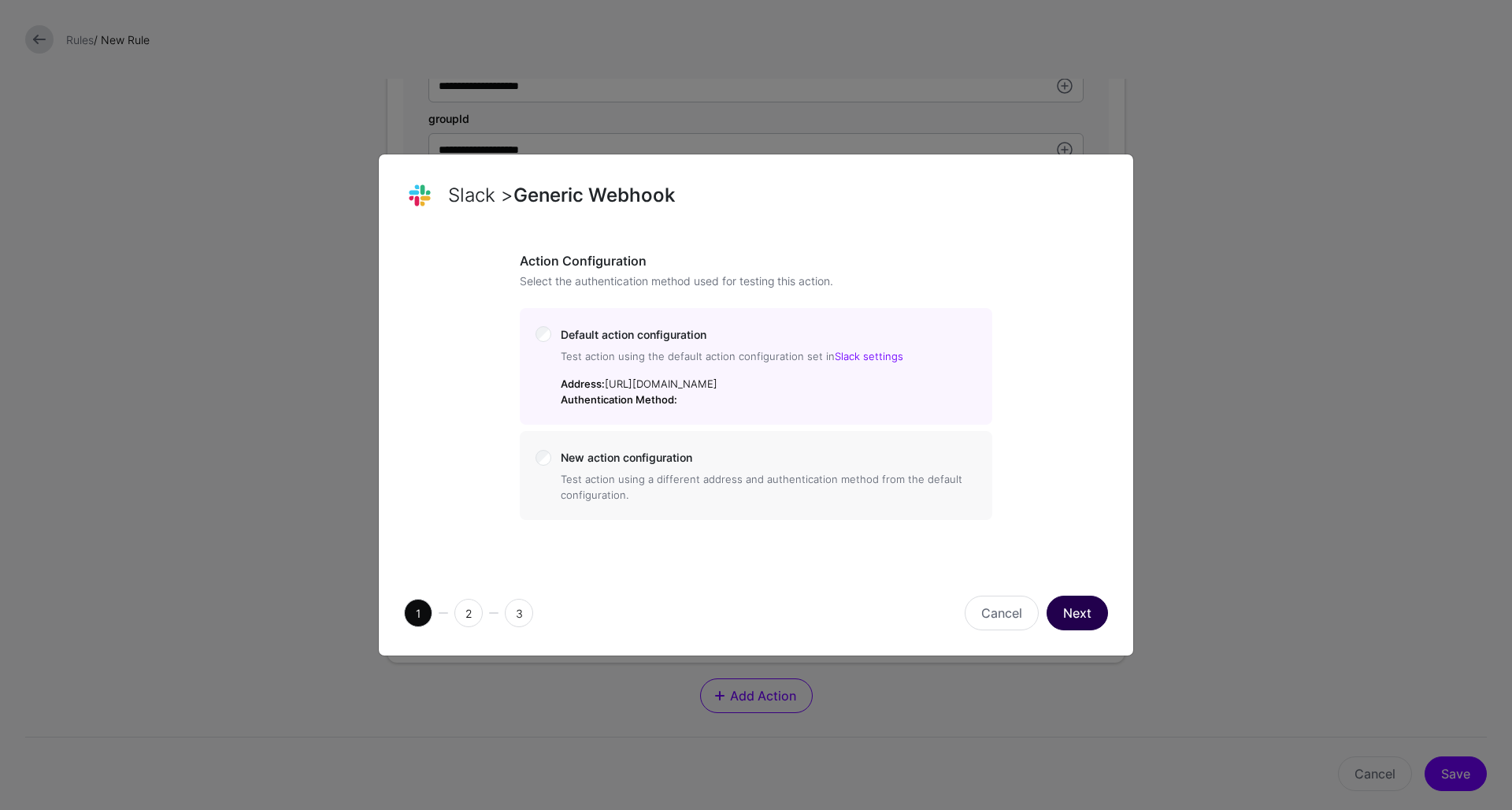
click at [1079, 614] on button "Next" at bounding box center [1077, 613] width 61 height 35
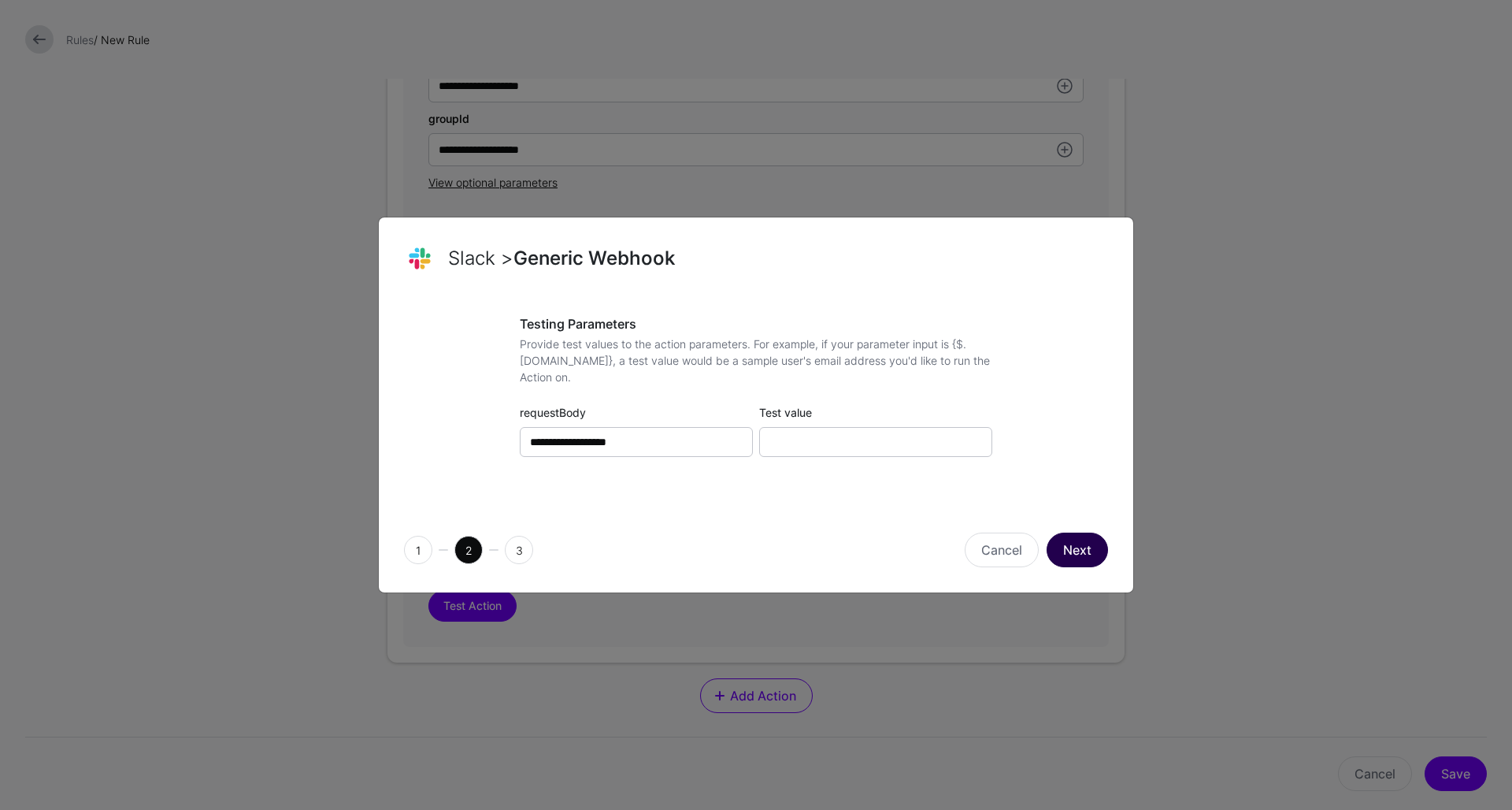
click at [1081, 559] on button "Next" at bounding box center [1077, 550] width 61 height 35
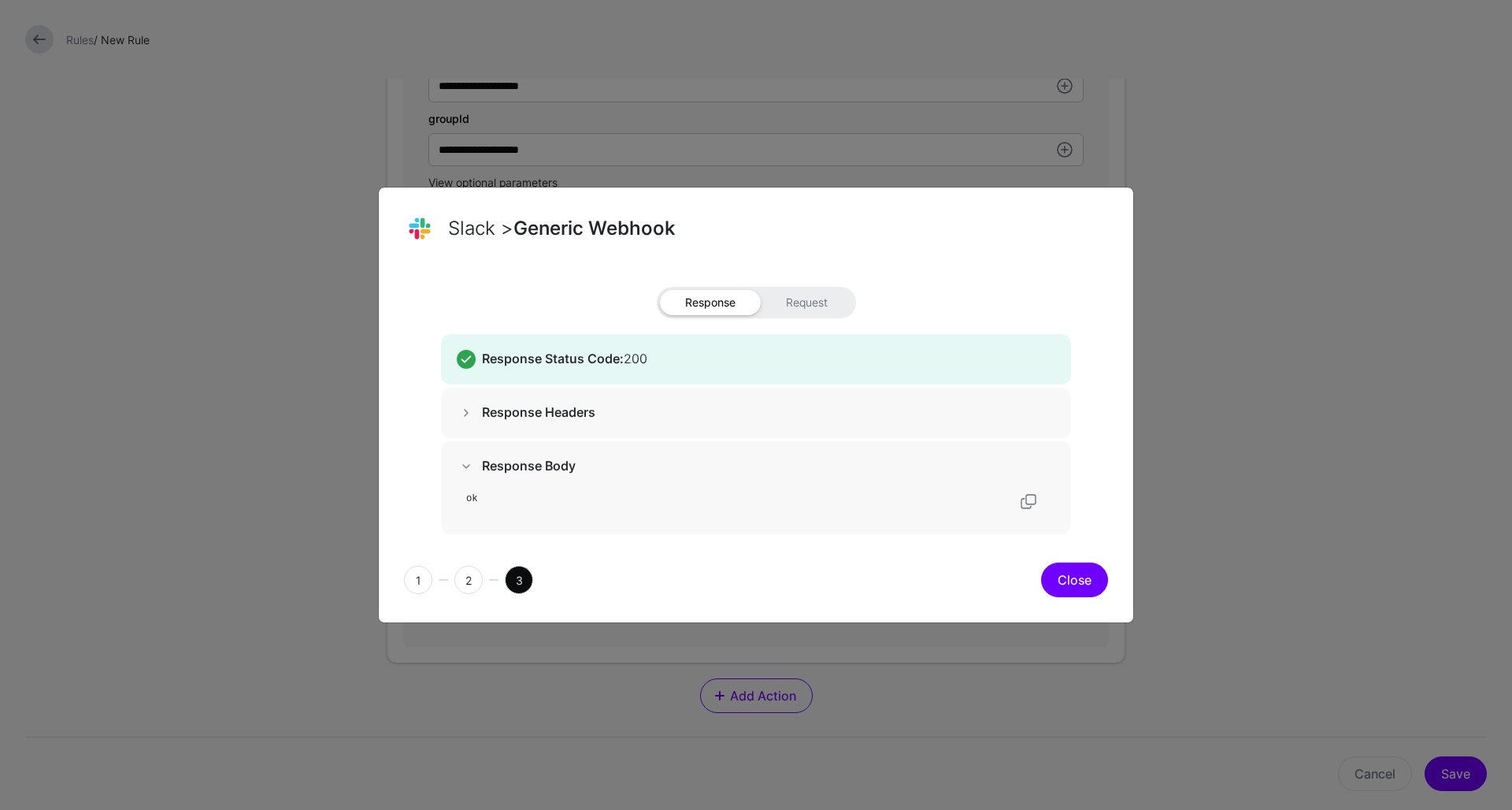
click at [1077, 580] on button "Close" at bounding box center [1074, 580] width 67 height 35
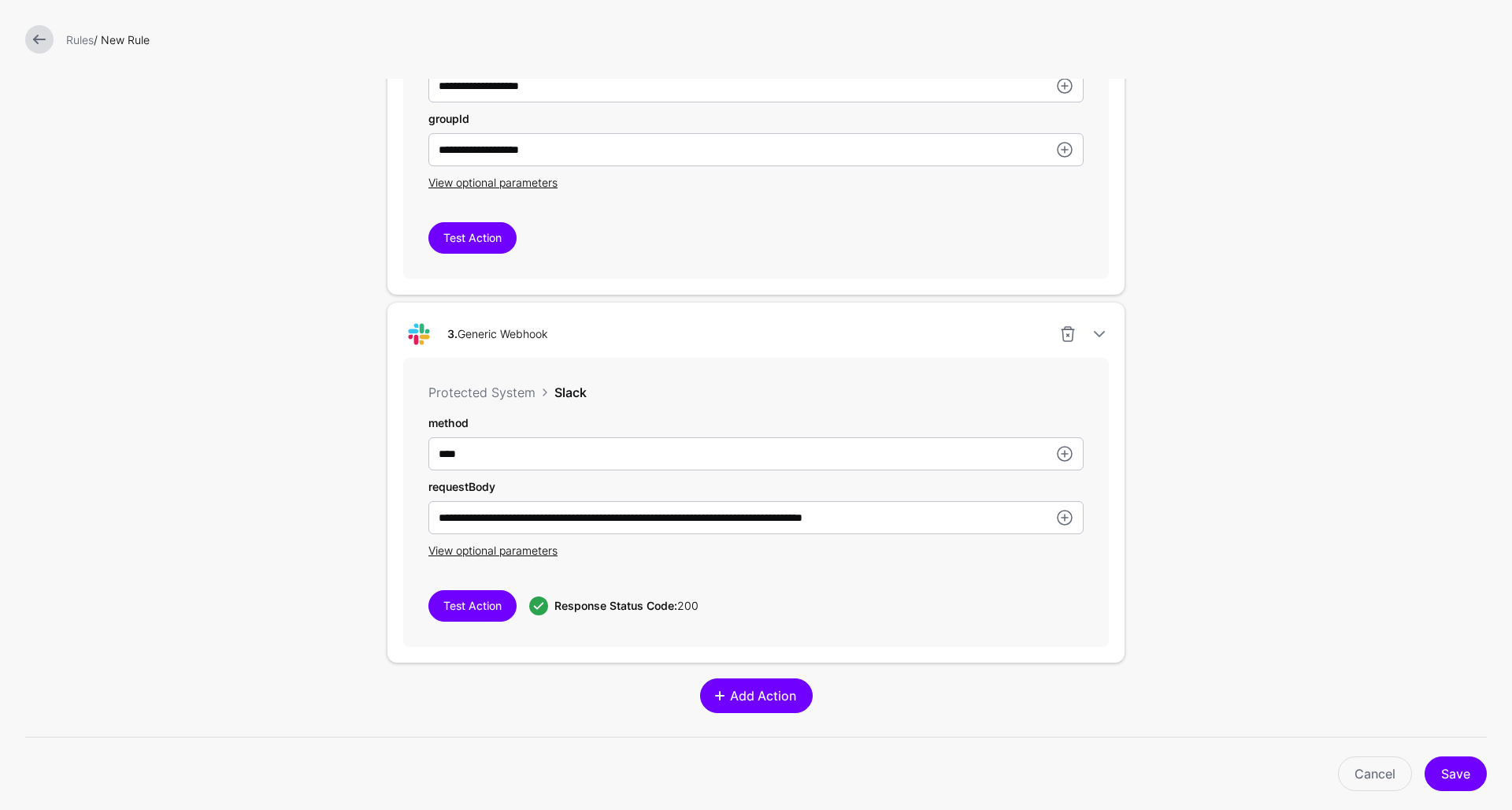
click at [764, 692] on span "Add Action" at bounding box center [763, 696] width 70 height 19
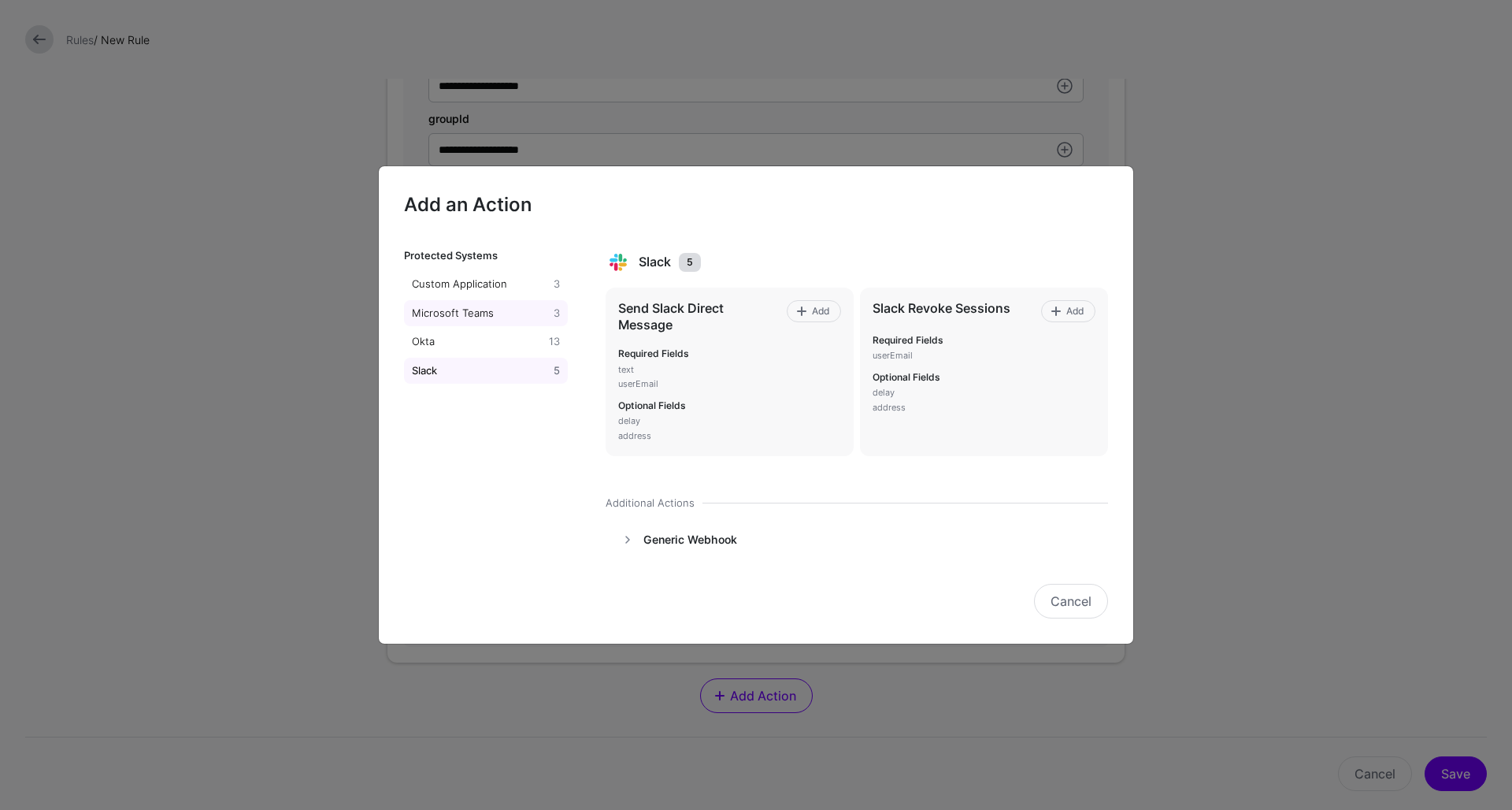
click at [484, 317] on div "Microsoft Teams" at bounding box center [479, 313] width 142 height 16
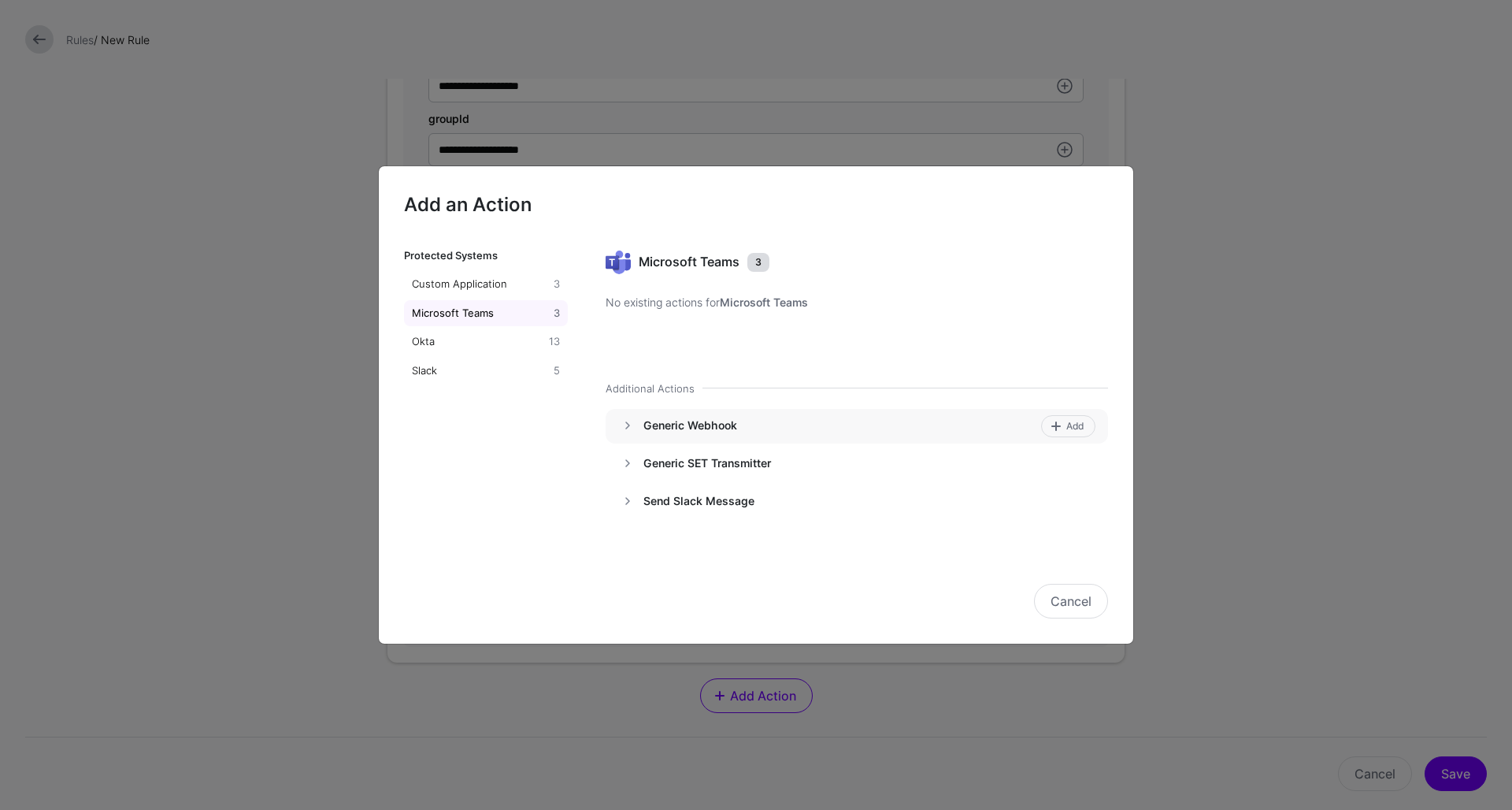
click at [654, 418] on h4 "Generic Webhook" at bounding box center [840, 425] width 393 height 14
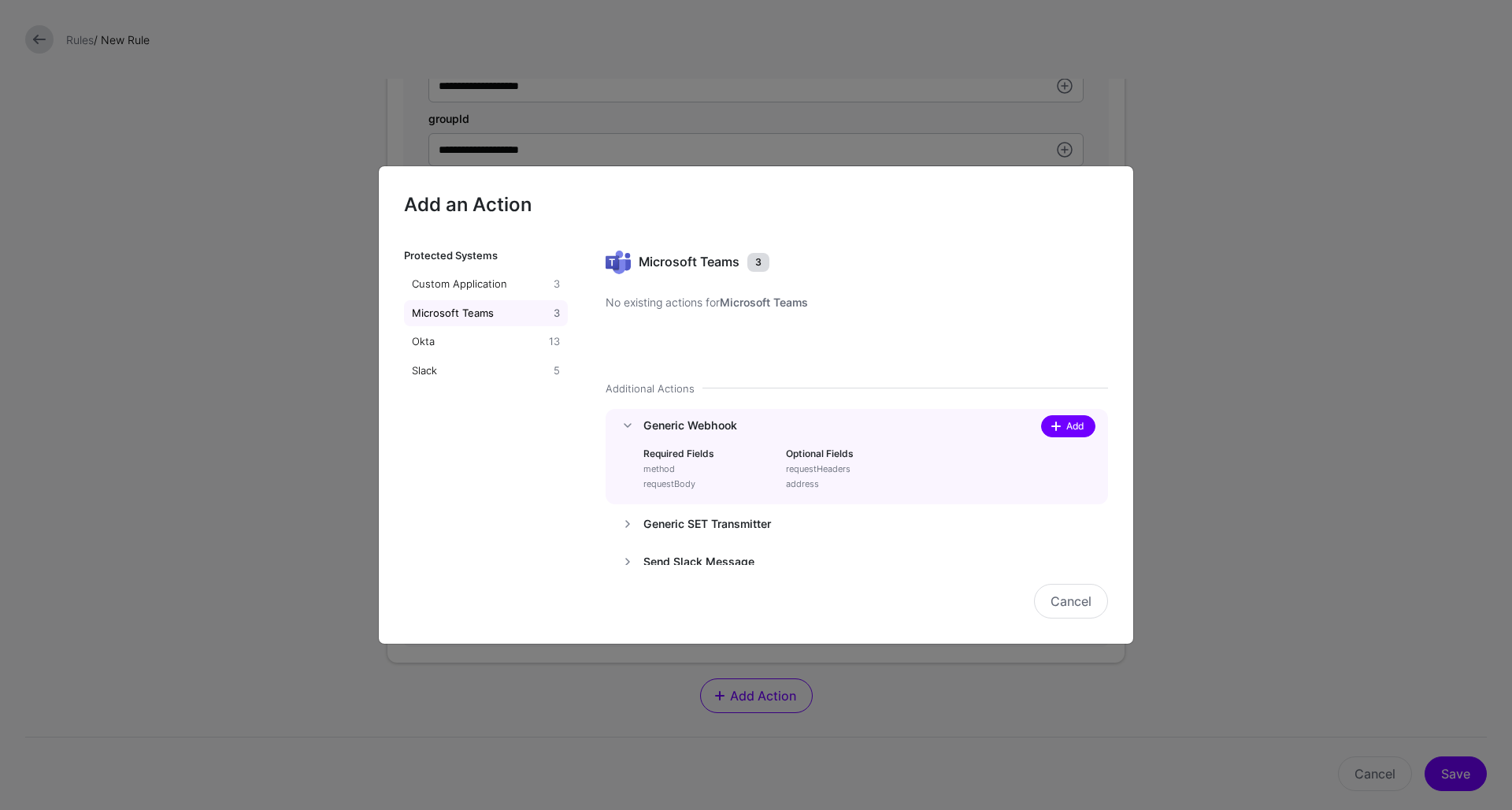
click at [1057, 431] on span at bounding box center [1056, 426] width 12 height 12
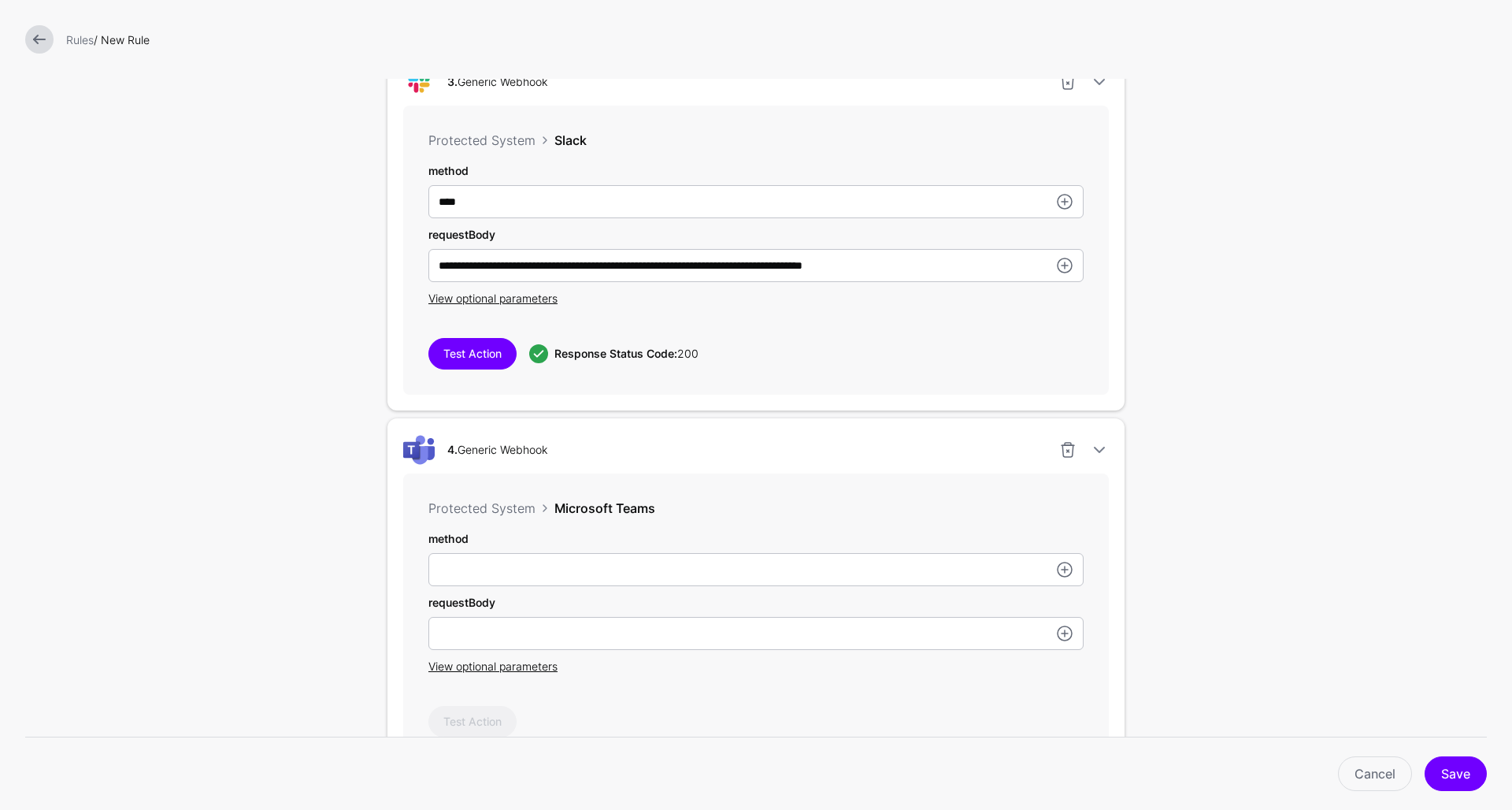
scroll to position [1646, 0]
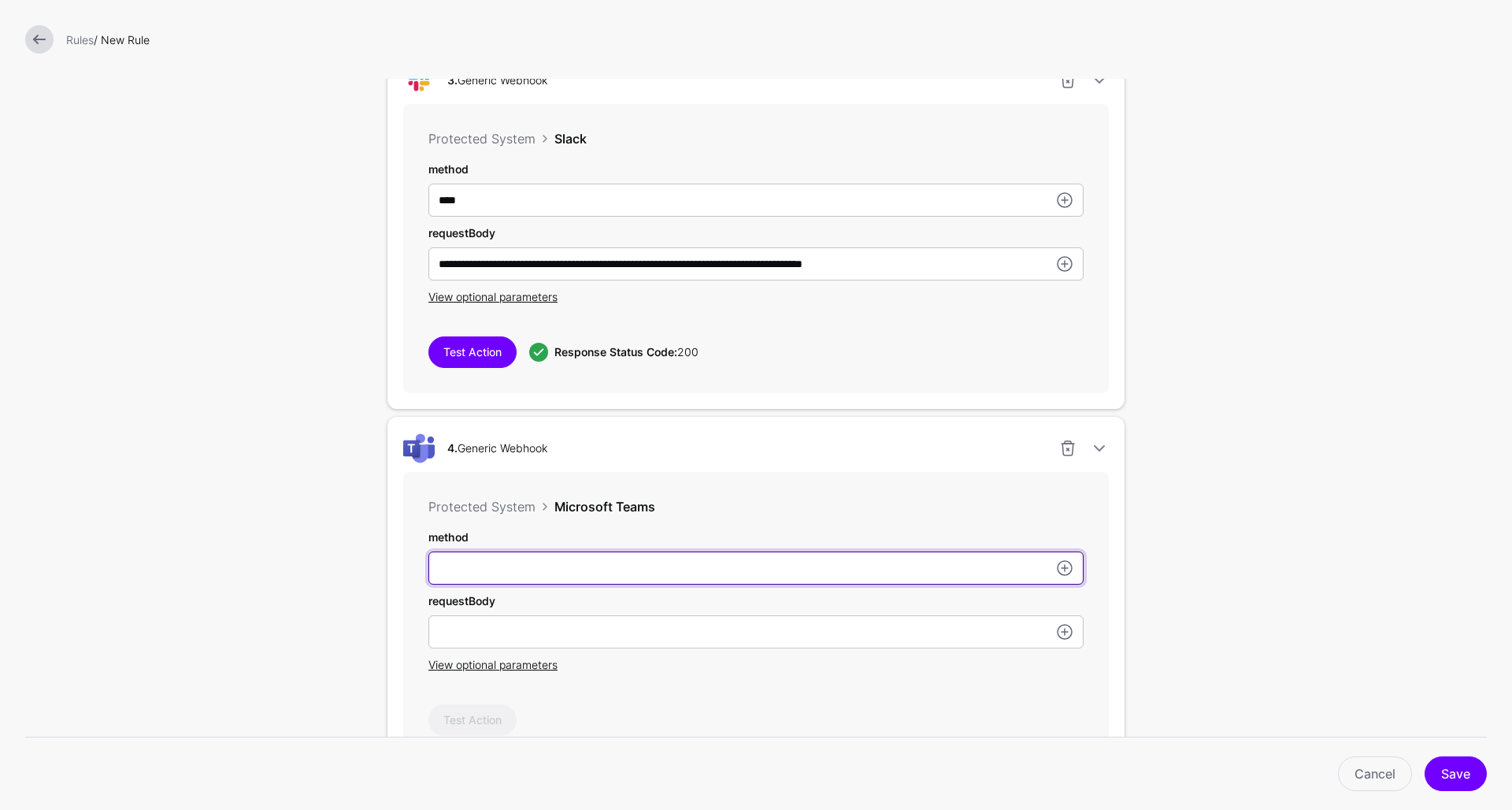
click at [509, 572] on input "subject" at bounding box center [756, 568] width 656 height 33
type input "****"
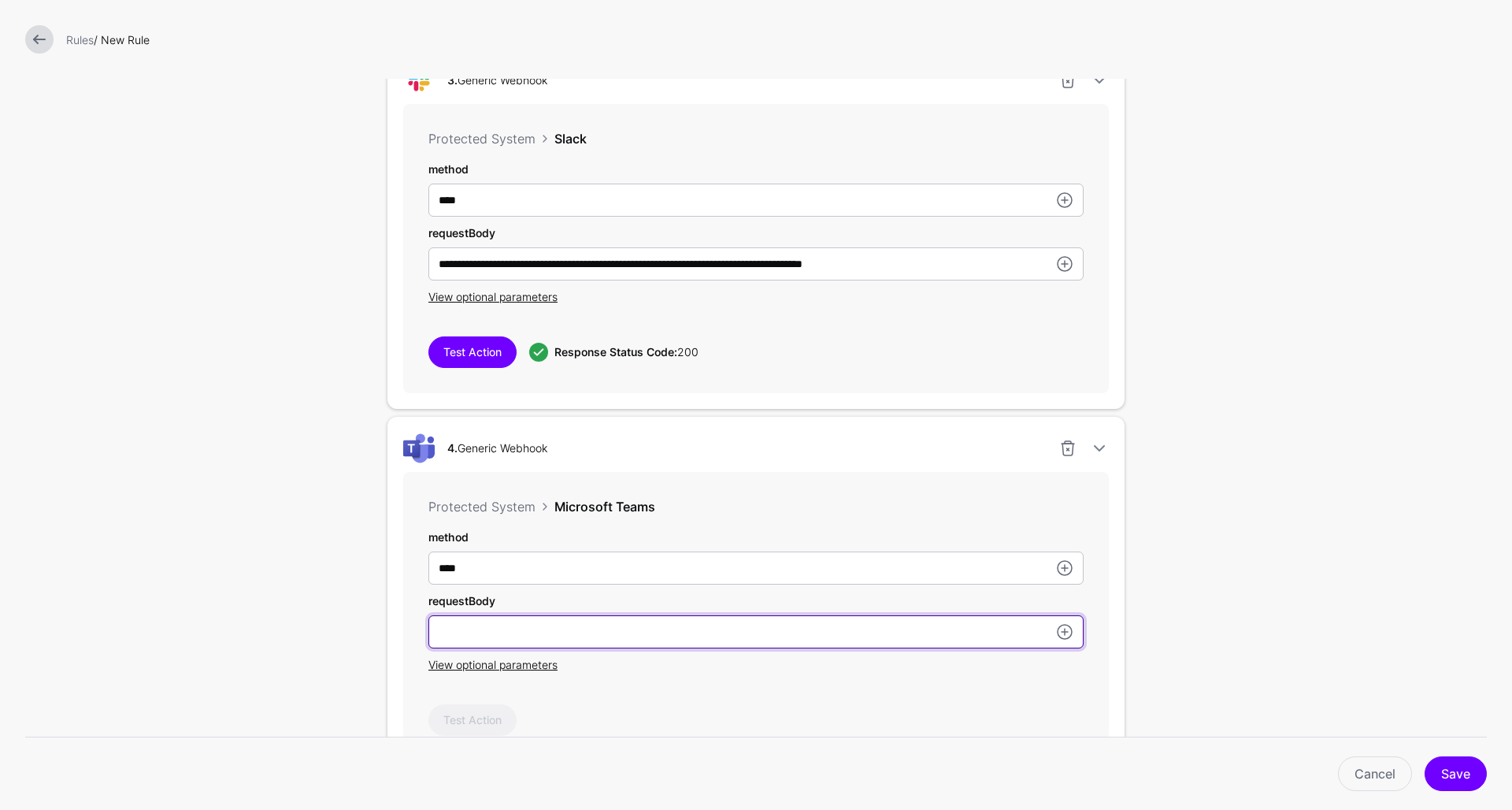
click at [520, 623] on input "subject" at bounding box center [756, 631] width 656 height 33
click at [491, 633] on input "subject" at bounding box center [756, 631] width 656 height 33
paste input "**********"
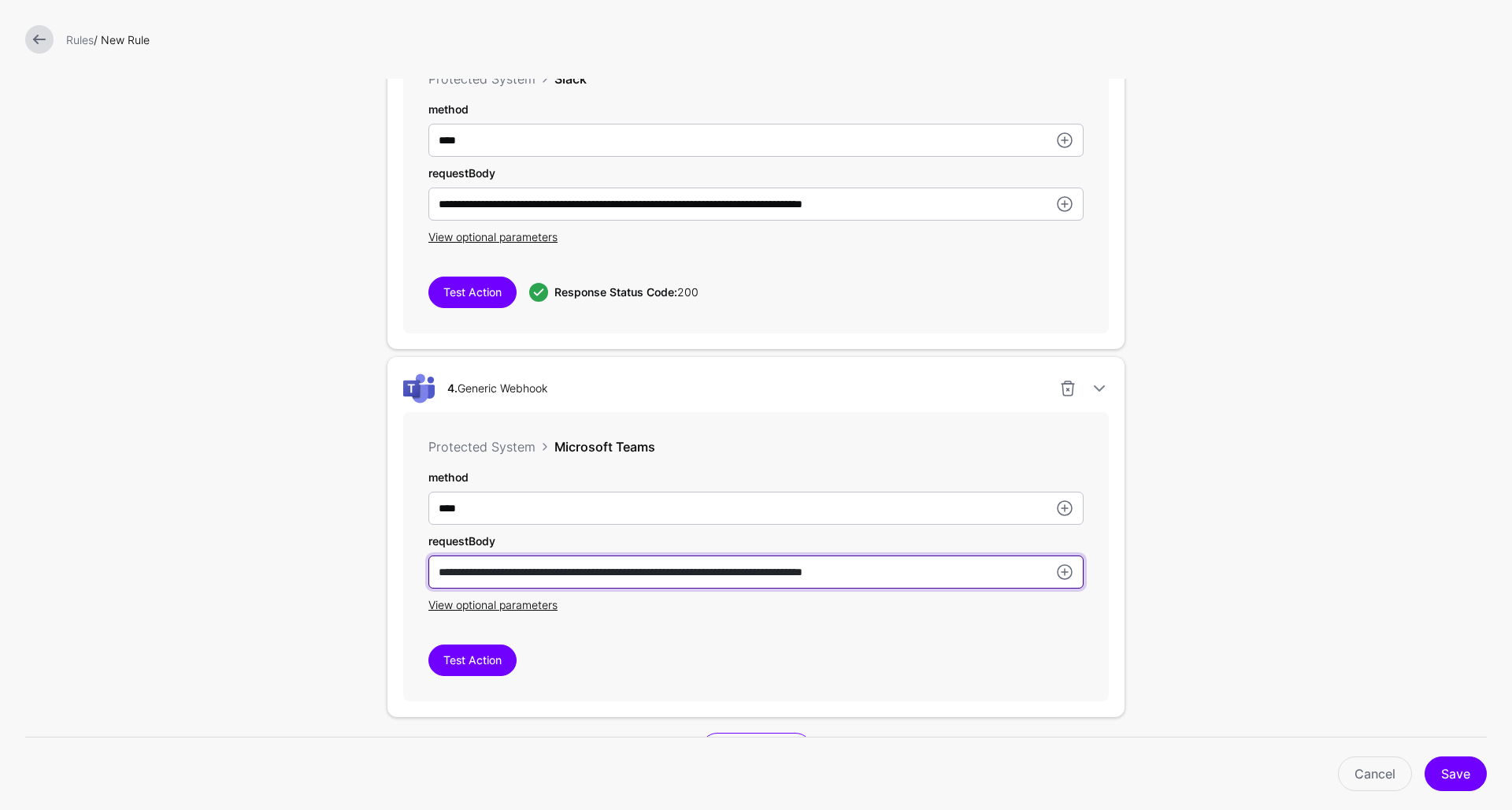
scroll to position [1706, 0]
type input "**********"
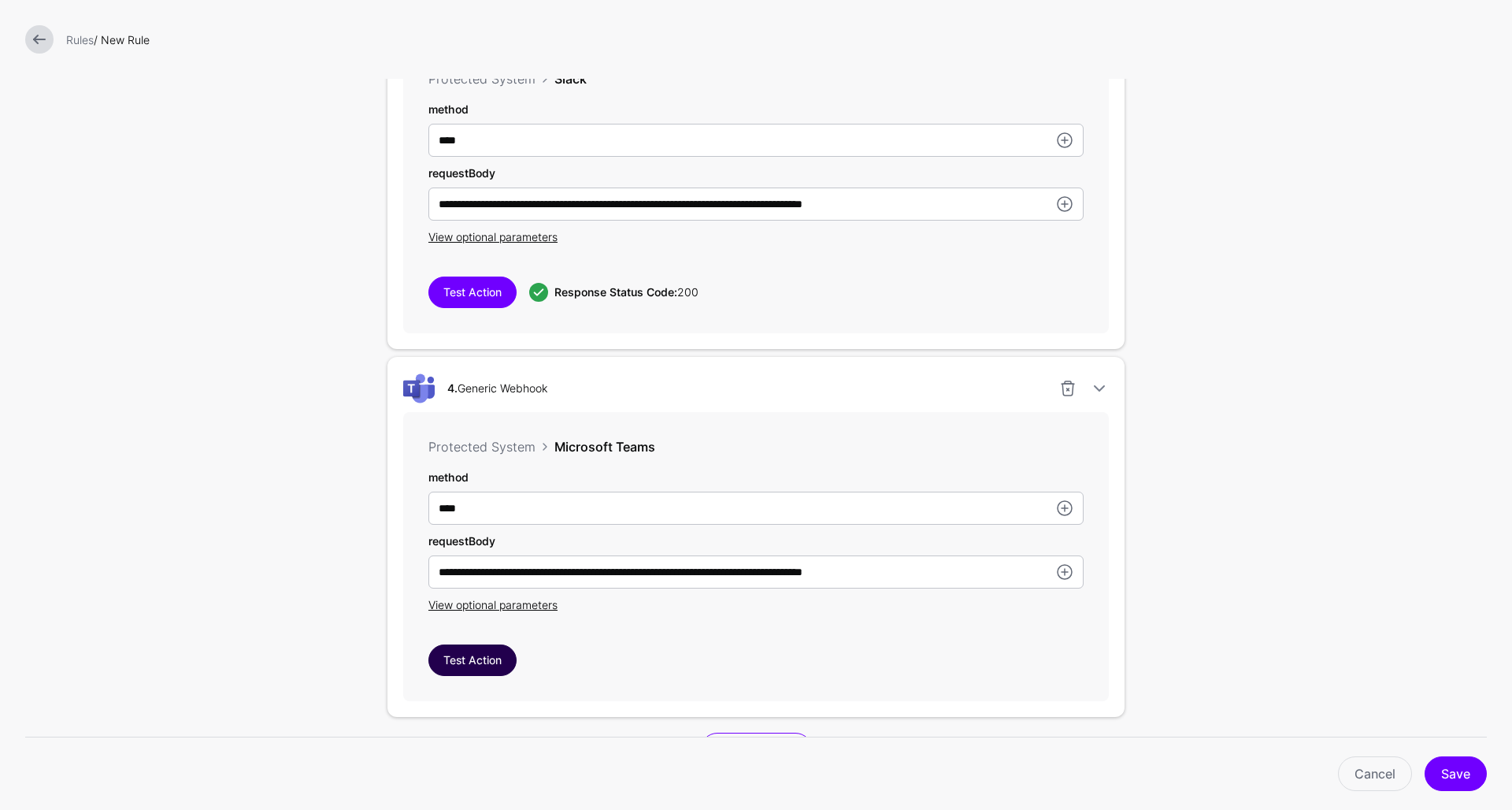
click at [481, 667] on button "Test Action" at bounding box center [472, 661] width 88 height 32
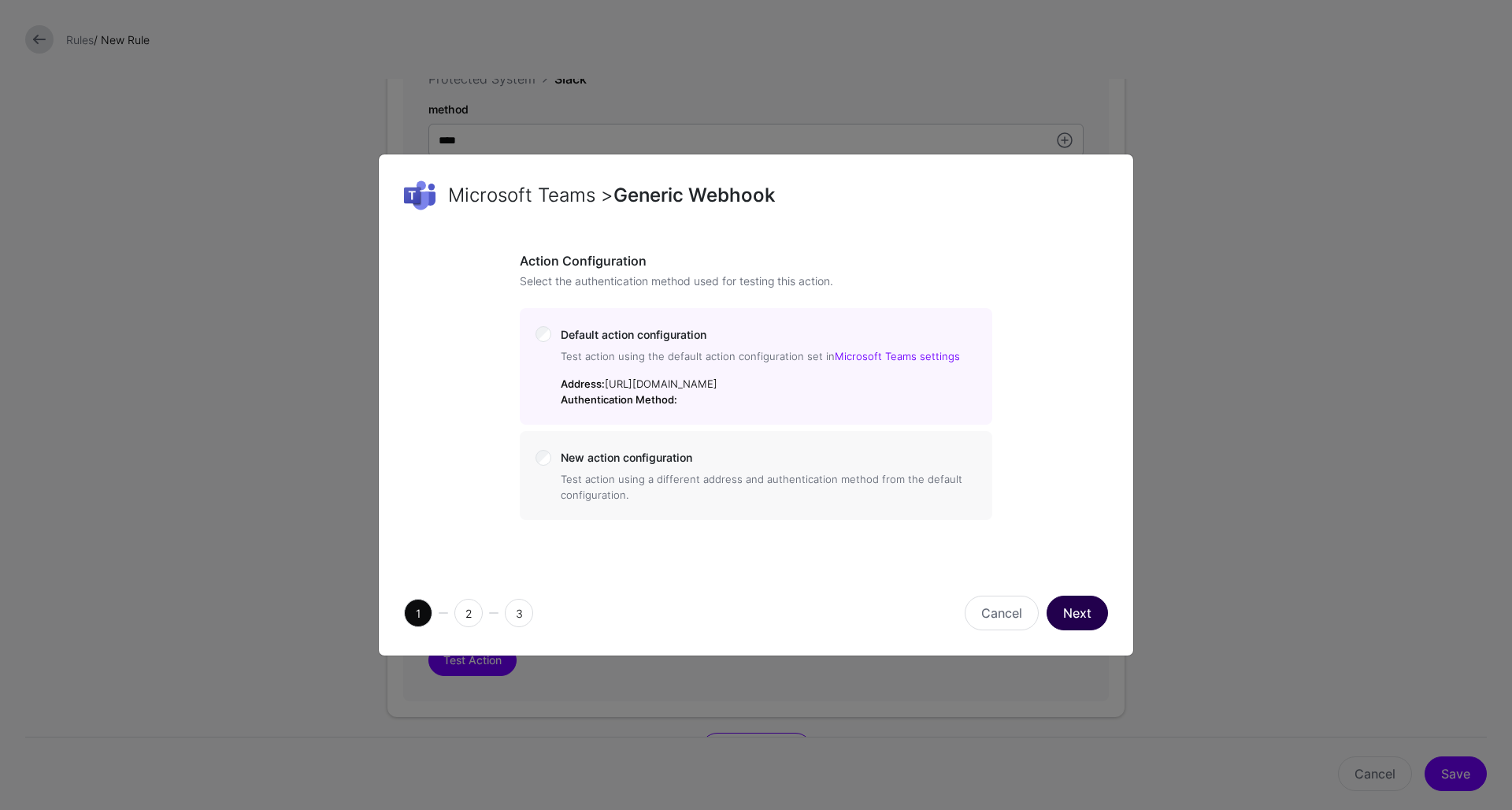
click at [1088, 631] on button "Next" at bounding box center [1077, 613] width 61 height 35
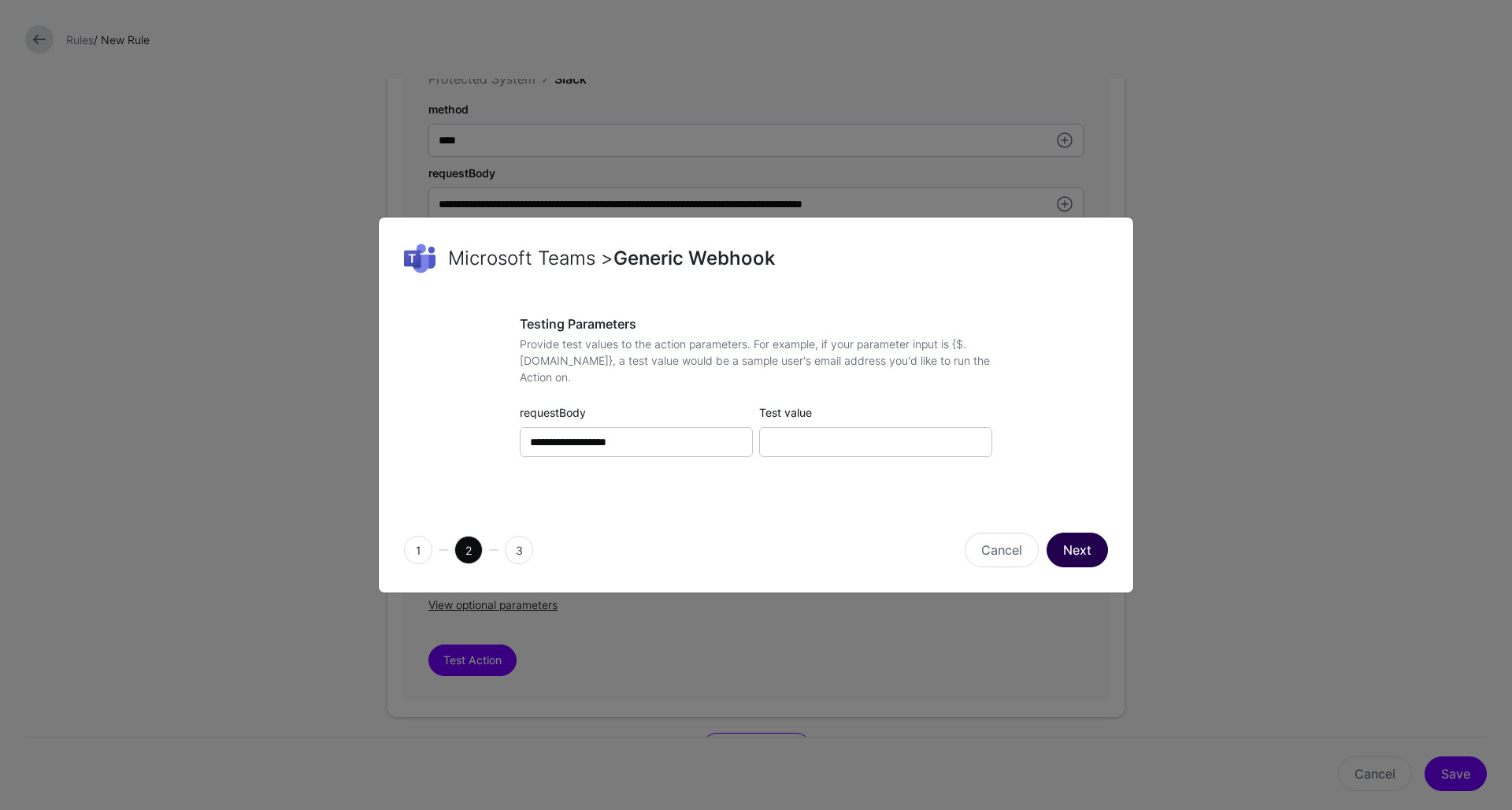
click at [1079, 542] on button "Next" at bounding box center [1077, 550] width 61 height 35
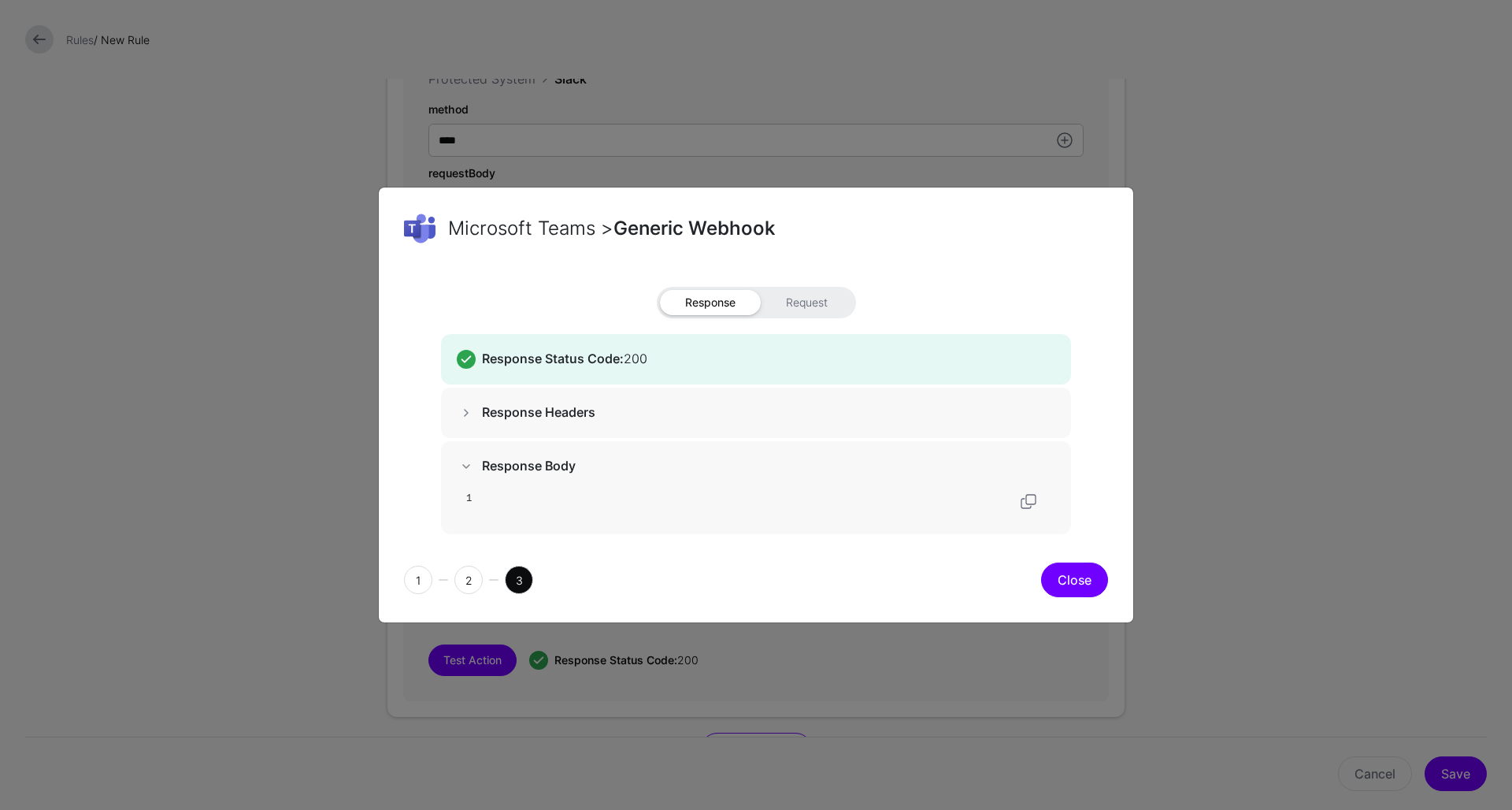
click at [1074, 589] on button "Close" at bounding box center [1074, 580] width 67 height 35
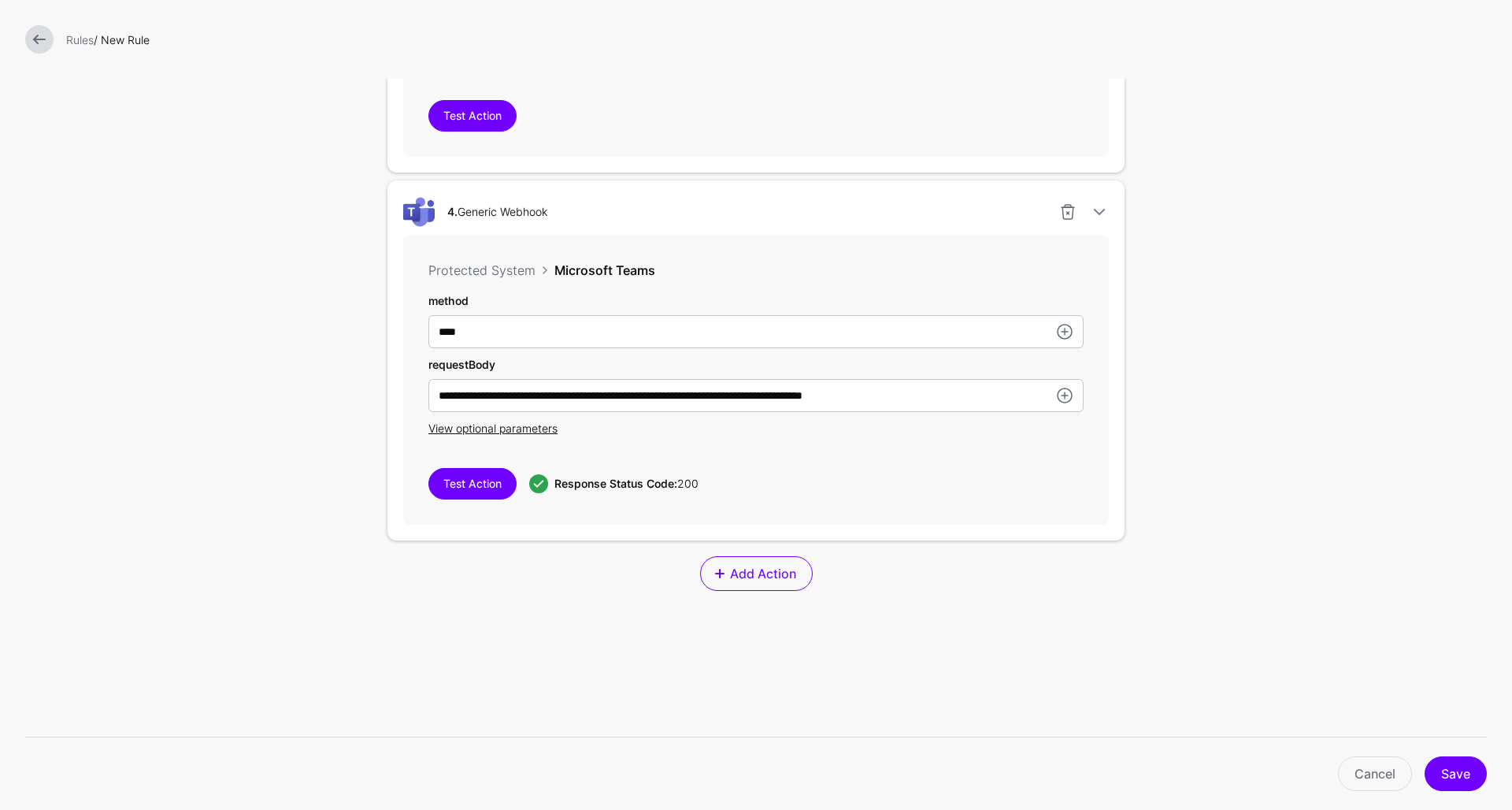
scroll to position [1892, 0]
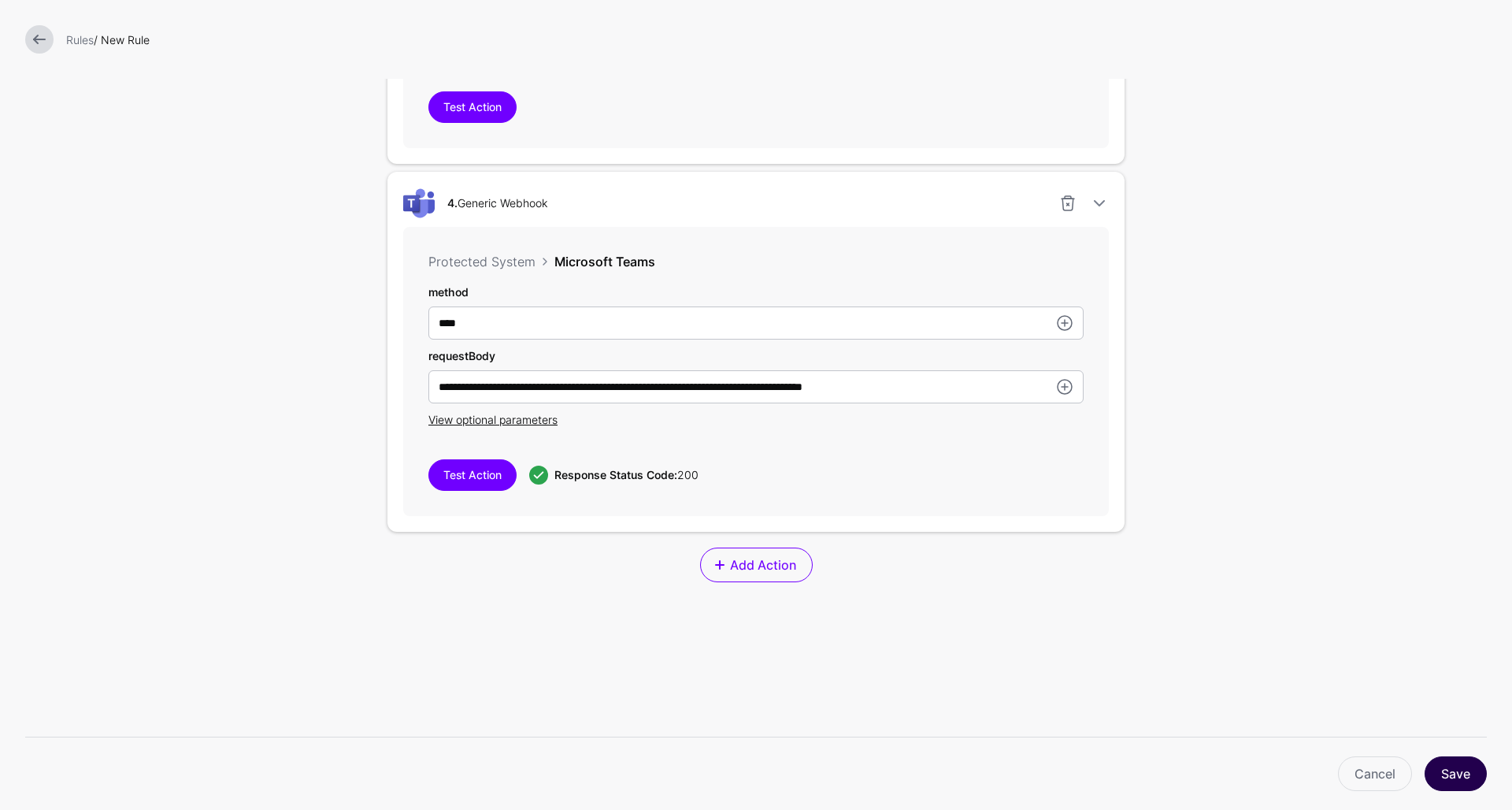
click at [1445, 775] on button "Save" at bounding box center [1456, 773] width 62 height 35
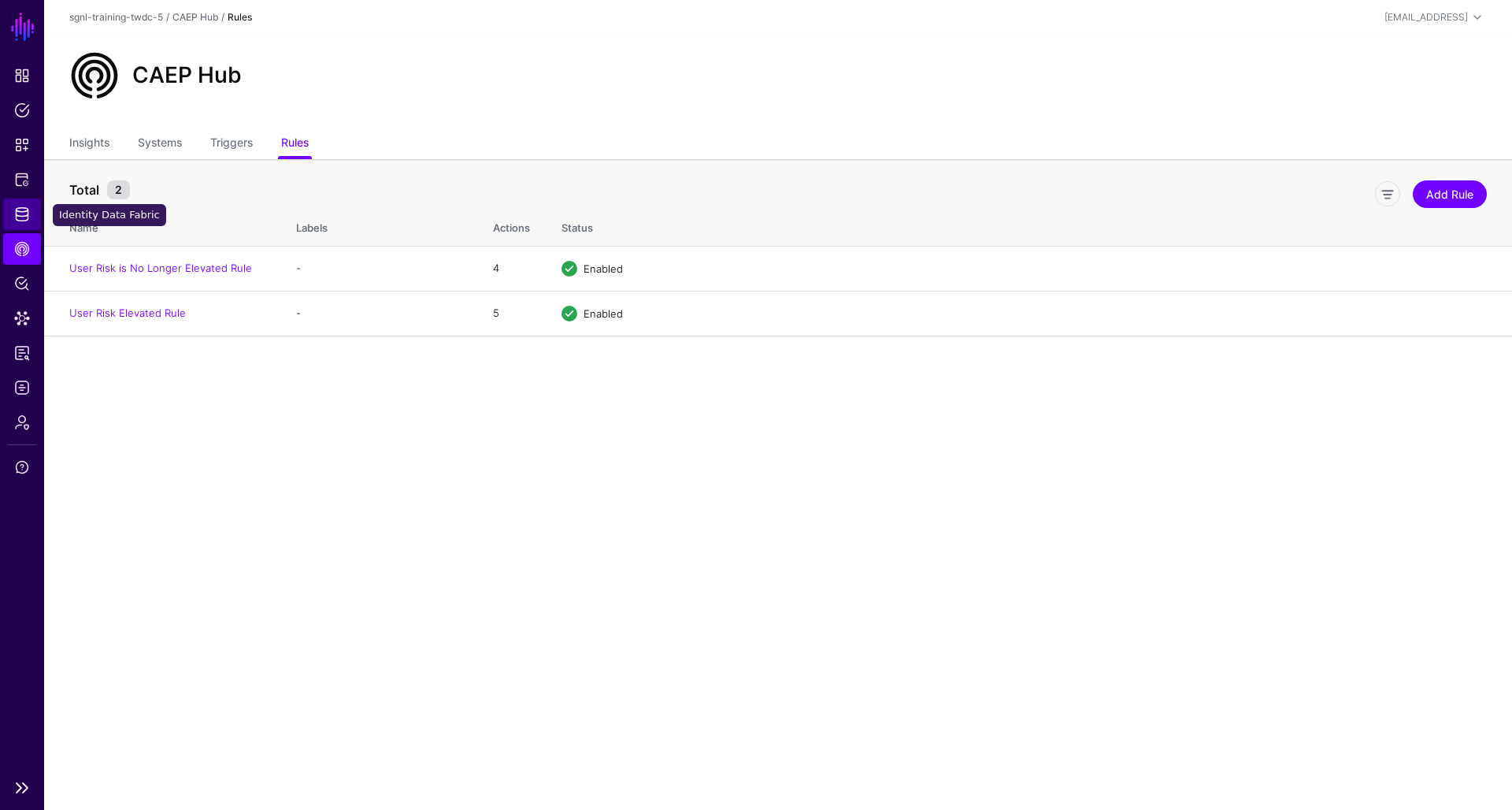
click at [19, 210] on span "Identity Data Fabric" at bounding box center [22, 214] width 16 height 16
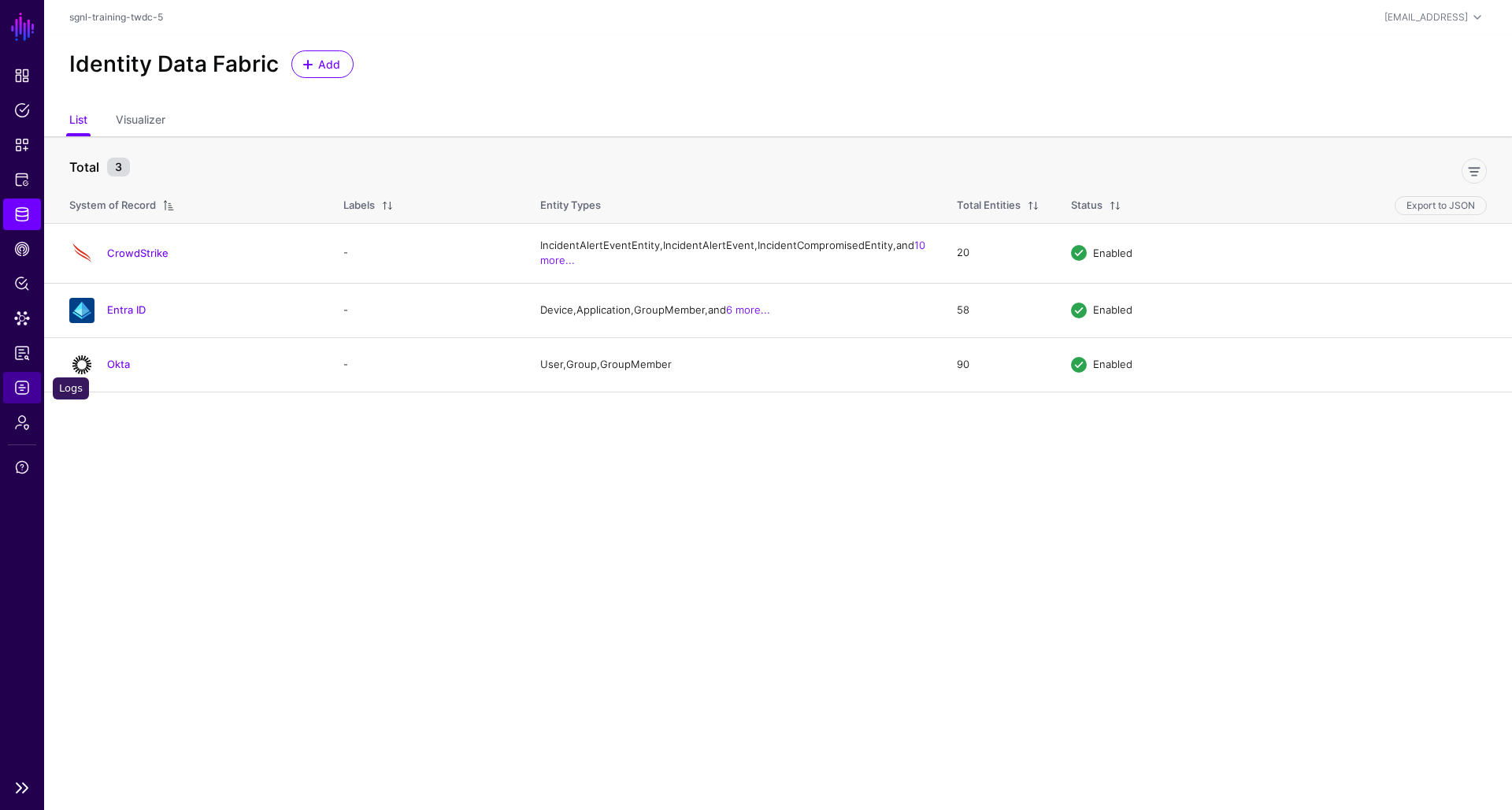
click at [28, 387] on span "Logs" at bounding box center [22, 387] width 16 height 16
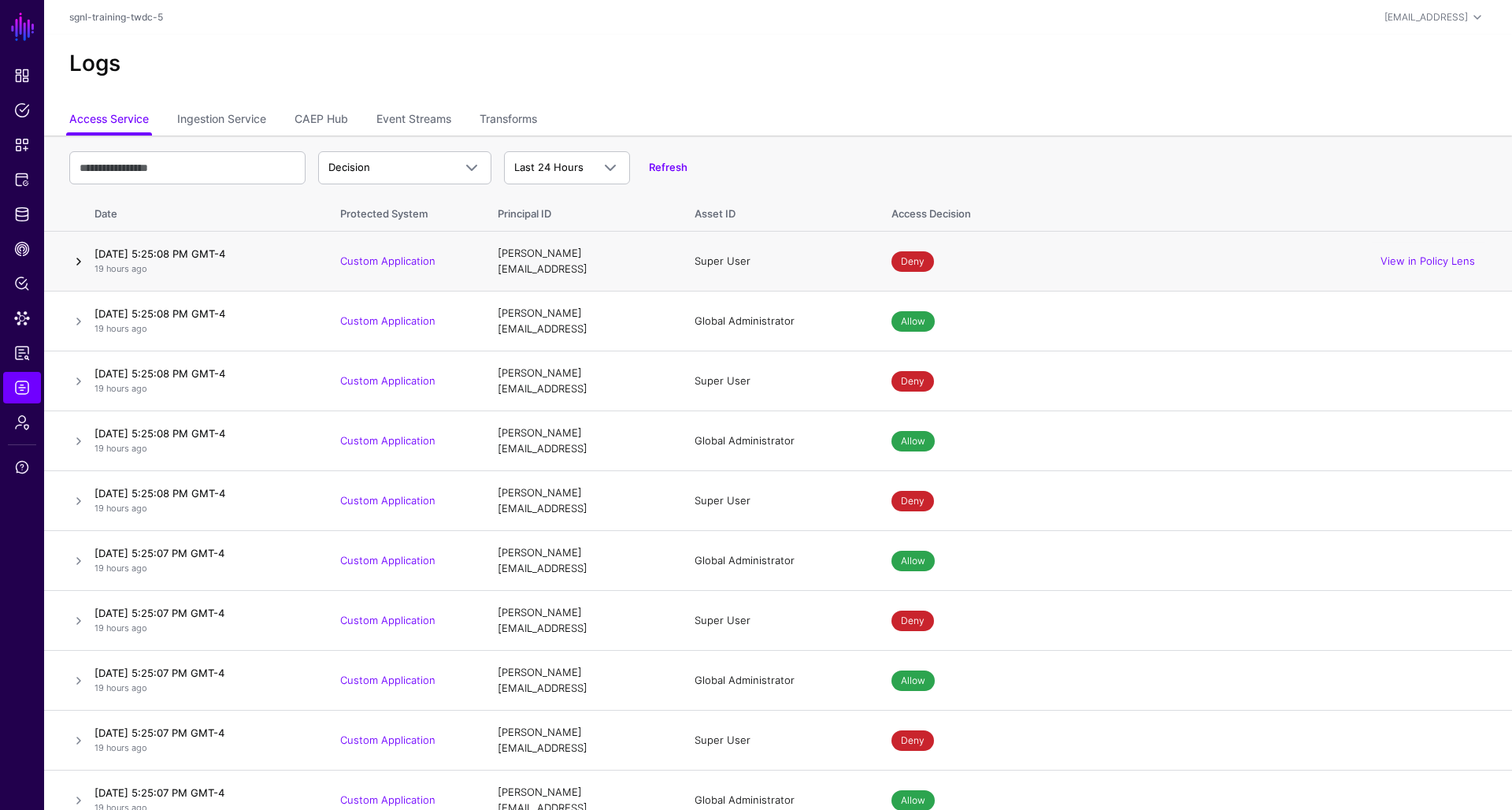
click at [79, 257] on link at bounding box center [79, 261] width 19 height 19
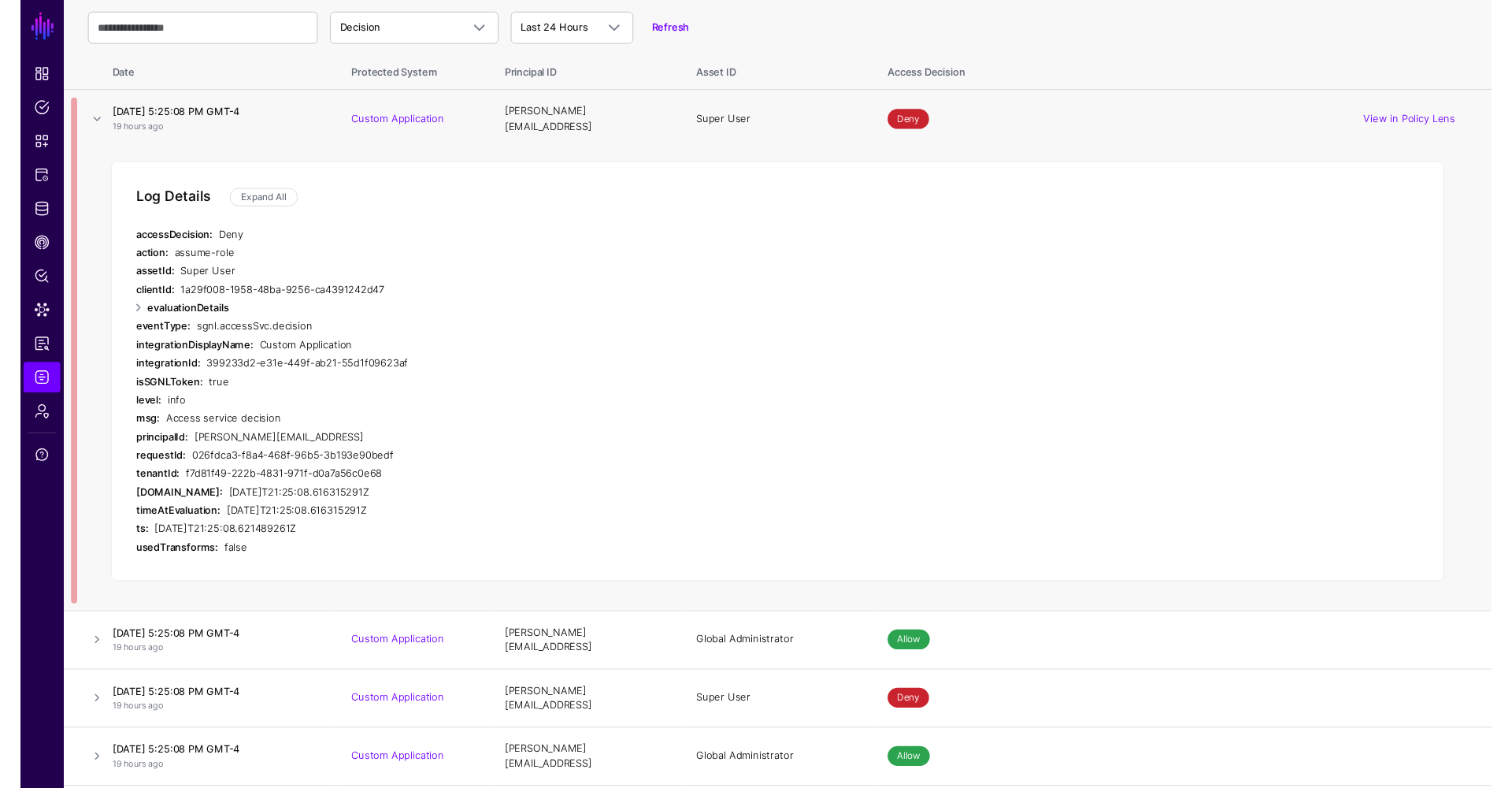
scroll to position [143, 0]
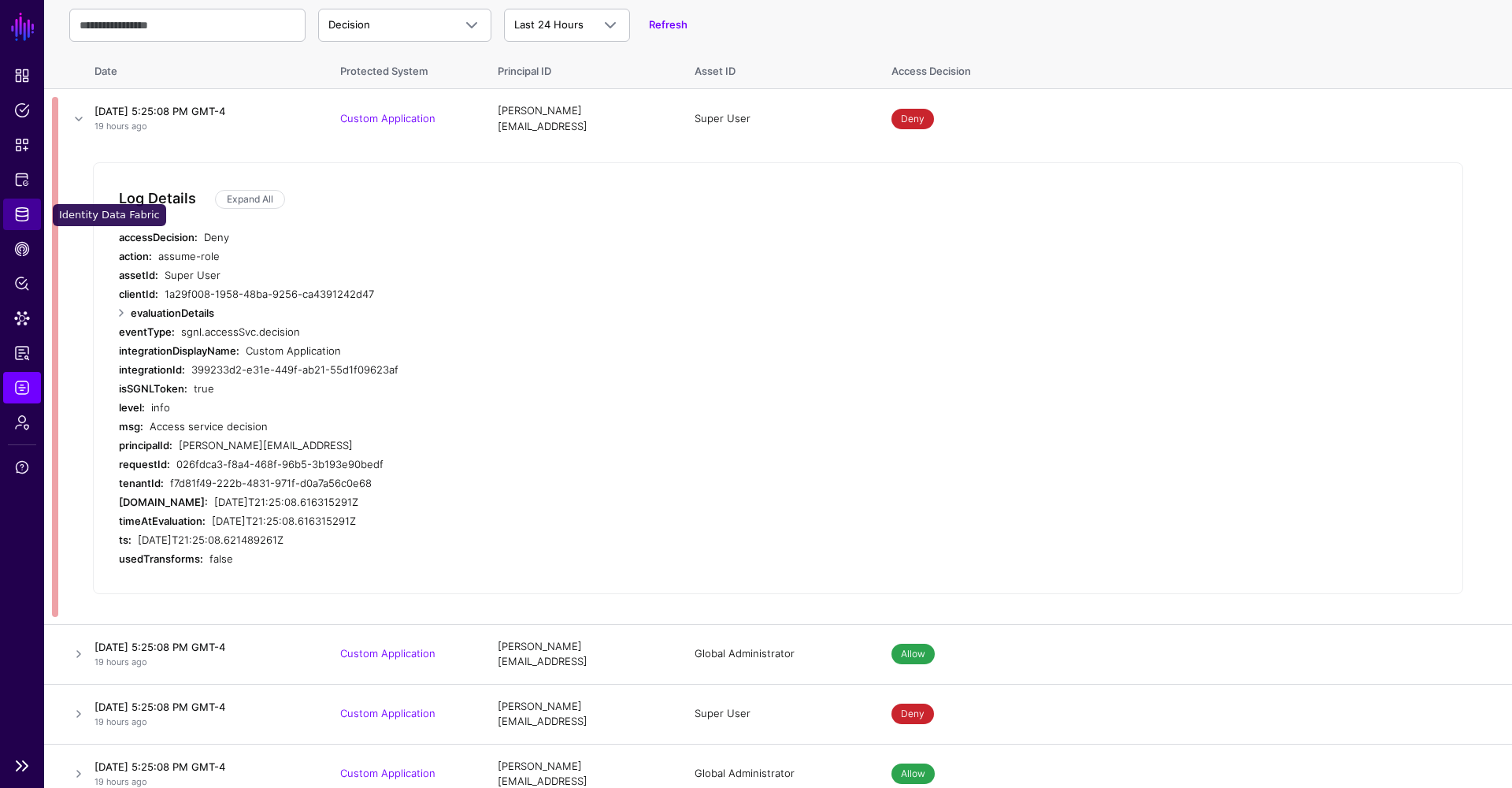
click at [17, 220] on span "Identity Data Fabric" at bounding box center [22, 214] width 16 height 16
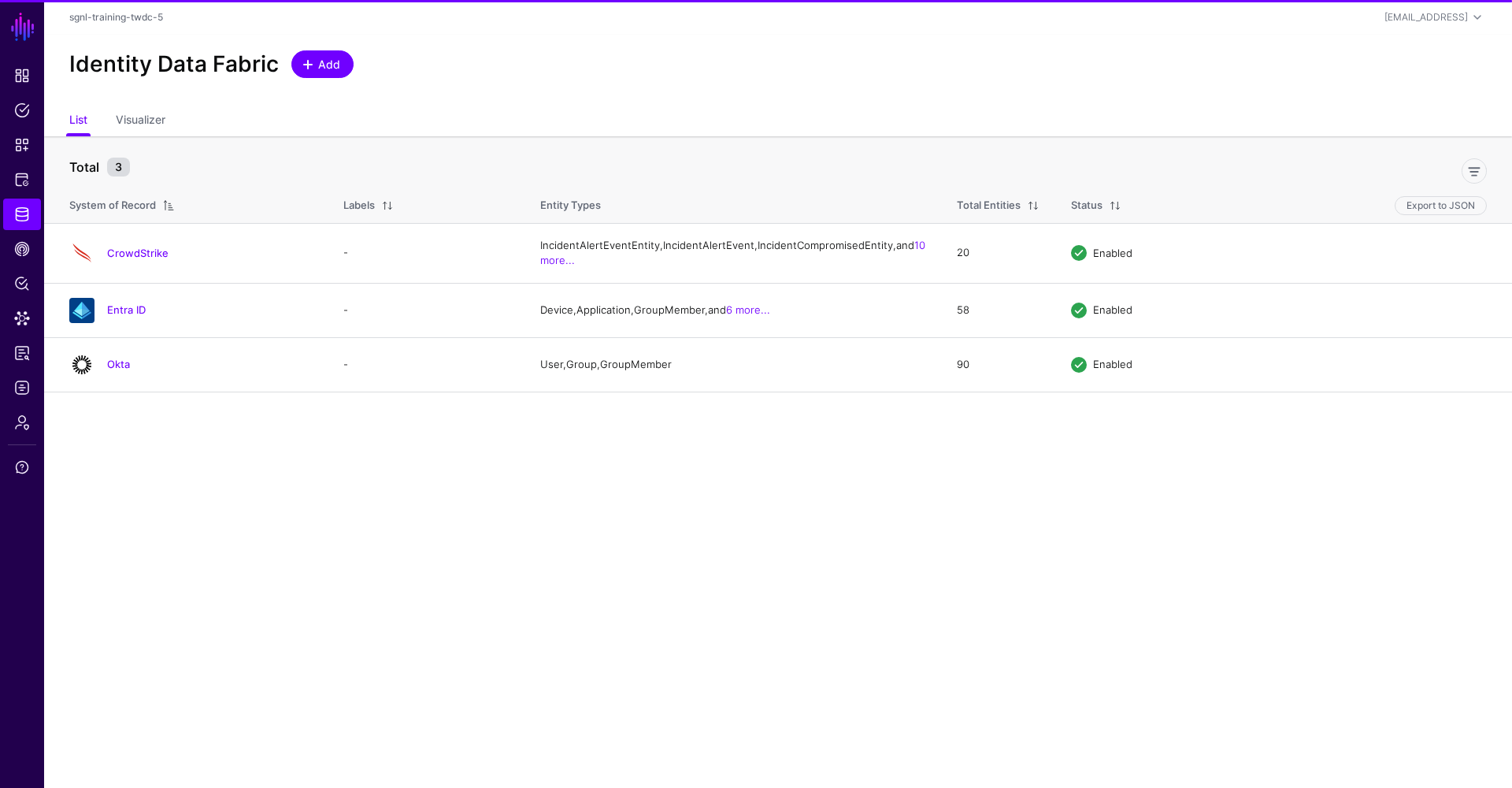
click at [326, 69] on span "Add" at bounding box center [330, 65] width 26 height 17
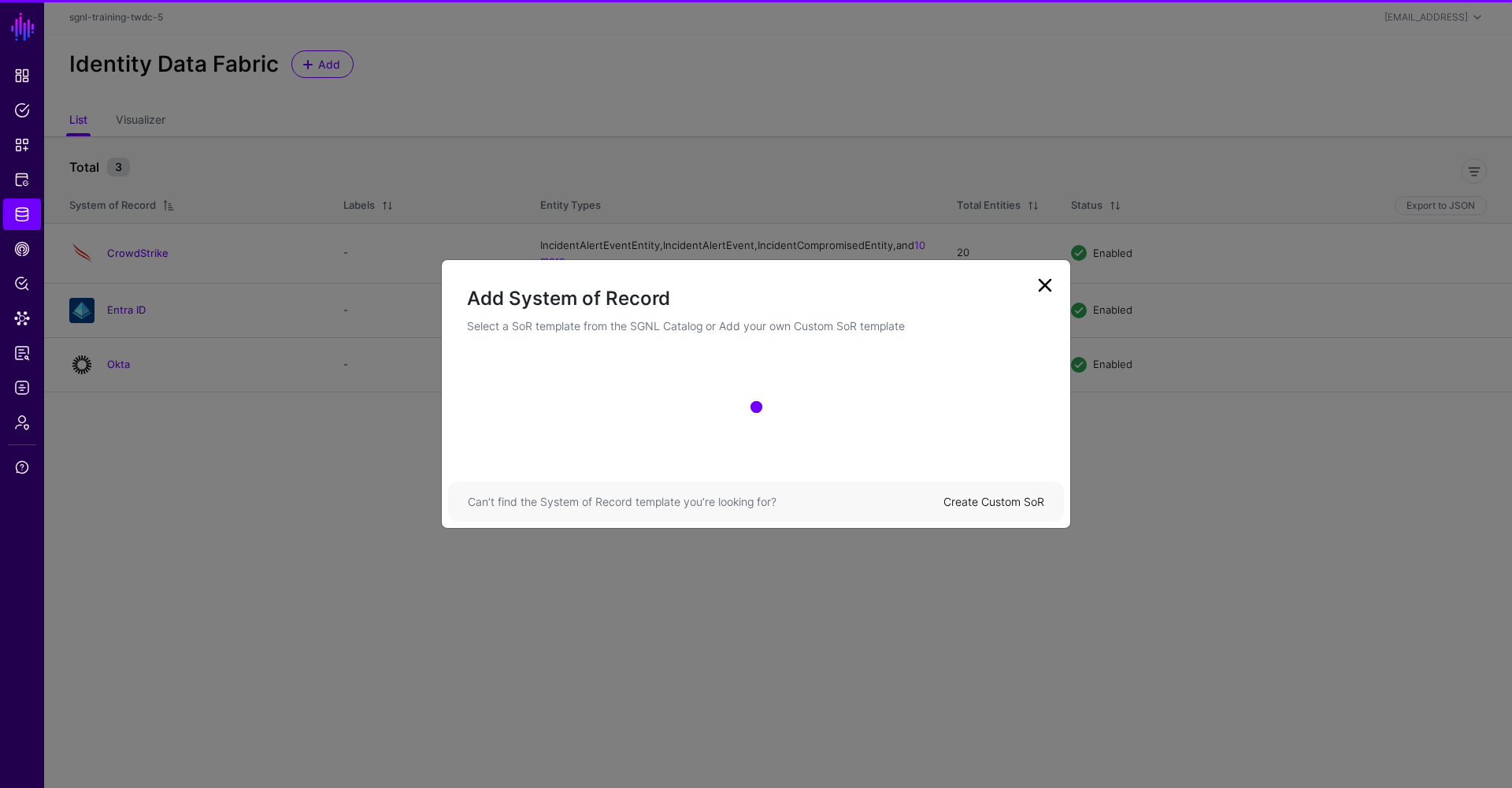
click at [972, 502] on link "Create Custom SoR" at bounding box center [994, 502] width 100 height 13
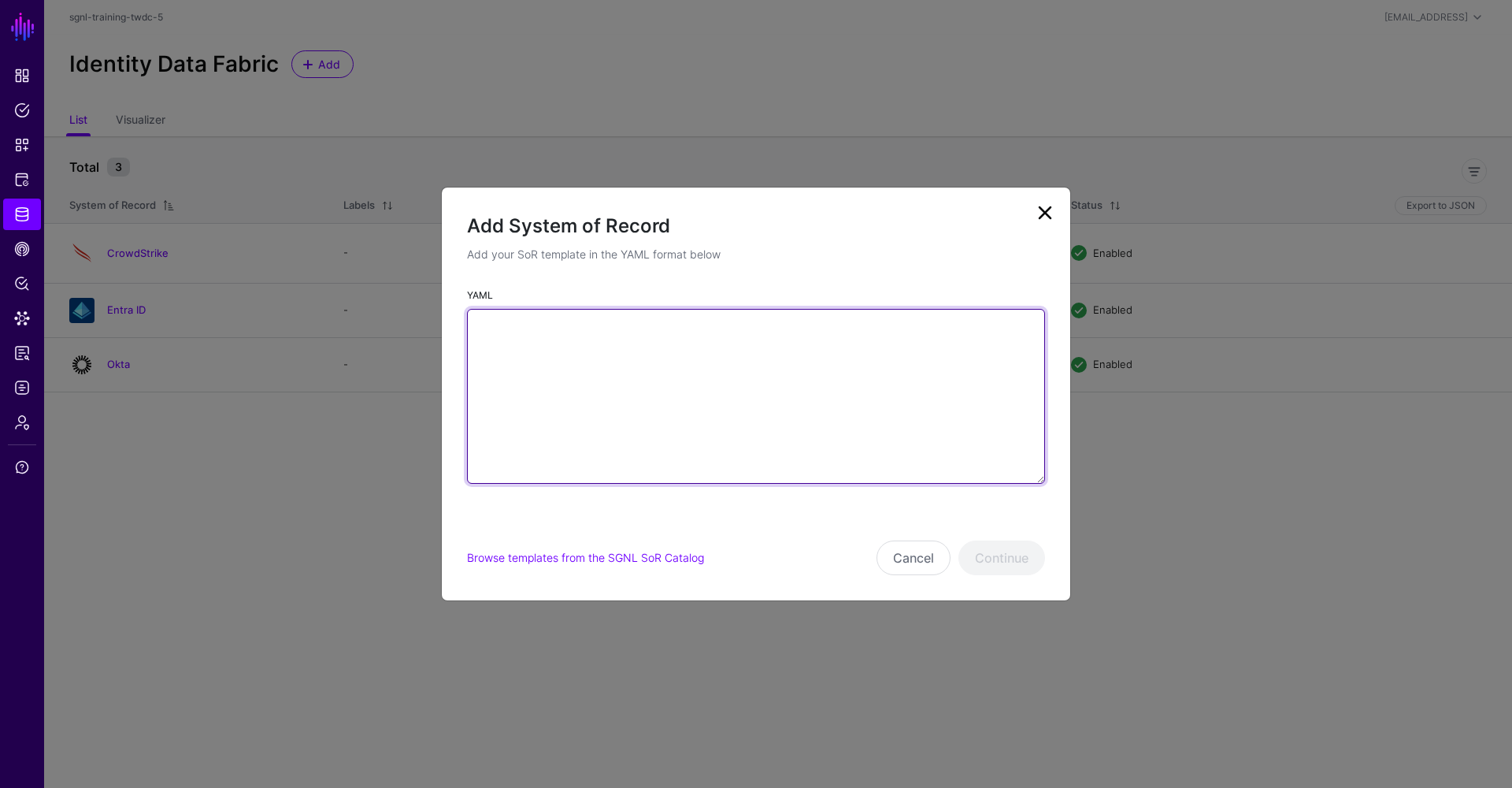
click at [746, 409] on textarea "YAML" at bounding box center [756, 396] width 579 height 175
paste textarea "**********"
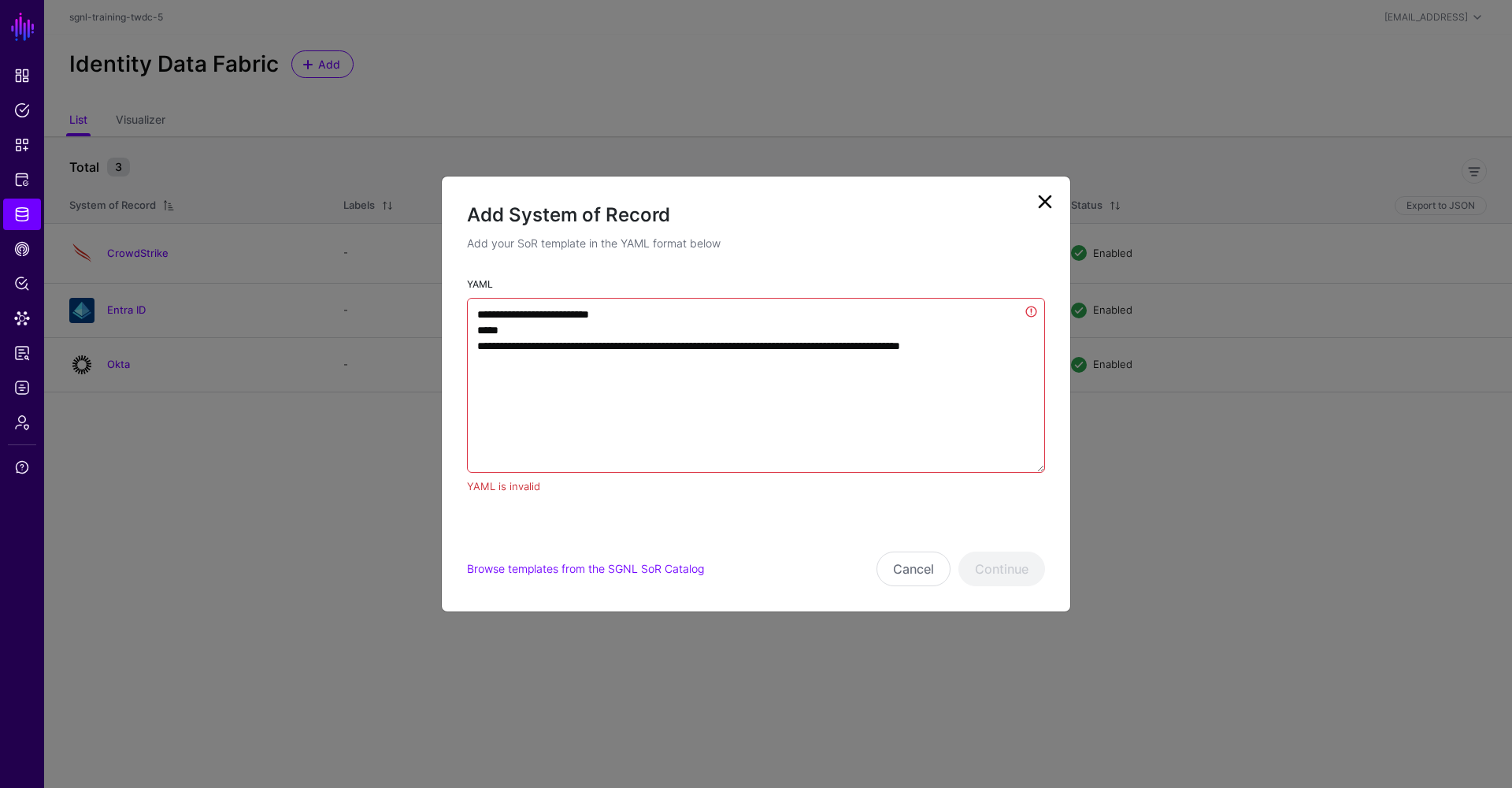
click at [740, 527] on div "Browse templates from the SGNL SoR Catalog Cancel Continue" at bounding box center [756, 547] width 579 height 79
click at [684, 396] on textarea "**********" at bounding box center [756, 385] width 579 height 175
click at [489, 349] on textarea "**********" at bounding box center [756, 385] width 579 height 175
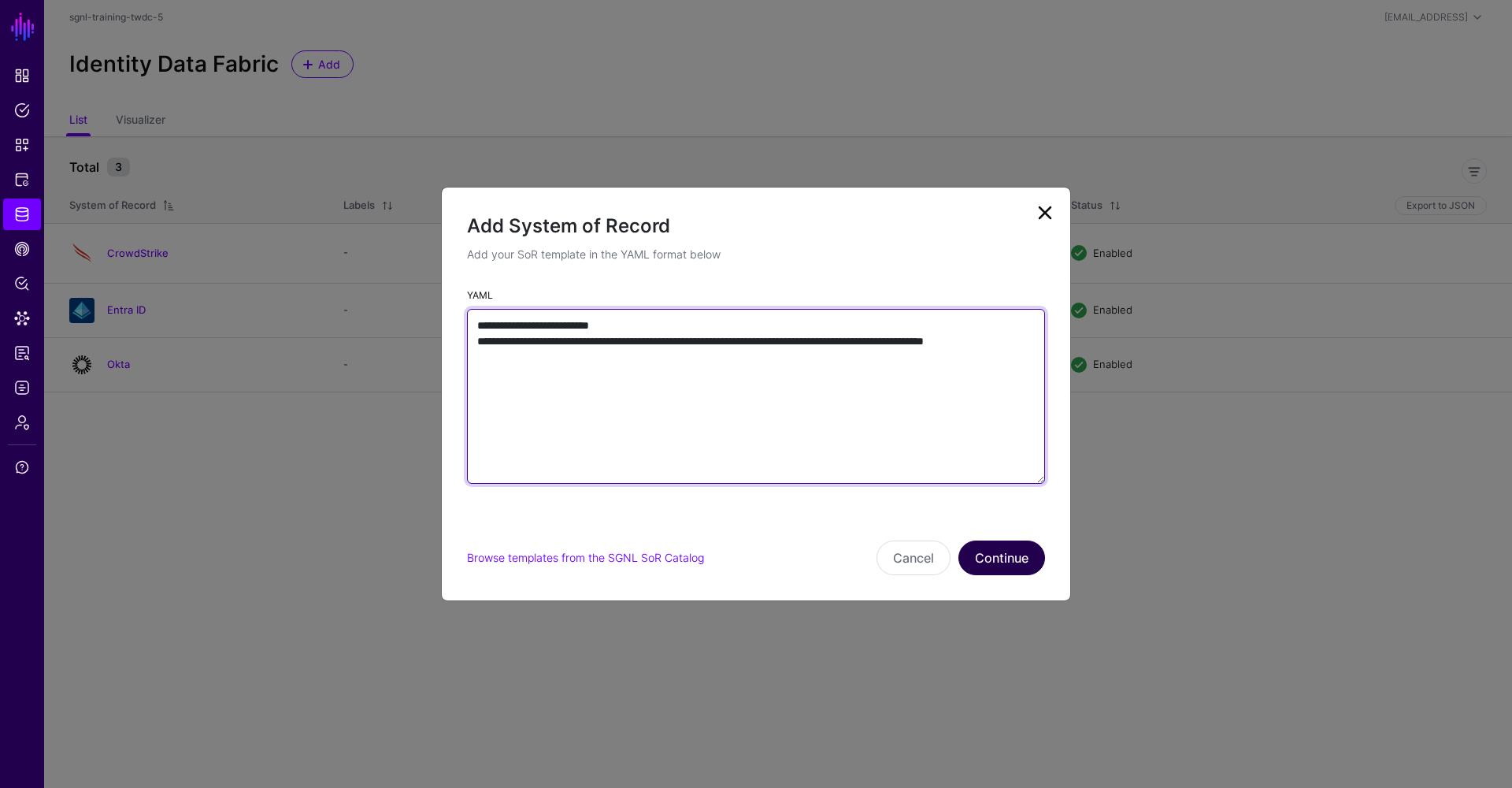
type textarea "**********"
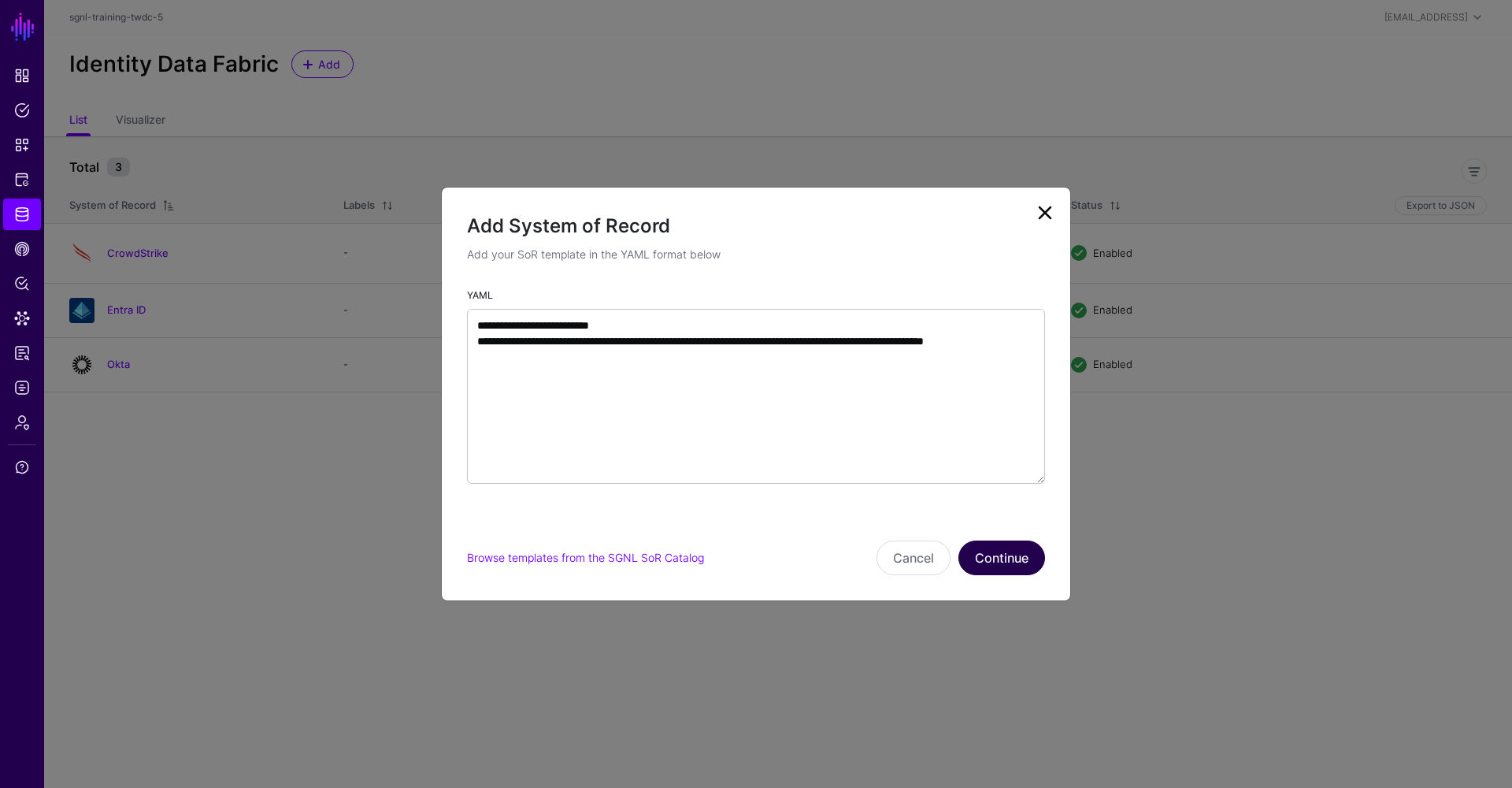
click at [1008, 560] on button "Continue" at bounding box center [1002, 557] width 86 height 35
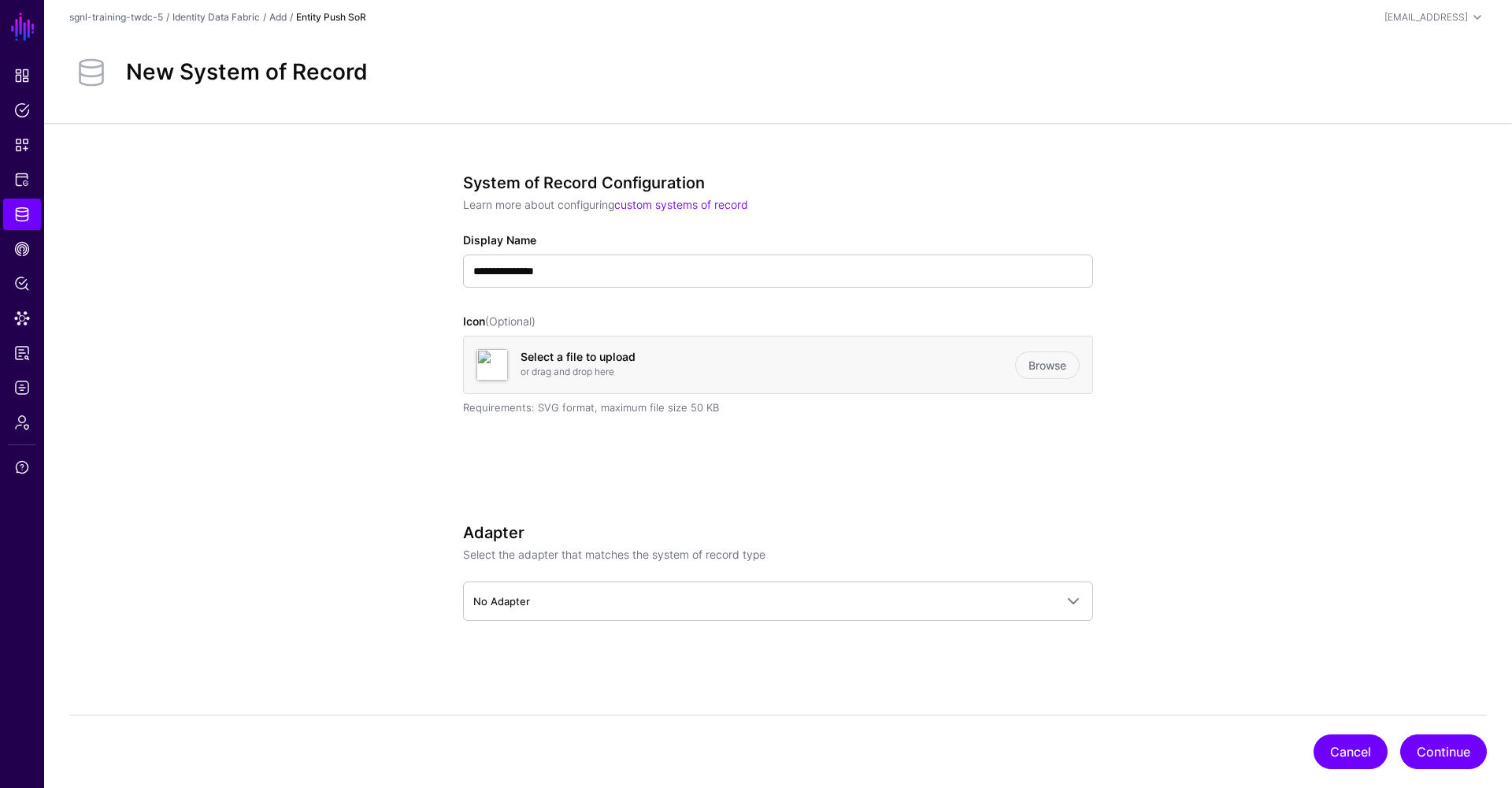
click at [1341, 752] on button "Cancel" at bounding box center [1350, 751] width 74 height 35
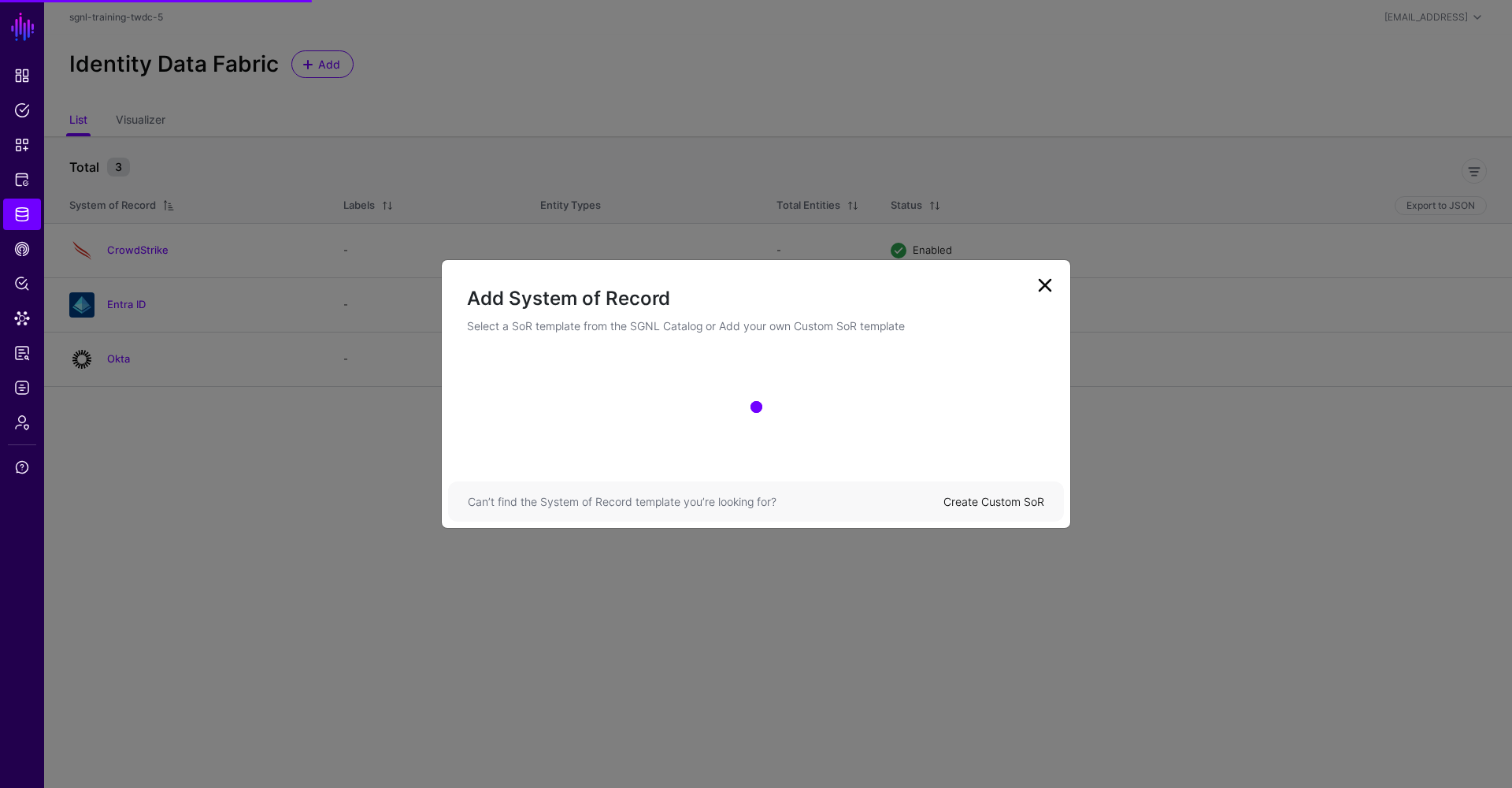
click at [992, 503] on link "Create Custom SoR" at bounding box center [994, 502] width 100 height 13
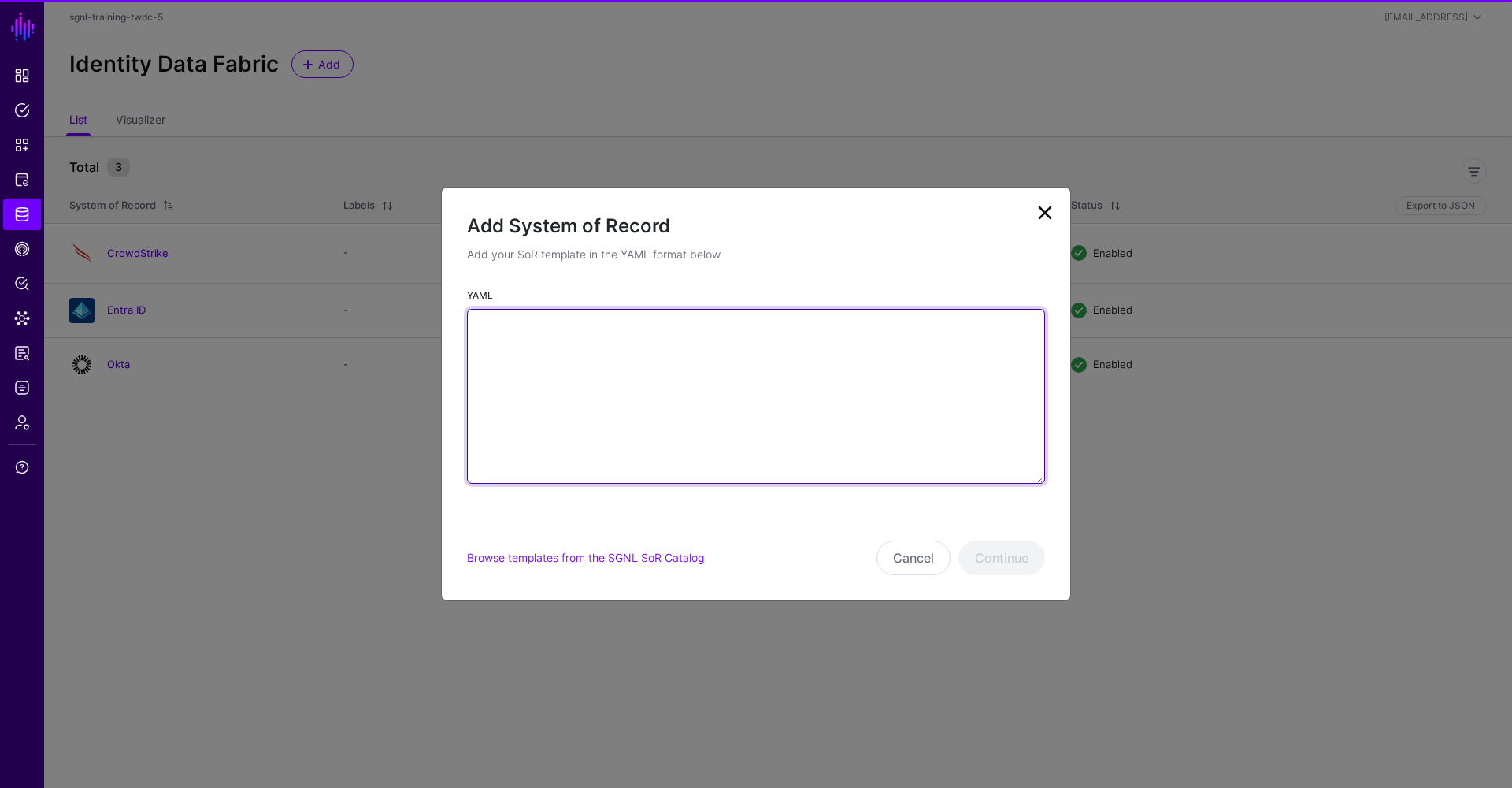
click at [789, 377] on textarea "YAML" at bounding box center [756, 396] width 579 height 175
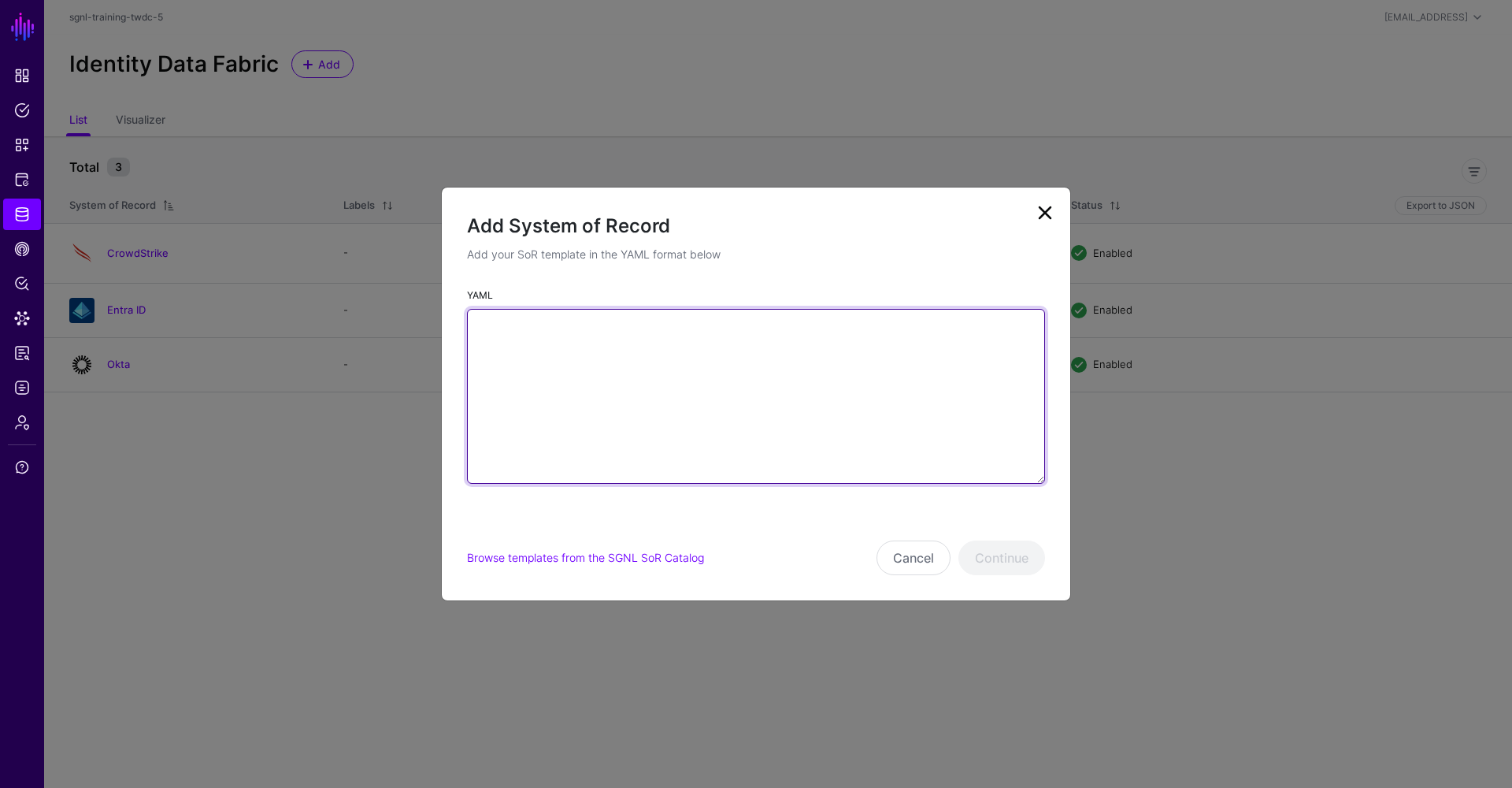
paste textarea "**********"
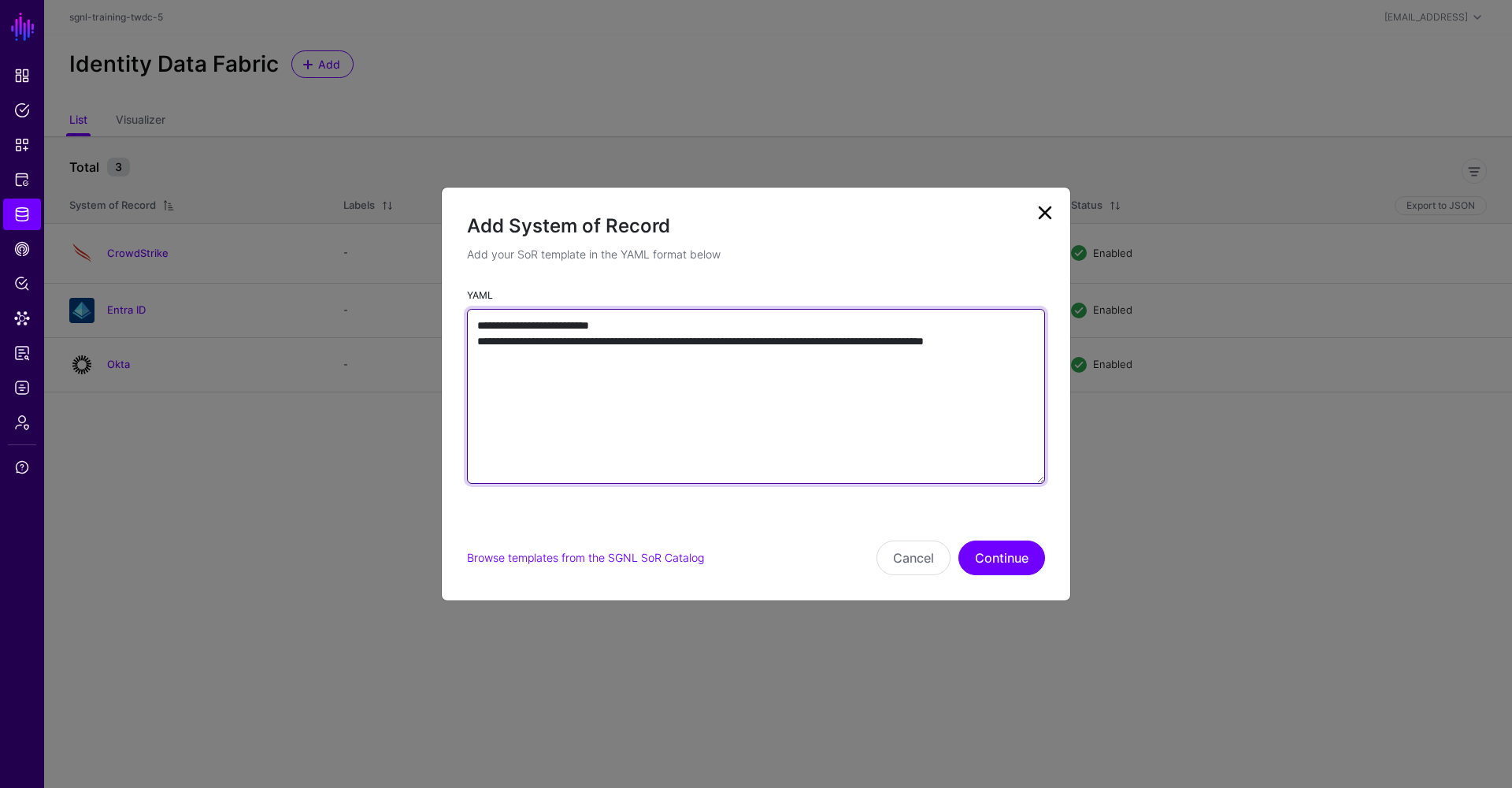
click at [625, 370] on textarea "**********" at bounding box center [756, 396] width 579 height 175
paste textarea "**********"
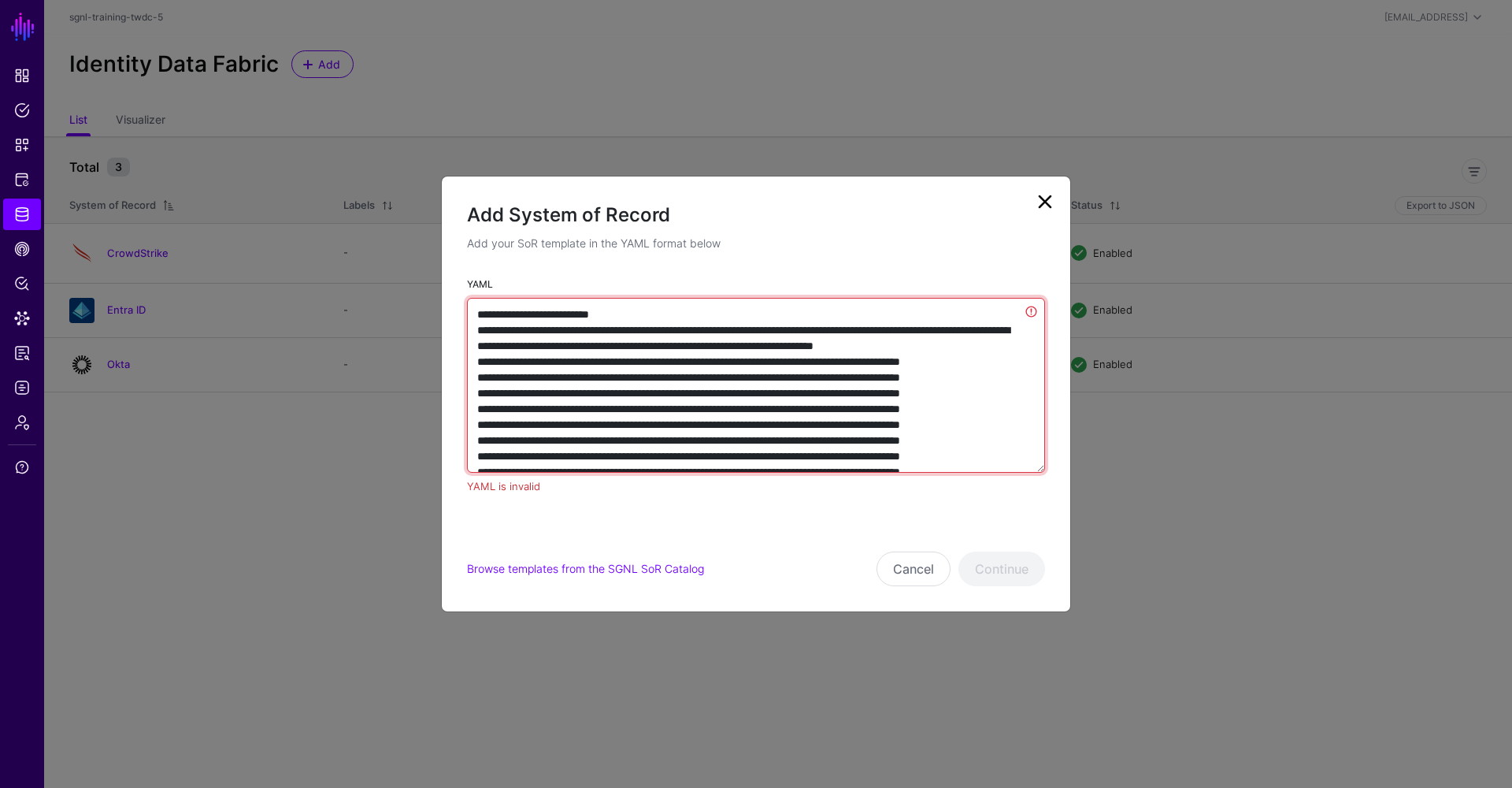
click at [501, 431] on textarea "YAML" at bounding box center [756, 385] width 579 height 175
click at [484, 395] on textarea "YAML" at bounding box center [756, 385] width 579 height 175
click at [552, 332] on textarea "YAML" at bounding box center [756, 385] width 579 height 175
click at [562, 396] on textarea "YAML" at bounding box center [756, 385] width 579 height 175
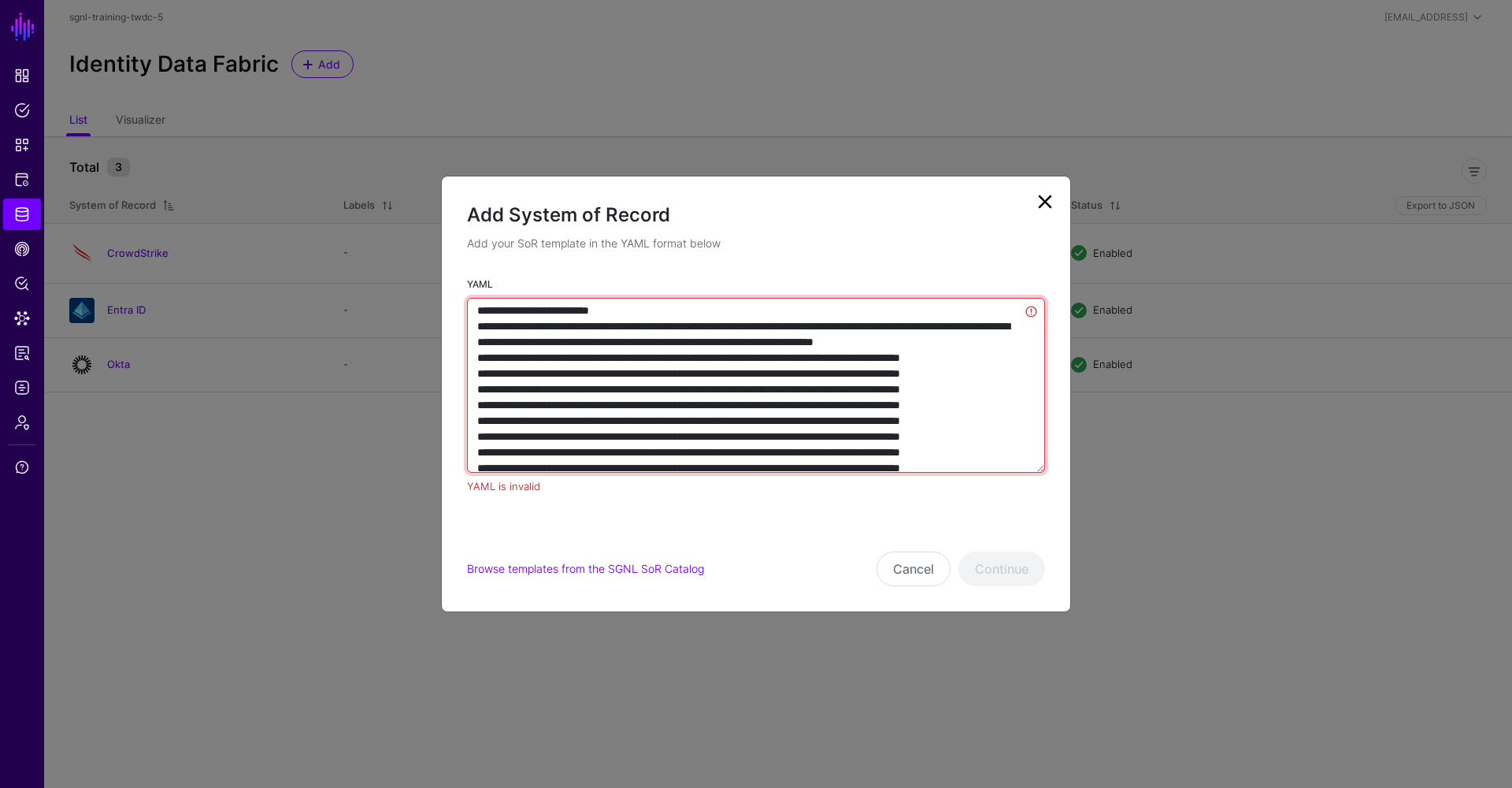
click at [486, 423] on textarea "YAML" at bounding box center [756, 385] width 579 height 175
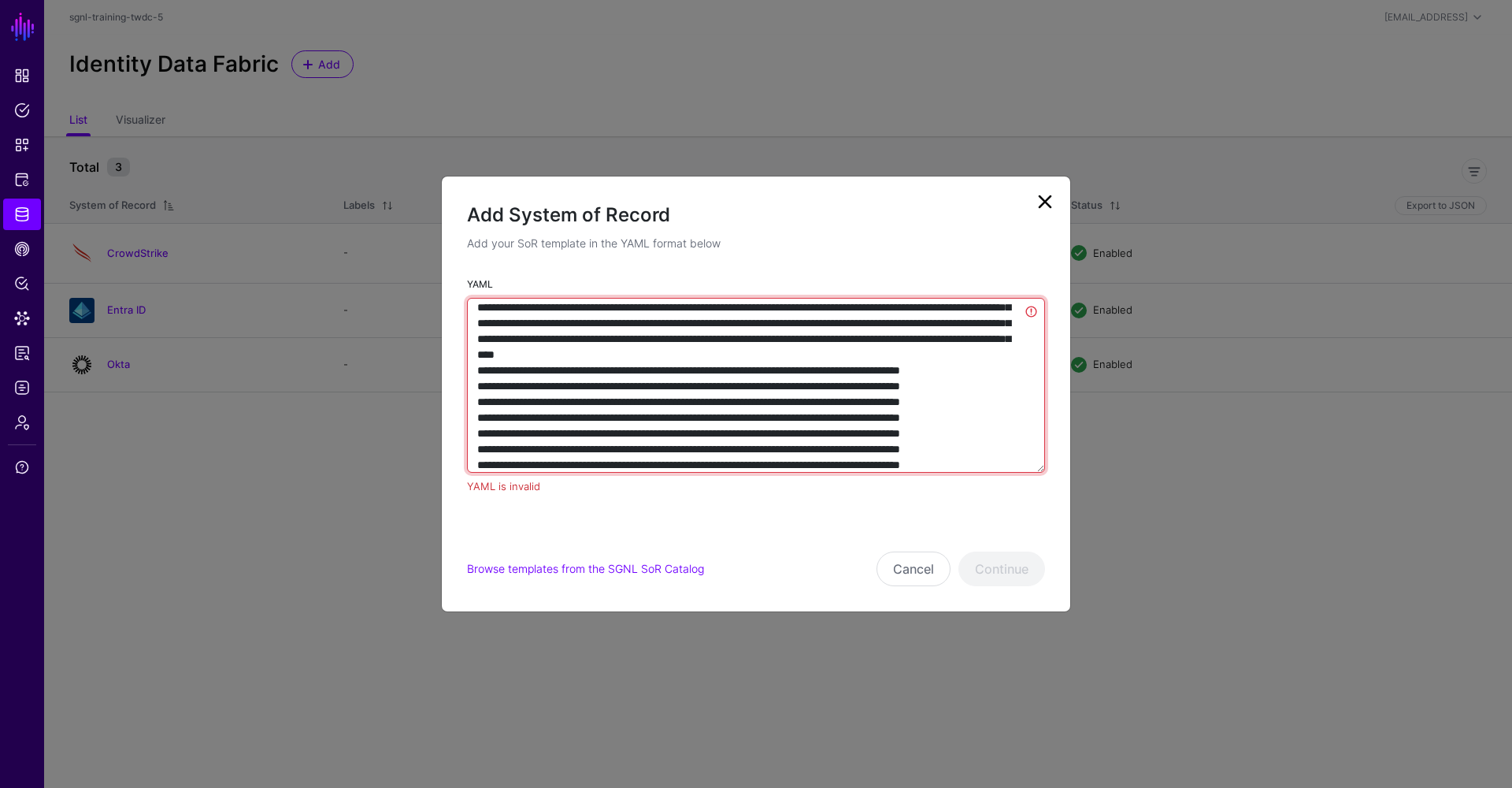
scroll to position [40, 0]
click at [498, 434] on textarea "YAML" at bounding box center [756, 385] width 579 height 175
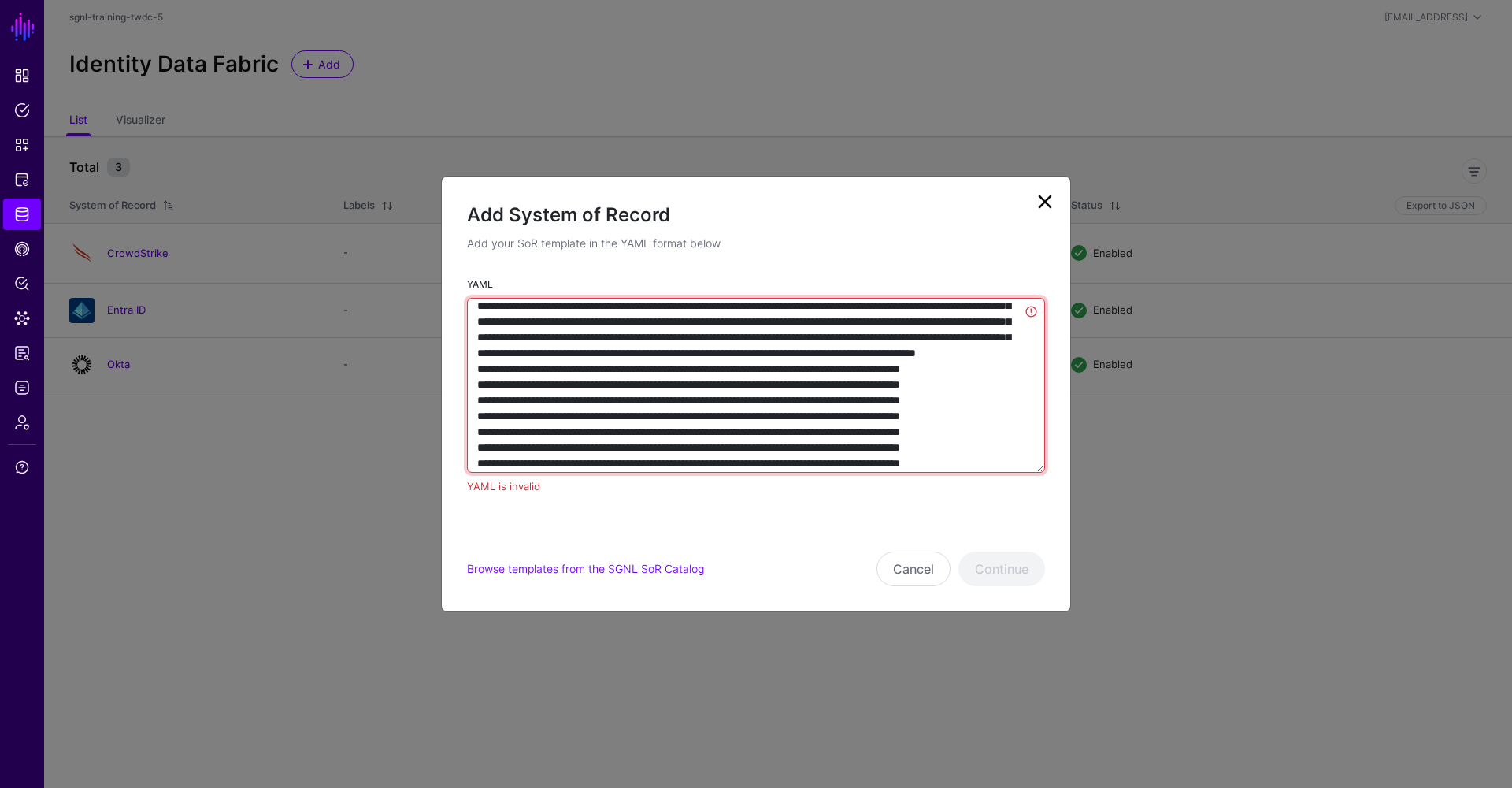
type textarea "**********"
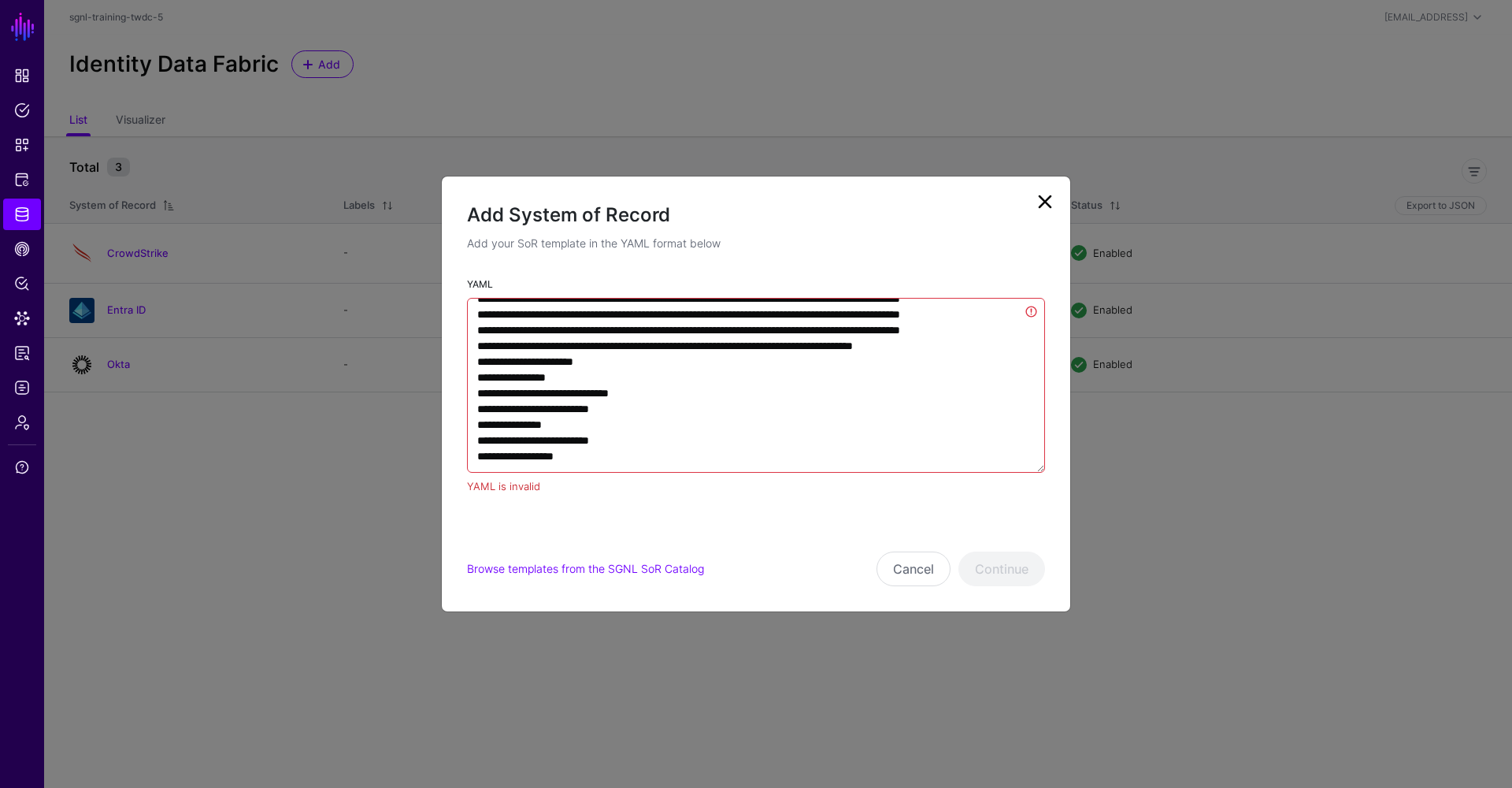
scroll to position [1481, 0]
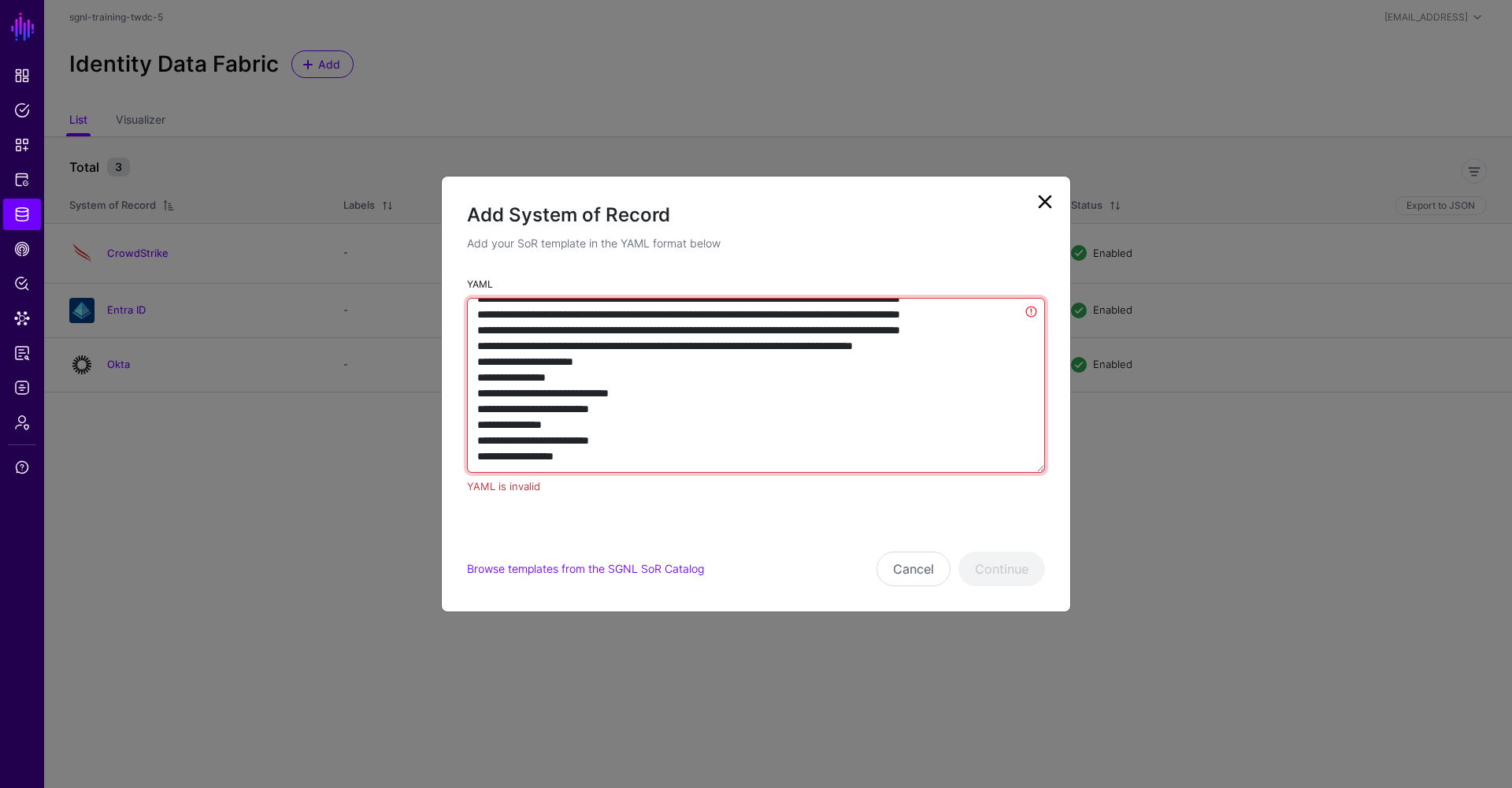
click at [670, 456] on textarea "YAML" at bounding box center [756, 385] width 579 height 175
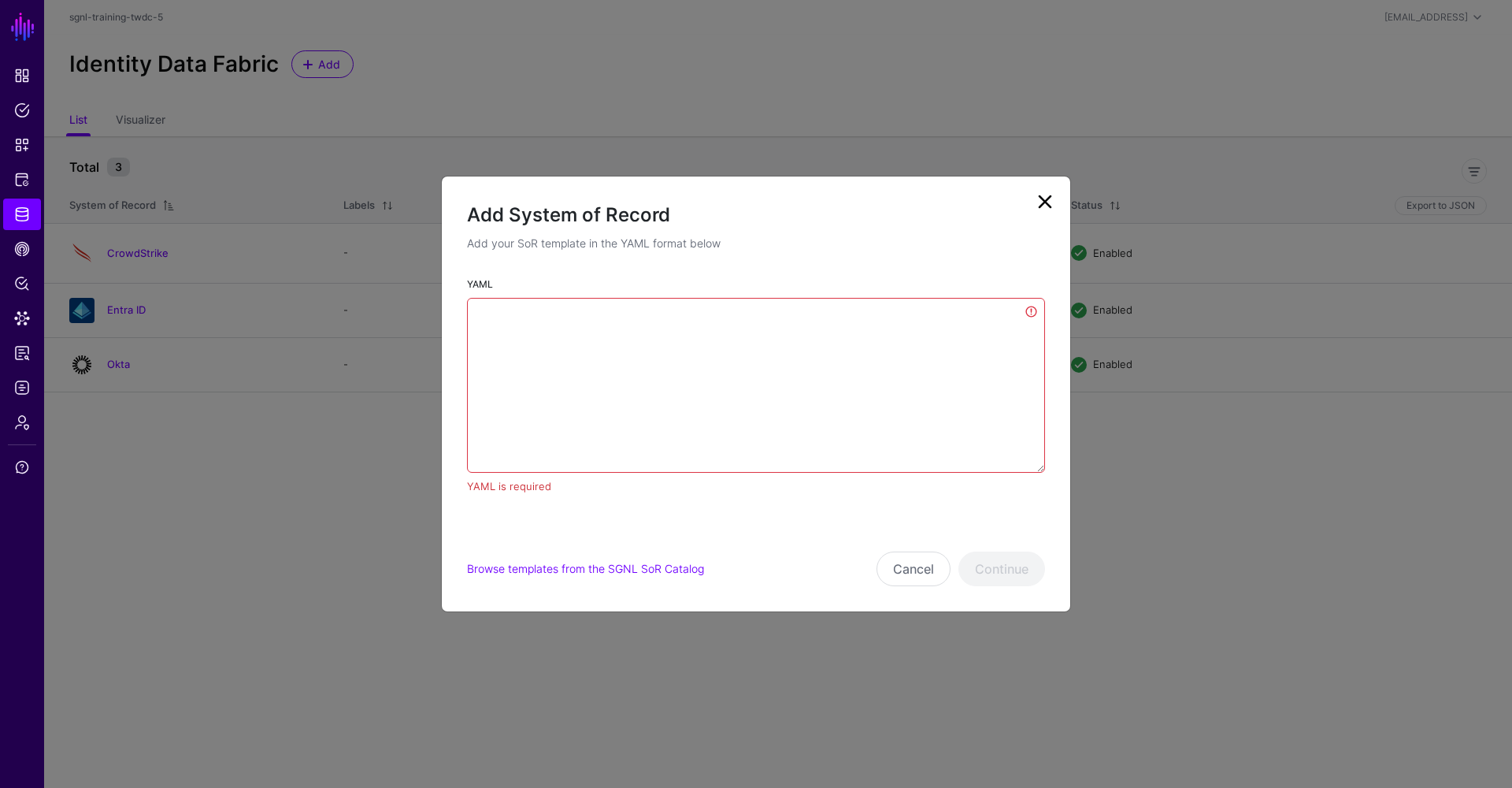
scroll to position [0, 0]
paste textarea "**********"
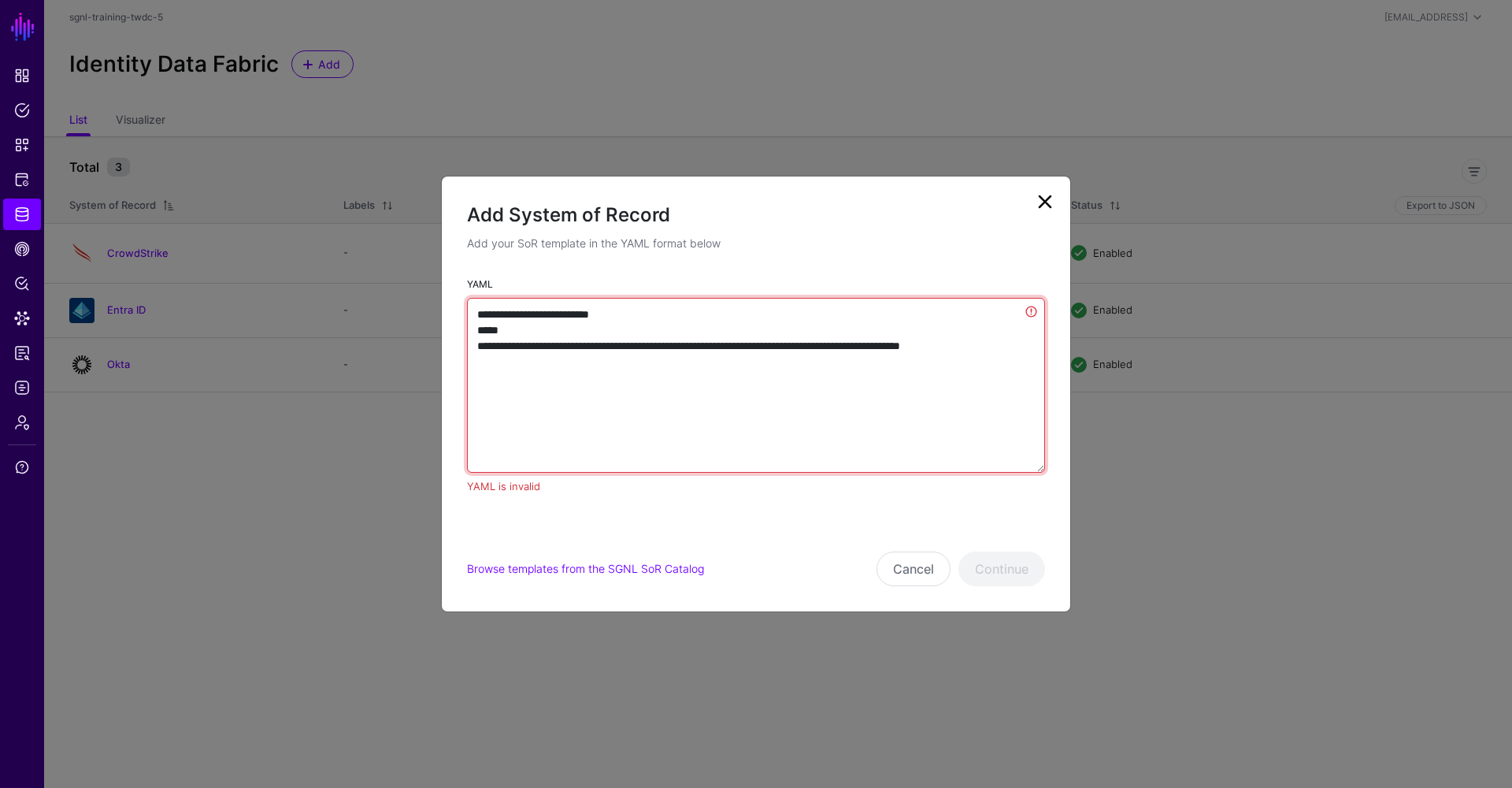
paste textarea "**********"
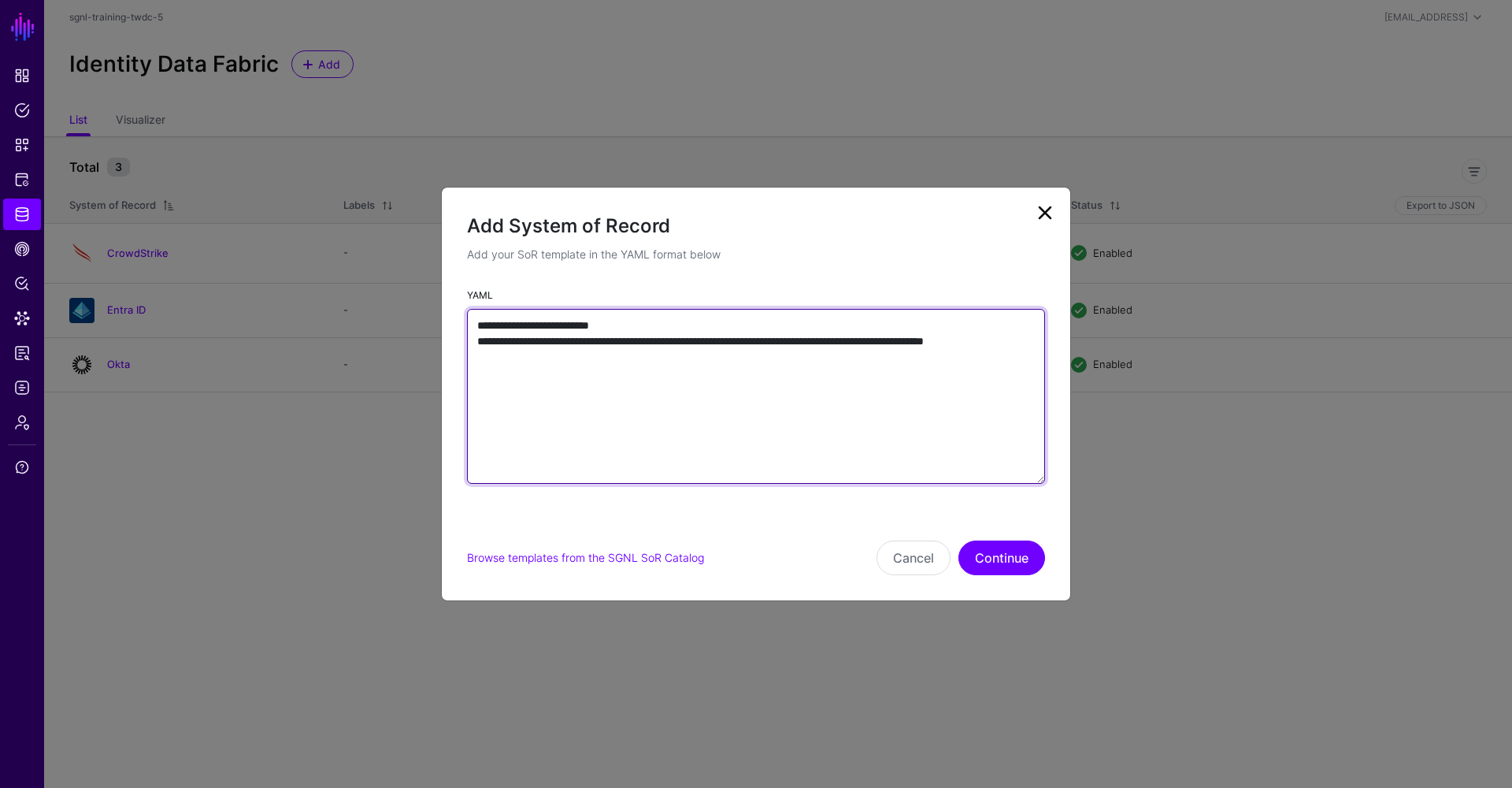
click at [677, 379] on textarea "**********" at bounding box center [756, 396] width 579 height 175
paste textarea "**********"
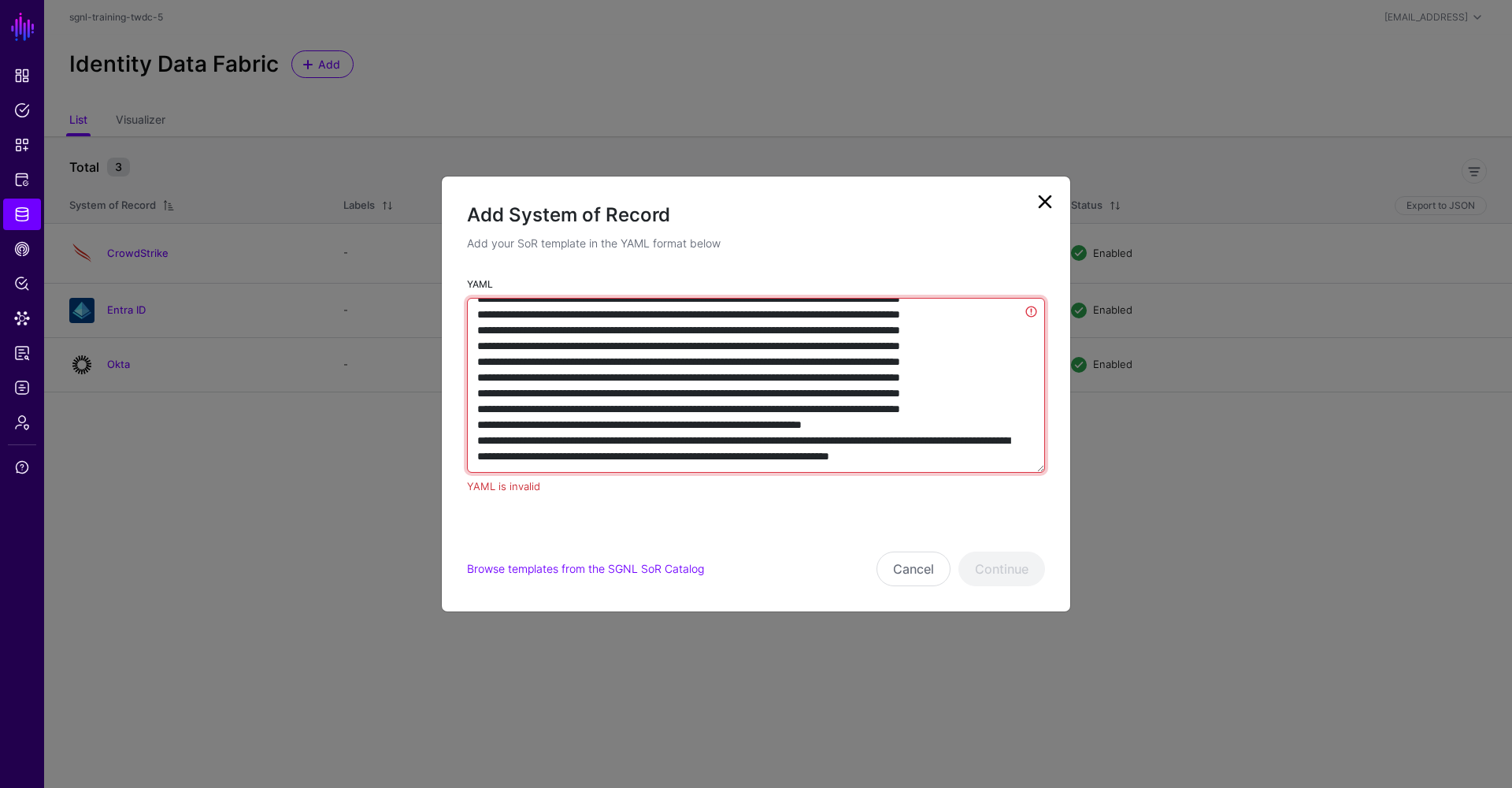
scroll to position [1315, 0]
click at [511, 420] on textarea "YAML" at bounding box center [756, 385] width 579 height 175
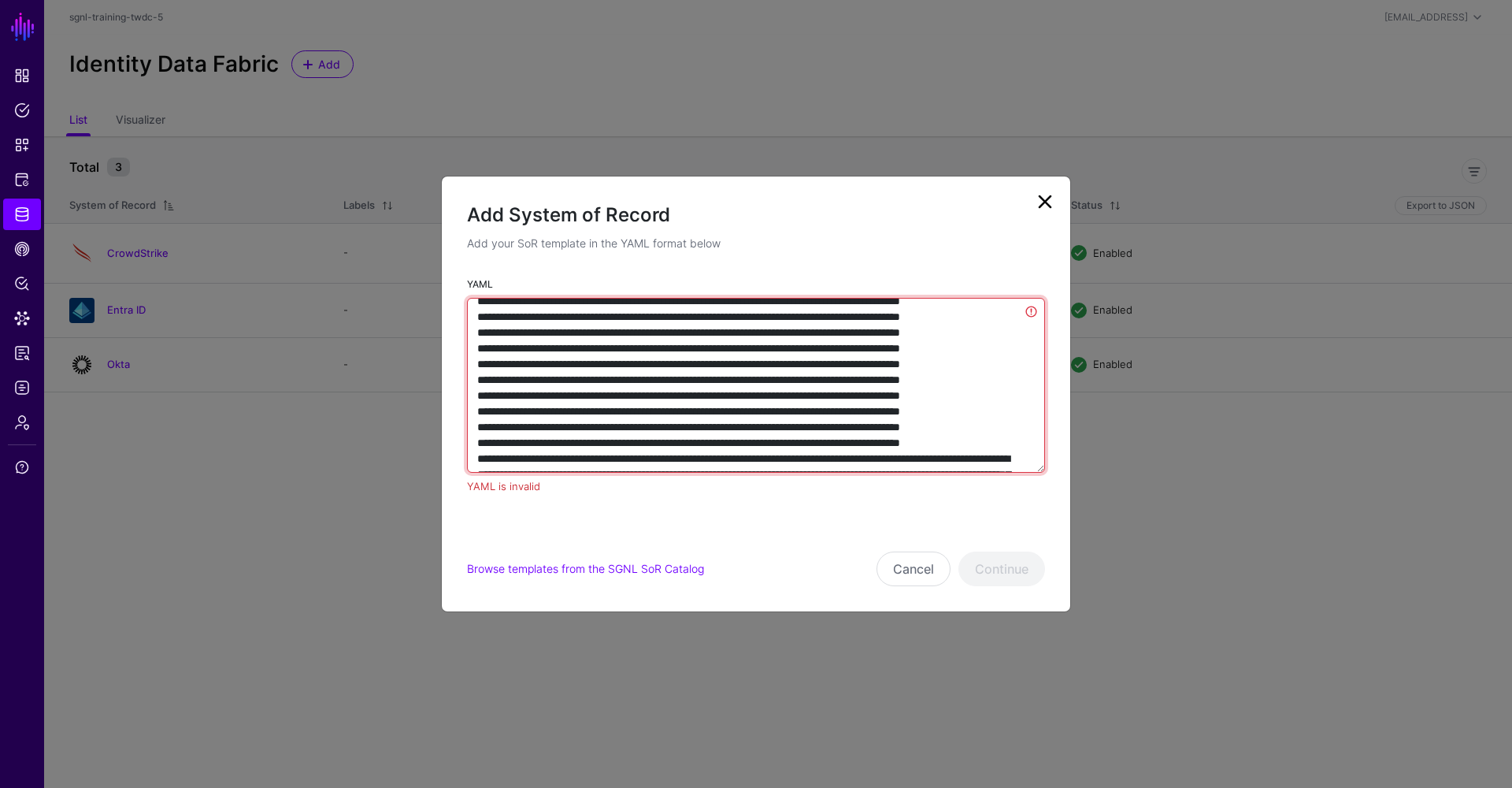
scroll to position [474, 0]
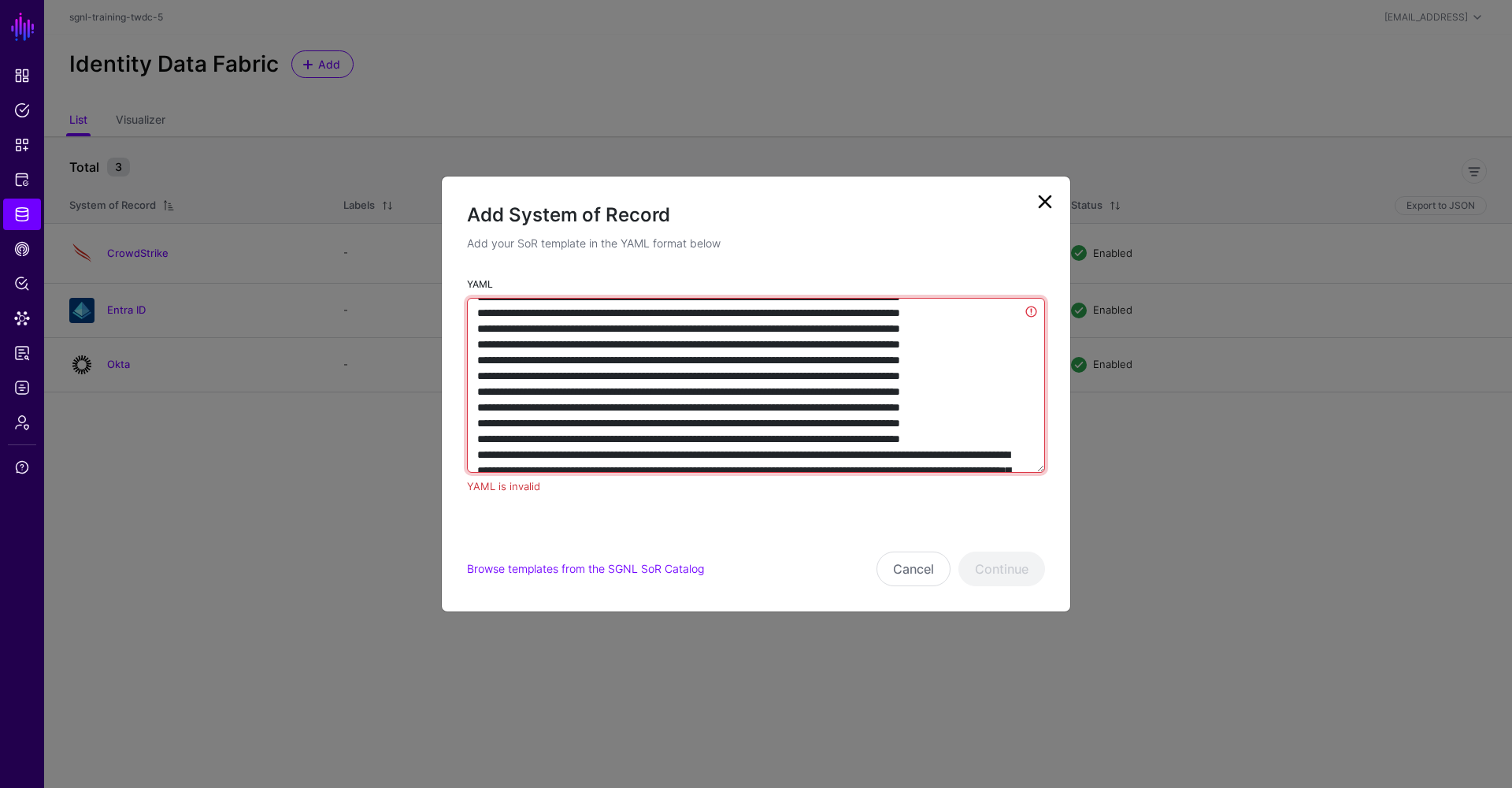
click at [831, 425] on textarea "YAML" at bounding box center [756, 385] width 579 height 175
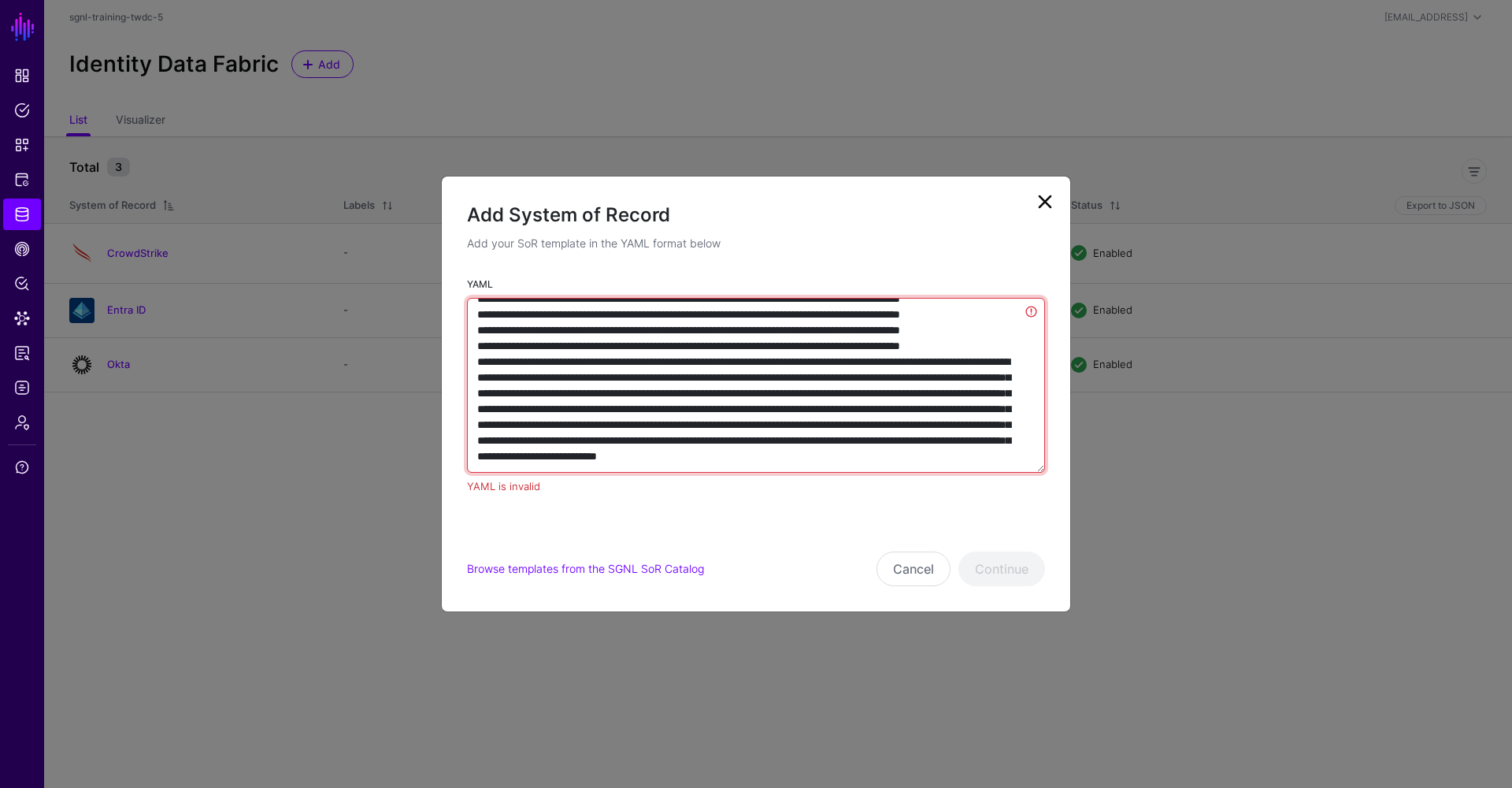
scroll to position [1072, 0]
click at [665, 454] on textarea "YAML" at bounding box center [756, 385] width 579 height 175
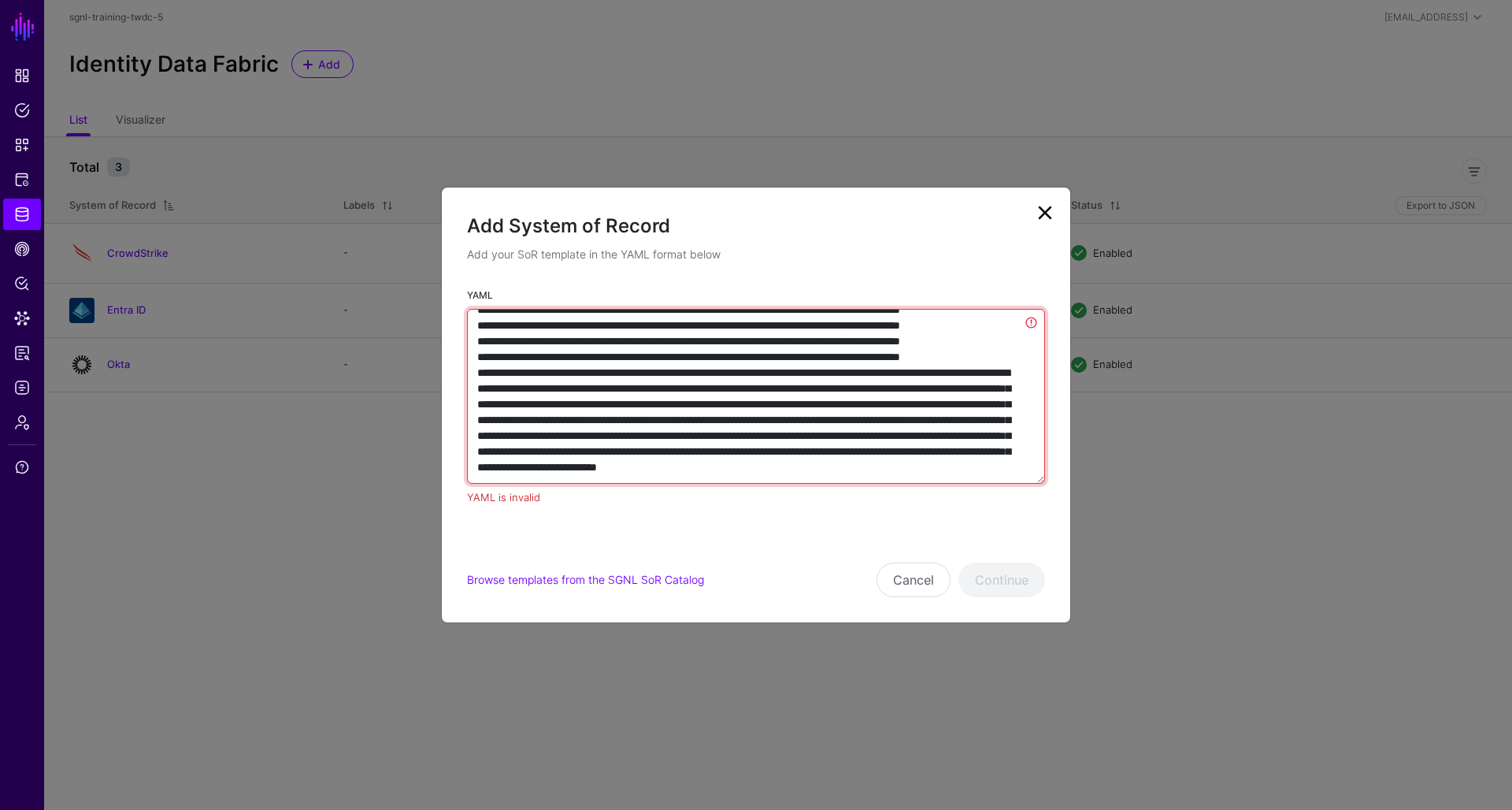
click at [660, 459] on textarea "YAML" at bounding box center [756, 397] width 579 height 175
paste textarea "**********"
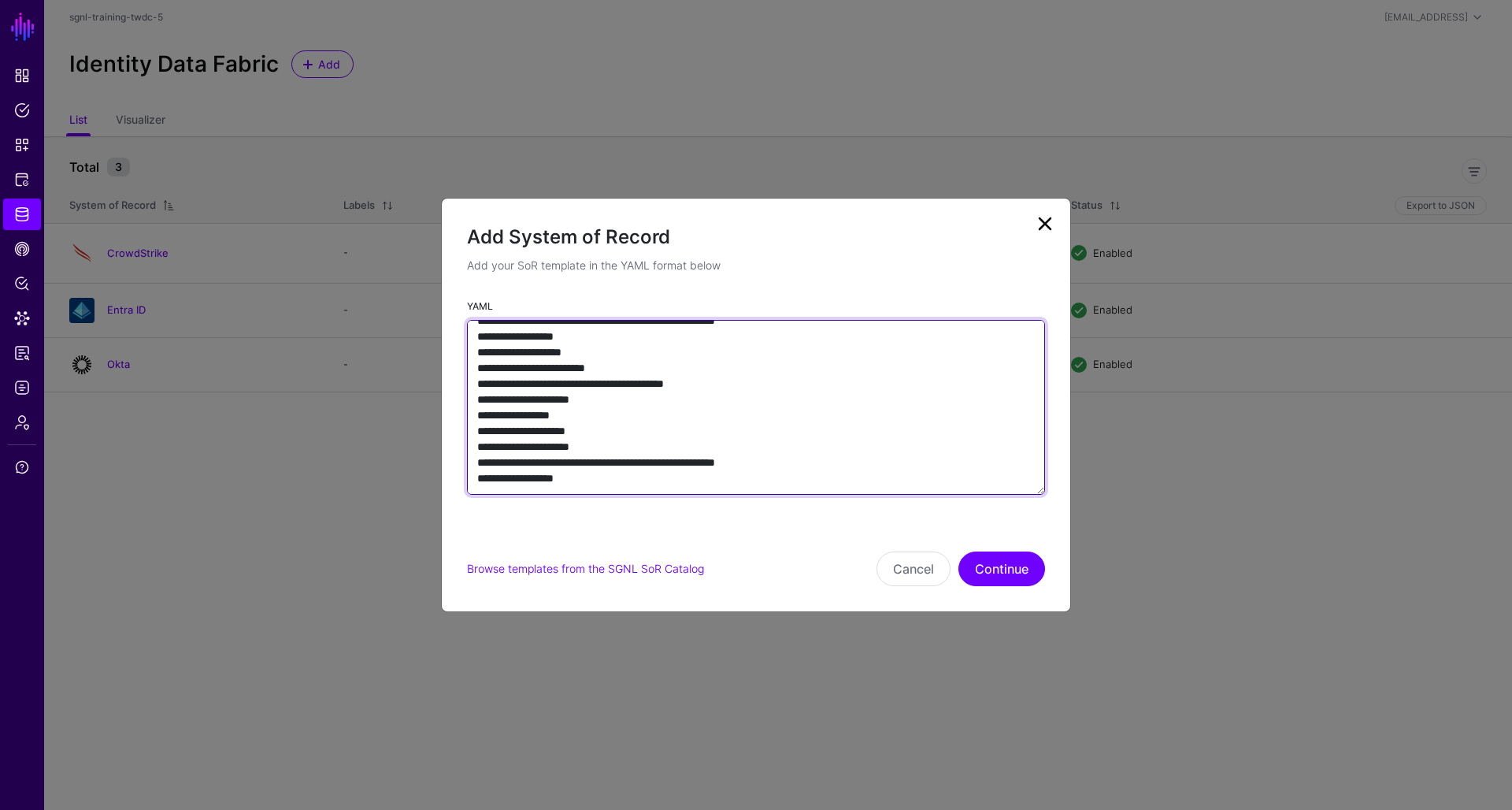
scroll to position [1950, 0]
type textarea "**********"
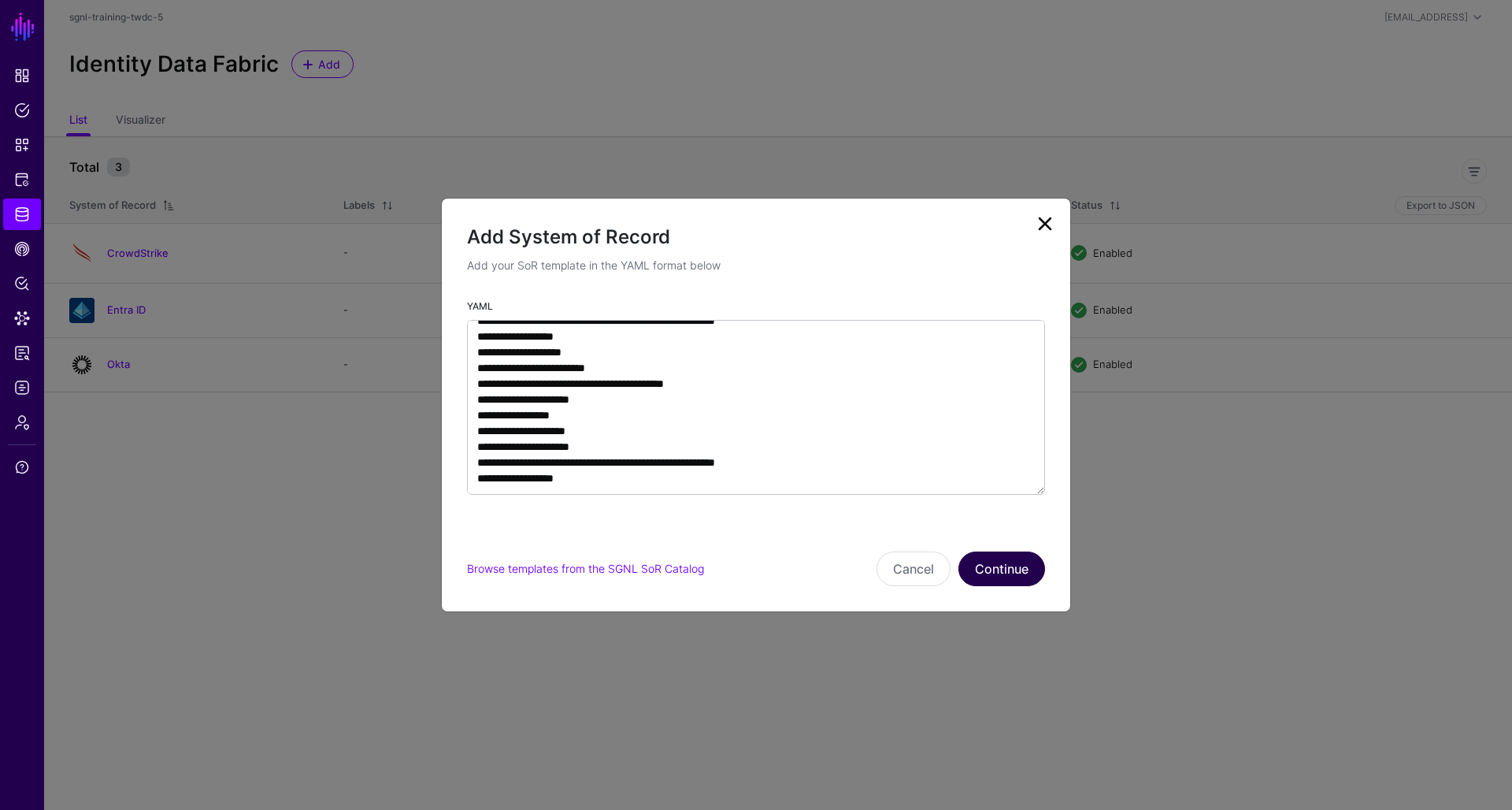
click at [1014, 573] on button "Continue" at bounding box center [1002, 569] width 86 height 35
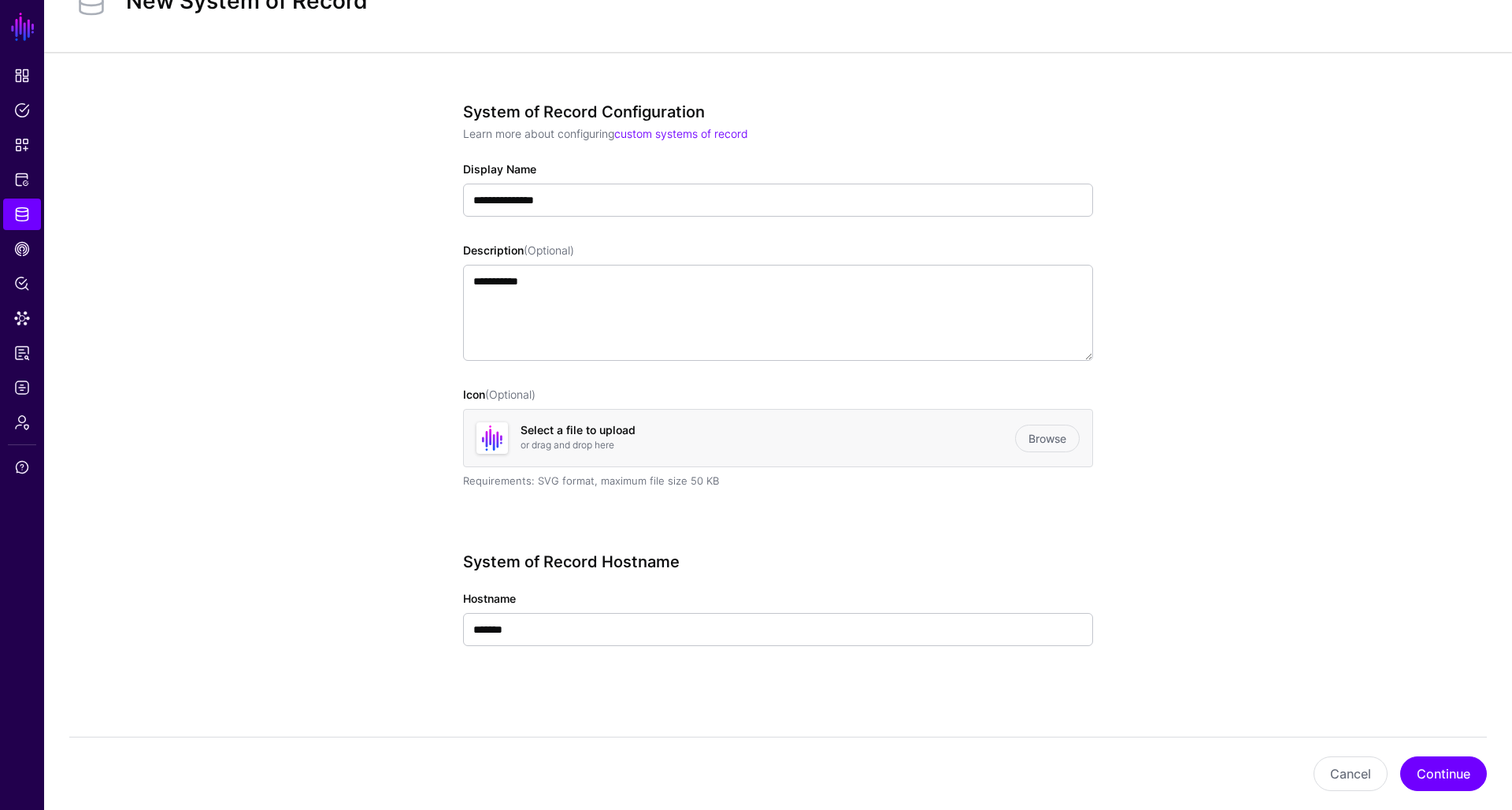
scroll to position [70, 0]
click at [1431, 775] on button "Continue" at bounding box center [1443, 773] width 86 height 35
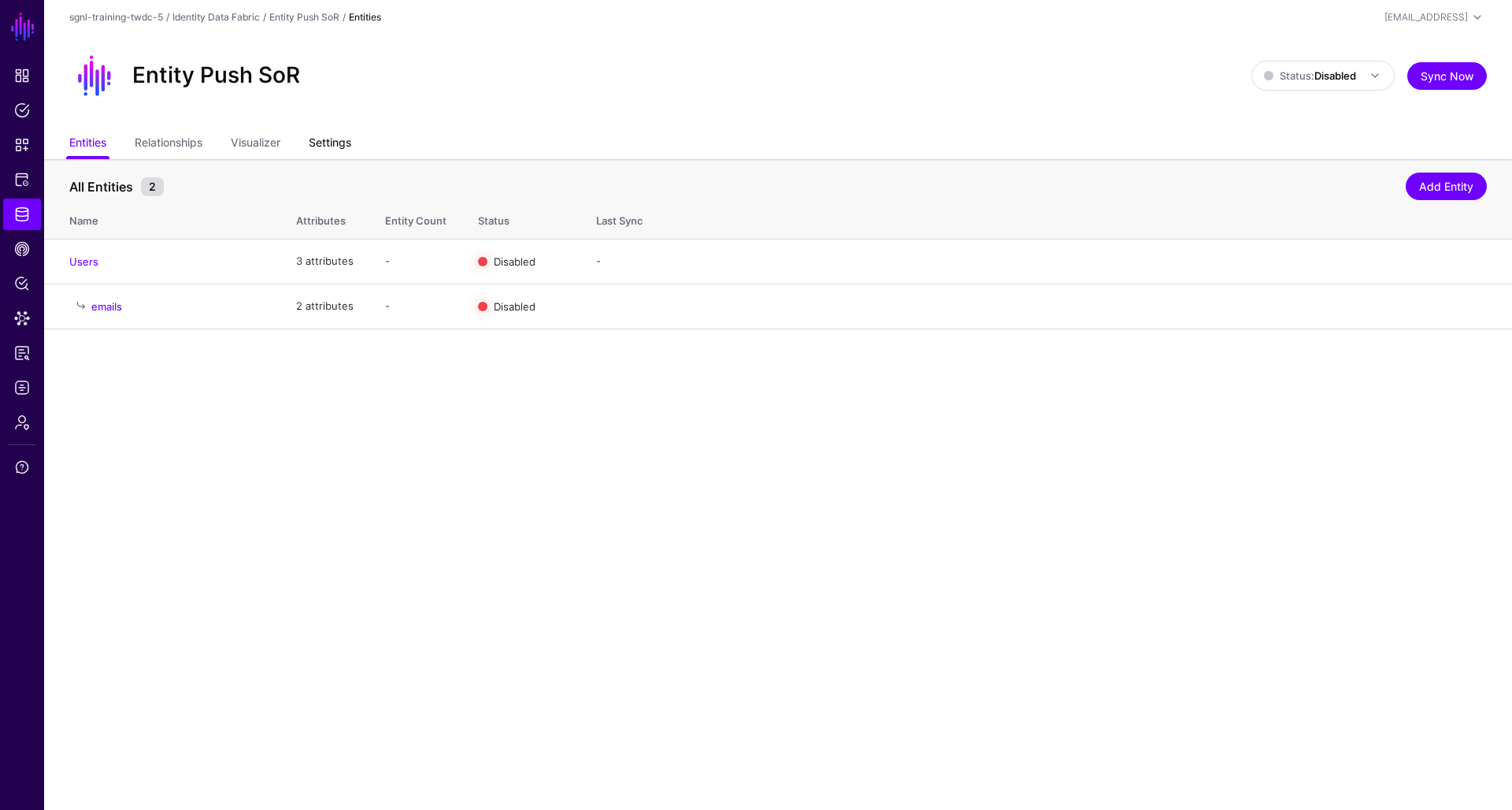
click at [324, 149] on link "Settings" at bounding box center [330, 145] width 42 height 30
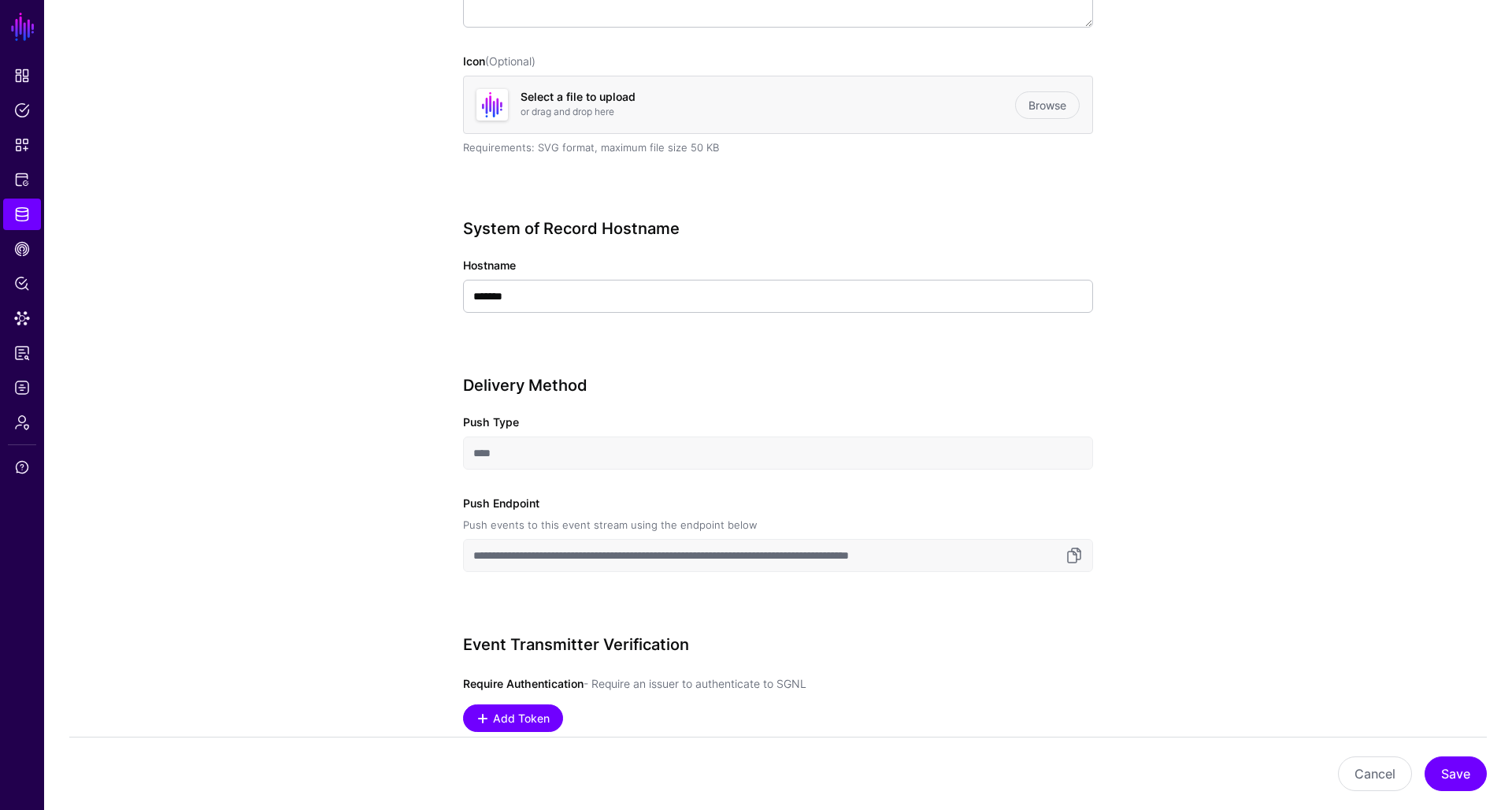
scroll to position [521, 0]
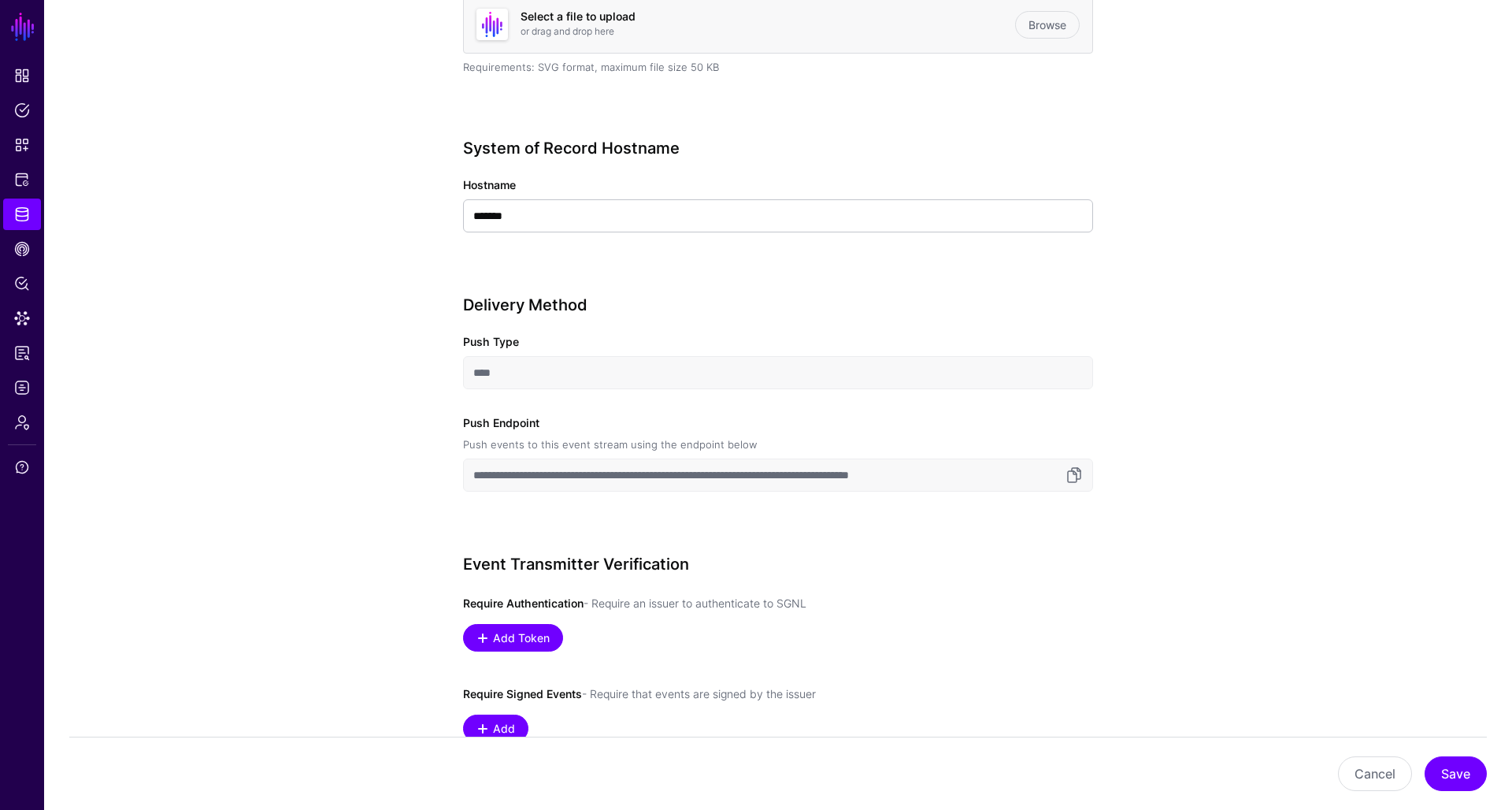
click at [580, 480] on input "**********" at bounding box center [778, 475] width 630 height 33
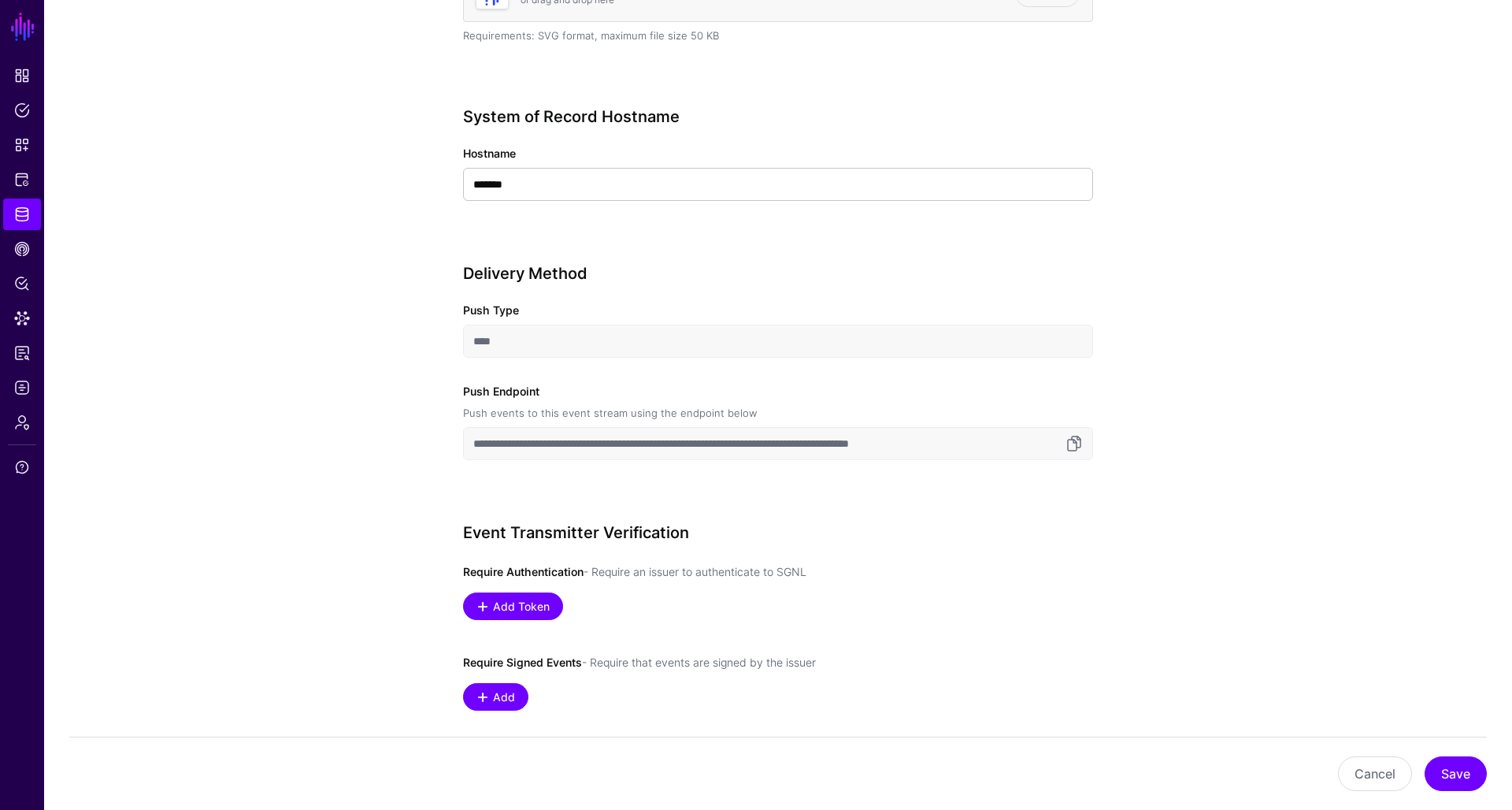
scroll to position [615, 0]
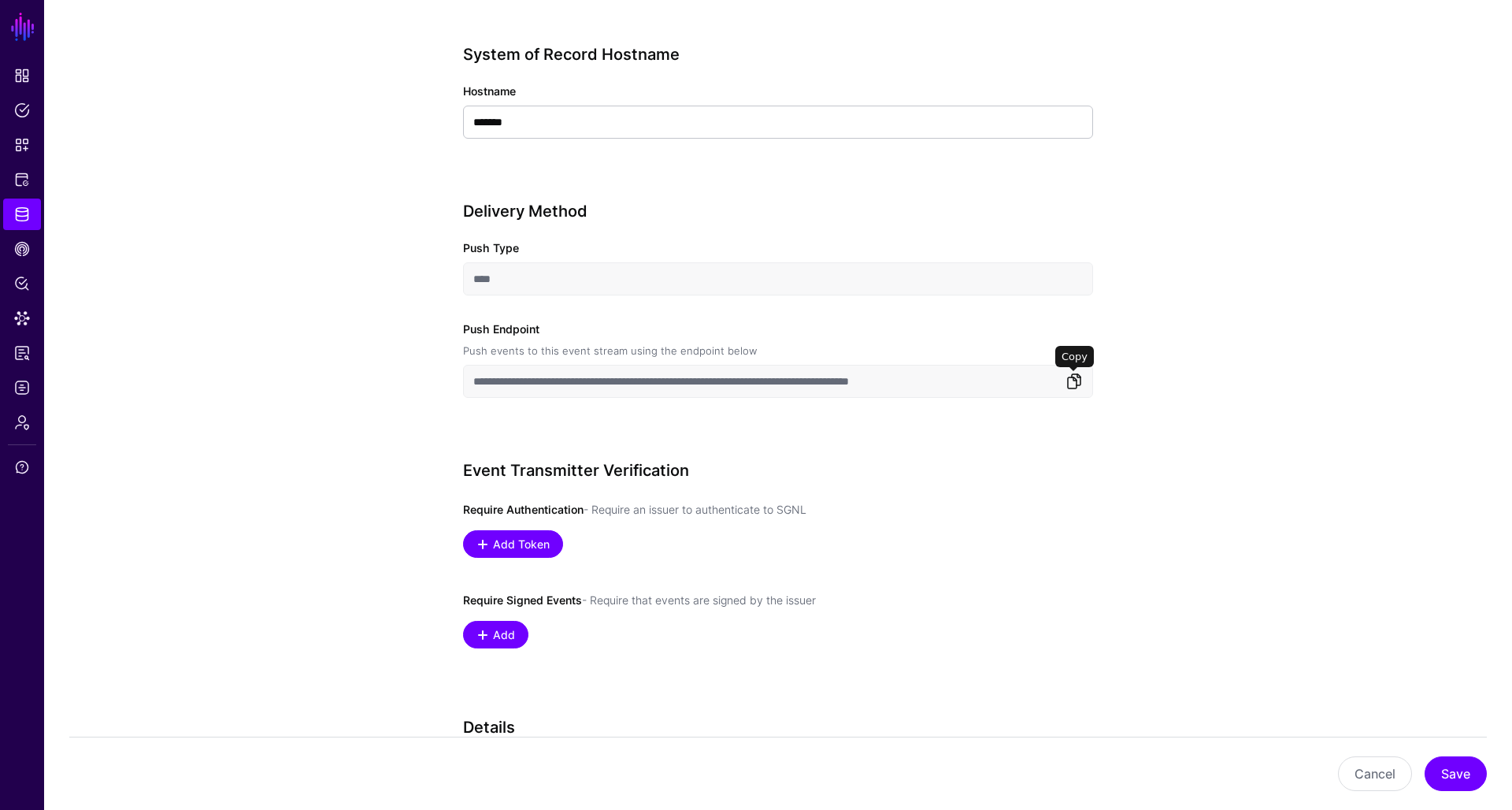
click at [1073, 379] on link at bounding box center [1074, 382] width 19 height 19
click at [501, 539] on span "Add Token" at bounding box center [521, 544] width 61 height 17
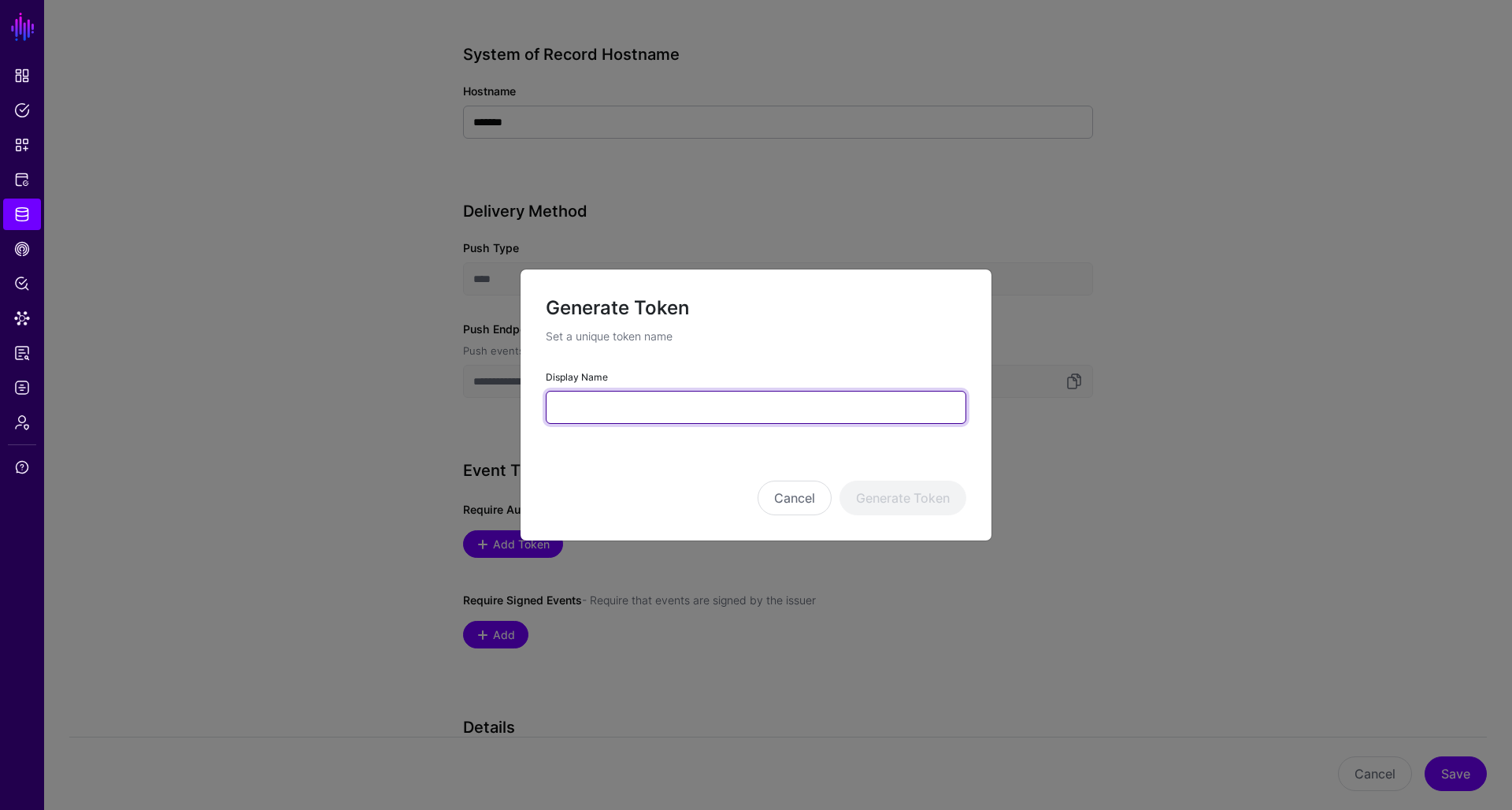
click at [634, 399] on input "Display Name" at bounding box center [756, 407] width 421 height 33
type input "**********"
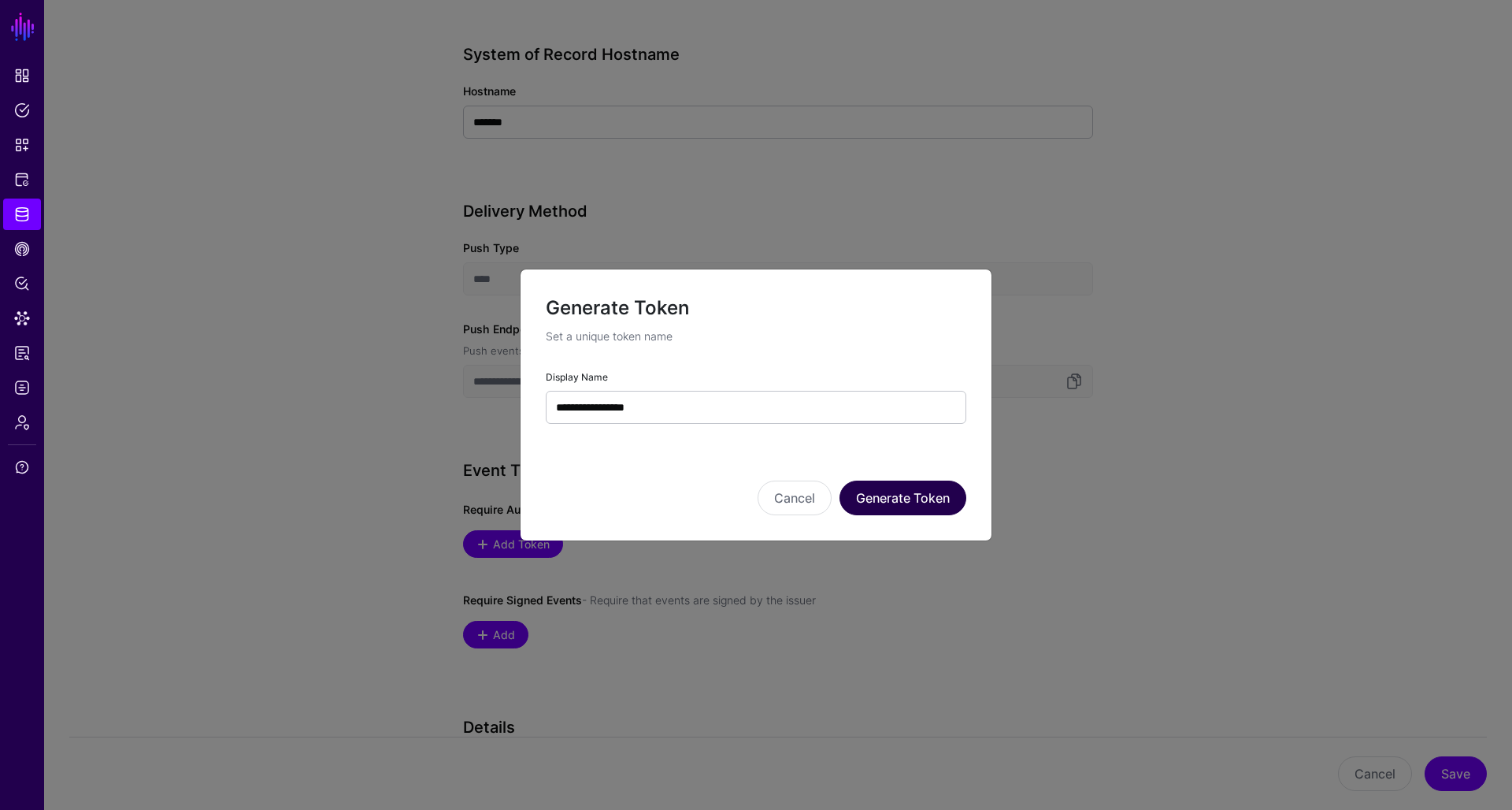
click at [900, 490] on button "Generate Token" at bounding box center [903, 498] width 127 height 35
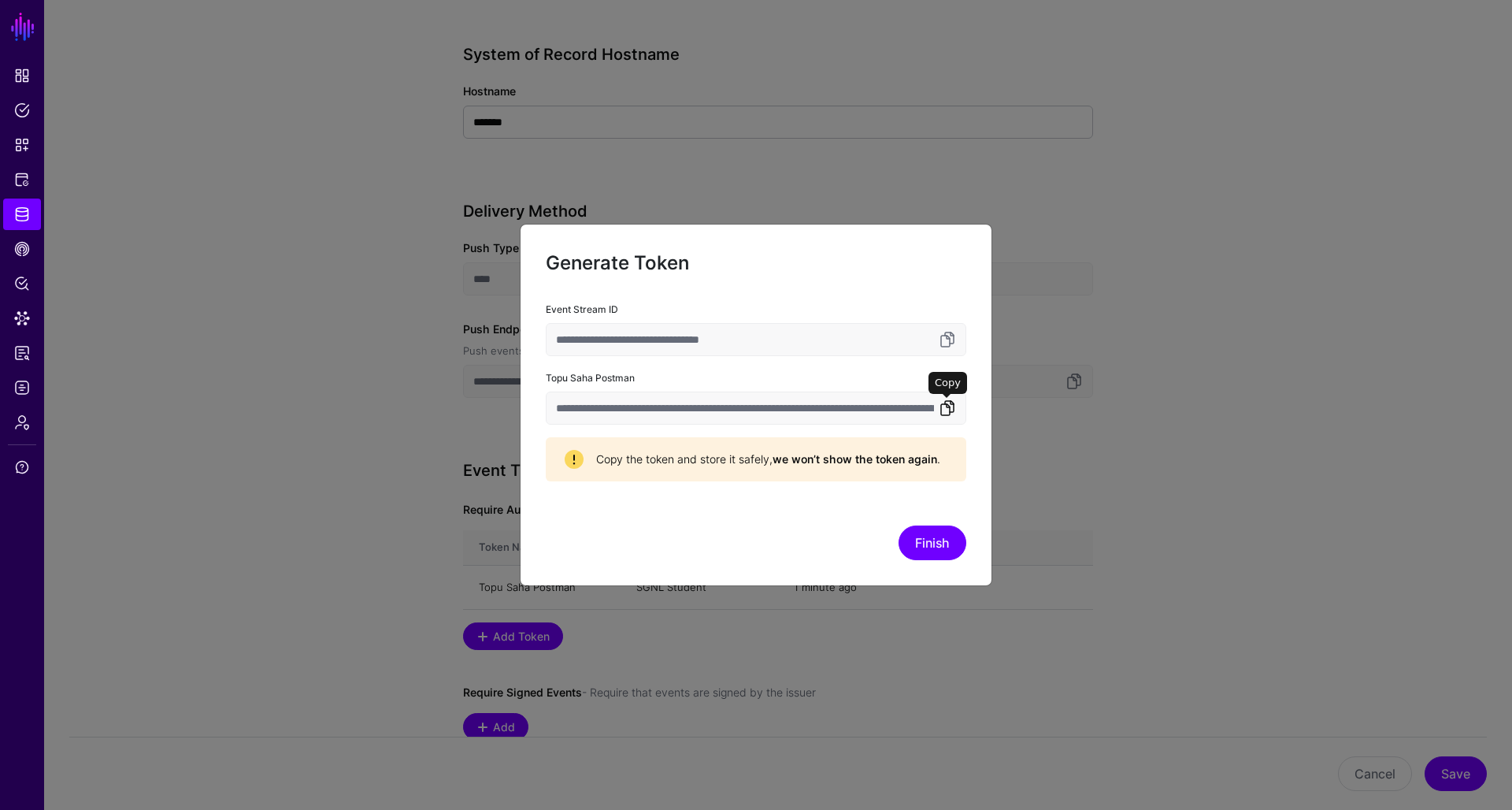
click at [944, 412] on link at bounding box center [948, 408] width 19 height 19
click at [944, 540] on button "Finish" at bounding box center [933, 542] width 68 height 35
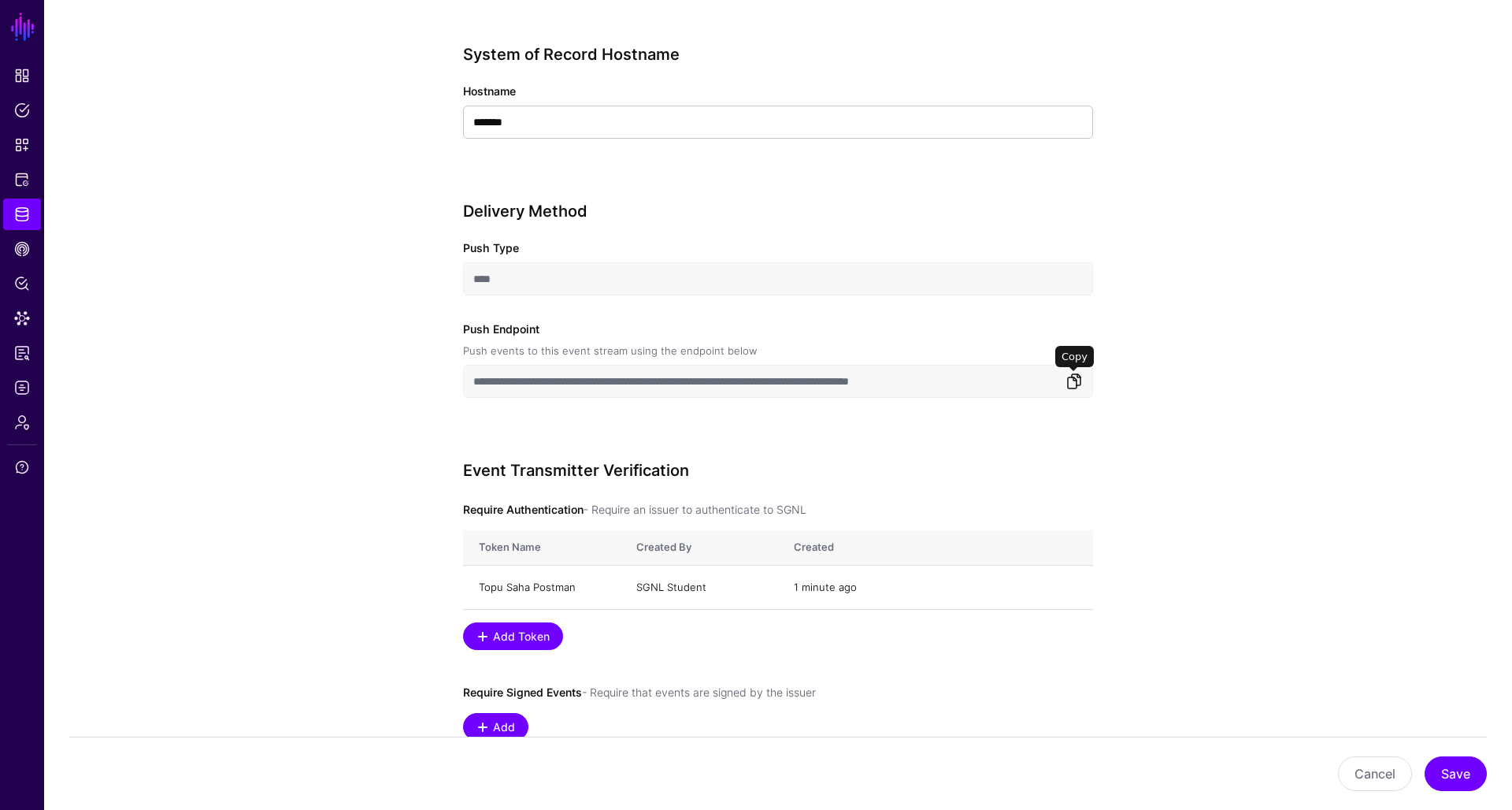
click at [1080, 382] on link at bounding box center [1074, 382] width 19 height 19
click at [989, 585] on link "Copy Token" at bounding box center [989, 586] width 58 height 12
click at [19, 218] on span "Identity Data Fabric" at bounding box center [22, 214] width 16 height 16
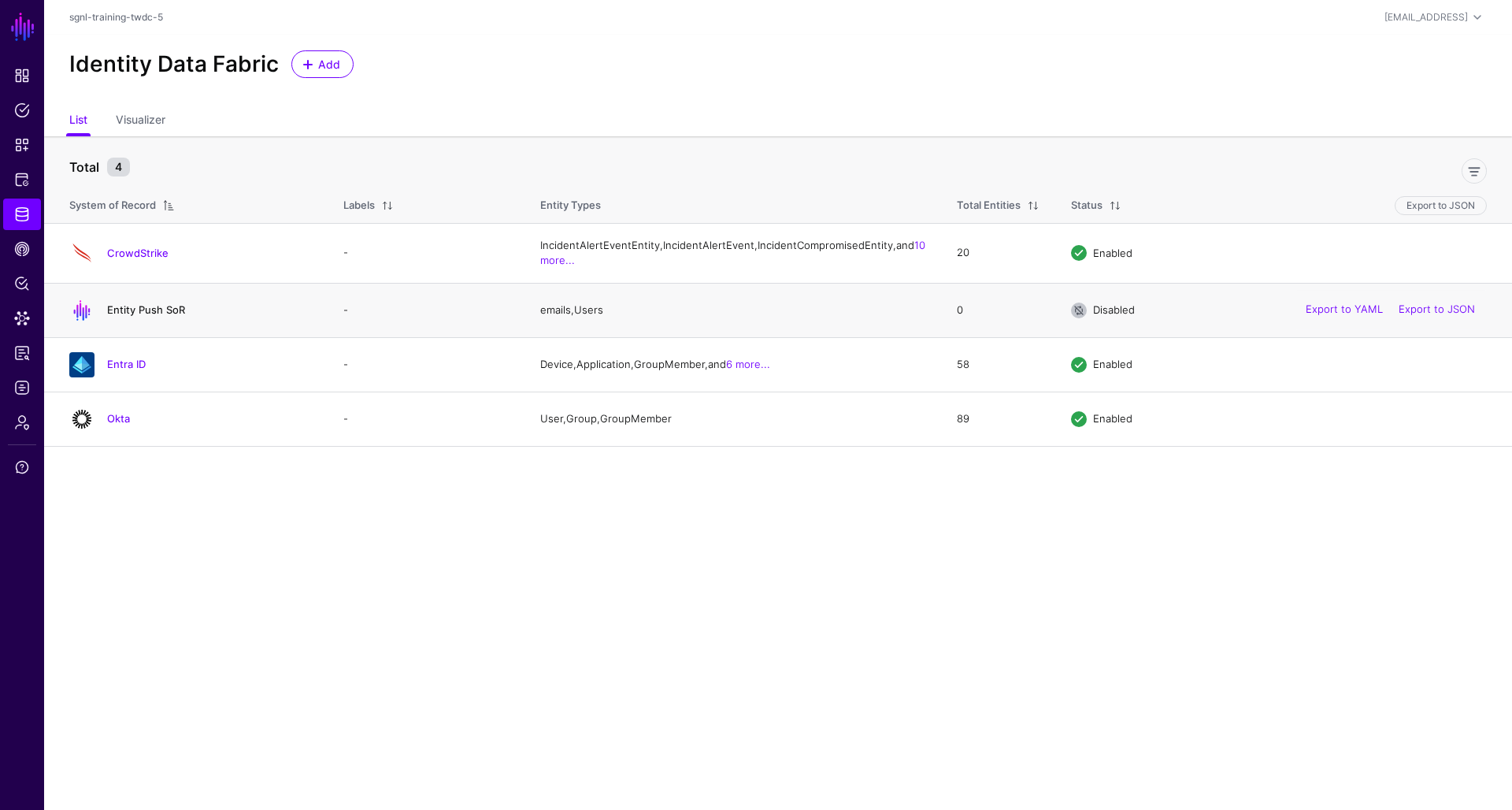
click at [153, 316] on link "Entity Push SoR" at bounding box center [146, 309] width 78 height 12
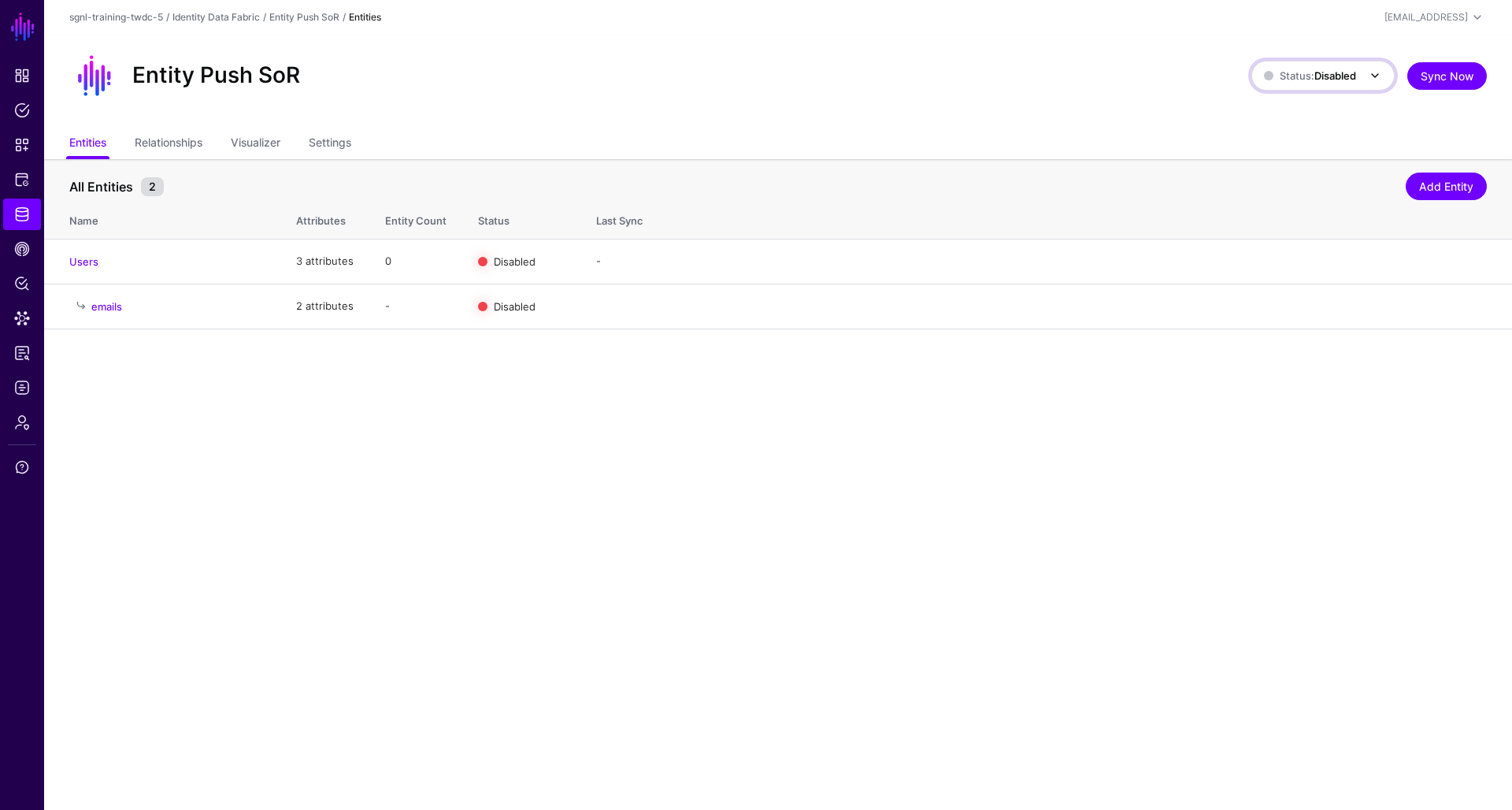
click at [1332, 77] on strong "Disabled" at bounding box center [1335, 75] width 41 height 12
click at [1302, 139] on span "Syncing active for all configured entities that are enabled" at bounding box center [1345, 144] width 131 height 39
click at [507, 265] on span "Disabled" at bounding box center [515, 260] width 41 height 12
click at [1312, 260] on link "Enable" at bounding box center [1328, 260] width 33 height 12
click at [1422, 121] on div "Entity Push SoR Status: Enabled Enabled Syncing active for all configured entit…" at bounding box center [778, 82] width 1468 height 95
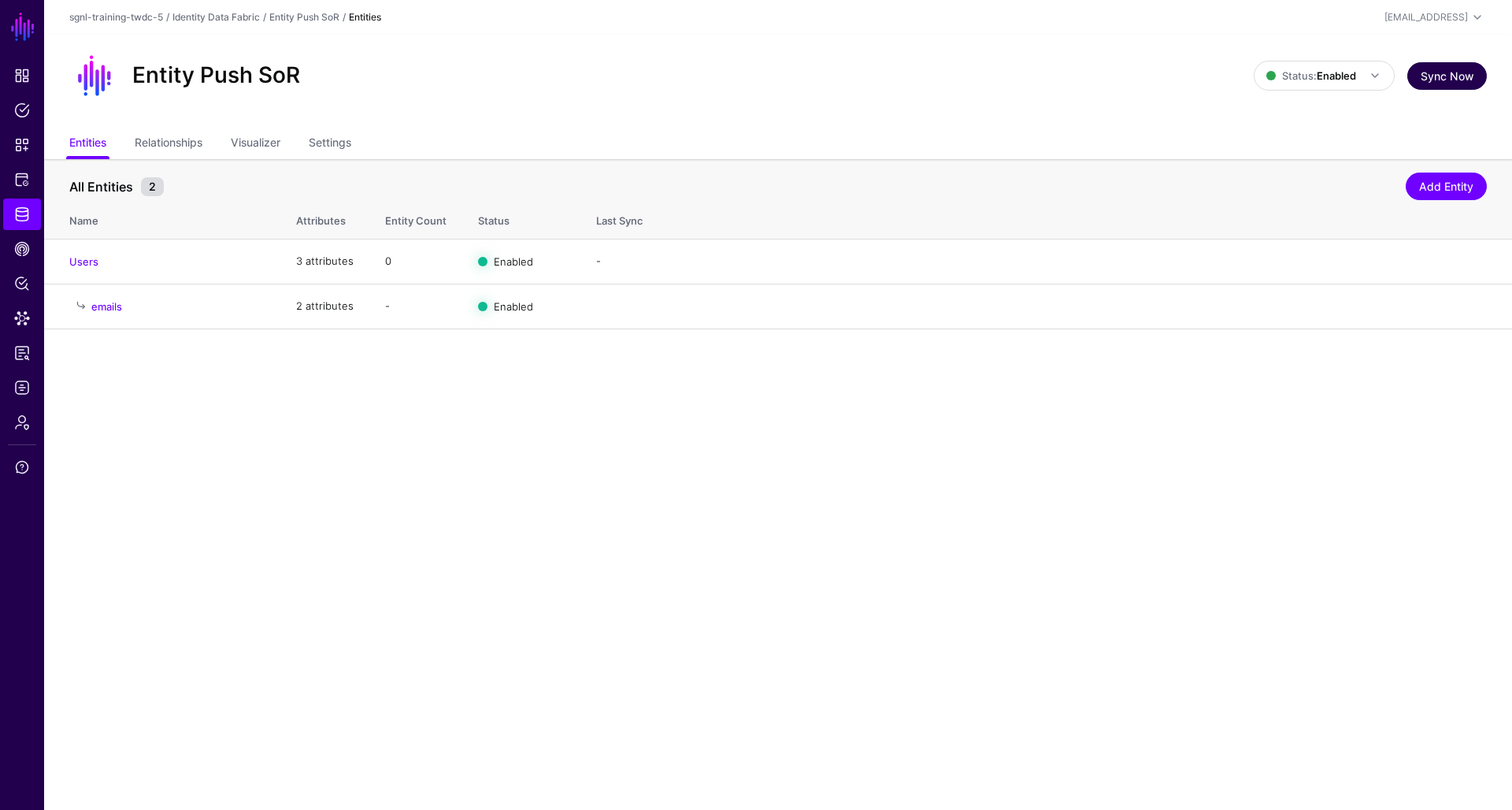
click at [1430, 86] on button "Sync Now" at bounding box center [1447, 75] width 80 height 27
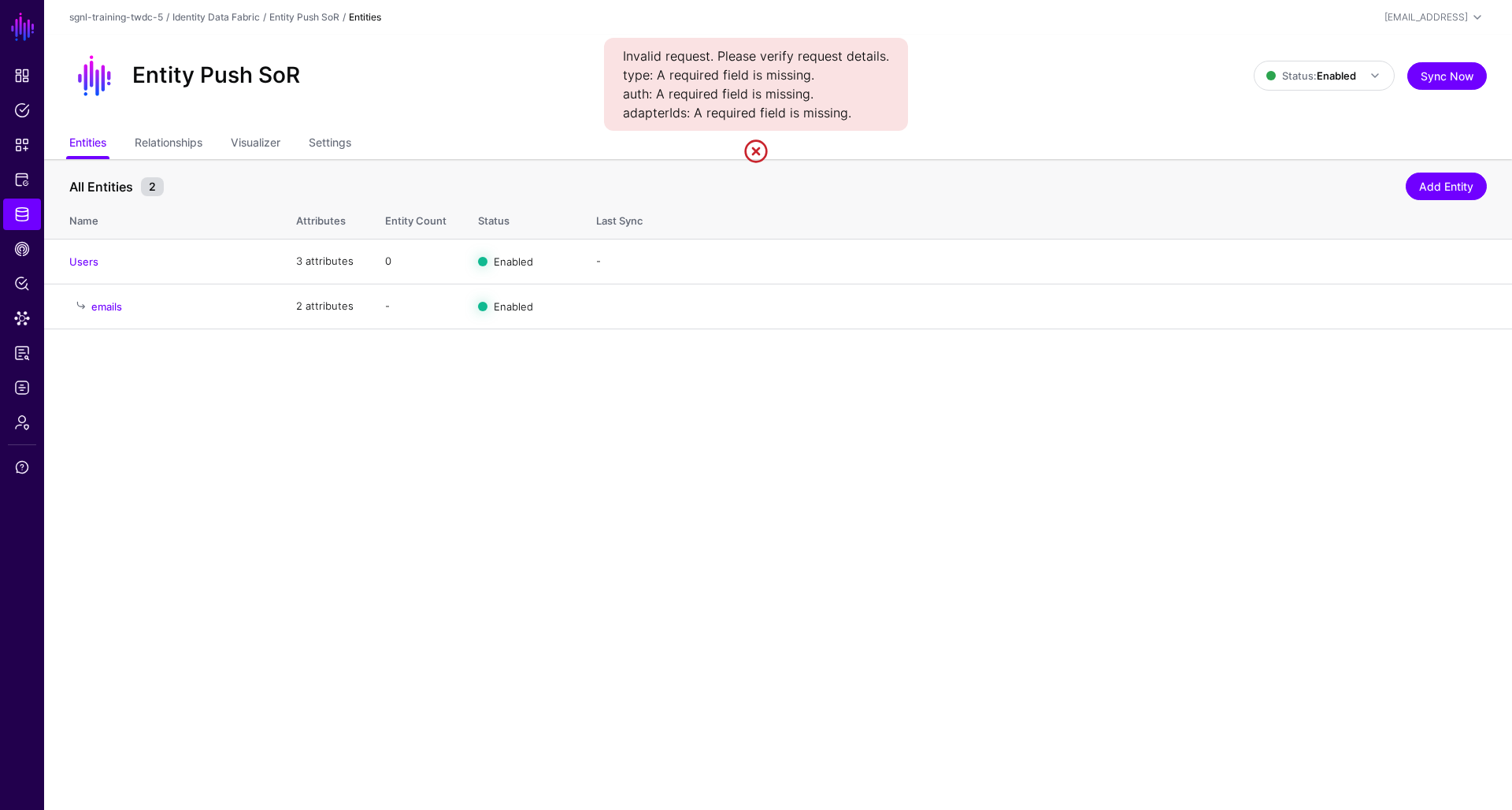
click at [755, 149] on link at bounding box center [756, 151] width 25 height 25
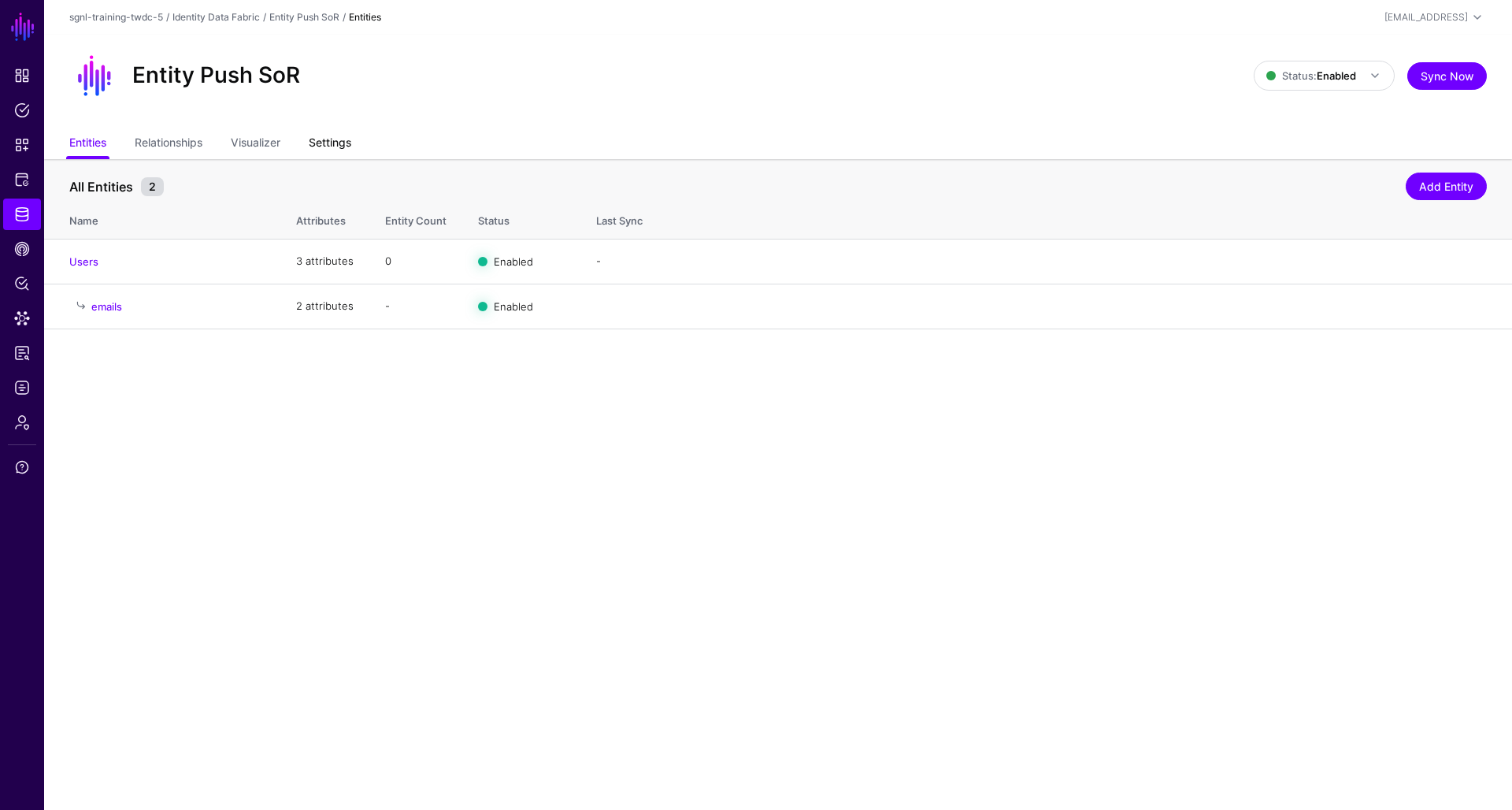
click at [339, 147] on link "Settings" at bounding box center [330, 145] width 42 height 30
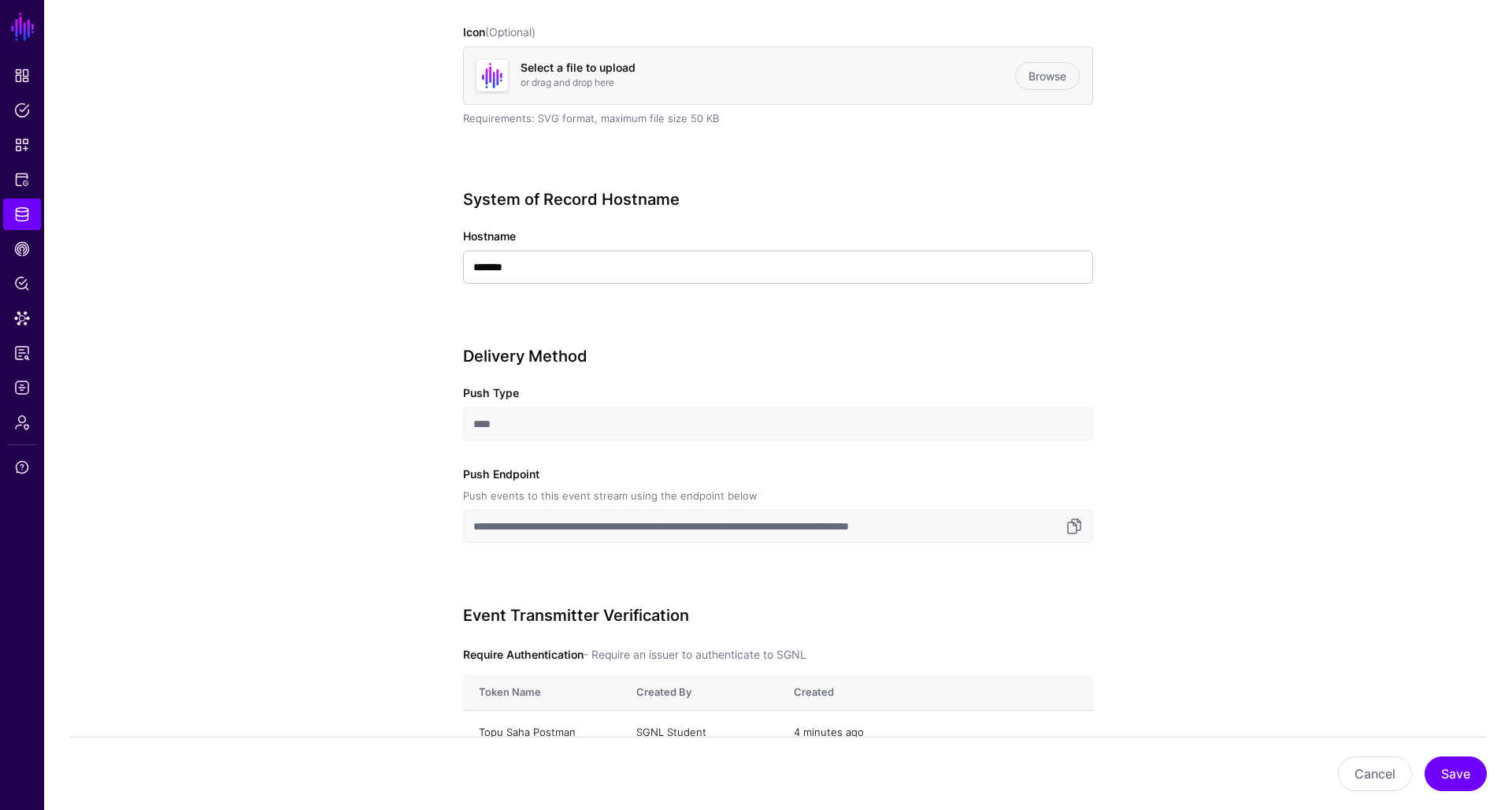
scroll to position [488, 0]
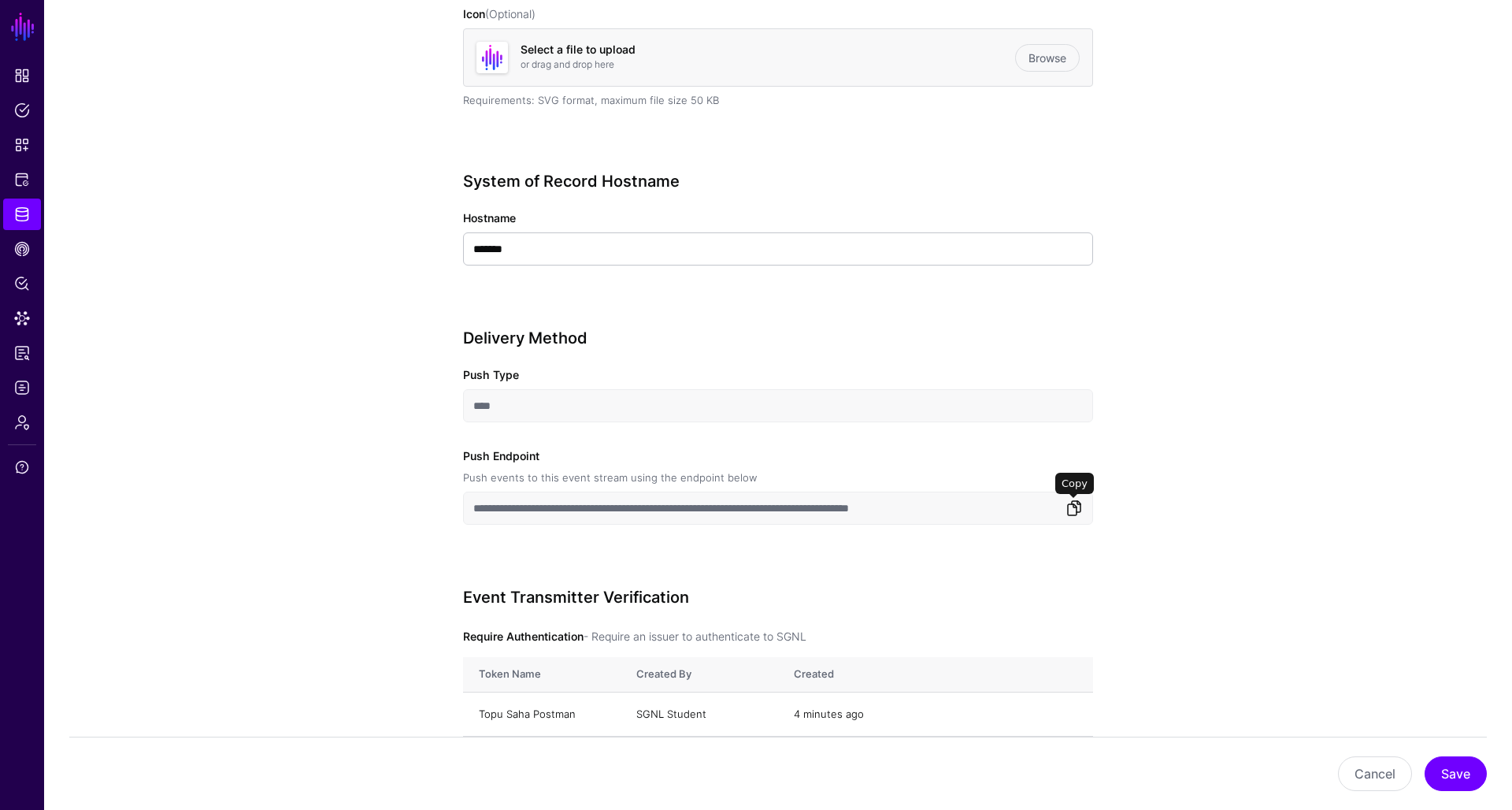
click at [1074, 505] on link at bounding box center [1074, 508] width 19 height 19
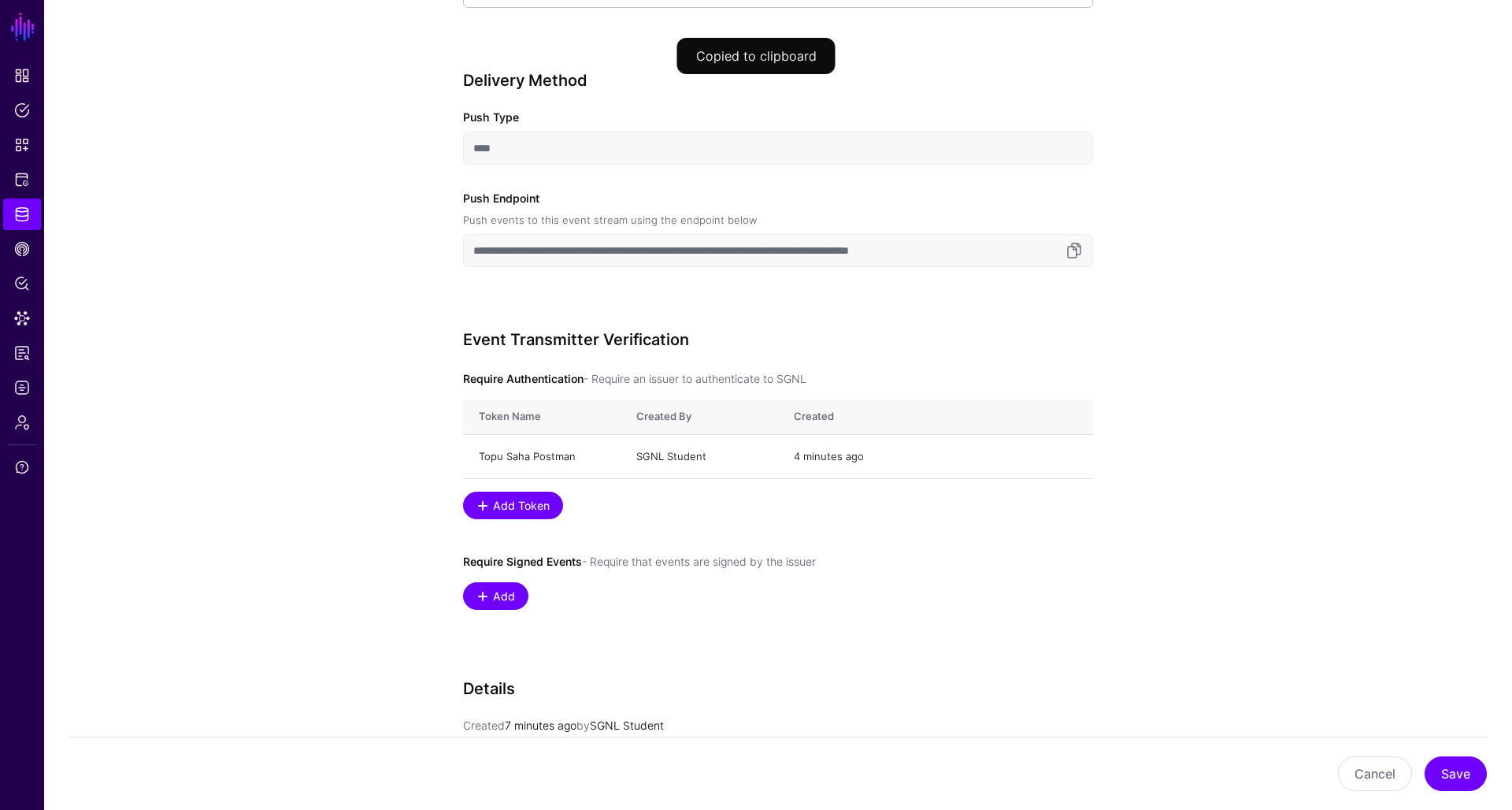
scroll to position [760, 0]
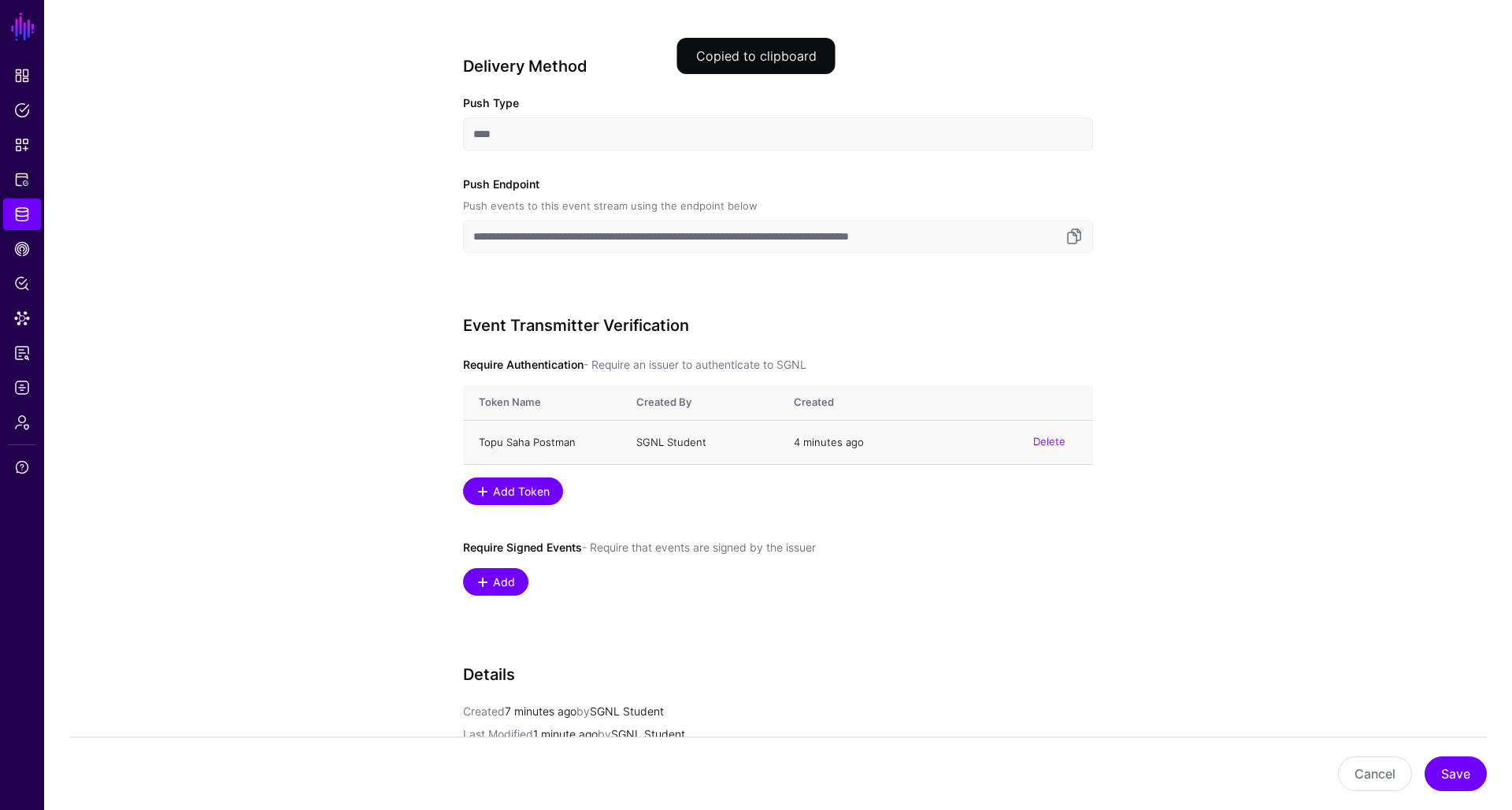
click at [943, 443] on div "4 minutes ago Delete" at bounding box center [935, 443] width 284 height 16
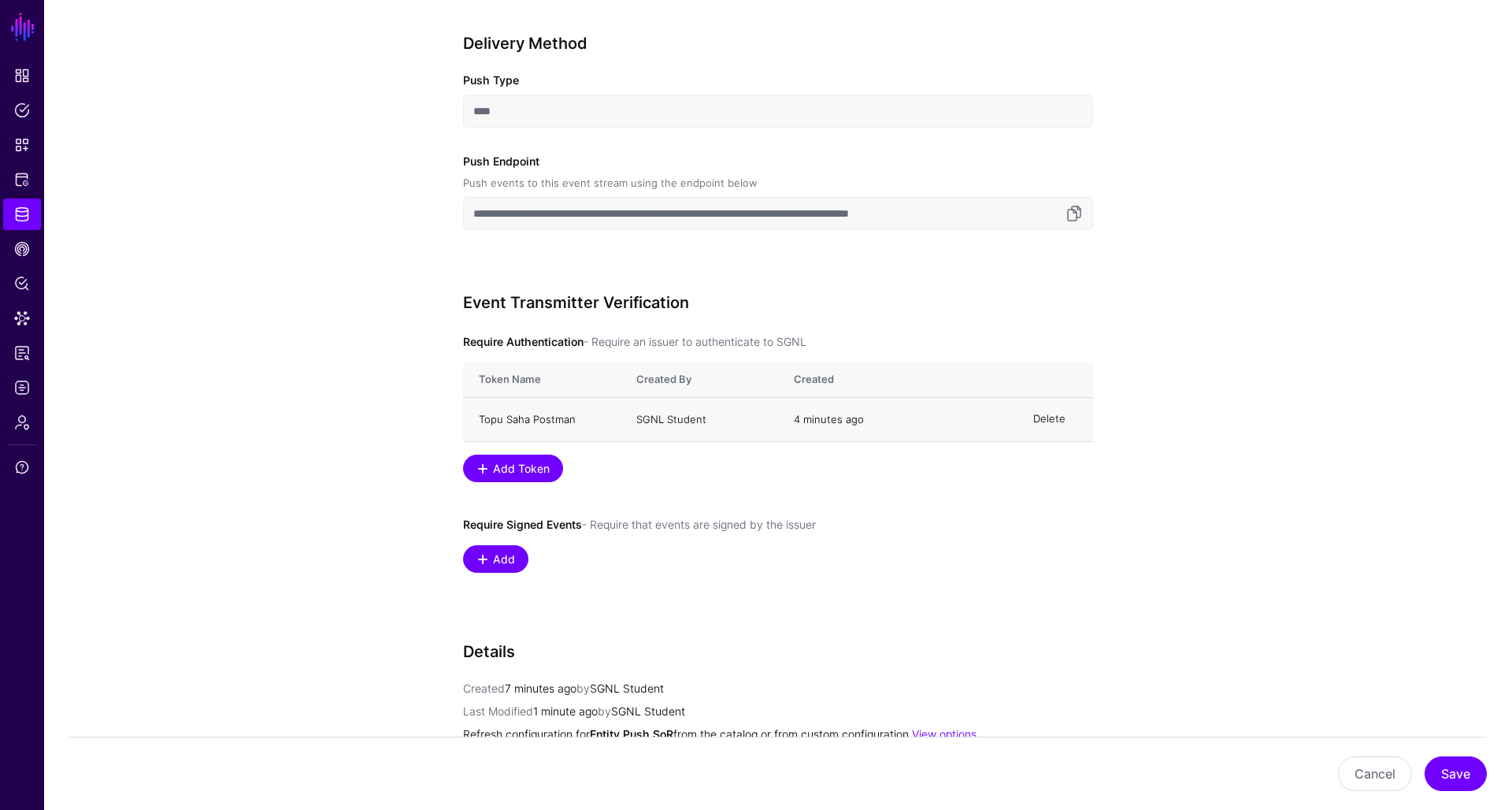
click at [1053, 415] on link "Delete" at bounding box center [1049, 419] width 32 height 12
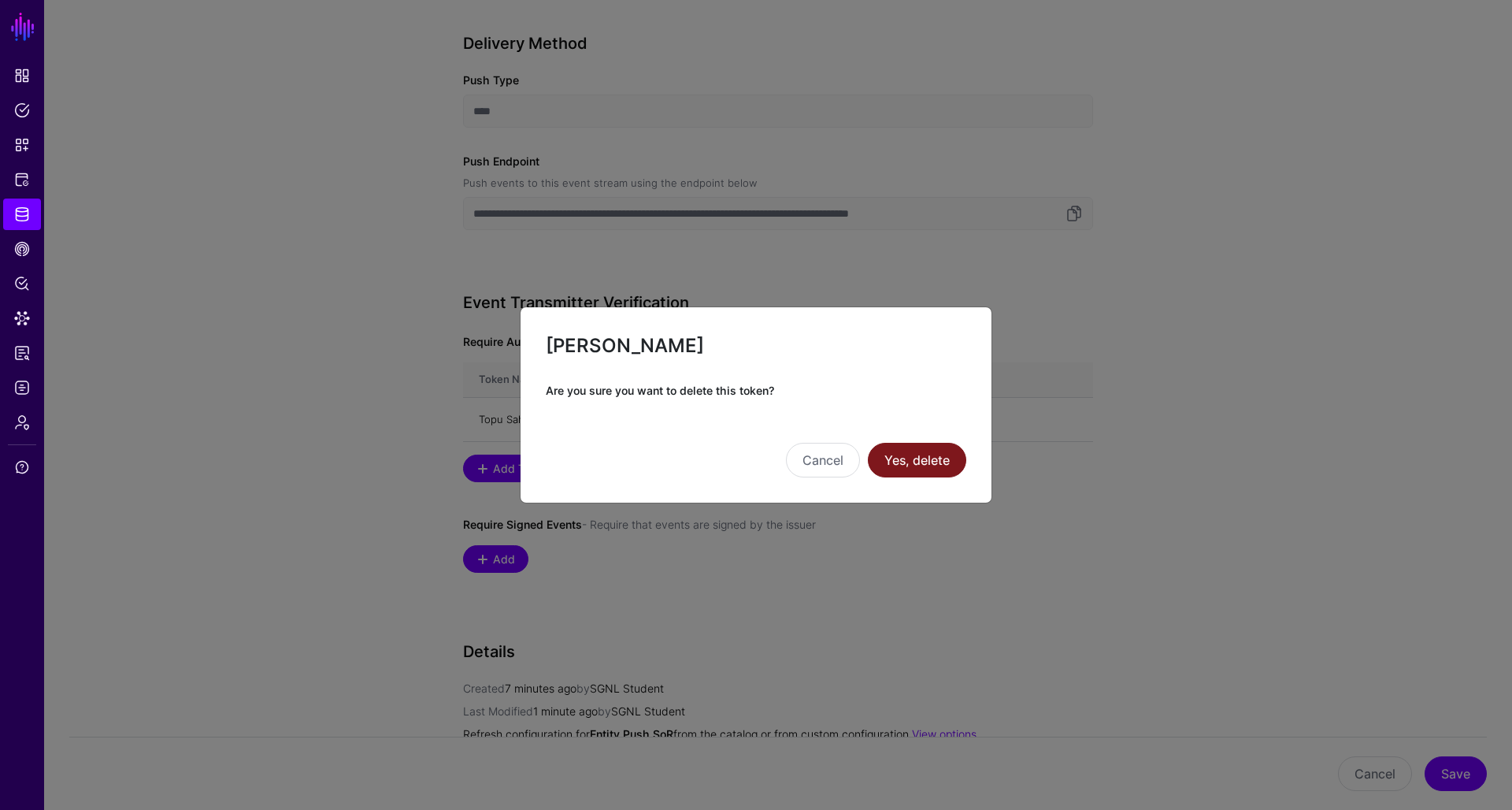
click at [943, 452] on button "Yes, delete" at bounding box center [917, 460] width 99 height 35
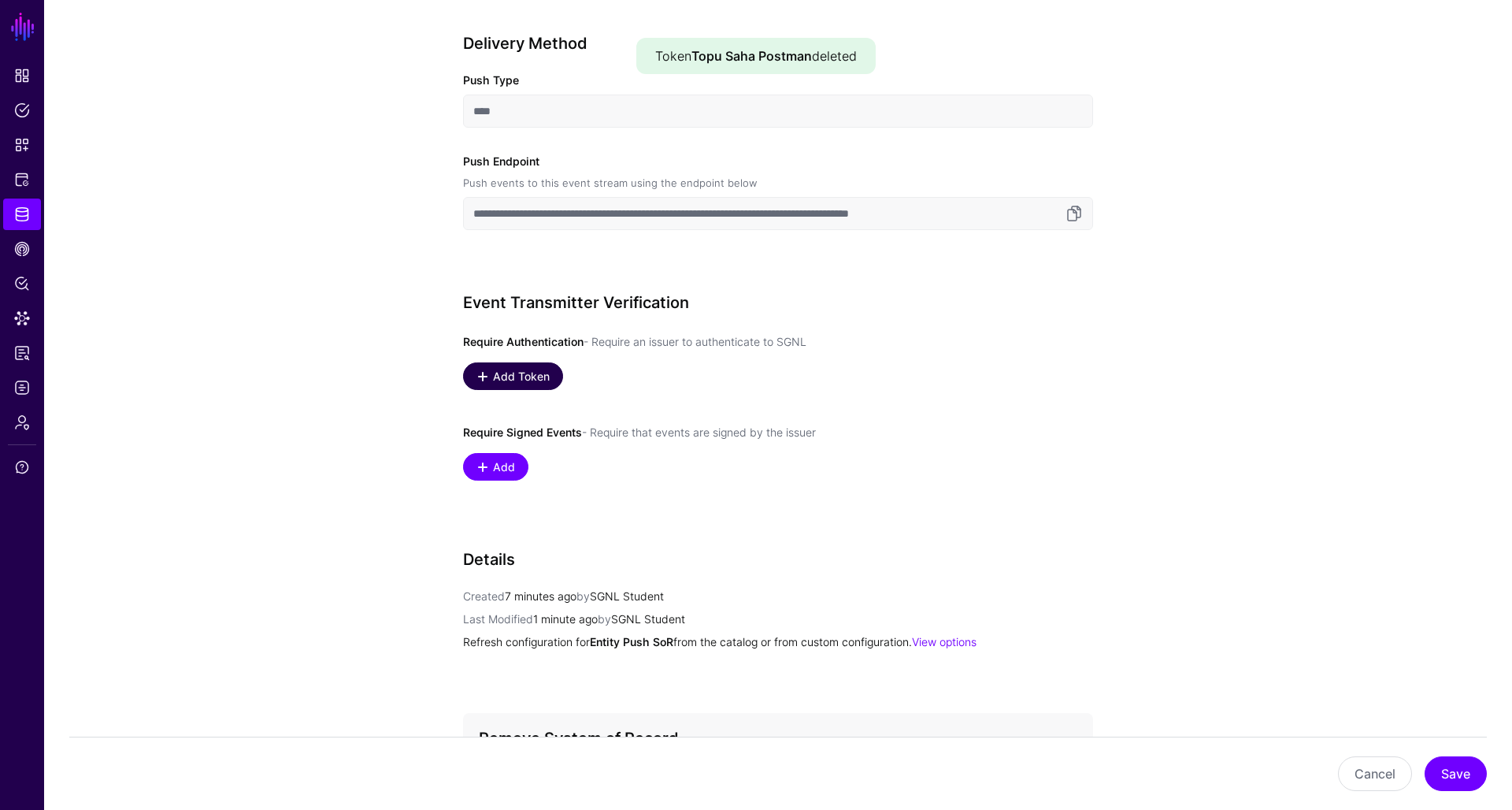
click at [512, 368] on span "Add Token" at bounding box center [521, 377] width 61 height 17
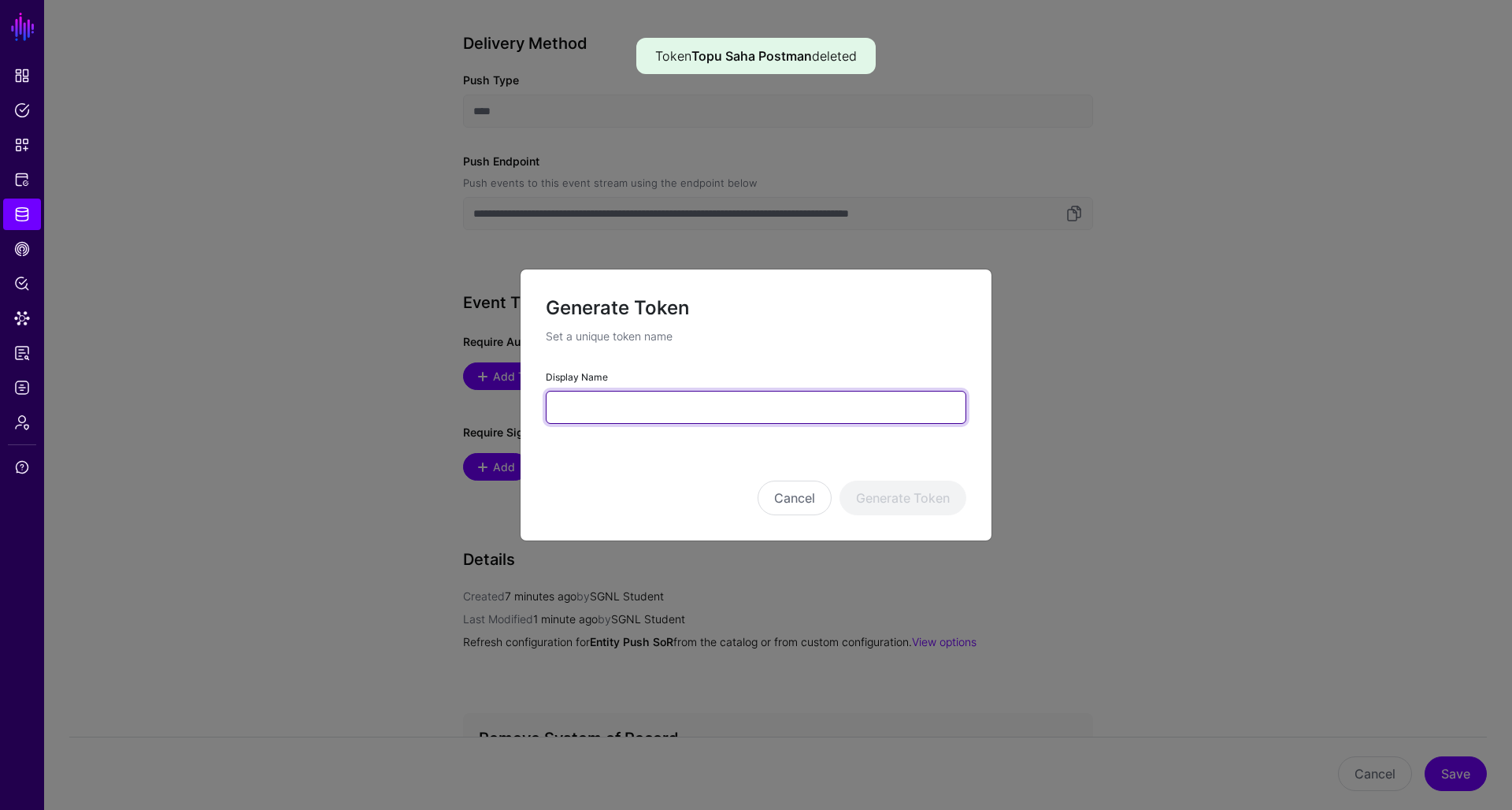
click at [614, 405] on input "Display Name" at bounding box center [756, 407] width 421 height 33
type input "**********"
click at [902, 497] on button "Generate Token" at bounding box center [903, 498] width 127 height 35
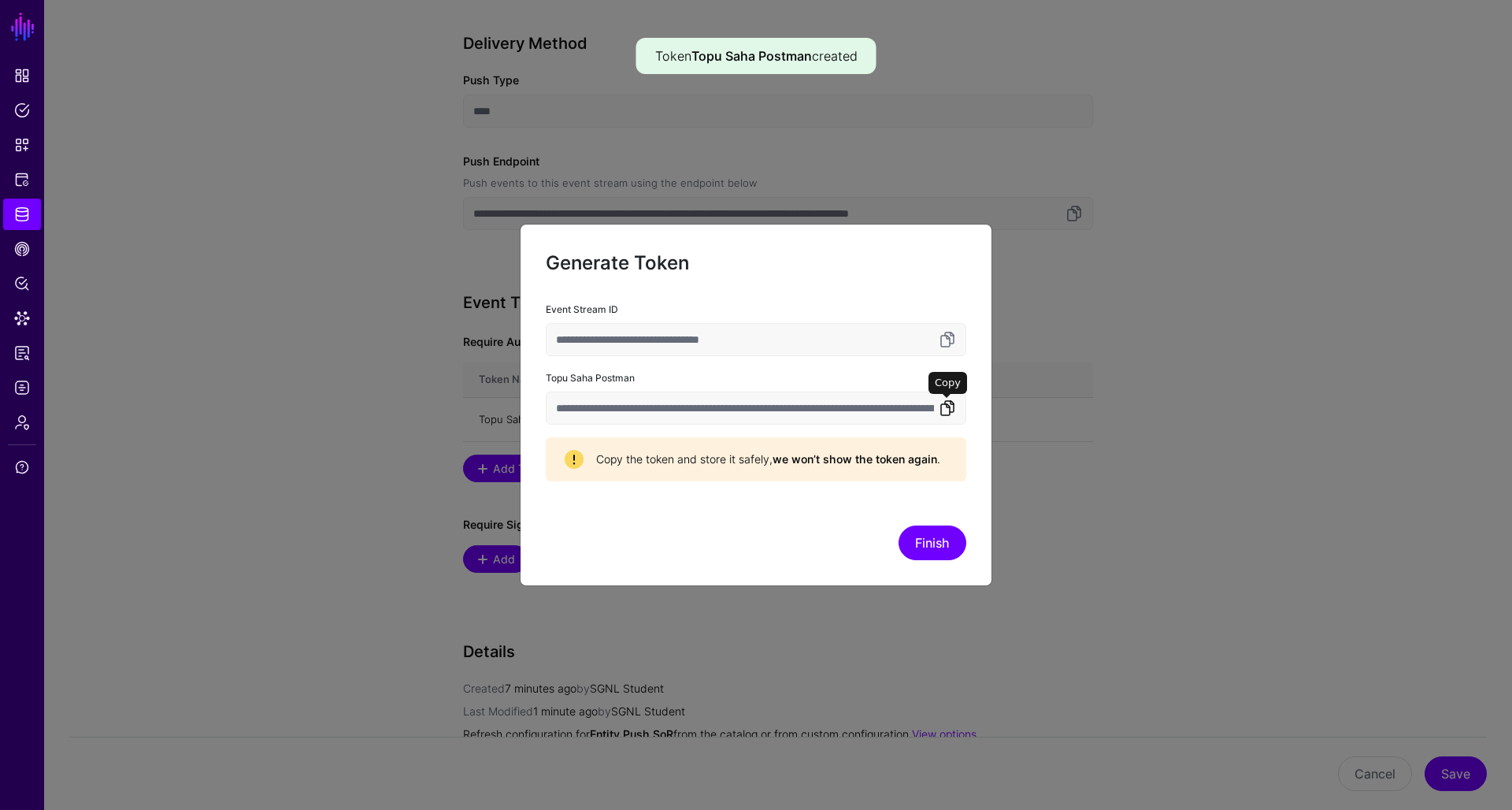
click at [945, 407] on link at bounding box center [948, 408] width 19 height 19
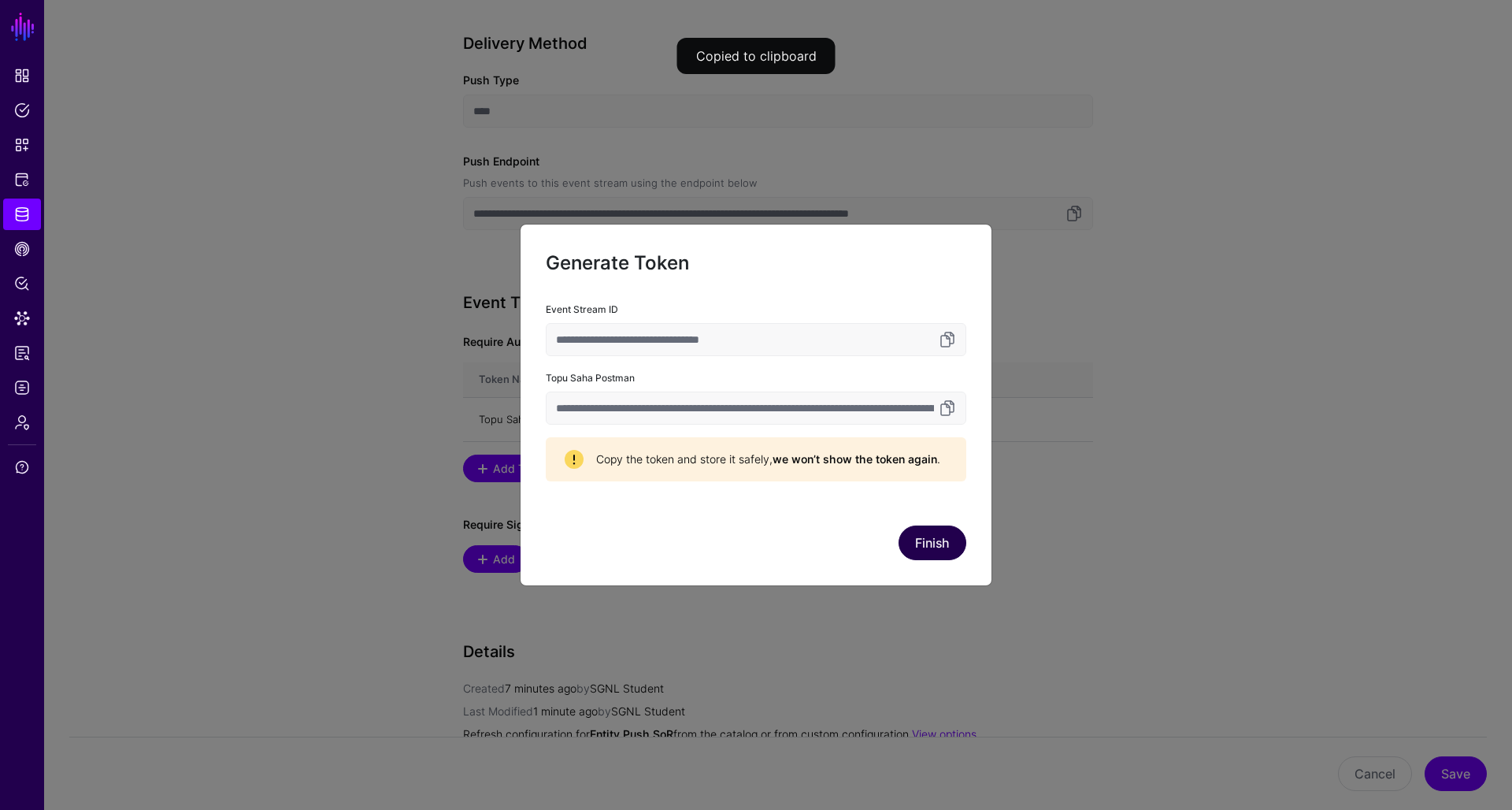
click at [919, 540] on button "Finish" at bounding box center [933, 542] width 68 height 35
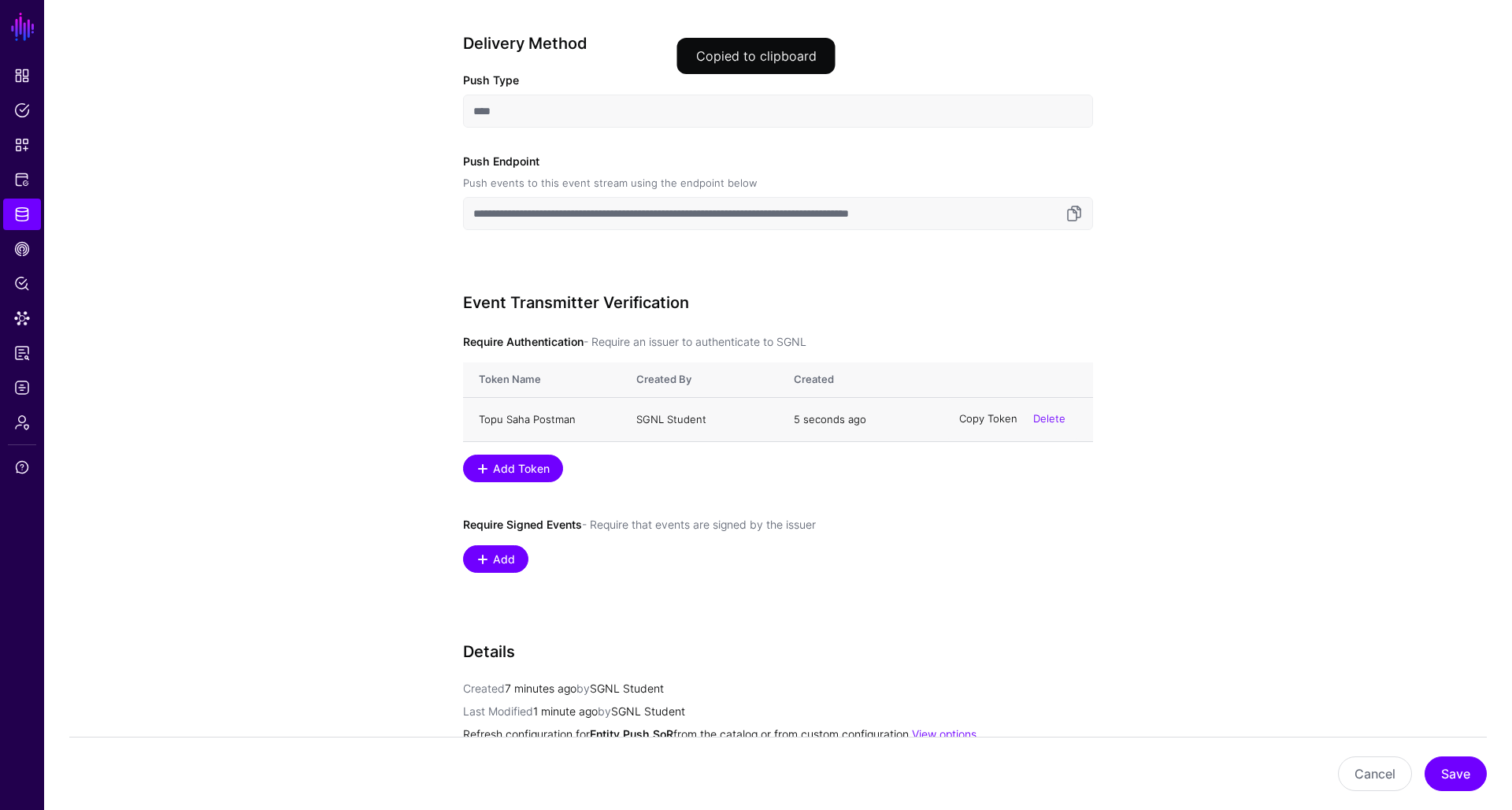
click at [995, 417] on link "Copy Token" at bounding box center [989, 419] width 58 height 12
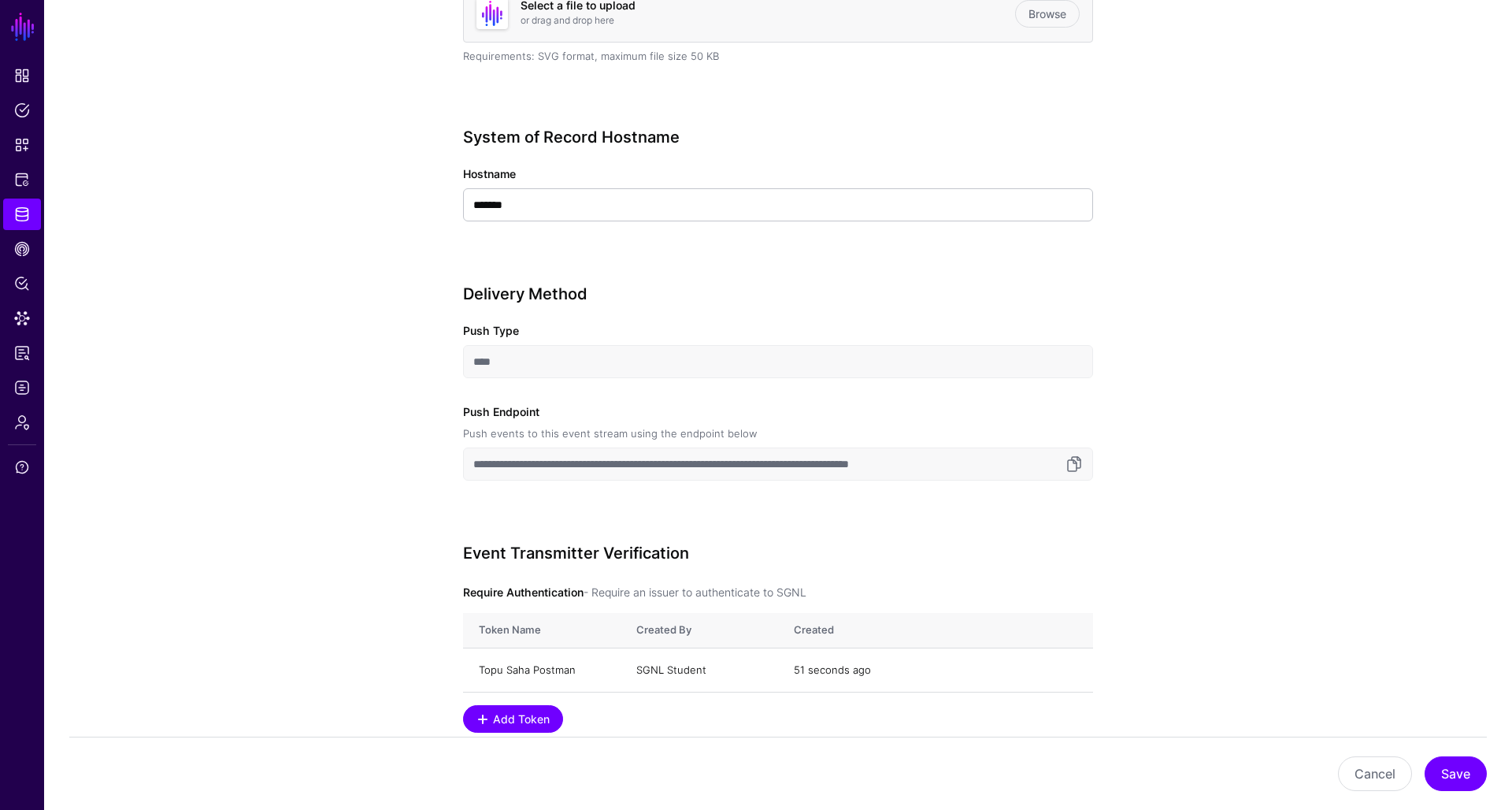
scroll to position [533, 0]
click at [1077, 463] on link at bounding box center [1074, 463] width 19 height 19
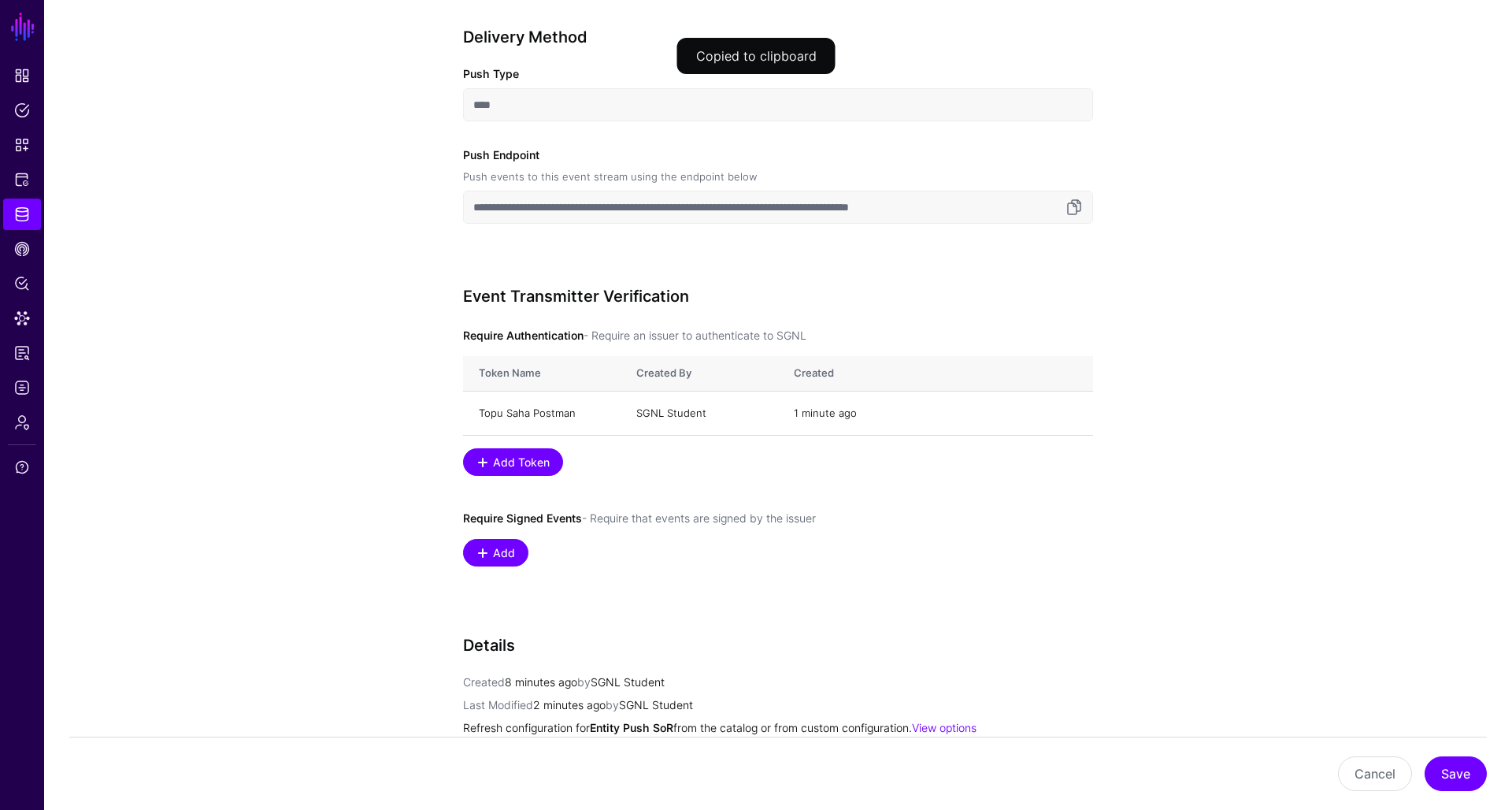
scroll to position [812, 0]
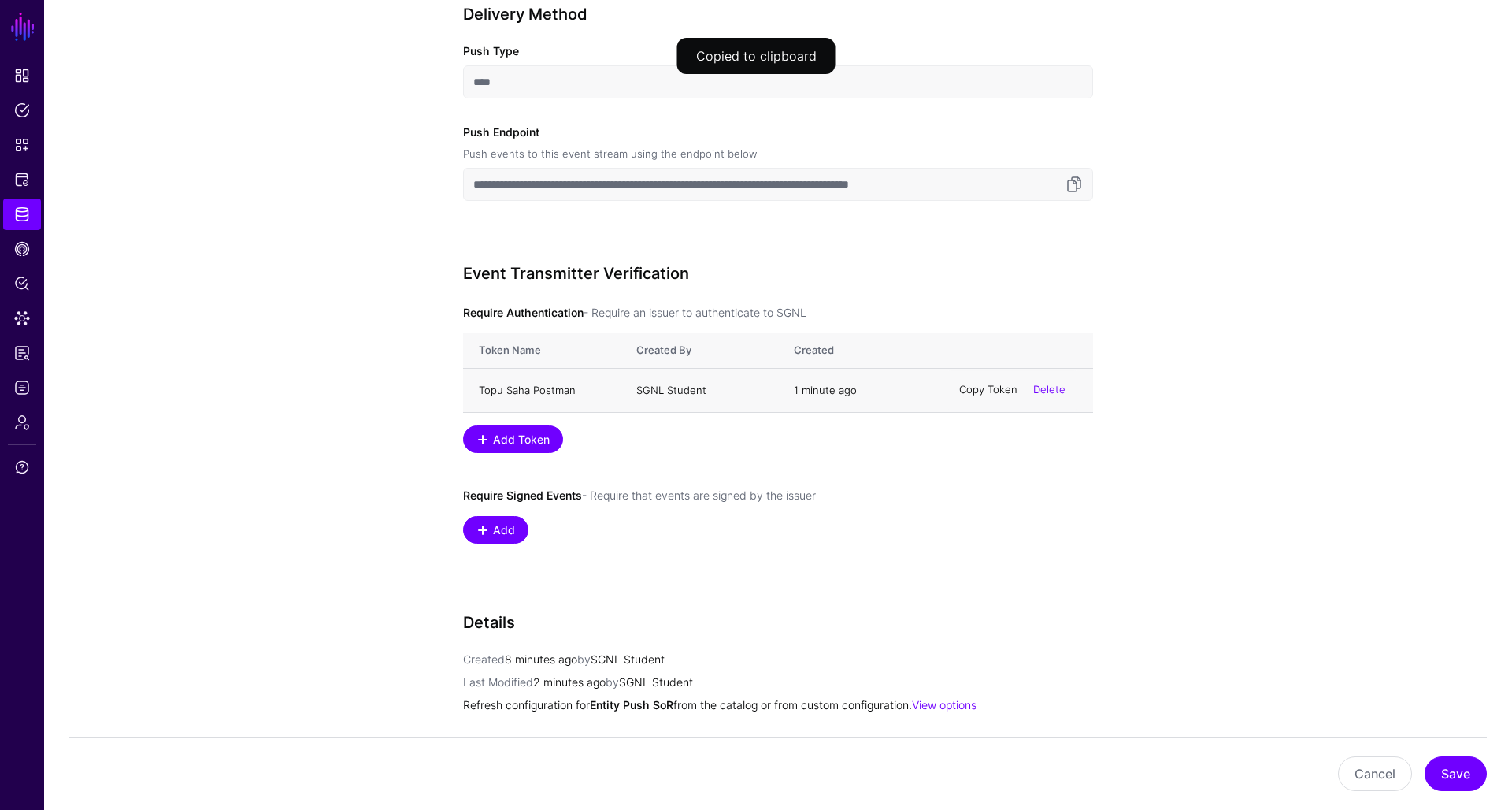
click at [989, 389] on link "Copy Token" at bounding box center [989, 389] width 58 height 12
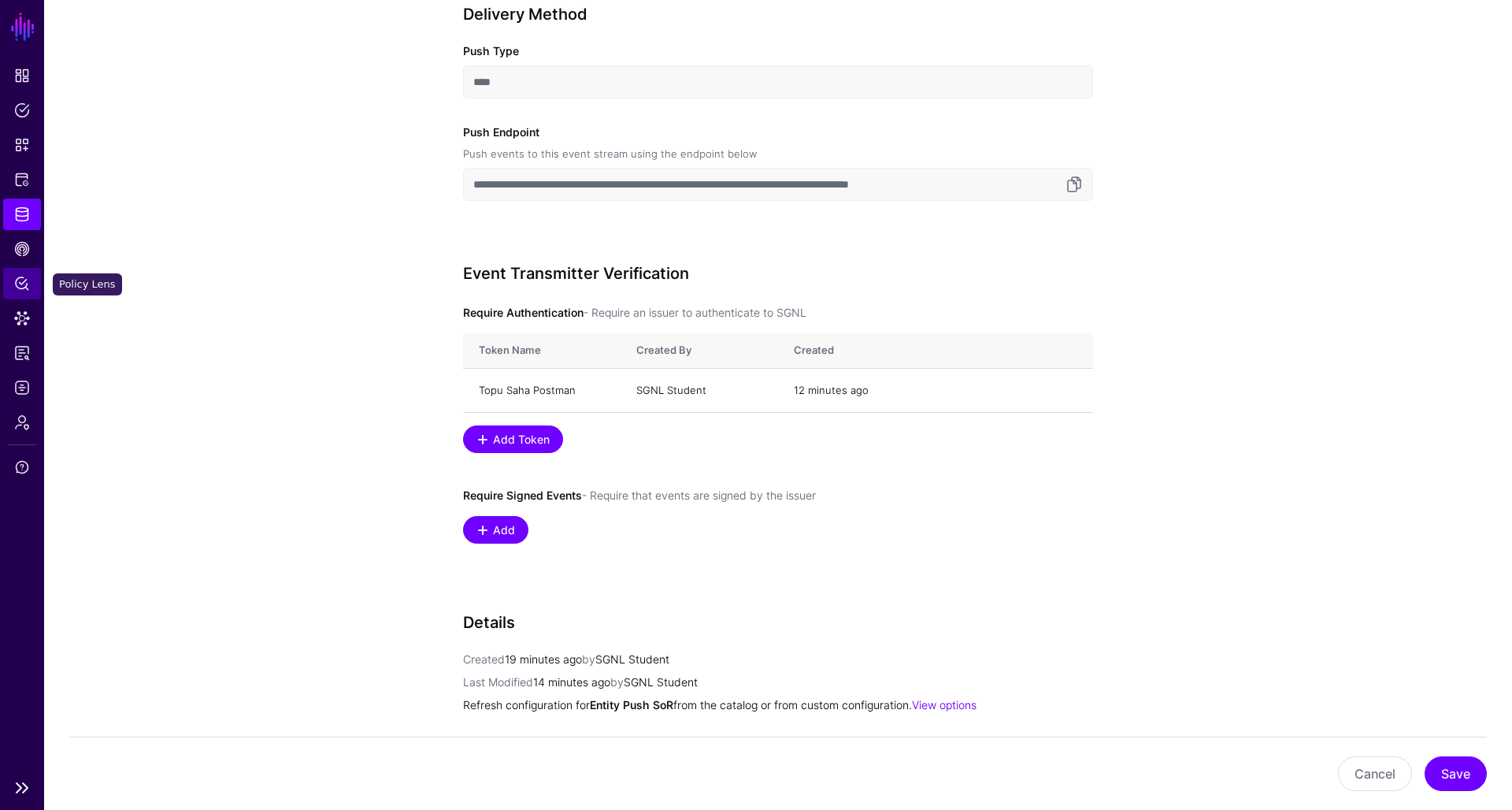
click at [23, 281] on span "Policy Lens" at bounding box center [22, 284] width 16 height 16
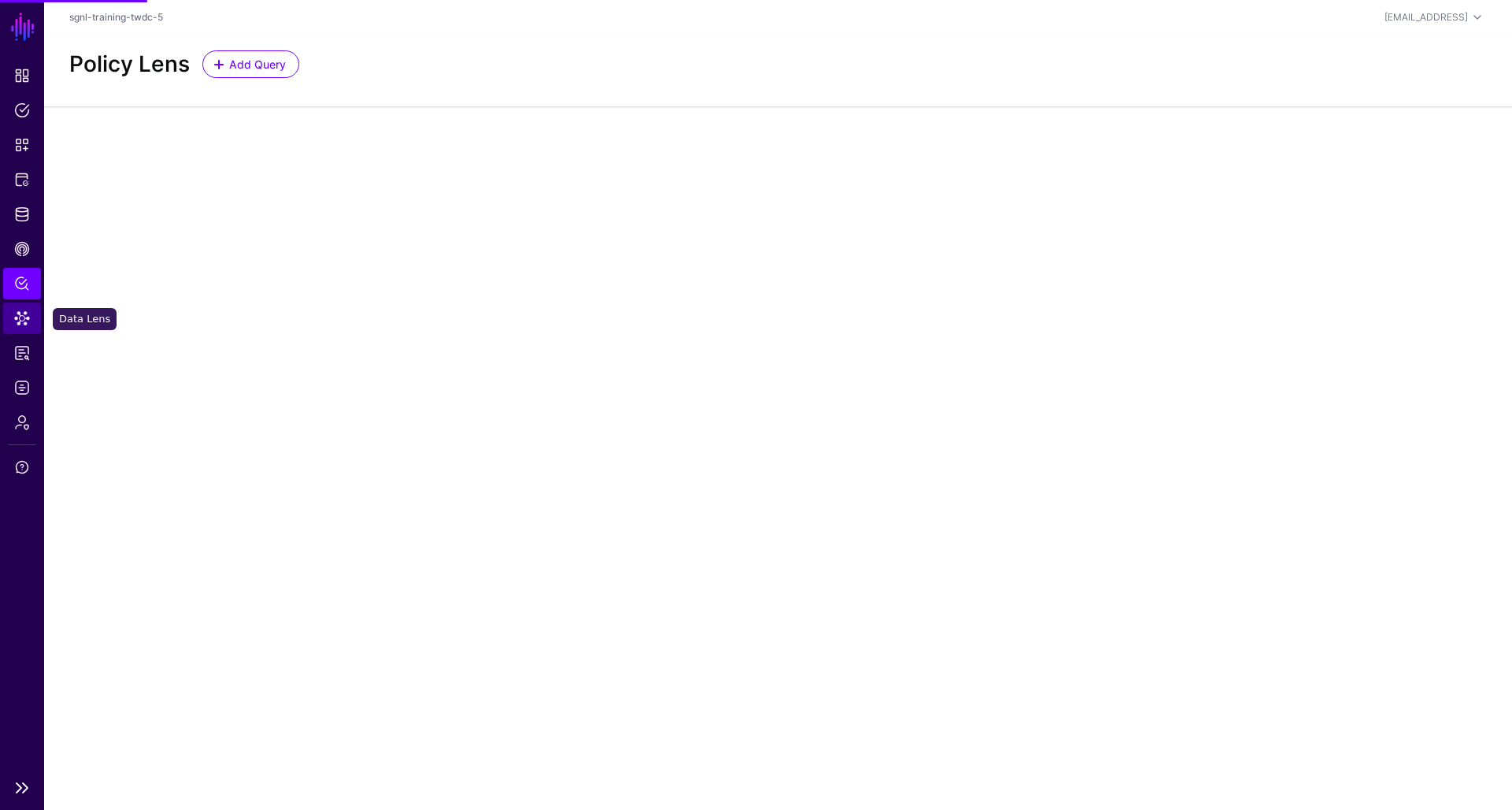
click at [23, 319] on span "Data Lens" at bounding box center [22, 318] width 16 height 16
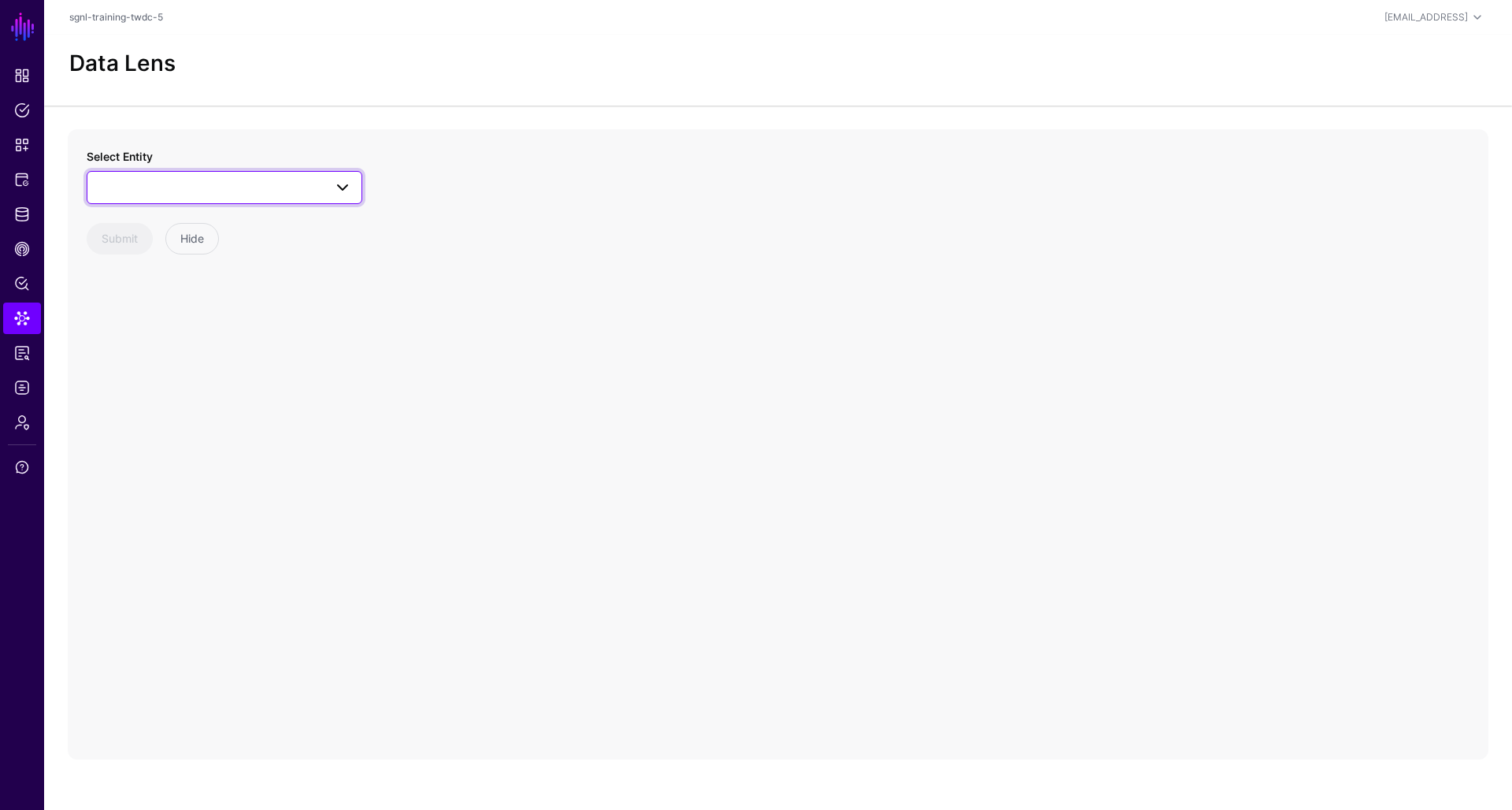
click at [241, 186] on span at bounding box center [224, 188] width 255 height 19
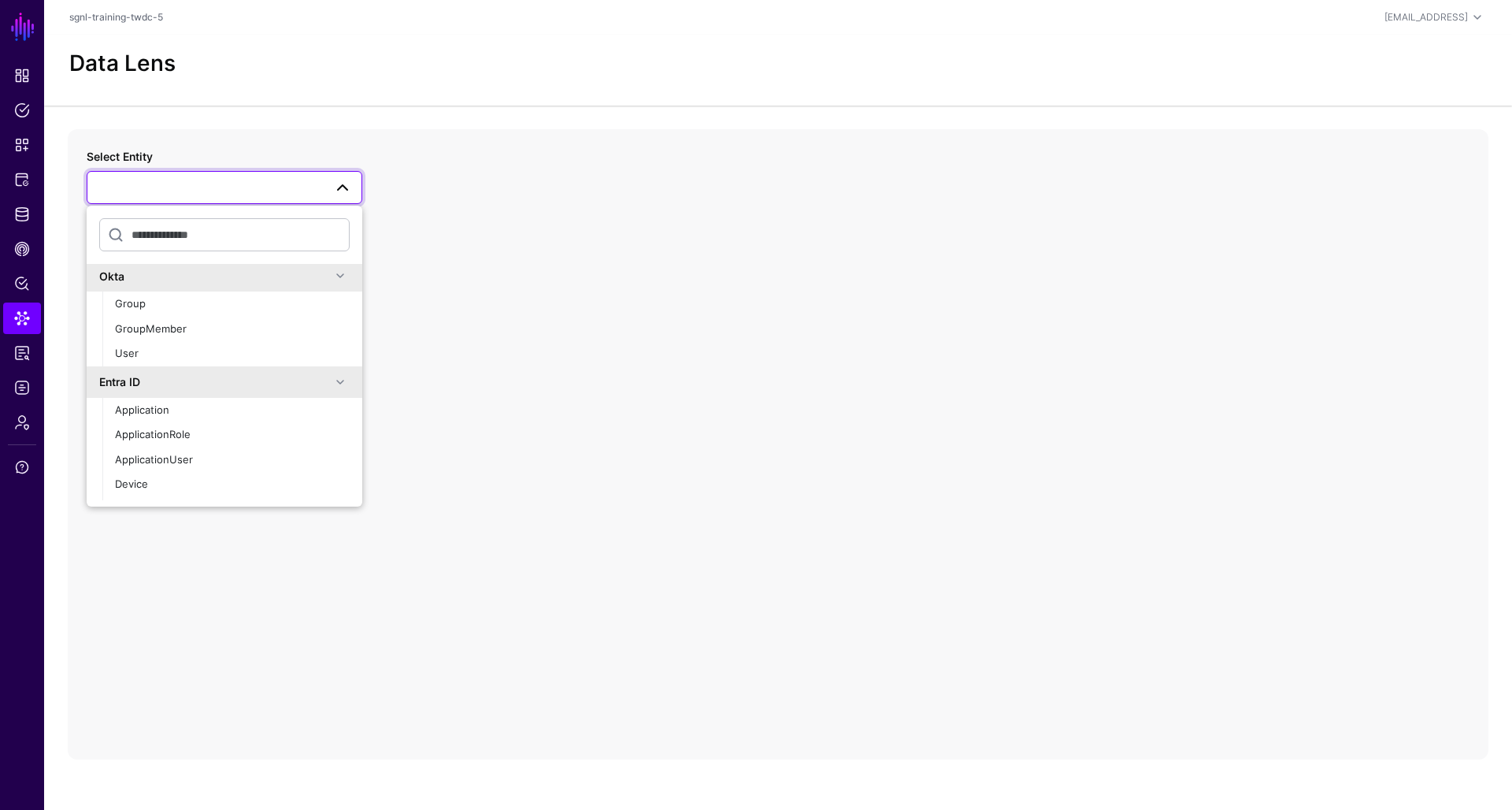
scroll to position [416, 0]
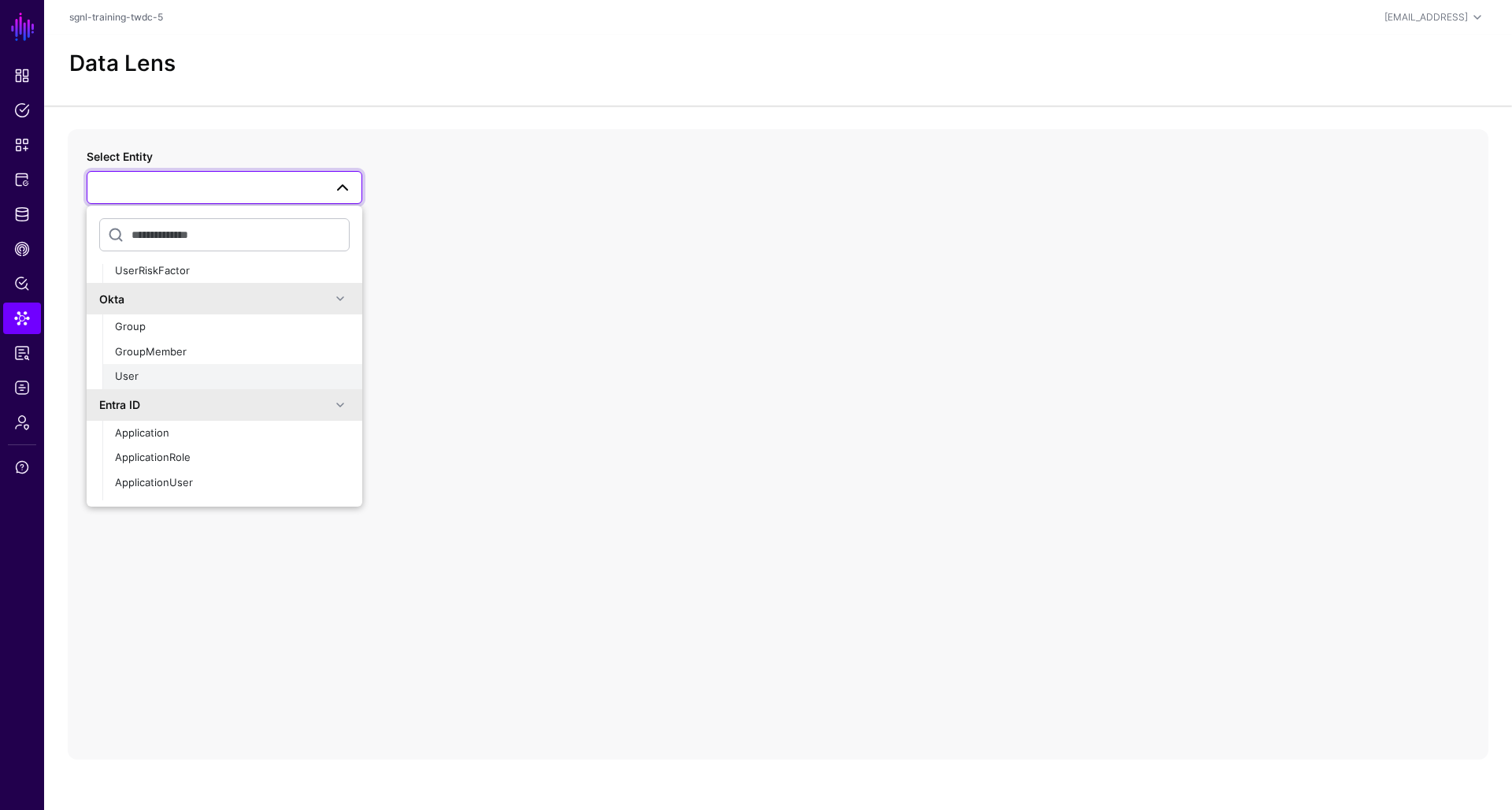
click at [174, 369] on div "User" at bounding box center [232, 377] width 235 height 16
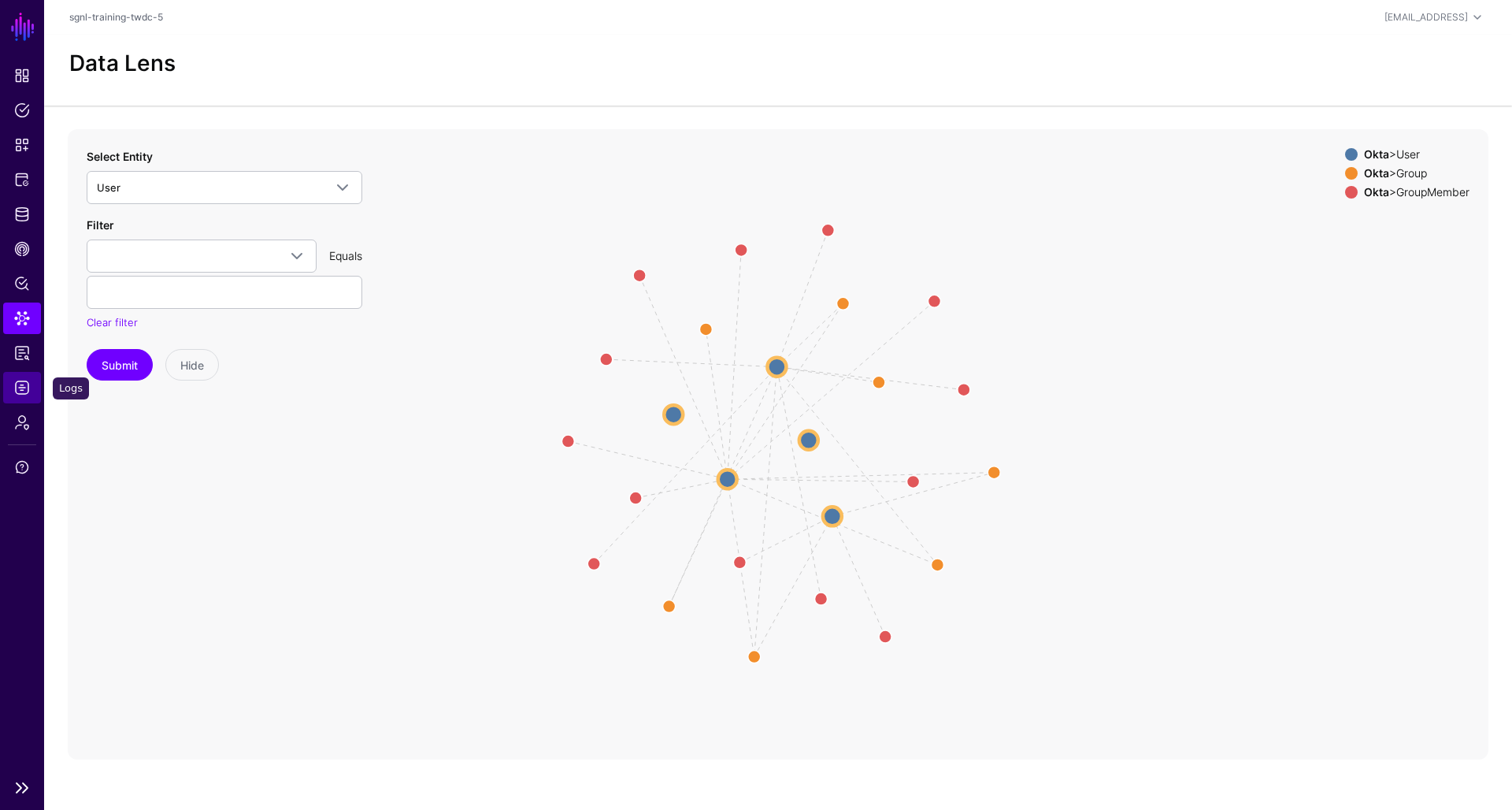
click at [22, 383] on span "Logs" at bounding box center [22, 387] width 16 height 16
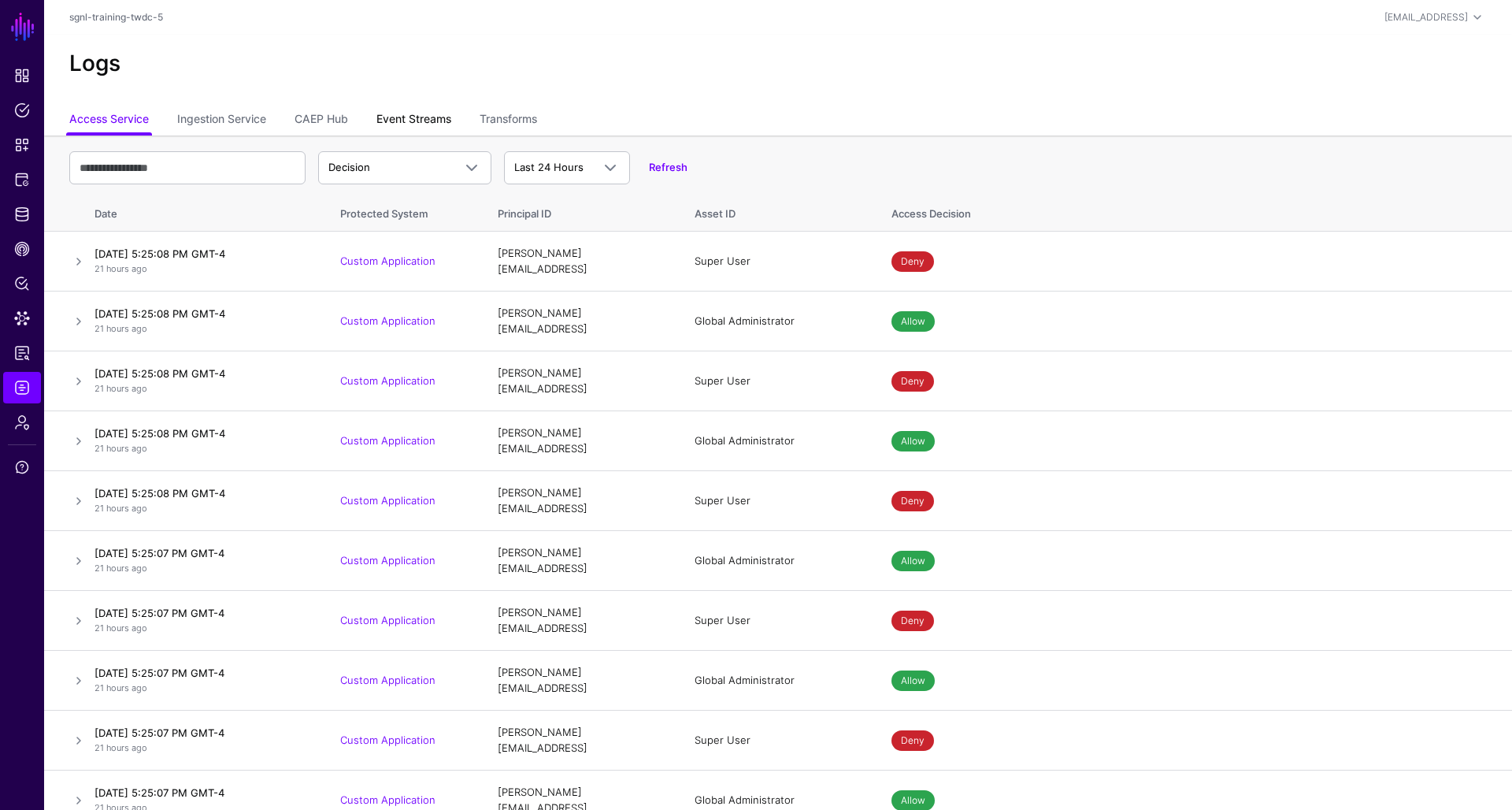
click at [413, 115] on link "Event Streams" at bounding box center [414, 120] width 75 height 30
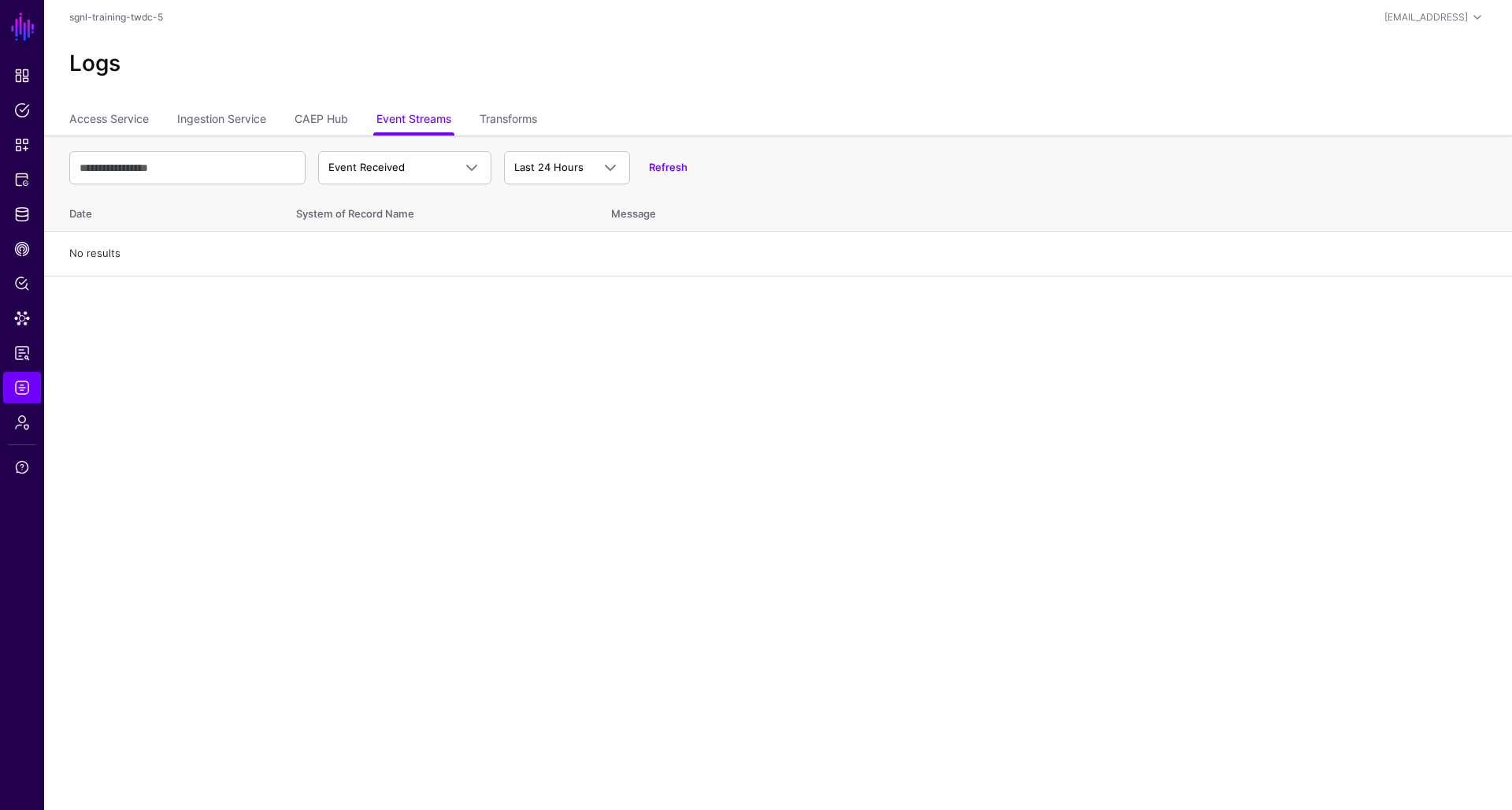
click at [448, 333] on main "SGNL Dashboard Policies Snippets Protected Systems Identity Data Fabric CAEP Hu…" at bounding box center [756, 405] width 1512 height 810
click at [552, 164] on span "Last 24 Hours" at bounding box center [549, 166] width 69 height 12
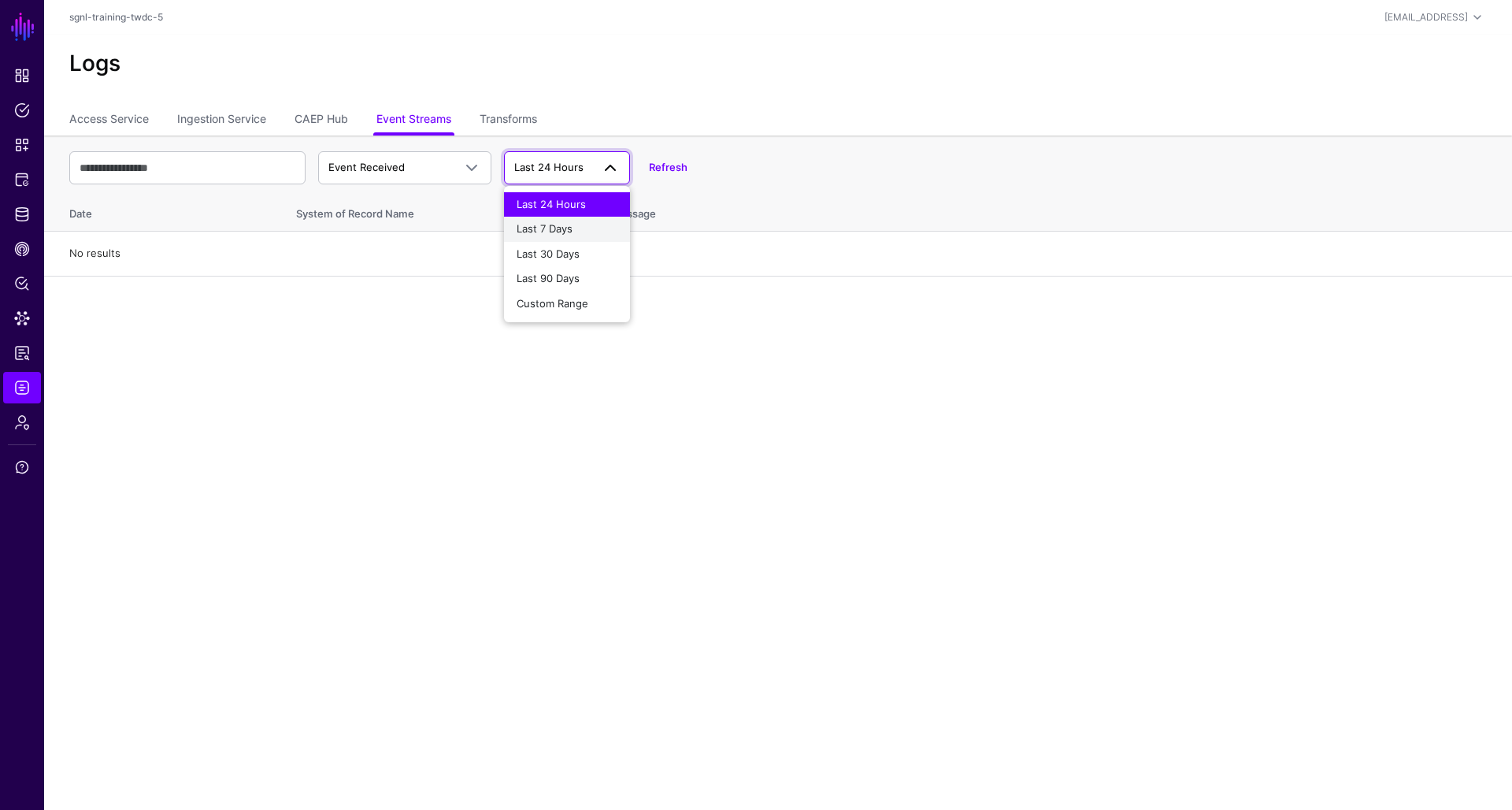
click at [568, 227] on span "Last 7 Days" at bounding box center [545, 228] width 56 height 12
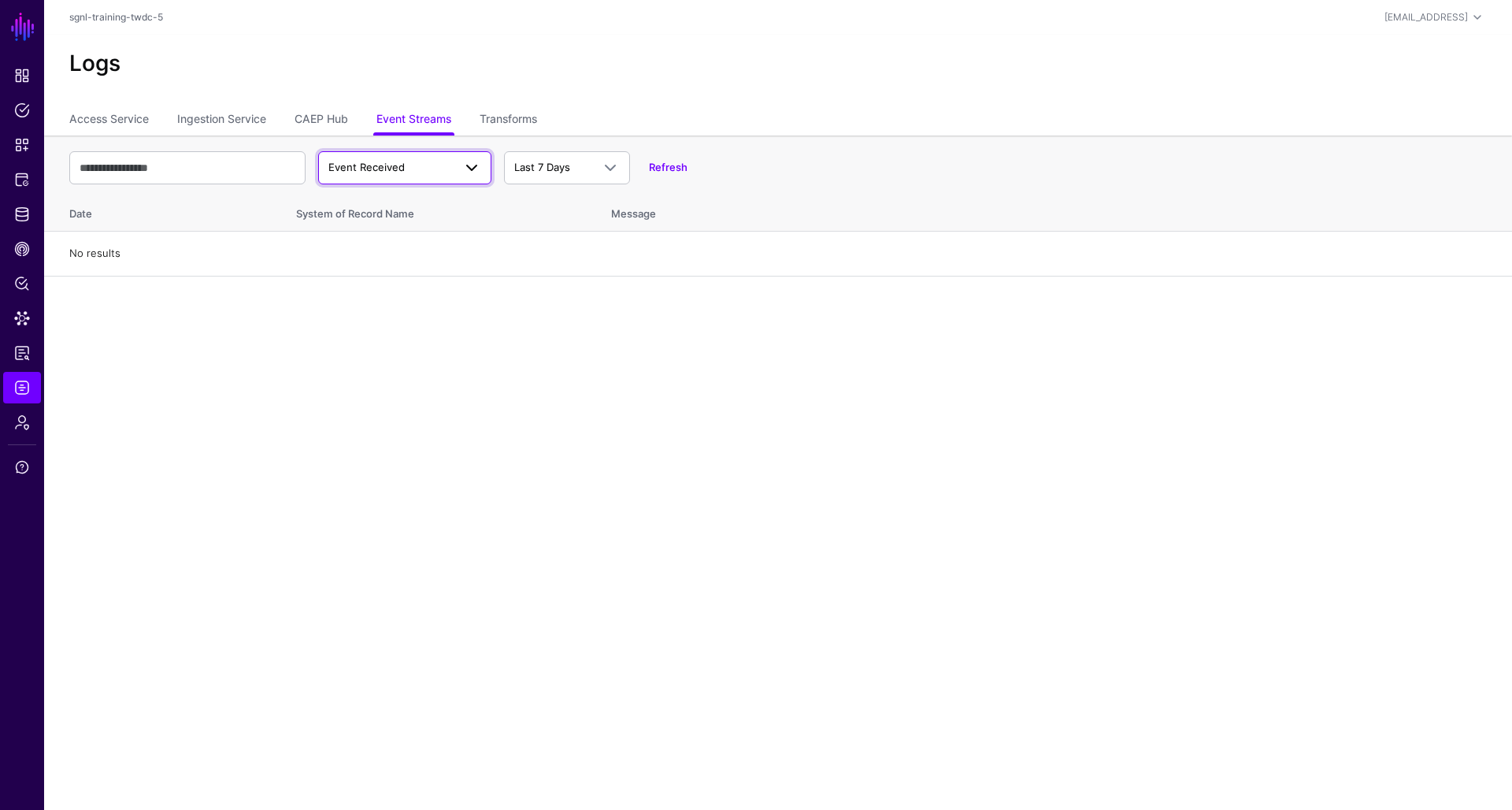
click at [437, 171] on span "Event Received" at bounding box center [391, 167] width 125 height 16
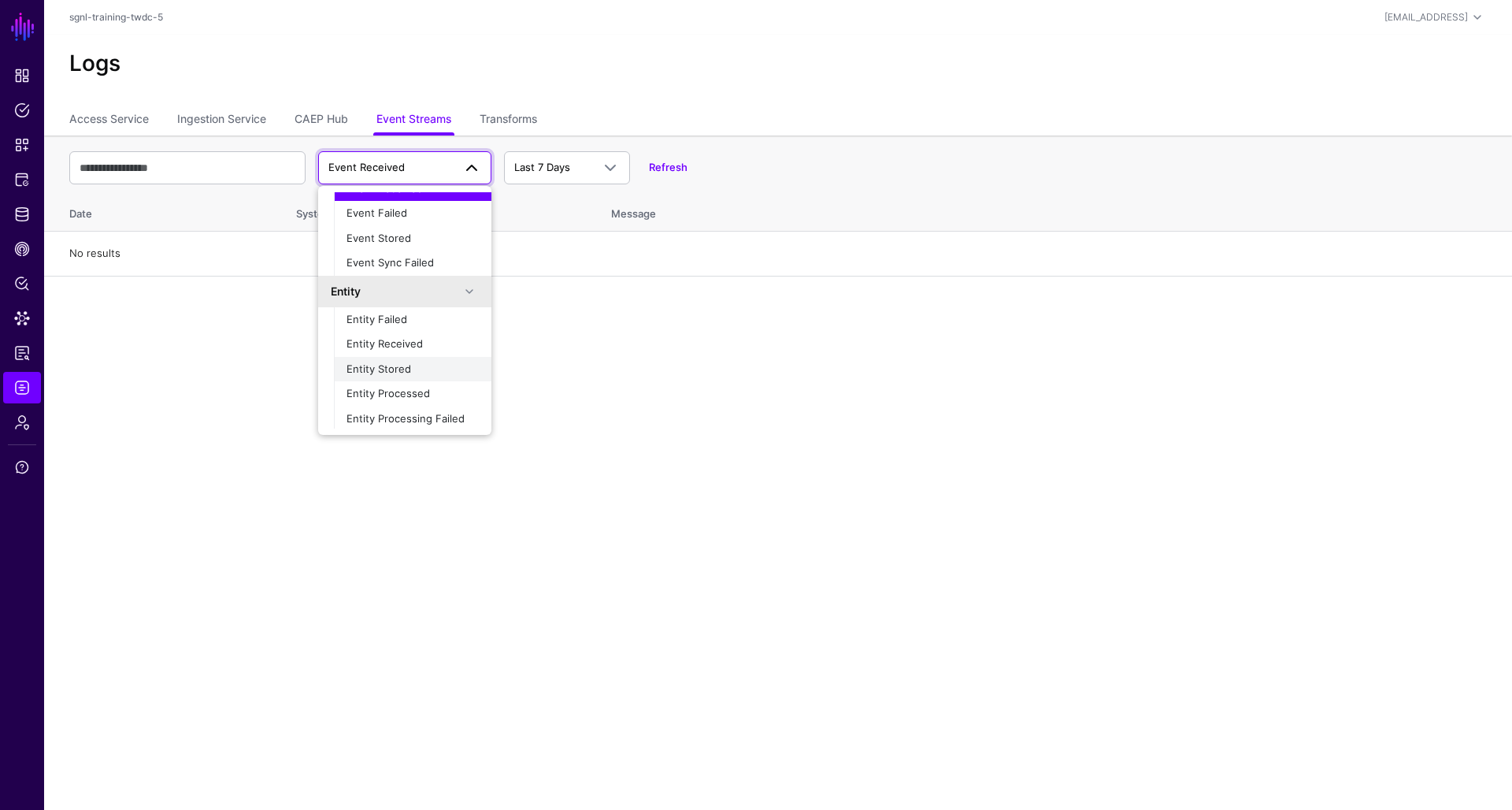
scroll to position [46, 0]
click at [426, 389] on span "Entity Processed" at bounding box center [388, 394] width 84 height 12
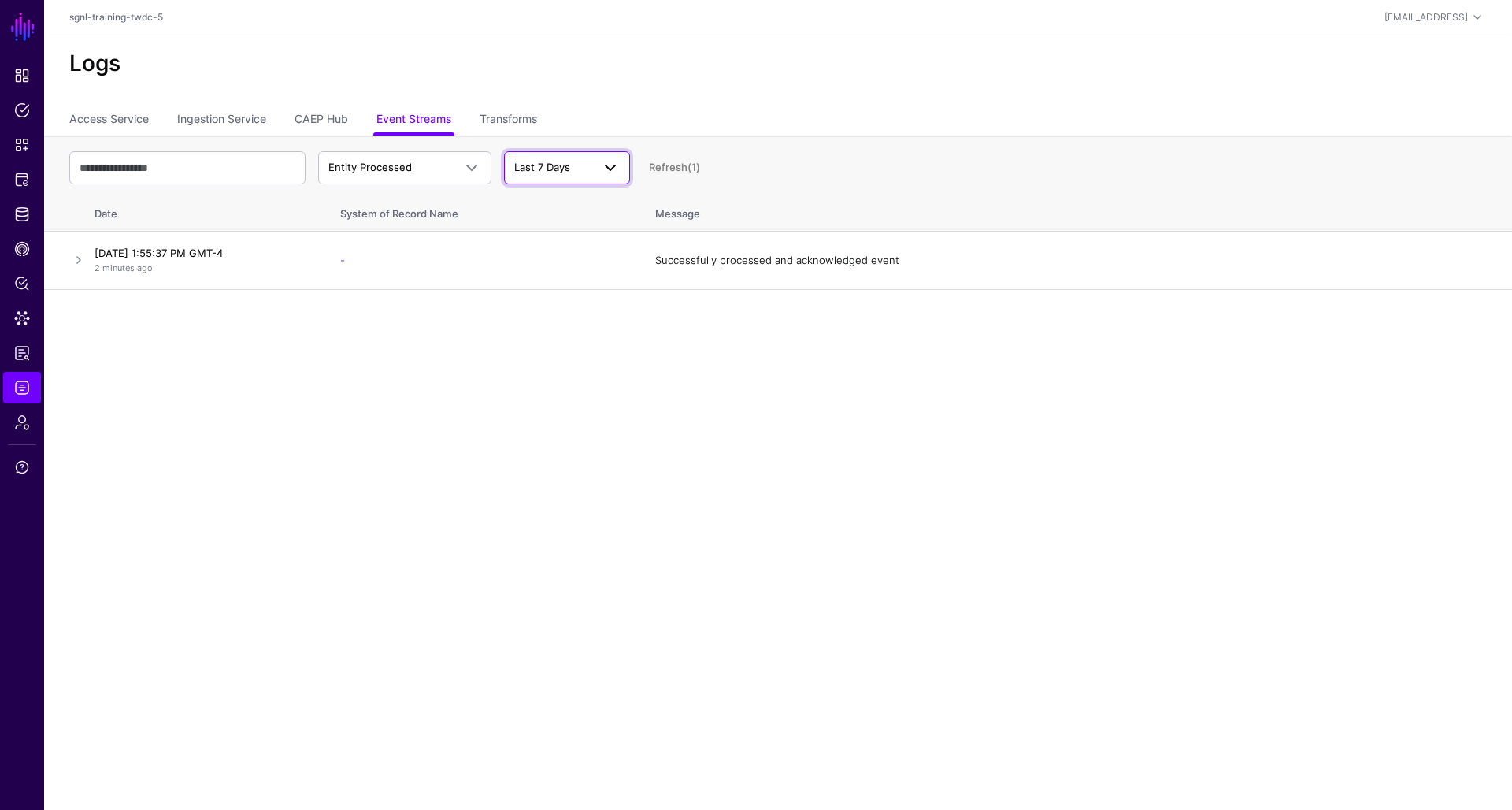
click at [585, 162] on span "Last 7 Days" at bounding box center [553, 167] width 77 height 16
click at [565, 204] on span "Last 24 Hours" at bounding box center [551, 204] width 69 height 12
click at [81, 261] on link at bounding box center [79, 260] width 19 height 19
